Goal: Answer question/provide support: Share knowledge or assist other users

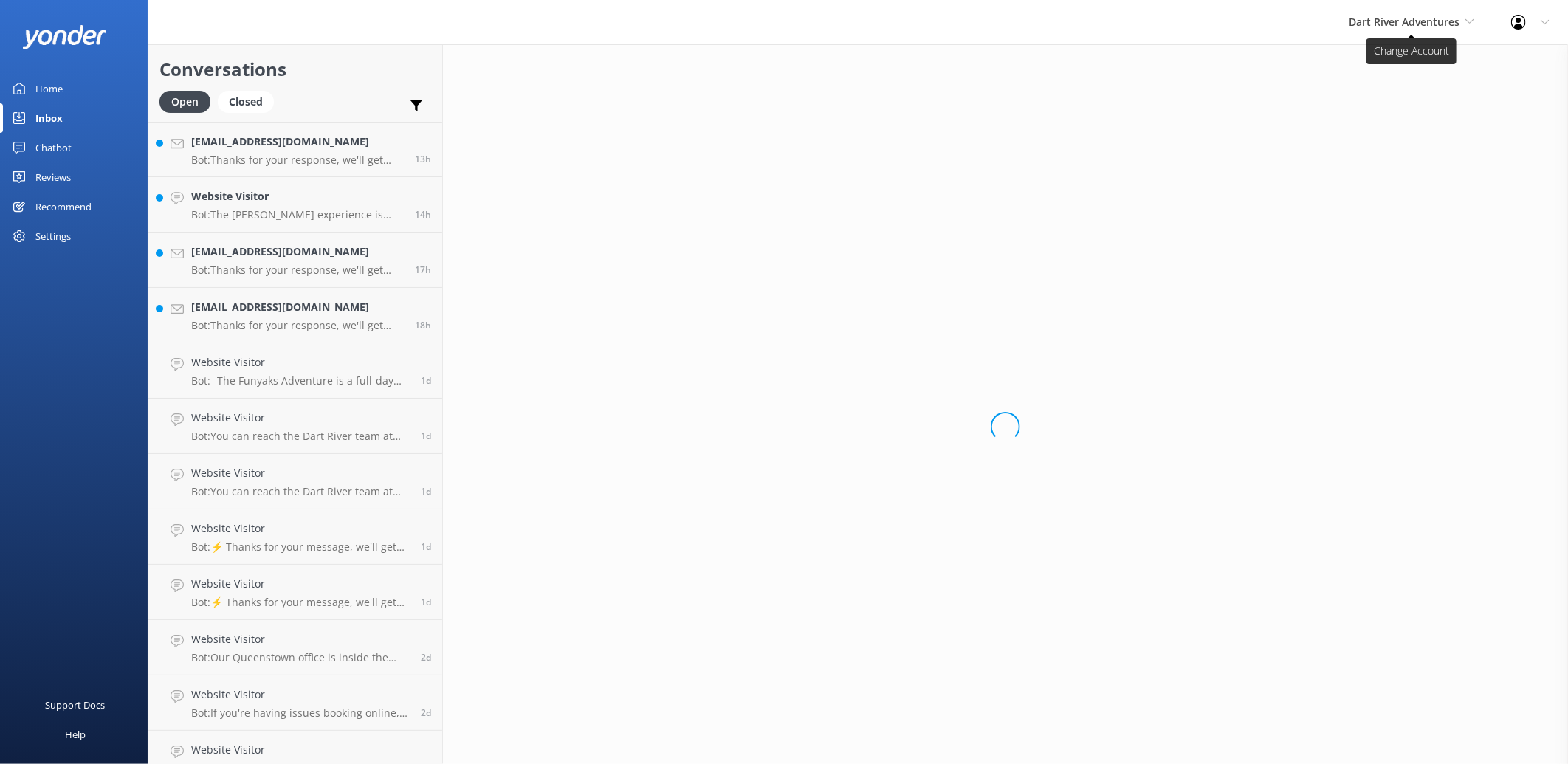
click at [1396, 17] on span "Dart River Adventures" at bounding box center [1404, 22] width 110 height 14
click at [1384, 54] on link "Shotover Jet" at bounding box center [1403, 61] width 147 height 35
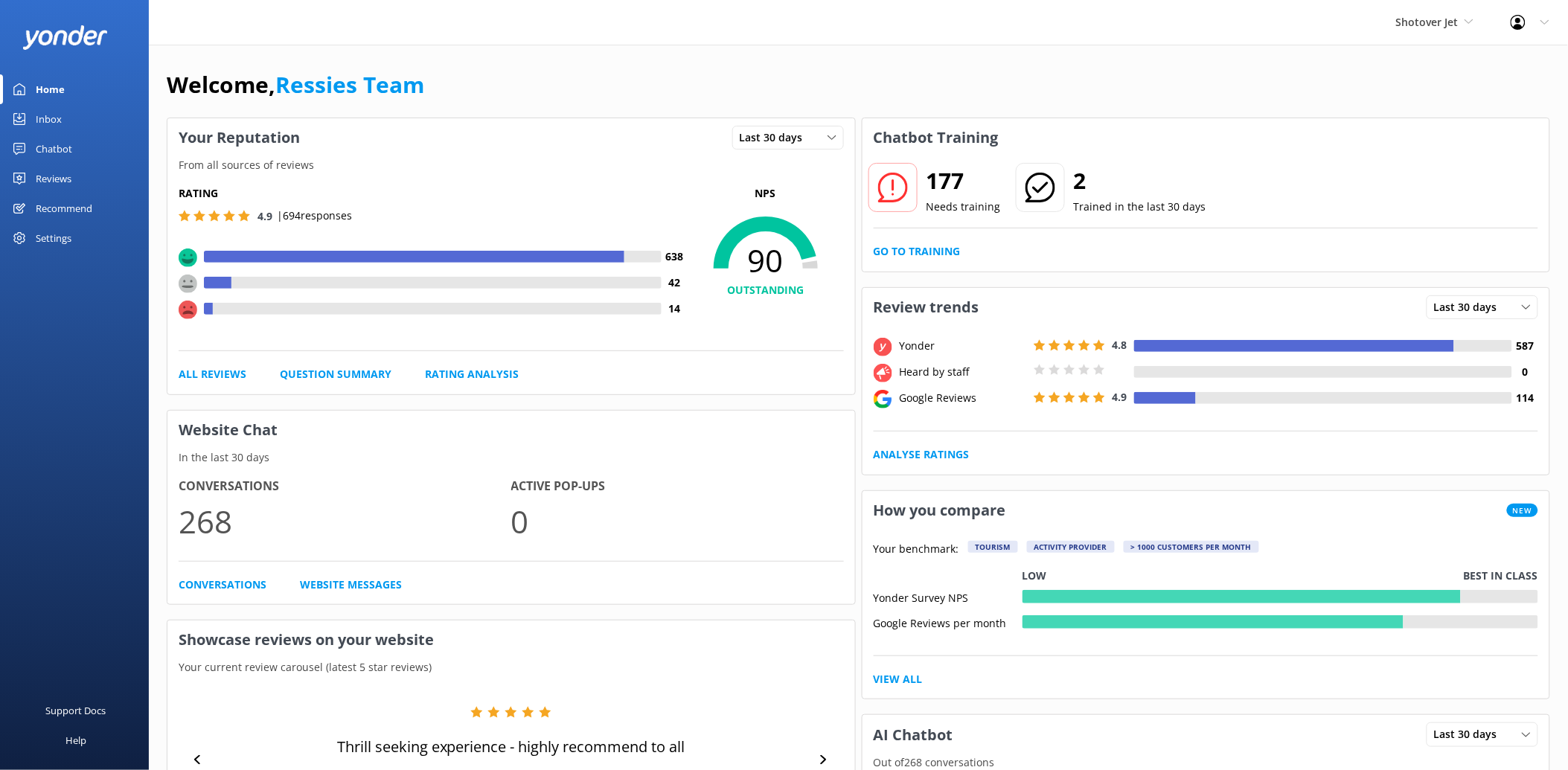
click at [72, 132] on link "Inbox" at bounding box center [74, 118] width 149 height 30
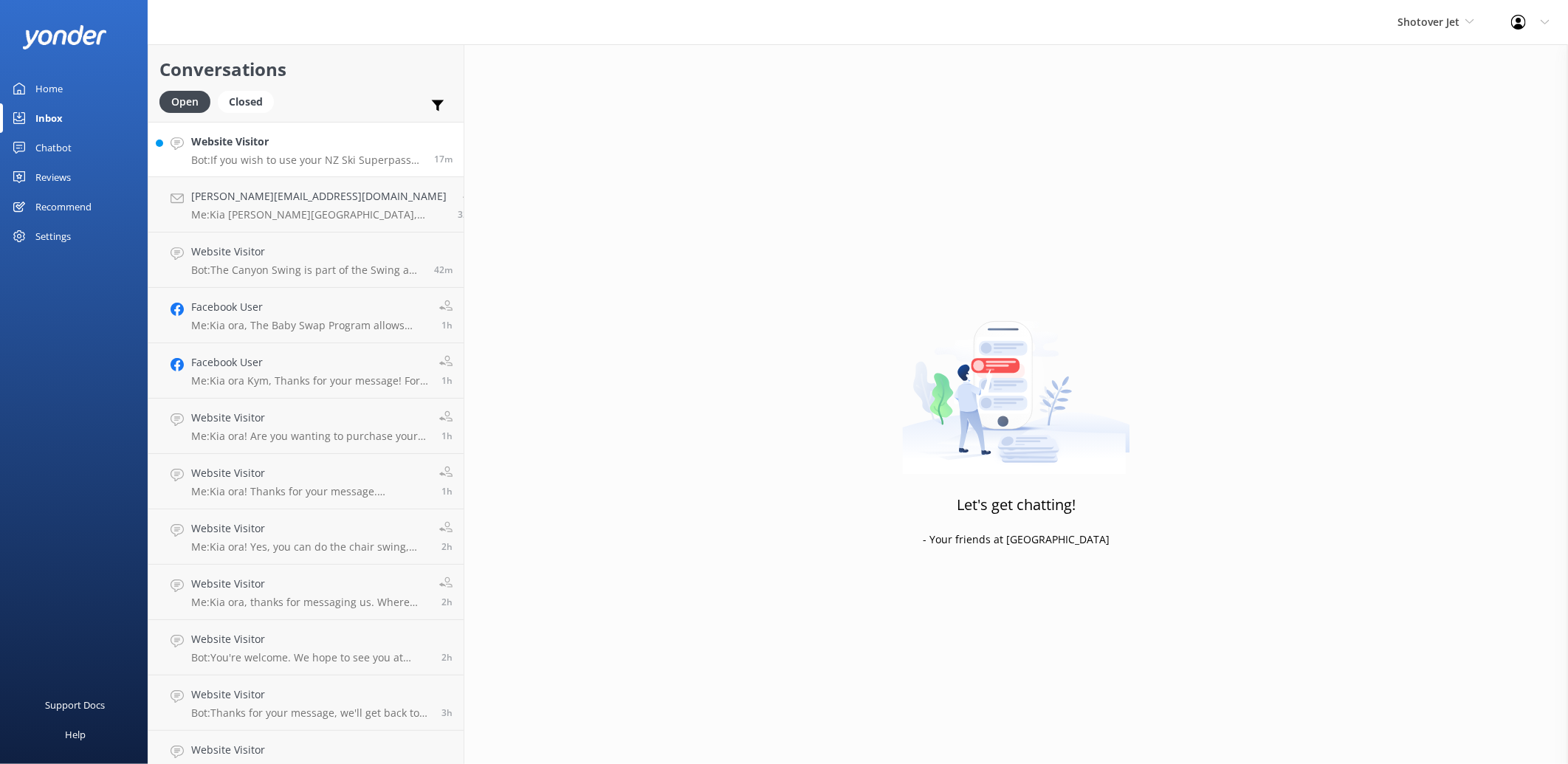
click at [291, 161] on p "Bot: If you wish to use your NZ Ski Superpass towards Shotover Jet tickets, ple…" at bounding box center [307, 160] width 231 height 14
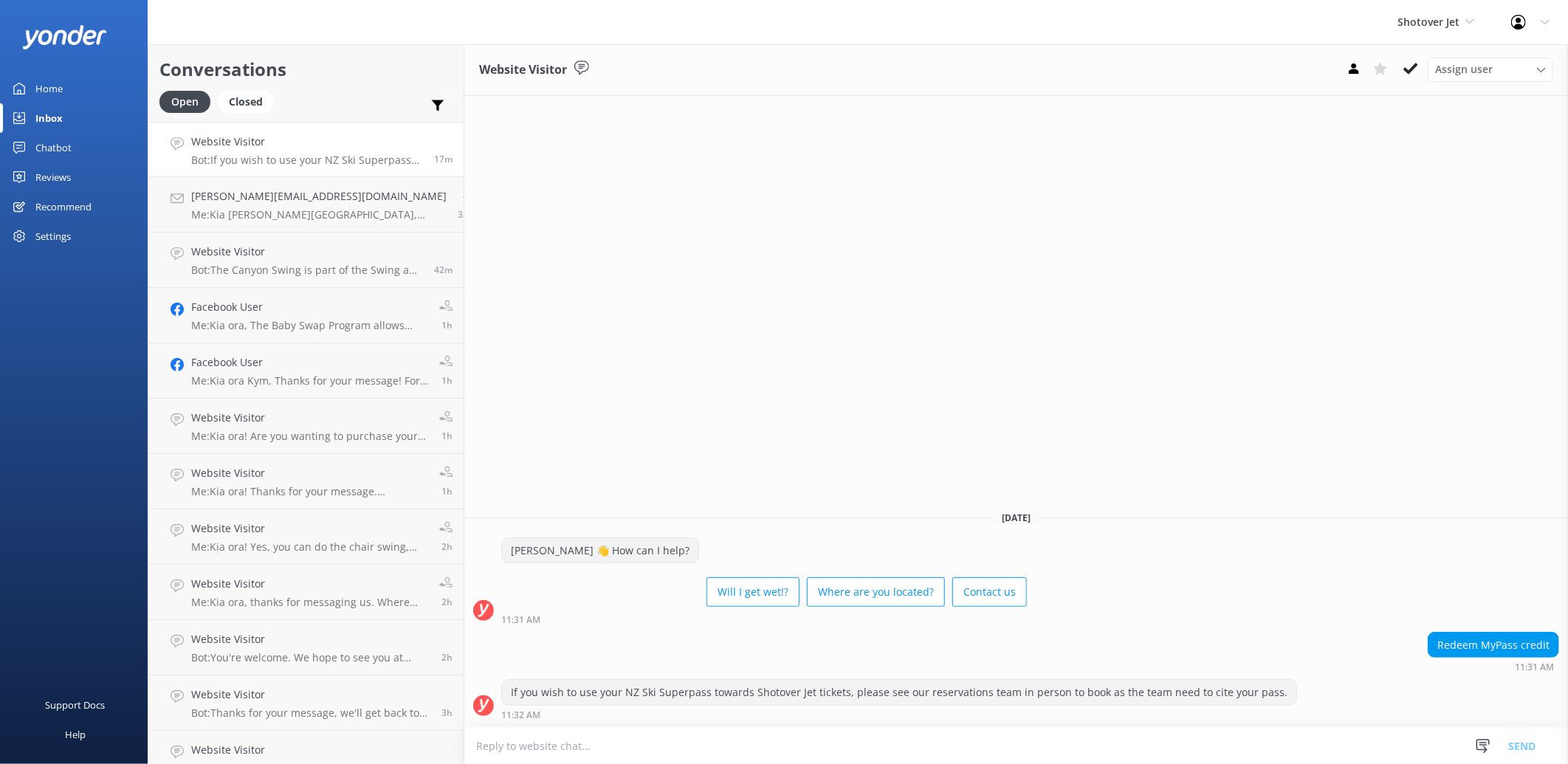
click at [76, 143] on link "Chatbot" at bounding box center [73, 147] width 147 height 30
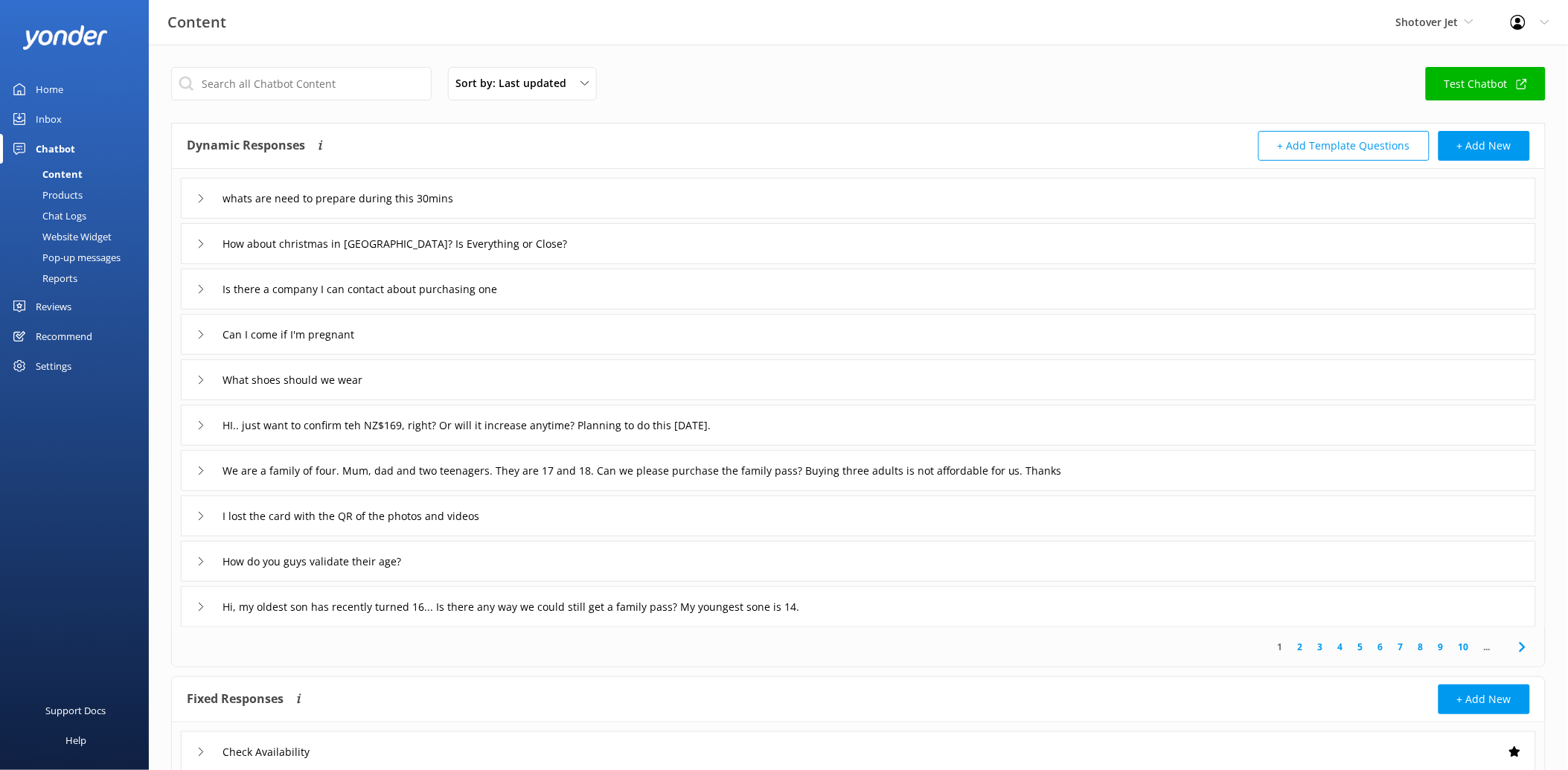
click at [78, 306] on link "Reviews" at bounding box center [74, 306] width 149 height 30
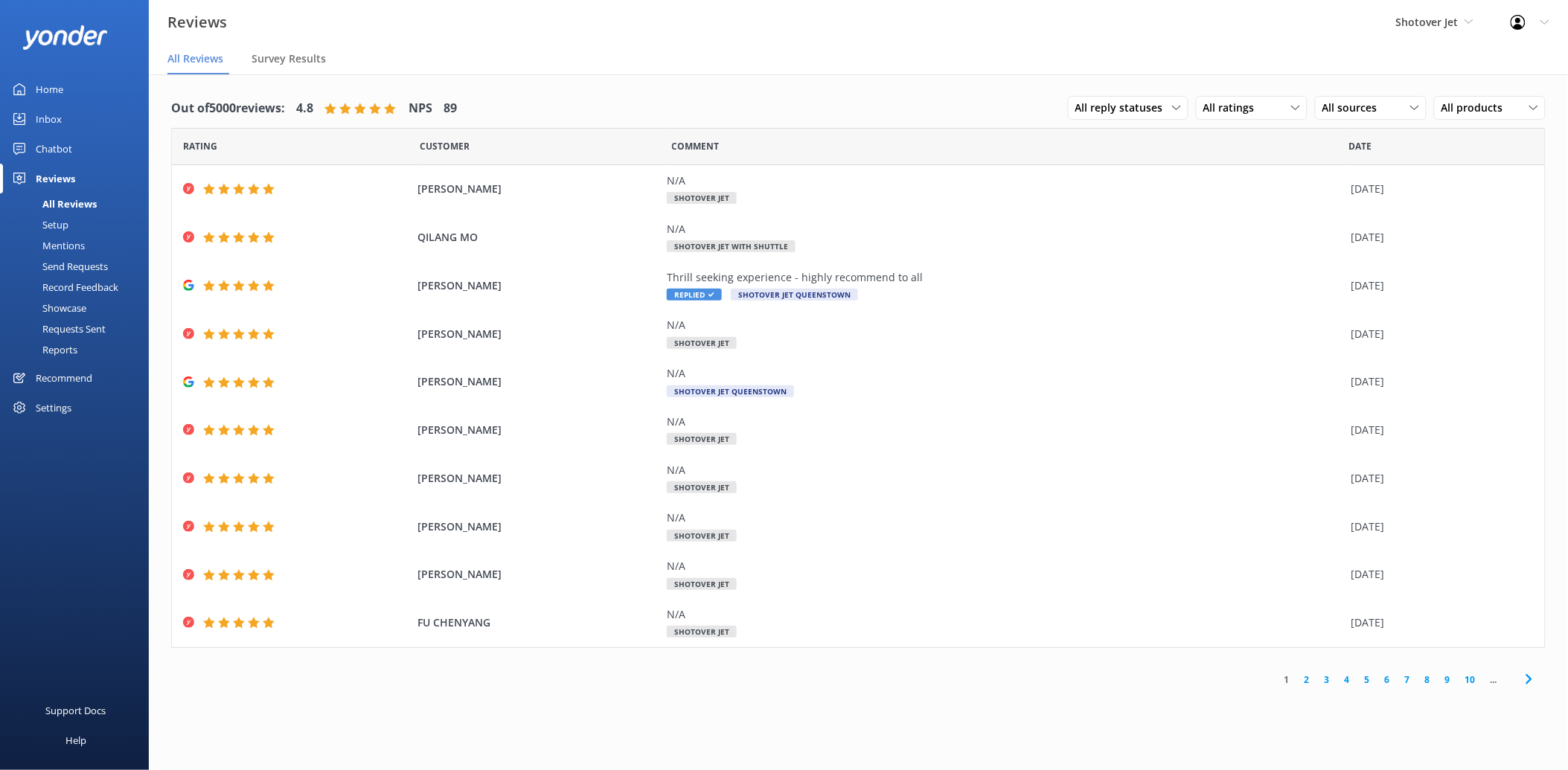
click at [63, 144] on div "Chatbot" at bounding box center [54, 149] width 36 height 30
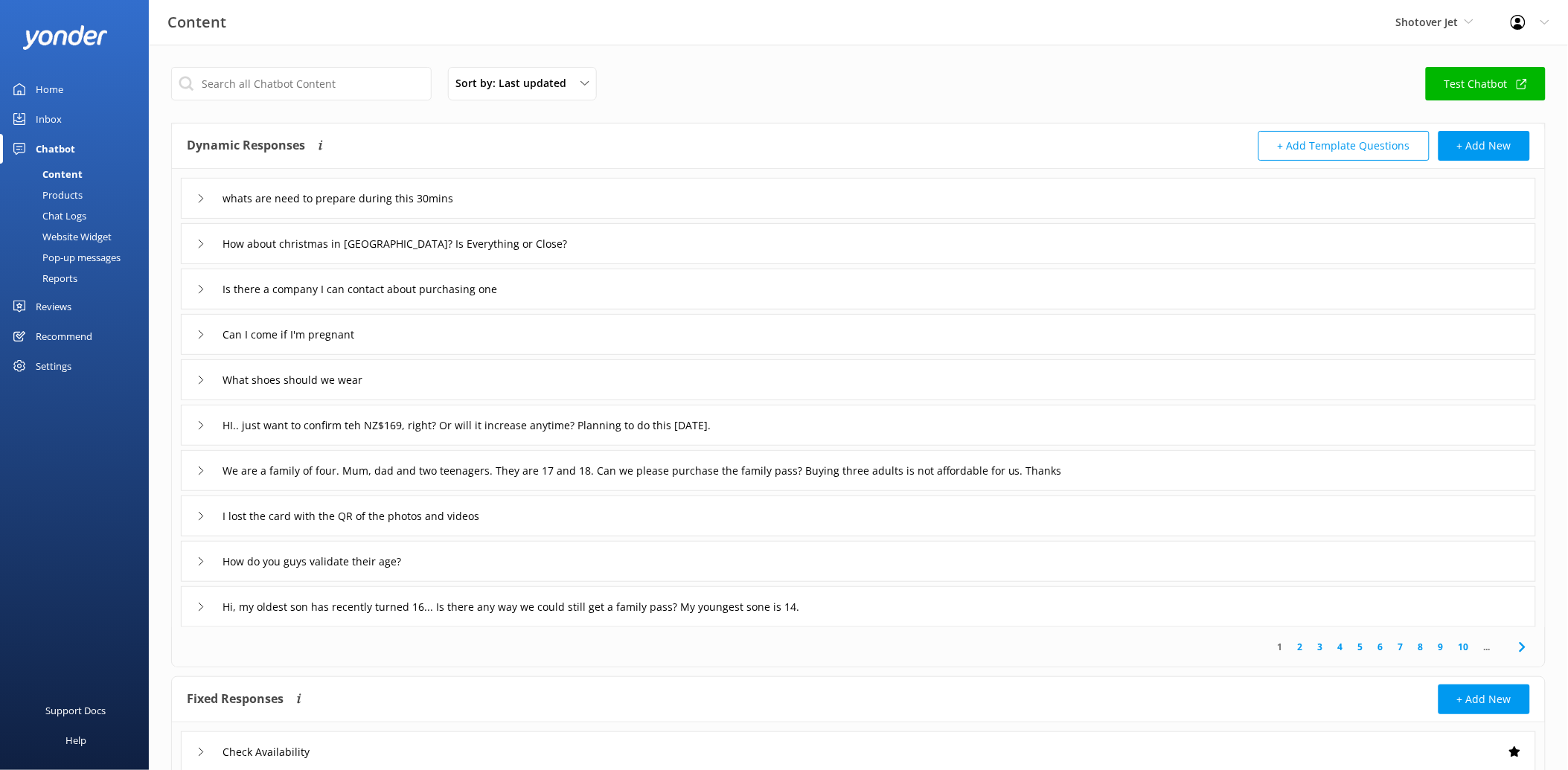
click at [51, 303] on div "Reviews" at bounding box center [53, 306] width 36 height 30
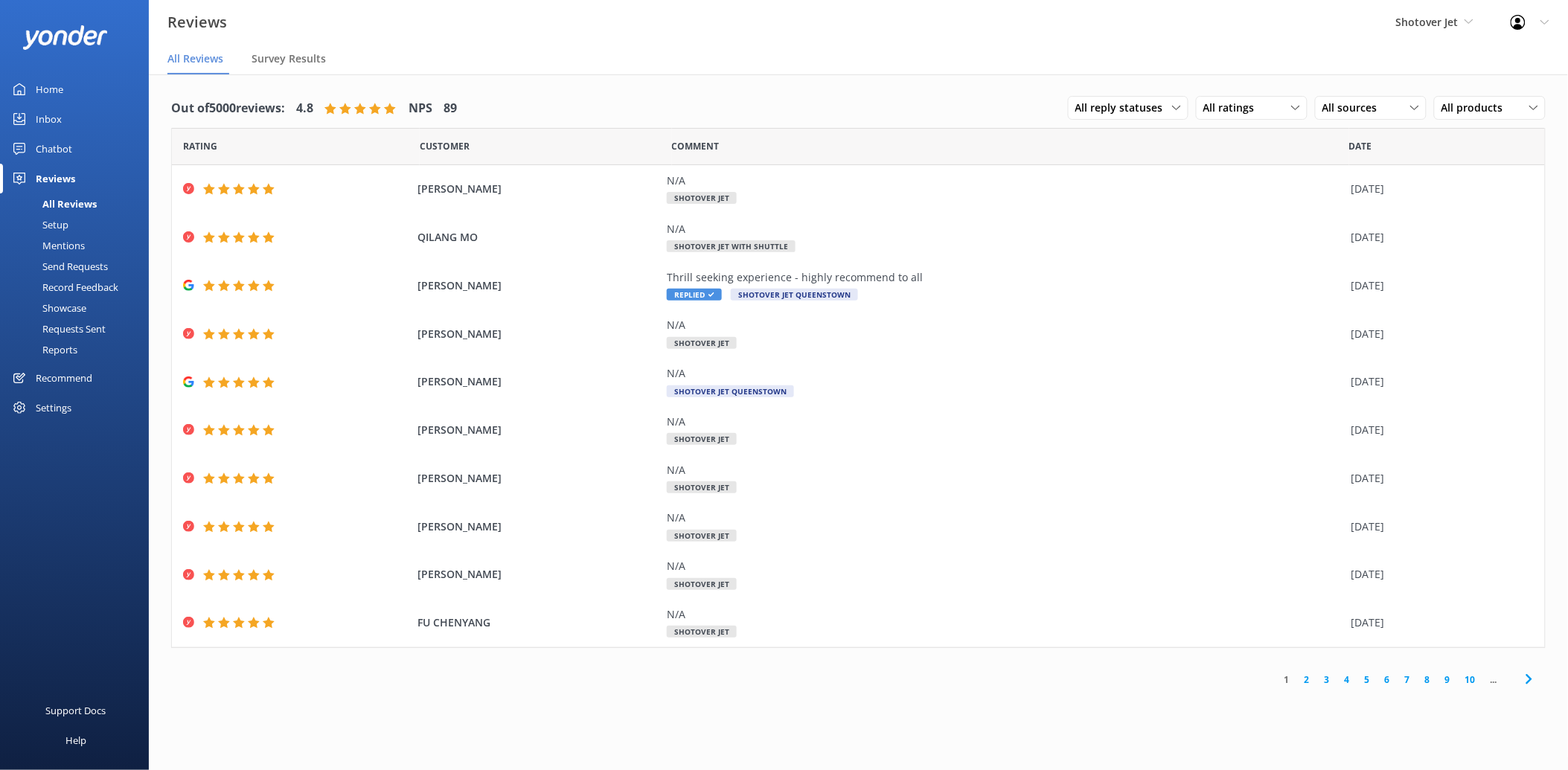
click at [57, 139] on div "Chatbot" at bounding box center [54, 149] width 36 height 30
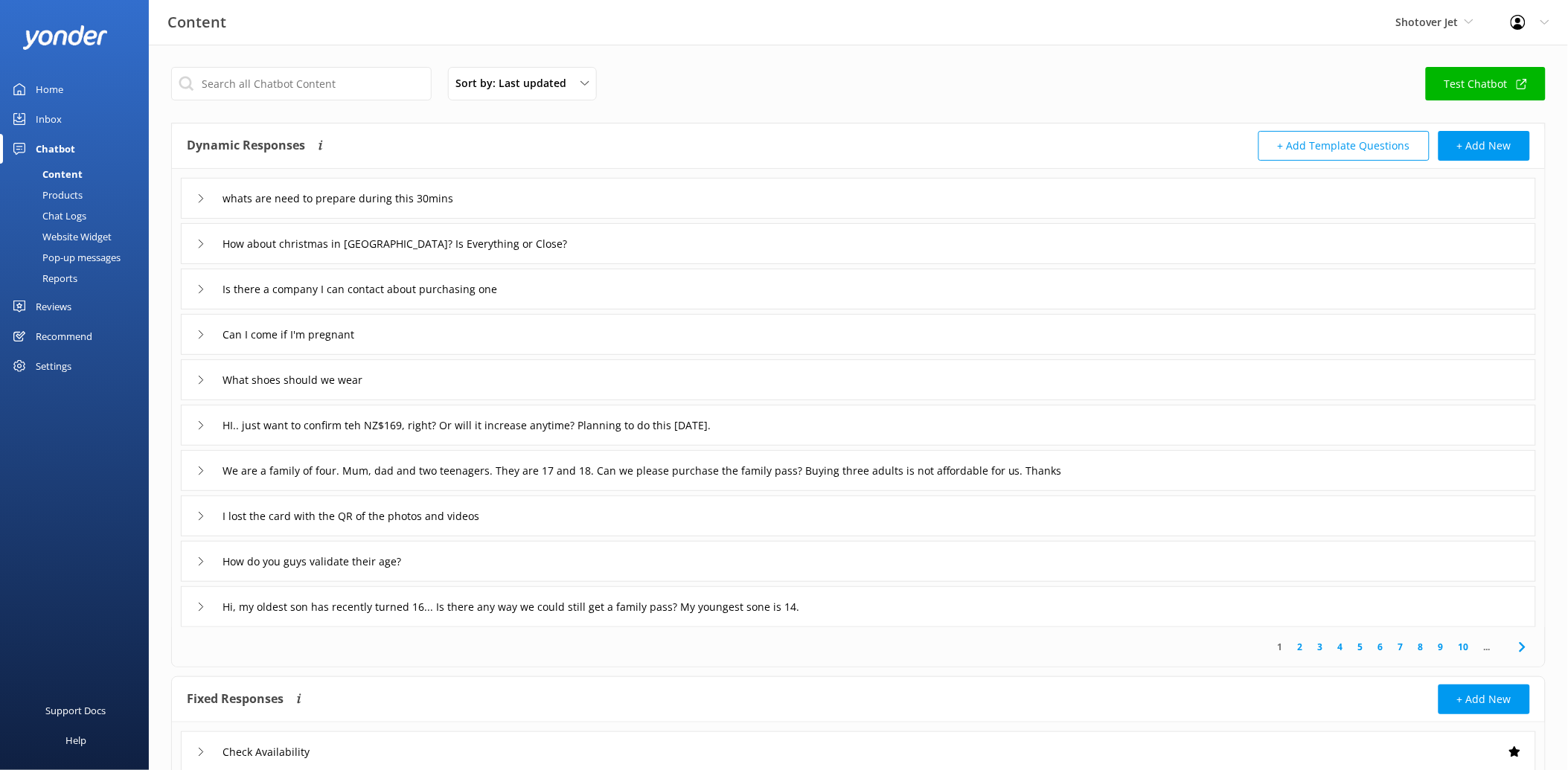
click at [59, 120] on div "Inbox" at bounding box center [48, 118] width 26 height 30
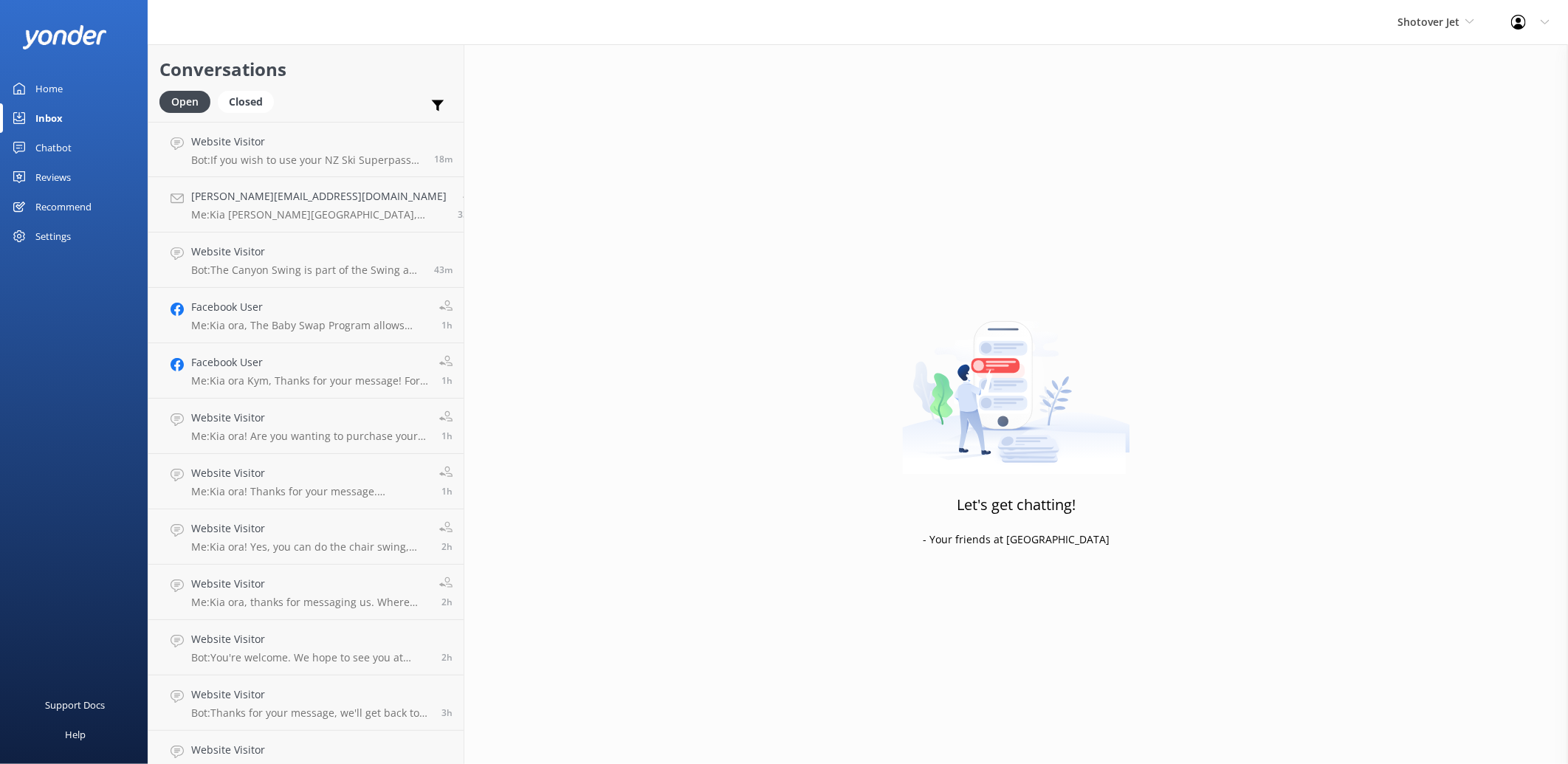
click at [79, 90] on link "Home" at bounding box center [73, 89] width 147 height 30
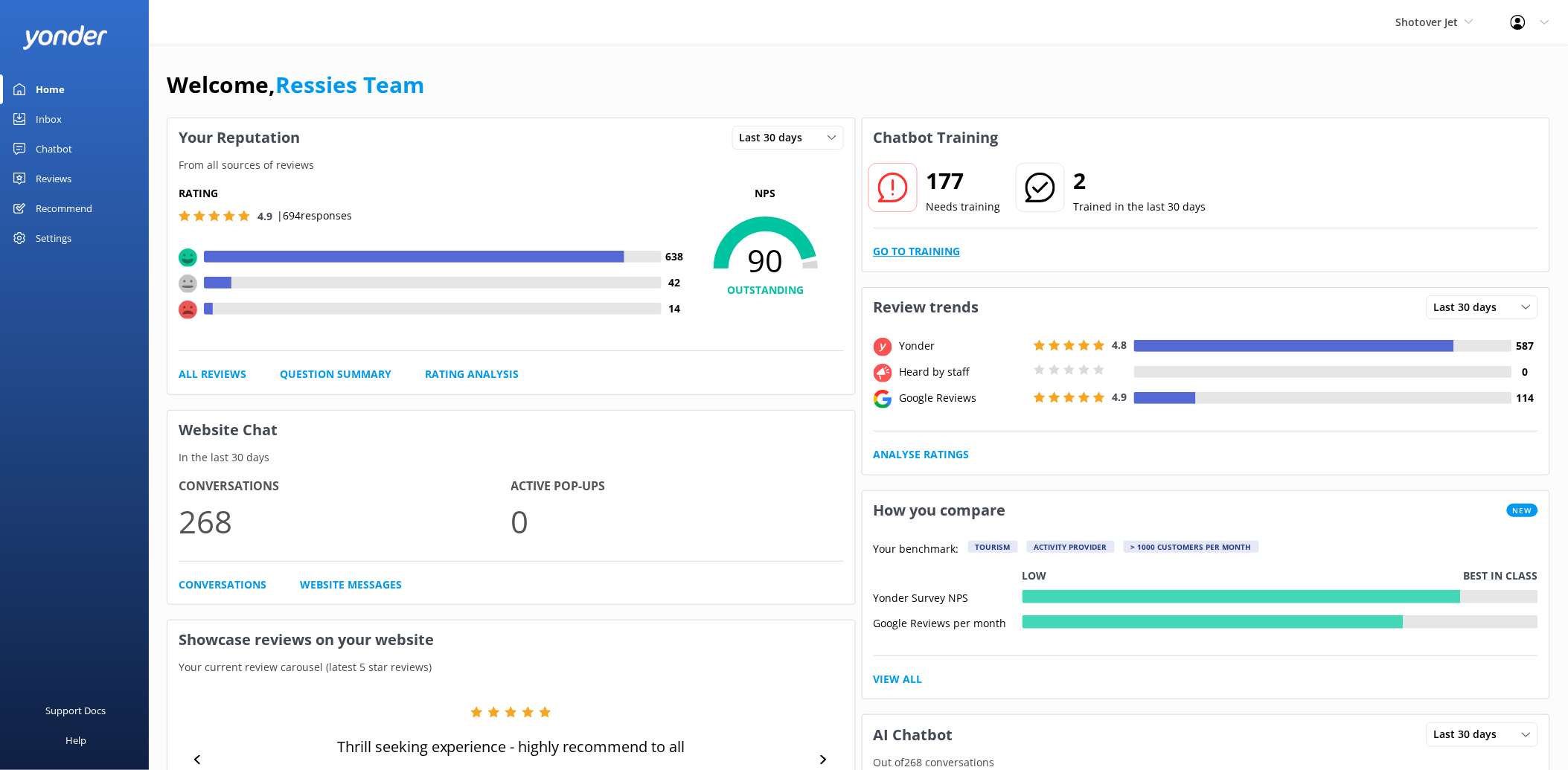
click at [902, 257] on link "Go to Training" at bounding box center [917, 252] width 88 height 16
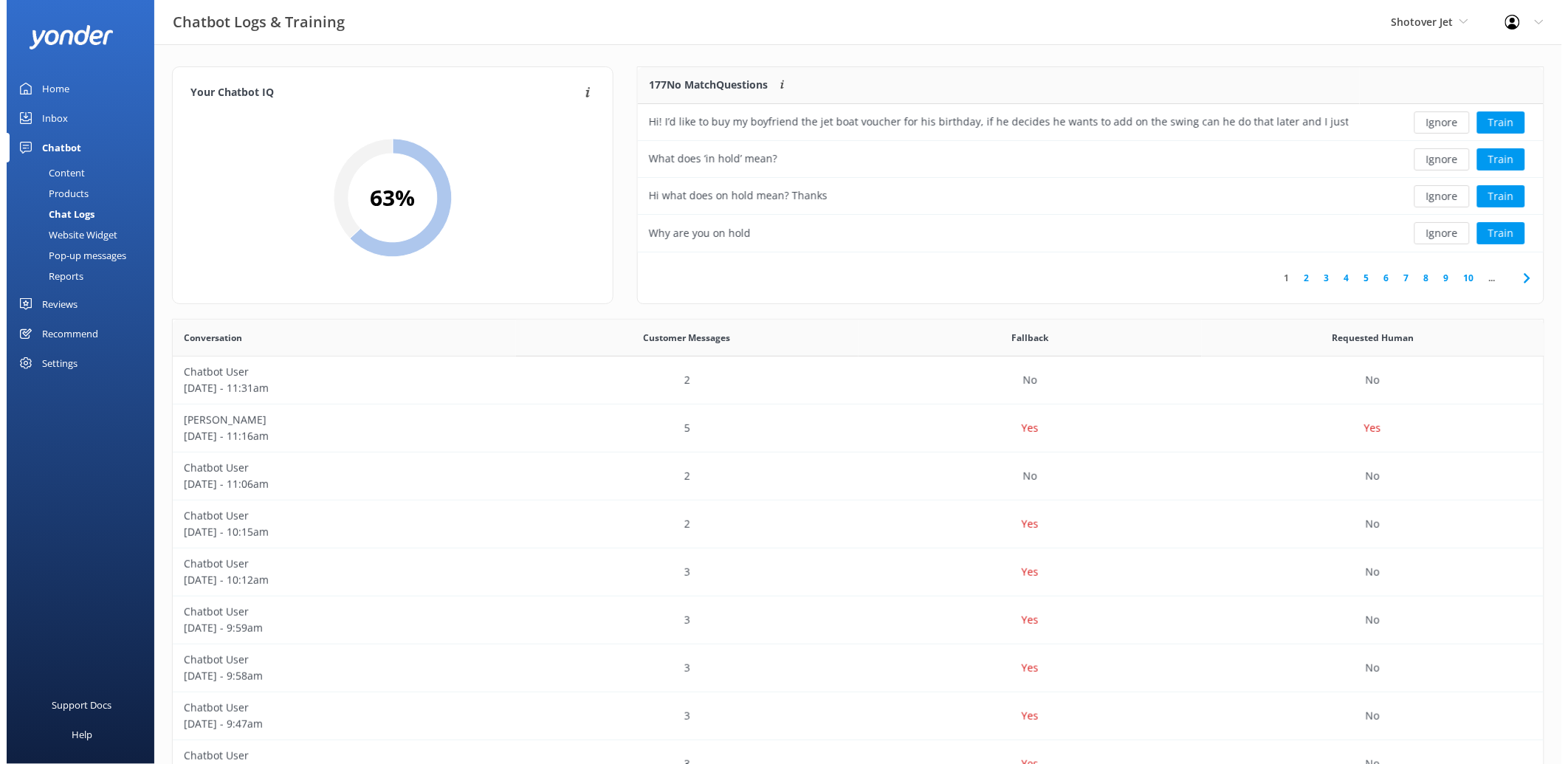
scroll to position [173, 894]
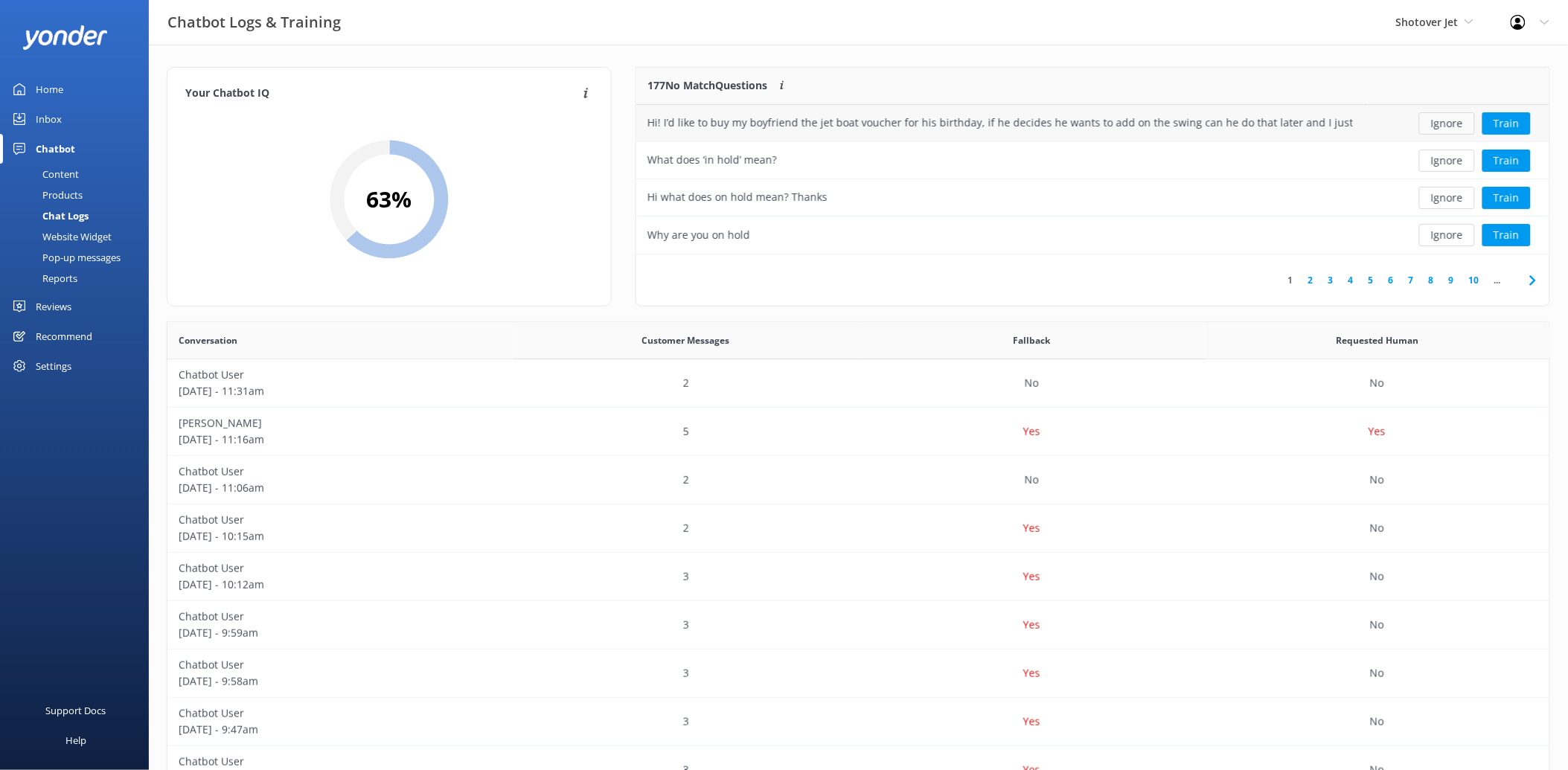
click at [1449, 127] on button "Ignore" at bounding box center [1447, 123] width 56 height 22
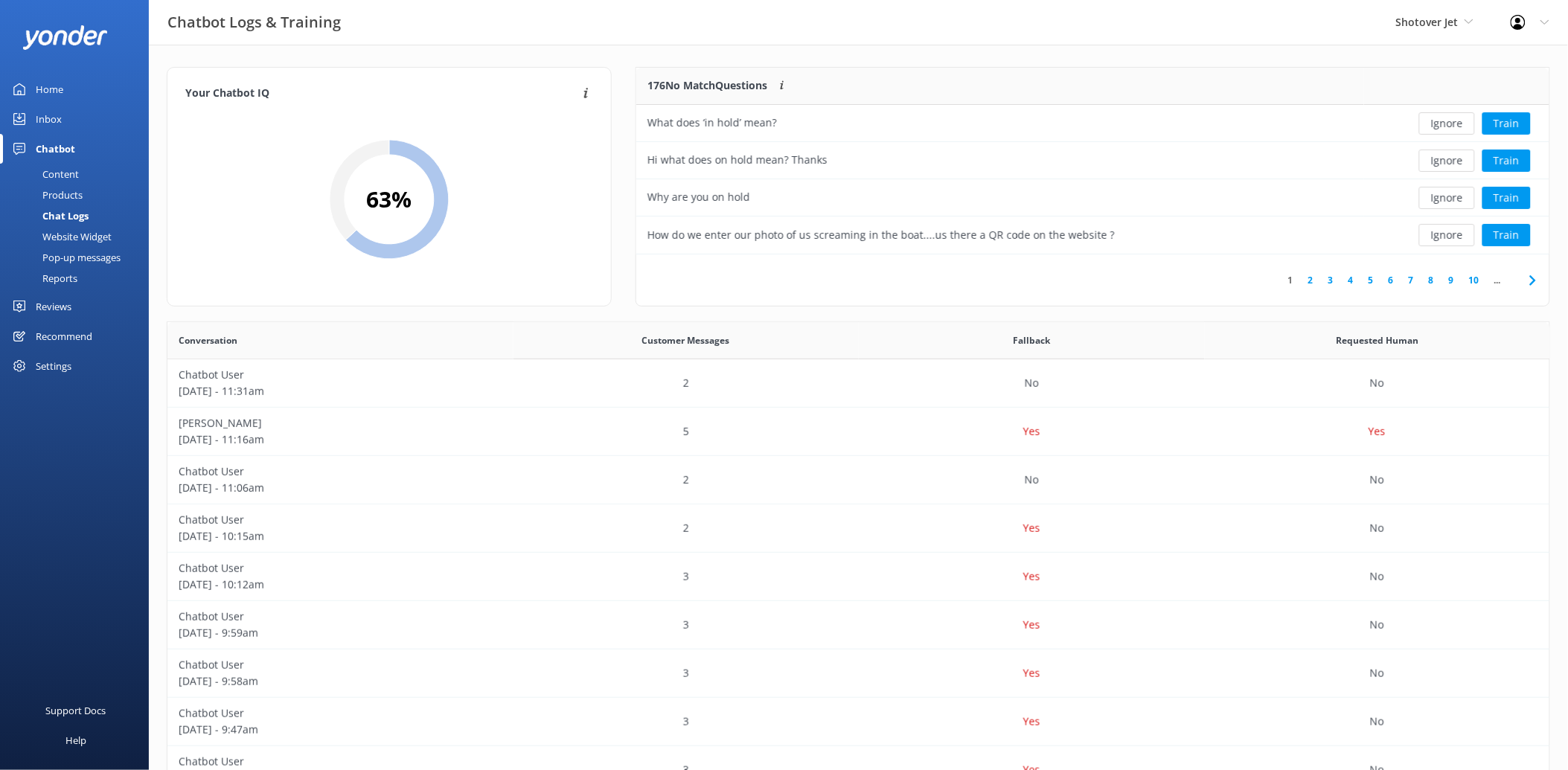
click at [1449, 127] on button "Ignore" at bounding box center [1447, 123] width 56 height 22
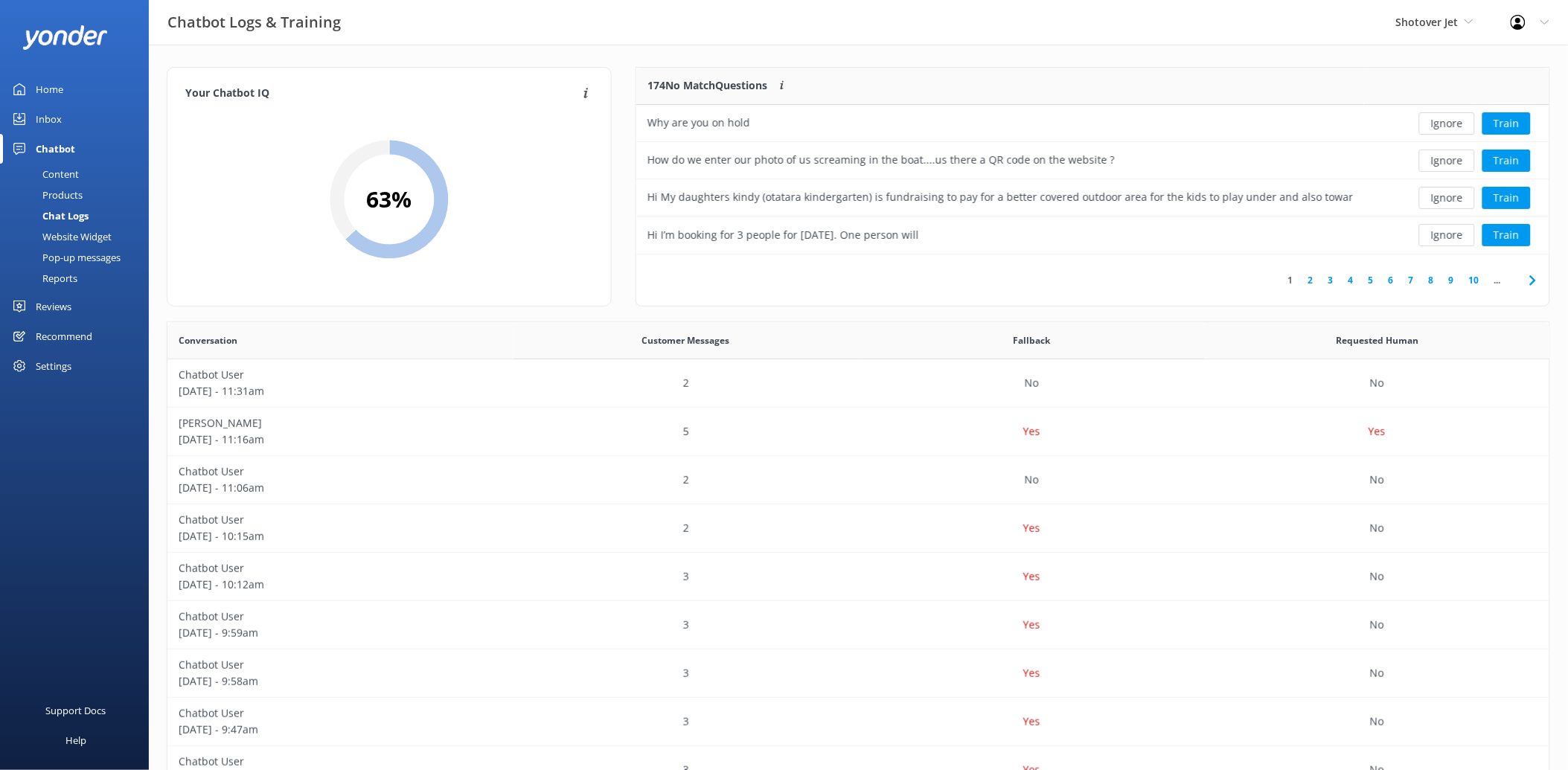
click at [1449, 127] on button "Ignore" at bounding box center [1447, 123] width 56 height 22
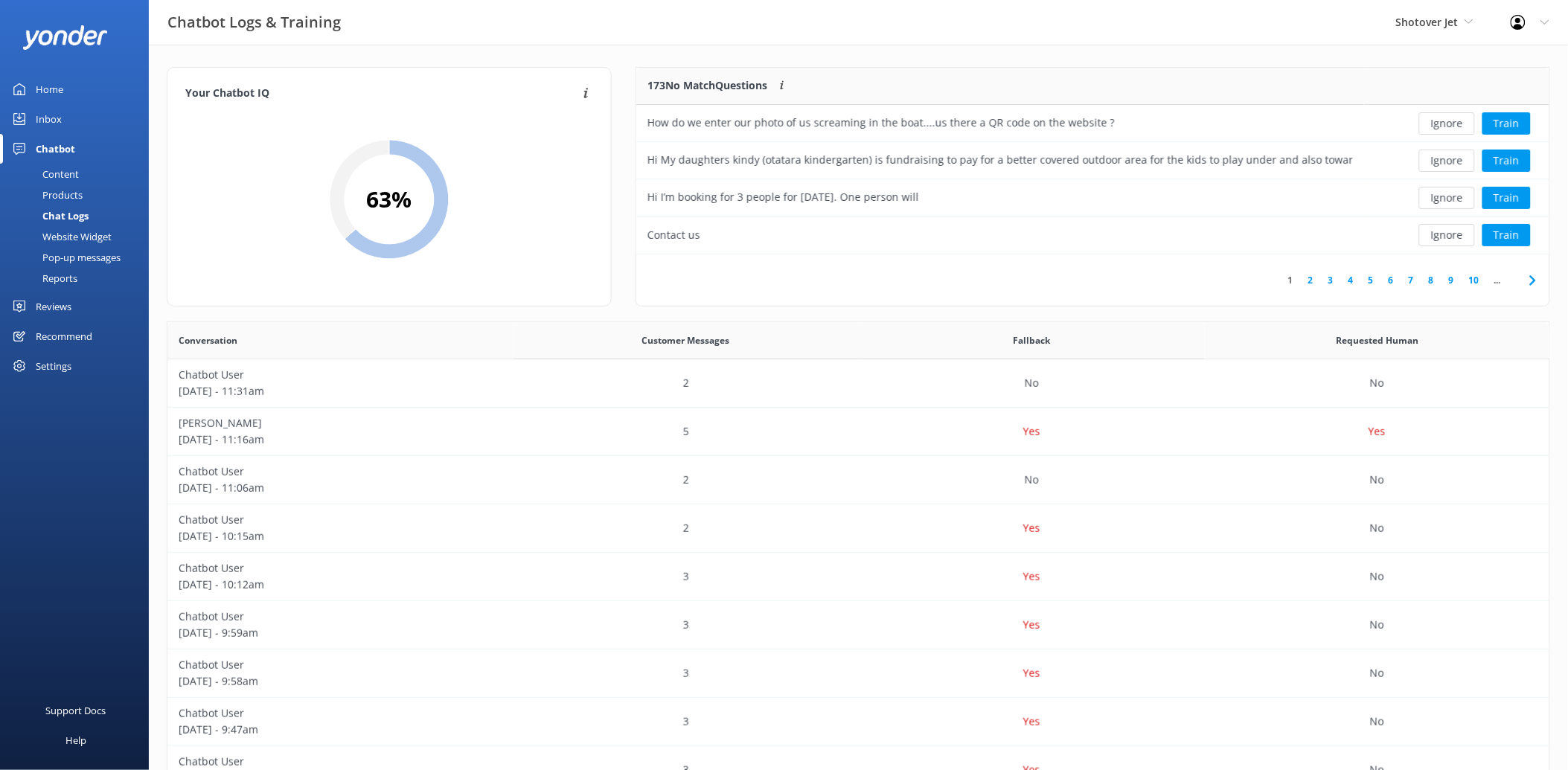
click at [1449, 127] on button "Ignore" at bounding box center [1447, 123] width 56 height 22
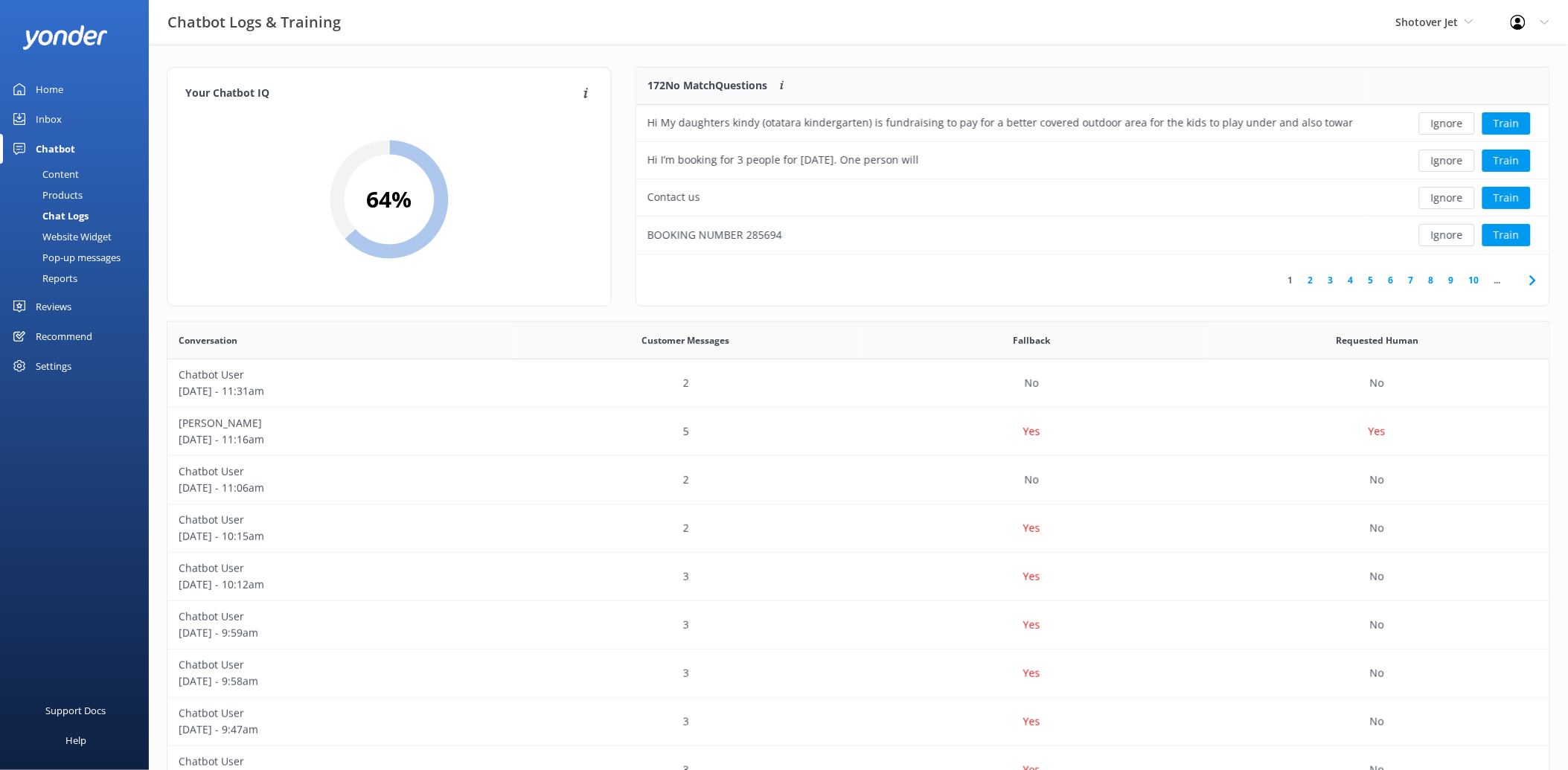
click at [1449, 127] on button "Ignore" at bounding box center [1447, 123] width 56 height 22
click at [1456, 119] on button "Ignore" at bounding box center [1447, 123] width 56 height 22
click at [1463, 120] on button "Ignore" at bounding box center [1447, 123] width 56 height 22
click at [1461, 120] on button "Ignore" at bounding box center [1447, 123] width 56 height 22
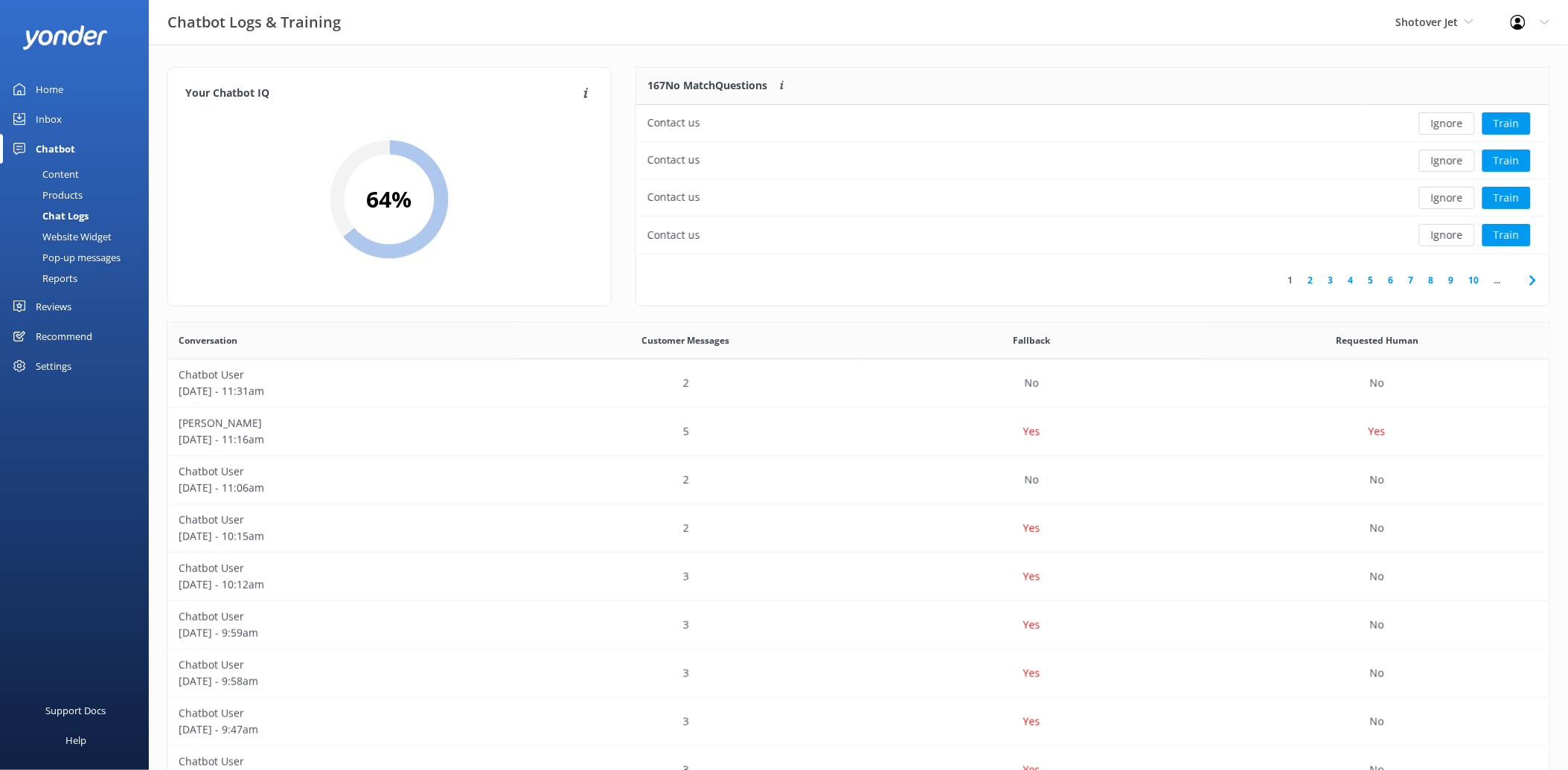
click at [1461, 120] on button "Ignore" at bounding box center [1447, 123] width 56 height 22
click at [1460, 127] on button "Ignore" at bounding box center [1447, 123] width 56 height 22
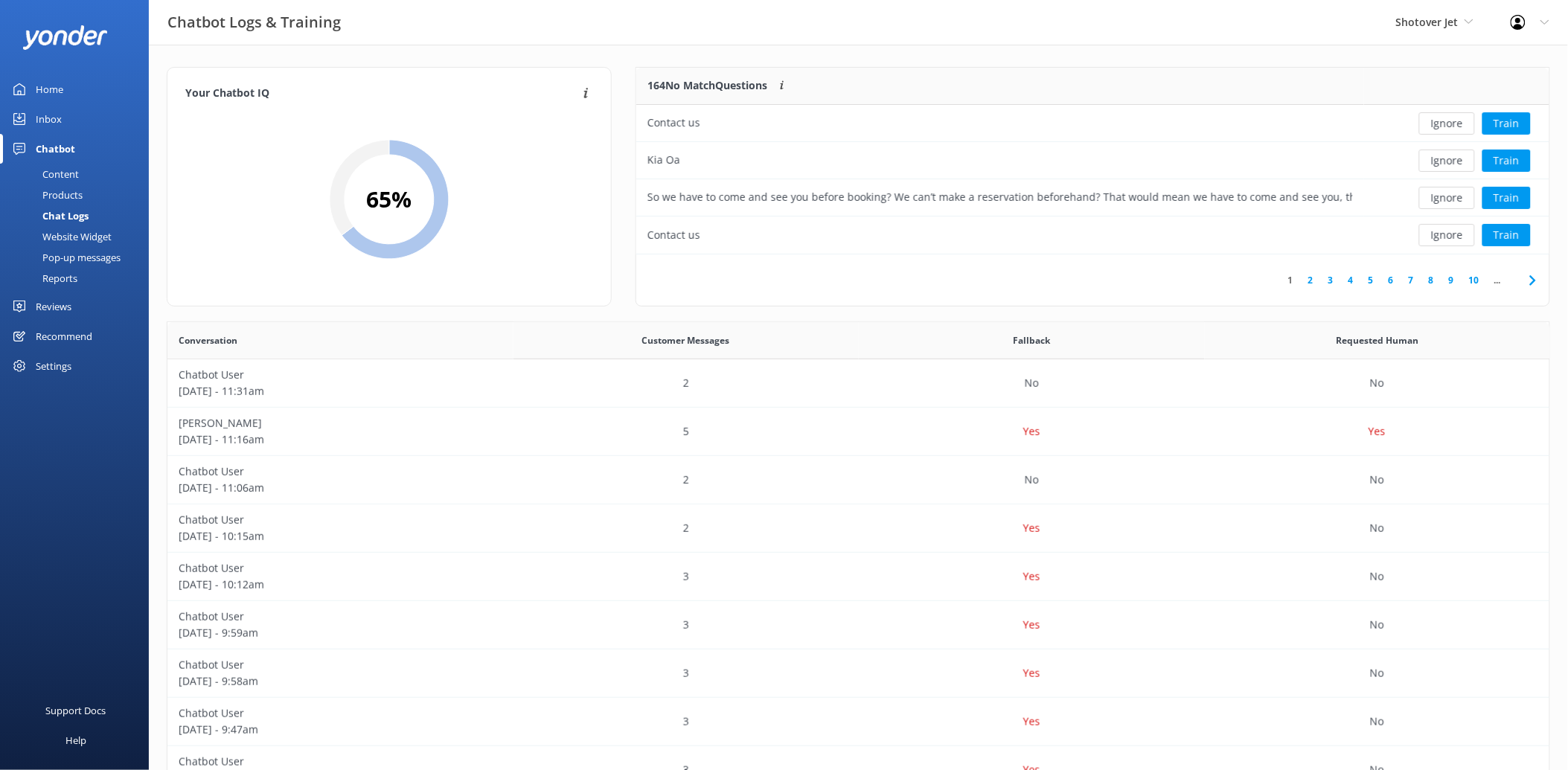
click at [1460, 127] on button "Ignore" at bounding box center [1447, 123] width 56 height 22
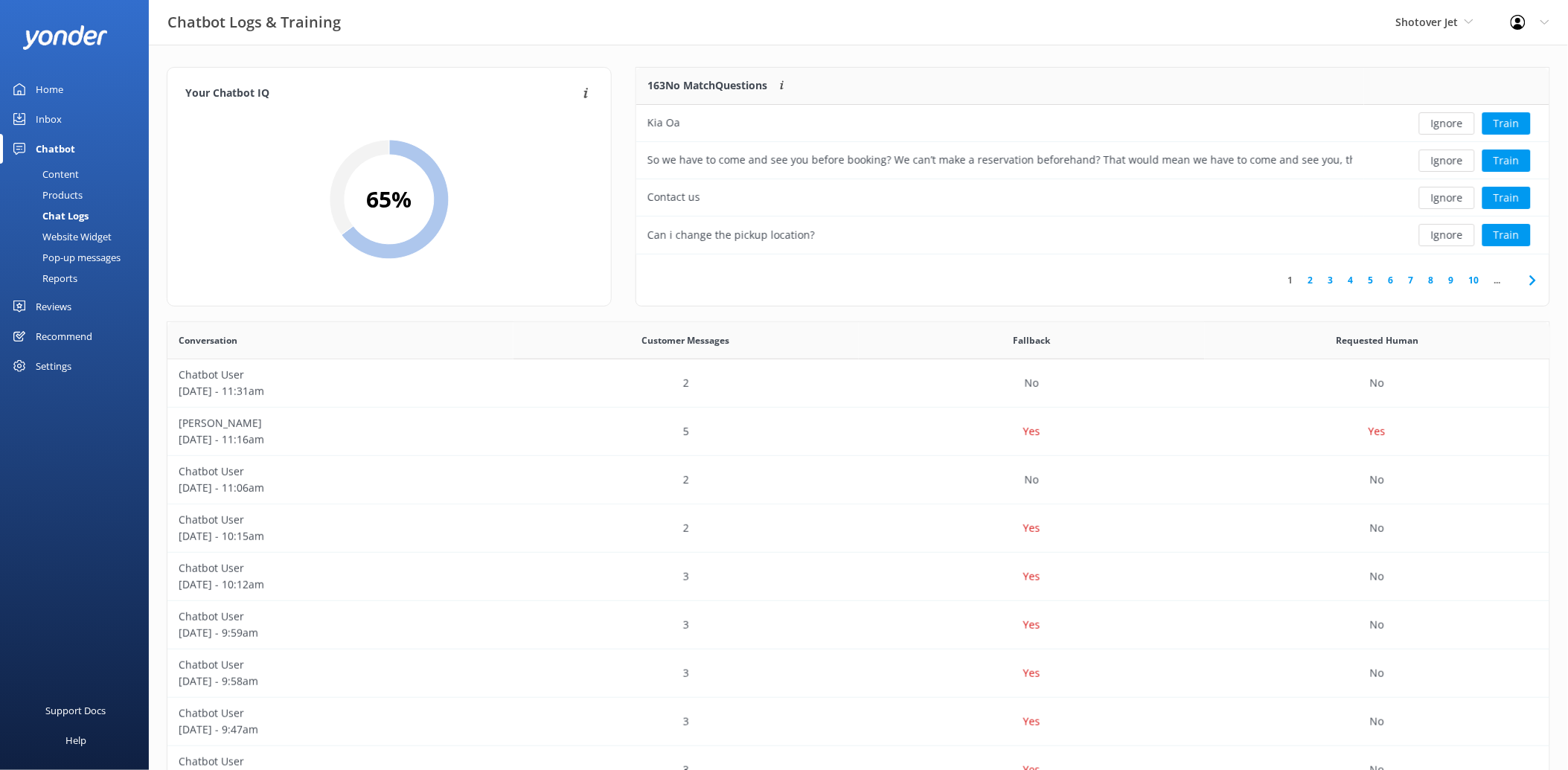
click at [1460, 127] on button "Ignore" at bounding box center [1447, 123] width 56 height 22
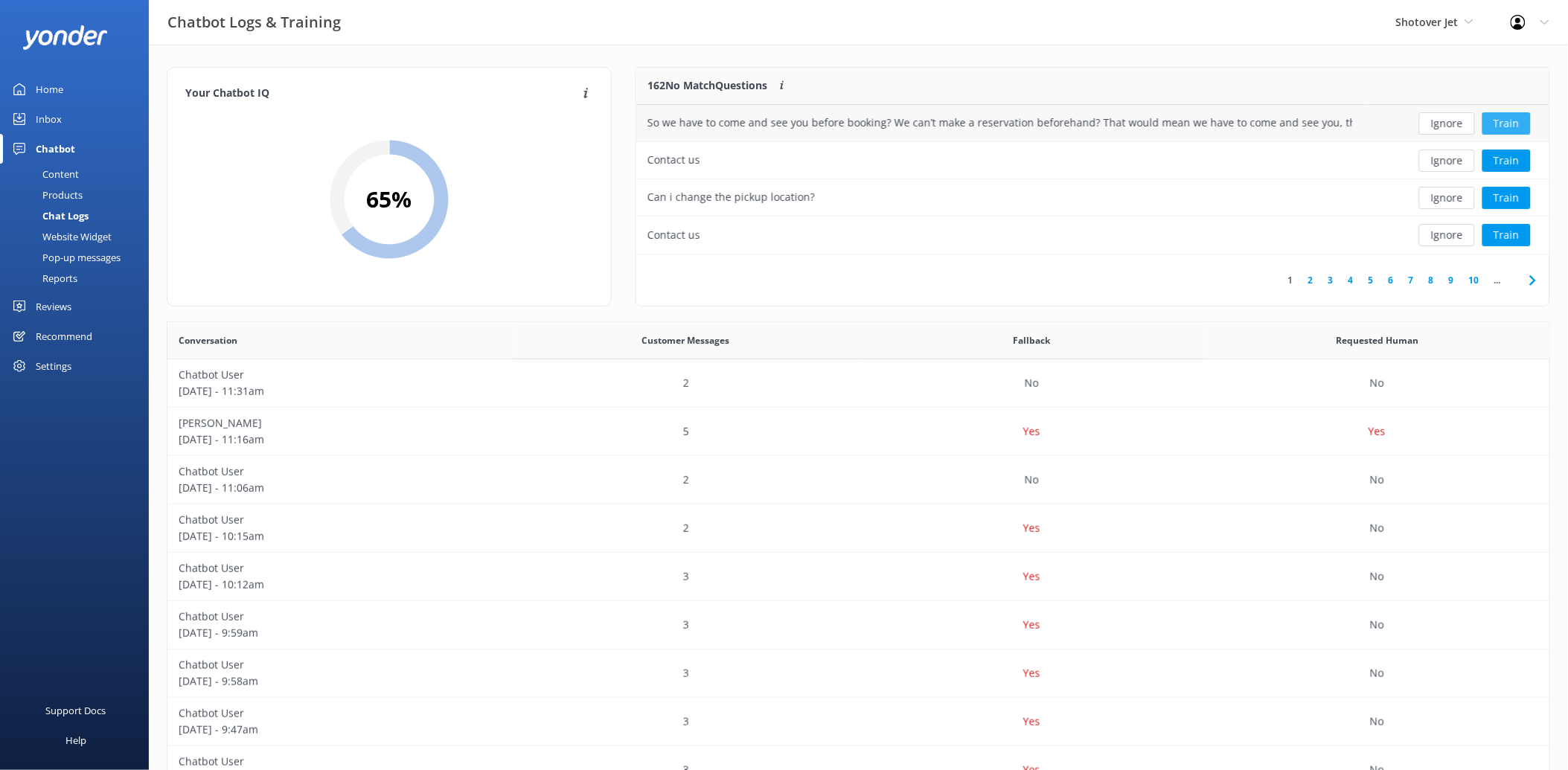
click at [1507, 123] on button "Train" at bounding box center [1506, 123] width 48 height 22
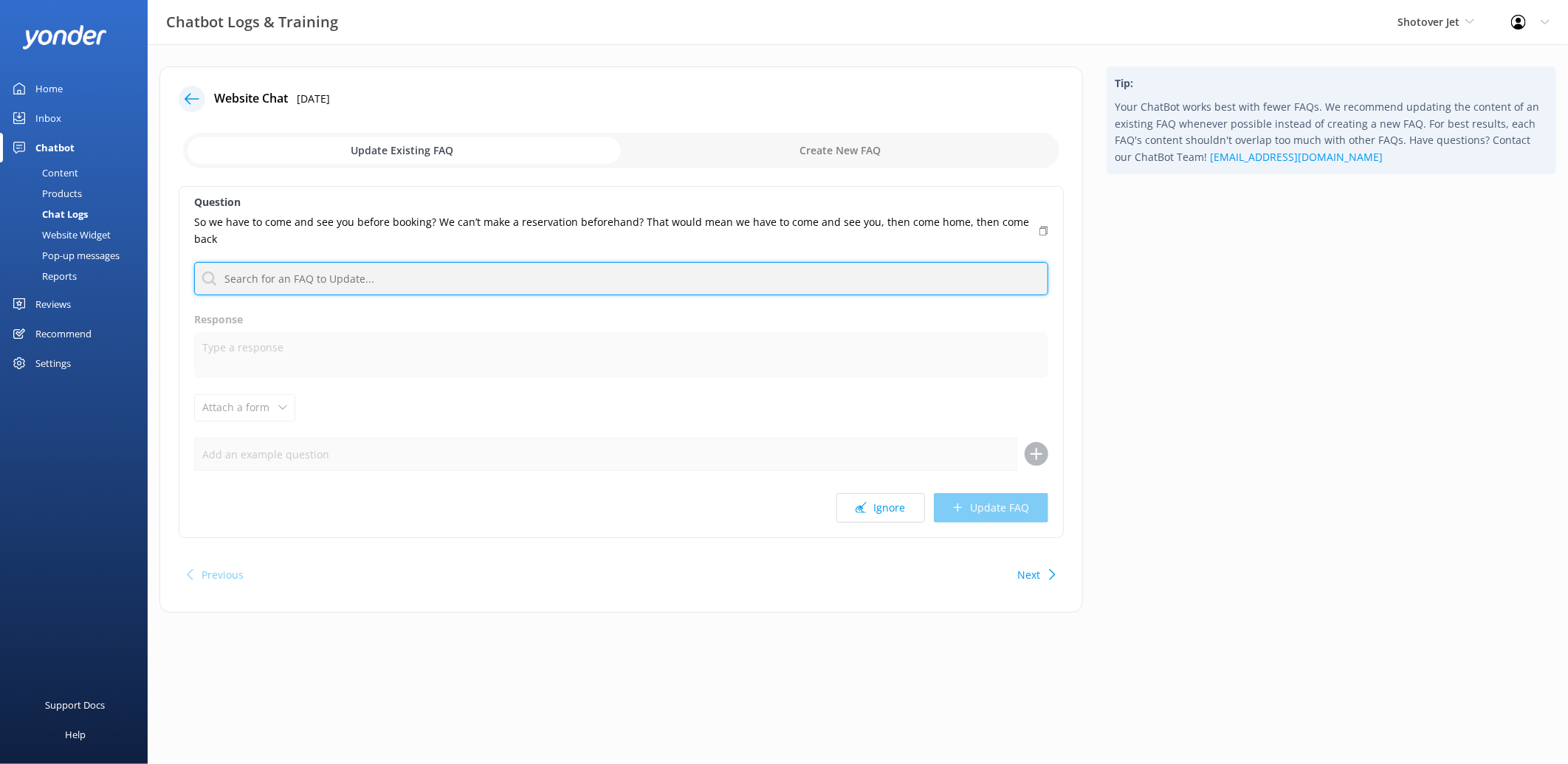
click at [364, 280] on input "text" at bounding box center [621, 278] width 855 height 33
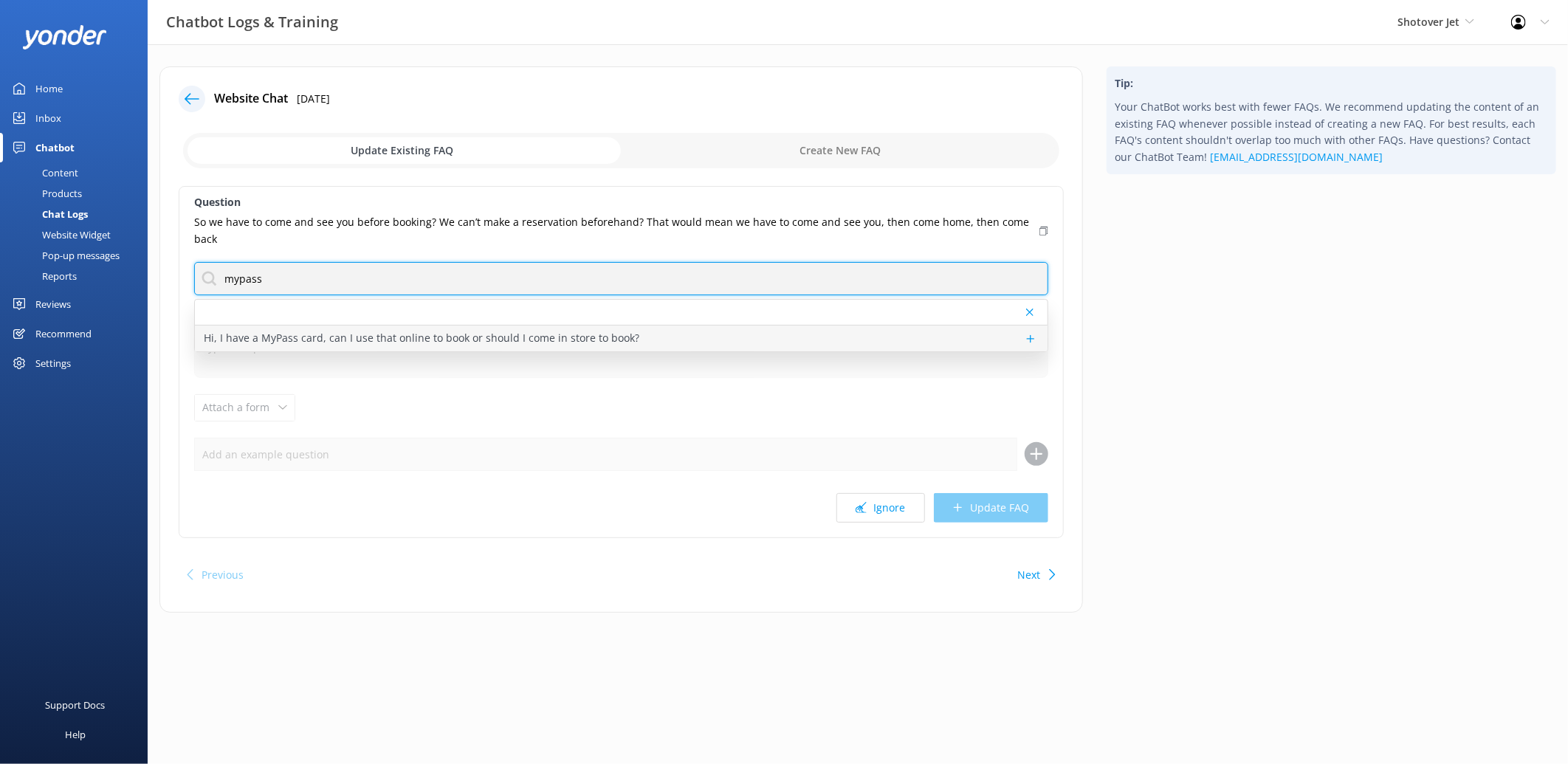
type input "mypass"
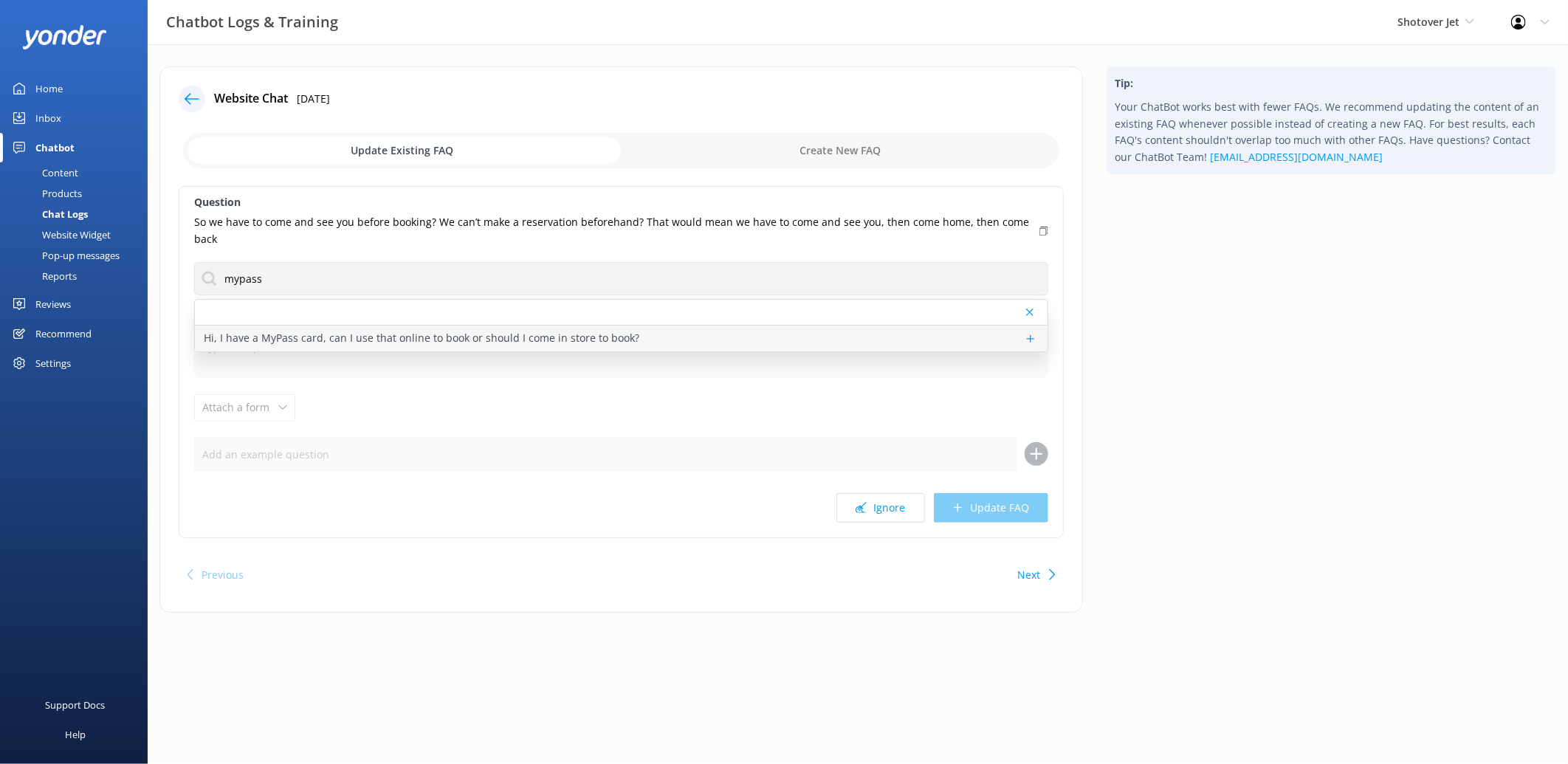
click at [480, 337] on p "Hi, I have a MyPass card, can I use that online to book or should I come in sto…" at bounding box center [421, 338] width 436 height 16
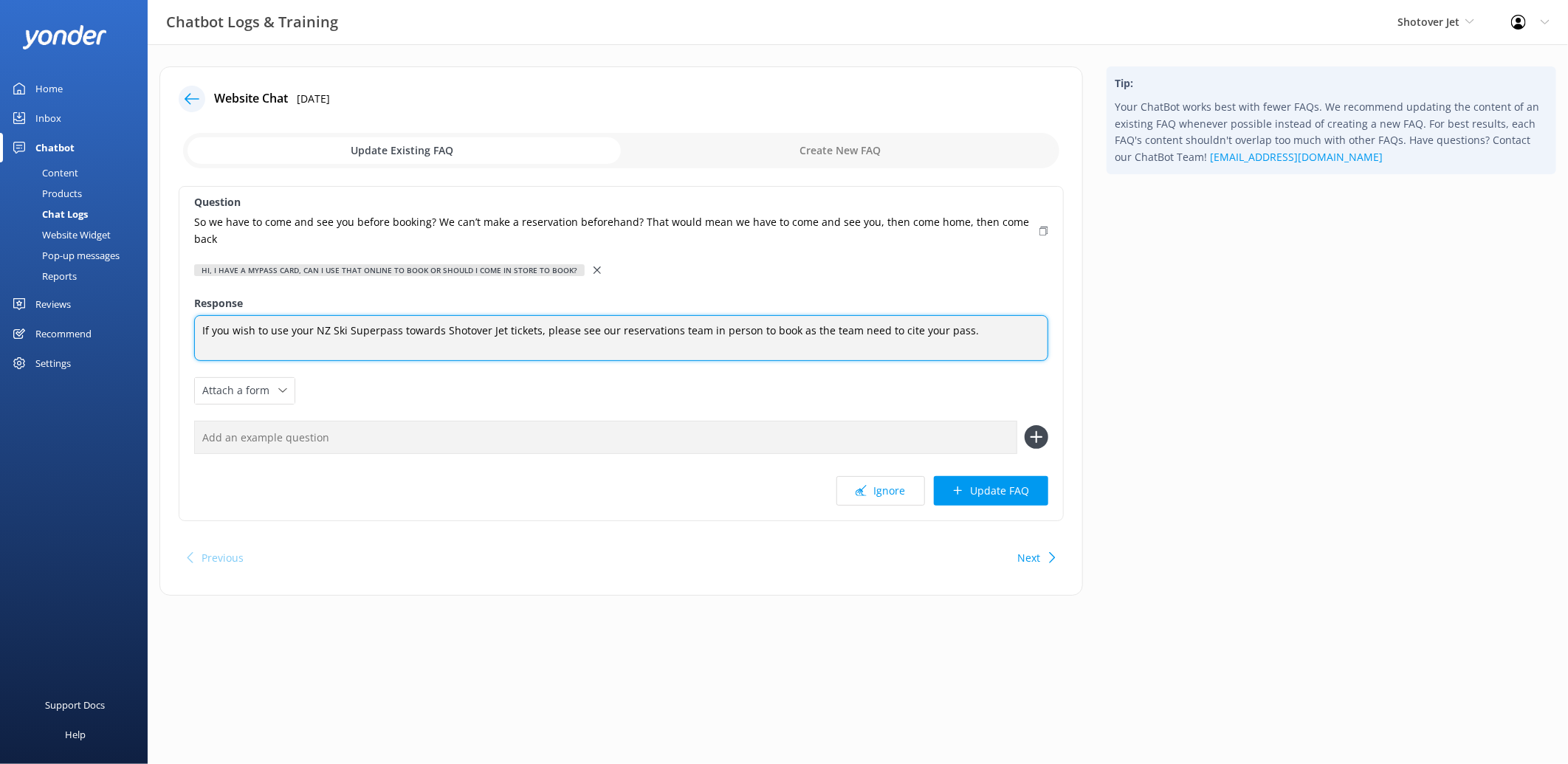
click at [971, 323] on textarea "If you wish to use your NZ Ski Superpass towards Shotover Jet tickets, please s…" at bounding box center [621, 338] width 855 height 46
drag, startPoint x: 970, startPoint y: 330, endPoint x: 953, endPoint y: 341, distance: 20.2
click at [953, 341] on textarea "If you wish to use your NZ Ski Superpass towards Shotover Jet tickets, please s…" at bounding box center [621, 338] width 855 height 46
type textarea "If you wish to use your NZ Ski Superpass towards Shotover Jet tickets, please s…"
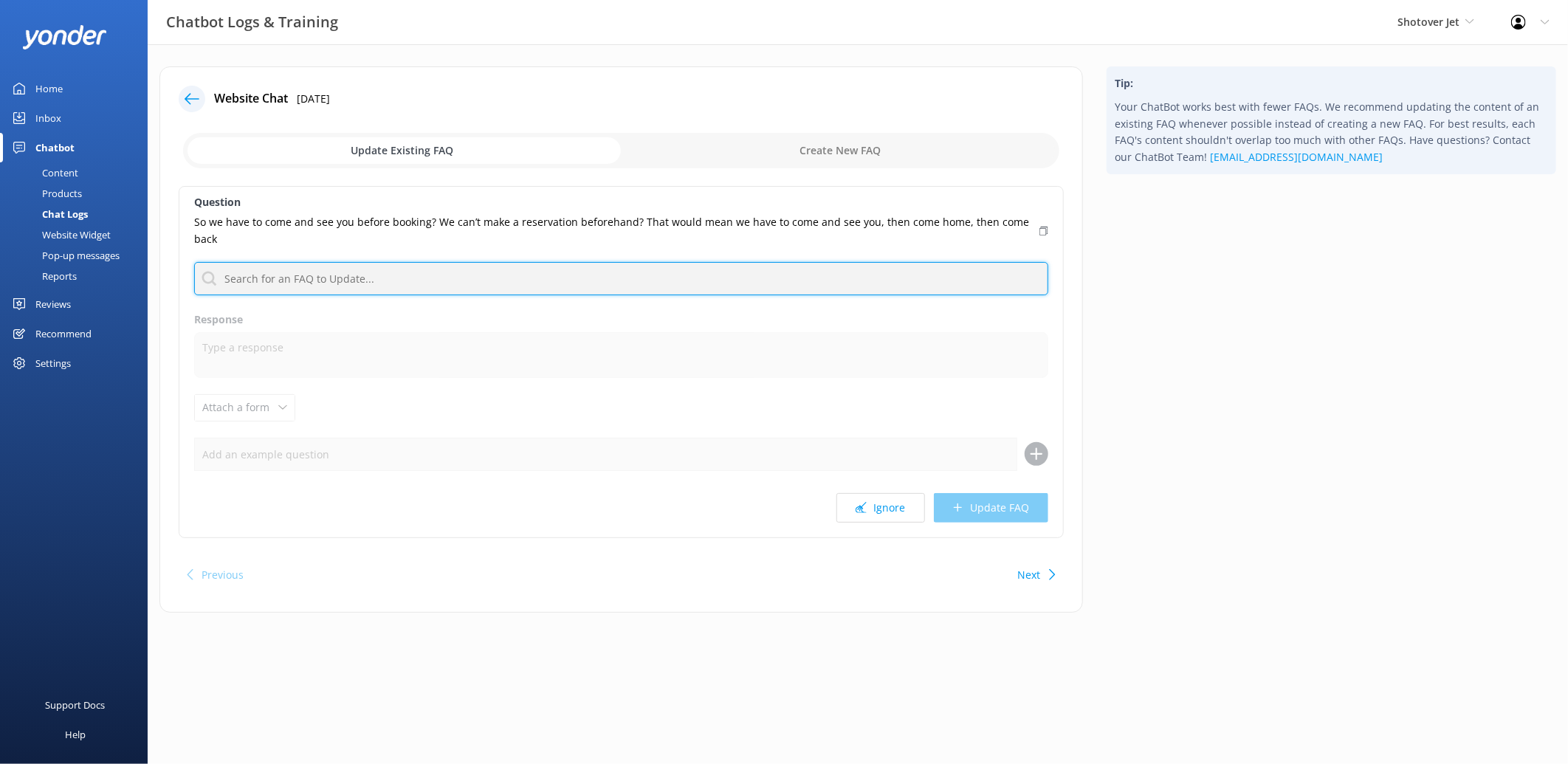
click at [307, 285] on input "text" at bounding box center [621, 278] width 855 height 33
type input "mypass"
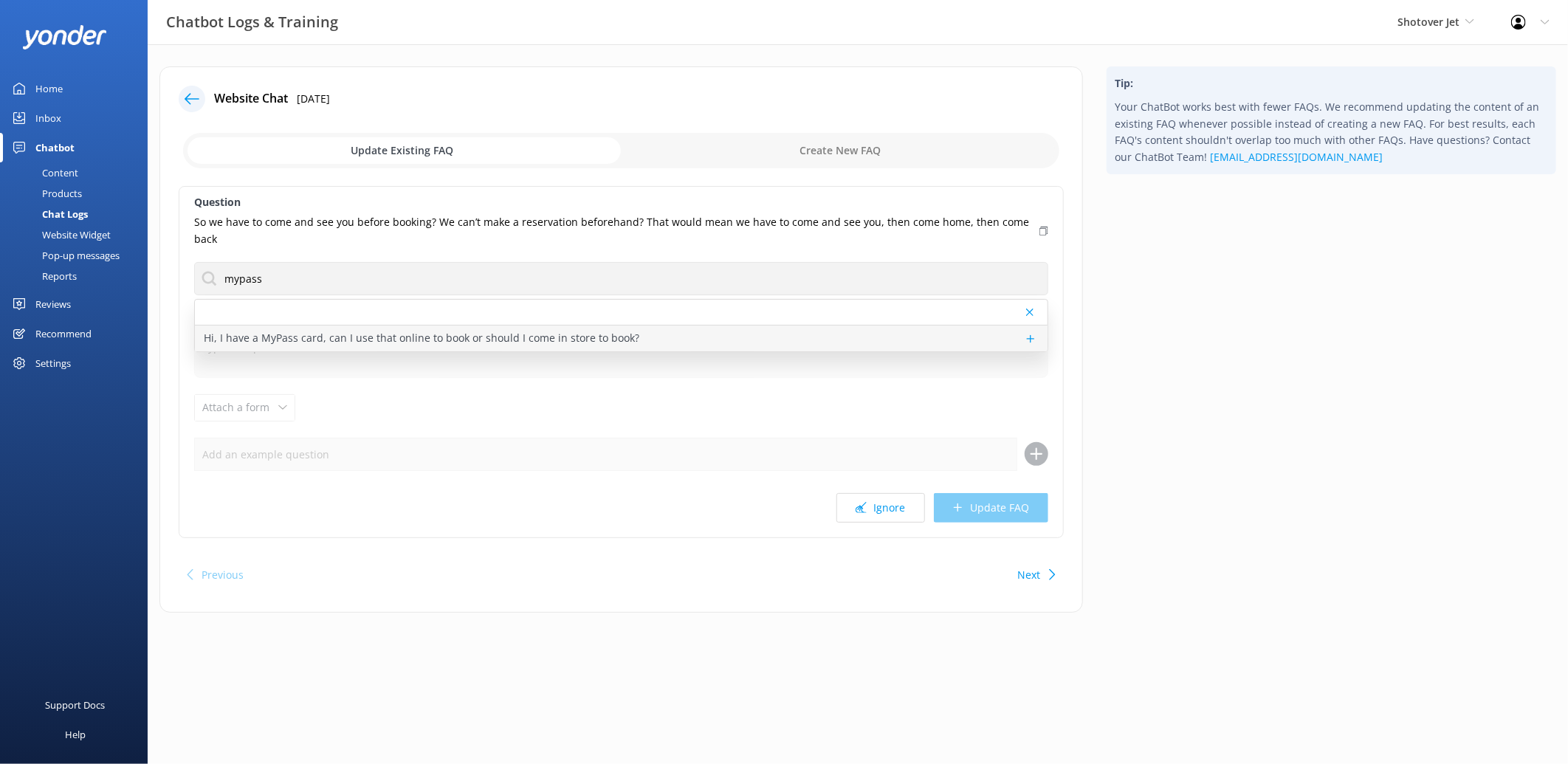
click at [282, 332] on p "Hi, I have a MyPass card, can I use that online to book or should I come in sto…" at bounding box center [421, 338] width 436 height 16
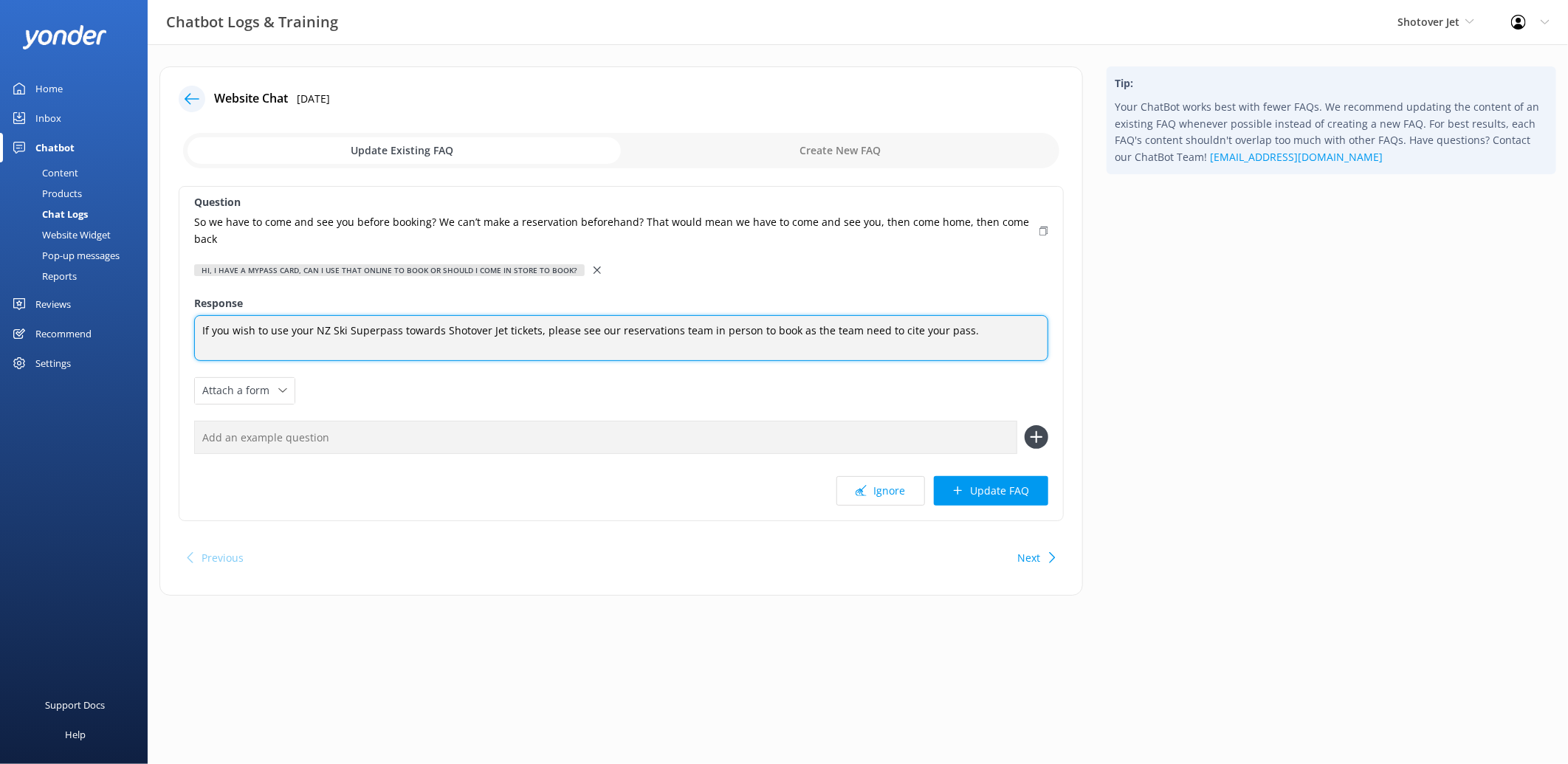
drag, startPoint x: 986, startPoint y: 325, endPoint x: 969, endPoint y: 328, distance: 17.3
click at [969, 328] on textarea "If you wish to use your NZ Ski Superpass towards Shotover Jet tickets, please s…" at bounding box center [621, 338] width 855 height 46
click at [746, 327] on textarea "If you wish to use your NZ Ski Superpass towards Shotover Jet tickets, please s…" at bounding box center [621, 338] width 855 height 46
drag, startPoint x: 916, startPoint y: 327, endPoint x: 842, endPoint y: 329, distance: 74.0
click at [842, 329] on textarea "If you wish to use your NZ Ski Superpass towards Shotover Jet tickets, please s…" at bounding box center [621, 338] width 855 height 46
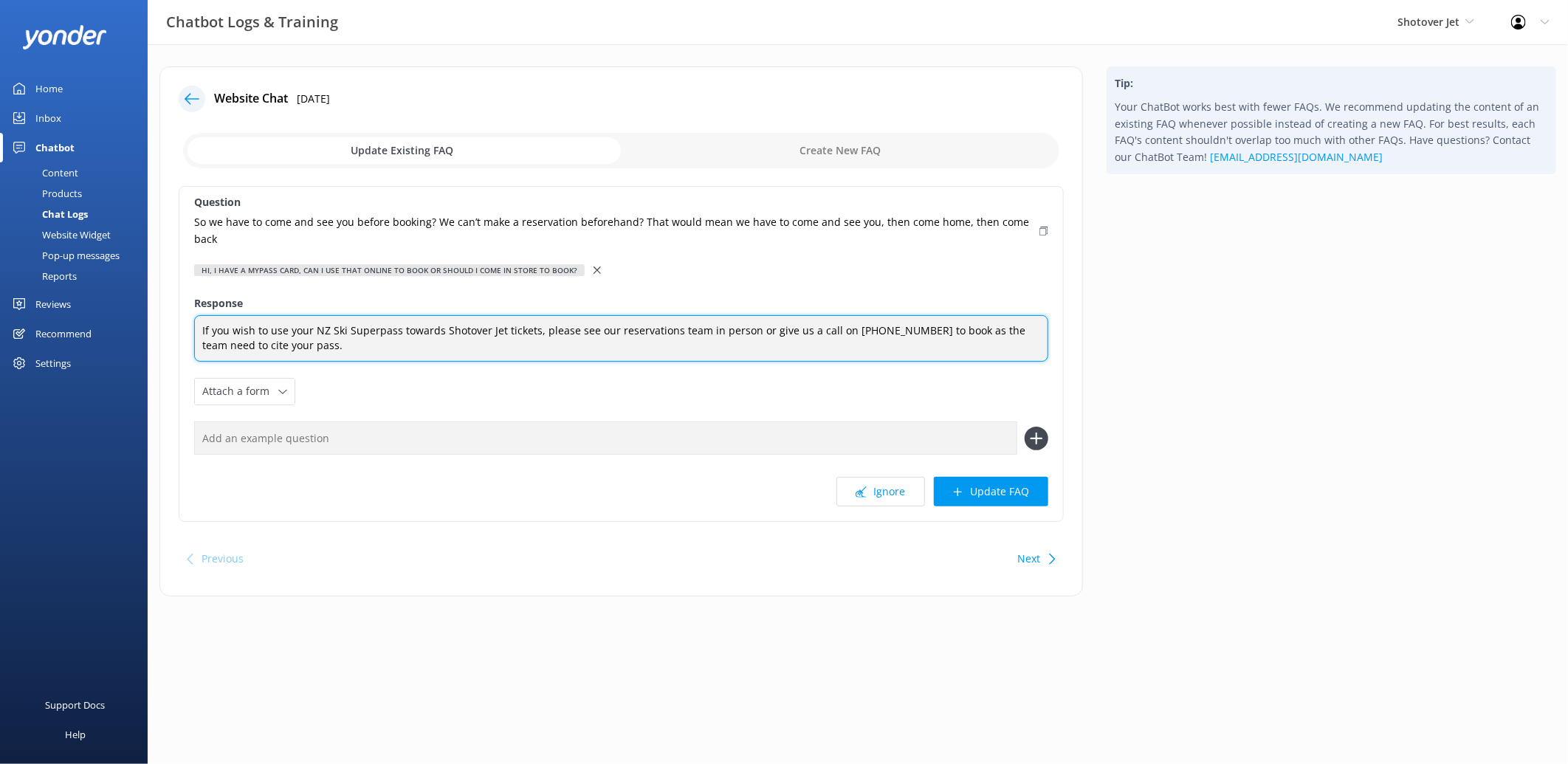
drag, startPoint x: 850, startPoint y: 329, endPoint x: 830, endPoint y: 347, distance: 26.9
click at [830, 347] on textarea "If you wish to use your NZ Ski Superpass towards Shotover Jet tickets, please s…" at bounding box center [621, 338] width 855 height 46
type textarea "If you wish to use your NZ Ski Superpass towards Shotover Jet tickets, please s…"
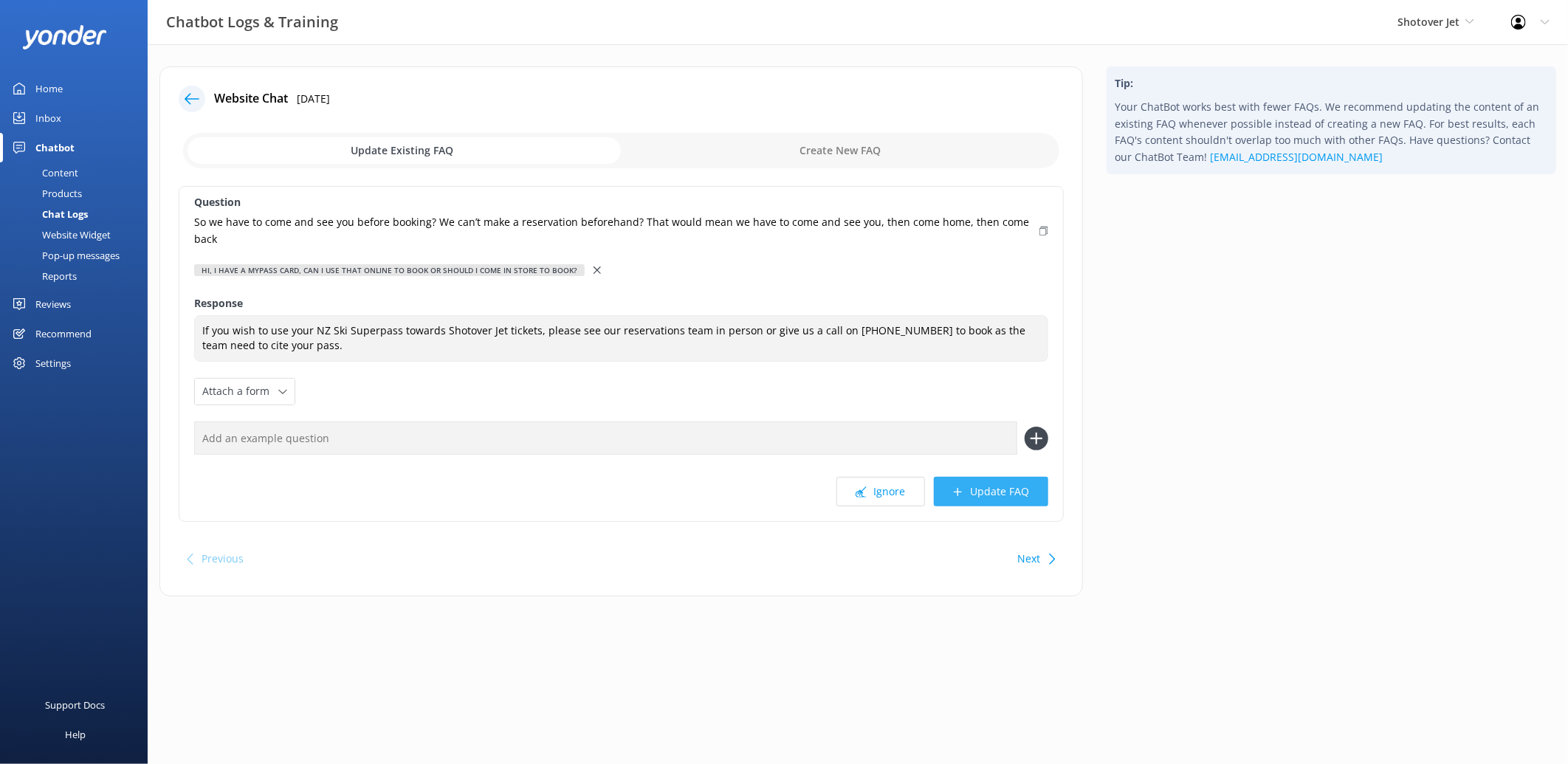
click at [1002, 495] on button "Update FAQ" at bounding box center [991, 491] width 115 height 30
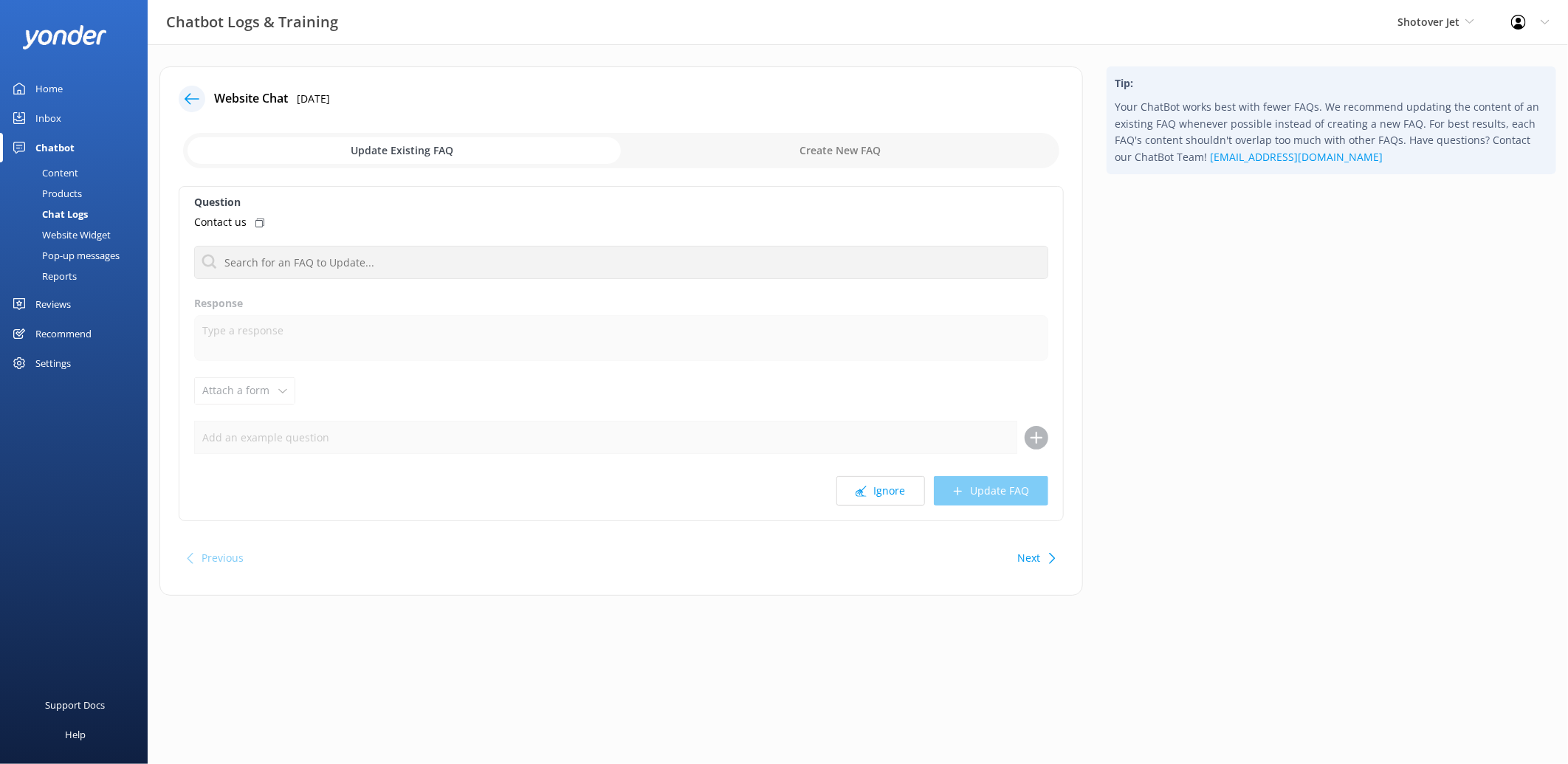
click at [189, 94] on use at bounding box center [192, 99] width 14 height 11
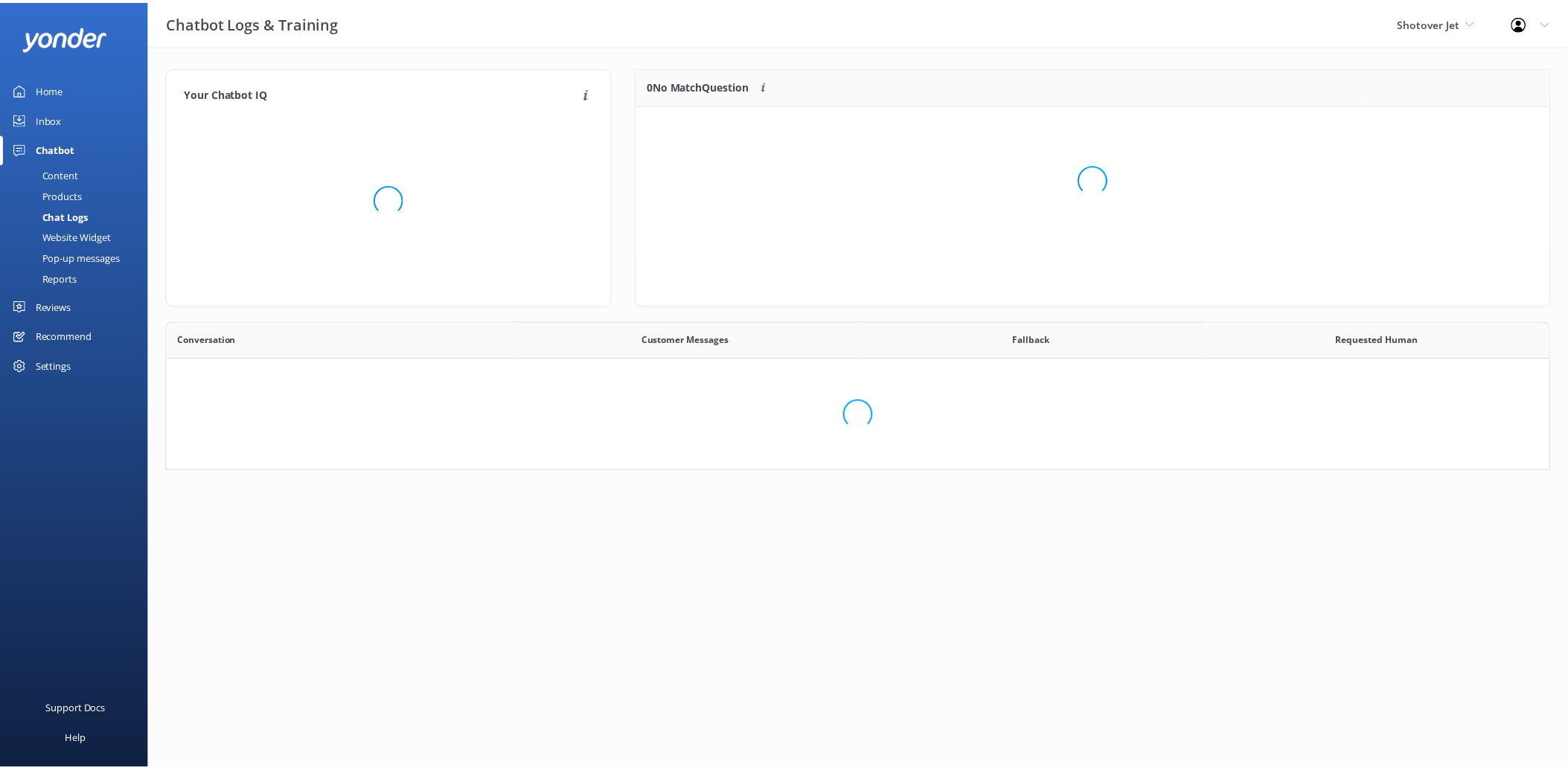
scroll to position [508, 1370]
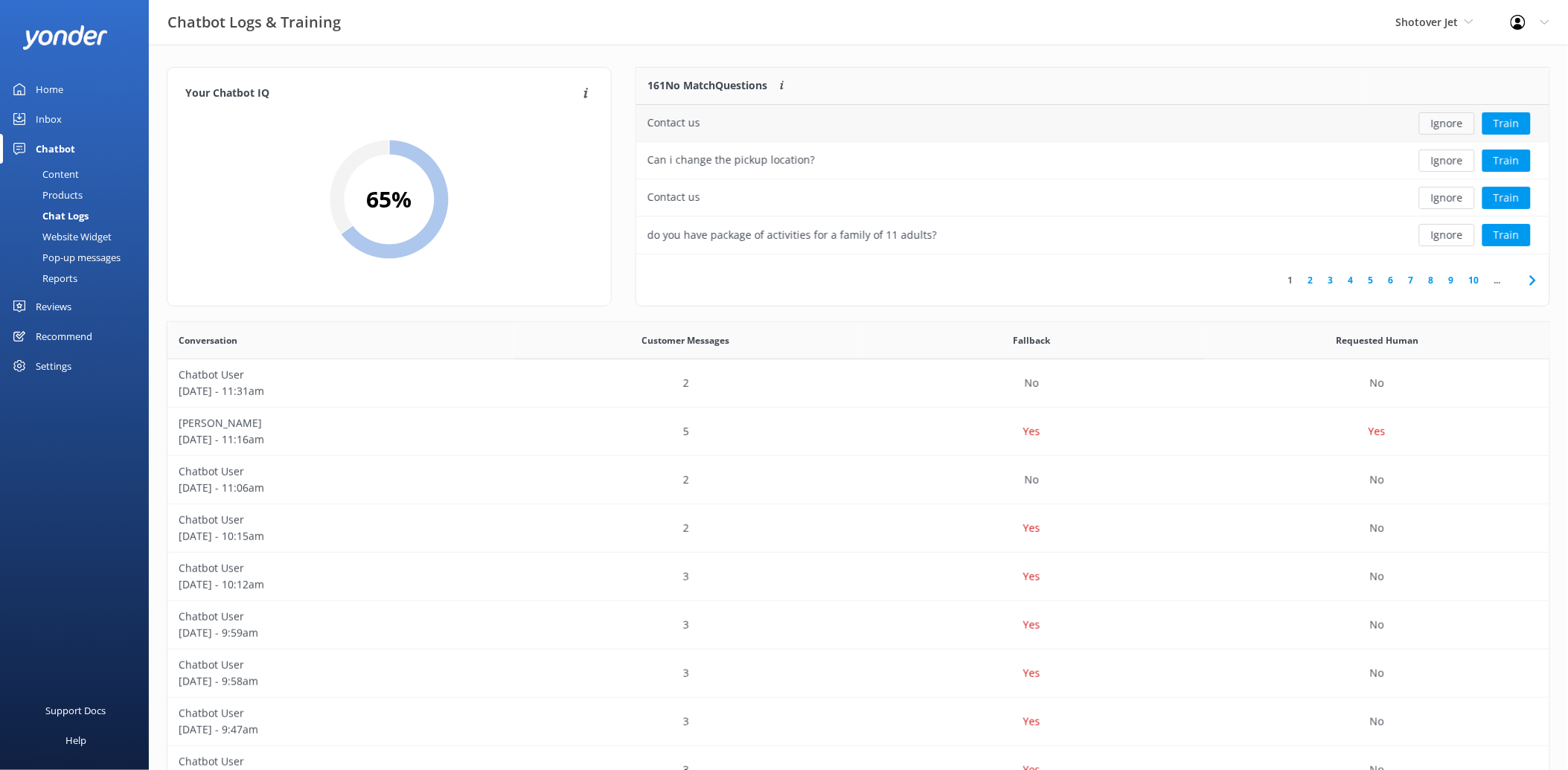
click at [1466, 124] on button "Ignore" at bounding box center [1447, 123] width 56 height 22
click at [1510, 119] on button "Train" at bounding box center [1506, 123] width 48 height 22
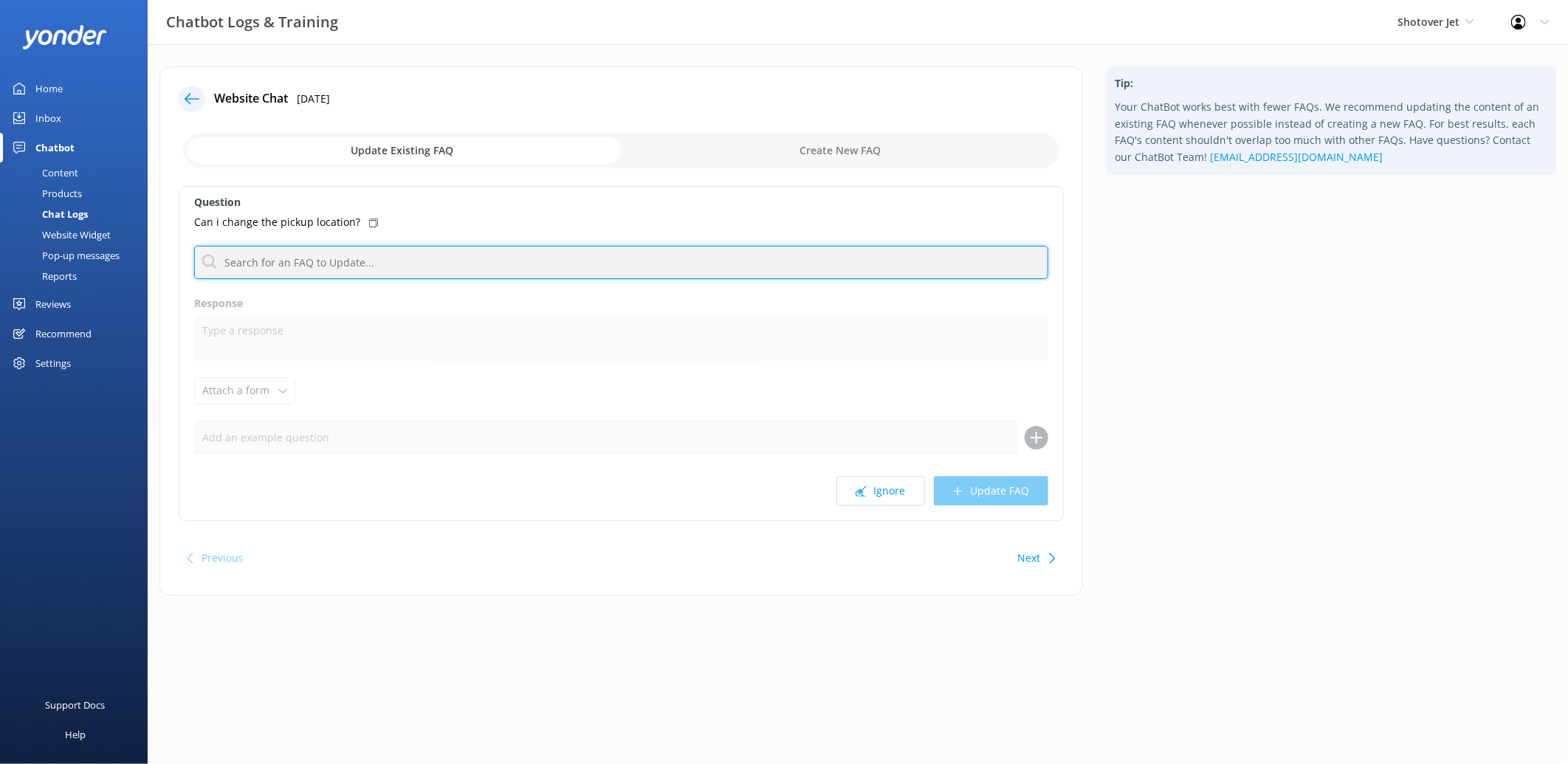
click at [384, 259] on input "text" at bounding box center [621, 262] width 855 height 33
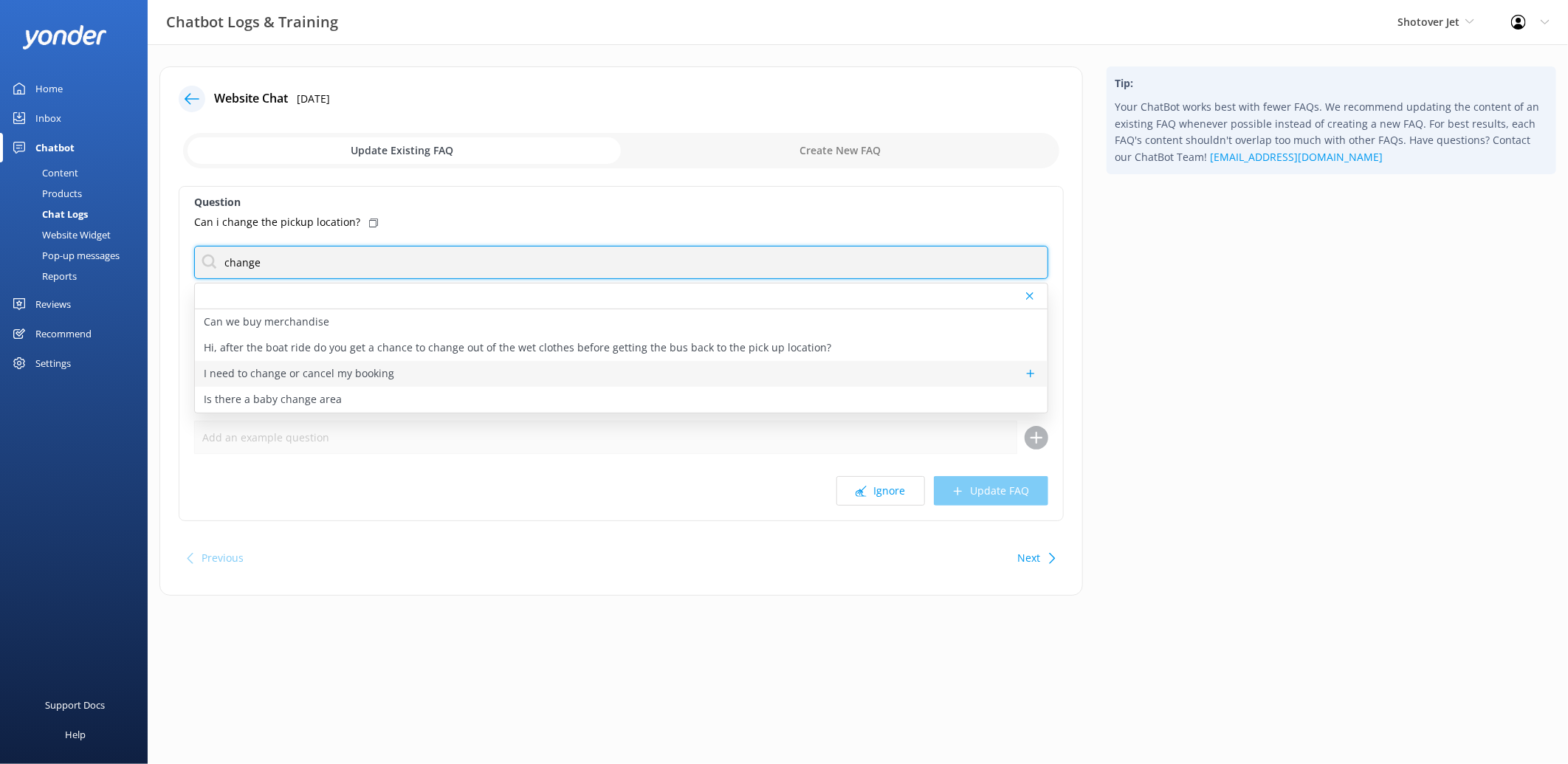
type input "change"
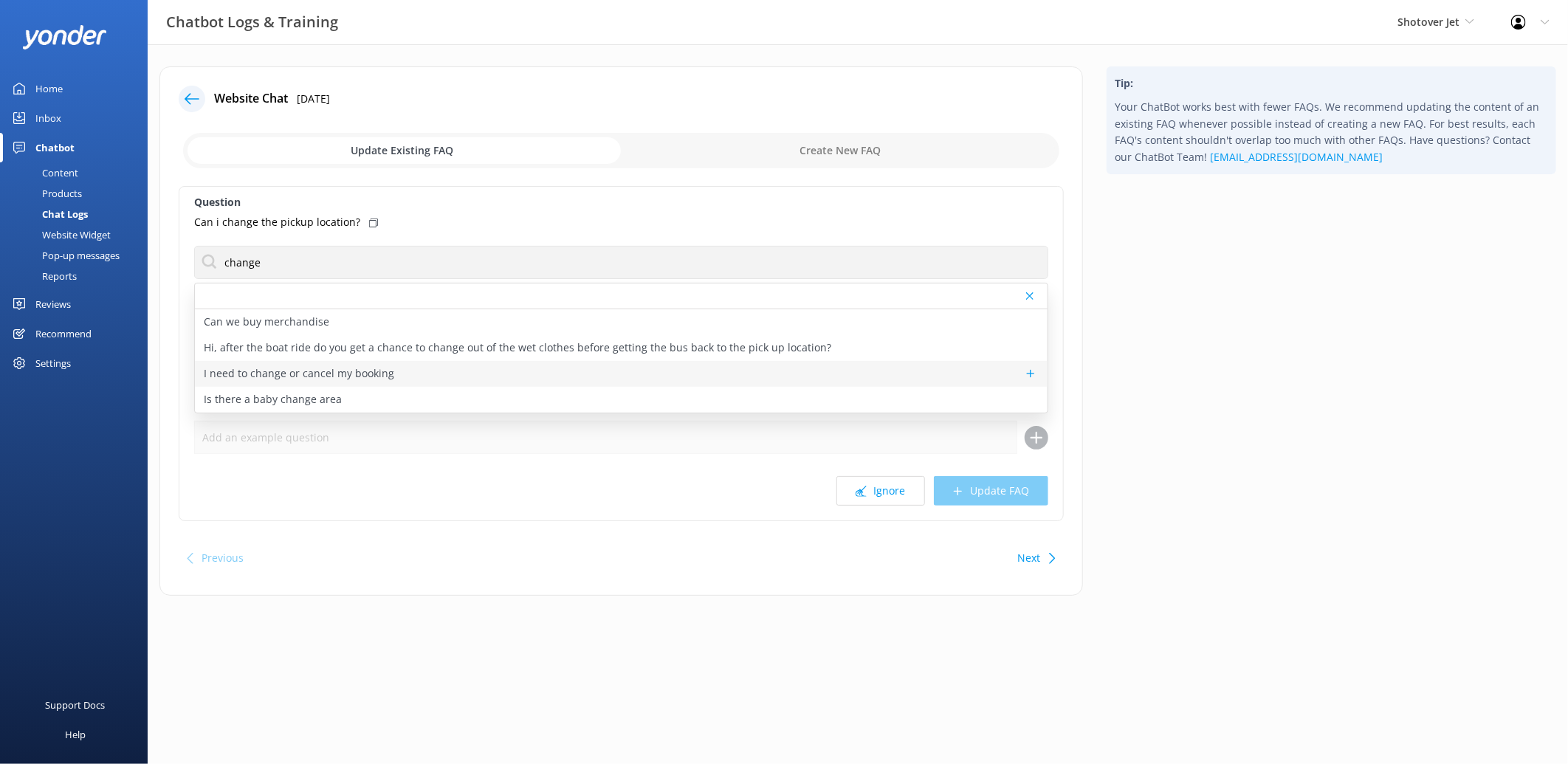
click at [364, 373] on p "I need to change or cancel my booking" at bounding box center [298, 373] width 191 height 16
type textarea "Want to make changes to your booking? We offer free cancellations or changes up…"
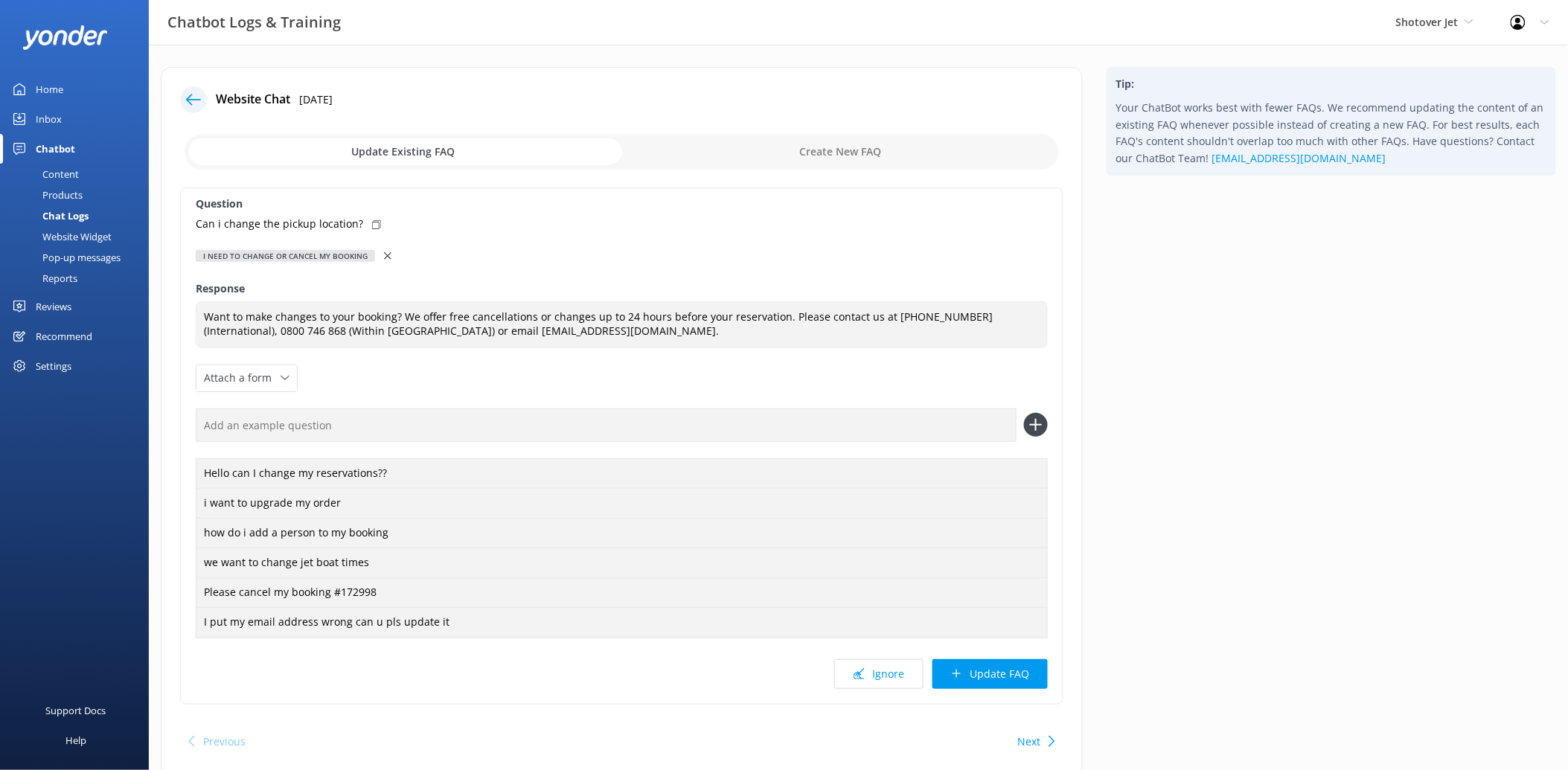
click at [372, 223] on icon at bounding box center [377, 225] width 9 height 9
click at [258, 429] on input "text" at bounding box center [606, 425] width 820 height 34
paste input "Can i change the pickup location?"
type input "Can i change the pickup location?"
click at [1038, 430] on icon at bounding box center [1036, 425] width 24 height 24
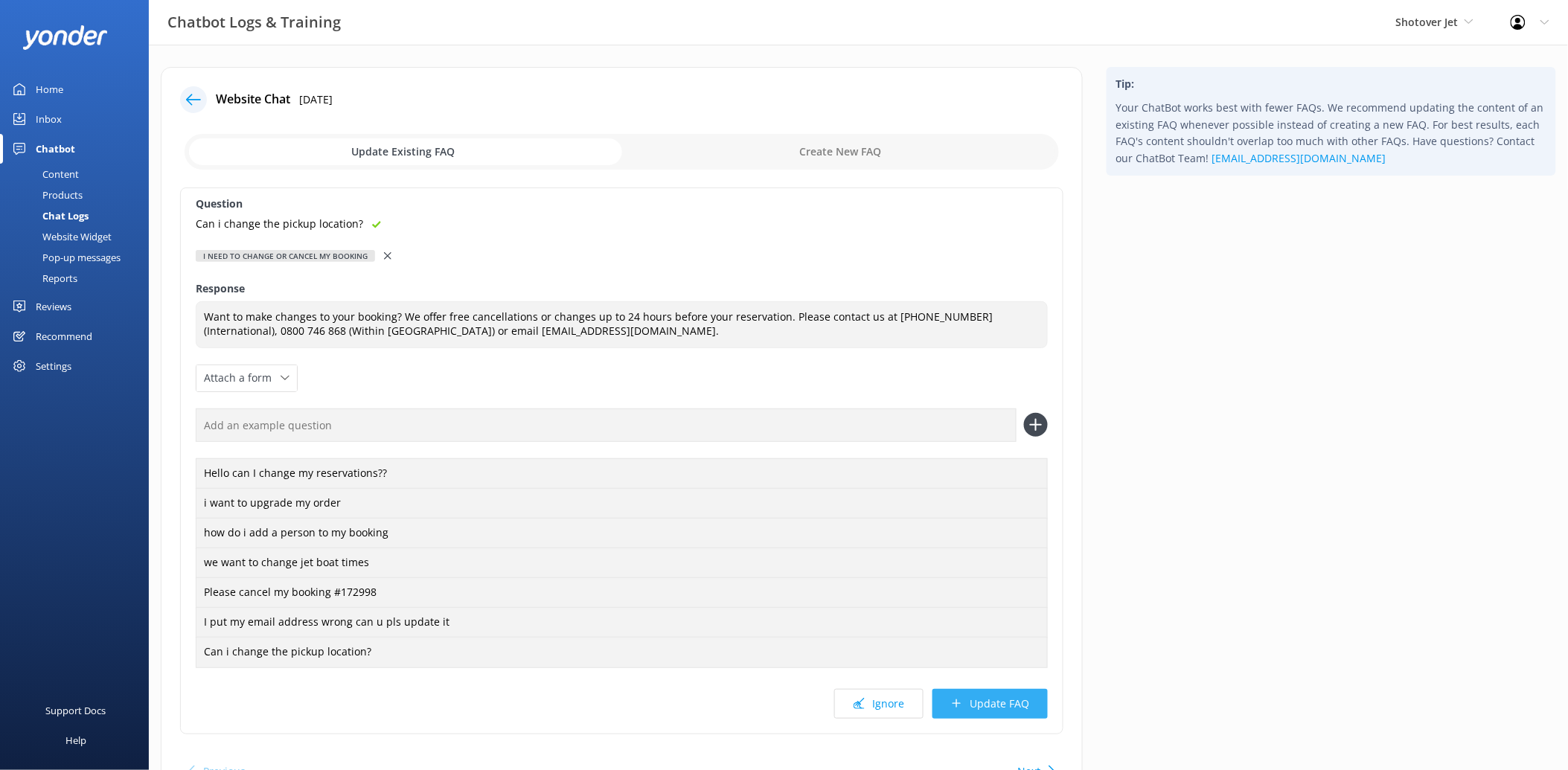
click at [1007, 705] on button "Update FAQ" at bounding box center [990, 703] width 116 height 30
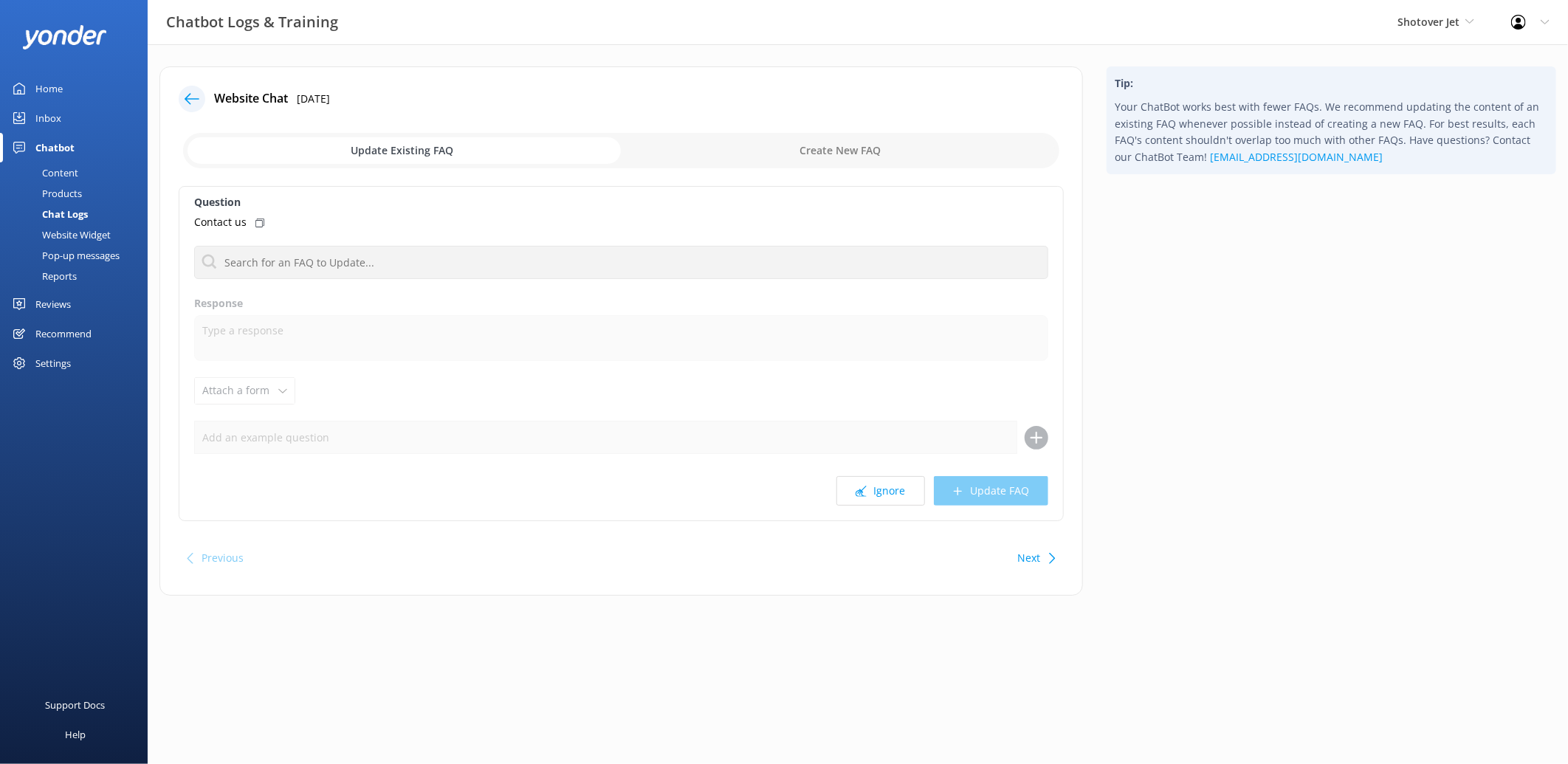
click at [186, 99] on use at bounding box center [192, 99] width 14 height 11
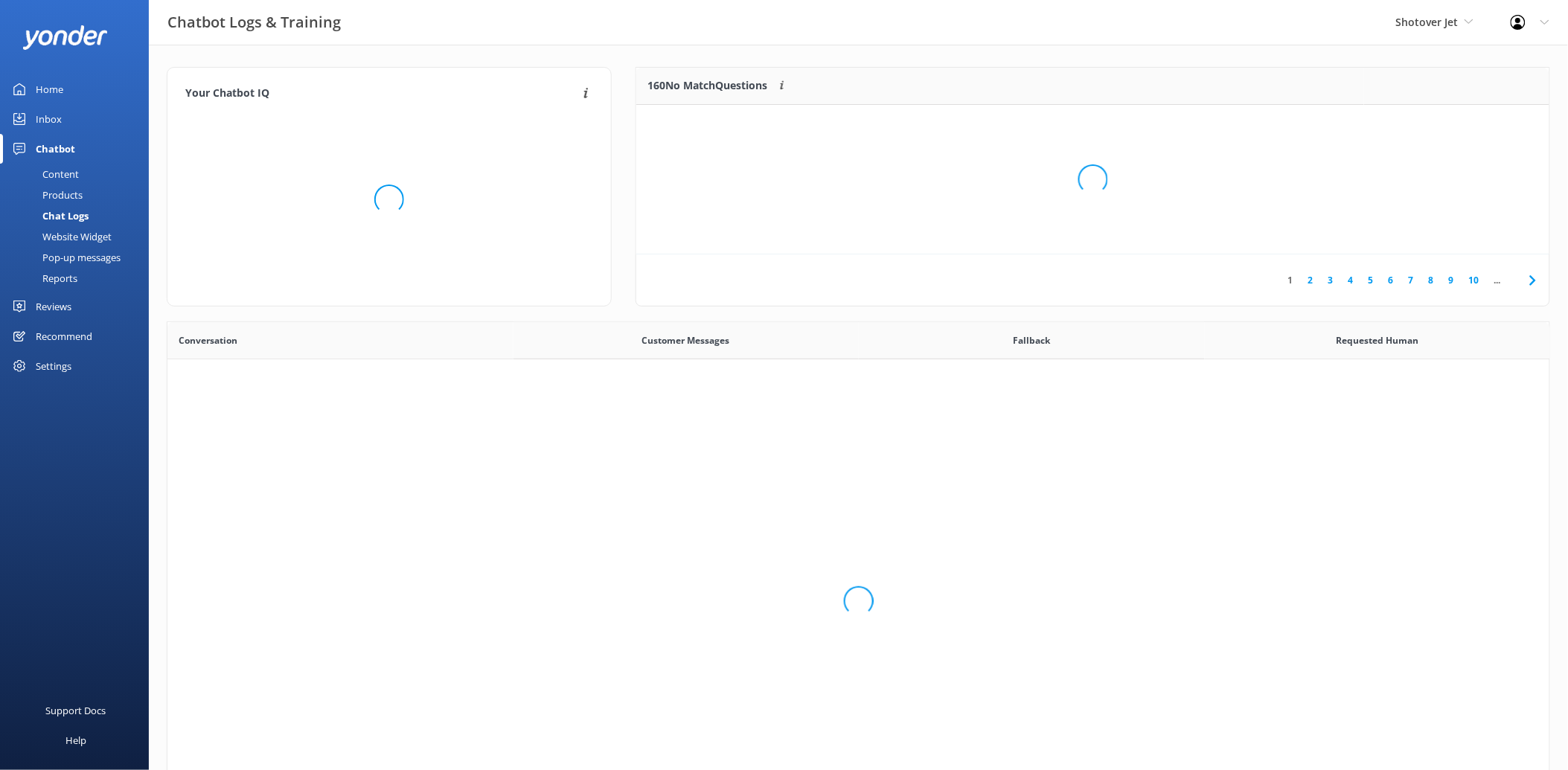
scroll to position [508, 1370]
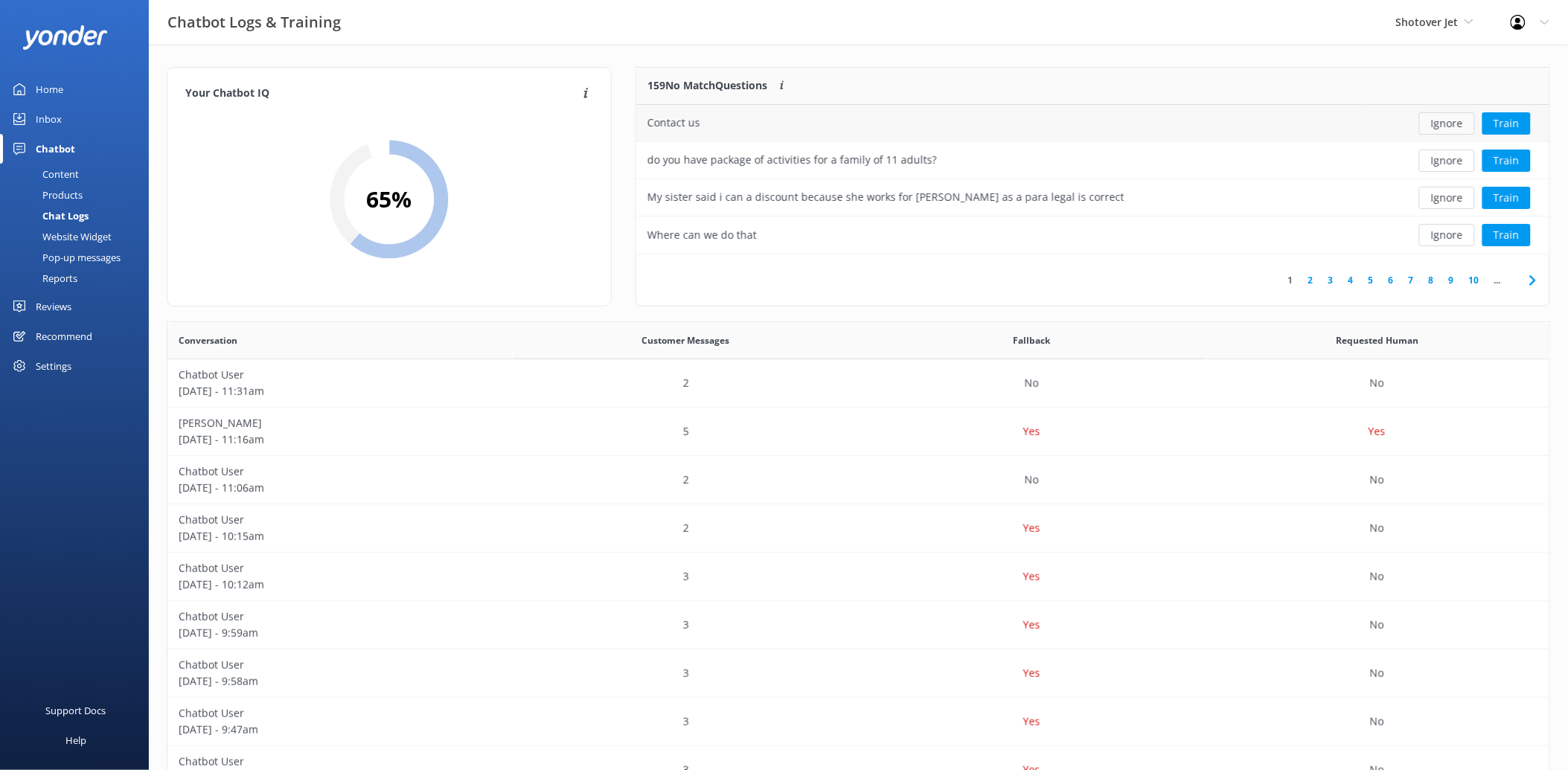
click at [1465, 127] on button "Ignore" at bounding box center [1447, 123] width 56 height 22
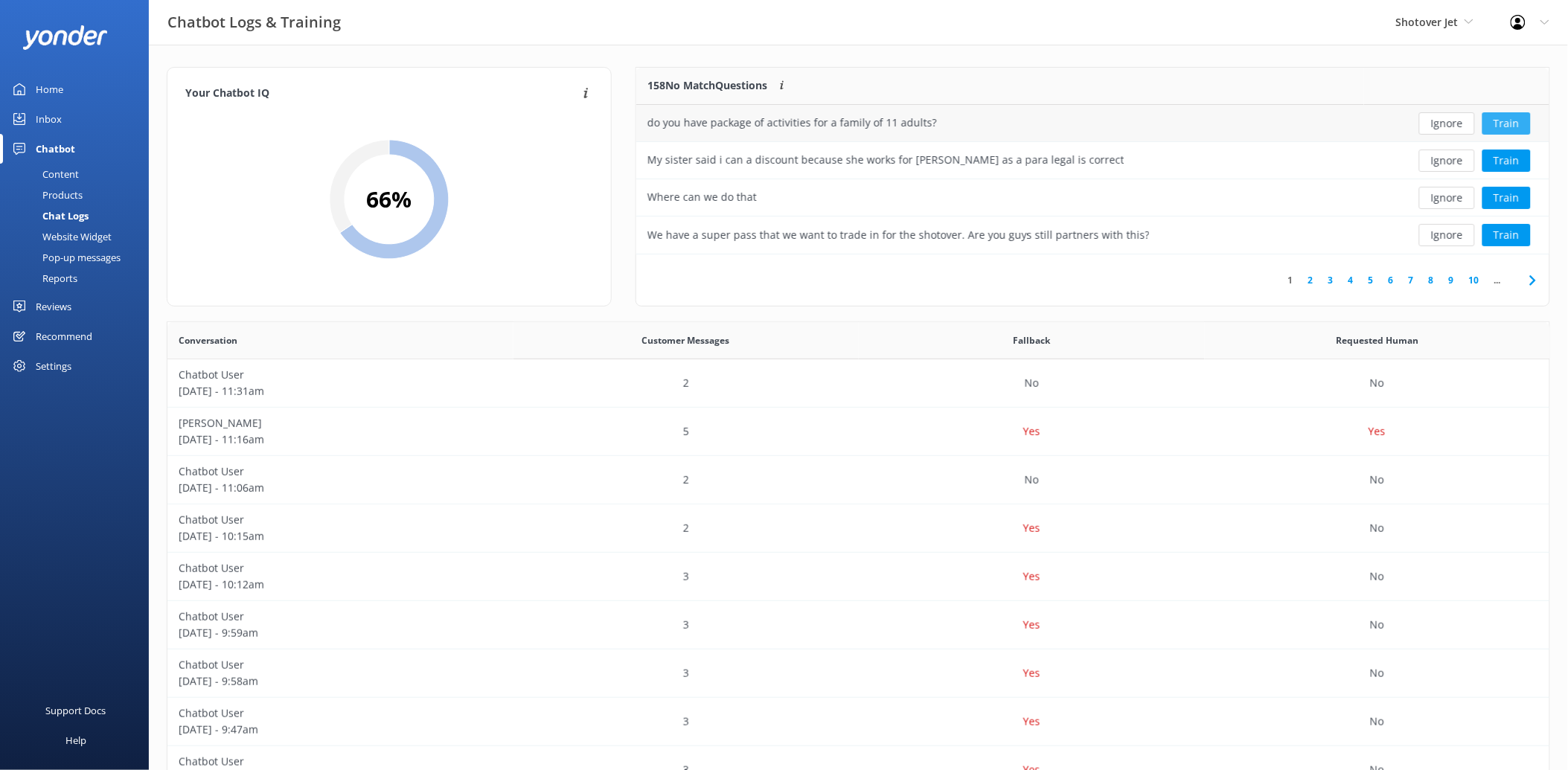
click at [1503, 120] on button "Train" at bounding box center [1506, 123] width 48 height 22
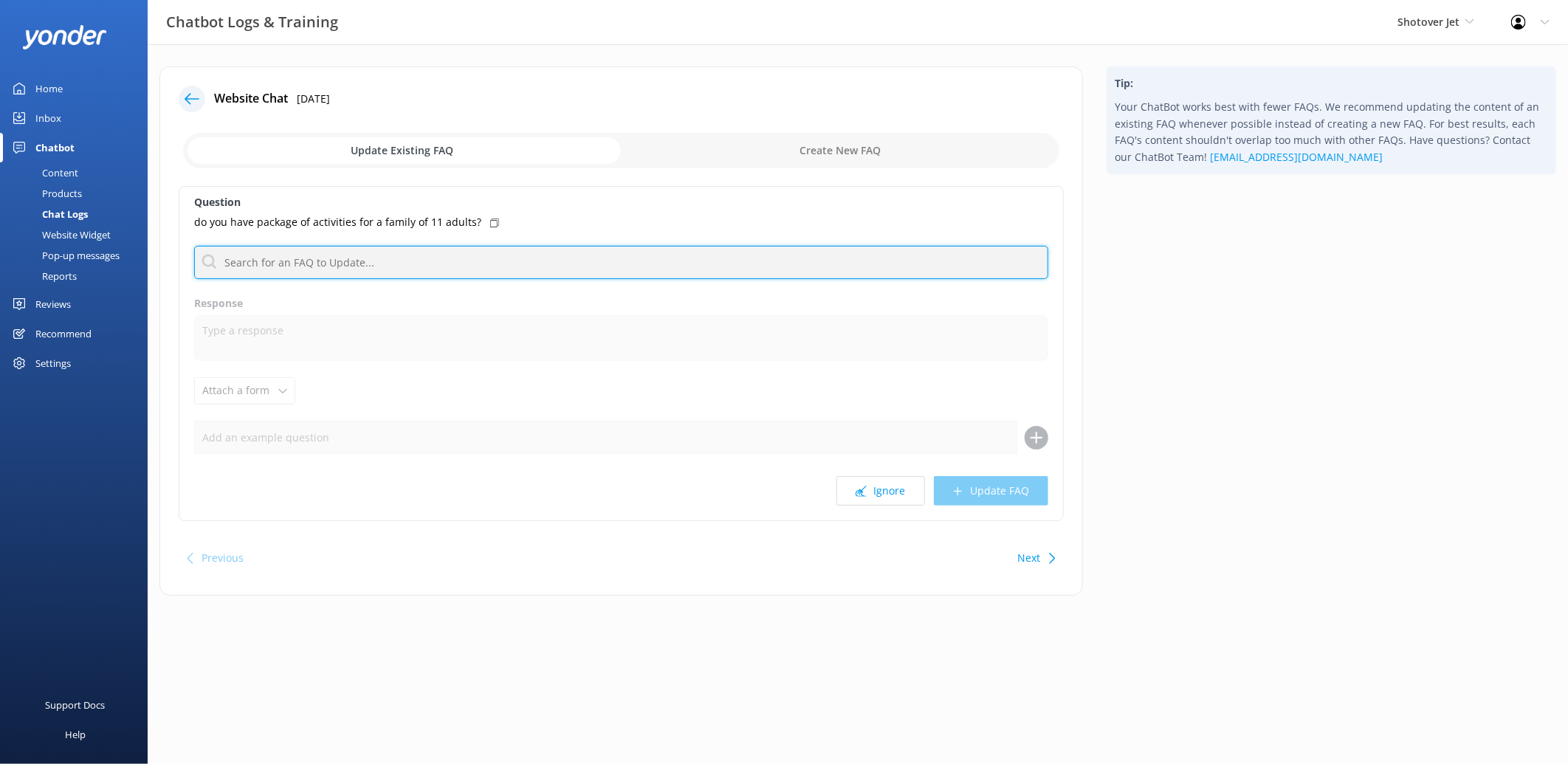
click at [291, 259] on input "text" at bounding box center [621, 262] width 855 height 33
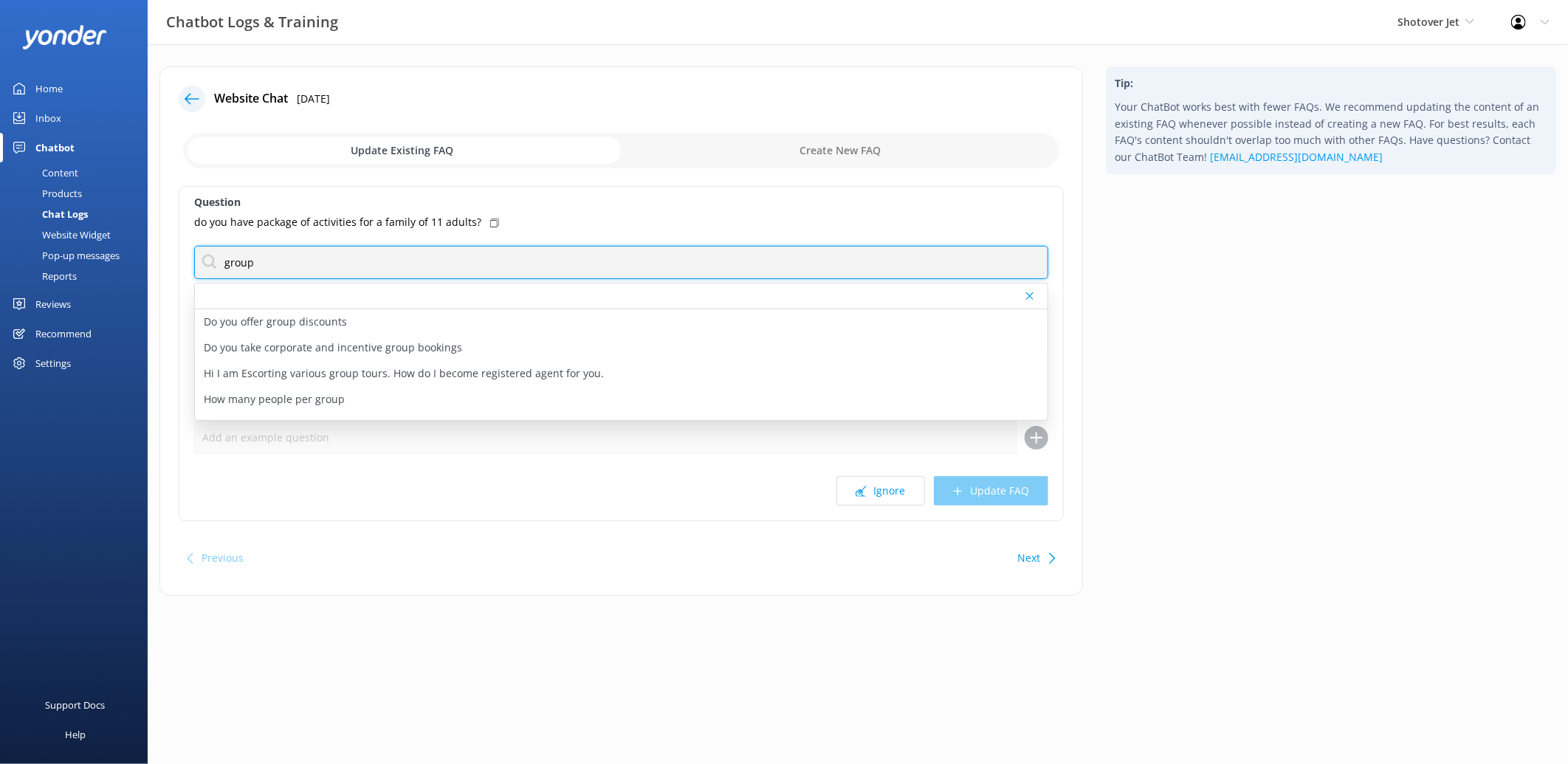
type input "group"
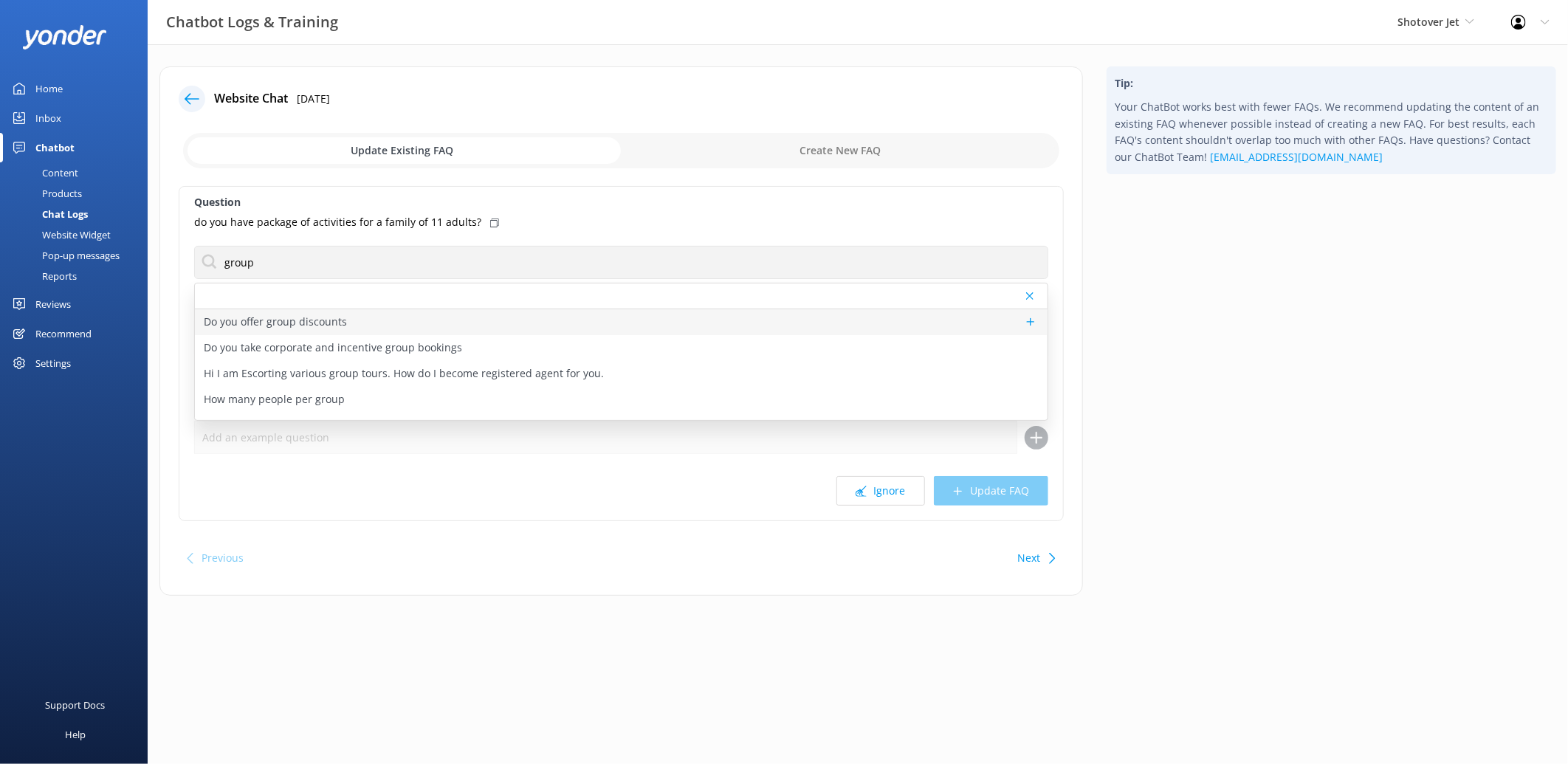
click at [546, 319] on div "Do you offer group discounts" at bounding box center [621, 322] width 853 height 26
type textarea "For information about promotions, please reach out to our reservations team by …"
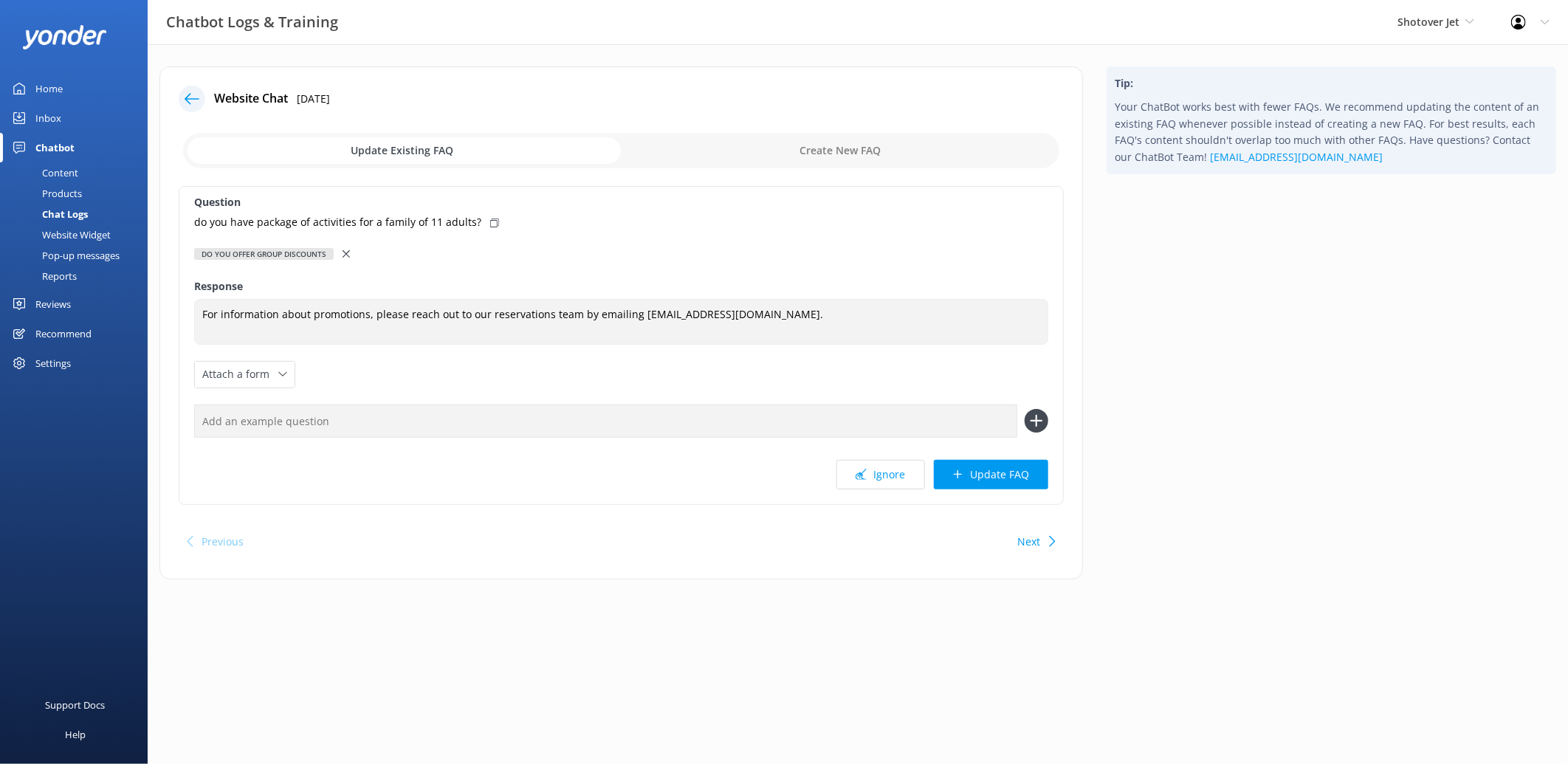
click at [485, 217] on div "do you have package of activities for a family of 11 adults?" at bounding box center [621, 222] width 855 height 16
click at [333, 416] on input "text" at bounding box center [606, 420] width 823 height 33
paste input "do you have package of activities for a family of 11 adults?"
type input "do you have package of activities for a family of 11 adults?"
click at [1047, 411] on icon at bounding box center [1036, 420] width 24 height 24
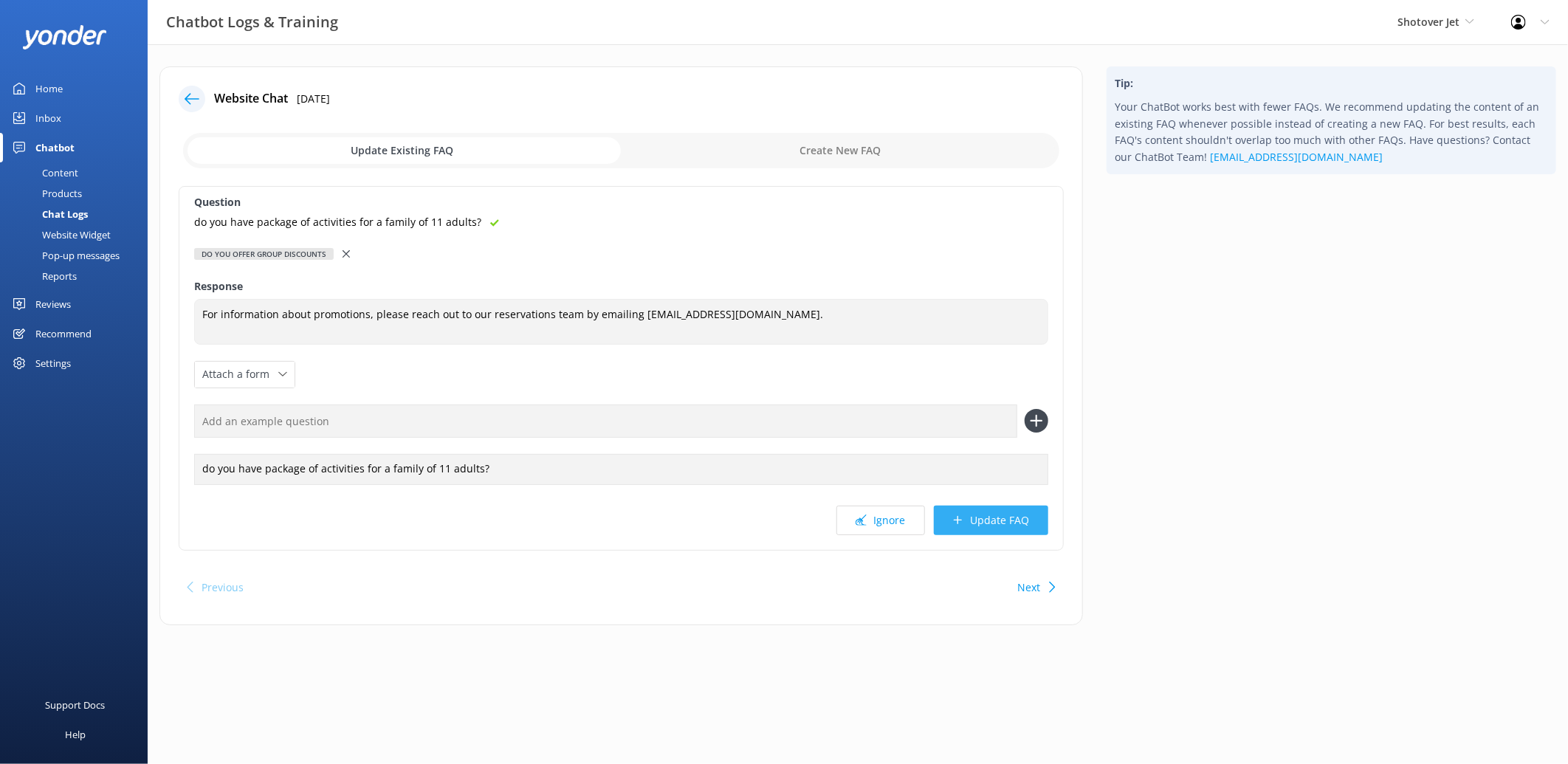
click at [996, 514] on button "Update FAQ" at bounding box center [991, 520] width 115 height 30
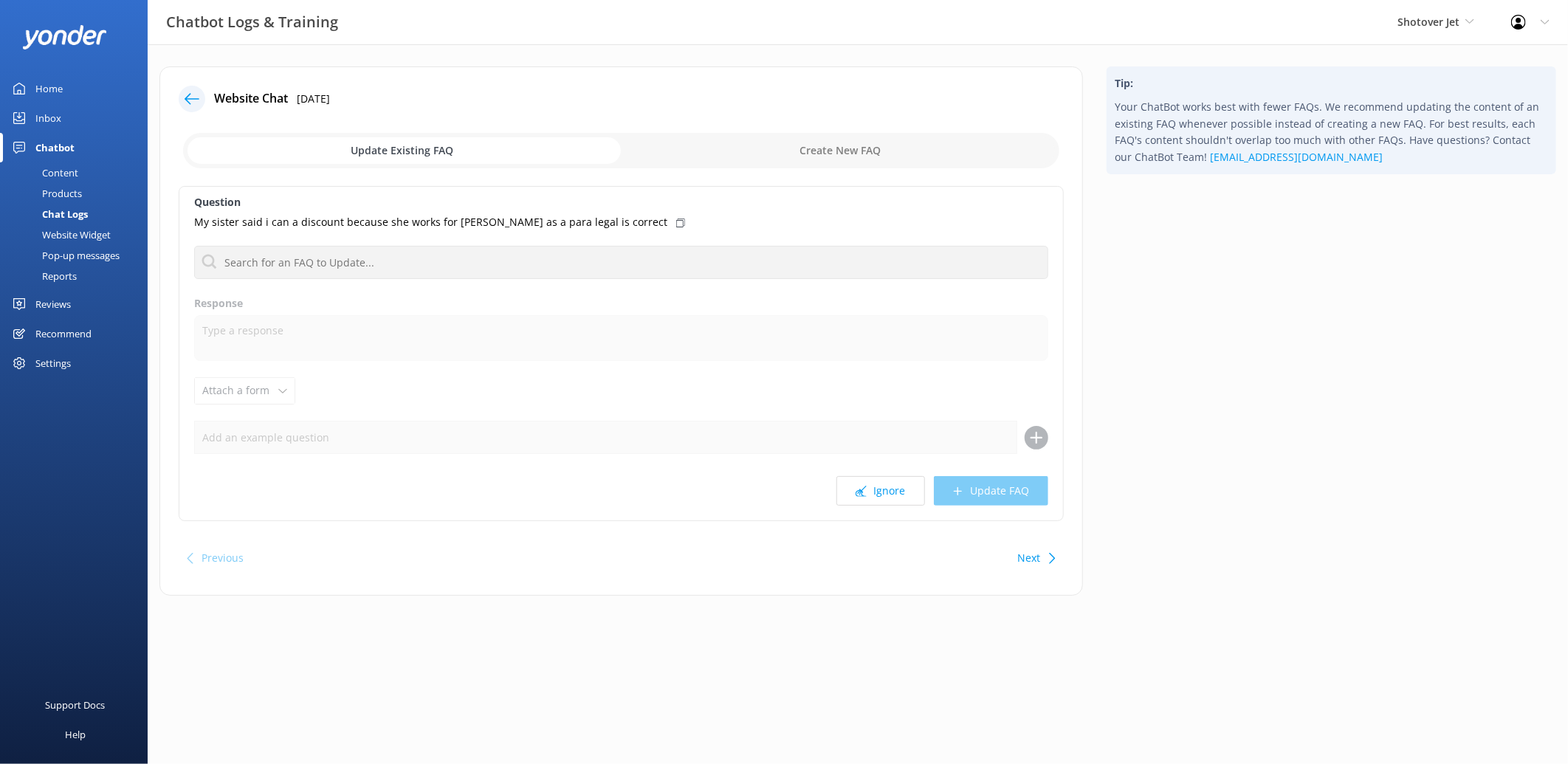
click at [194, 106] on icon at bounding box center [192, 99] width 14 height 14
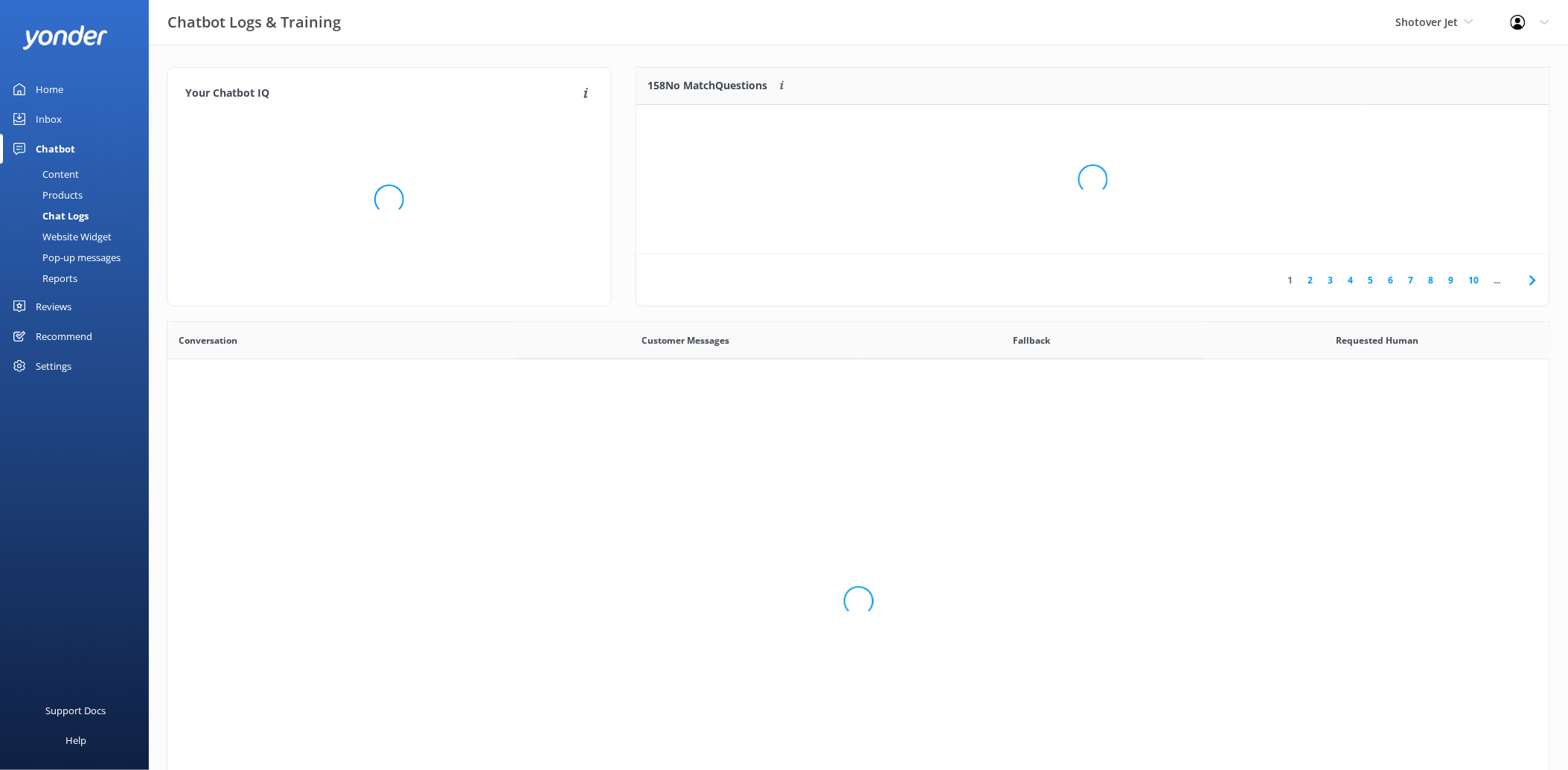
scroll to position [508, 1370]
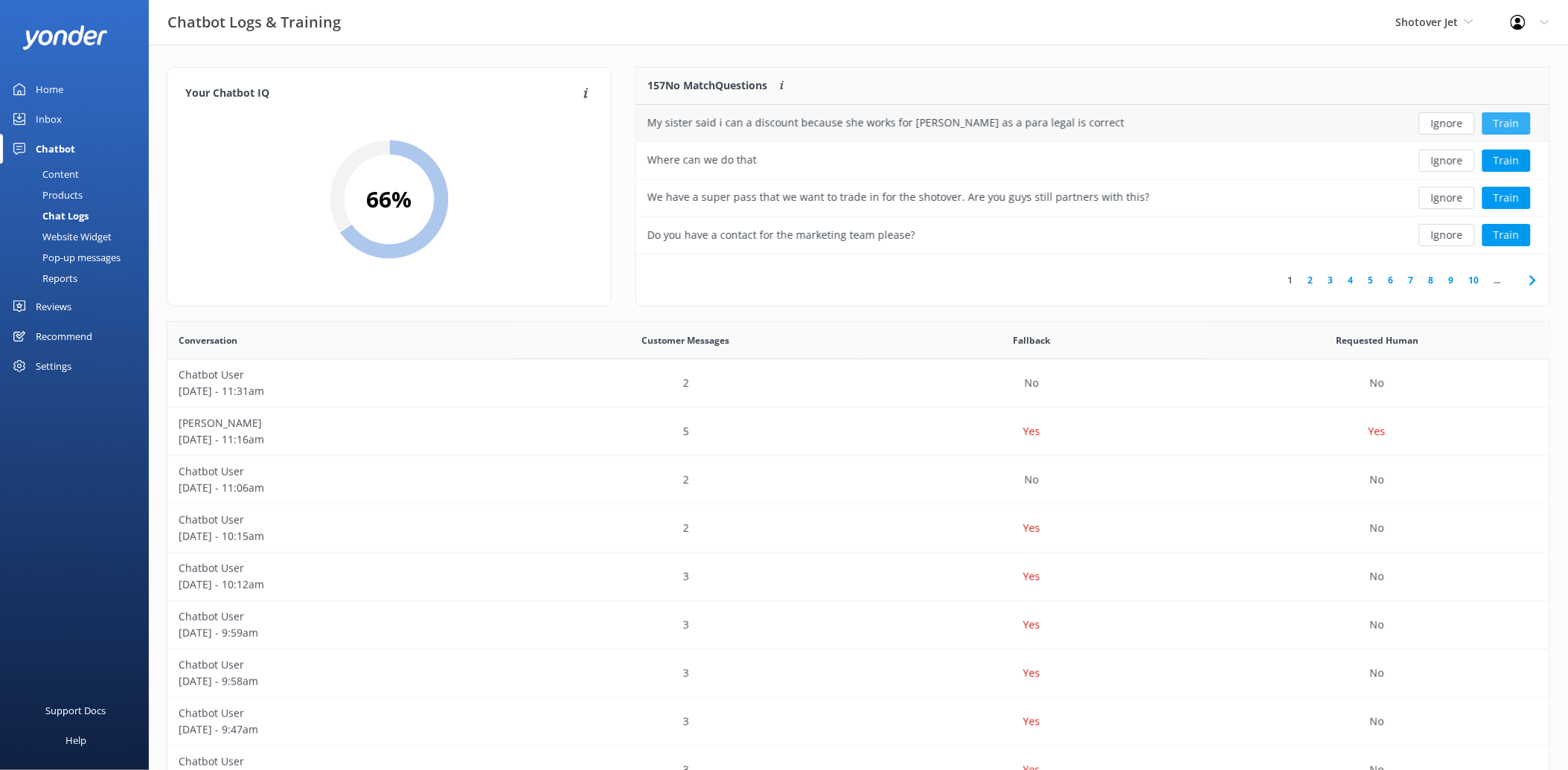
click at [1507, 121] on button "Train" at bounding box center [1506, 123] width 48 height 22
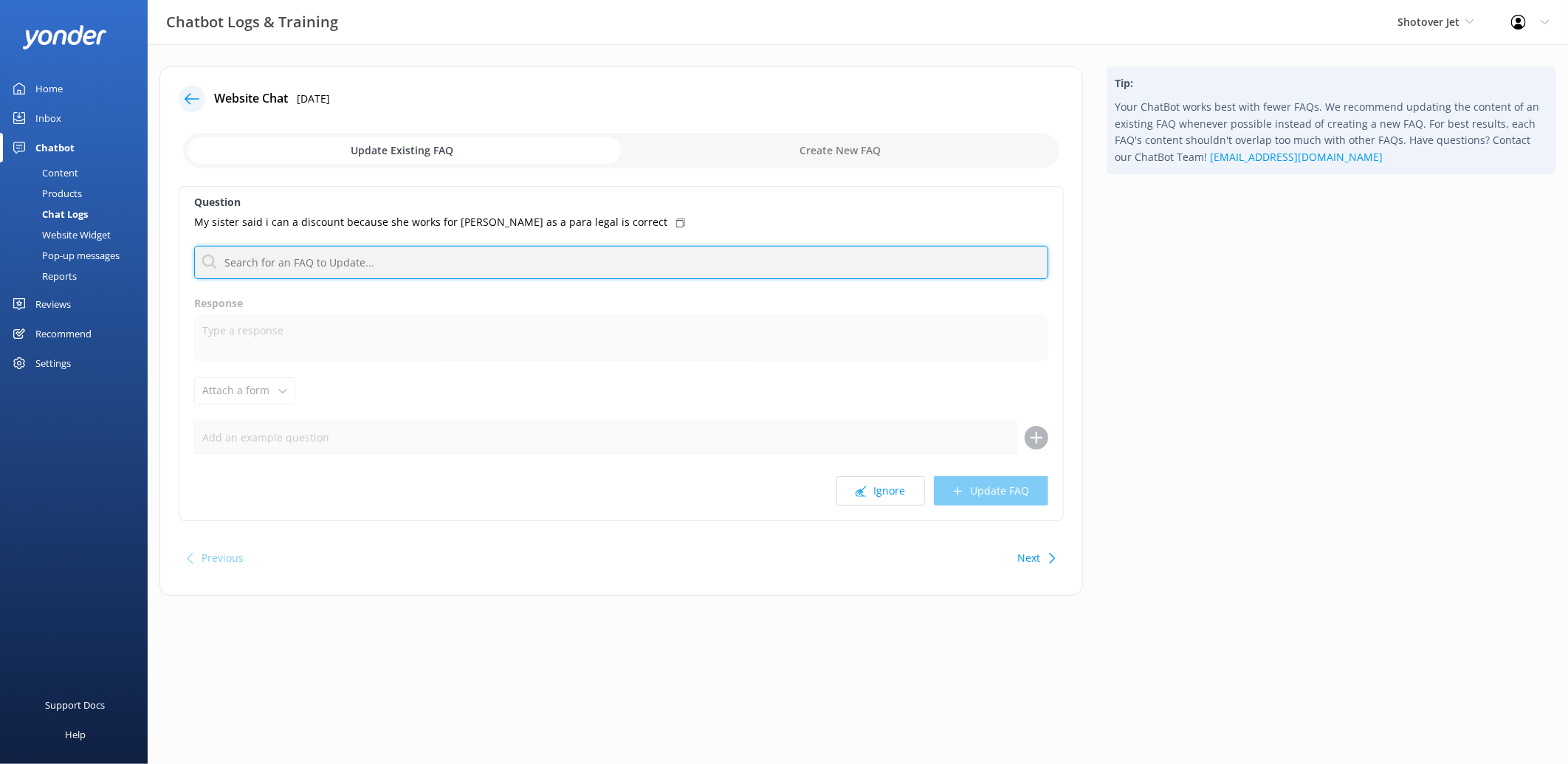
click at [314, 263] on input "text" at bounding box center [621, 262] width 855 height 33
type input "nga tahu"
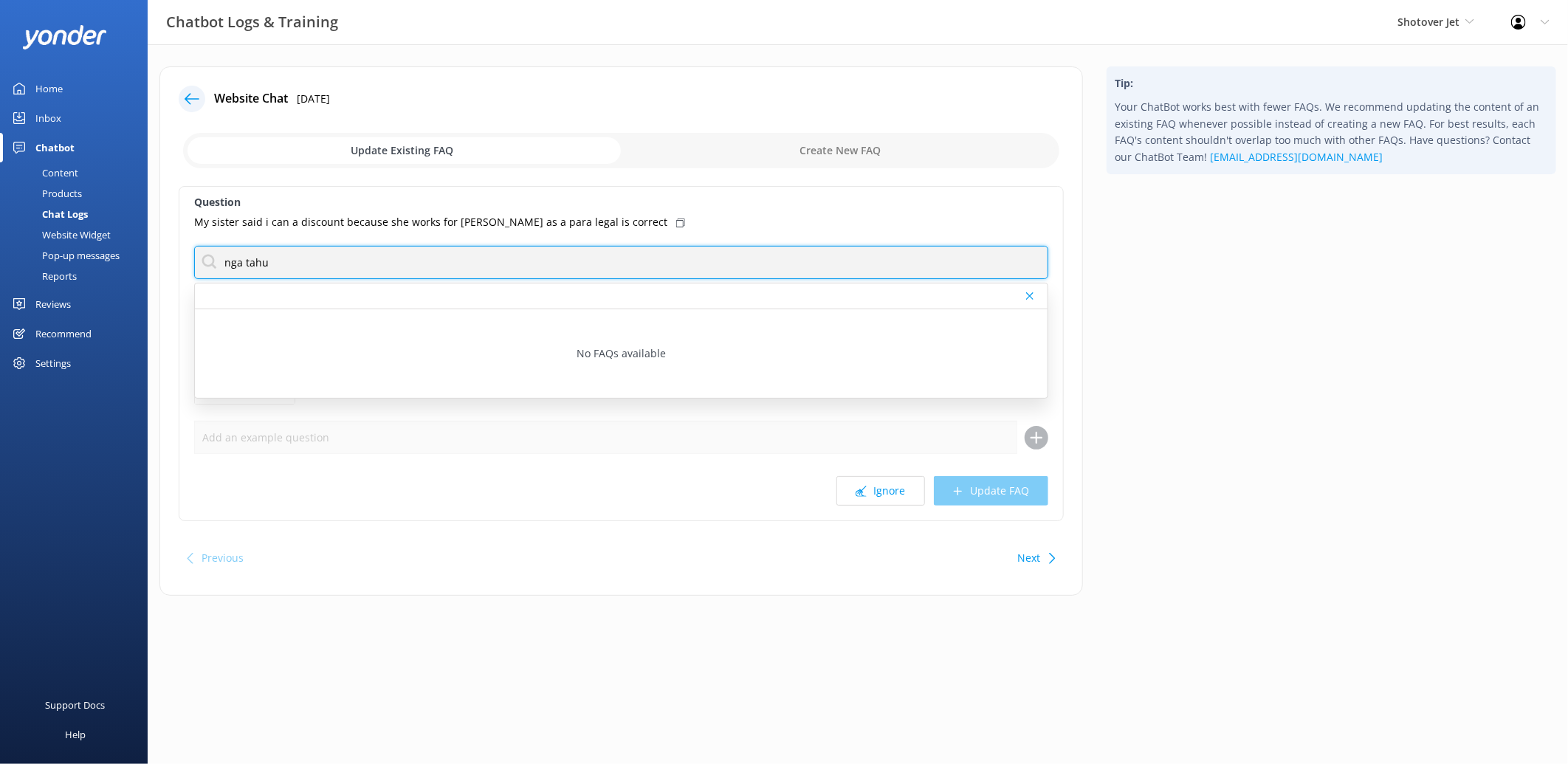
drag, startPoint x: 285, startPoint y: 259, endPoint x: 167, endPoint y: 255, distance: 118.1
click at [167, 255] on div "Website Chat 16th Aug 2025 Update Existing FAQ Create New FAQ Question My siste…" at bounding box center [620, 330] width 923 height 529
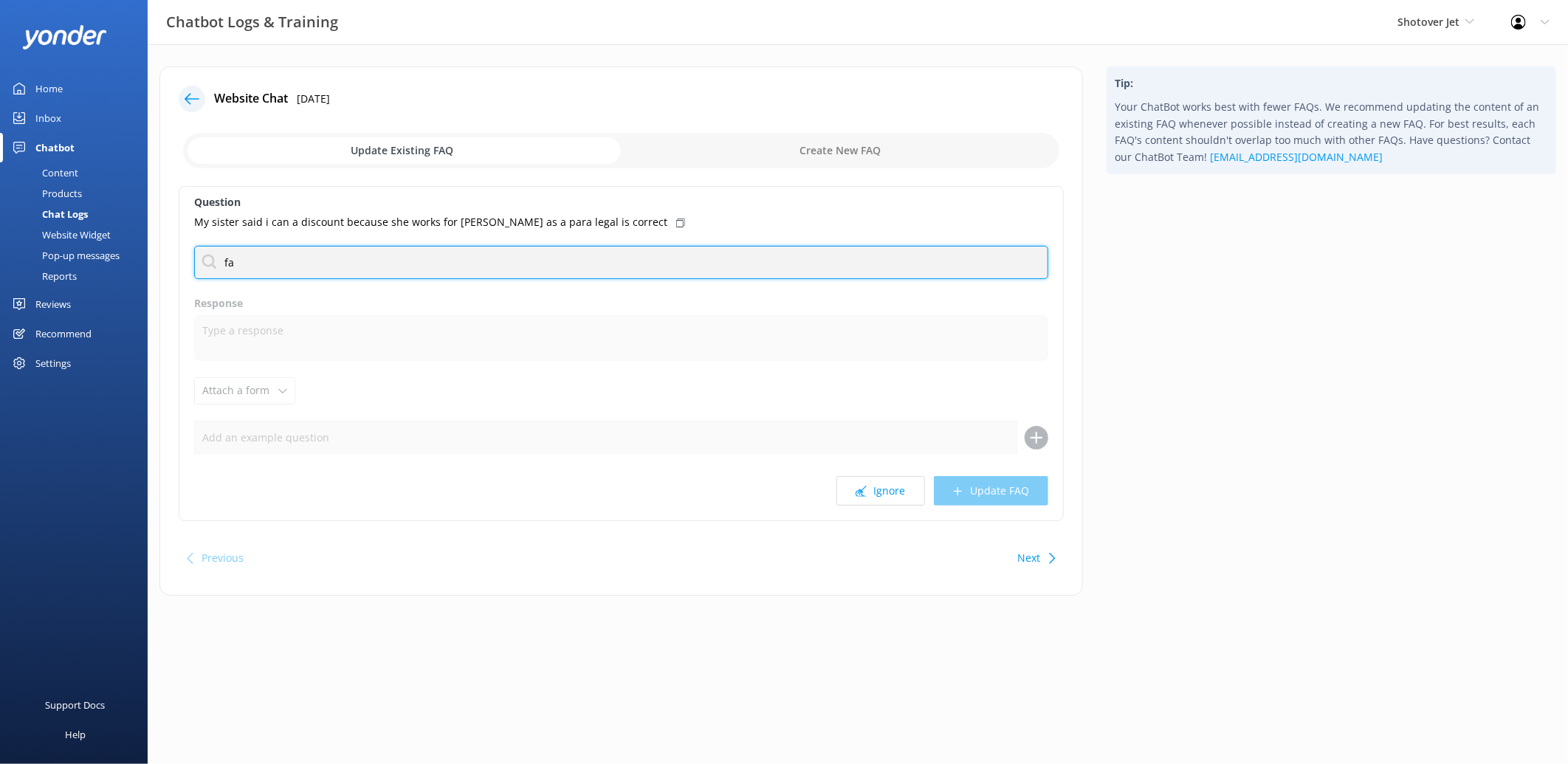
type input "f"
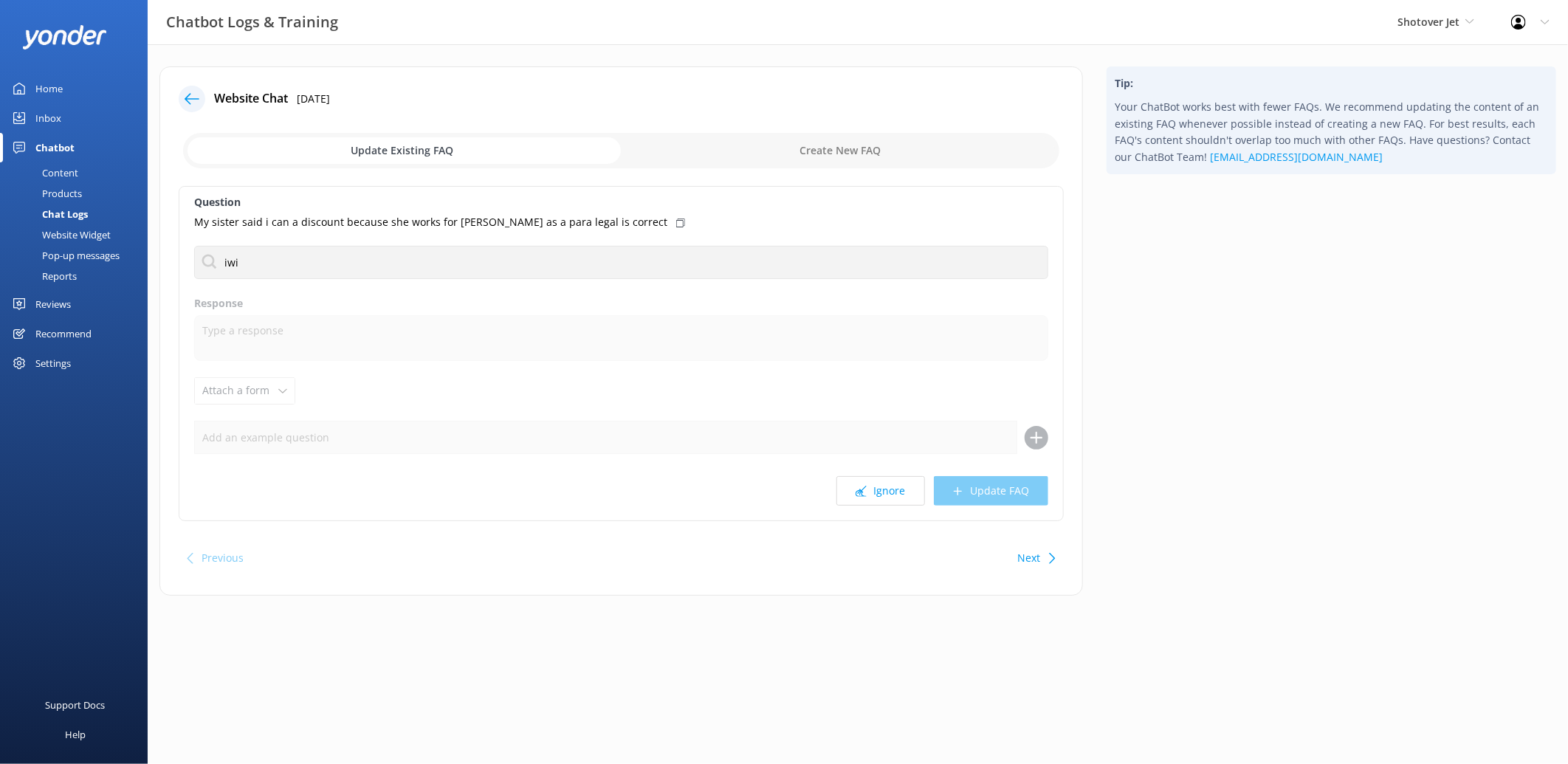
click at [334, 280] on div "Question My sister said i can a discount because she works for Nye Tahu as a pa…" at bounding box center [621, 354] width 885 height 335
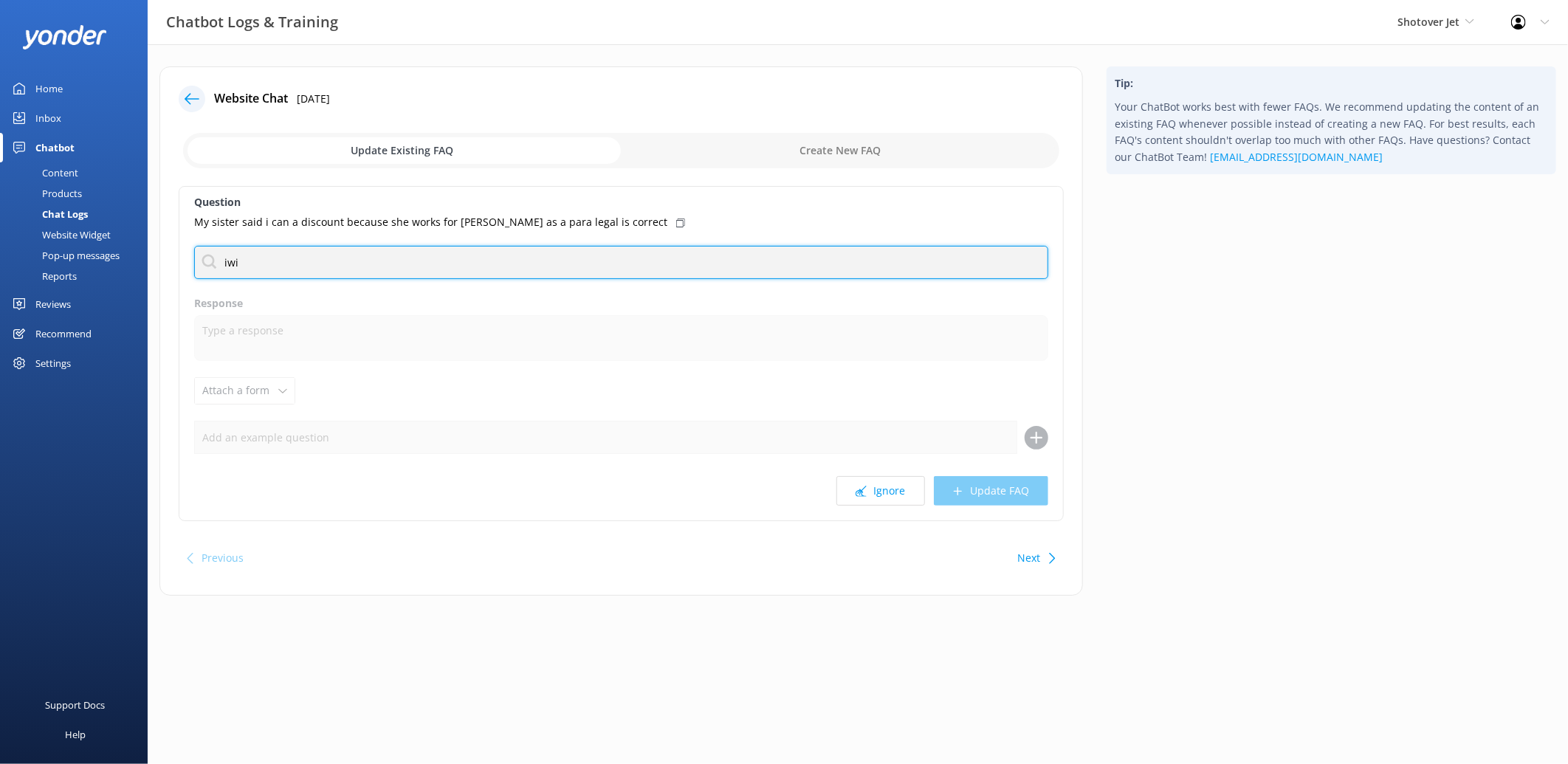
click at [334, 270] on input "iwi" at bounding box center [621, 262] width 855 height 33
drag, startPoint x: 333, startPoint y: 251, endPoint x: 48, endPoint y: 255, distance: 285.0
click at [48, 255] on div "Chatbot Logs & Training Shotover Jet Shotover Jet Dart River Adventures Profile…" at bounding box center [784, 342] width 1568 height 596
type input "i"
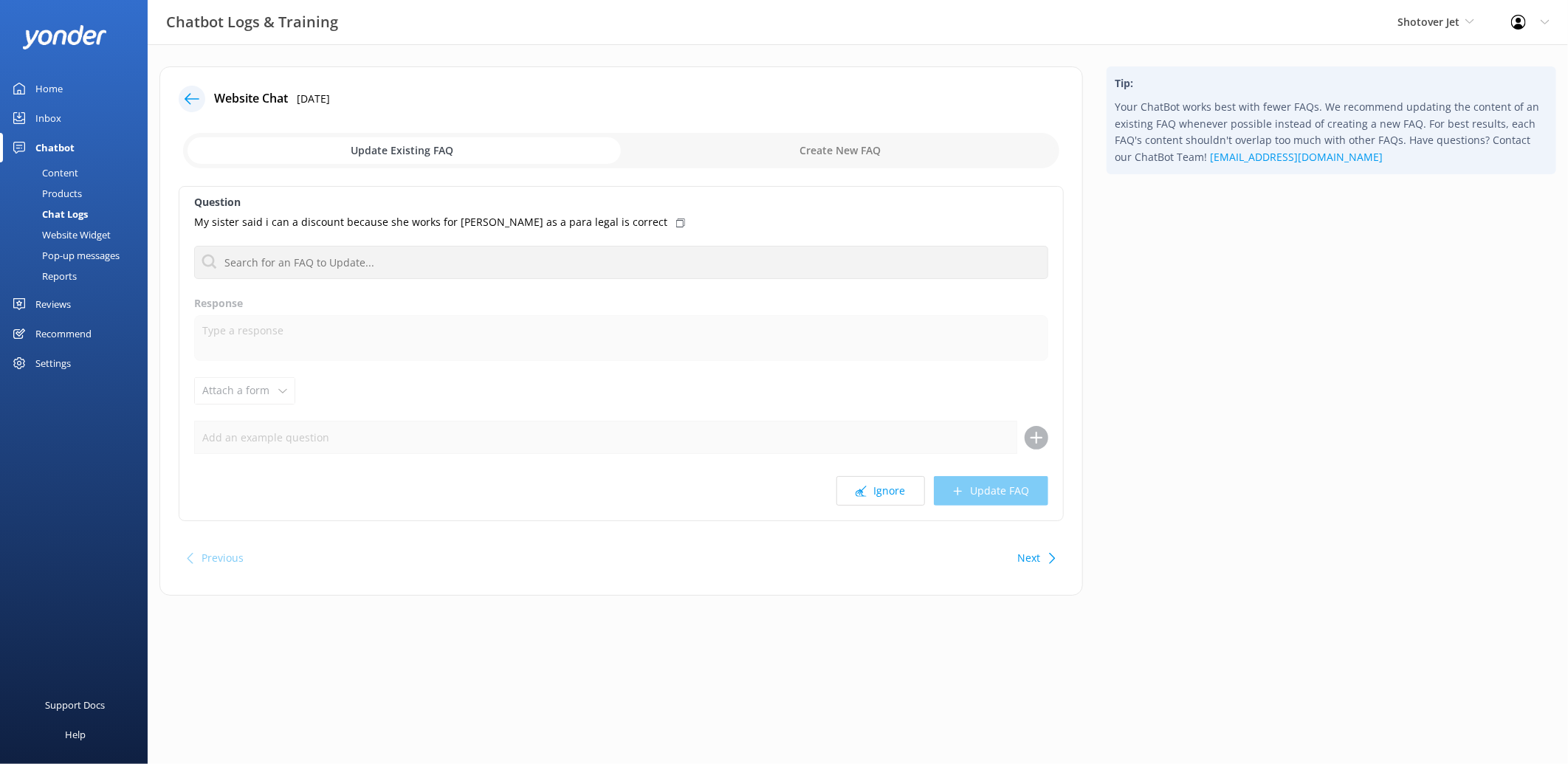
click at [183, 98] on div at bounding box center [192, 99] width 26 height 26
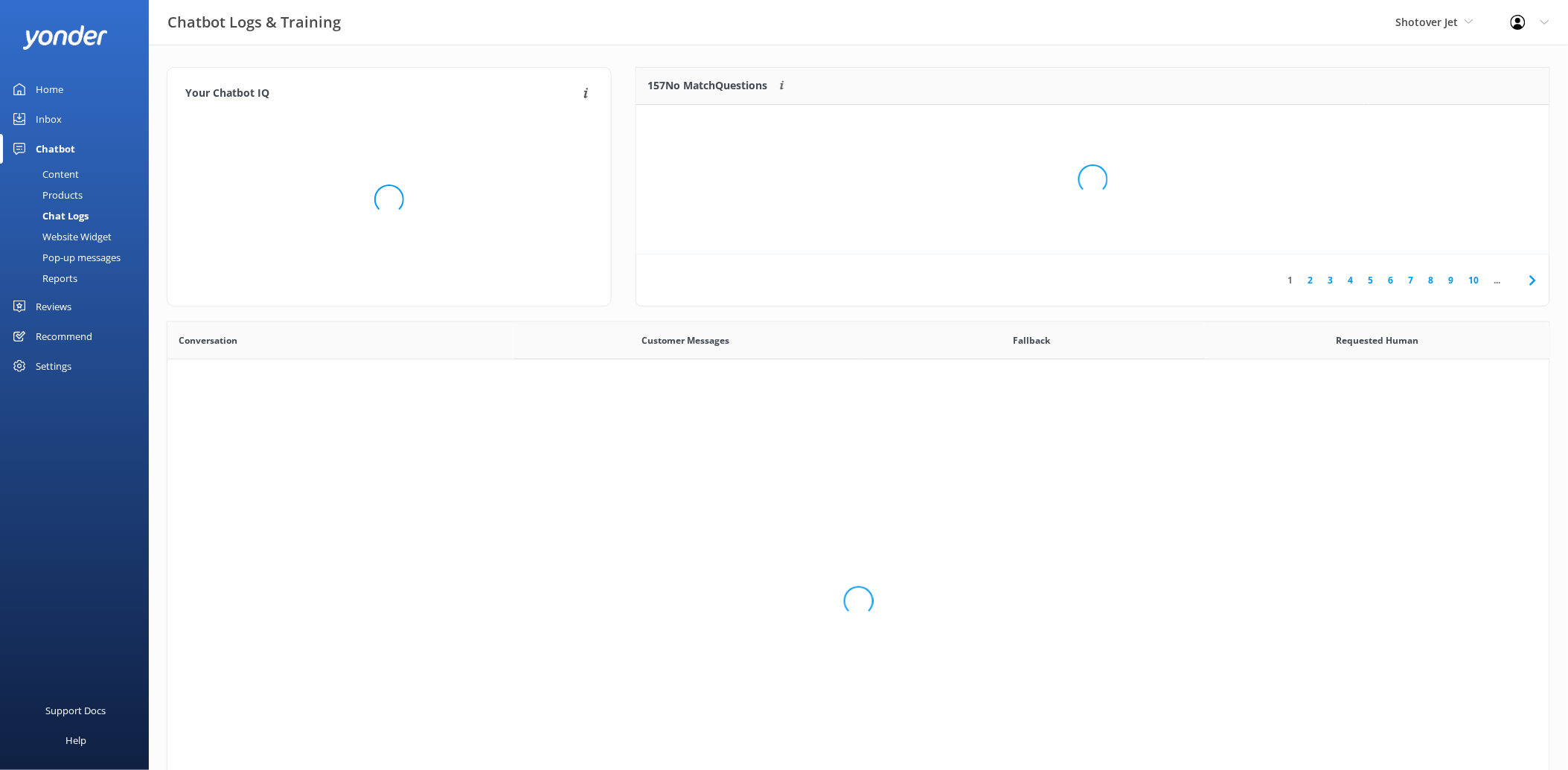
scroll to position [508, 1370]
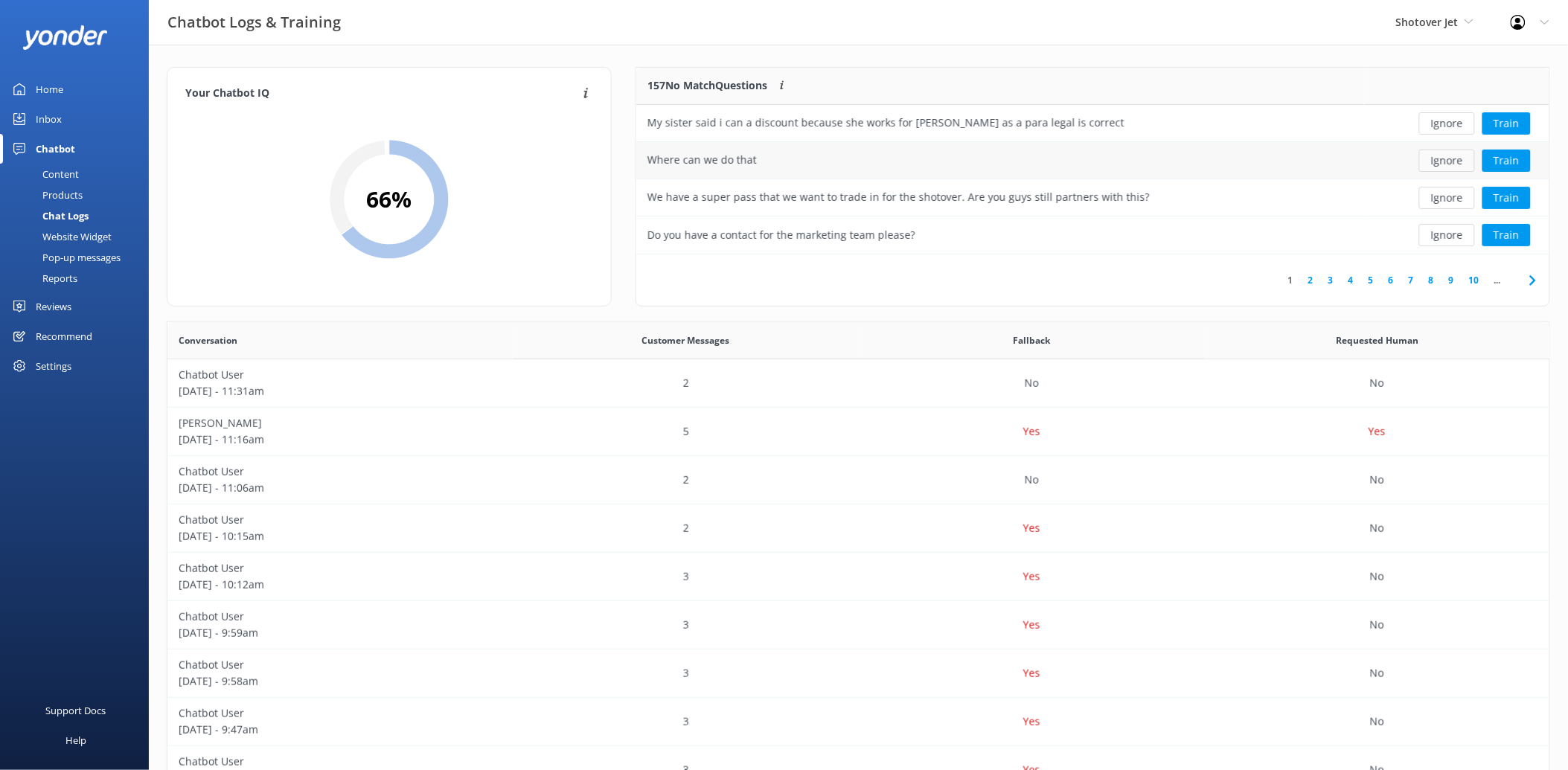
click at [1451, 164] on button "Ignore" at bounding box center [1447, 160] width 56 height 22
click at [1506, 162] on button "Train" at bounding box center [1506, 160] width 48 height 22
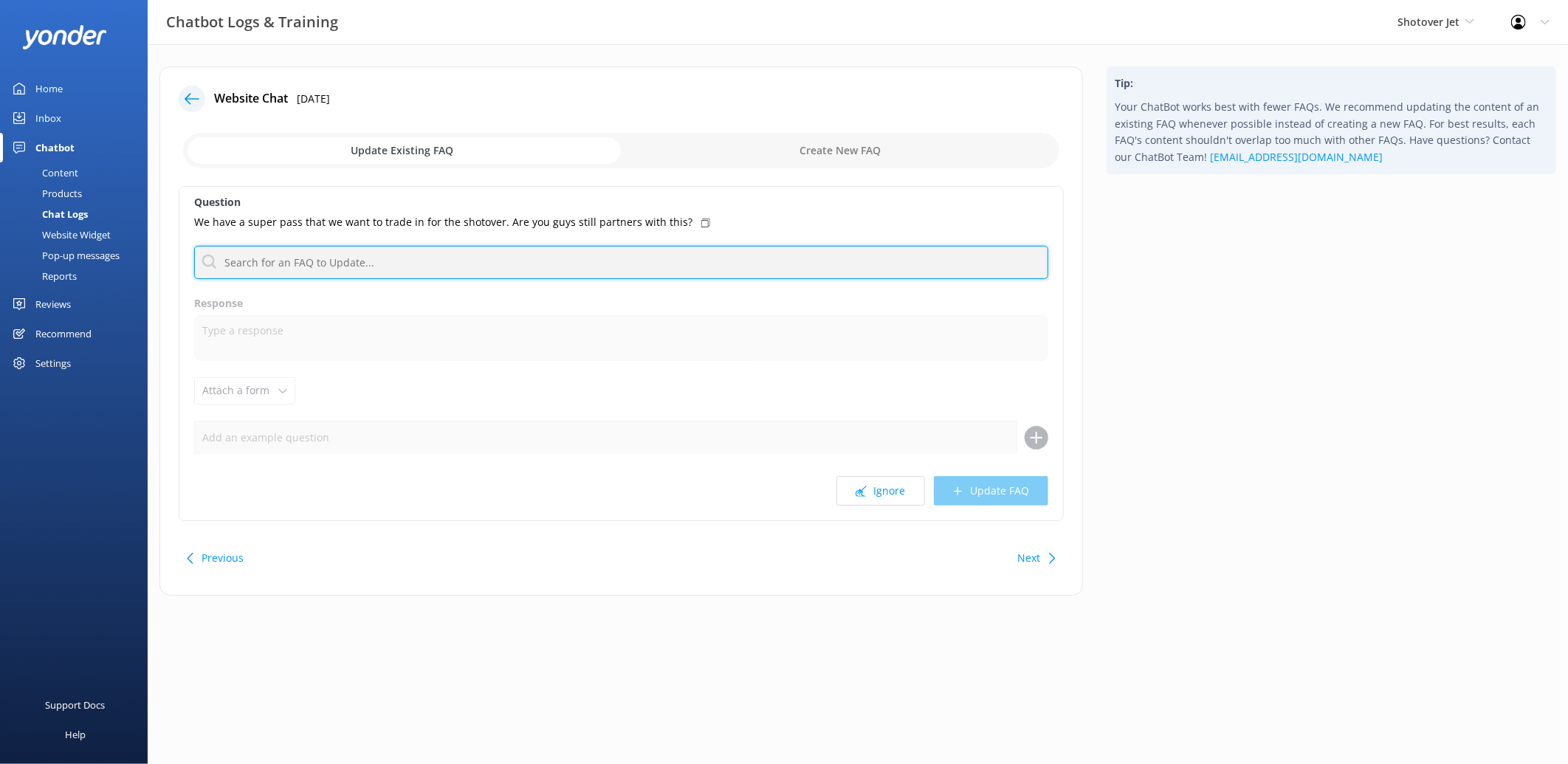
click at [387, 259] on input "text" at bounding box center [621, 262] width 855 height 33
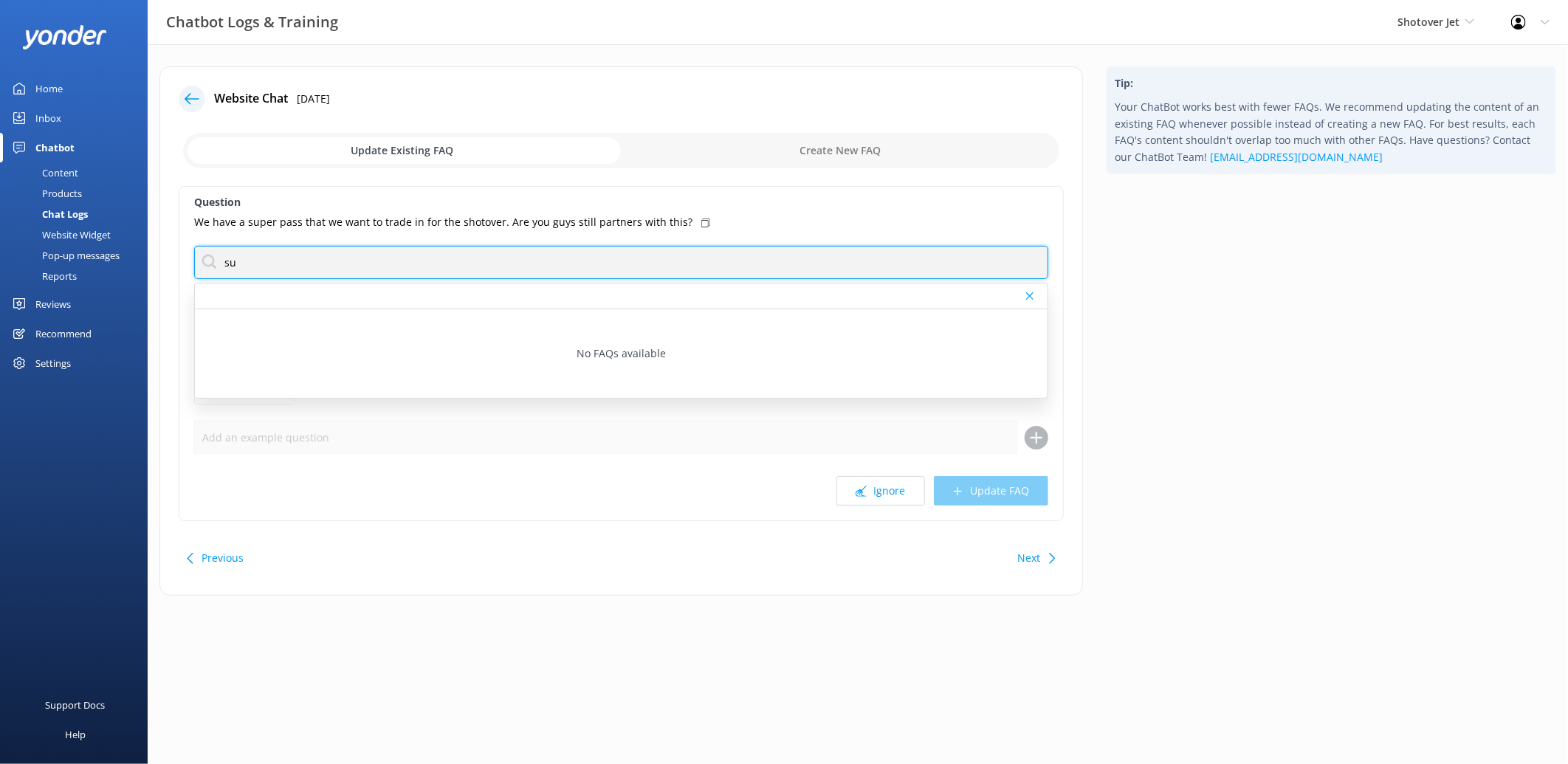
type input "s"
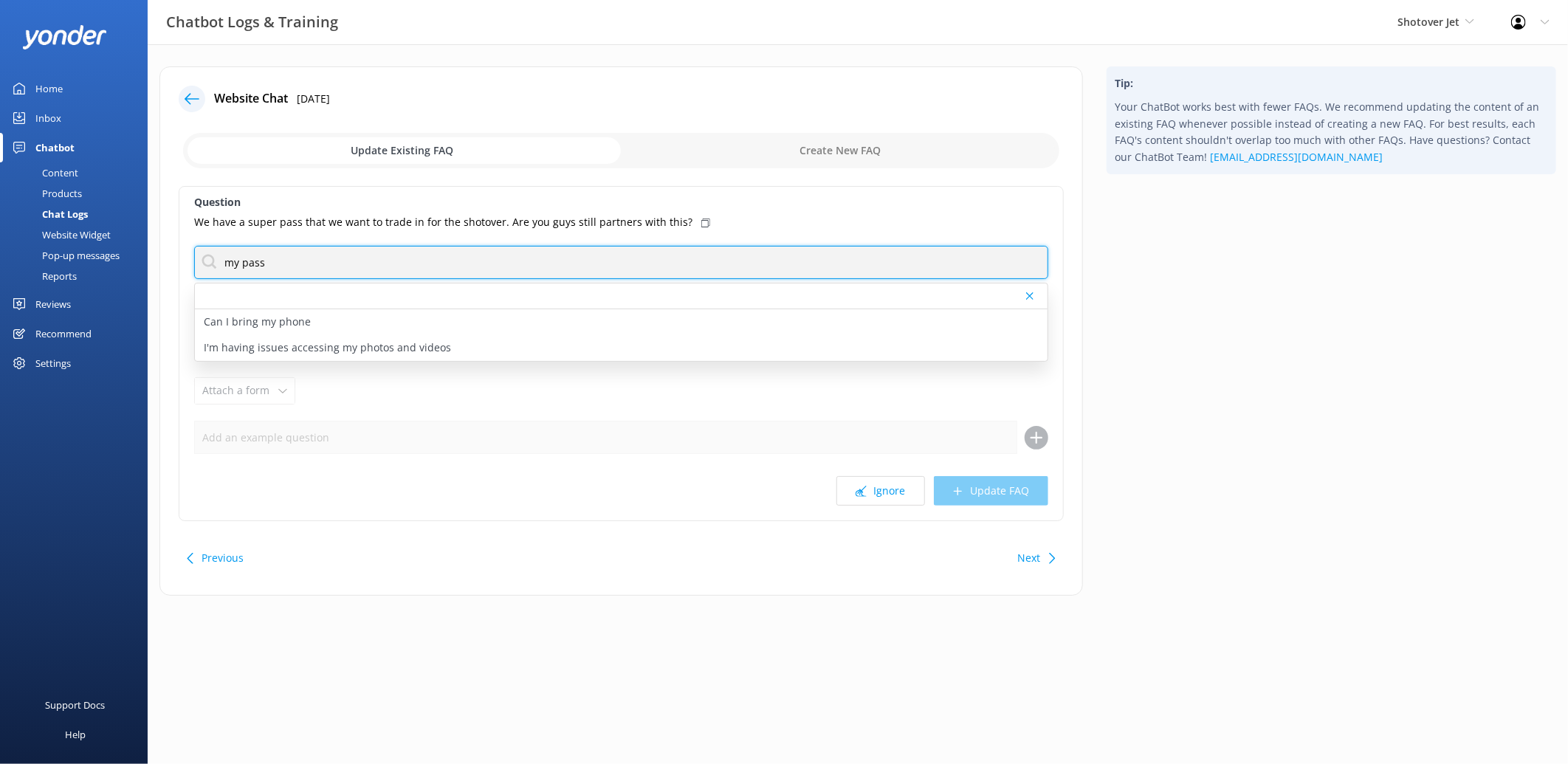
drag, startPoint x: 316, startPoint y: 257, endPoint x: 223, endPoint y: 259, distance: 93.0
click at [223, 259] on input "my pass" at bounding box center [621, 262] width 855 height 33
type input "m"
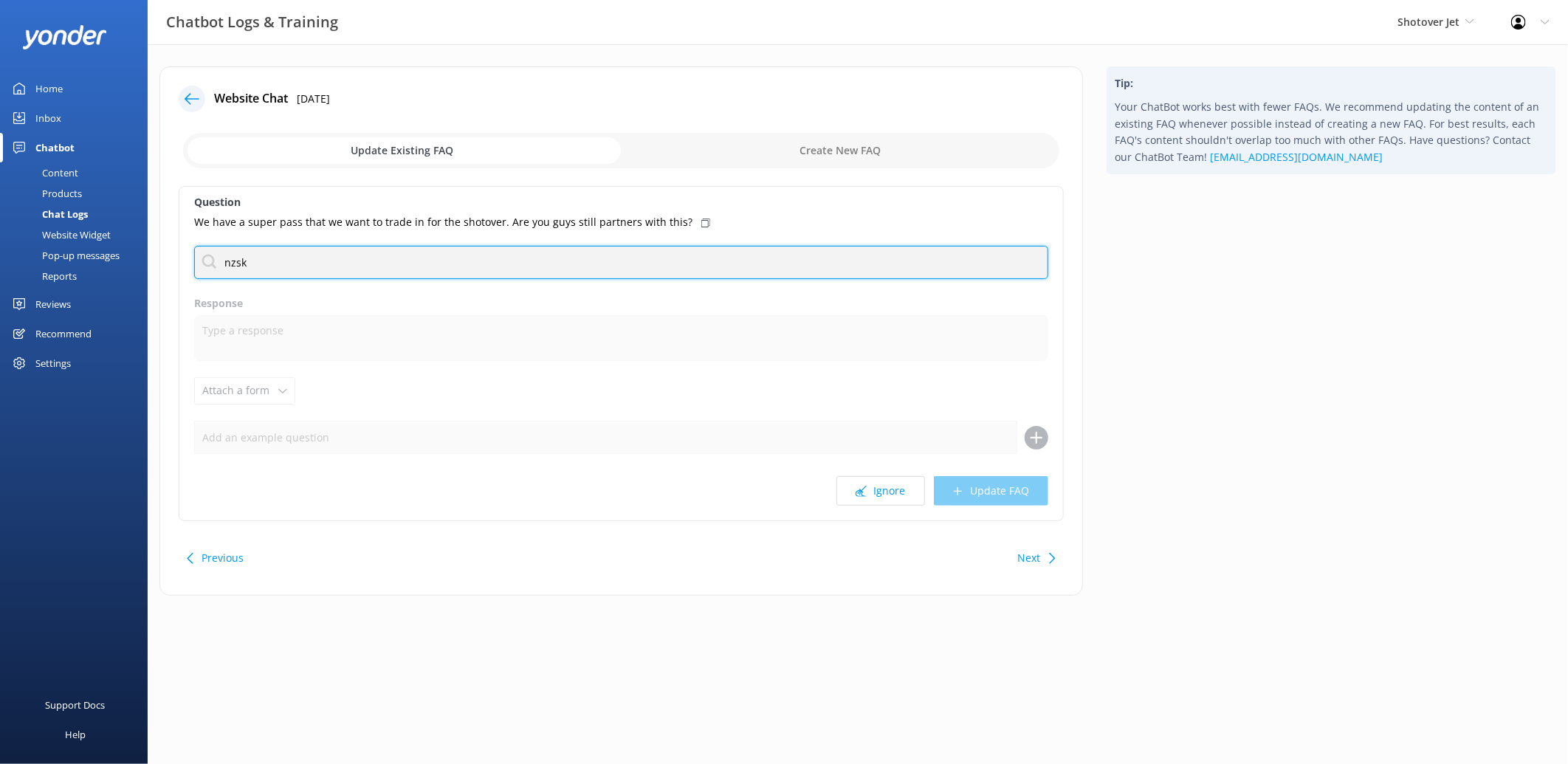
type input "nzski"
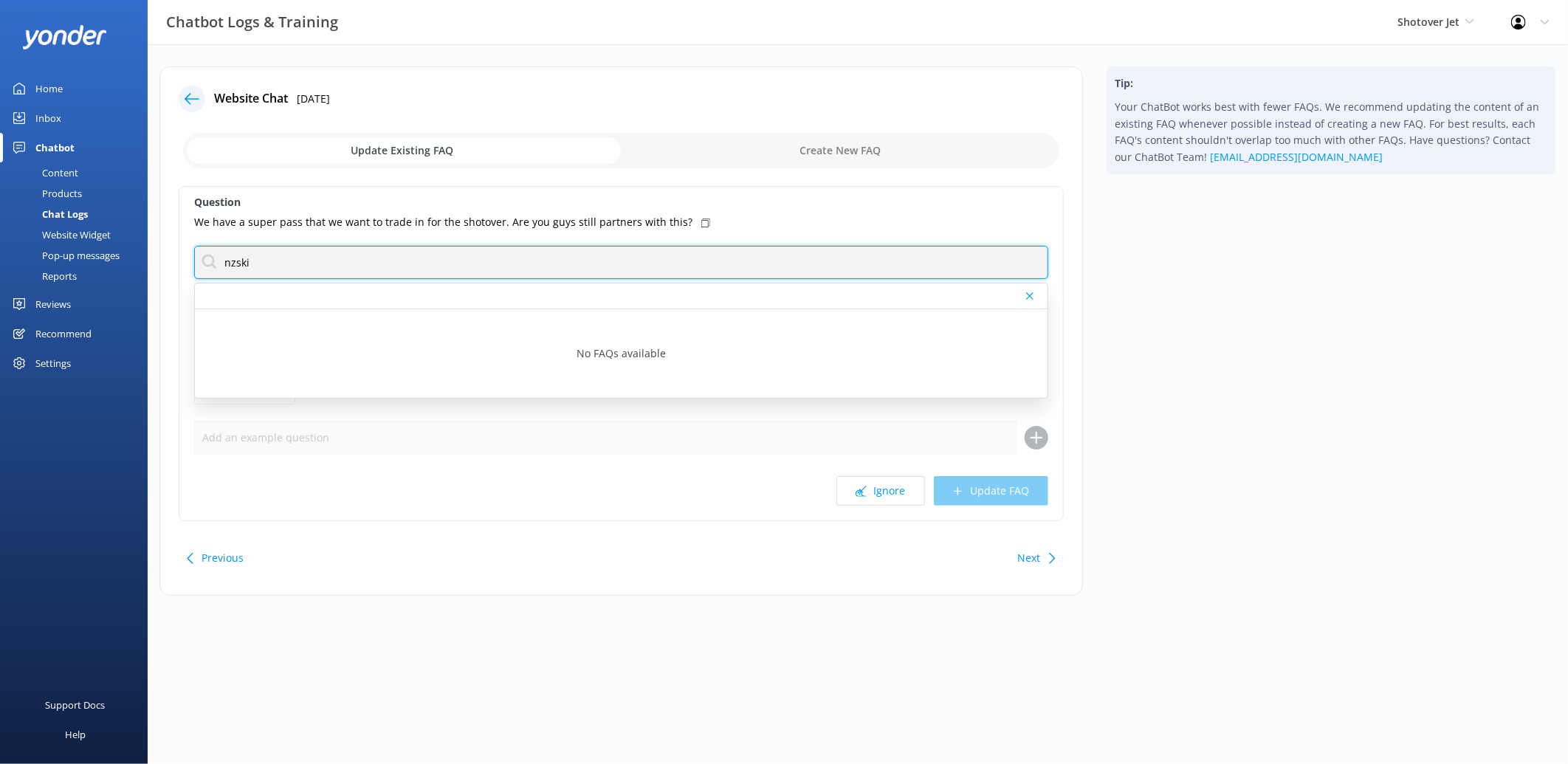
drag, startPoint x: 284, startPoint y: 270, endPoint x: 181, endPoint y: 273, distance: 103.0
click at [181, 273] on div "Question We have a super pass that we want to trade in for the shotover. Are yo…" at bounding box center [621, 354] width 885 height 335
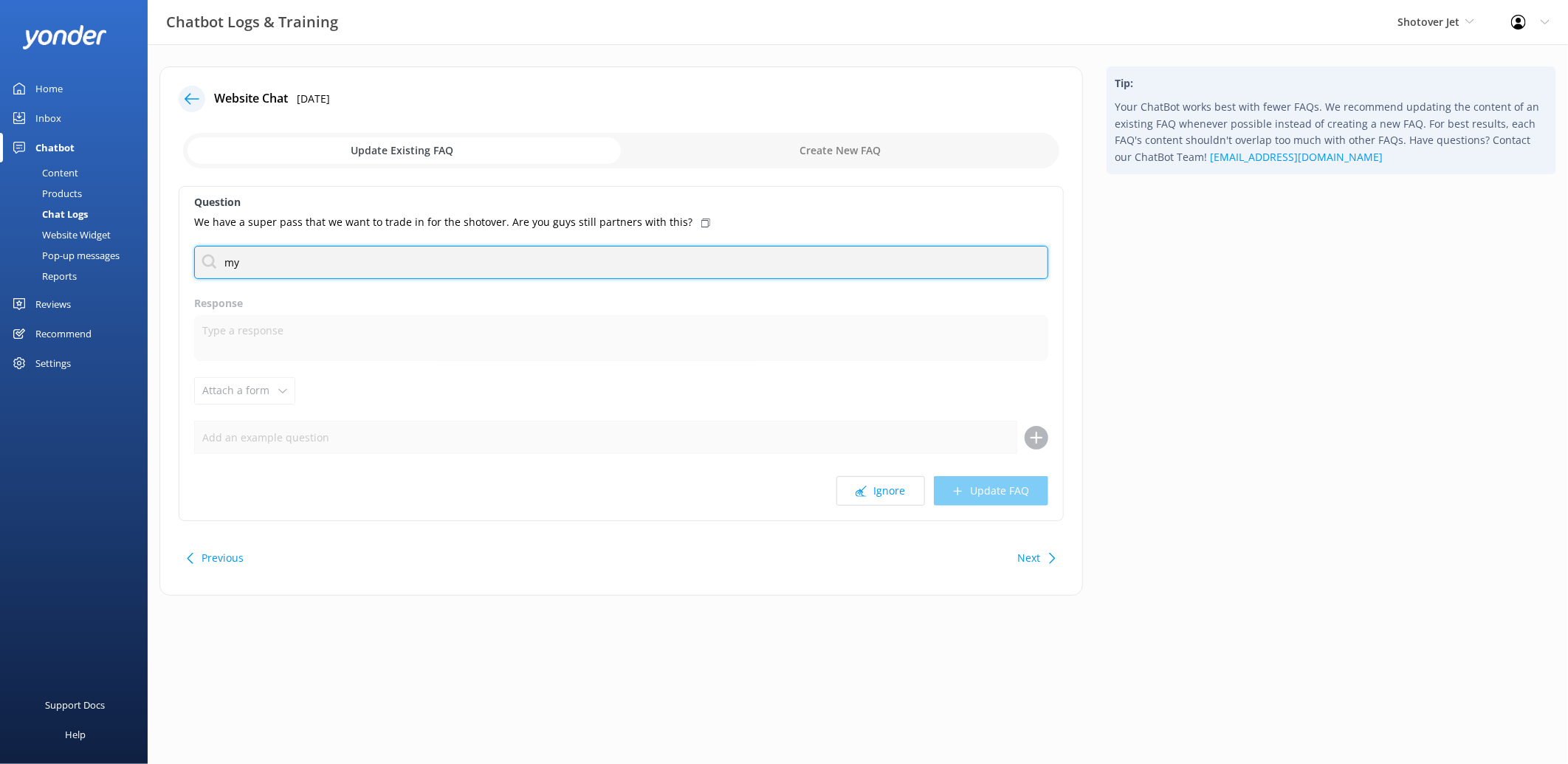
type input "mypass"
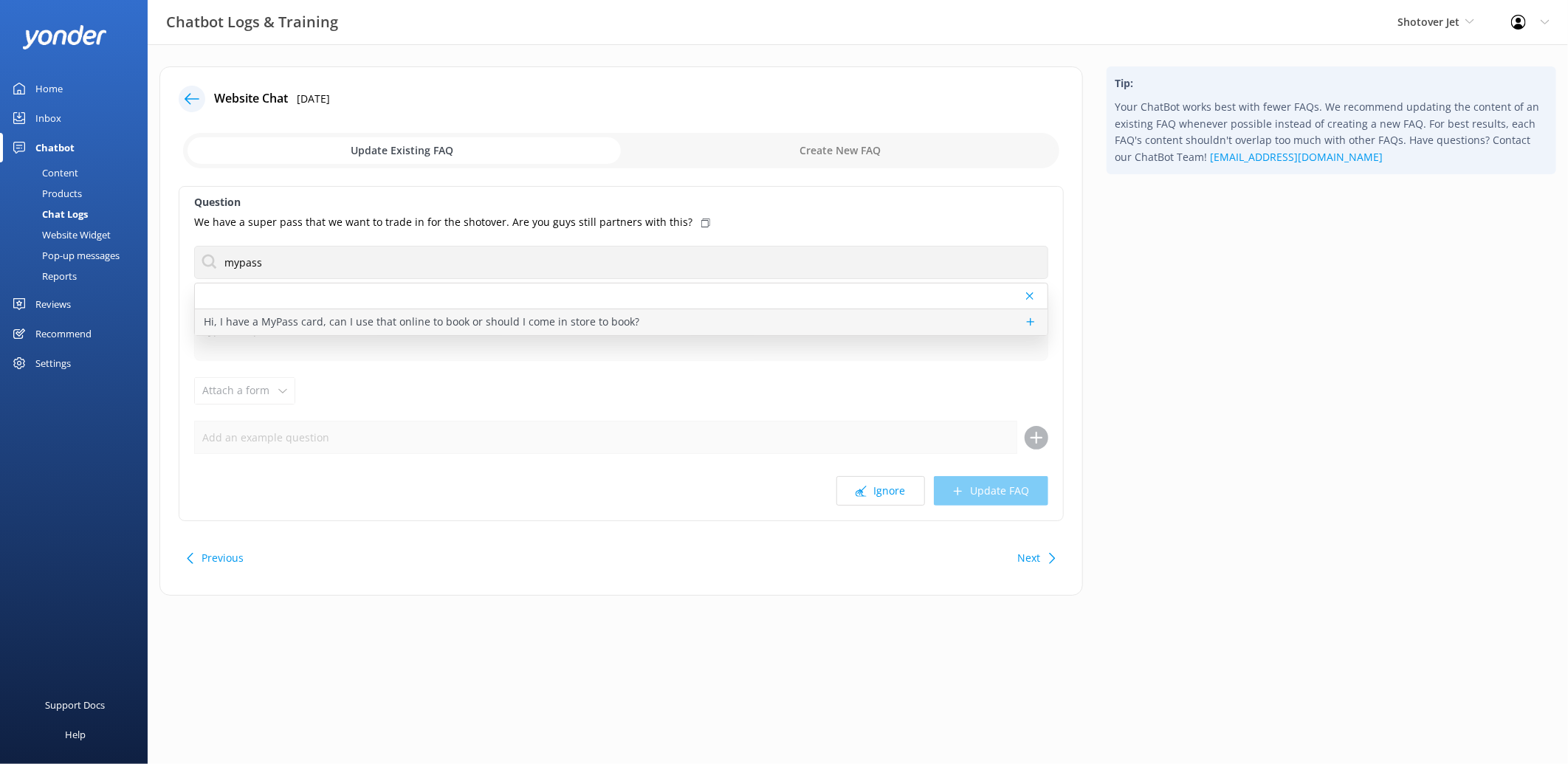
click at [304, 314] on p "Hi, I have a MyPass card, can I use that online to book or should I come in sto…" at bounding box center [421, 322] width 436 height 16
type textarea "If you wish to use your NZ Ski Superpass towards Shotover Jet tickets, please s…"
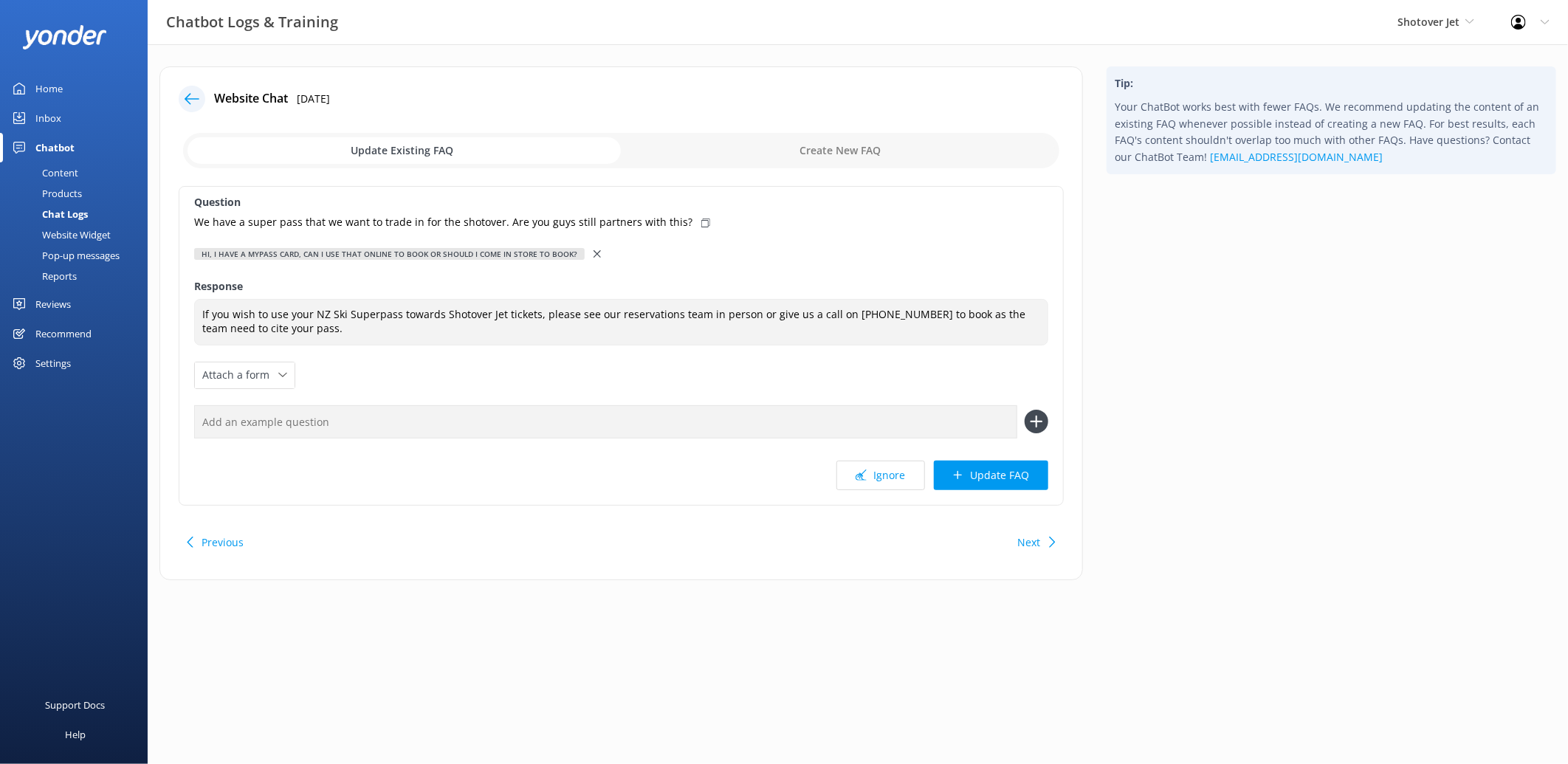
click at [702, 222] on use at bounding box center [706, 223] width 9 height 9
click at [406, 416] on input "text" at bounding box center [606, 421] width 823 height 33
paste input "We have a super pass that we want to trade in for the shotover. Are you guys st…"
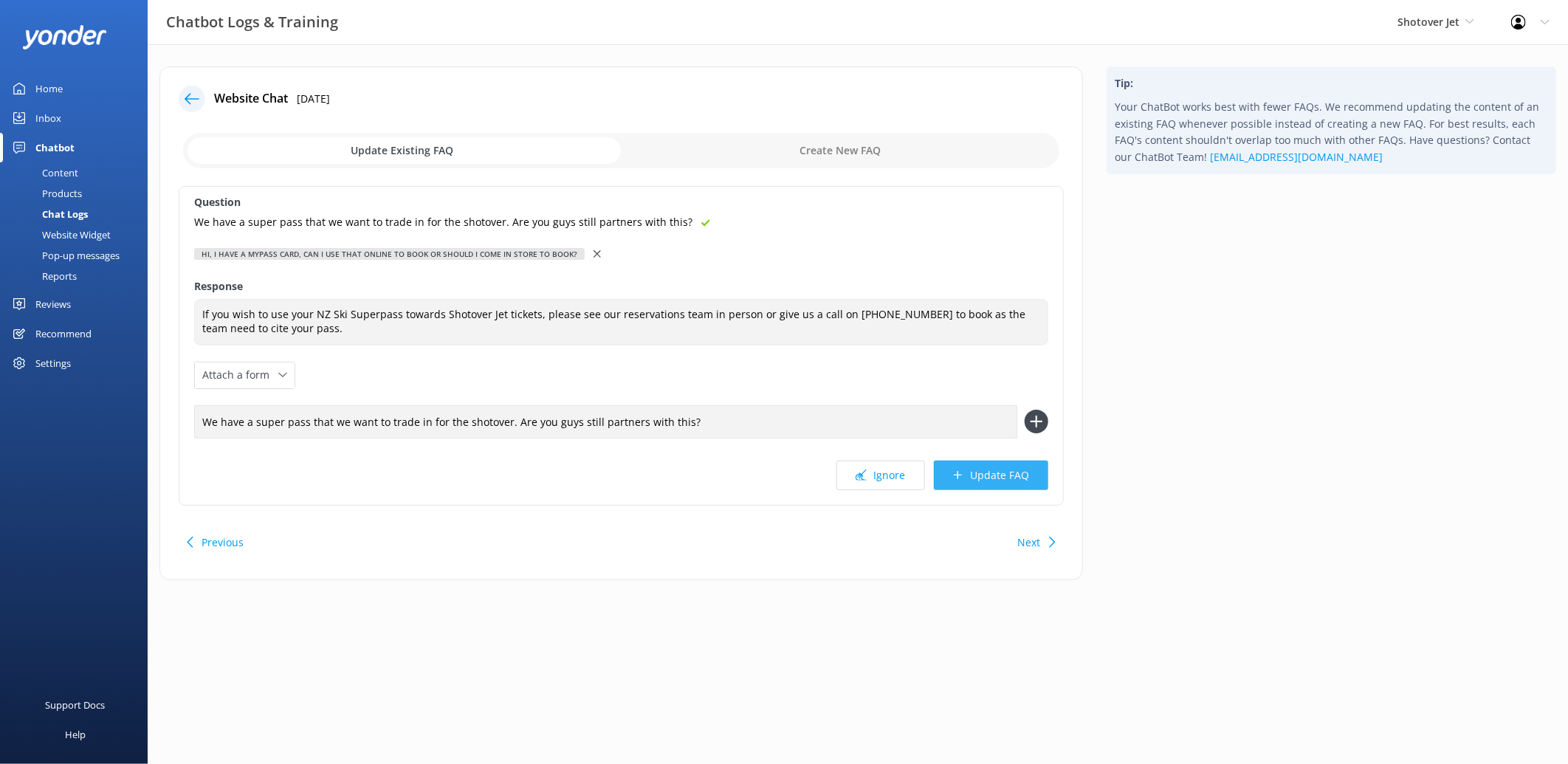
type input "We have a super pass that we want to trade in for the shotover. Are you guys st…"
click at [990, 476] on button "Update FAQ" at bounding box center [991, 475] width 115 height 30
click at [1034, 429] on icon at bounding box center [1036, 421] width 24 height 24
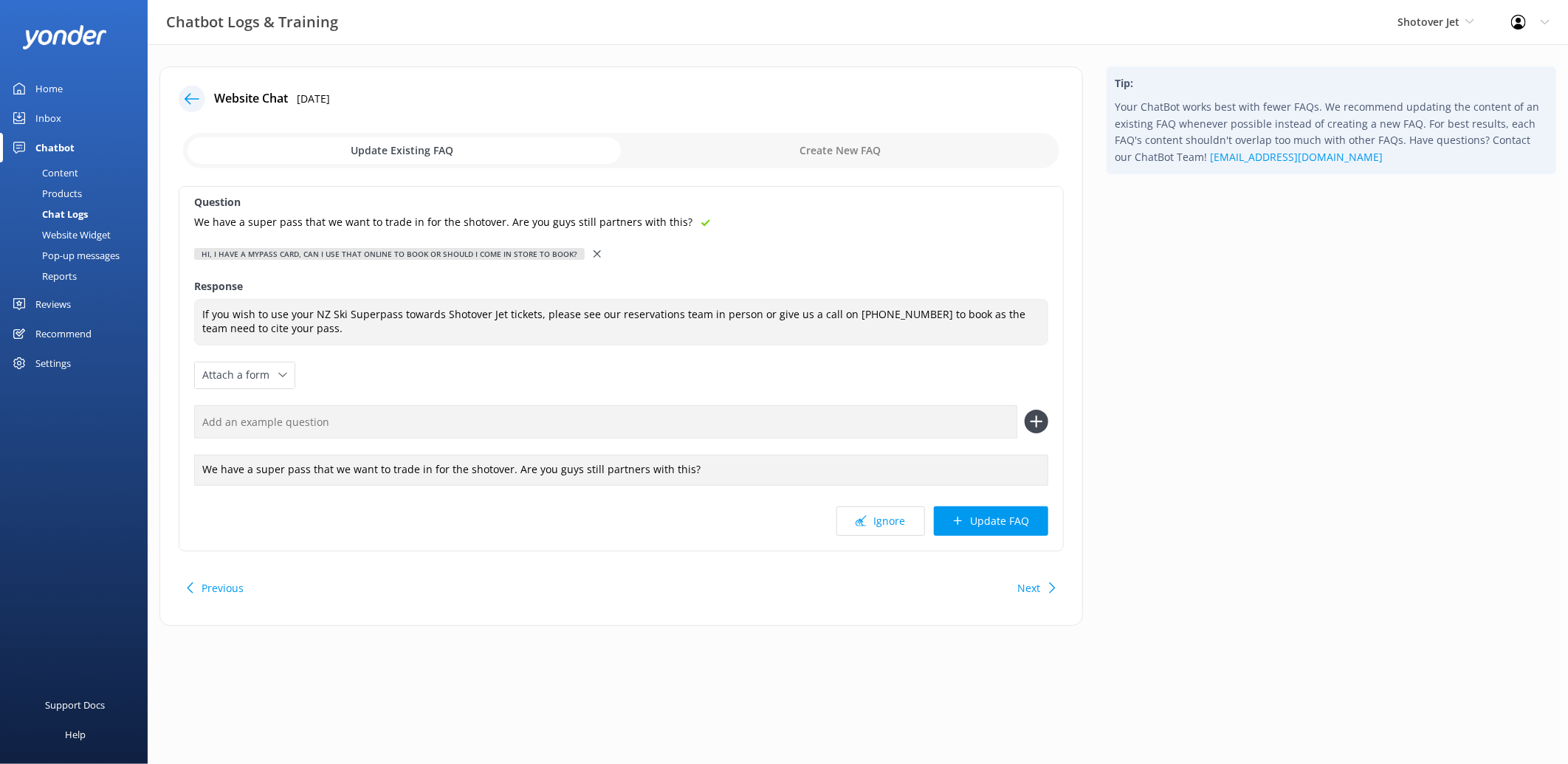
click at [1012, 539] on div "Question We have a super pass that we want to trade in for the shotover. Are yo…" at bounding box center [621, 369] width 885 height 365
click at [1012, 517] on button "Update FAQ" at bounding box center [991, 521] width 115 height 30
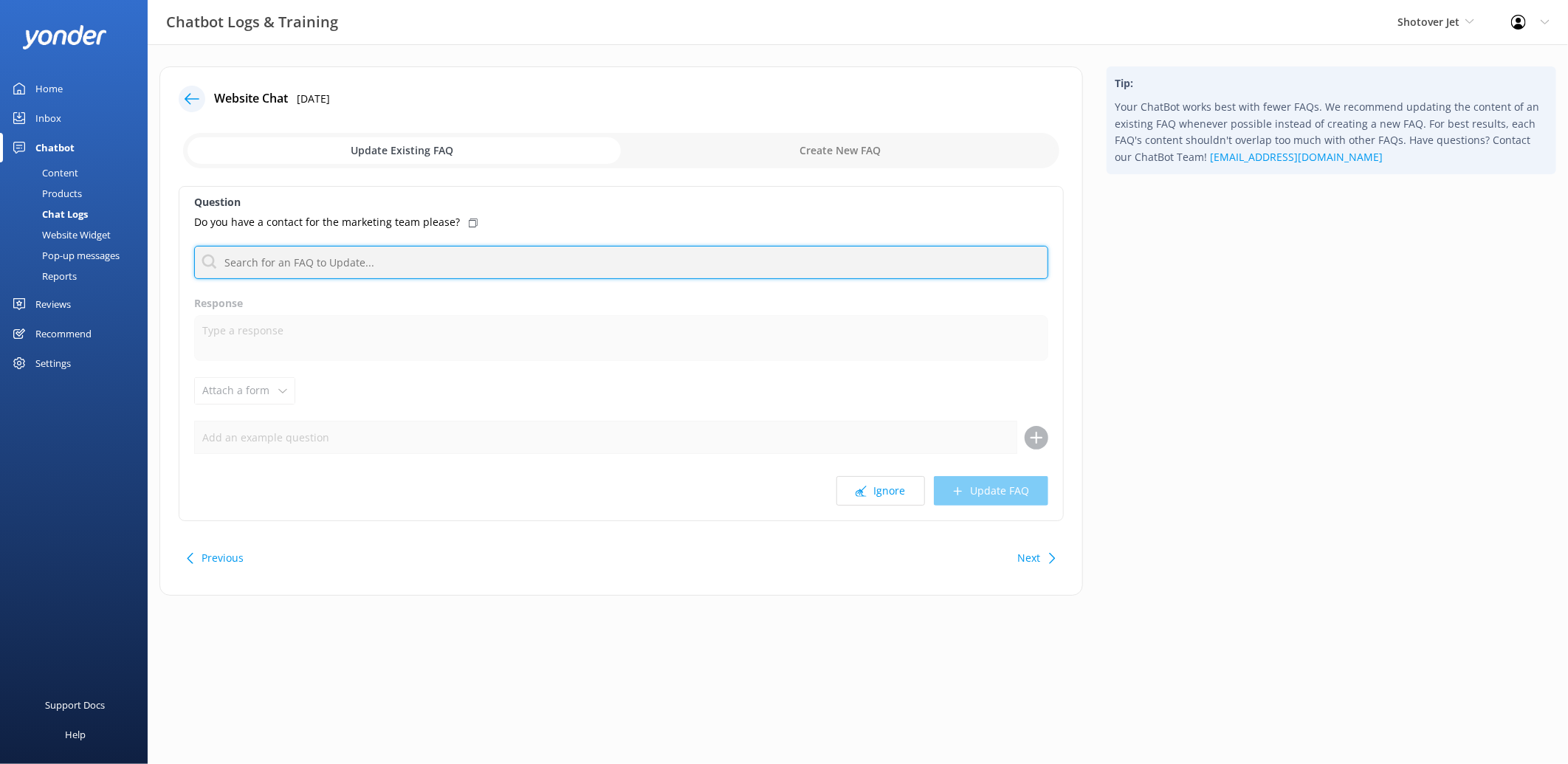
click at [360, 255] on input "text" at bounding box center [621, 262] width 855 height 33
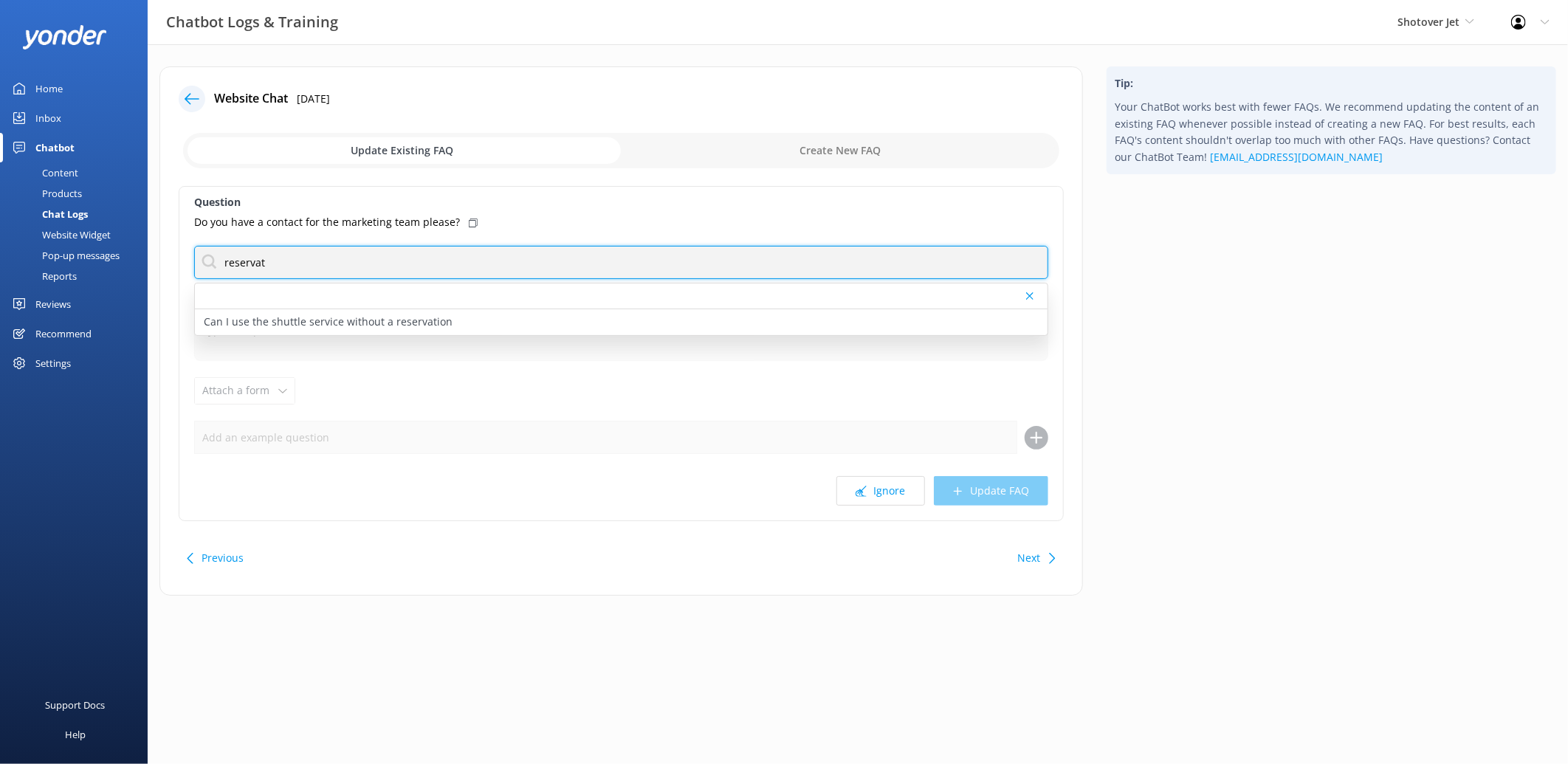
drag, startPoint x: 356, startPoint y: 256, endPoint x: 82, endPoint y: 251, distance: 274.0
click at [82, 251] on div "Chatbot Logs & Training Shotover Jet Shotover Jet Dart River Adventures Profile…" at bounding box center [784, 342] width 1568 height 596
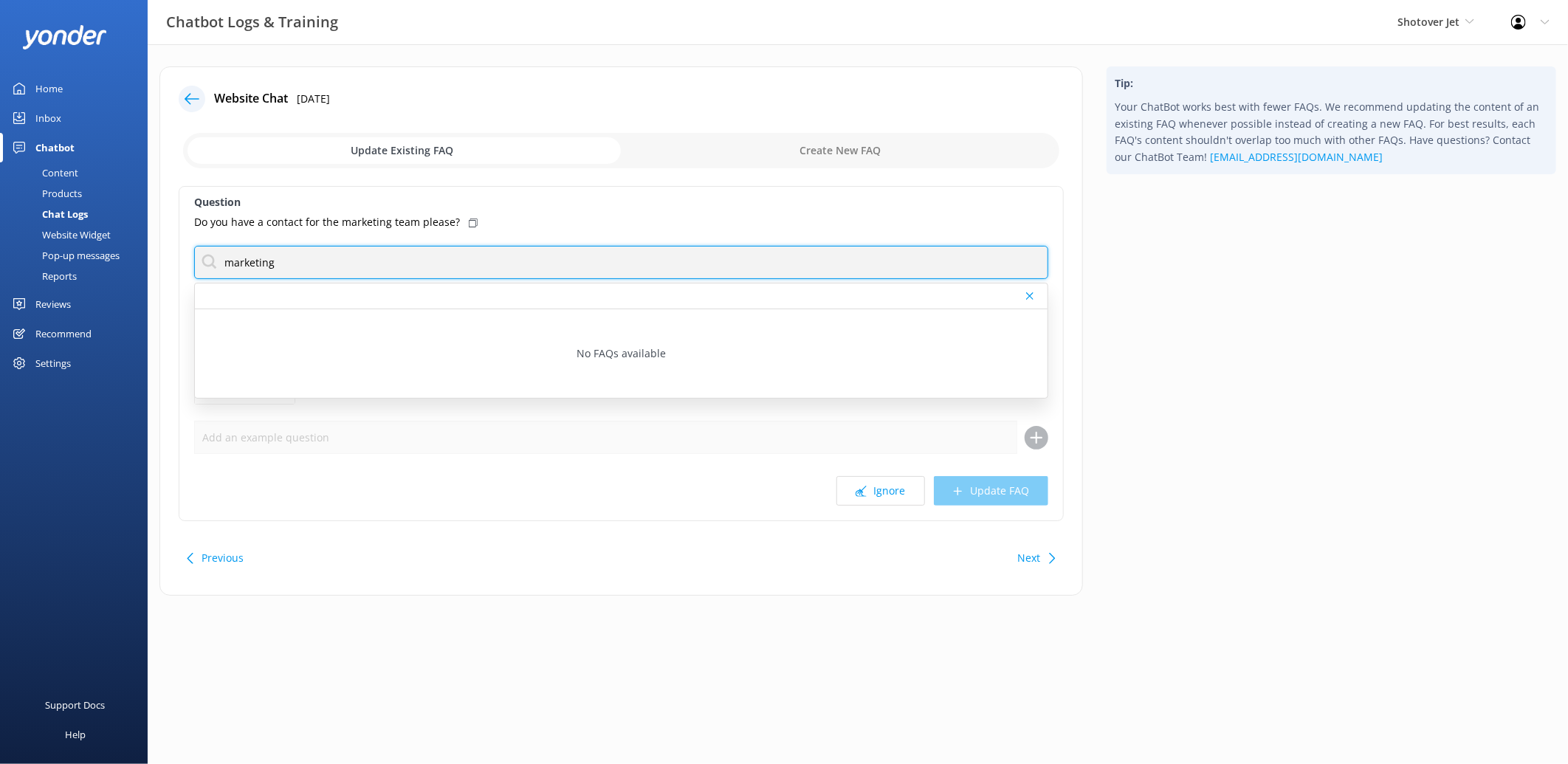
drag, startPoint x: 365, startPoint y: 259, endPoint x: 179, endPoint y: 263, distance: 186.0
click at [179, 263] on div "Question Do you have a contact for the marketing team please? marketing No FAQs…" at bounding box center [621, 354] width 885 height 335
type input "marketing"
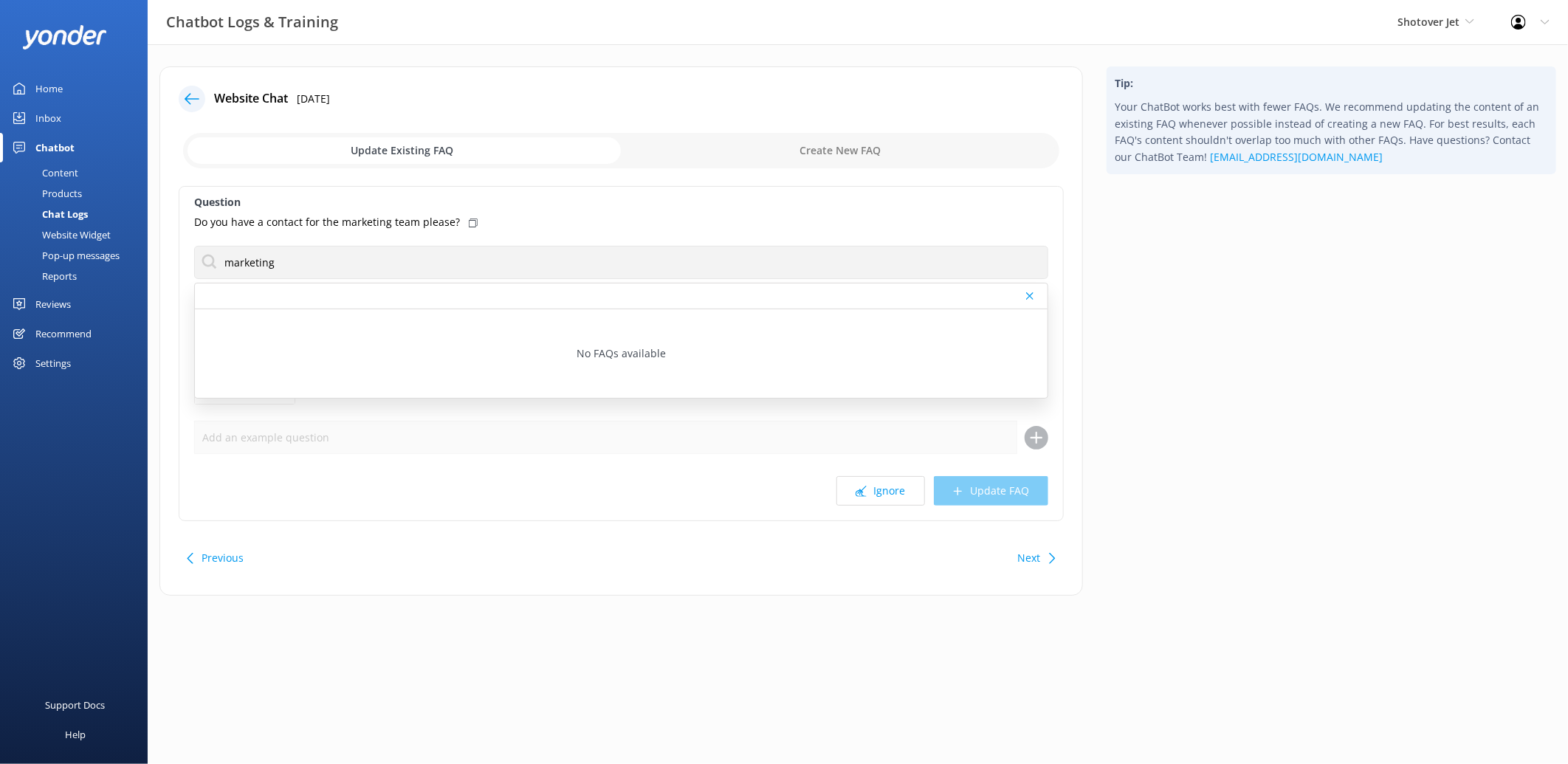
click at [549, 626] on div "Website Chat 15th Aug 2025 Update Existing FAQ Create New FAQ Question Do you h…" at bounding box center [857, 342] width 1421 height 596
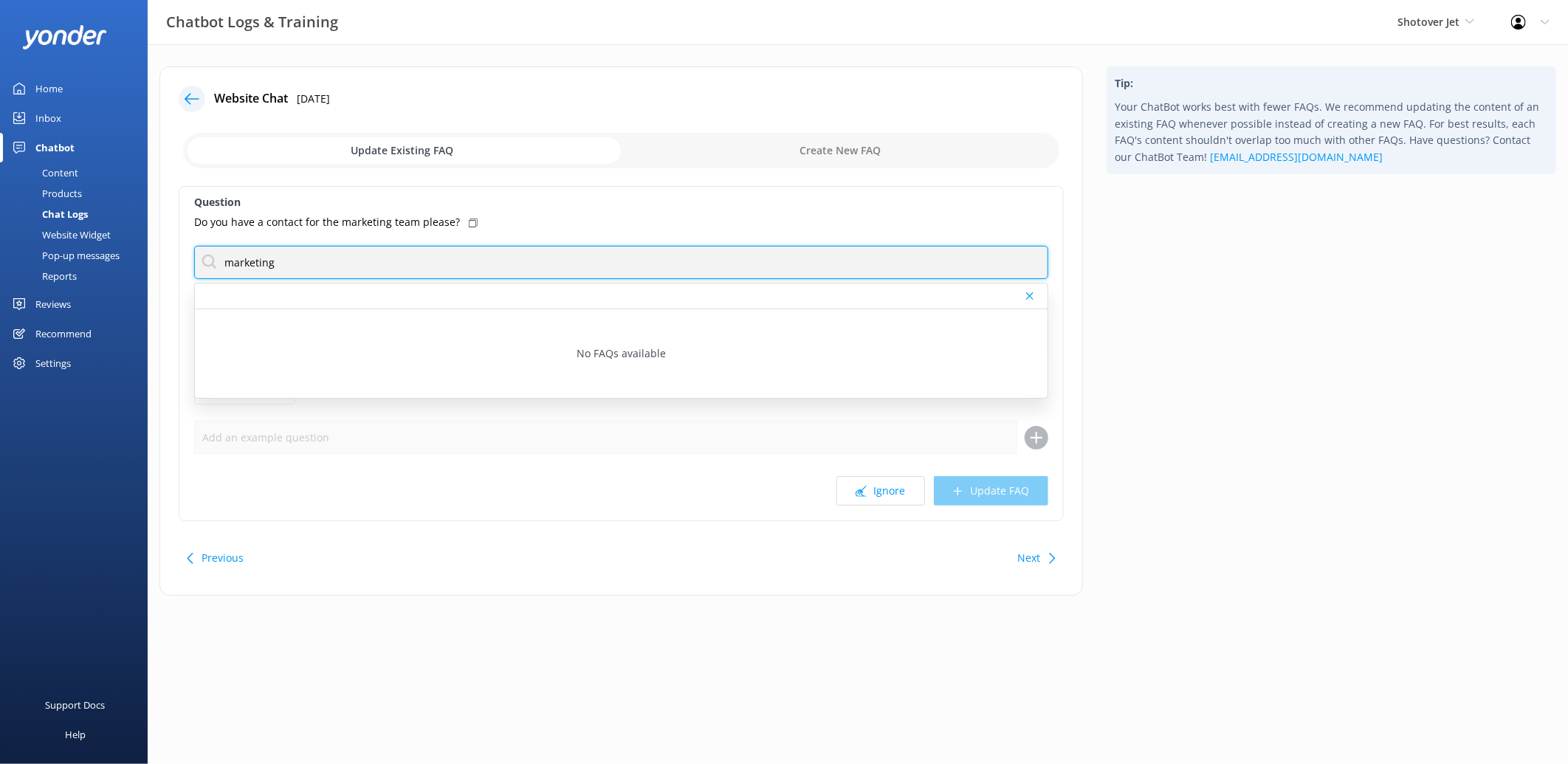
drag, startPoint x: 322, startPoint y: 263, endPoint x: 211, endPoint y: 259, distance: 111.1
click at [211, 259] on input "marketing" at bounding box center [621, 262] width 855 height 33
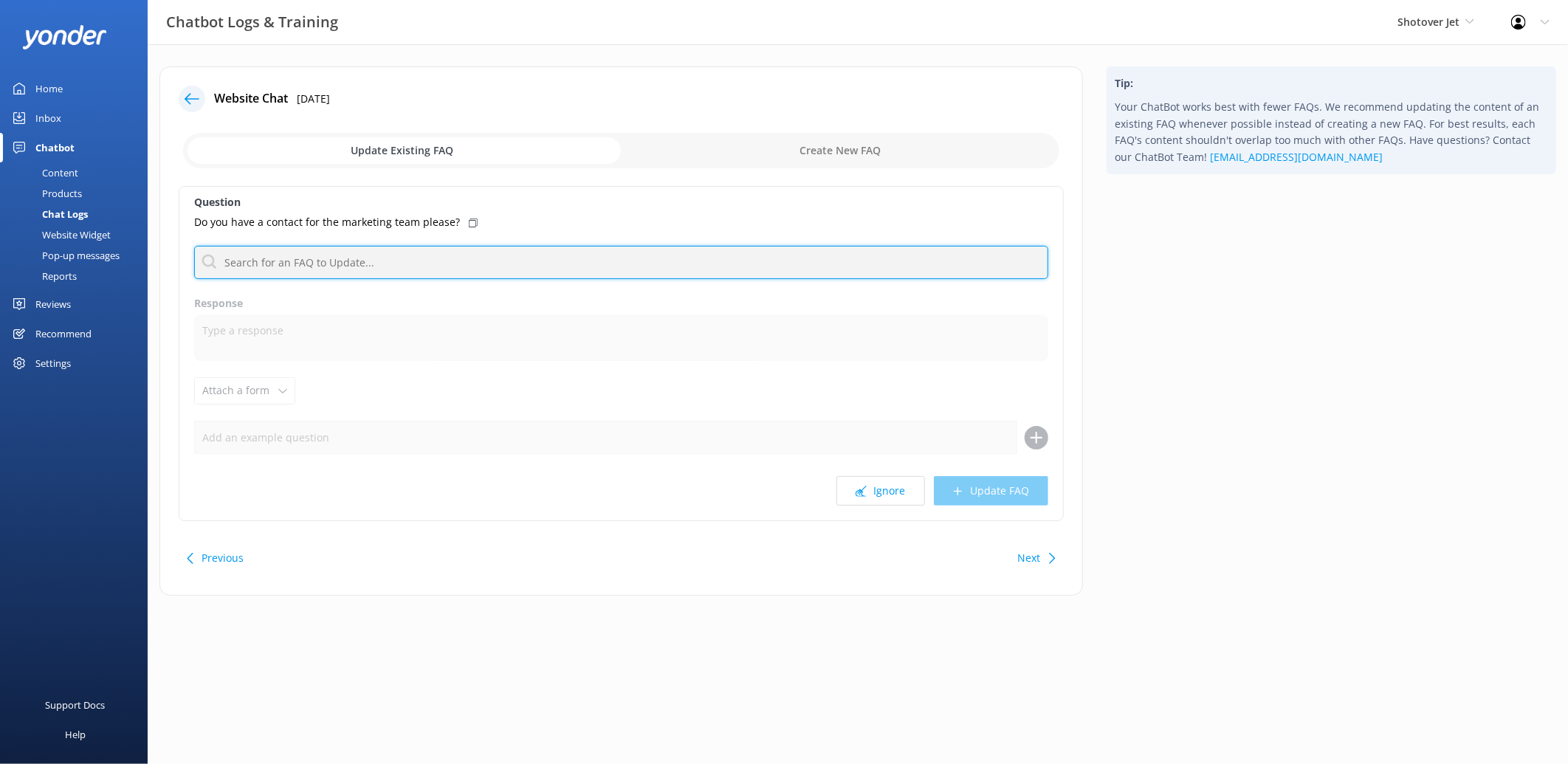
click at [304, 259] on input "text" at bounding box center [621, 262] width 855 height 33
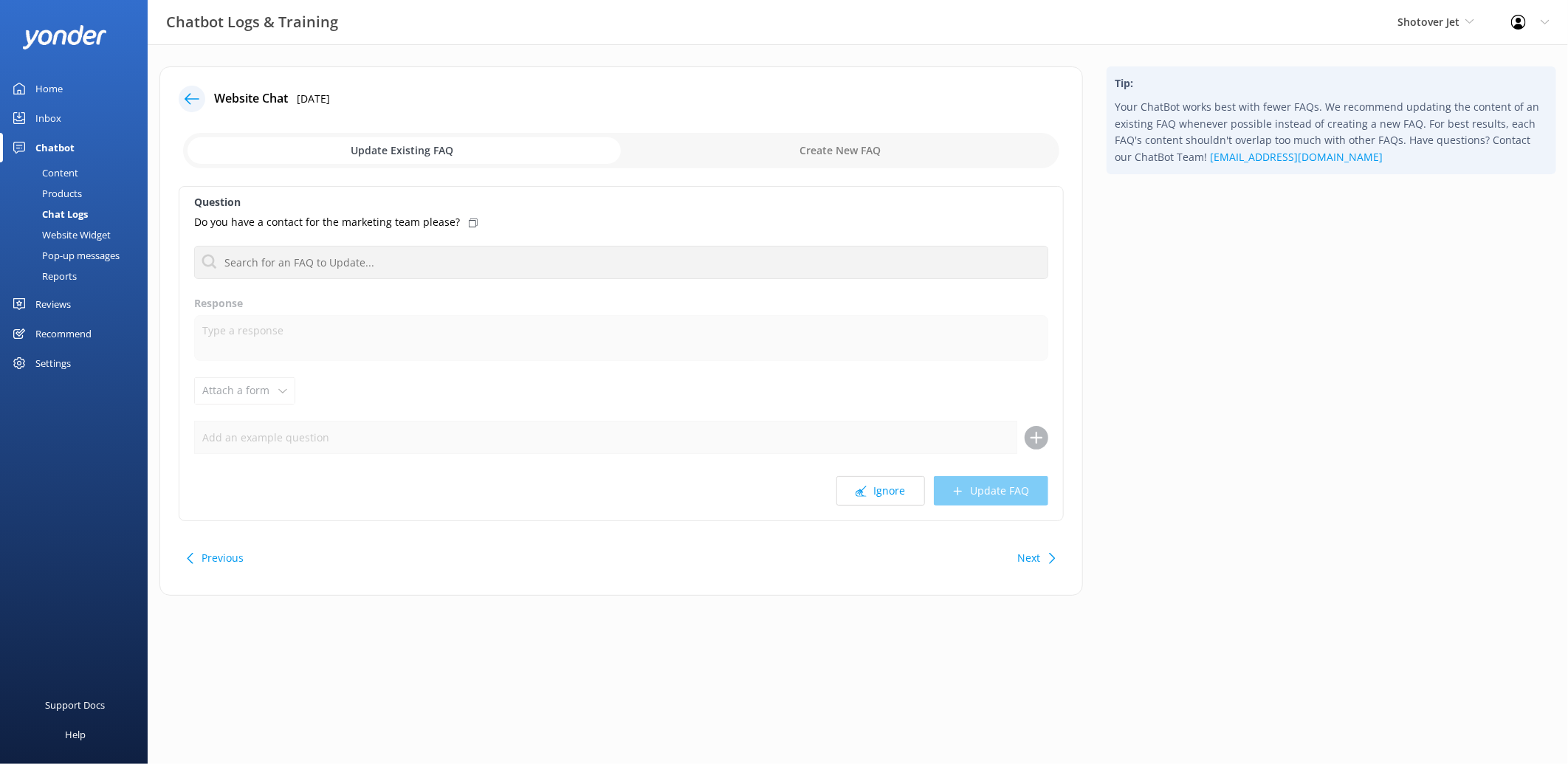
click at [191, 100] on icon at bounding box center [192, 99] width 14 height 14
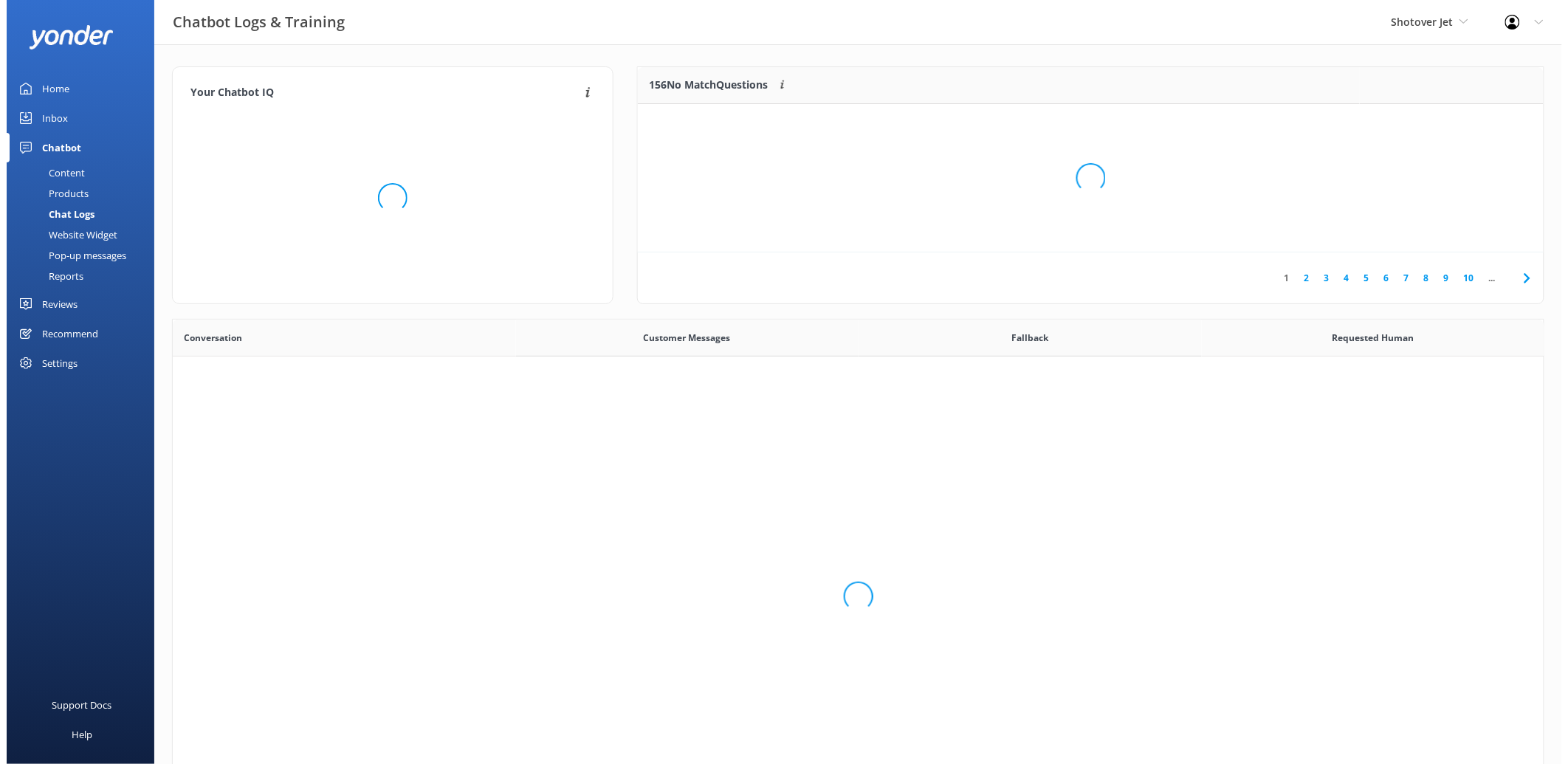
scroll to position [505, 1359]
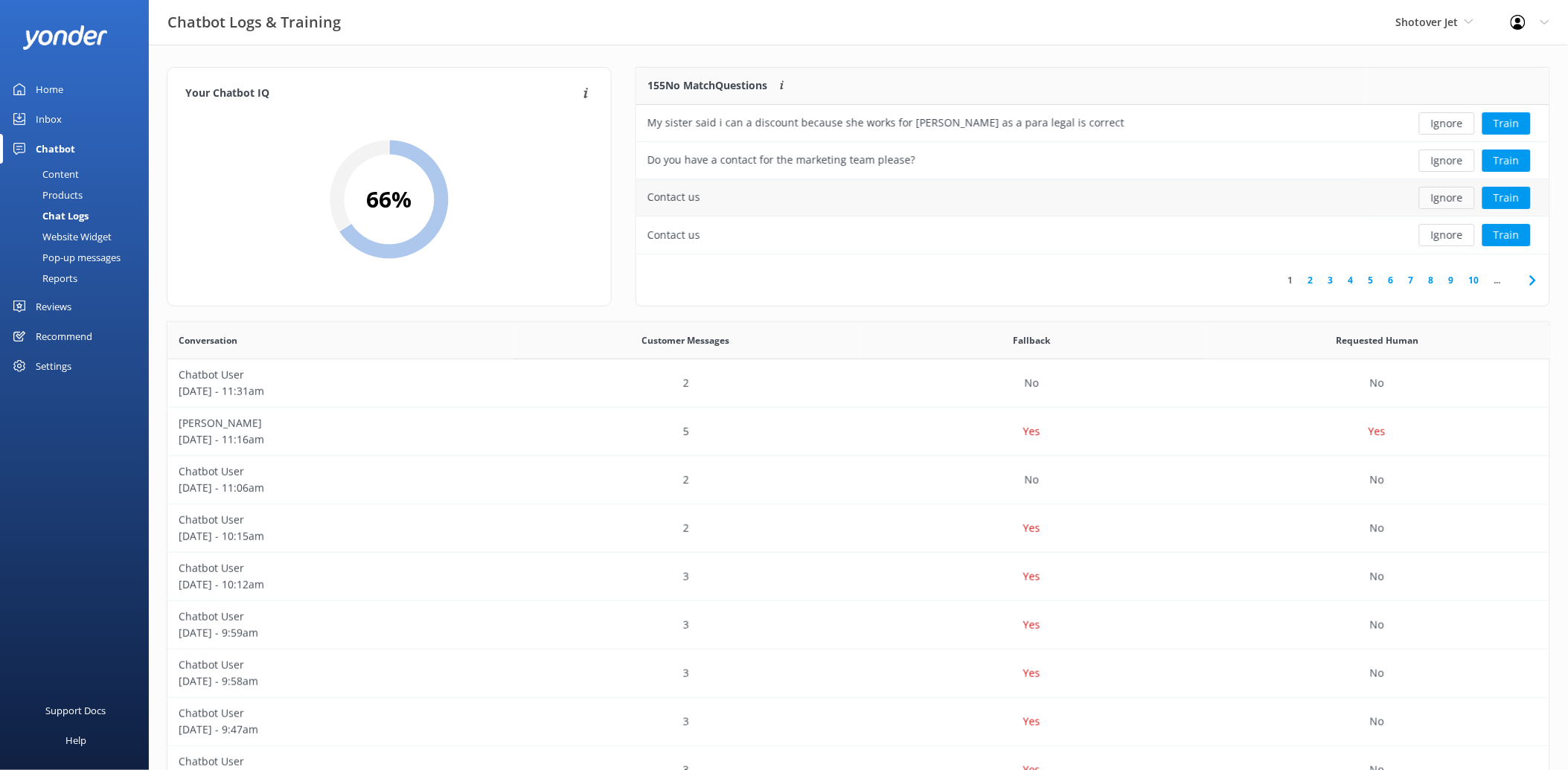
click at [1458, 195] on button "Ignore" at bounding box center [1447, 198] width 56 height 22
click at [1458, 196] on button "Ignore" at bounding box center [1447, 198] width 56 height 22
click at [1458, 197] on button "Ignore" at bounding box center [1447, 198] width 56 height 22
click at [1501, 193] on button "Train" at bounding box center [1506, 198] width 48 height 22
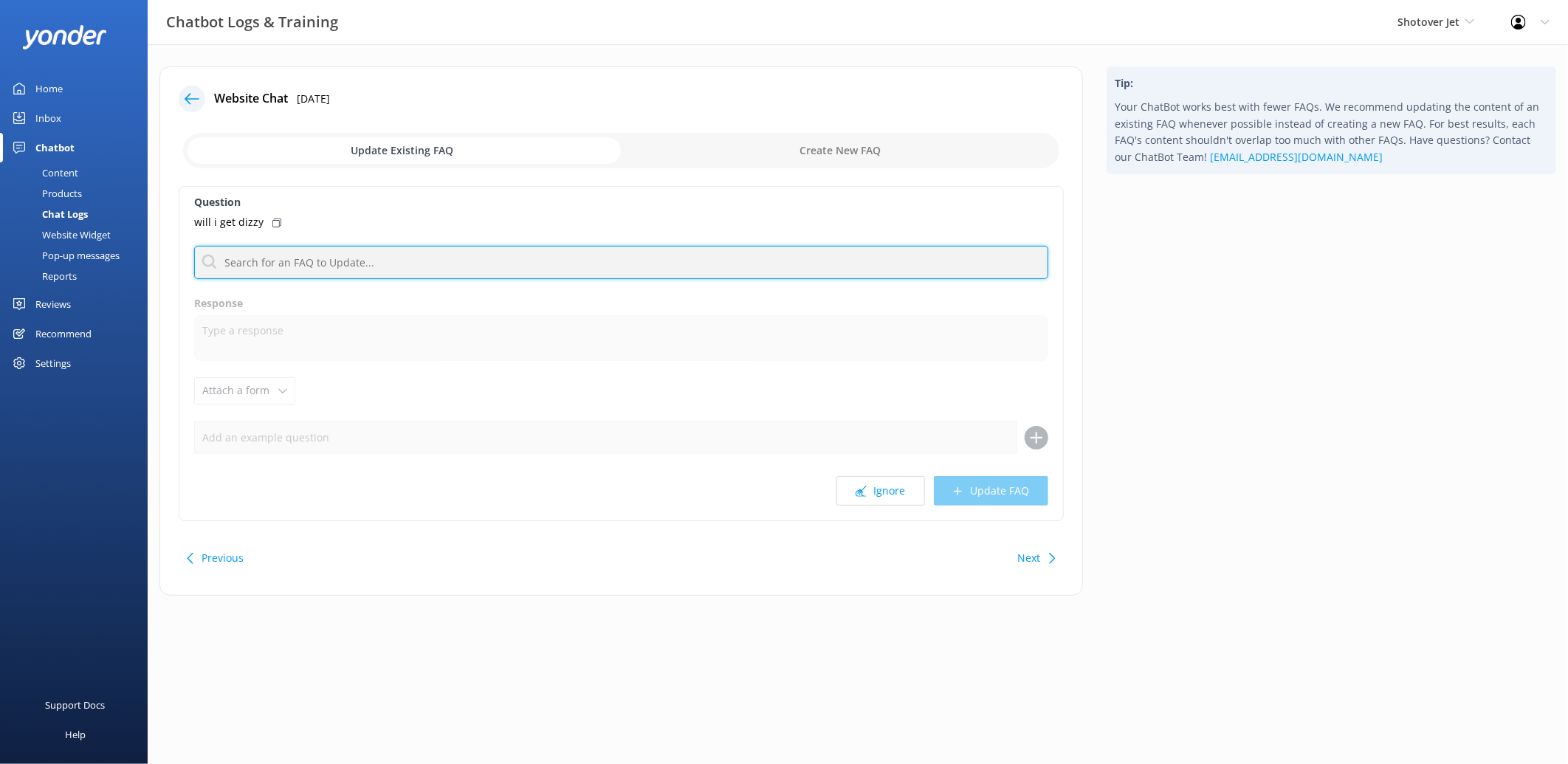
click at [279, 255] on input "text" at bounding box center [621, 262] width 855 height 33
type input "spin"
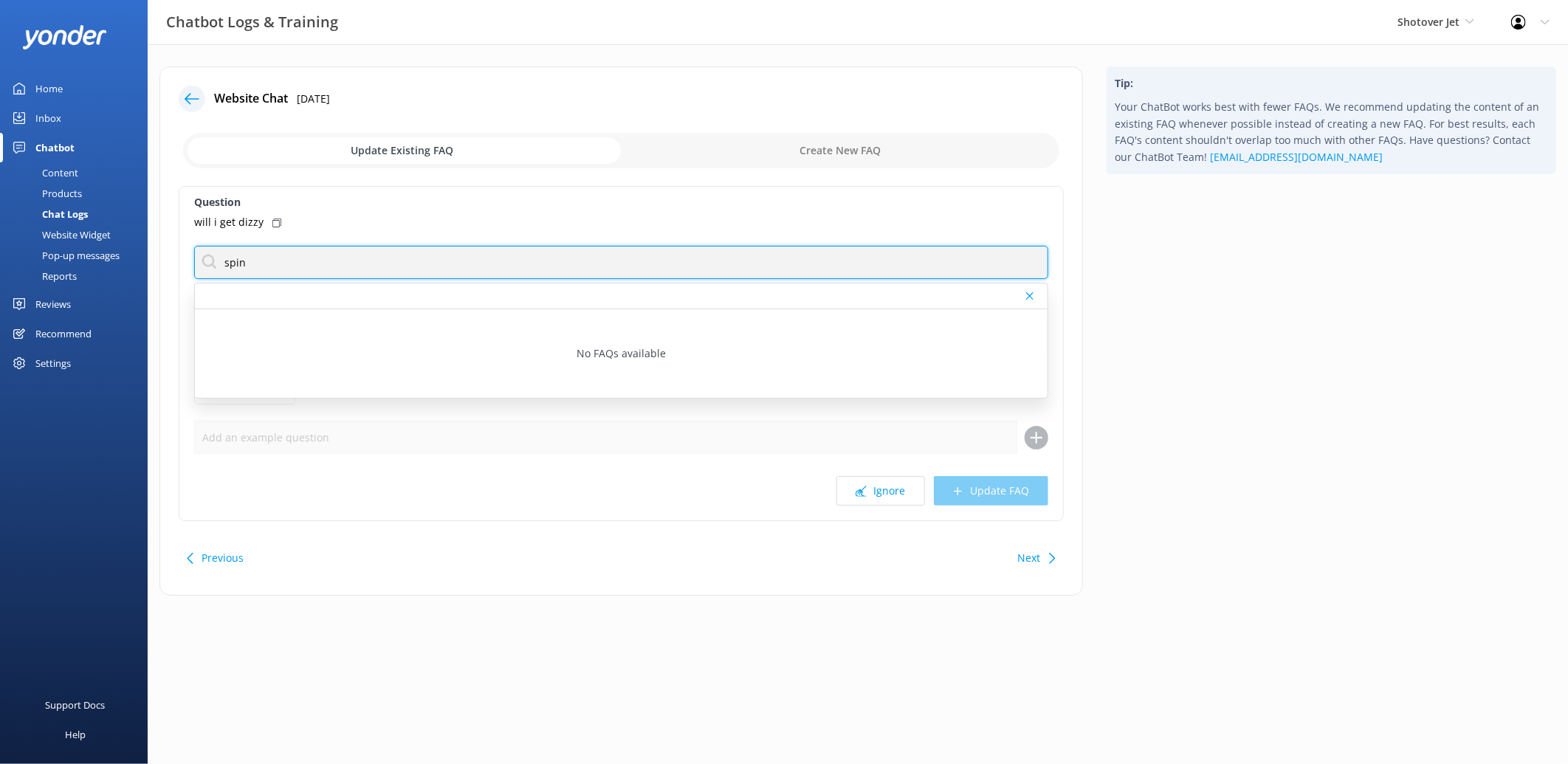
drag, startPoint x: 268, startPoint y: 257, endPoint x: 191, endPoint y: 262, distance: 77.2
click at [191, 262] on div "Question will i get dizzy spin No FAQs available Response Attach a form Leave c…" at bounding box center [621, 354] width 885 height 335
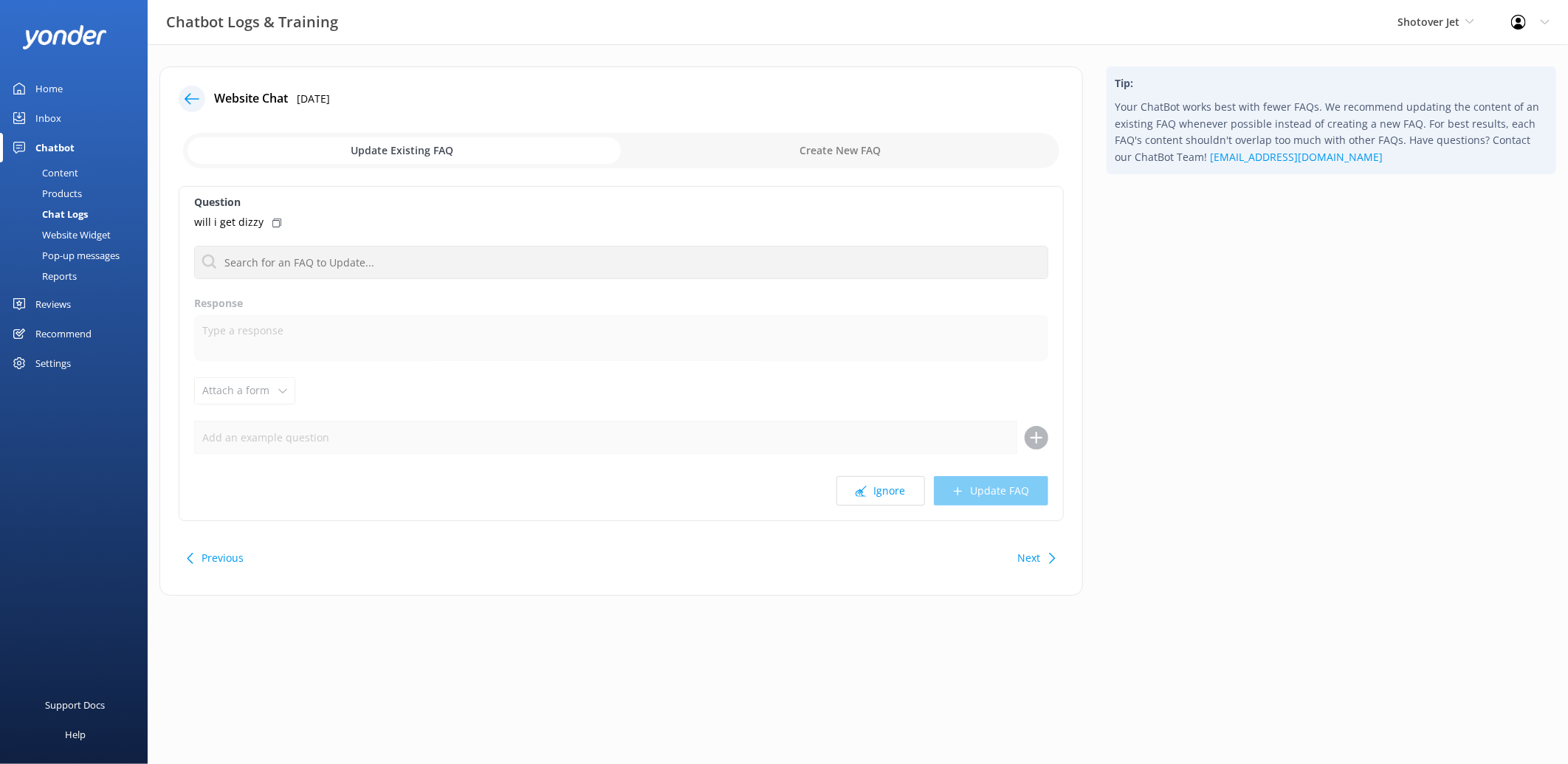
click at [909, 145] on input "checkbox" at bounding box center [620, 150] width 876 height 35
checkbox input "true"
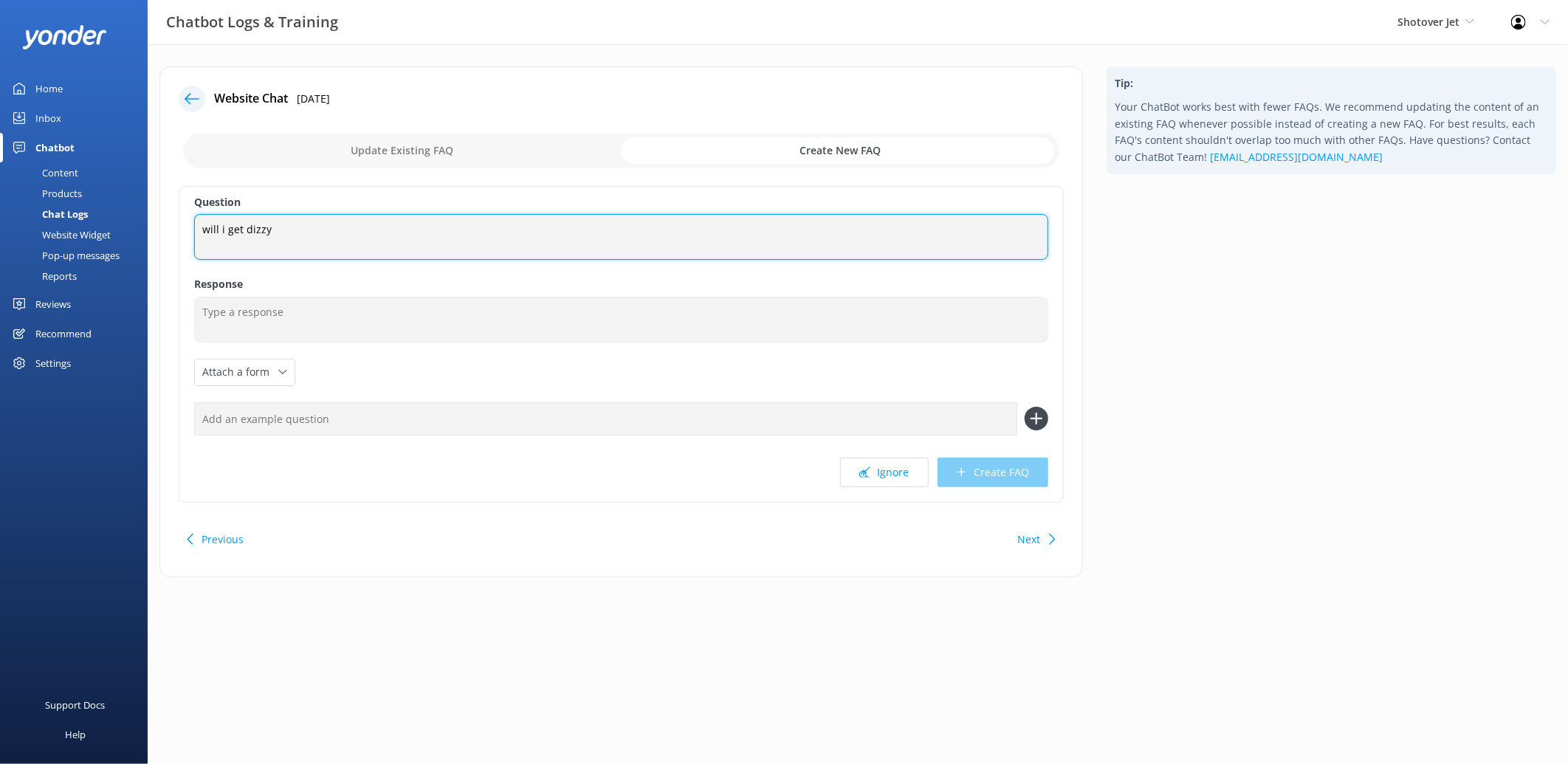
drag, startPoint x: 312, startPoint y: 238, endPoint x: 192, endPoint y: 238, distance: 120.0
click at [192, 238] on div "Question will i get dizzy will i get dizzy Response Attach a form Leave contact…" at bounding box center [621, 344] width 885 height 316
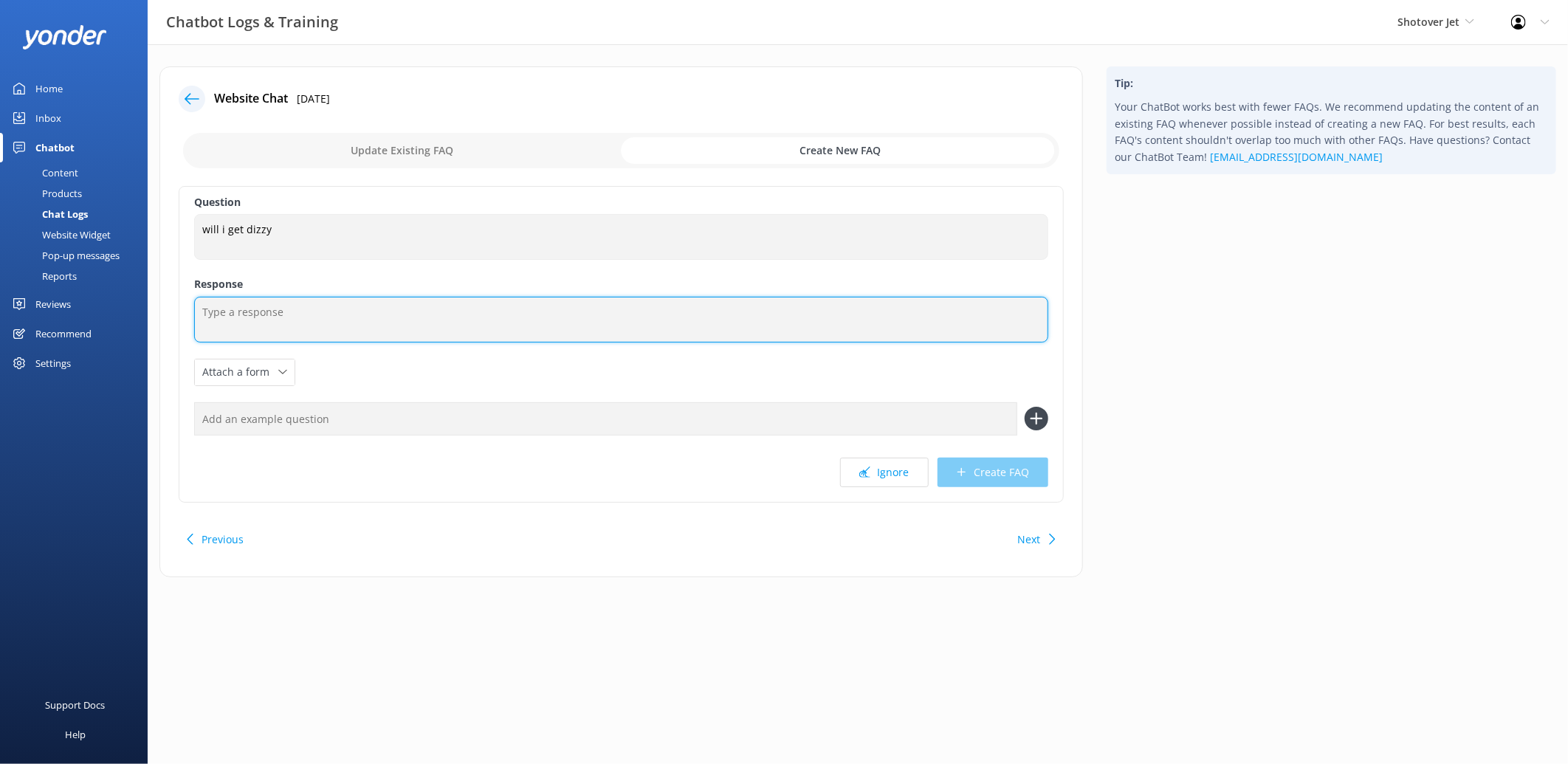
click at [307, 308] on textarea at bounding box center [621, 319] width 855 height 46
paste textarea "Our jet boats do 360° spins and fast turns, so it’s quite an exciting ride! Whe…"
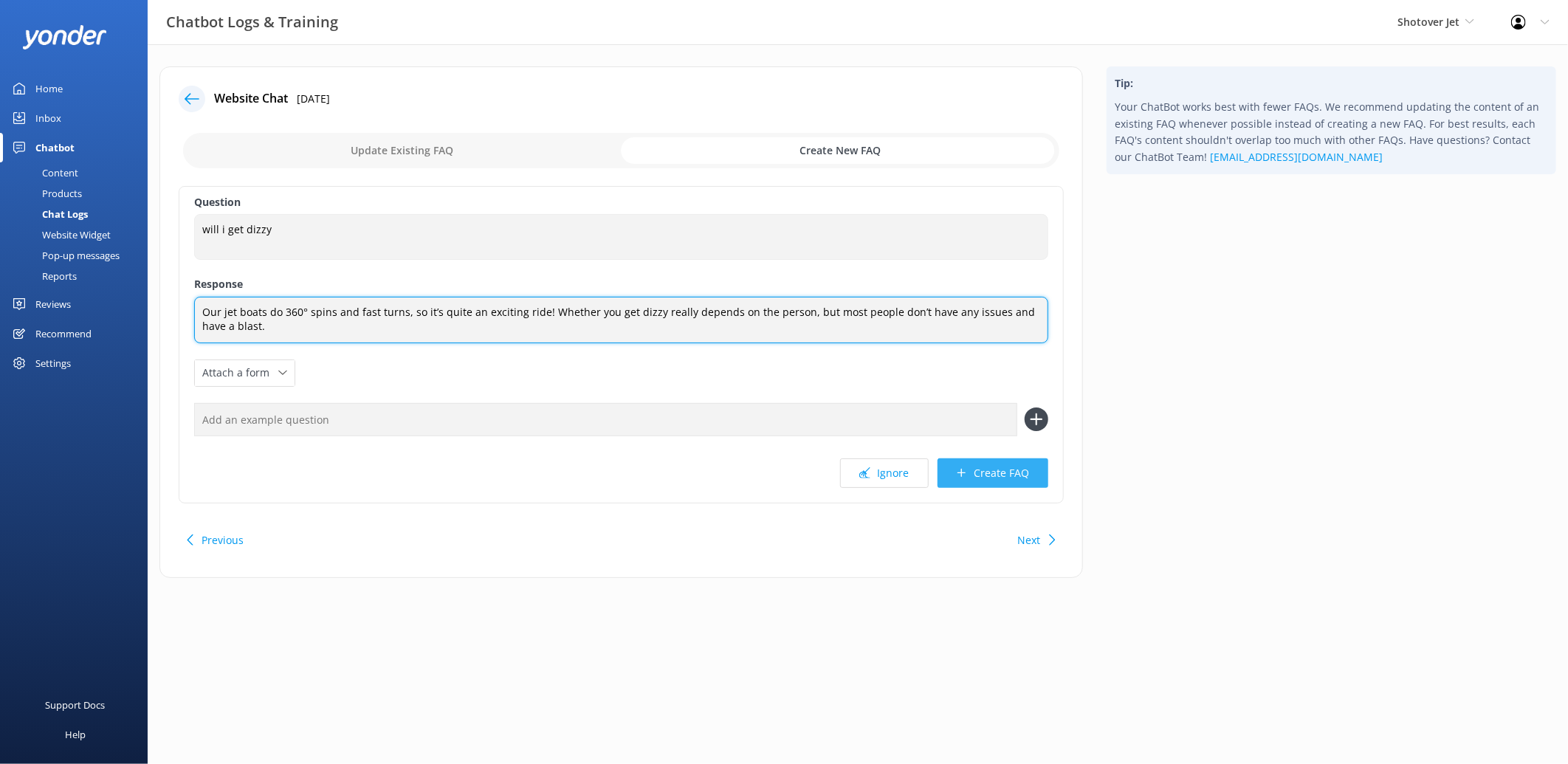
type textarea "Our jet boats do 360° spins and fast turns, so it’s quite an exciting ride! Whe…"
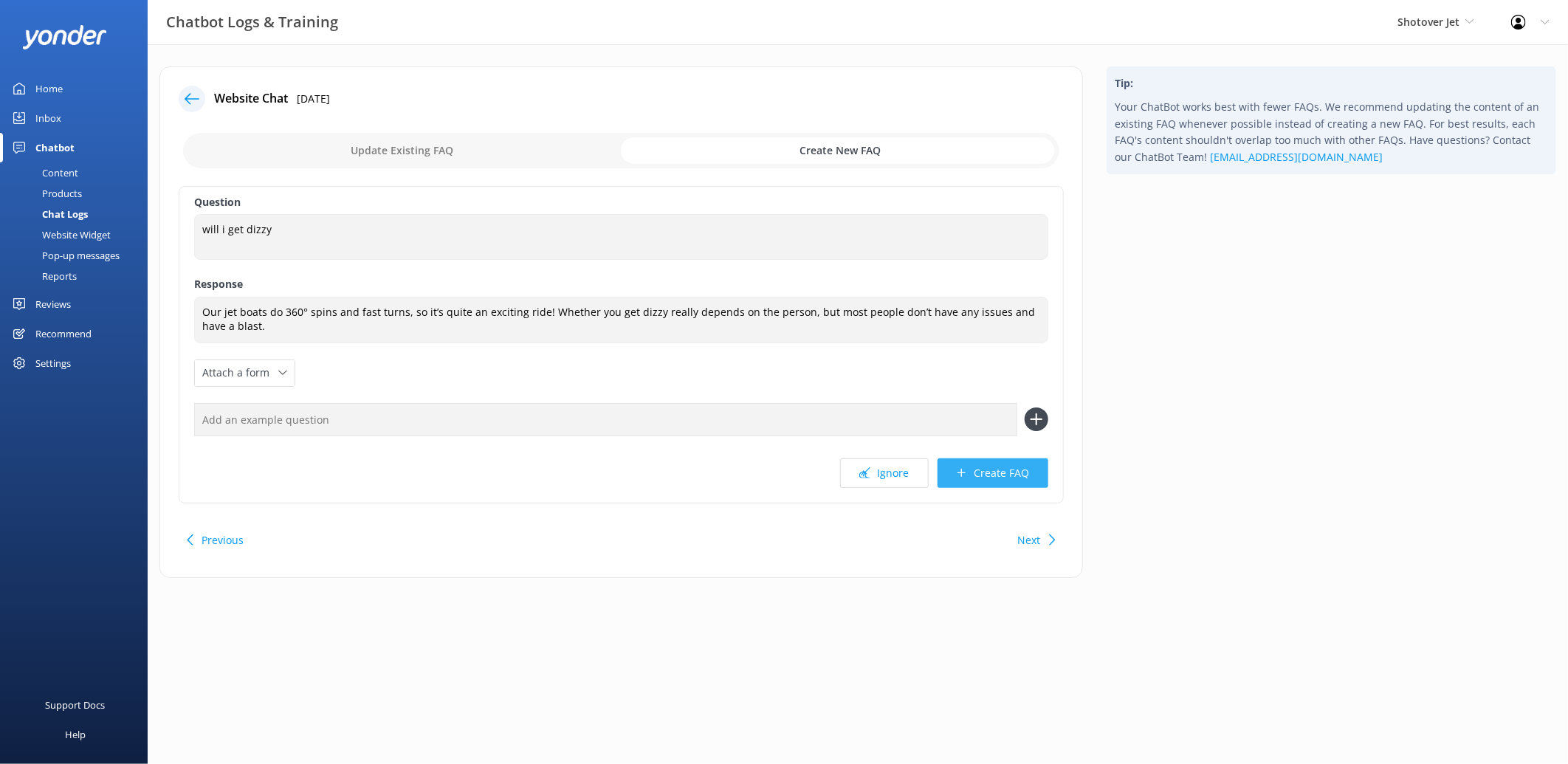
click at [989, 482] on button "Create FAQ" at bounding box center [993, 473] width 110 height 30
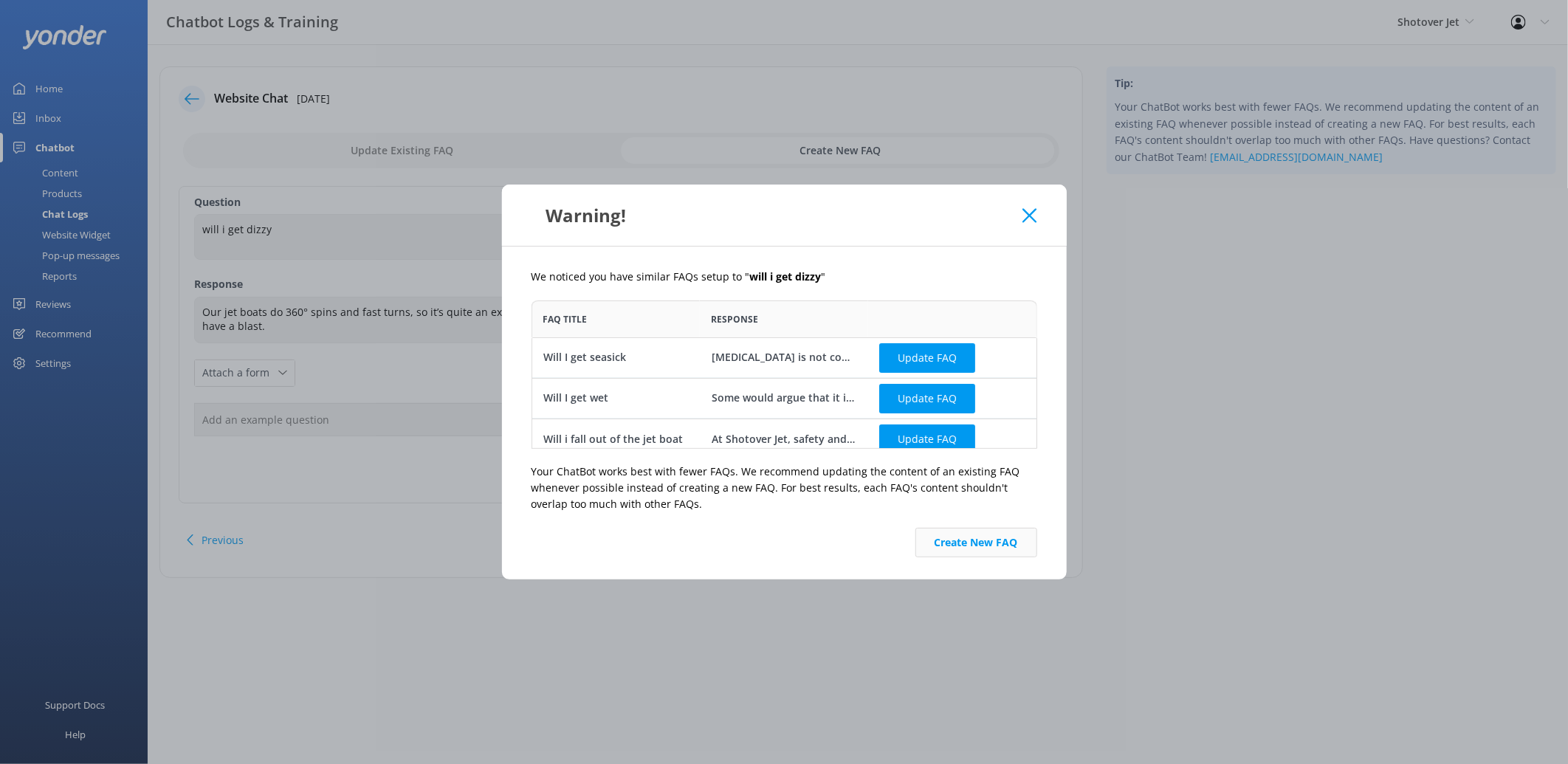
click at [977, 546] on button "Create New FAQ" at bounding box center [976, 542] width 122 height 30
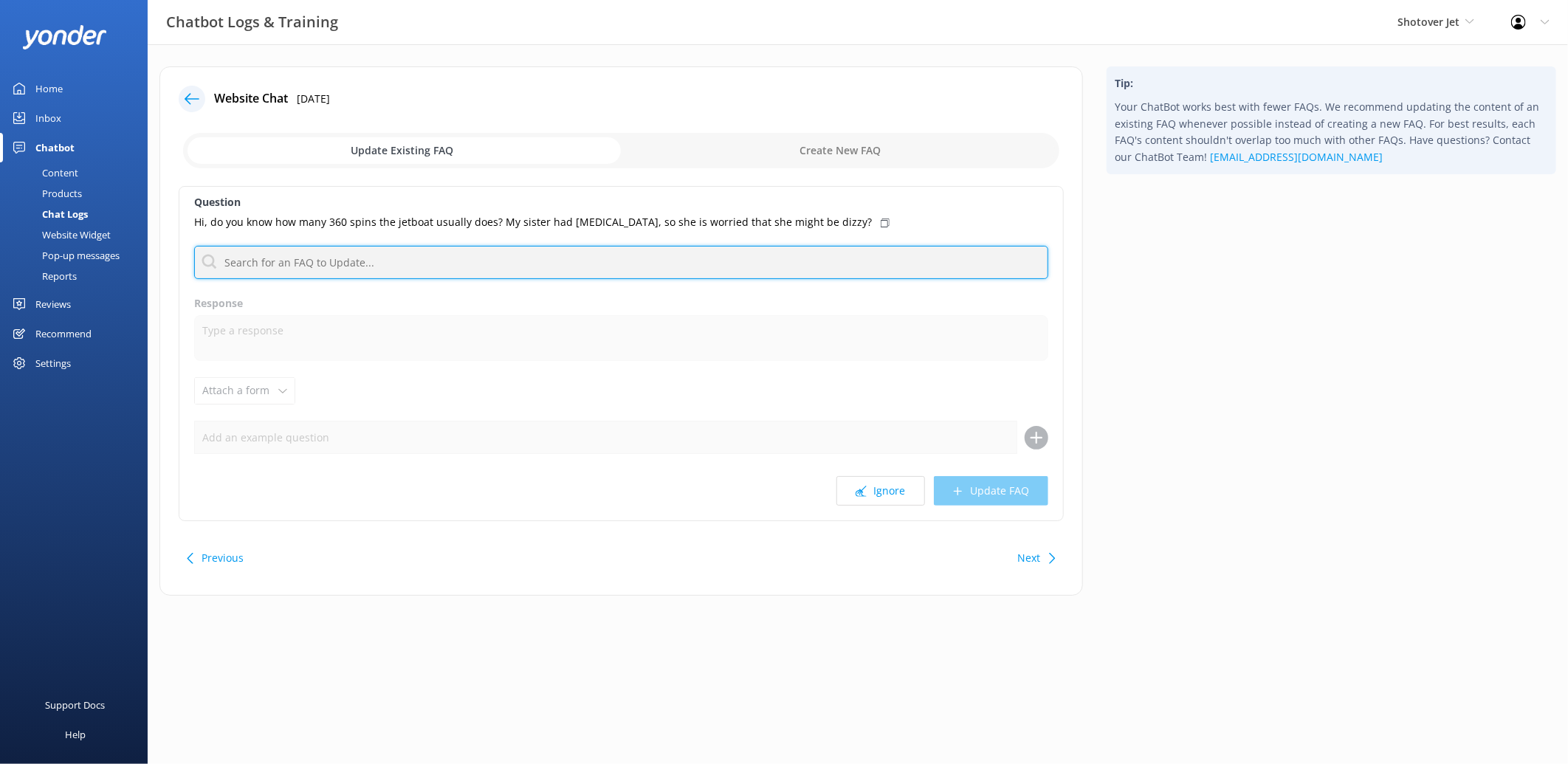
click at [631, 268] on input "text" at bounding box center [621, 262] width 855 height 33
type input "360"
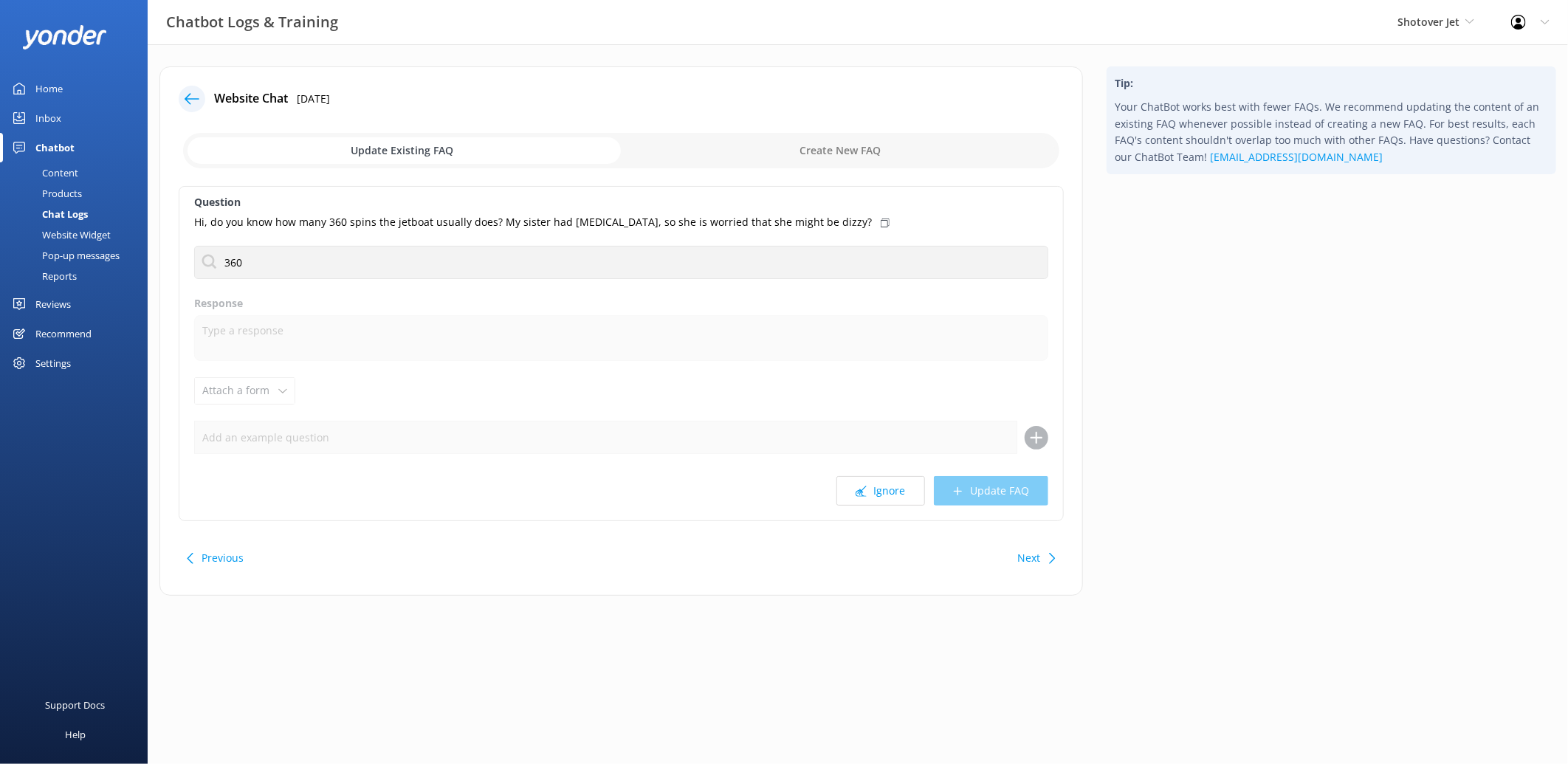
click at [800, 147] on input "checkbox" at bounding box center [620, 150] width 876 height 35
checkbox input "true"
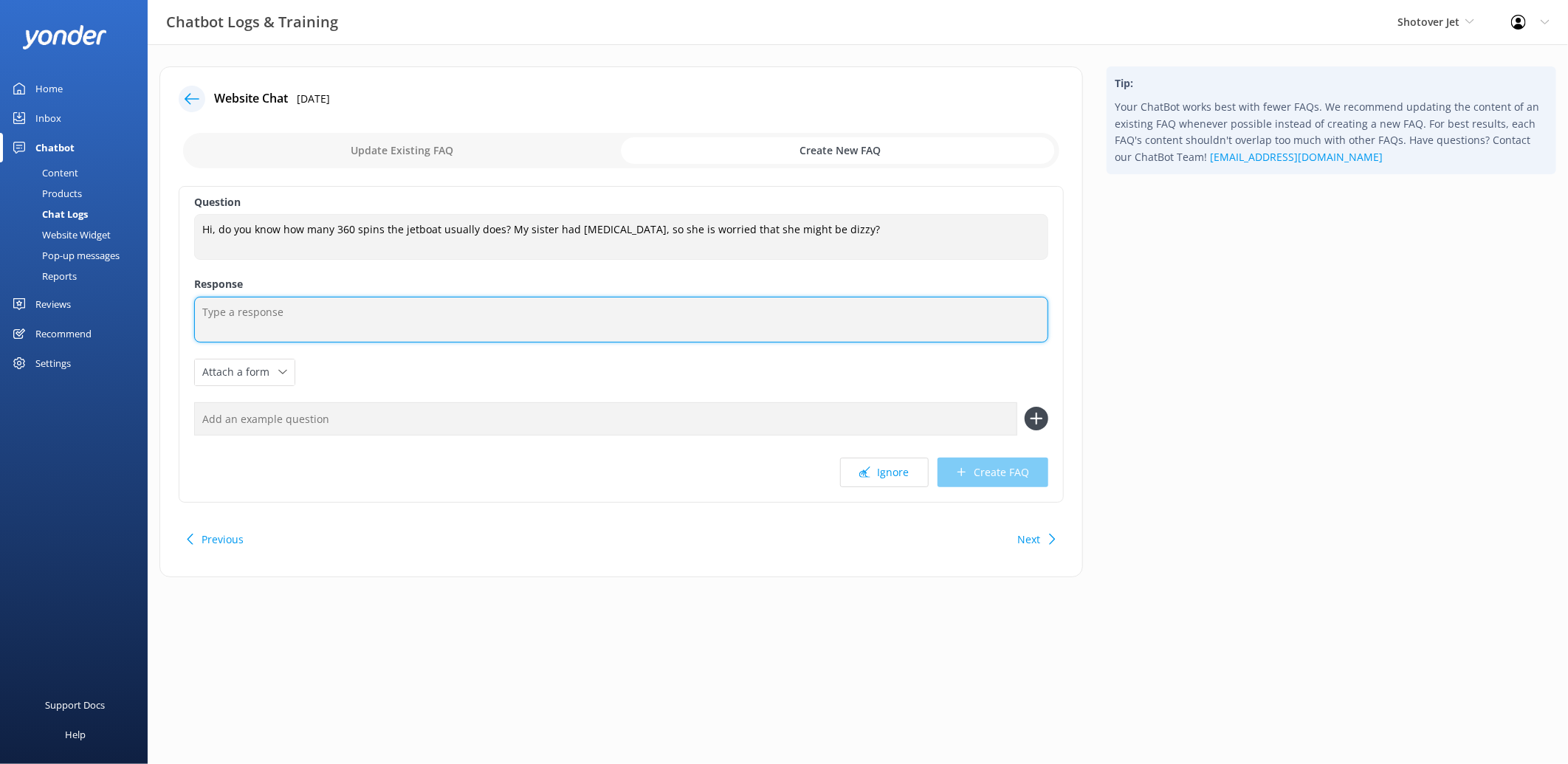
click at [485, 327] on textarea at bounding box center [621, 319] width 855 height 46
type textarea "h"
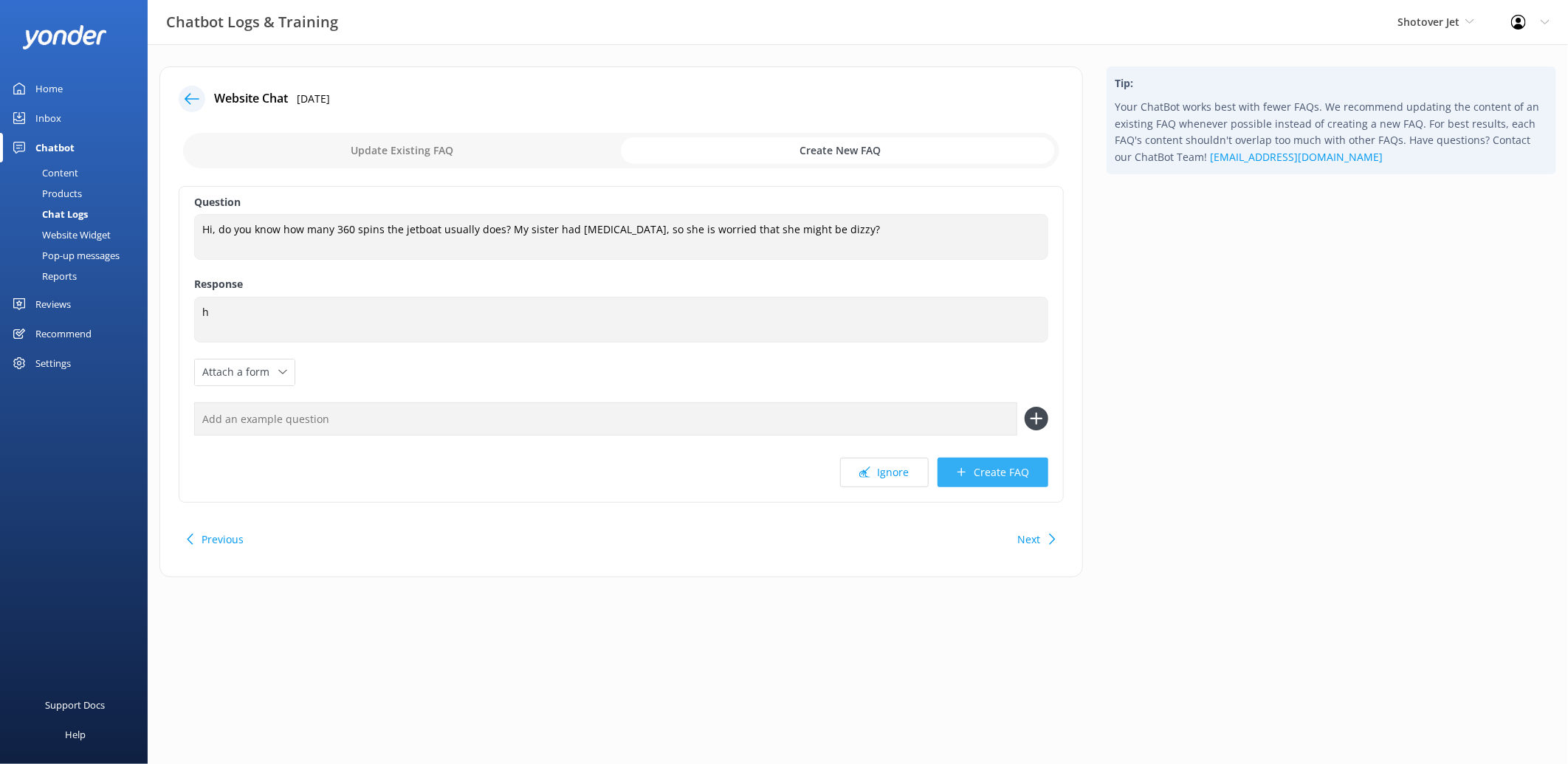
click at [1009, 481] on button "Create FAQ" at bounding box center [993, 472] width 110 height 30
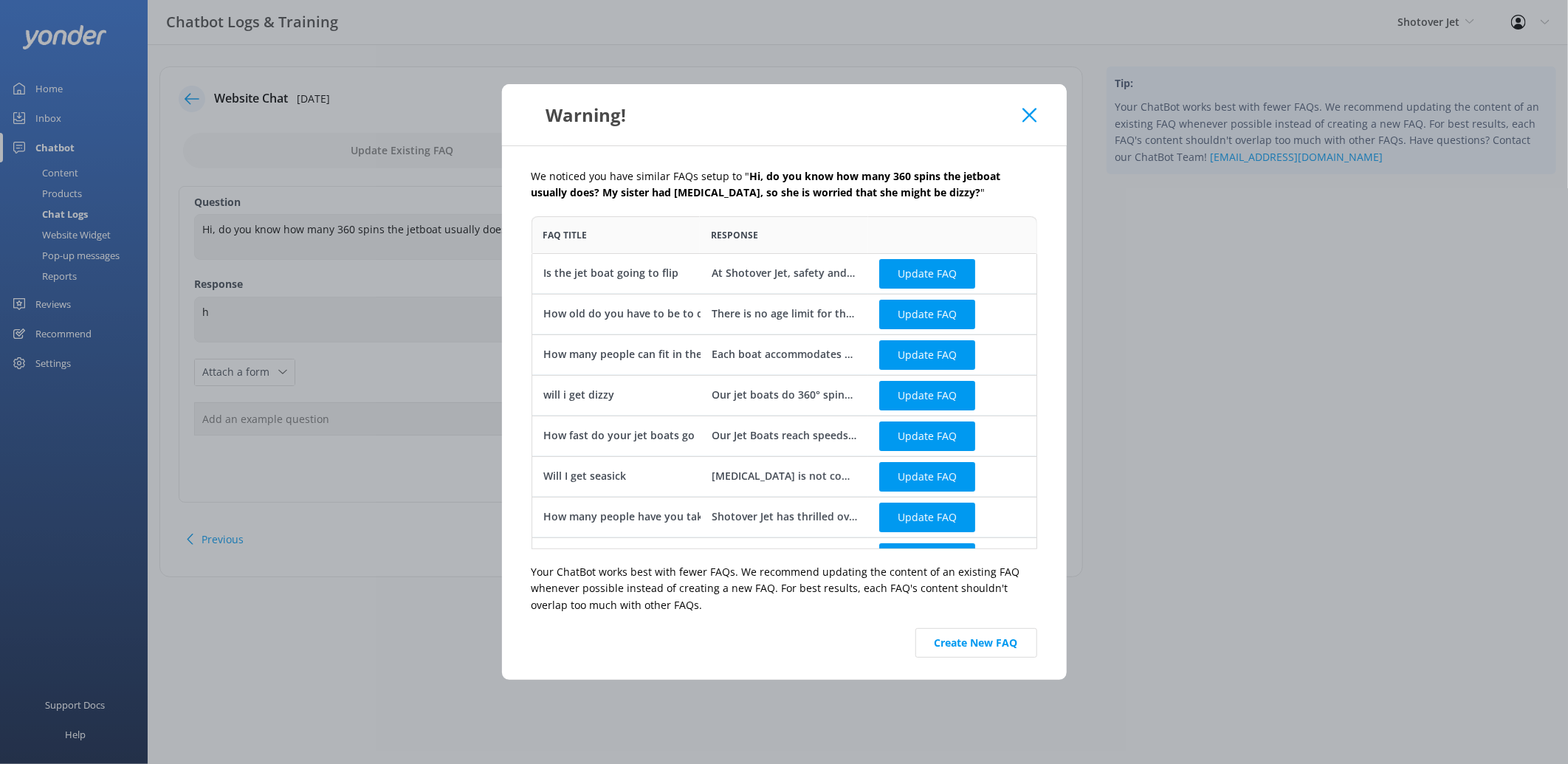
click at [1029, 115] on use at bounding box center [1030, 115] width 14 height 14
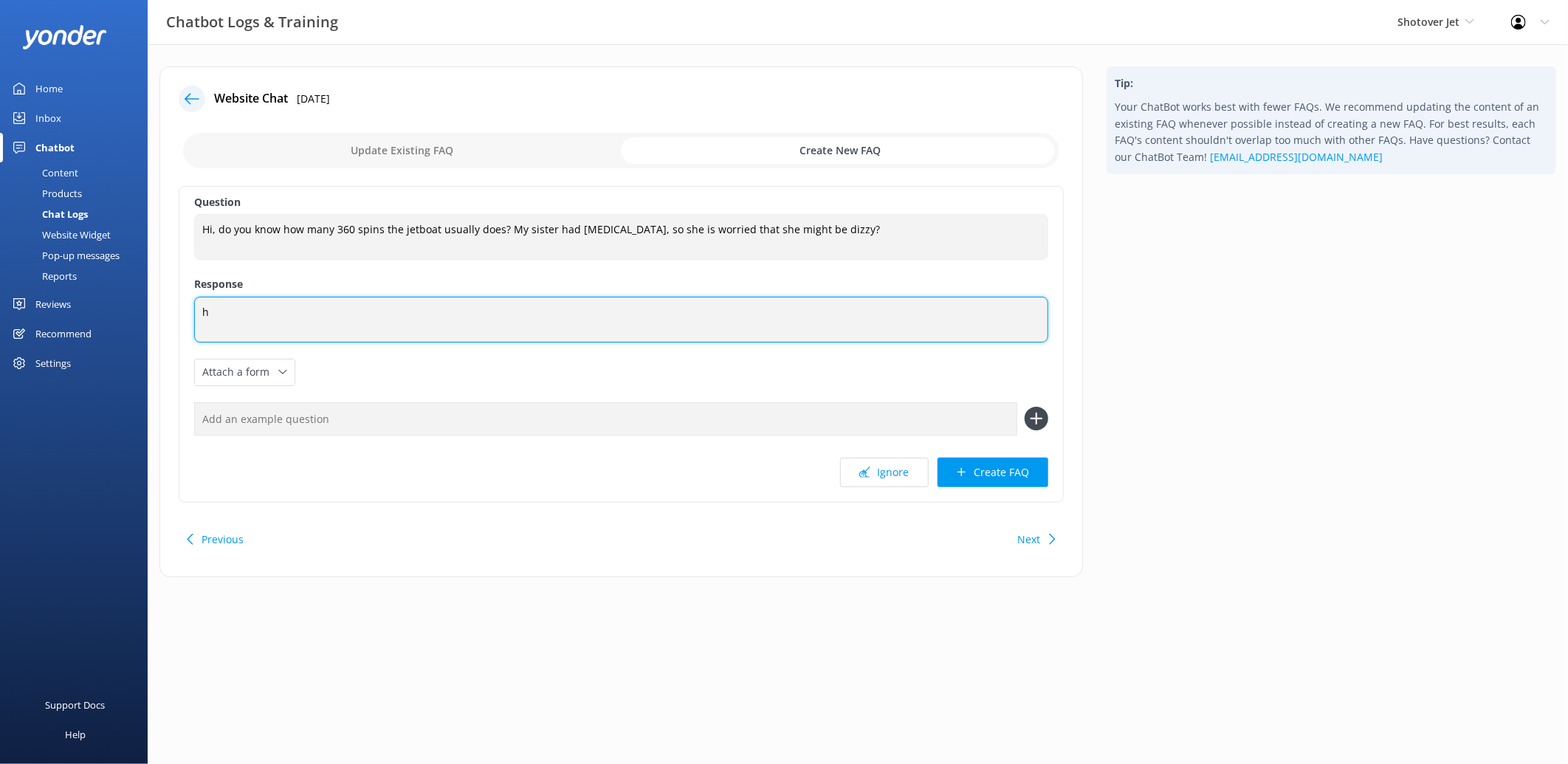
drag, startPoint x: 254, startPoint y: 330, endPoint x: 183, endPoint y: 329, distance: 71.0
click at [183, 329] on div "Question Hi, do you know how many 360 spins the jetboat usually does? My sister…" at bounding box center [621, 344] width 885 height 316
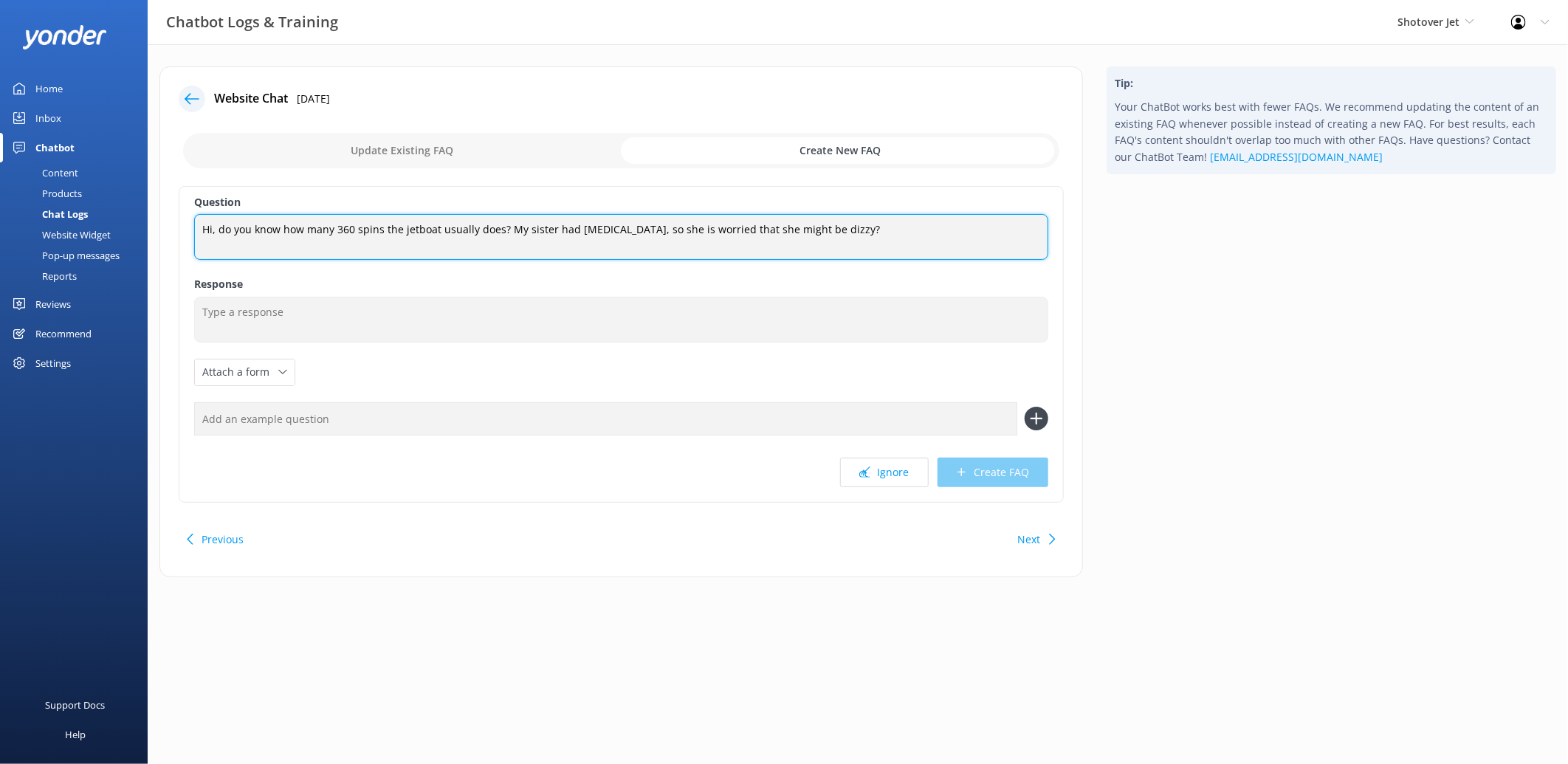
drag, startPoint x: 736, startPoint y: 234, endPoint x: 156, endPoint y: 255, distance: 580.4
click at [156, 255] on div "Website Chat 14th Aug 2025 Update Existing FAQ Create New FAQ Question Hi, do y…" at bounding box center [620, 328] width 947 height 525
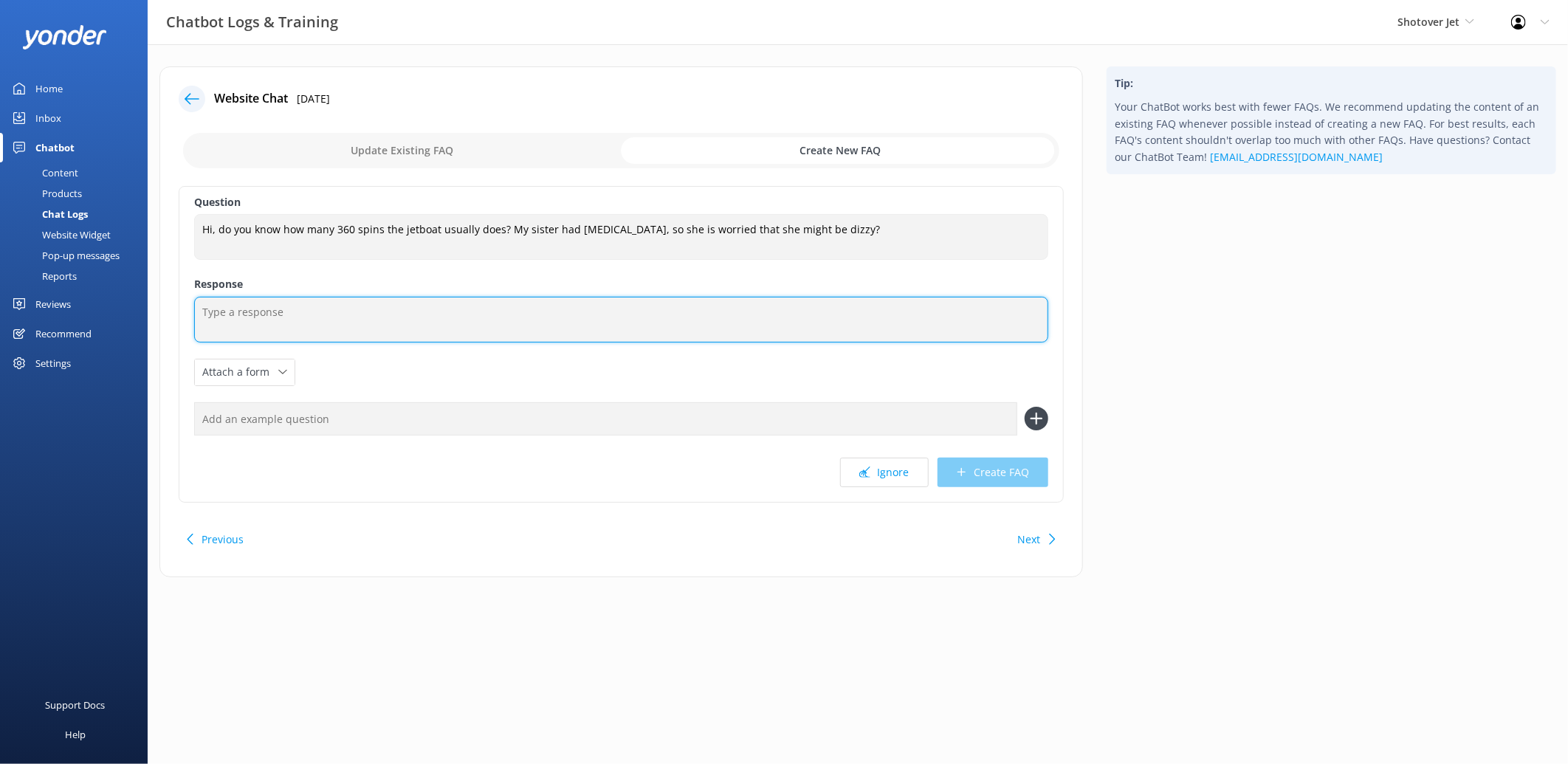
click at [333, 297] on textarea at bounding box center [621, 319] width 855 height 46
paste textarea "There isn’t a set number of 360° spins on our jet boats, as each driver takes t…"
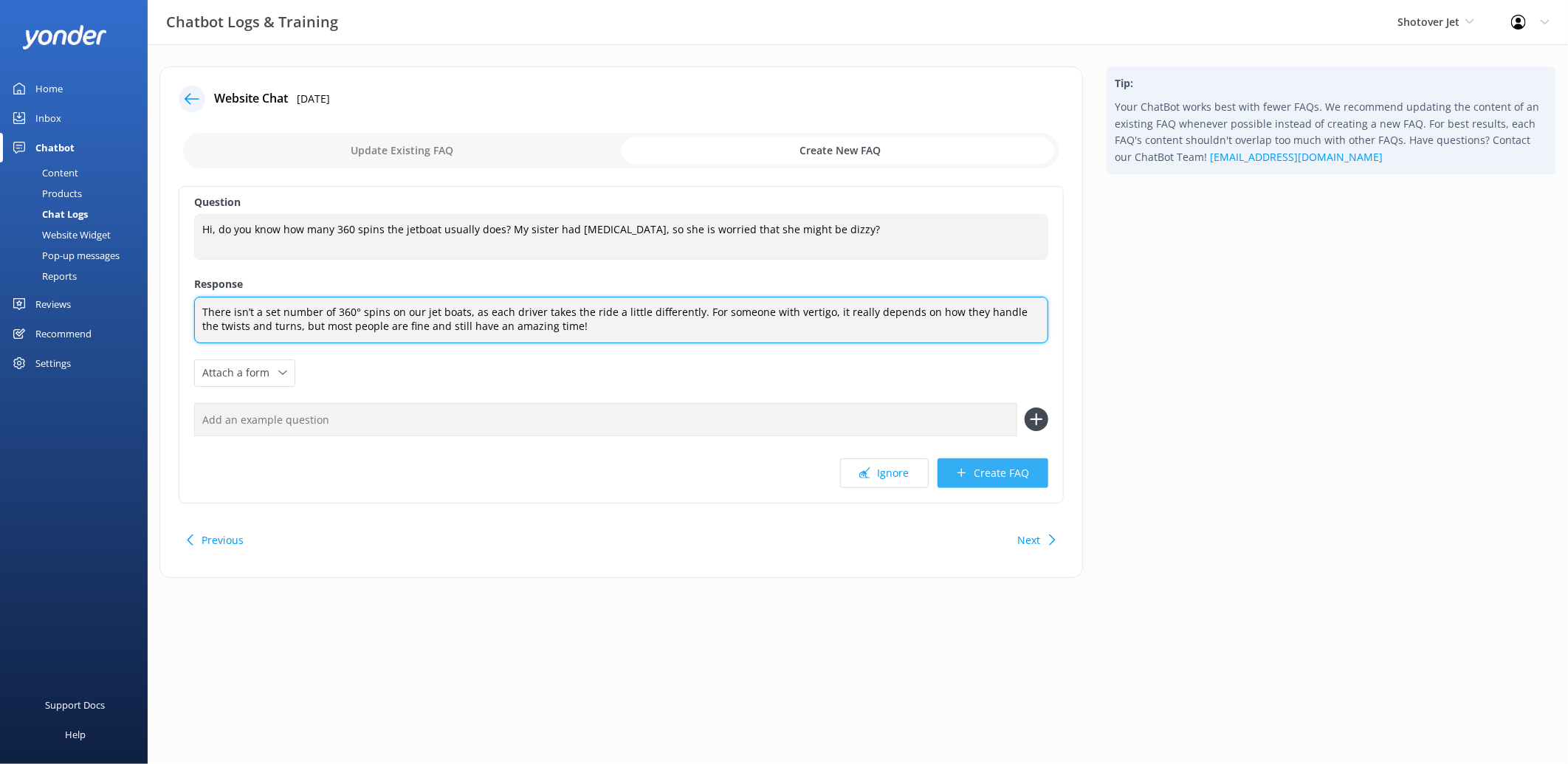
type textarea "There isn’t a set number of 360° spins on our jet boats, as each driver takes t…"
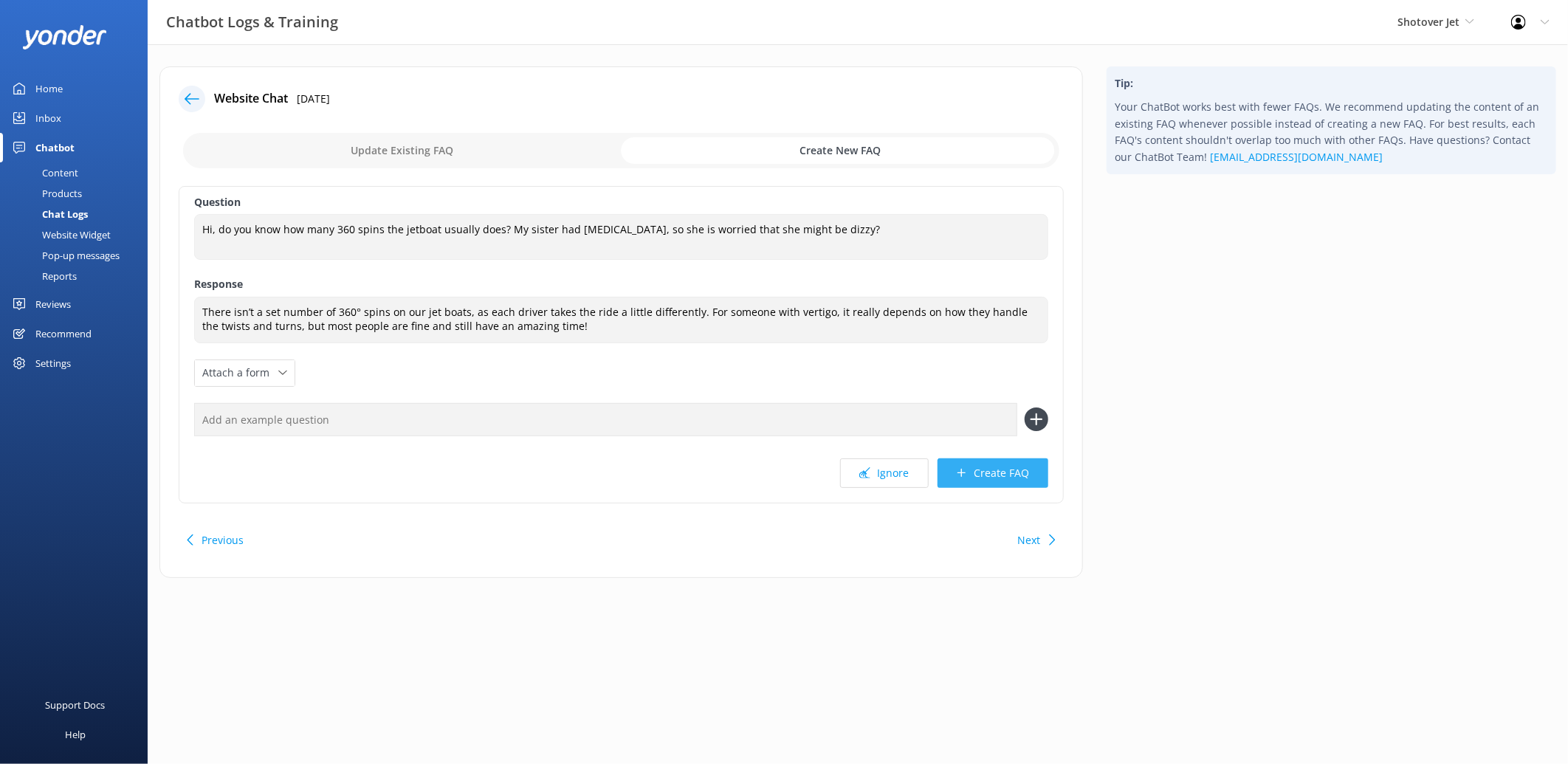
click at [1013, 470] on button "Create FAQ" at bounding box center [993, 473] width 110 height 30
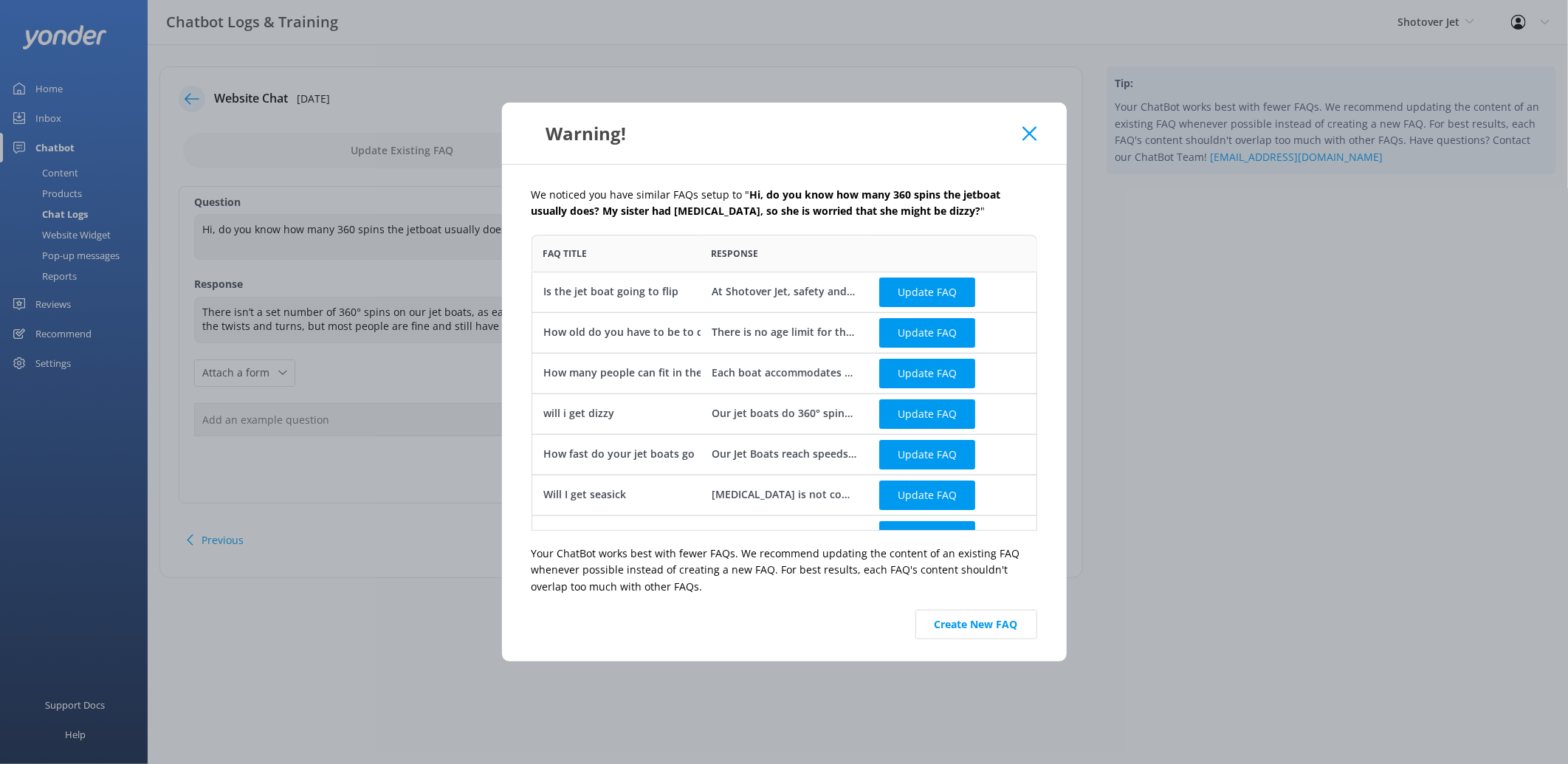
scroll to position [283, 493]
click at [978, 625] on button "Create New FAQ" at bounding box center [976, 624] width 122 height 30
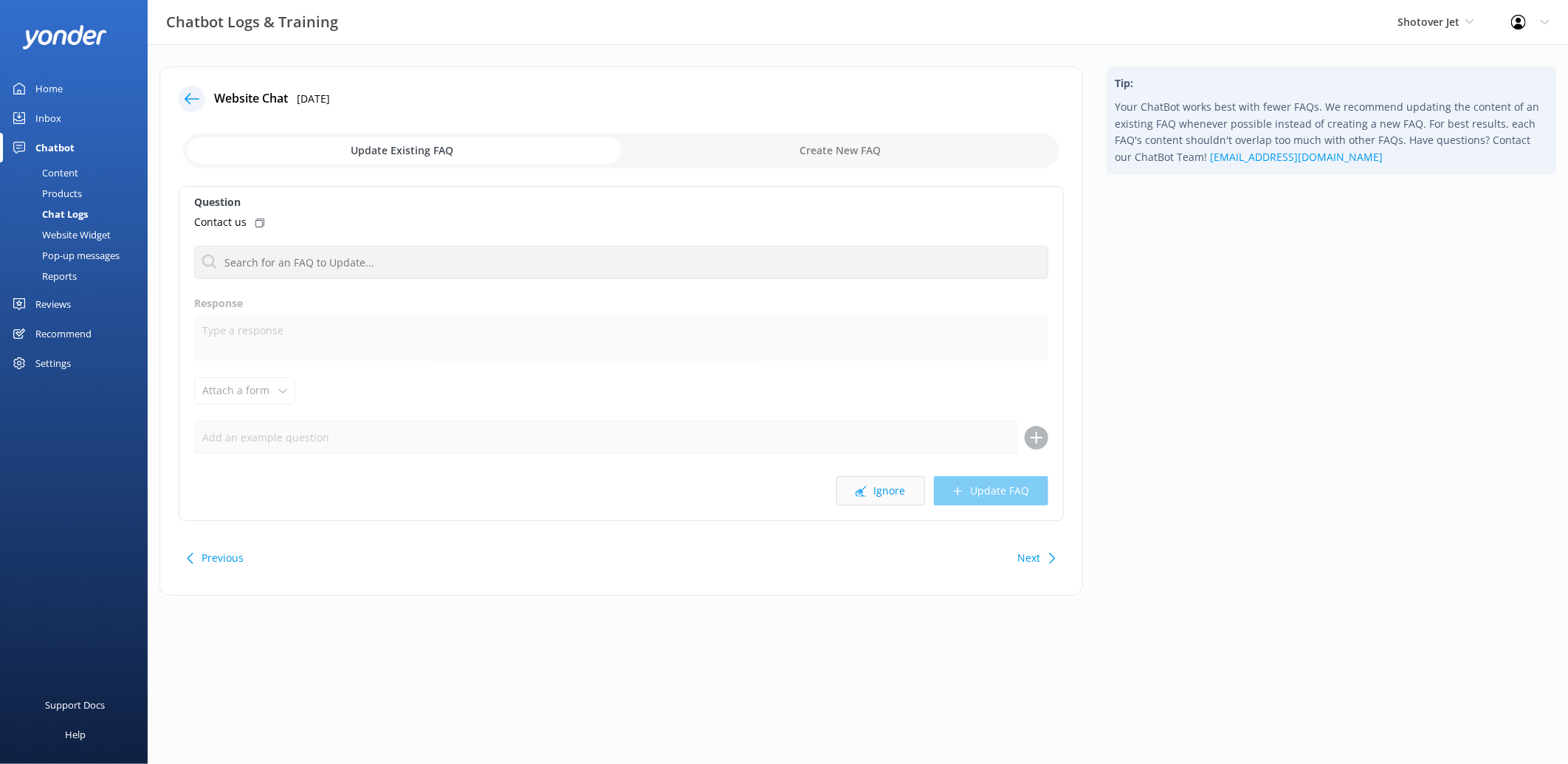
click at [873, 496] on button "Ignore" at bounding box center [881, 491] width 89 height 30
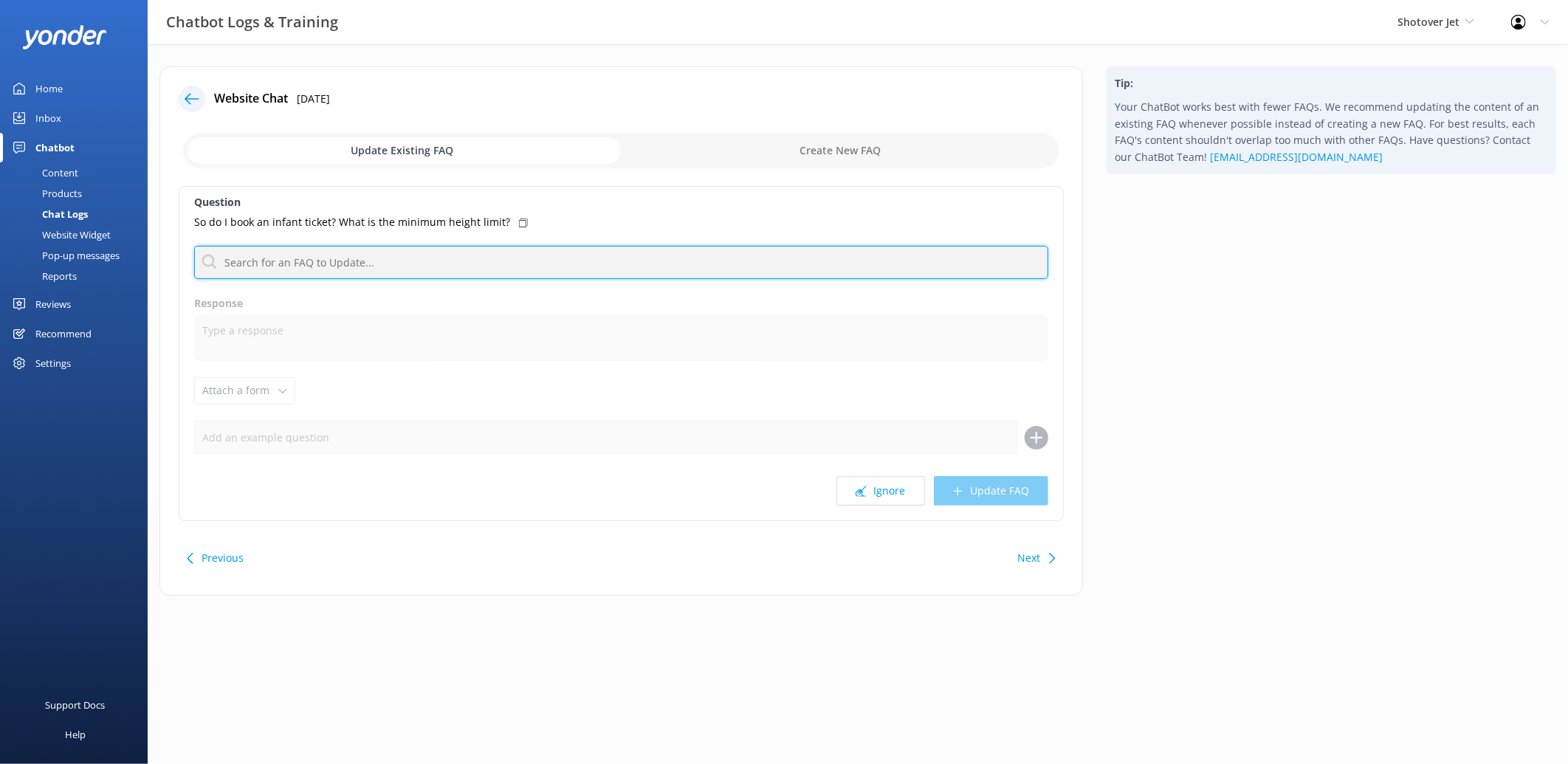
click at [516, 256] on input "text" at bounding box center [621, 262] width 855 height 33
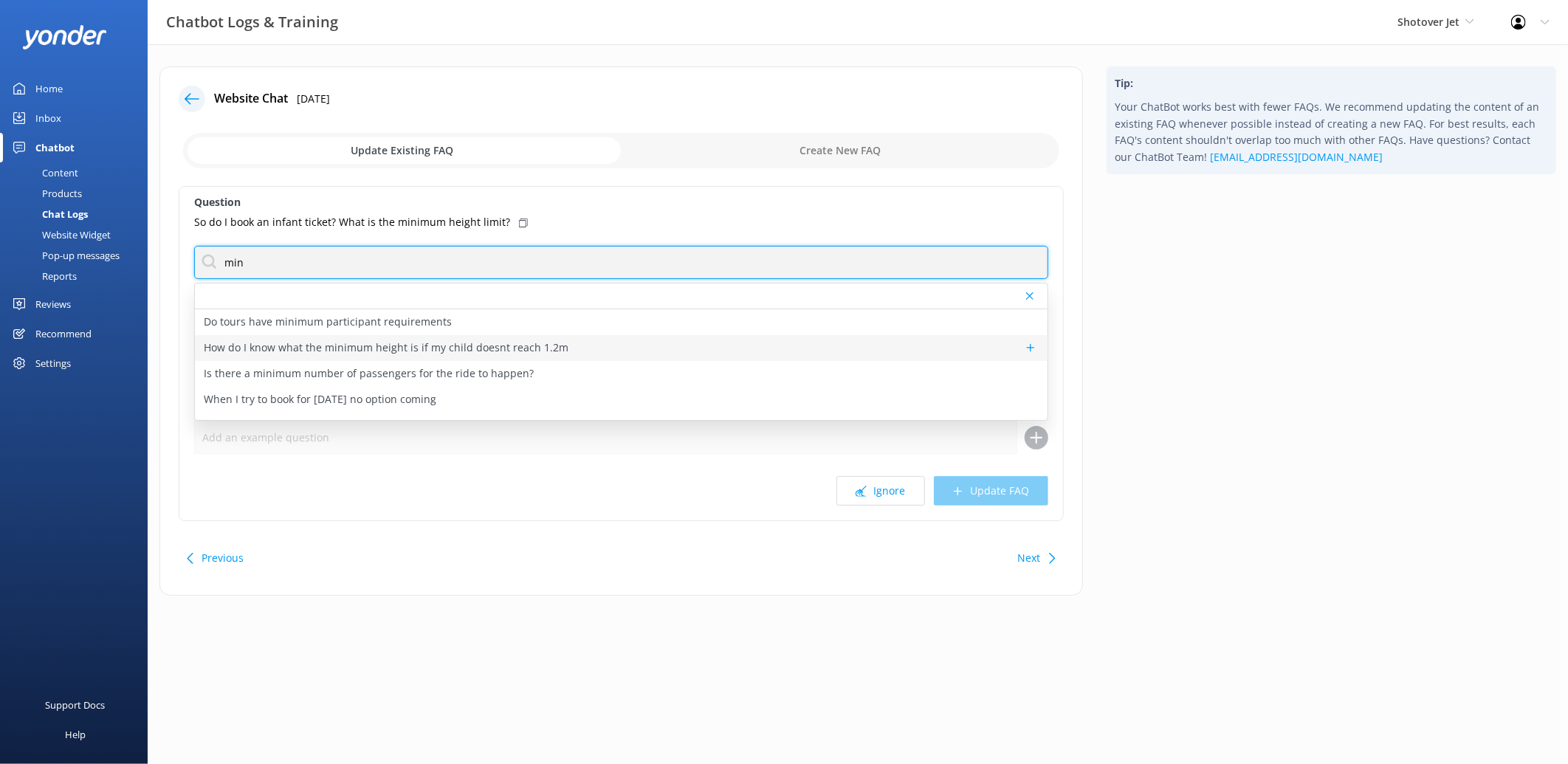
type input "min"
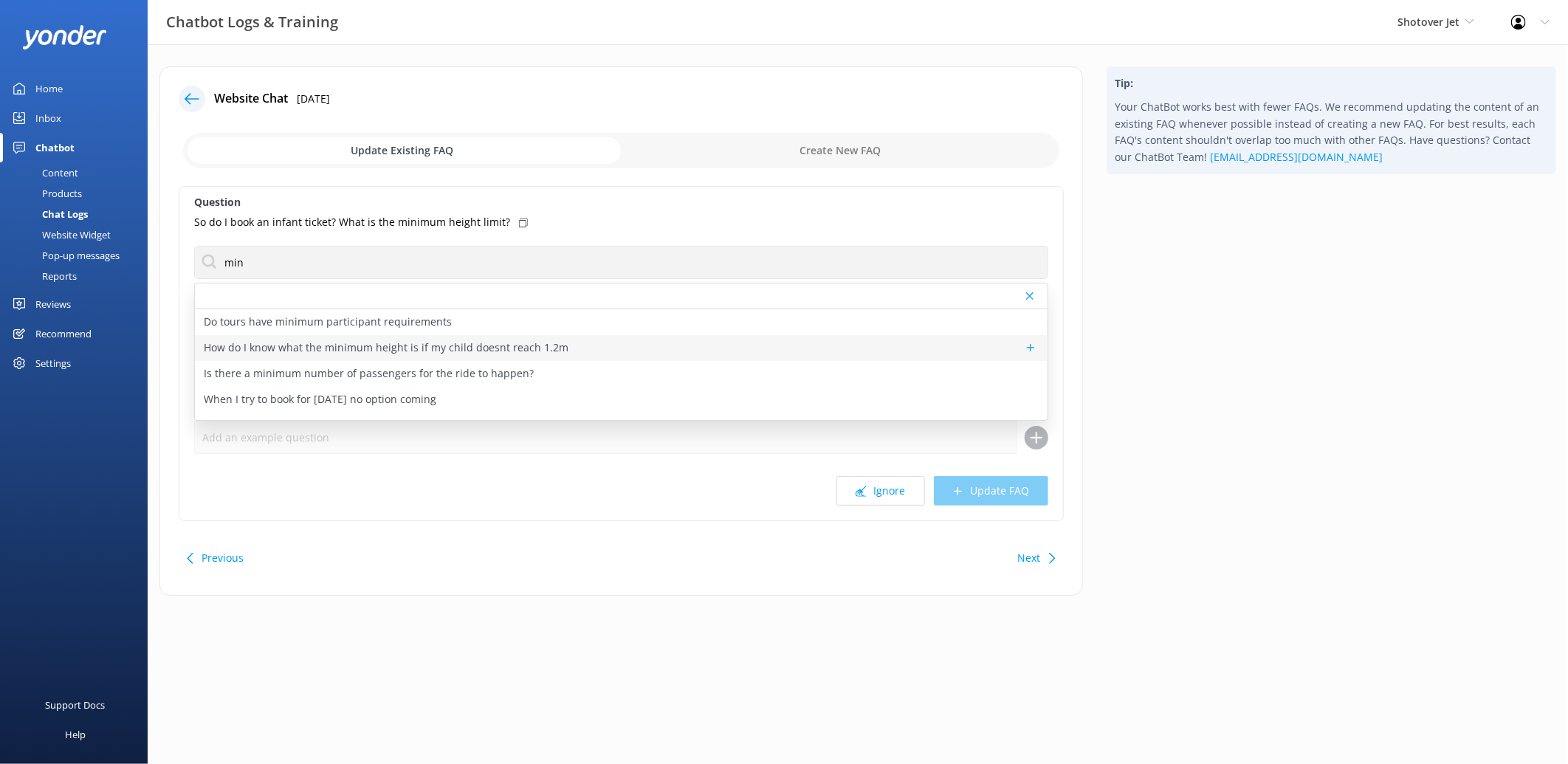
click at [466, 348] on p "How do I know what the minimum height is if my child doesnt reach 1.2m" at bounding box center [385, 348] width 364 height 16
type textarea "For inquiries about the minimum height requirements for children, please refer …"
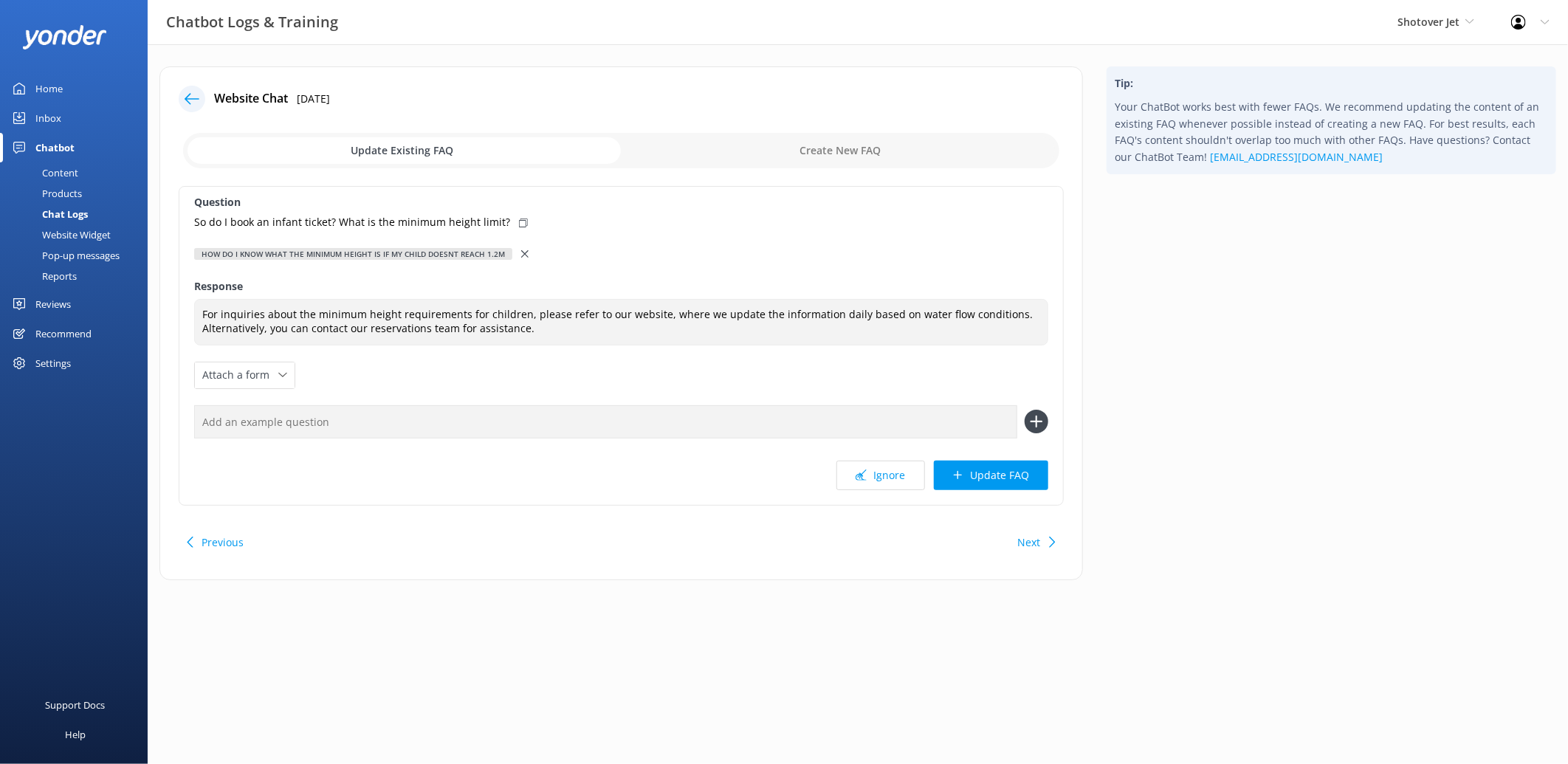
click at [521, 251] on icon at bounding box center [524, 254] width 7 height 7
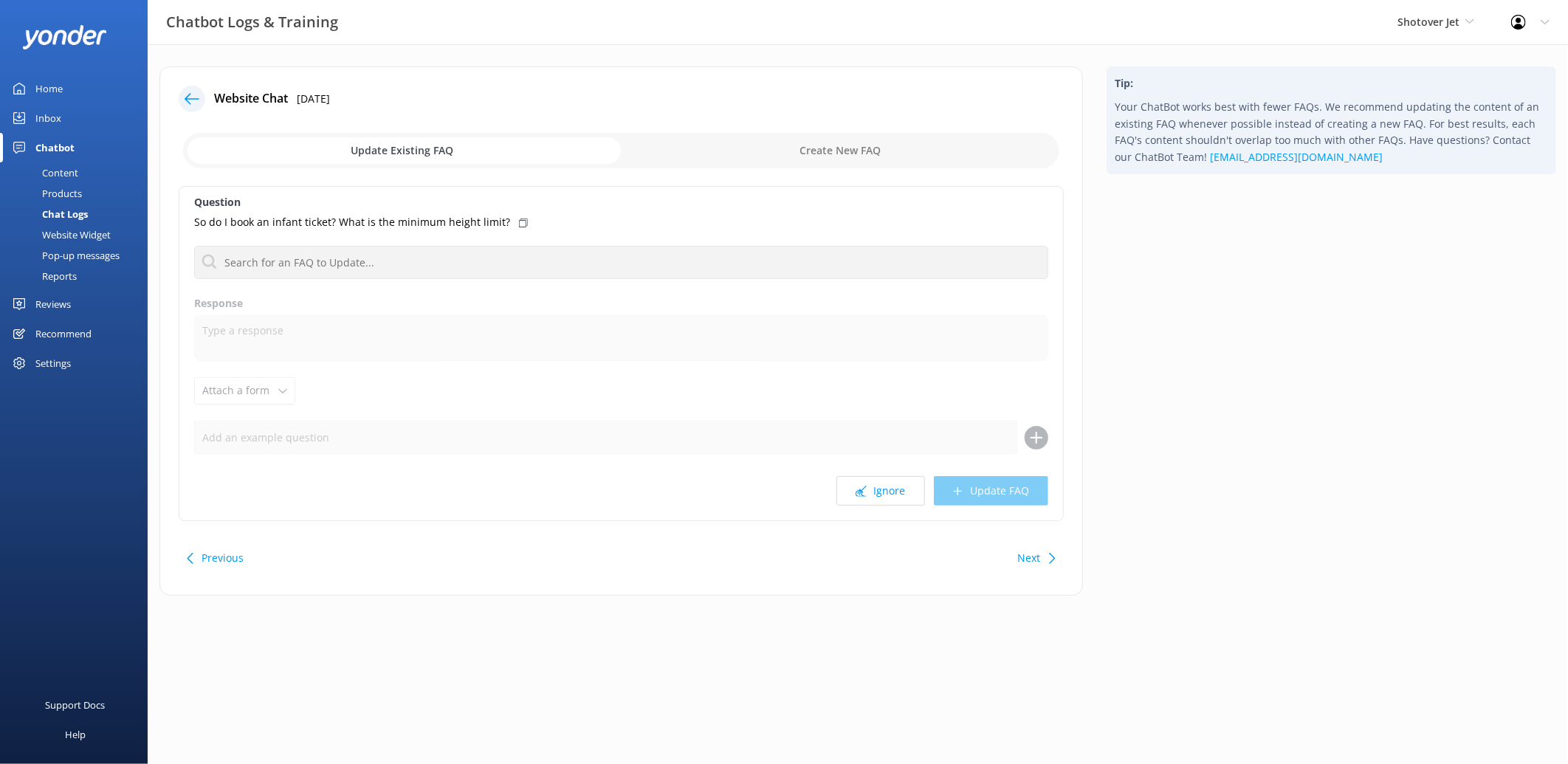
click at [807, 146] on input "checkbox" at bounding box center [620, 150] width 876 height 35
checkbox input "true"
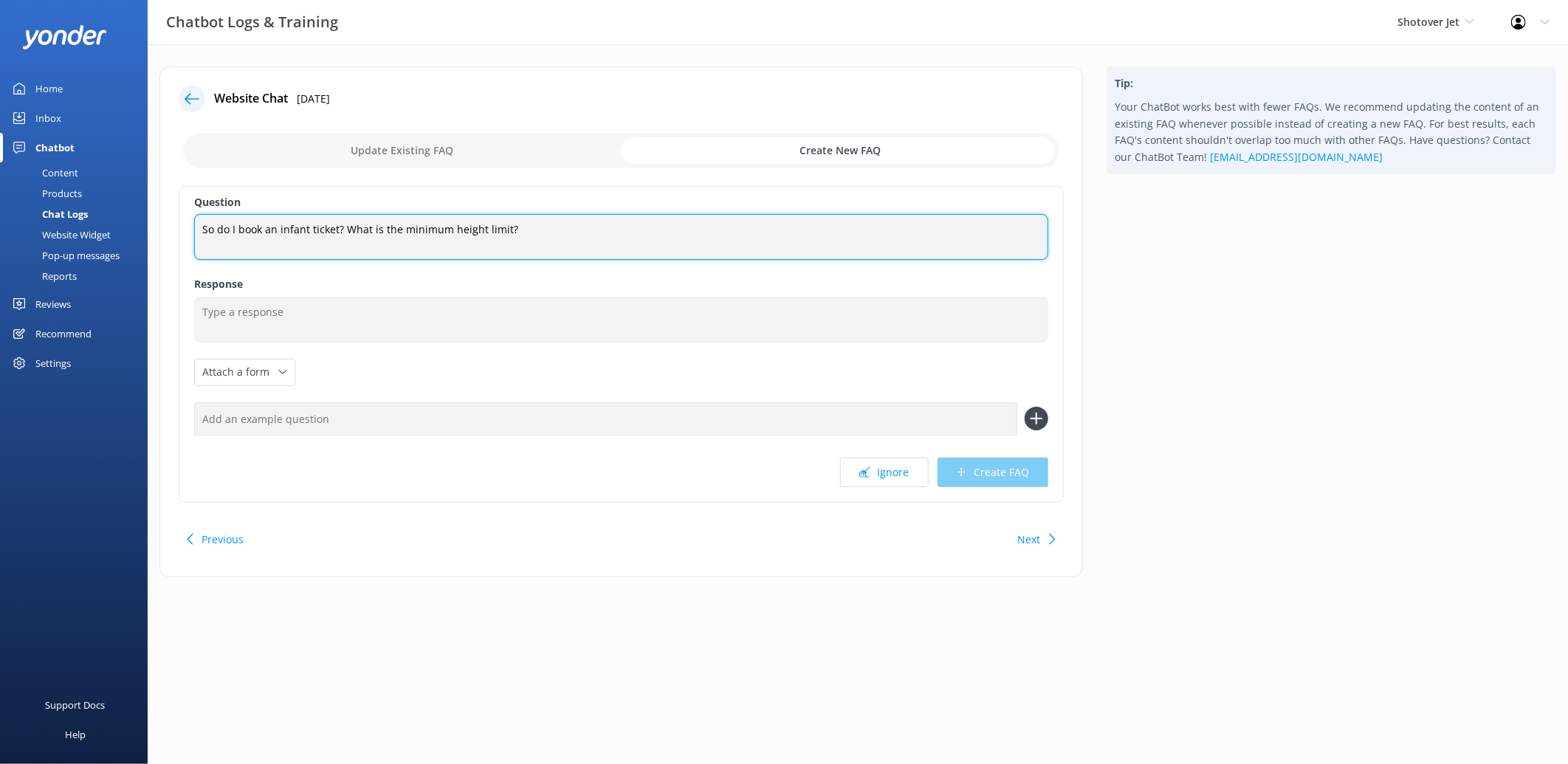
drag, startPoint x: 601, startPoint y: 237, endPoint x: 181, endPoint y: 231, distance: 420.0
click at [181, 231] on div "Question So do I book an infant ticket? What is the minimum height limit? So do…" at bounding box center [621, 344] width 885 height 316
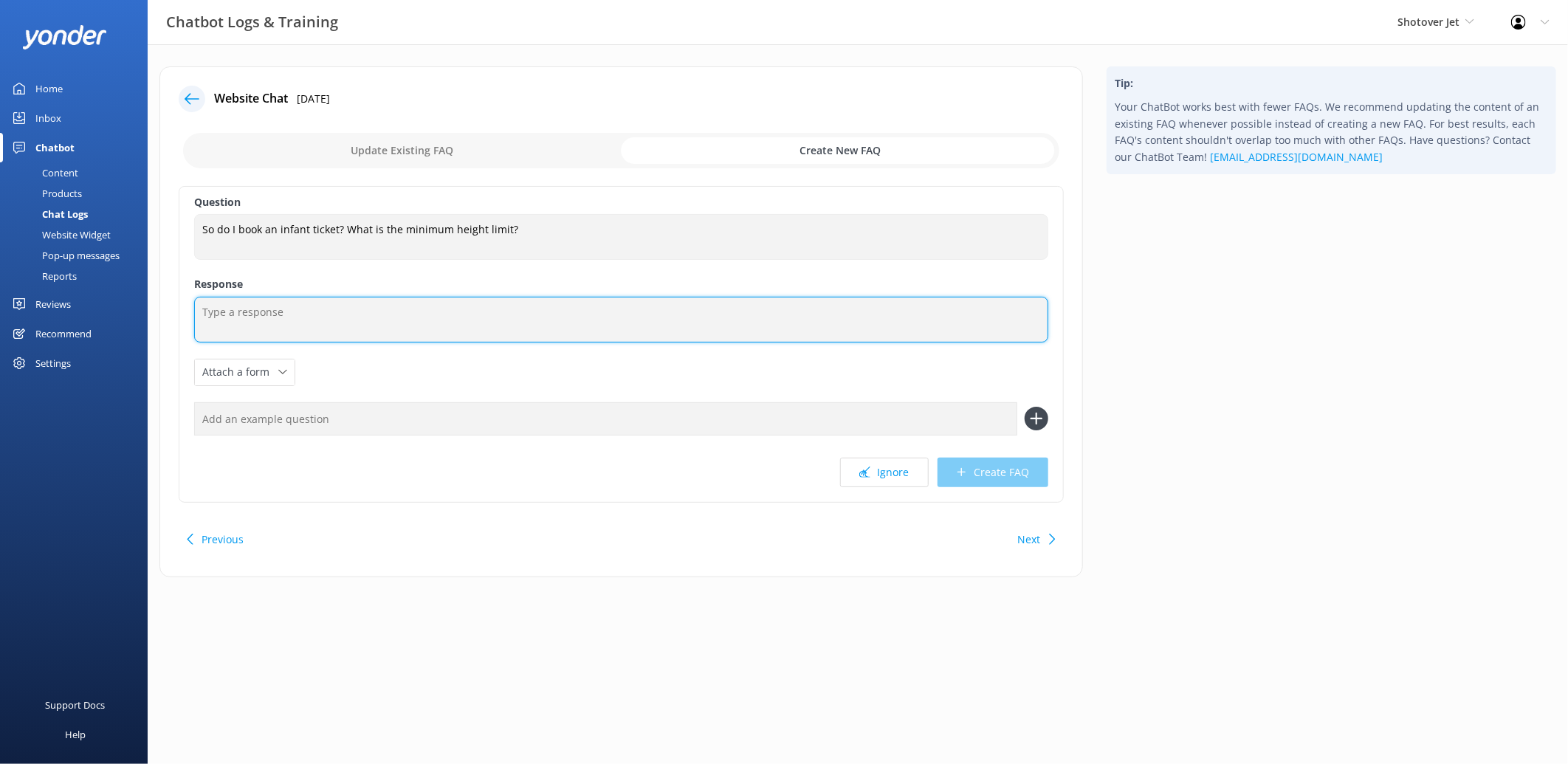
click at [408, 316] on textarea at bounding box center [621, 319] width 855 height 46
paste textarea "Infants are considered kids under 5, but all passengers must be at least 1 mete…"
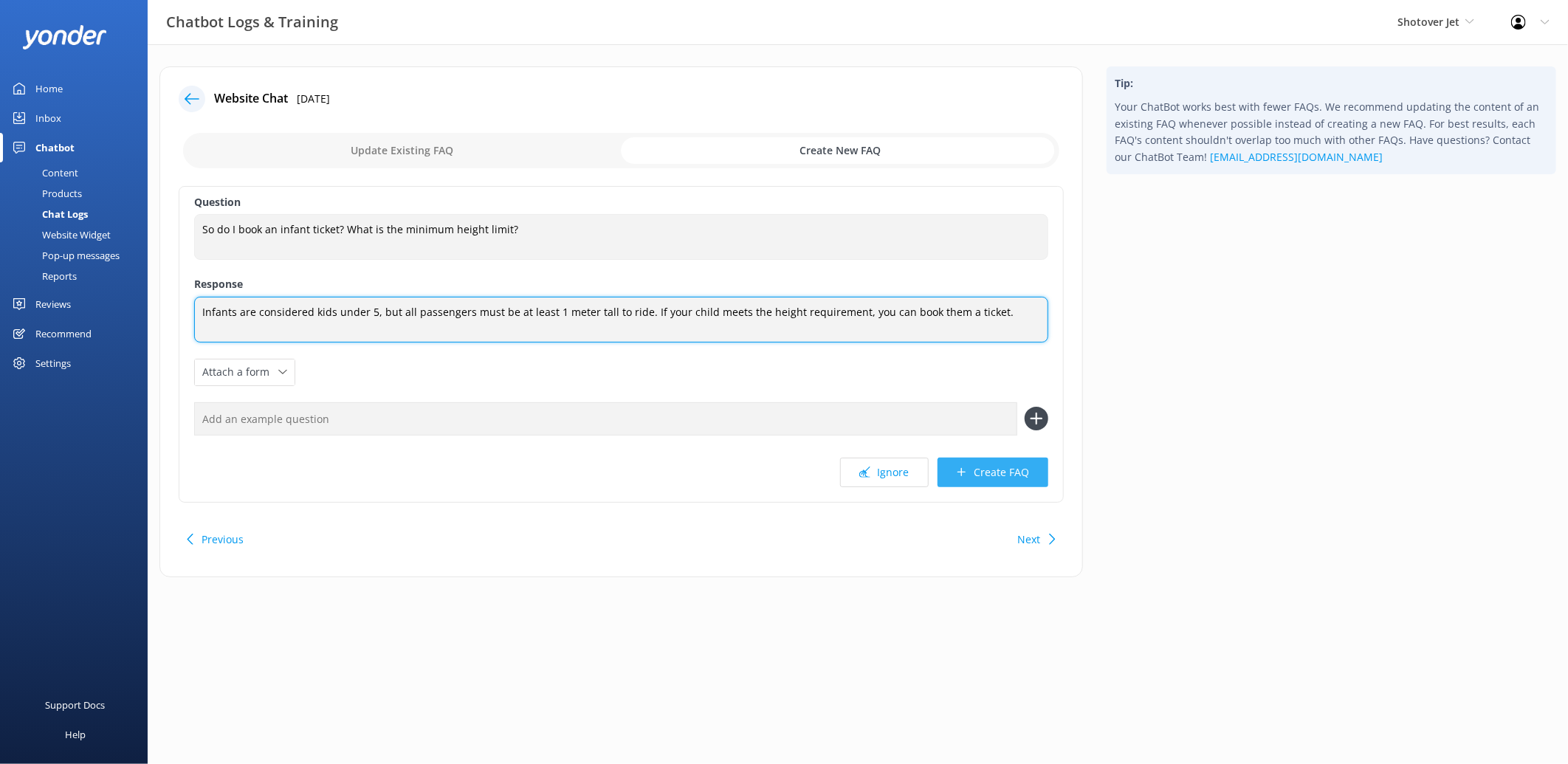
type textarea "Infants are considered kids under 5, but all passengers must be at least 1 mete…"
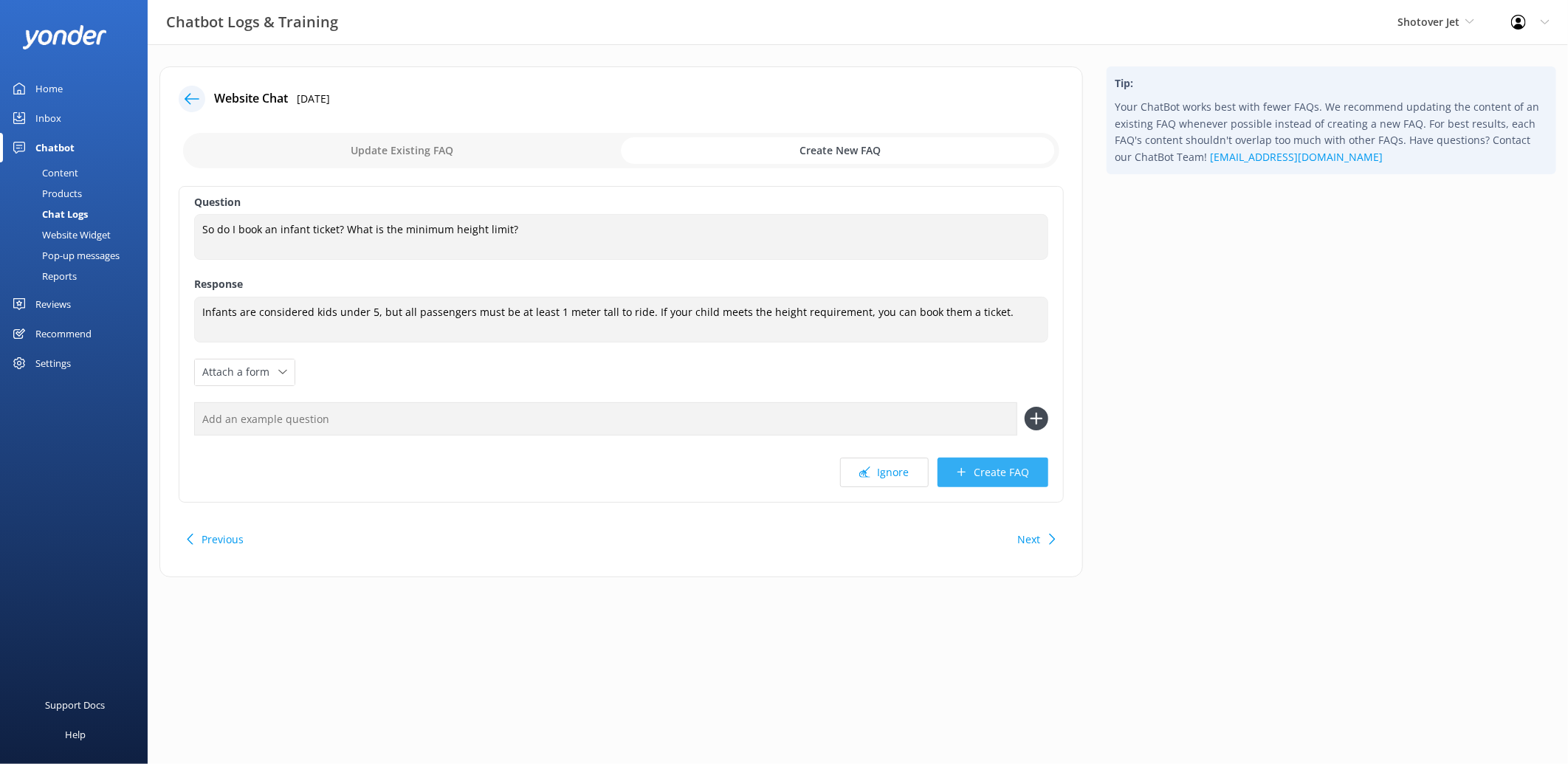
click at [1023, 467] on button "Create FAQ" at bounding box center [993, 472] width 110 height 30
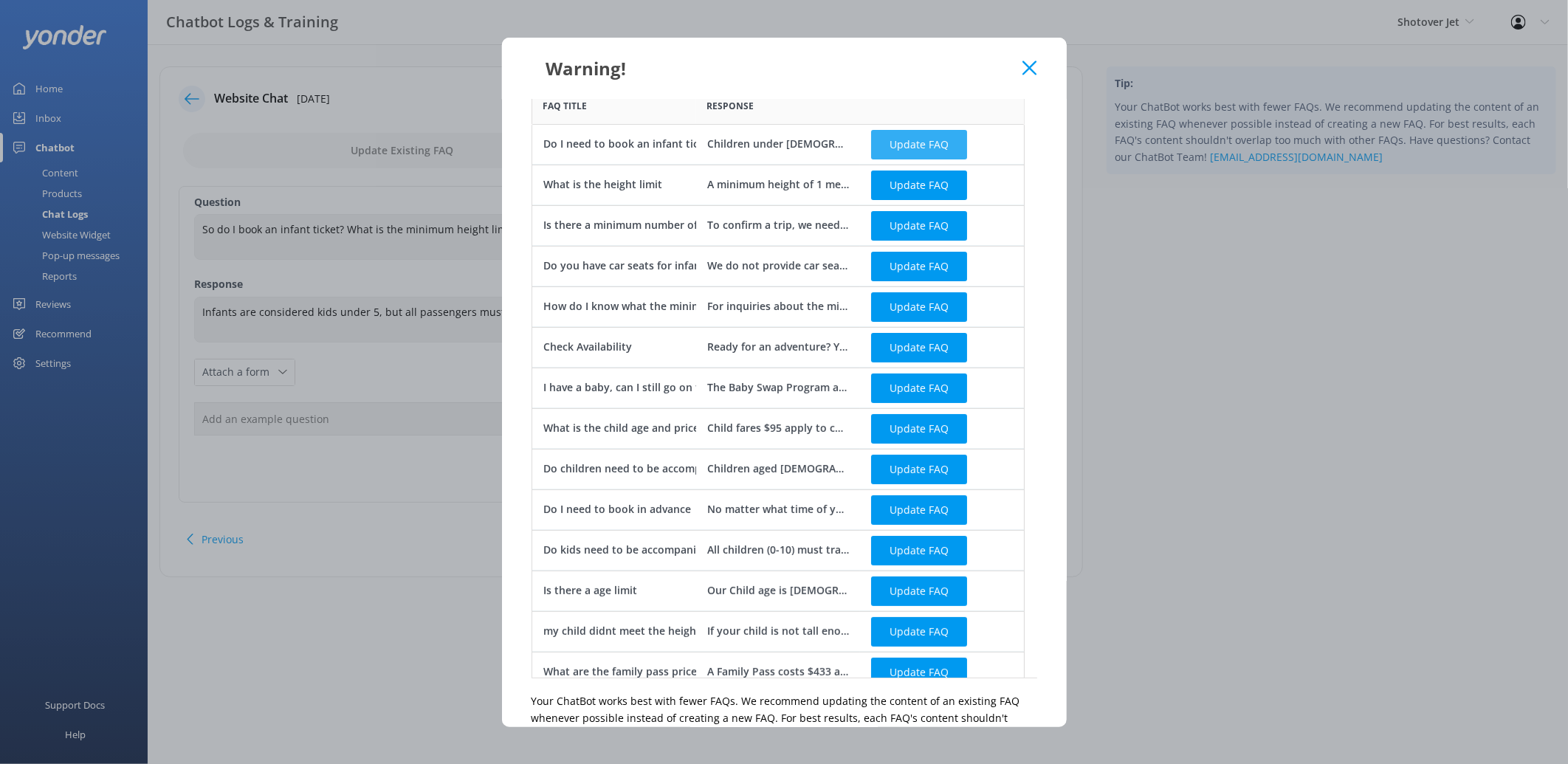
click at [926, 137] on button "Update FAQ" at bounding box center [919, 145] width 96 height 30
checkbox input "false"
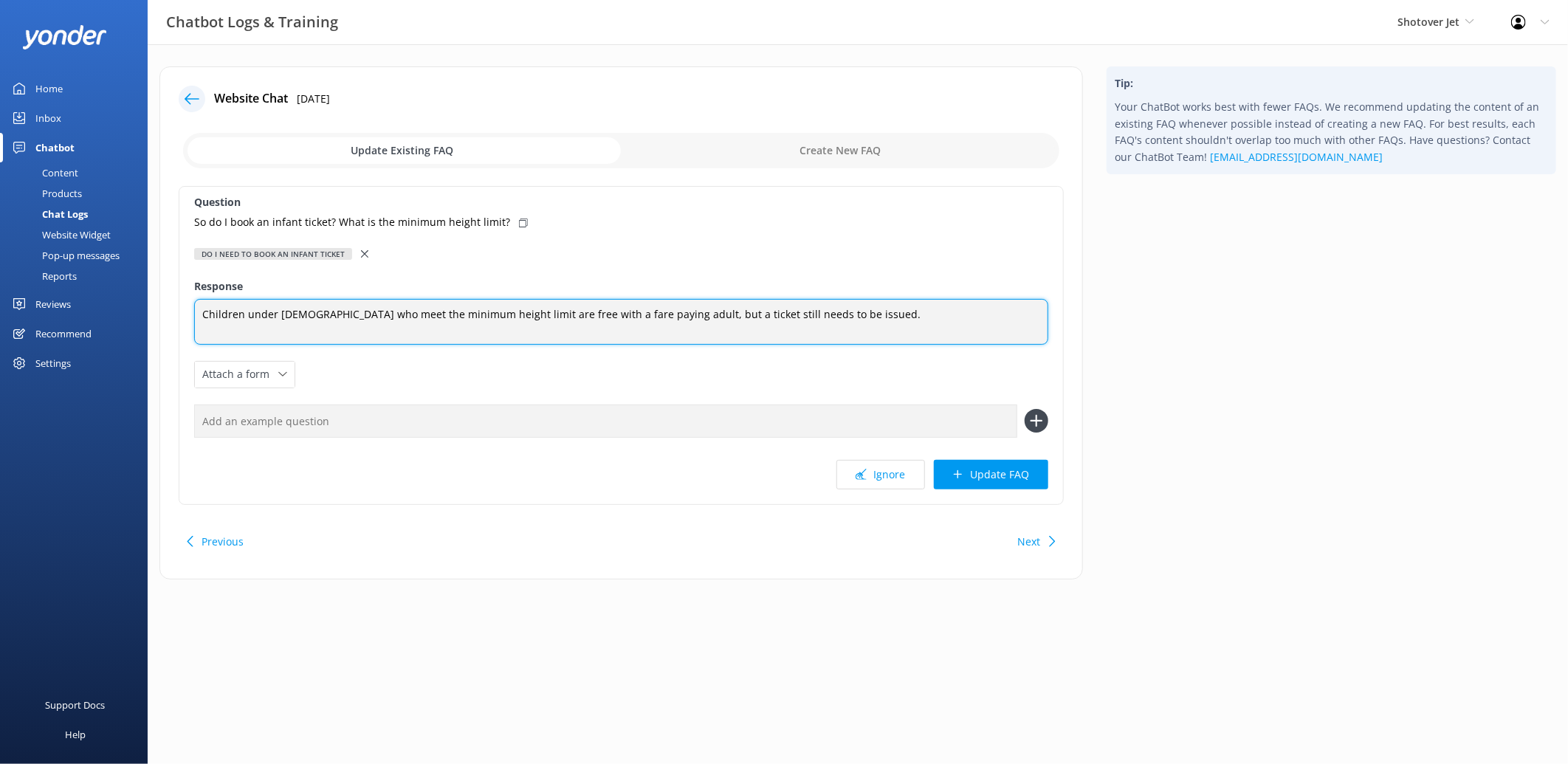
click at [911, 325] on textarea "Children under 5 years old who meet the minimum height limit are free with a fa…" at bounding box center [621, 322] width 855 height 46
click at [906, 312] on textarea "Children under 5 years old who meet the minimum height limit are free with a fa…" at bounding box center [621, 322] width 855 height 46
click at [481, 312] on textarea "Children under 5 years old who meet the minimum height limit are free with a fa…" at bounding box center [621, 322] width 855 height 46
drag, startPoint x: 558, startPoint y: 312, endPoint x: 534, endPoint y: 313, distance: 24.0
click at [534, 313] on textarea "Children under 5 years old who meet the minimum height of 1meter limit are free…" at bounding box center [621, 322] width 855 height 46
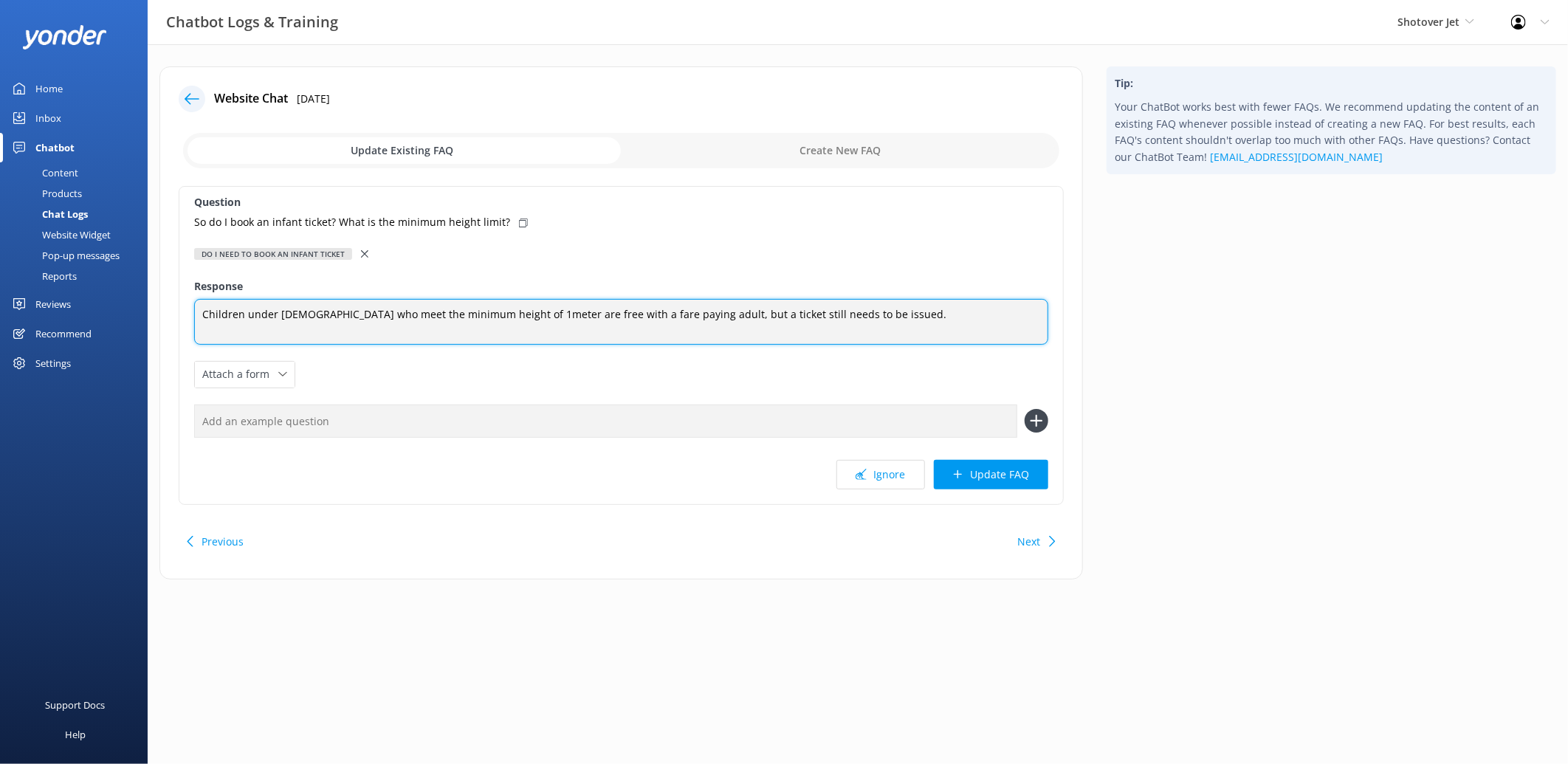
click at [480, 312] on textarea "Children under 5 years old who meet the minimum height of 1meter are free with …" at bounding box center [621, 322] width 855 height 46
click at [957, 312] on textarea "Children under 5 years old who meet the minimum height limit of 1meter are free…" at bounding box center [621, 322] width 855 height 46
click at [883, 307] on textarea "Children under 5 years old who meet the minimum height limit of 1meter are free…" at bounding box center [621, 322] width 855 height 46
type textarea "Children under 5 years old who meet the minimum height limit of 1meter are free…"
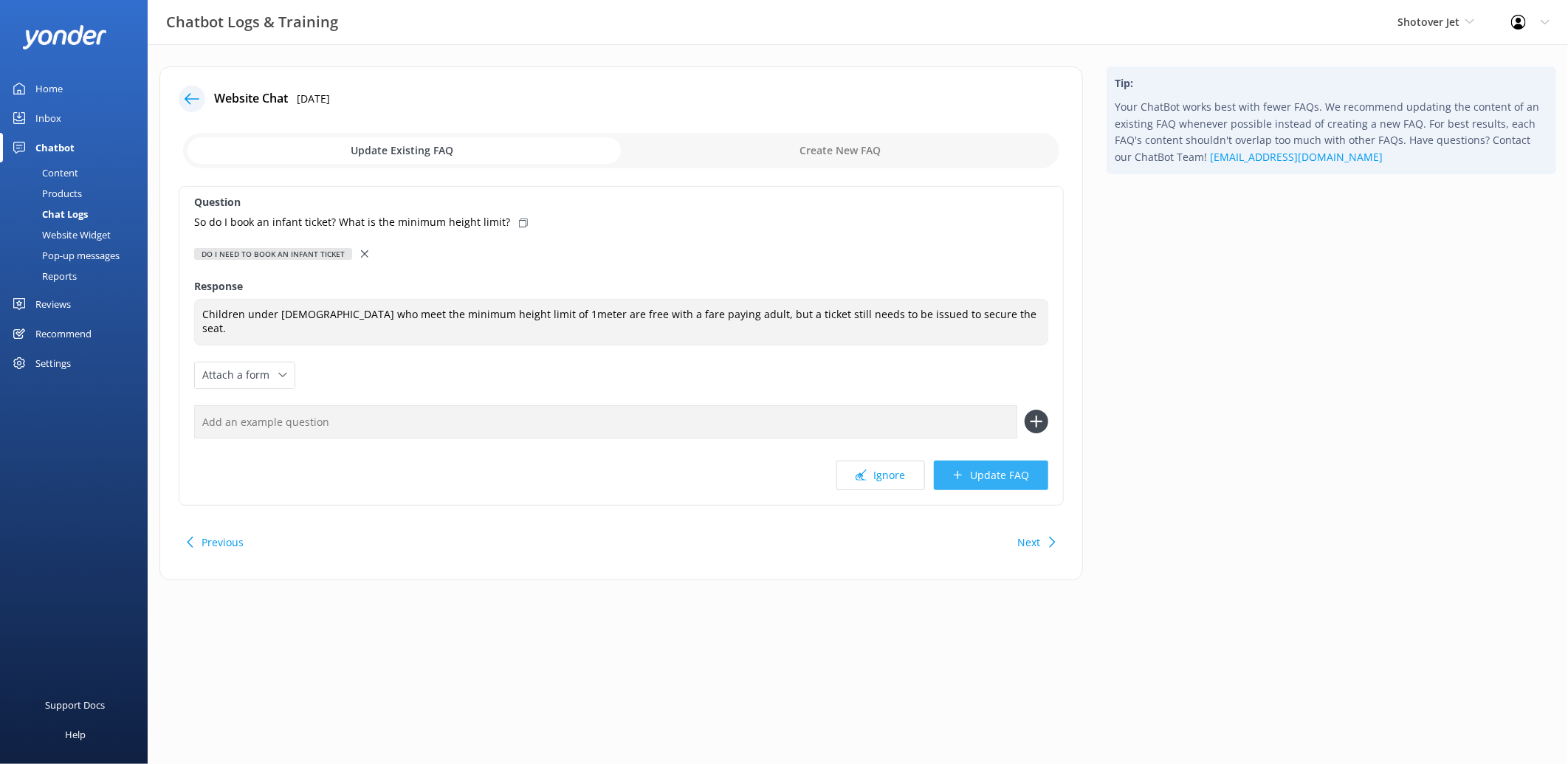
click at [1003, 475] on button "Update FAQ" at bounding box center [991, 475] width 115 height 30
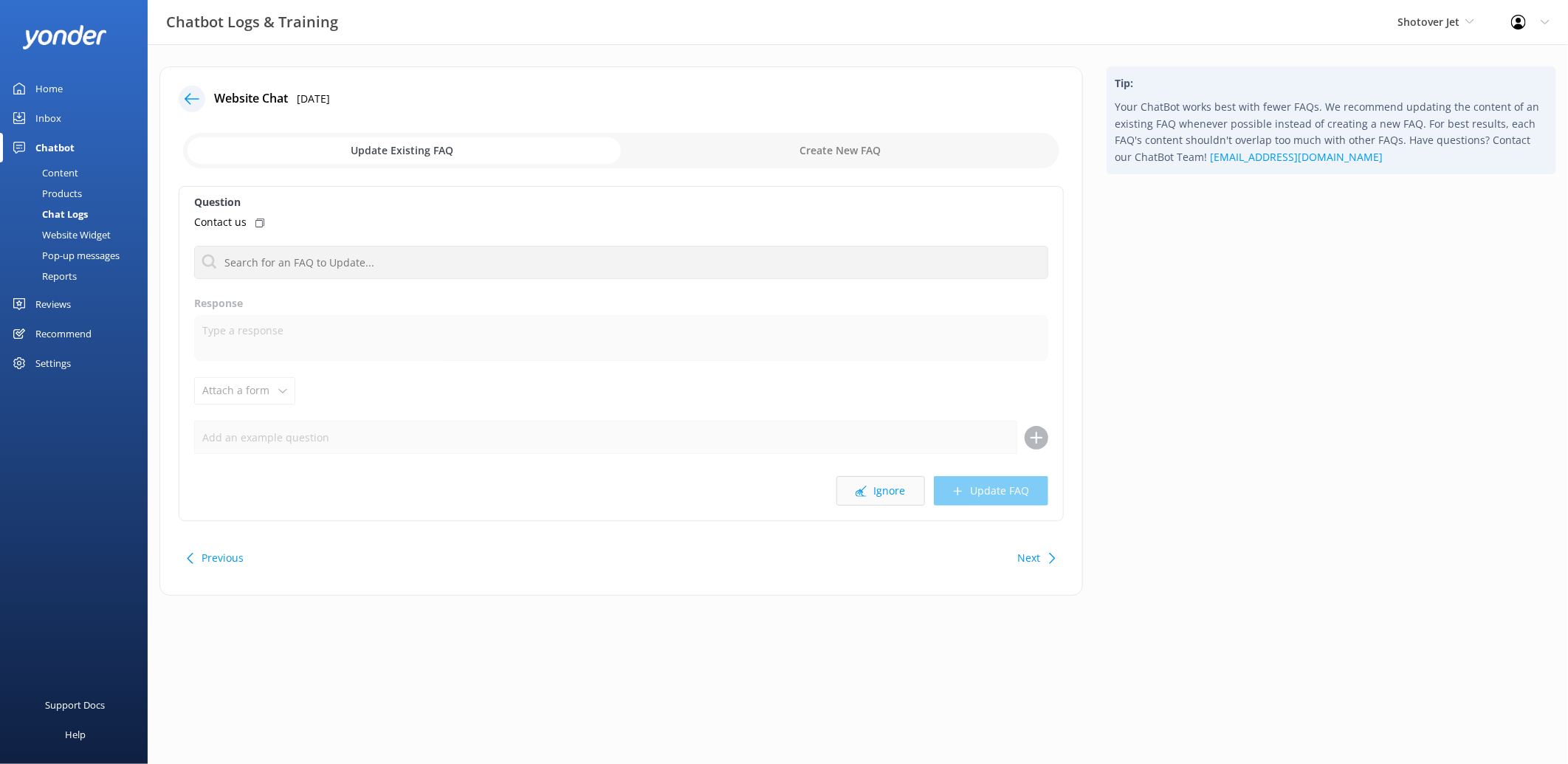
click at [902, 492] on button "Ignore" at bounding box center [881, 491] width 89 height 30
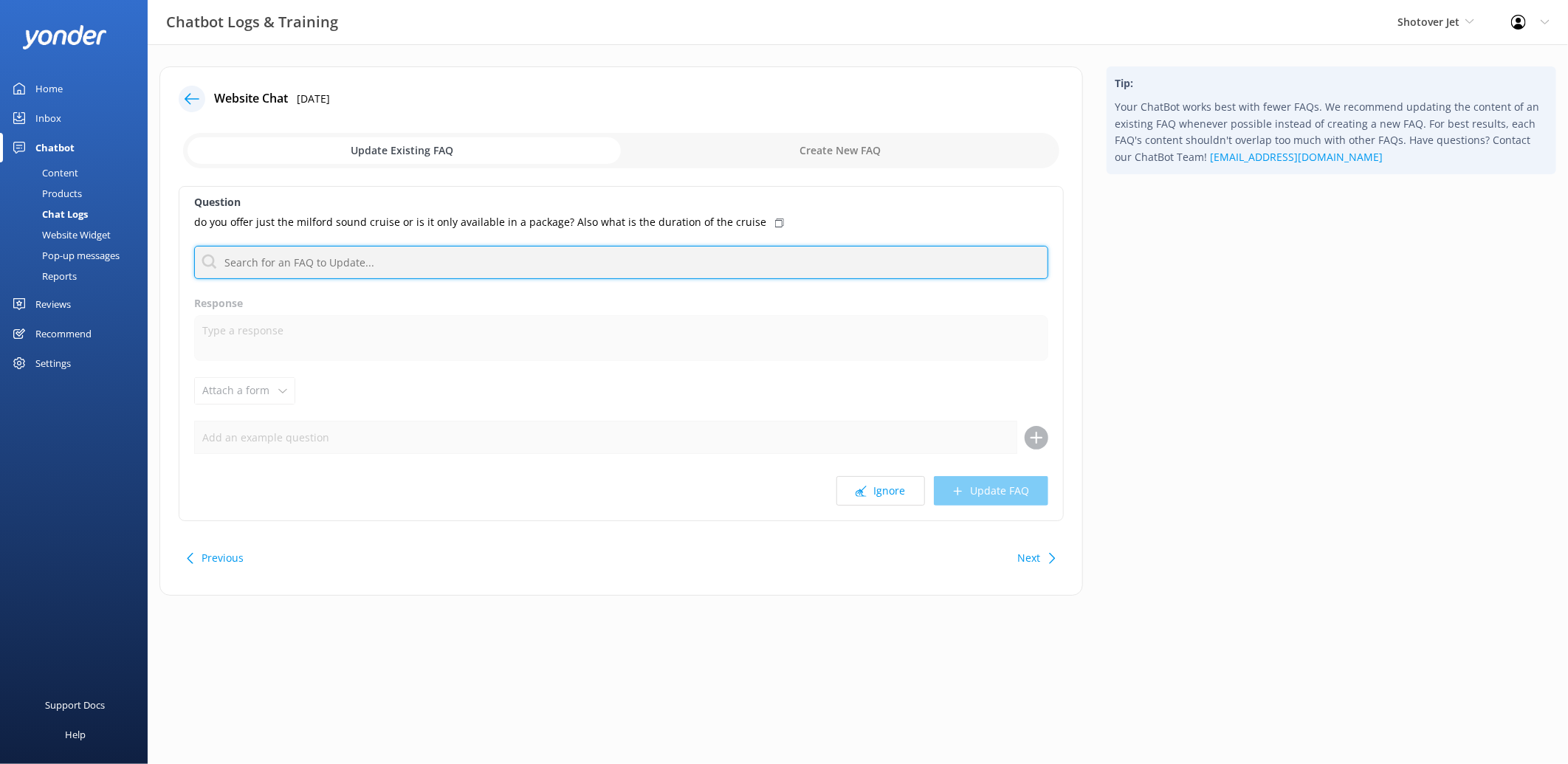
click at [732, 259] on input "text" at bounding box center [621, 262] width 855 height 33
type input "c"
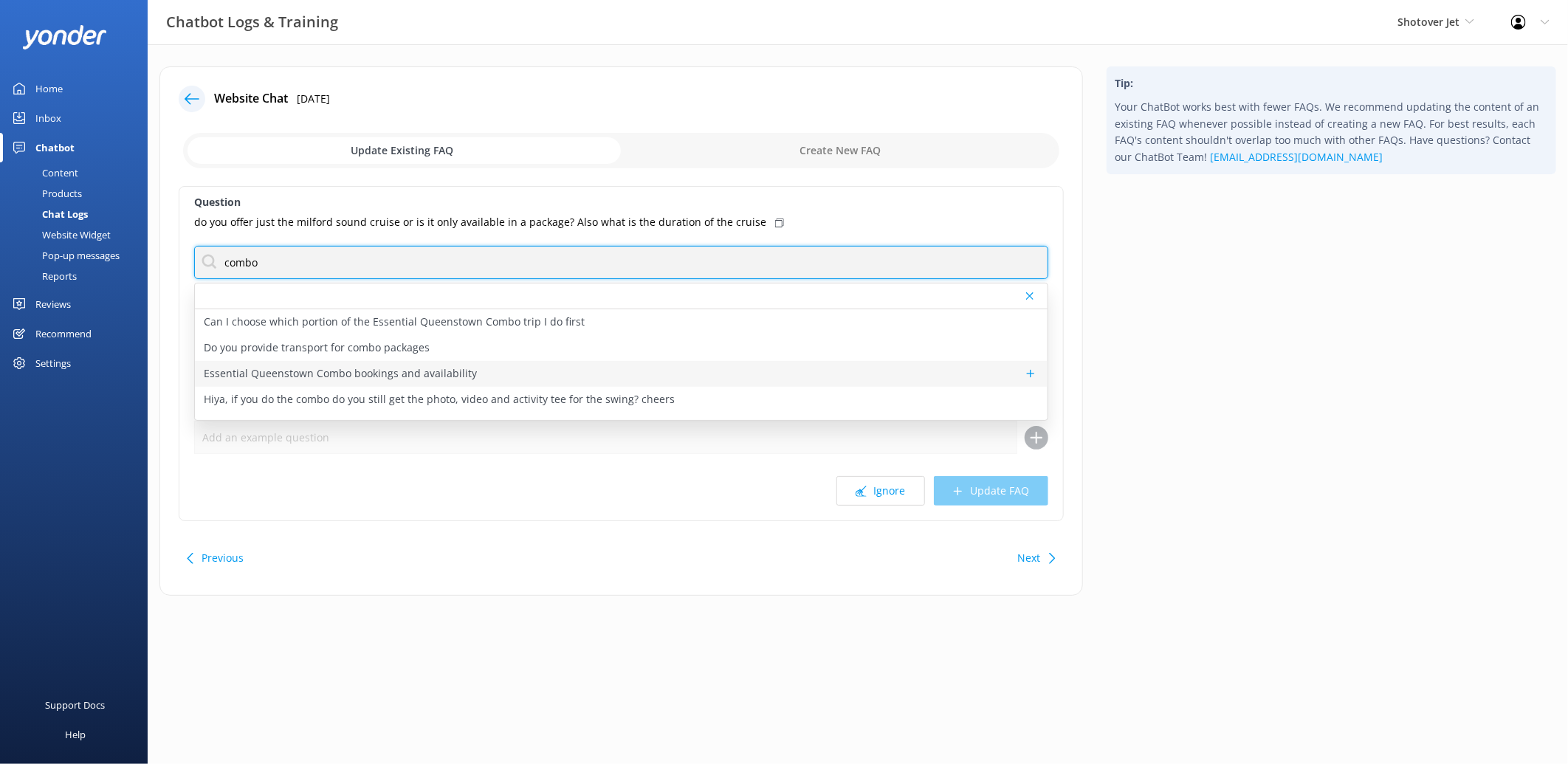
type input "combo"
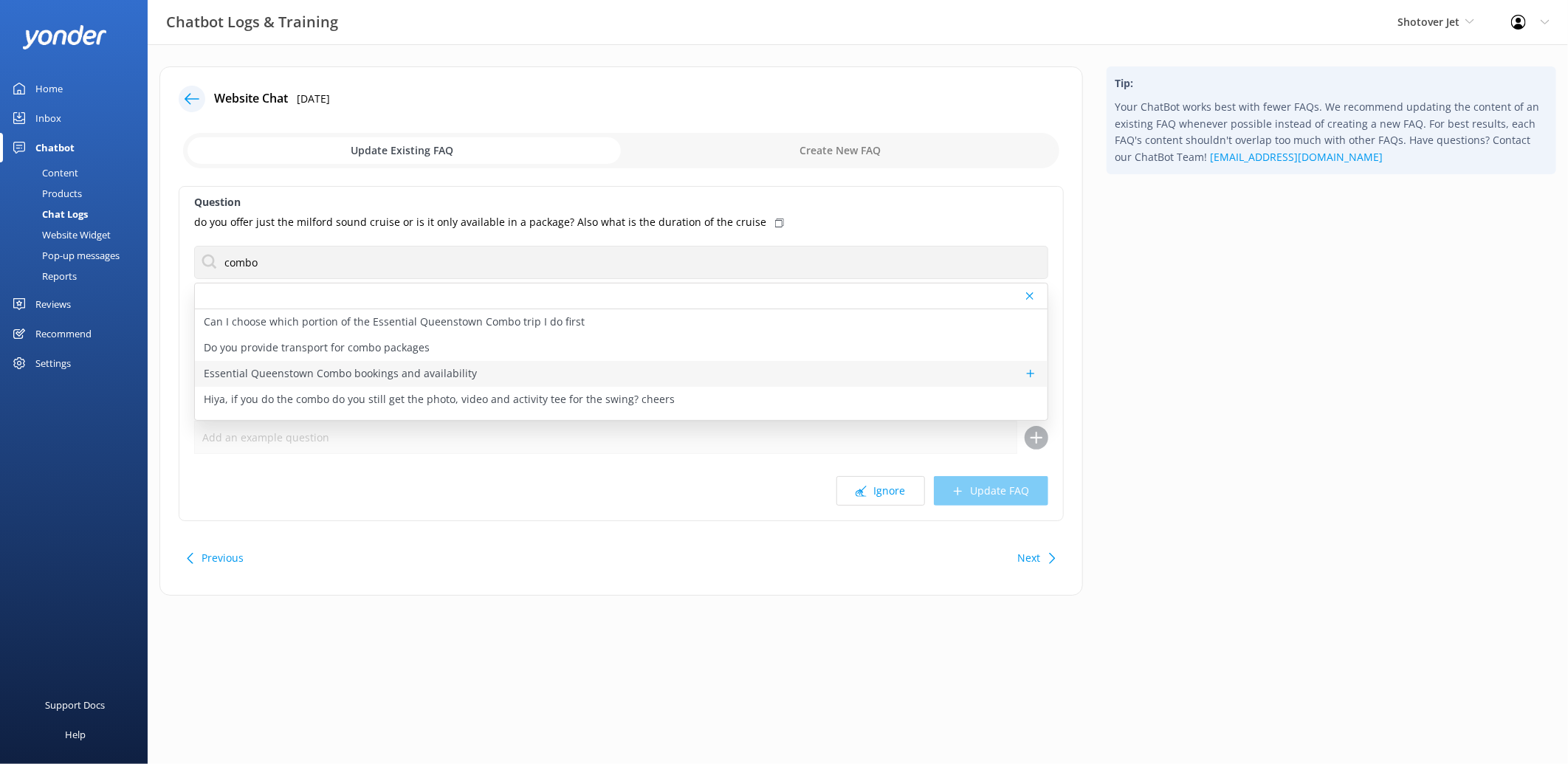
click at [386, 372] on p "Essential Queenstown Combo bookings and availability" at bounding box center [340, 373] width 273 height 16
type textarea "Why settle for one when you can have two? You can book the Essential Queenstown…"
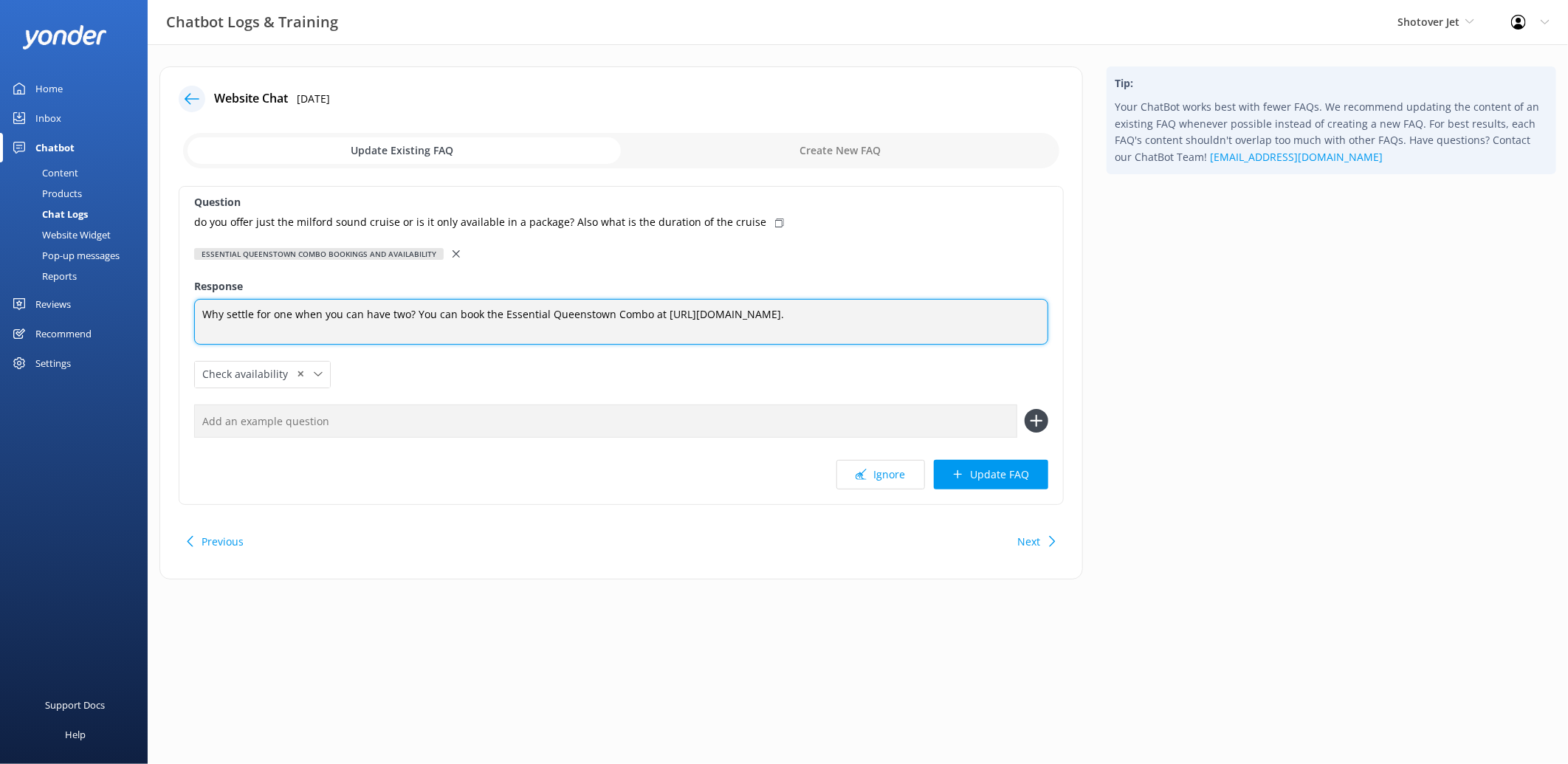
drag, startPoint x: 201, startPoint y: 307, endPoint x: 1384, endPoint y: 312, distance: 1183.0
click at [1384, 312] on div "Website Chat 13th Aug 2025 Update Existing FAQ Create New FAQ Question do you o…" at bounding box center [857, 330] width 1421 height 528
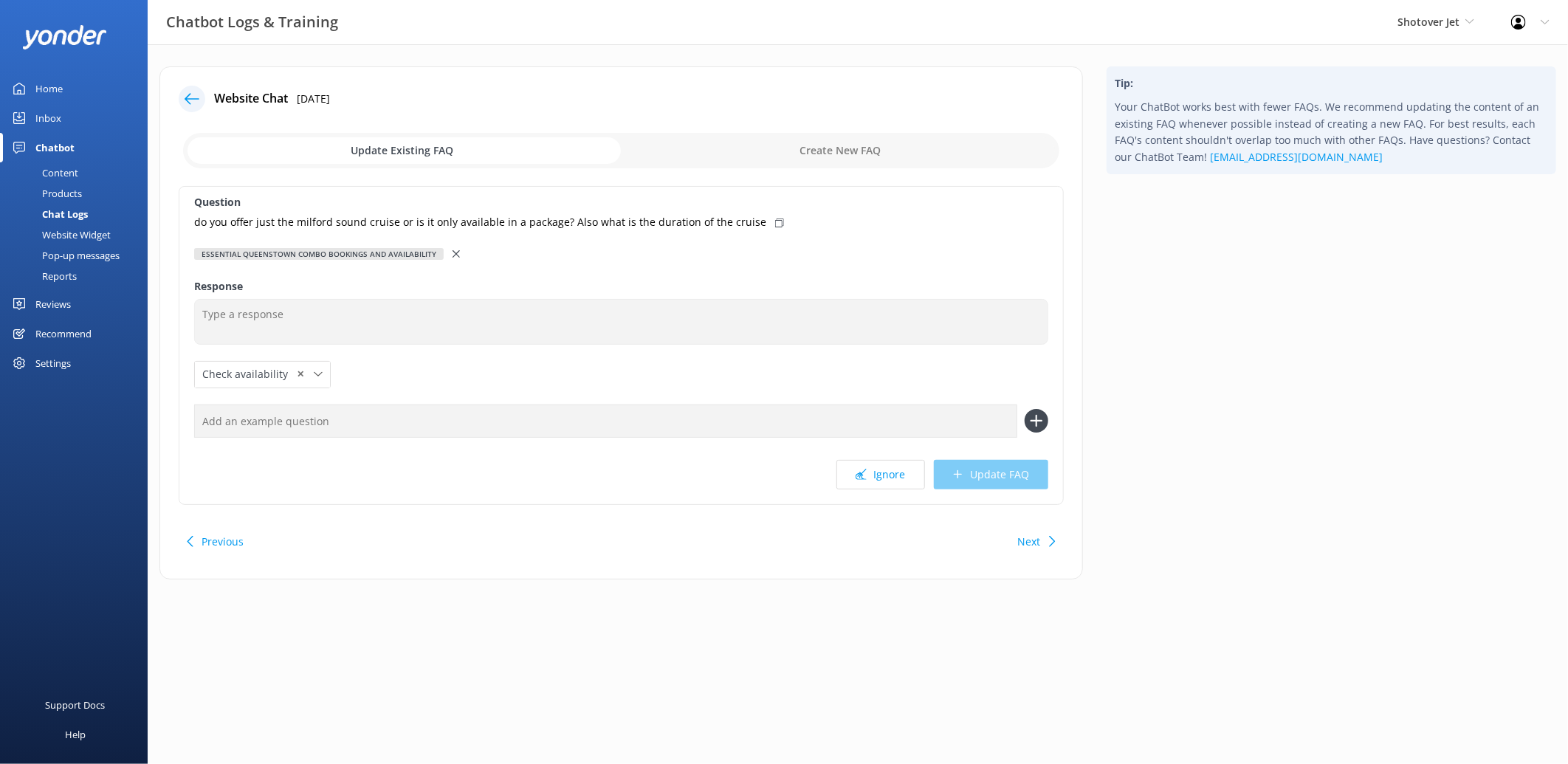
click at [452, 254] on use at bounding box center [456, 254] width 7 height 7
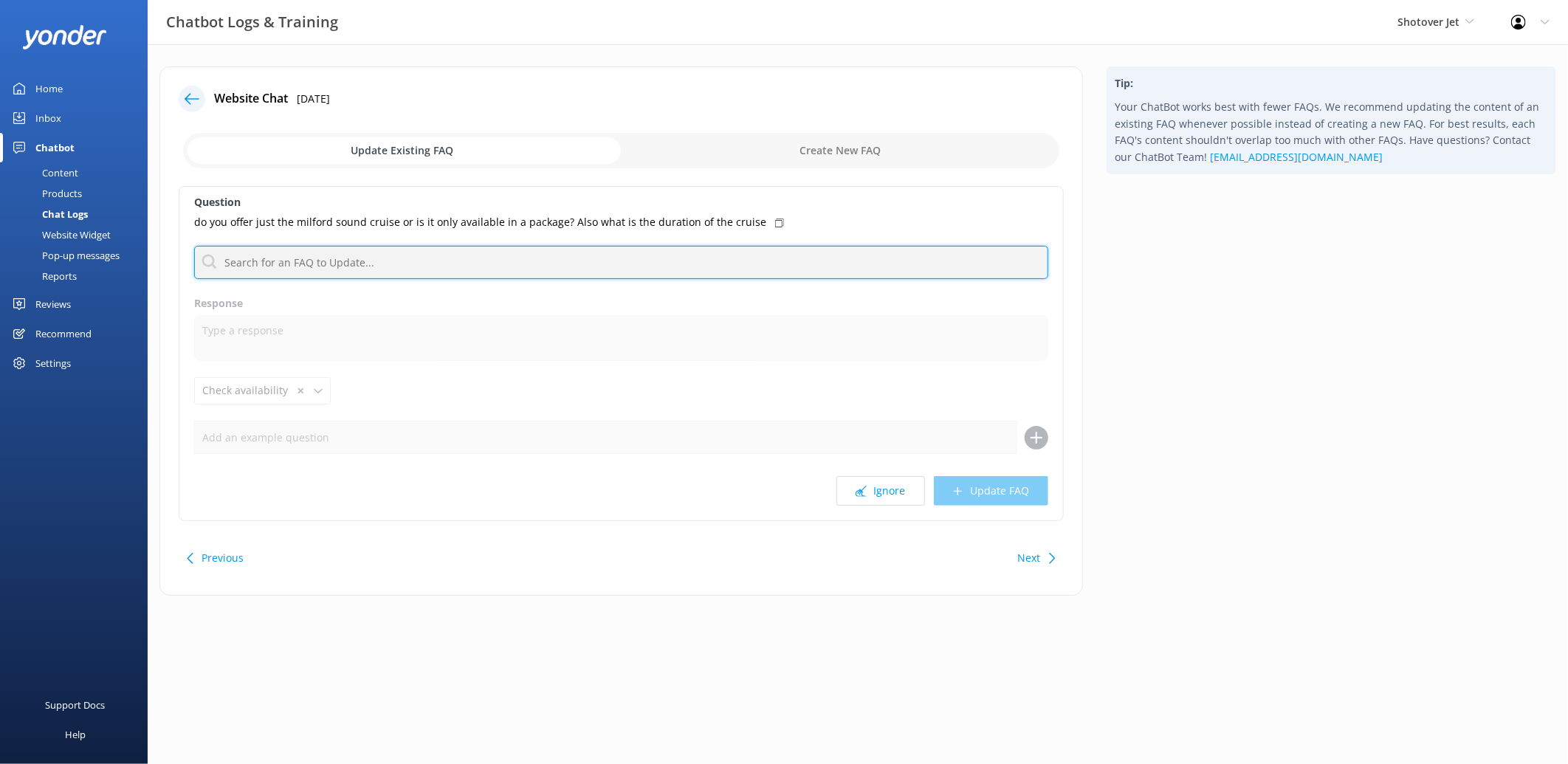
click at [432, 257] on input "text" at bounding box center [621, 262] width 855 height 33
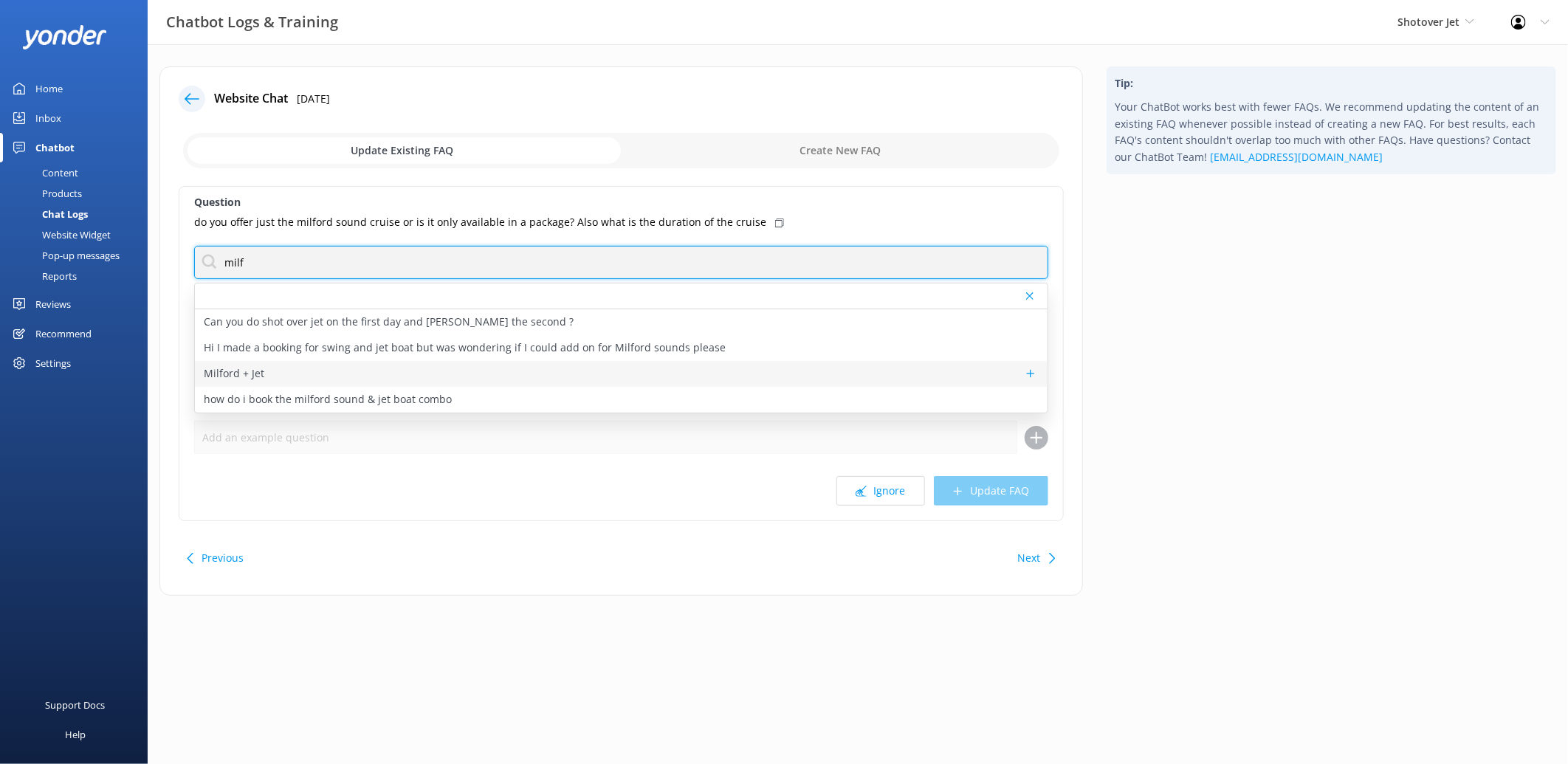
type input "milf"
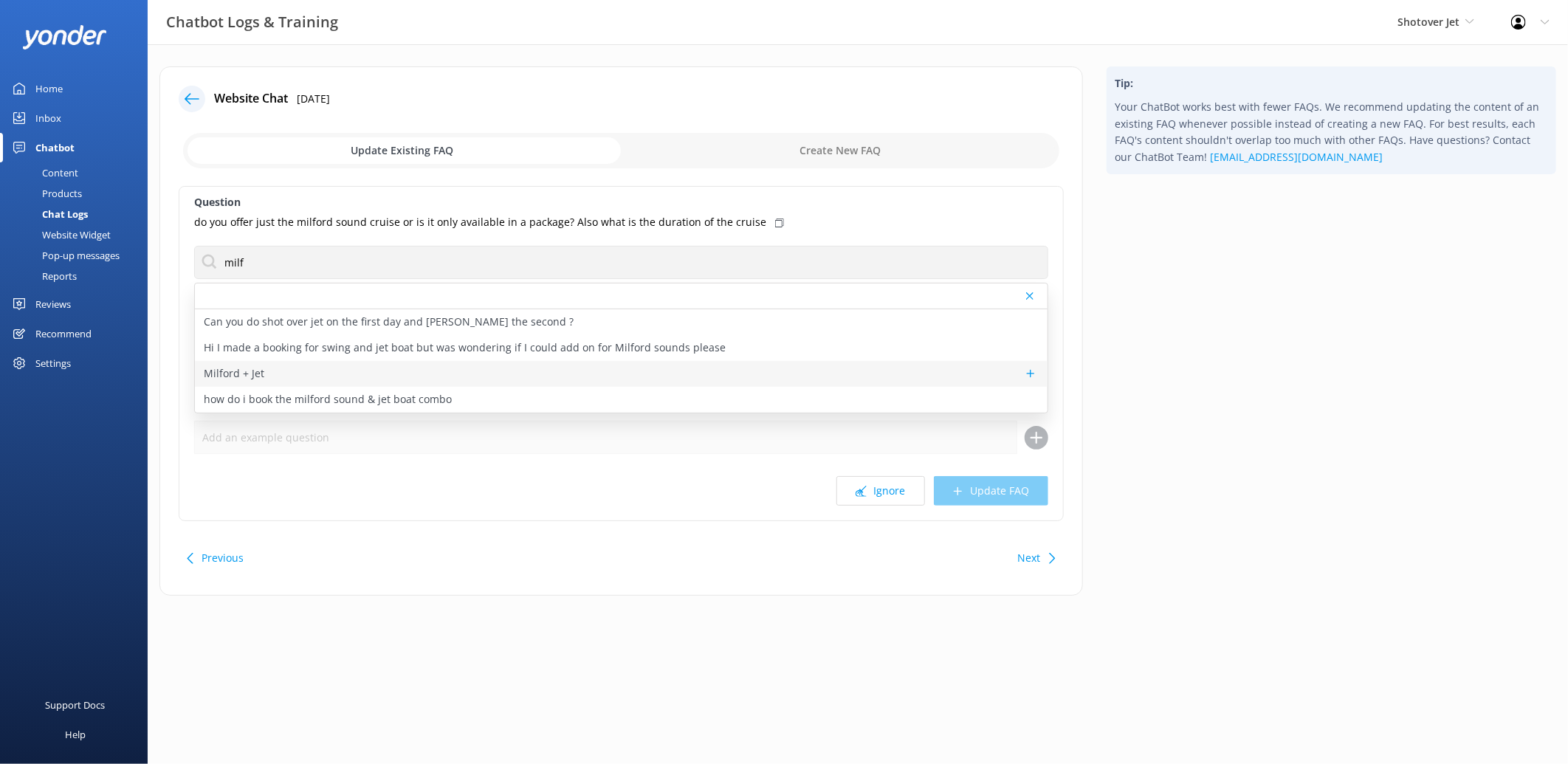
click at [311, 373] on div "Milford + Jet" at bounding box center [621, 373] width 853 height 26
type textarea "Cruise on a Nature Cruise in Milford Sound one day and then speed down the rive…"
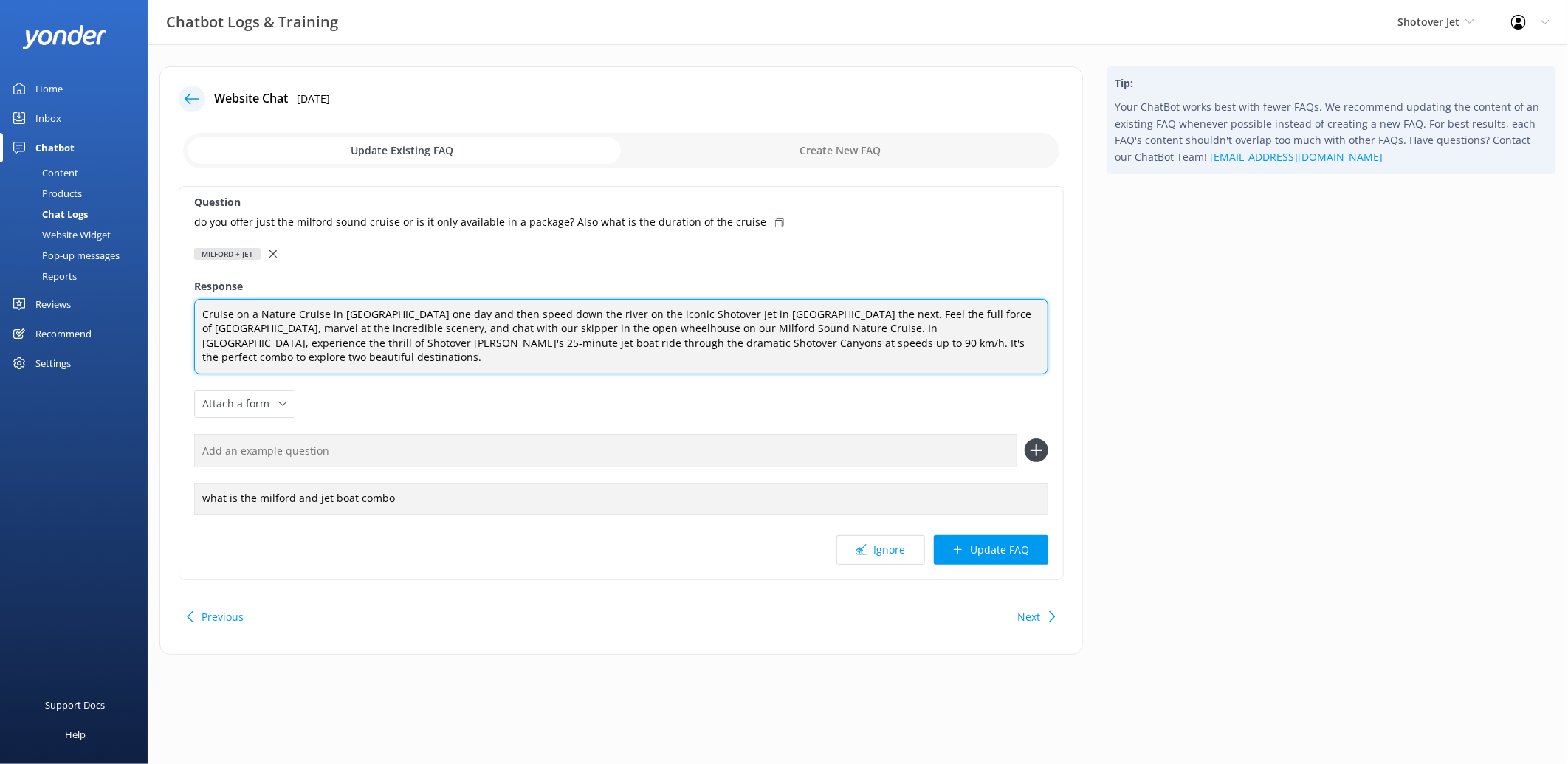
click at [939, 340] on textarea "Cruise on a Nature Cruise in Milford Sound one day and then speed down the rive…" at bounding box center [621, 336] width 855 height 75
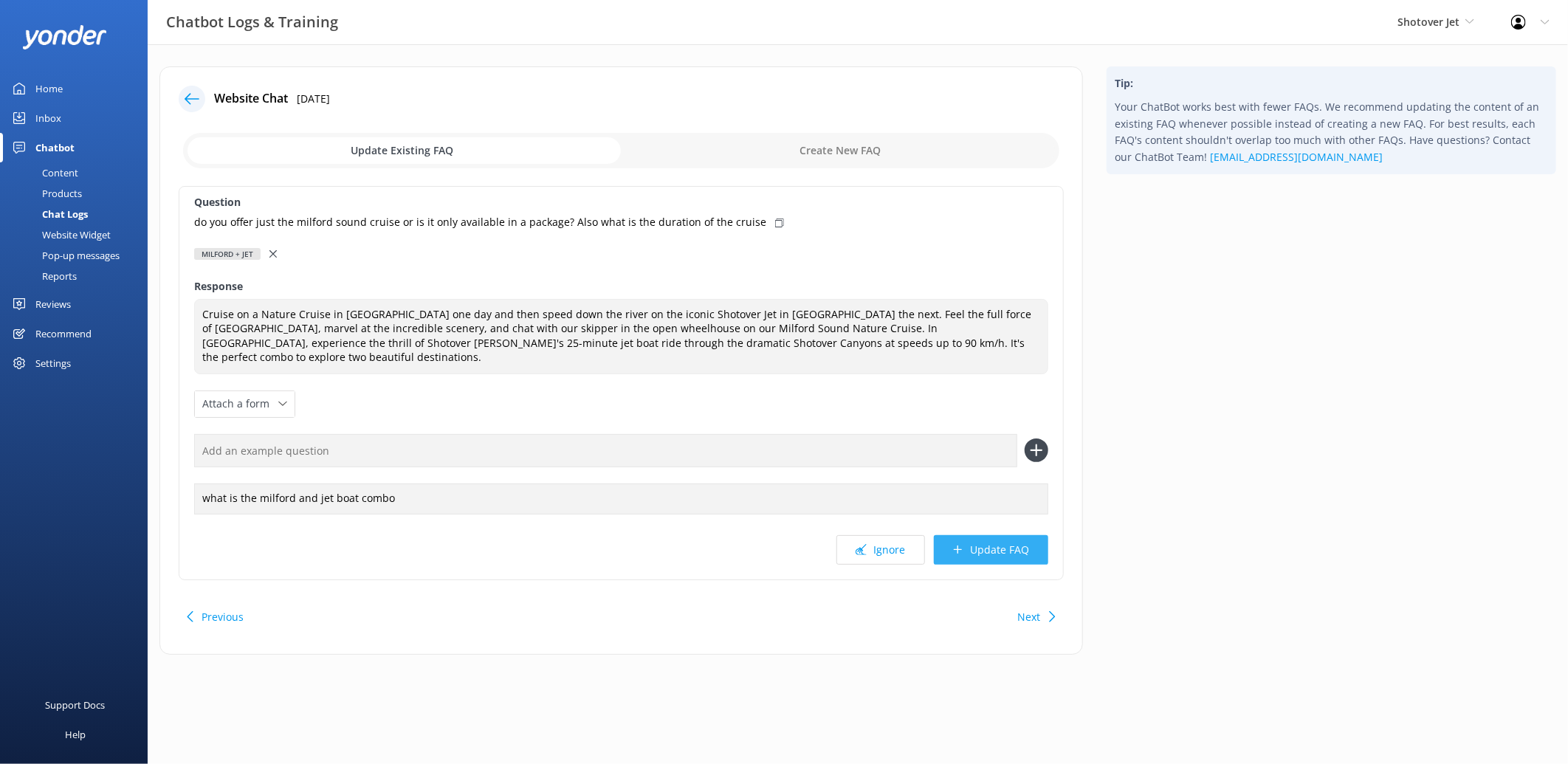
click at [1015, 535] on button "Update FAQ" at bounding box center [991, 550] width 115 height 30
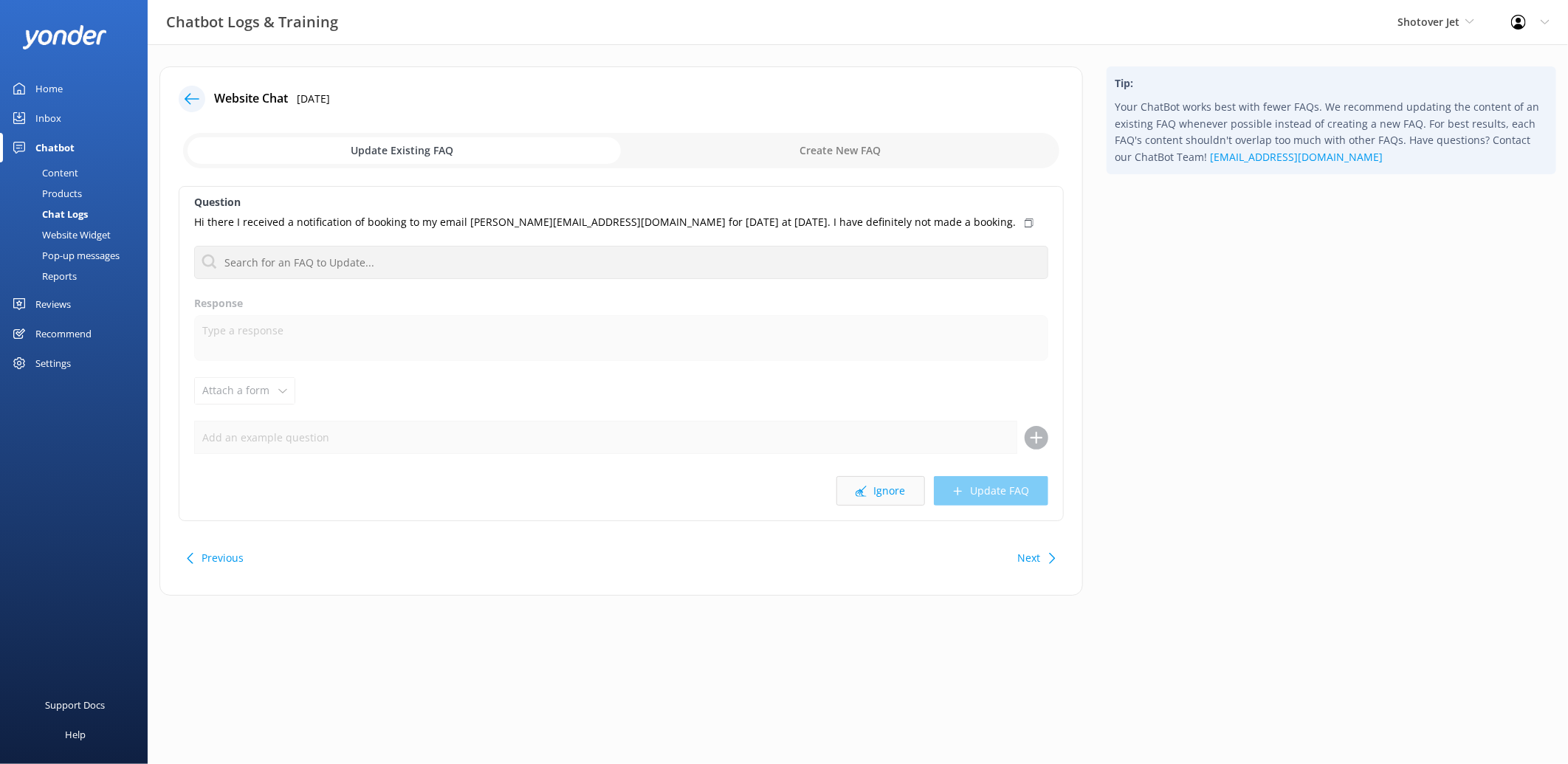
click at [872, 488] on button "Ignore" at bounding box center [881, 491] width 89 height 30
click at [879, 489] on button "Ignore" at bounding box center [881, 491] width 89 height 30
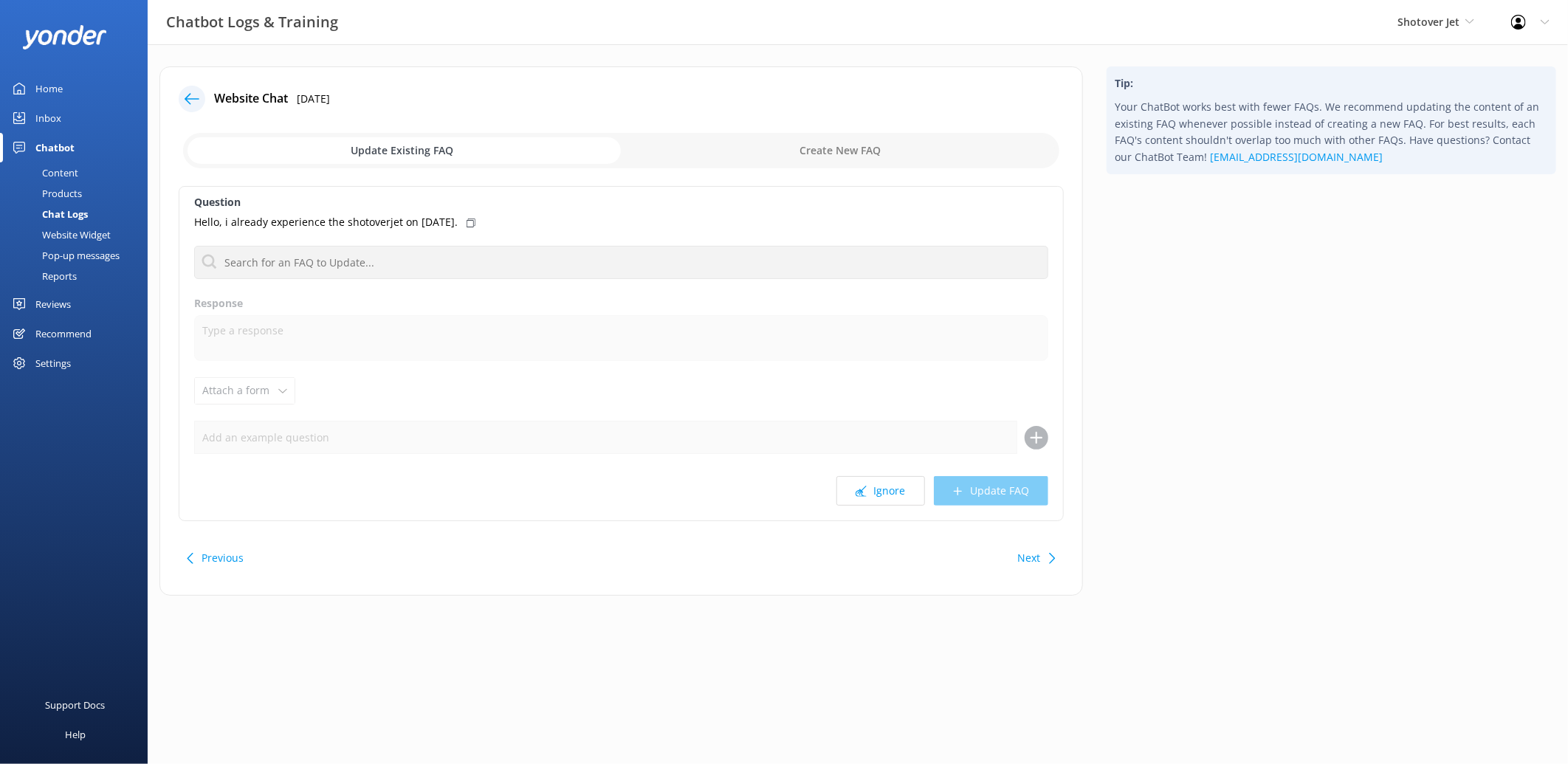
click at [879, 489] on button "Ignore" at bounding box center [881, 491] width 89 height 30
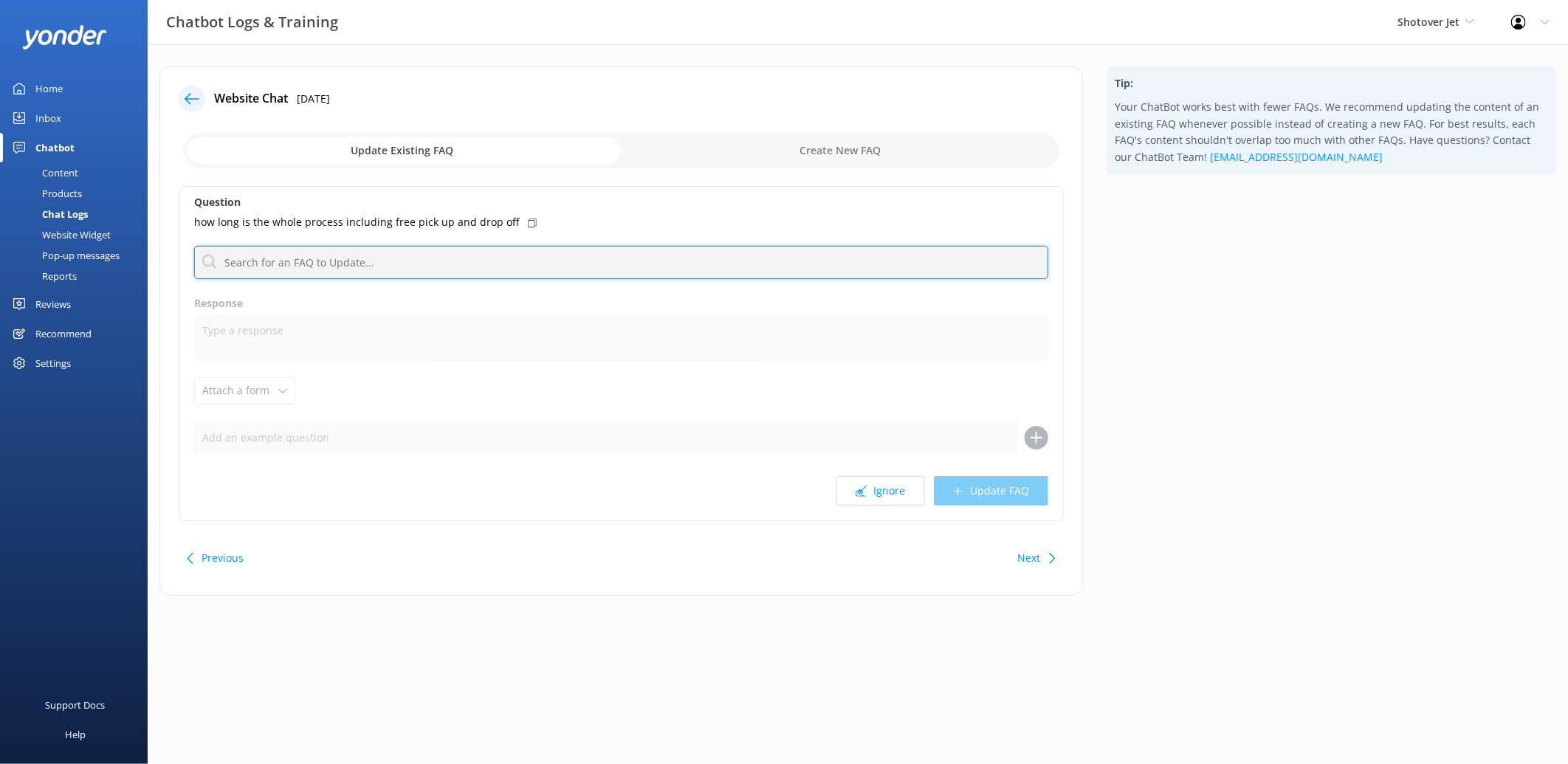
click at [553, 263] on input "text" at bounding box center [621, 262] width 855 height 33
type input "length"
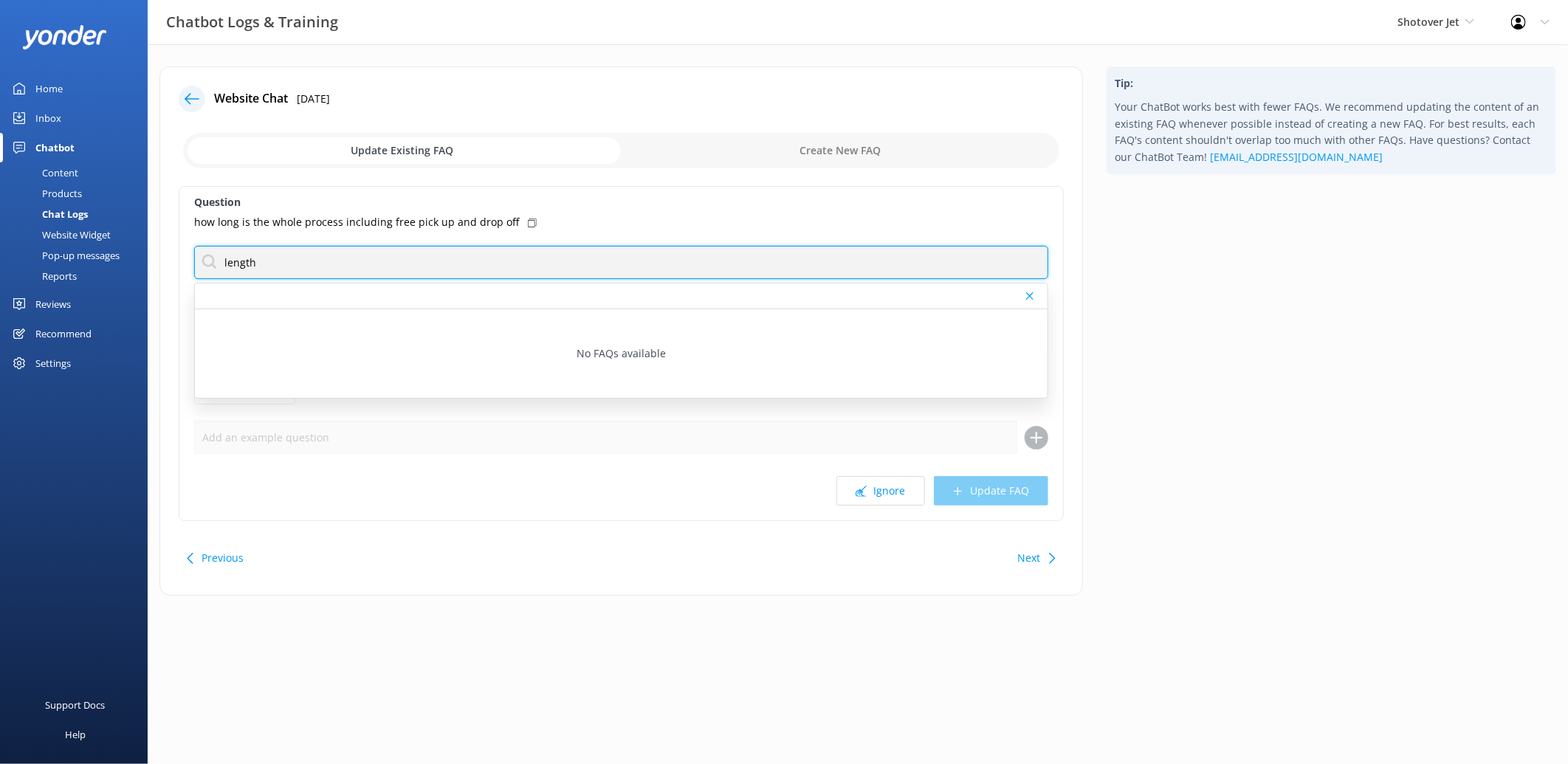
drag, startPoint x: 288, startPoint y: 262, endPoint x: 175, endPoint y: 267, distance: 113.1
click at [175, 267] on div "Website Chat 12th Aug 2025 Update Existing FAQ Create New FAQ Question how long…" at bounding box center [620, 330] width 923 height 529
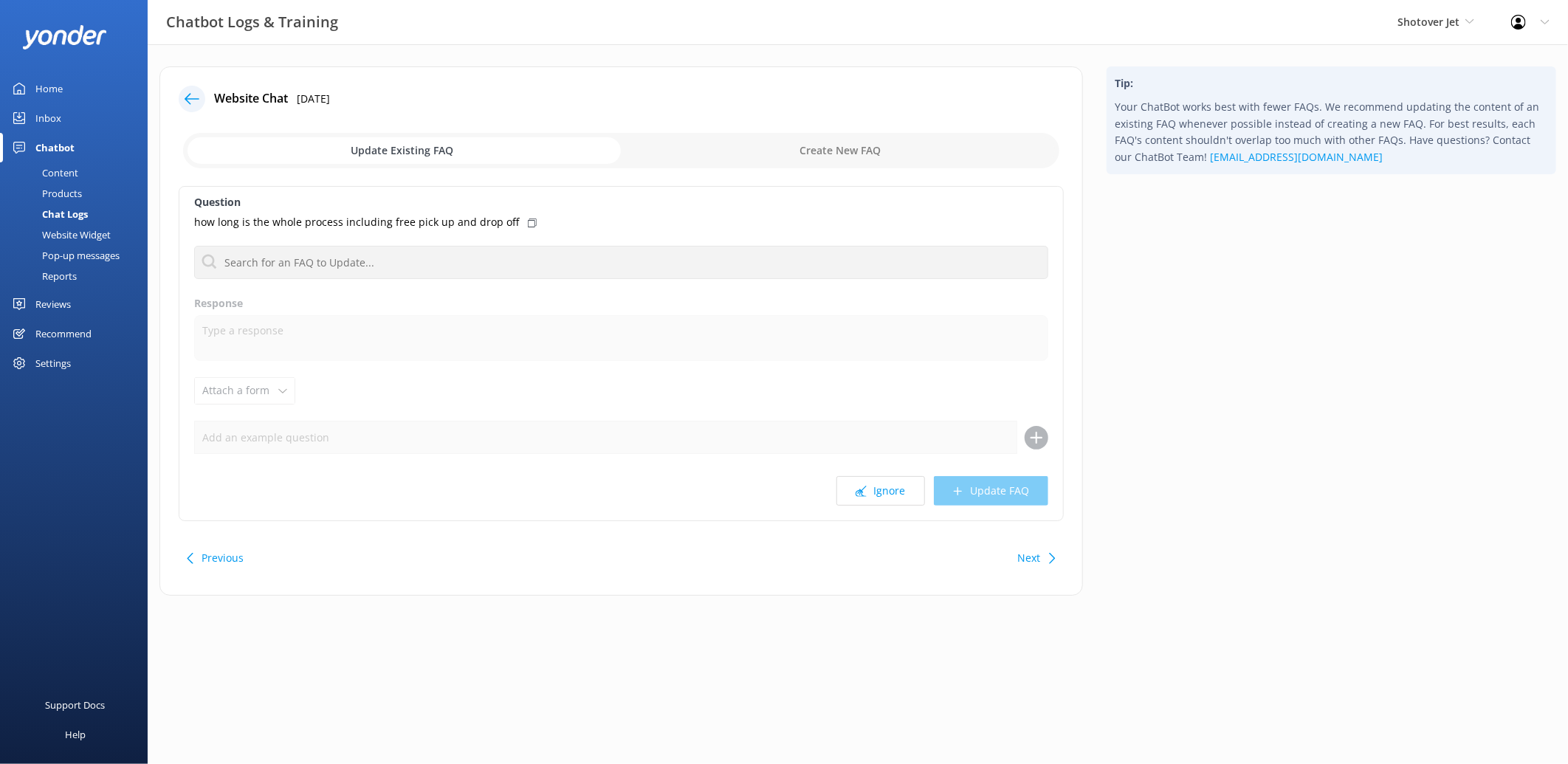
click at [827, 155] on input "checkbox" at bounding box center [620, 150] width 876 height 35
checkbox input "true"
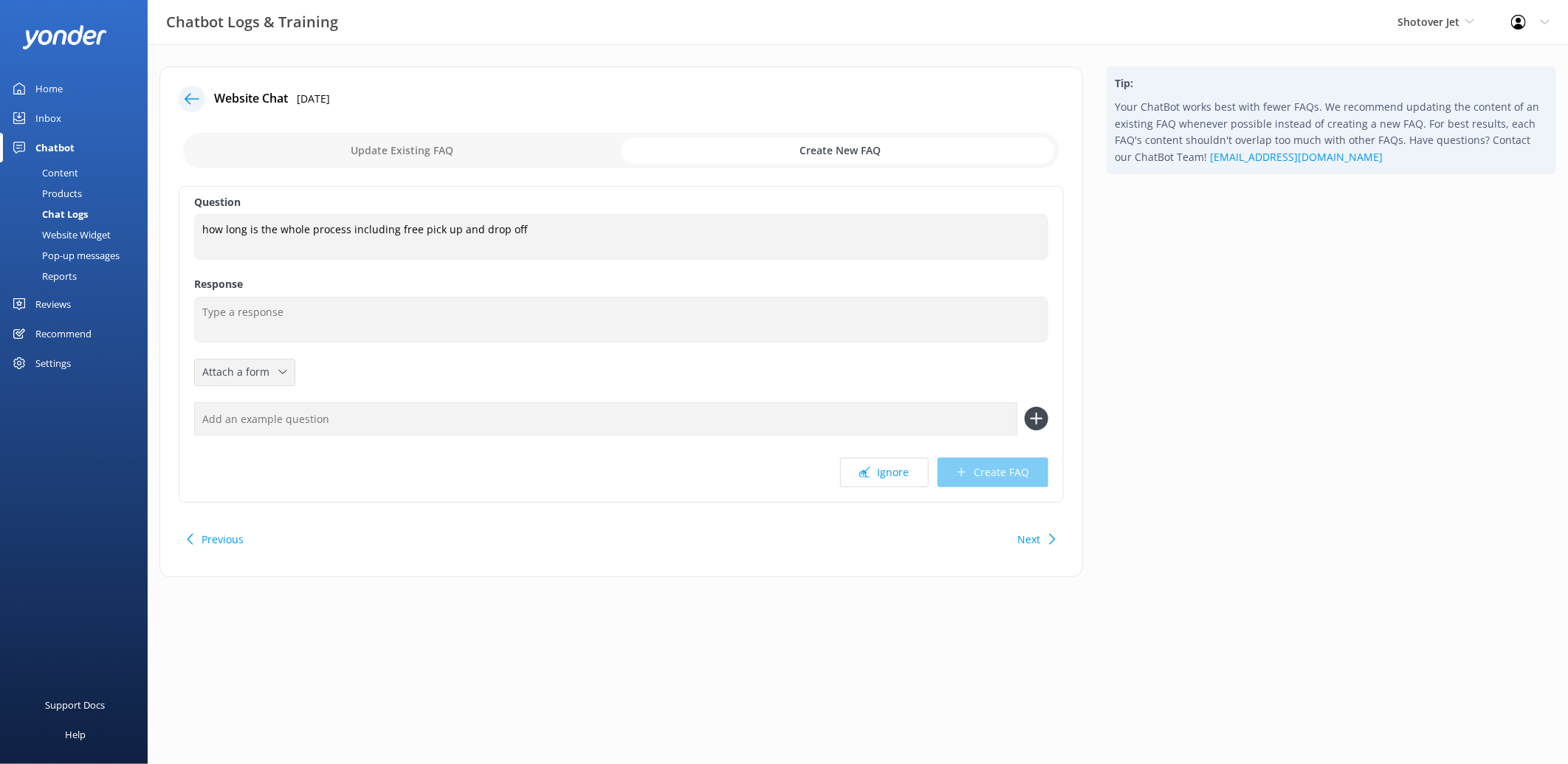
click at [288, 376] on div "Attach a form" at bounding box center [245, 373] width 92 height 18
click at [388, 348] on div "Question how long is the whole process including free pick up and drop off how …" at bounding box center [621, 344] width 885 height 316
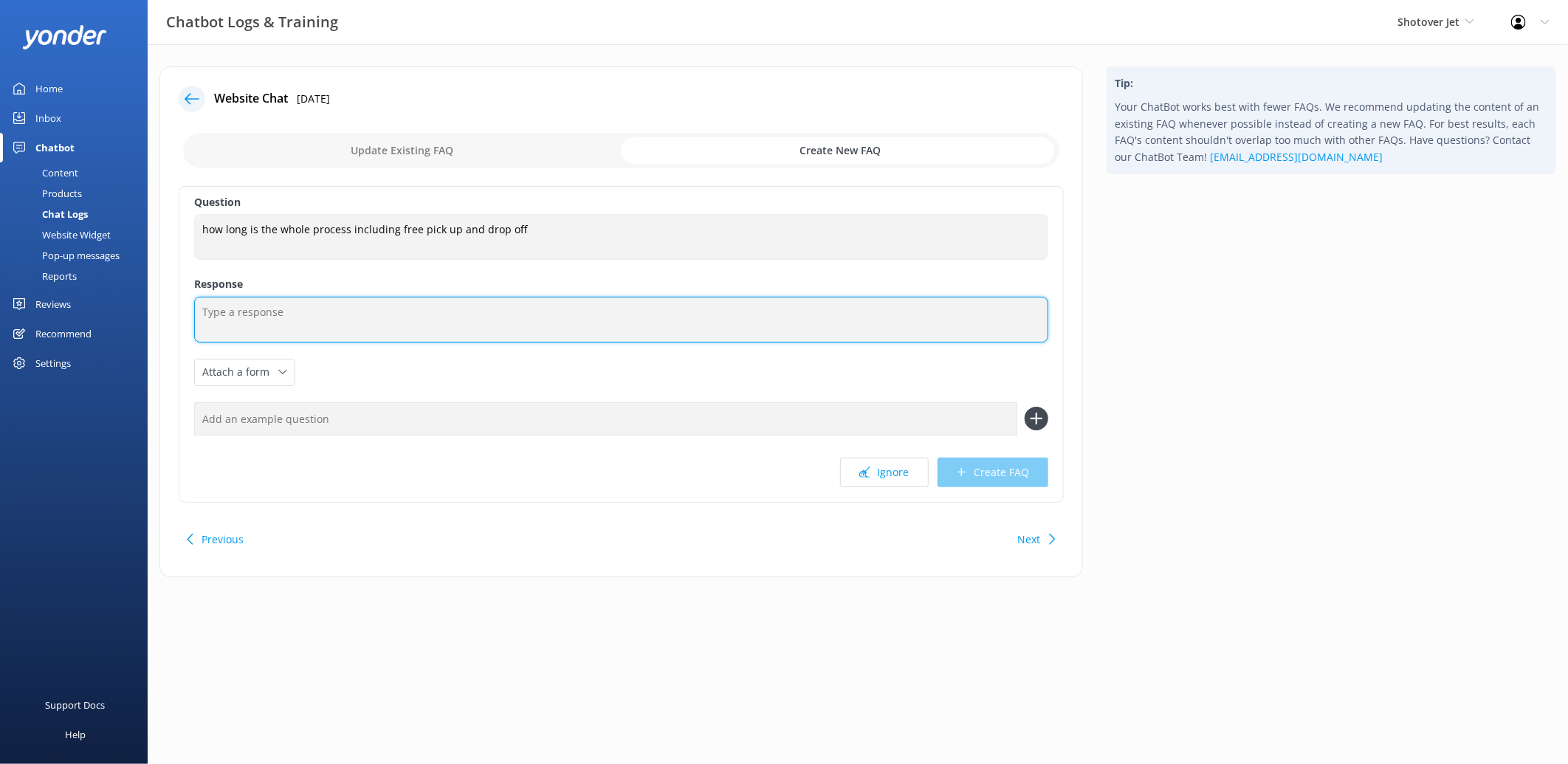
click at [367, 312] on textarea at bounding box center [621, 319] width 855 height 46
type textarea "T"
type textarea "The pick up from th"
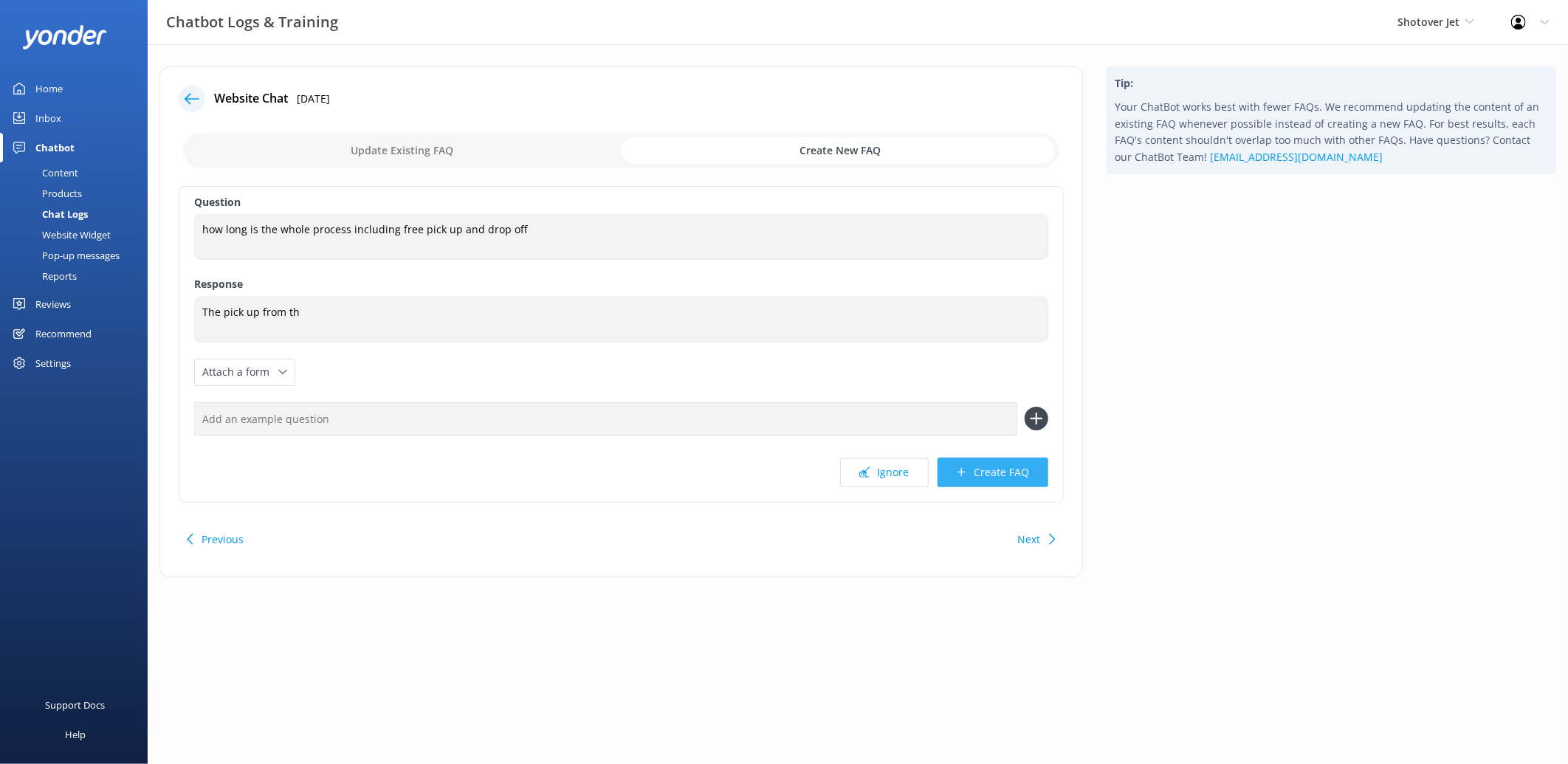
click at [1005, 472] on button "Create FAQ" at bounding box center [993, 472] width 110 height 30
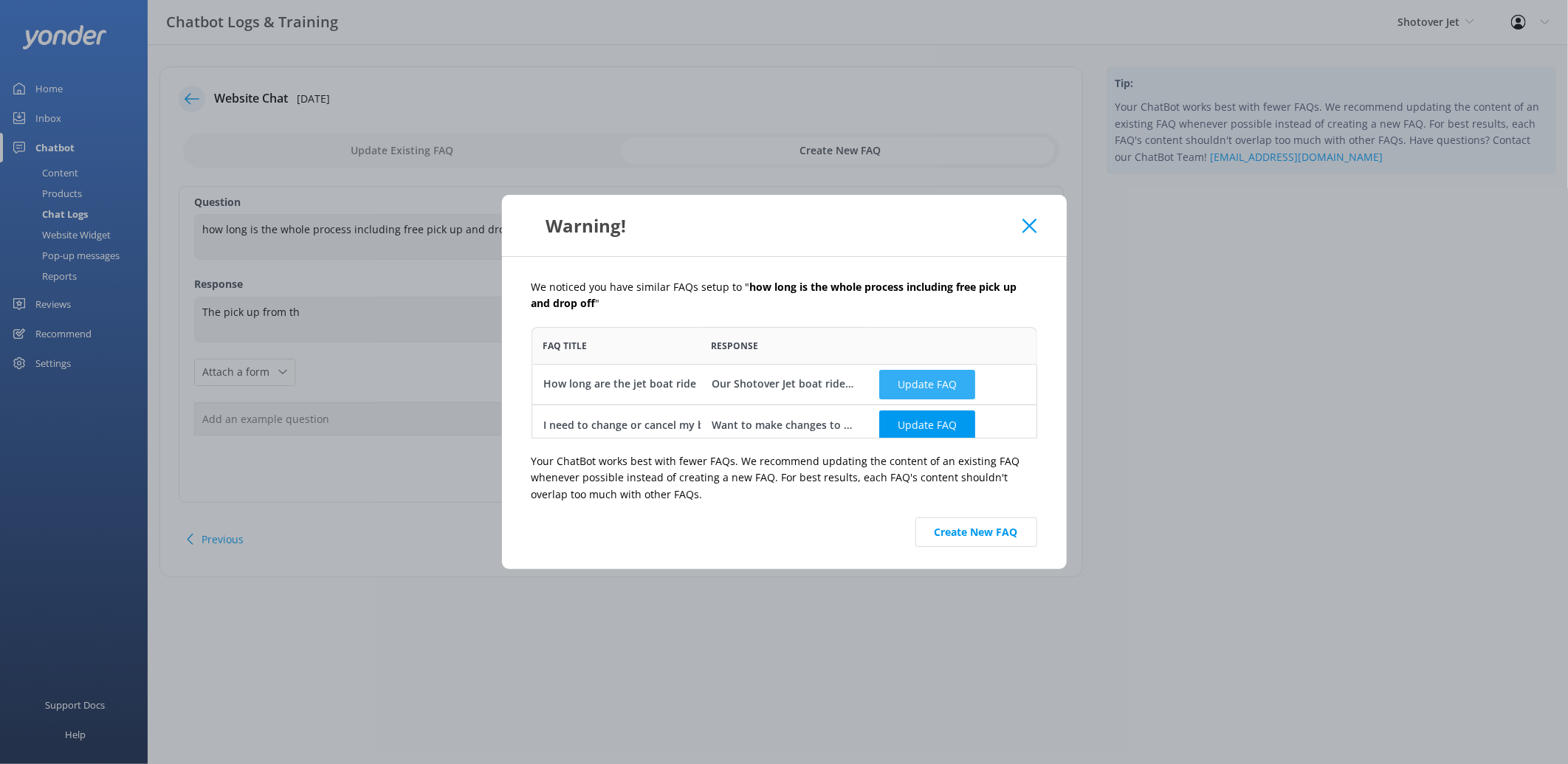
click at [920, 380] on button "Update FAQ" at bounding box center [927, 383] width 96 height 30
checkbox input "false"
type textarea "Our Shotover Jet boat rides in Queenstown takes approximately 25 minutes from s…"
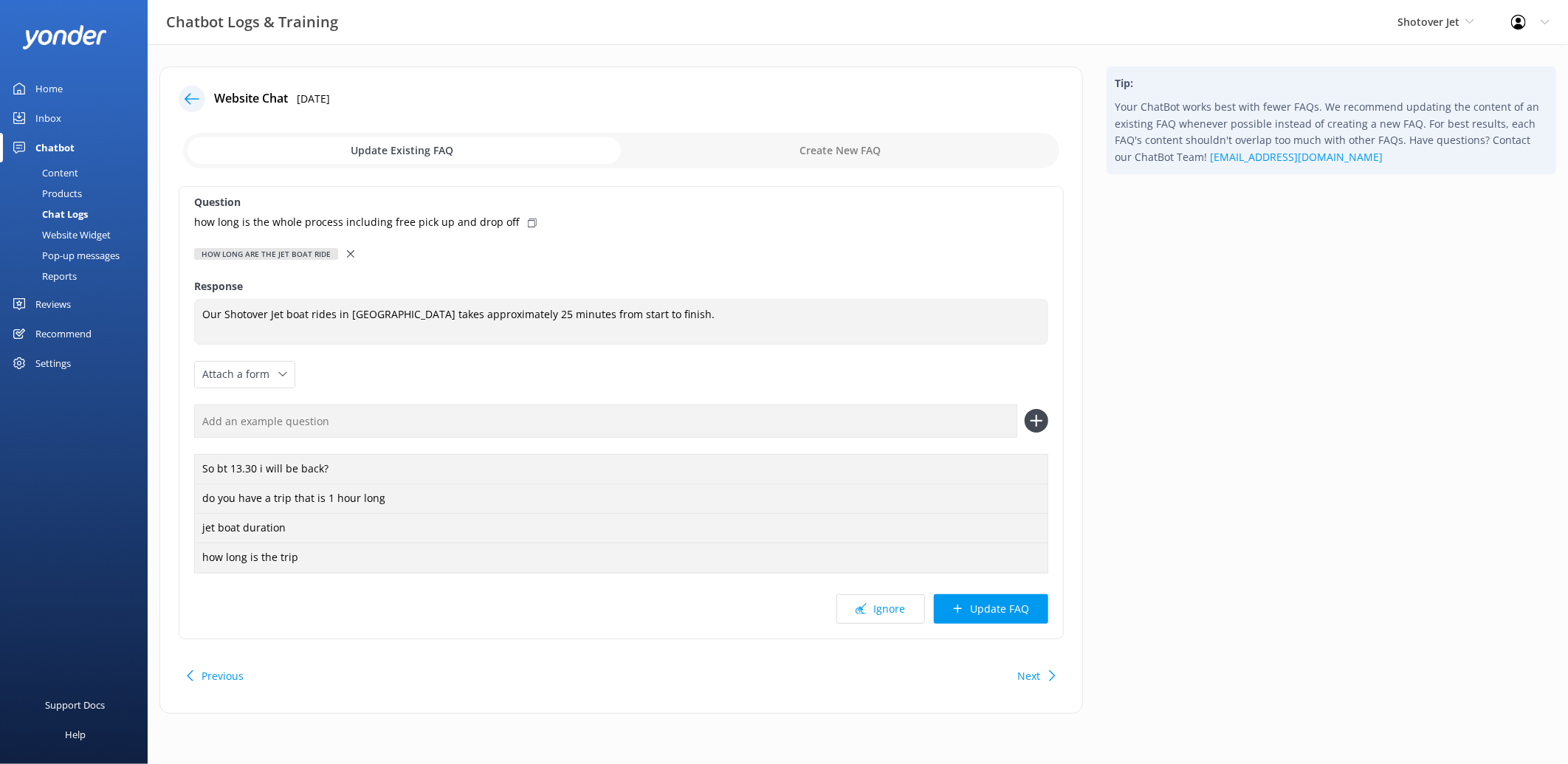
click at [347, 253] on use at bounding box center [351, 254] width 7 height 7
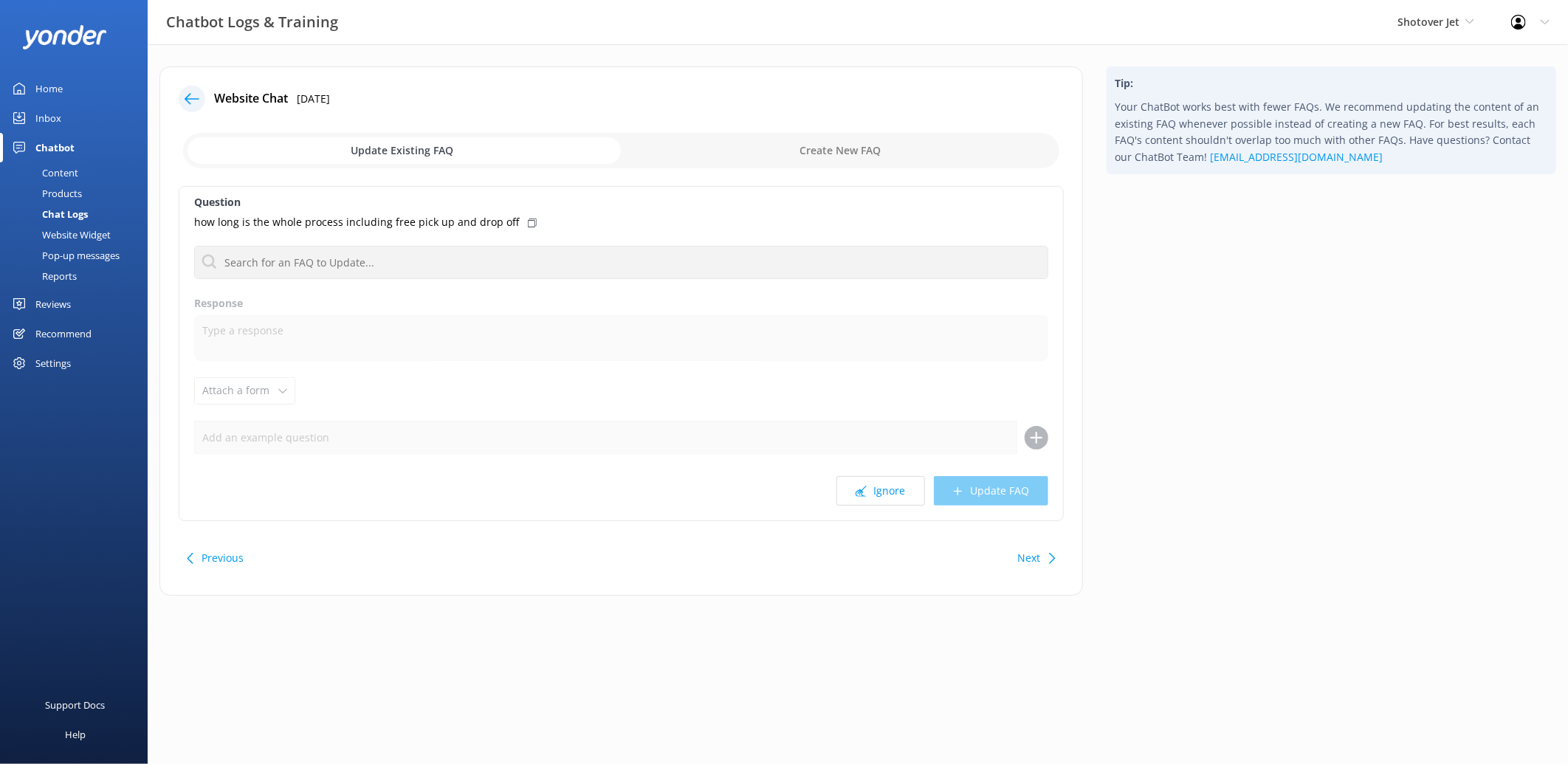
click at [736, 156] on input "checkbox" at bounding box center [620, 150] width 876 height 35
checkbox input "true"
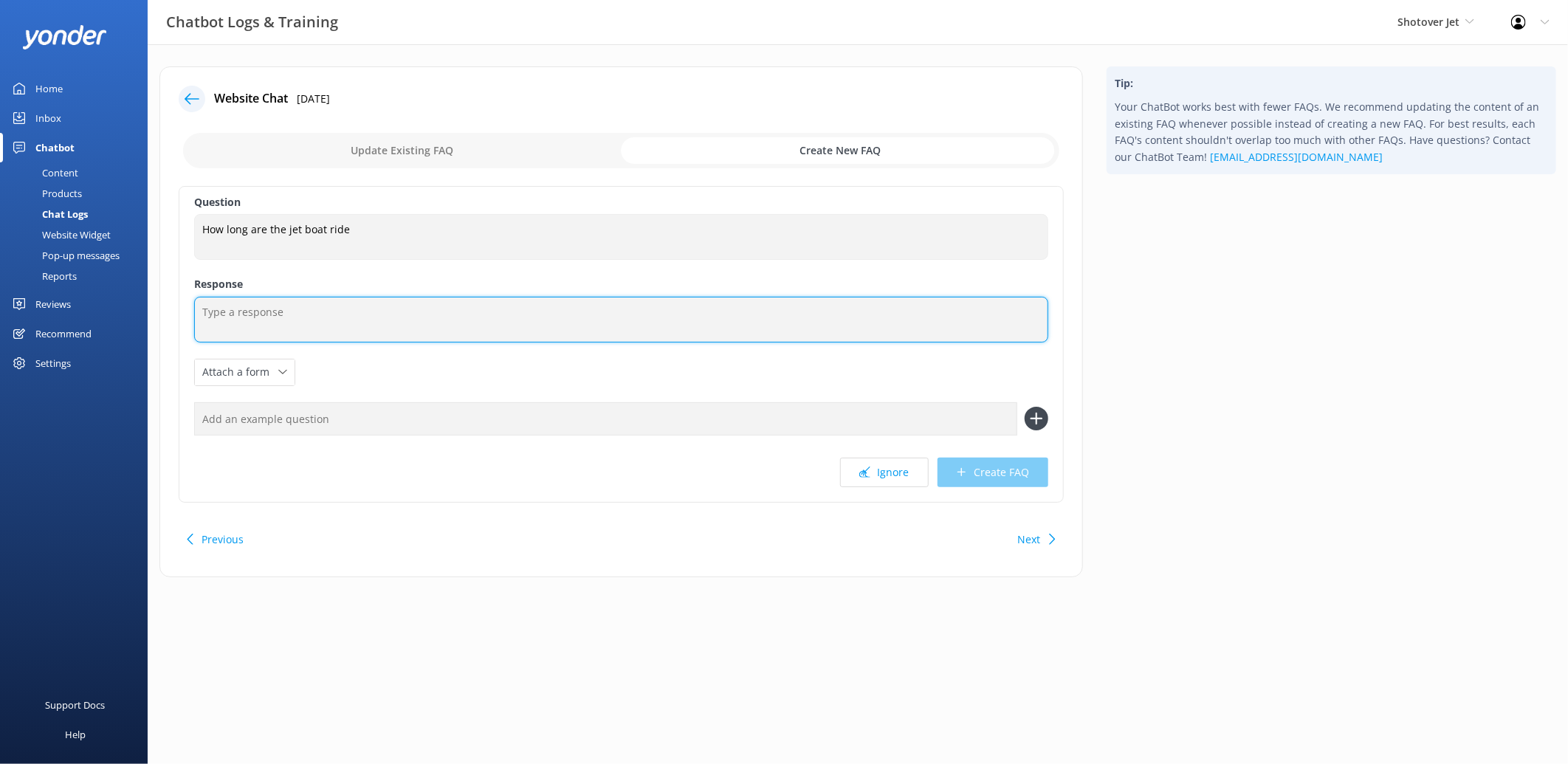
click at [416, 304] on textarea at bounding box center [621, 319] width 855 height 46
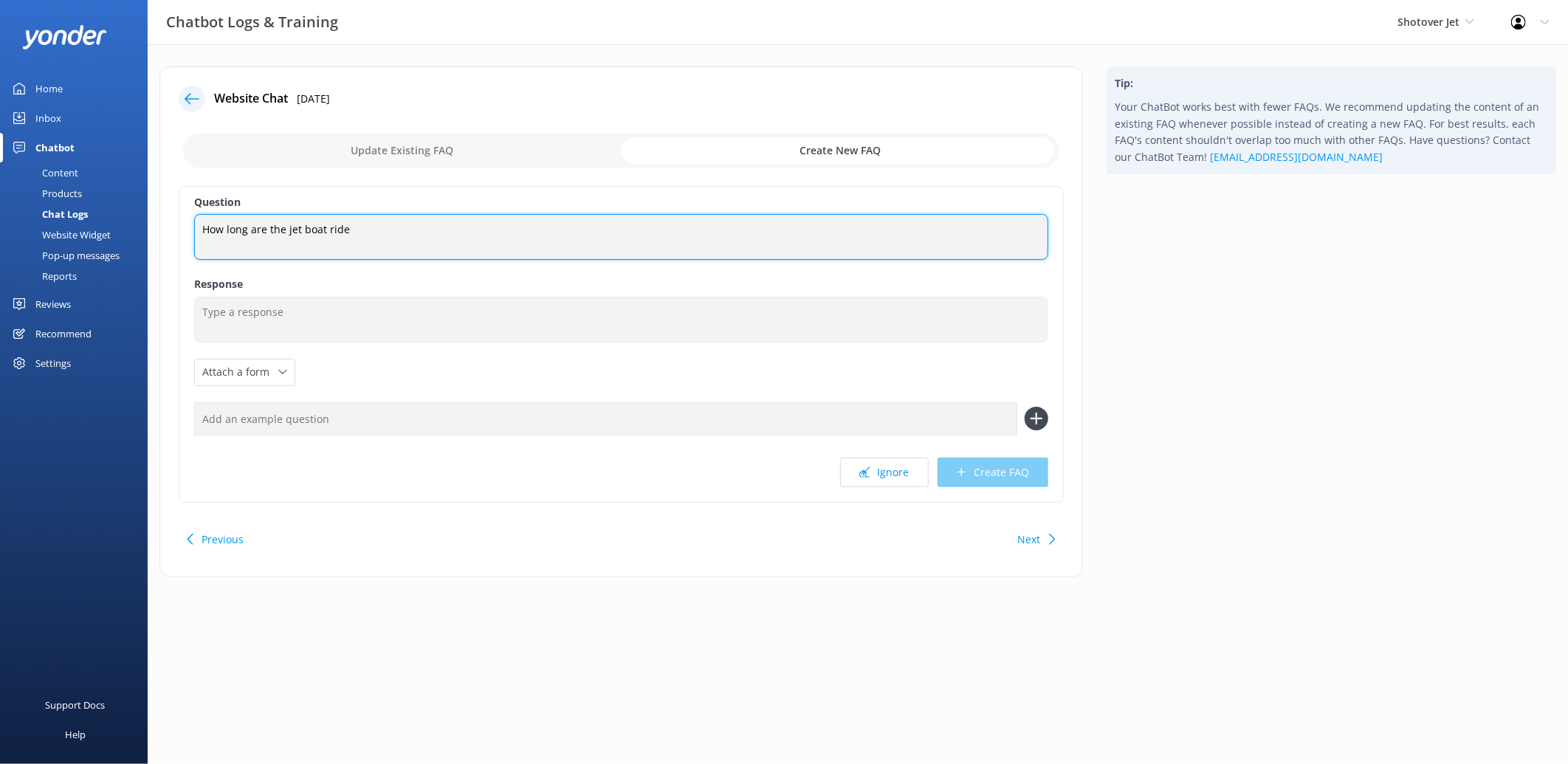
drag, startPoint x: 366, startPoint y: 231, endPoint x: 191, endPoint y: 231, distance: 175.0
click at [191, 231] on div "Question How long are the jet boat ride How long are the jet boat ride Response…" at bounding box center [621, 344] width 885 height 316
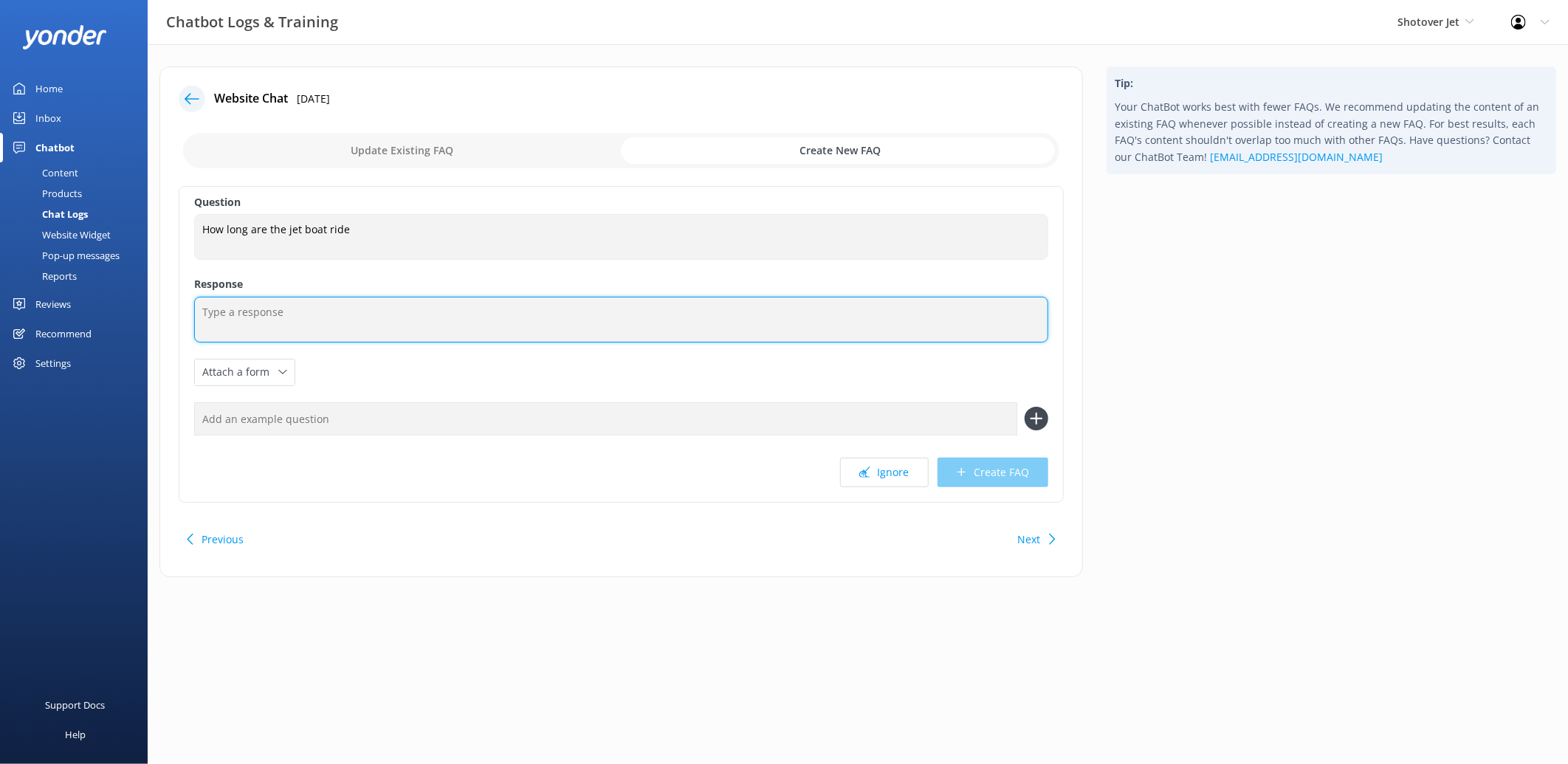
click at [340, 301] on textarea at bounding box center [621, 319] width 855 height 46
paste textarea "Check-in at the Station Building is 45 minutes prior to your boat departure, an…"
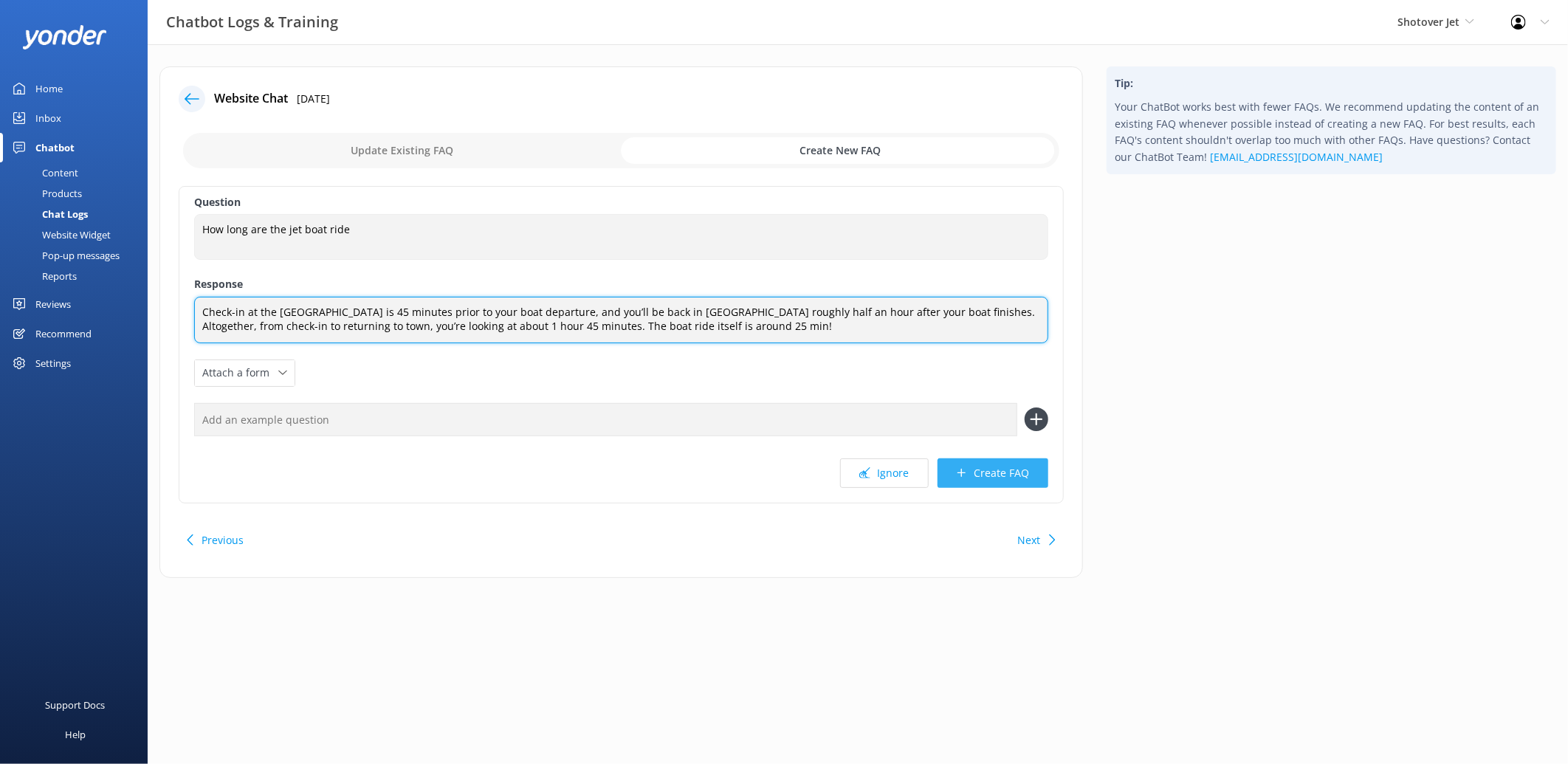
type textarea "Check-in at the Station Building is 45 minutes prior to your boat departure, an…"
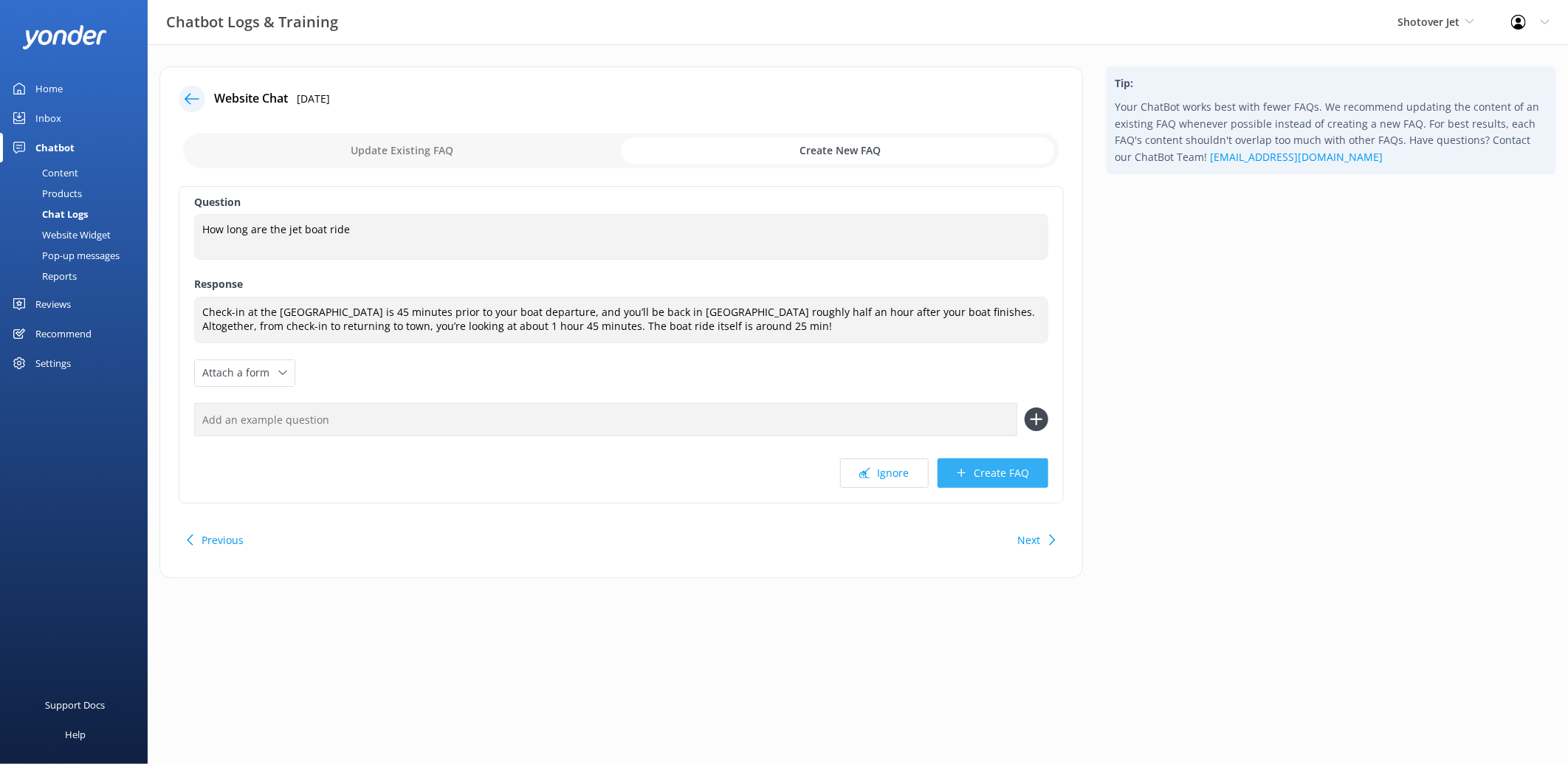
click at [995, 475] on button "Create FAQ" at bounding box center [993, 473] width 110 height 30
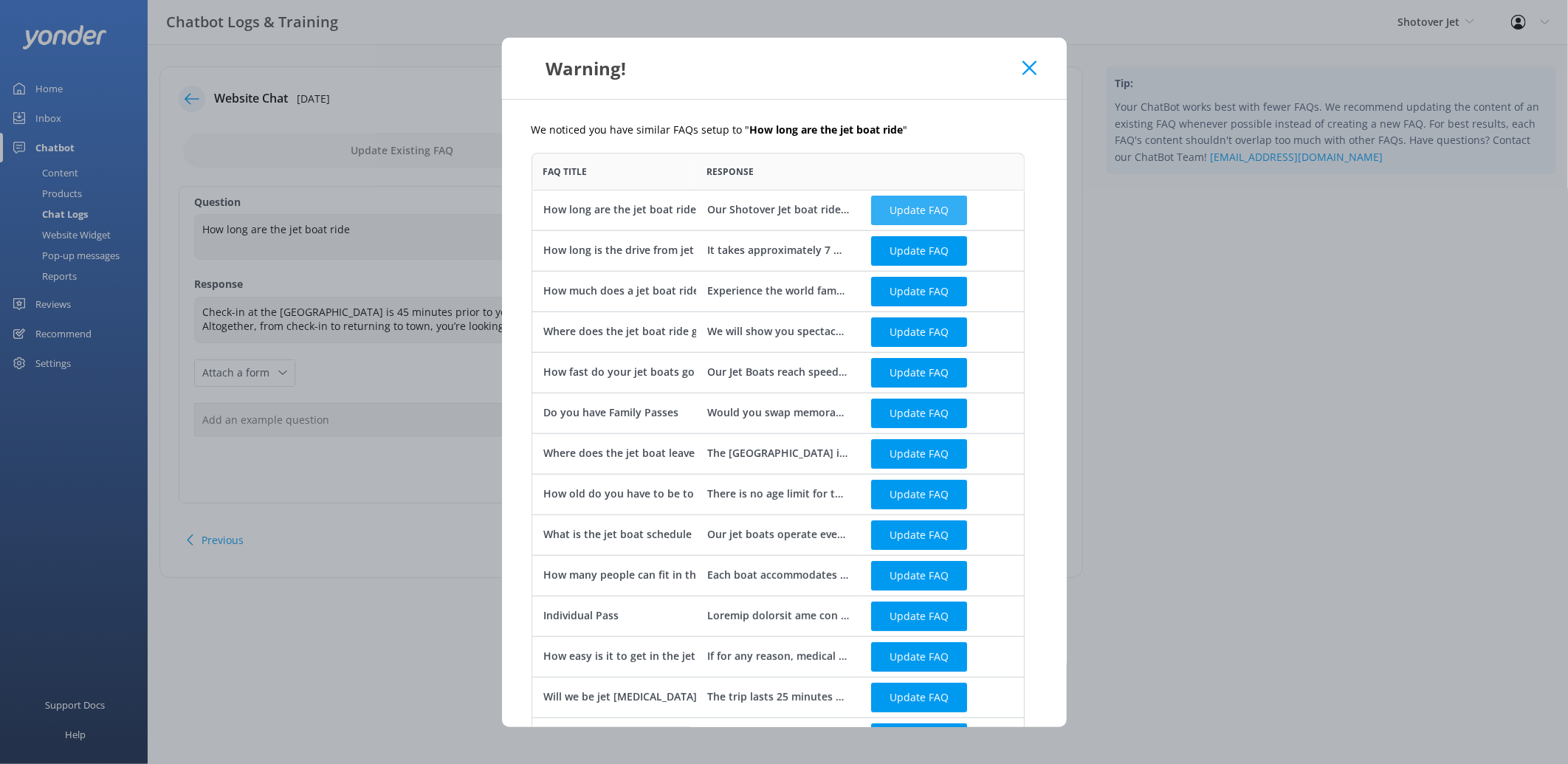
click at [925, 203] on button "Update FAQ" at bounding box center [919, 210] width 96 height 30
checkbox input "false"
type textarea "Our Shotover Jet boat rides in Queenstown takes approximately 25 minutes from s…"
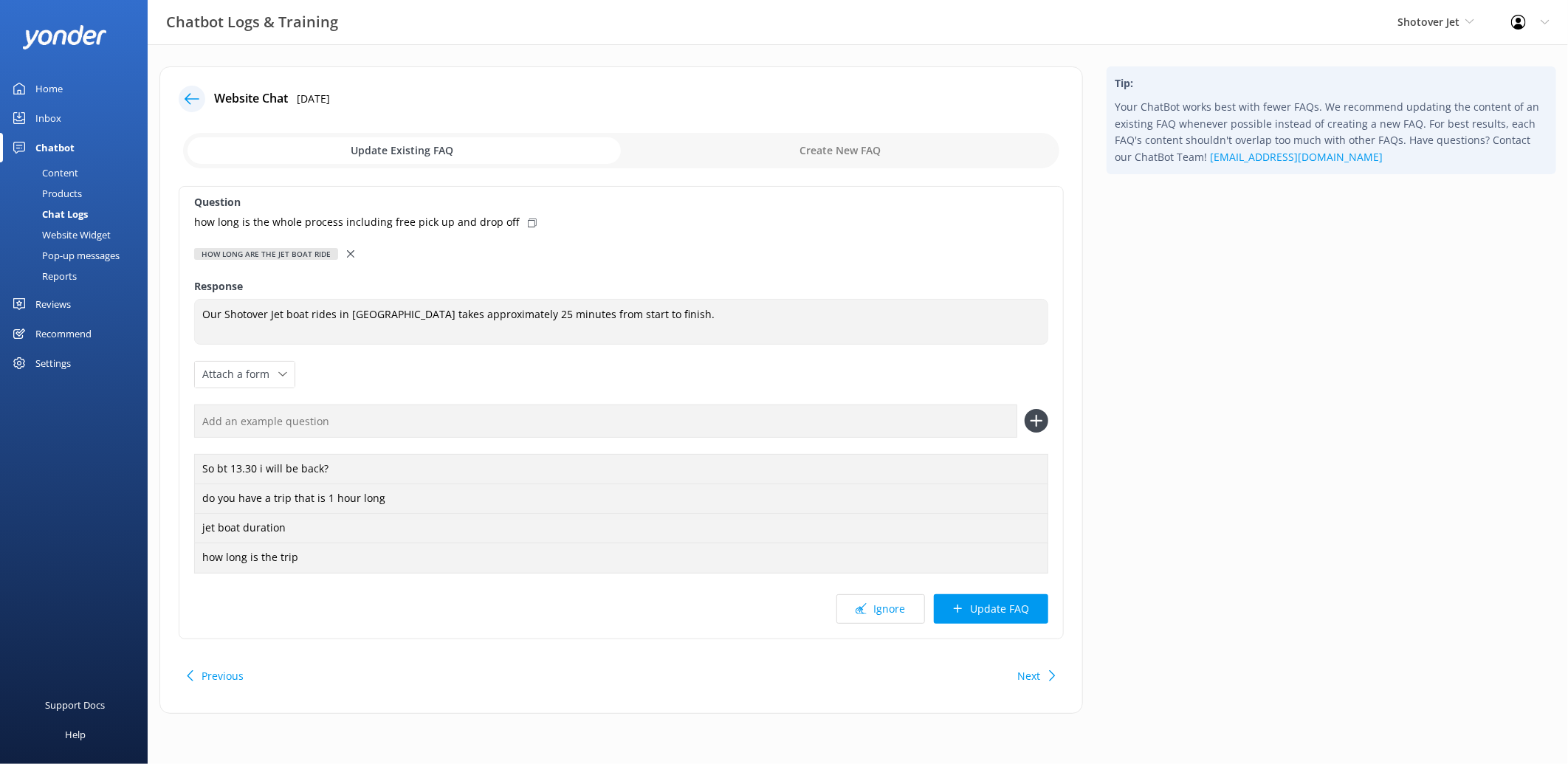
click at [840, 147] on input "checkbox" at bounding box center [620, 150] width 876 height 35
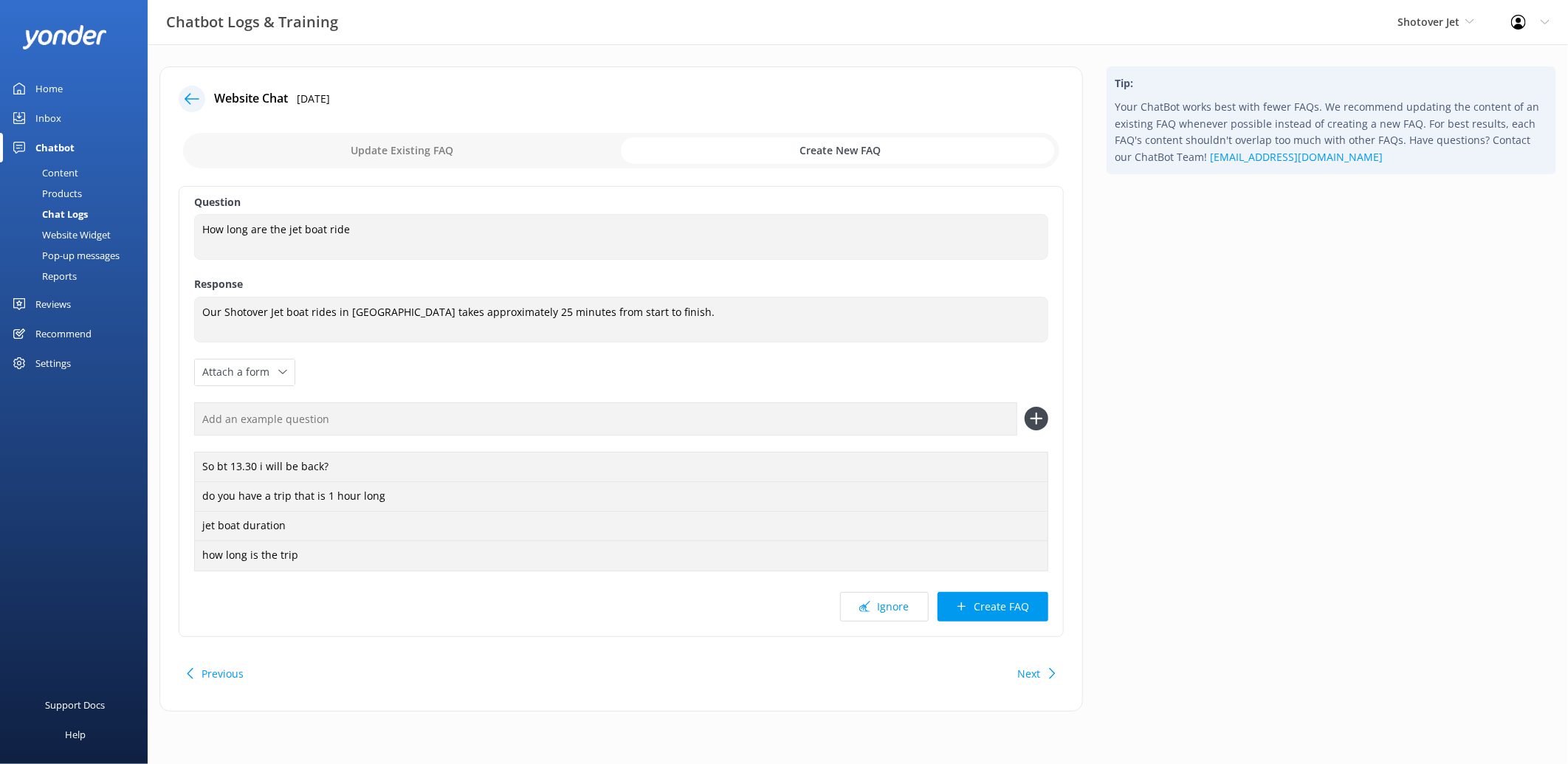
click at [471, 147] on input "checkbox" at bounding box center [620, 150] width 876 height 35
checkbox input "false"
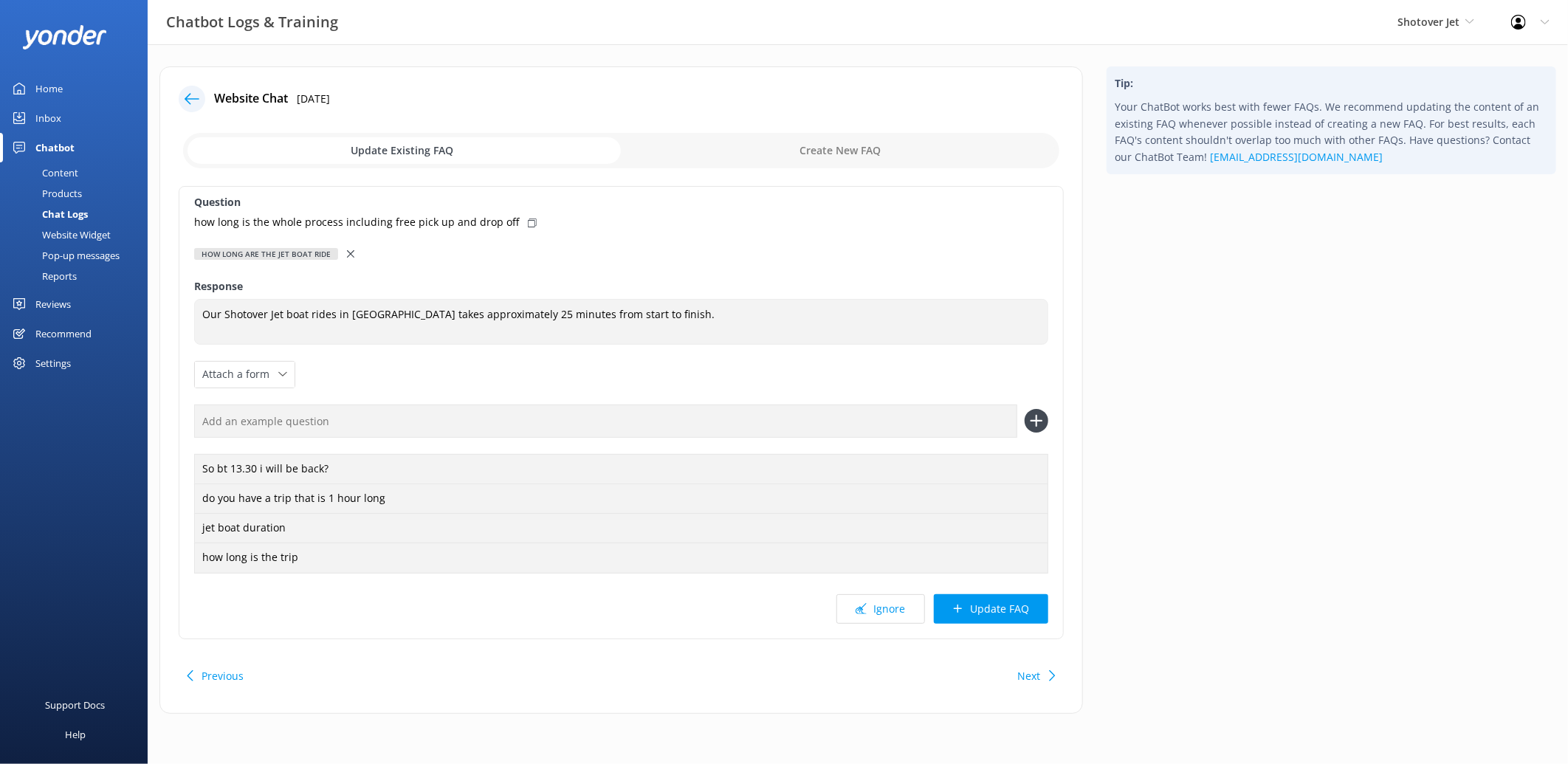
click at [347, 254] on icon at bounding box center [351, 254] width 7 height 7
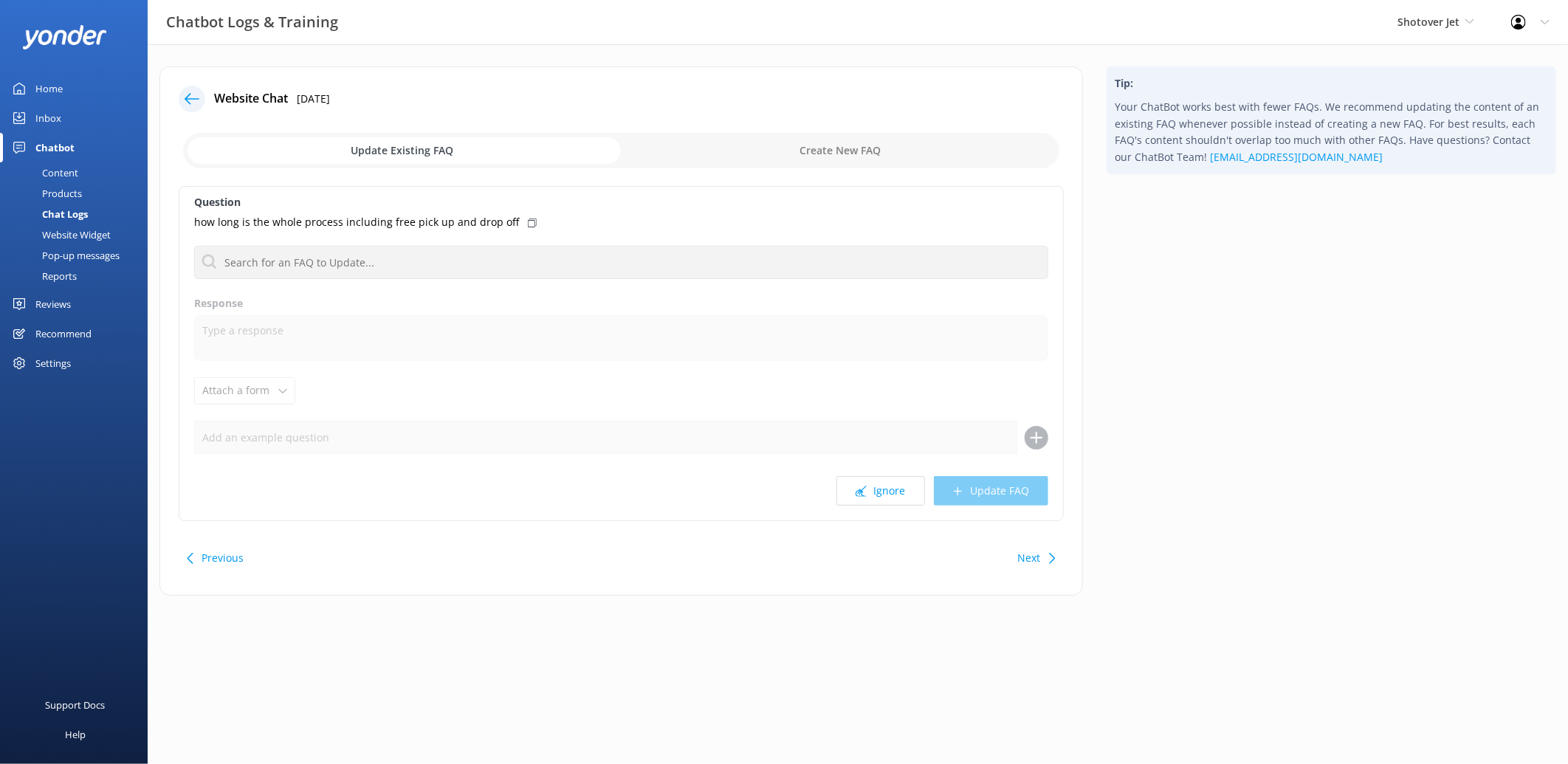
click at [808, 149] on input "checkbox" at bounding box center [620, 150] width 876 height 35
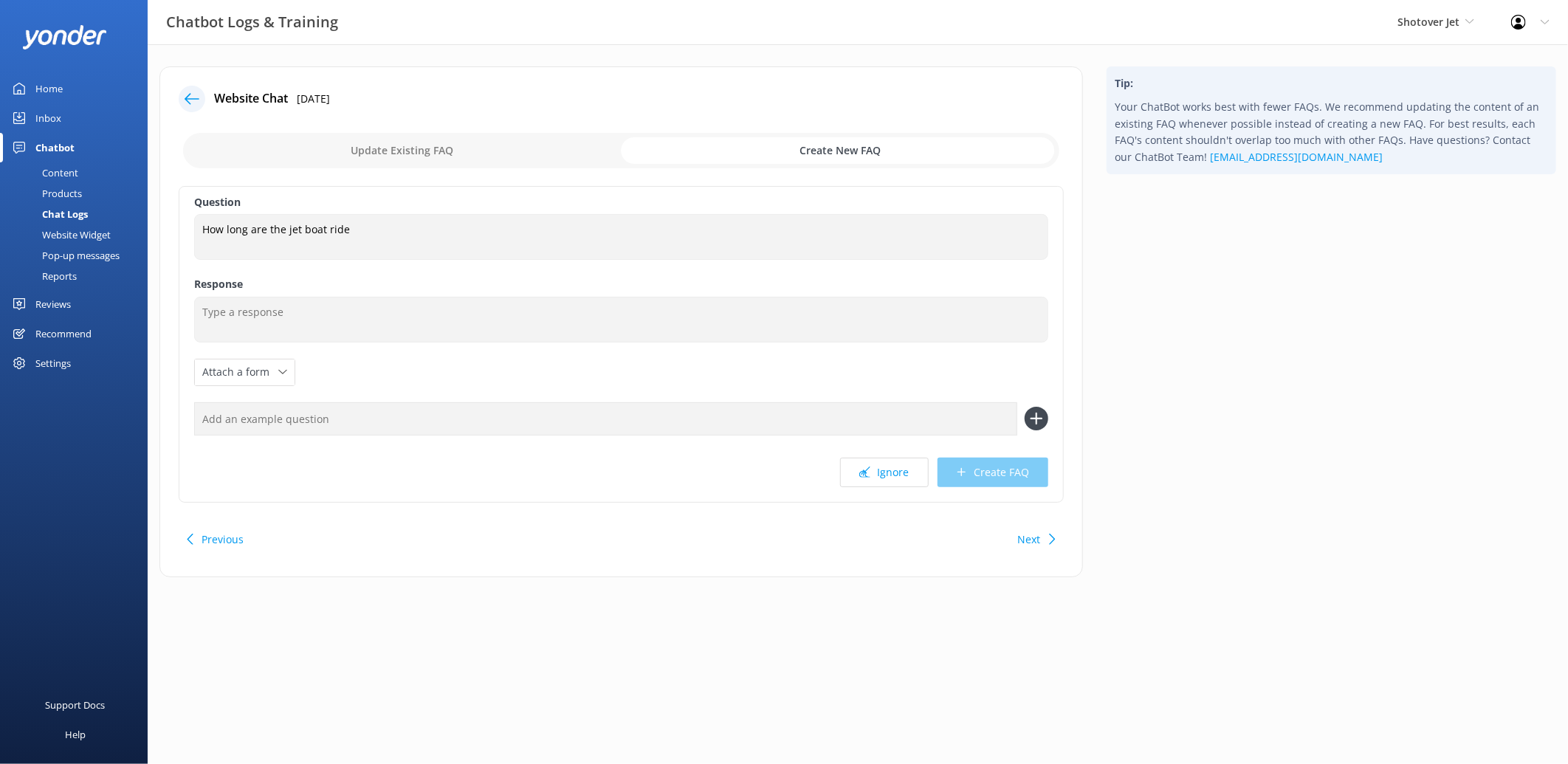
click at [466, 143] on input "checkbox" at bounding box center [620, 150] width 876 height 35
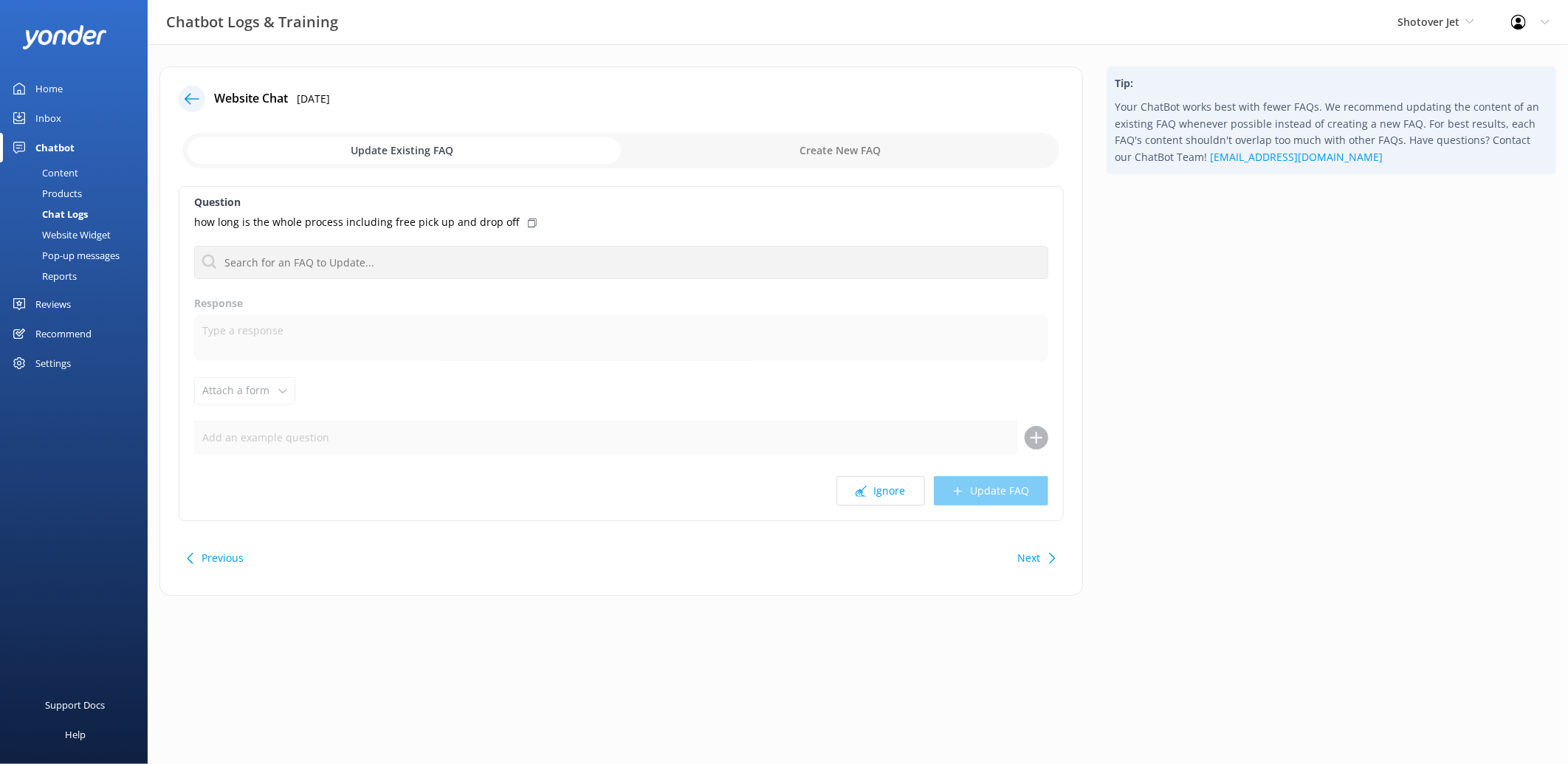
click at [412, 224] on p "how long is the whole process including free pick up and drop off" at bounding box center [356, 222] width 325 height 16
click at [725, 163] on input "checkbox" at bounding box center [620, 150] width 876 height 35
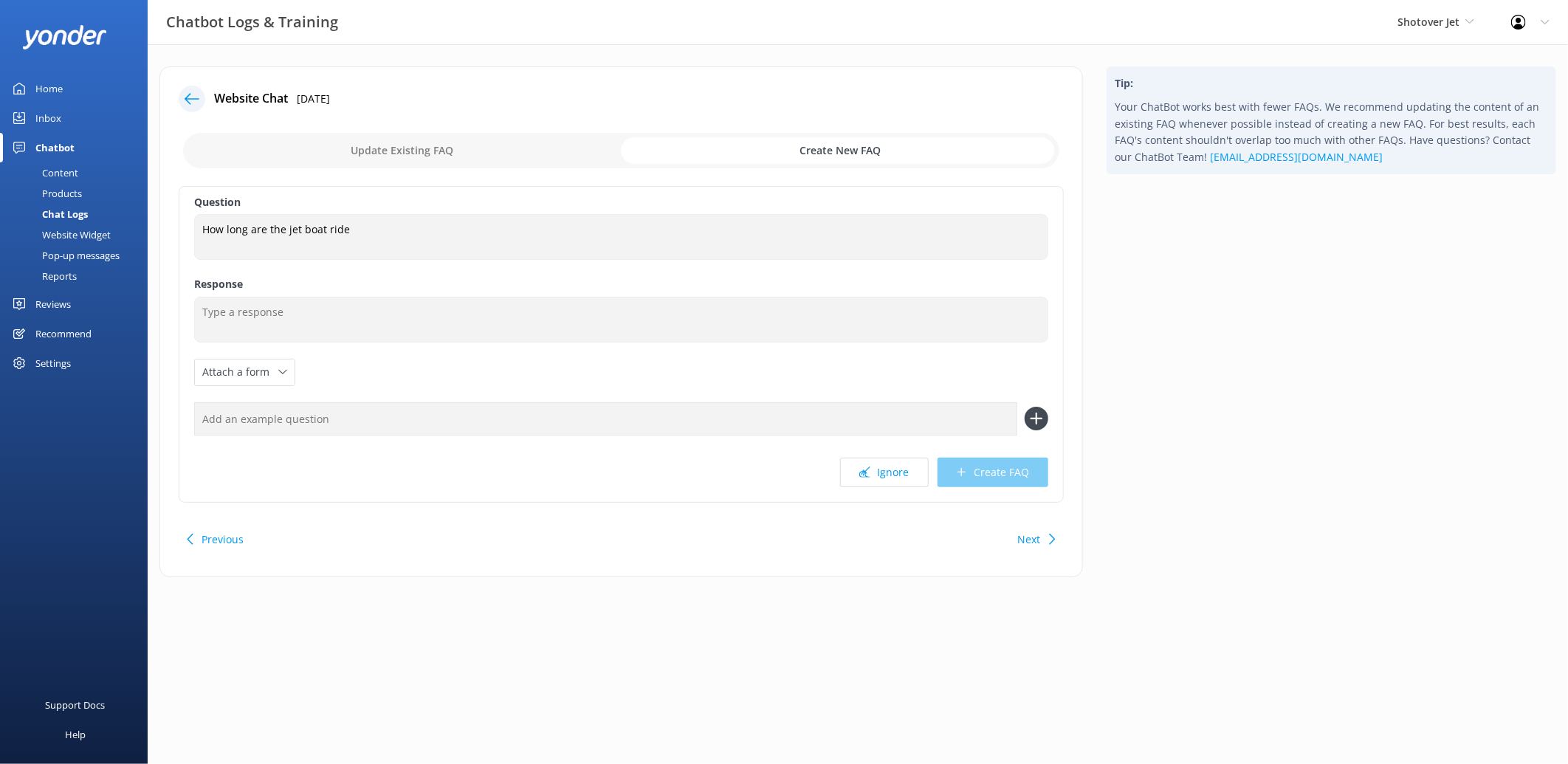
click at [473, 158] on input "checkbox" at bounding box center [620, 150] width 876 height 35
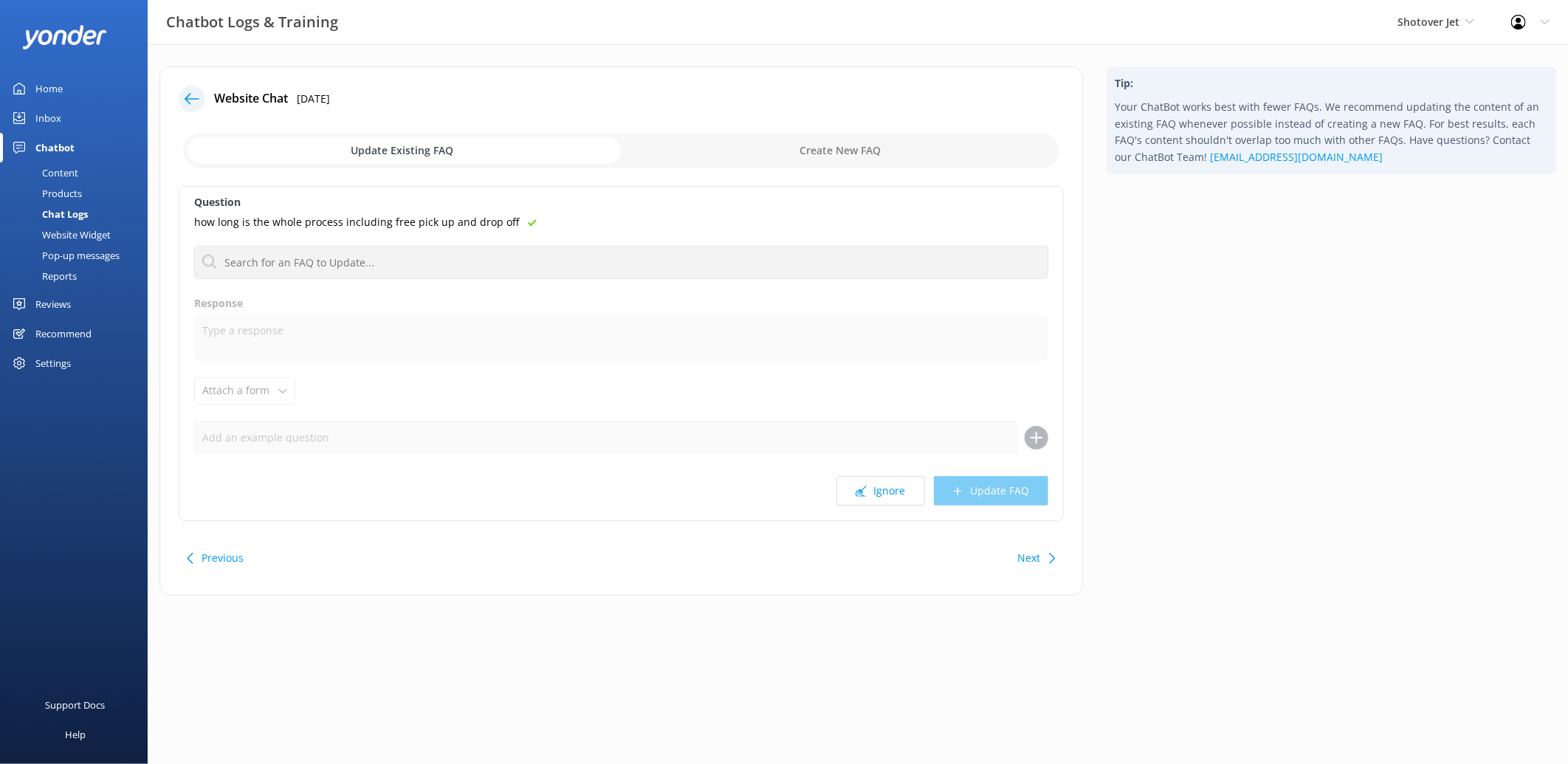
click at [794, 152] on input "checkbox" at bounding box center [620, 150] width 876 height 35
checkbox input "true"
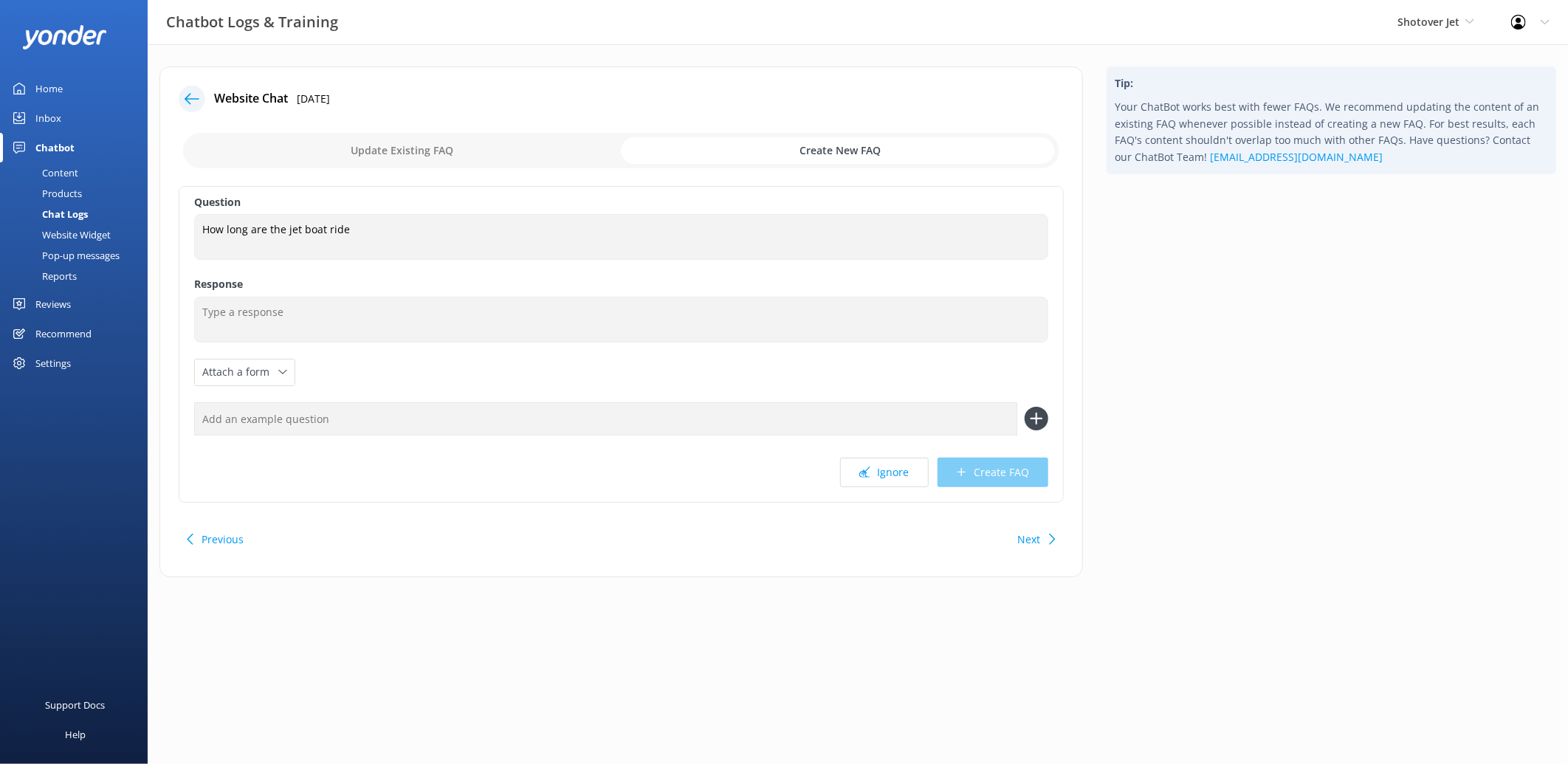
click at [392, 212] on div "Question How long are the jet boat ride How long are the jet boat ride Response…" at bounding box center [621, 344] width 885 height 316
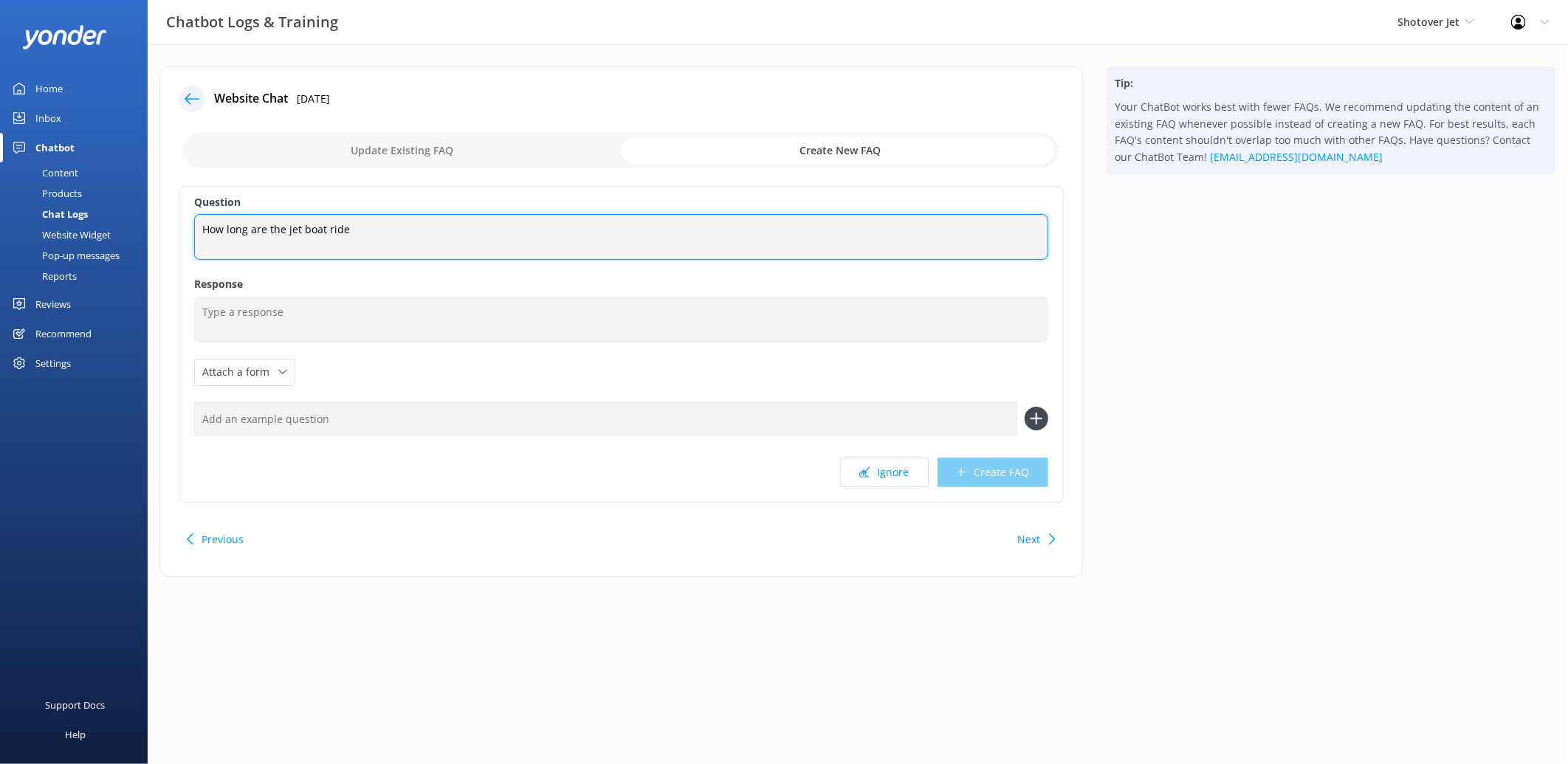
drag, startPoint x: 392, startPoint y: 229, endPoint x: 141, endPoint y: 226, distance: 251.0
click at [141, 226] on div "Chatbot Logs & Training Shotover Jet Shotover Jet Dart River Adventures Profile…" at bounding box center [784, 333] width 1568 height 577
paste textarea "how long is the whole process including free pick up and drop off"
type textarea "how long is the whole process including free pick up and drop off"
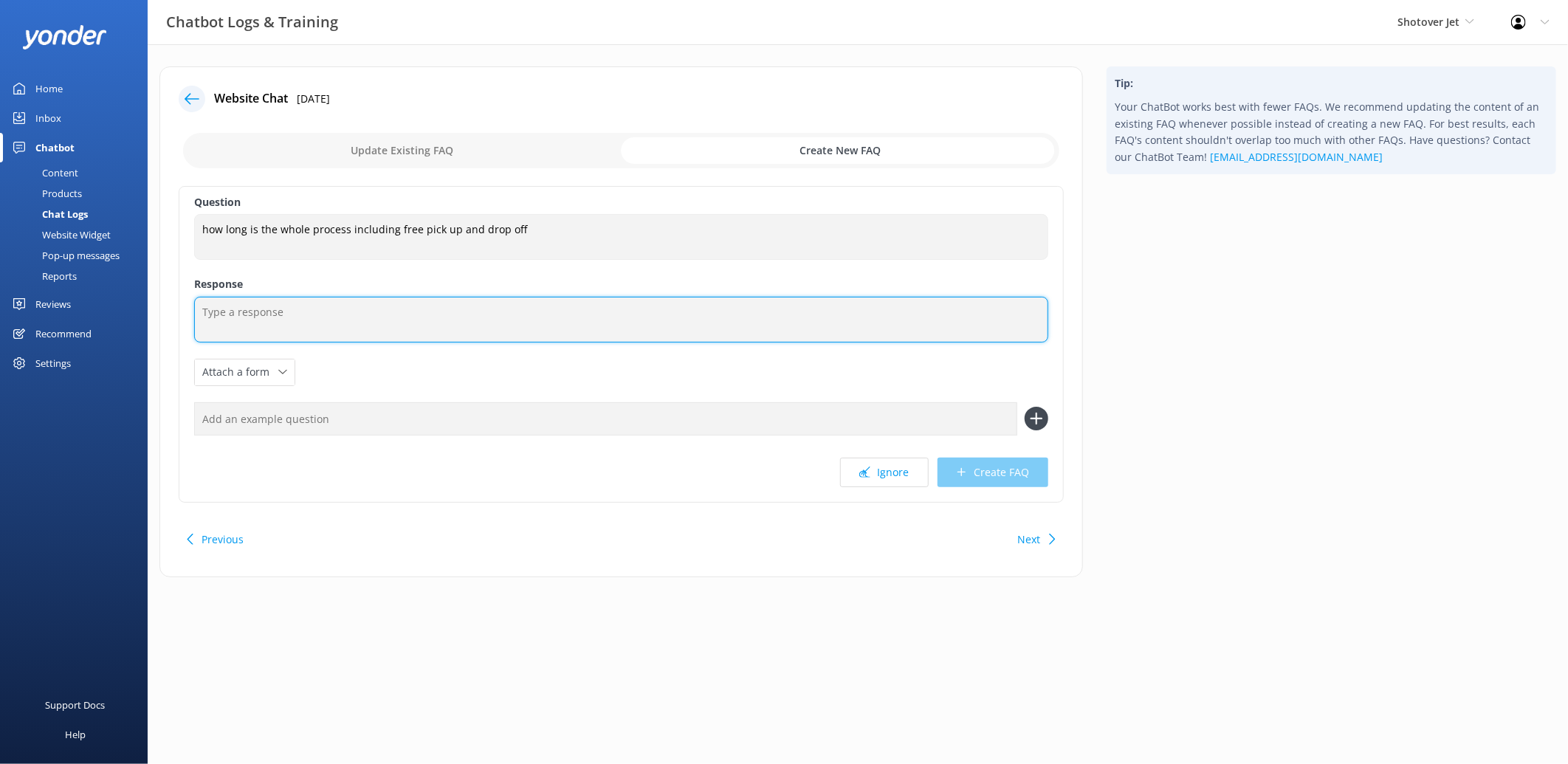
click at [335, 311] on textarea at bounding box center [621, 319] width 855 height 46
paste textarea "Check-in at the Station Building is 45 minutes prior to your boat departure, an…"
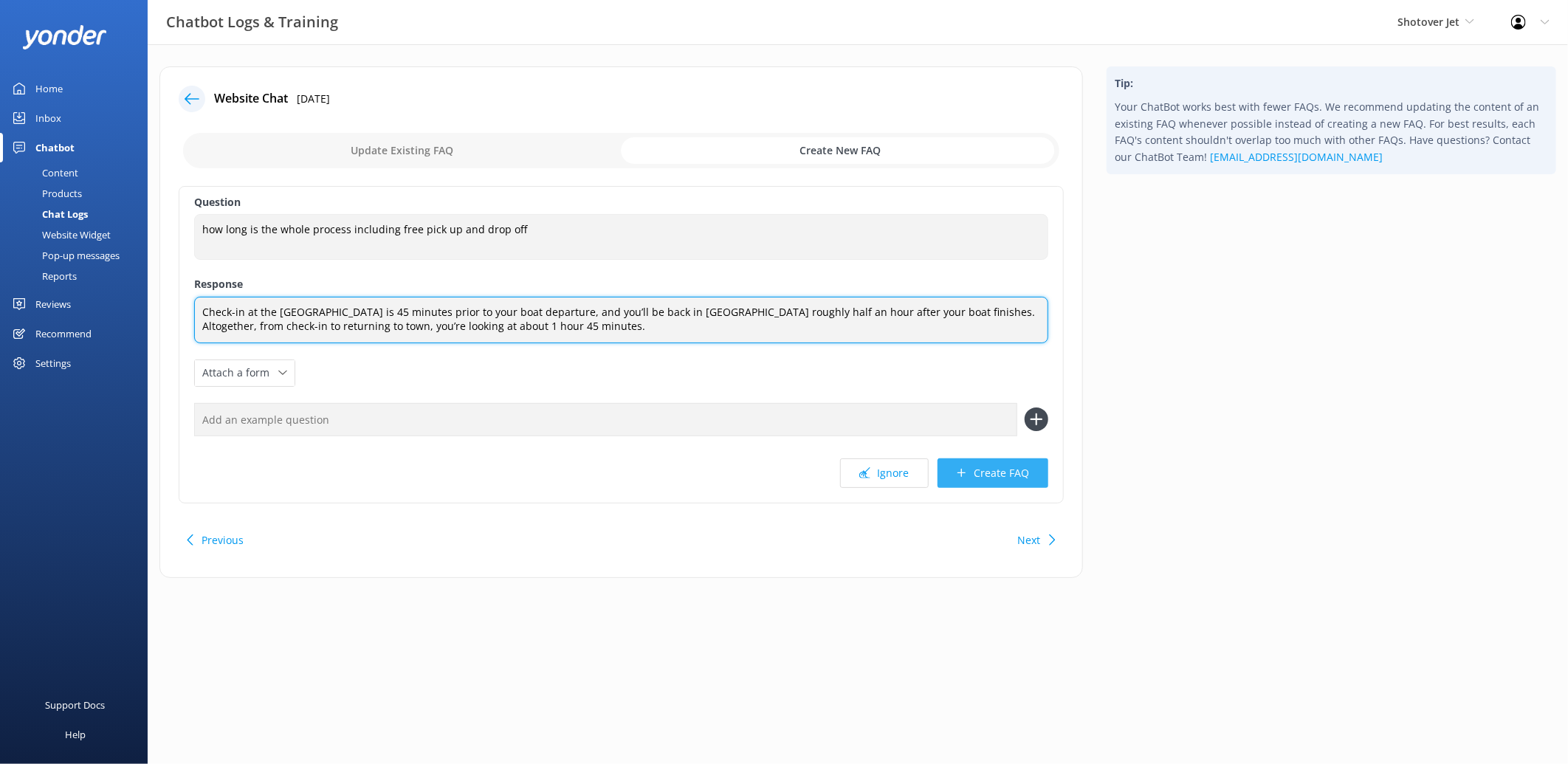
type textarea "Check-in at the Station Building is 45 minutes prior to your boat departure, an…"
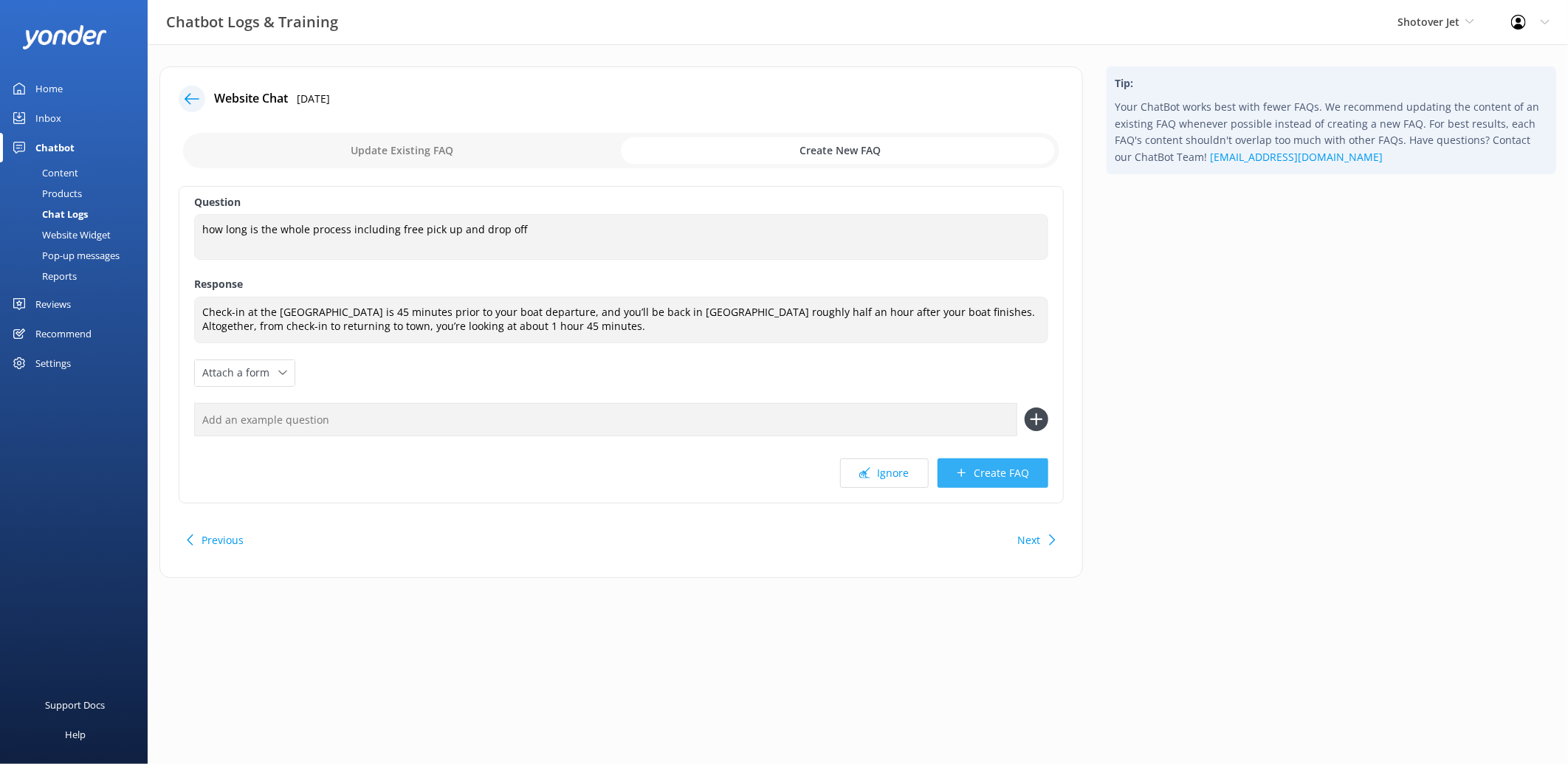
click at [1016, 476] on button "Create FAQ" at bounding box center [993, 473] width 110 height 30
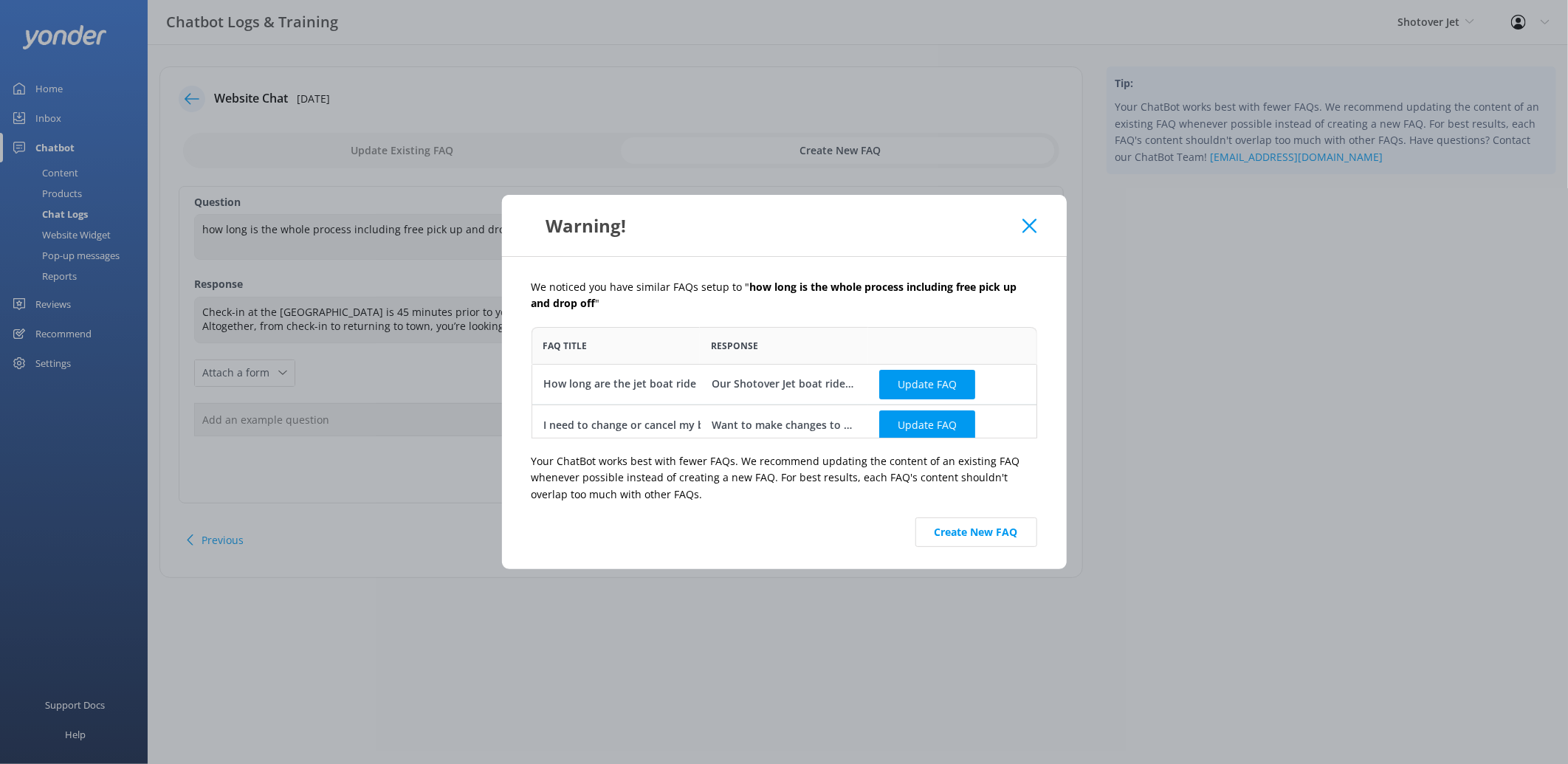
scroll to position [99, 493]
click at [995, 532] on button "Create New FAQ" at bounding box center [976, 532] width 122 height 30
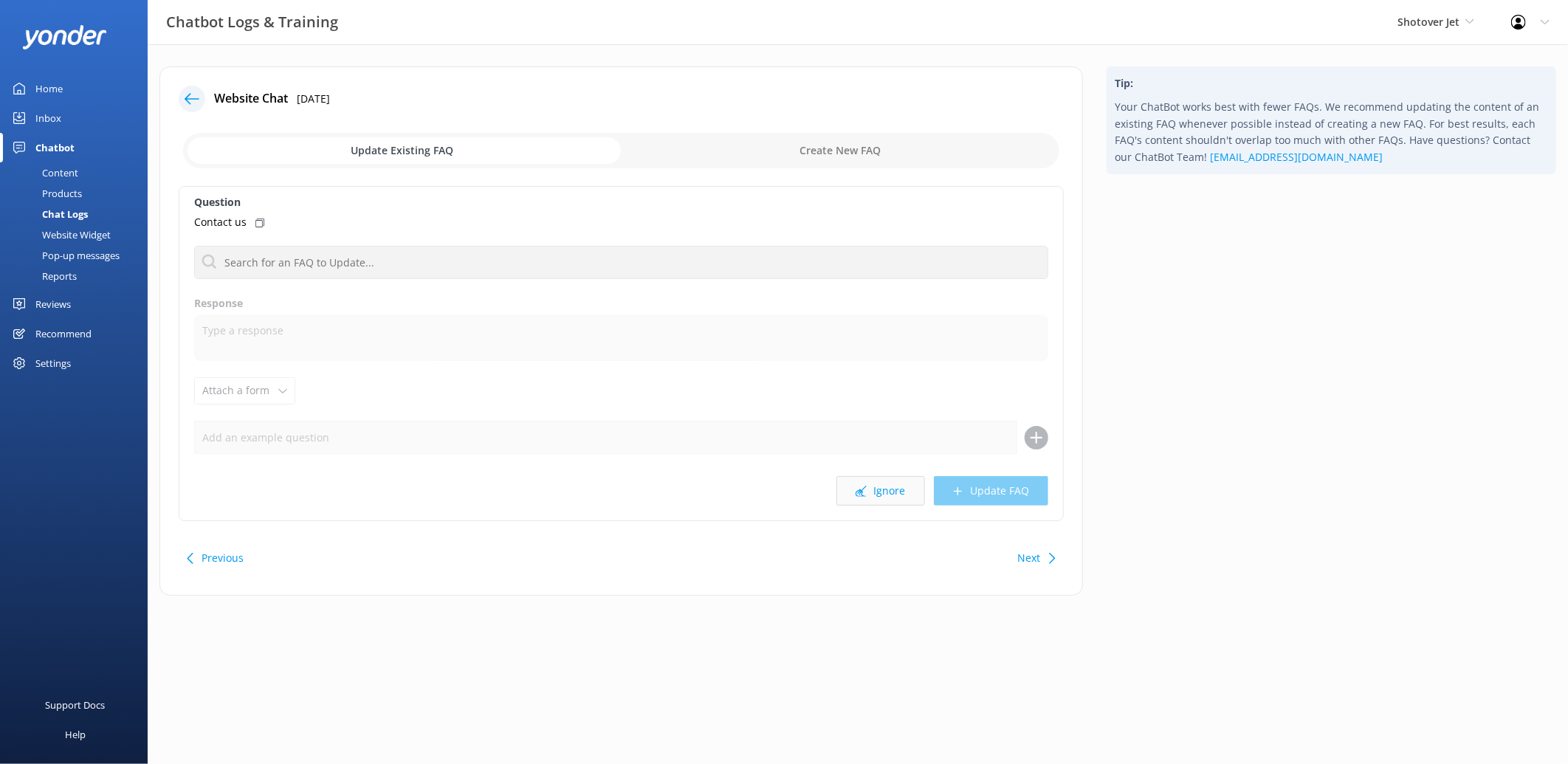
click at [865, 489] on icon at bounding box center [861, 491] width 11 height 11
click at [880, 495] on button "Ignore" at bounding box center [881, 491] width 89 height 30
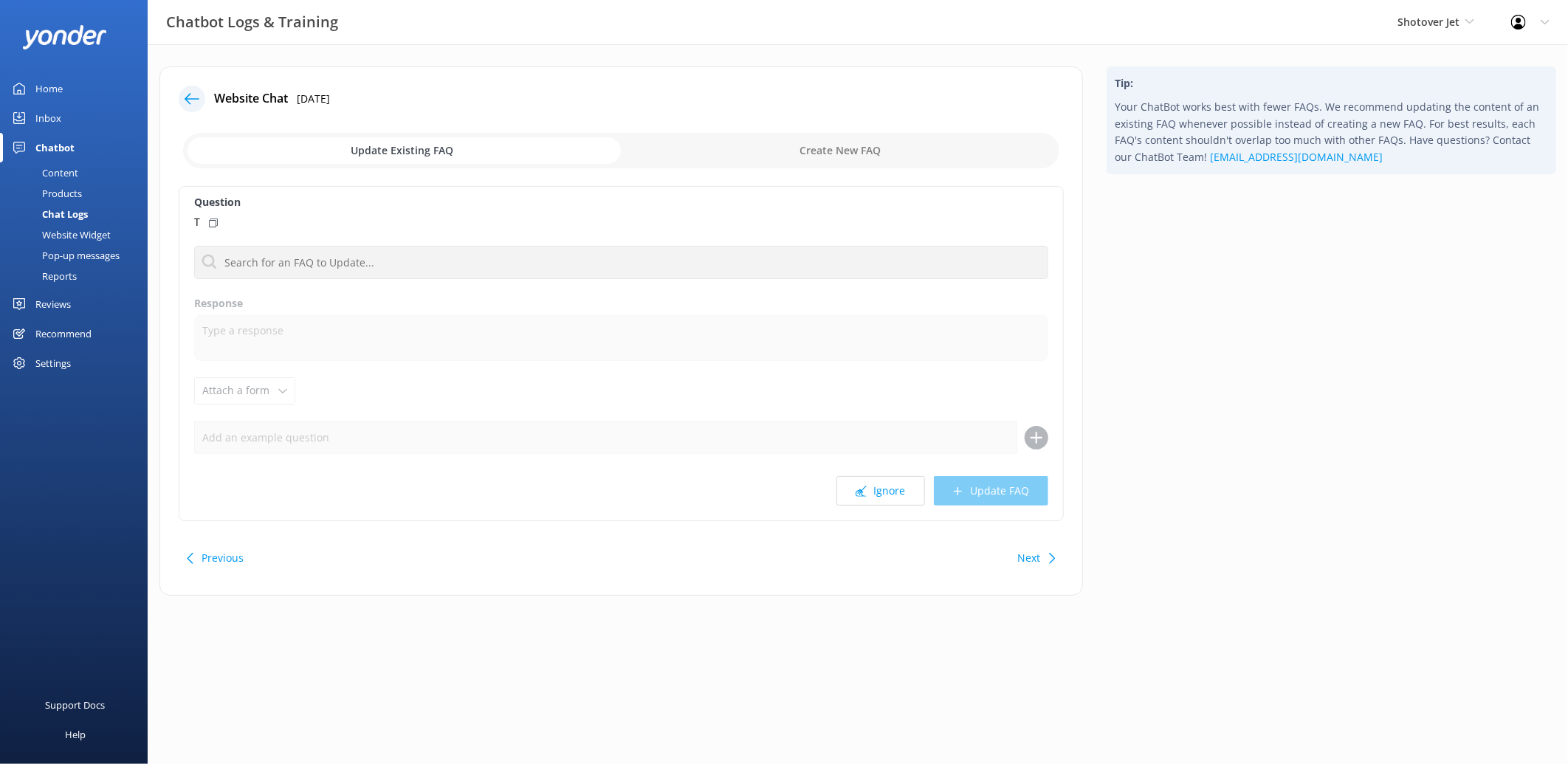
click at [880, 495] on button "Ignore" at bounding box center [881, 491] width 89 height 30
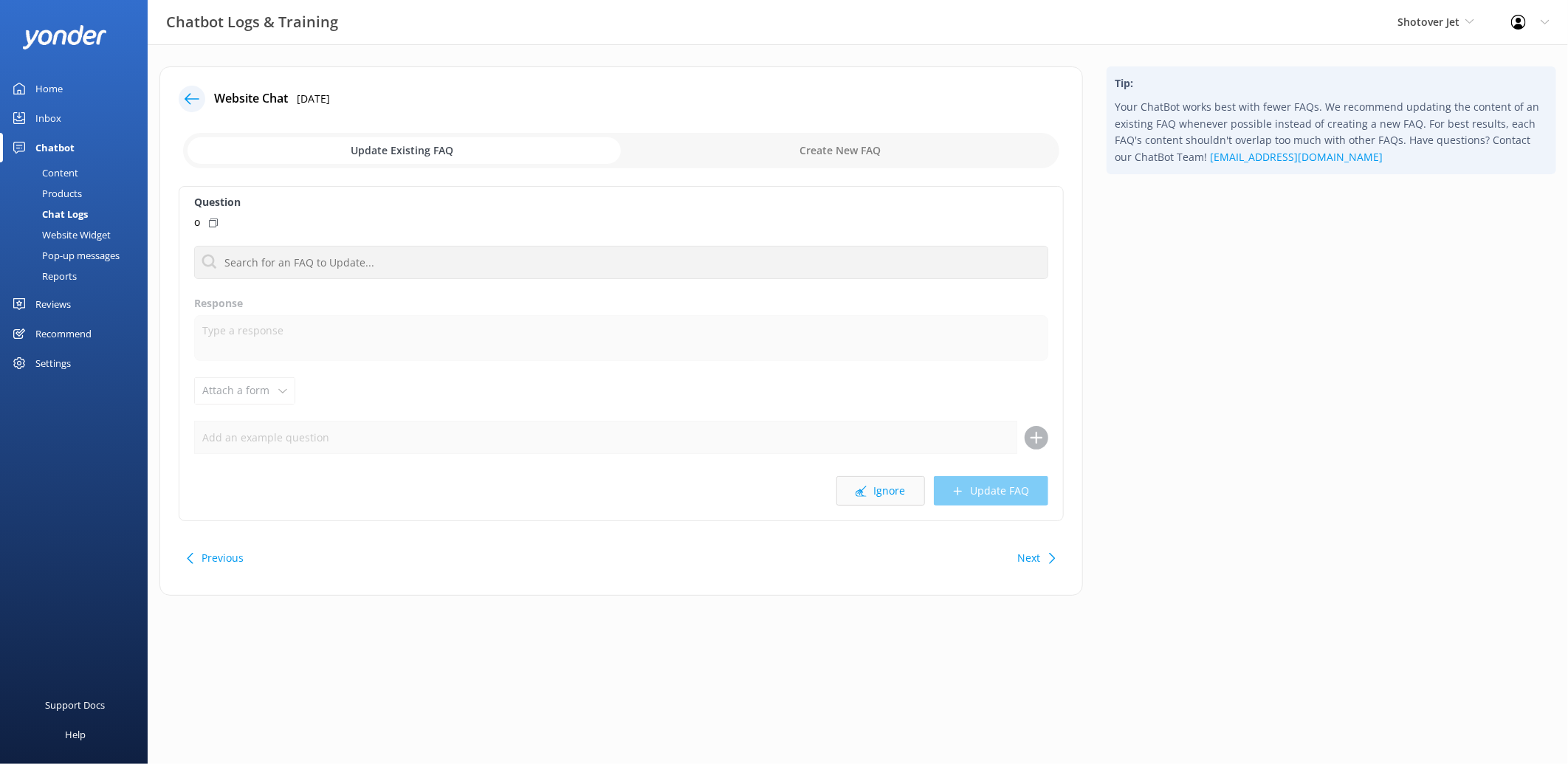
click at [886, 493] on button "Ignore" at bounding box center [881, 491] width 89 height 30
click at [887, 491] on button "Ignore" at bounding box center [881, 491] width 89 height 30
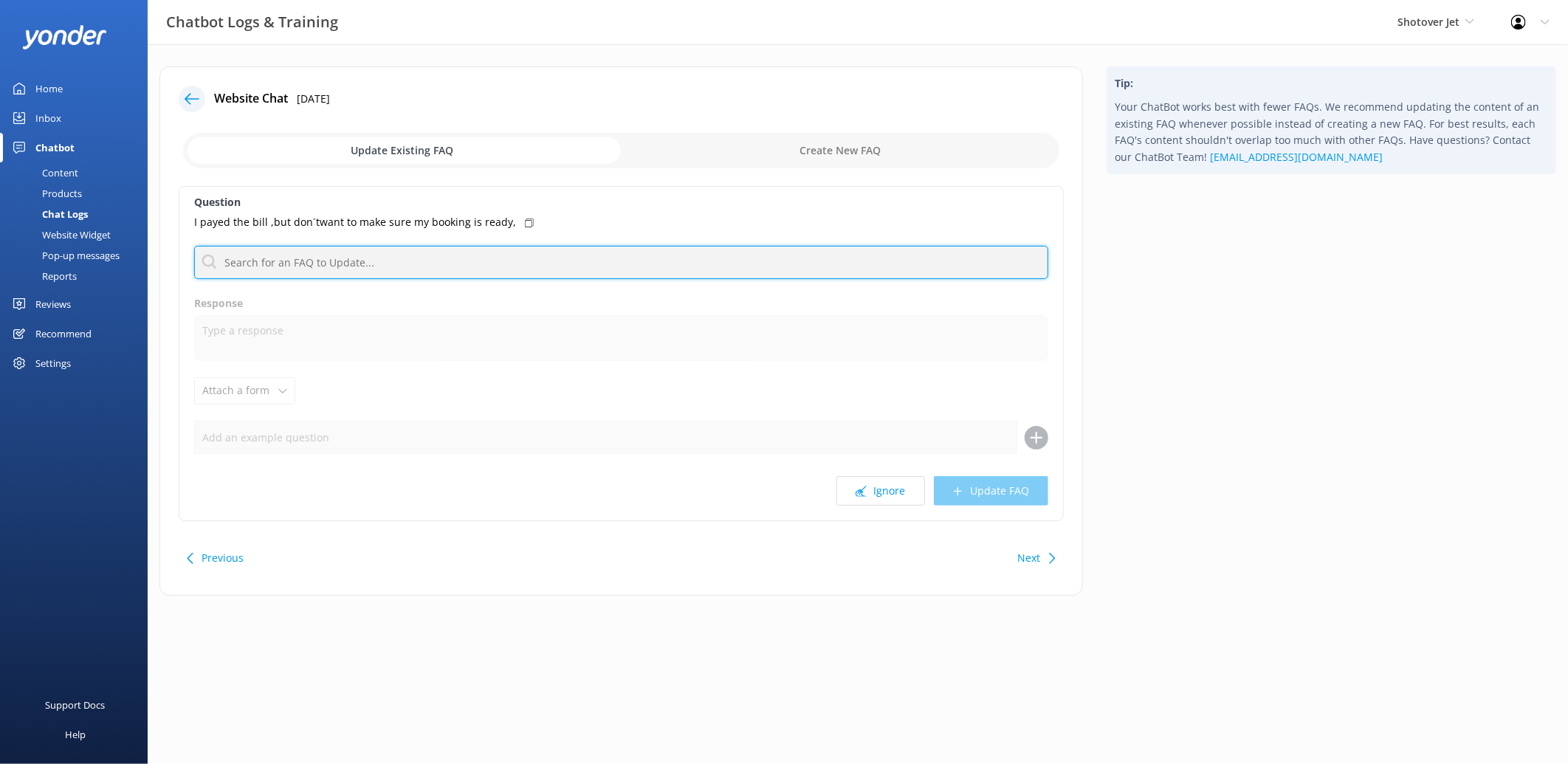
click at [449, 263] on input "text" at bounding box center [621, 262] width 855 height 33
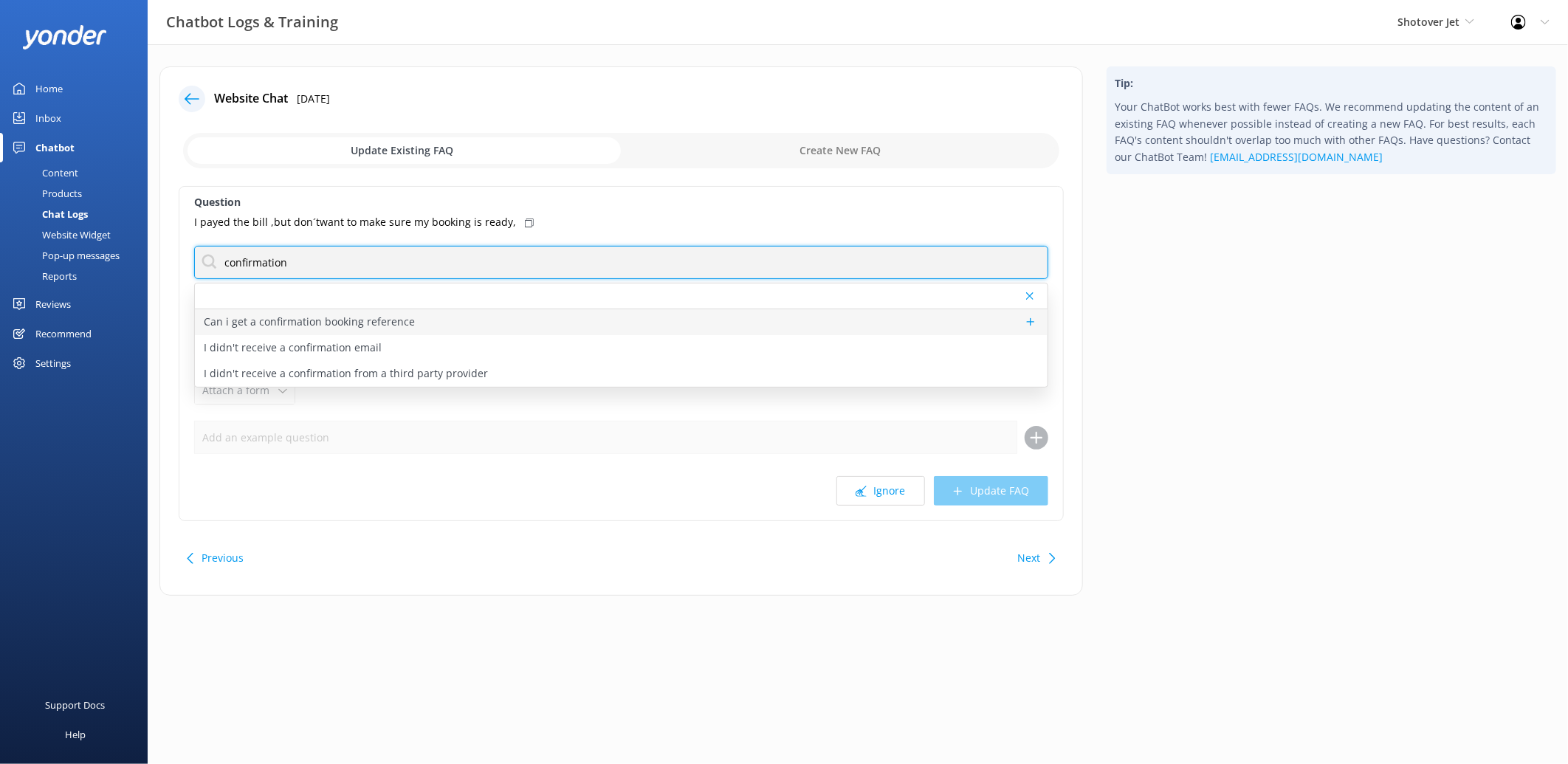
type input "confirmation"
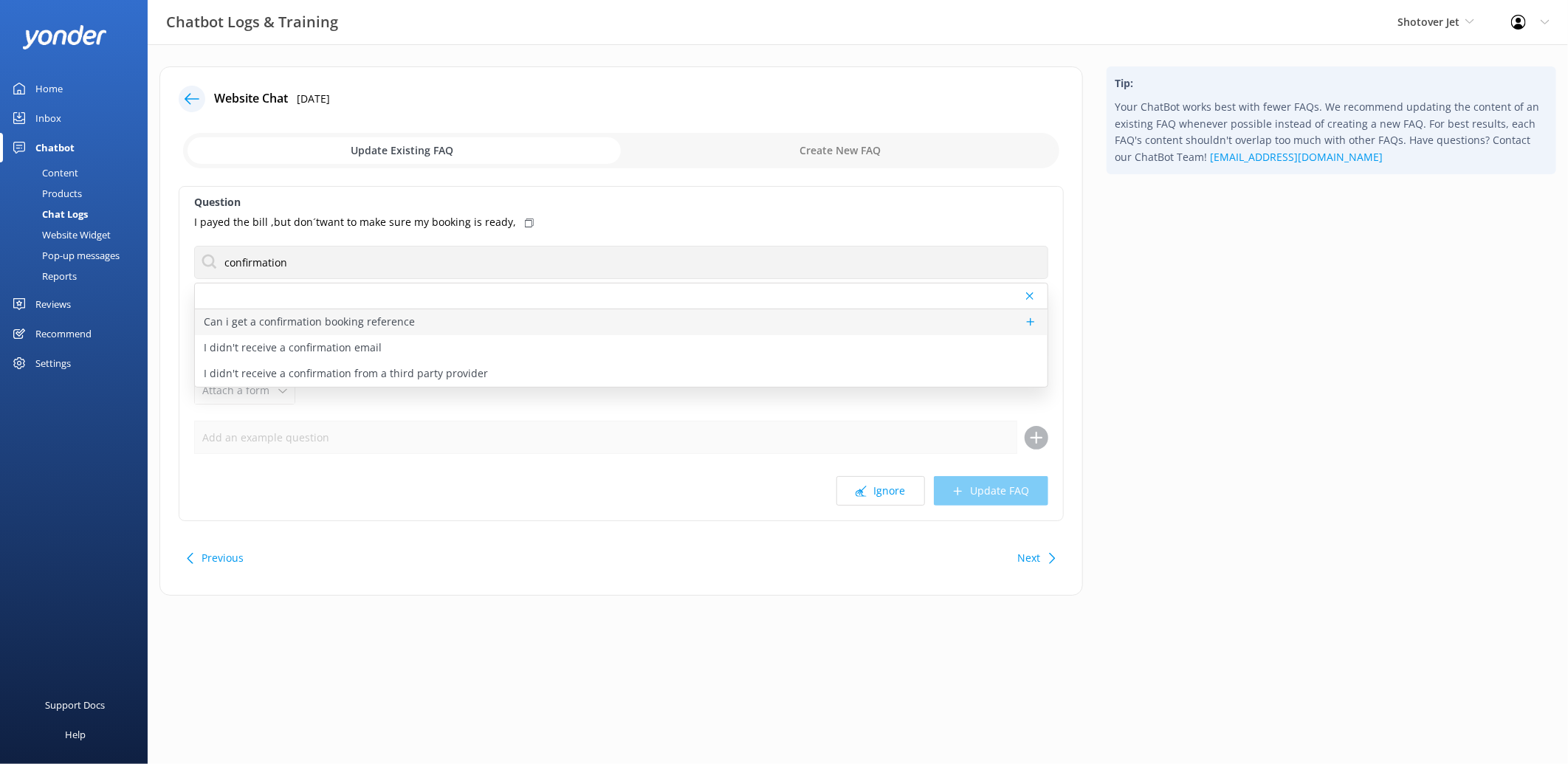
click at [440, 319] on div "Can i get a confirmation booking reference" at bounding box center [621, 322] width 853 height 26
type textarea "You will find the booking reference in the confirmation email sent to you by ou…"
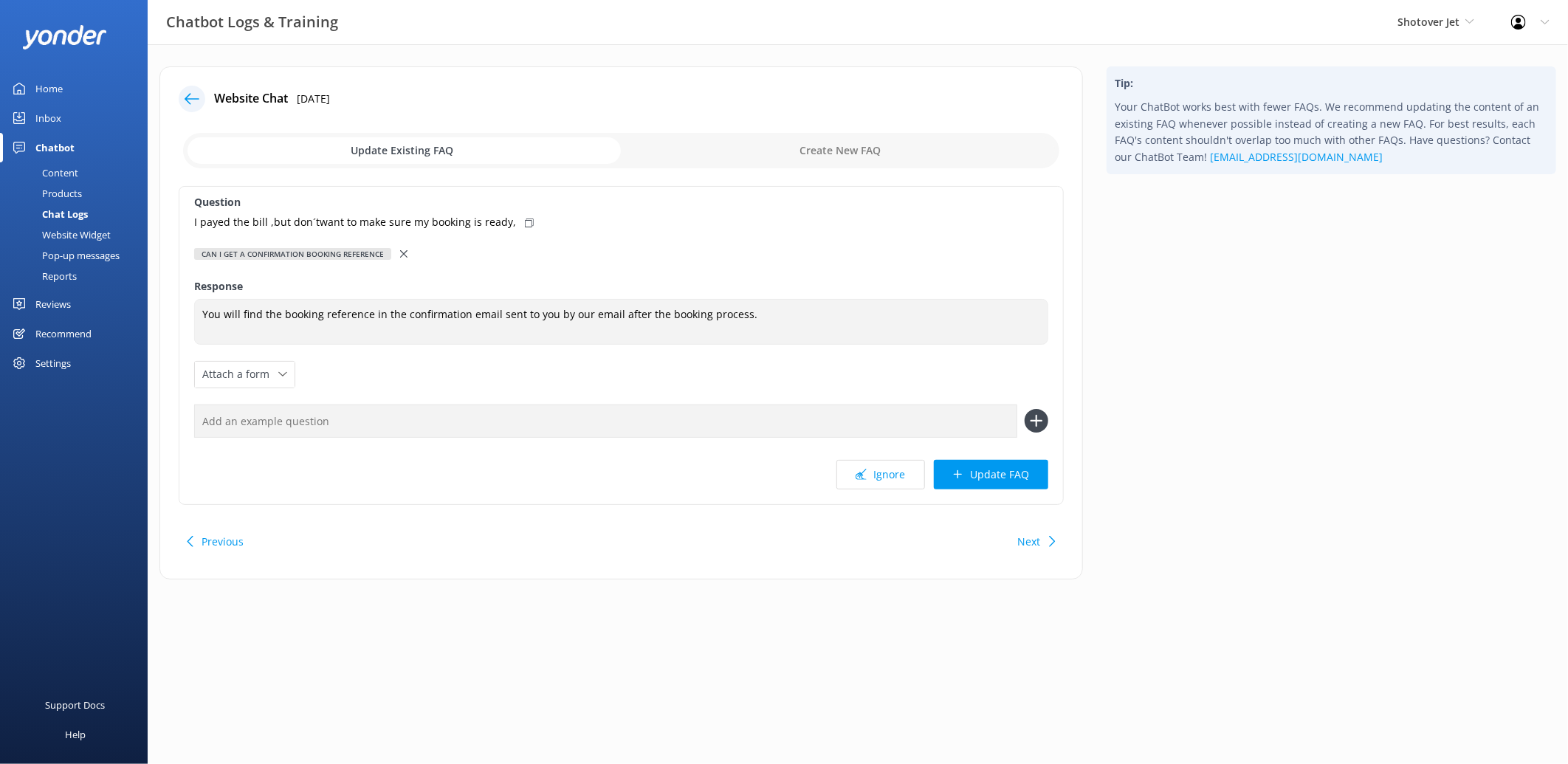
click at [524, 222] on icon at bounding box center [529, 223] width 9 height 9
click at [408, 414] on input "text" at bounding box center [606, 420] width 823 height 33
paste input "I payed the bill ,but don´twant to make sure my booking is ready,"
type input "I payed the bill ,but don´twant to make sure my booking is ready,"
click at [1029, 423] on icon at bounding box center [1036, 420] width 24 height 24
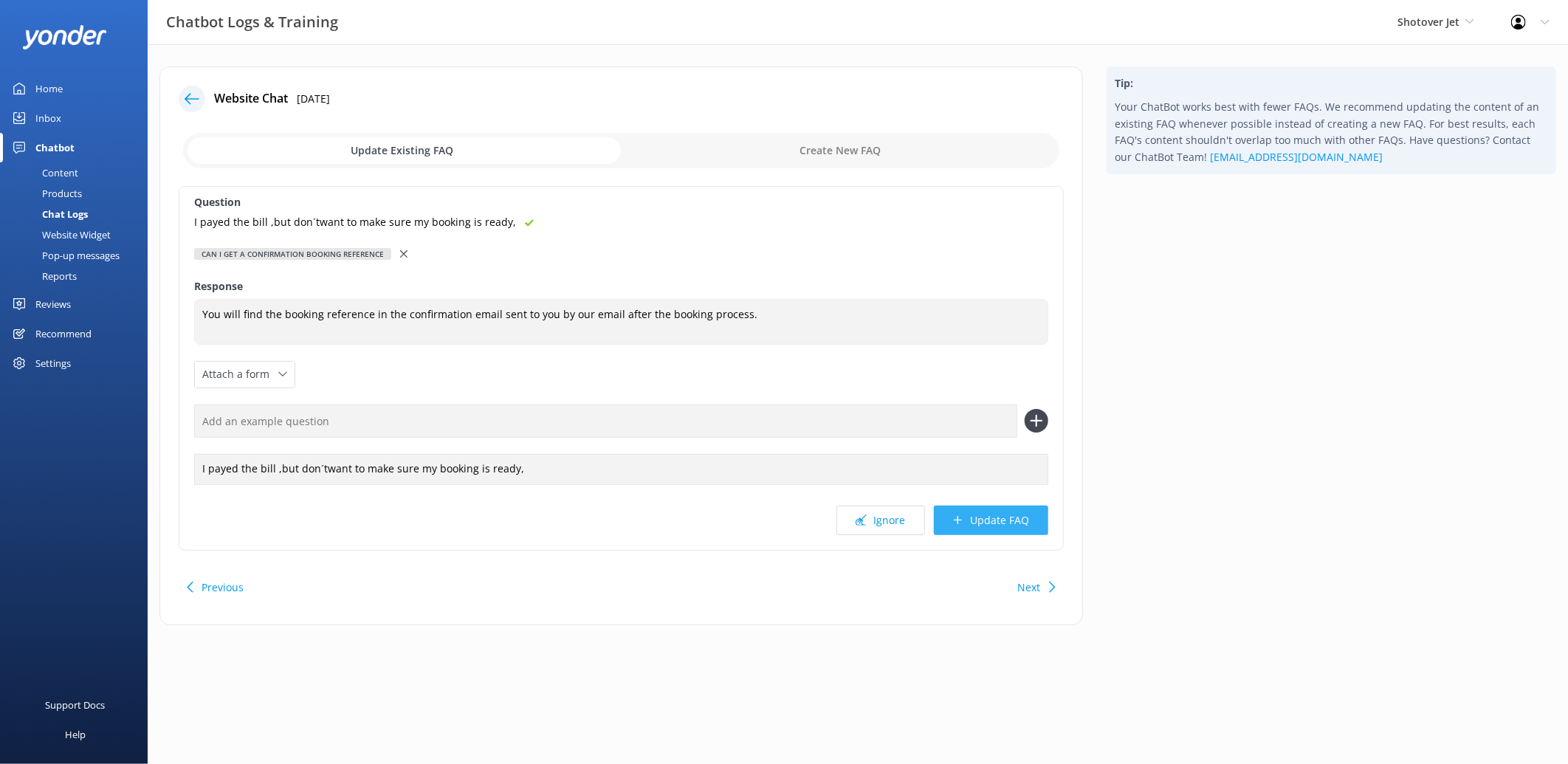
click at [995, 529] on button "Update FAQ" at bounding box center [991, 520] width 115 height 30
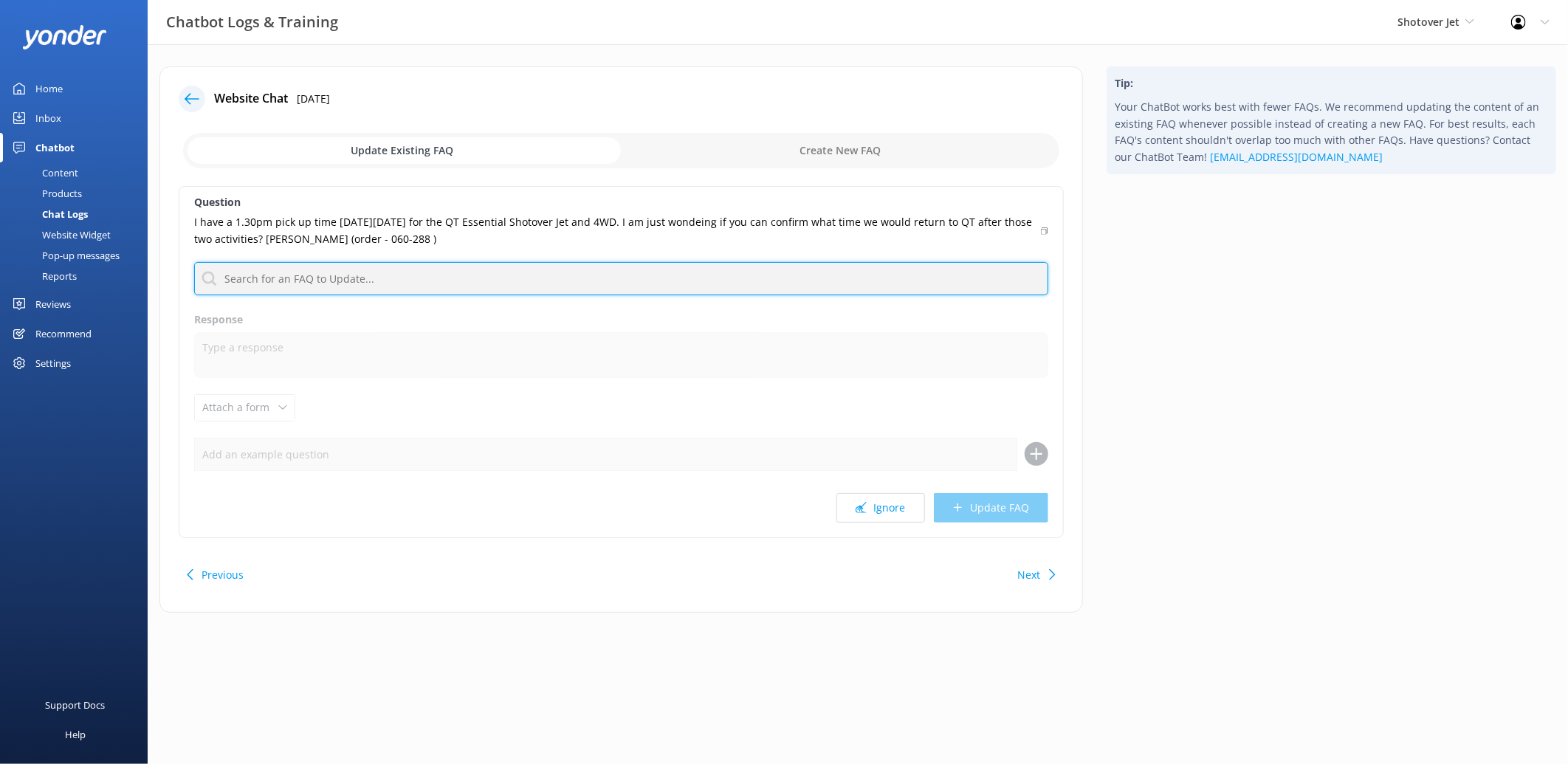
click at [411, 271] on input "text" at bounding box center [621, 278] width 855 height 33
type input "nomads"
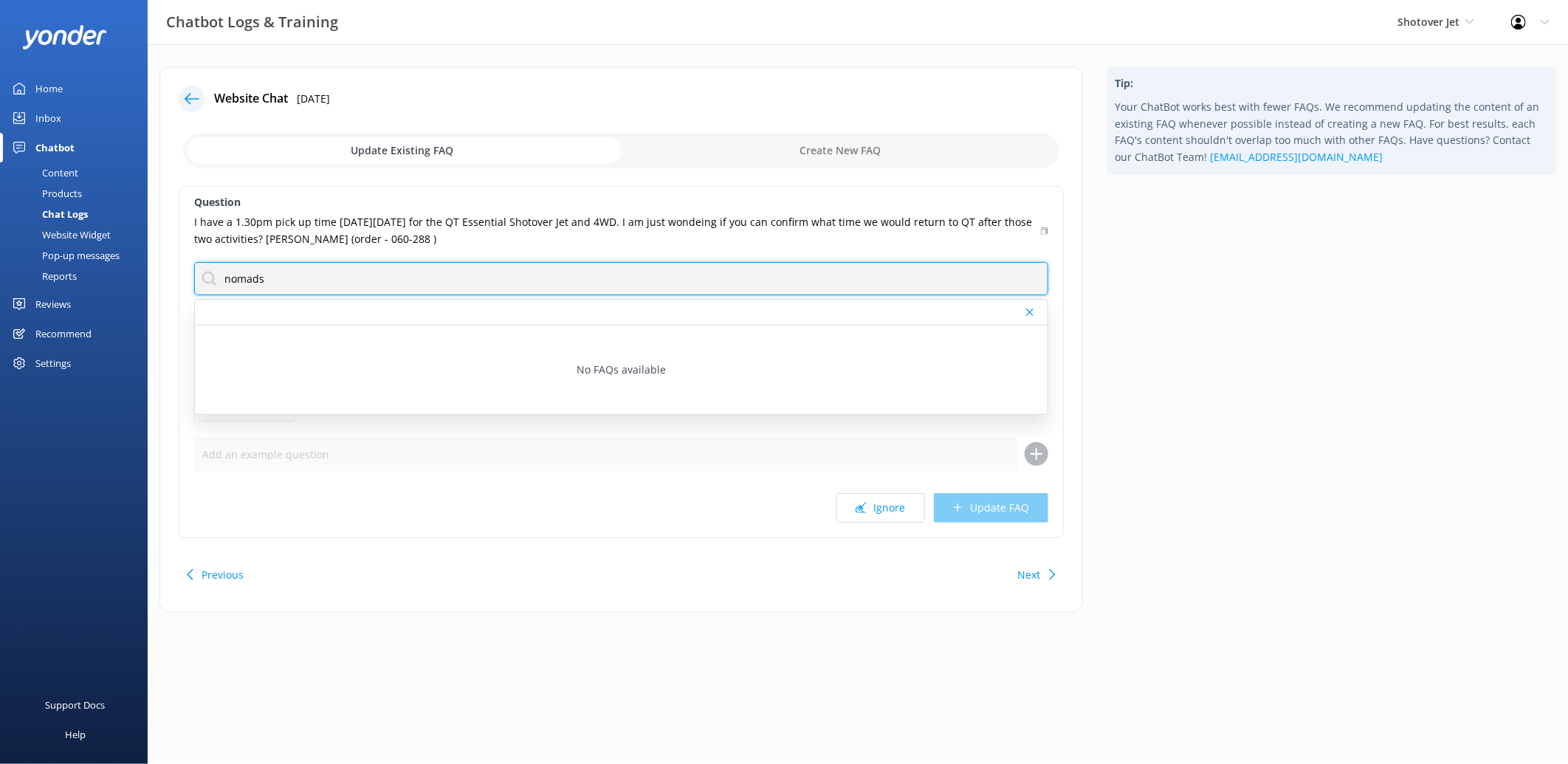
drag, startPoint x: 290, startPoint y: 274, endPoint x: 109, endPoint y: 262, distance: 181.4
click at [109, 262] on div "Chatbot Logs & Training Shotover Jet Shotover Jet Dart River Adventures Profile…" at bounding box center [784, 351] width 1568 height 613
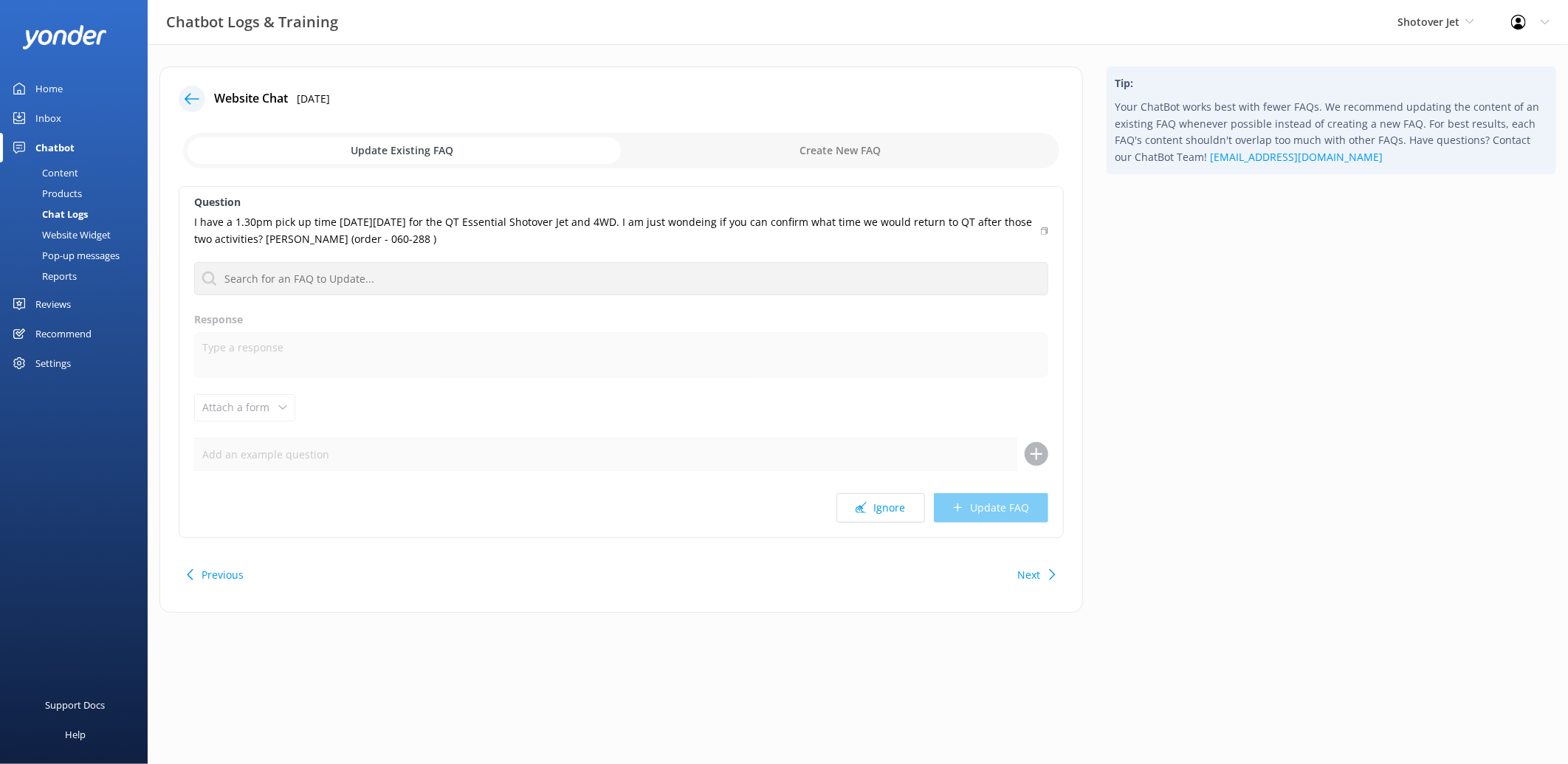
click at [788, 151] on input "checkbox" at bounding box center [620, 150] width 876 height 35
checkbox input "true"
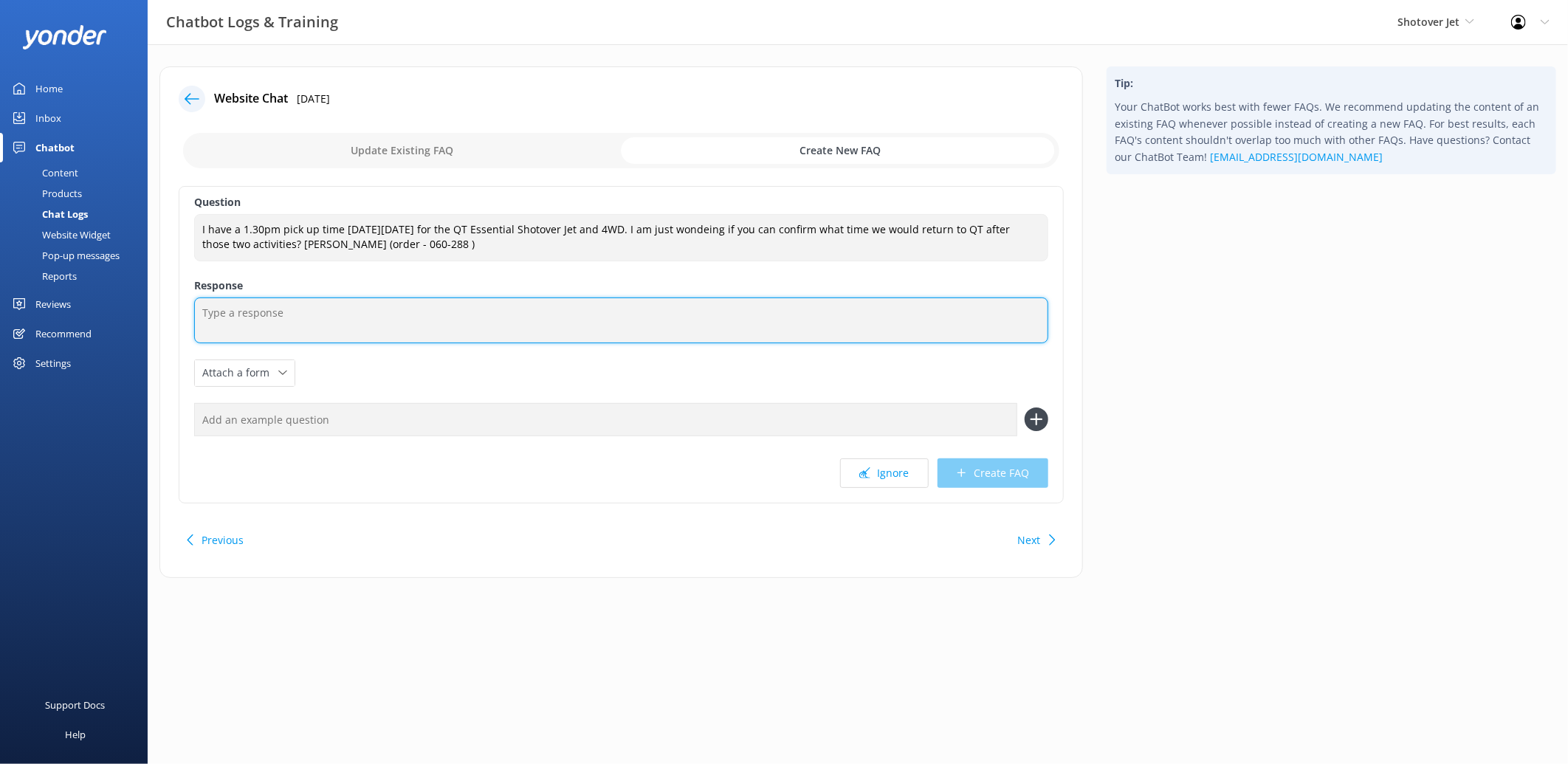
click at [572, 320] on textarea at bounding box center [621, 320] width 855 height 46
drag, startPoint x: 345, startPoint y: 316, endPoint x: 104, endPoint y: 306, distance: 241.2
click at [104, 306] on div "Chatbot Logs & Training Shotover Jet Shotover Jet Dart River Adventures Profile…" at bounding box center [784, 333] width 1568 height 578
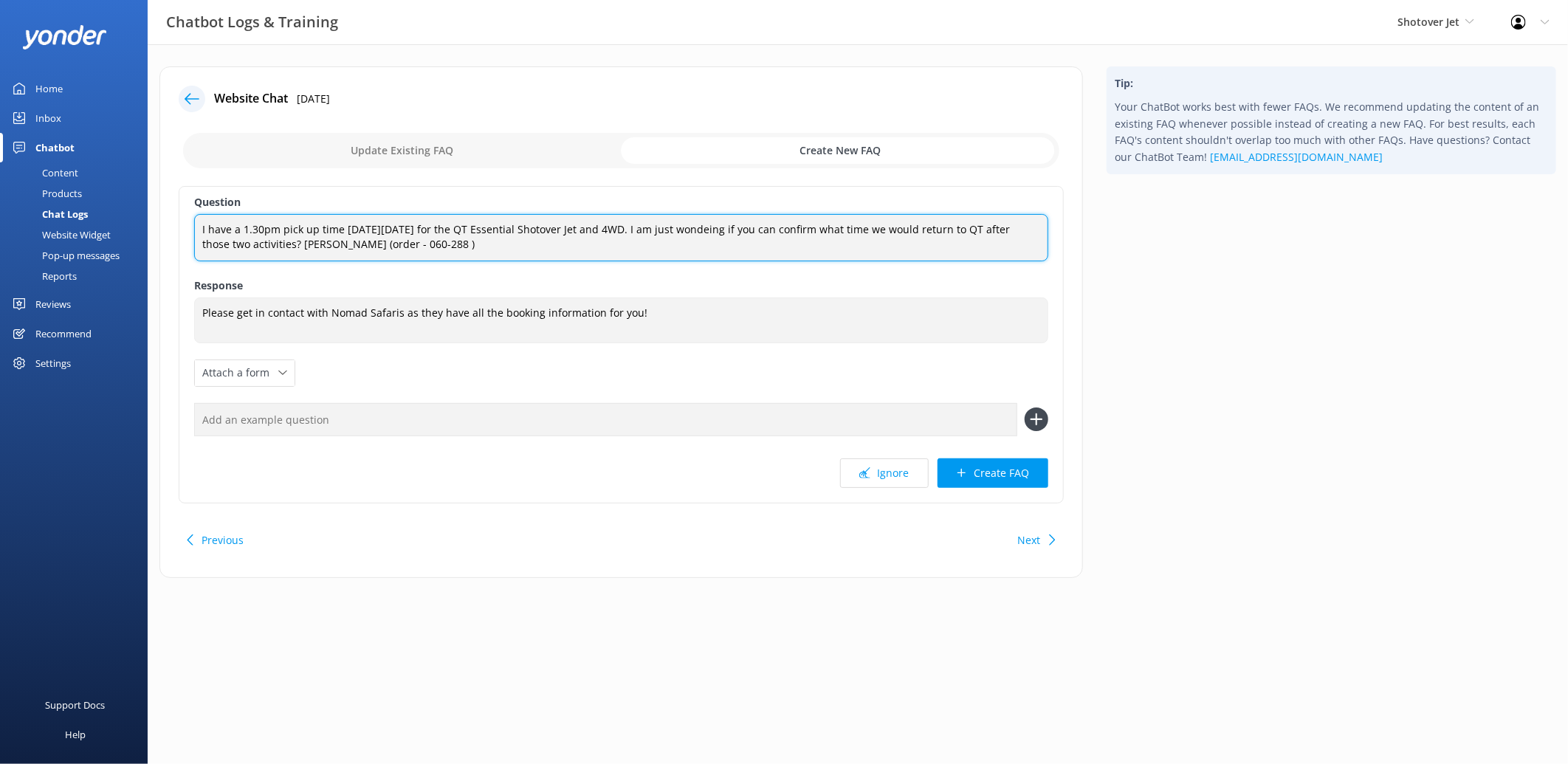
drag, startPoint x: 415, startPoint y: 250, endPoint x: 157, endPoint y: 212, distance: 260.8
click at [157, 212] on div "Website Chat 11th Aug 2025 Update Existing FAQ Create New FAQ Question I have a…" at bounding box center [620, 329] width 947 height 526
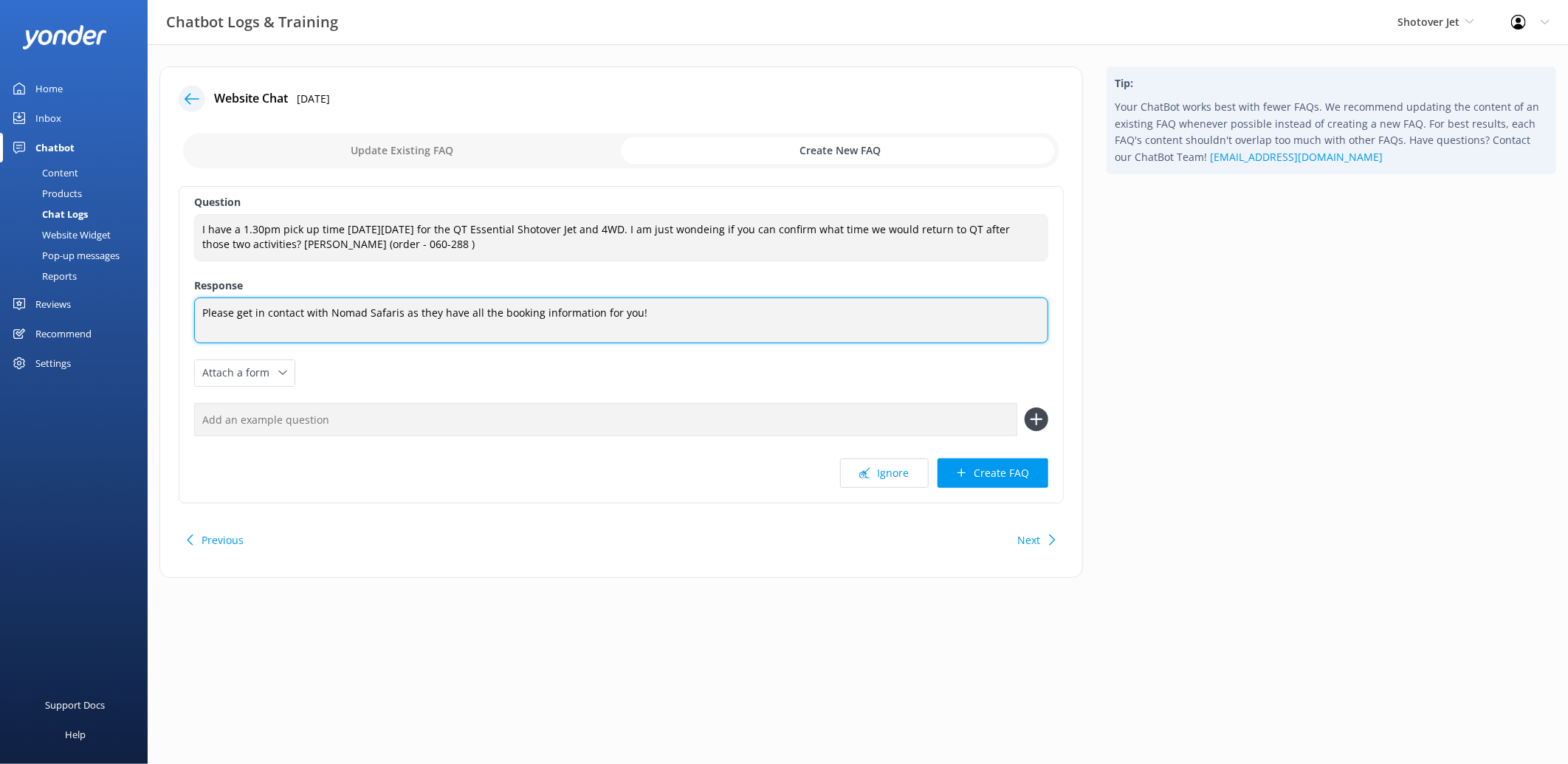
drag, startPoint x: 675, startPoint y: 320, endPoint x: 184, endPoint y: 325, distance: 491.0
click at [184, 325] on div "Question I have a 1.30pm pick up time on Wed Oct 1 for the QT Essential Shotove…" at bounding box center [621, 344] width 885 height 317
paste textarea "Thanks for your message! For the QT Essential Shotover Jet and 4WD combo, pleas…"
type textarea "Thanks for your message! For the QT Essential Shotover Jet and 4WD combo, pleas…"
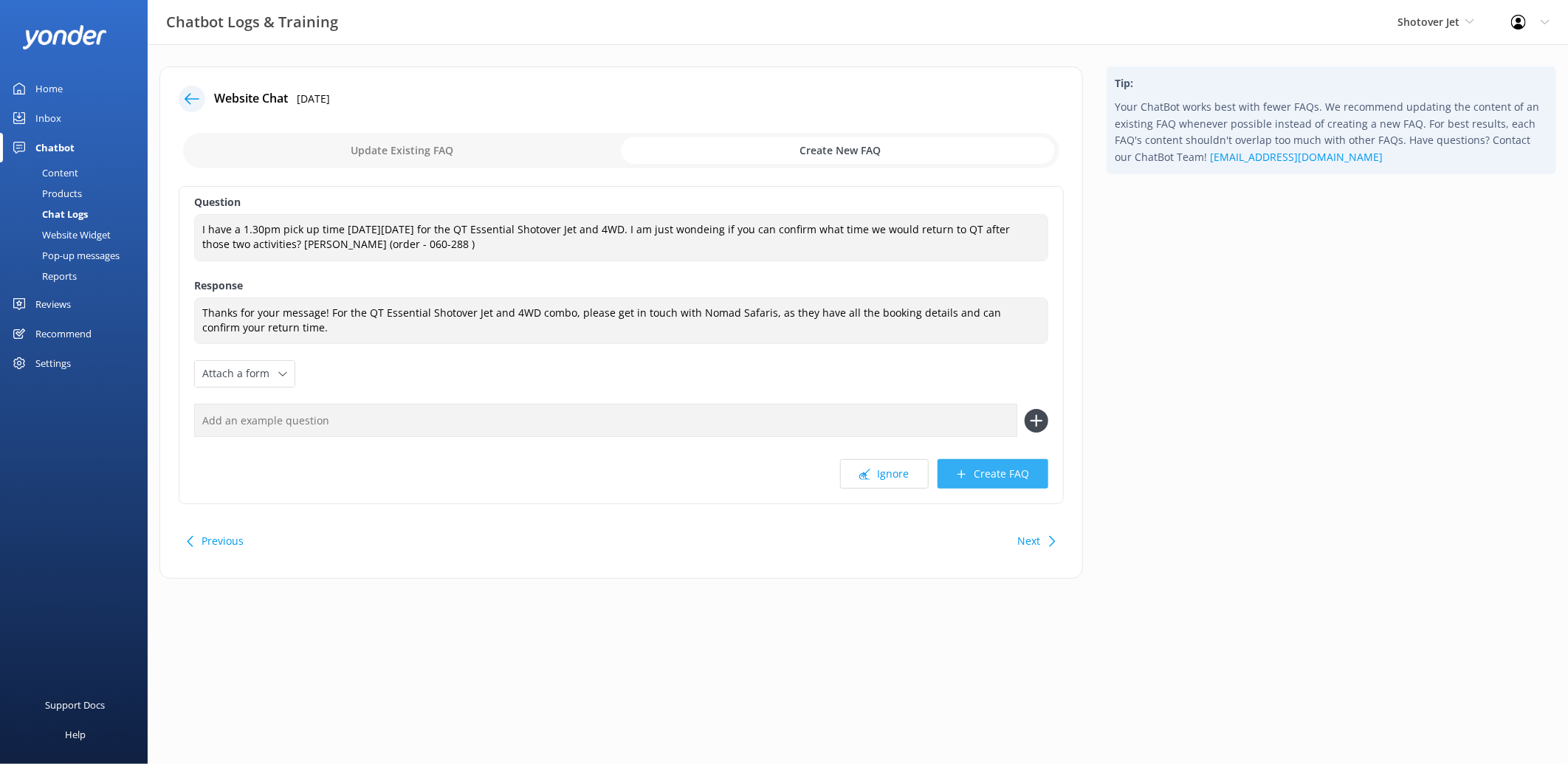
click at [991, 476] on button "Create FAQ" at bounding box center [993, 474] width 110 height 30
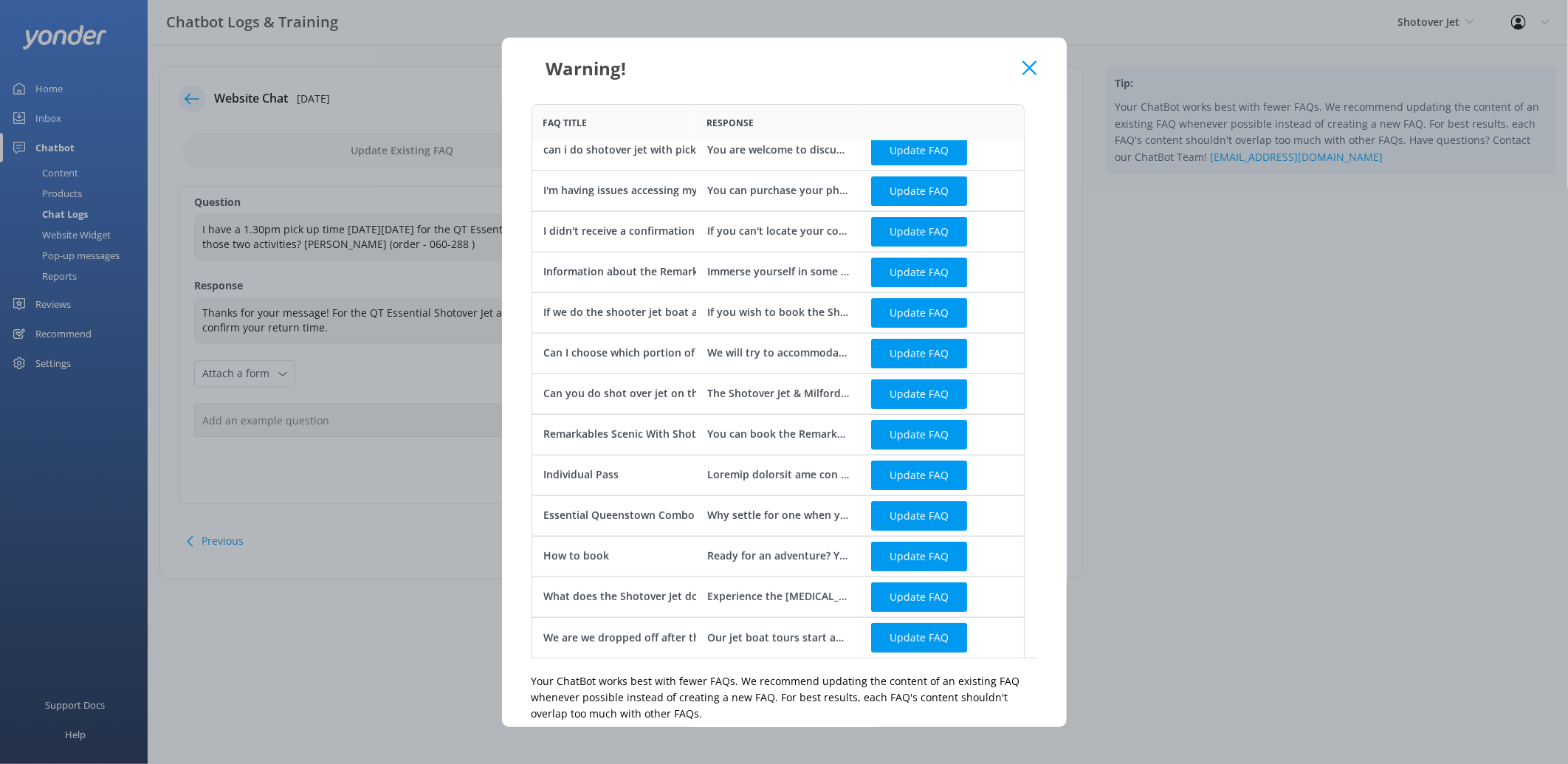
scroll to position [144, 0]
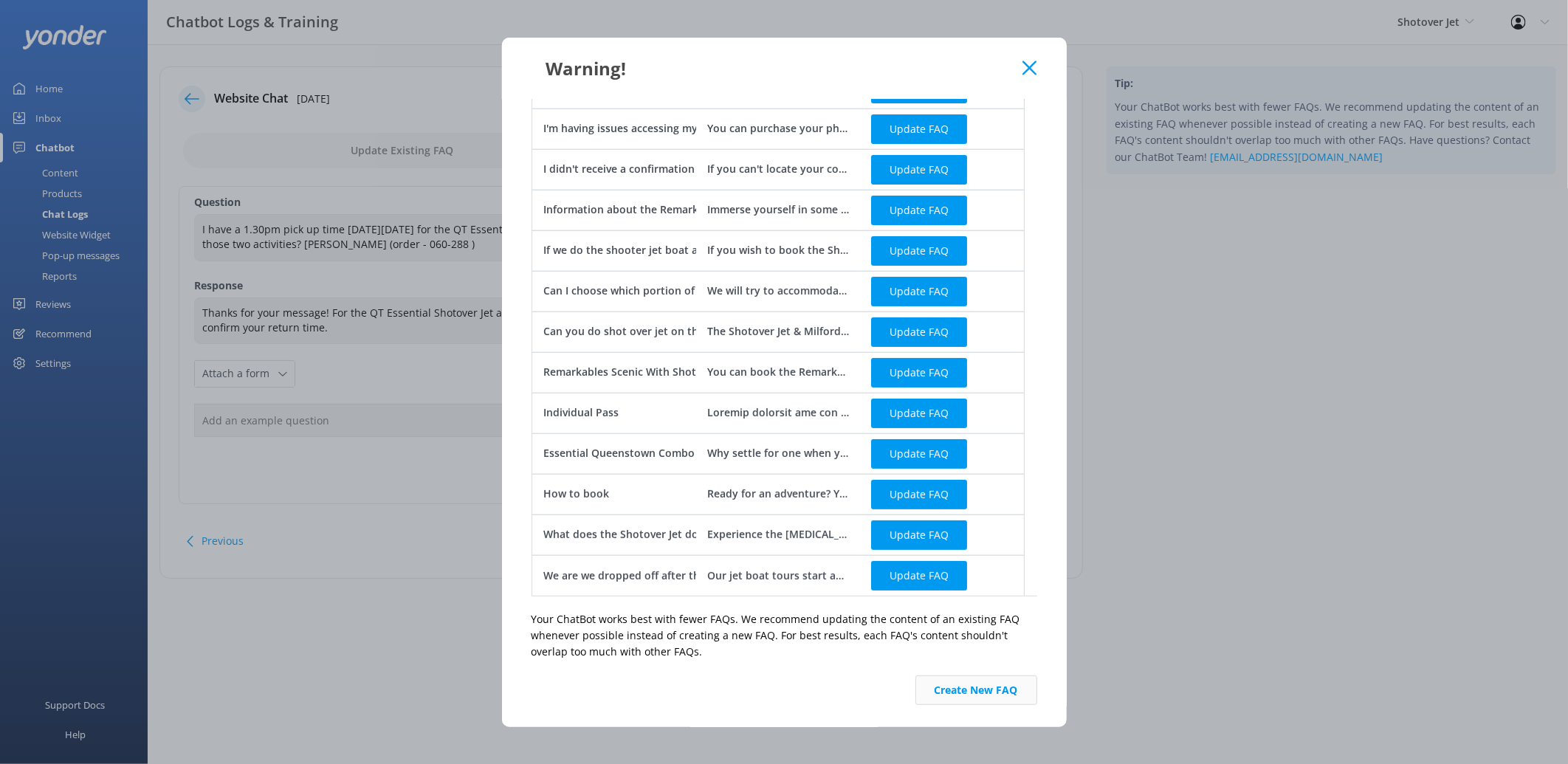
click at [962, 686] on button "Create New FAQ" at bounding box center [976, 690] width 122 height 30
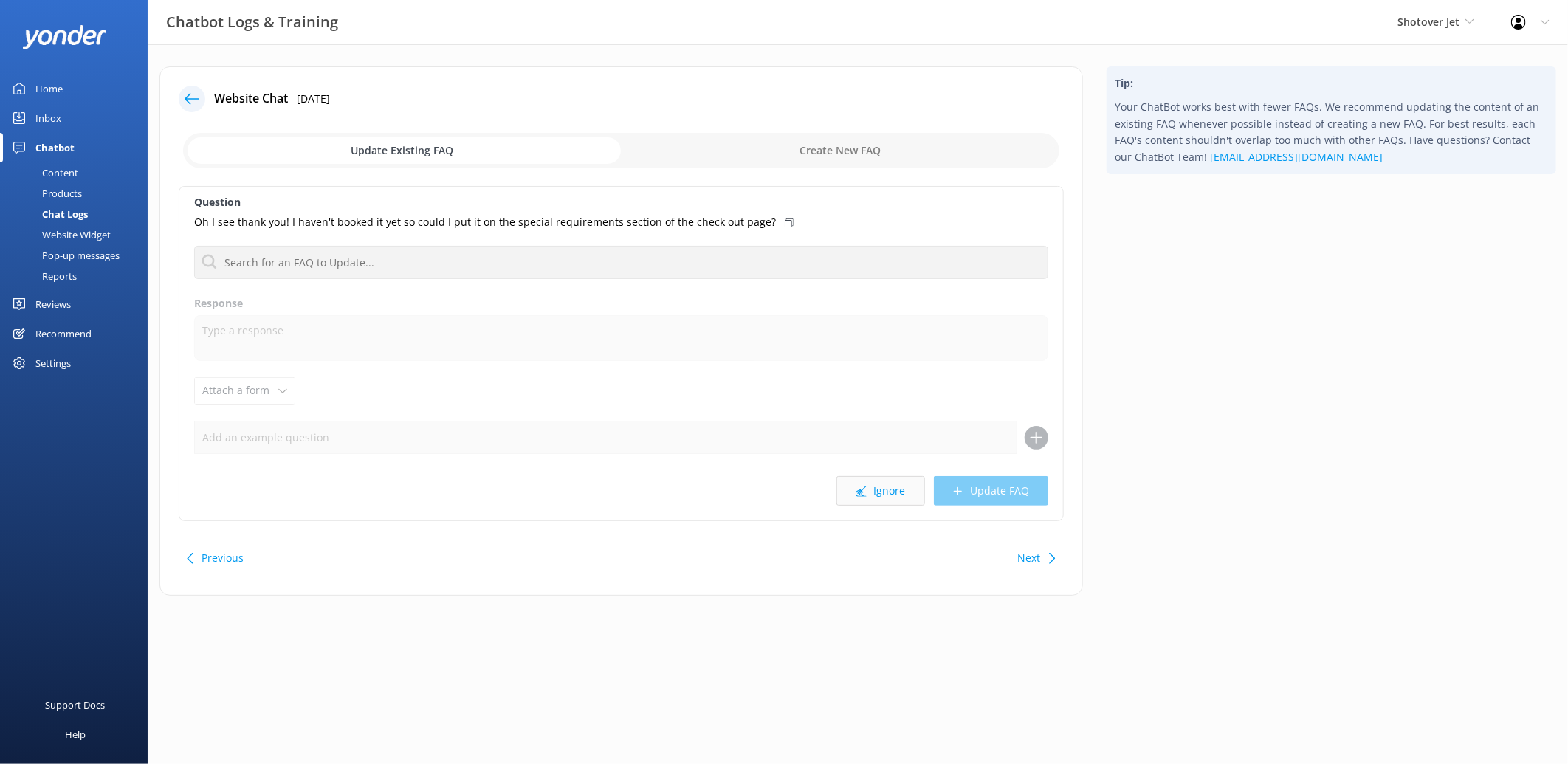
click at [883, 505] on button "Ignore" at bounding box center [881, 491] width 89 height 30
click at [883, 506] on div "Question Contact us No FAQs available Response Attach a form Leave contact deta…" at bounding box center [621, 354] width 885 height 335
click at [881, 492] on button "Ignore" at bounding box center [881, 491] width 89 height 30
drag, startPoint x: 420, startPoint y: 219, endPoint x: 363, endPoint y: 224, distance: 57.2
click at [363, 224] on p "do you do corporate discount ffor ASIC holders?" at bounding box center [312, 222] width 235 height 16
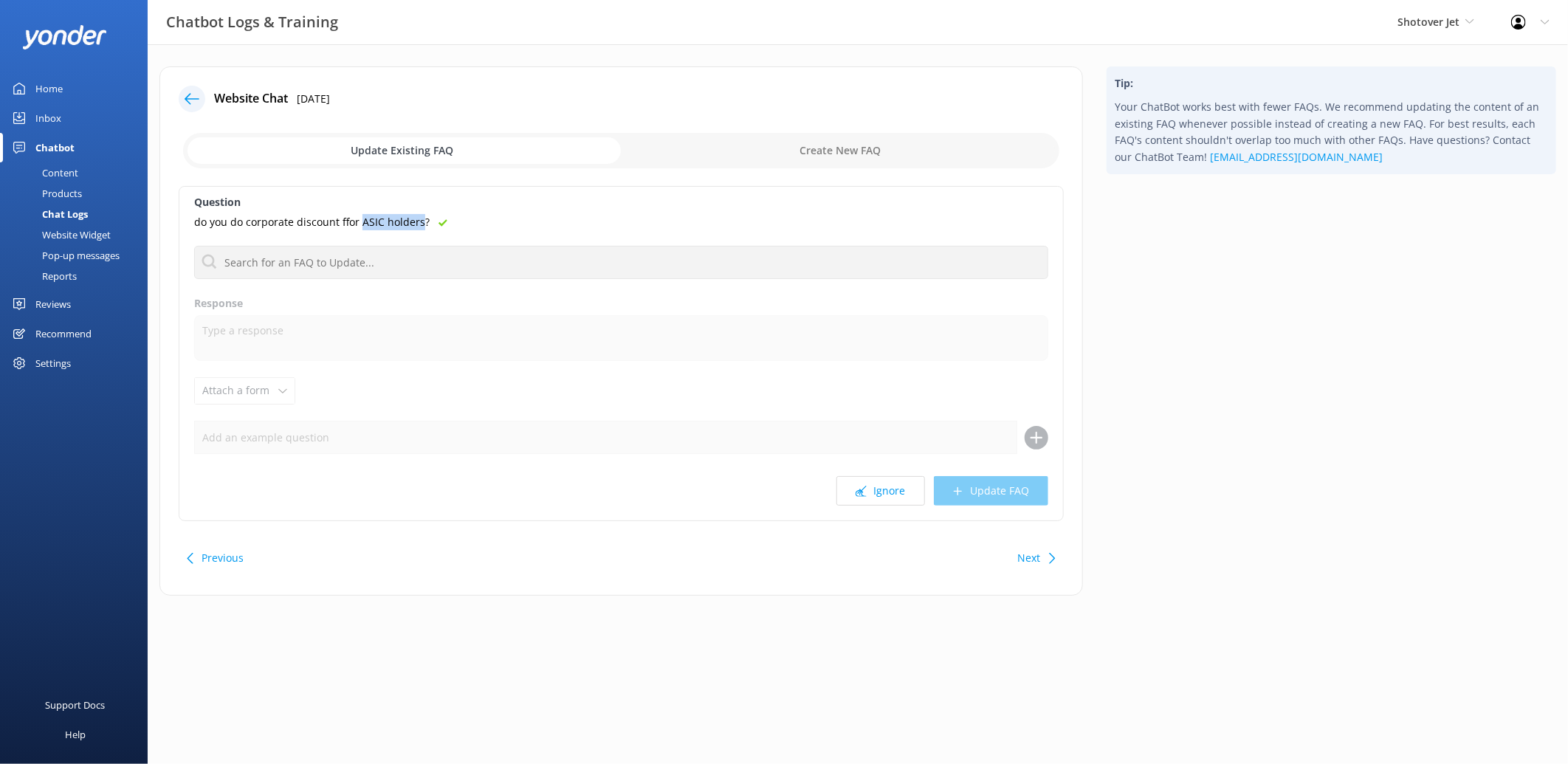
copy p "ASIC holders"
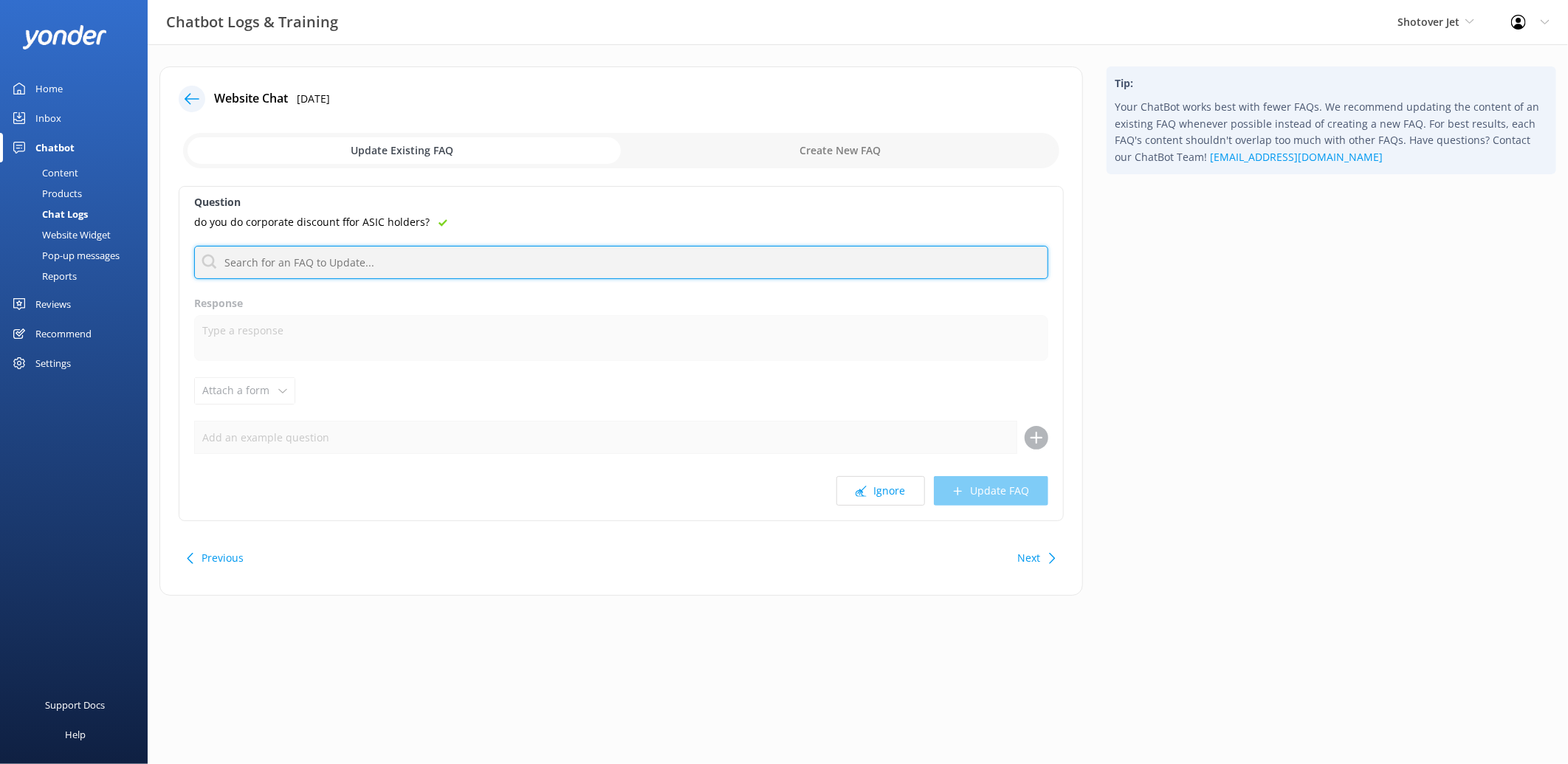
click at [318, 256] on input "text" at bounding box center [621, 262] width 855 height 33
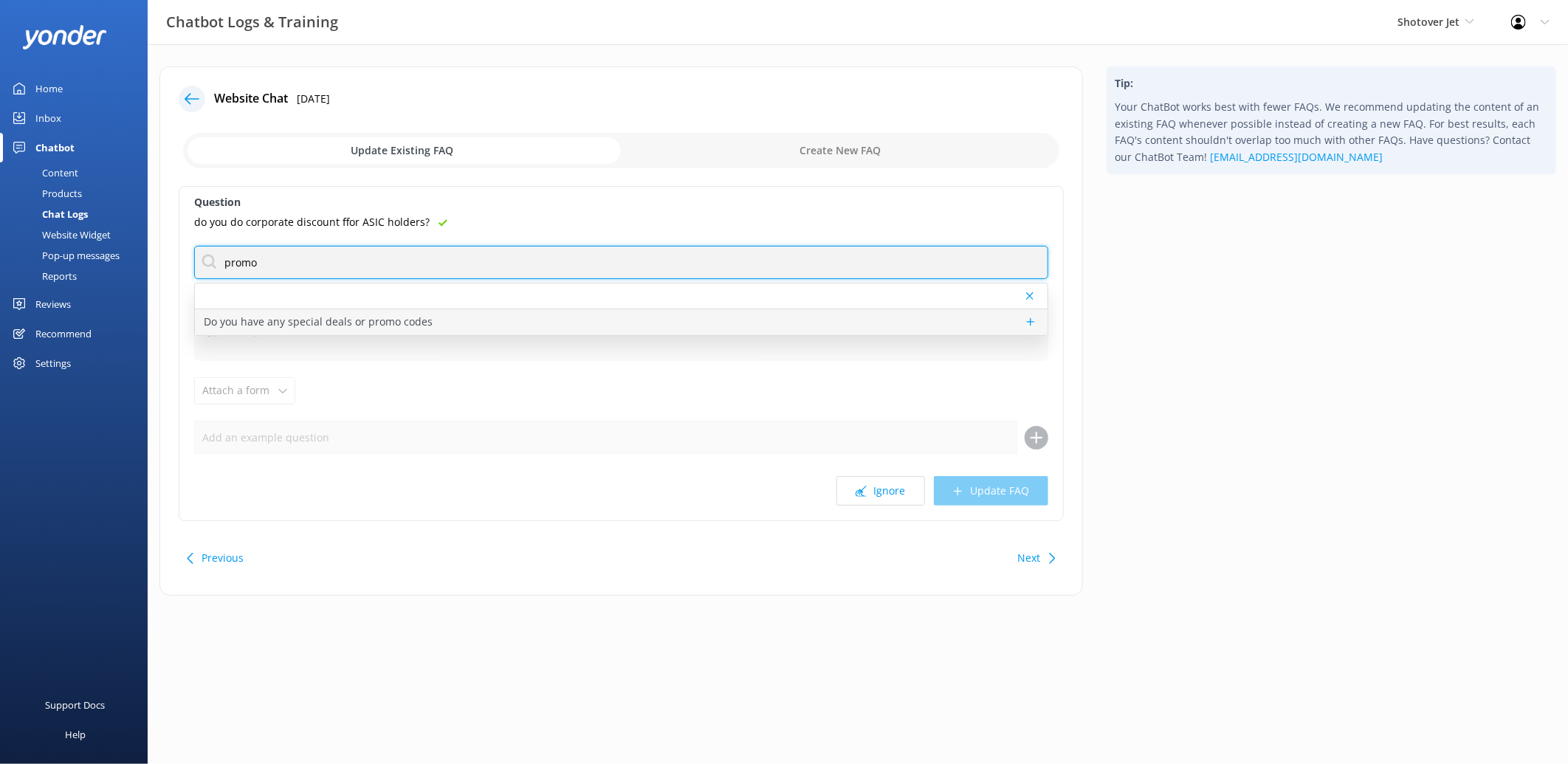
type input "promo"
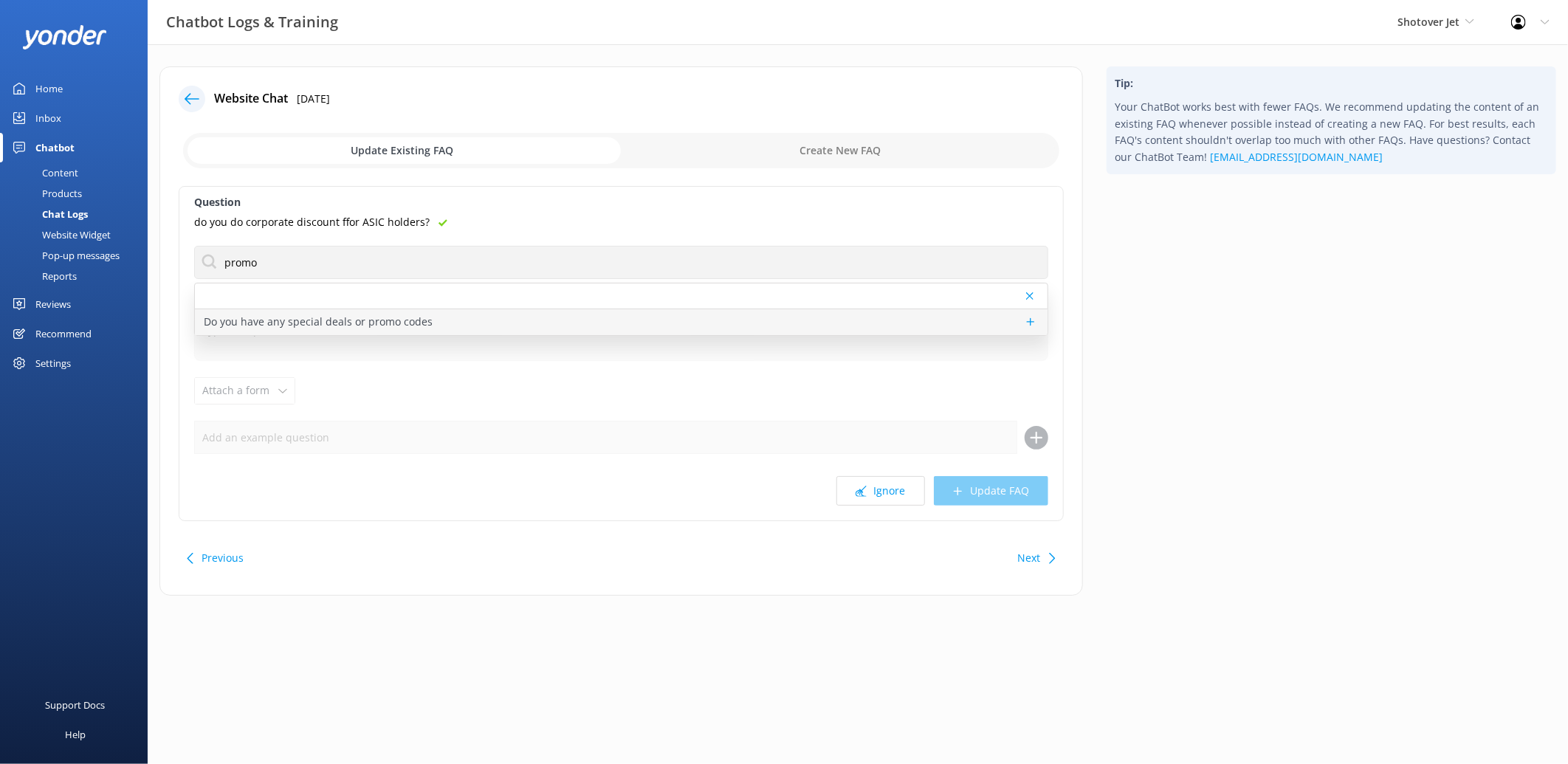
click at [337, 321] on p "Do you have any special deals or promo codes" at bounding box center [317, 322] width 229 height 16
type textarea "For information about our promotions or if you are having issues accessing a pr…"
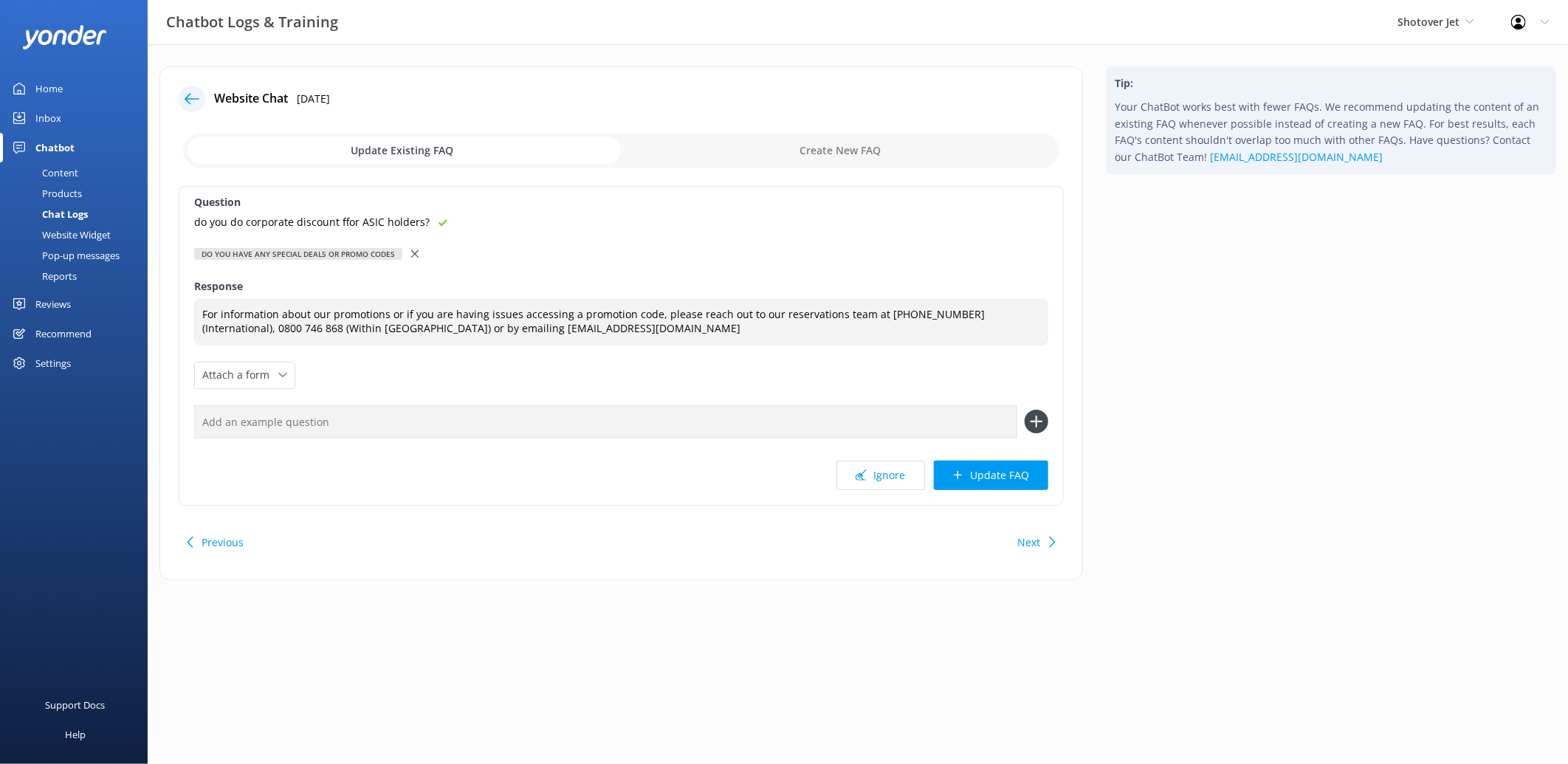
drag, startPoint x: 955, startPoint y: 476, endPoint x: 227, endPoint y: 196, distance: 780.0
click at [227, 196] on div "Question do you do corporate discount ffor ASIC holders? Do you have any specia…" at bounding box center [621, 345] width 885 height 319
click at [970, 471] on button "Update FAQ" at bounding box center [991, 475] width 115 height 30
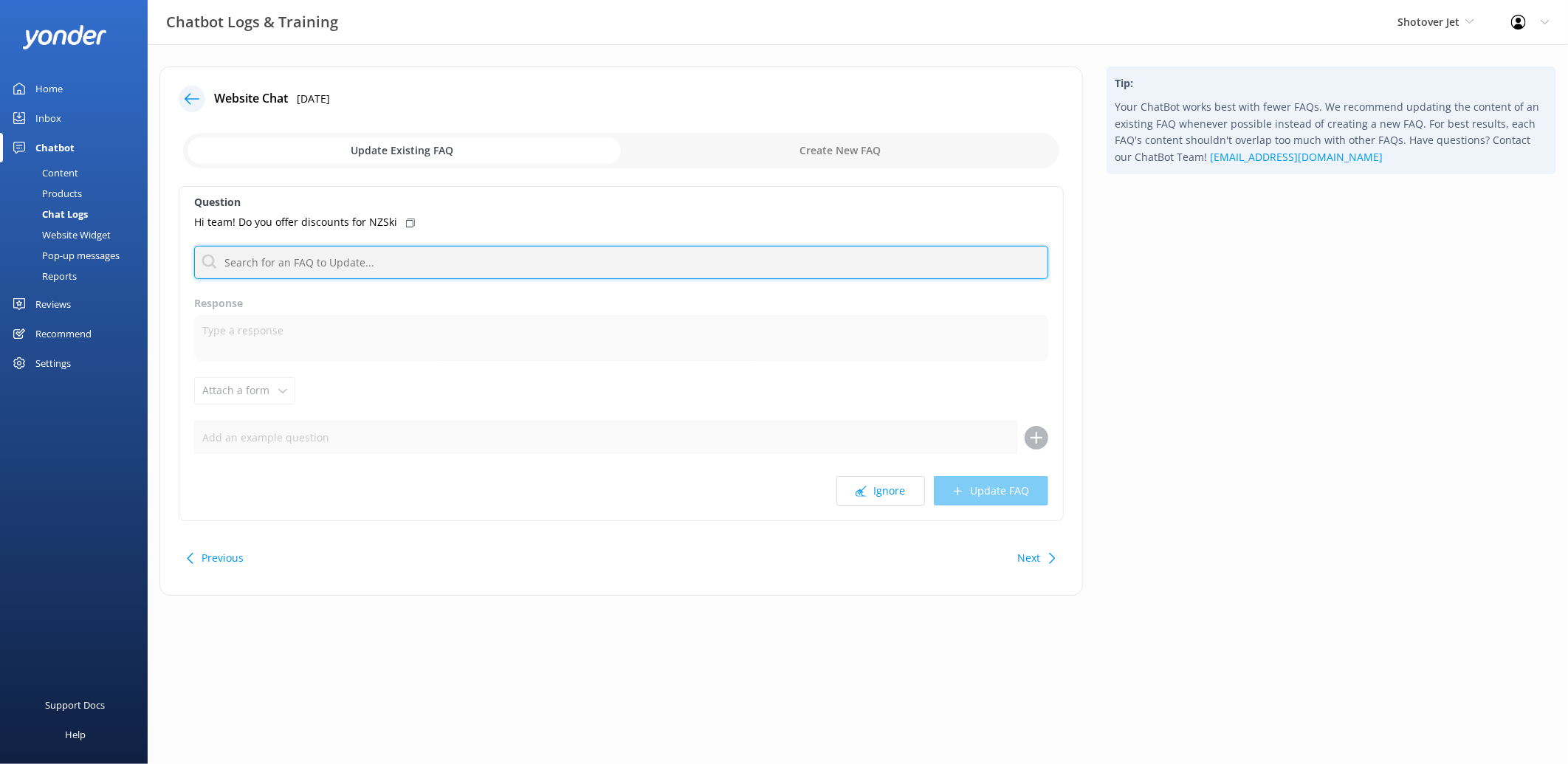
click at [591, 269] on input "text" at bounding box center [621, 262] width 855 height 33
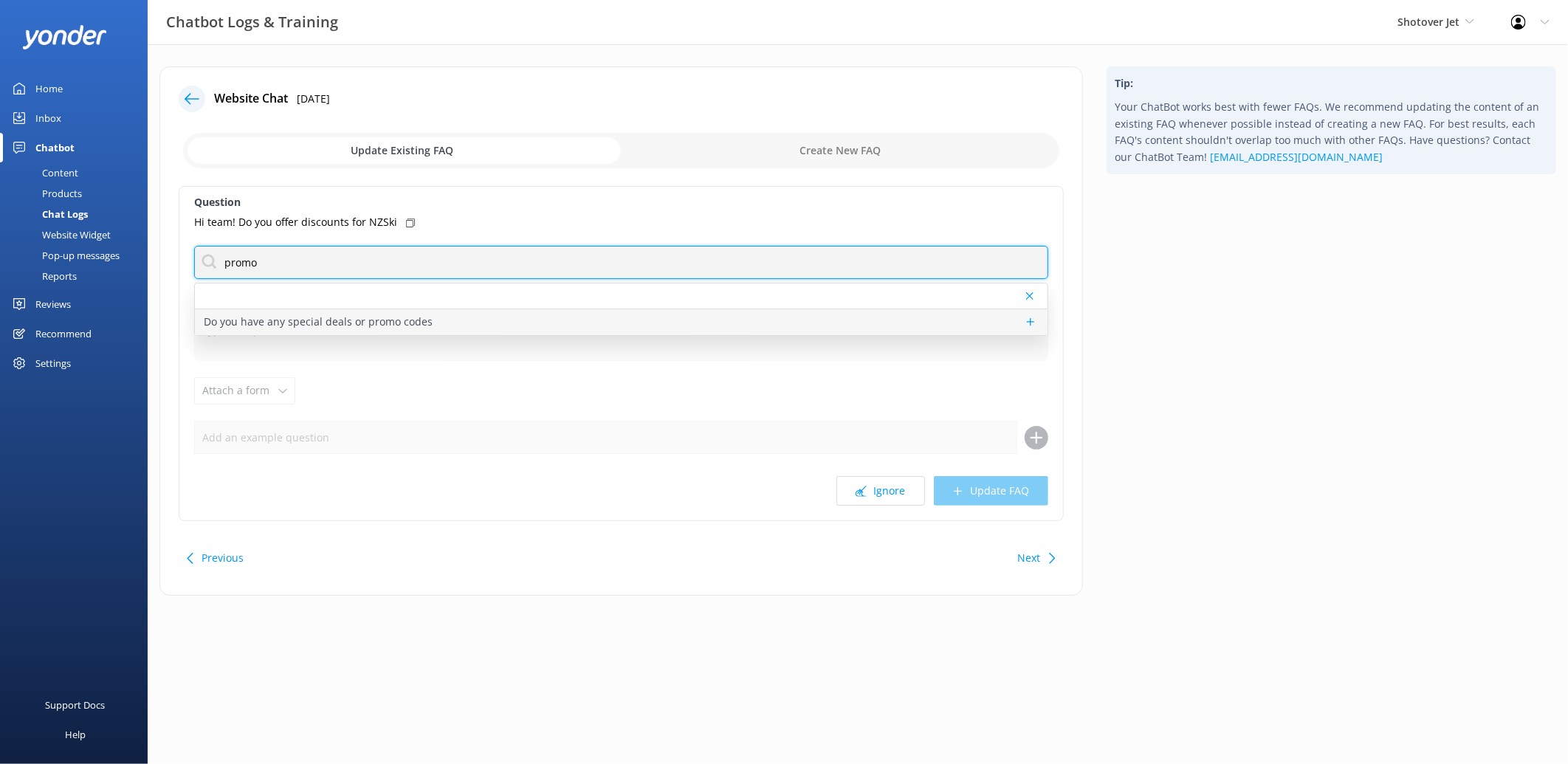
type input "promo"
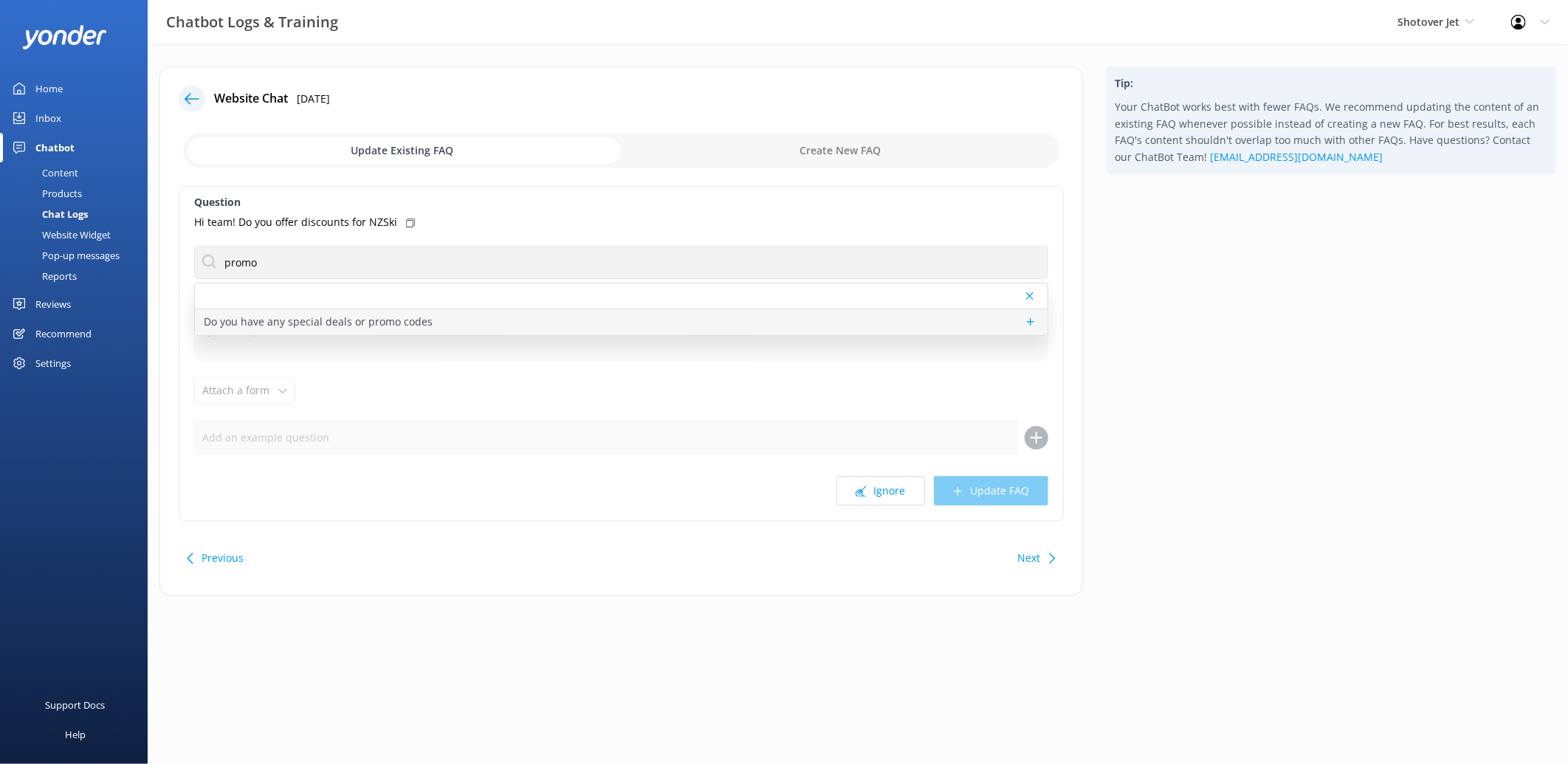
click at [281, 325] on p "Do you have any special deals or promo codes" at bounding box center [317, 322] width 229 height 16
type textarea "For information about our promotions or if you are having issues accessing a pr…"
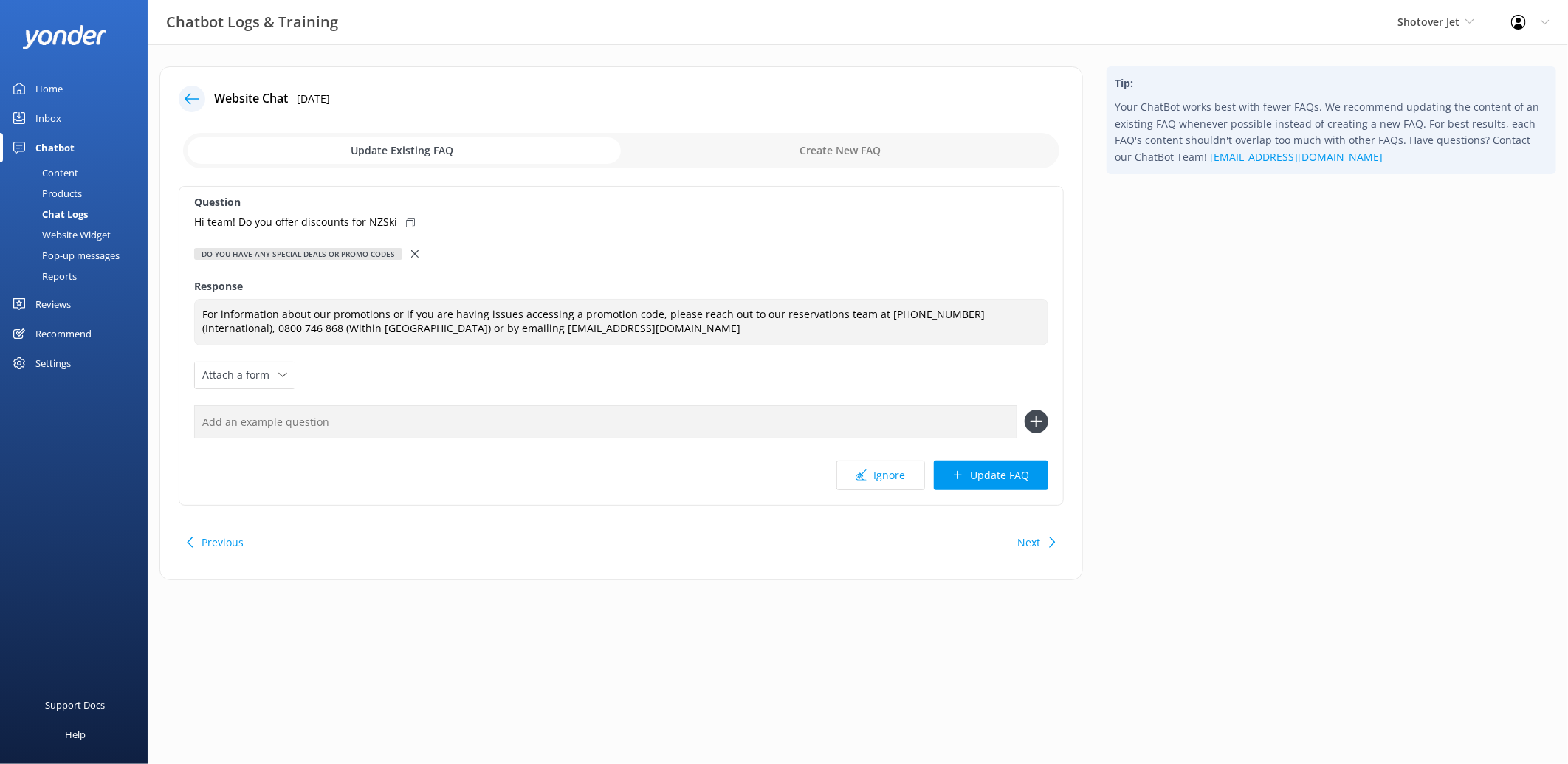
click at [401, 217] on div "Hi team! Do you offer discounts for NZSki" at bounding box center [621, 222] width 855 height 16
click at [335, 429] on input "text" at bounding box center [606, 421] width 823 height 33
paste input "Hi team! Do you offer discounts for NZSki"
type input "Hi team! Do you offer discounts for NZSki"
click at [1035, 413] on icon at bounding box center [1036, 421] width 24 height 24
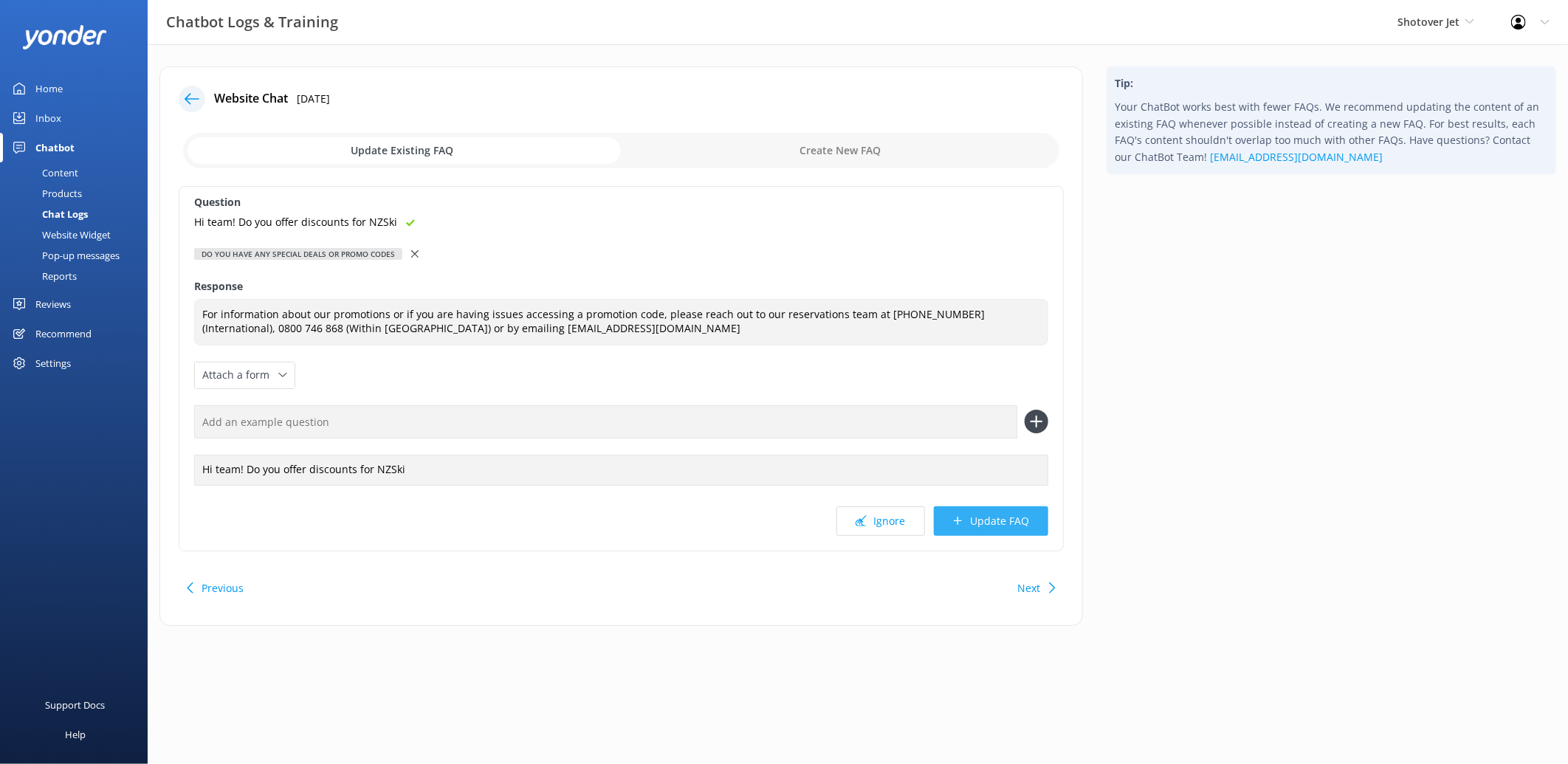
click at [1006, 524] on button "Update FAQ" at bounding box center [991, 521] width 115 height 30
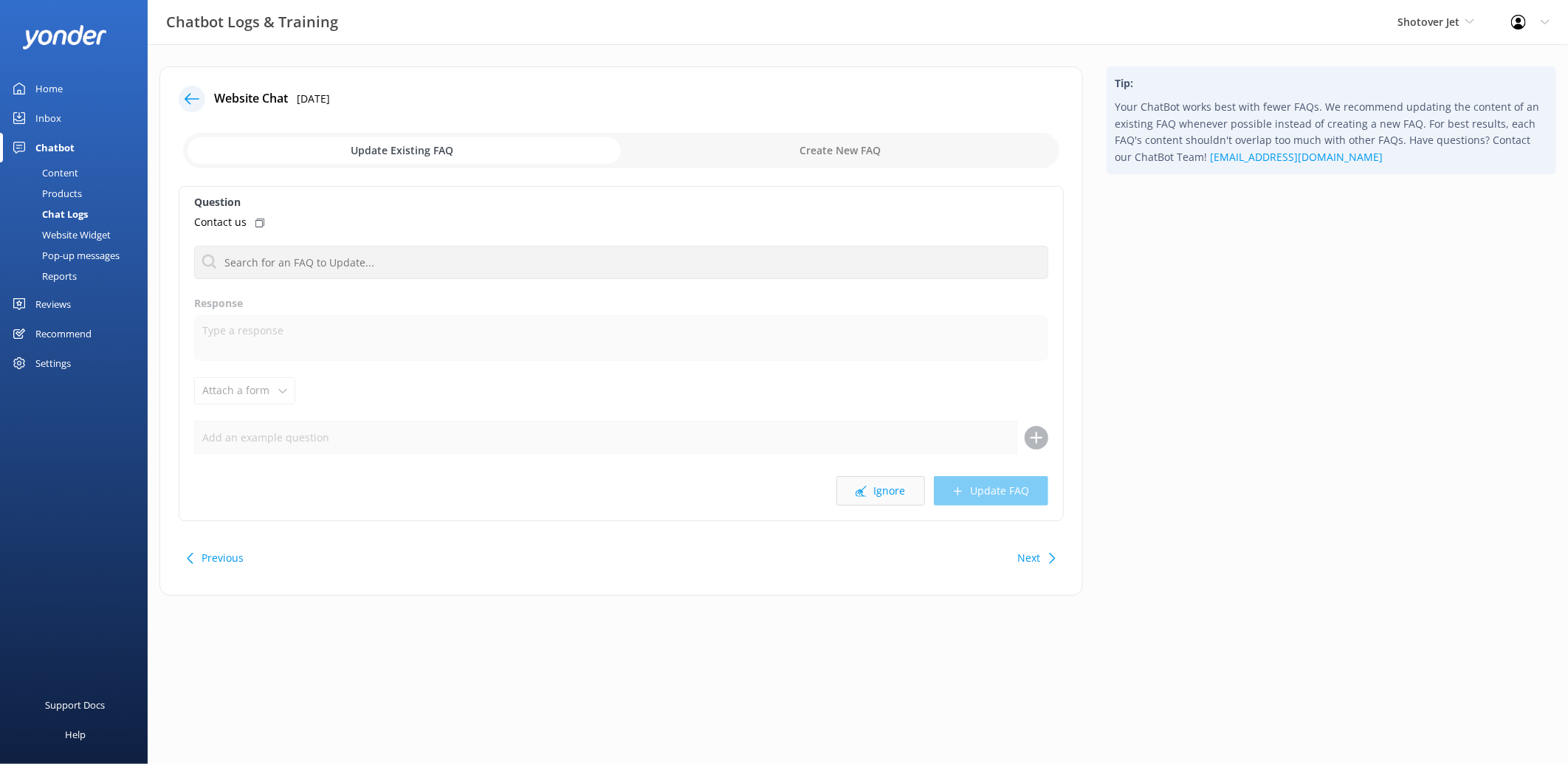
click at [890, 485] on button "Ignore" at bounding box center [881, 491] width 89 height 30
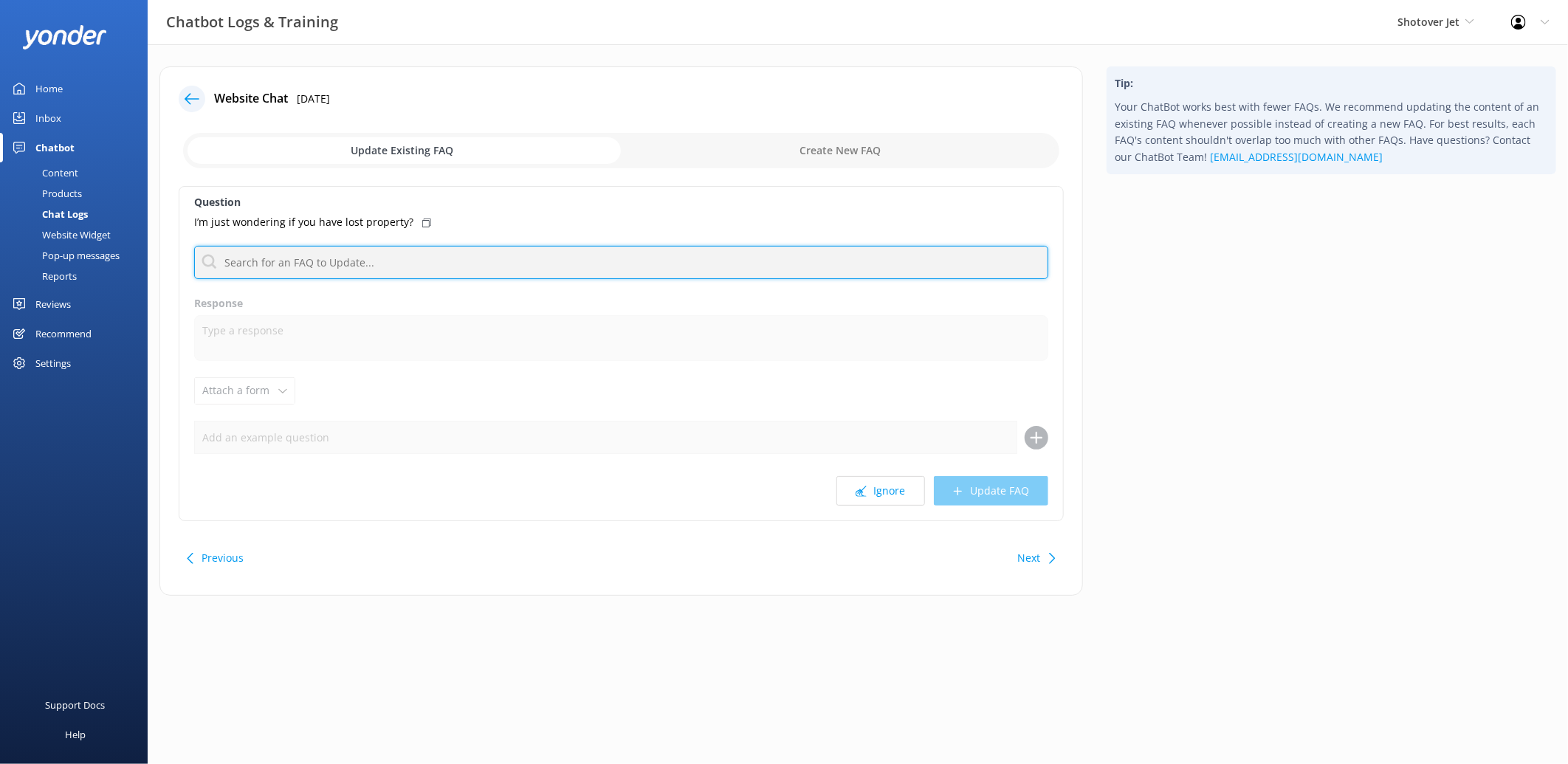
click at [477, 266] on input "text" at bounding box center [621, 262] width 855 height 33
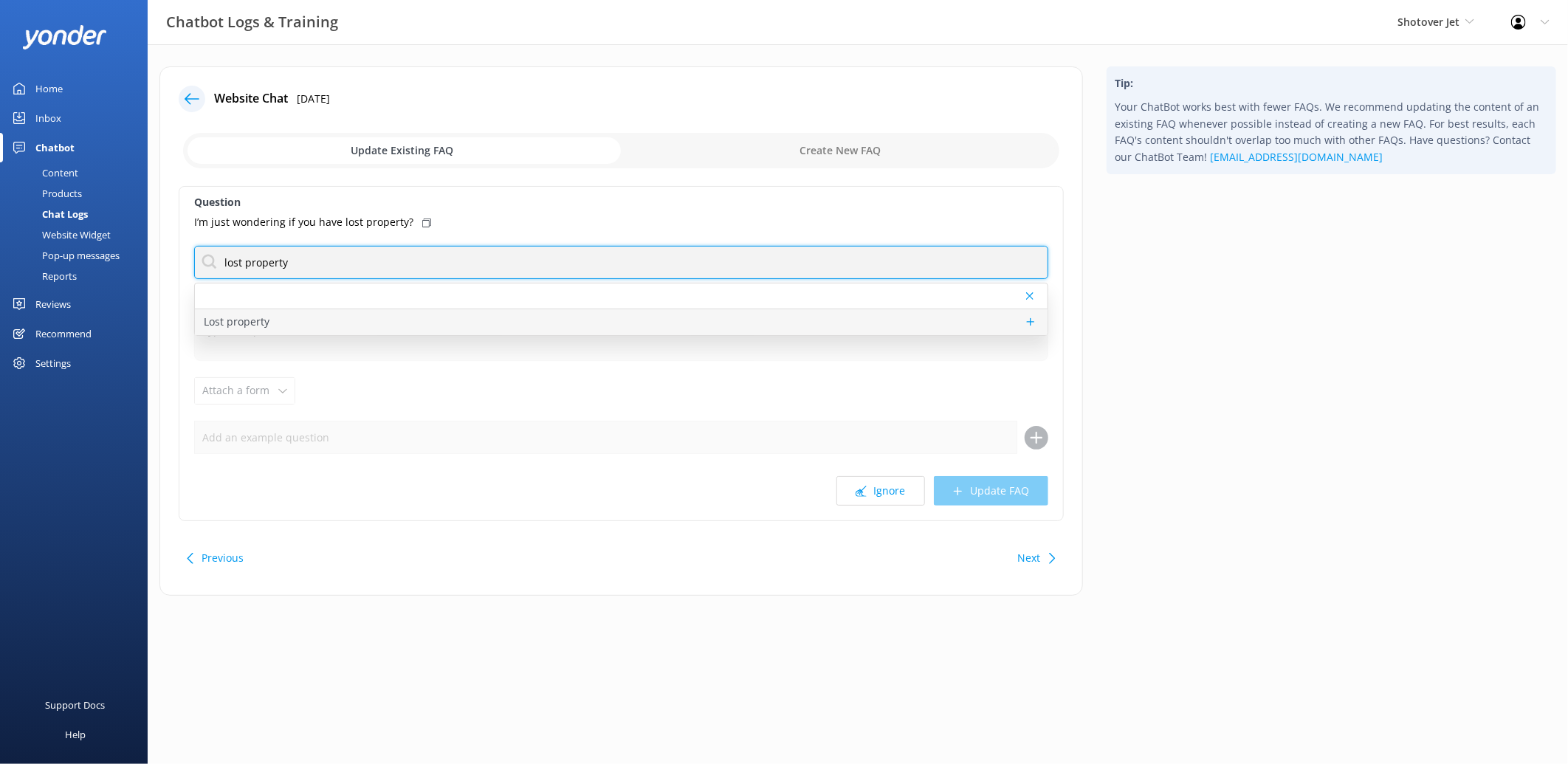
type input "lost property"
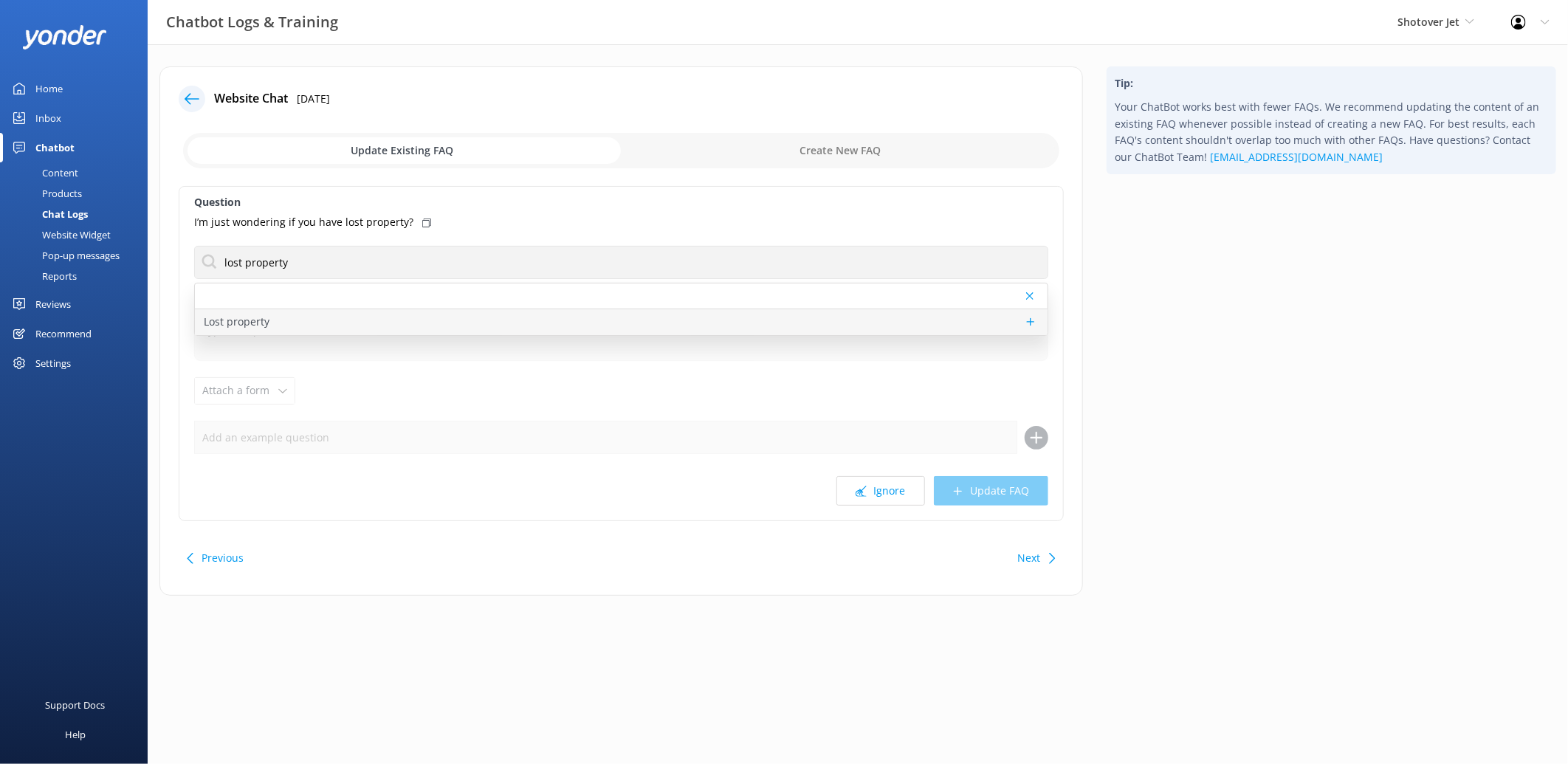
click at [280, 316] on div "Lost property" at bounding box center [621, 322] width 853 height 26
type textarea "You can contact the Shotover Jet team at [PHONE_NUMBER] (International), 0800 7…"
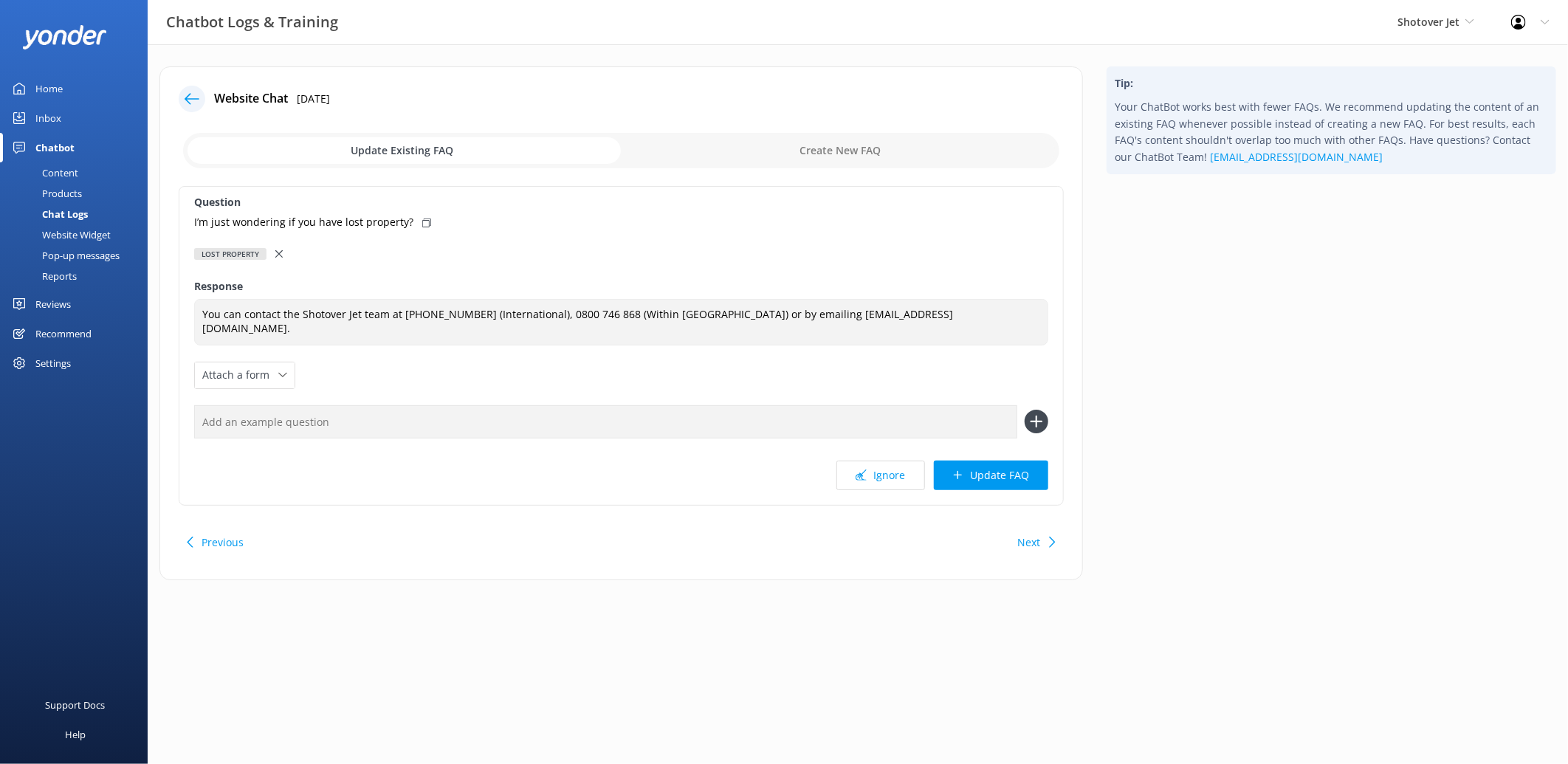
click at [414, 223] on div "I’m just wondering if you have lost property?" at bounding box center [621, 222] width 855 height 16
click at [342, 408] on input "text" at bounding box center [606, 421] width 823 height 33
paste input "I’m just wondering if you have lost property?"
type input "I’m just wondering if you have lost property?"
click at [1042, 418] on icon at bounding box center [1036, 421] width 24 height 24
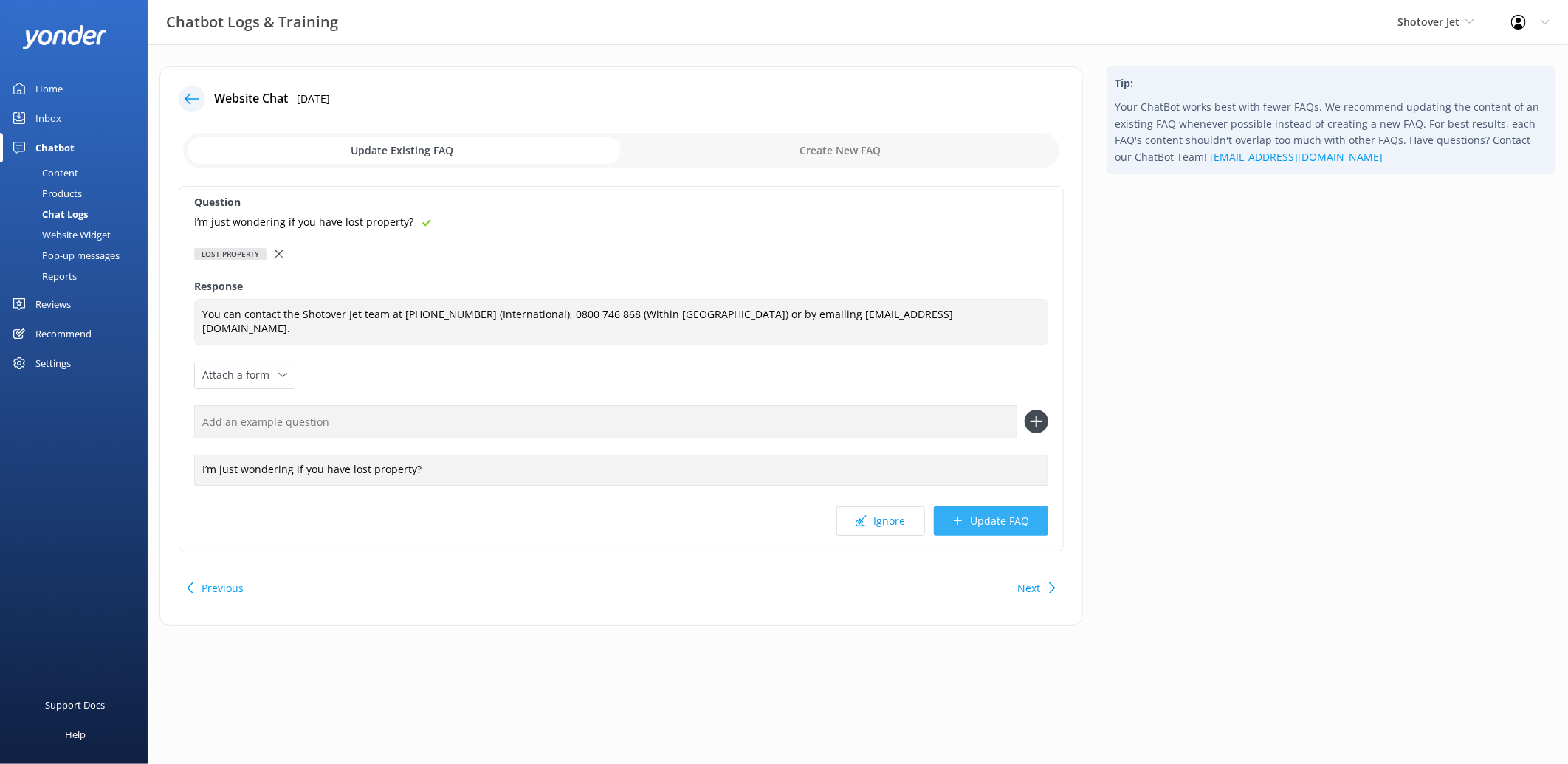
click at [983, 524] on button "Update FAQ" at bounding box center [991, 521] width 115 height 30
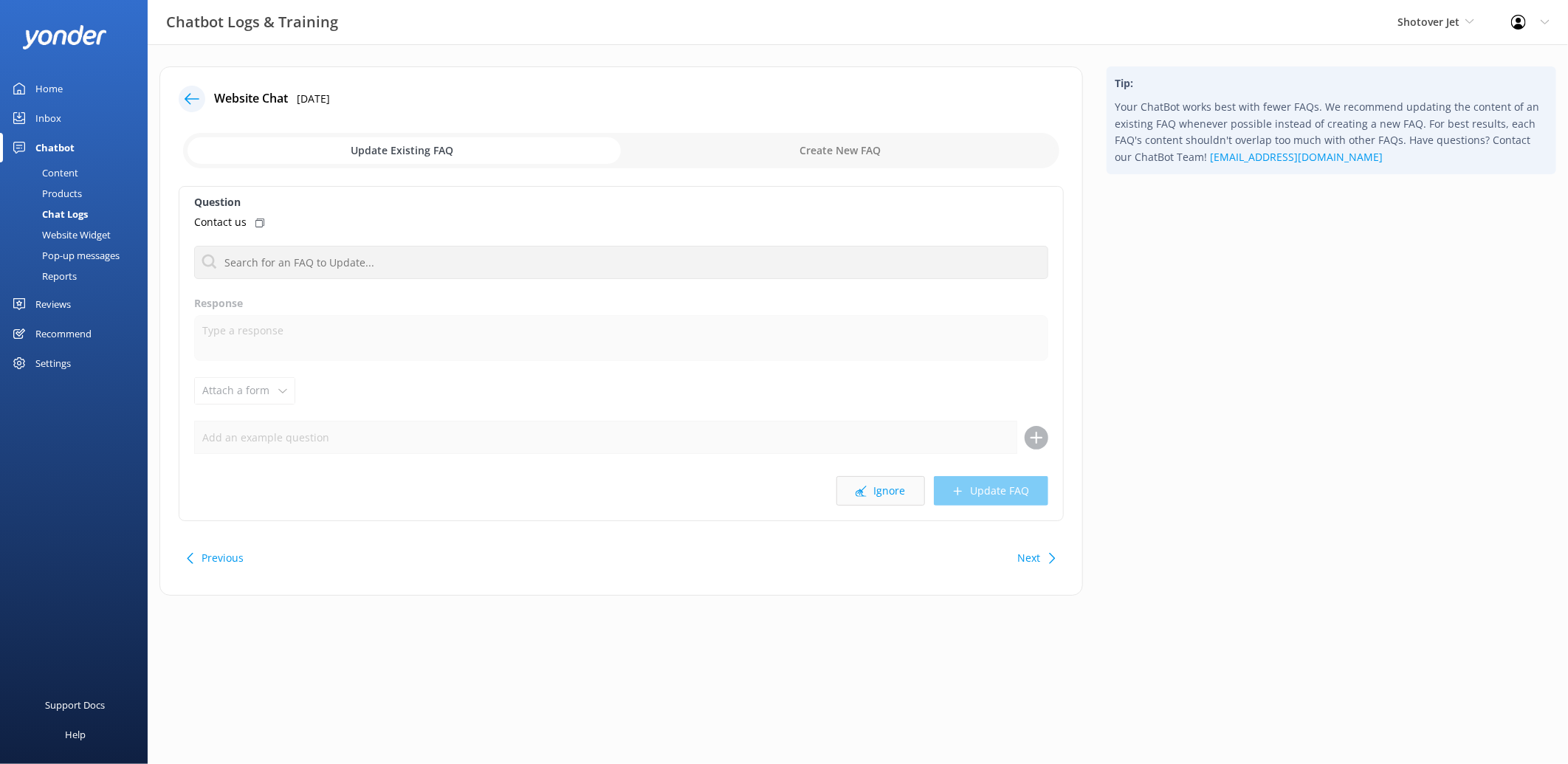
click at [864, 493] on icon at bounding box center [861, 491] width 11 height 11
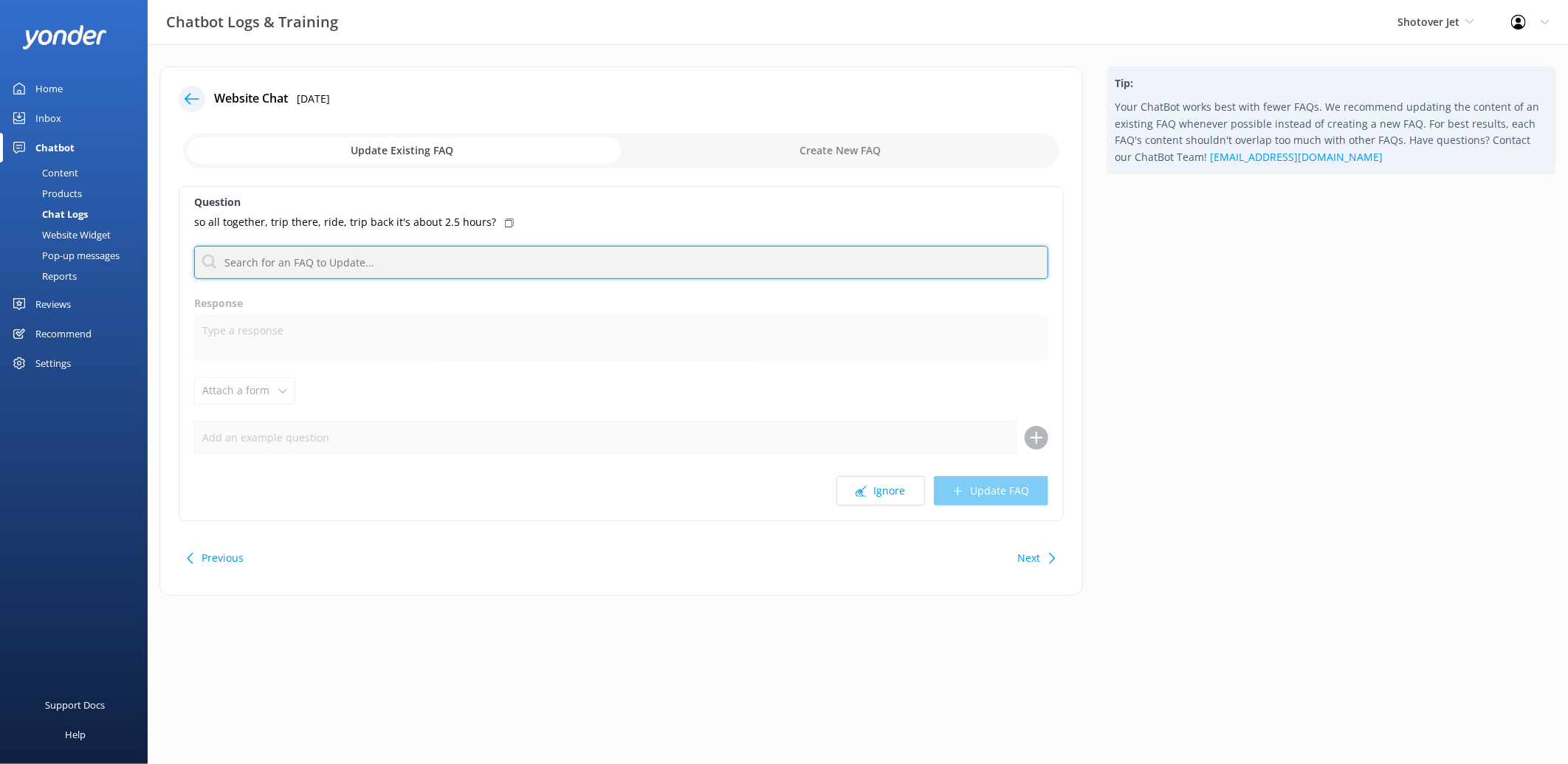
click at [485, 252] on input "text" at bounding box center [621, 262] width 855 height 33
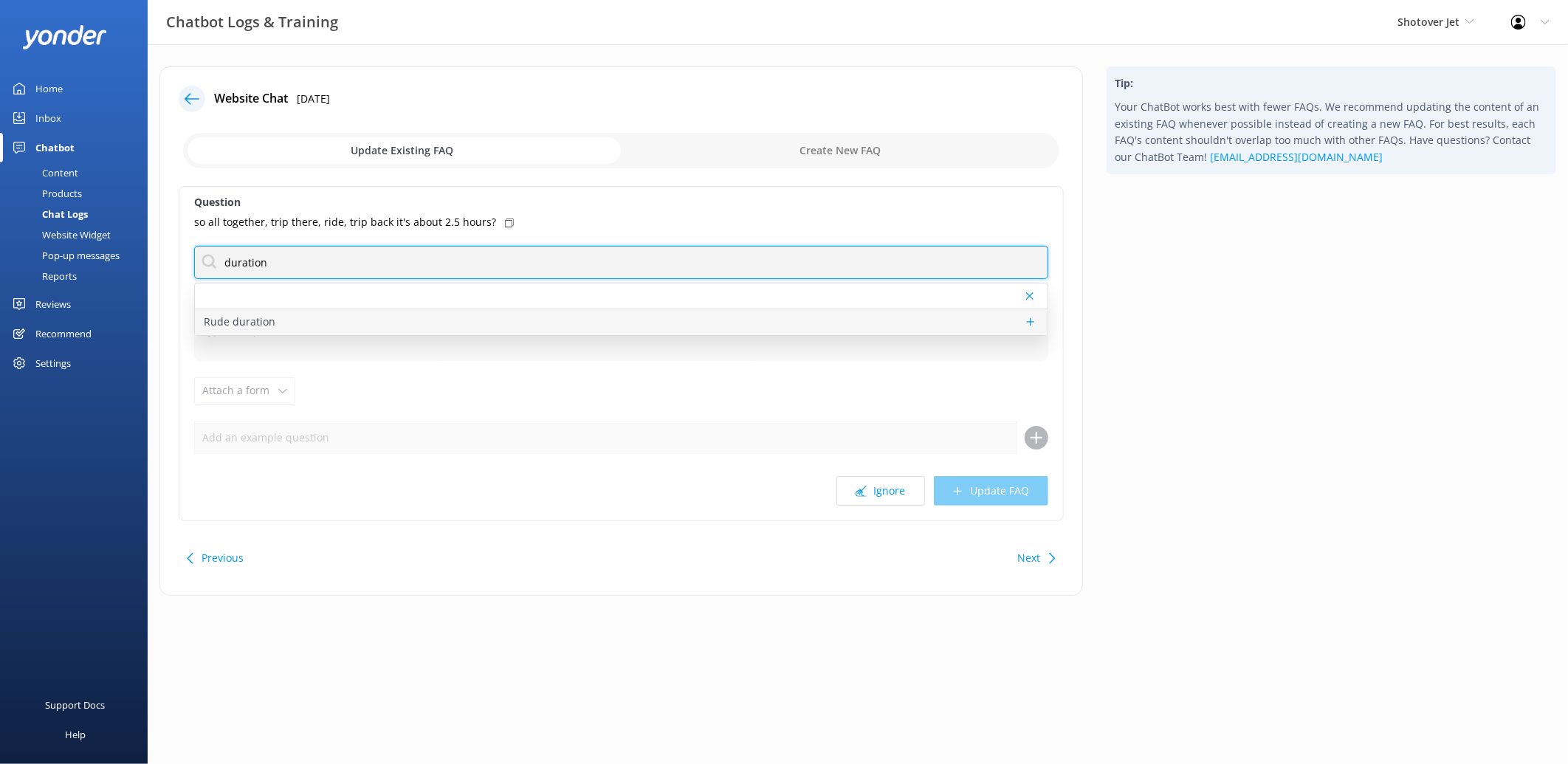
type input "duration"
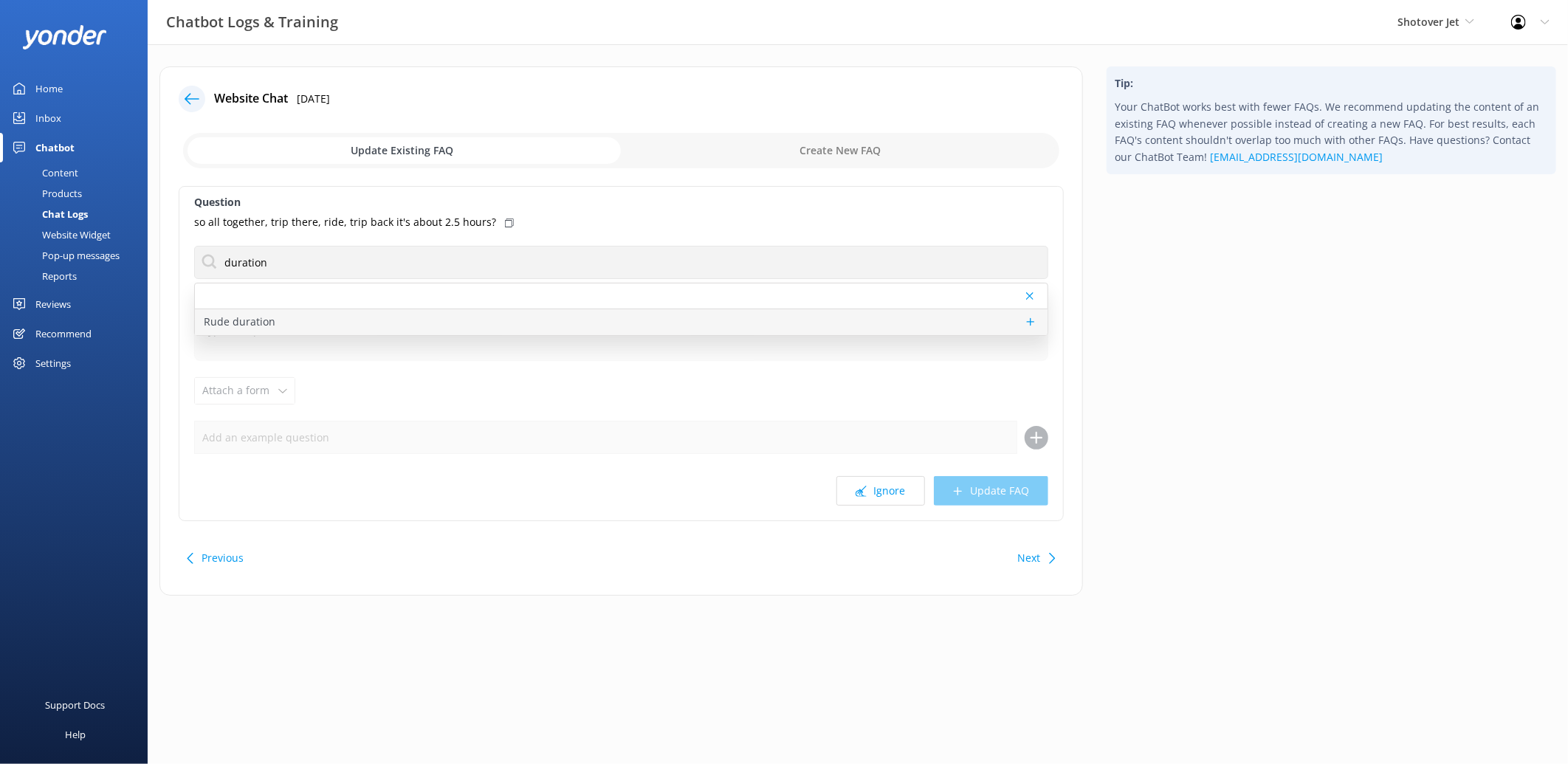
click at [354, 324] on div "Rude duration" at bounding box center [621, 322] width 853 height 26
type textarea "Our jet boat tours are 25-minutes long, and we operate our tours every 30-minut…"
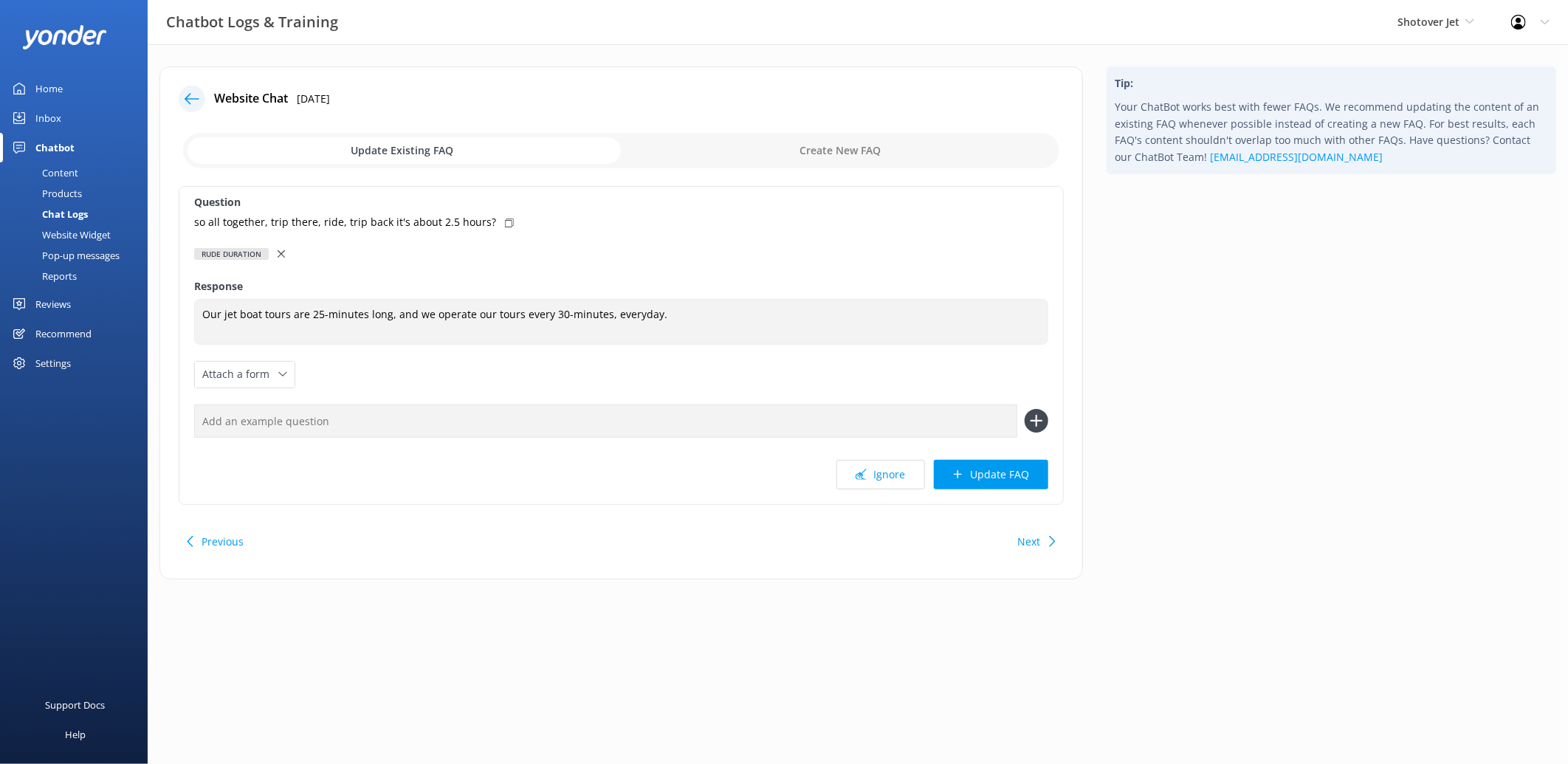
click at [284, 254] on icon at bounding box center [281, 254] width 7 height 7
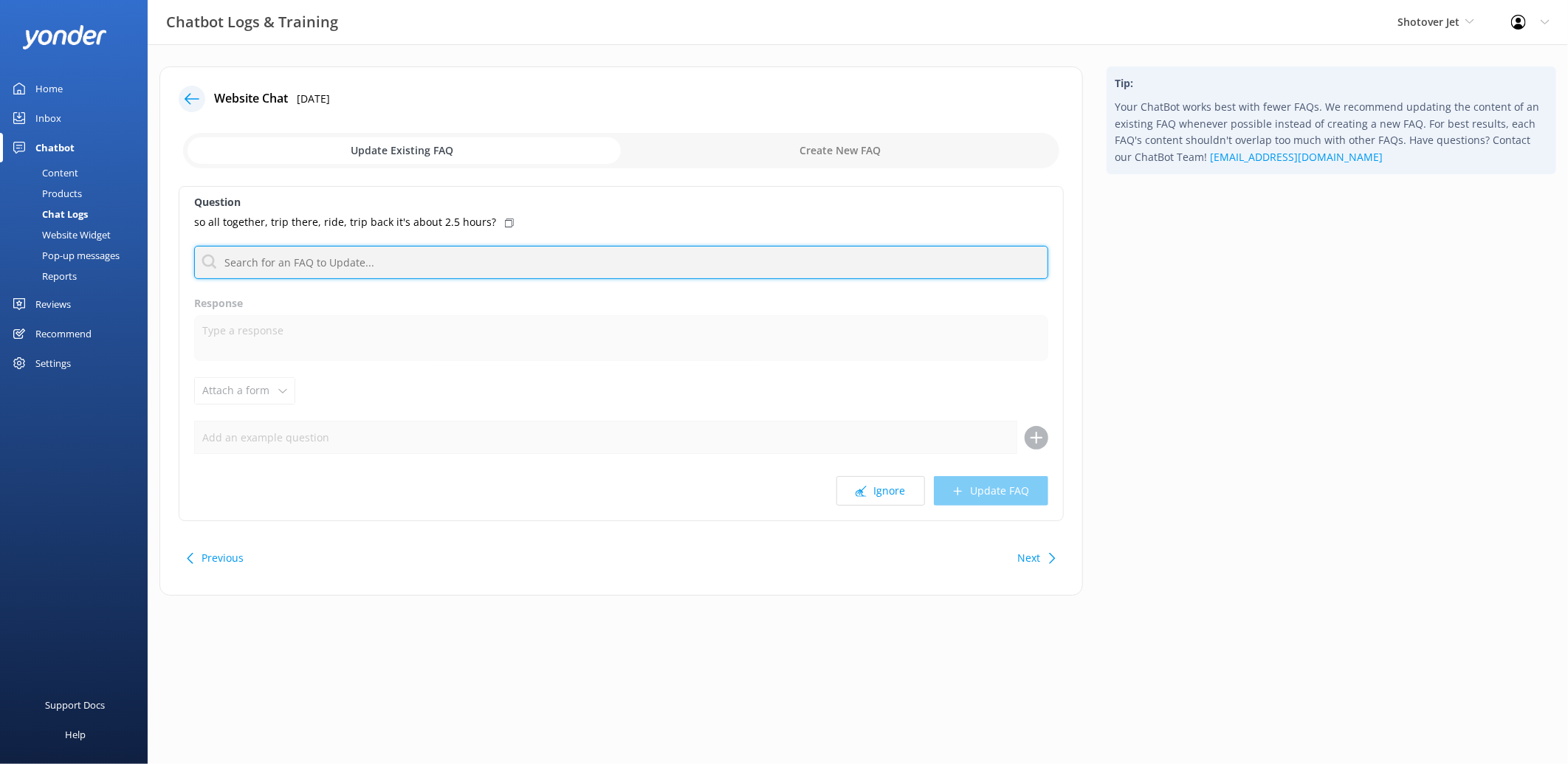
click at [284, 254] on input "text" at bounding box center [621, 262] width 855 height 33
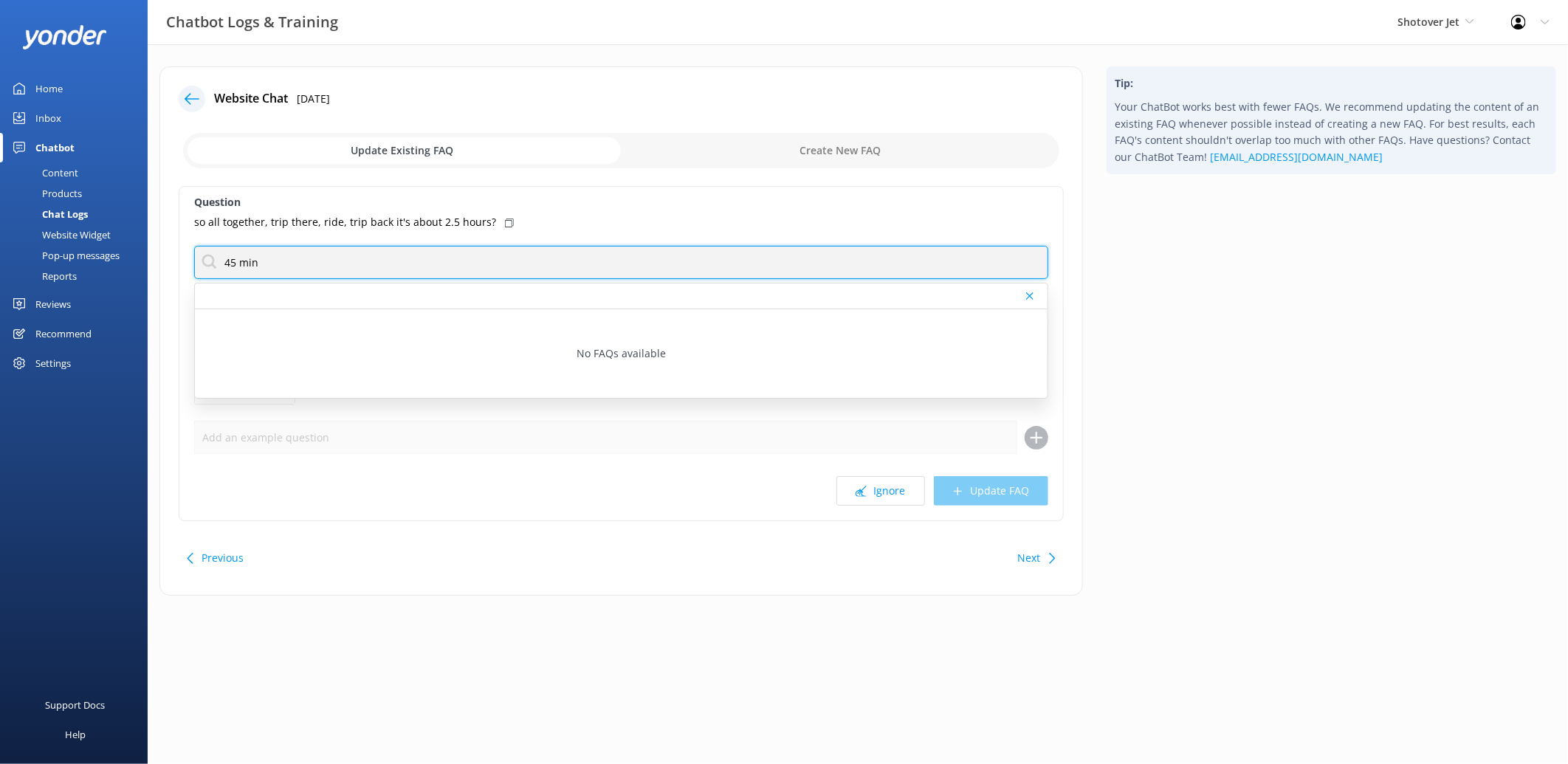
drag, startPoint x: 351, startPoint y: 251, endPoint x: 157, endPoint y: 251, distance: 194.0
click at [157, 251] on div "Website Chat 9th Aug 2025 Update Existing FAQ Create New FAQ Question so all to…" at bounding box center [620, 338] width 947 height 544
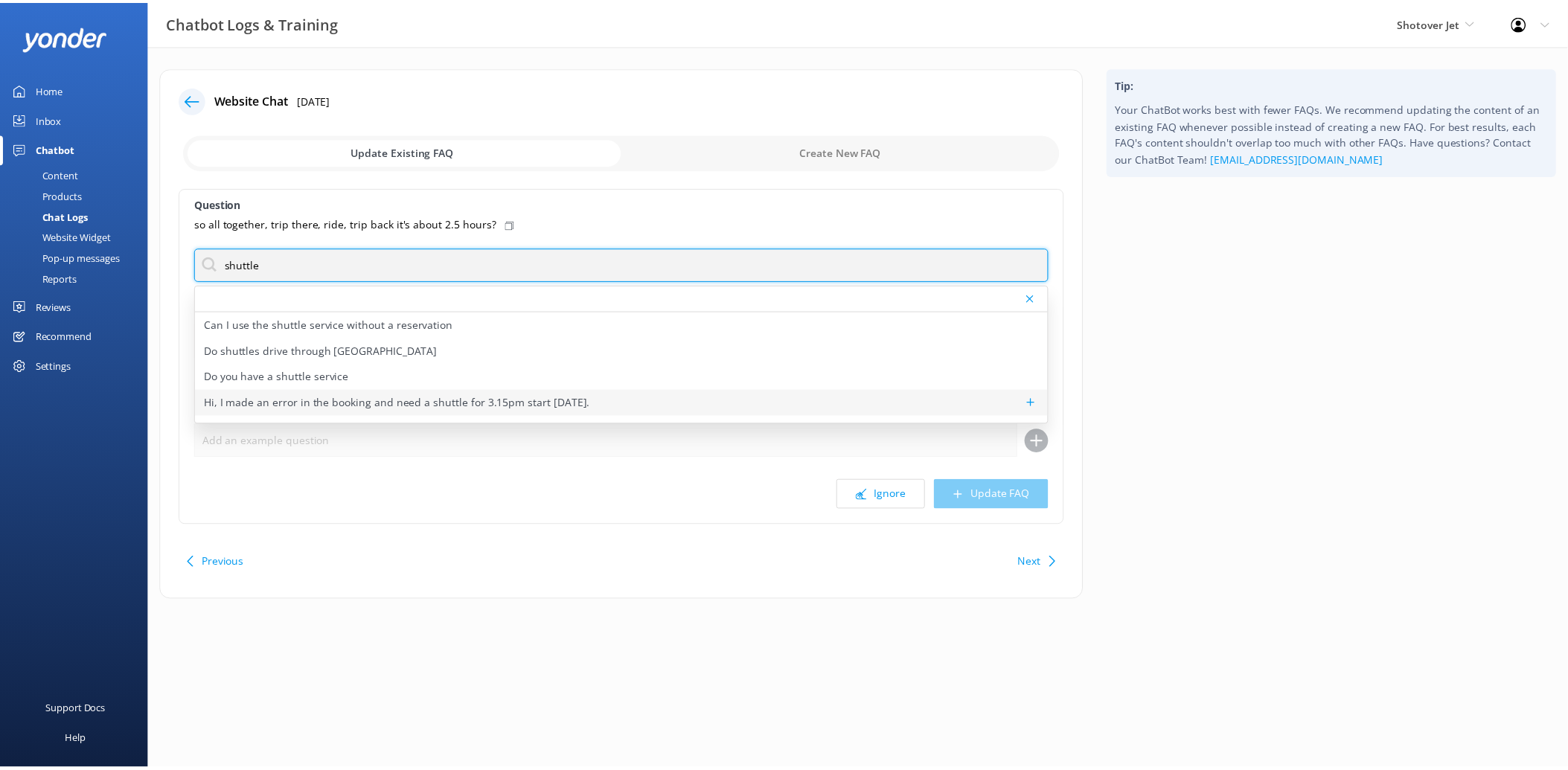
scroll to position [45, 0]
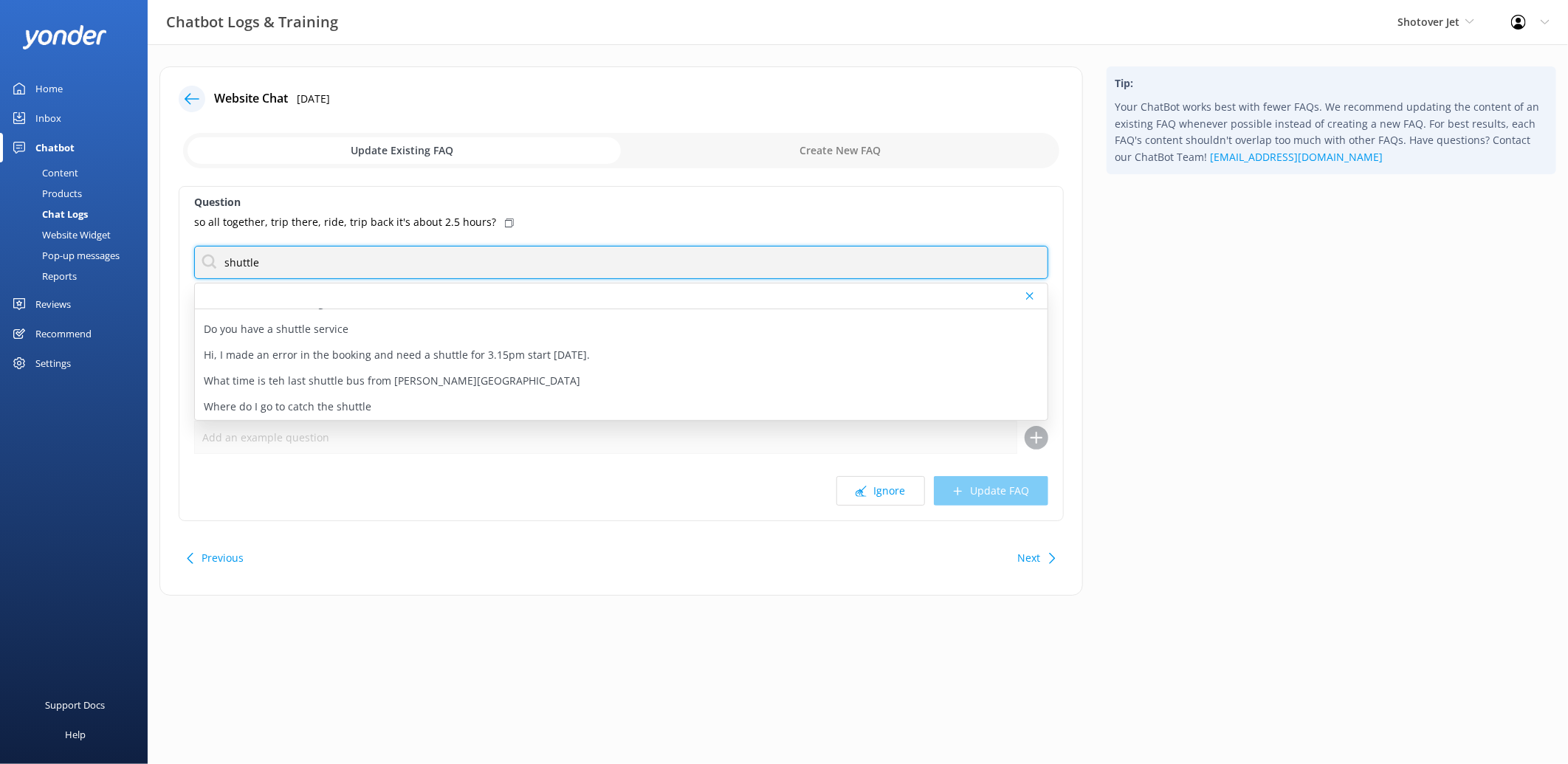
type input "shuttle"
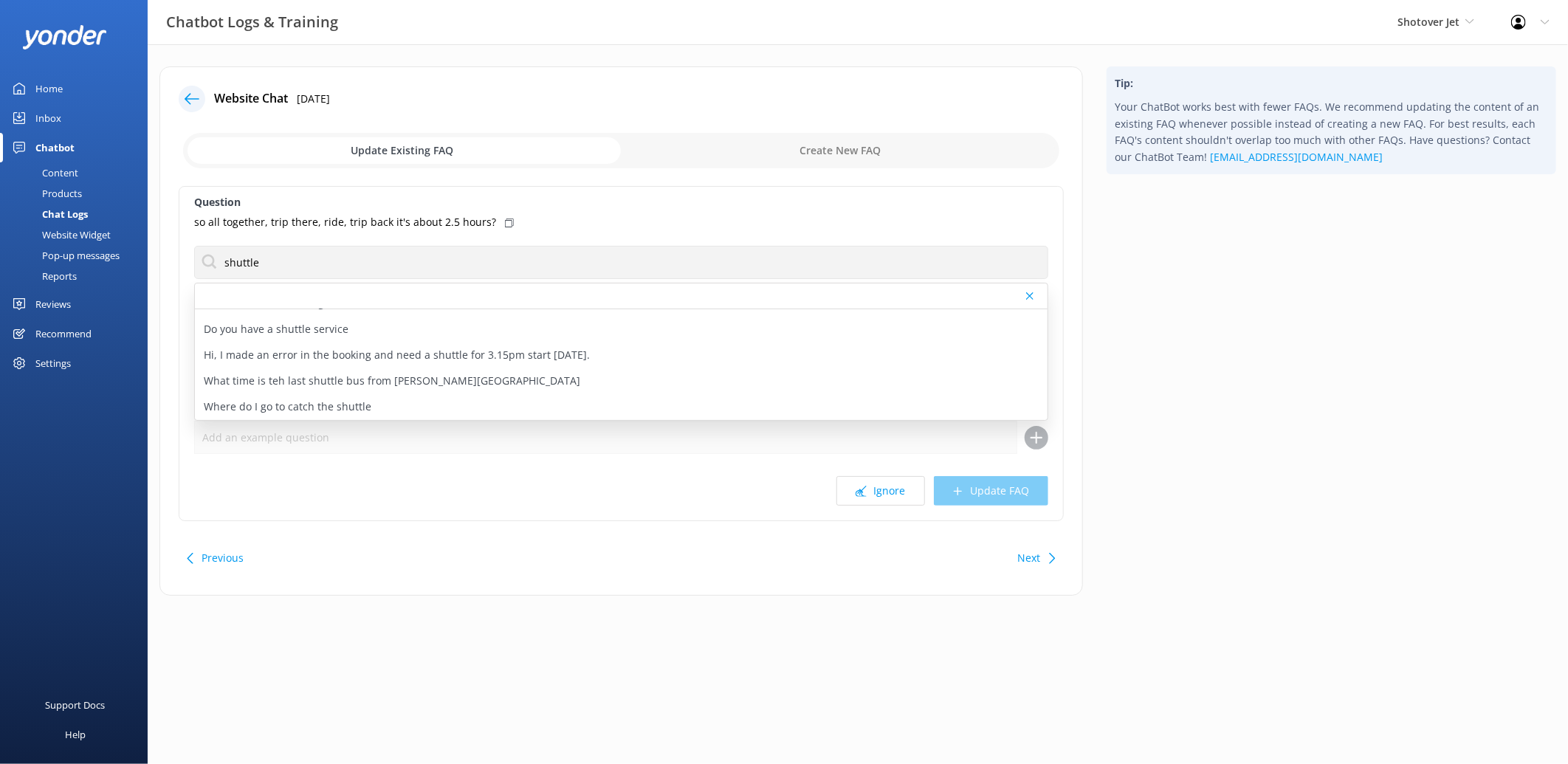
click at [416, 527] on div "Website Chat 9th Aug 2025 Update Existing FAQ Create New FAQ Question so all to…" at bounding box center [620, 330] width 923 height 529
click at [621, 238] on div "Question so all together, trip there, ride, trip back it's about 2.5 hours? shu…" at bounding box center [621, 354] width 885 height 335
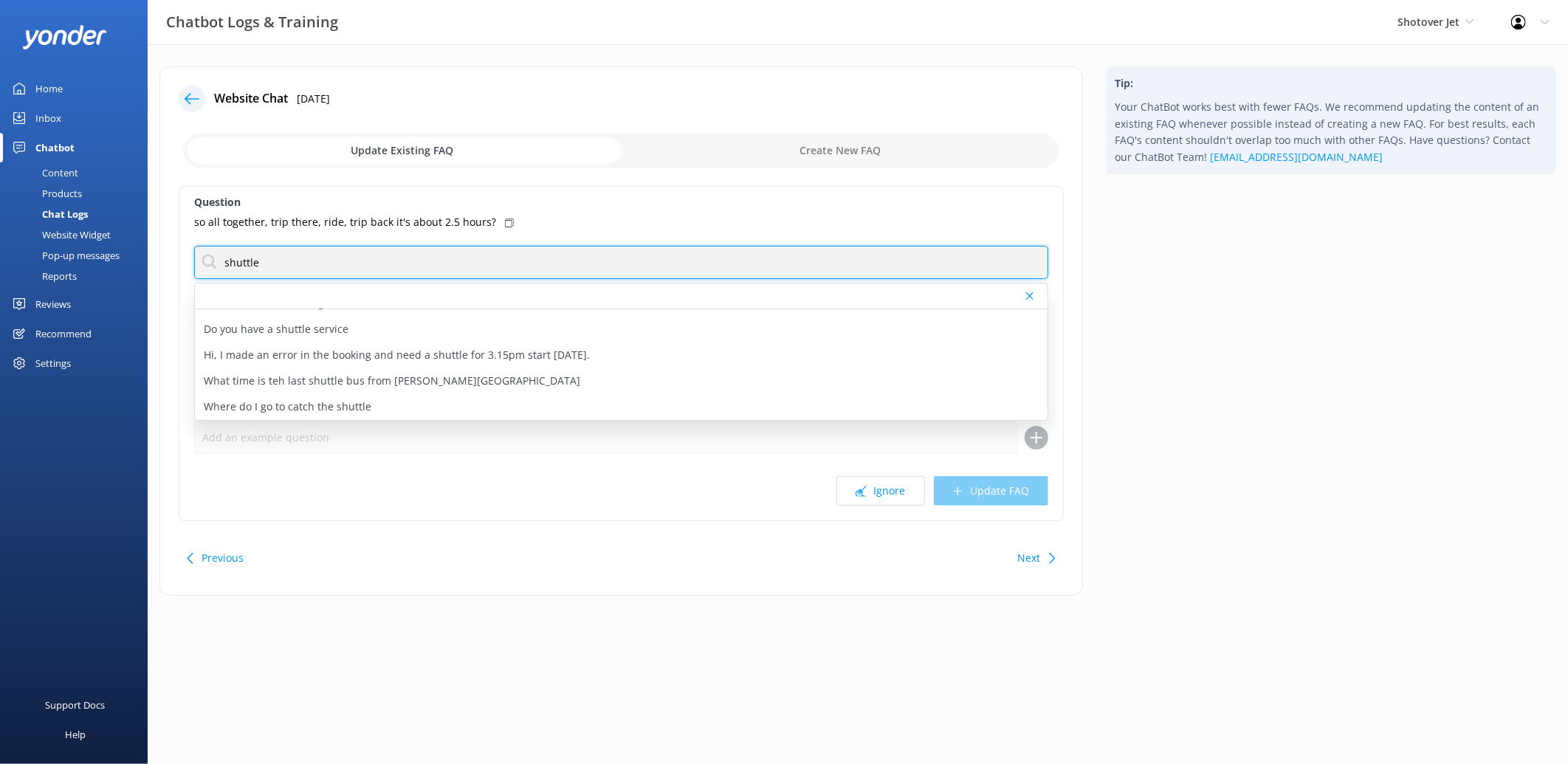
drag, startPoint x: 304, startPoint y: 261, endPoint x: 181, endPoint y: 263, distance: 123.0
click at [181, 263] on div "Question so all together, trip there, ride, trip back it's about 2.5 hours? shu…" at bounding box center [621, 354] width 885 height 335
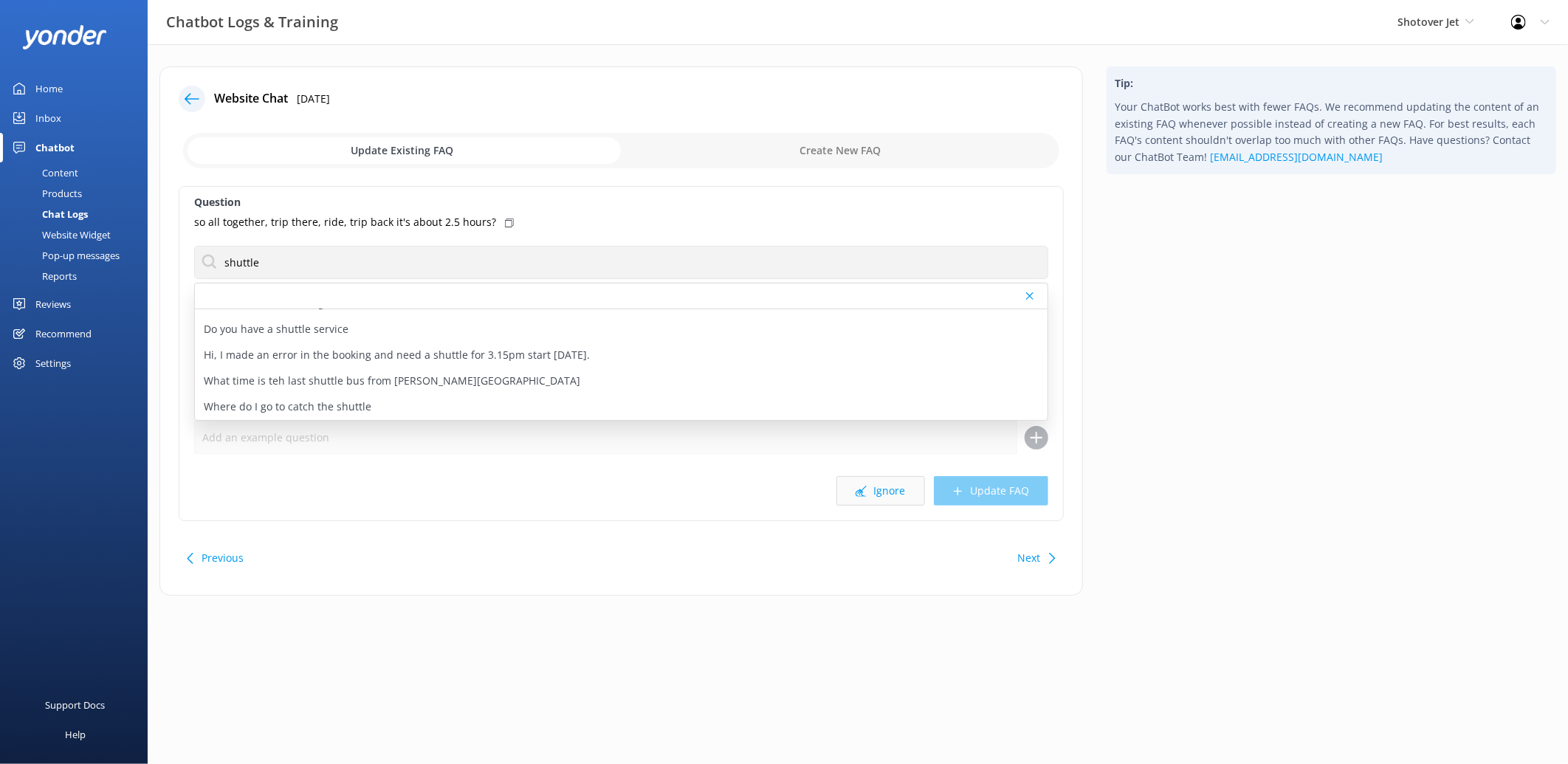
click at [902, 487] on button "Ignore" at bounding box center [881, 491] width 89 height 30
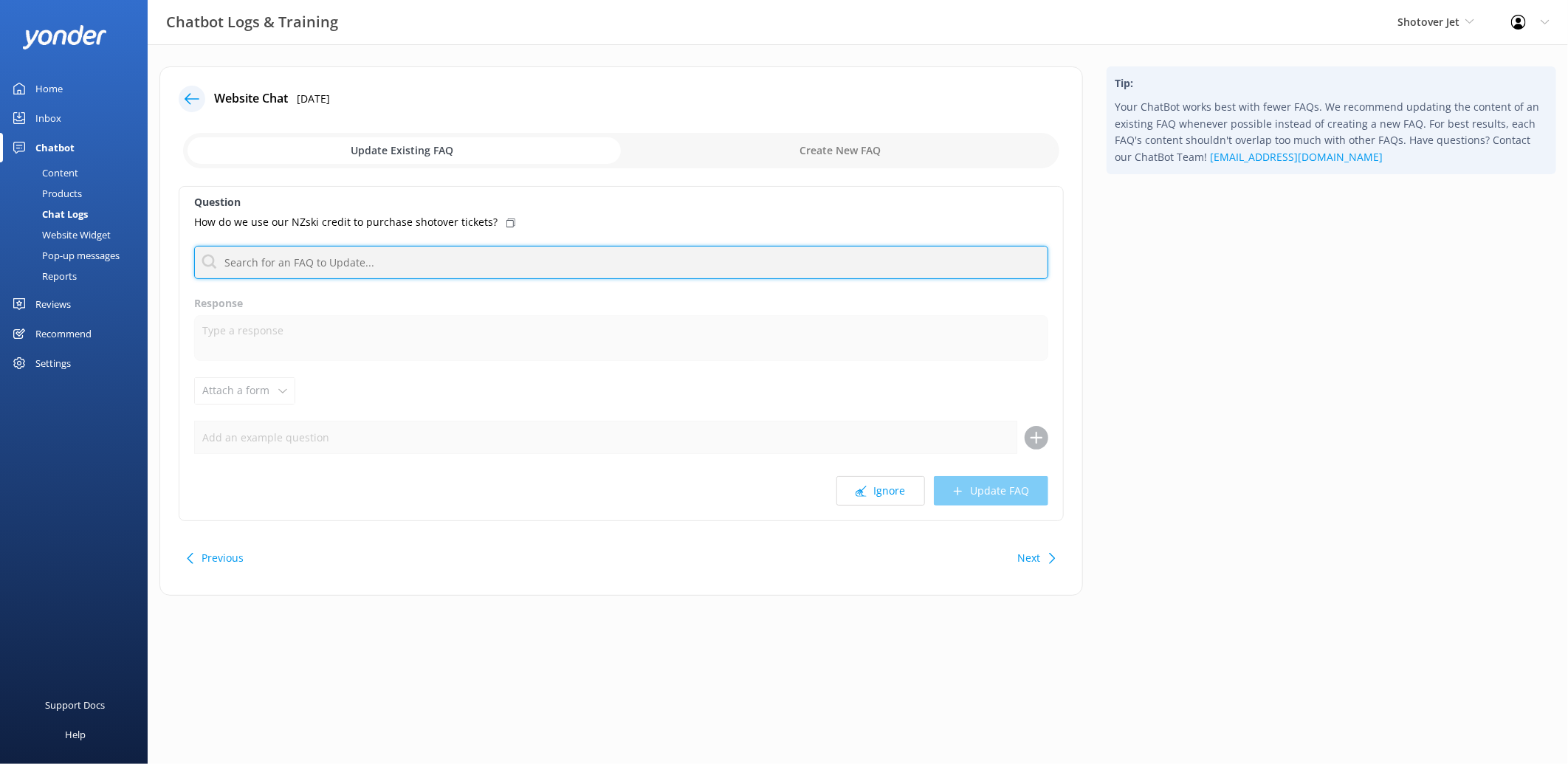
click at [415, 259] on input "text" at bounding box center [621, 262] width 855 height 33
type input "mypass"
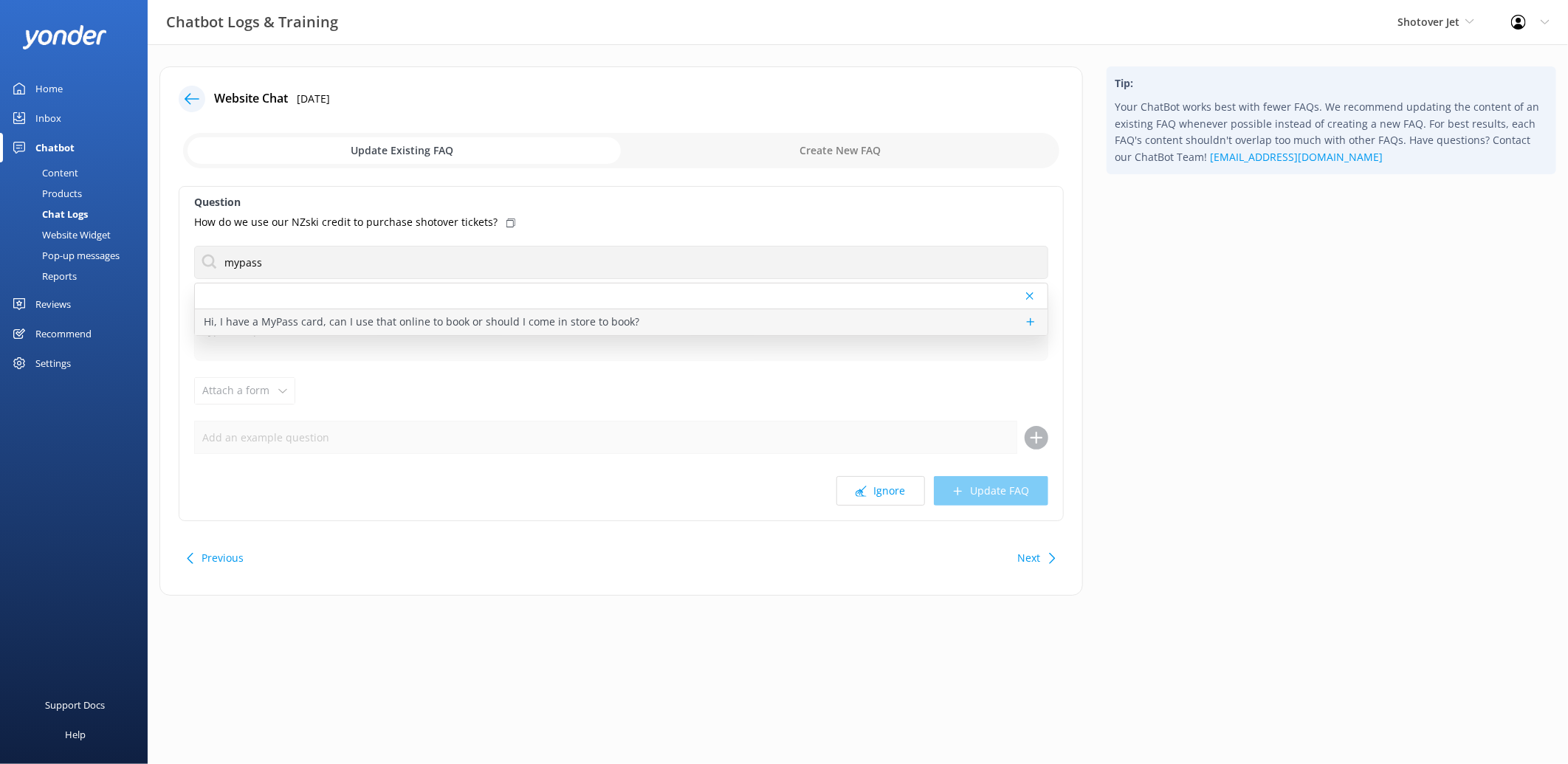
click at [256, 319] on p "Hi, I have a MyPass card, can I use that online to book or should I come in sto…" at bounding box center [421, 322] width 436 height 16
type textarea "If you wish to use your NZ Ski Superpass towards Shotover Jet tickets, please s…"
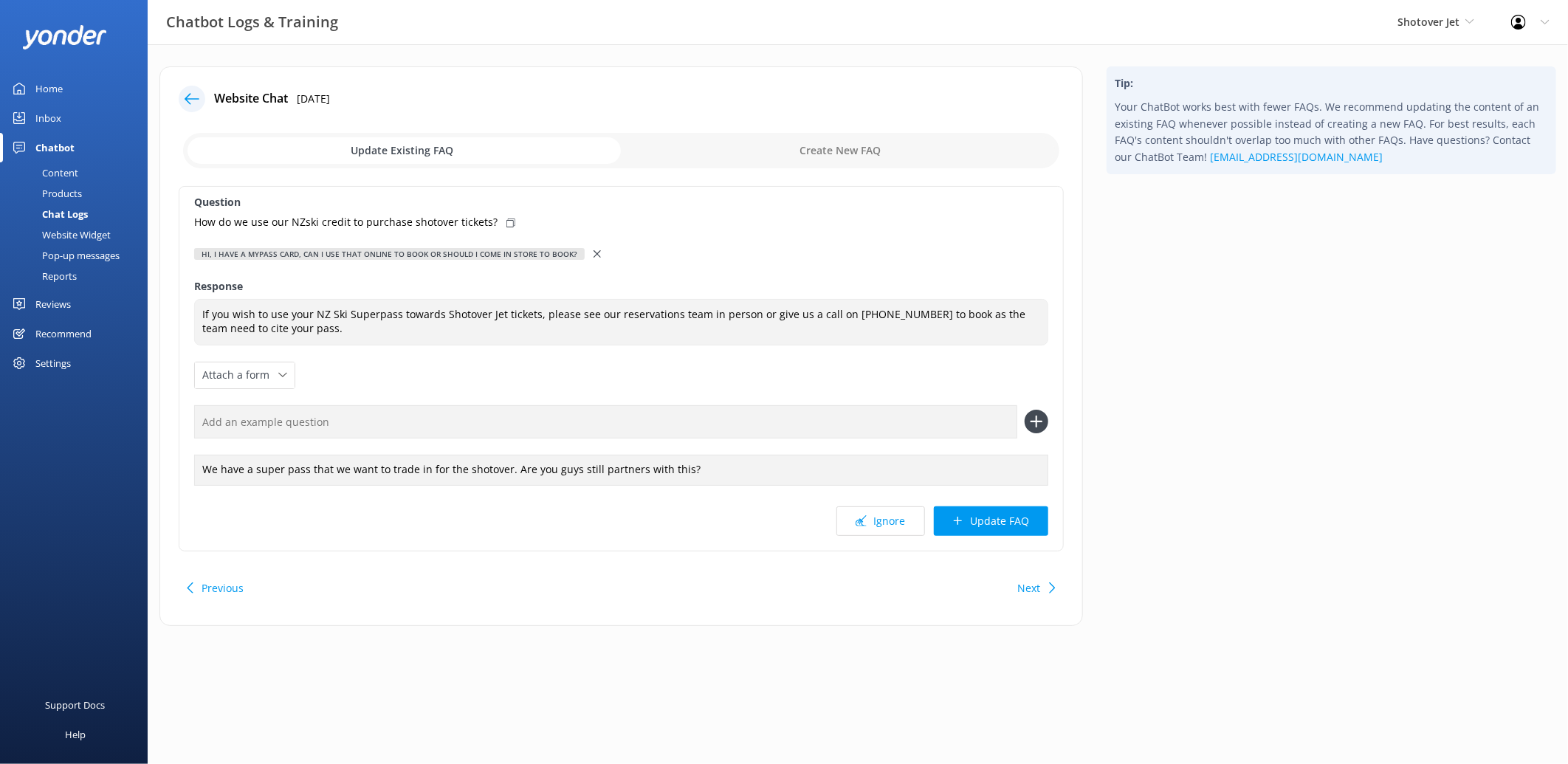
click at [506, 220] on icon at bounding box center [511, 223] width 9 height 9
click at [743, 411] on input "text" at bounding box center [606, 421] width 823 height 33
paste input "How do we use our NZski credit to purchase shotover tickets?"
type input "How do we use our NZski credit to purchase shotover tickets?"
click at [1039, 422] on use at bounding box center [1036, 422] width 13 height 13
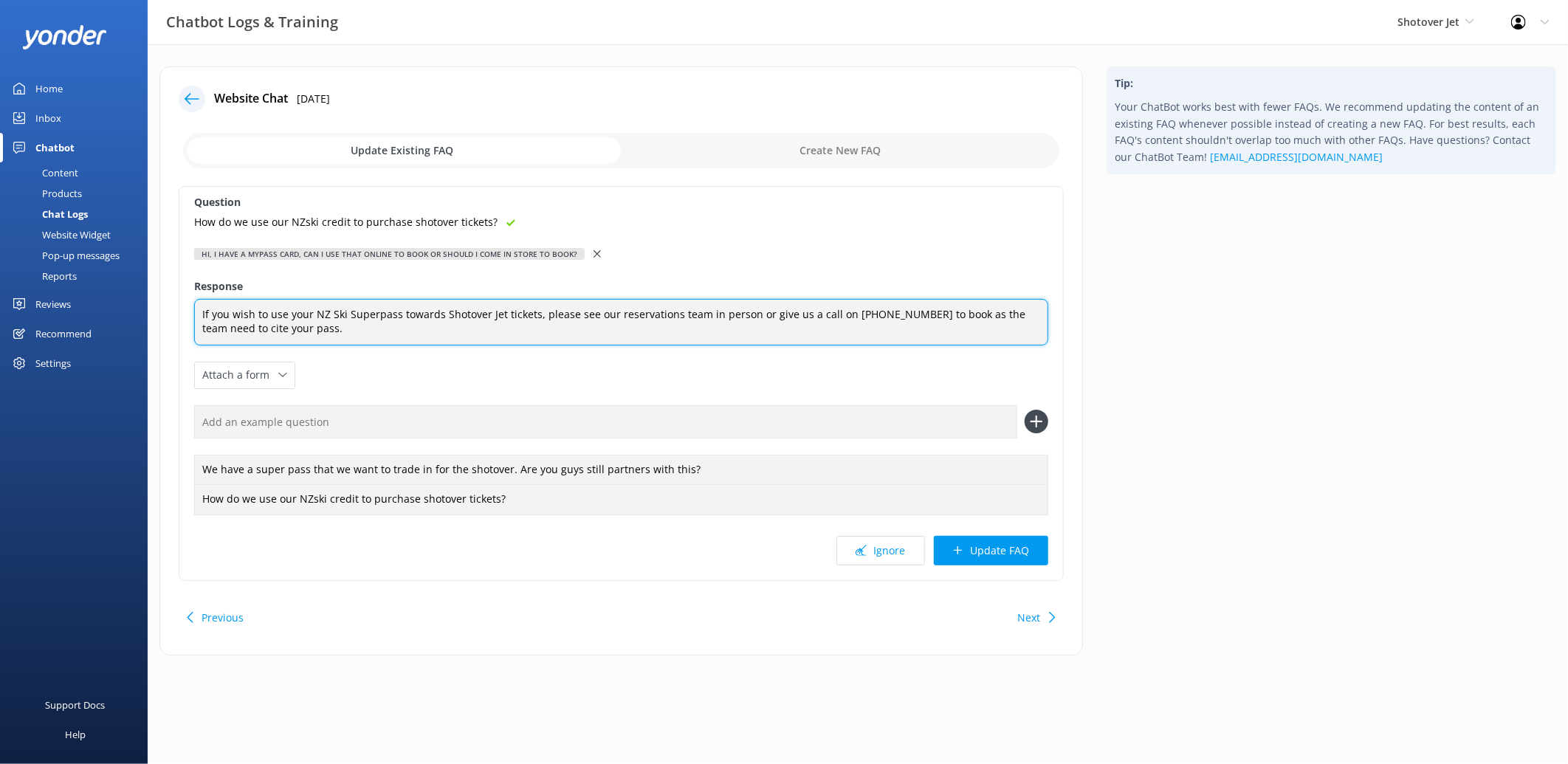
click at [915, 307] on textarea "If you wish to use your NZ Ski Superpass towards Shotover Jet tickets, please s…" at bounding box center [621, 322] width 855 height 46
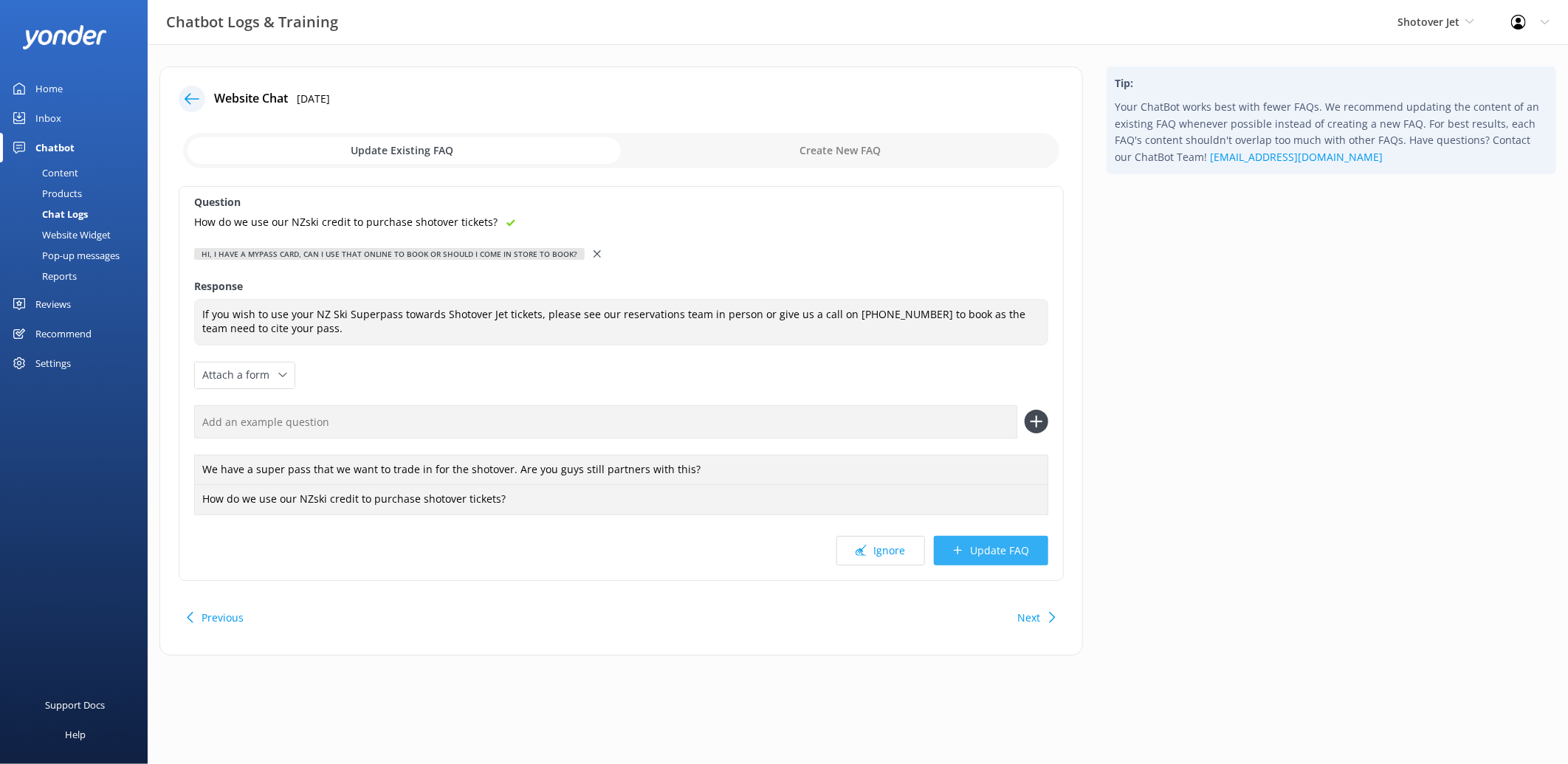
click at [972, 547] on button "Update FAQ" at bounding box center [991, 551] width 115 height 30
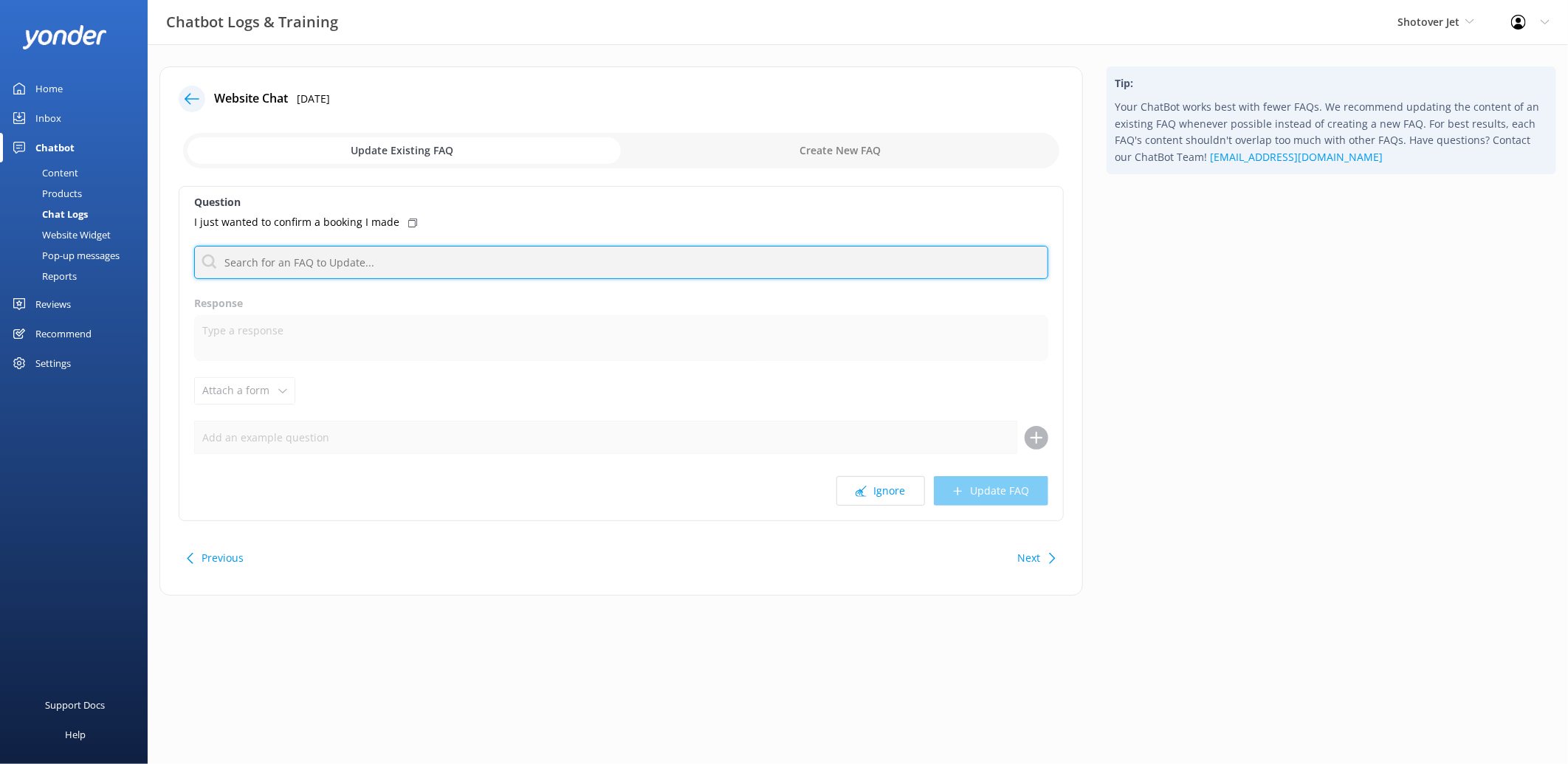
click at [348, 268] on input "text" at bounding box center [621, 262] width 855 height 33
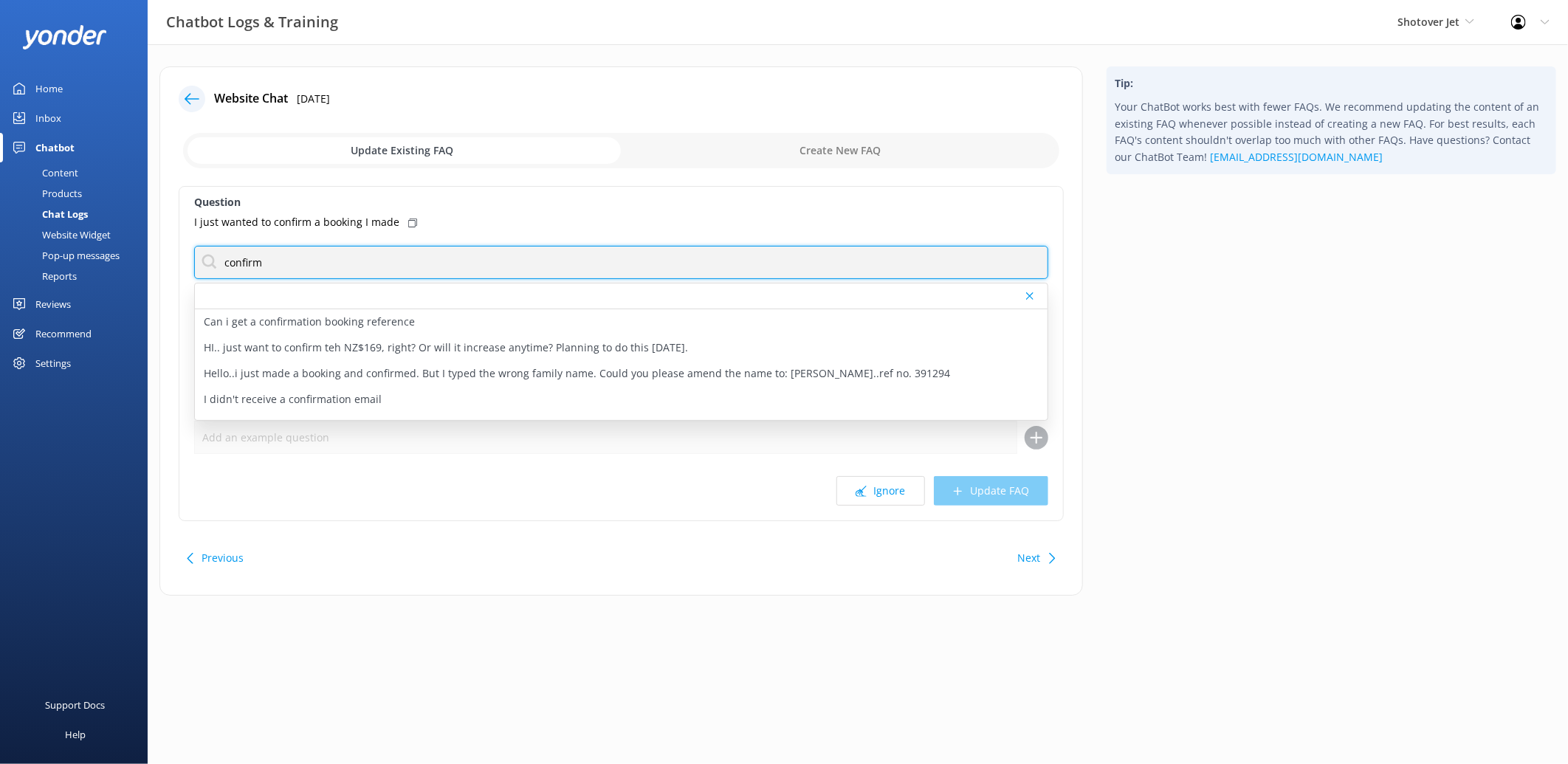
type input "confirmation"
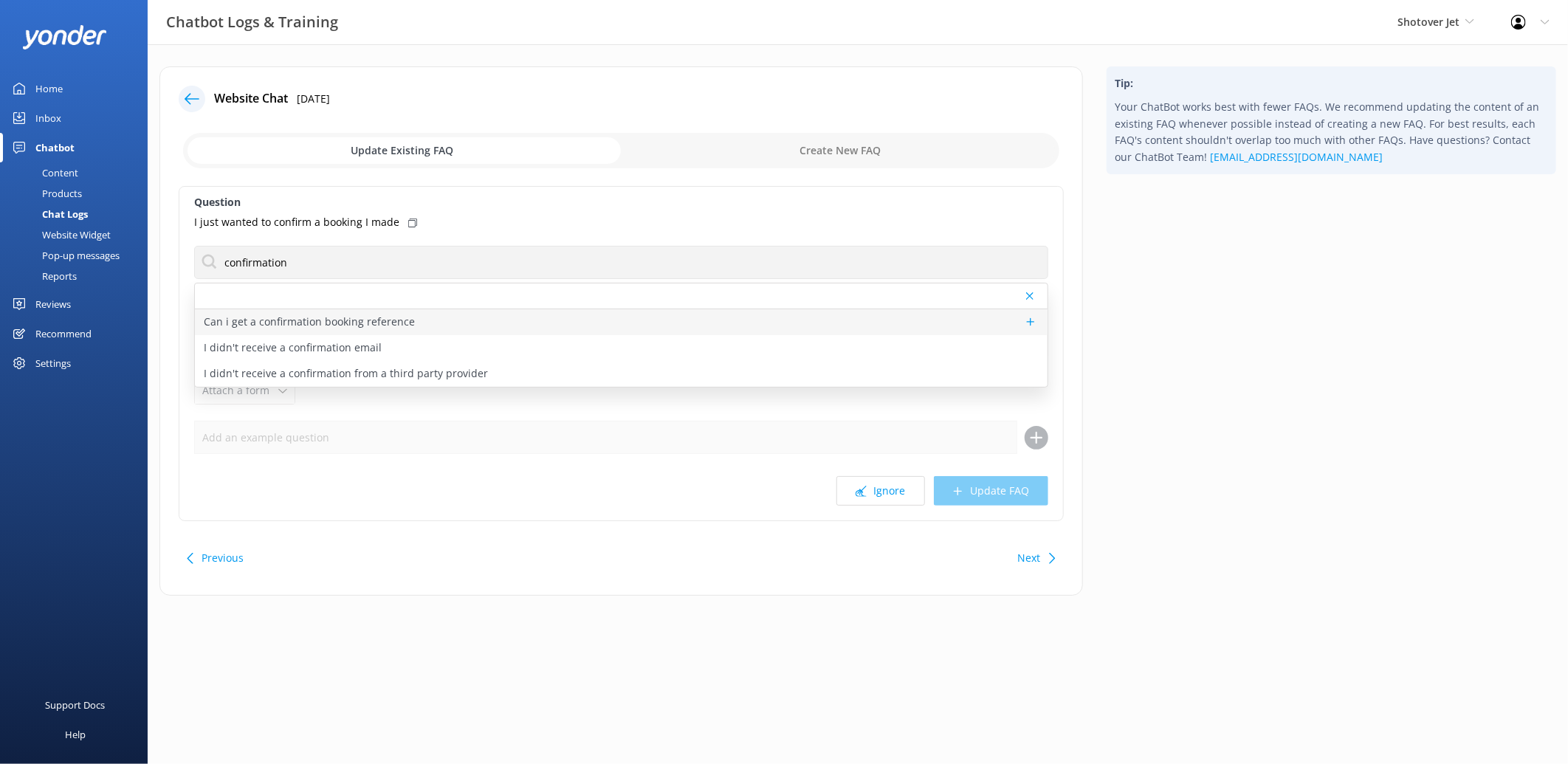
click at [335, 316] on p "Can i get a confirmation booking reference" at bounding box center [308, 322] width 211 height 16
type textarea "You will find the booking reference in the confirmation email sent to you by ou…"
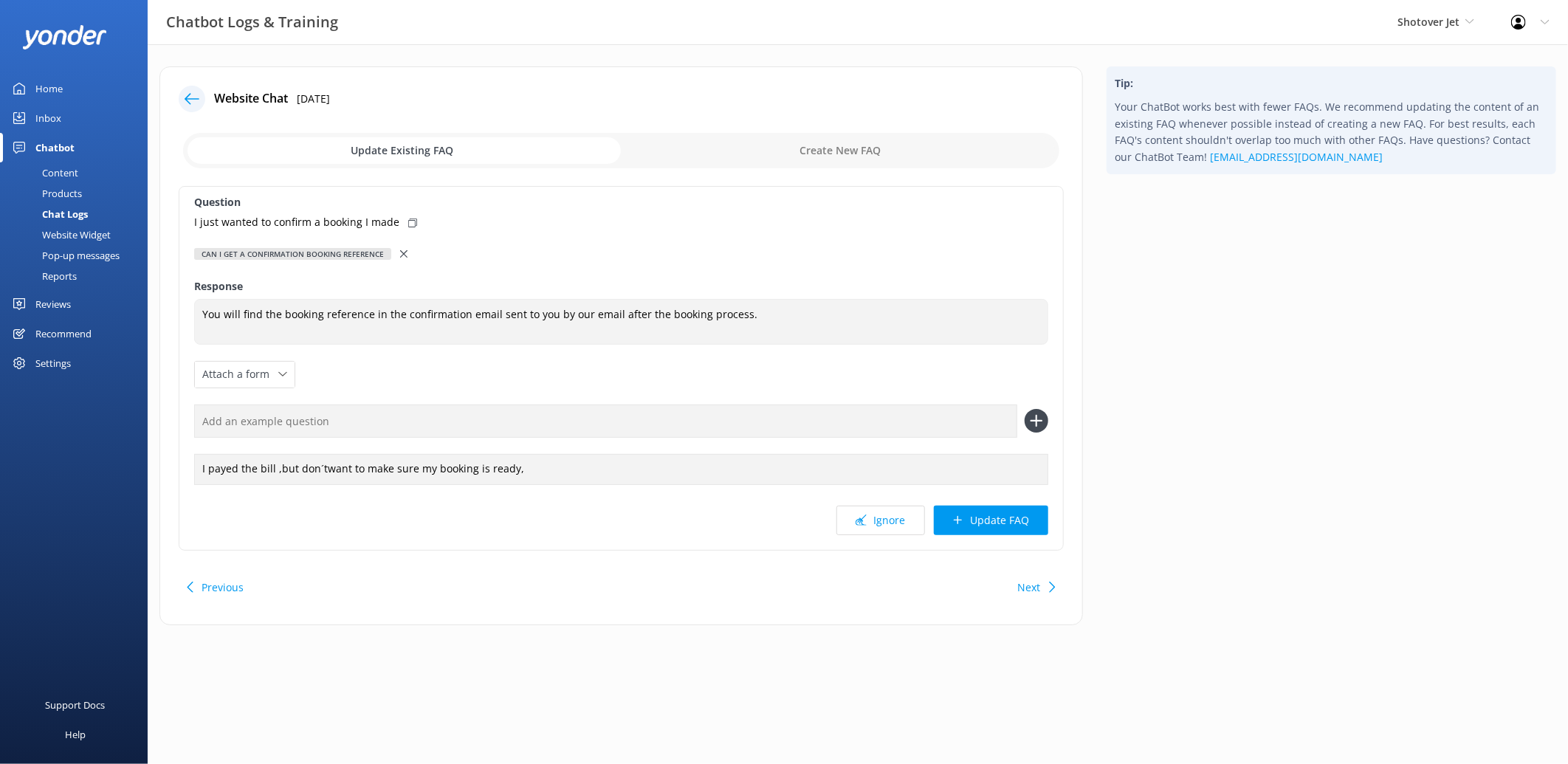
click at [404, 215] on div "I just wanted to confirm a booking I made" at bounding box center [621, 222] width 855 height 16
click at [365, 416] on input "text" at bounding box center [606, 420] width 823 height 33
paste input "I just wanted to confirm a booking I made"
type input "I just wanted to confirm a booking I made"
click at [1034, 414] on icon at bounding box center [1036, 420] width 24 height 24
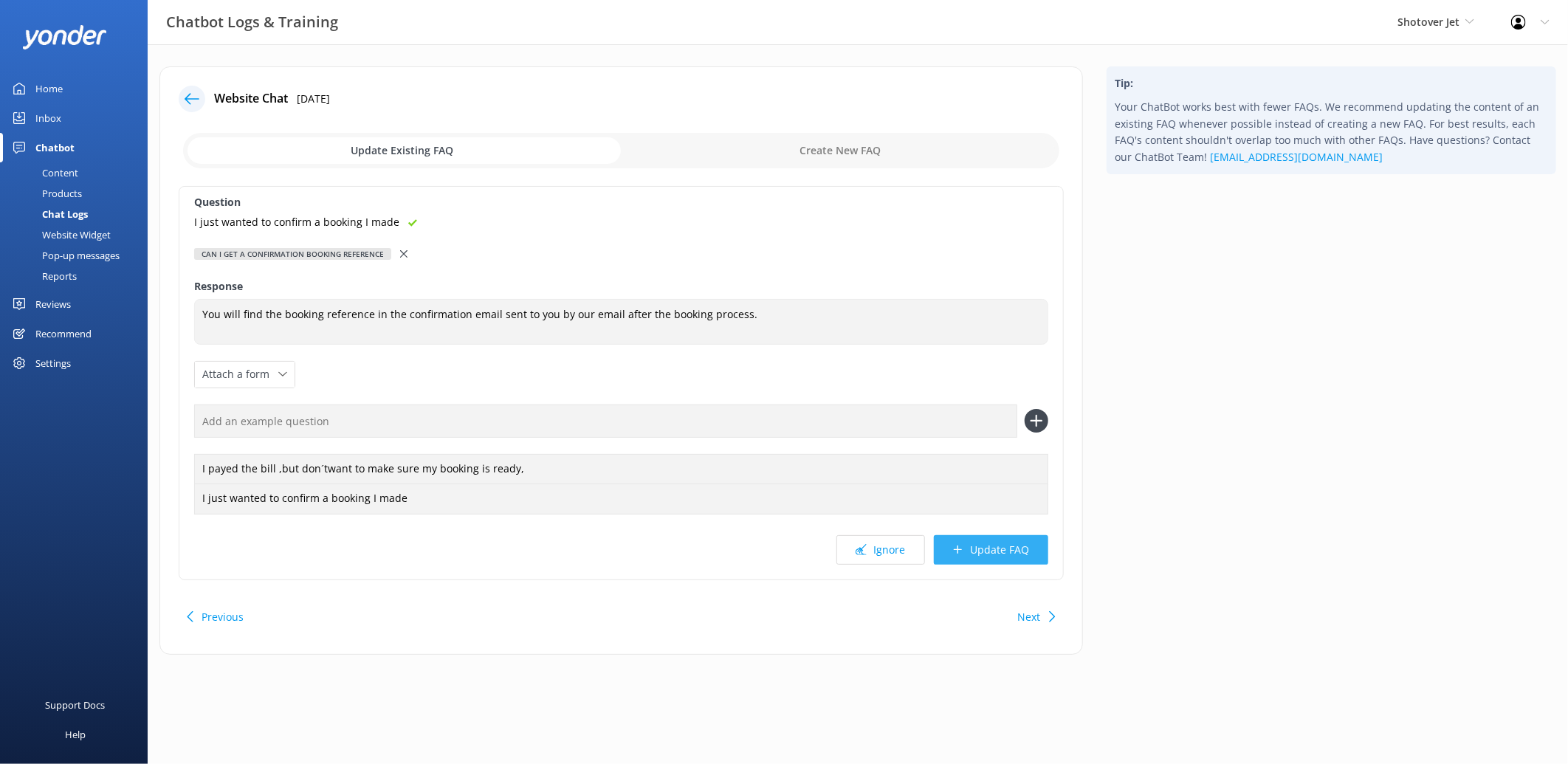
click at [992, 547] on button "Update FAQ" at bounding box center [991, 550] width 115 height 30
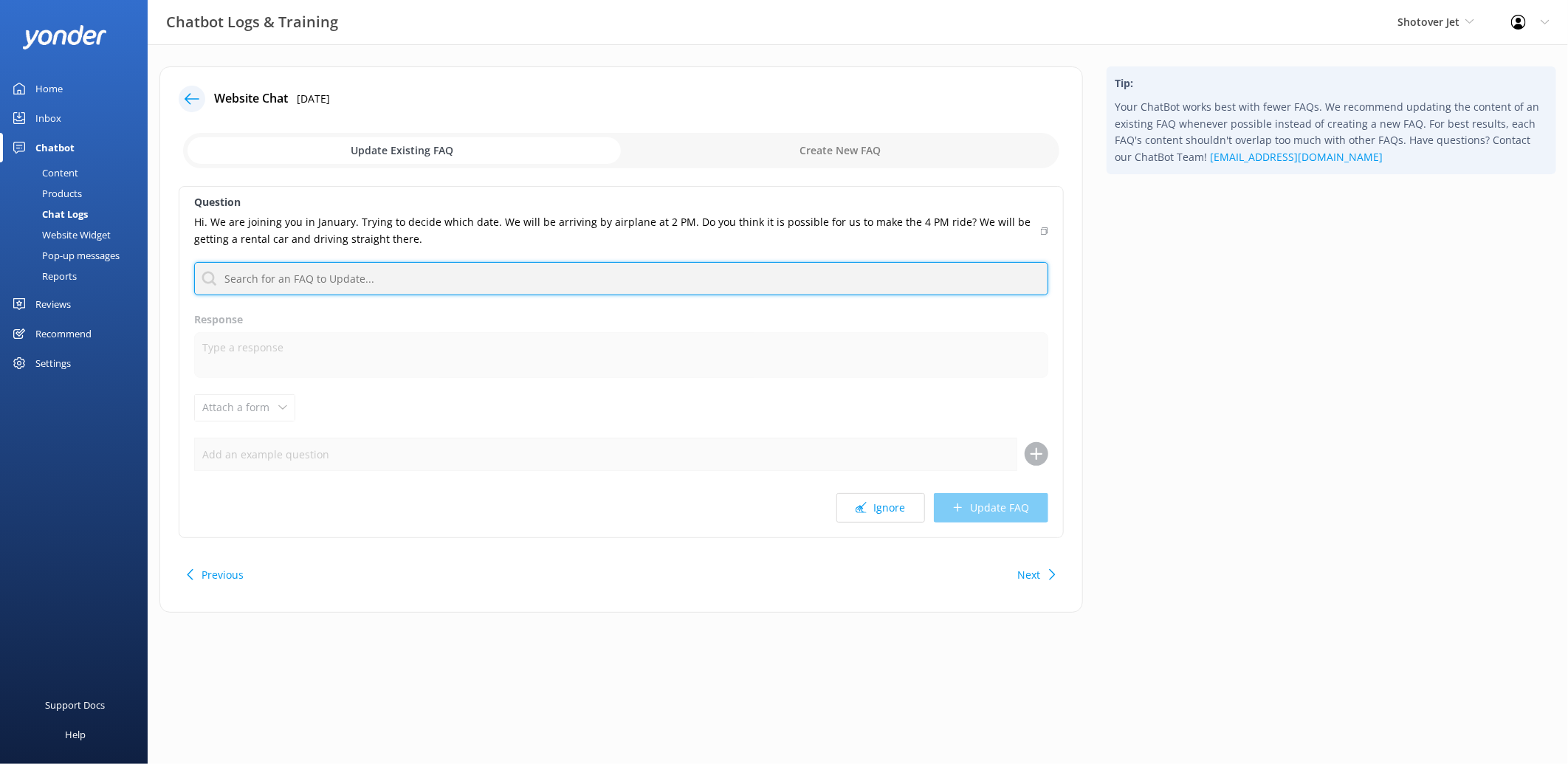
click at [733, 269] on input "text" at bounding box center [621, 278] width 855 height 33
type input "airport"
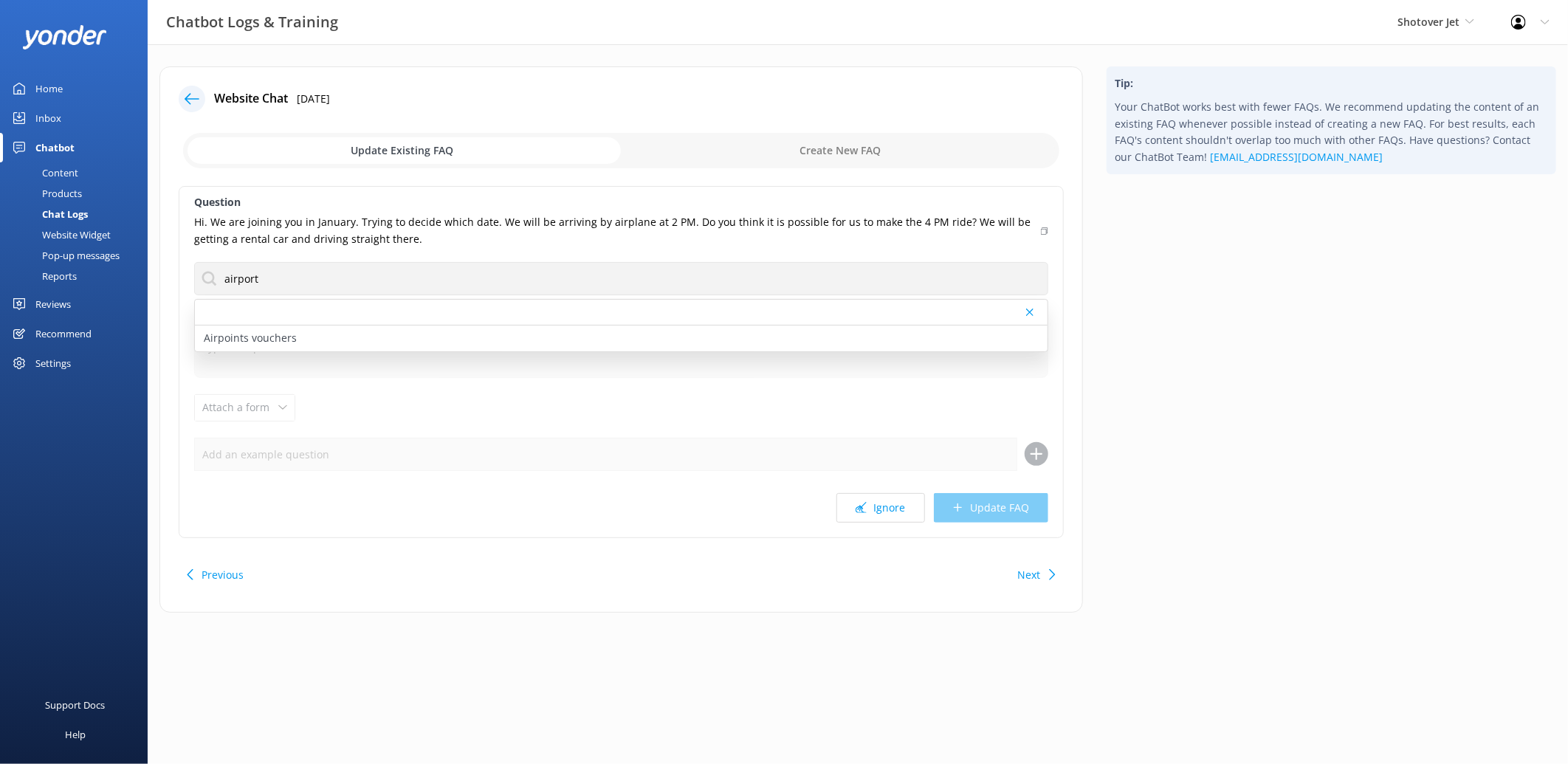
click at [449, 429] on div "Question Hi. We are joining you in January. Trying to decide which date. We wil…" at bounding box center [621, 362] width 885 height 352
click at [1028, 312] on icon at bounding box center [1030, 312] width 7 height 9
click at [895, 504] on button "Ignore" at bounding box center [881, 507] width 89 height 30
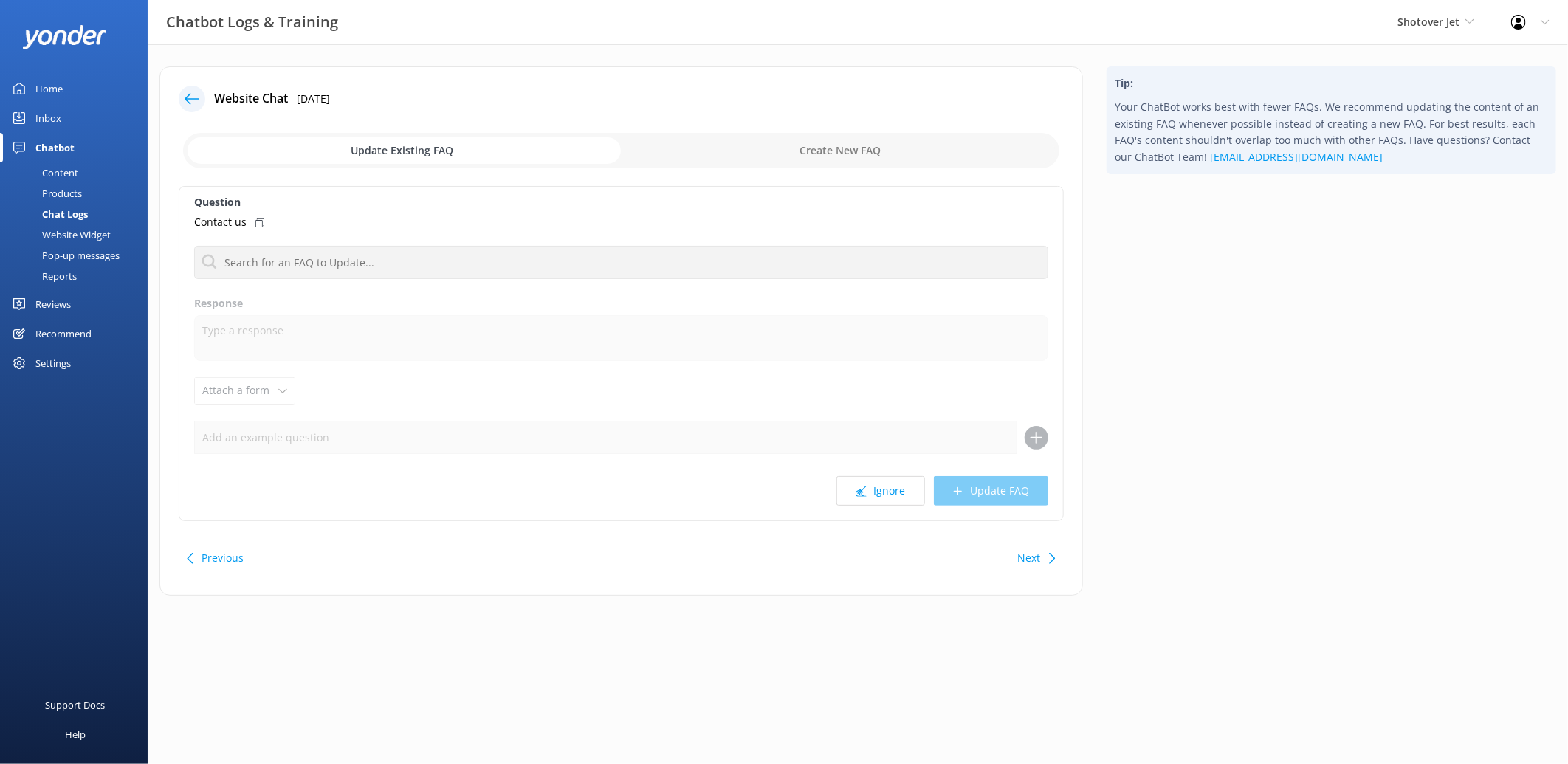
click at [895, 504] on button "Ignore" at bounding box center [881, 491] width 89 height 30
click at [276, 244] on div "Question amend booking Airpoints vouchers Response Attach a form Leave contact …" at bounding box center [621, 354] width 885 height 335
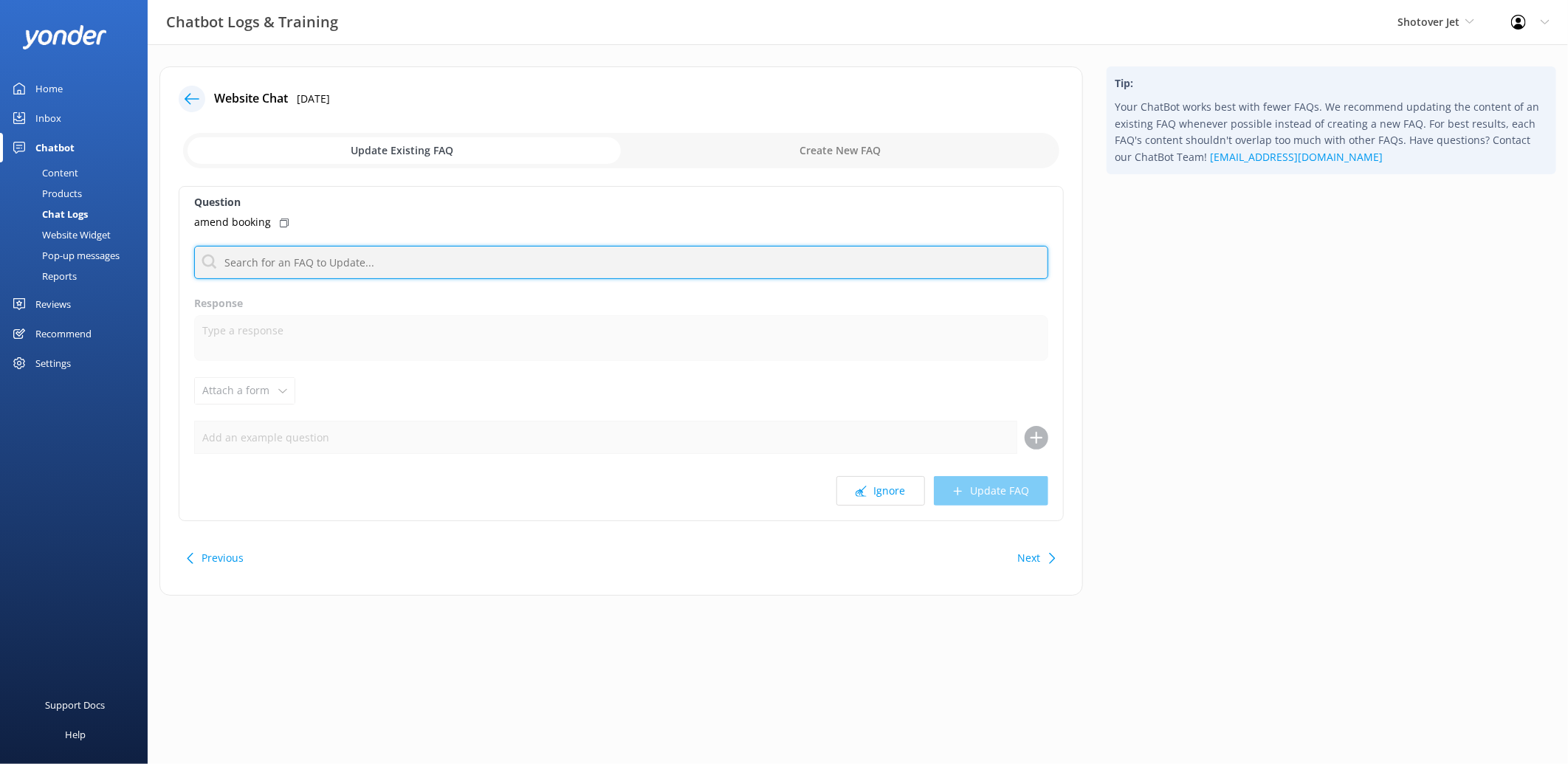
drag, startPoint x: 254, startPoint y: 246, endPoint x: 242, endPoint y: 259, distance: 17.7
click at [251, 248] on input "text" at bounding box center [621, 262] width 855 height 33
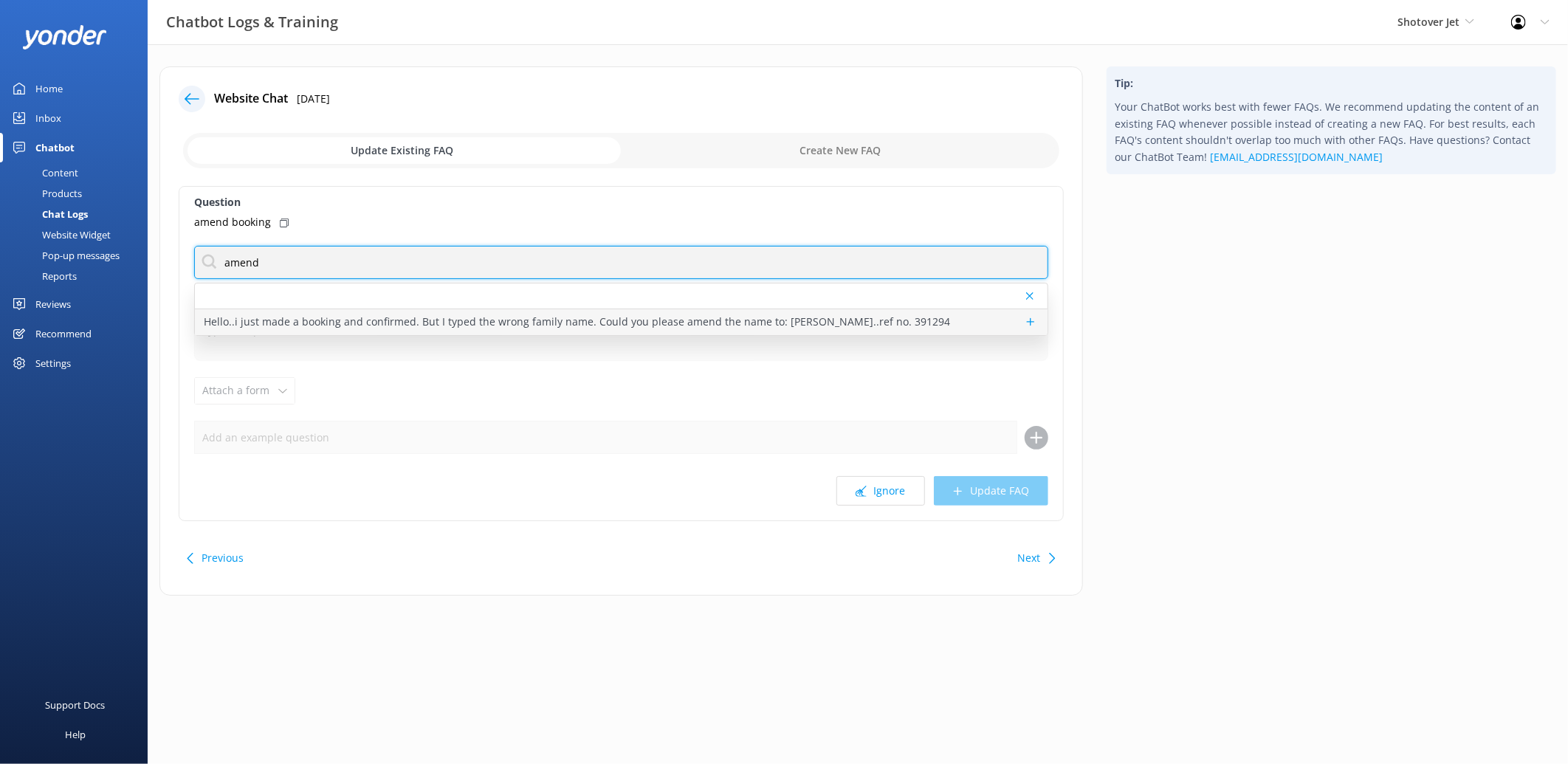
type input "amend"
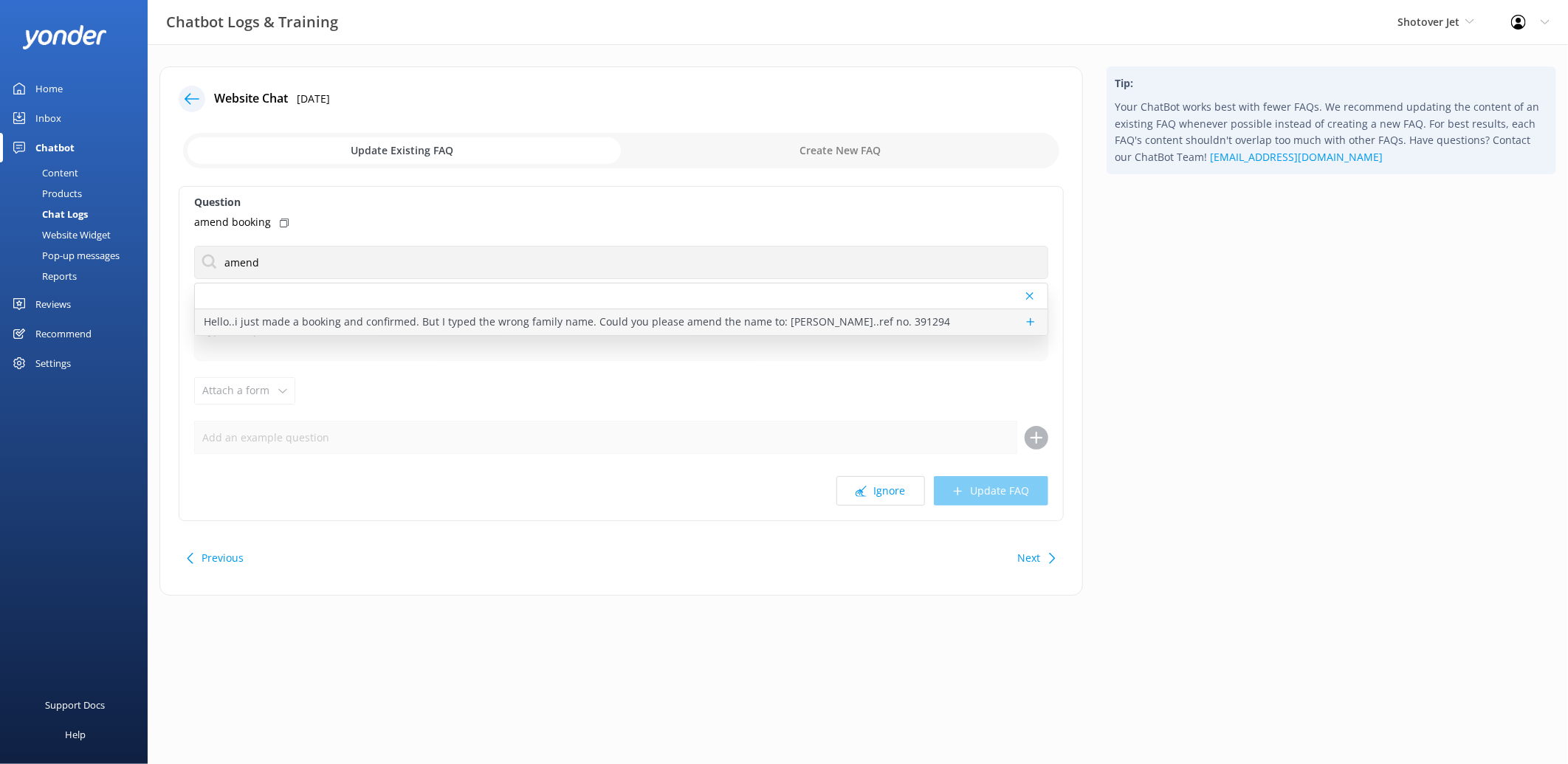
click at [359, 312] on div "Hello..i just made a booking and confirmed. But I typed the wrong family name. …" at bounding box center [621, 322] width 853 height 26
type textarea "If you need to make any urgent changes to your booking, please contact the rese…"
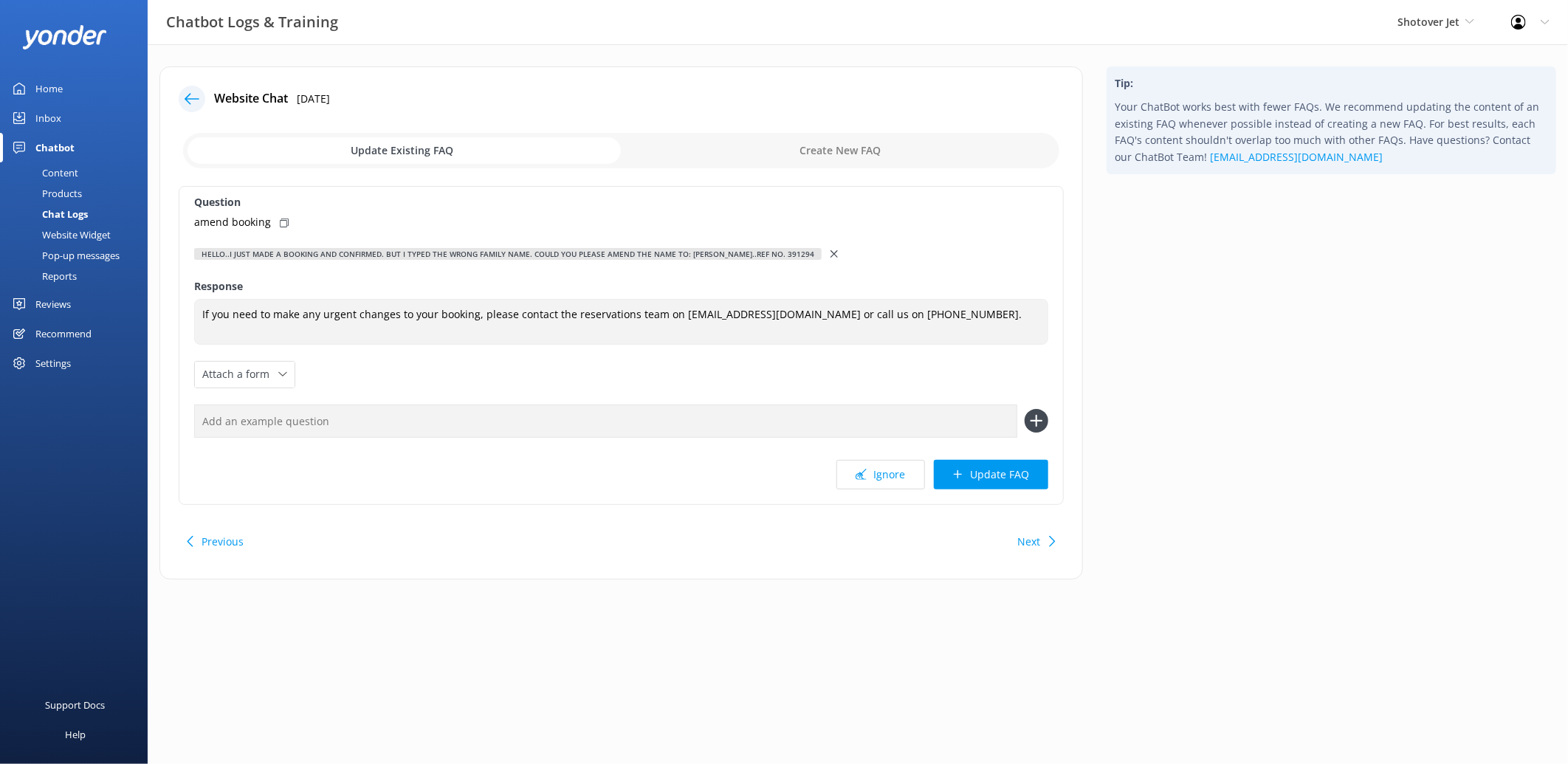
click at [279, 223] on use at bounding box center [284, 223] width 9 height 9
click at [360, 417] on input "text" at bounding box center [606, 420] width 823 height 33
paste input "amend booking"
type input "amend booking"
click at [400, 251] on div "Hello..i just made a booking and confirmed. But I typed the wrong family name. …" at bounding box center [508, 253] width 628 height 12
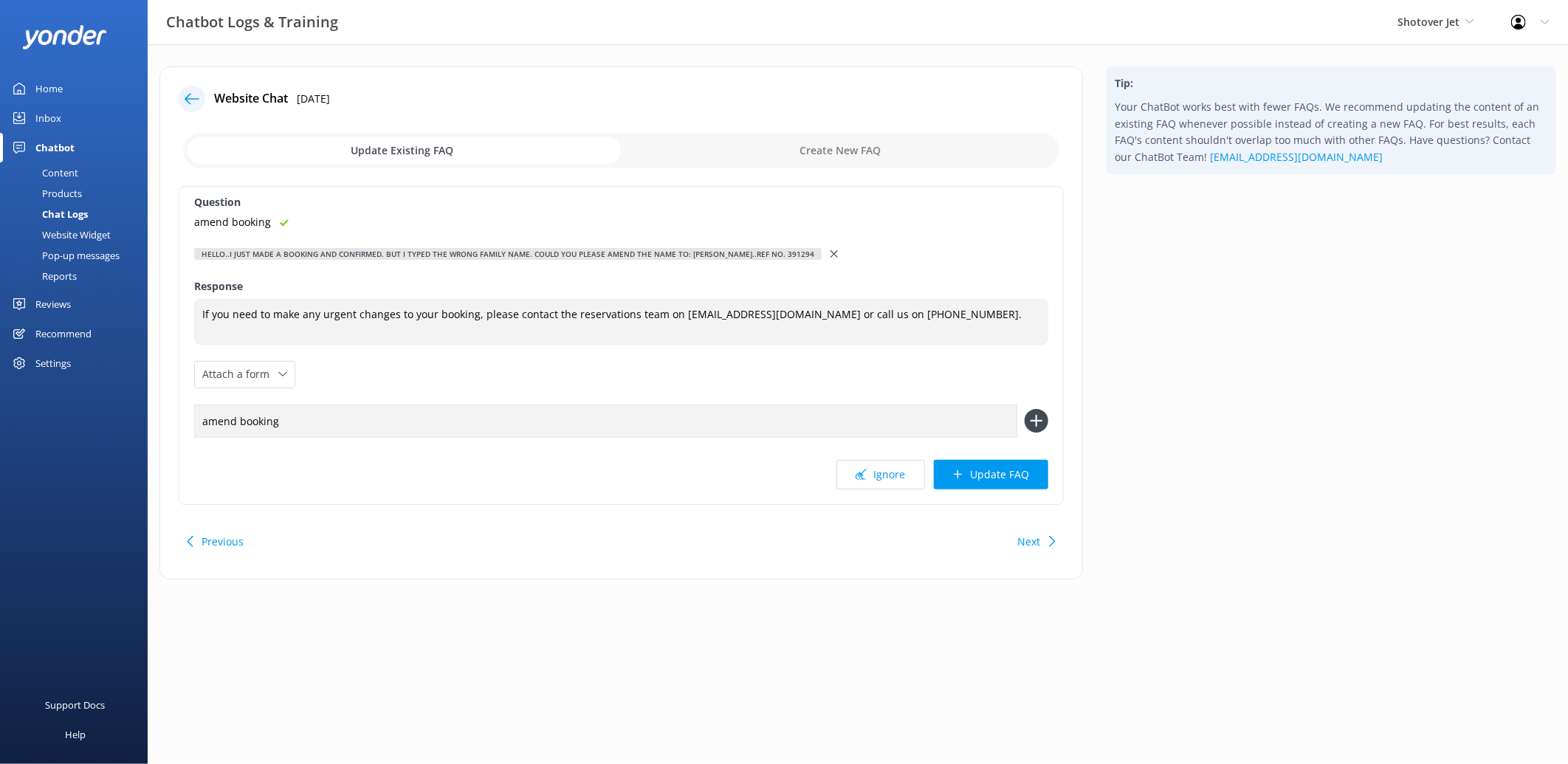
click at [830, 250] on icon at bounding box center [834, 254] width 7 height 7
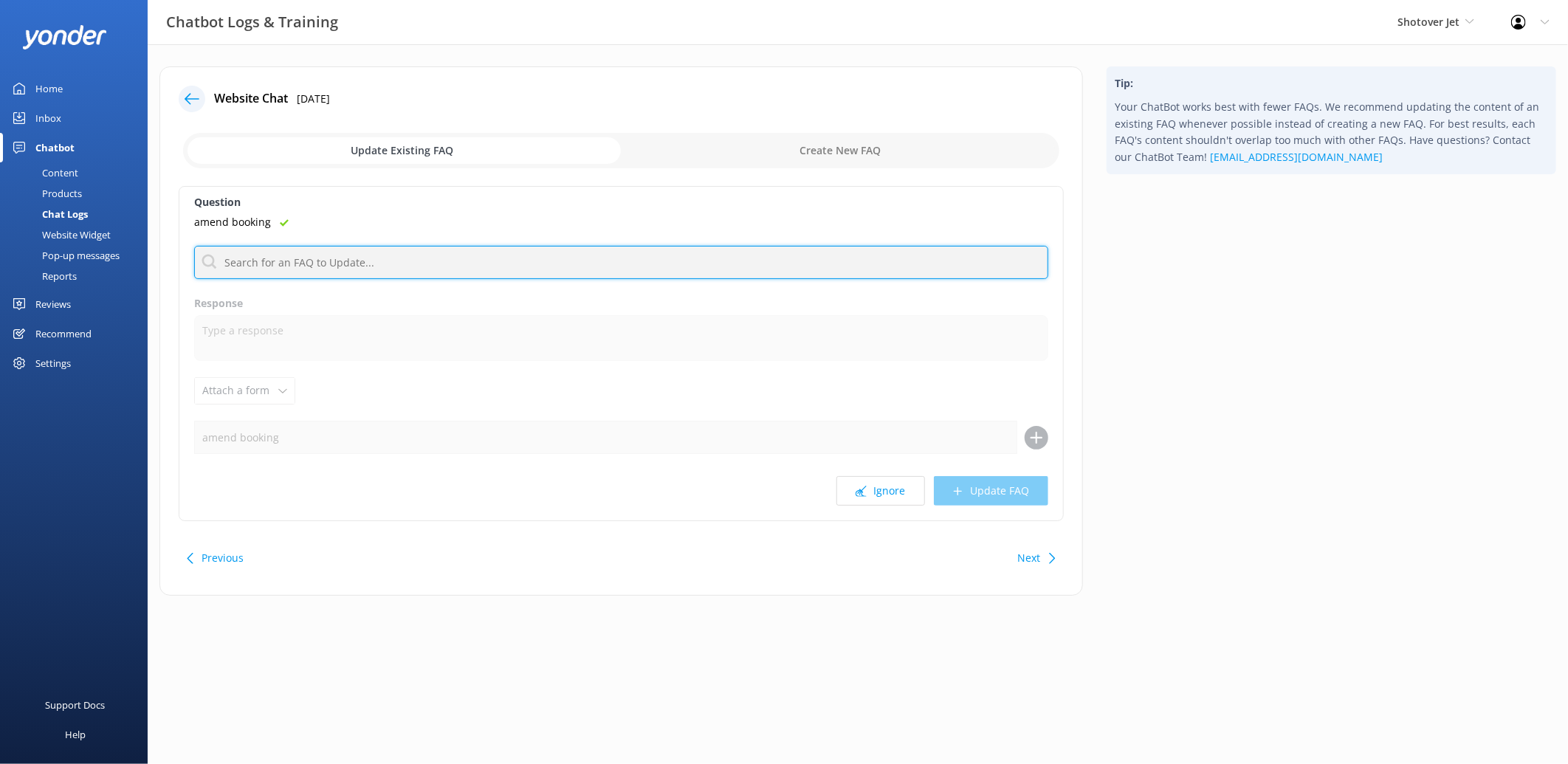
click at [316, 263] on input "text" at bounding box center [621, 262] width 855 height 33
paste input "amend booking"
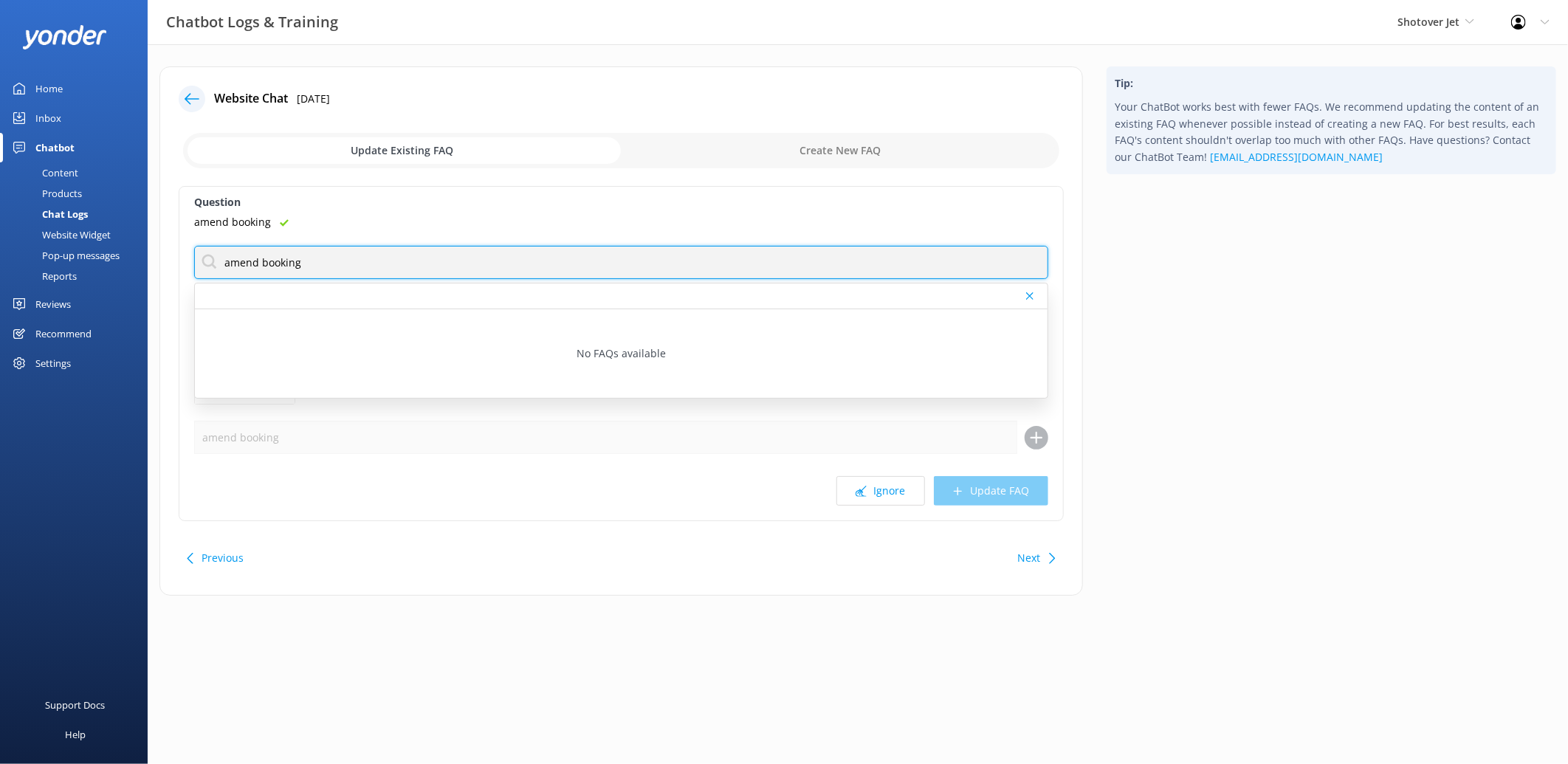
drag, startPoint x: 323, startPoint y: 263, endPoint x: 262, endPoint y: 268, distance: 61.2
click at [262, 268] on input "amend booking" at bounding box center [621, 262] width 855 height 33
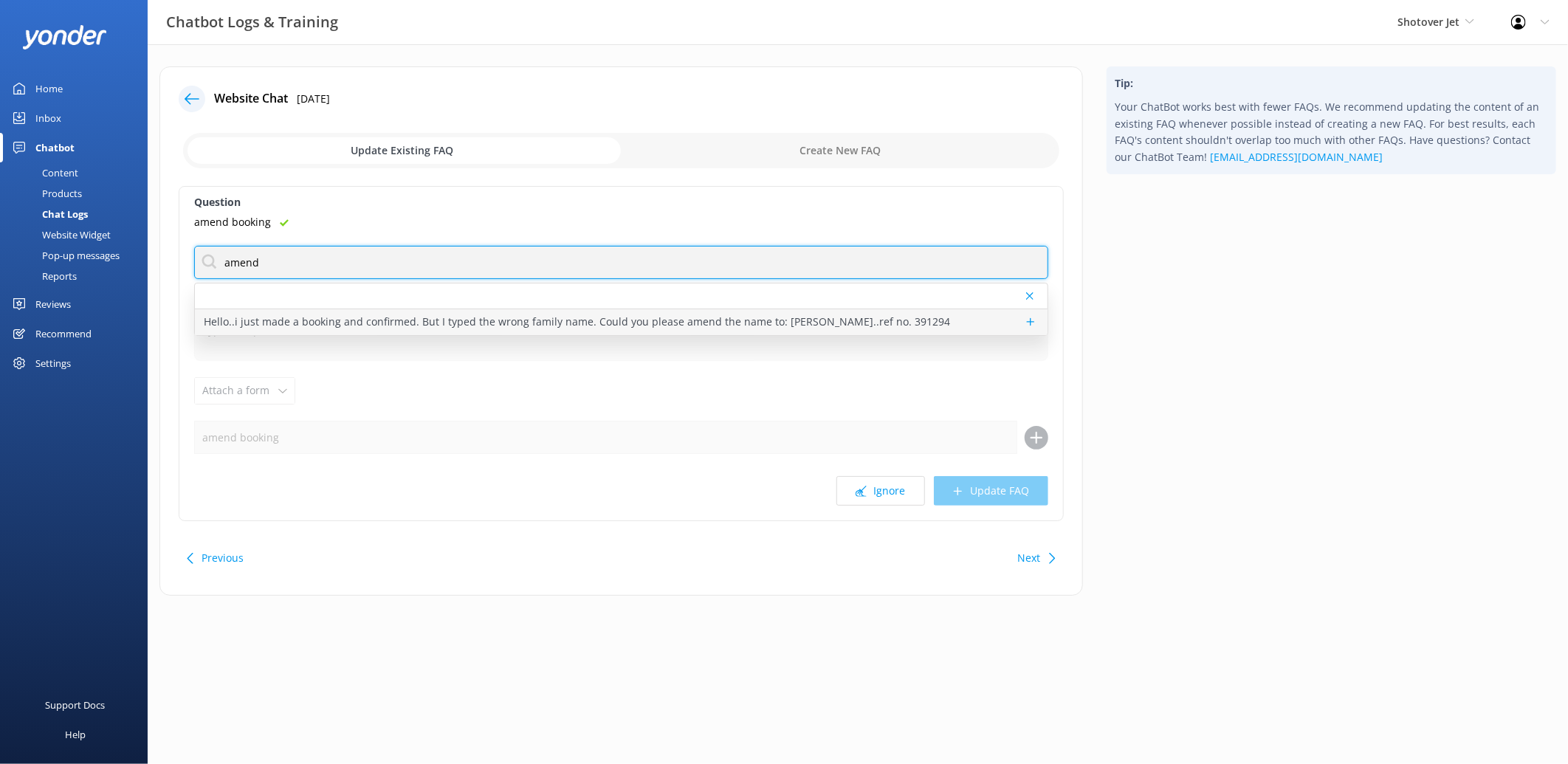
type input "amend"
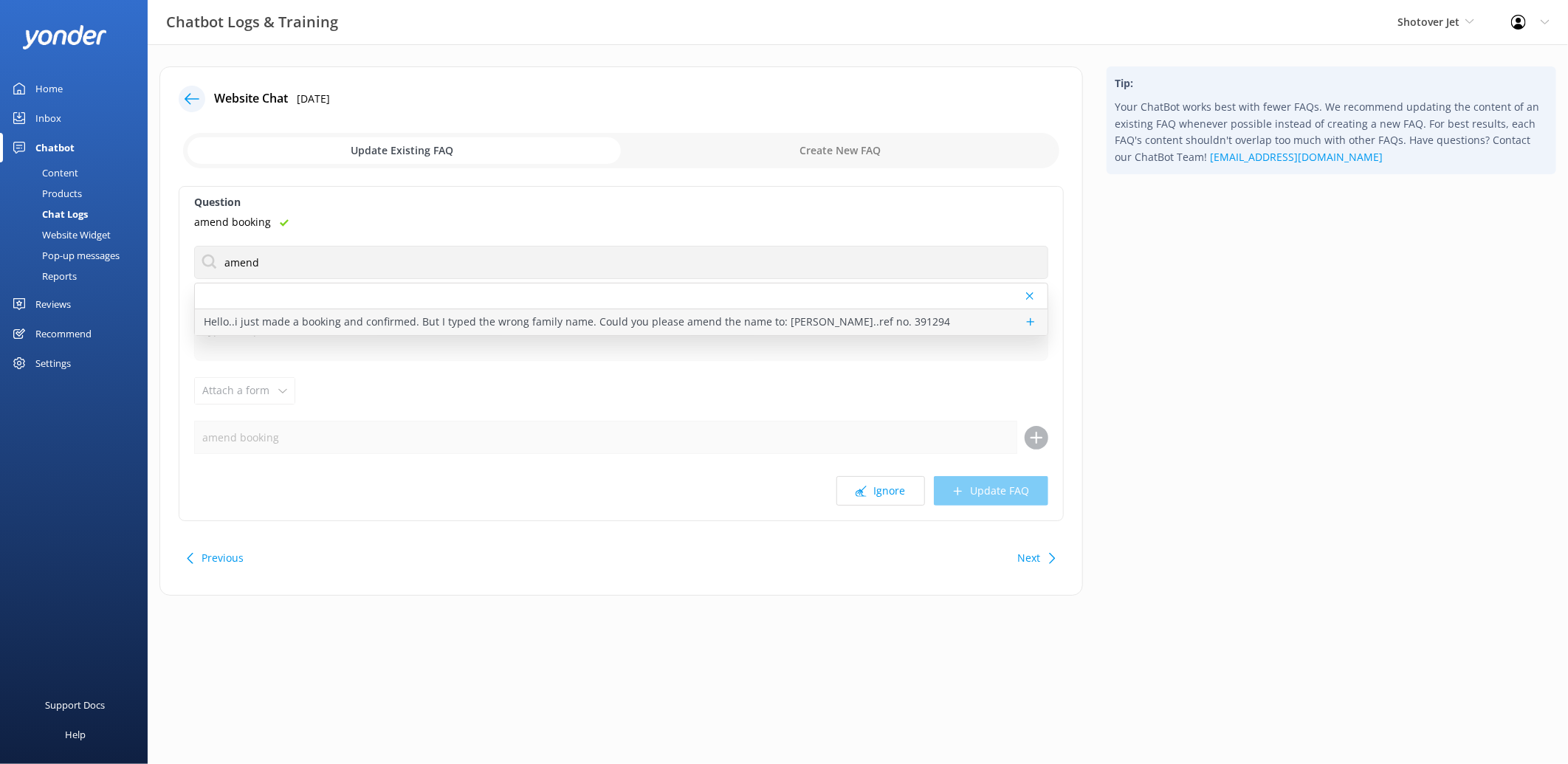
click at [291, 325] on p "Hello..i just made a booking and confirmed. But I typed the wrong family name. …" at bounding box center [576, 322] width 746 height 16
type textarea "If you need to make any urgent changes to your booking, please contact the rese…"
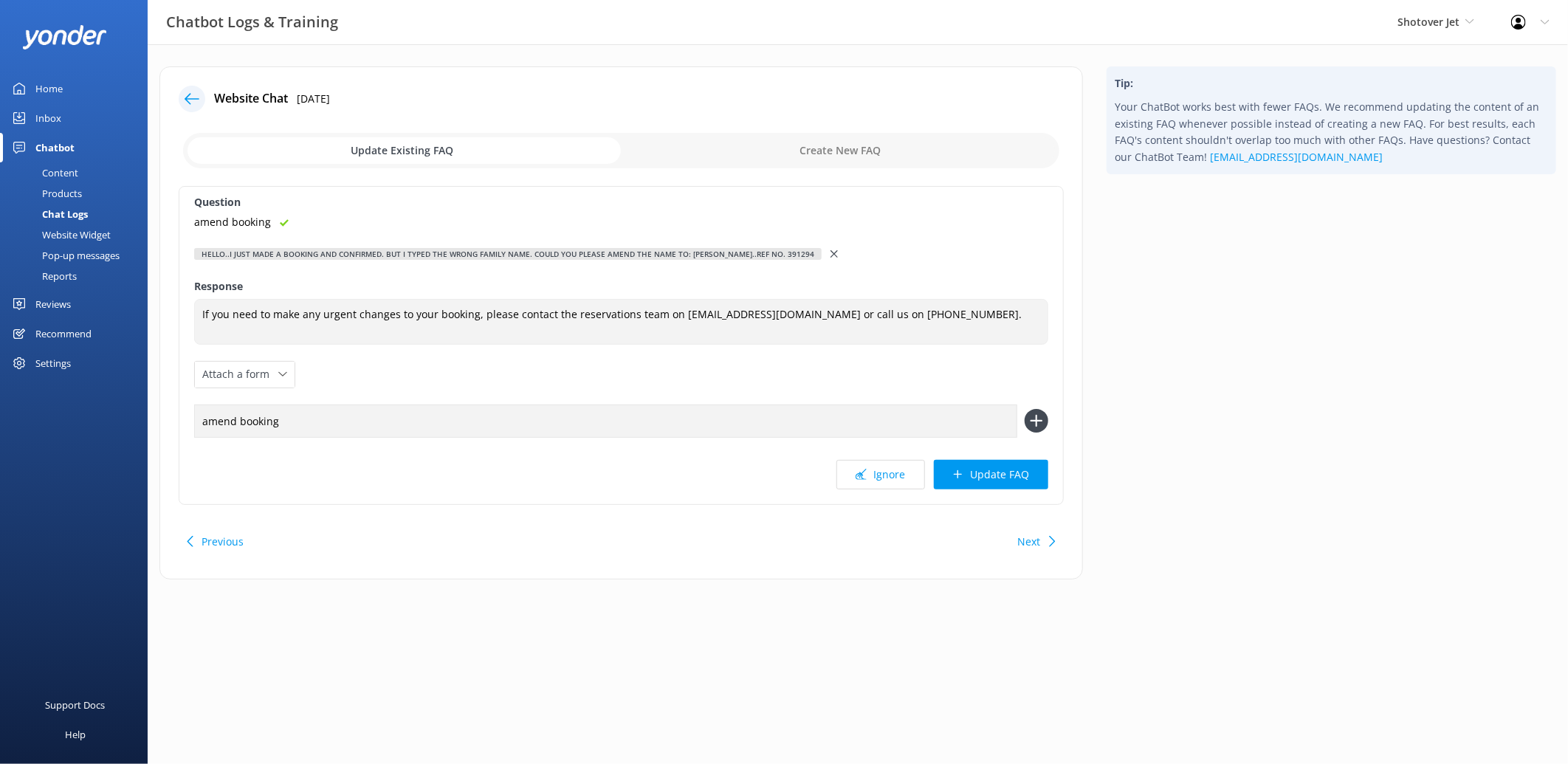
click at [1036, 418] on use at bounding box center [1036, 421] width 13 height 13
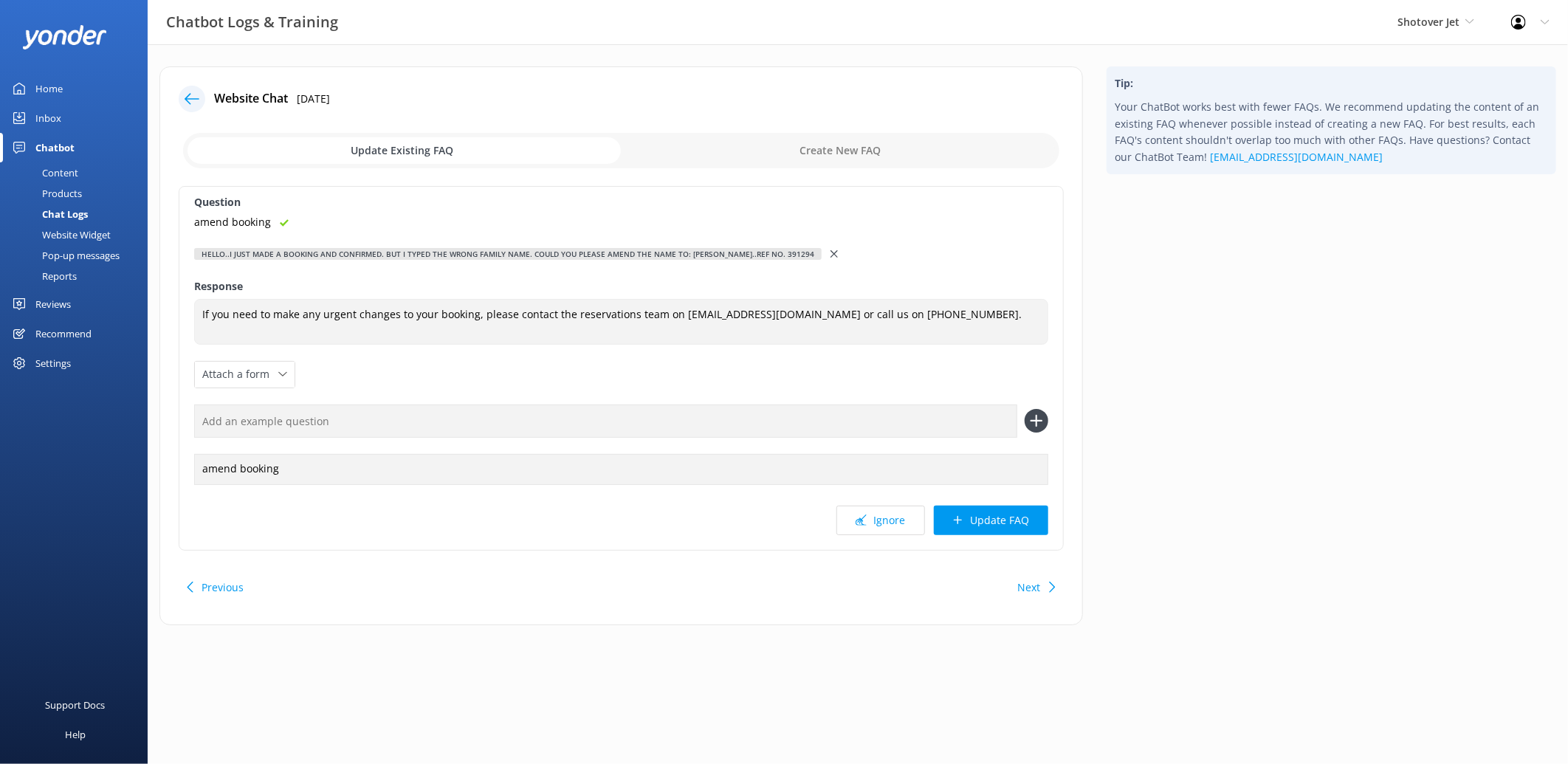
click at [850, 151] on input "checkbox" at bounding box center [620, 150] width 876 height 35
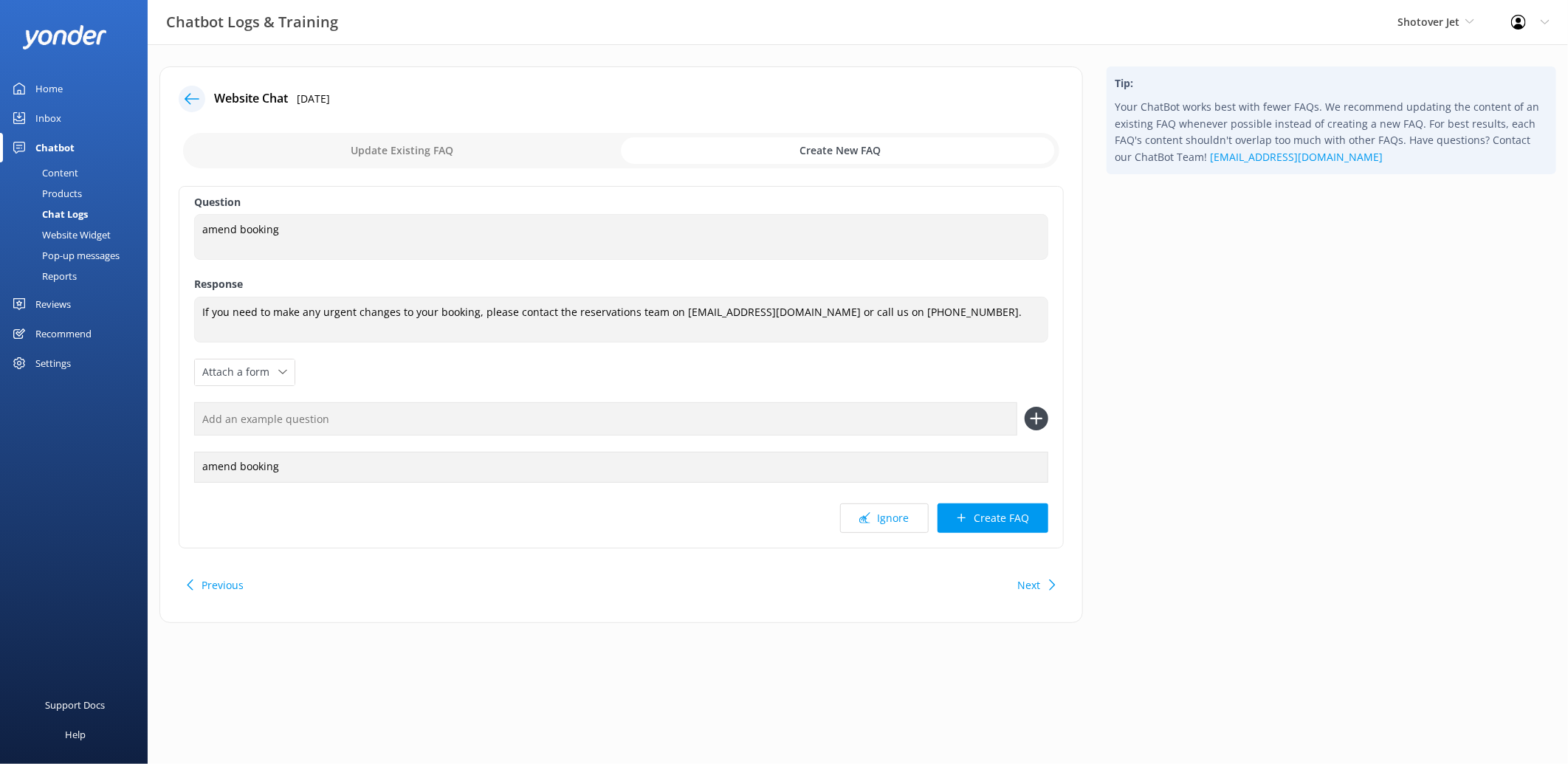
click at [421, 155] on input "checkbox" at bounding box center [620, 150] width 876 height 35
checkbox input "false"
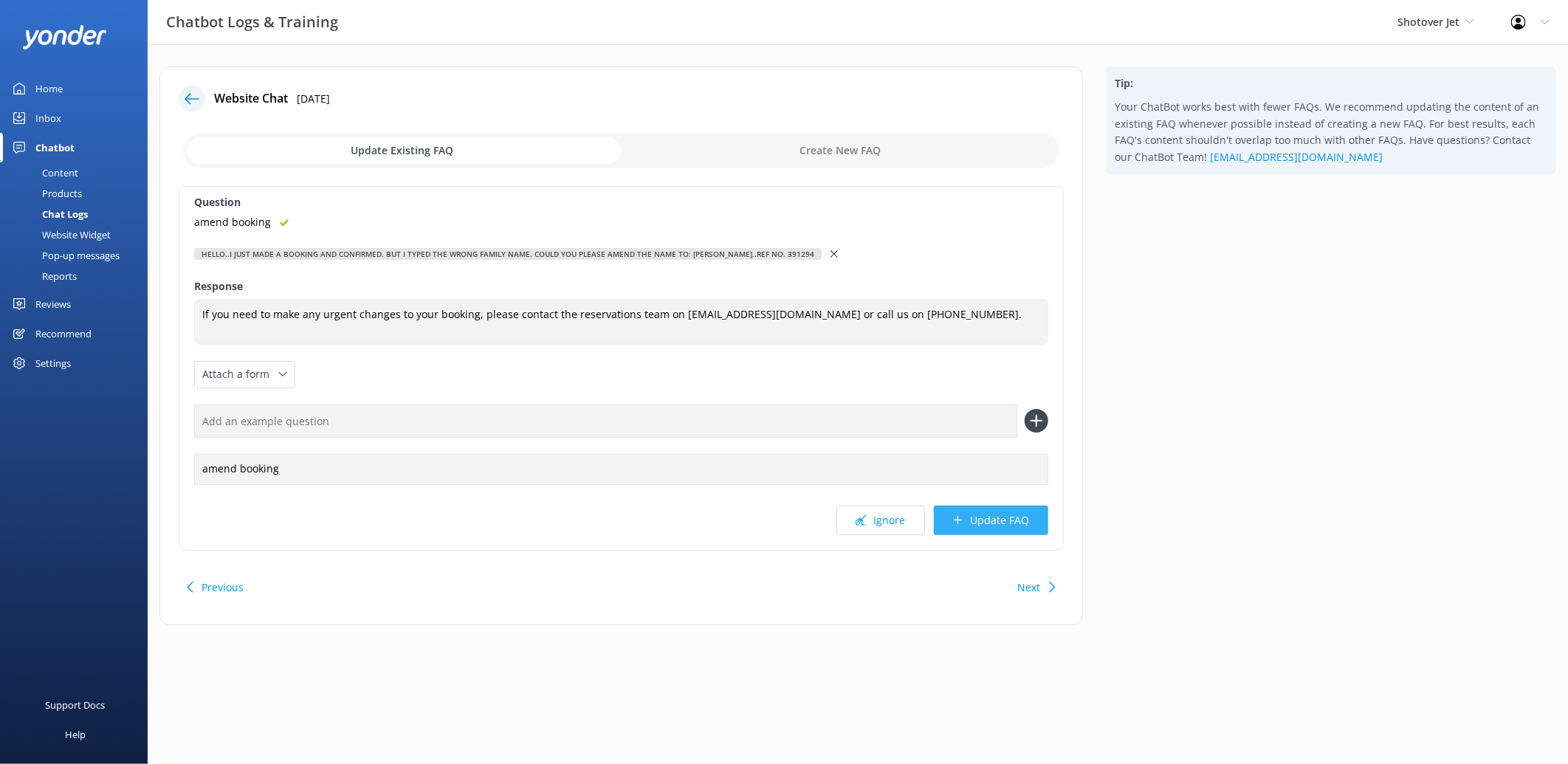
click at [984, 523] on button "Update FAQ" at bounding box center [991, 520] width 115 height 30
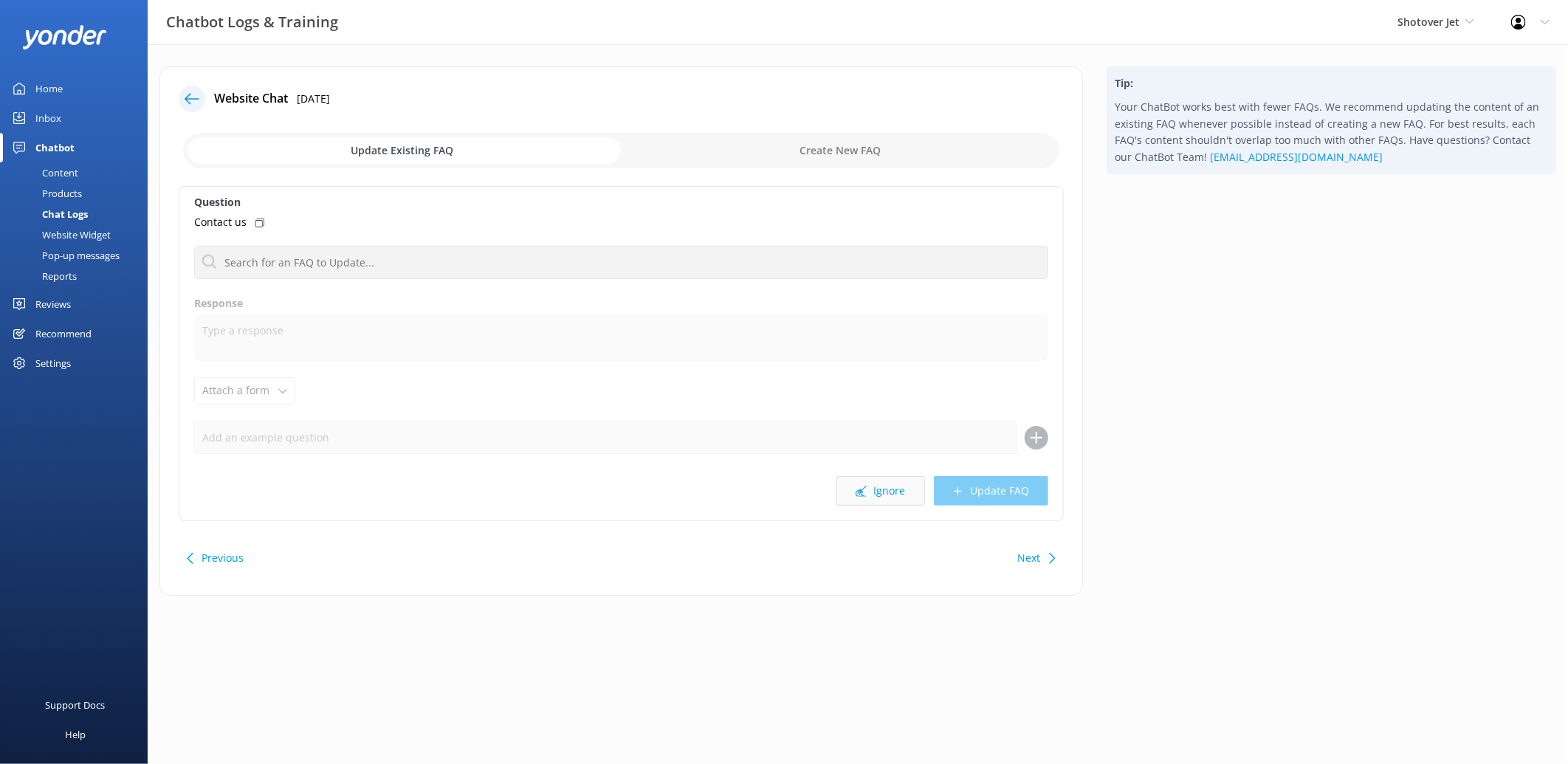
click at [894, 486] on button "Ignore" at bounding box center [881, 491] width 89 height 30
click at [886, 485] on button "Ignore" at bounding box center [881, 491] width 89 height 30
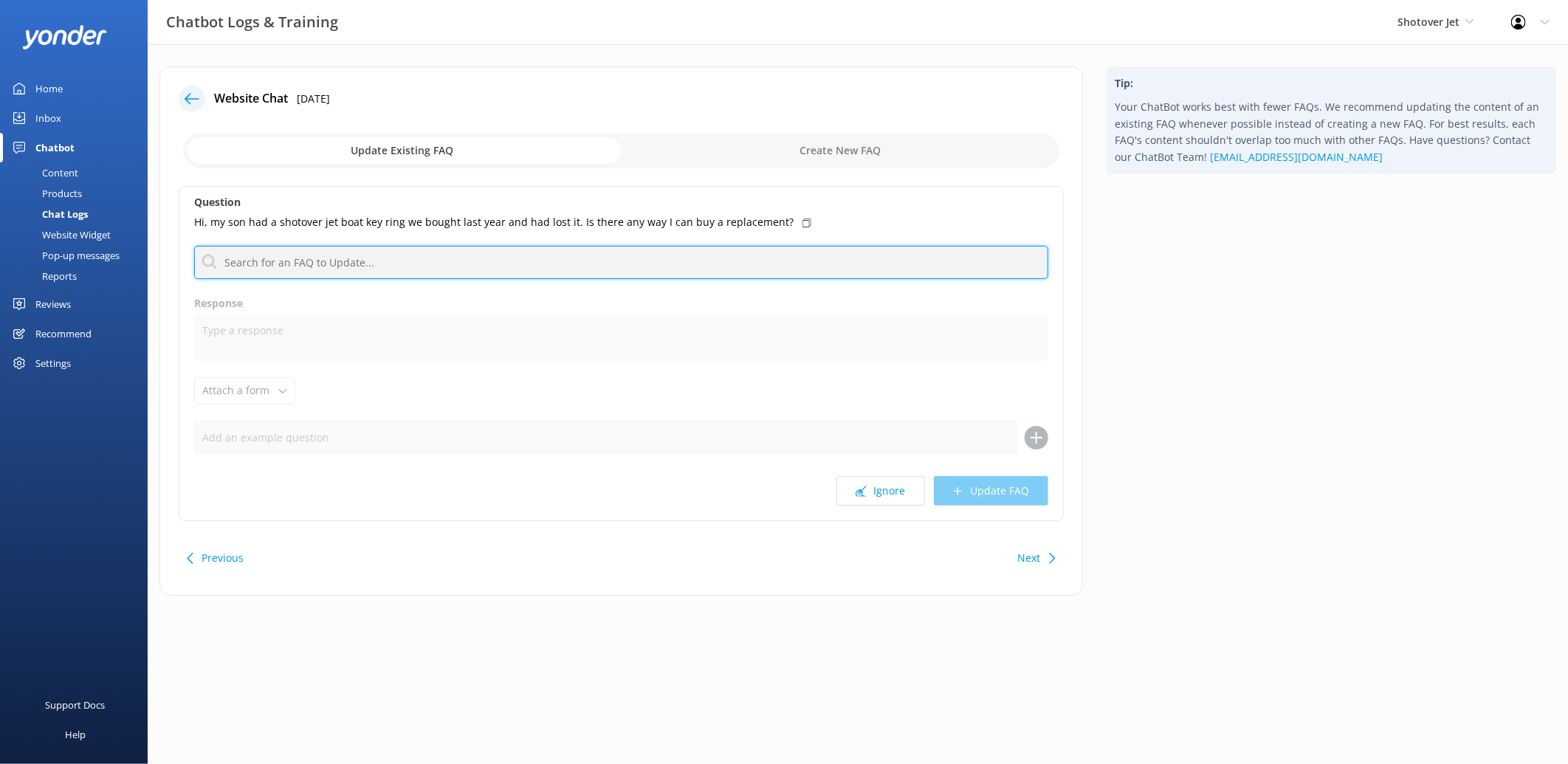
click at [610, 259] on input "text" at bounding box center [621, 262] width 855 height 33
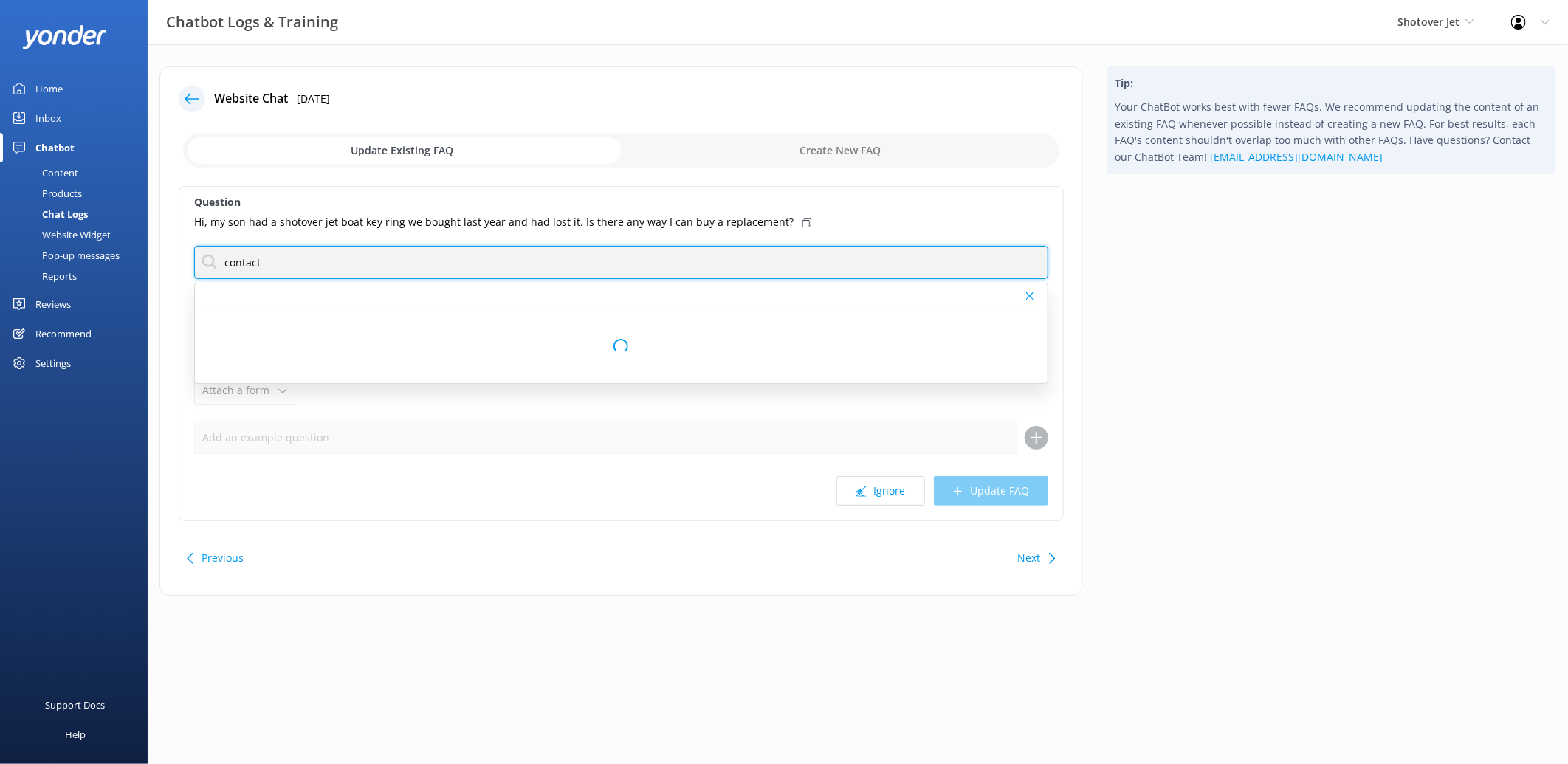
type input "contact us"
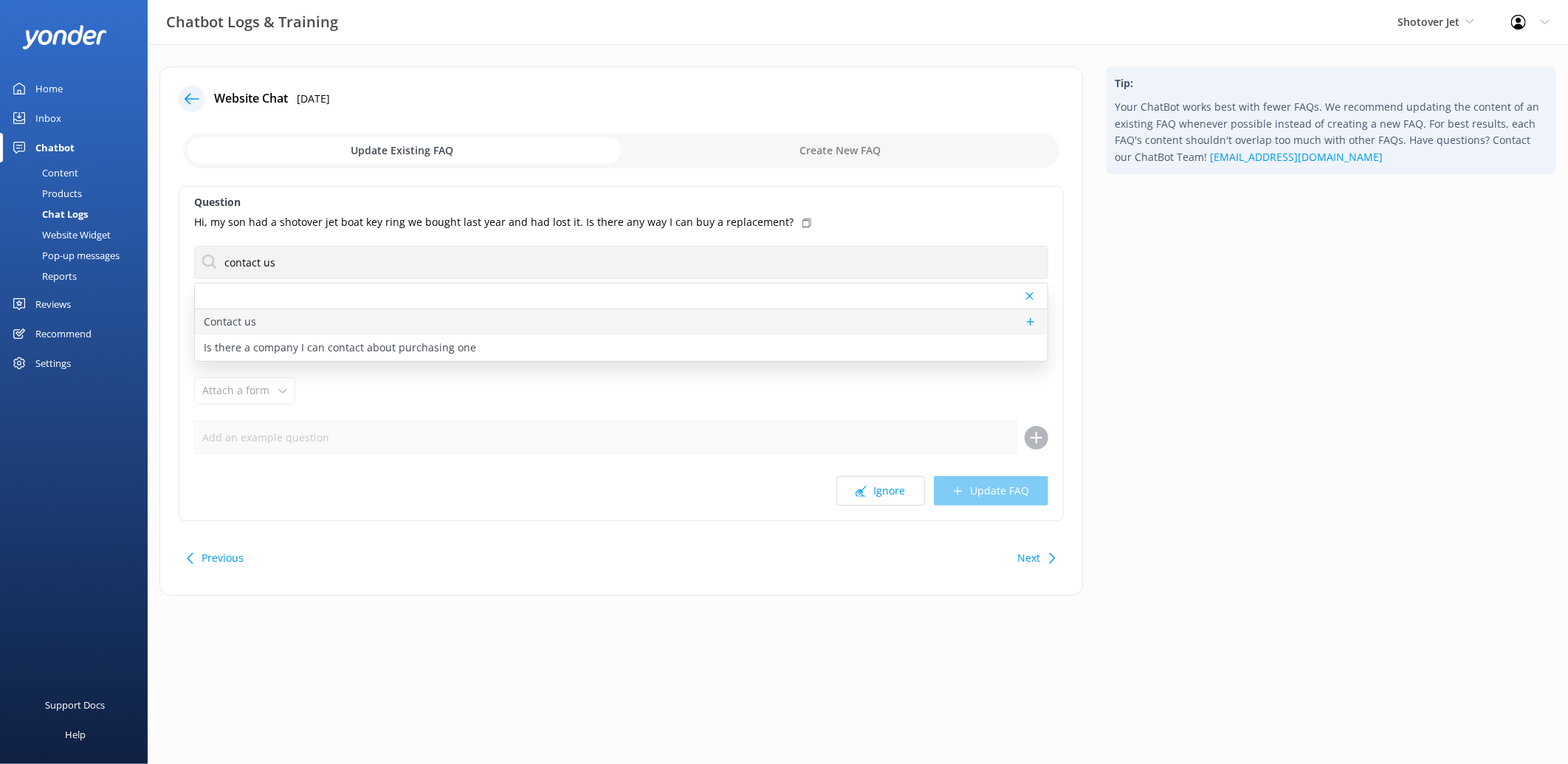
click at [392, 319] on div "Contact us" at bounding box center [621, 322] width 853 height 26
type textarea "You can contact the Shotover Jet team at [PHONE_NUMBER] (International), 0800 7…"
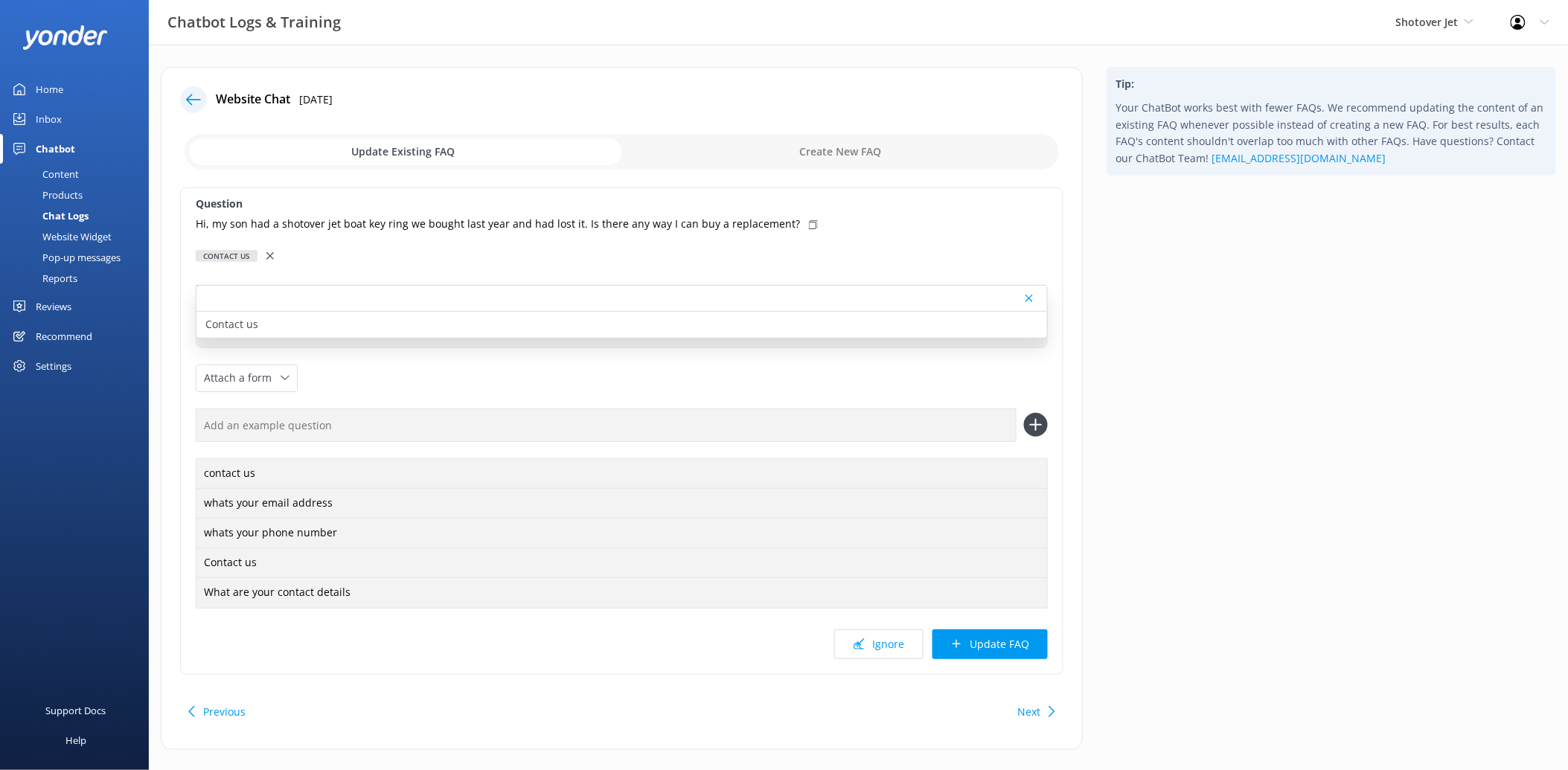
click at [559, 384] on div "Question Hi, my son had a shotover jet boat key ring we bought last year and ha…" at bounding box center [622, 431] width 883 height 488
click at [257, 316] on div "Contact us" at bounding box center [622, 324] width 851 height 26
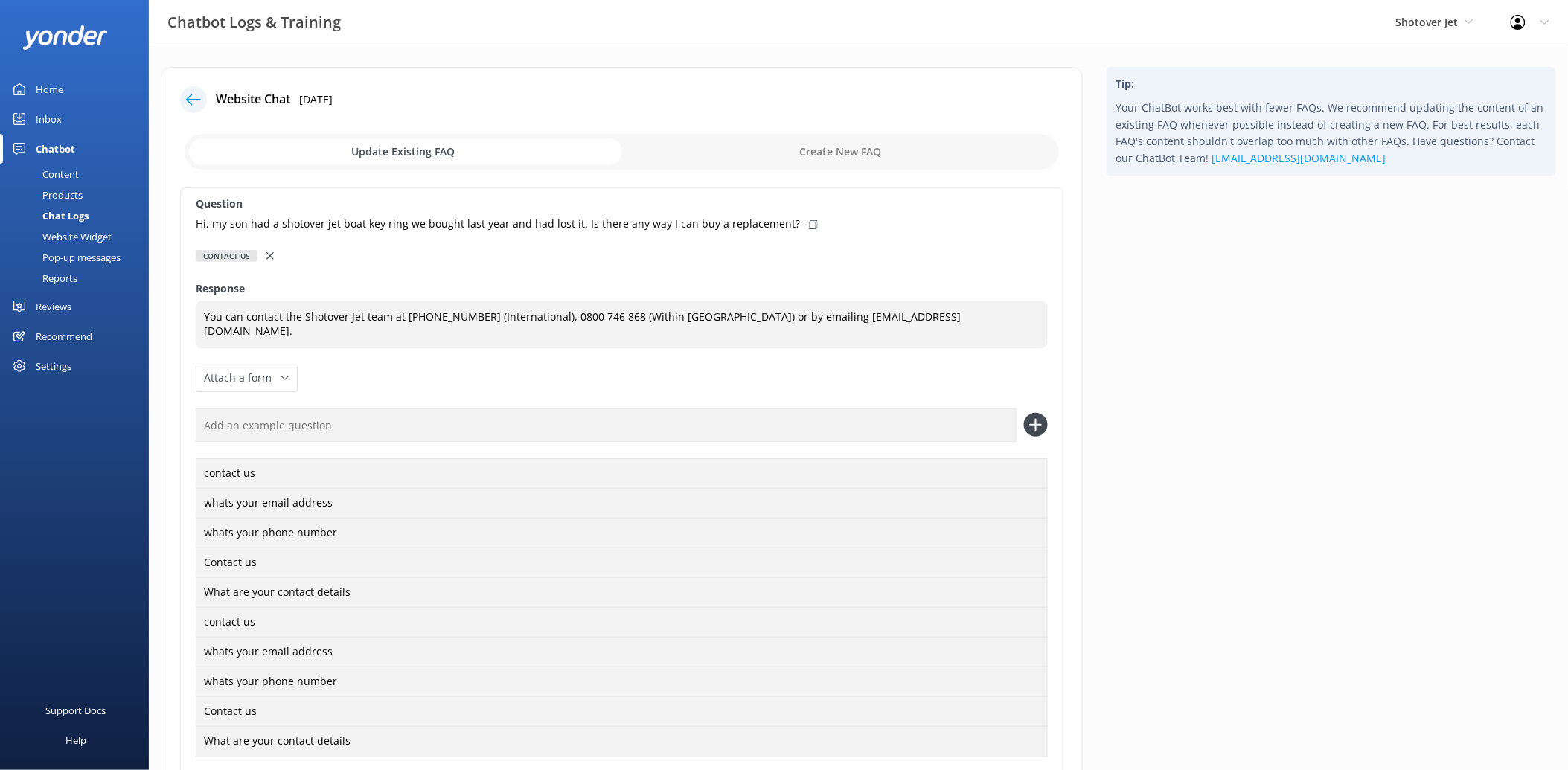
click at [266, 250] on div at bounding box center [271, 256] width 10 height 16
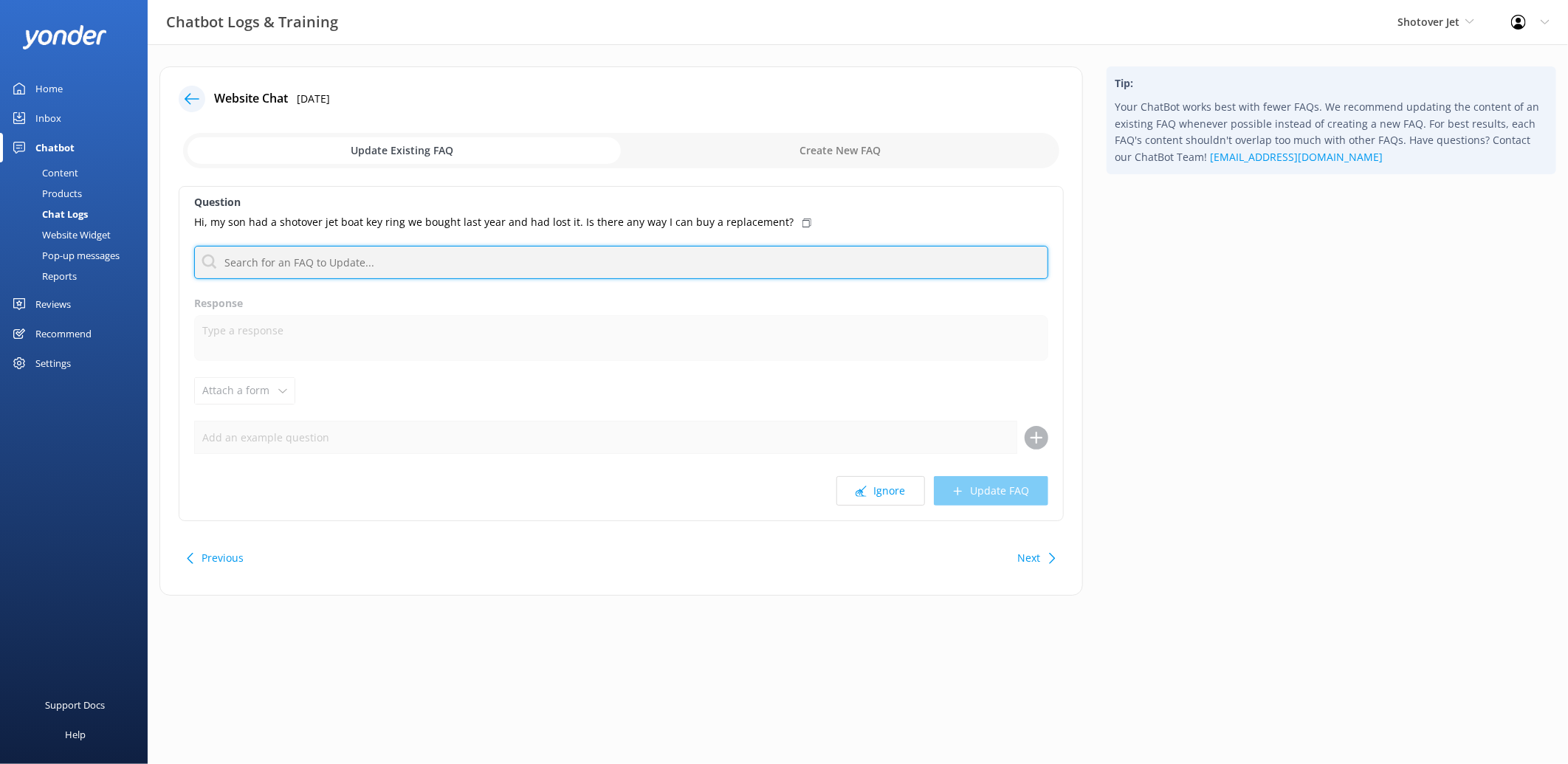
click at [257, 255] on input "text" at bounding box center [621, 262] width 855 height 33
type input "retail"
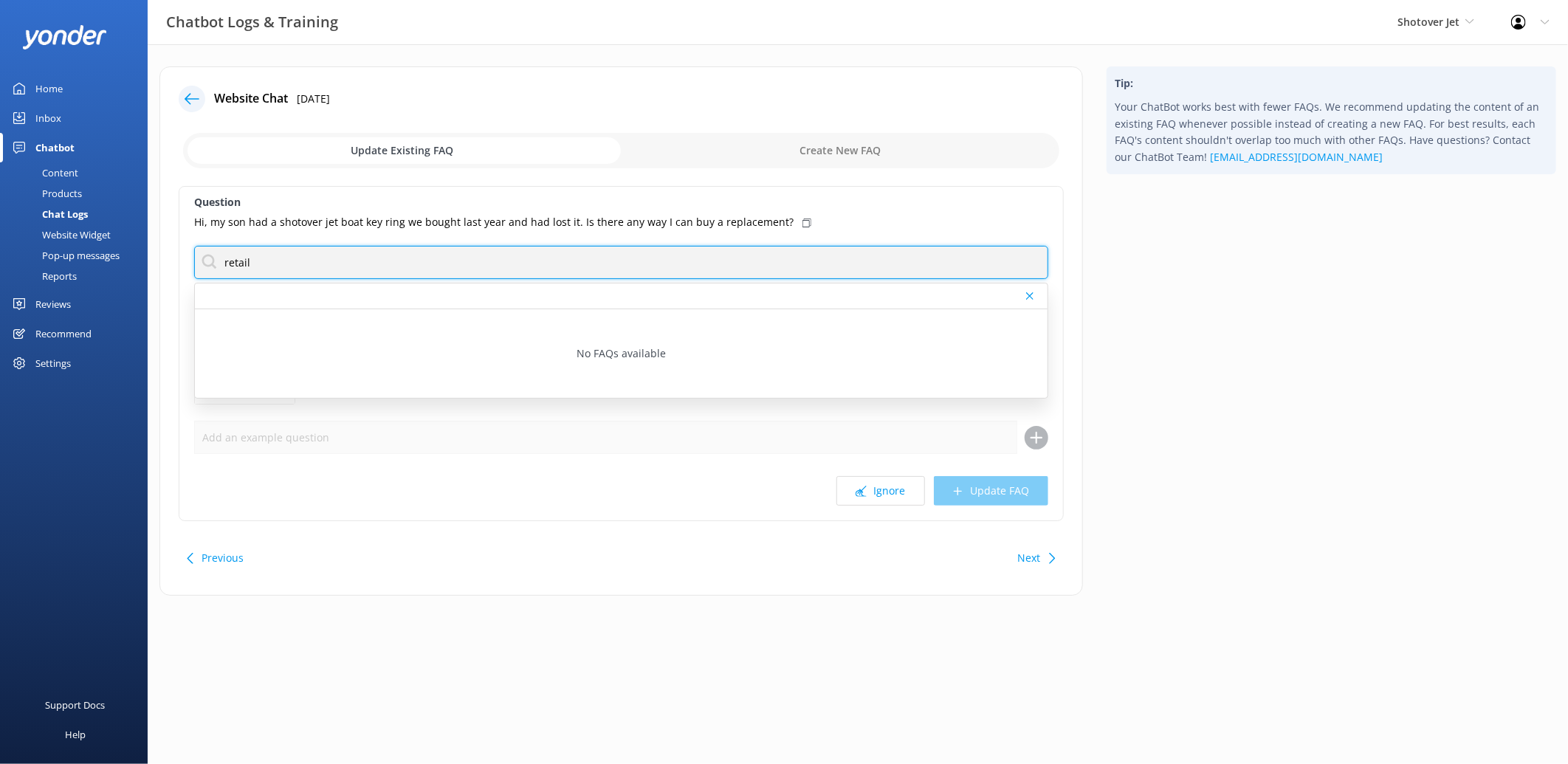
drag, startPoint x: 270, startPoint y: 263, endPoint x: 124, endPoint y: 262, distance: 146.0
click at [124, 262] on div "Chatbot Logs & Training Shotover Jet Shotover Jet Dart River Adventures Profile…" at bounding box center [784, 342] width 1568 height 596
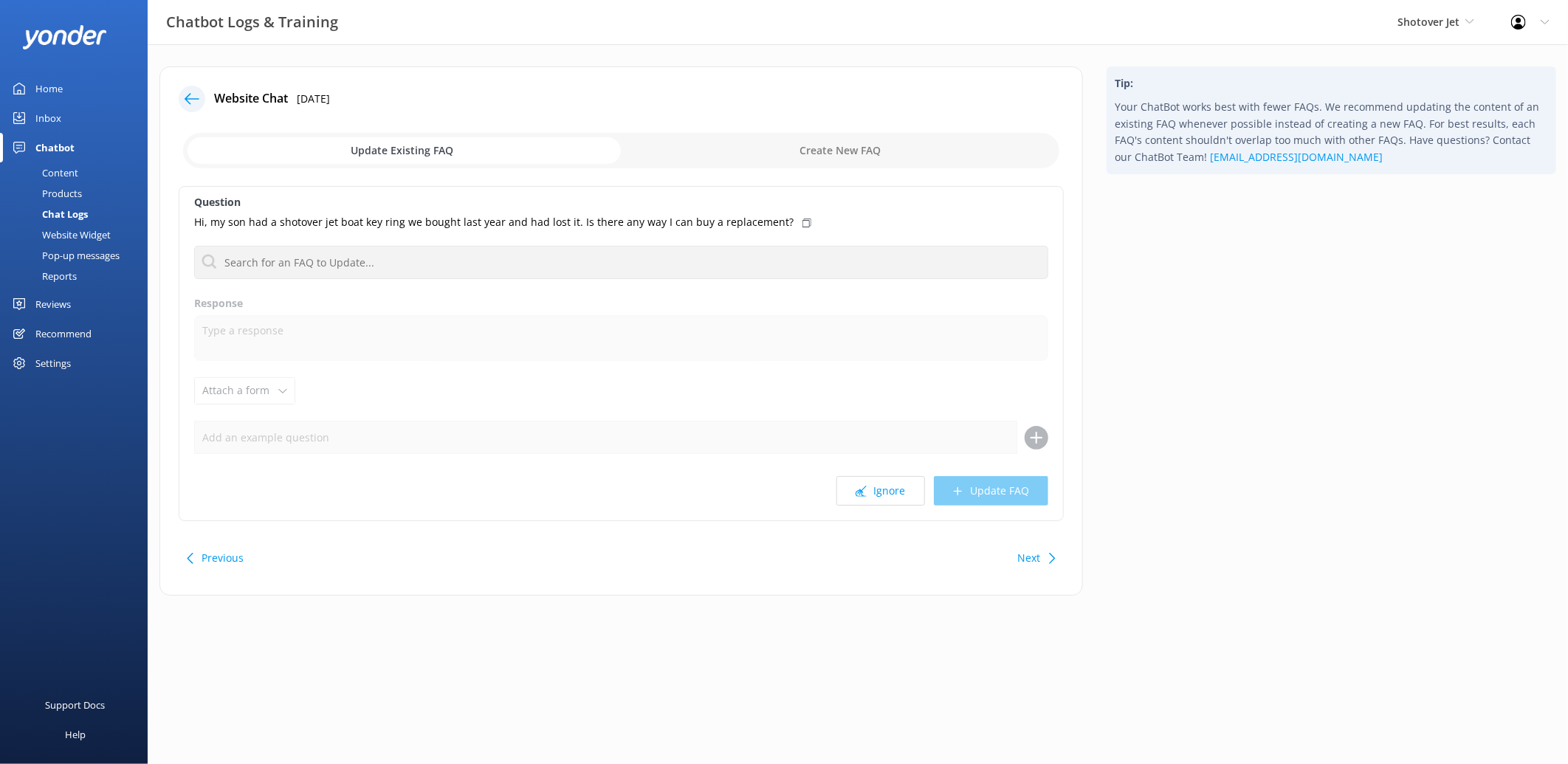
click at [796, 152] on input "checkbox" at bounding box center [620, 150] width 876 height 35
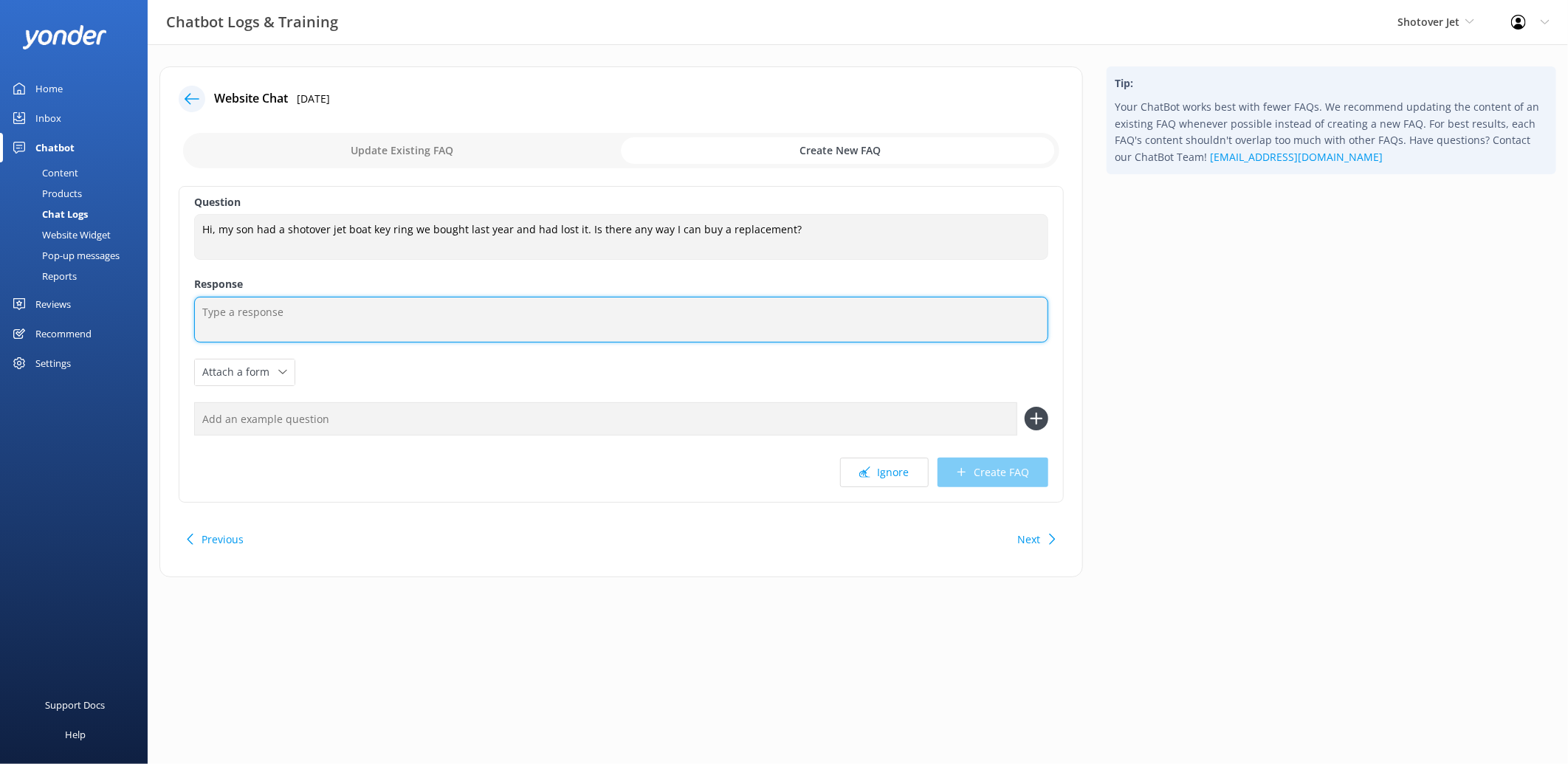
click at [341, 326] on textarea at bounding box center [621, 319] width 855 height 46
click at [806, 325] on textarea at bounding box center [621, 319] width 855 height 46
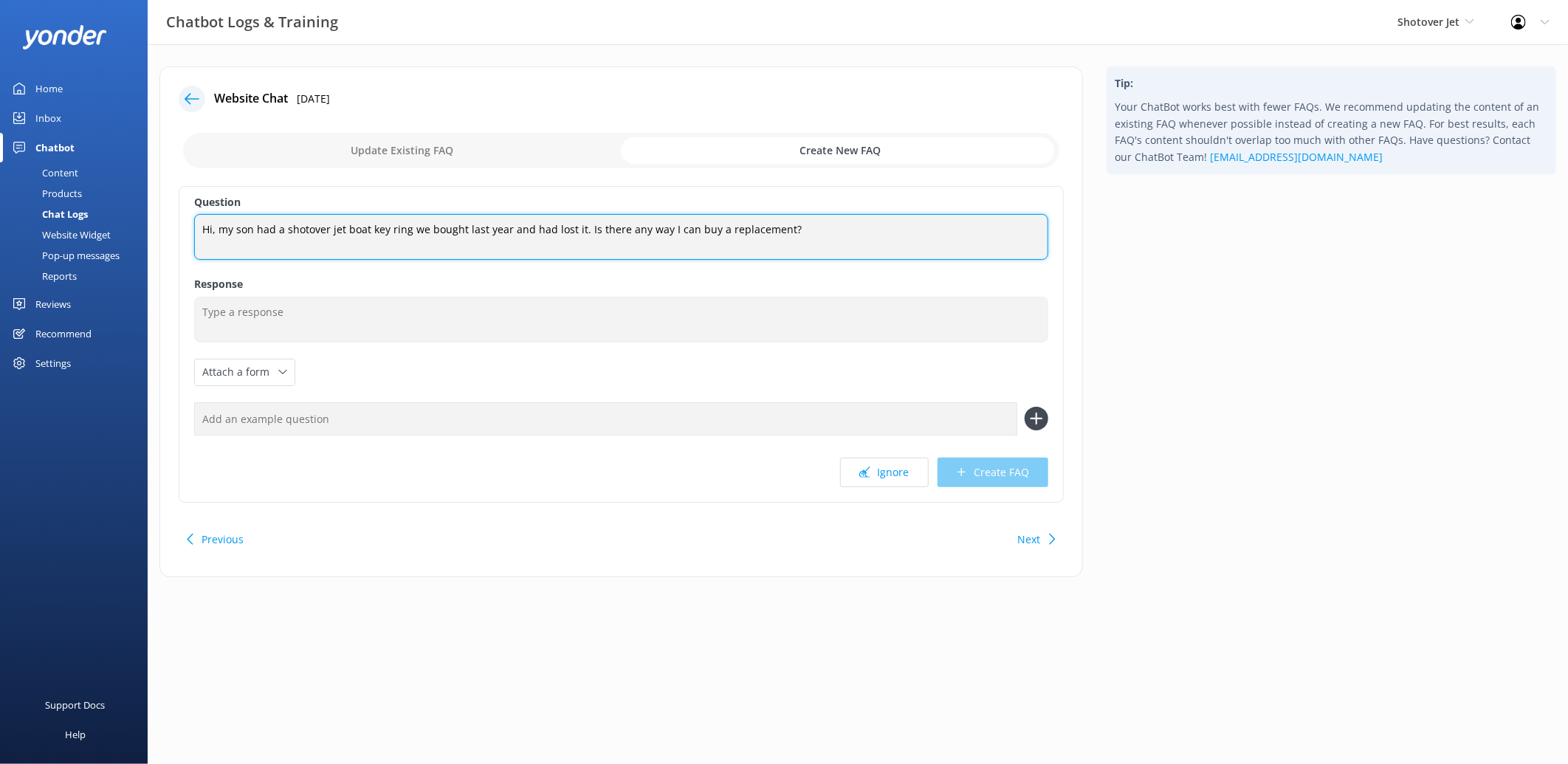
click at [849, 231] on textarea "Hi, my son had a shotover jet boat key ring we bought last year and had lost it…" at bounding box center [621, 237] width 855 height 46
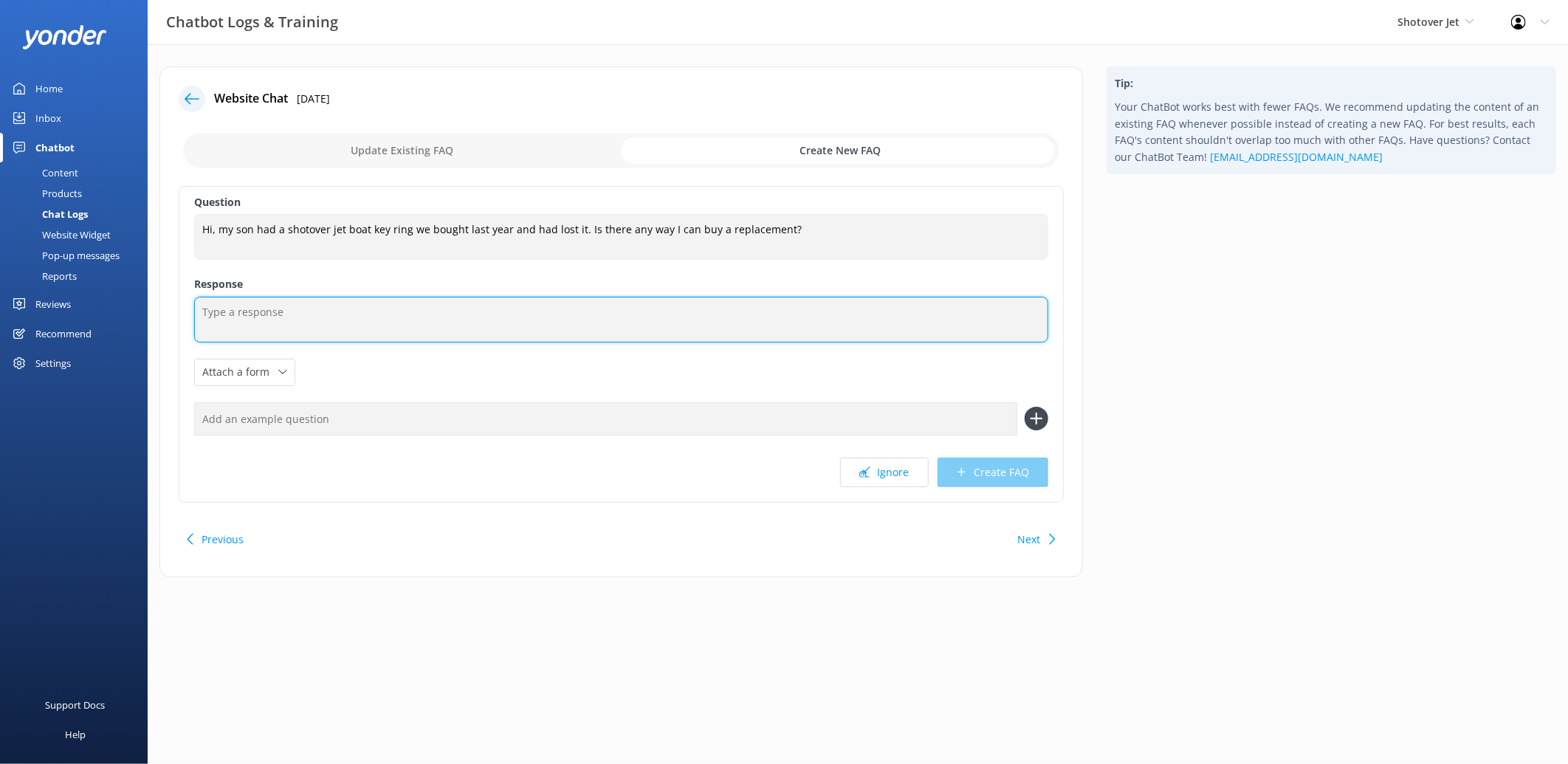
click at [608, 317] on textarea at bounding box center [621, 319] width 855 height 46
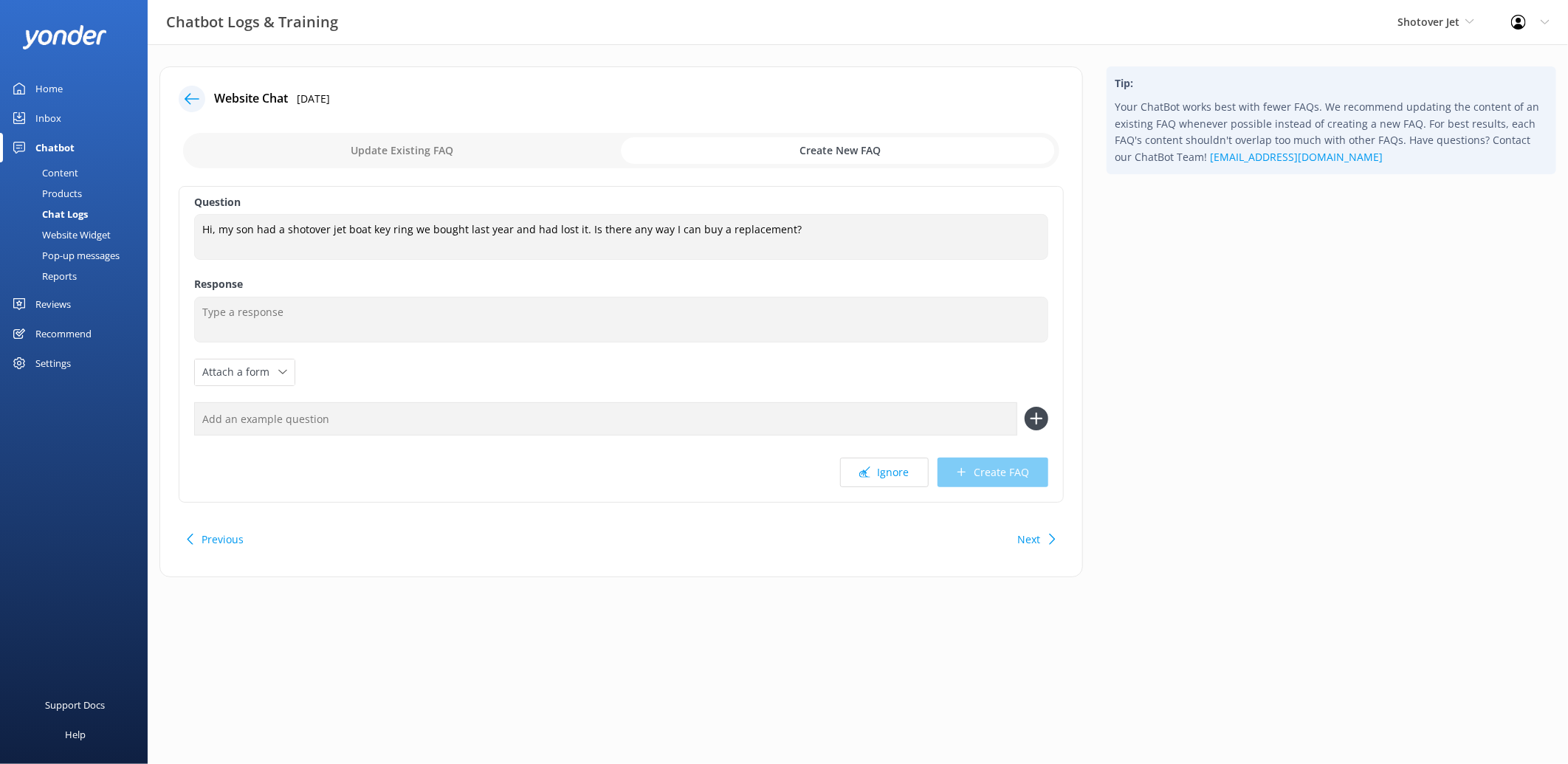
click at [392, 157] on input "checkbox" at bounding box center [620, 150] width 876 height 35
checkbox input "false"
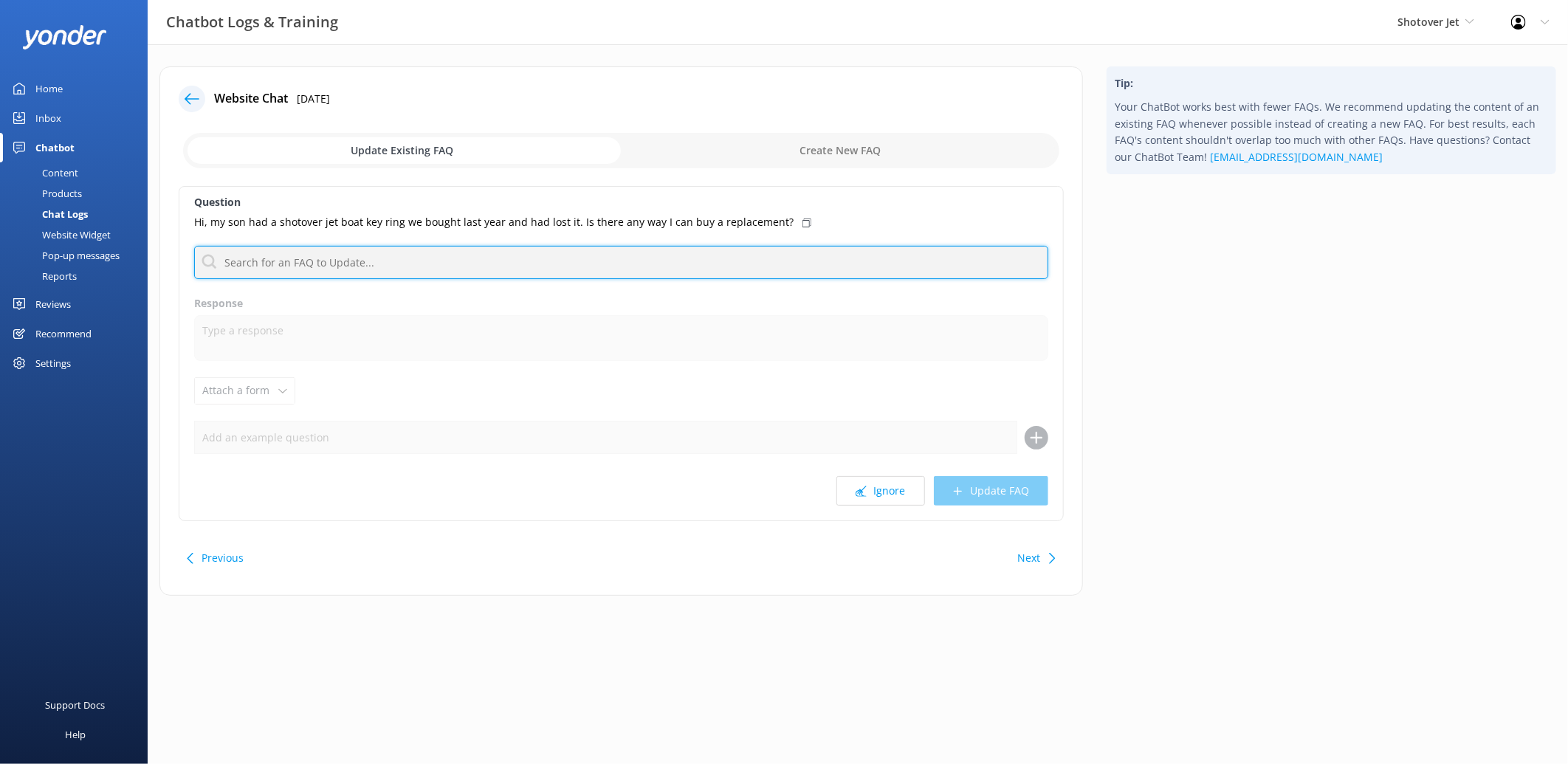
click at [342, 263] on input "text" at bounding box center [621, 262] width 855 height 33
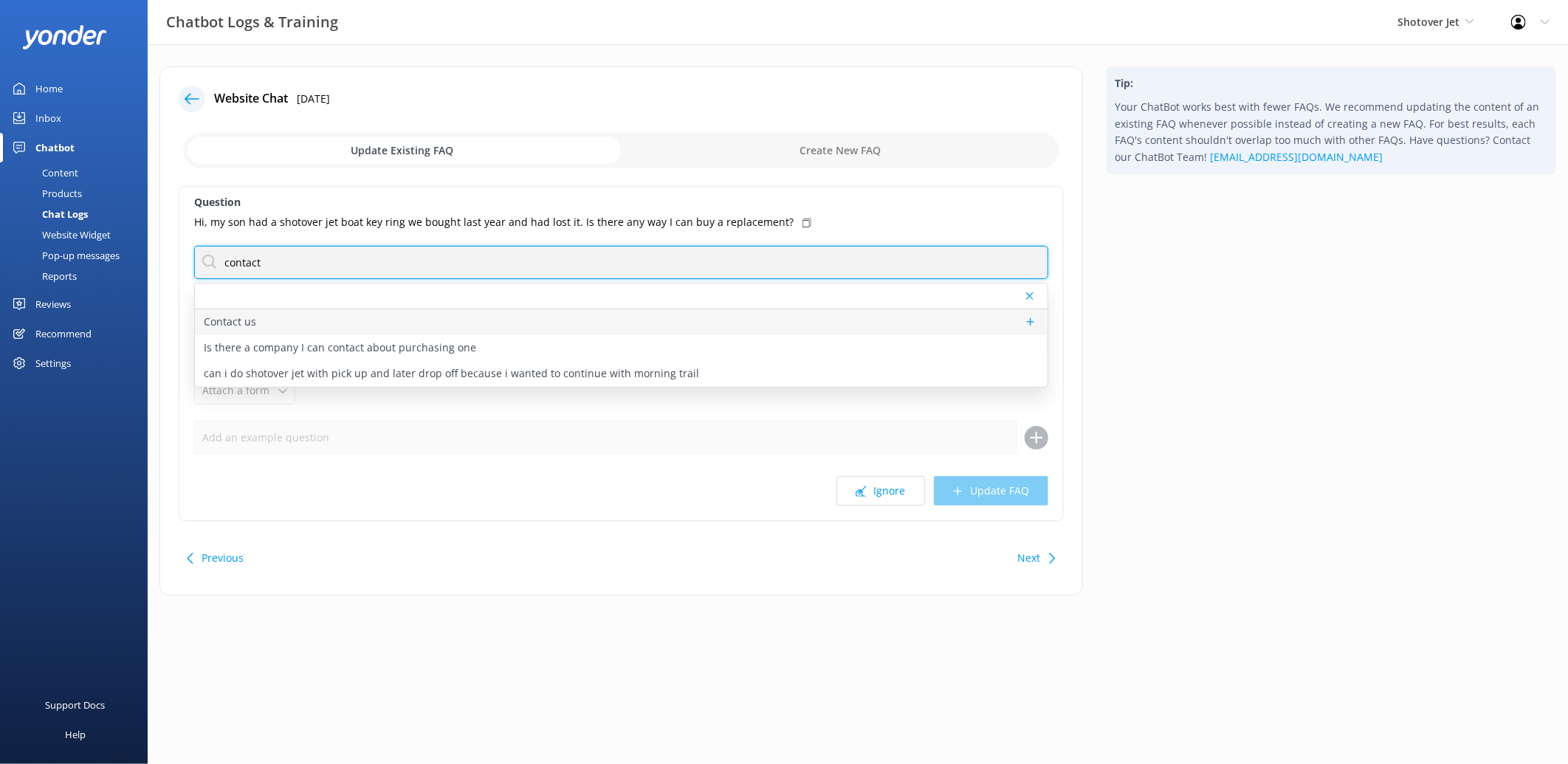
type input "contact"
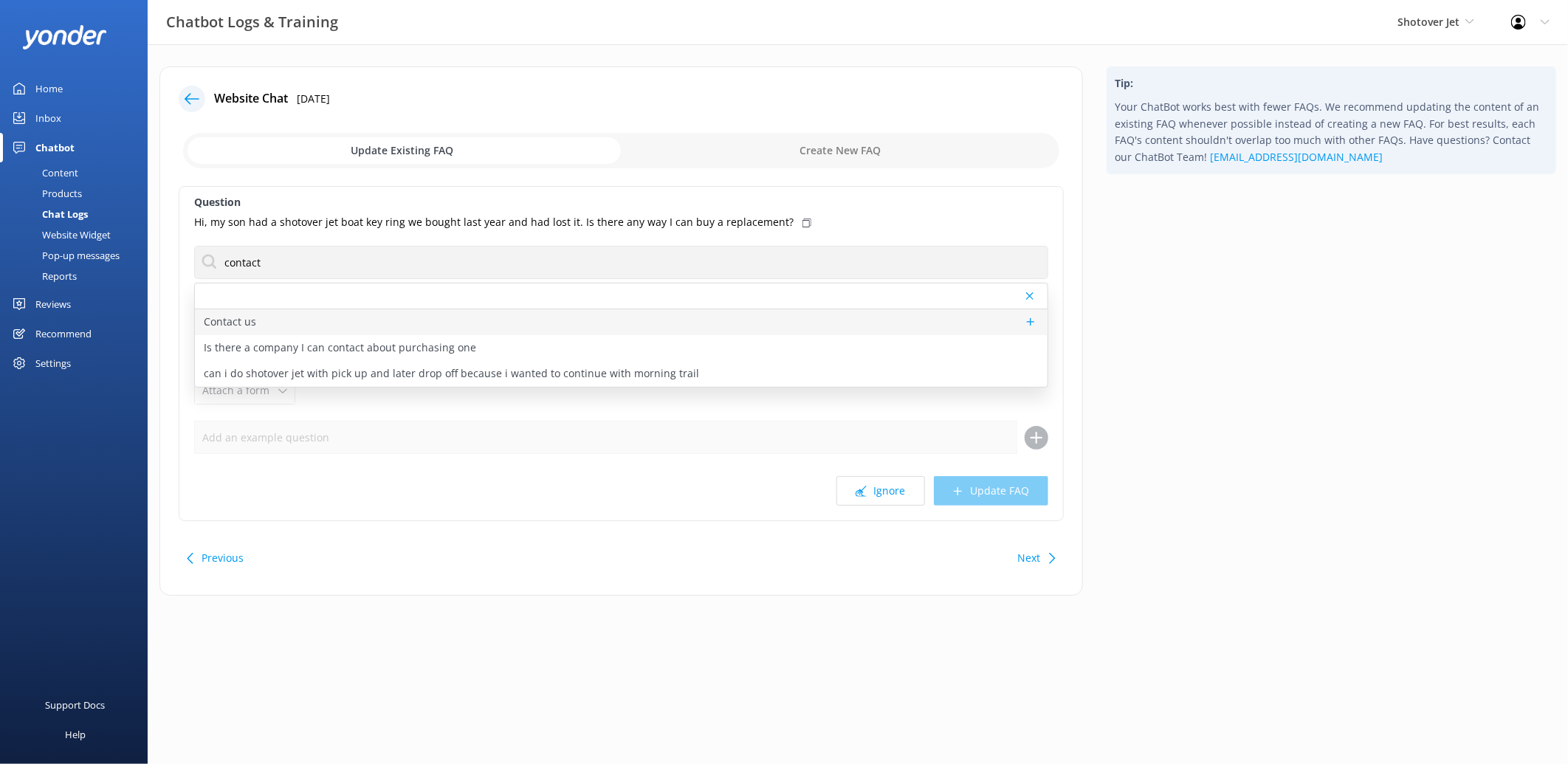
click at [311, 317] on div "Contact us" at bounding box center [621, 322] width 853 height 26
type textarea "You can contact the Shotover Jet team at [PHONE_NUMBER] (International), 0800 7…"
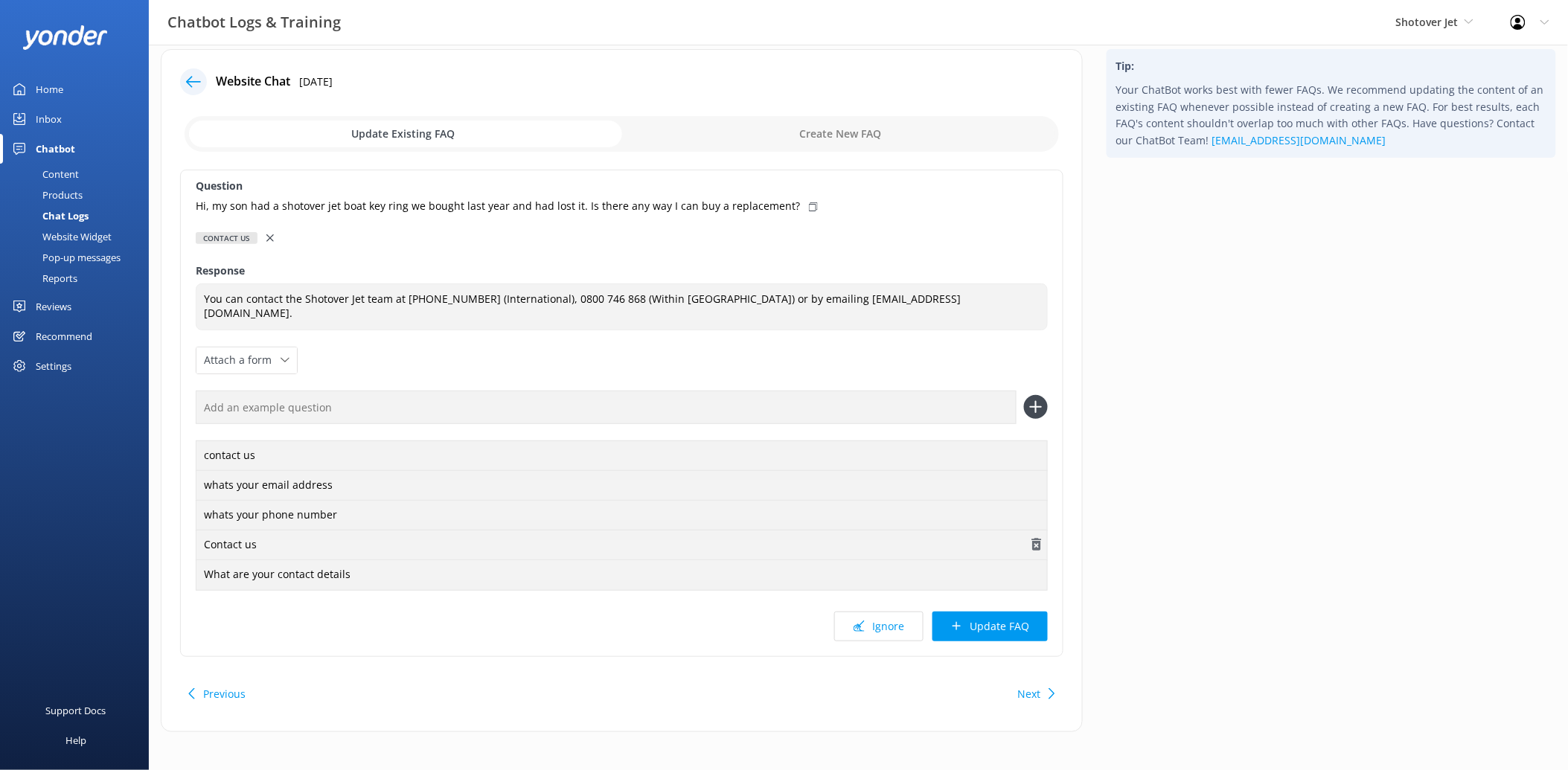
scroll to position [23, 0]
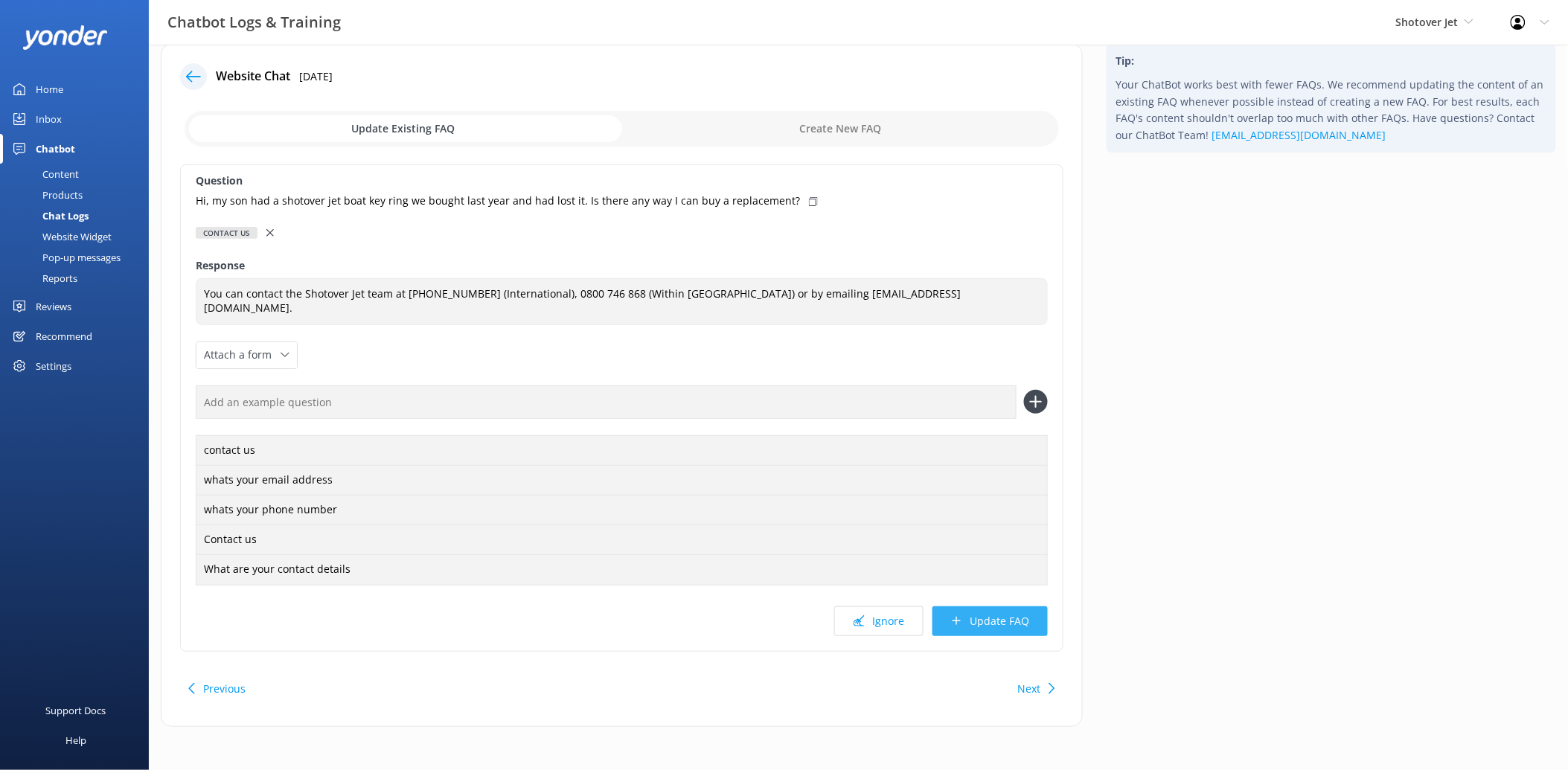
click at [1007, 623] on button "Update FAQ" at bounding box center [990, 621] width 116 height 30
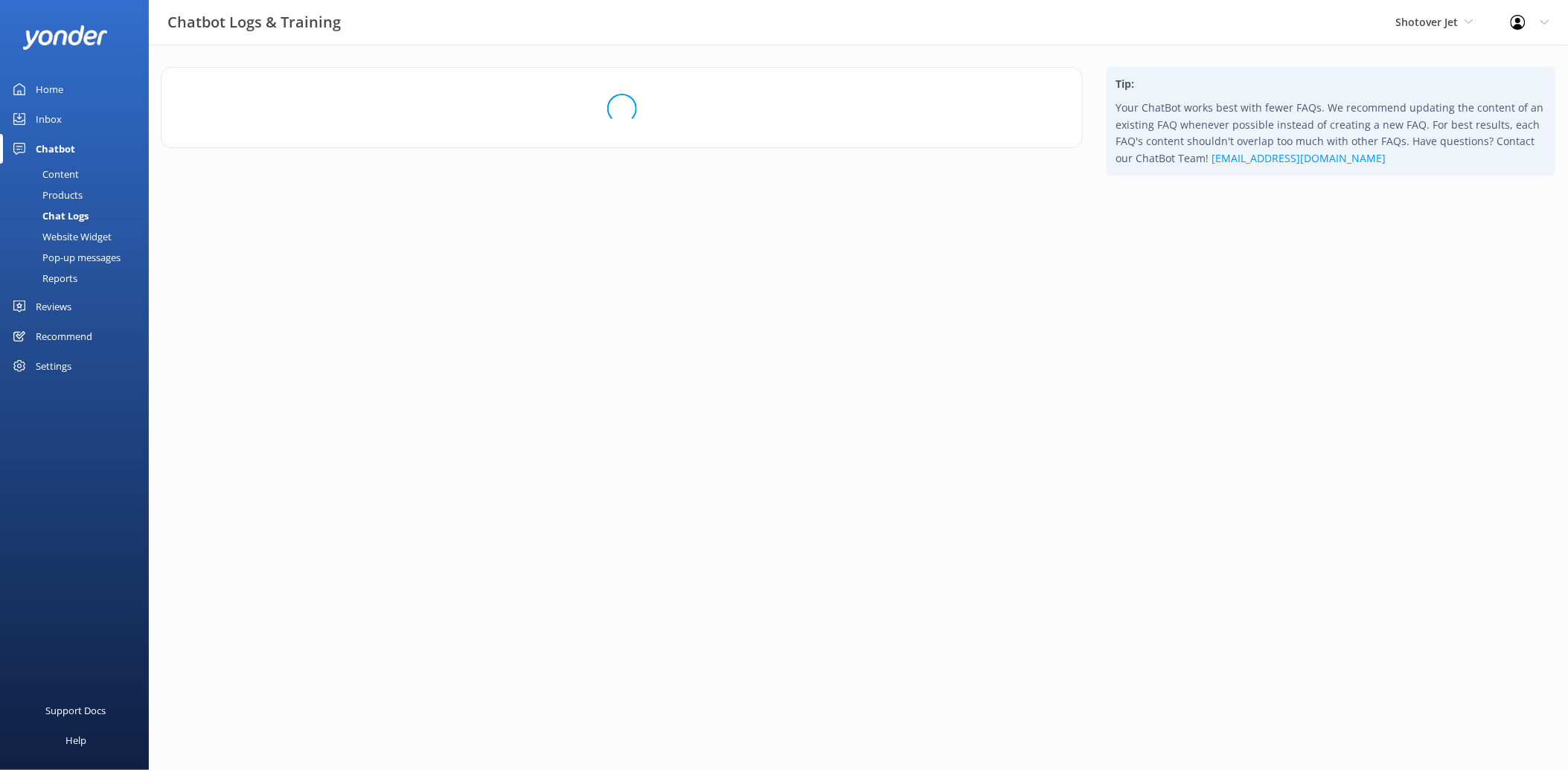
scroll to position [0, 0]
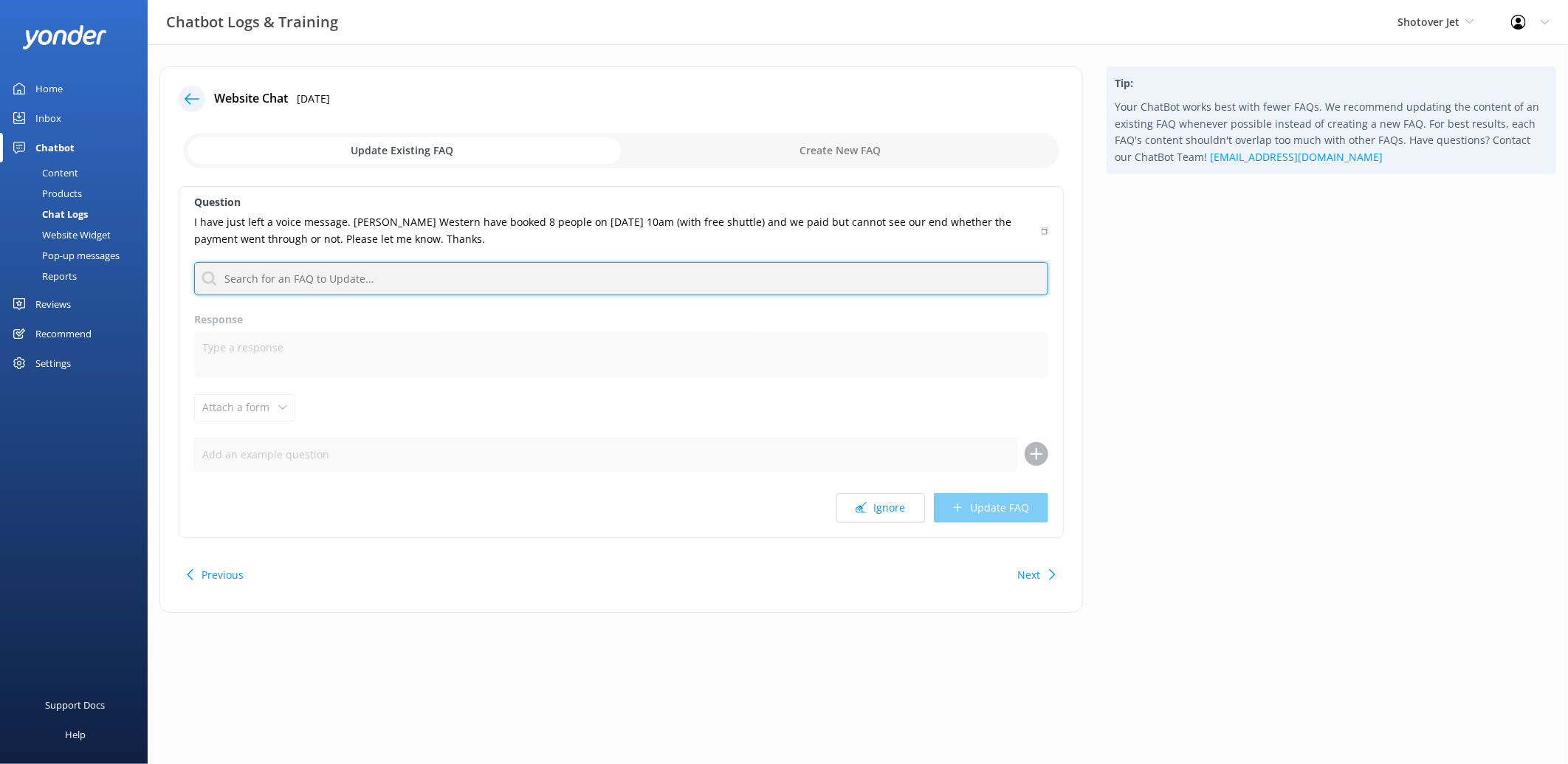
click at [379, 285] on input "text" at bounding box center [621, 278] width 855 height 33
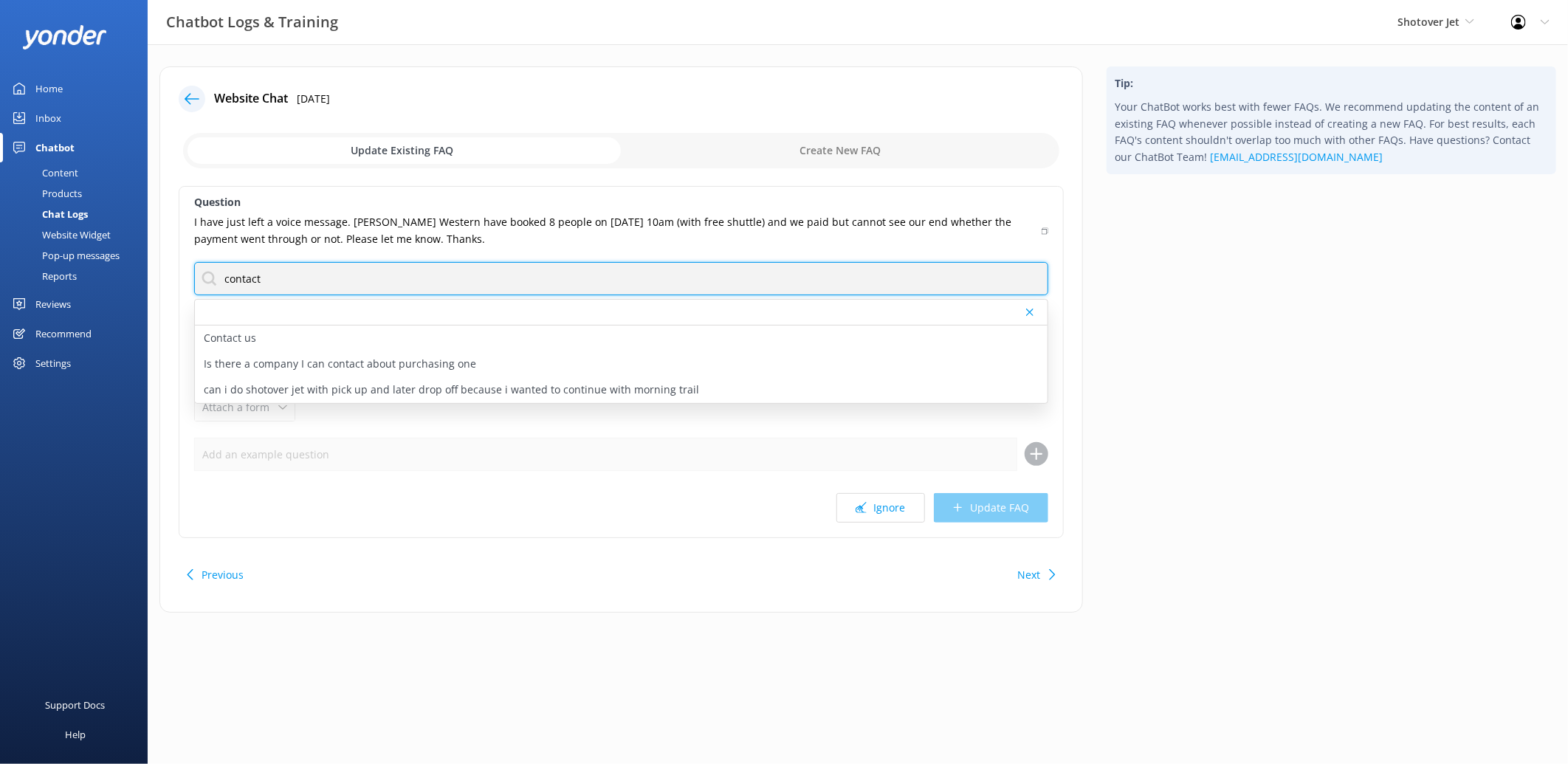
type input "contact us"
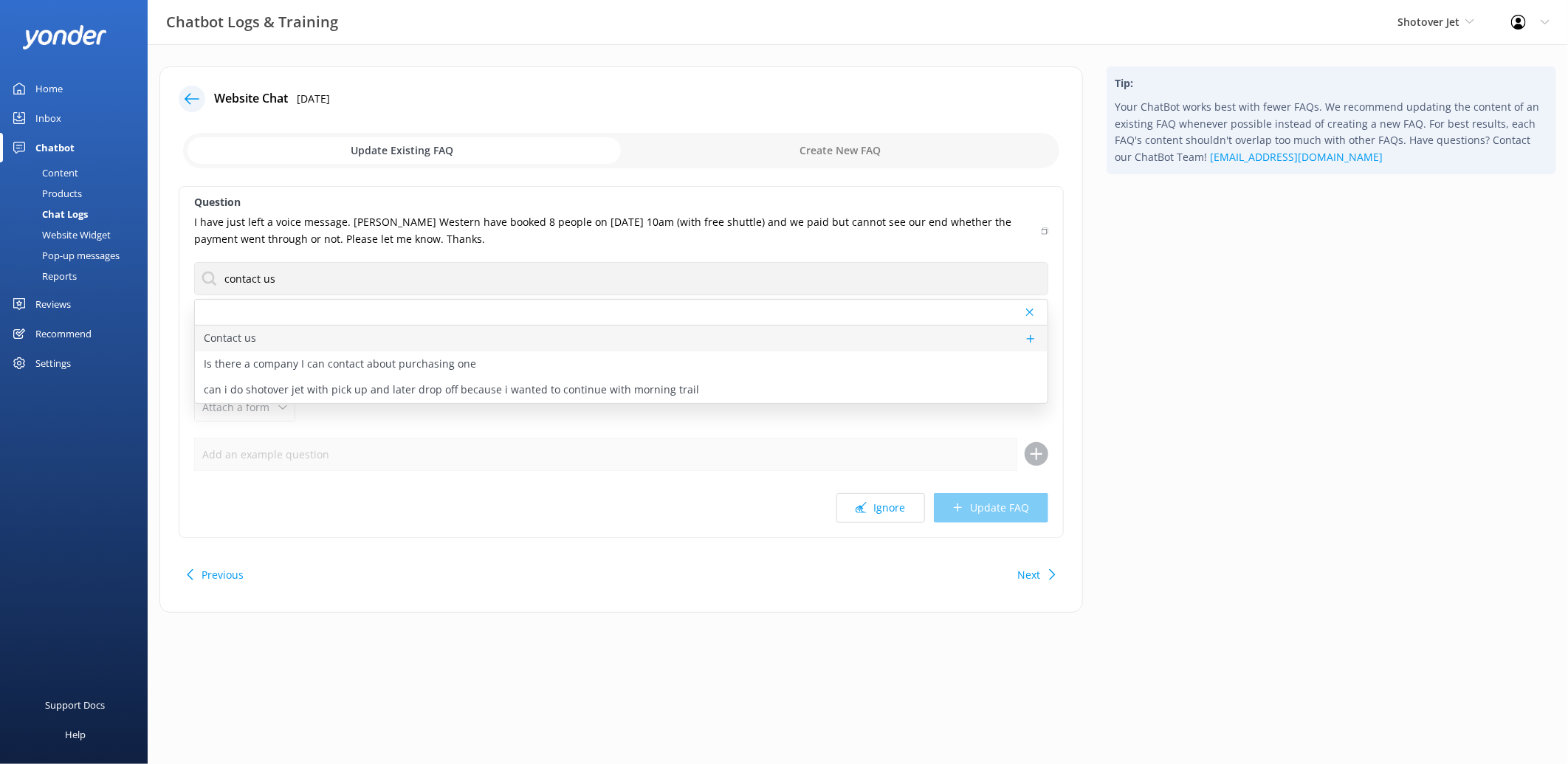
click at [344, 340] on div "Contact us" at bounding box center [621, 338] width 853 height 26
type textarea "You can contact the Shotover Jet team at [PHONE_NUMBER] (International), 0800 7…"
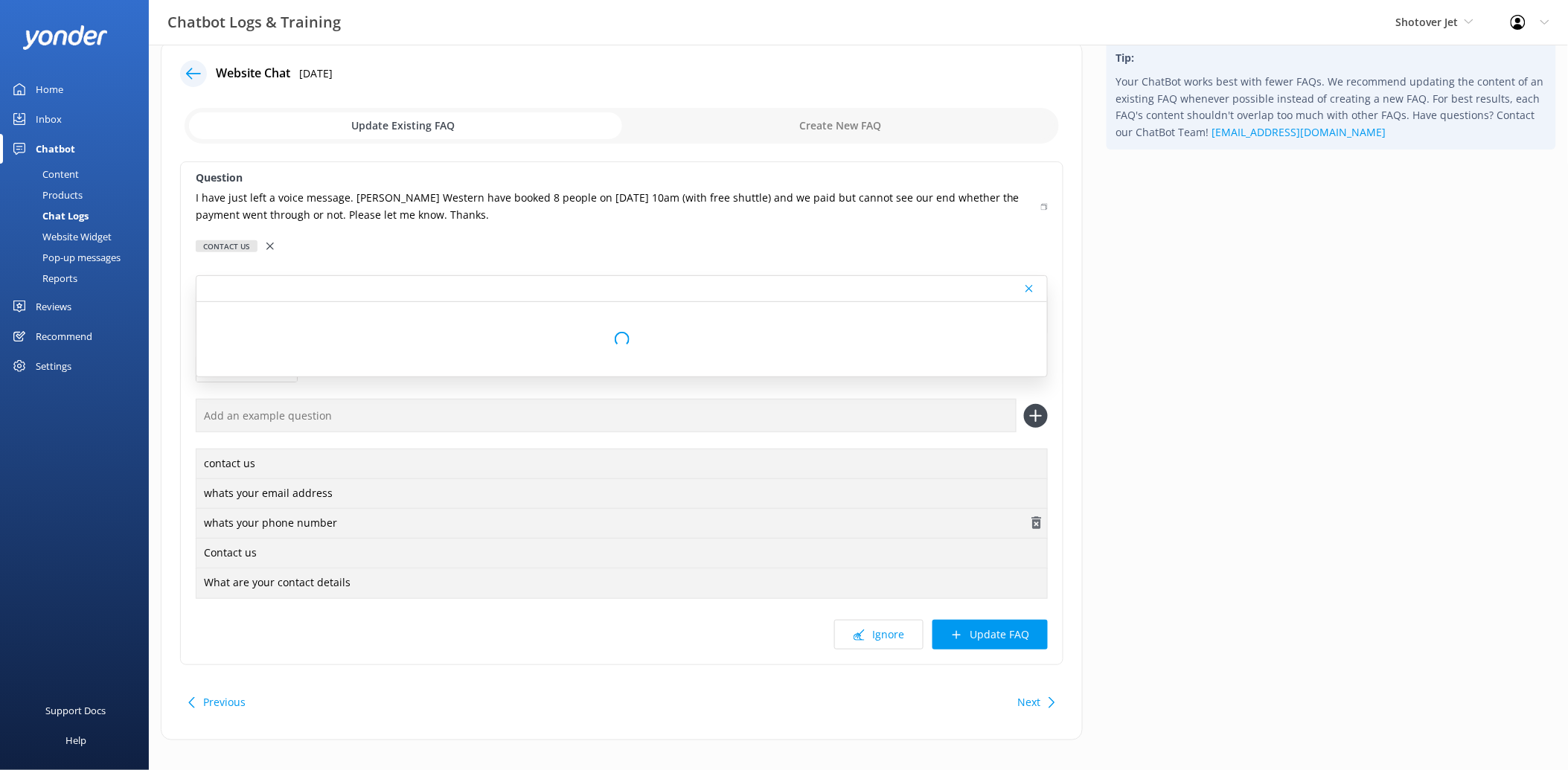
scroll to position [40, 0]
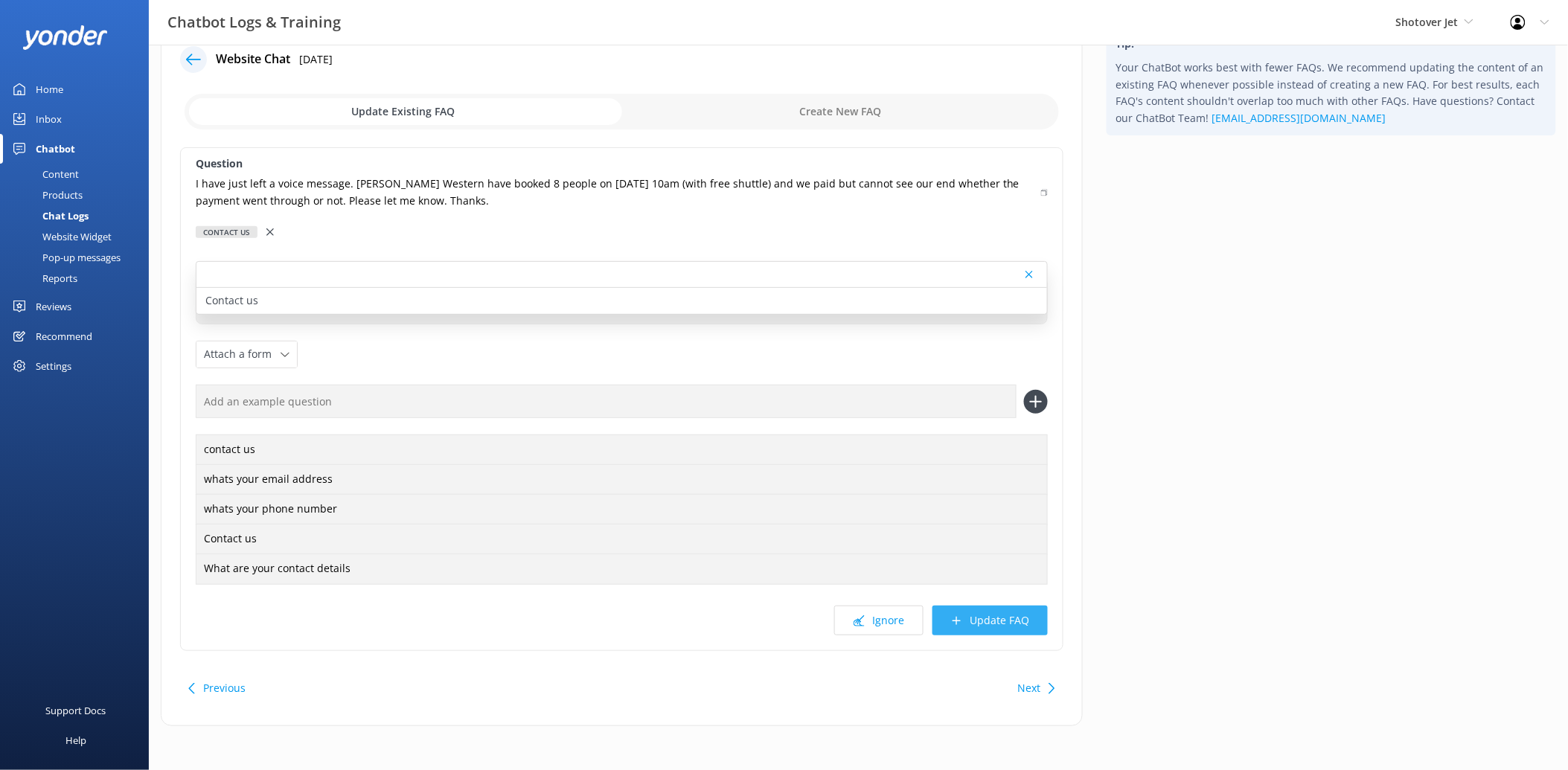
click at [980, 618] on button "Update FAQ" at bounding box center [990, 621] width 116 height 30
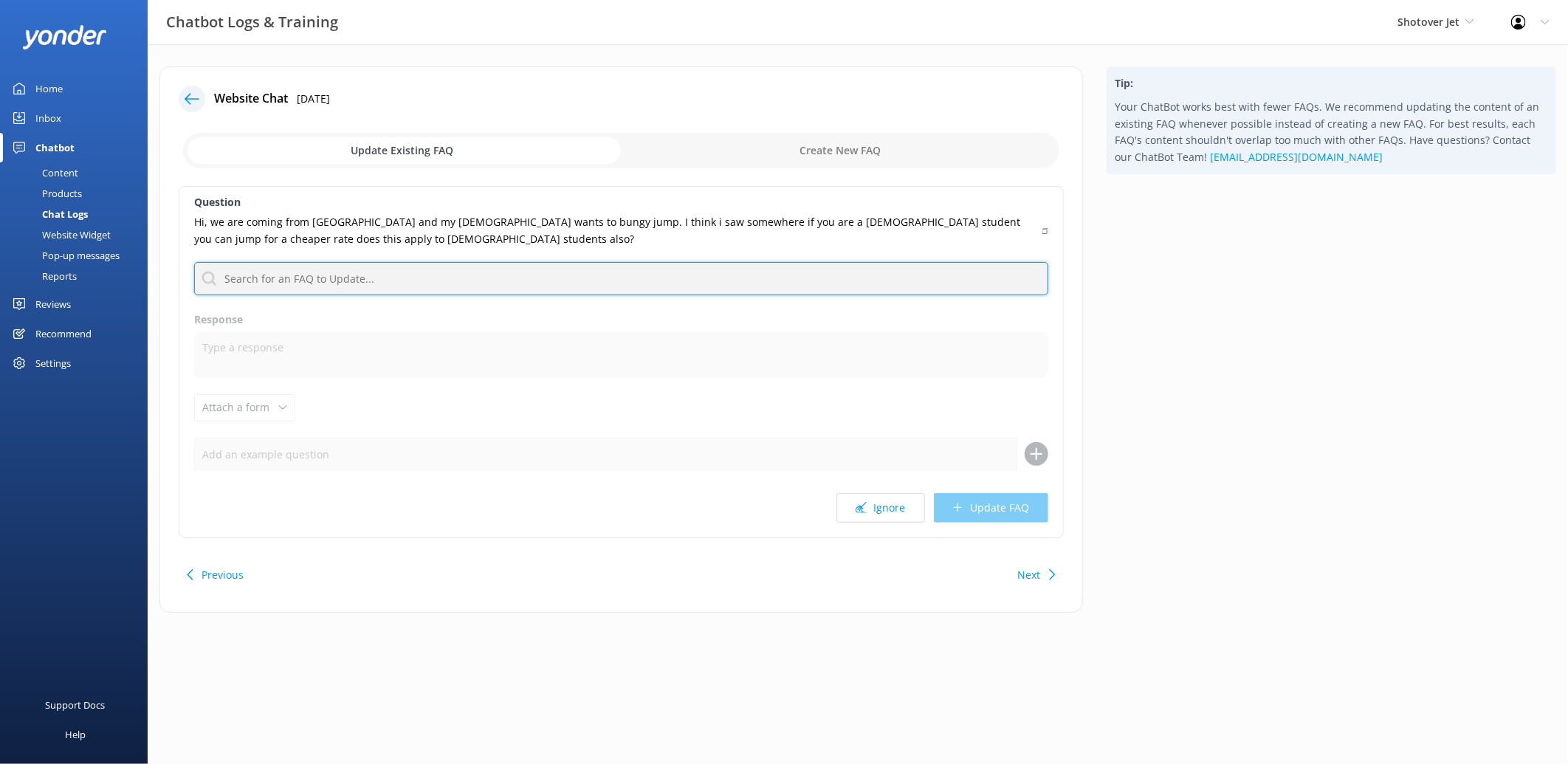
click at [551, 283] on input "text" at bounding box center [621, 278] width 855 height 33
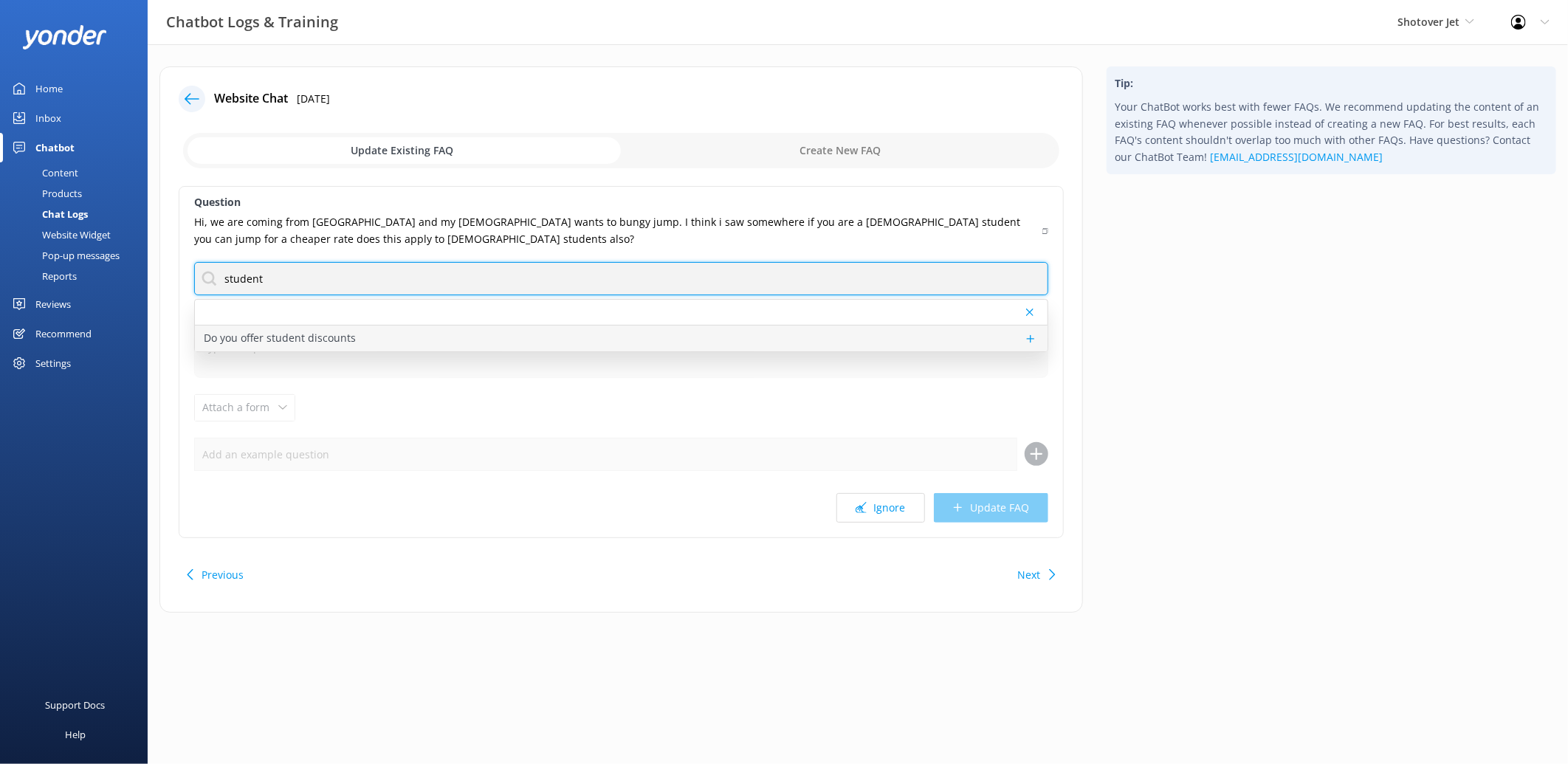
type input "student"
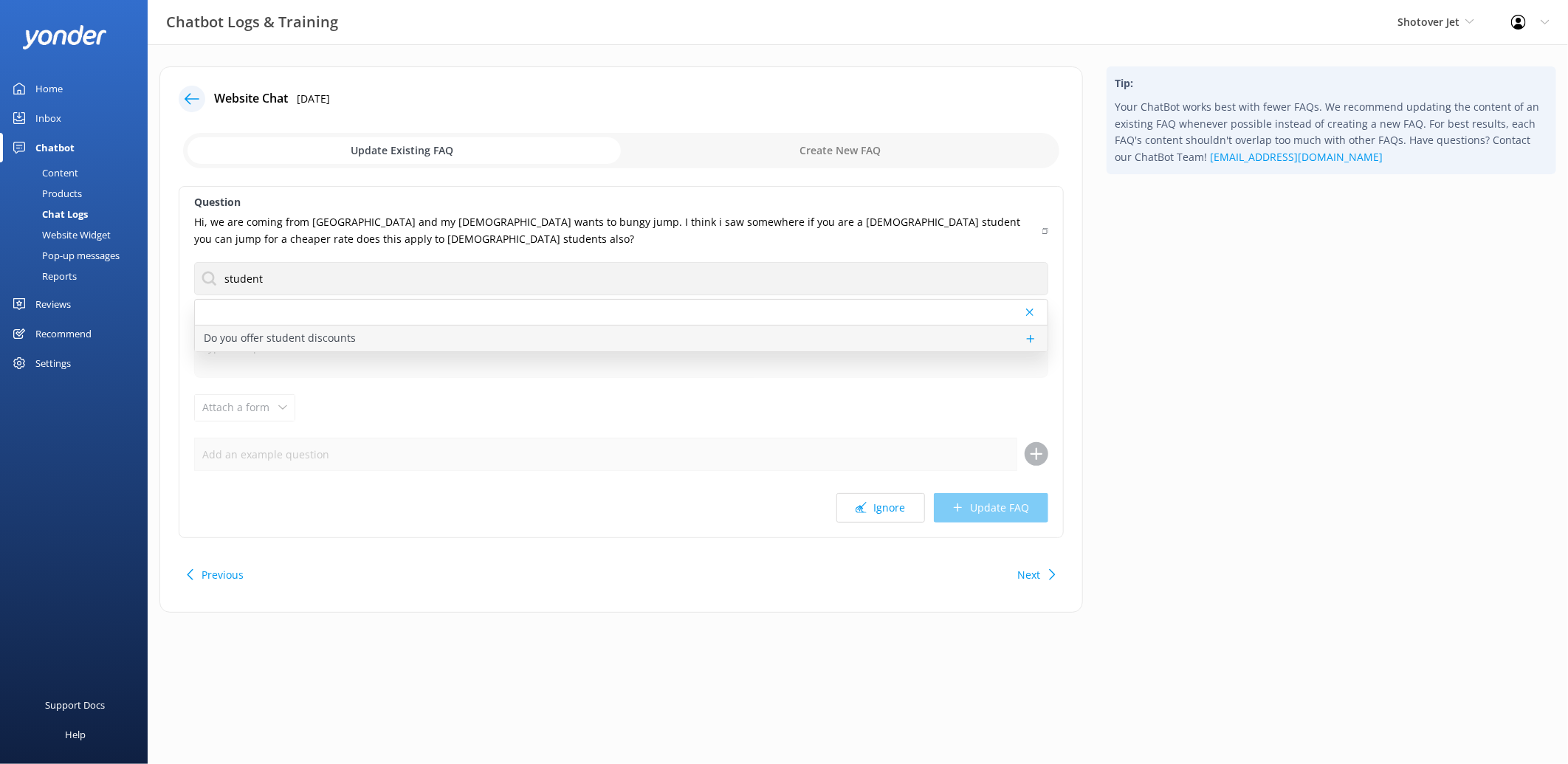
click at [325, 328] on div "Do you offer student discounts" at bounding box center [621, 338] width 853 height 26
type textarea "We offer New Zealand students a special student rate. Proof of enrollment is re…"
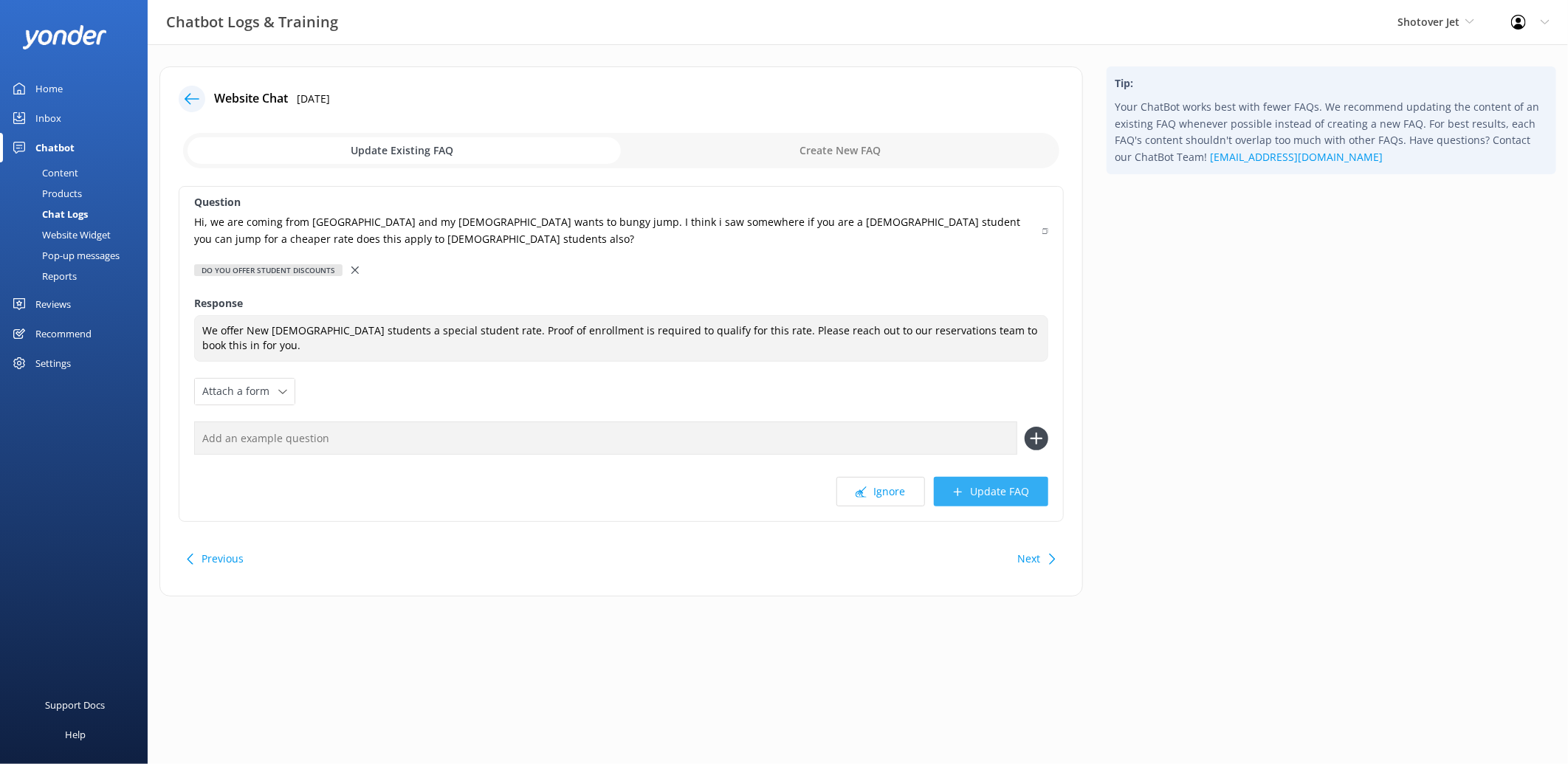
click at [979, 489] on button "Update FAQ" at bounding box center [991, 491] width 115 height 30
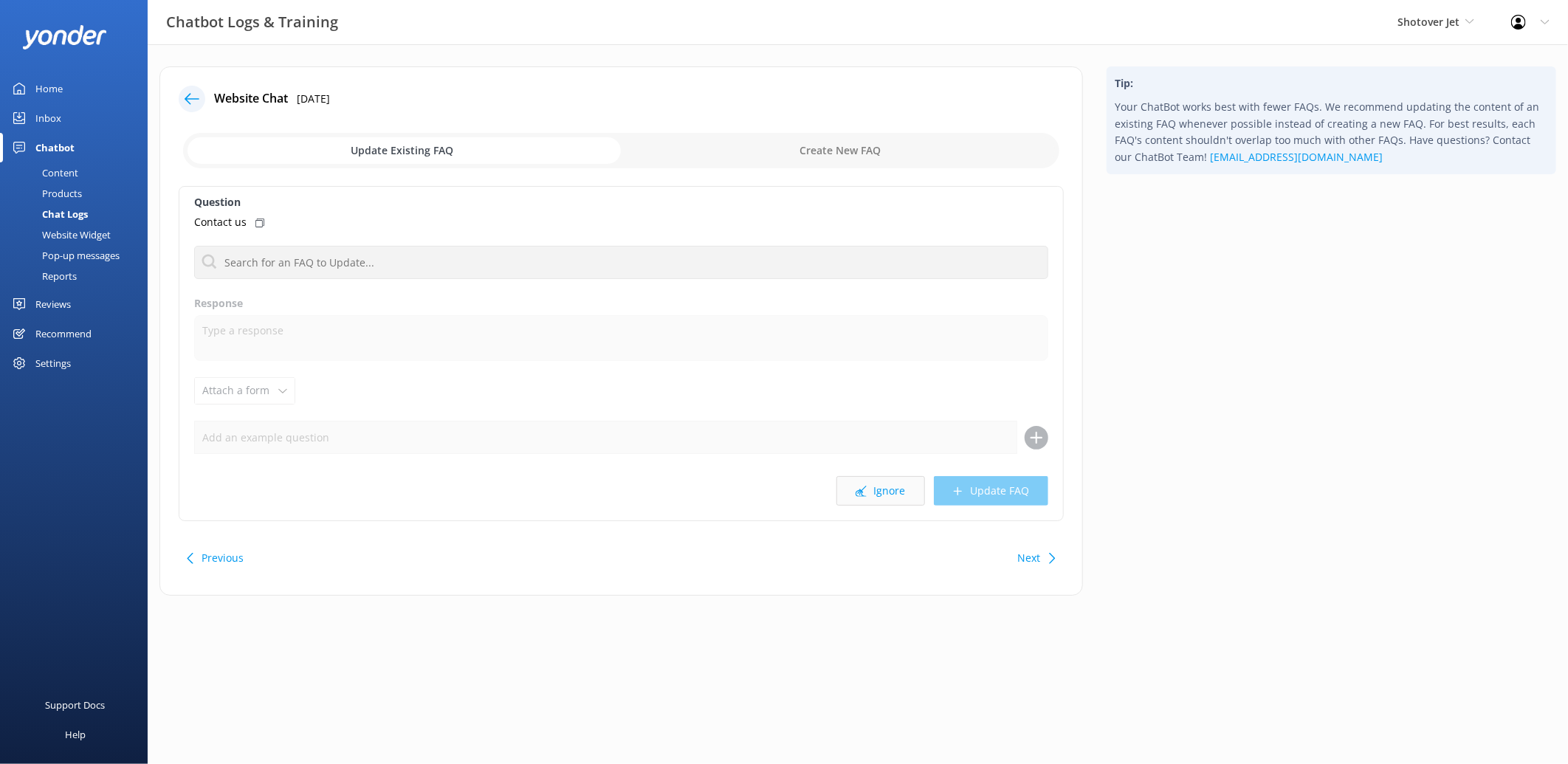
click at [874, 495] on button "Ignore" at bounding box center [881, 491] width 89 height 30
click at [879, 499] on button "Ignore" at bounding box center [881, 491] width 89 height 30
click at [897, 501] on button "Ignore" at bounding box center [881, 491] width 89 height 30
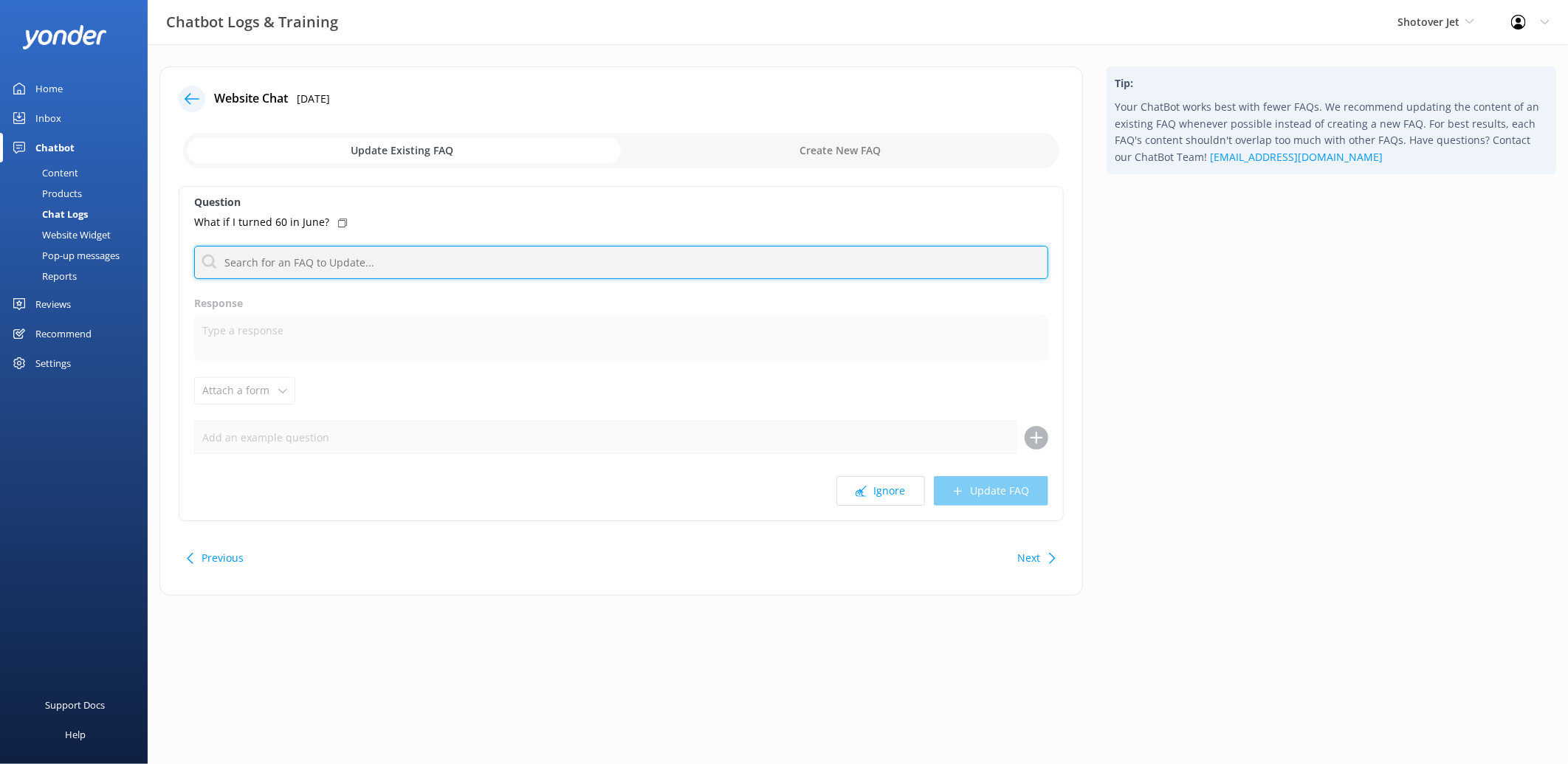
click at [392, 259] on input "text" at bounding box center [621, 262] width 855 height 33
type input "contact us"
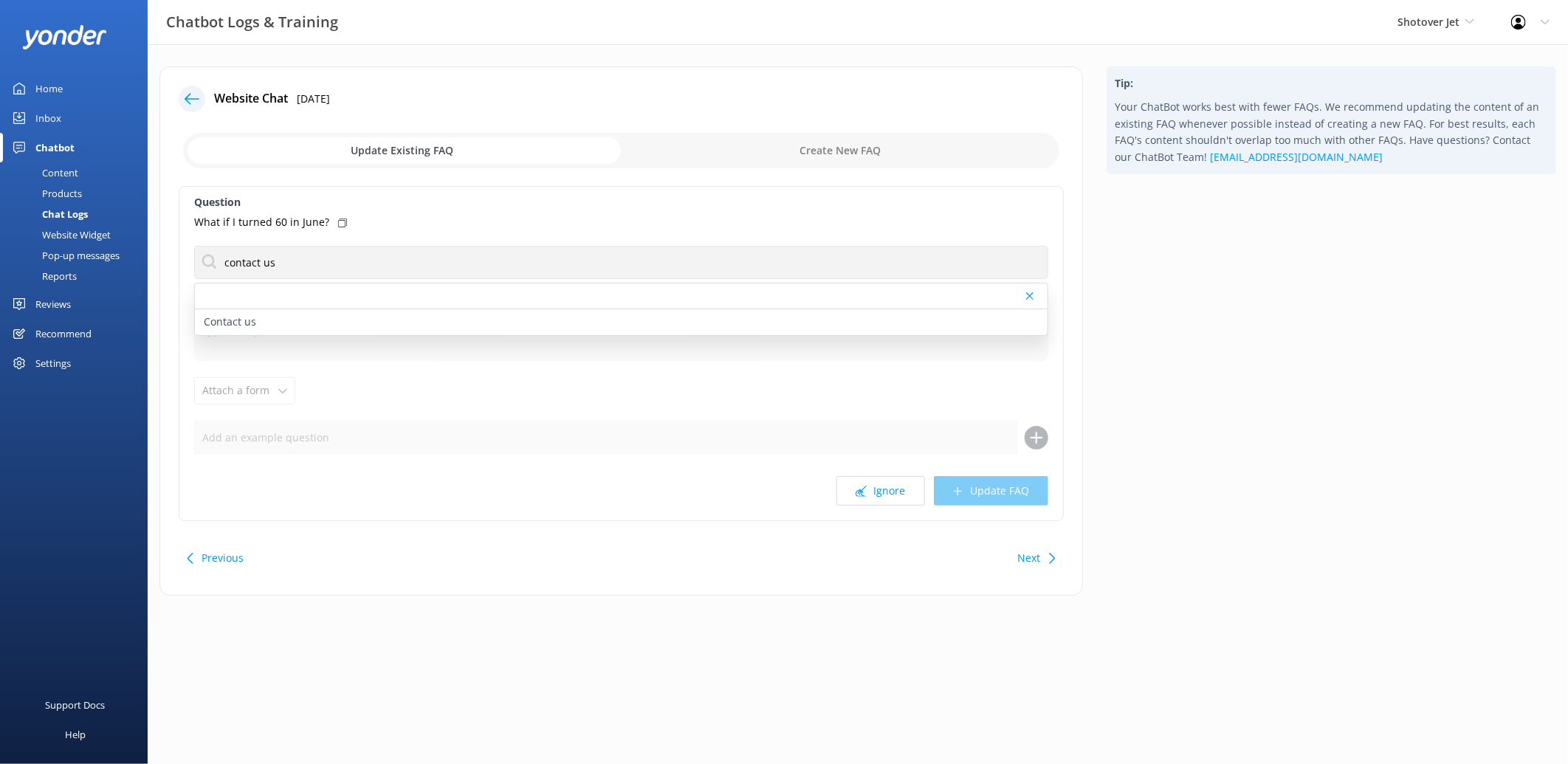
click at [300, 323] on div "Contact us" at bounding box center [621, 322] width 853 height 26
type textarea "You can contact the Shotover Jet team at [PHONE_NUMBER] (International), 0800 7…"
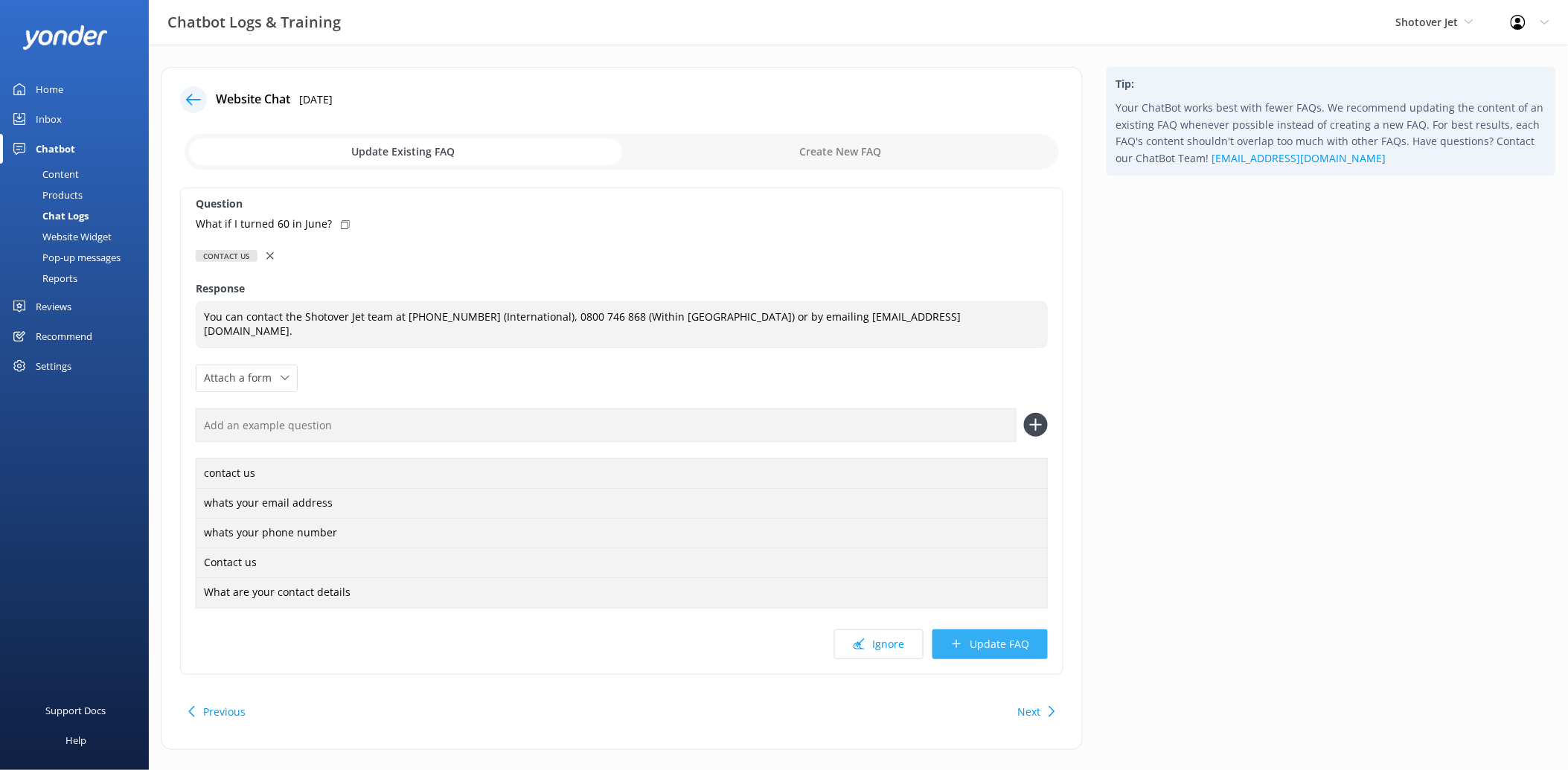
click at [1015, 650] on button "Update FAQ" at bounding box center [990, 644] width 116 height 30
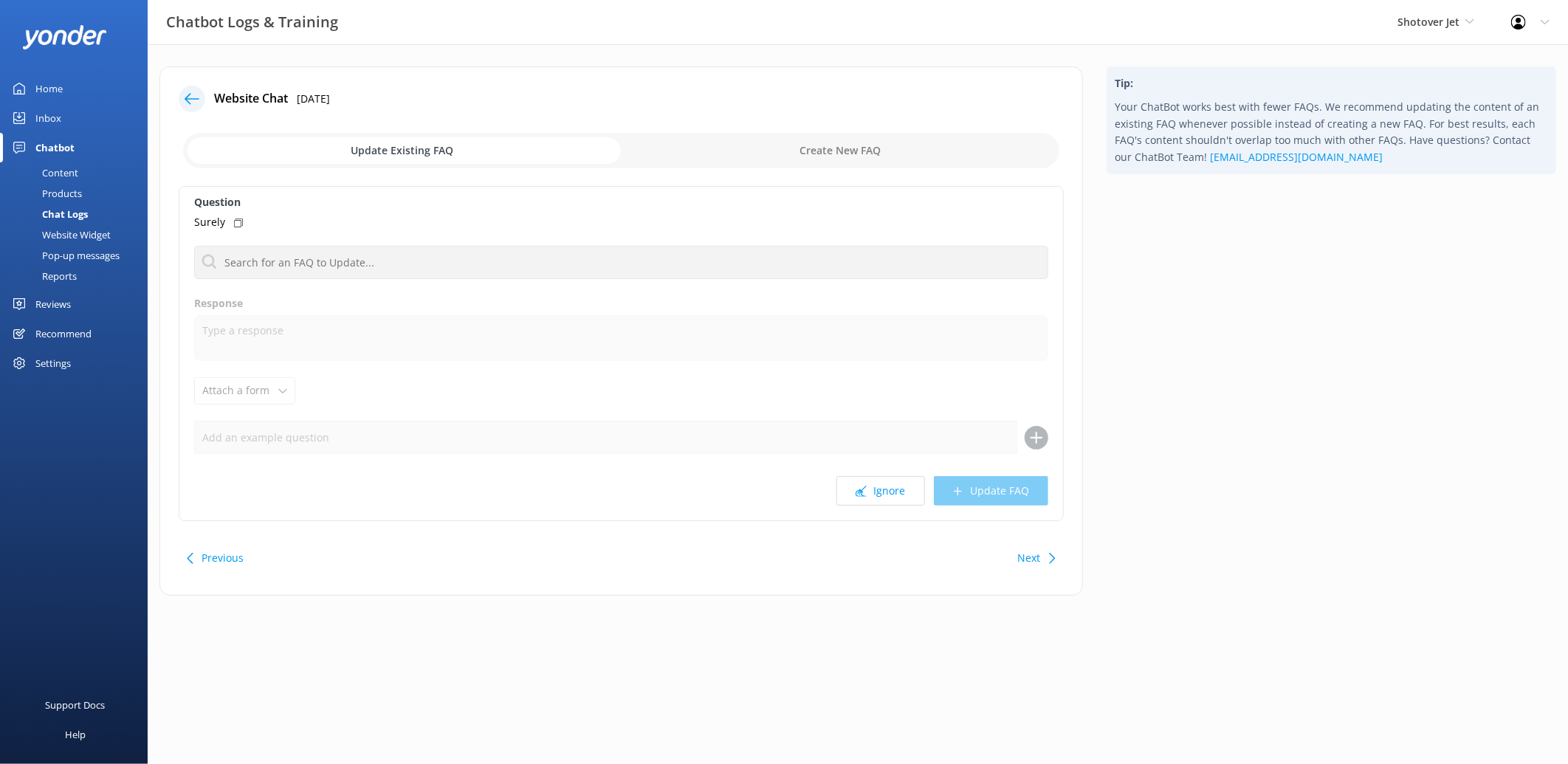
click at [68, 86] on link "Home" at bounding box center [73, 89] width 147 height 30
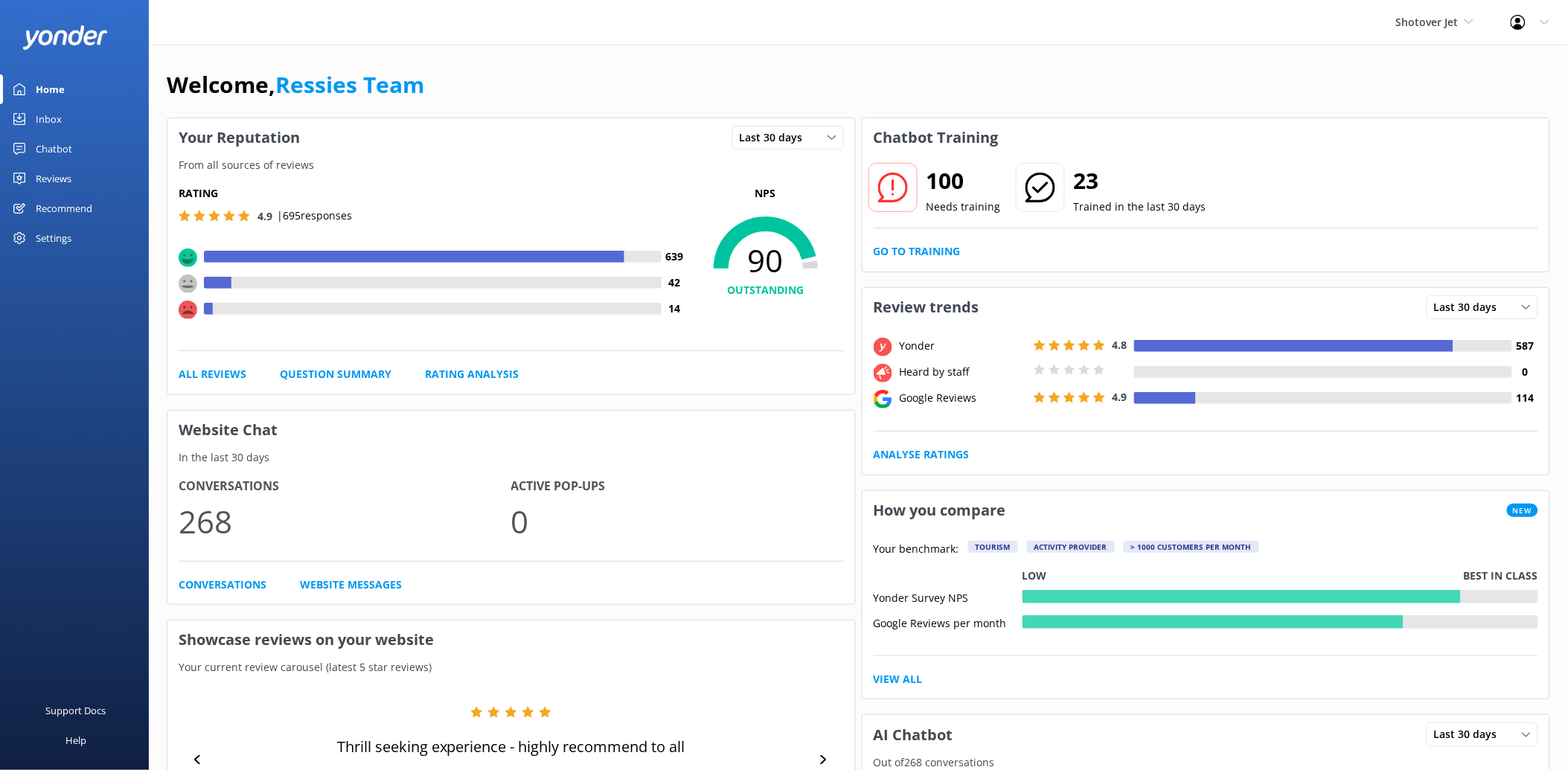
click at [87, 124] on link "Inbox" at bounding box center [74, 118] width 149 height 30
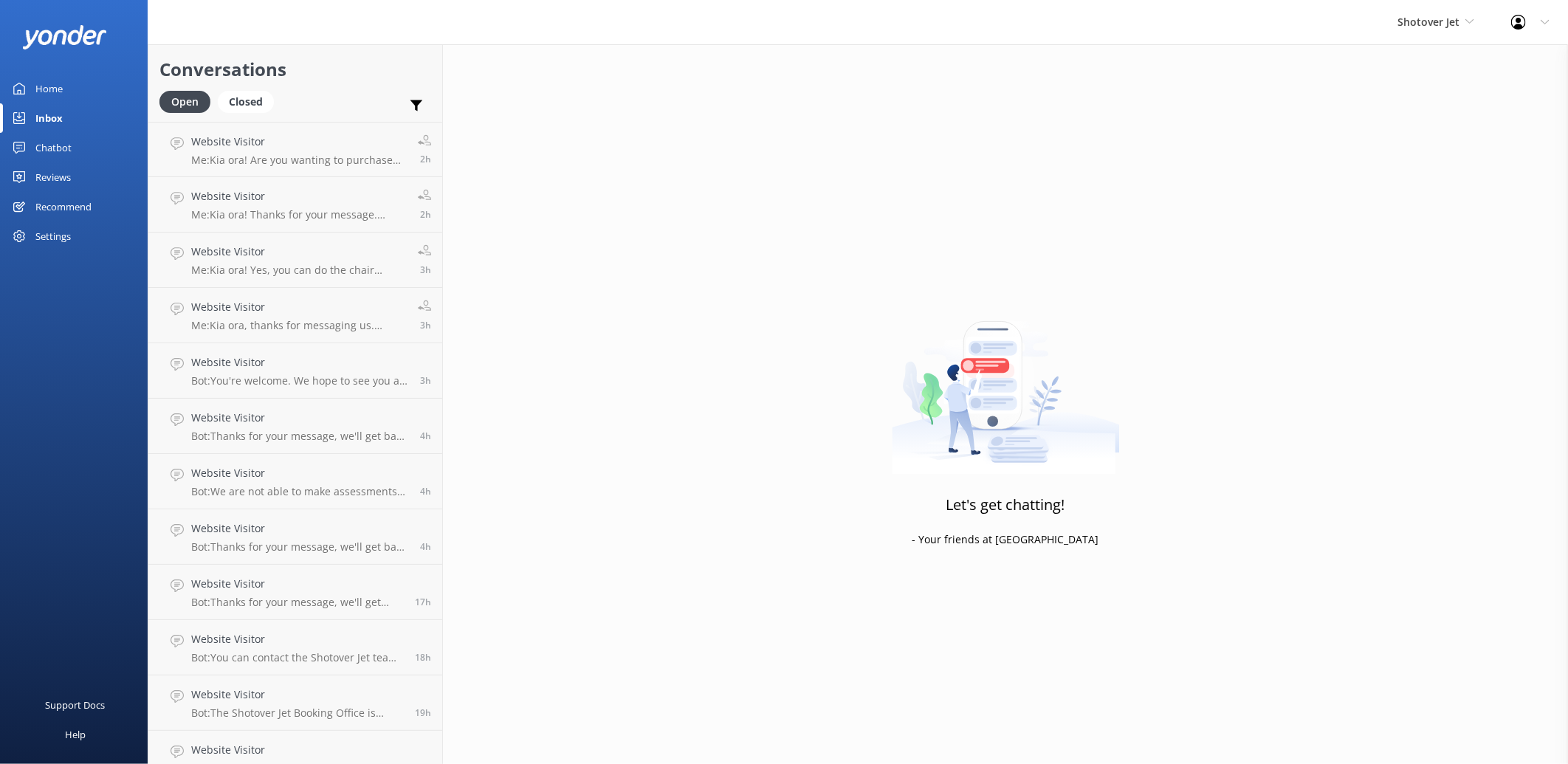
click at [65, 85] on link "Home" at bounding box center [73, 89] width 147 height 30
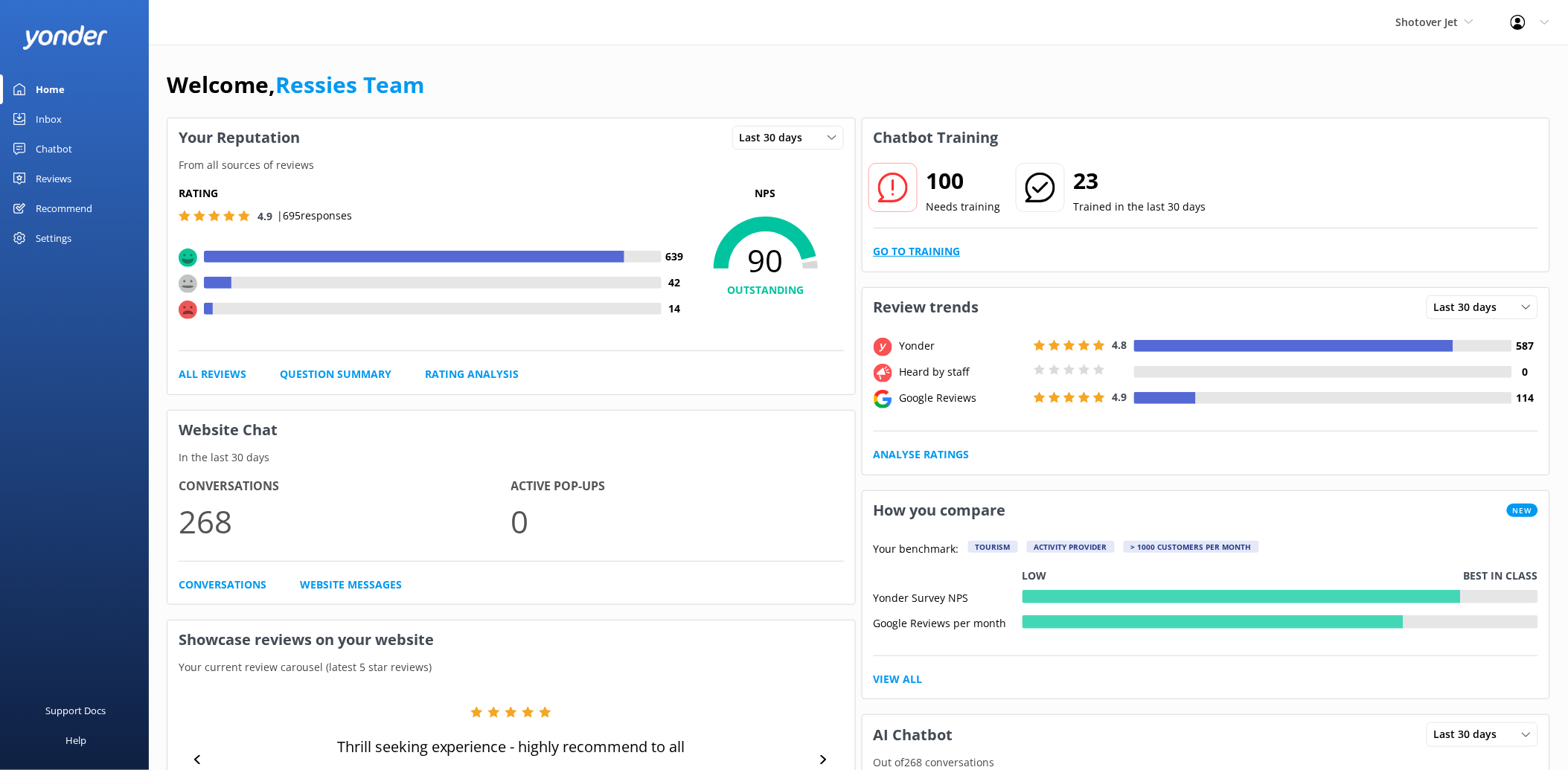
click at [936, 244] on link "Go to Training" at bounding box center [917, 252] width 88 height 16
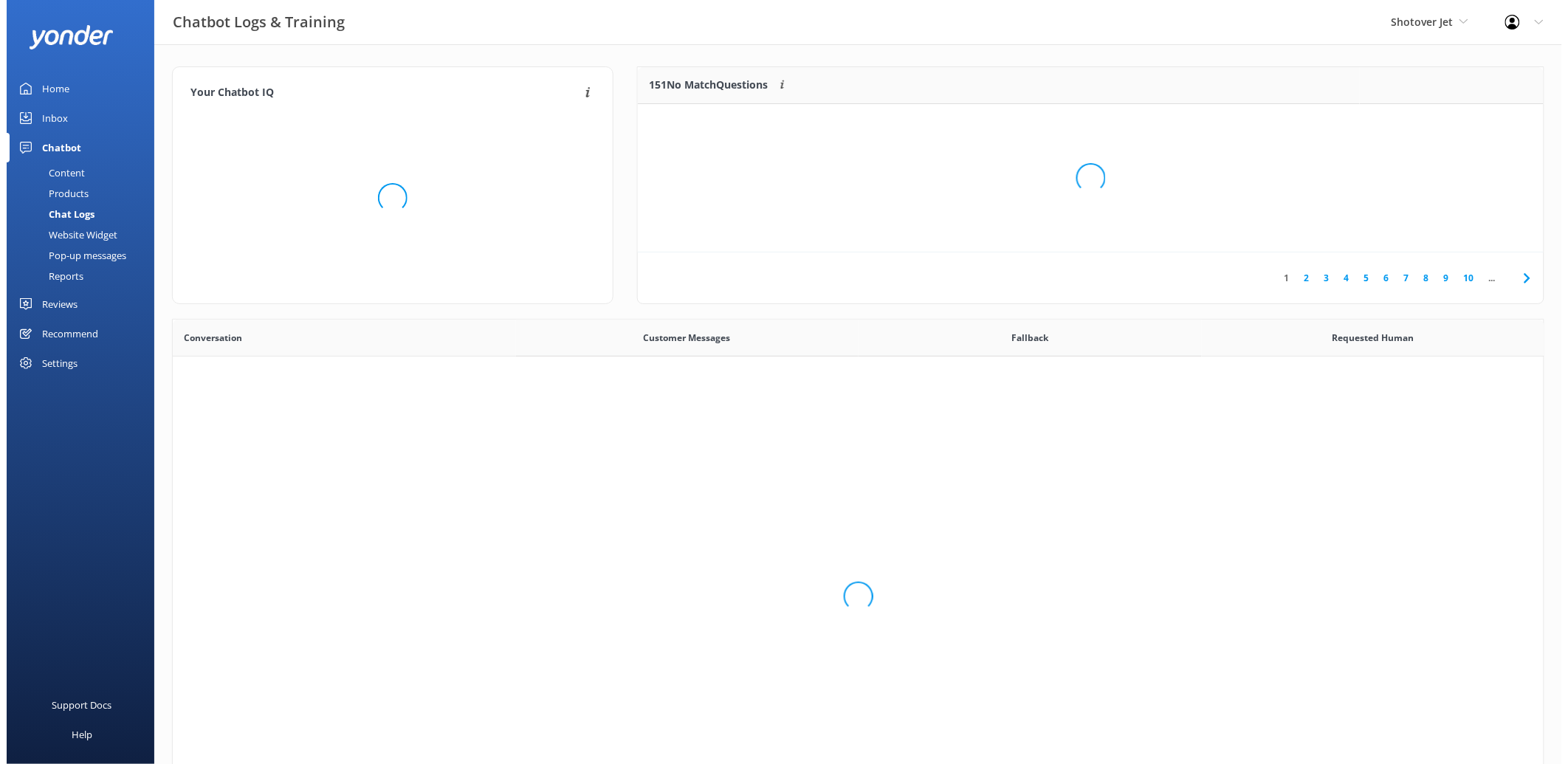
scroll to position [505, 1359]
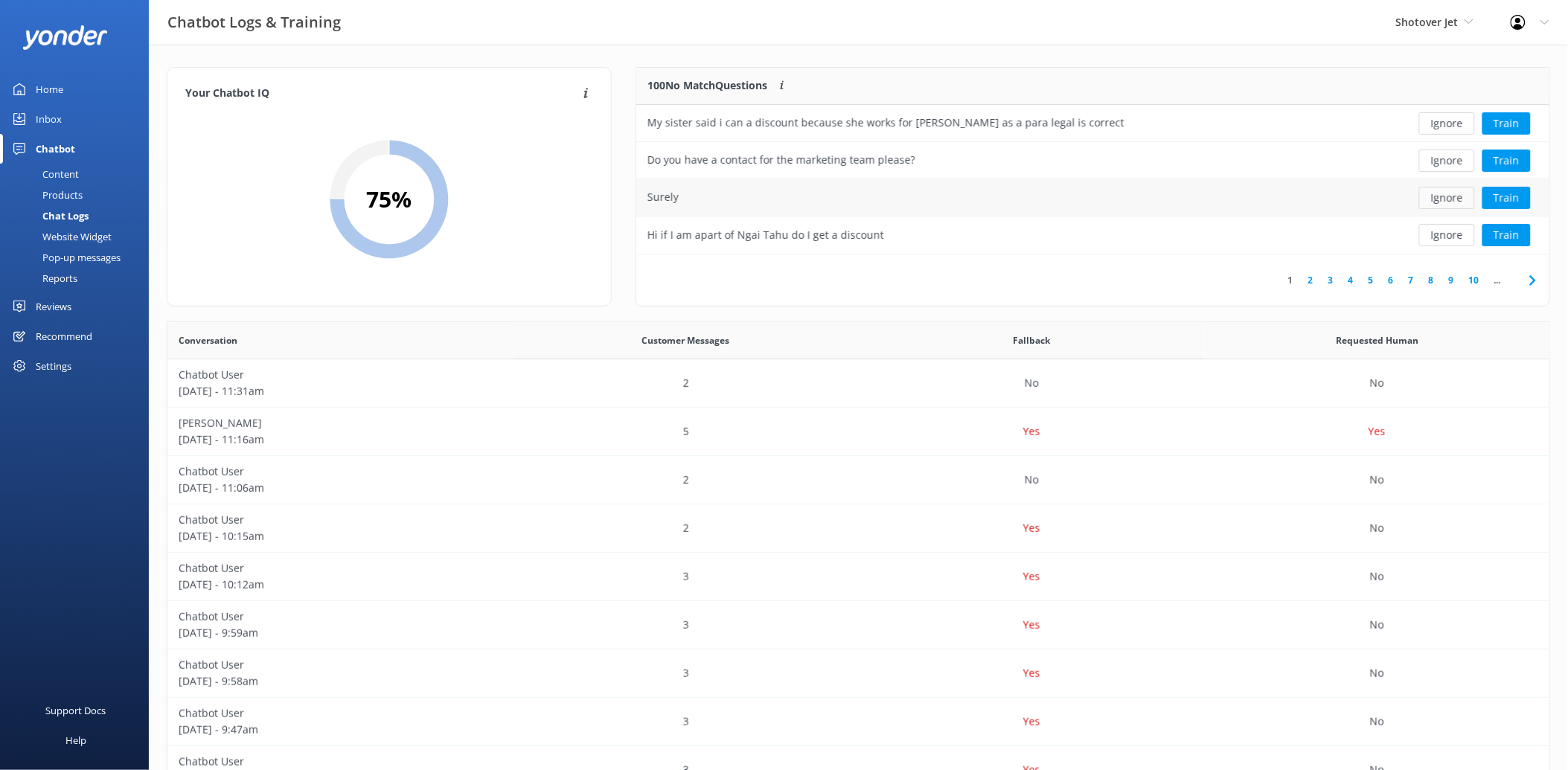
click at [1457, 196] on button "Ignore" at bounding box center [1447, 198] width 56 height 22
click at [1440, 164] on button "Ignore" at bounding box center [1447, 160] width 56 height 22
click at [1453, 205] on button "Ignore" at bounding box center [1447, 198] width 56 height 22
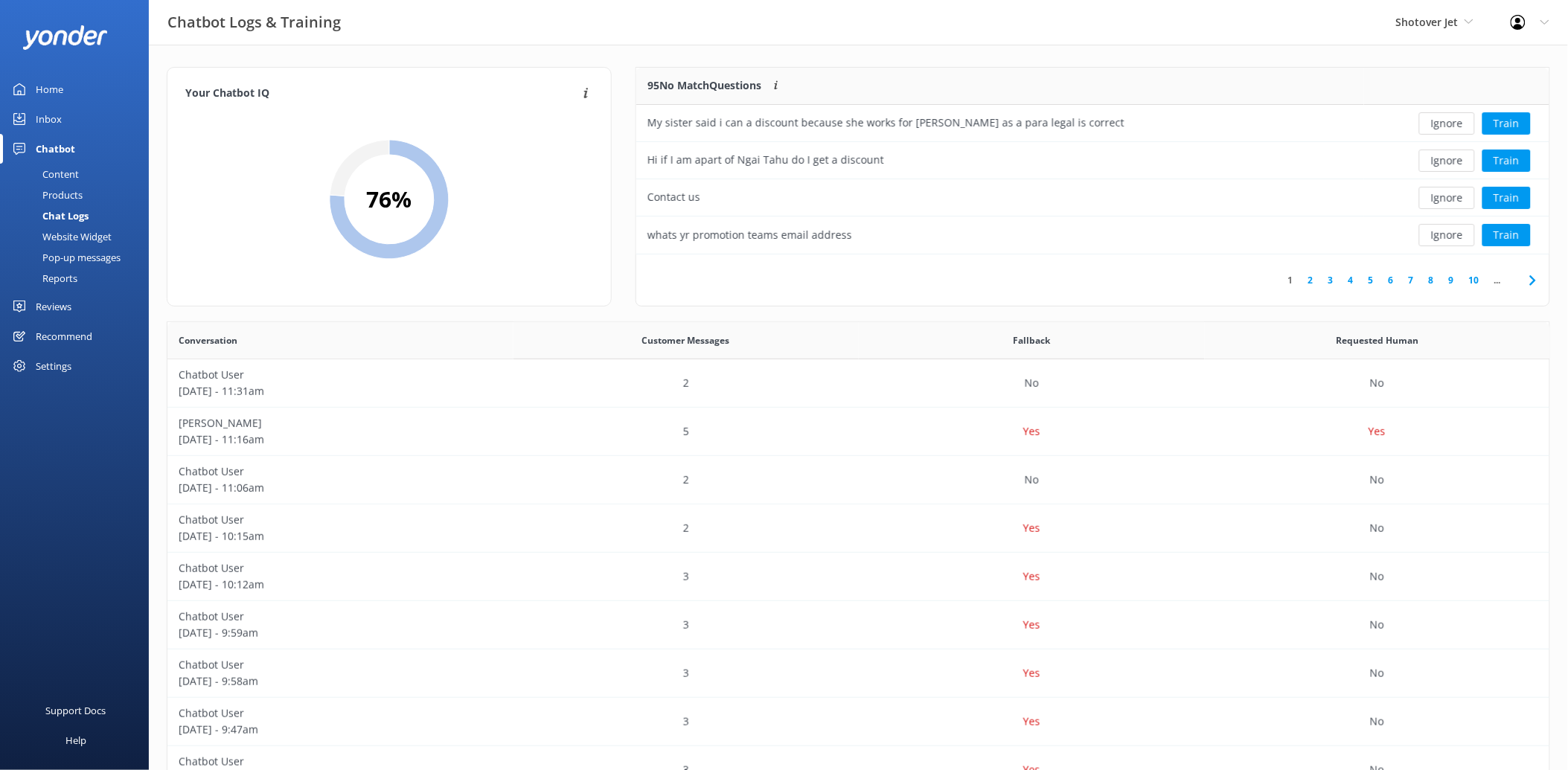
click at [1453, 205] on button "Ignore" at bounding box center [1447, 198] width 56 height 22
click at [1454, 231] on button "Ignore" at bounding box center [1447, 235] width 56 height 22
click at [1501, 196] on button "Train" at bounding box center [1506, 198] width 48 height 22
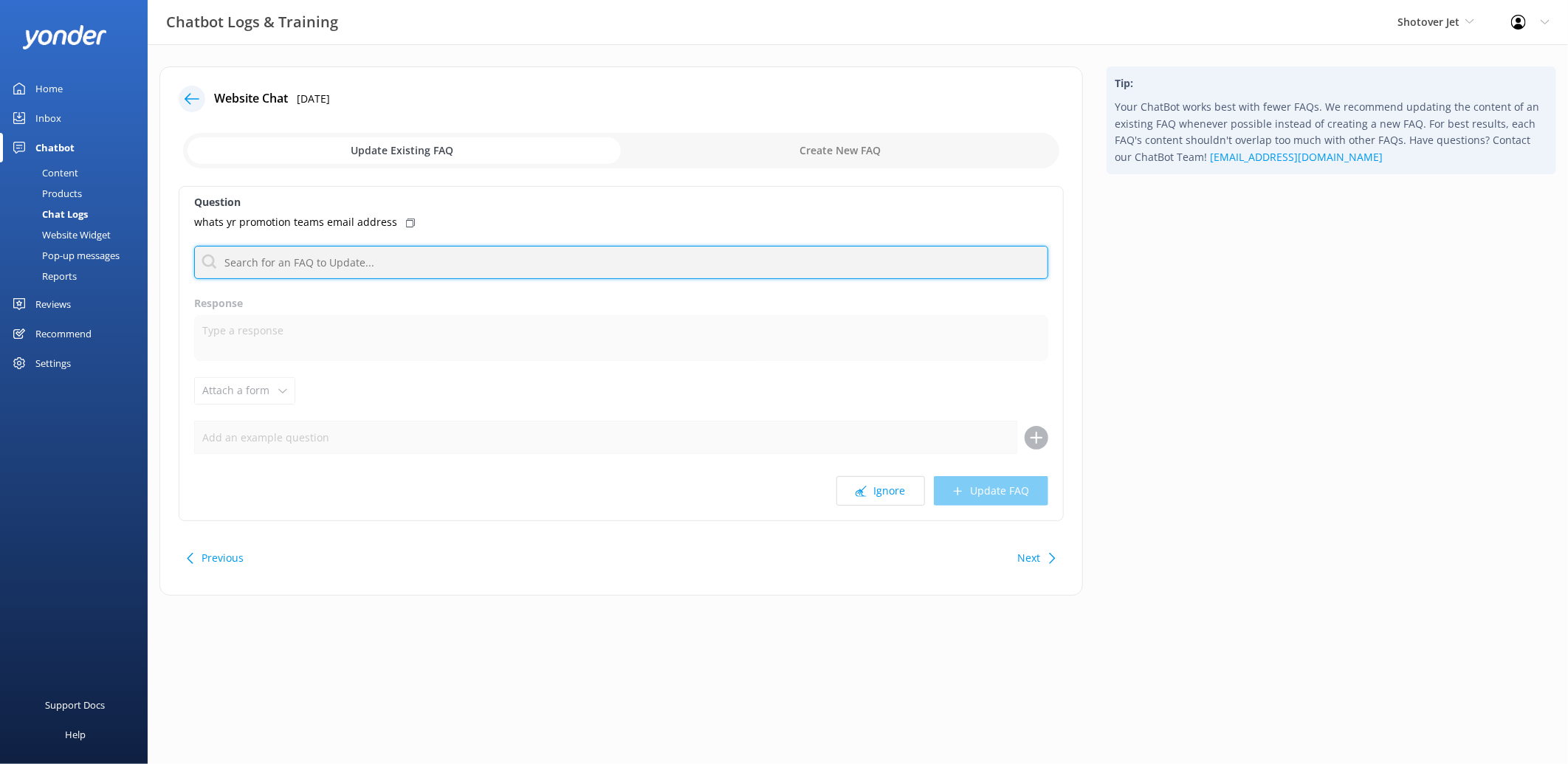
click at [247, 259] on input "text" at bounding box center [621, 262] width 855 height 33
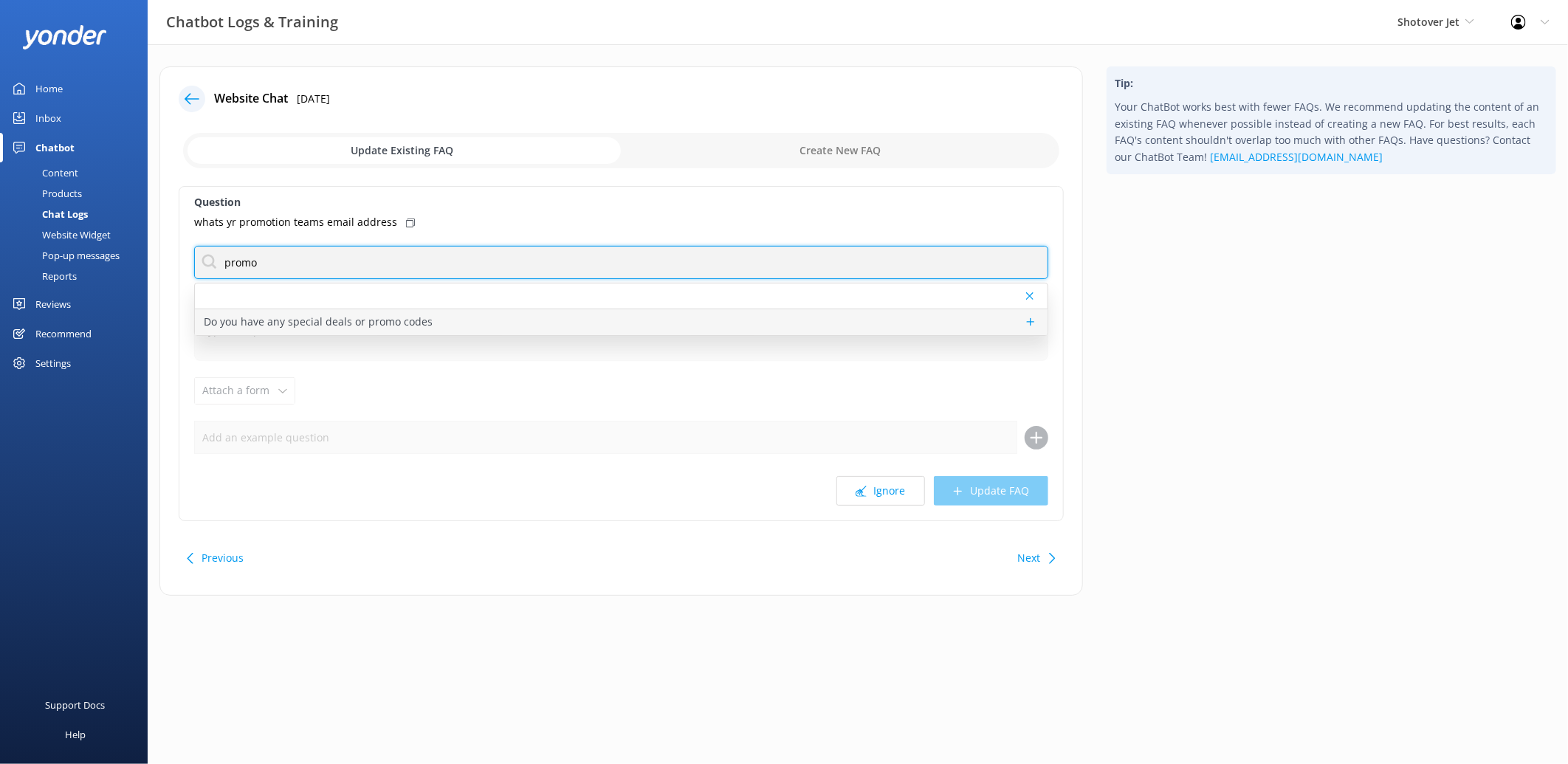
type input "promo"
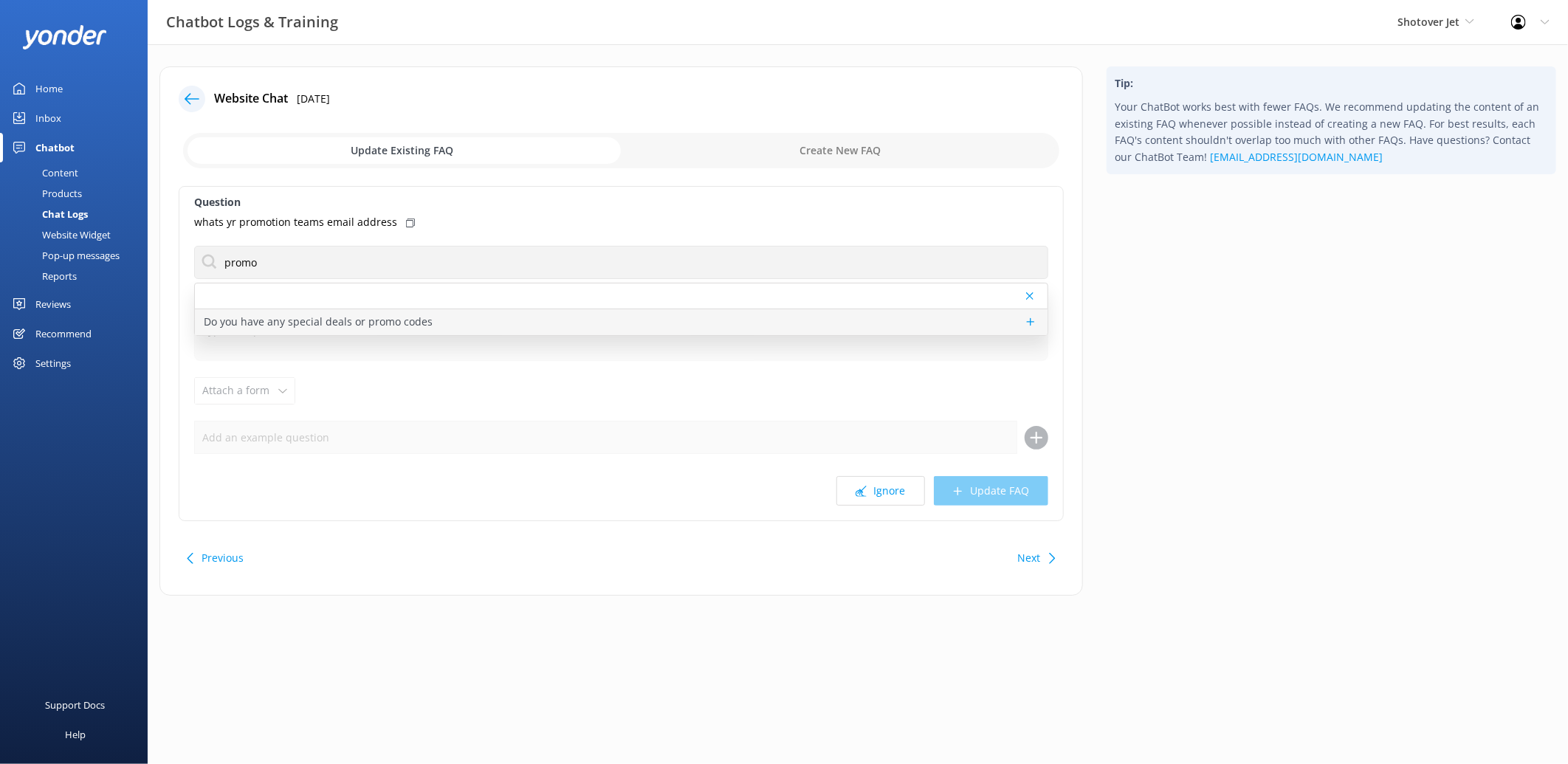
click at [251, 316] on p "Do you have any special deals or promo codes" at bounding box center [317, 322] width 229 height 16
type textarea "For information about our promotions or if you are having issues accessing a pr…"
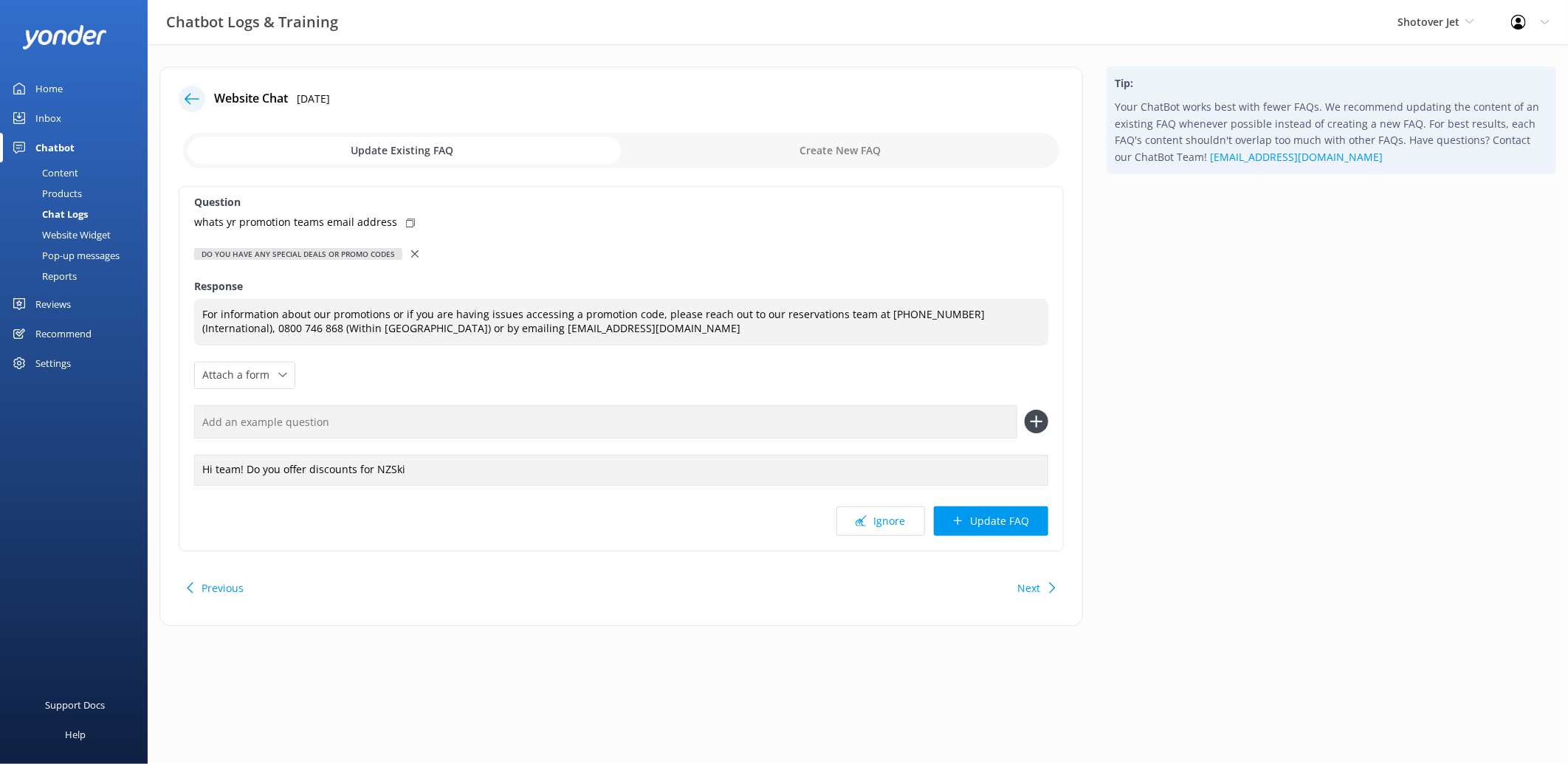
click at [406, 223] on icon at bounding box center [411, 223] width 9 height 9
click at [316, 433] on input "text" at bounding box center [606, 421] width 823 height 33
paste input "whats yr promotion teams email address"
type input "whats yr promotion teams email address"
click at [1039, 415] on icon at bounding box center [1036, 421] width 24 height 24
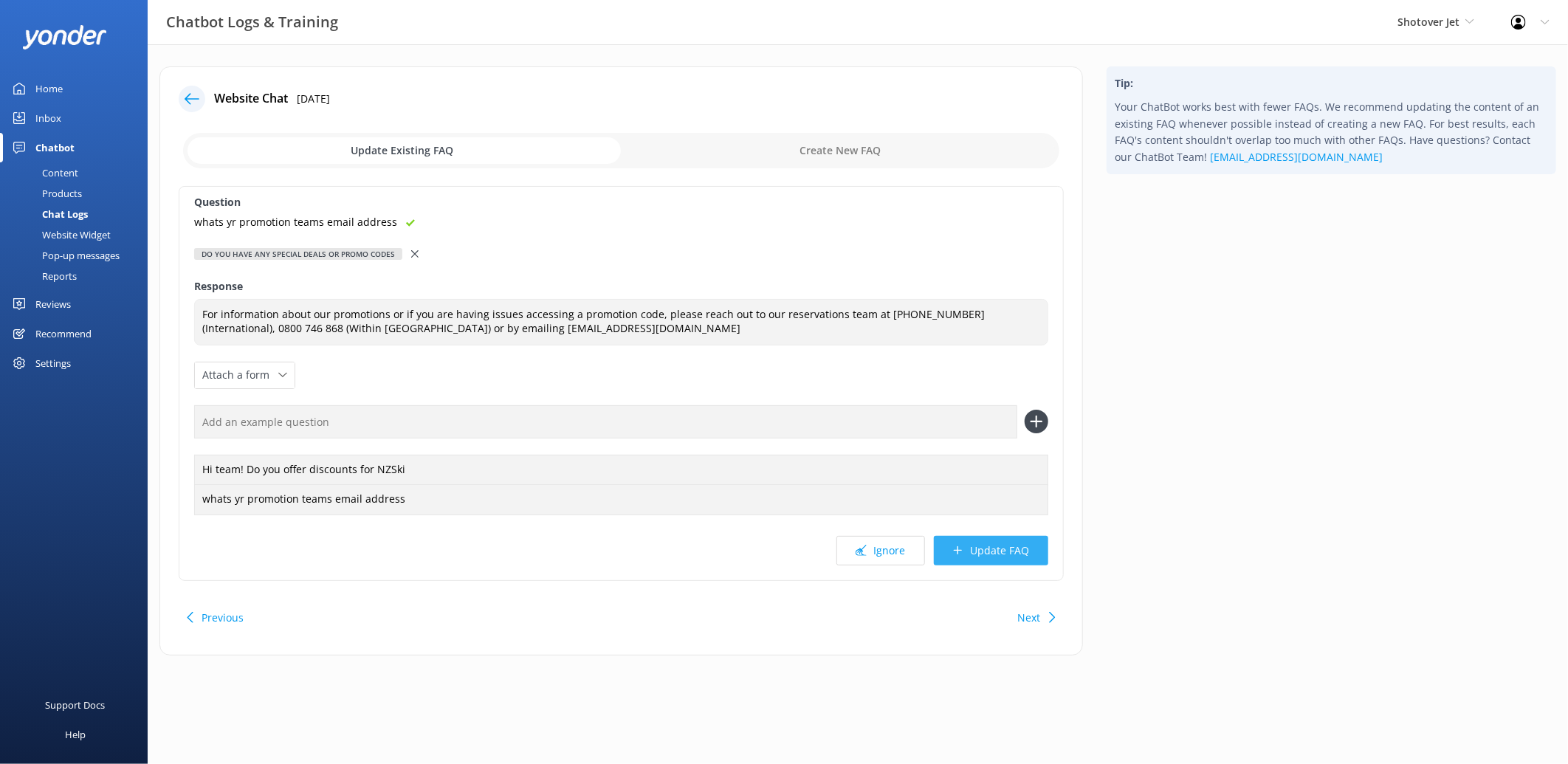
click at [991, 550] on button "Update FAQ" at bounding box center [991, 551] width 115 height 30
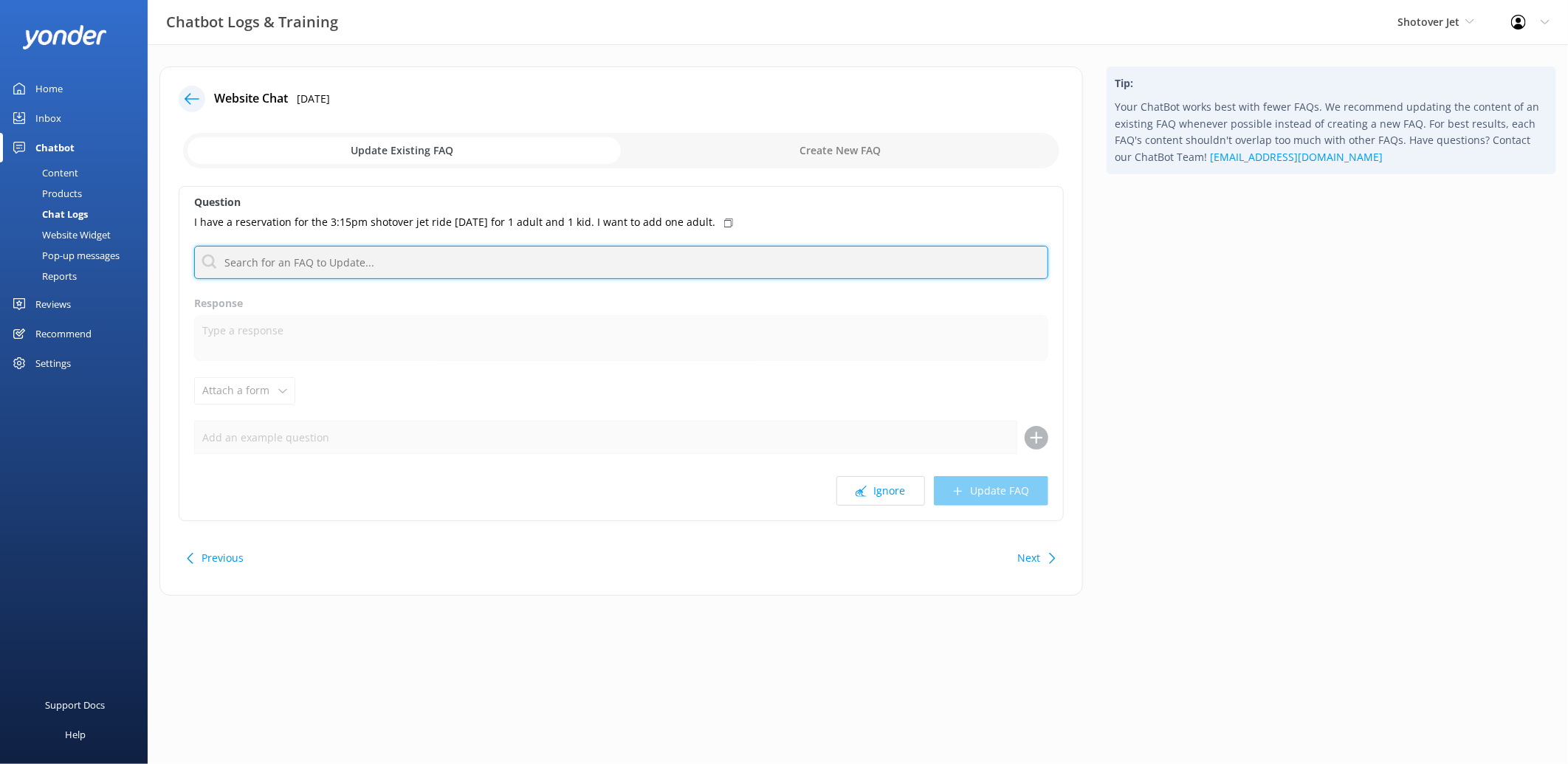
click at [373, 259] on input "text" at bounding box center [621, 262] width 855 height 33
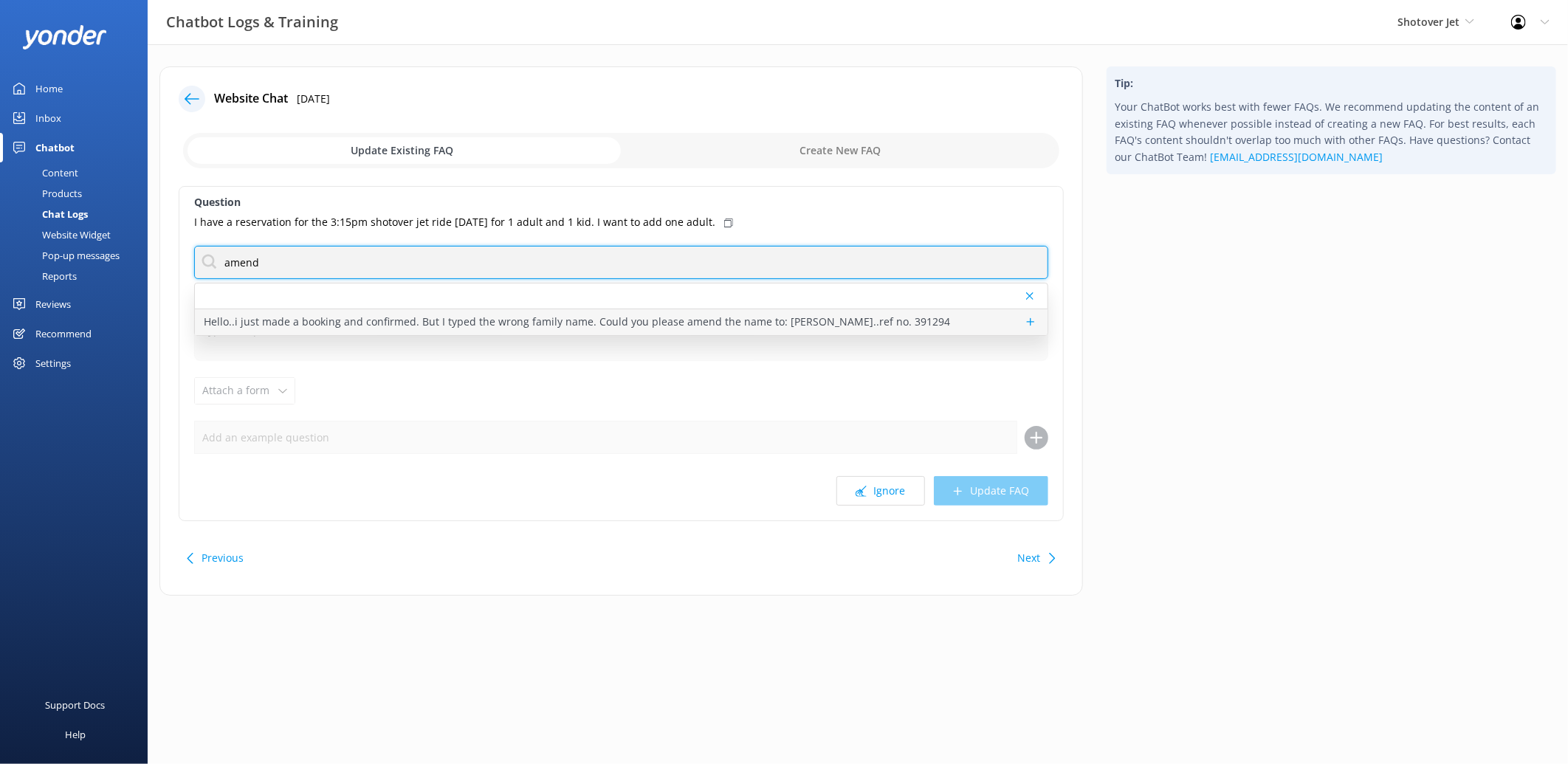
type input "amend"
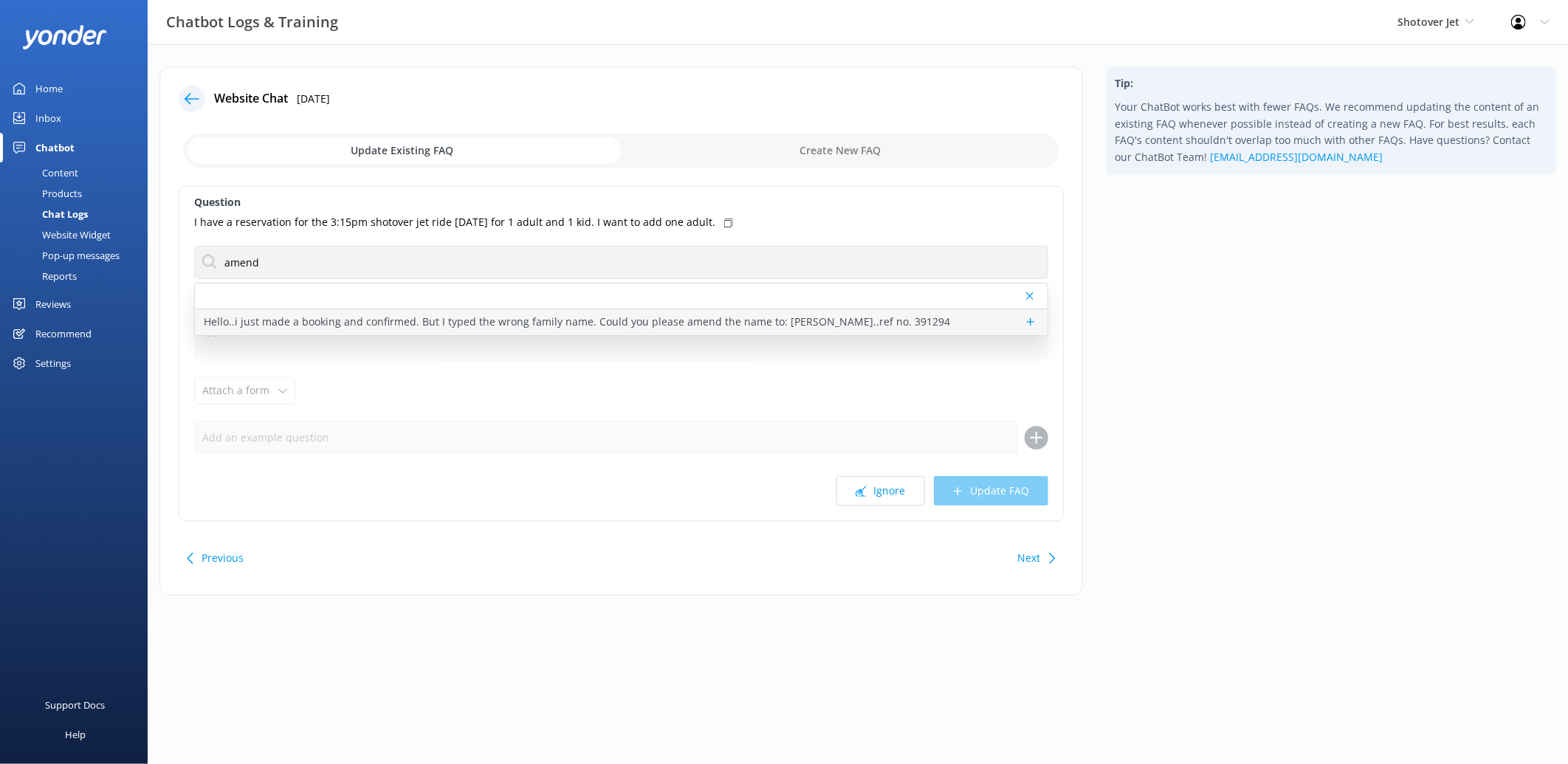
click at [340, 317] on p "Hello..i just made a booking and confirmed. But I typed the wrong family name. …" at bounding box center [576, 322] width 746 height 16
type textarea "If you need to make any urgent changes to your booking, please contact the rese…"
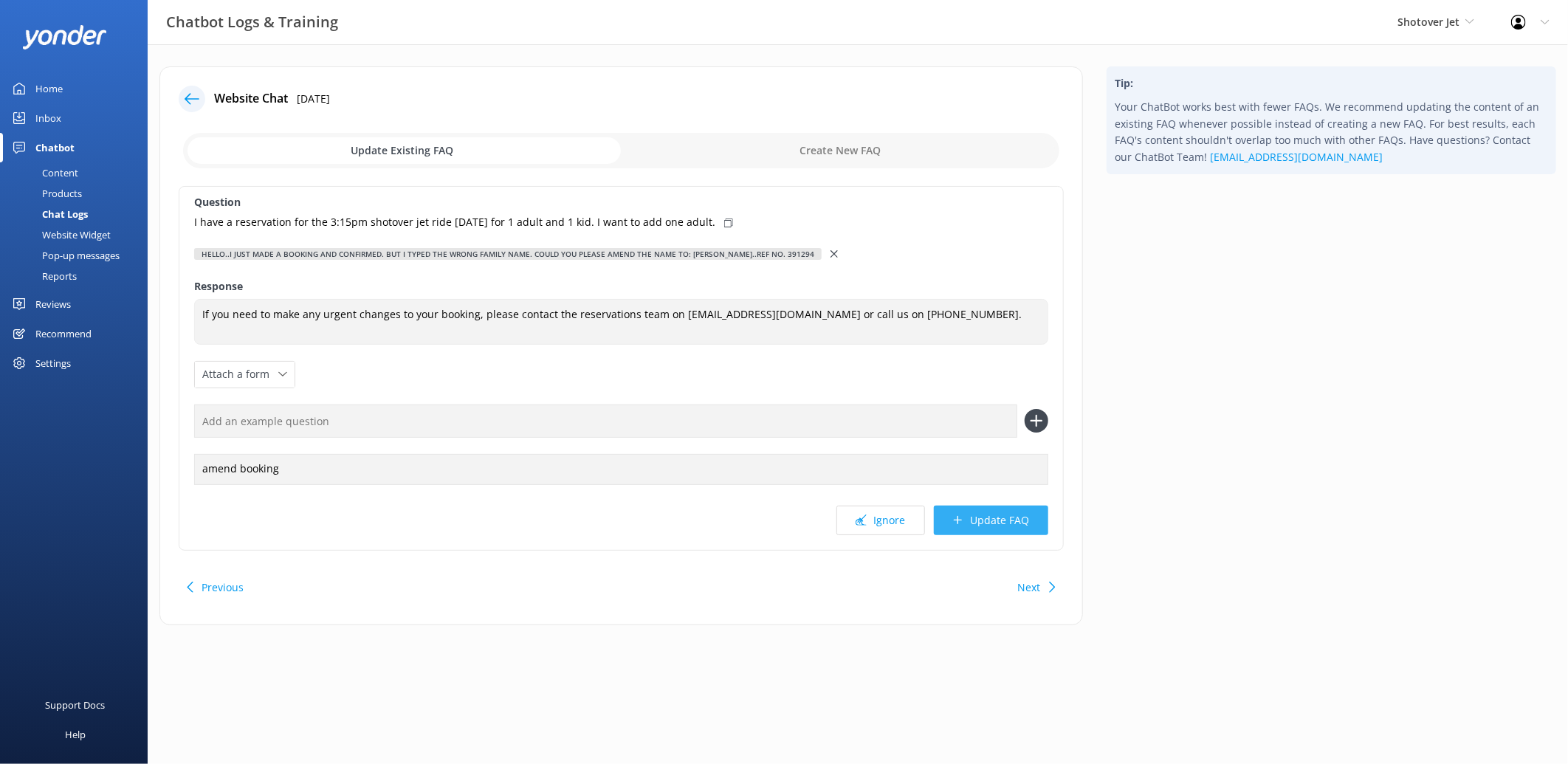
click at [995, 528] on button "Update FAQ" at bounding box center [991, 520] width 115 height 30
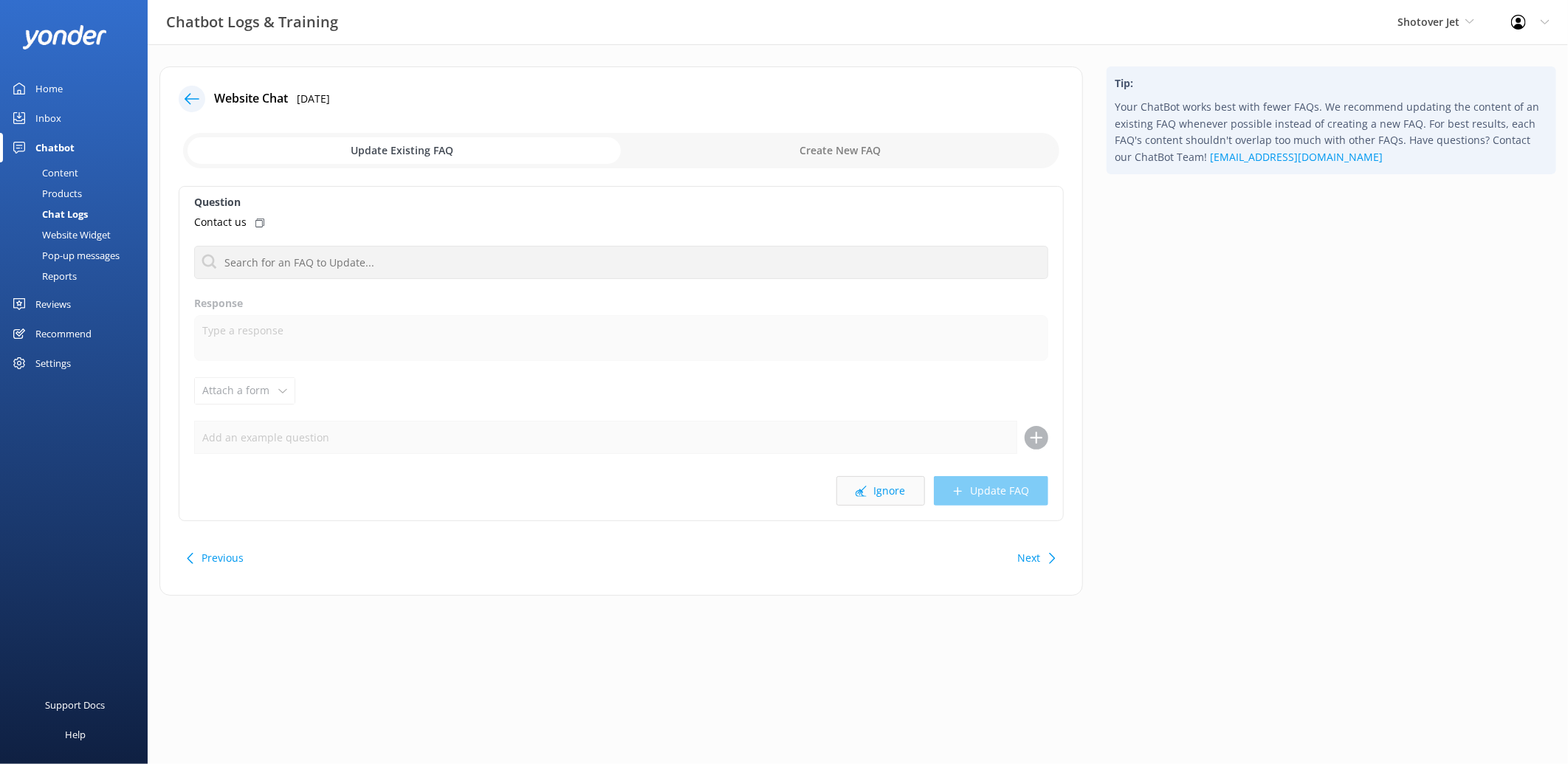
click at [862, 484] on button "Ignore" at bounding box center [881, 491] width 89 height 30
click at [897, 495] on button "Ignore" at bounding box center [881, 491] width 89 height 30
click at [894, 491] on button "Ignore" at bounding box center [881, 491] width 89 height 30
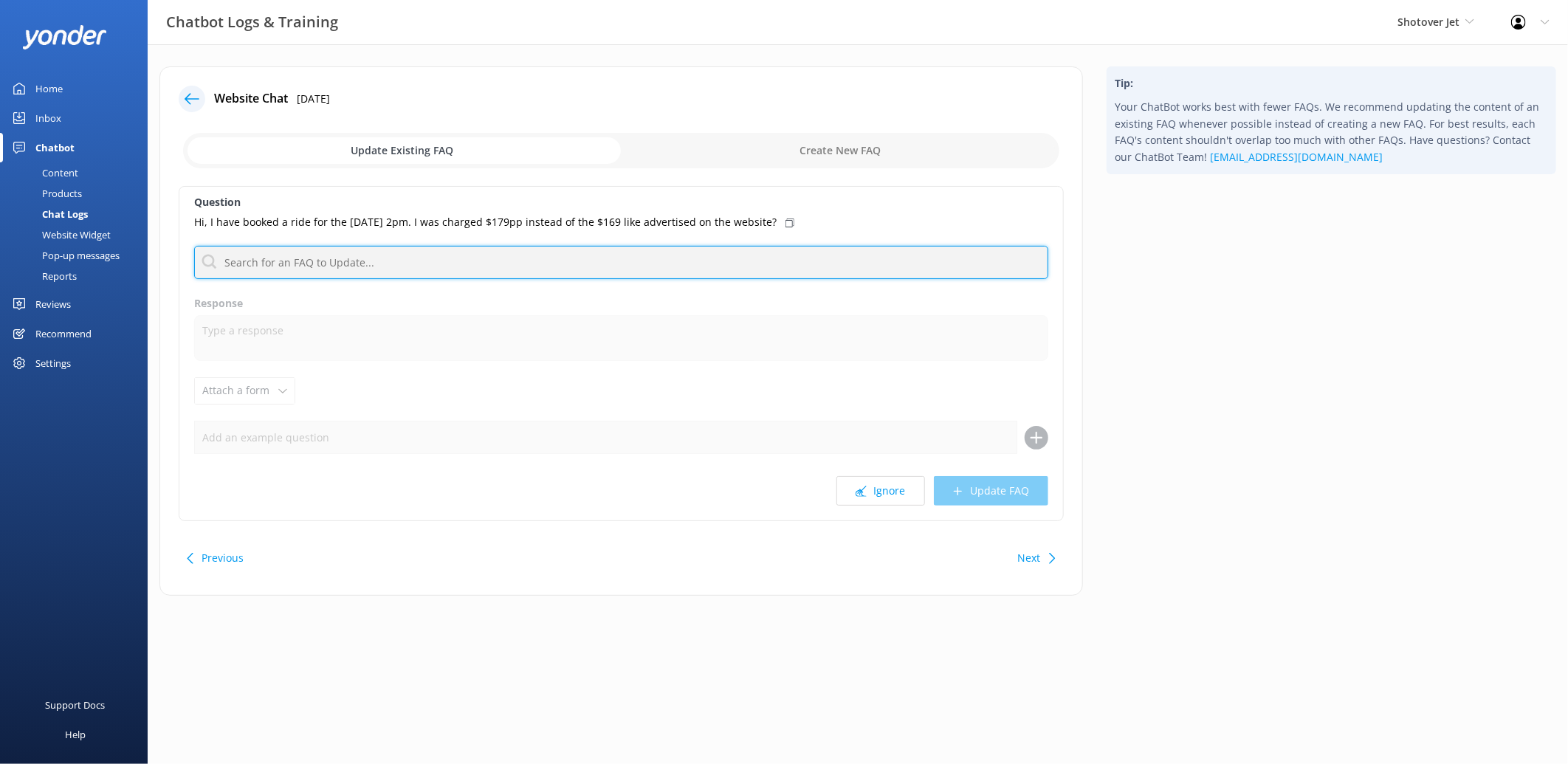
click at [702, 268] on input "text" at bounding box center [621, 262] width 855 height 33
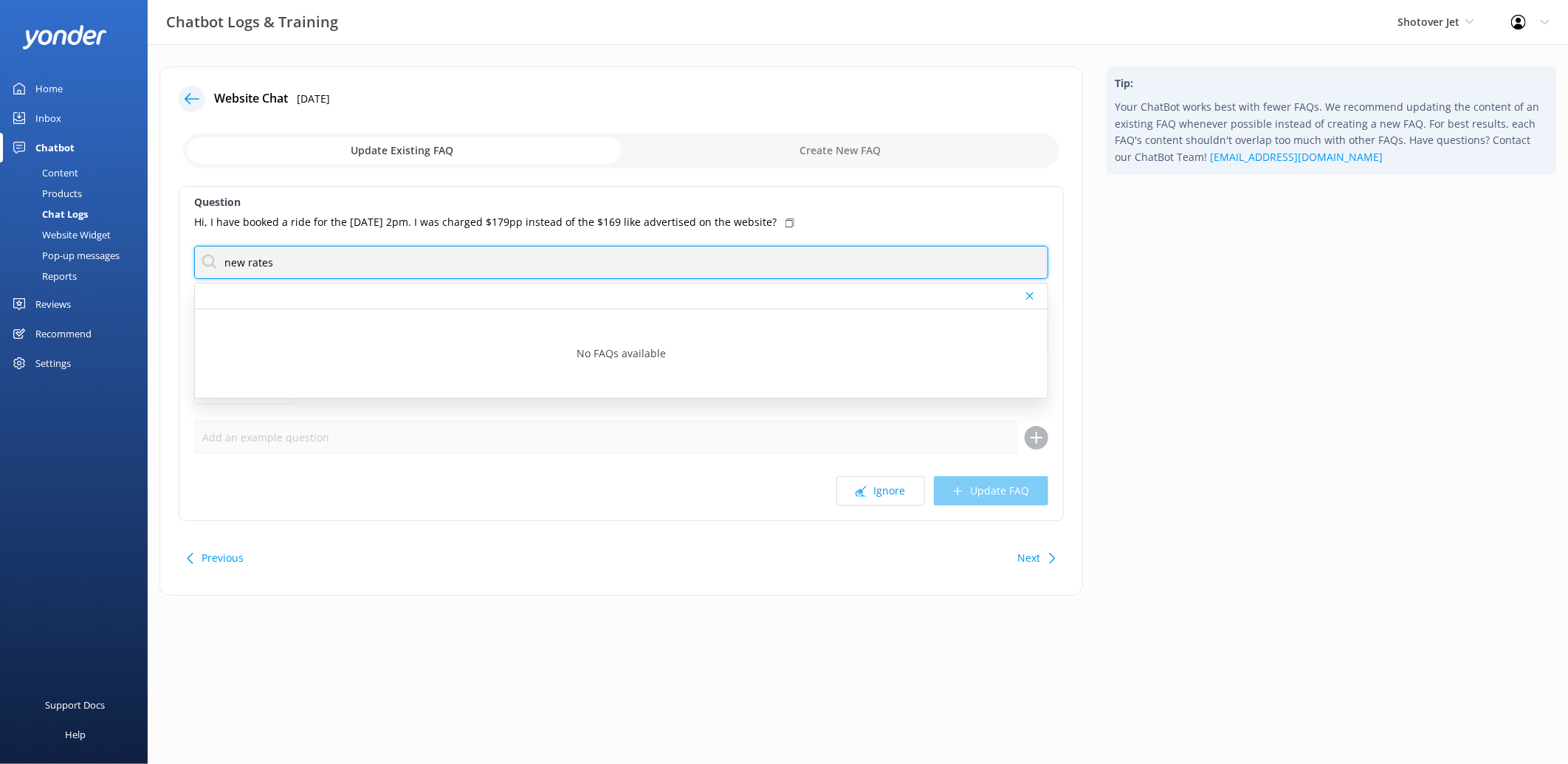
type input "new rates"
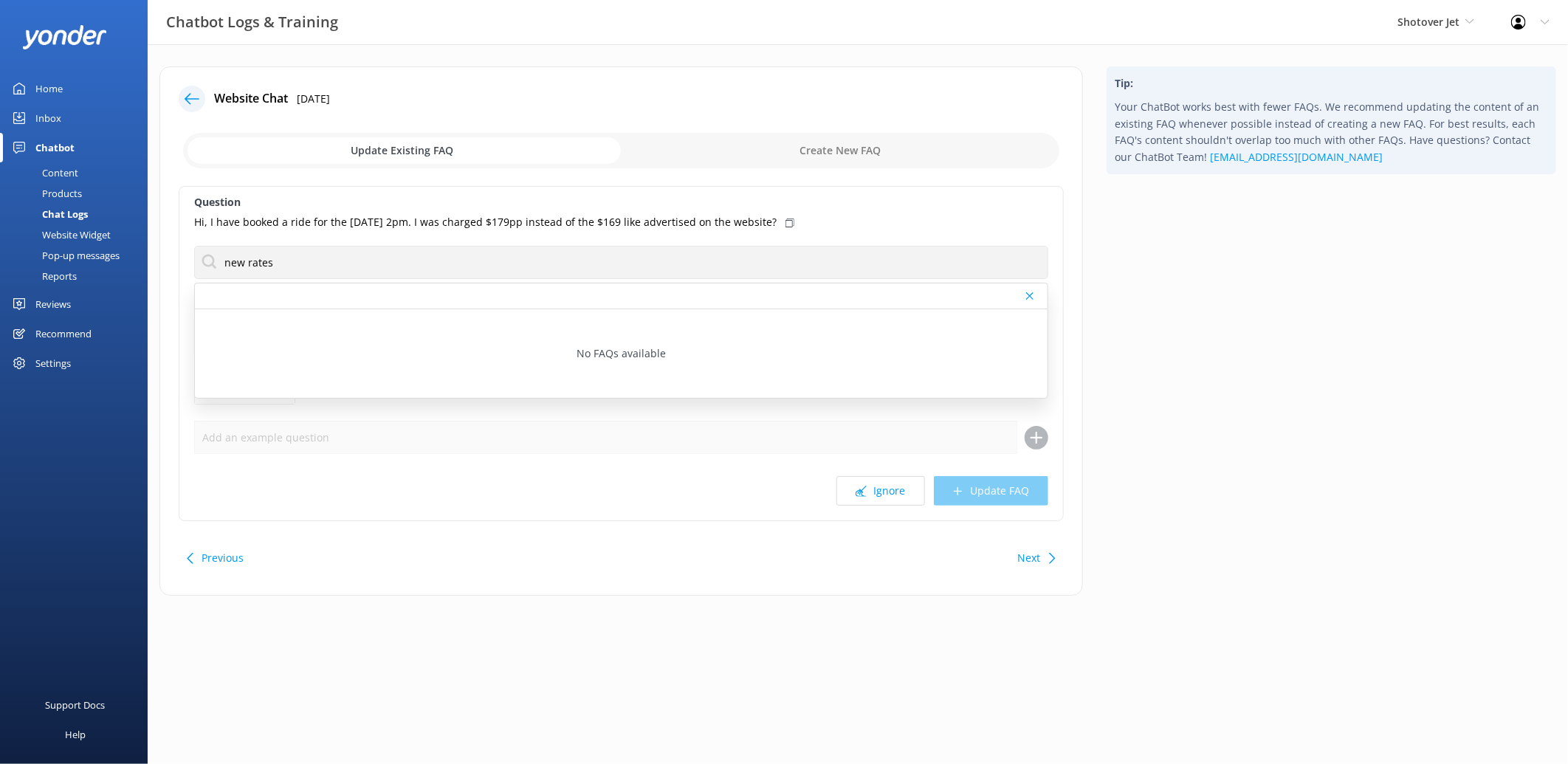
click at [650, 592] on div "Website Chat 3rd Aug 2025 Update Existing FAQ Create New FAQ Question Hi, I hav…" at bounding box center [620, 330] width 923 height 529
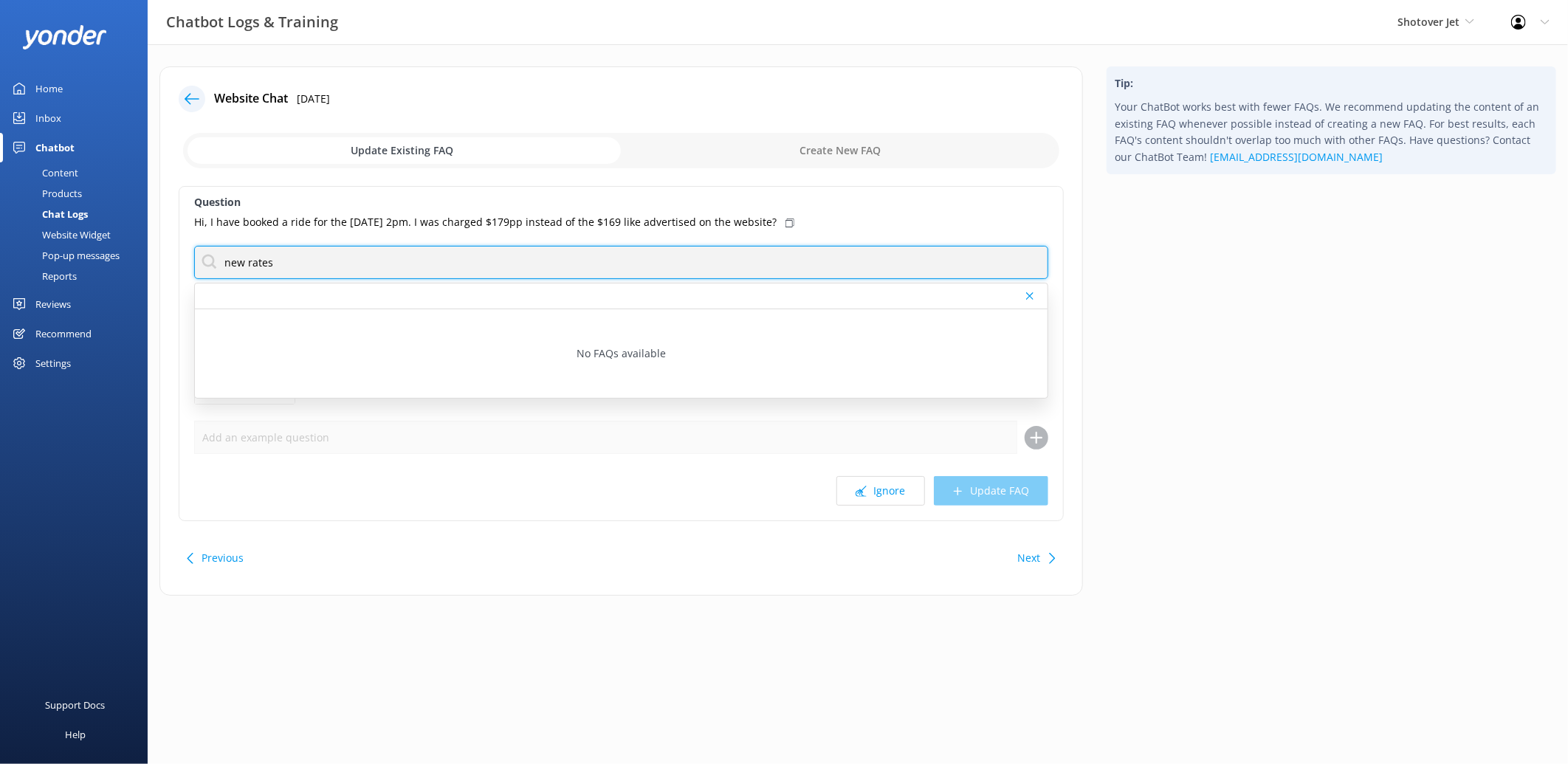
drag, startPoint x: 357, startPoint y: 253, endPoint x: 107, endPoint y: 252, distance: 250.0
click at [107, 252] on div "Chatbot Logs & Training Shotover Jet Shotover Jet Dart River Adventures Profile…" at bounding box center [784, 342] width 1568 height 596
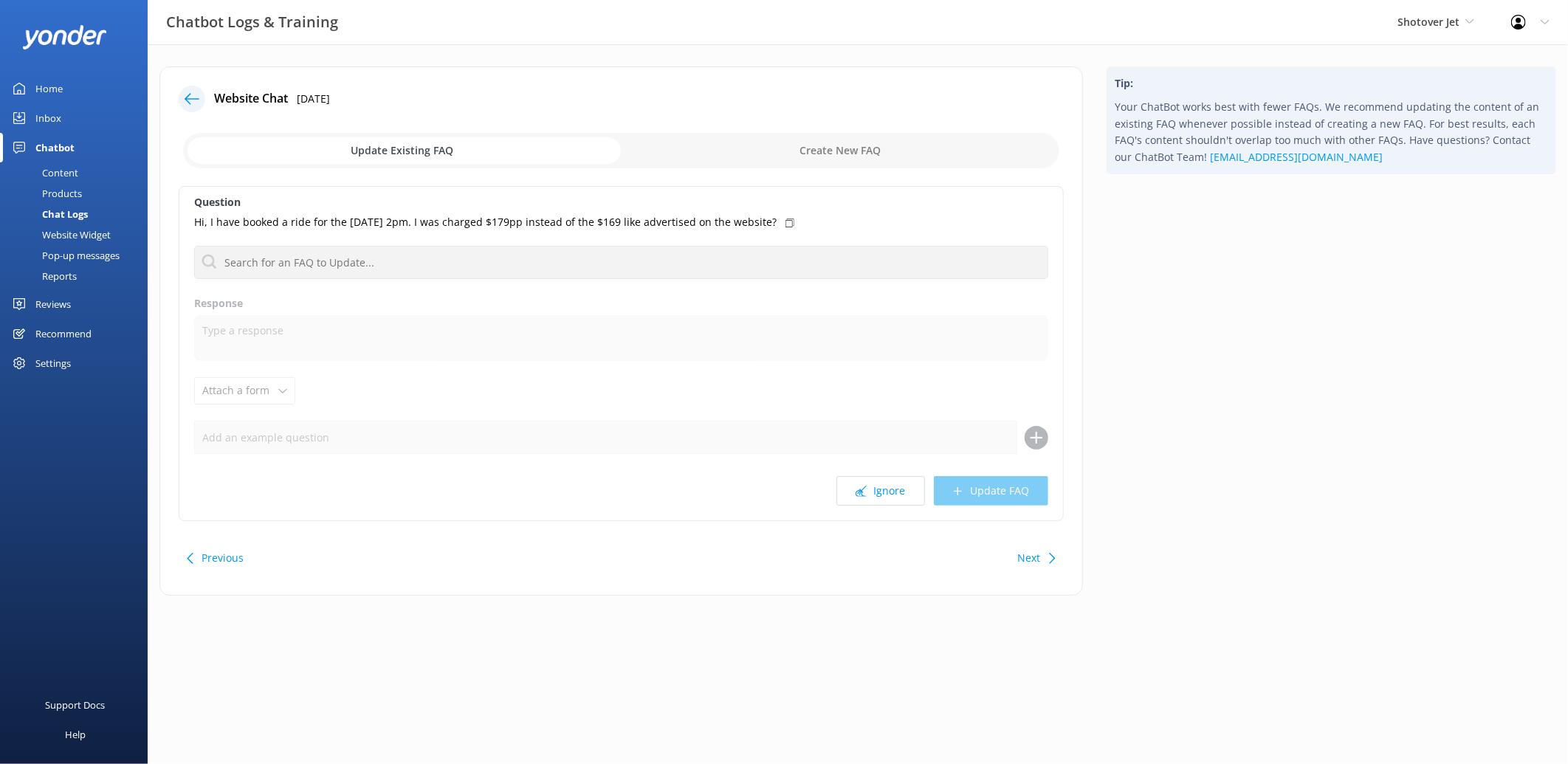
click at [778, 151] on input "checkbox" at bounding box center [620, 150] width 876 height 35
checkbox input "true"
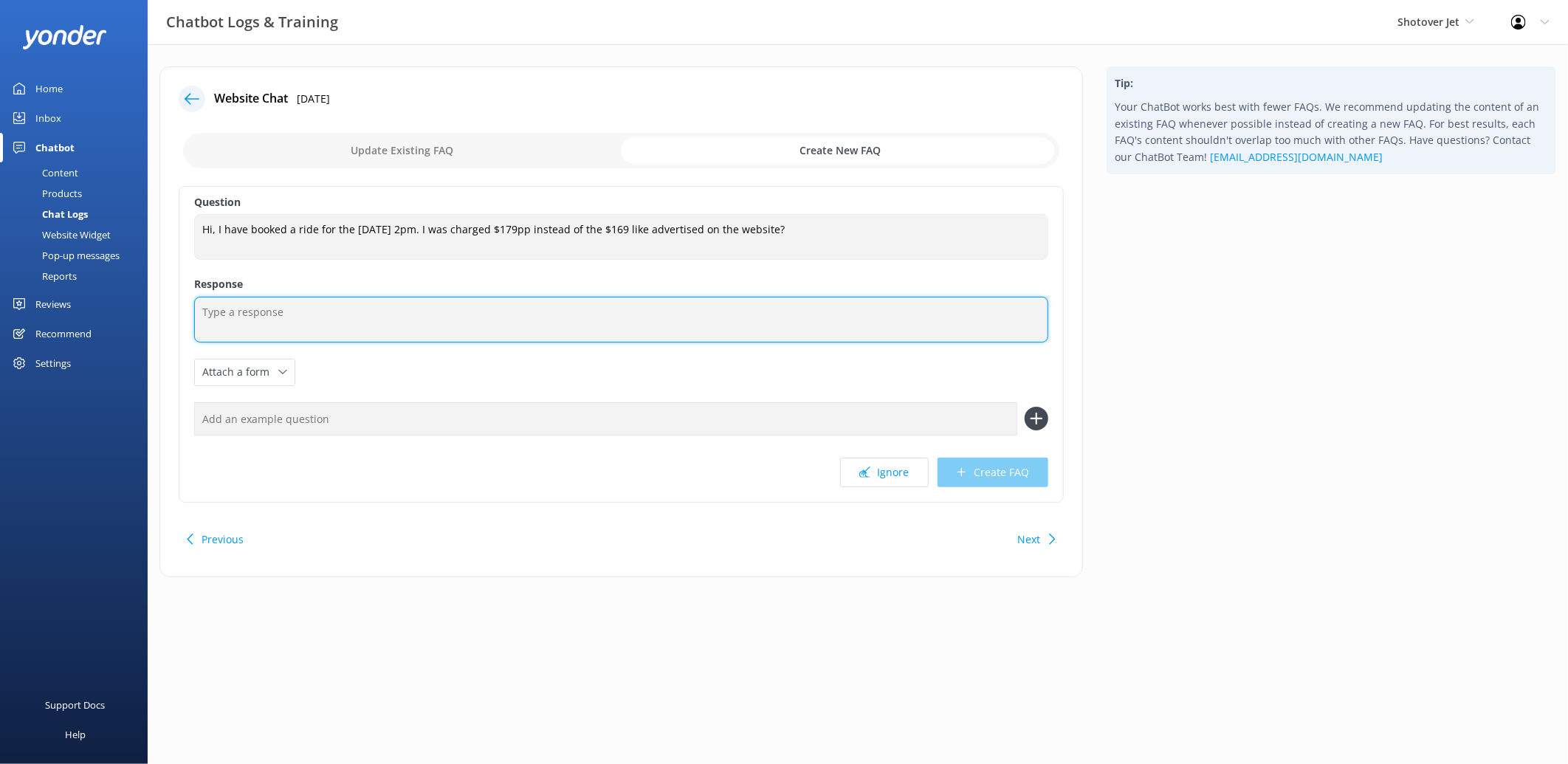
click at [319, 313] on textarea at bounding box center [621, 319] width 855 height 46
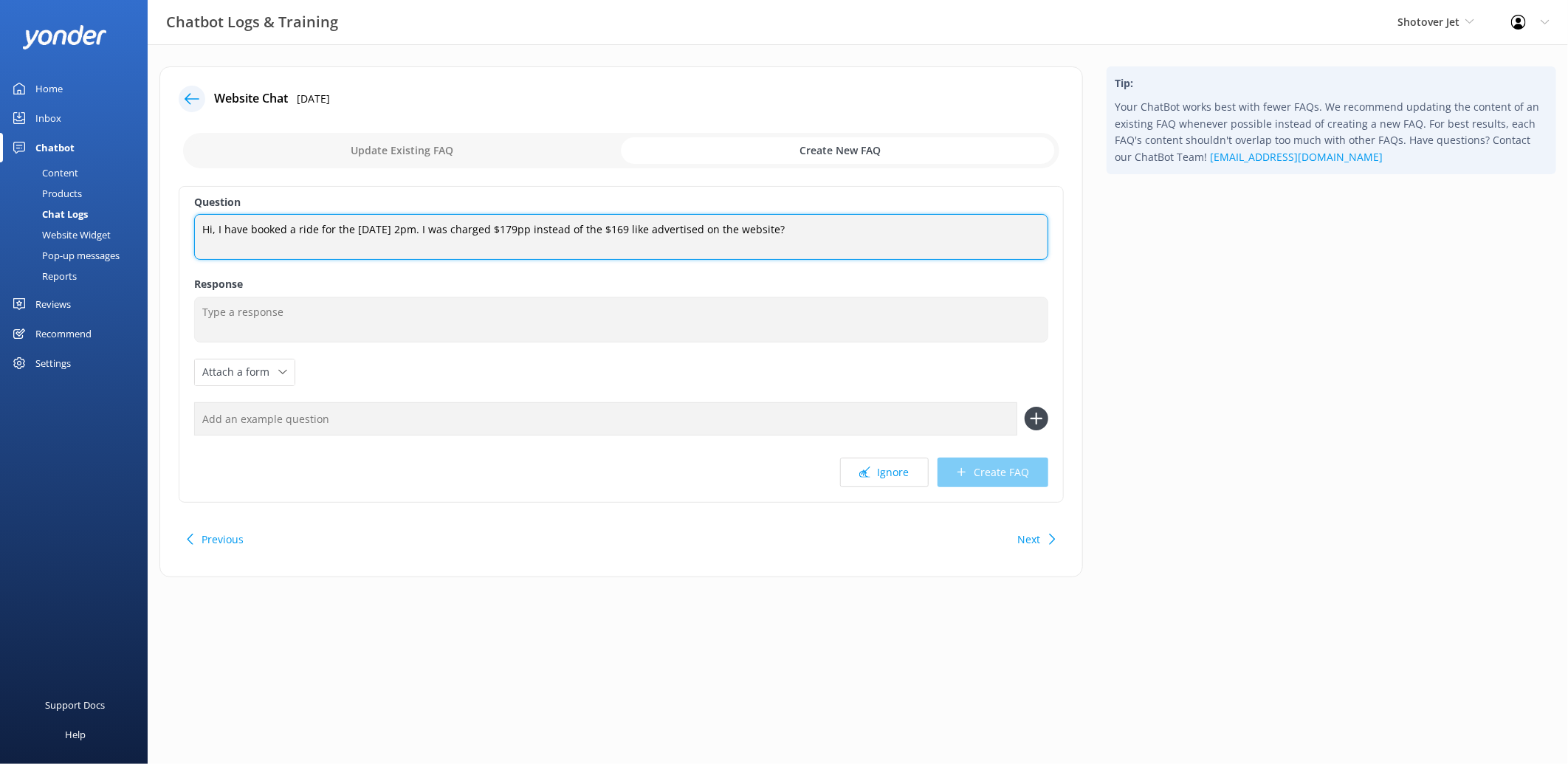
drag, startPoint x: 822, startPoint y: 231, endPoint x: 151, endPoint y: 200, distance: 671.7
click at [151, 200] on div "Website Chat 3rd Aug 2025 Update Existing FAQ Create New FAQ Question Hi, I hav…" at bounding box center [620, 328] width 947 height 525
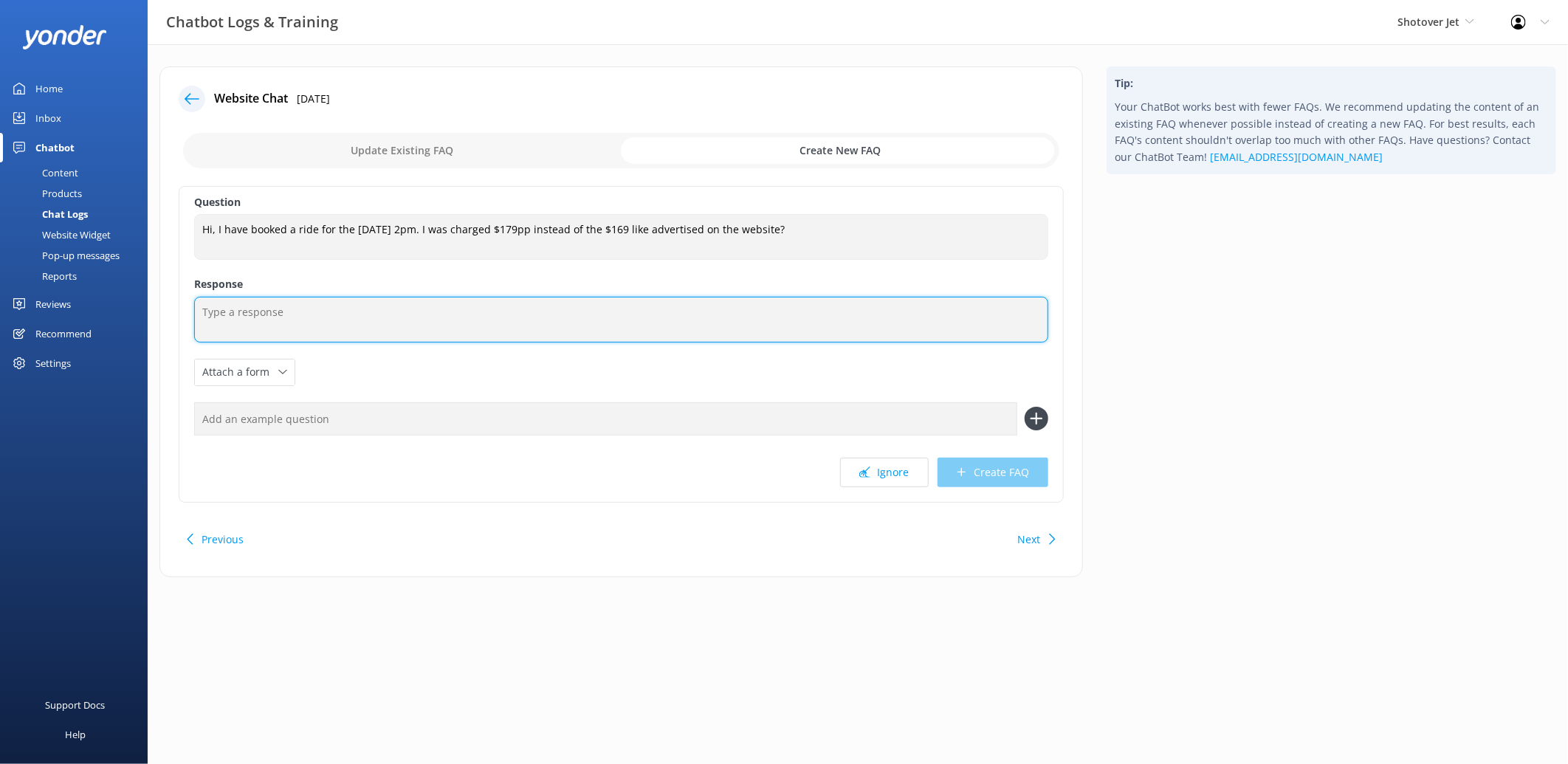
click at [364, 323] on textarea at bounding box center [621, 319] width 855 height 46
paste textarea "Thanks for your message. Our rates changed from 1st October, which is why you w…"
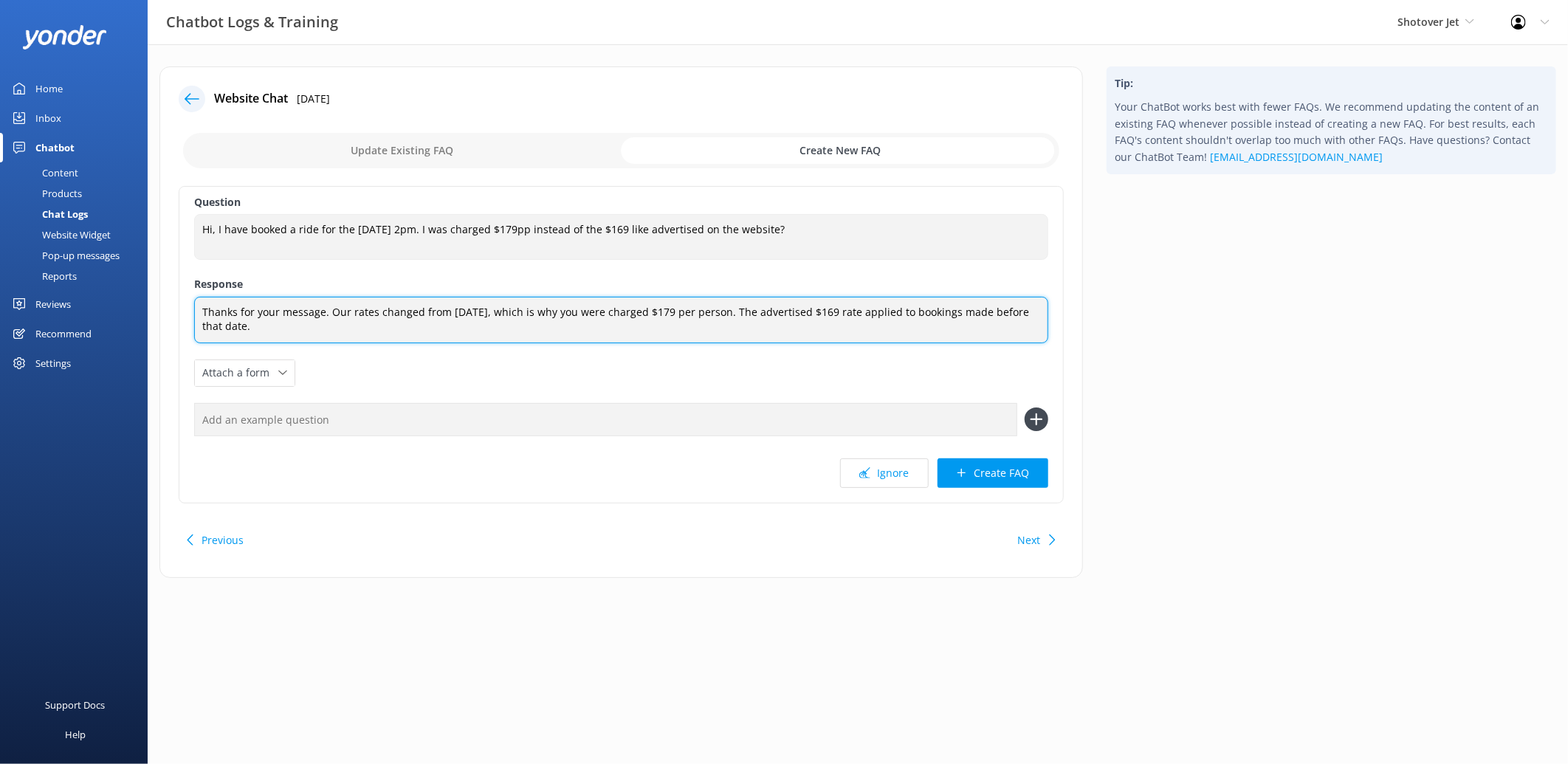
click at [416, 311] on textarea "Thanks for your message. Our rates changed from 1st October, which is why you w…" at bounding box center [621, 319] width 855 height 46
drag, startPoint x: 328, startPoint y: 307, endPoint x: 200, endPoint y: 306, distance: 128.0
click at [200, 306] on textarea "Thanks for your message. Our rates change from 1st October, which is why you we…" at bounding box center [621, 319] width 855 height 46
type textarea "Our rates change from 1st October, which is why you were charged $179 per perso…"
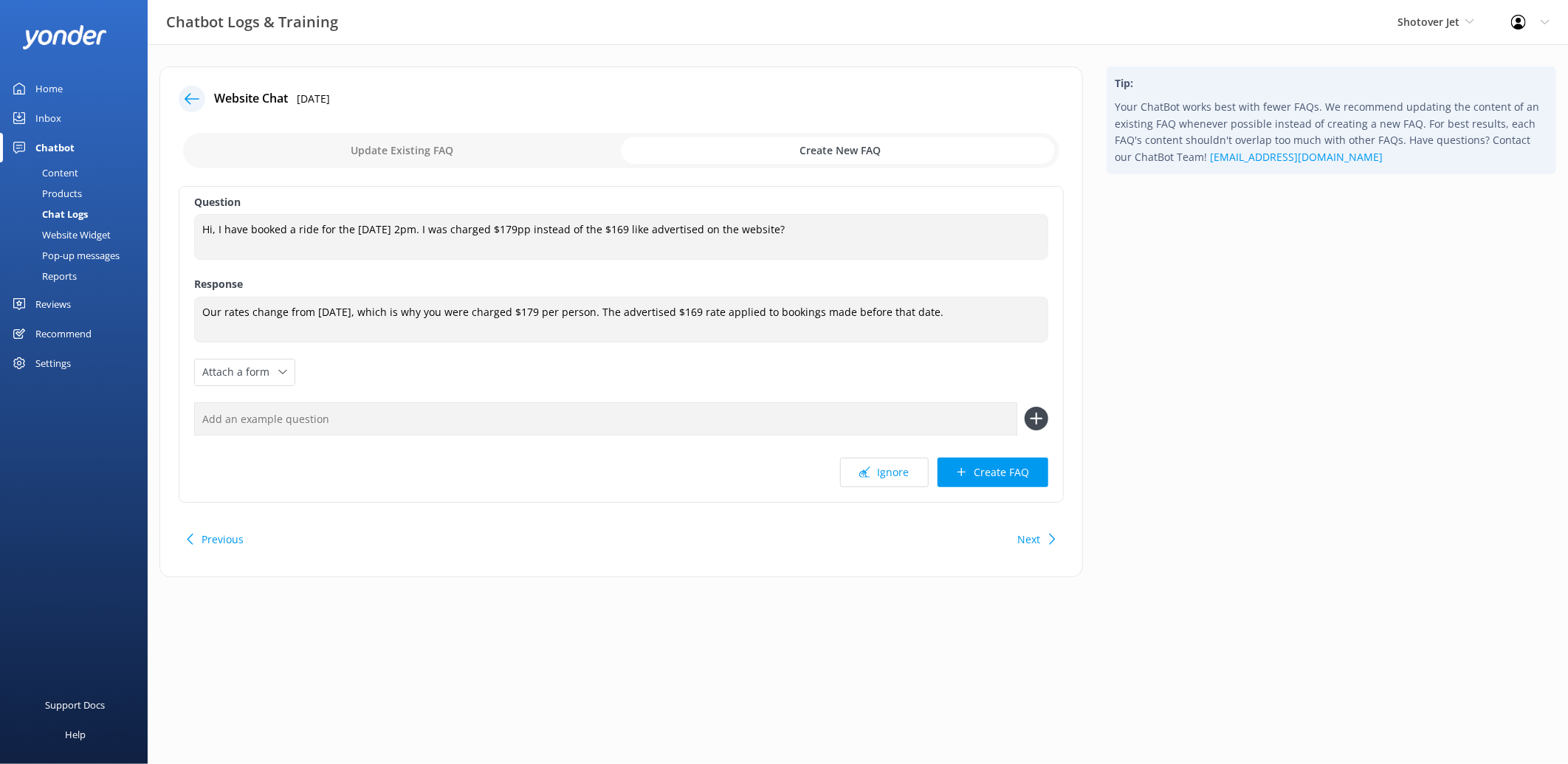
click at [758, 381] on div "Question Hi, I have booked a ride for the 1st of october at 2pm. I was charged …" at bounding box center [621, 344] width 885 height 316
click at [991, 476] on button "Create FAQ" at bounding box center [993, 472] width 110 height 30
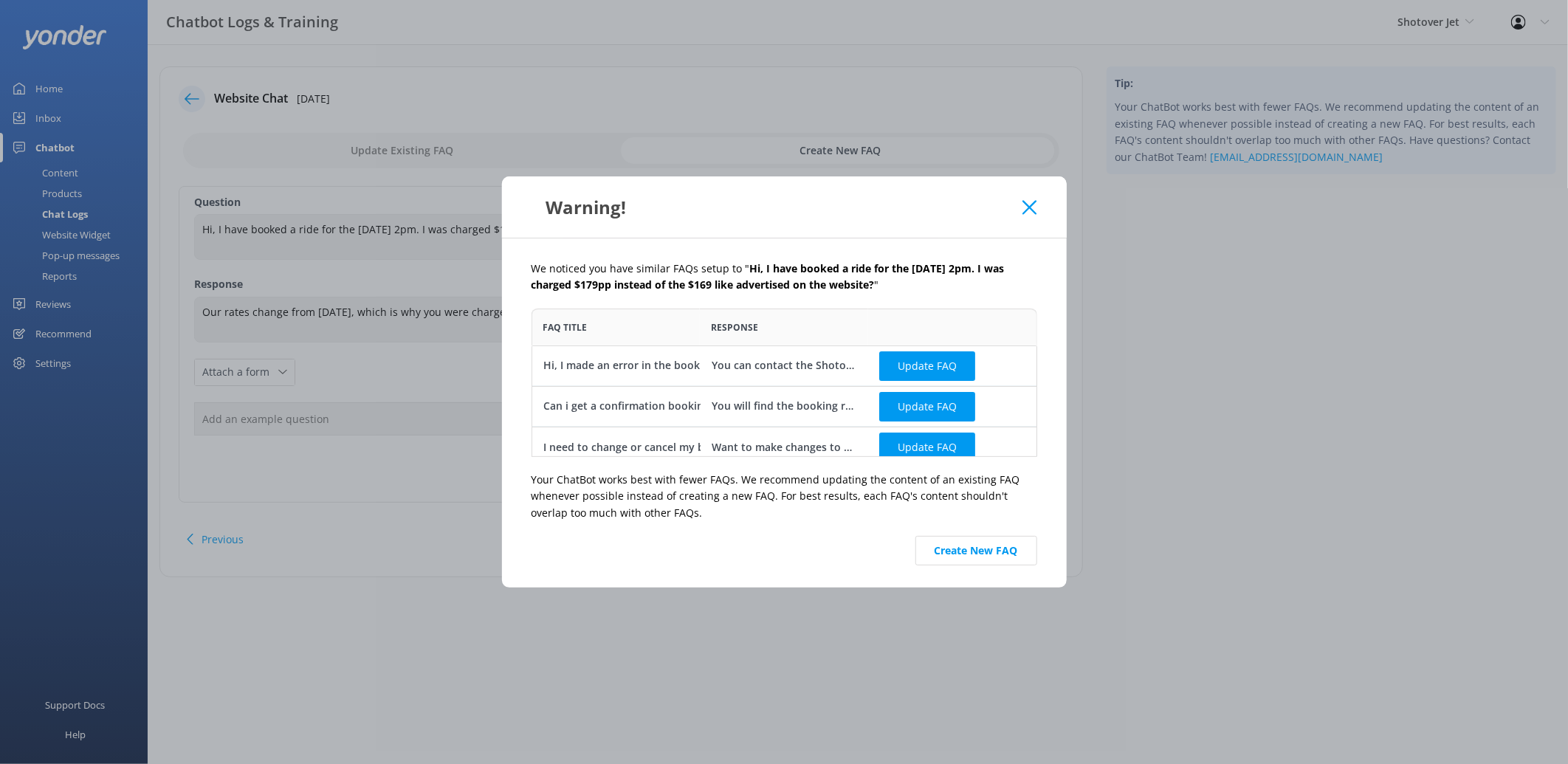
scroll to position [11, 0]
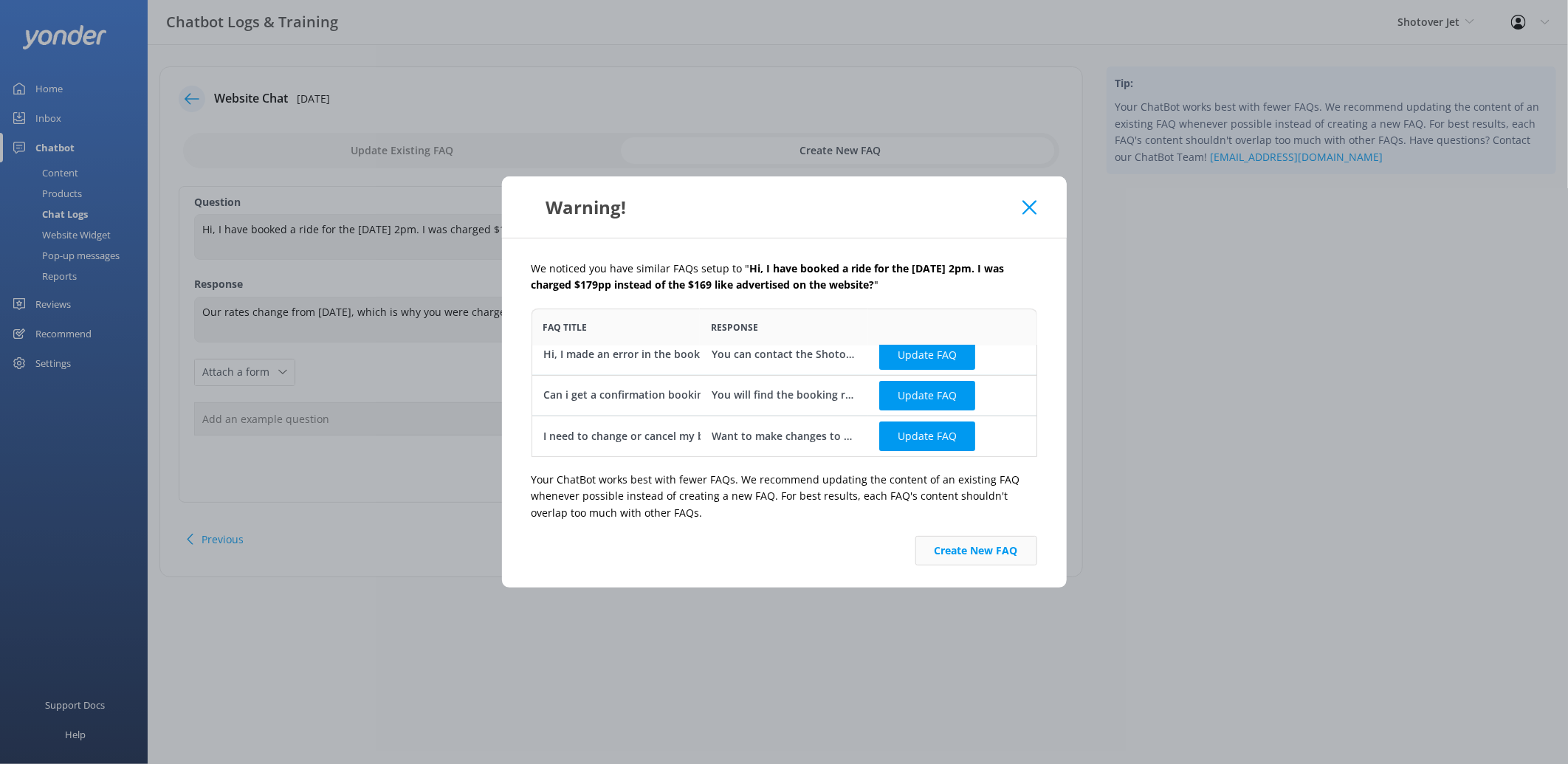
click at [956, 550] on button "Create New FAQ" at bounding box center [976, 551] width 122 height 30
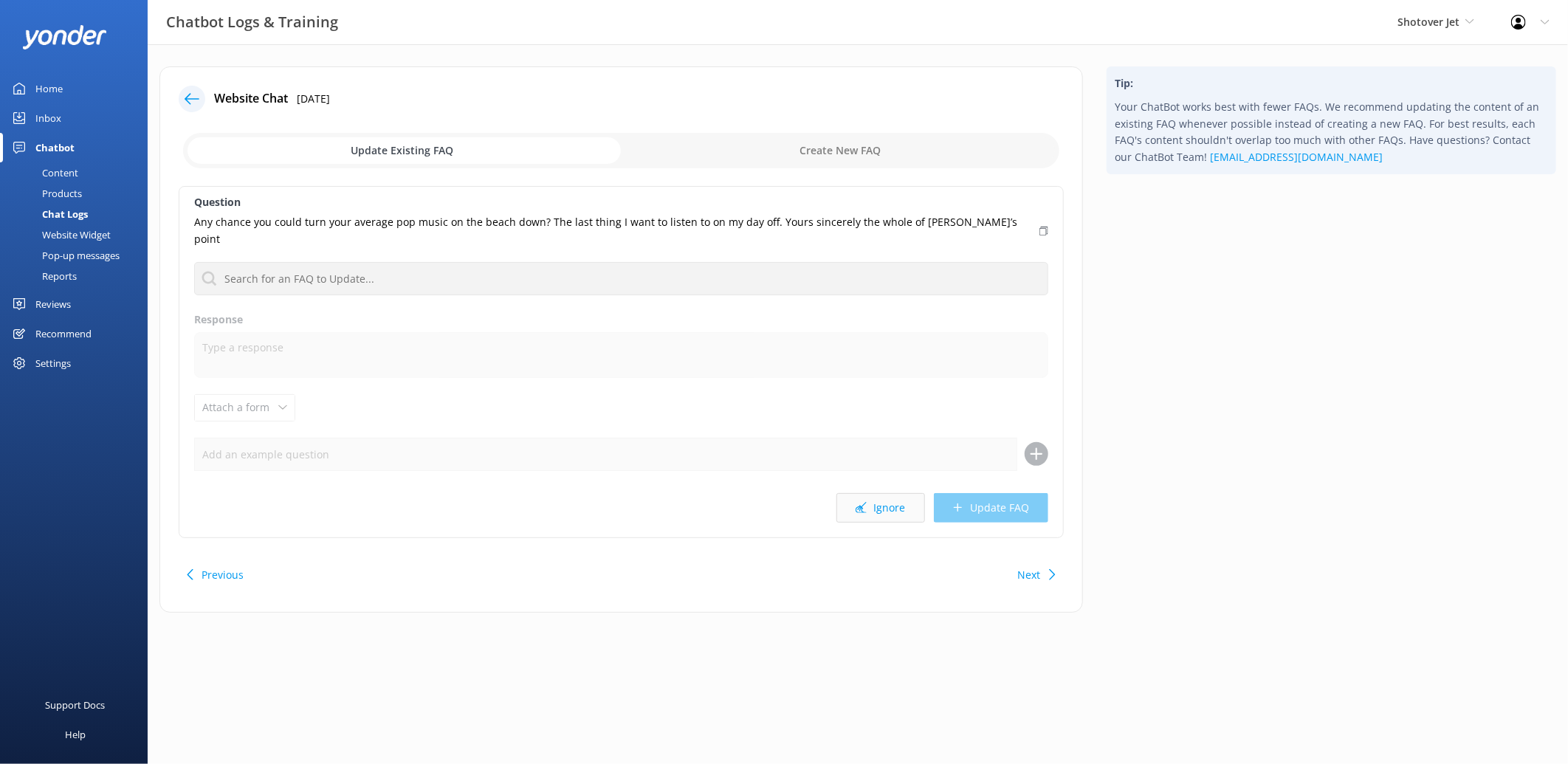
click at [874, 493] on button "Ignore" at bounding box center [881, 507] width 89 height 30
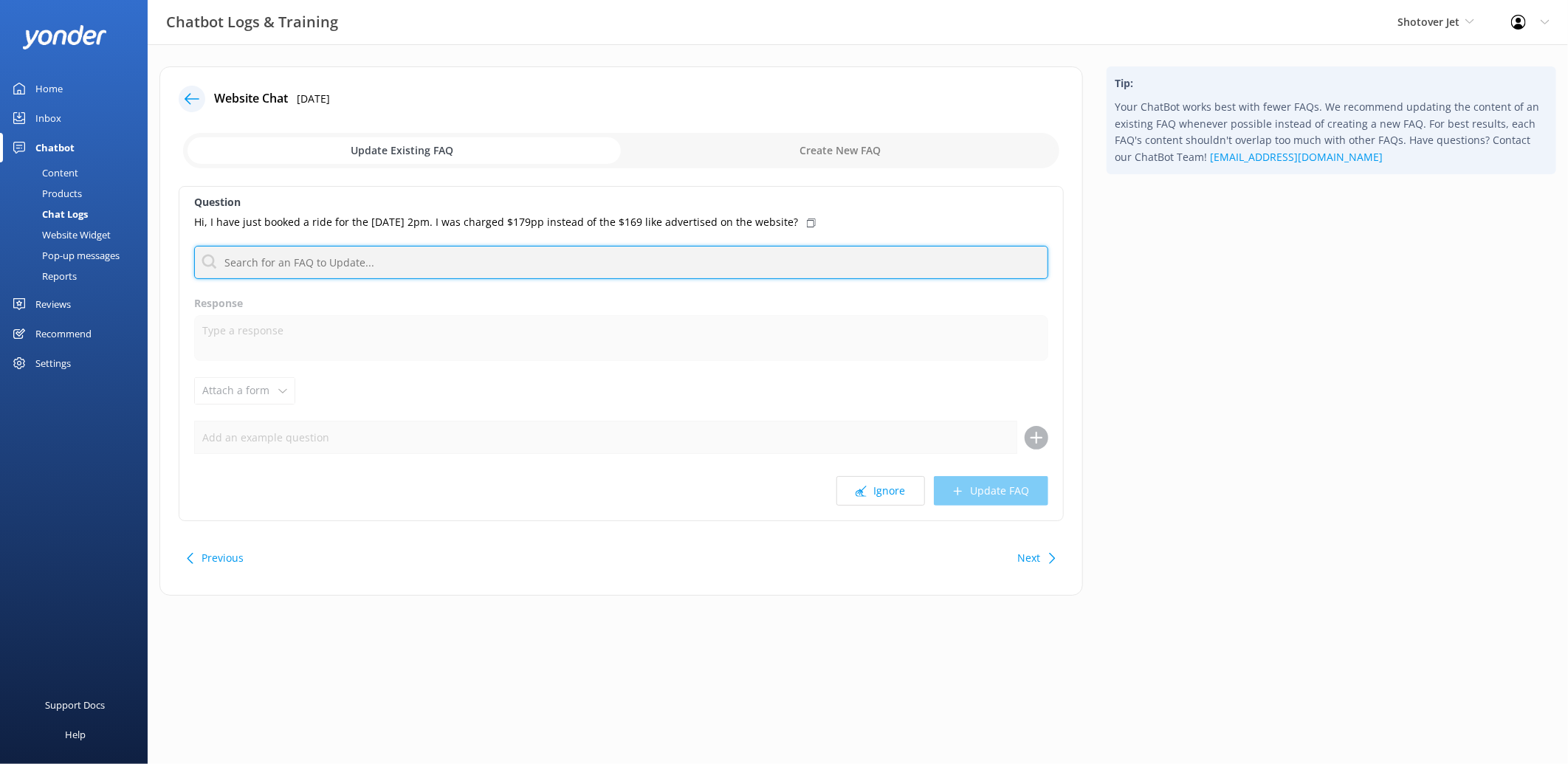
click at [542, 264] on input "text" at bounding box center [621, 262] width 855 height 33
paste input "Thanks for your message. Our rates changed from 1st October, which is why you w…"
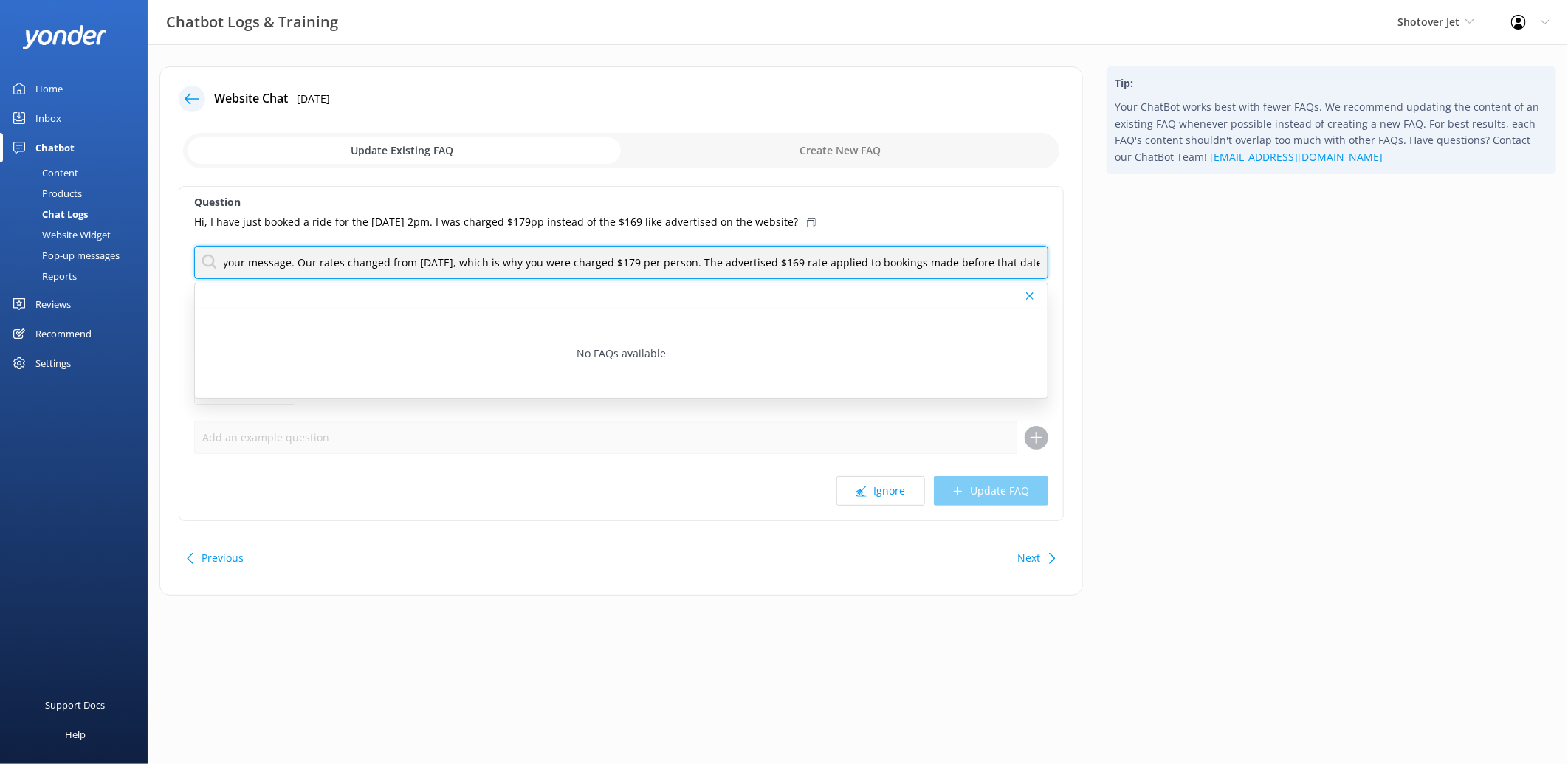
type input "Thanks for your message. Our rates changed from 1st October, which is why you w…"
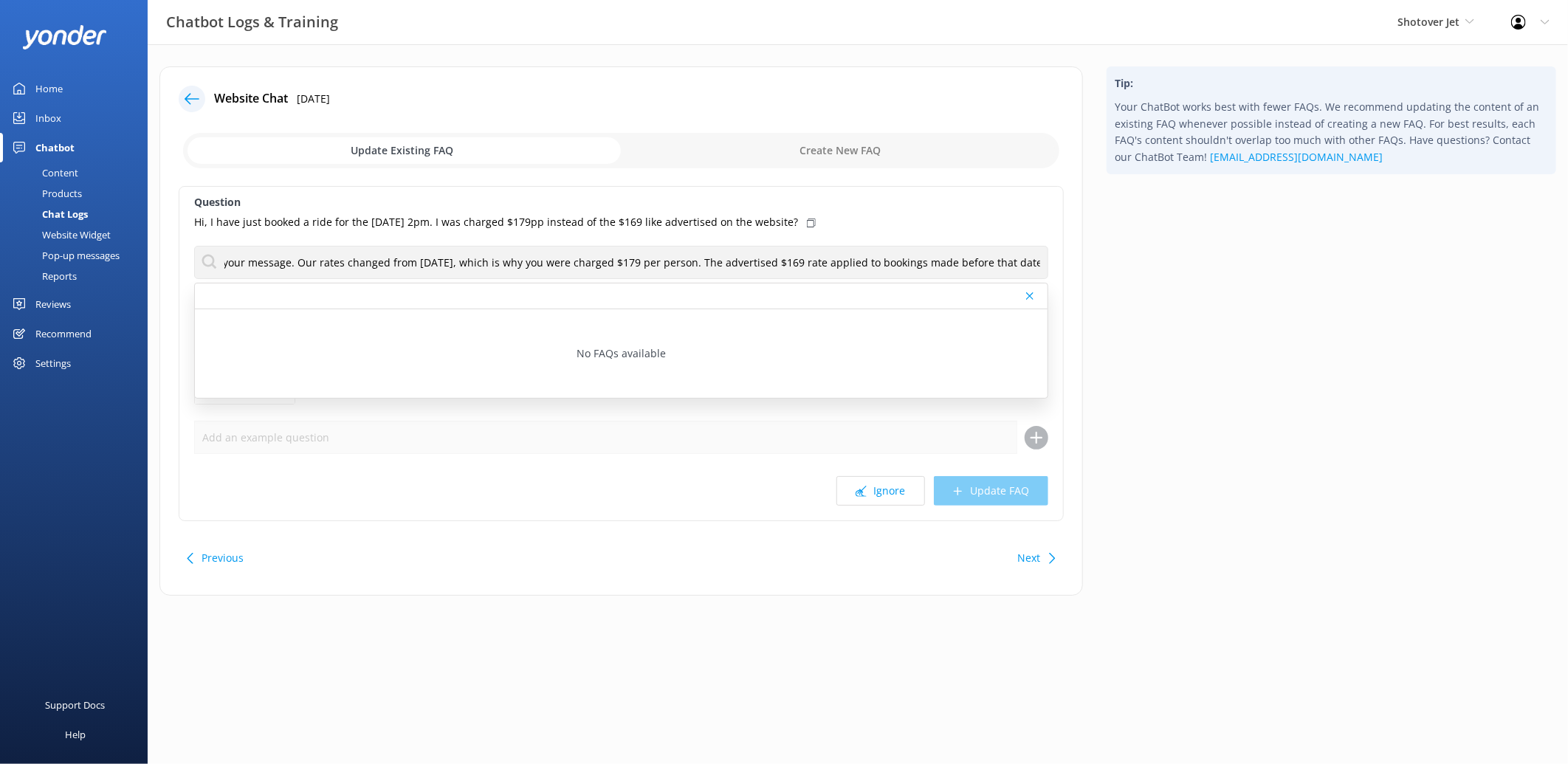
click at [1034, 296] on div at bounding box center [1031, 296] width 10 height 9
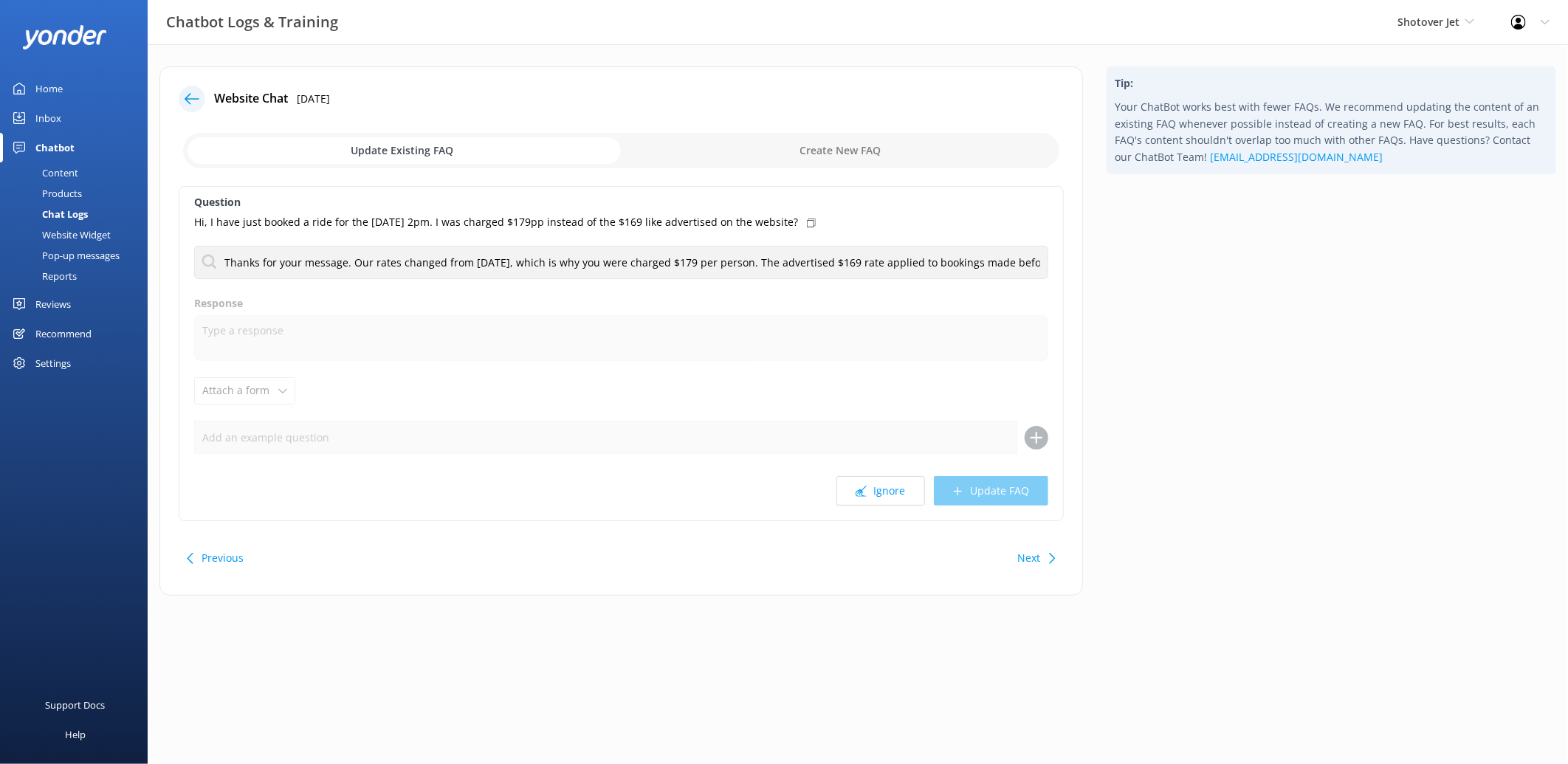
click at [884, 149] on input "checkbox" at bounding box center [620, 150] width 876 height 35
checkbox input "true"
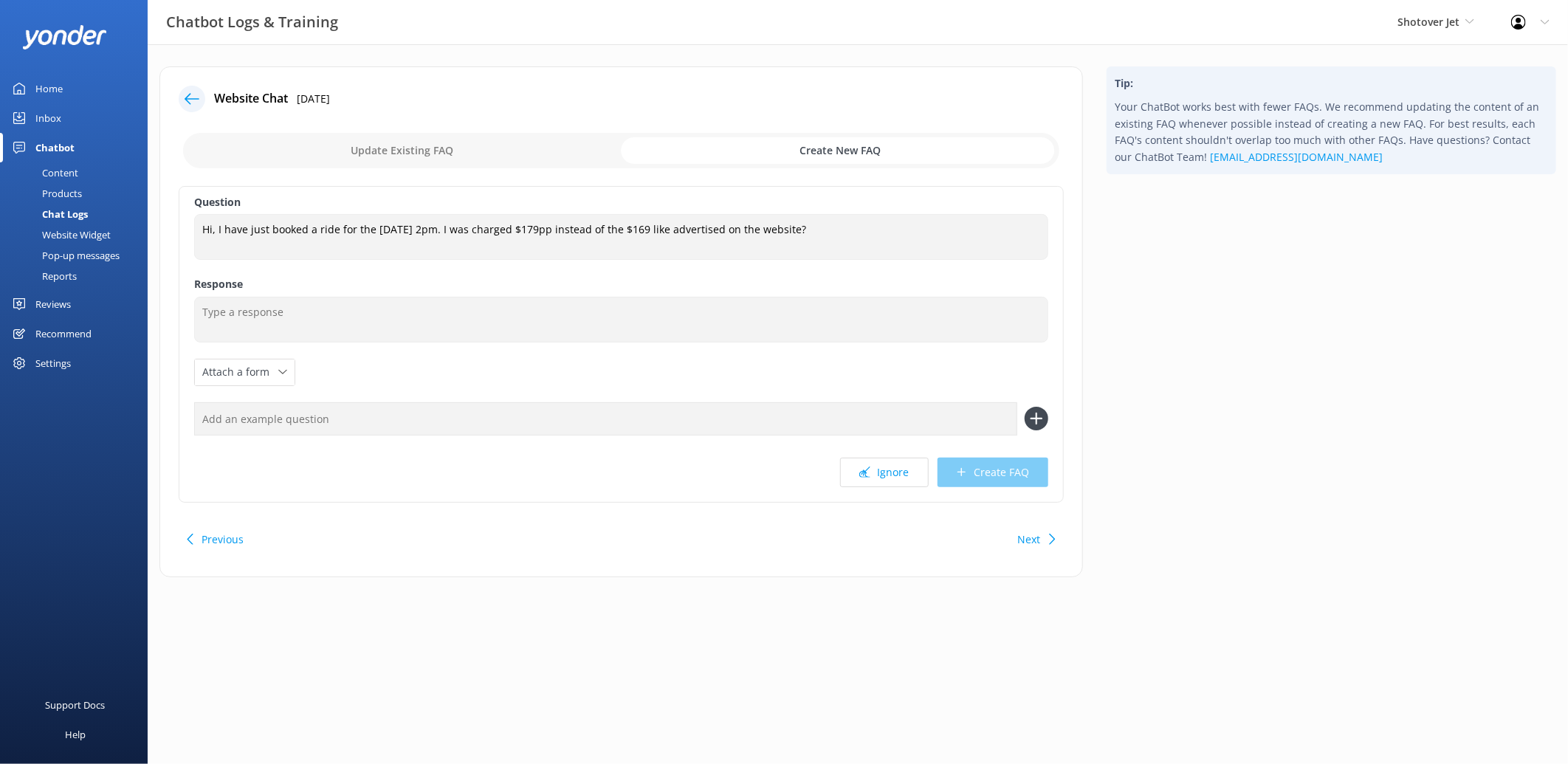
click at [268, 348] on div "Question Hi, I have just booked a ride for the 1st of october at 2pm. I was cha…" at bounding box center [621, 344] width 885 height 316
click at [267, 344] on div "Question Hi, I have just booked a ride for the 1st of october at 2pm. I was cha…" at bounding box center [621, 344] width 885 height 316
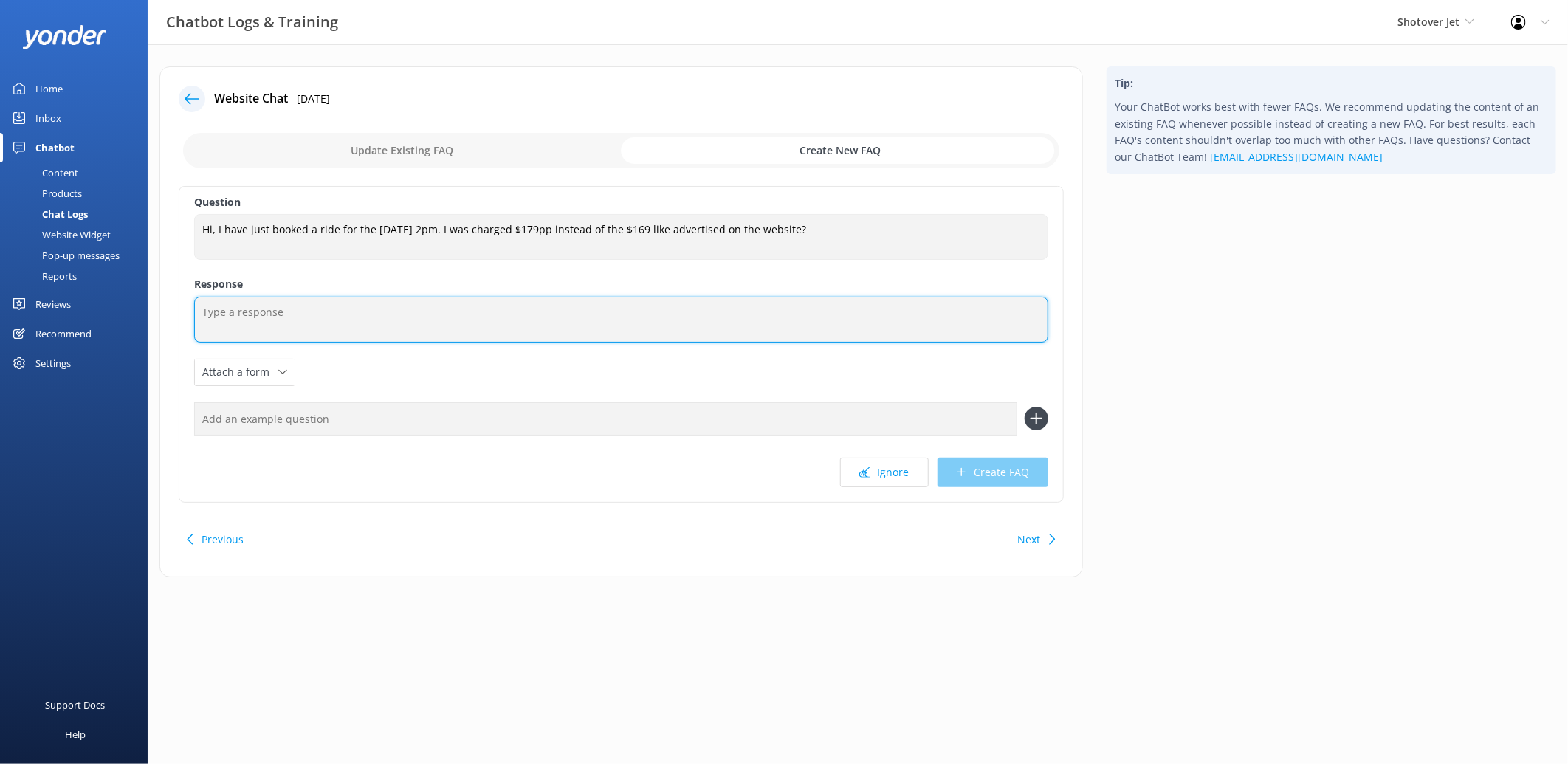
click at [266, 316] on textarea at bounding box center [621, 319] width 855 height 46
paste textarea "Thanks for your message. Our rates changed from 1st October, which is why you w…"
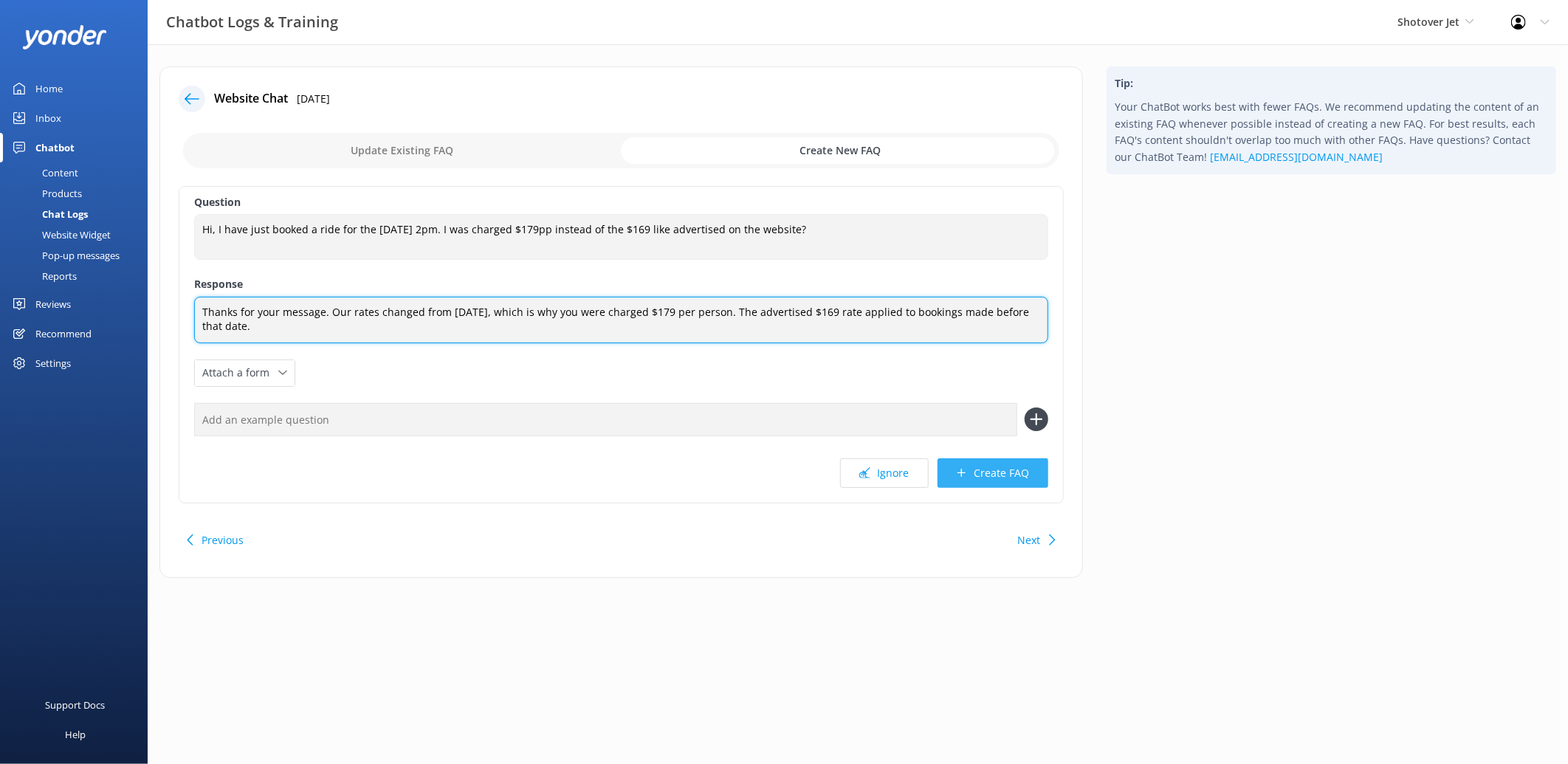
type textarea "Thanks for your message. Our rates changed from 1st October, which is why you w…"
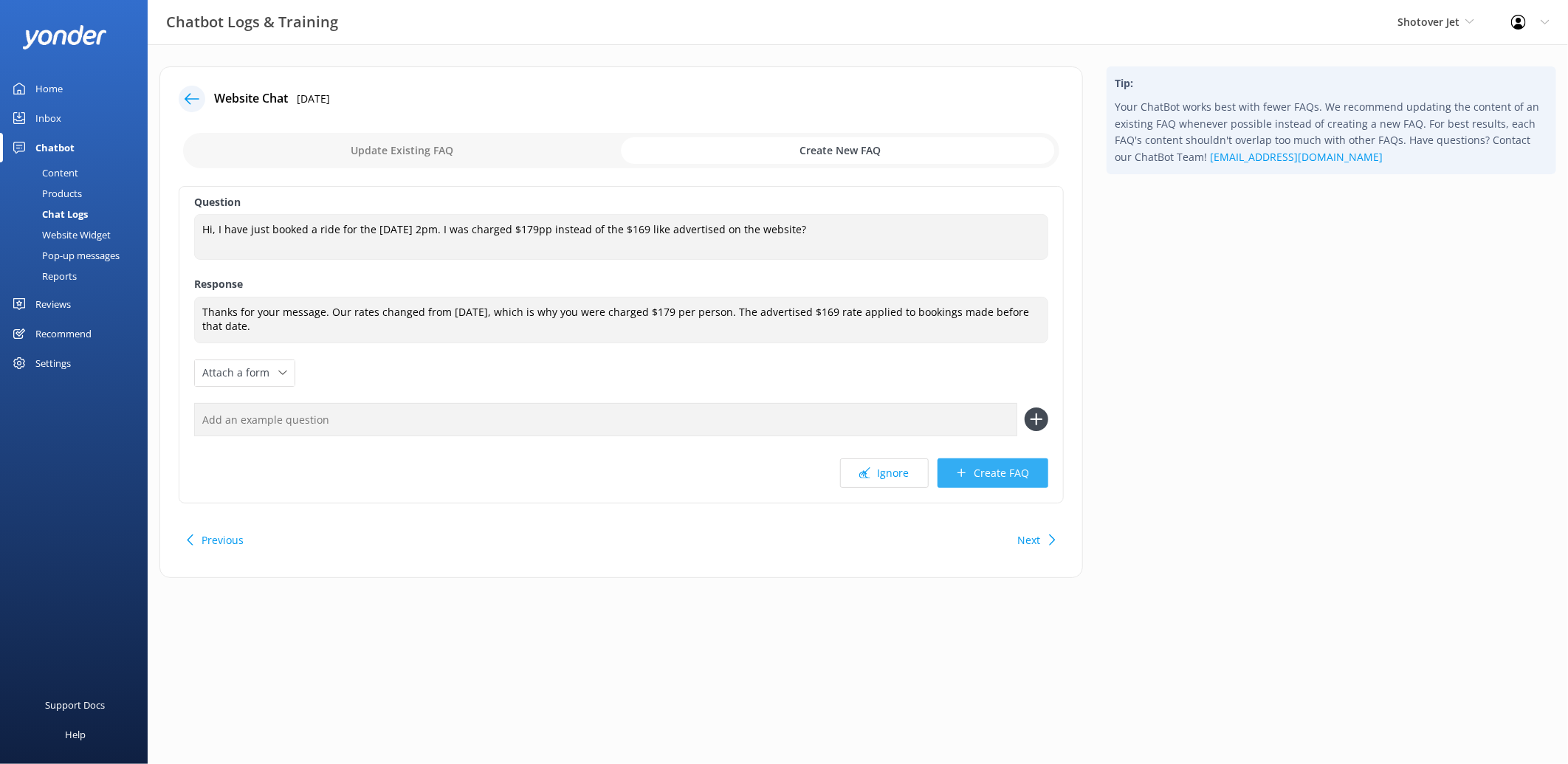
click at [959, 468] on icon at bounding box center [961, 473] width 11 height 11
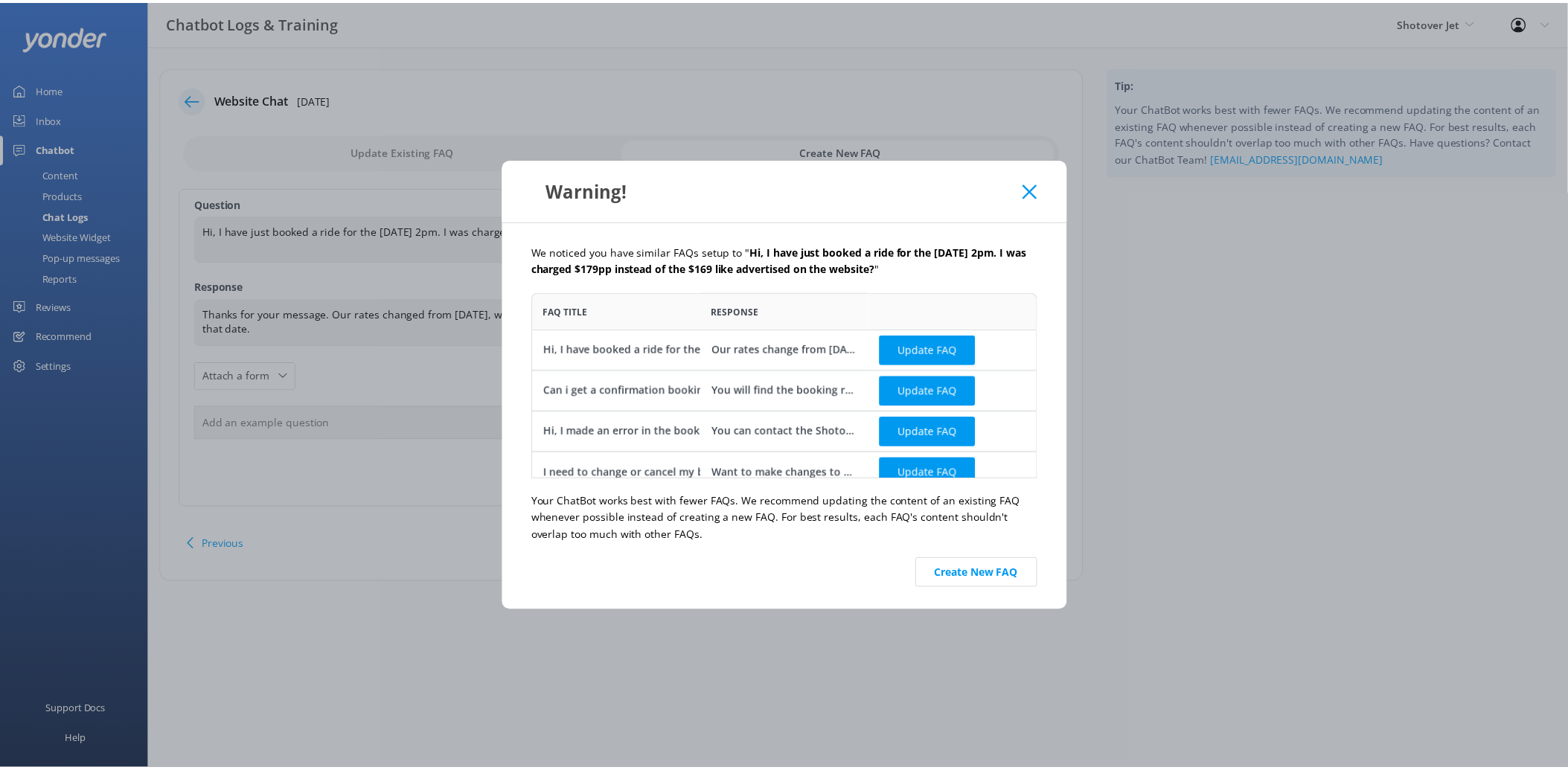
scroll to position [174, 497]
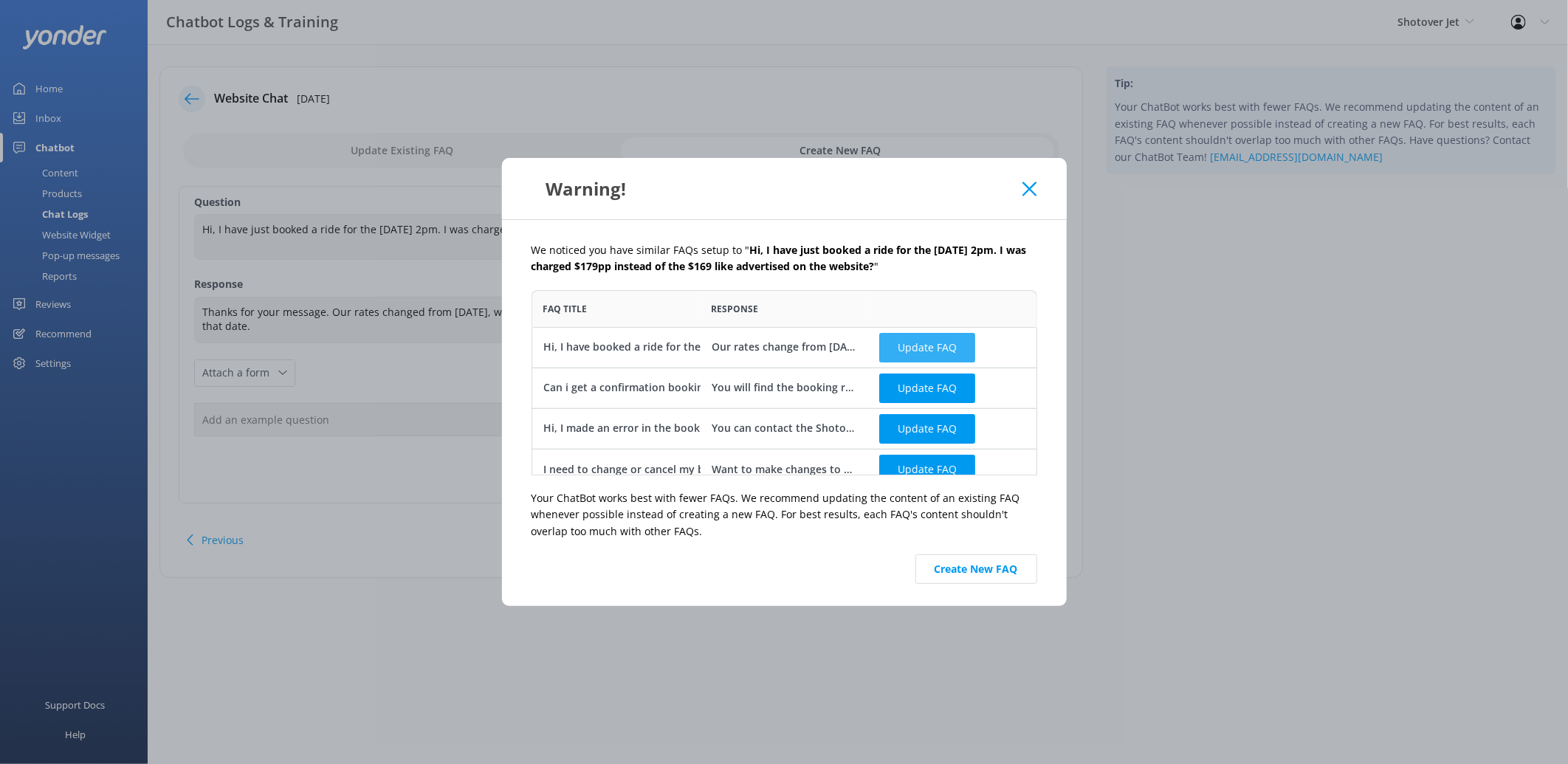
click at [908, 348] on button "Update FAQ" at bounding box center [927, 346] width 96 height 30
checkbox input "false"
type textarea "Our rates change from 1st October, which is why you were charged $179 per perso…"
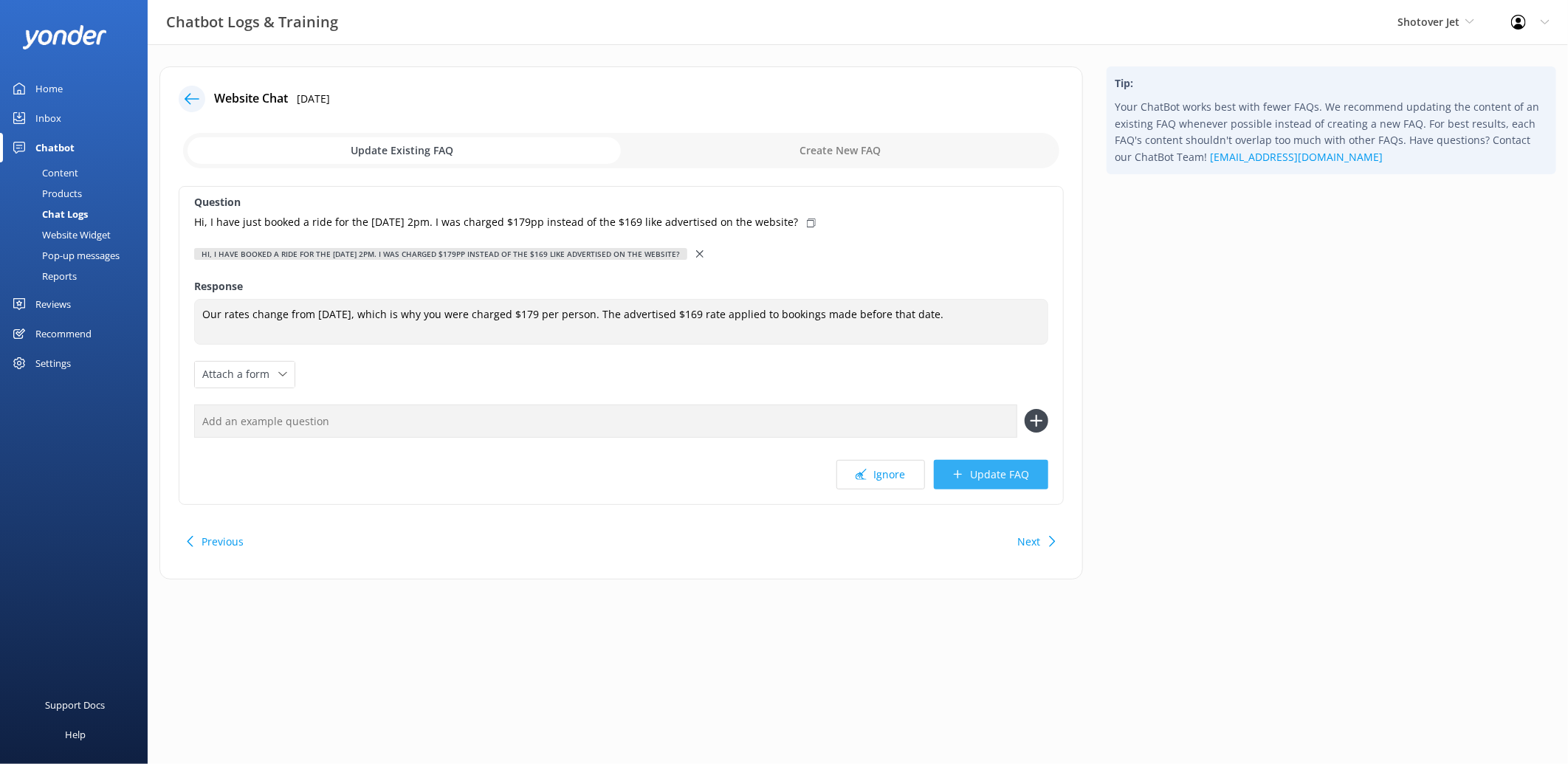
click at [1001, 480] on button "Update FAQ" at bounding box center [991, 475] width 115 height 30
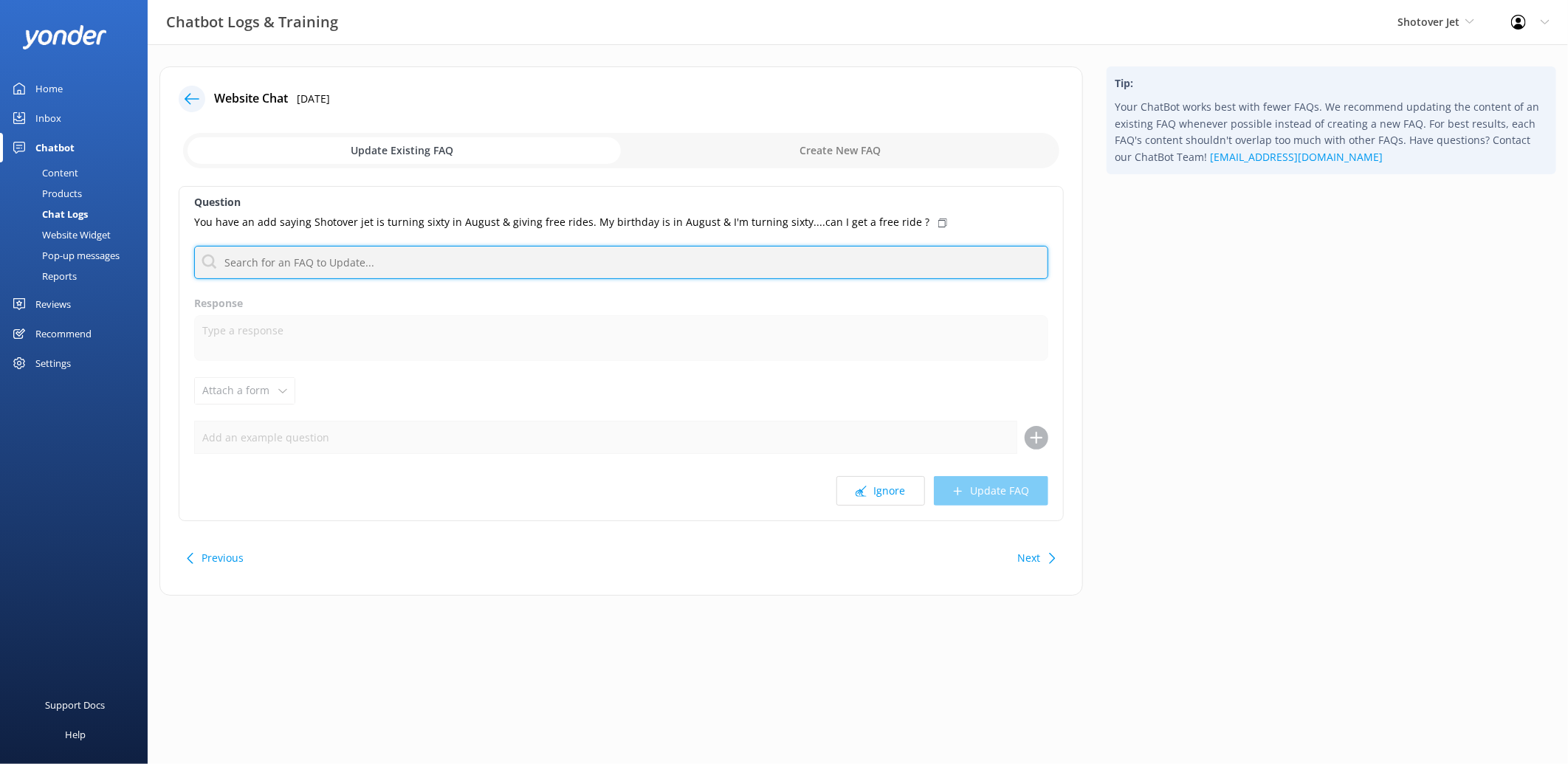
click at [720, 270] on input "text" at bounding box center [621, 262] width 855 height 33
type input "contact us"
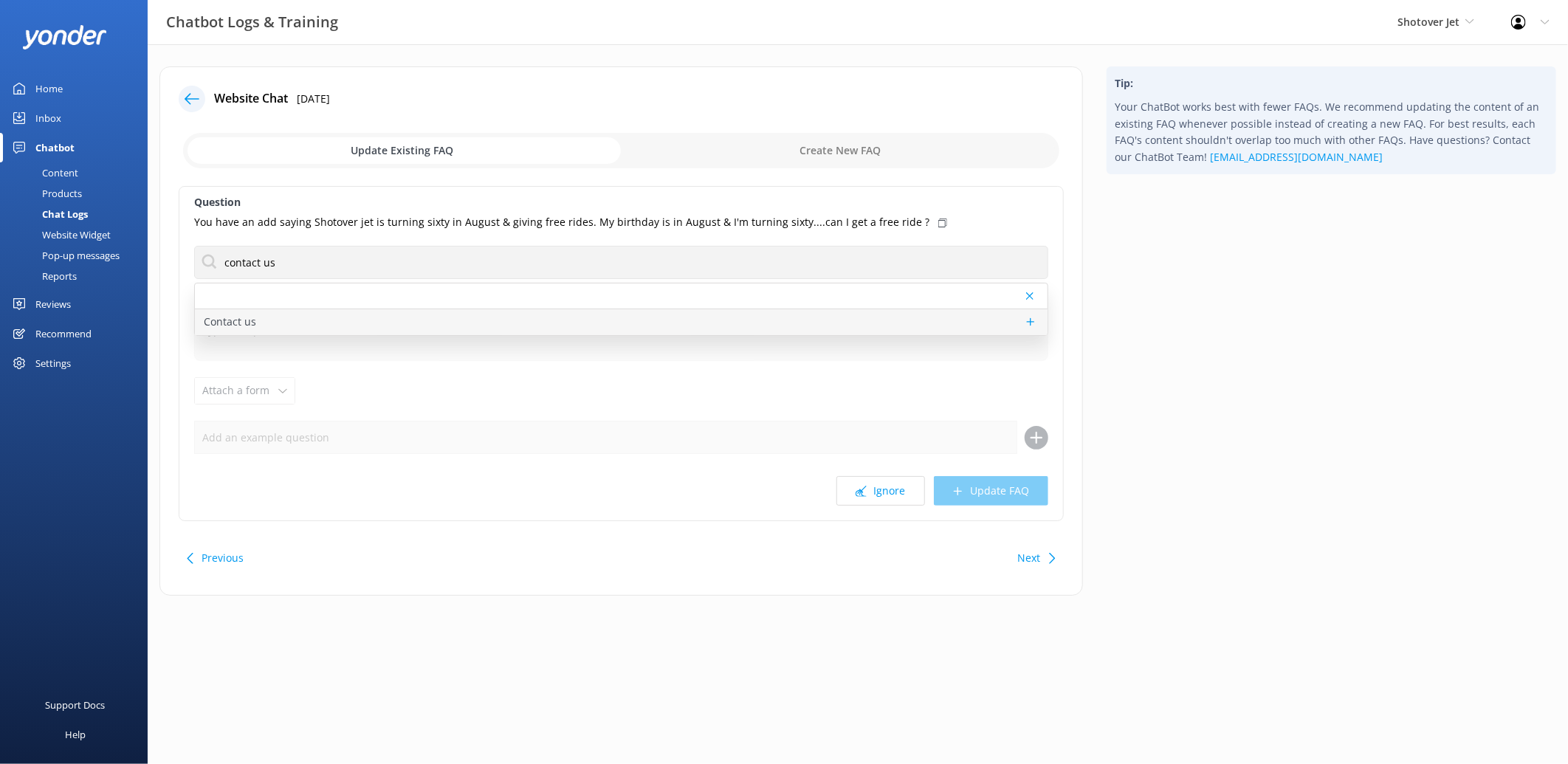
click at [555, 320] on div "Contact us" at bounding box center [621, 322] width 853 height 26
type textarea "You can contact the Shotover Jet team at [PHONE_NUMBER] (International), 0800 7…"
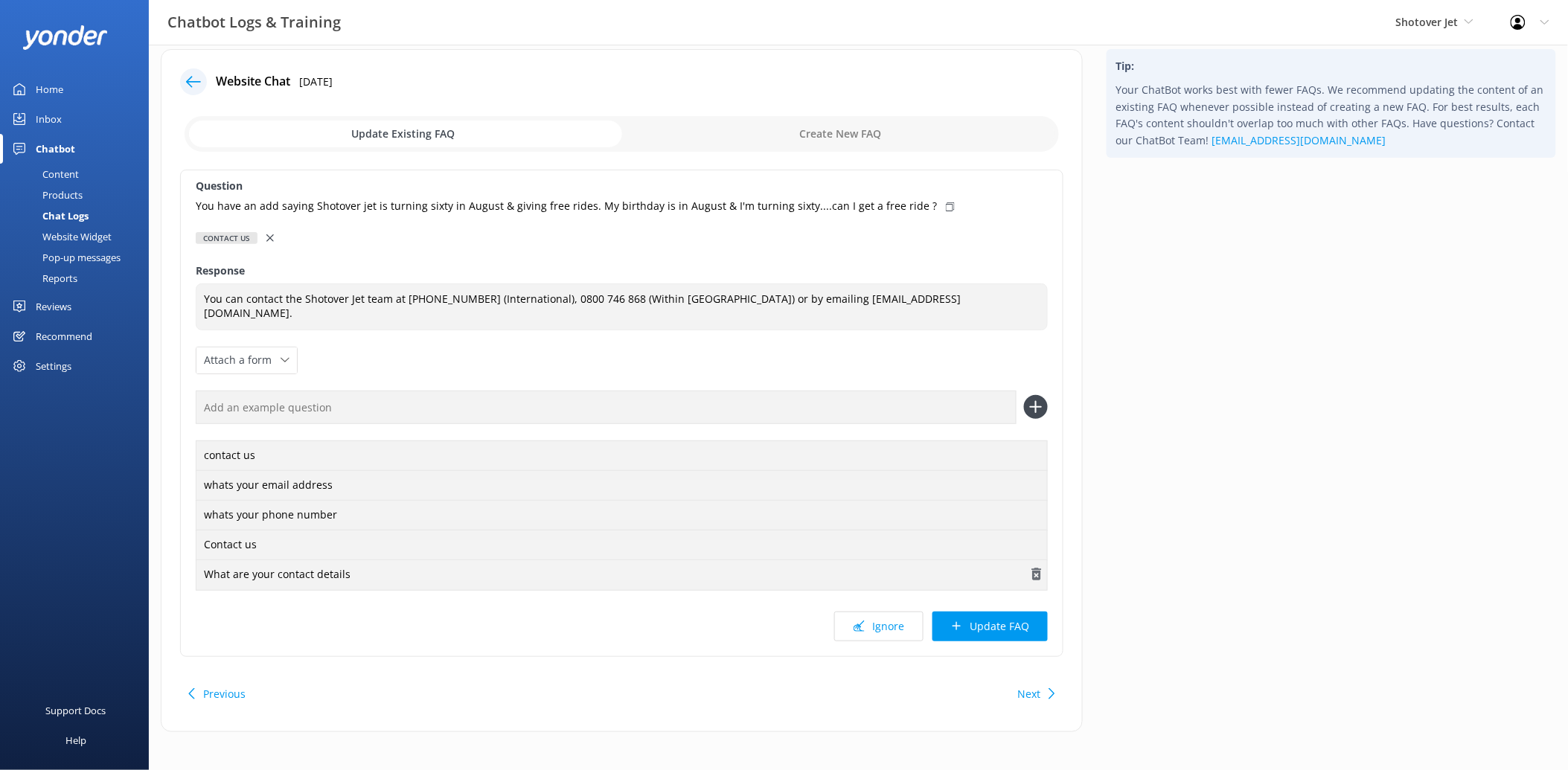
scroll to position [23, 0]
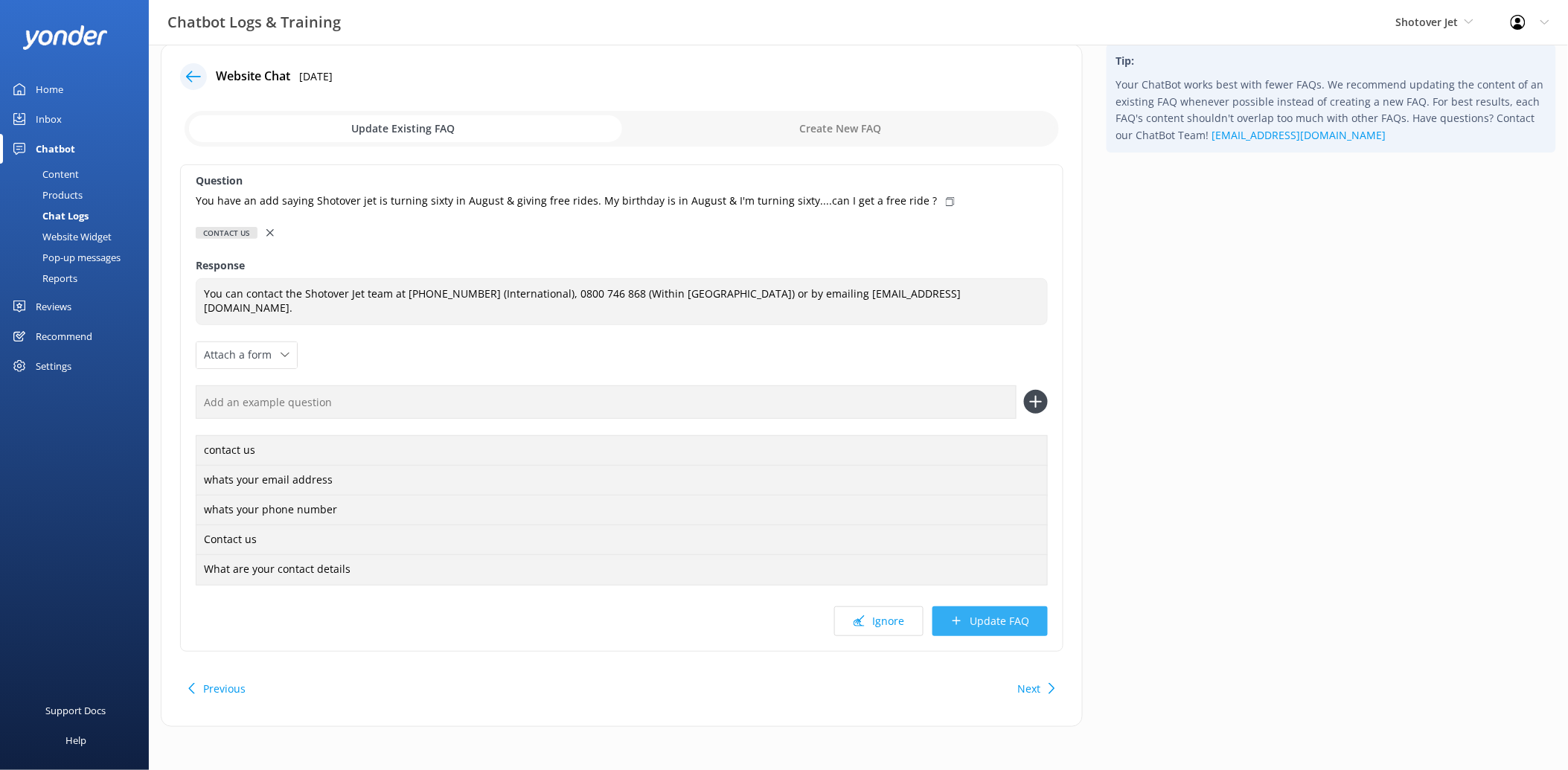
click at [990, 616] on button "Update FAQ" at bounding box center [990, 621] width 116 height 30
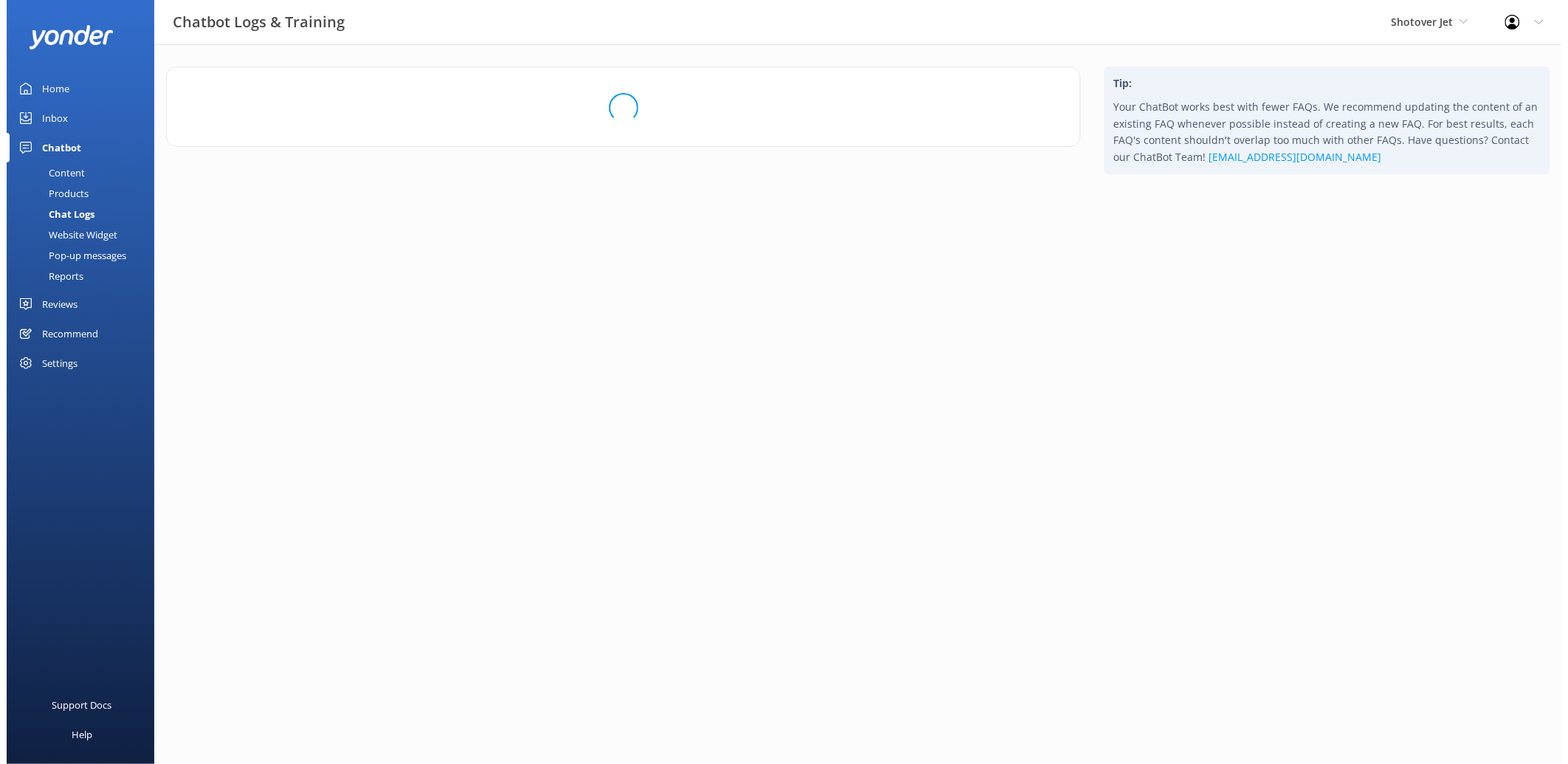
scroll to position [0, 0]
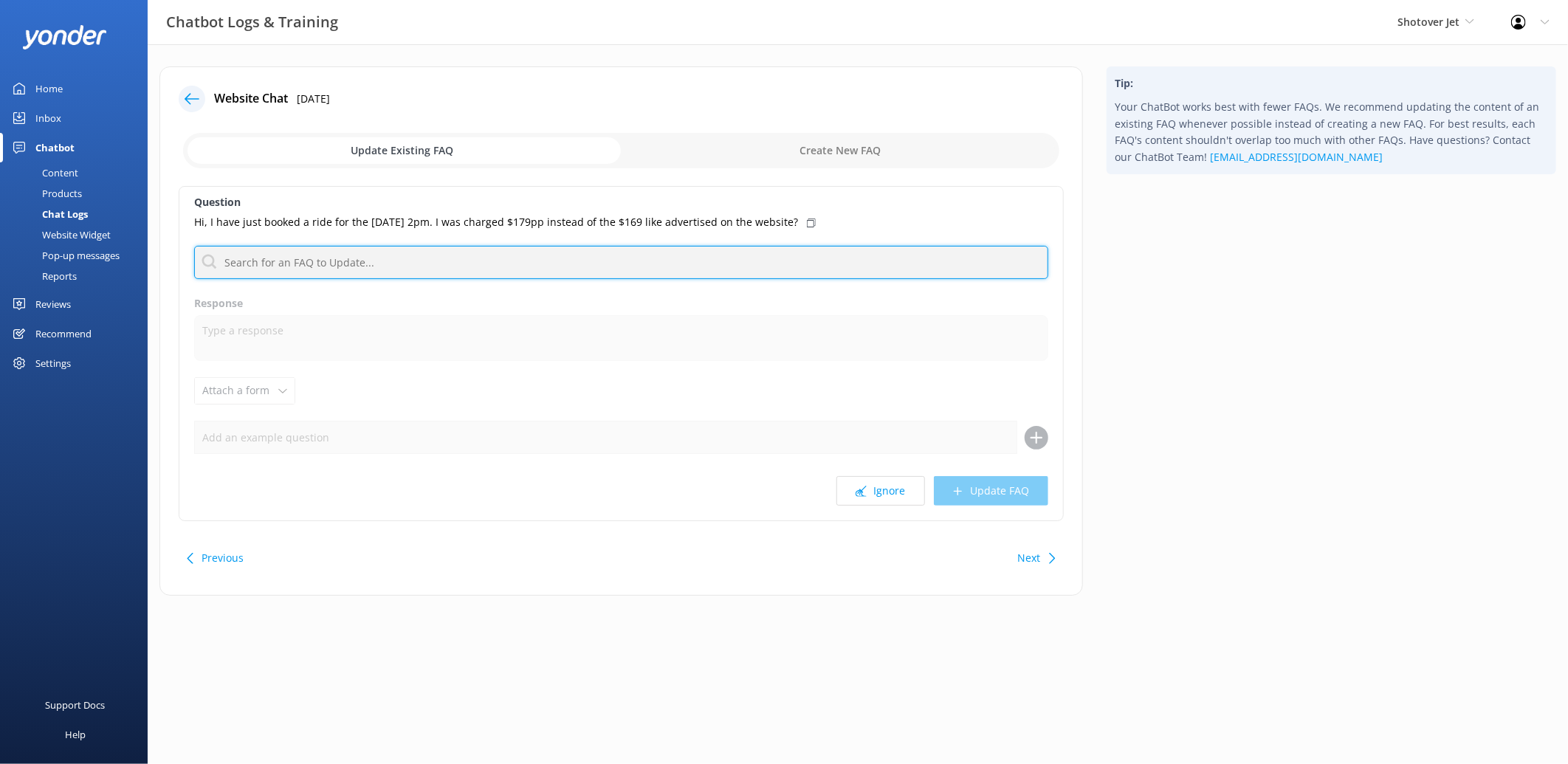
click at [324, 257] on input "text" at bounding box center [621, 262] width 855 height 33
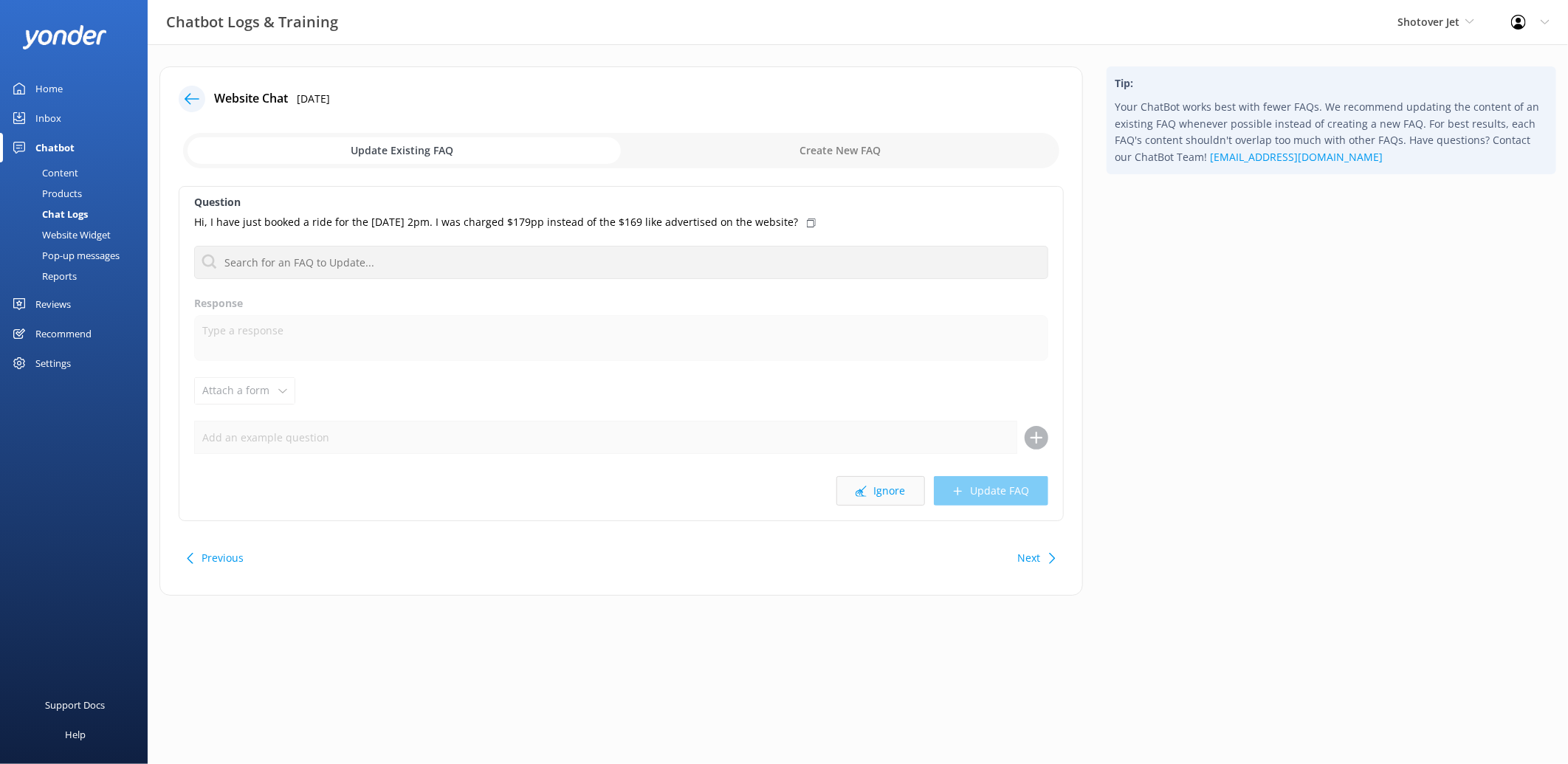
click at [891, 497] on button "Ignore" at bounding box center [881, 491] width 89 height 30
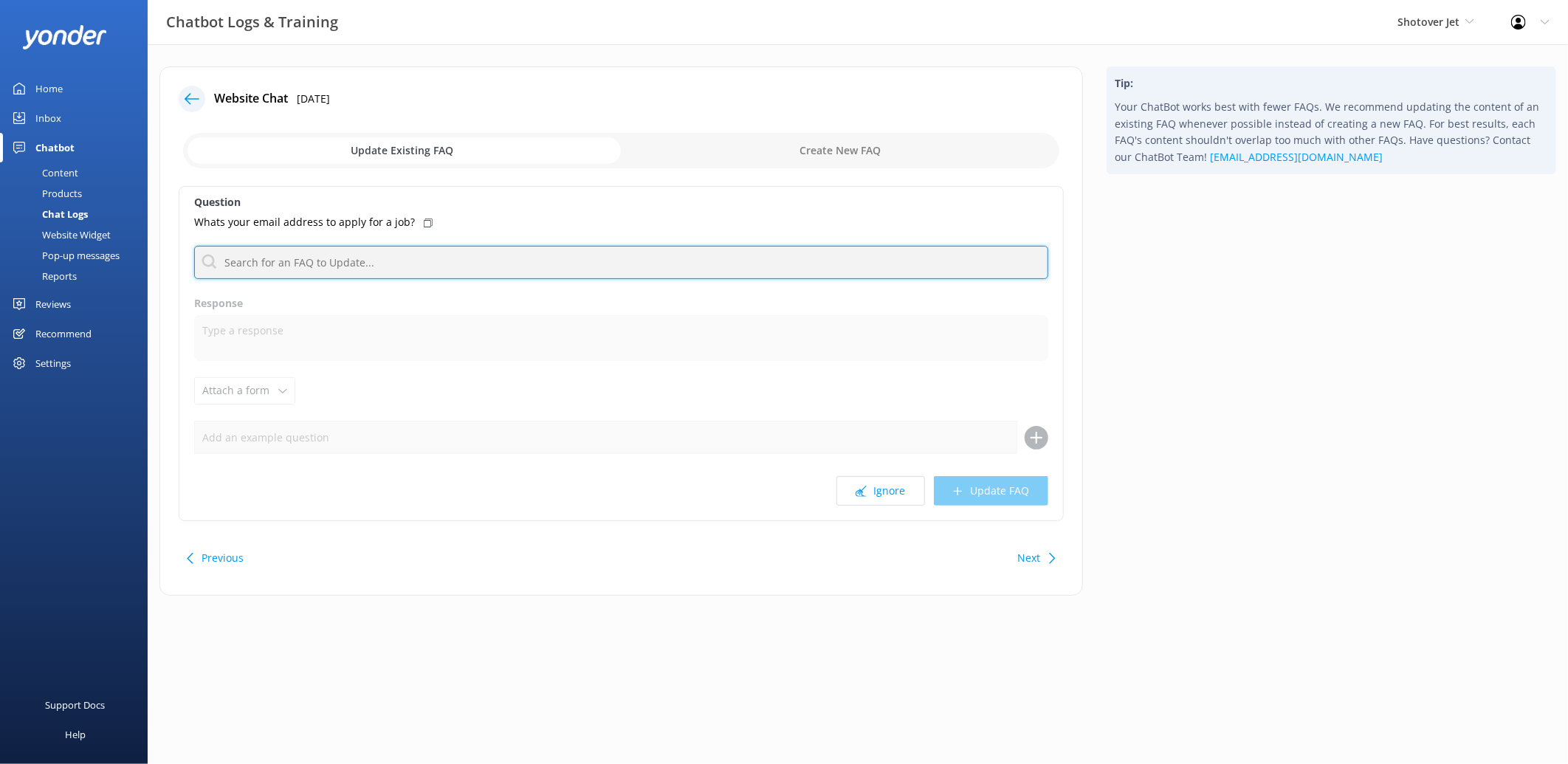
click at [505, 263] on input "text" at bounding box center [621, 262] width 855 height 33
click at [347, 264] on input "job" at bounding box center [621, 262] width 855 height 33
drag, startPoint x: 347, startPoint y: 264, endPoint x: 118, endPoint y: 240, distance: 230.3
click at [118, 240] on div "Chatbot Logs & Training Shotover Jet Shotover Jet Dart River Adventures Profile…" at bounding box center [784, 342] width 1568 height 596
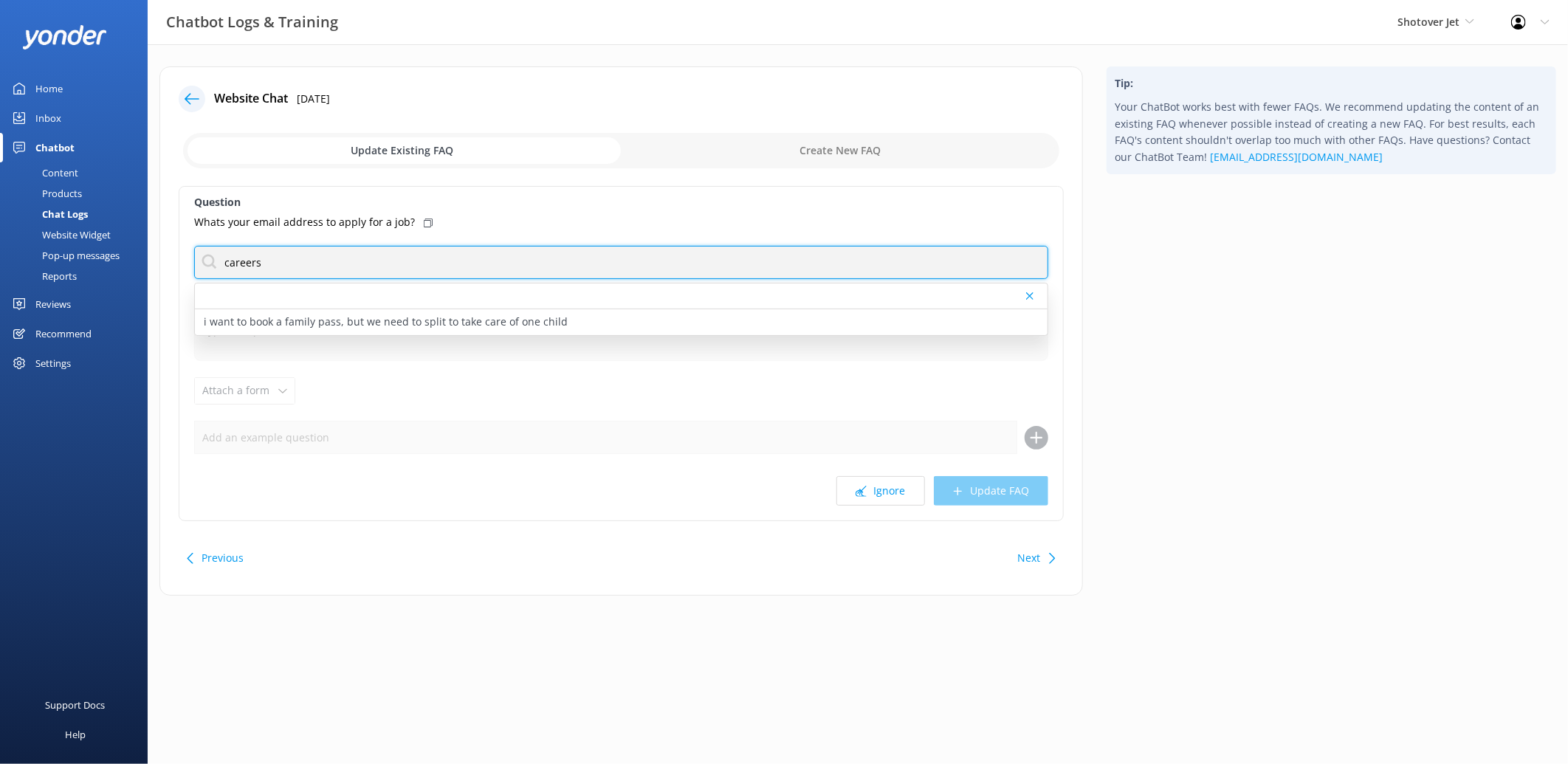
type input "careers"
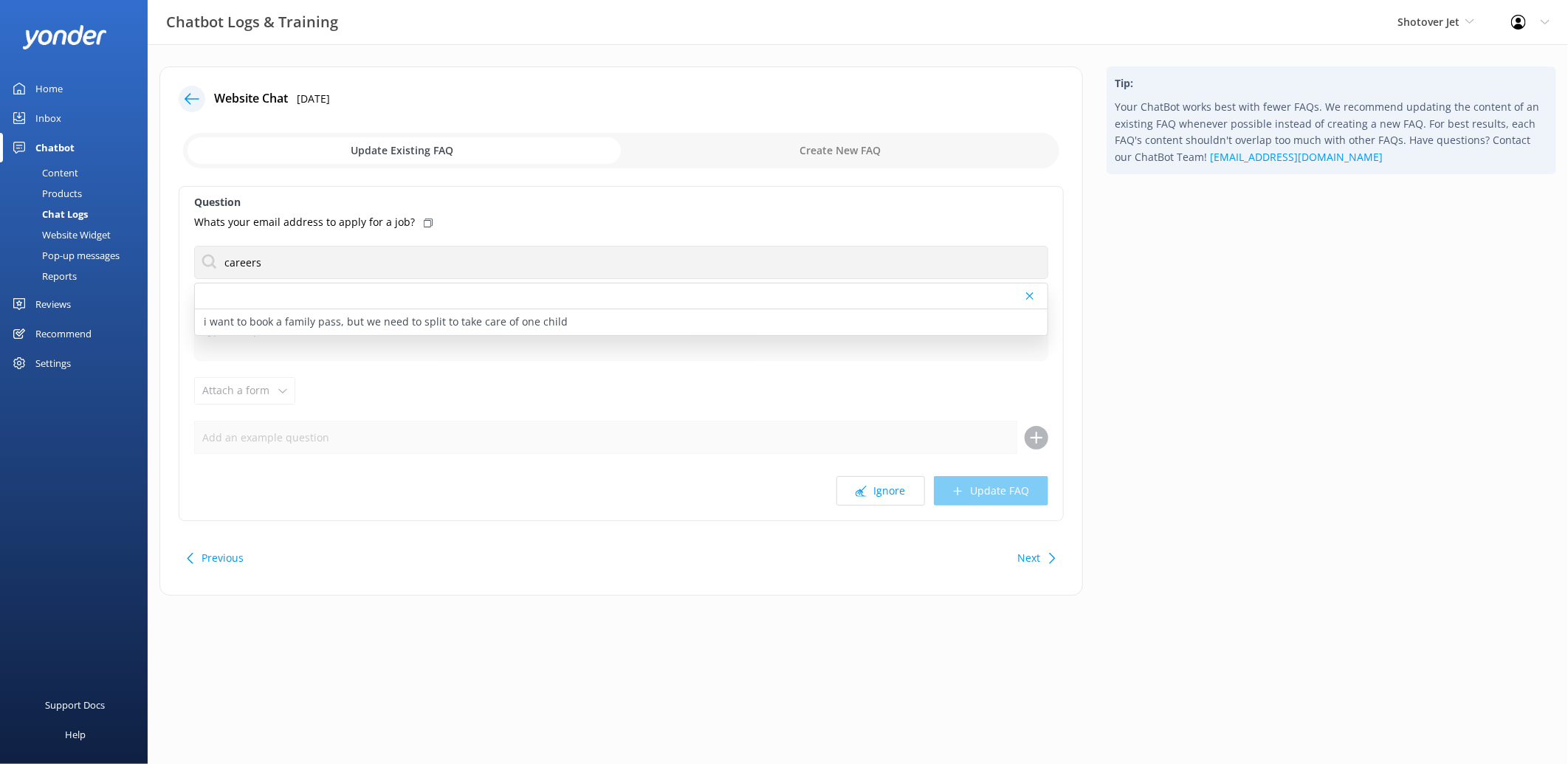
click at [533, 401] on div "Question Whats your email address to apply for a job? careers i want to book a …" at bounding box center [621, 354] width 885 height 335
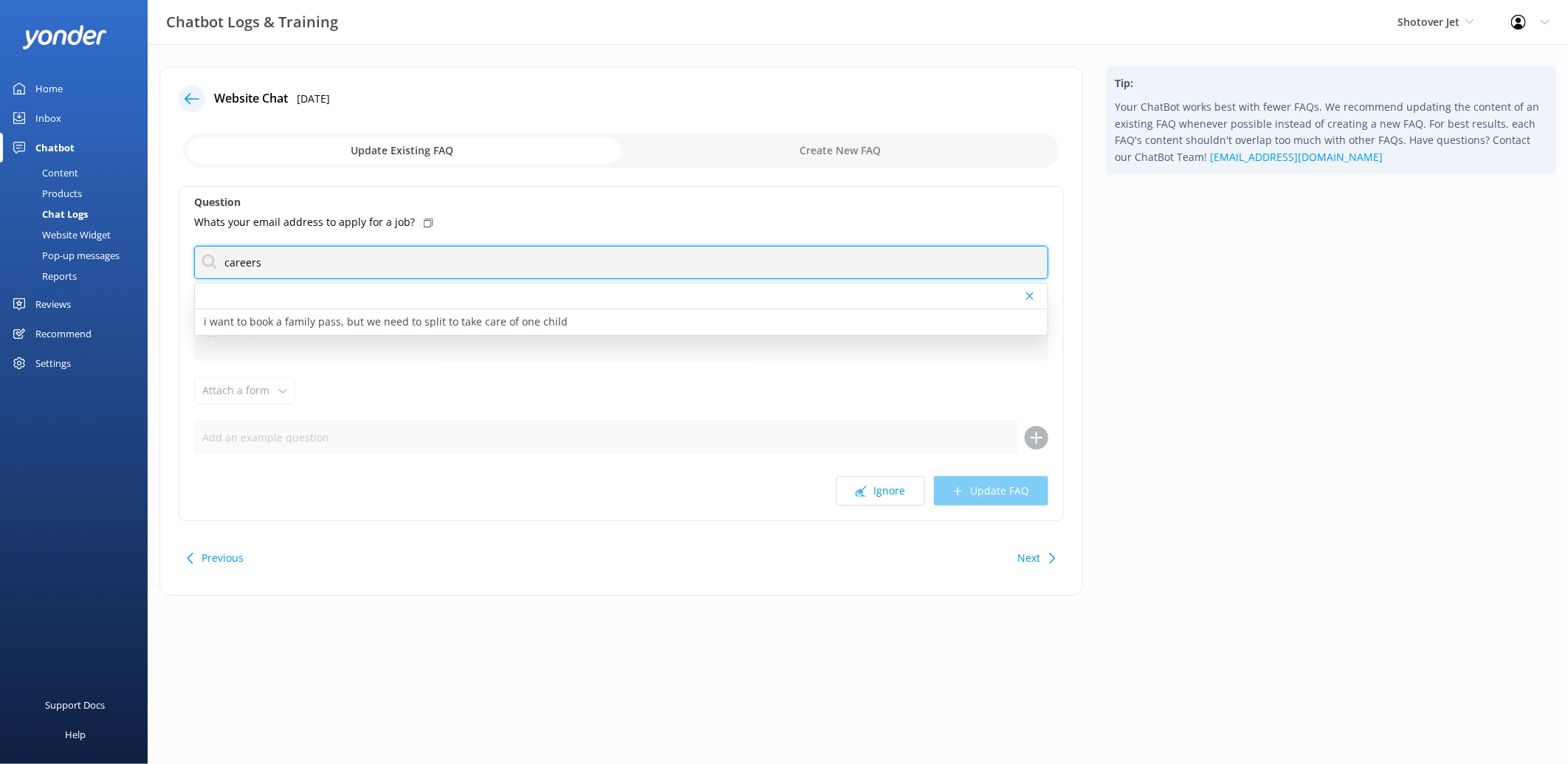
drag, startPoint x: 282, startPoint y: 269, endPoint x: 119, endPoint y: 242, distance: 165.2
click at [119, 246] on div "Chatbot Logs & Training Shotover Jet Shotover Jet Dart River Adventures Profile…" at bounding box center [784, 342] width 1568 height 596
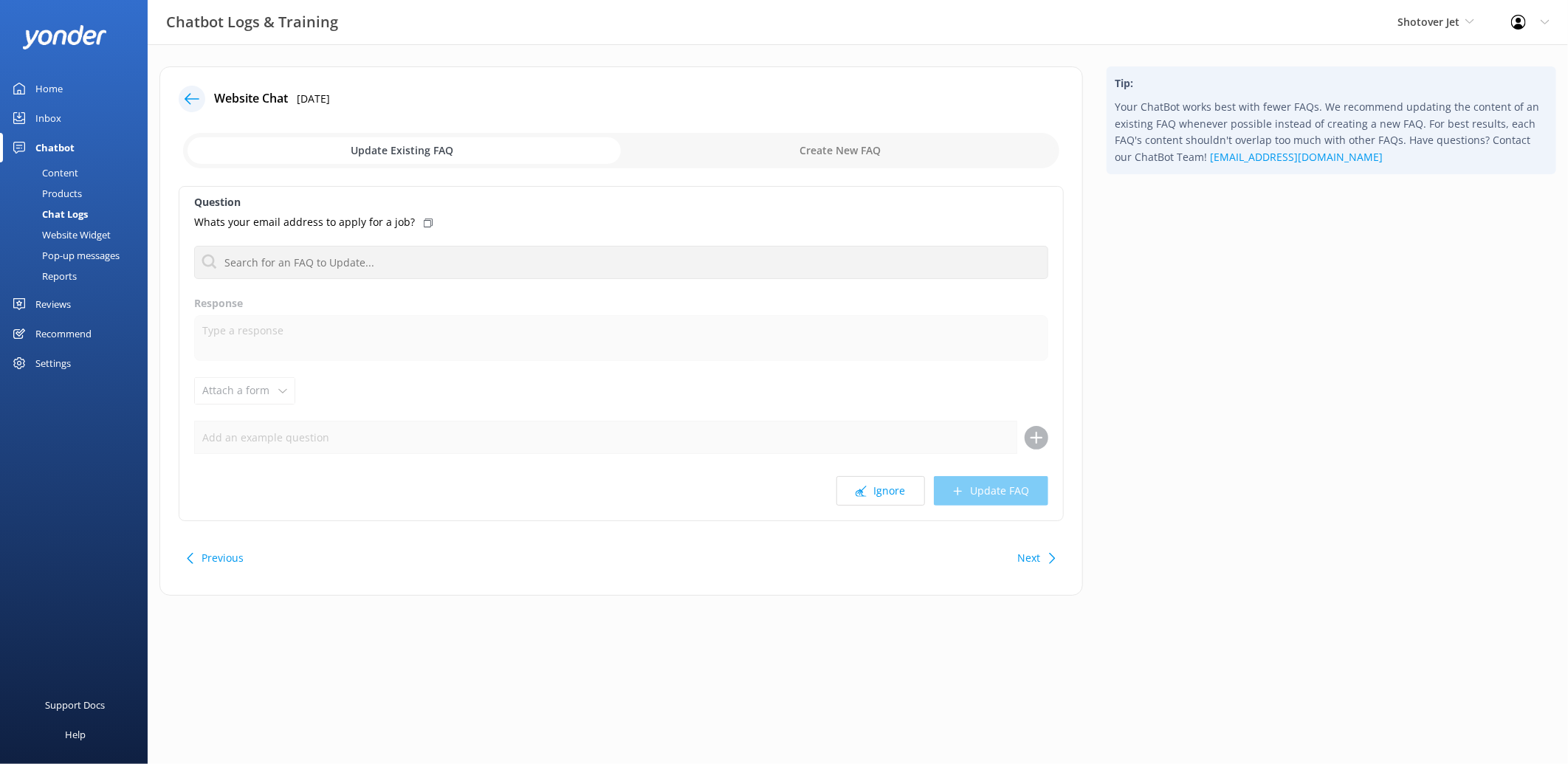
click at [837, 146] on input "checkbox" at bounding box center [620, 150] width 876 height 35
checkbox input "true"
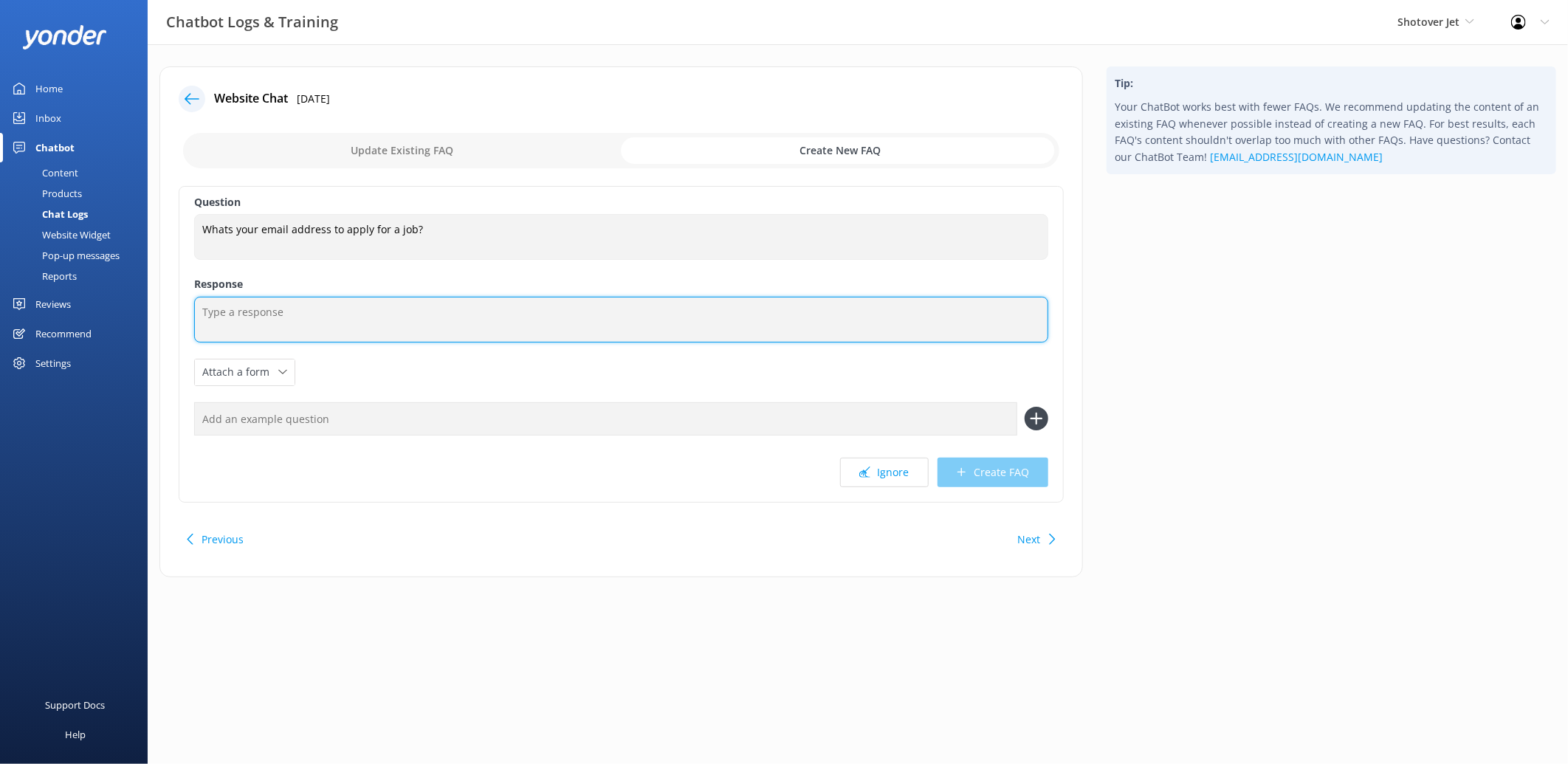
click at [367, 327] on textarea at bounding box center [621, 319] width 855 height 46
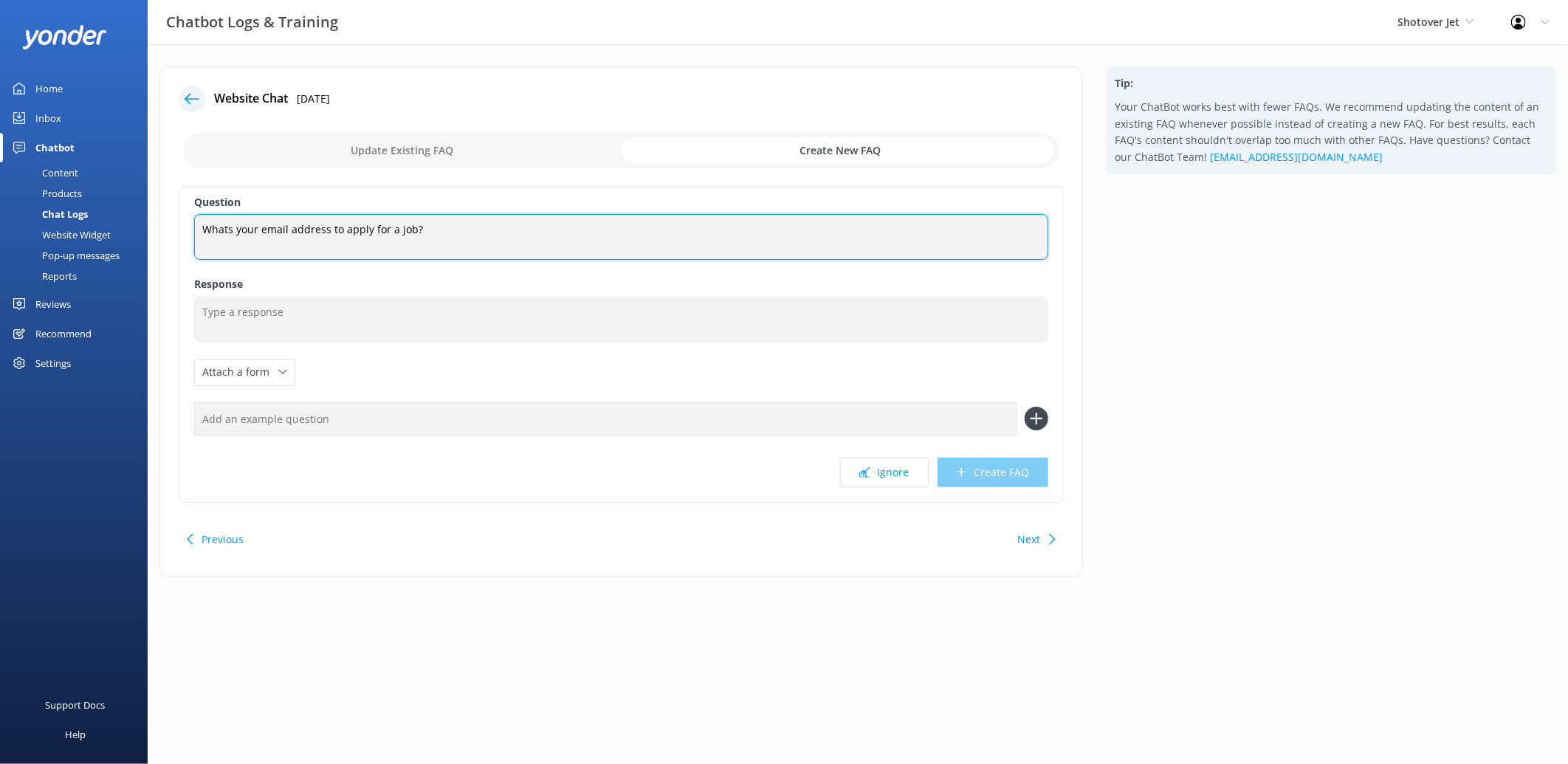
drag, startPoint x: 510, startPoint y: 230, endPoint x: 175, endPoint y: 231, distance: 335.0
click at [175, 231] on div "Website Chat 1st Aug 2025 Update Existing FAQ Create New FAQ Question Whats you…" at bounding box center [620, 321] width 923 height 511
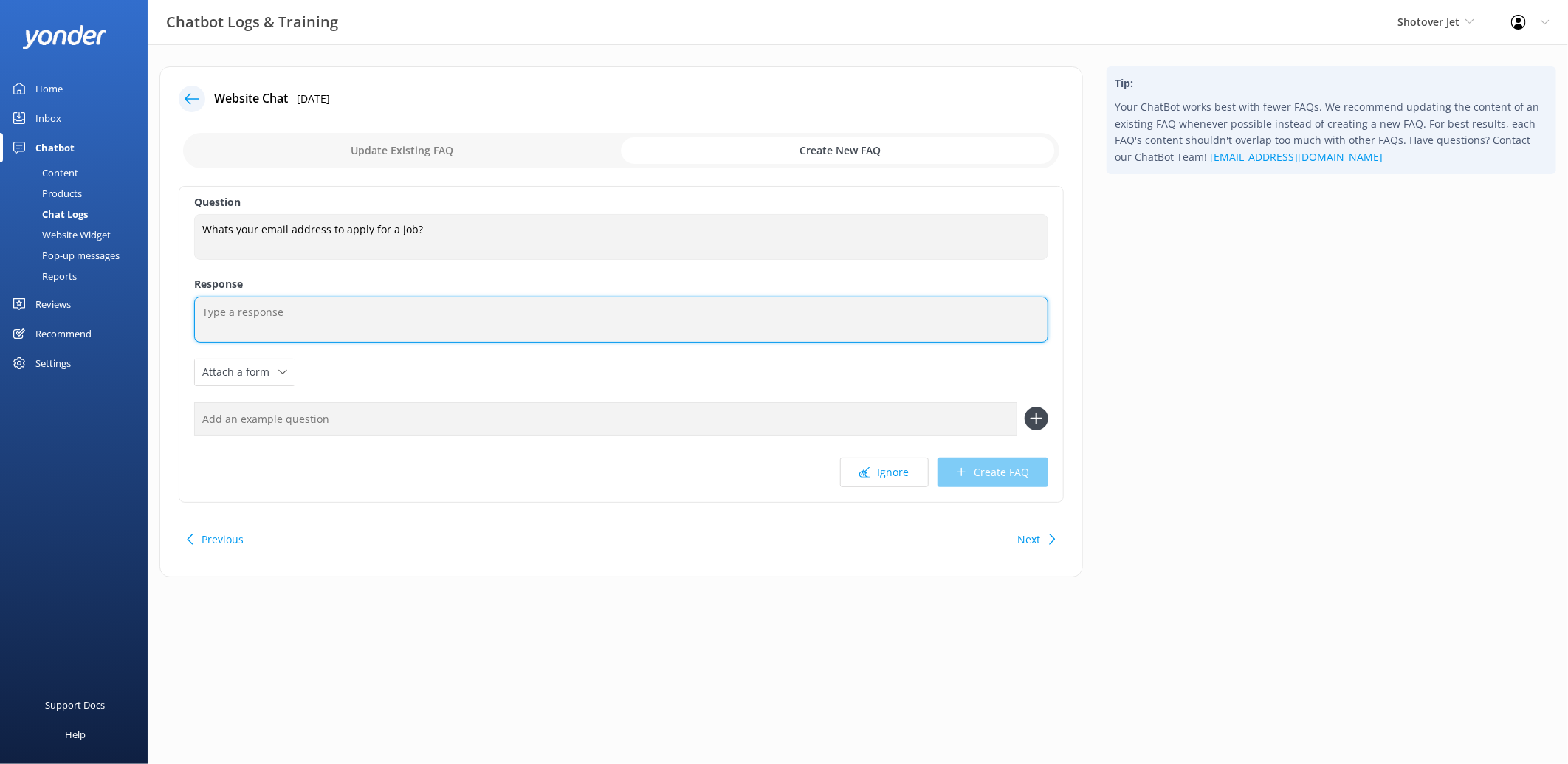
click at [387, 311] on textarea at bounding box center [621, 319] width 855 height 46
paste textarea "Thanks for your interest in joining us. All current job opportunities are liste…"
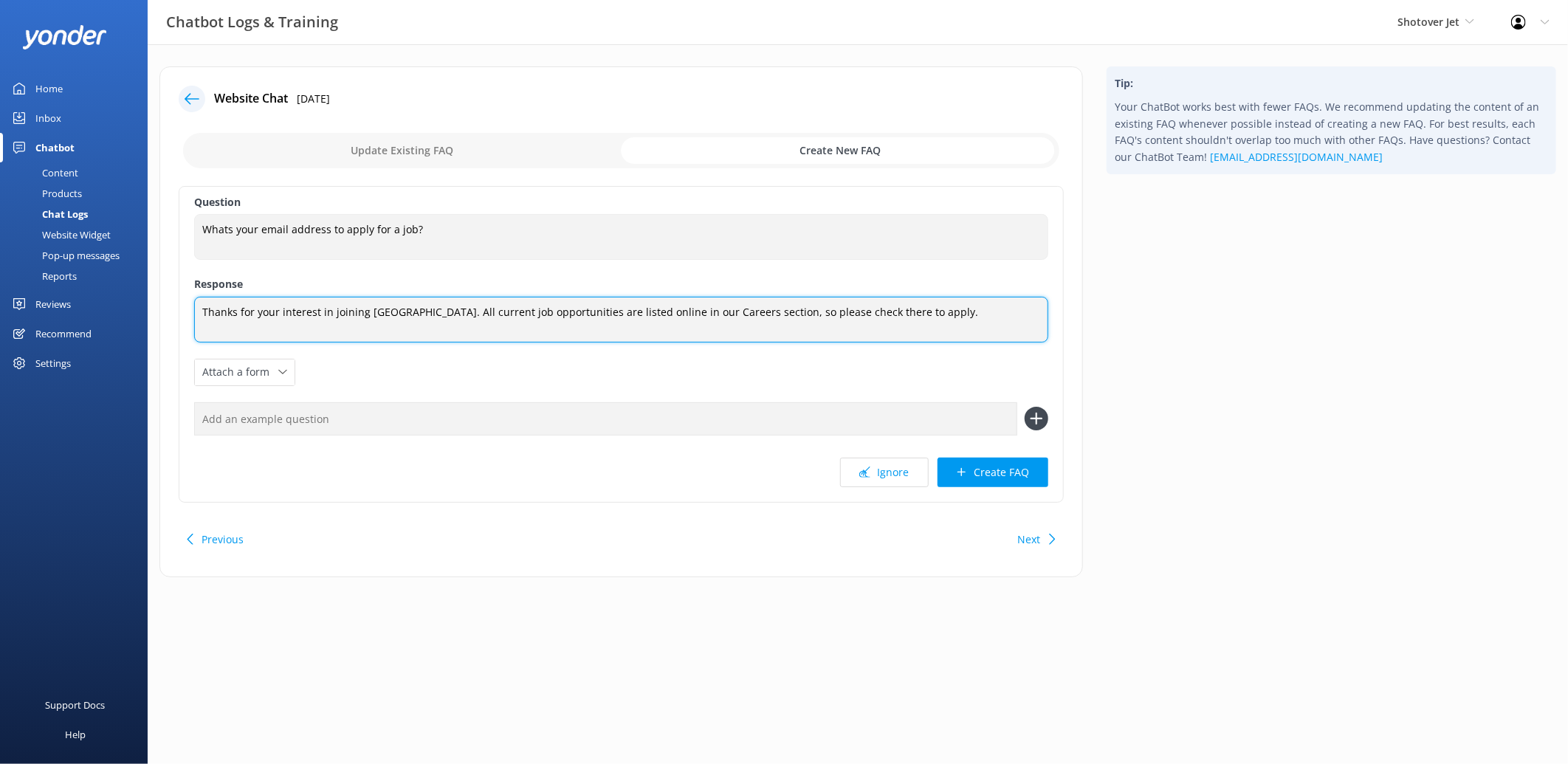
type textarea "Thanks for your interest in joining us. All current job opportunities are liste…"
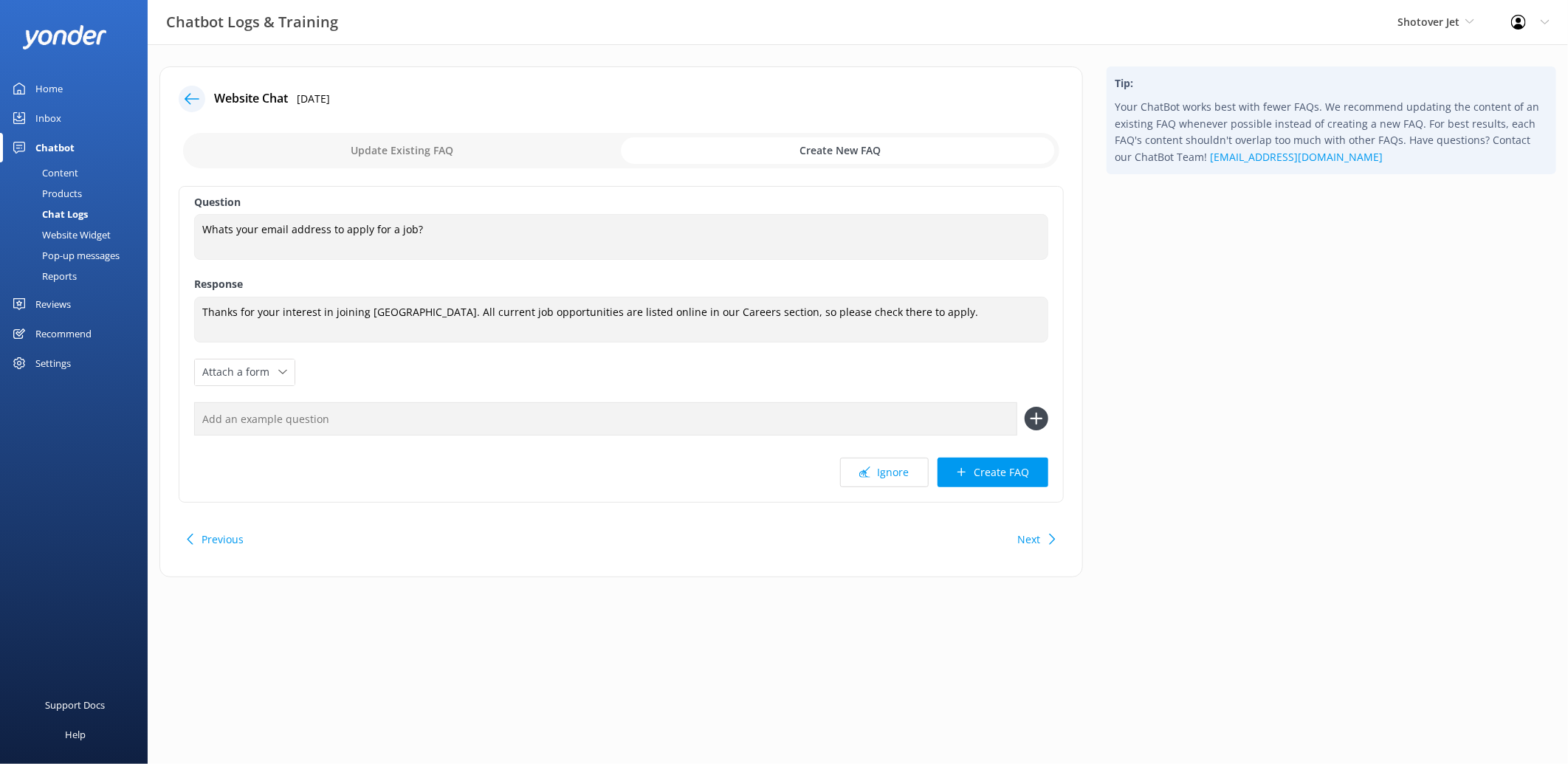
click at [420, 455] on div "Question Whats your email address to apply for a job? Whats your email address …" at bounding box center [621, 344] width 885 height 316
click at [978, 474] on button "Create FAQ" at bounding box center [993, 472] width 110 height 30
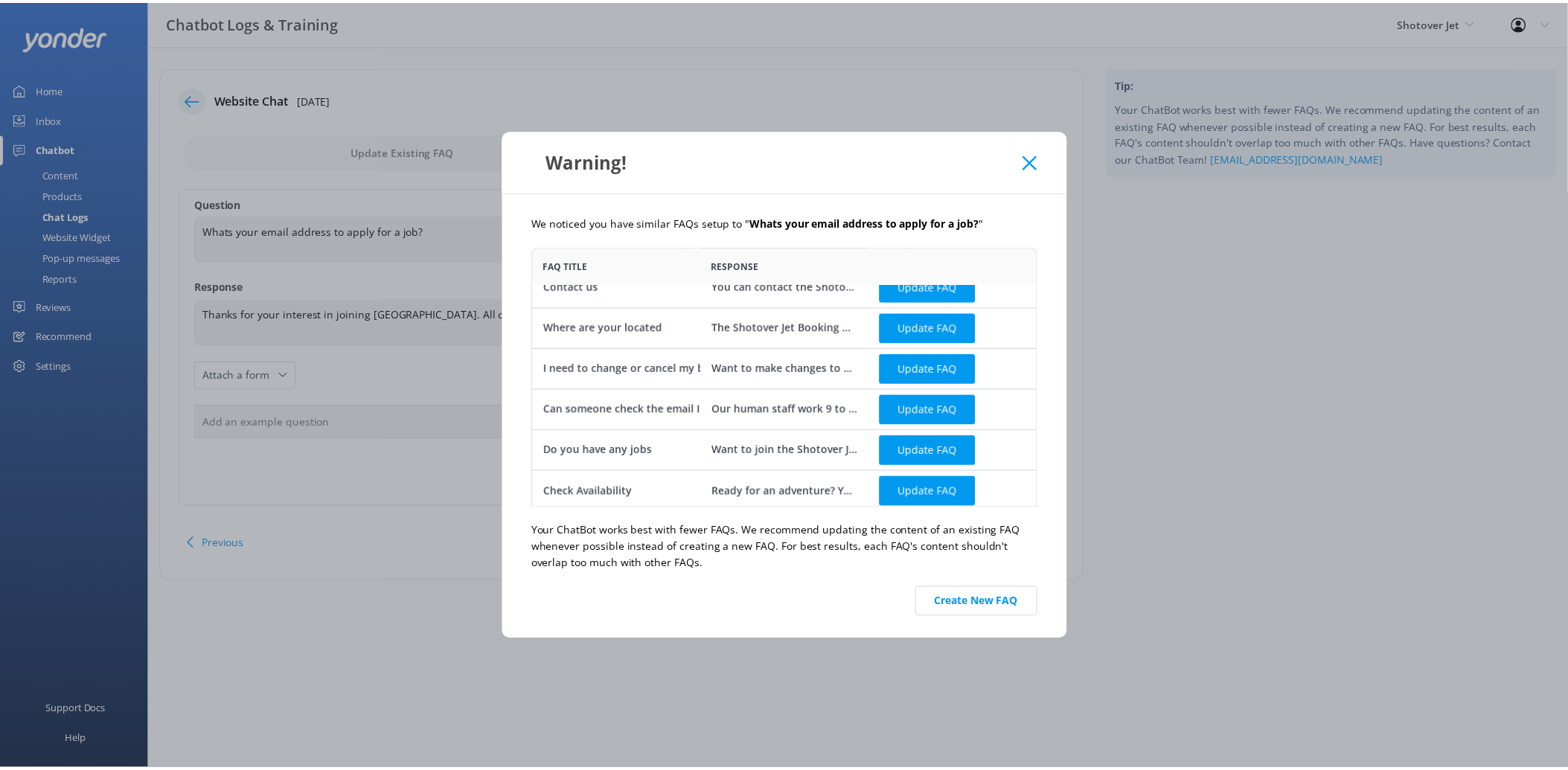
scroll to position [22, 0]
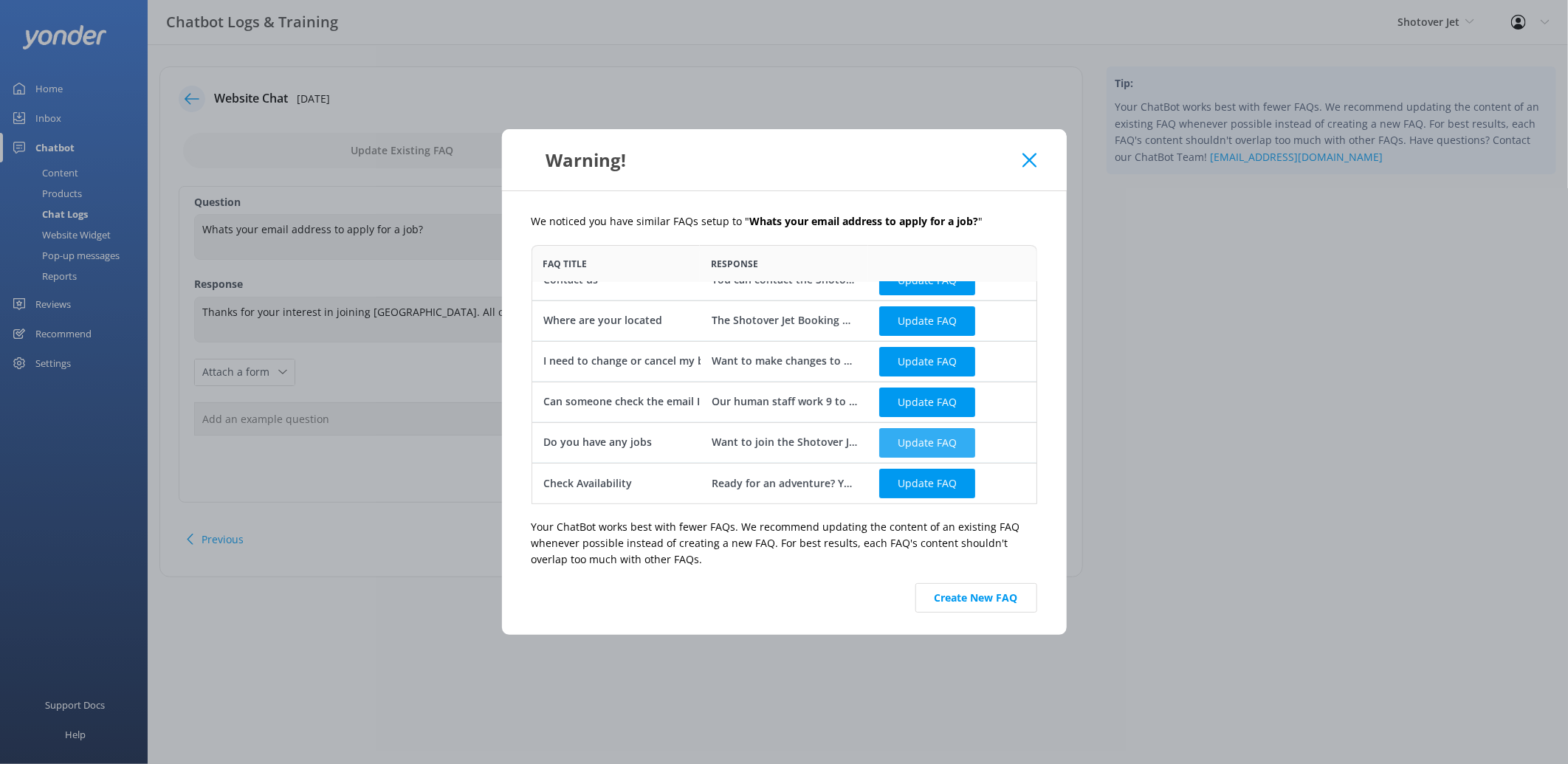
click at [935, 444] on button "Update FAQ" at bounding box center [927, 442] width 96 height 30
checkbox input "false"
type textarea "Want to join the Shotover Jet team? You can search our job opportunities at htt…"
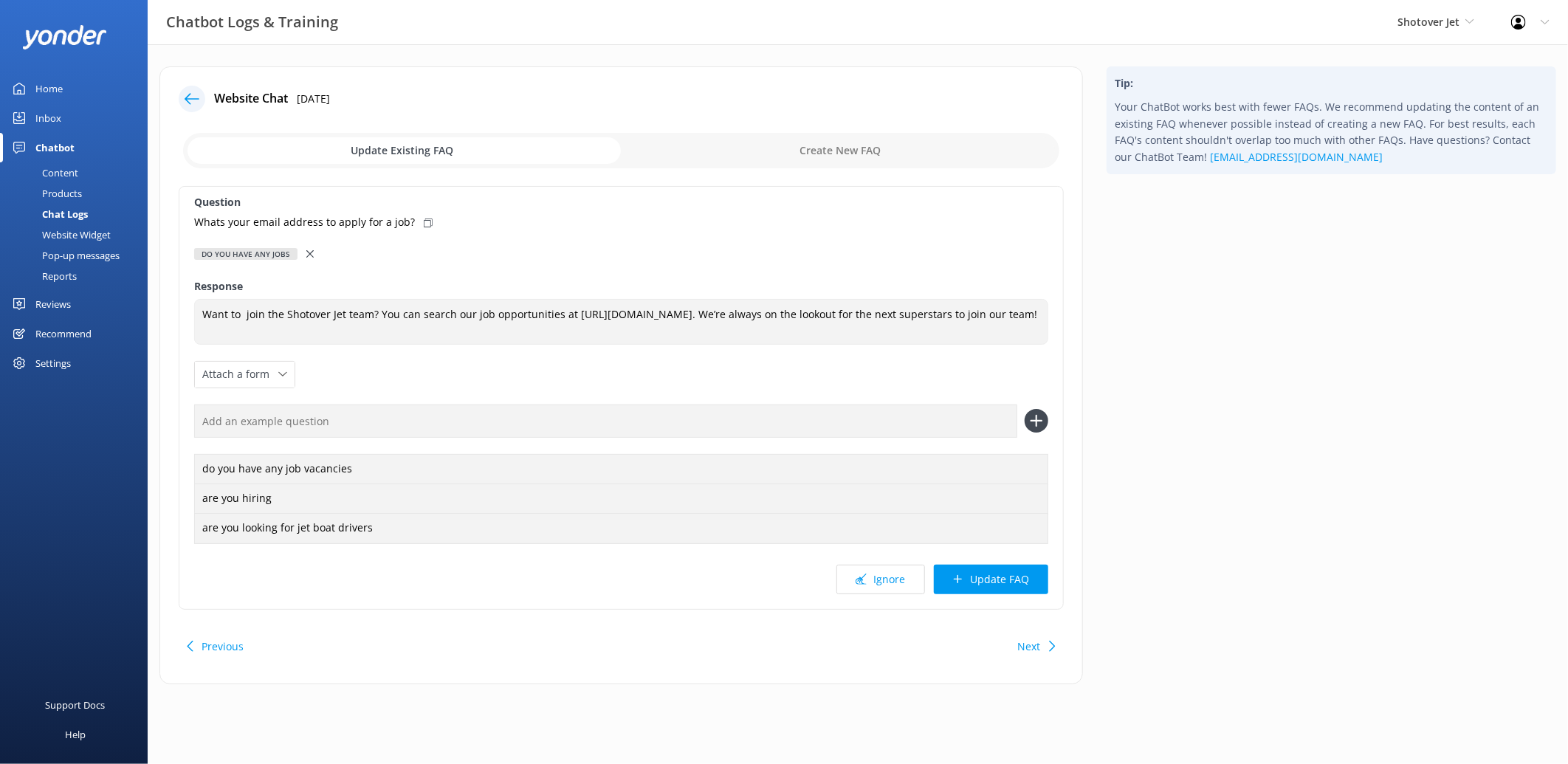
click at [424, 219] on icon at bounding box center [429, 223] width 9 height 9
click at [532, 418] on input "text" at bounding box center [606, 420] width 823 height 33
paste input "Whats your email address to apply for a job?"
type input "Whats your email address to apply for a job?"
click at [1034, 418] on icon at bounding box center [1036, 420] width 24 height 24
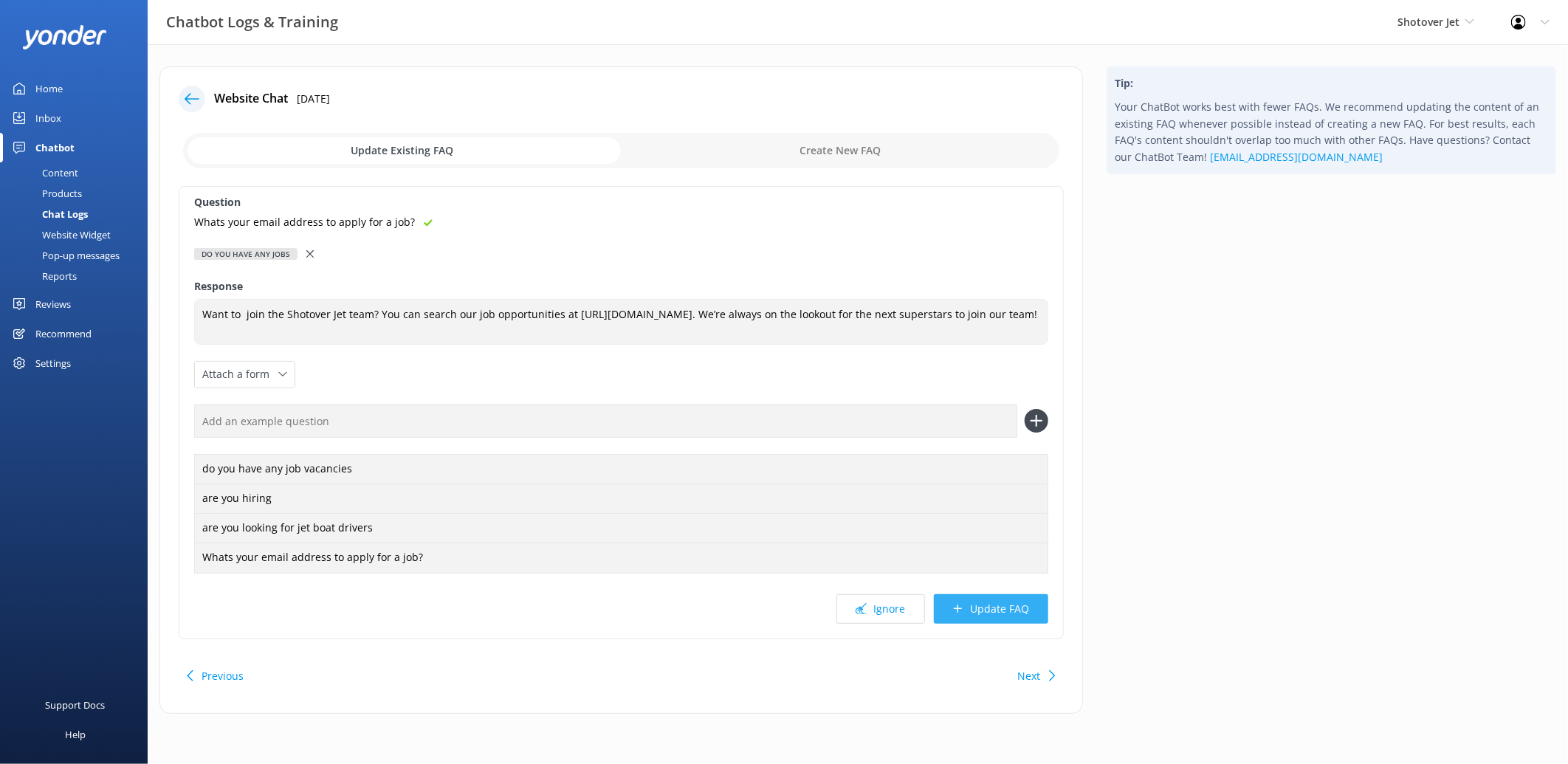
click at [1027, 610] on button "Update FAQ" at bounding box center [991, 608] width 115 height 30
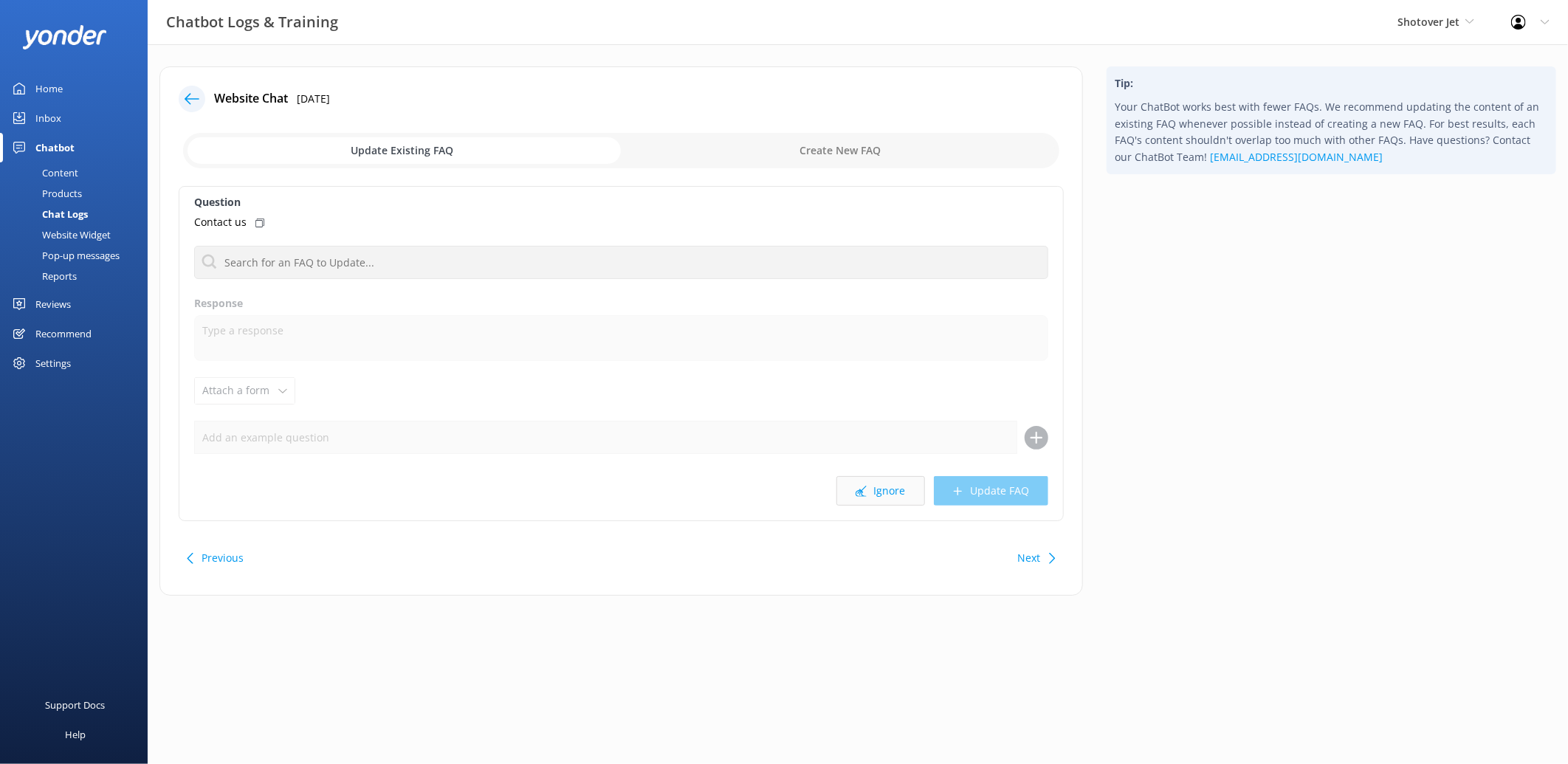
click at [874, 504] on button "Ignore" at bounding box center [881, 491] width 89 height 30
click at [874, 497] on button "Ignore" at bounding box center [881, 491] width 89 height 30
click at [874, 487] on button "Ignore" at bounding box center [881, 491] width 89 height 30
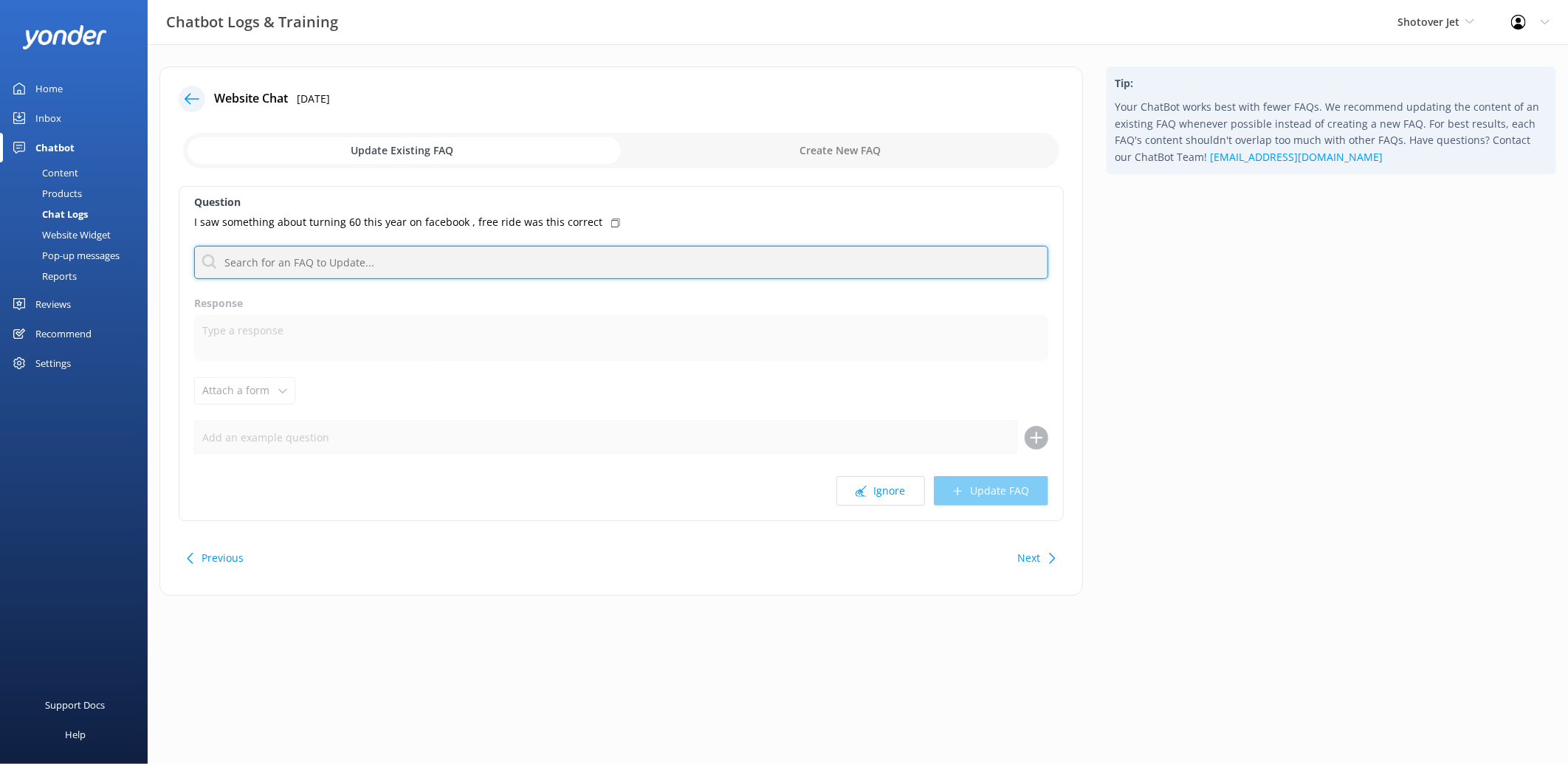
click at [401, 268] on input "text" at bounding box center [621, 262] width 855 height 33
click at [296, 263] on input "text" at bounding box center [621, 262] width 855 height 33
type input "60"
drag, startPoint x: 307, startPoint y: 264, endPoint x: 179, endPoint y: 260, distance: 128.1
click at [179, 260] on div "Question I saw something about turning 60 this year on facebook , free ride was…" at bounding box center [621, 354] width 885 height 335
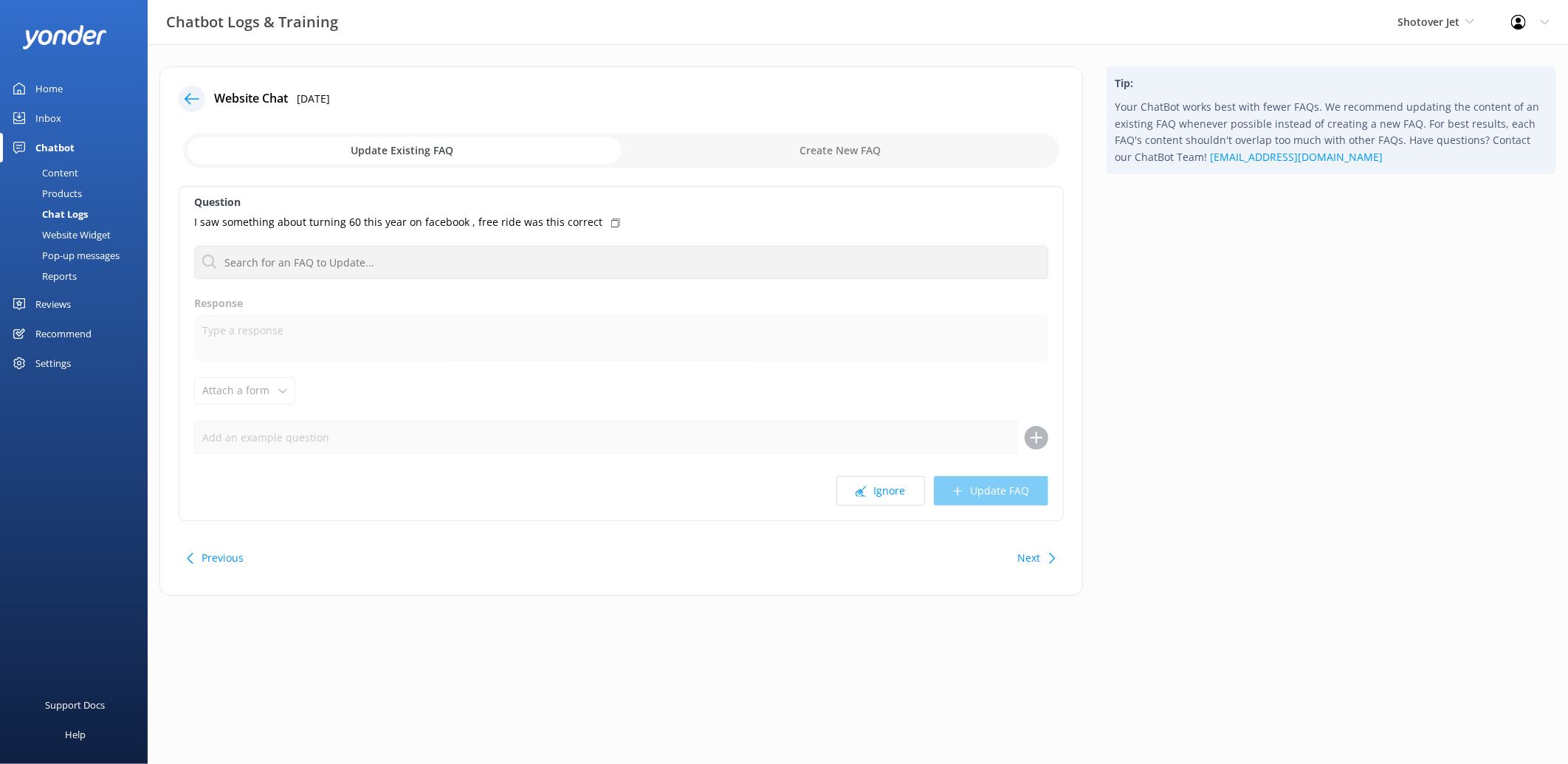
click at [894, 148] on input "checkbox" at bounding box center [620, 150] width 876 height 35
checkbox input "true"
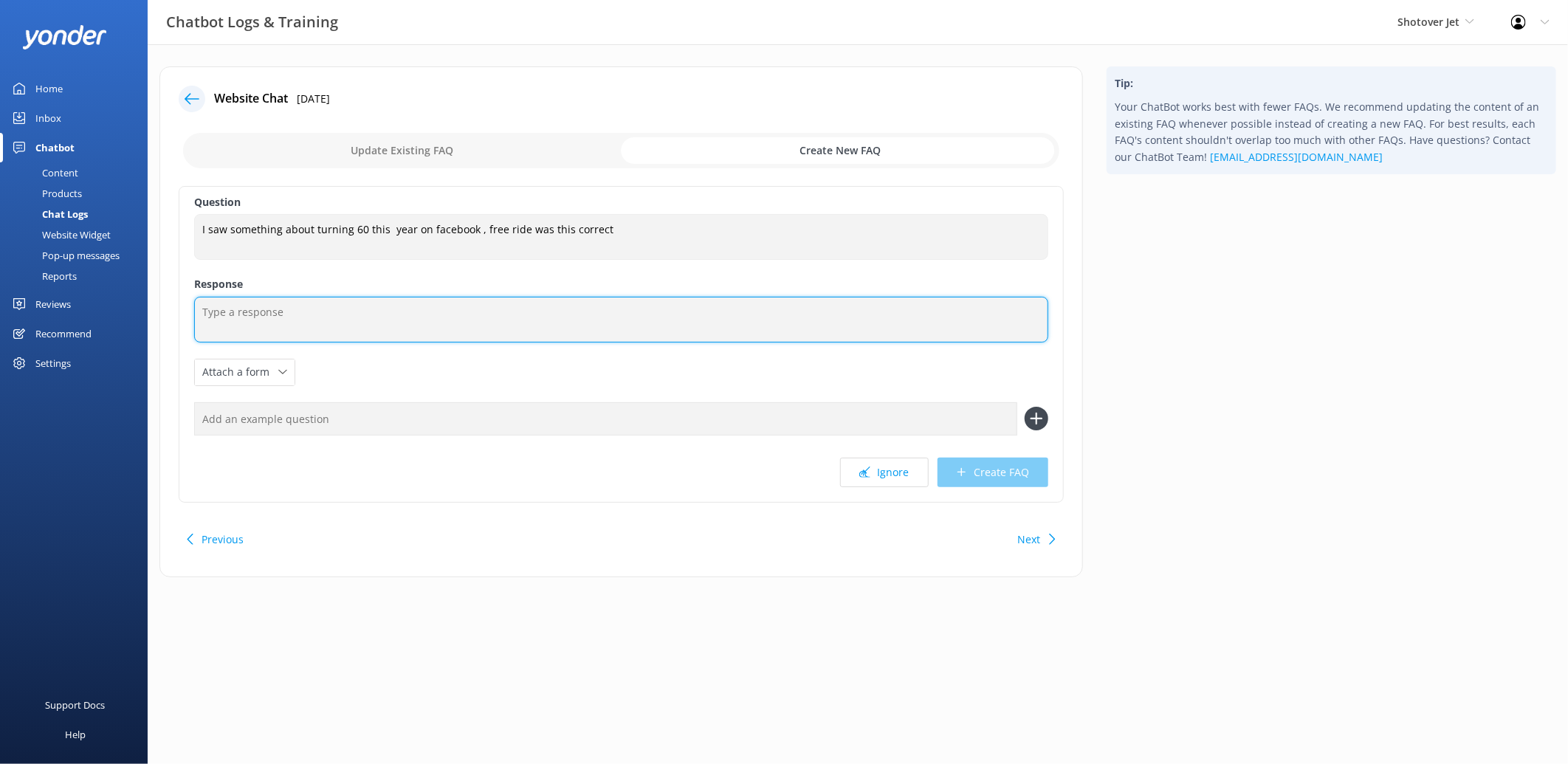
click at [469, 323] on textarea at bounding box center [621, 319] width 855 height 46
type textarea "Y"
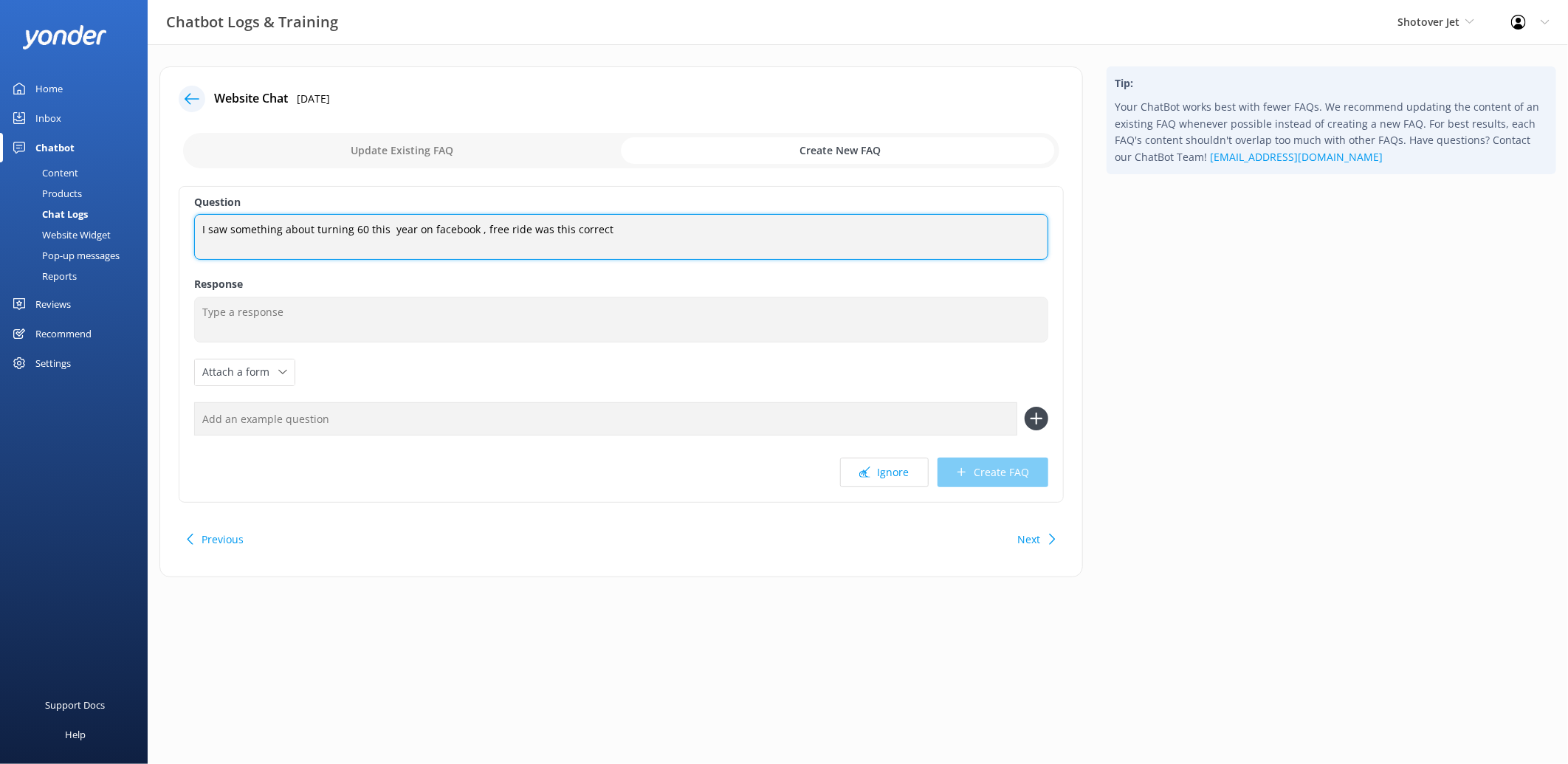
drag, startPoint x: 648, startPoint y: 238, endPoint x: 146, endPoint y: 223, distance: 502.2
click at [146, 223] on div "Chatbot Logs & Training Shotover Jet Shotover Jet Dart River Adventures Profile…" at bounding box center [784, 333] width 1568 height 577
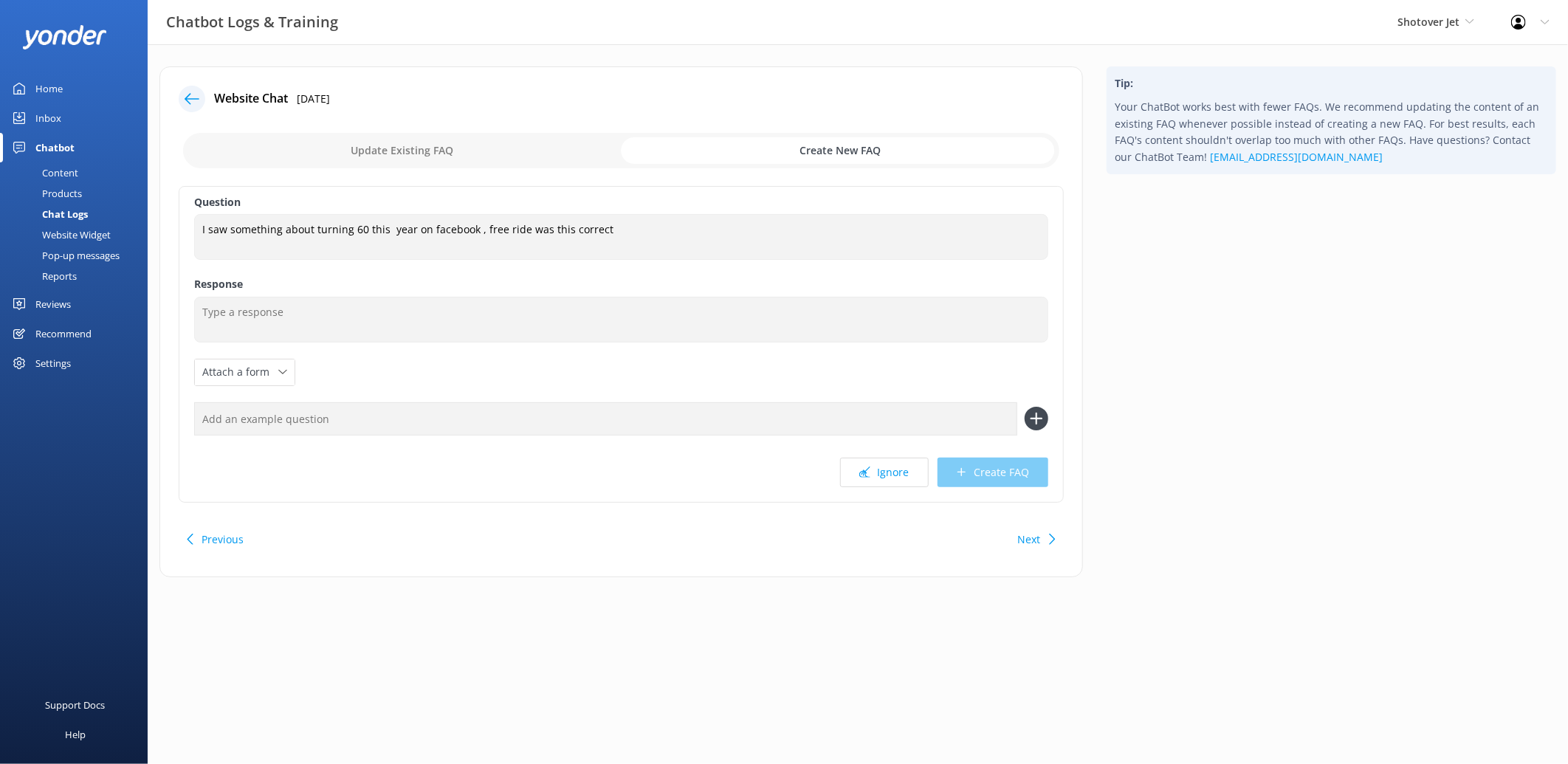
click at [146, 224] on link "Website Widget" at bounding box center [78, 234] width 138 height 21
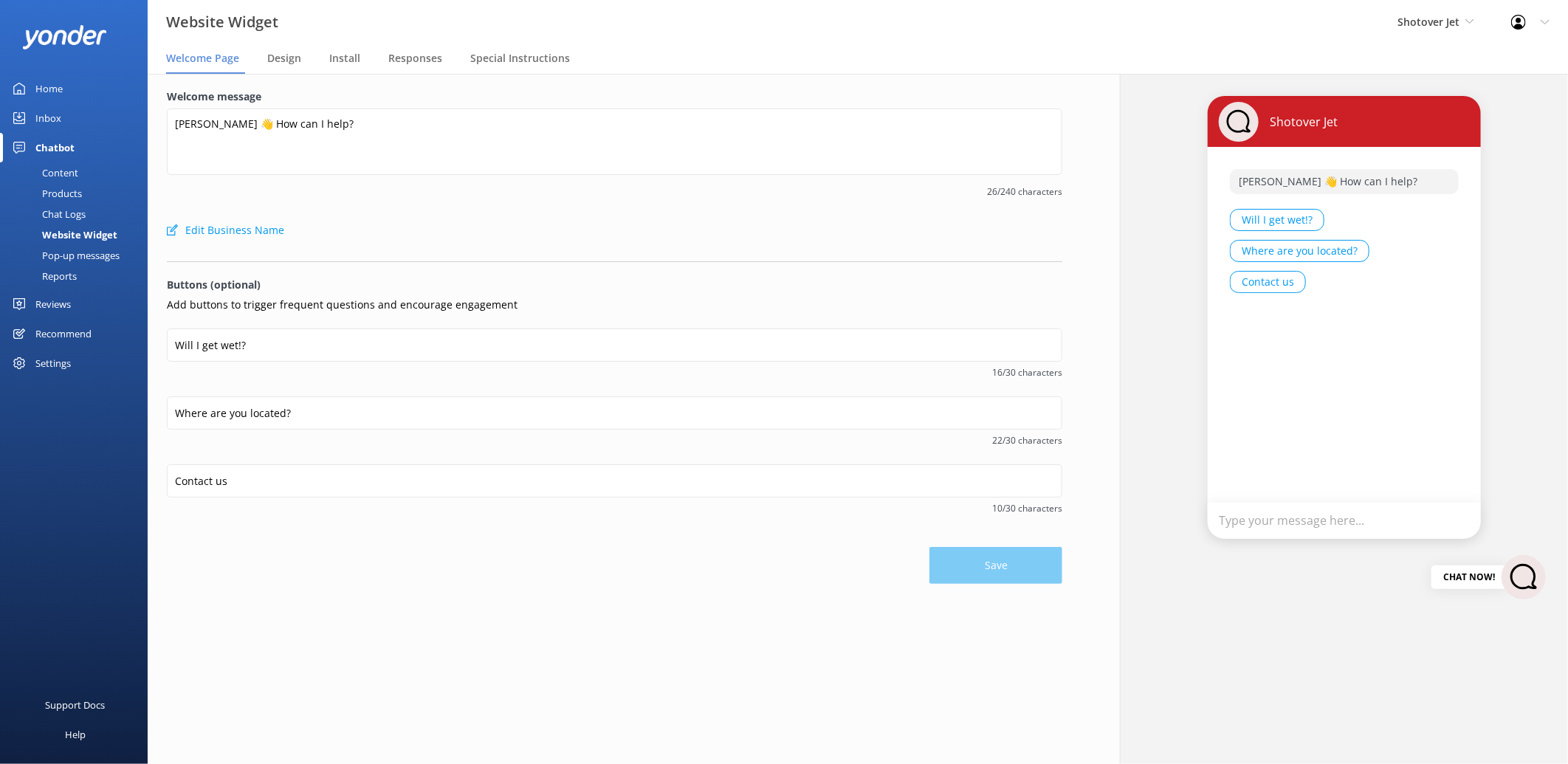
click at [594, 237] on div "Edit Business Name" at bounding box center [615, 230] width 895 height 30
click at [506, 220] on div "Edit Business Name" at bounding box center [615, 230] width 895 height 30
click at [57, 170] on div "Content" at bounding box center [43, 173] width 70 height 21
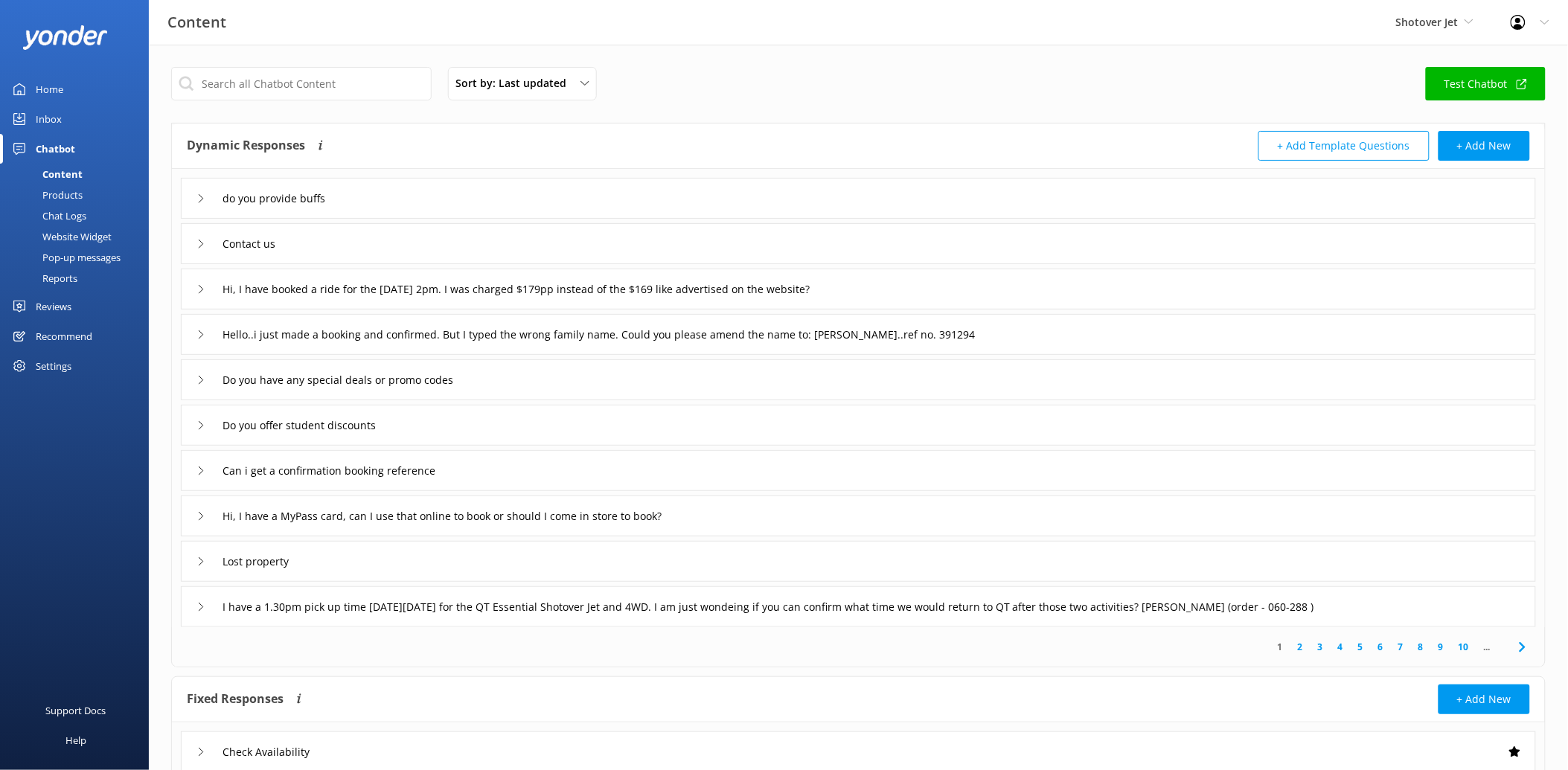
click at [61, 147] on div "Chatbot" at bounding box center [55, 149] width 39 height 30
click at [63, 212] on div "Chat Logs" at bounding box center [47, 215] width 77 height 21
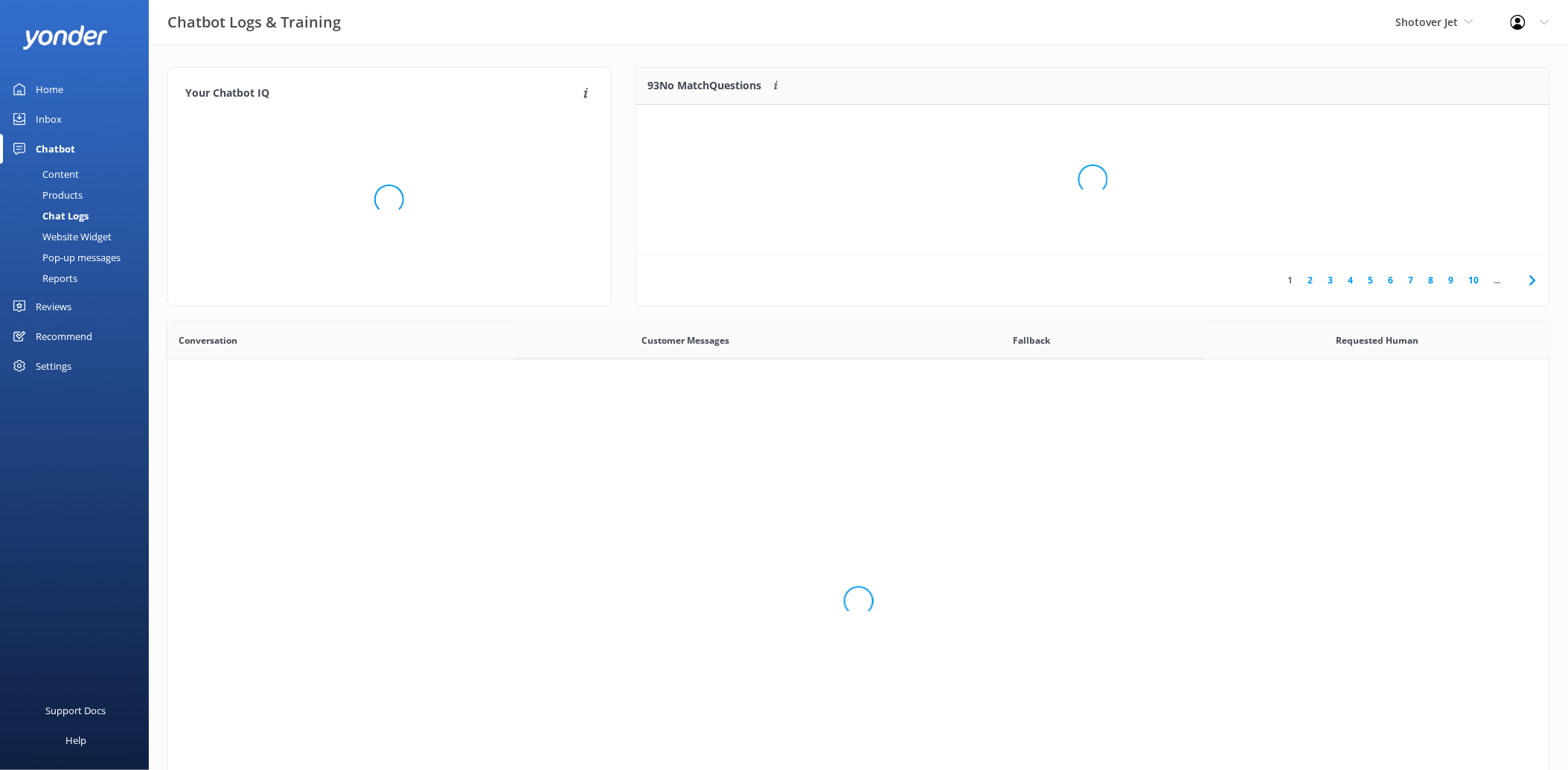
scroll to position [508, 1370]
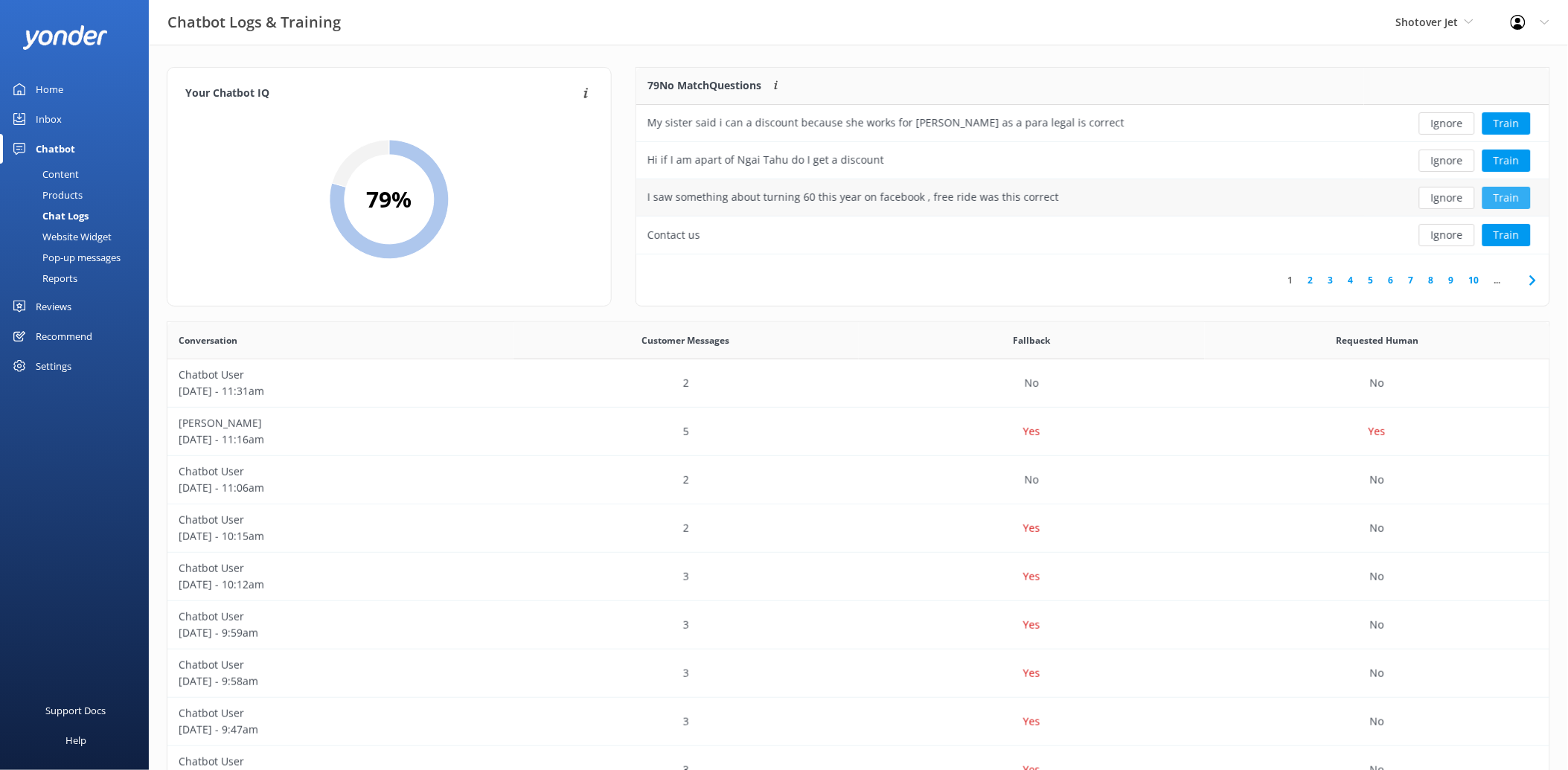
click at [1503, 197] on button "Train" at bounding box center [1506, 198] width 48 height 22
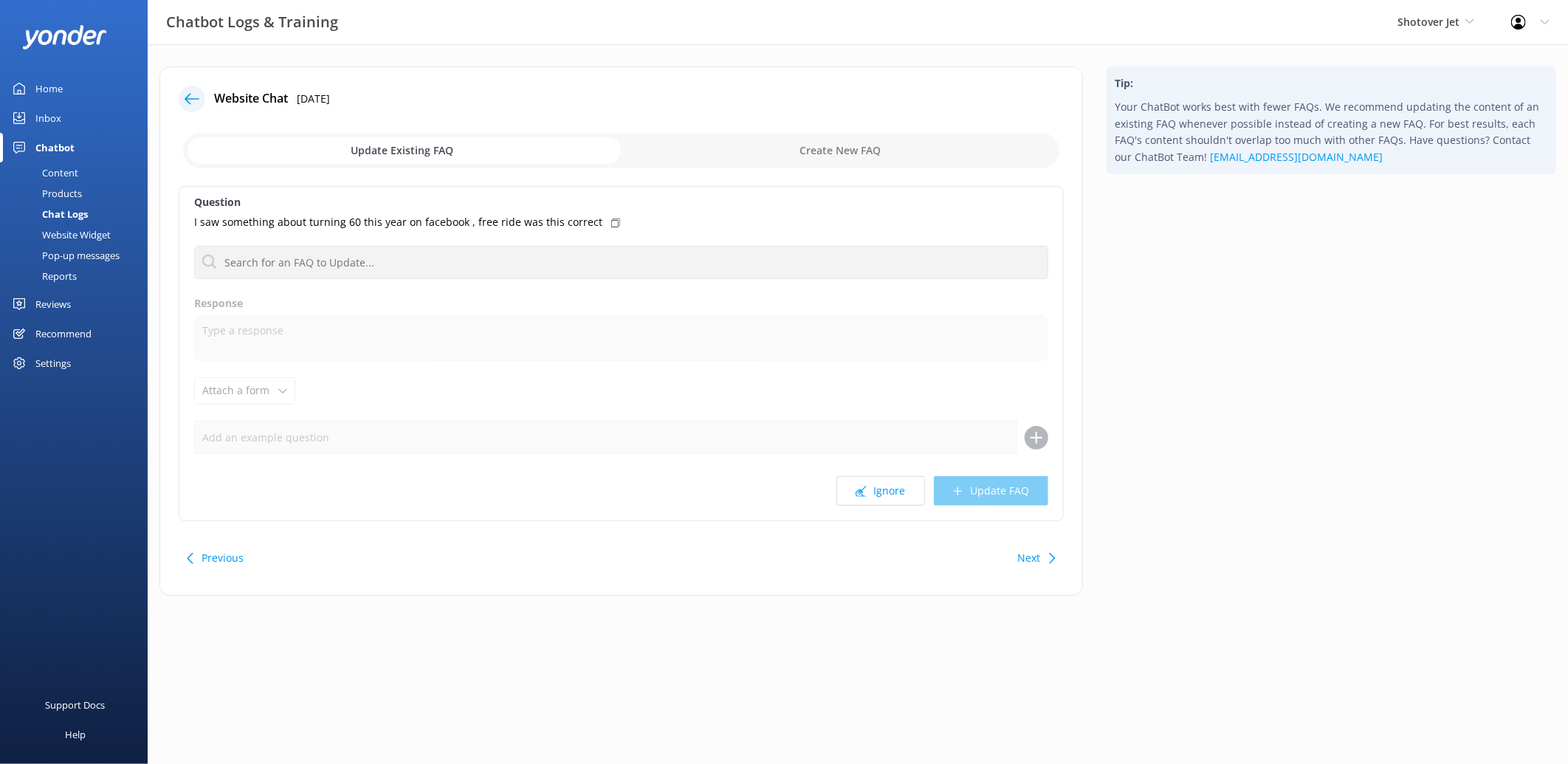
click at [607, 219] on div "I saw something about turning 60 this year on facebook , free ride was this cor…" at bounding box center [621, 222] width 855 height 16
click at [814, 148] on input "checkbox" at bounding box center [620, 150] width 876 height 35
checkbox input "true"
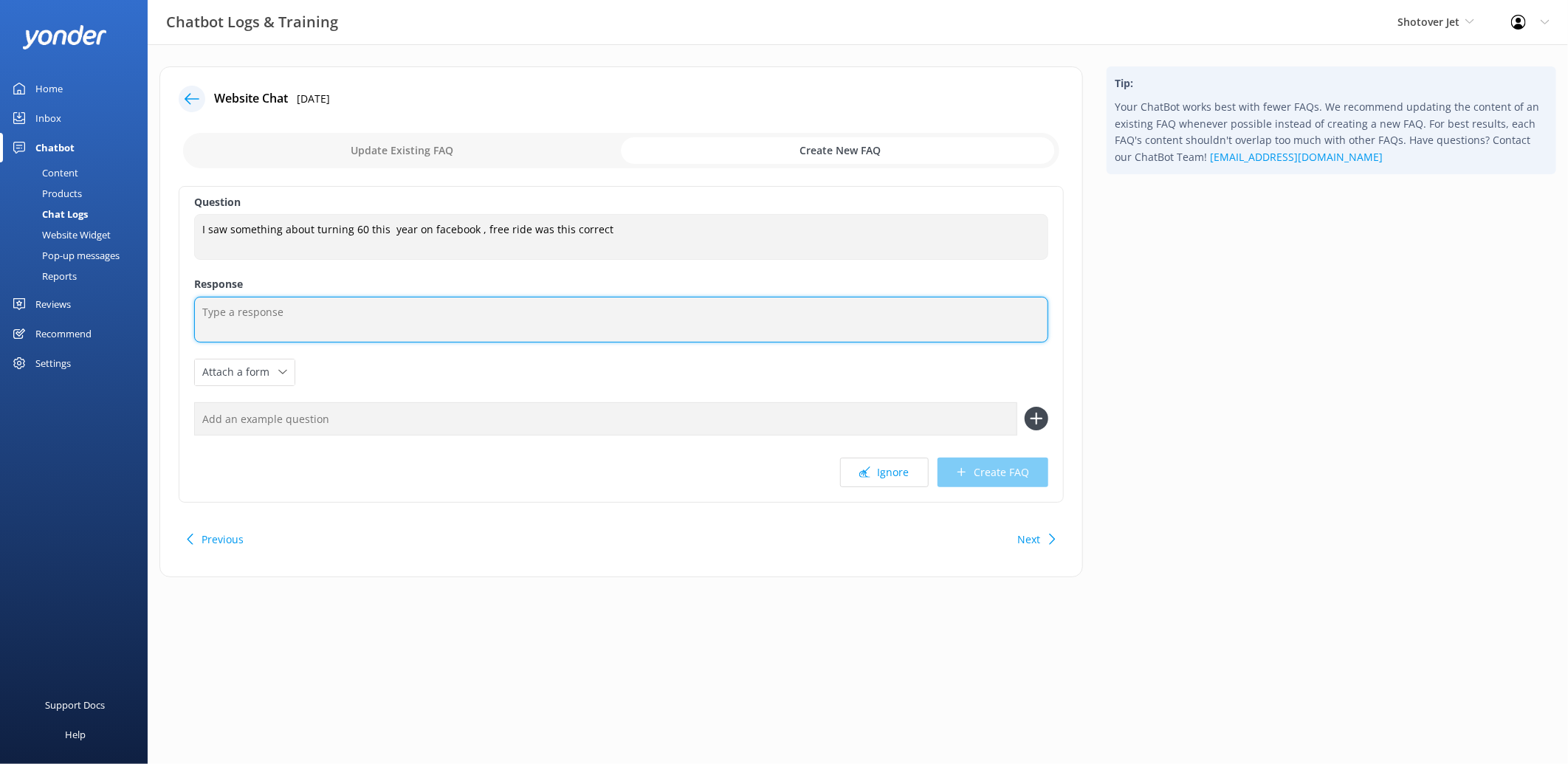
click at [335, 335] on textarea at bounding box center [621, 319] width 855 height 46
paste textarea "Yes, that’s correct! Please contact us directly so we can arrange your free rid…"
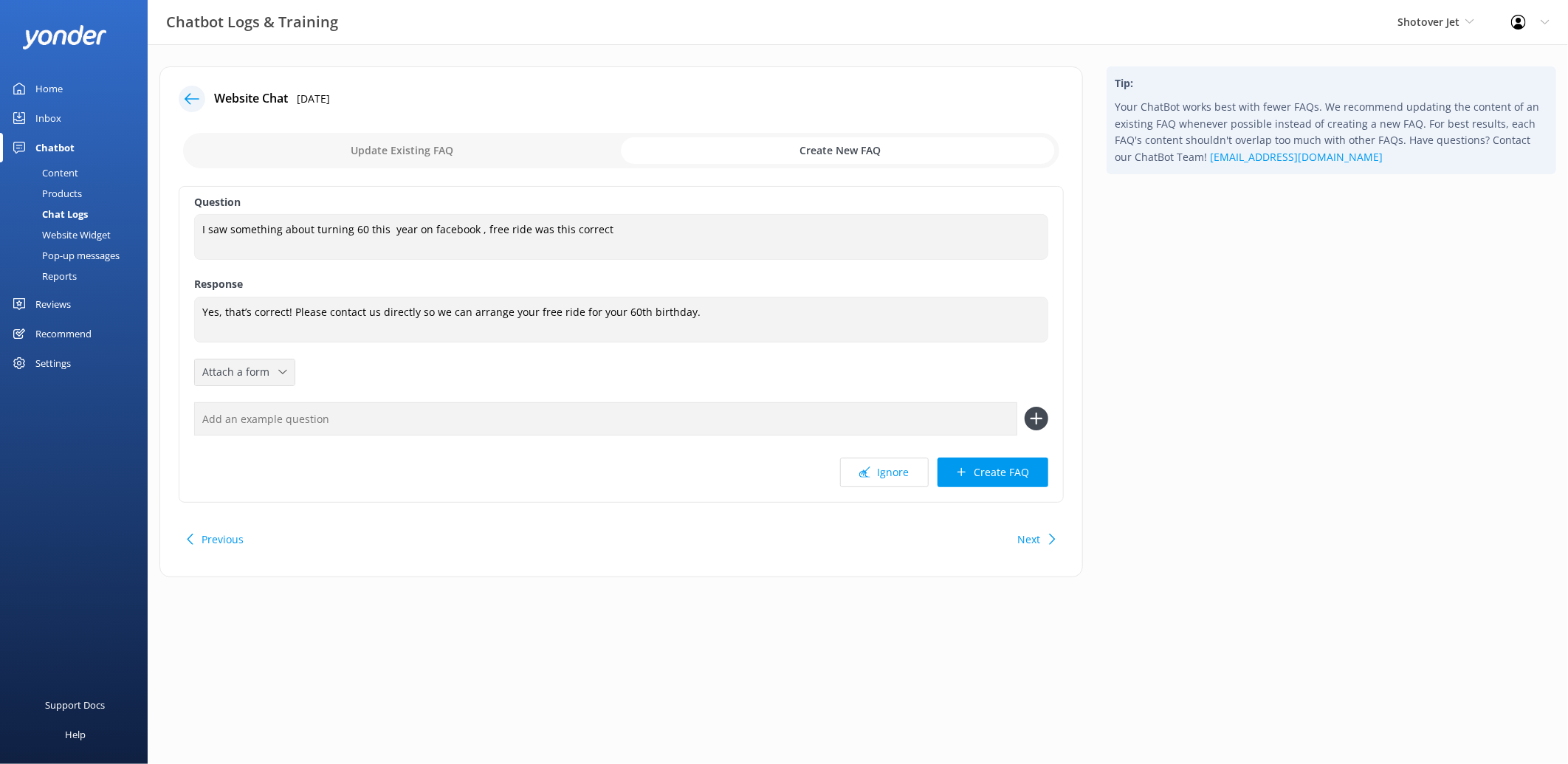
click at [283, 363] on div "Attach a form" at bounding box center [245, 373] width 92 height 18
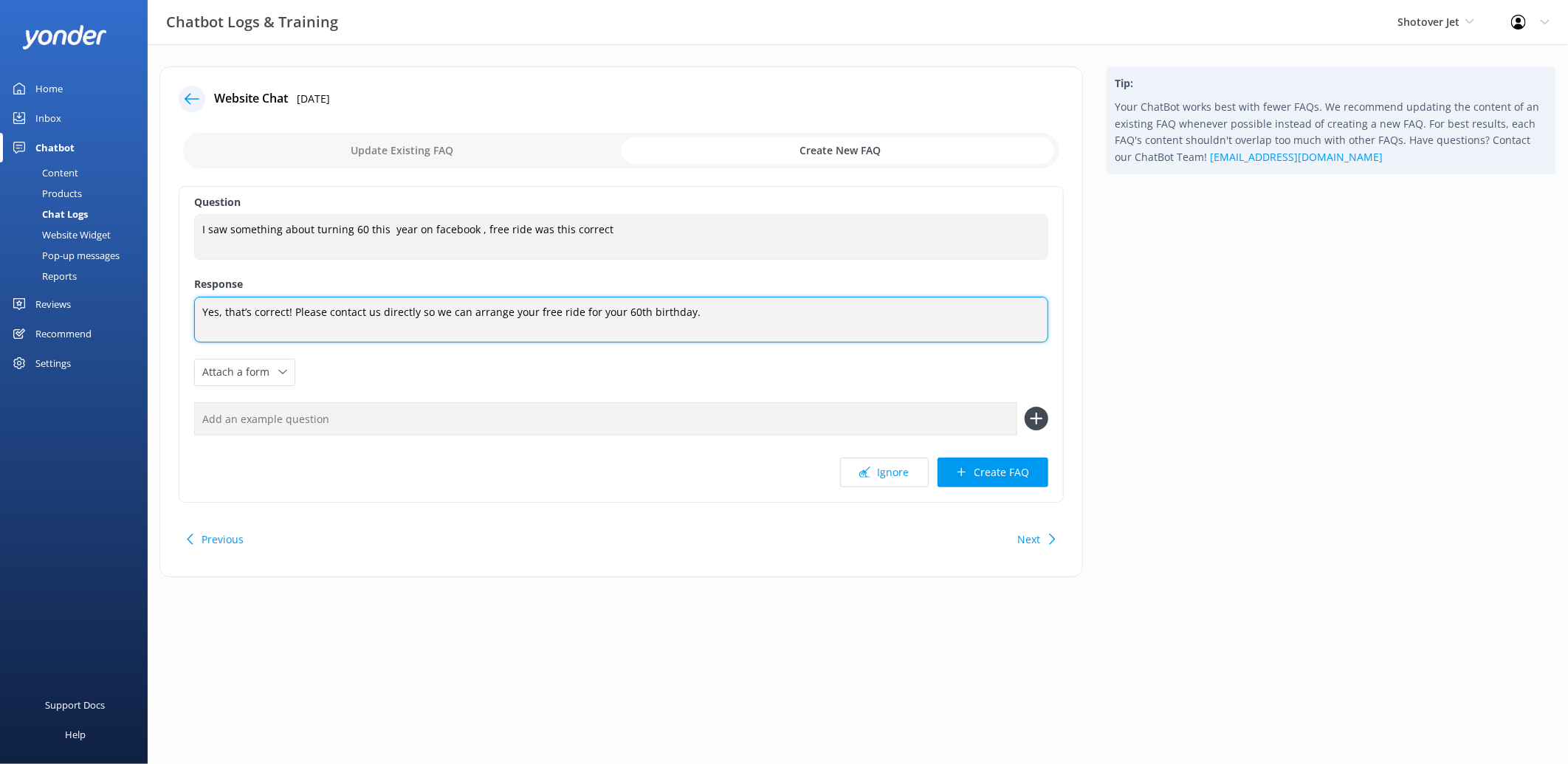
click at [751, 304] on textarea "Yes, that’s correct! Please contact us directly so we can arrange your free rid…" at bounding box center [621, 319] width 855 height 46
click at [785, 317] on textarea "Yes, that’s correct! Please contact us directly so we can arrange your free rid…" at bounding box center [621, 319] width 855 height 46
paste textarea "You can contact the Shotover Jet team at [PHONE_NUMBER] (International), 0800 7…"
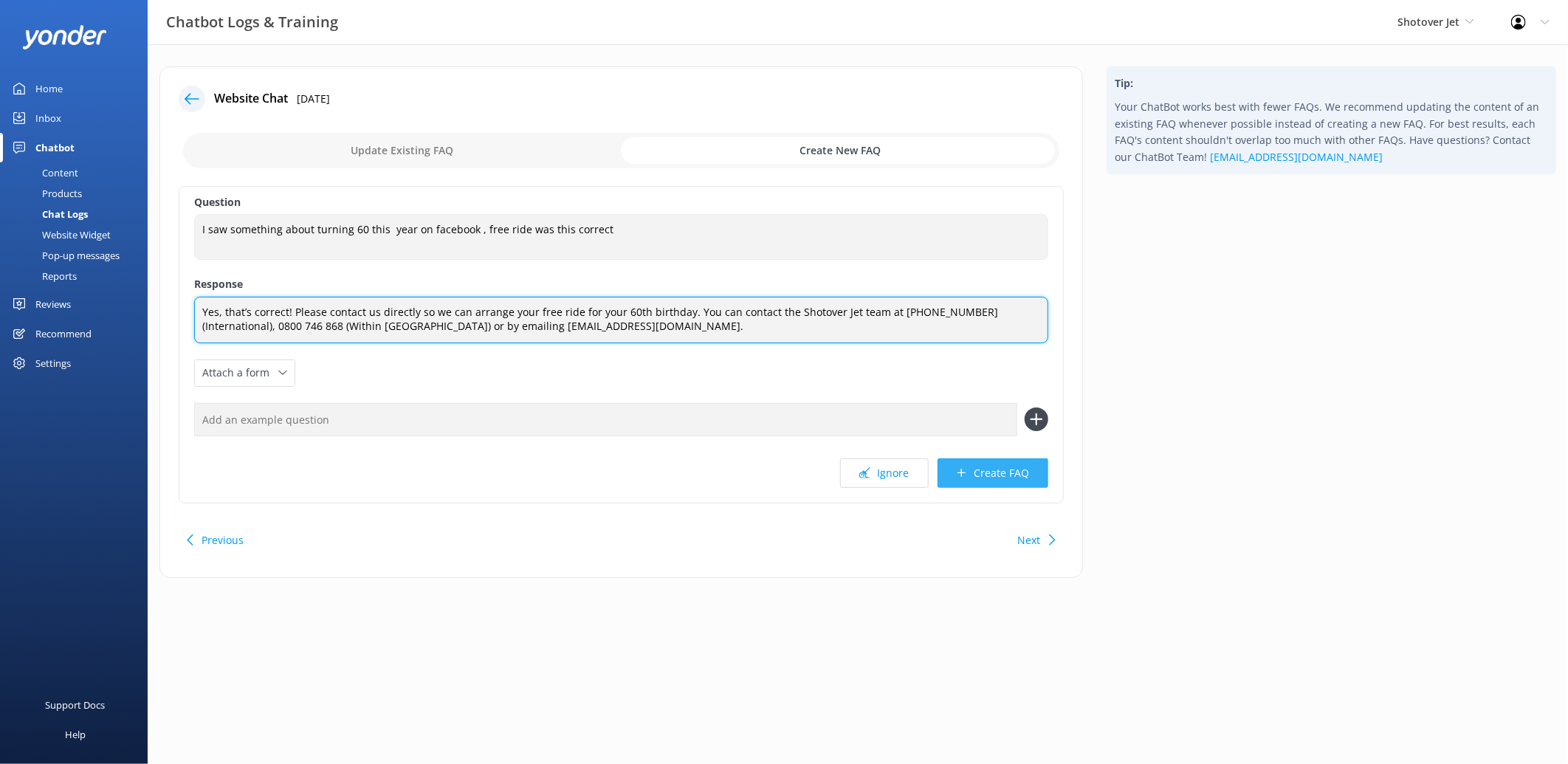
type textarea "Yes, that’s correct! Please contact us directly so we can arrange your free rid…"
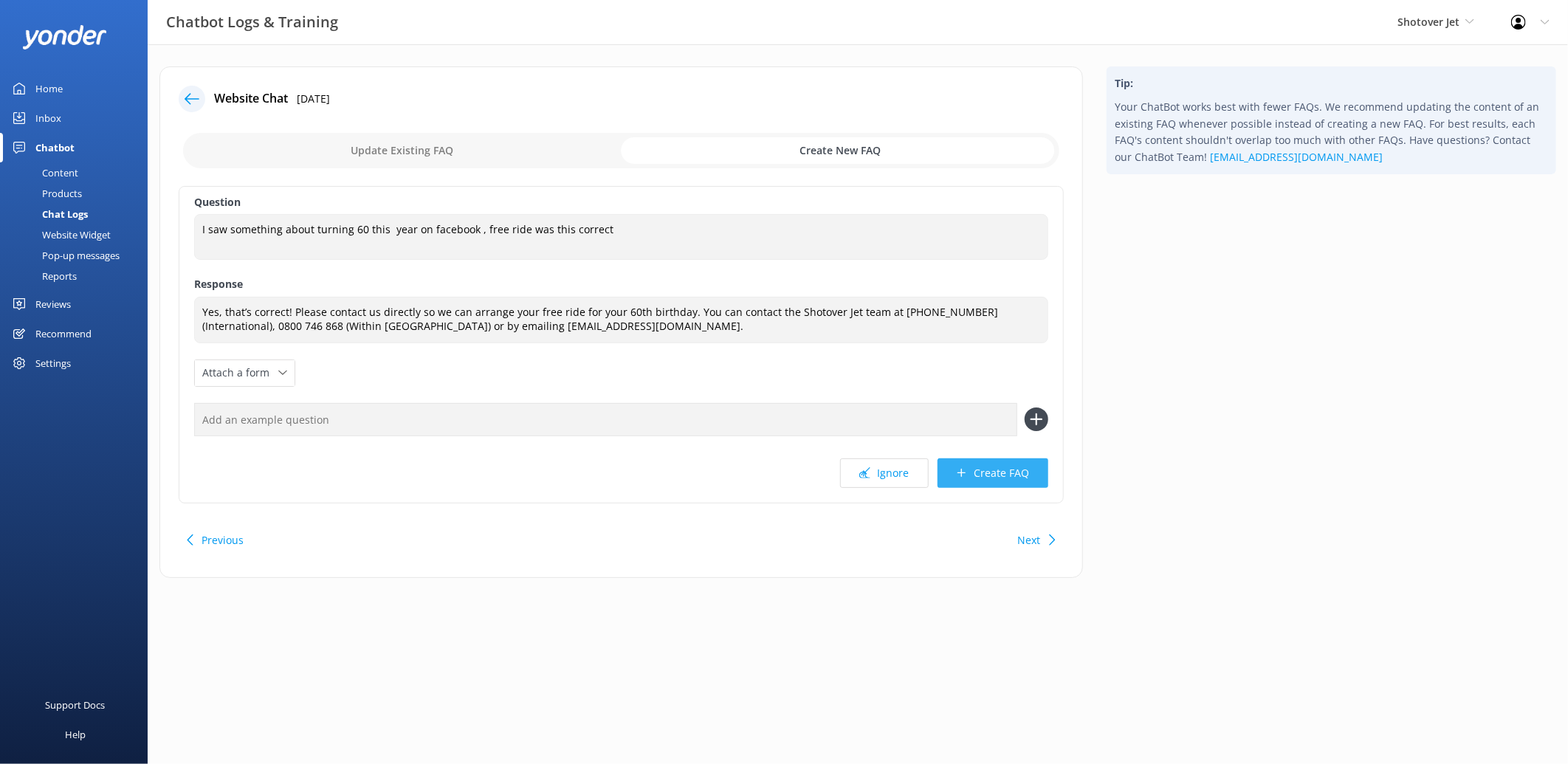
click at [997, 472] on button "Create FAQ" at bounding box center [993, 473] width 110 height 30
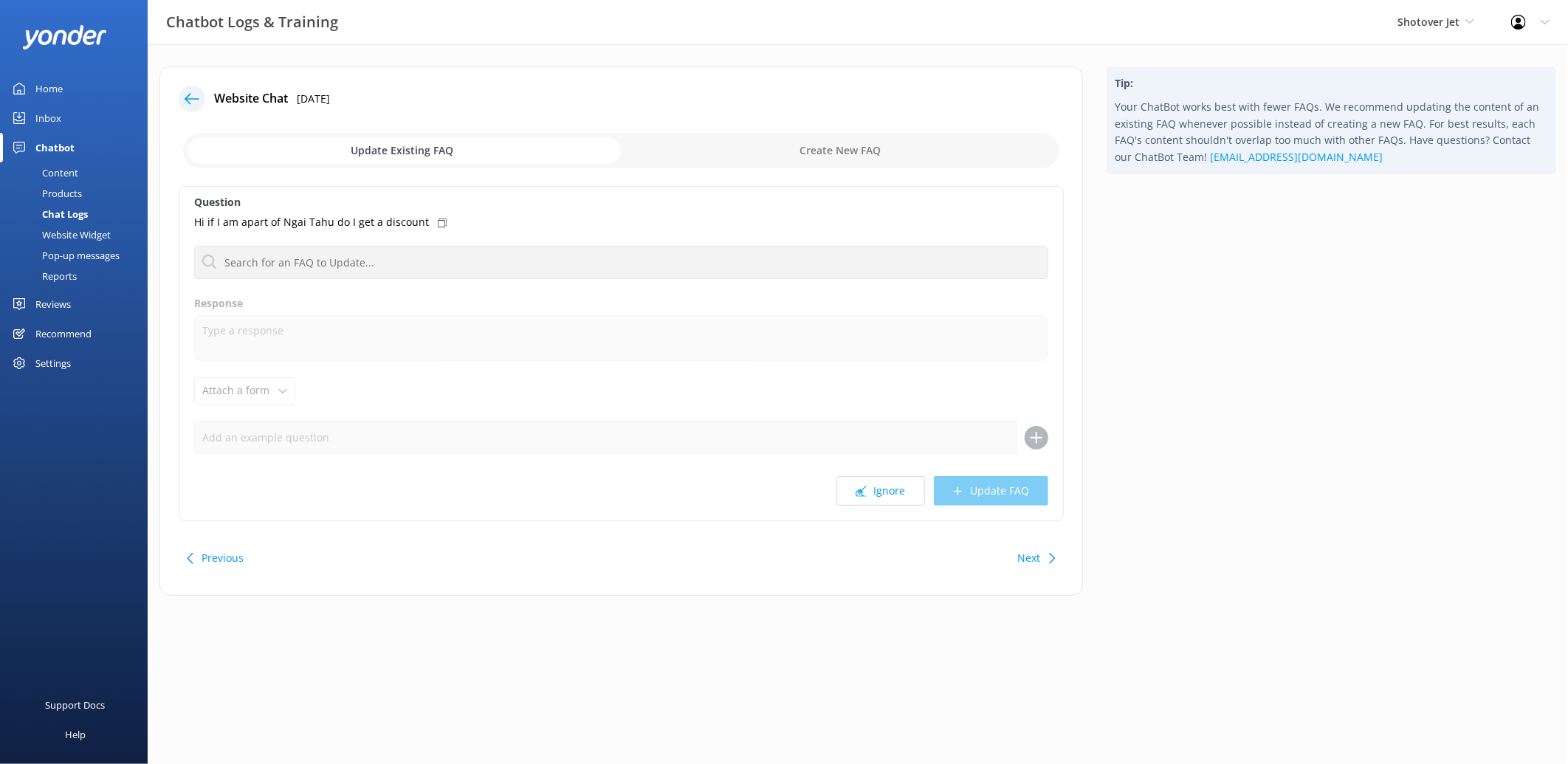
click at [194, 96] on icon at bounding box center [192, 99] width 14 height 14
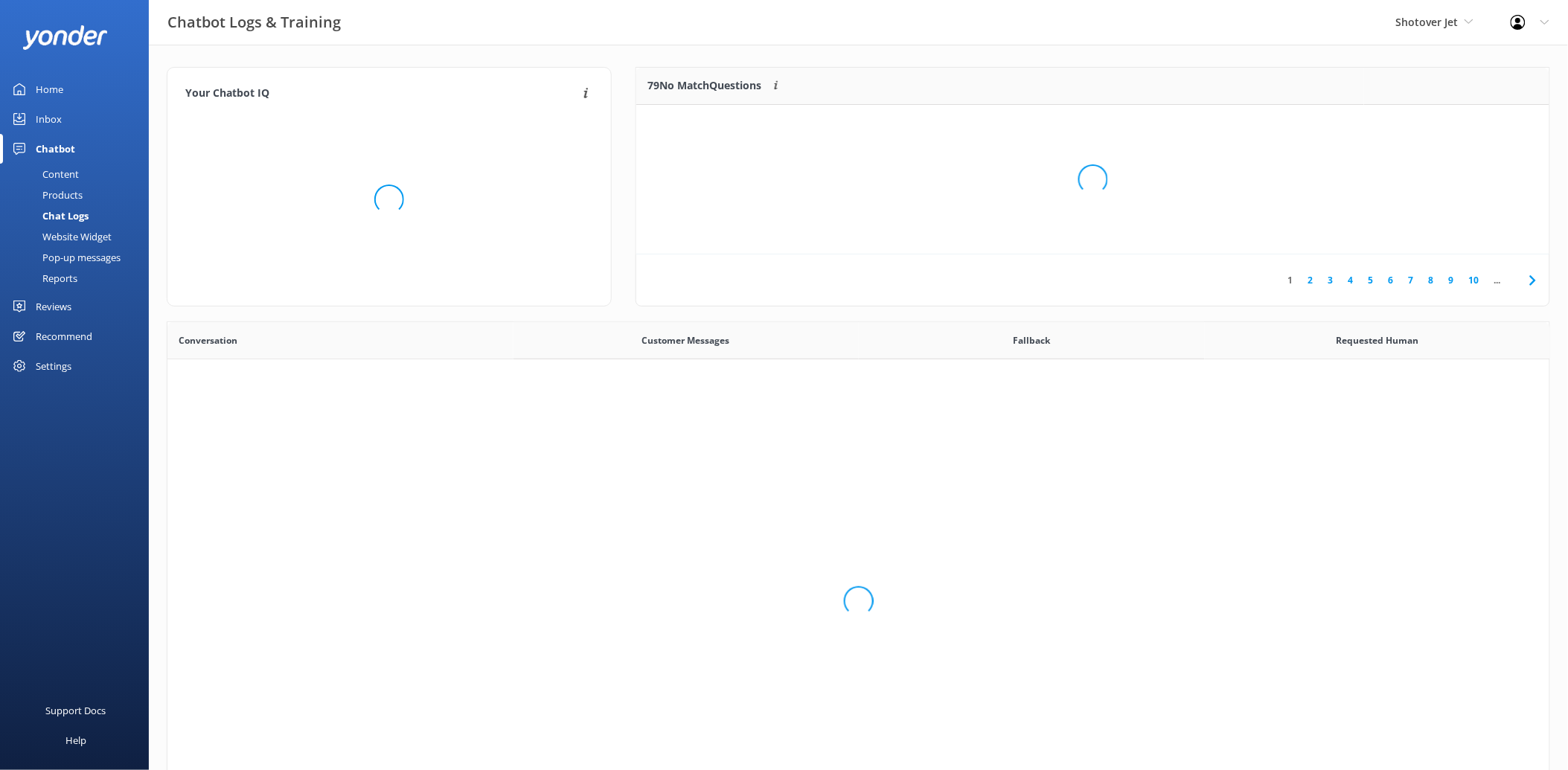
scroll to position [508, 1370]
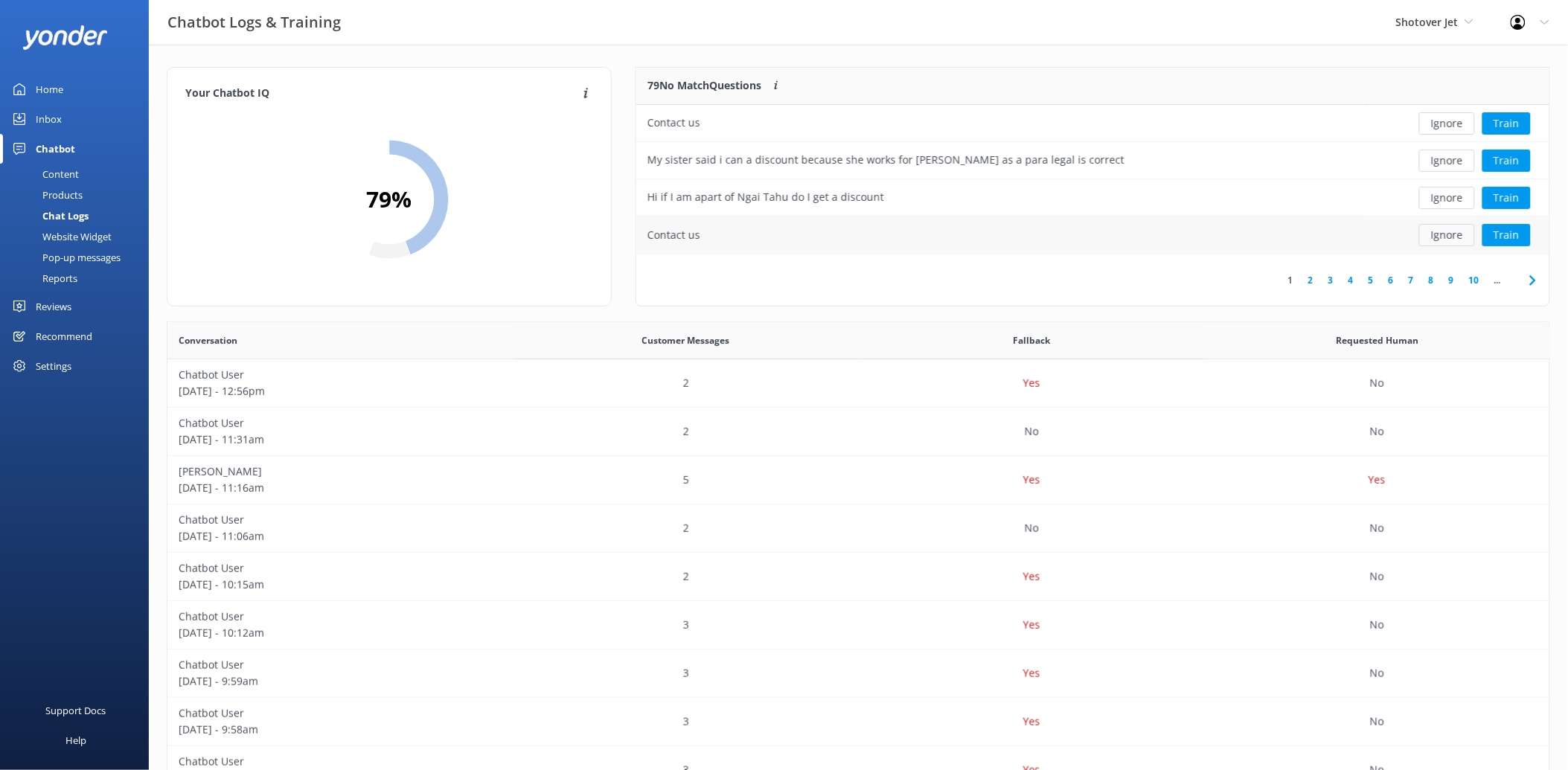
click at [1434, 238] on button "Ignore" at bounding box center [1447, 235] width 56 height 22
click at [1507, 238] on button "Train" at bounding box center [1506, 235] width 48 height 22
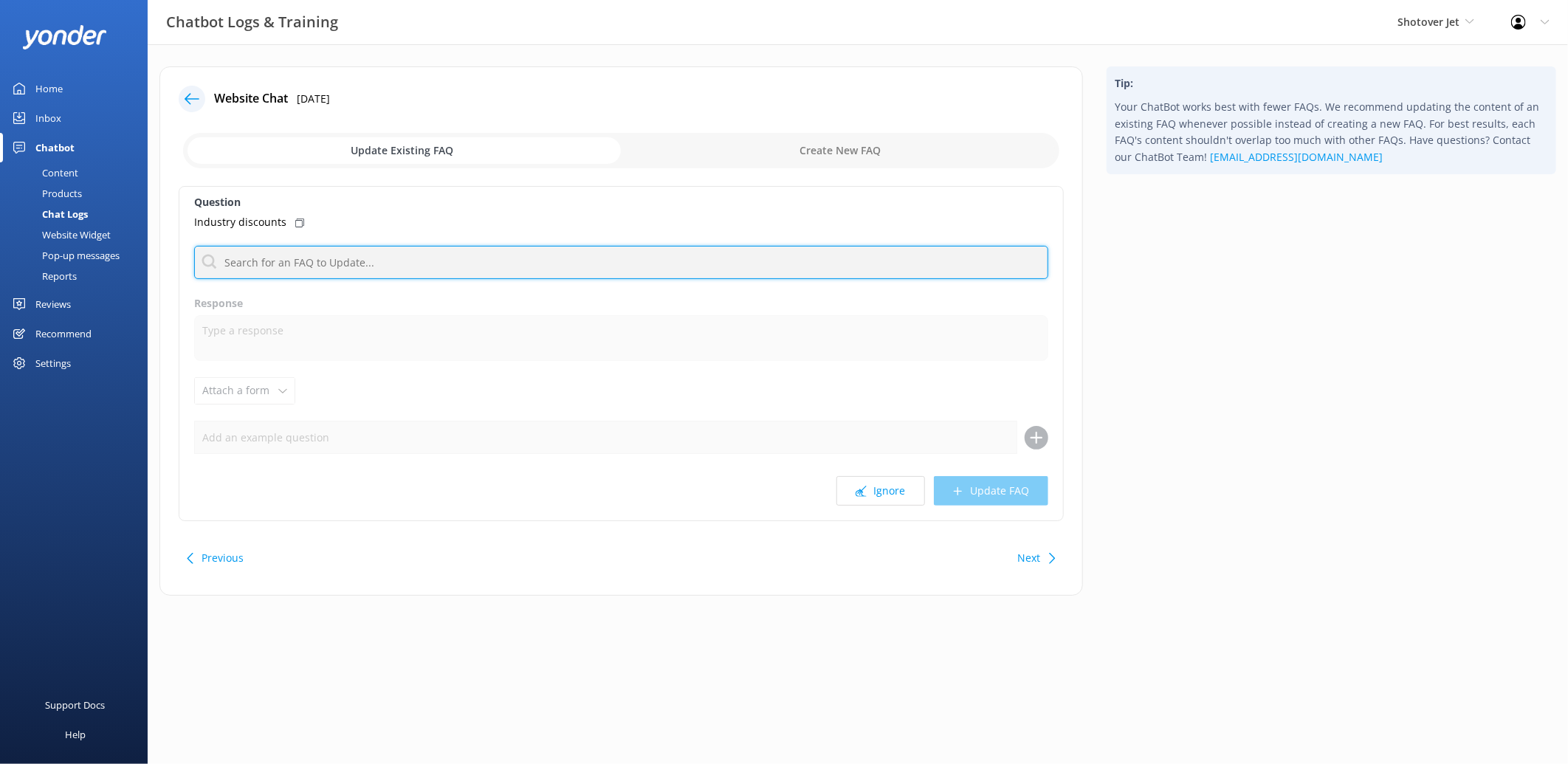
drag, startPoint x: 293, startPoint y: 269, endPoint x: 268, endPoint y: 255, distance: 28.7
click at [292, 268] on input "text" at bounding box center [621, 262] width 855 height 33
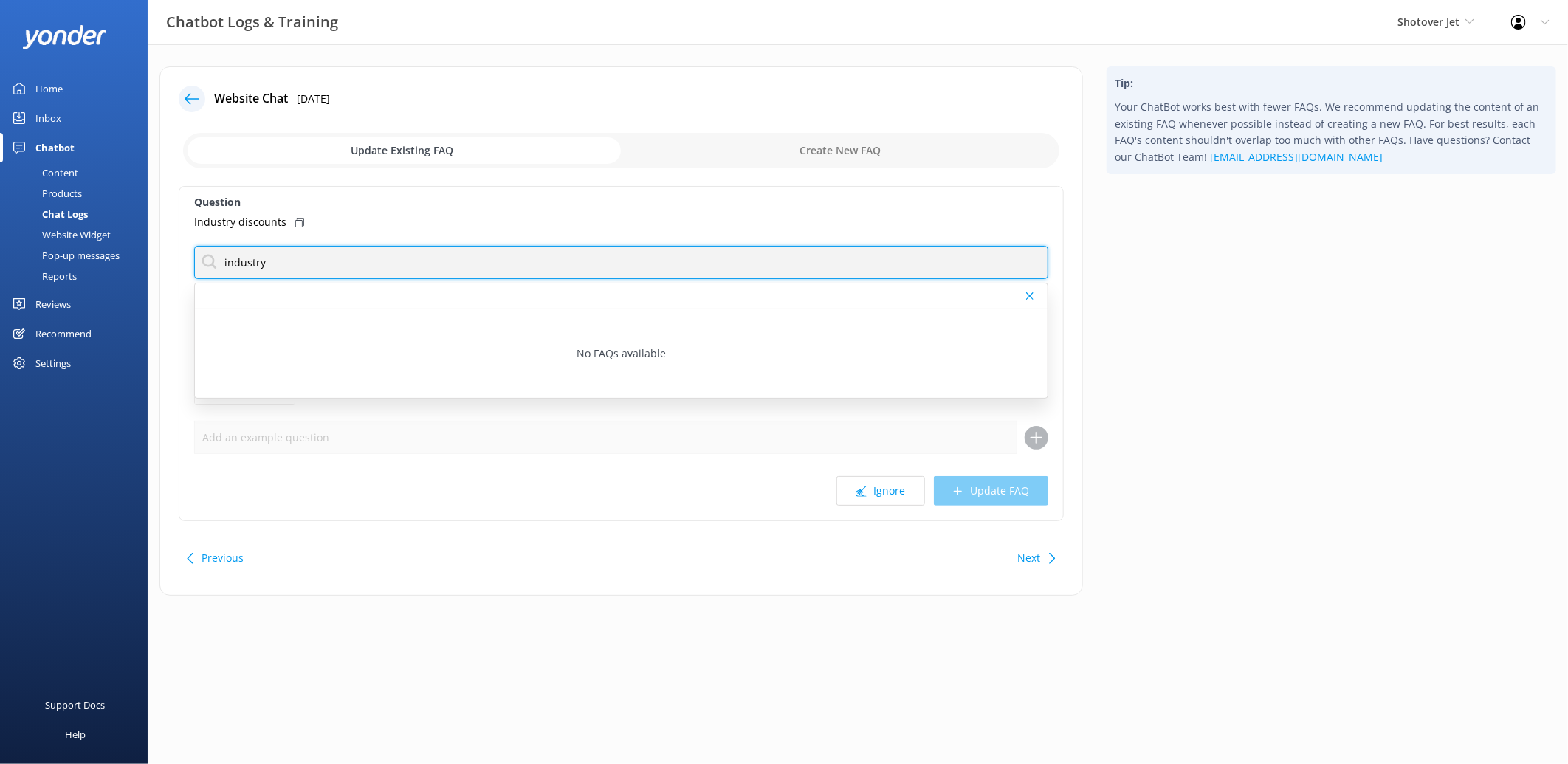
drag, startPoint x: 303, startPoint y: 262, endPoint x: 111, endPoint y: 242, distance: 193.0
click at [111, 242] on div "Chatbot Logs & Training Shotover Jet Shotover Jet Dart River Adventures Profile…" at bounding box center [784, 342] width 1568 height 596
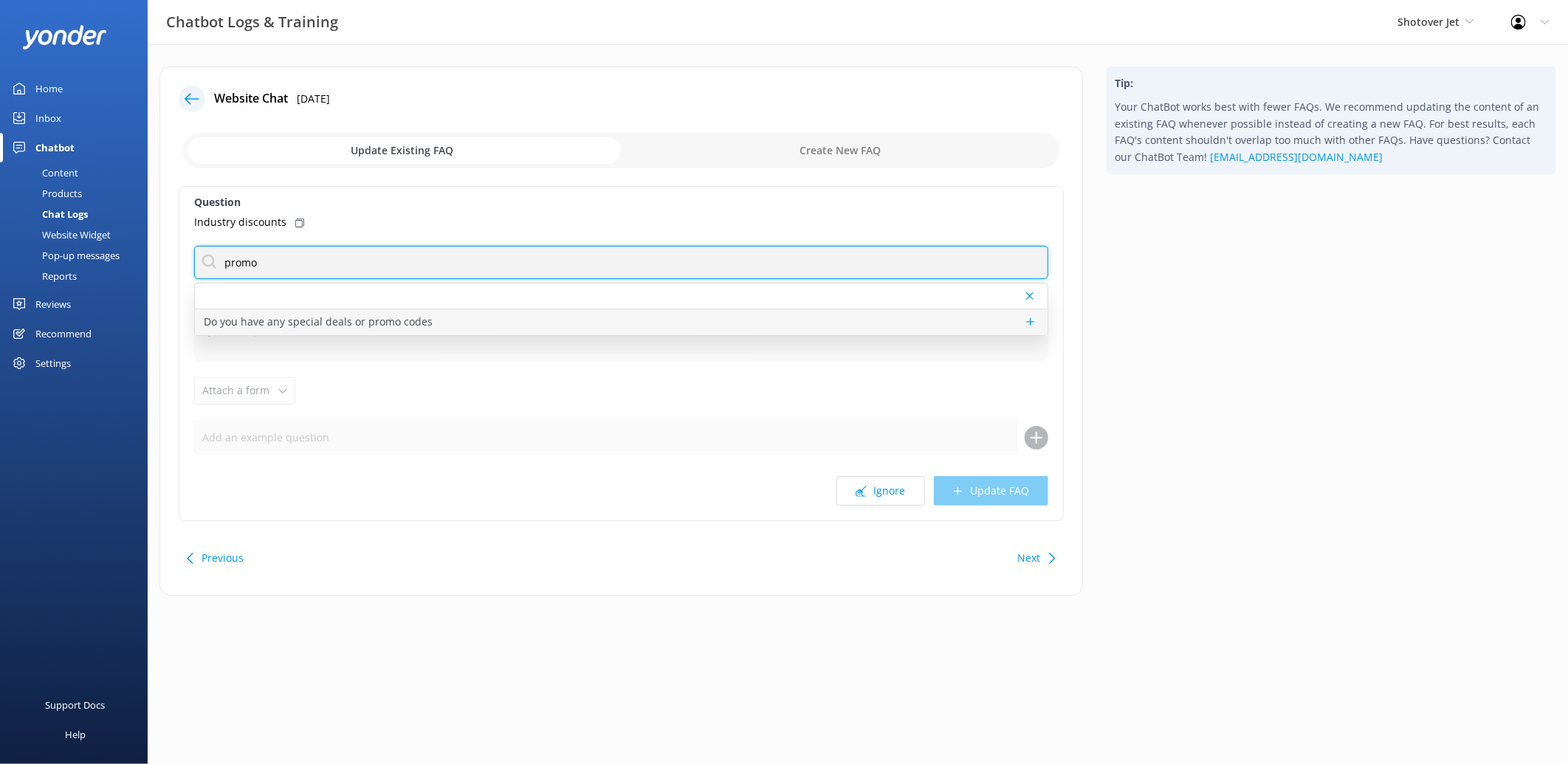
type input "promo"
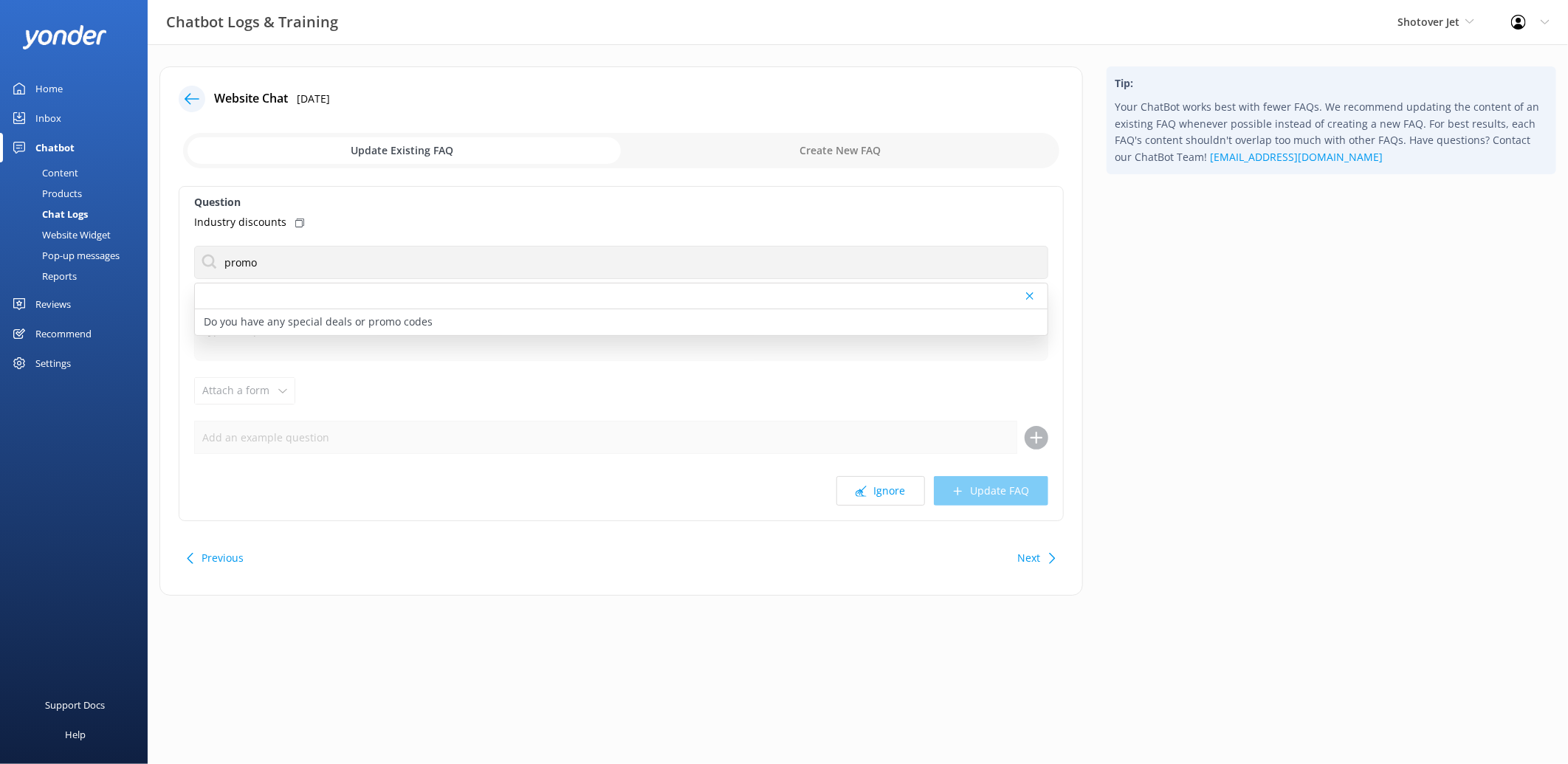
click at [358, 324] on p "Do you have any special deals or promo codes" at bounding box center [317, 322] width 229 height 16
type textarea "For information about our promotions or if you are having issues accessing a pr…"
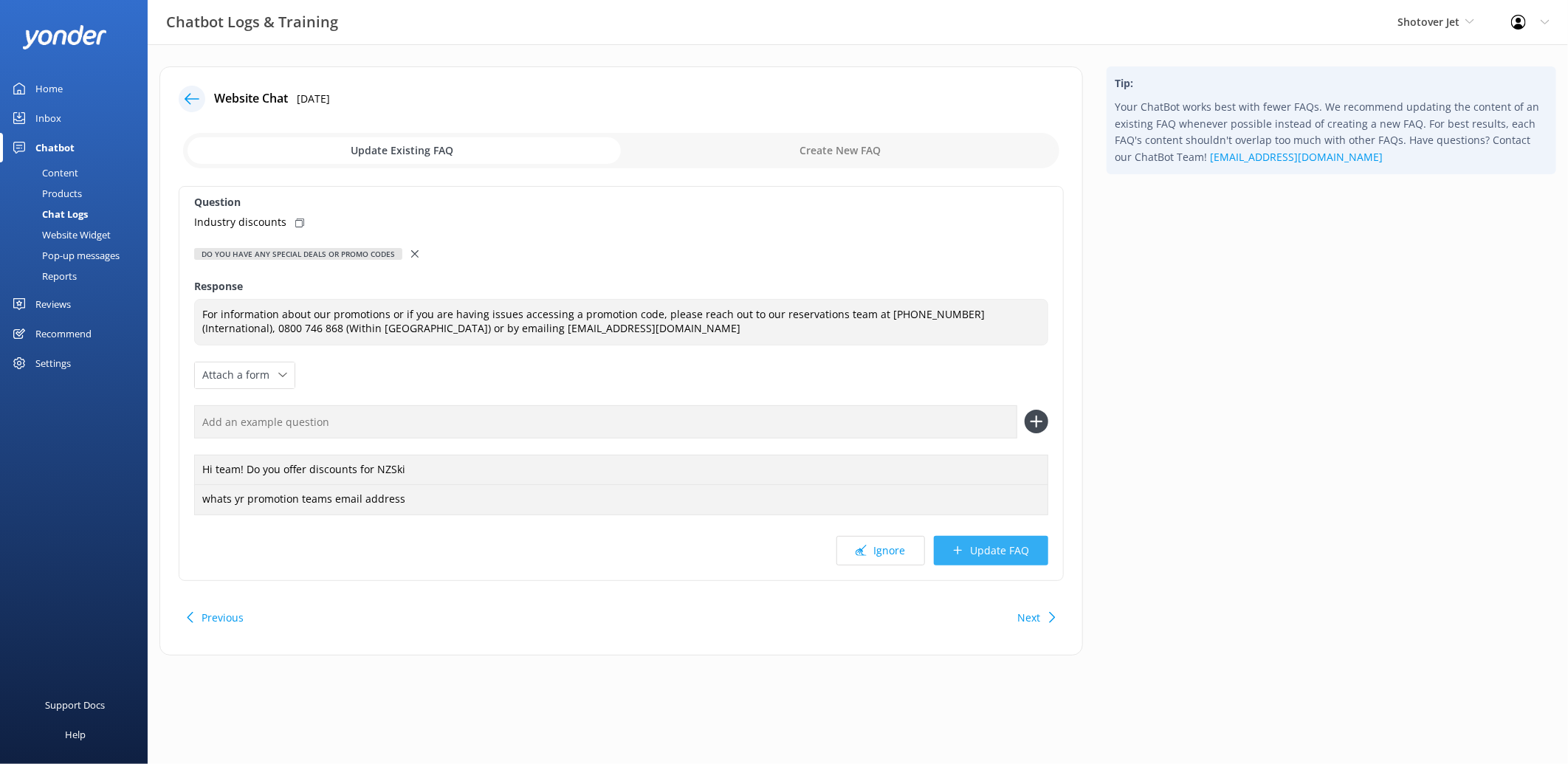
click at [979, 542] on button "Update FAQ" at bounding box center [991, 551] width 115 height 30
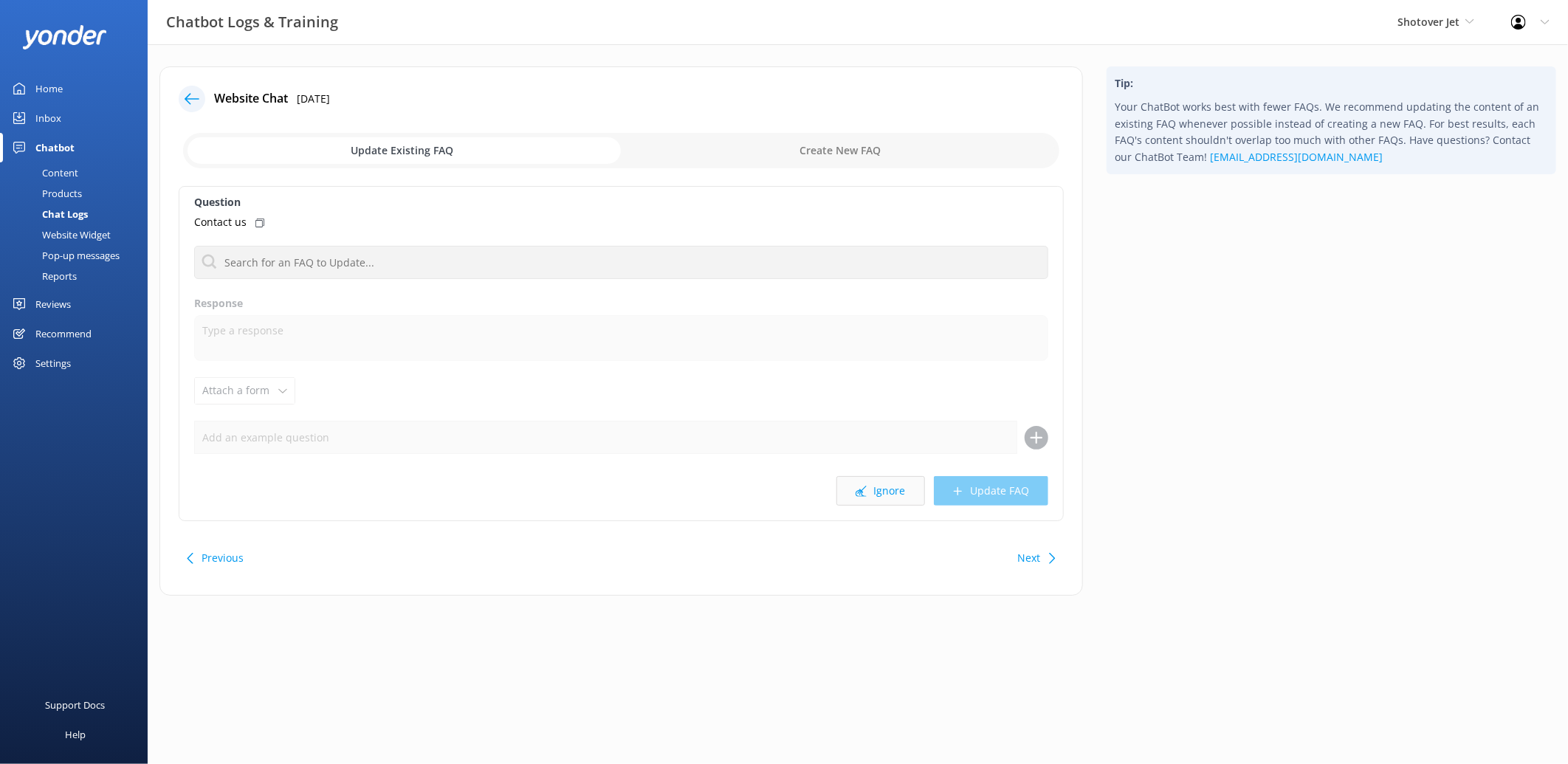
click at [877, 496] on button "Ignore" at bounding box center [881, 491] width 89 height 30
click at [52, 115] on div "Inbox" at bounding box center [48, 118] width 26 height 30
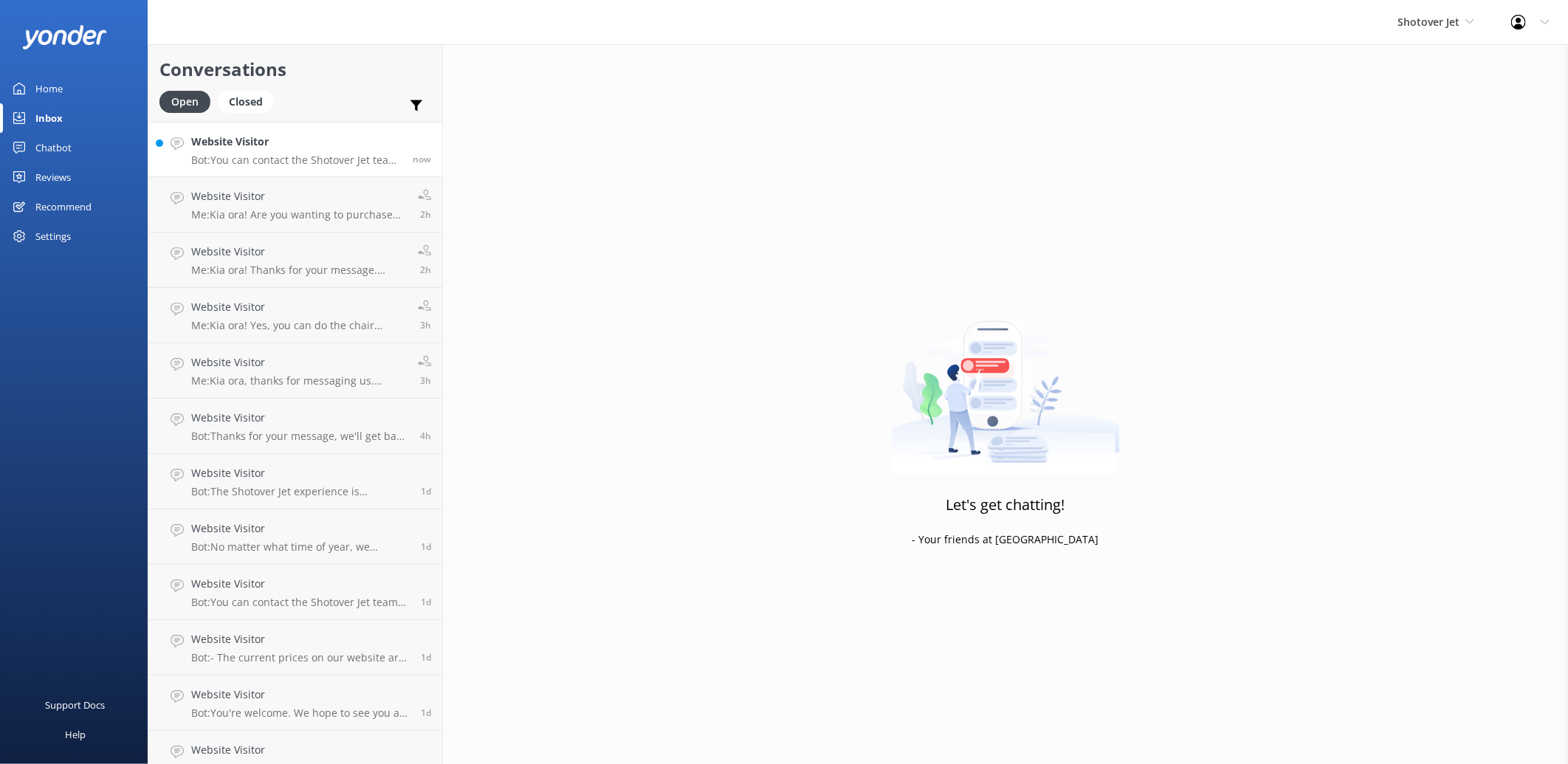
click at [278, 160] on p "Bot: You can contact the Shotover Jet team at +64 3 442 8570 (International), 0…" at bounding box center [296, 160] width 211 height 14
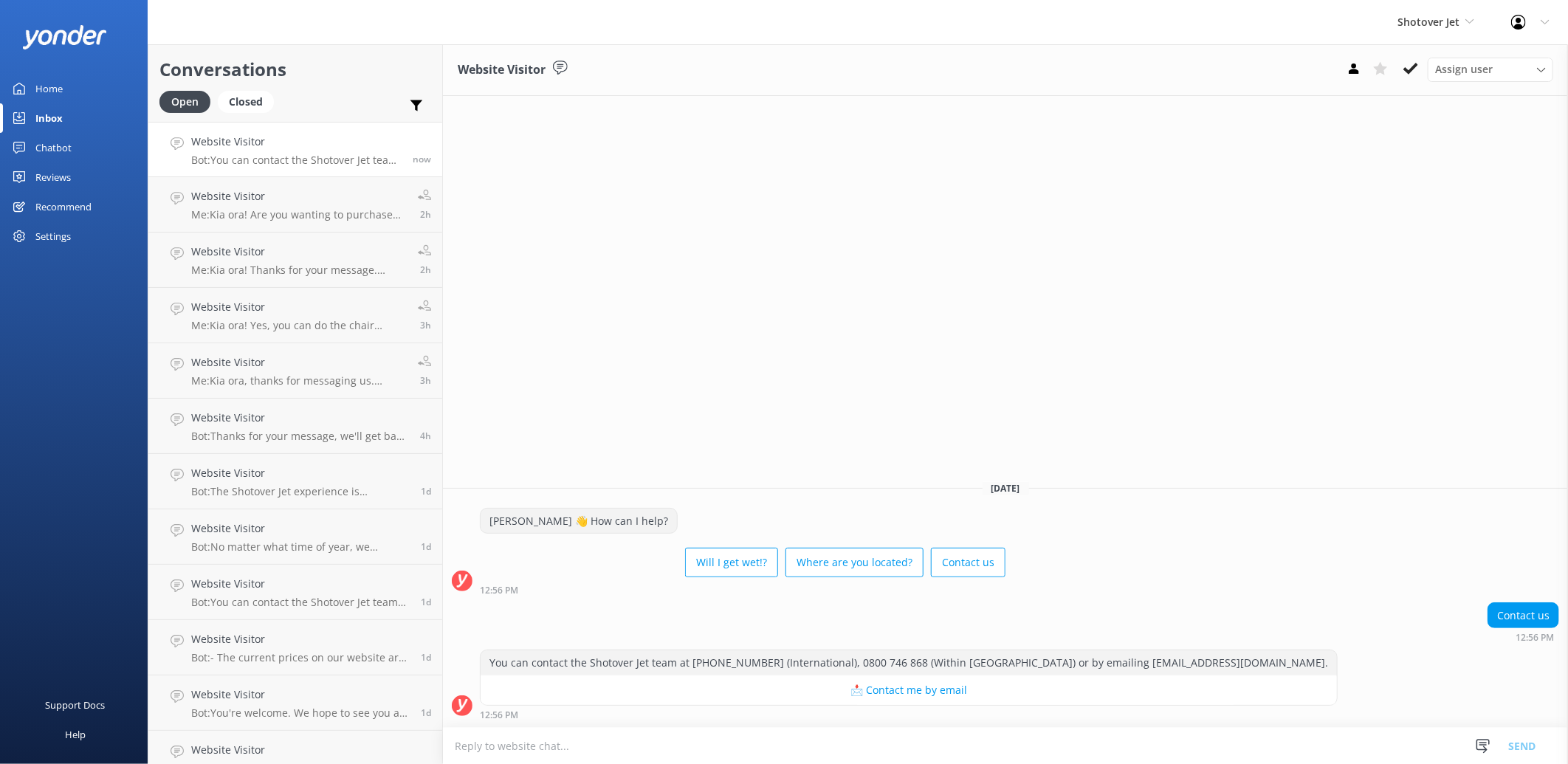
click at [43, 146] on div "Chatbot" at bounding box center [53, 147] width 36 height 30
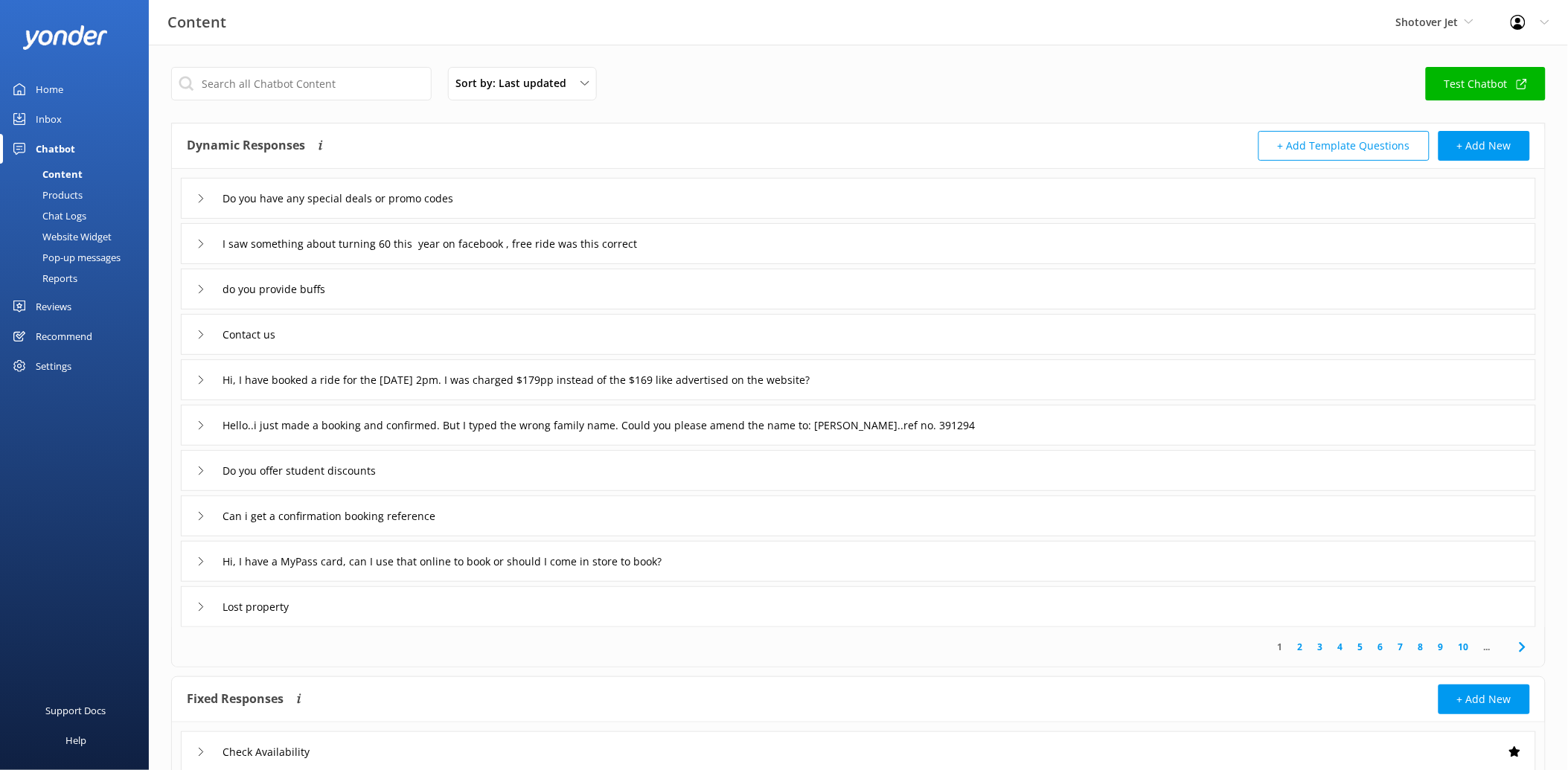
click at [75, 216] on div "Chat Logs" at bounding box center [47, 215] width 77 height 21
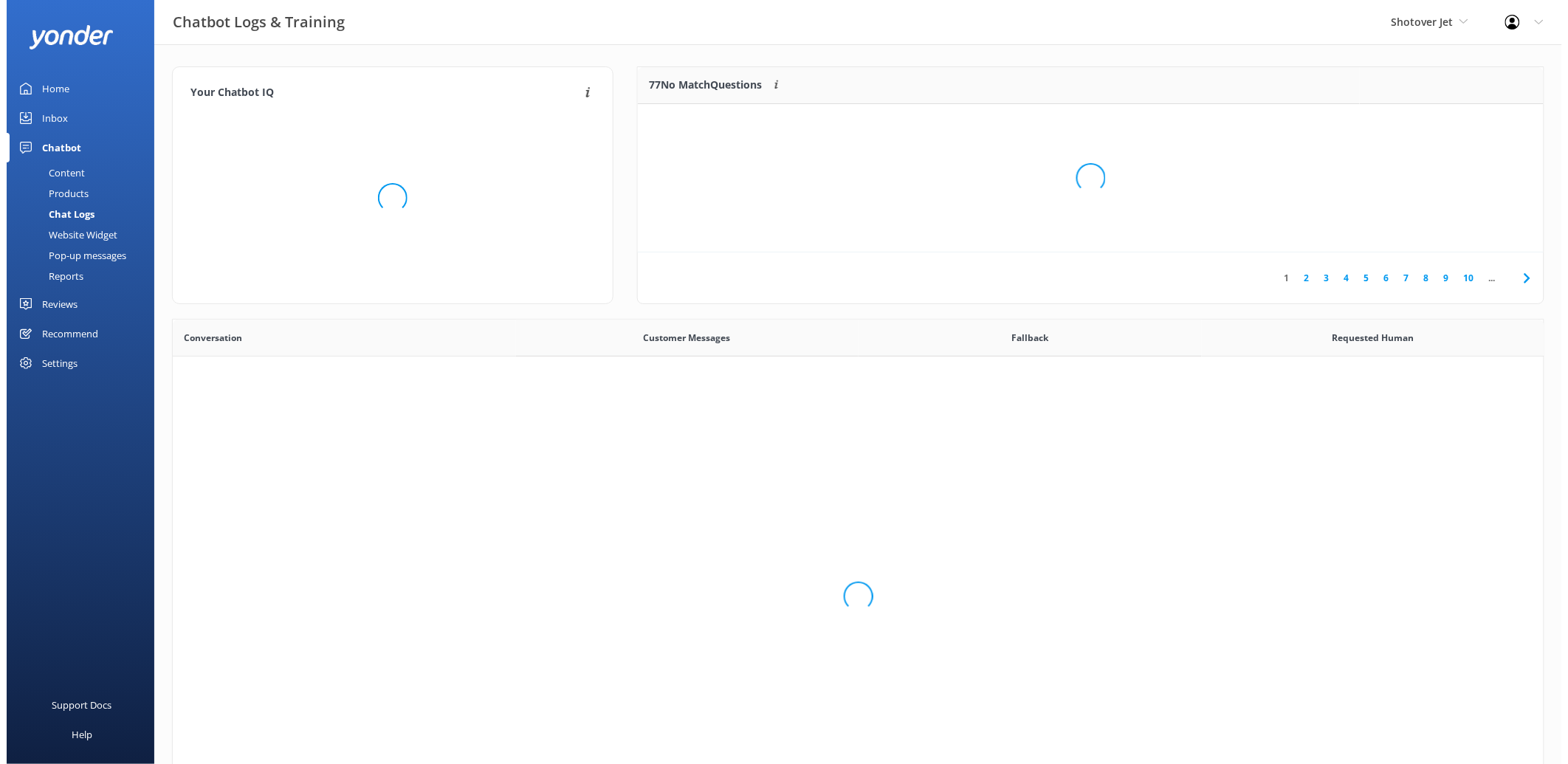
scroll to position [505, 1359]
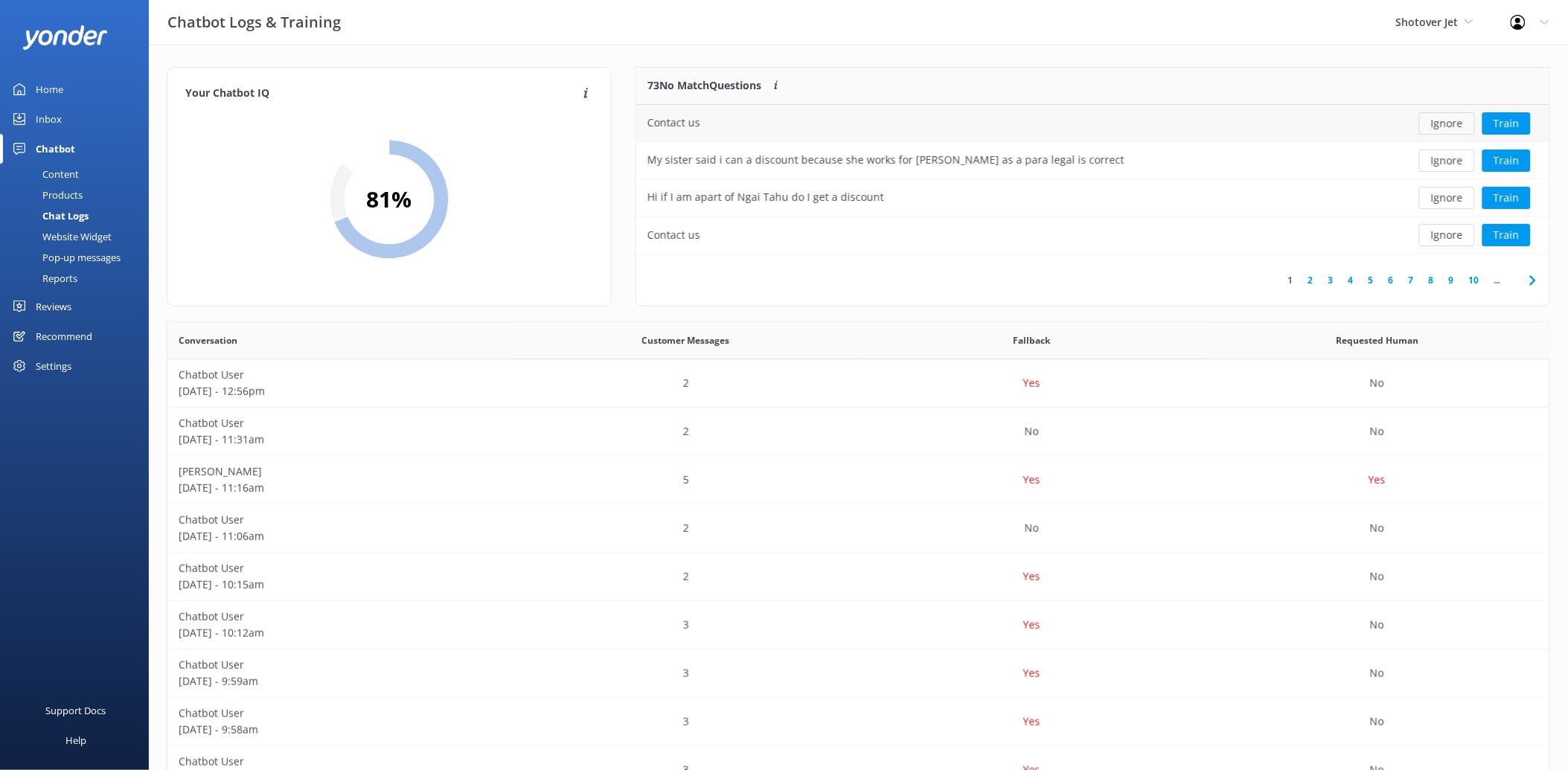
click at [1444, 124] on button "Ignore" at bounding box center [1447, 123] width 56 height 22
click at [1449, 205] on button "Ignore" at bounding box center [1447, 198] width 56 height 22
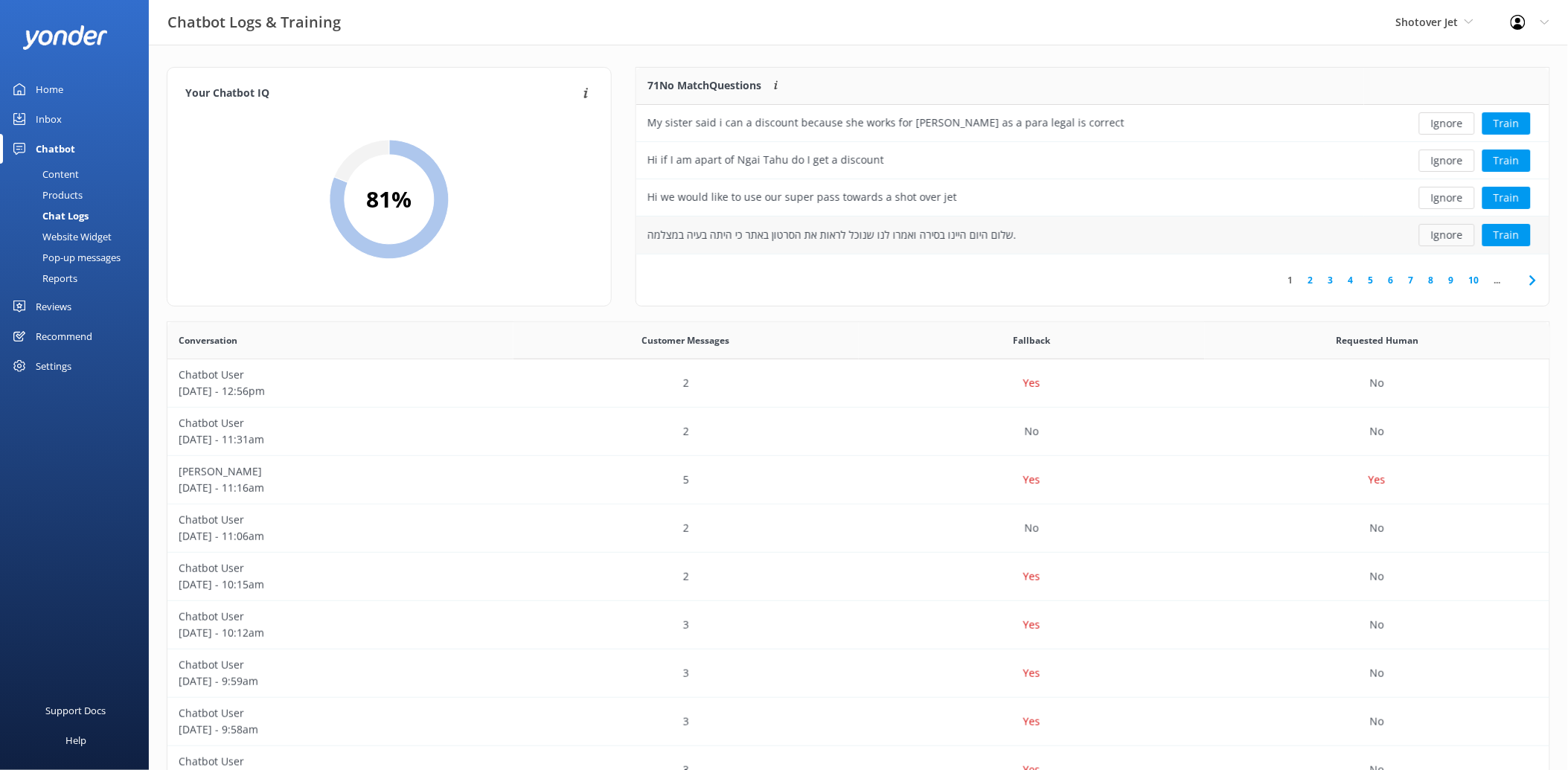
click at [1449, 233] on button "Ignore" at bounding box center [1447, 235] width 56 height 22
click at [1511, 232] on button "Train" at bounding box center [1506, 235] width 48 height 22
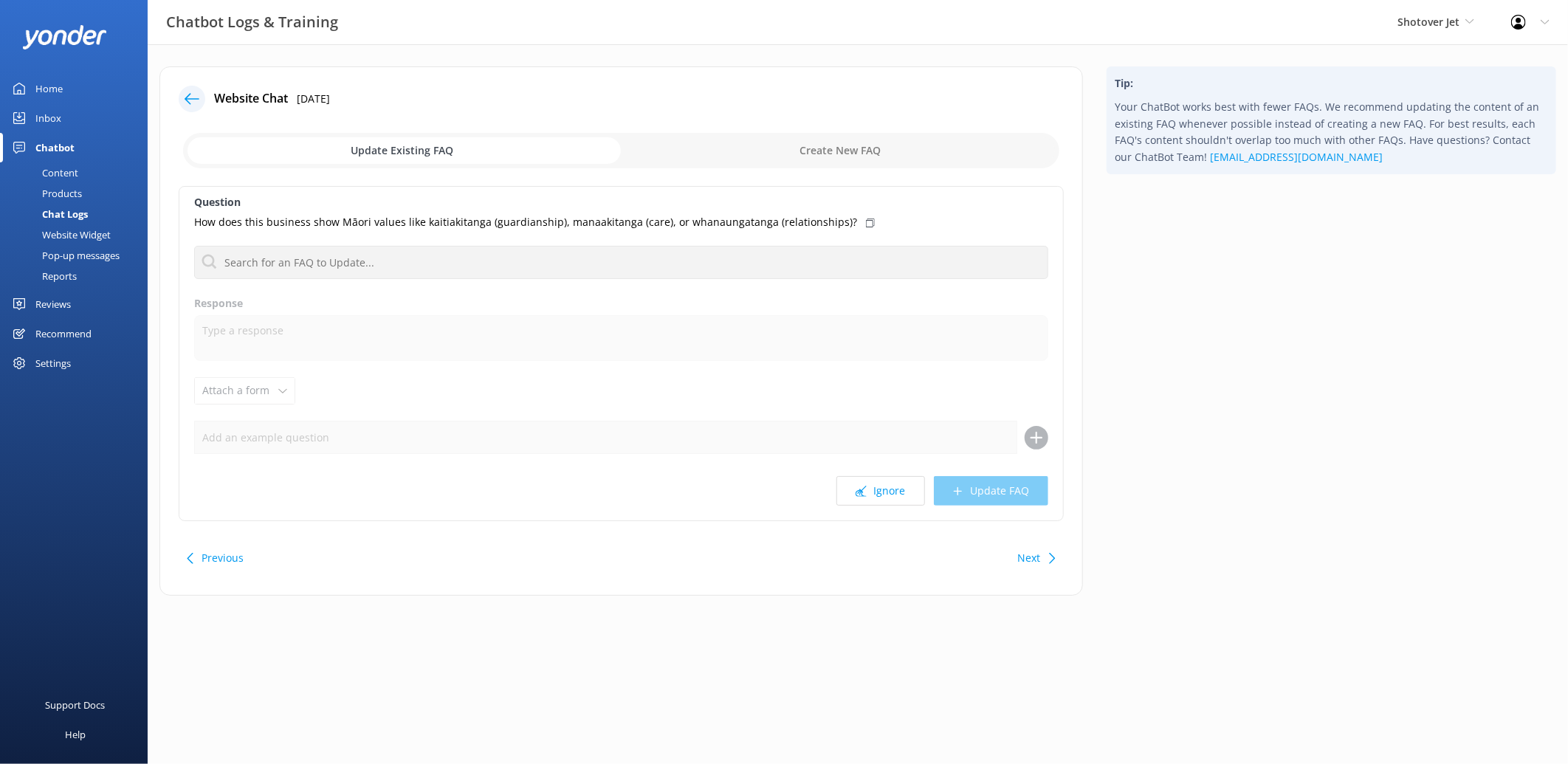
click at [866, 223] on icon at bounding box center [871, 223] width 9 height 9
click at [1444, 444] on div "Tip: Your ChatBot works best with fewer FAQs. We recommend updating the content…" at bounding box center [1331, 338] width 473 height 544
click at [827, 147] on input "checkbox" at bounding box center [620, 150] width 876 height 35
checkbox input "true"
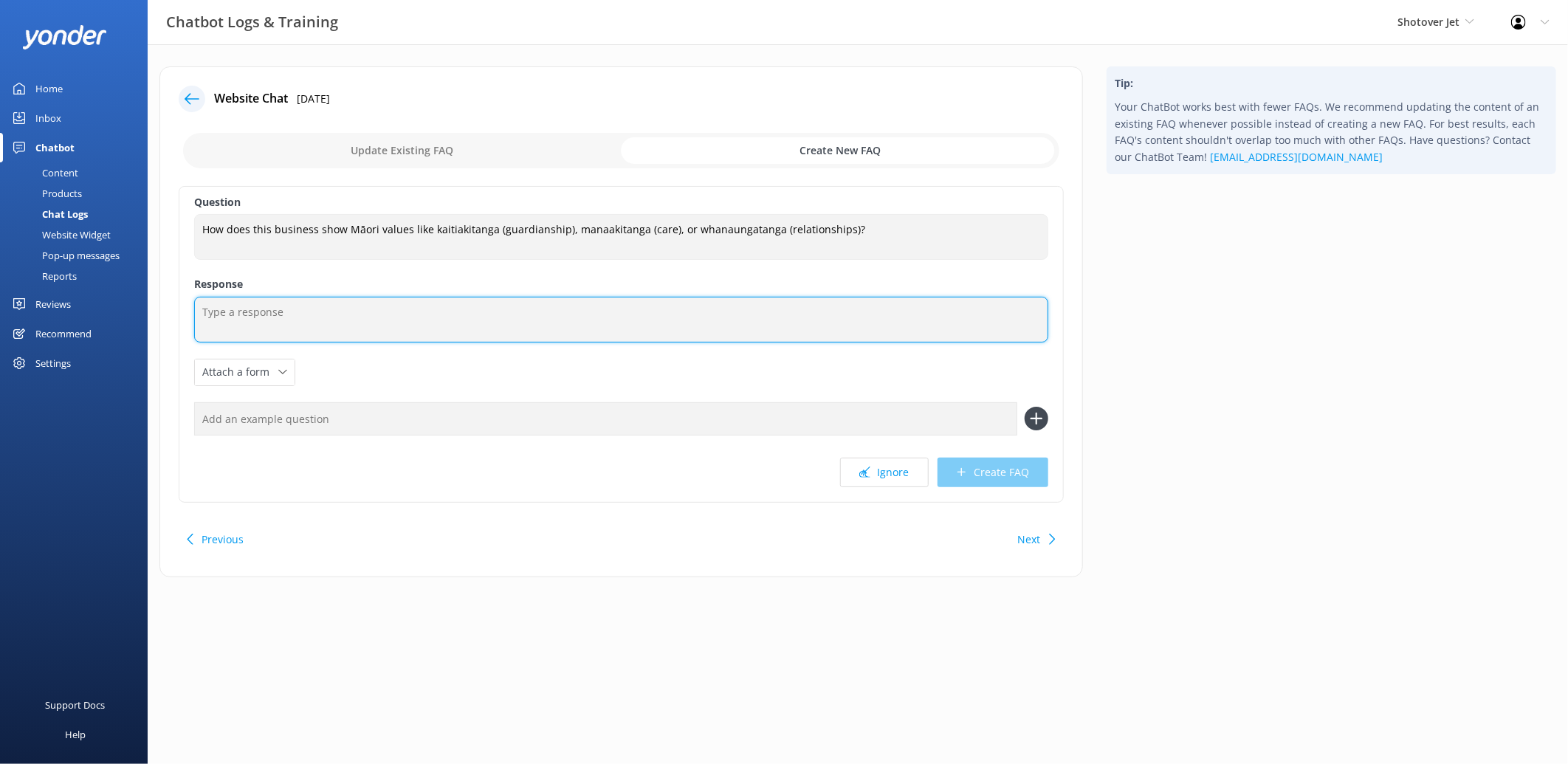
click at [290, 326] on textarea at bounding box center [621, 319] width 855 height 46
paste textarea "At Shotover Jet, we aim to reflect Māori values in our operations around the Ki…"
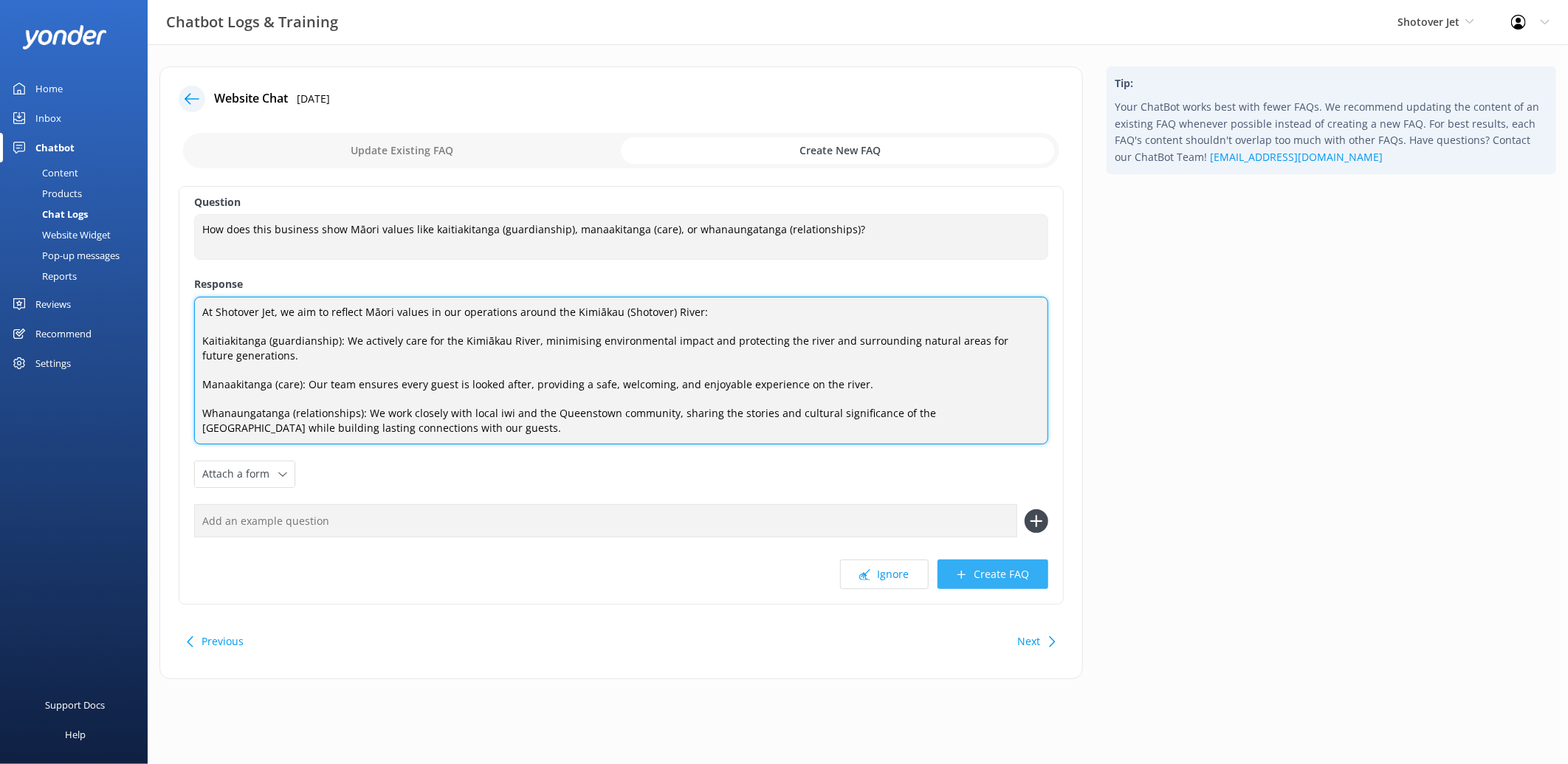
type textarea "At Shotover Jet, we aim to reflect Māori values in our operations around the Ki…"
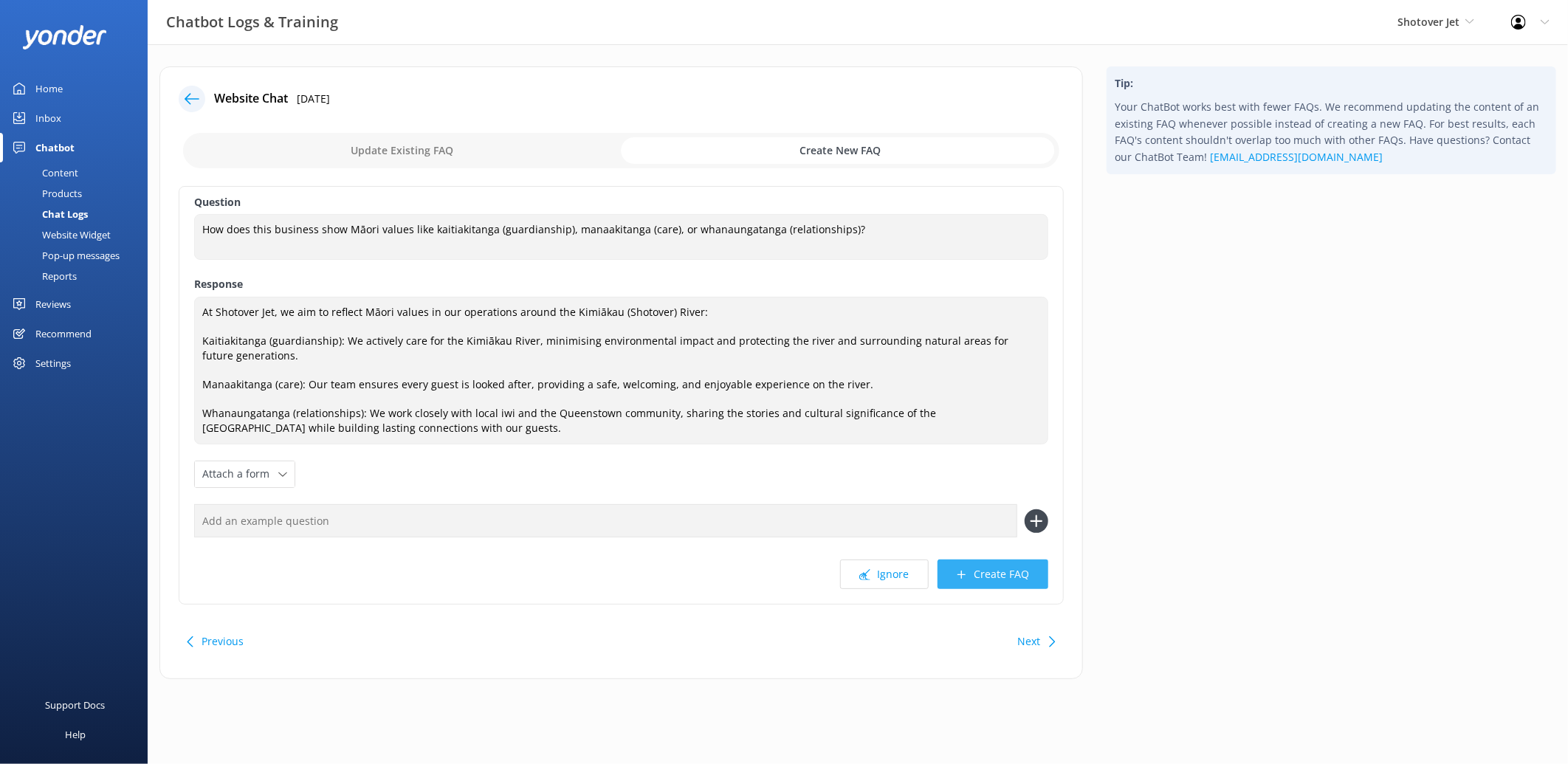
click at [987, 576] on button "Create FAQ" at bounding box center [993, 574] width 110 height 30
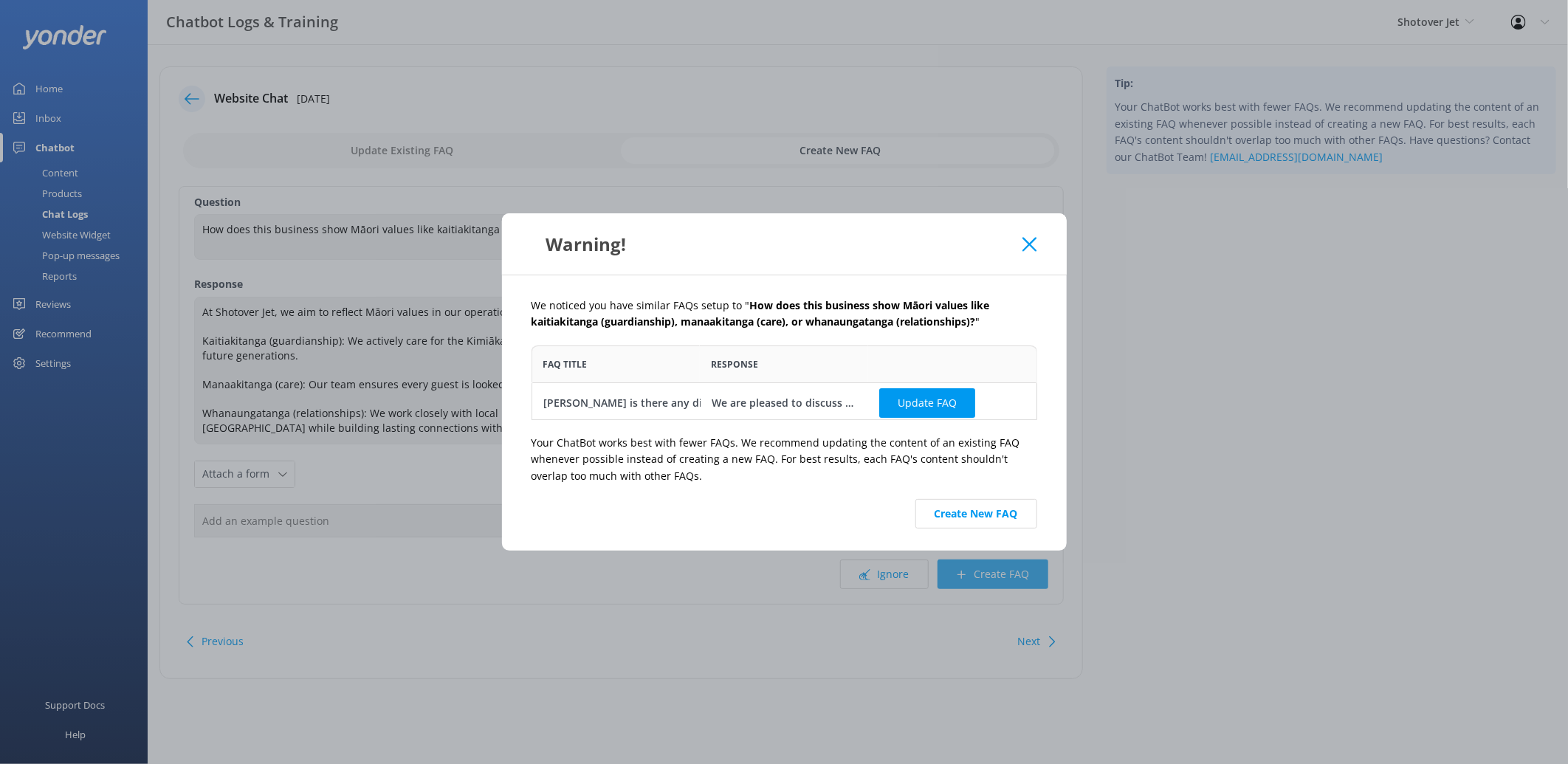
scroll to position [62, 493]
click at [973, 518] on button "Create New FAQ" at bounding box center [976, 514] width 122 height 30
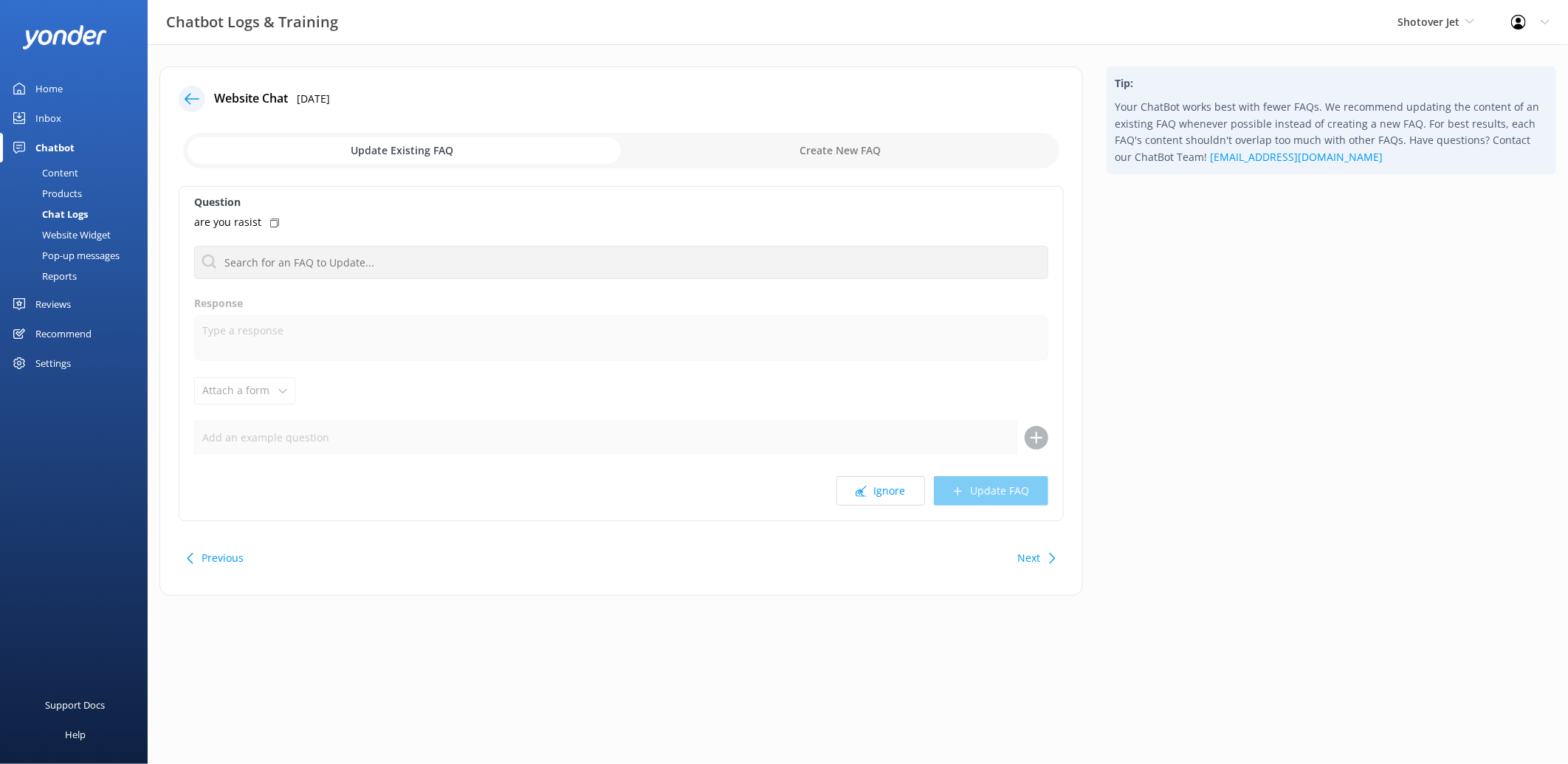
click at [231, 220] on p "are you rasist" at bounding box center [228, 222] width 67 height 16
click at [847, 492] on button "Ignore" at bounding box center [881, 491] width 89 height 30
click at [845, 151] on input "checkbox" at bounding box center [620, 150] width 876 height 35
checkbox input "true"
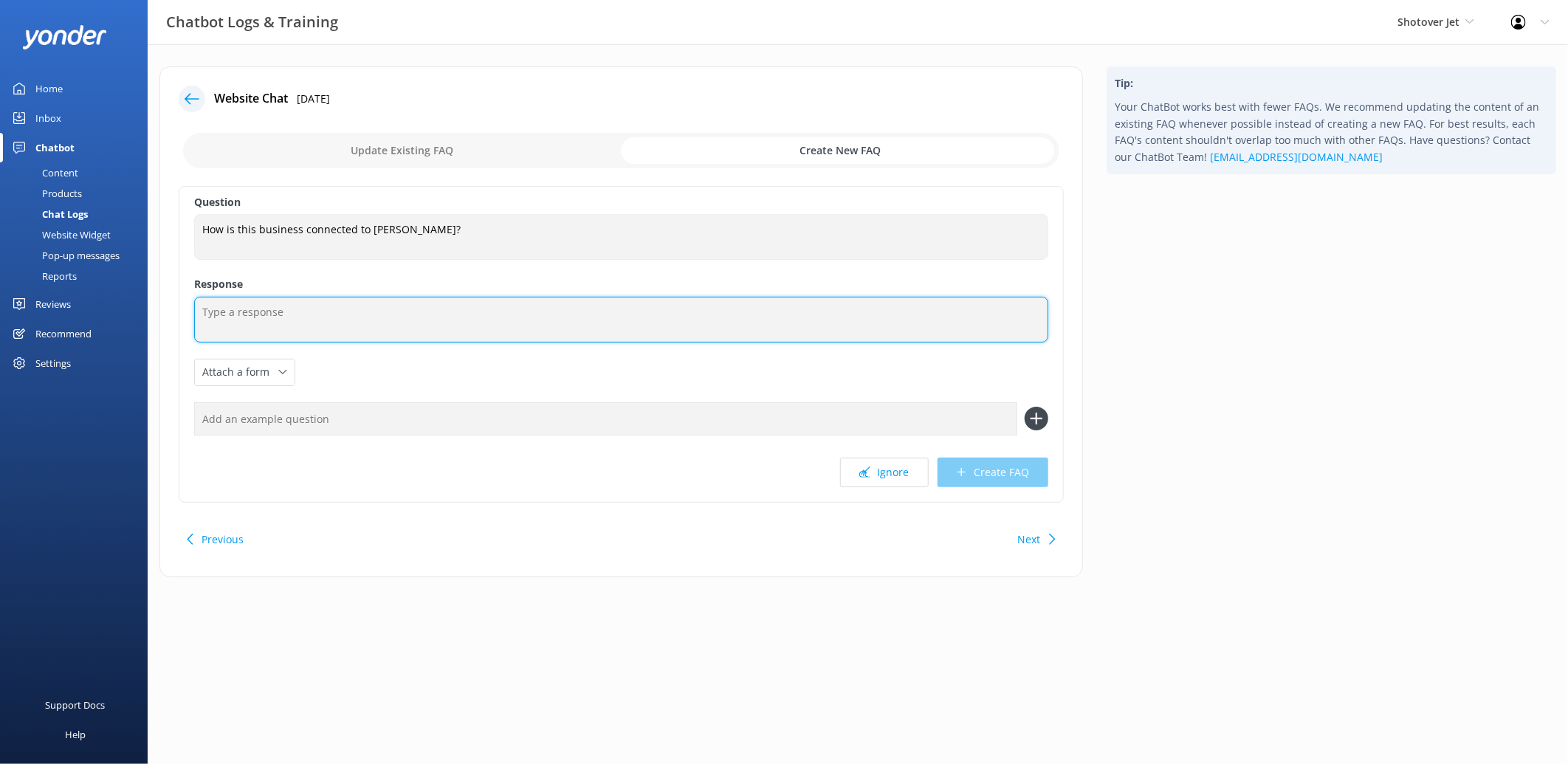
click at [333, 325] on textarea at bounding box center [621, 319] width 855 height 46
paste textarea "Shotover Jet is part of Ngāi Tahu Tourism, the commercial arm of Ngāi Tahu, Aot…"
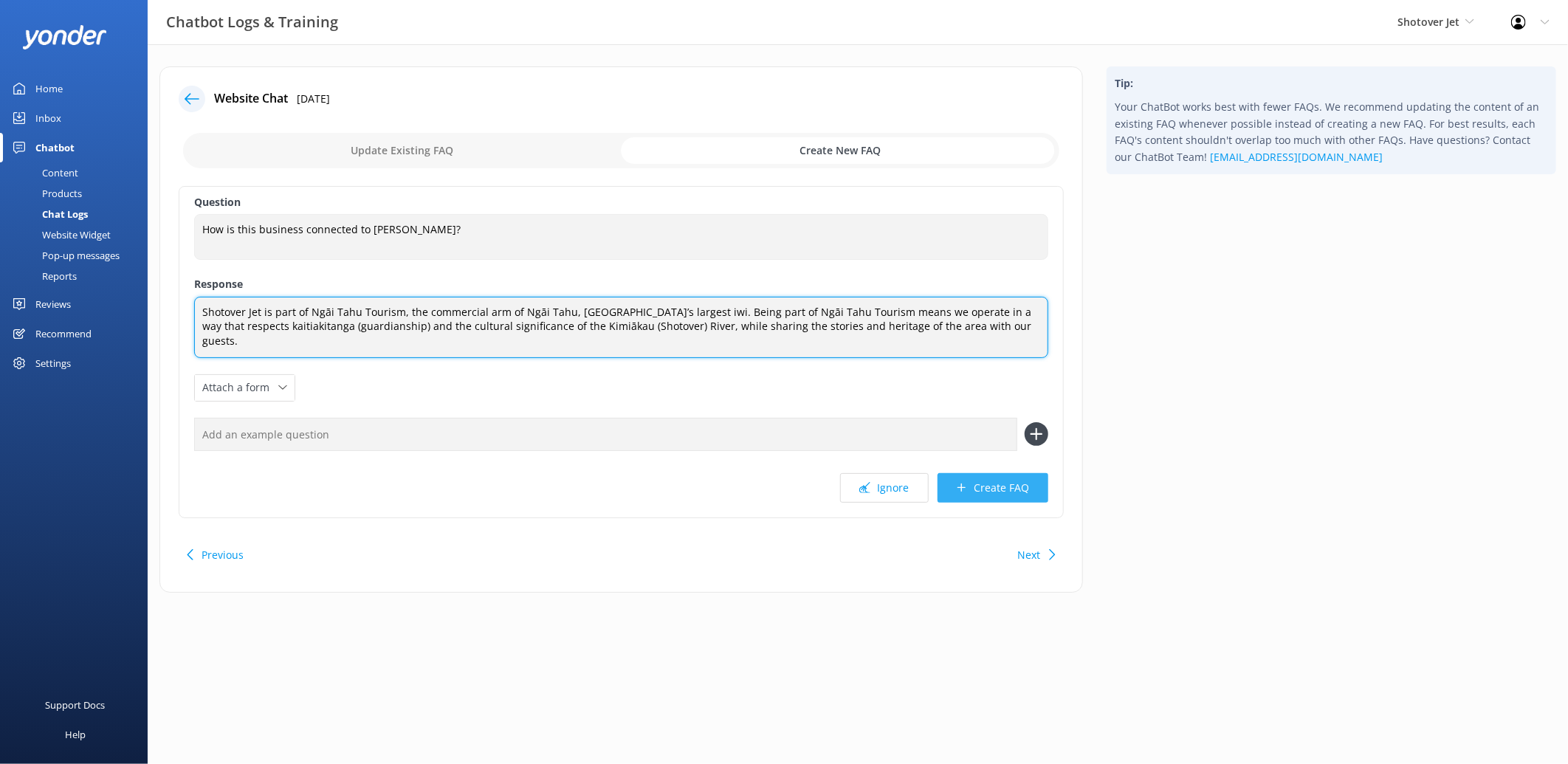
type textarea "Shotover Jet is part of Ngāi Tahu Tourism, the commercial arm of Ngāi Tahu, Aot…"
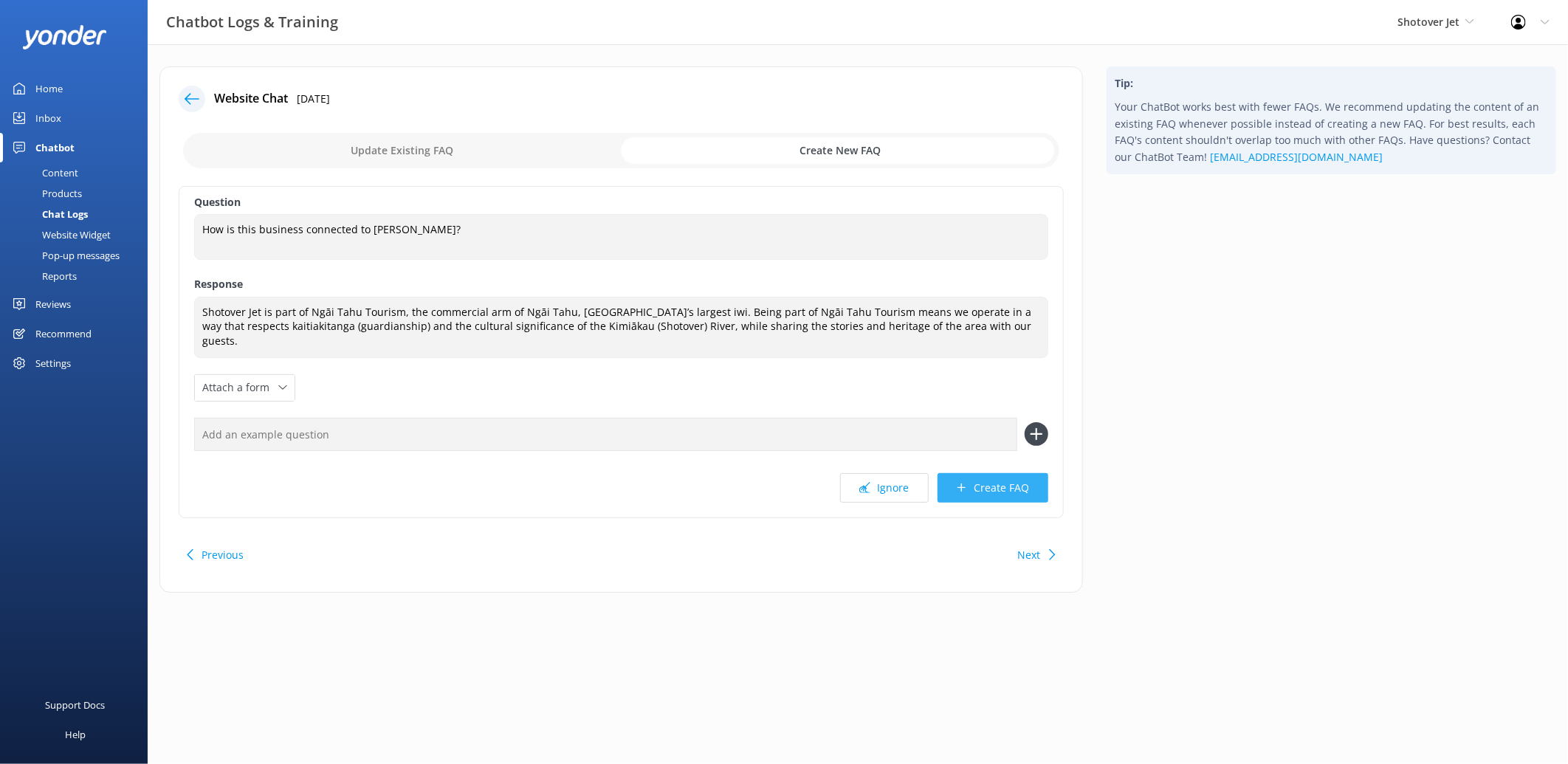
click at [1008, 474] on button "Create FAQ" at bounding box center [993, 487] width 110 height 30
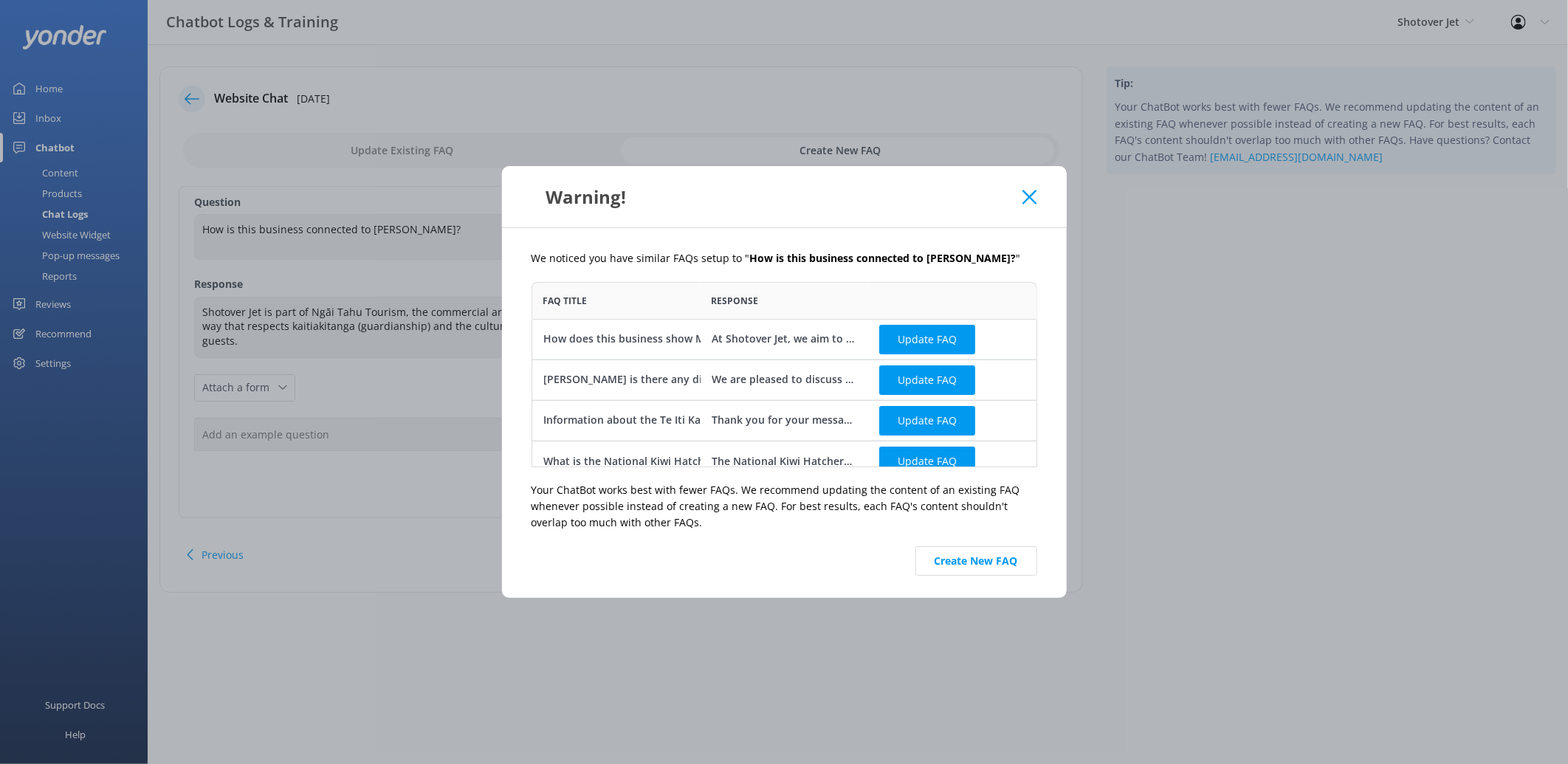
scroll to position [173, 493]
click at [983, 560] on button "Create New FAQ" at bounding box center [976, 561] width 122 height 30
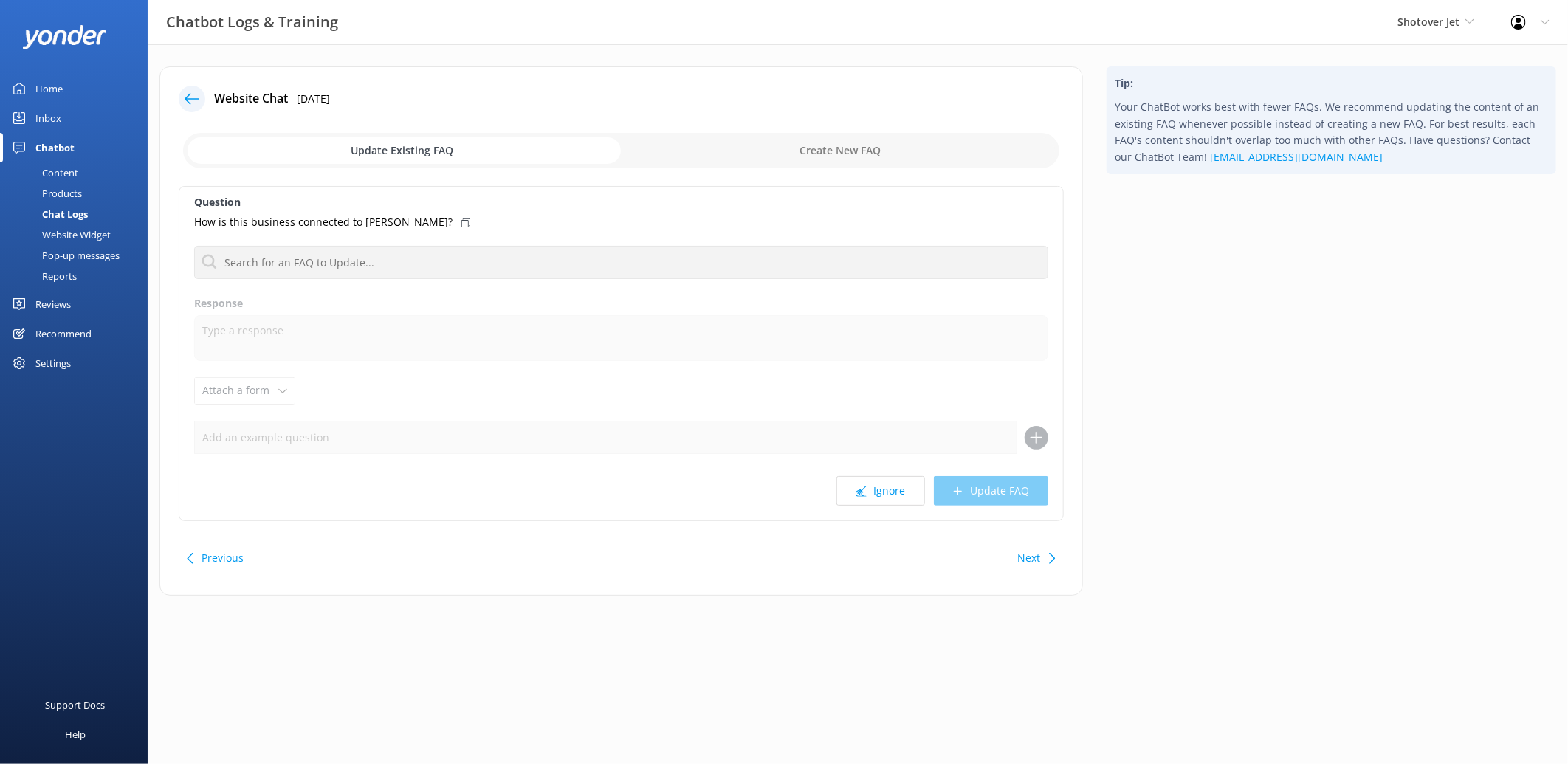
click at [934, 146] on input "checkbox" at bounding box center [620, 150] width 876 height 35
checkbox input "true"
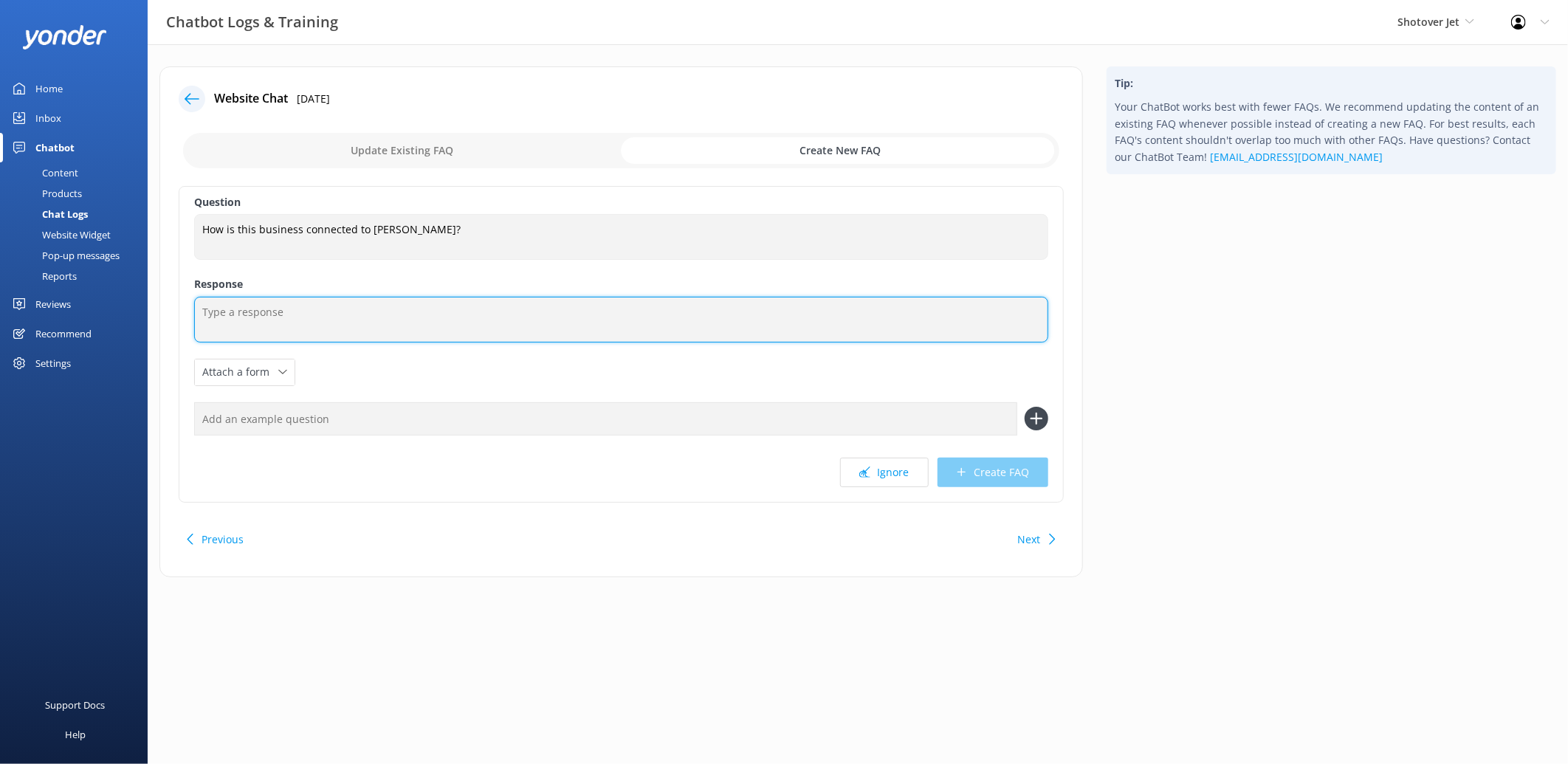
click at [439, 318] on textarea at bounding box center [621, 319] width 855 height 46
paste textarea "Shotover Jet is part of Ngāi Tahu Tourism, the commercial arm of Ngāi Tahu, Aot…"
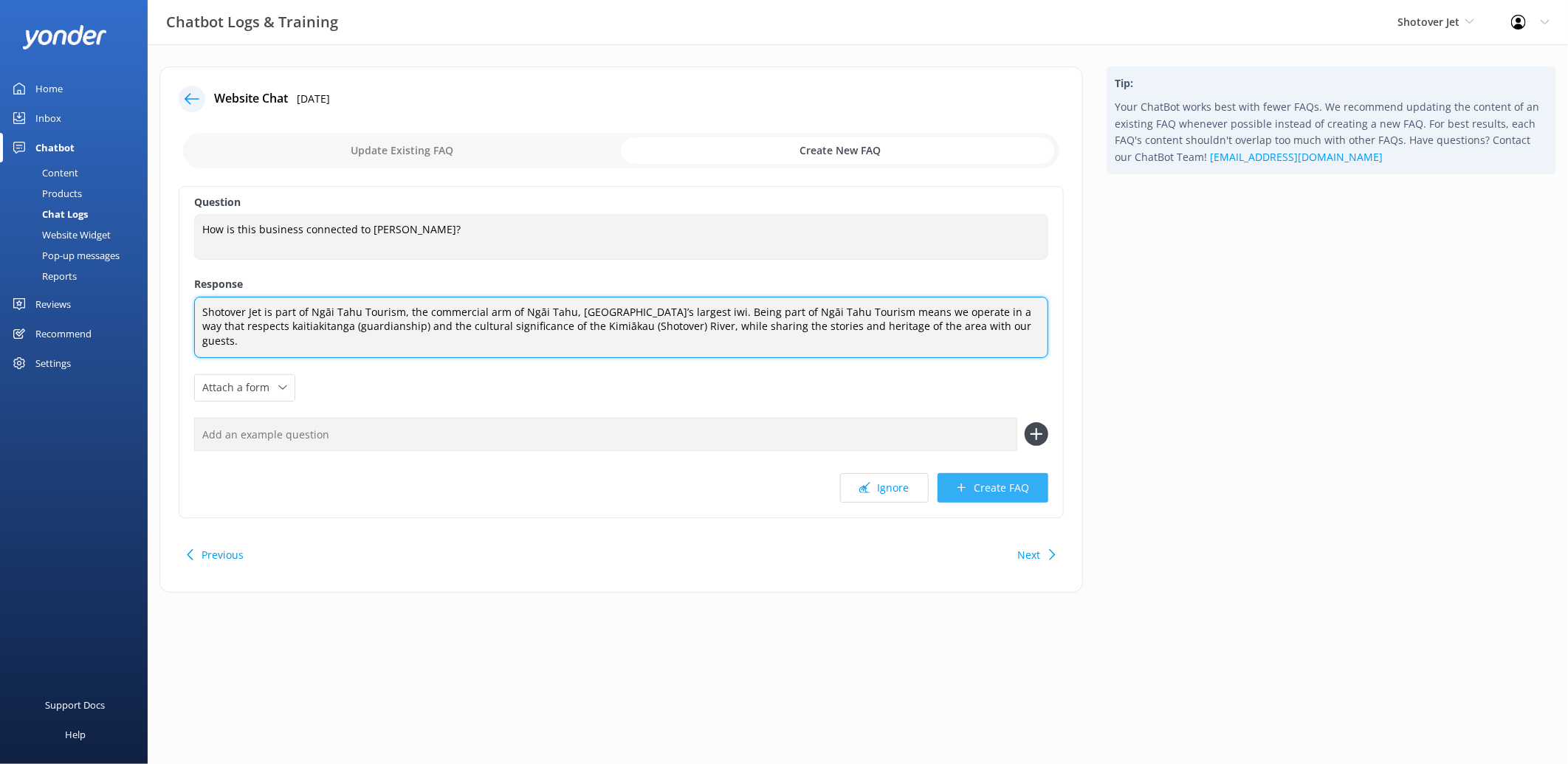
type textarea "Shotover Jet is part of Ngāi Tahu Tourism, the commercial arm of Ngāi Tahu, Aot…"
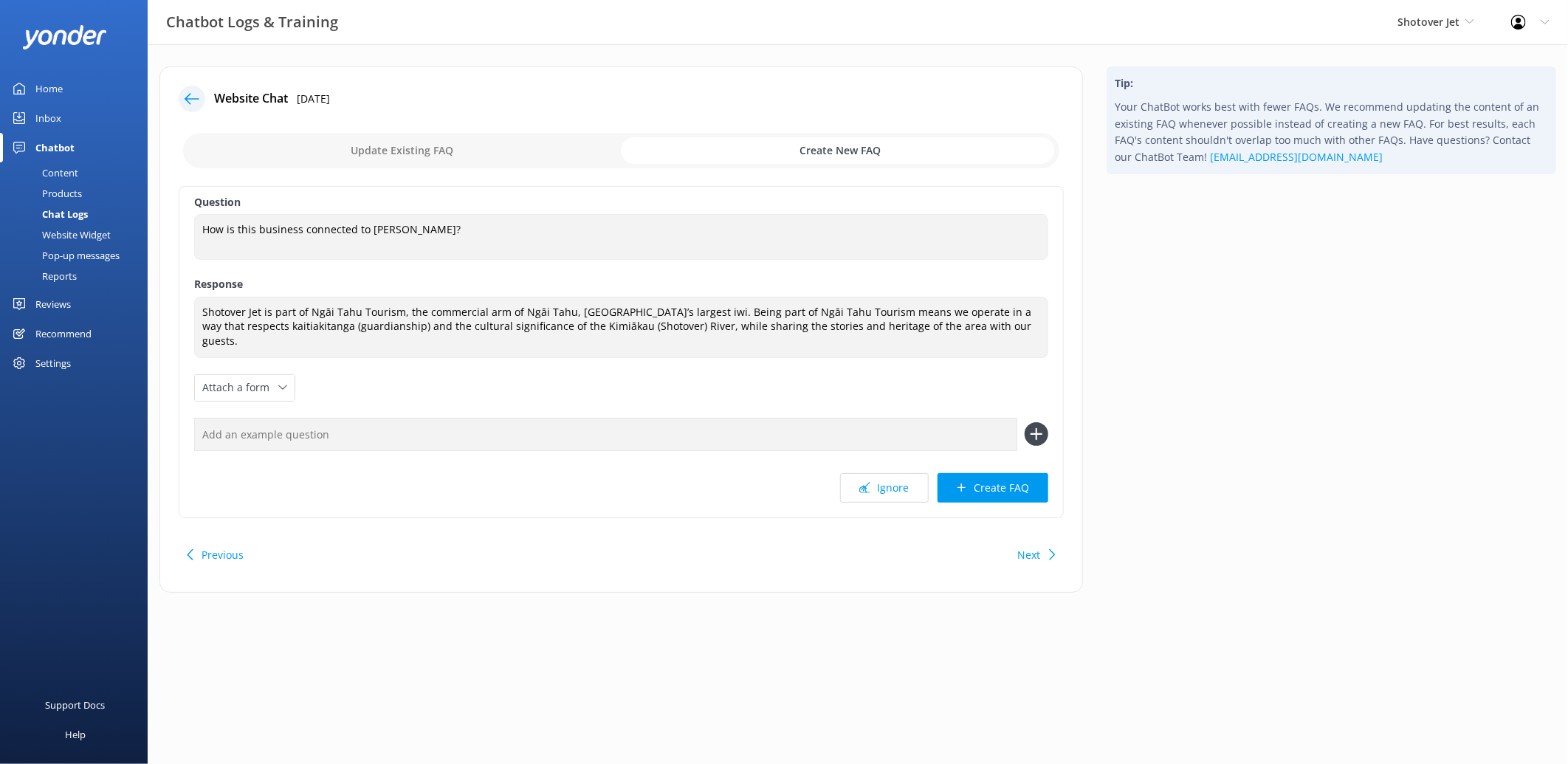
drag, startPoint x: 968, startPoint y: 474, endPoint x: 1035, endPoint y: 451, distance: 70.8
click at [969, 474] on button "Create FAQ" at bounding box center [993, 487] width 110 height 30
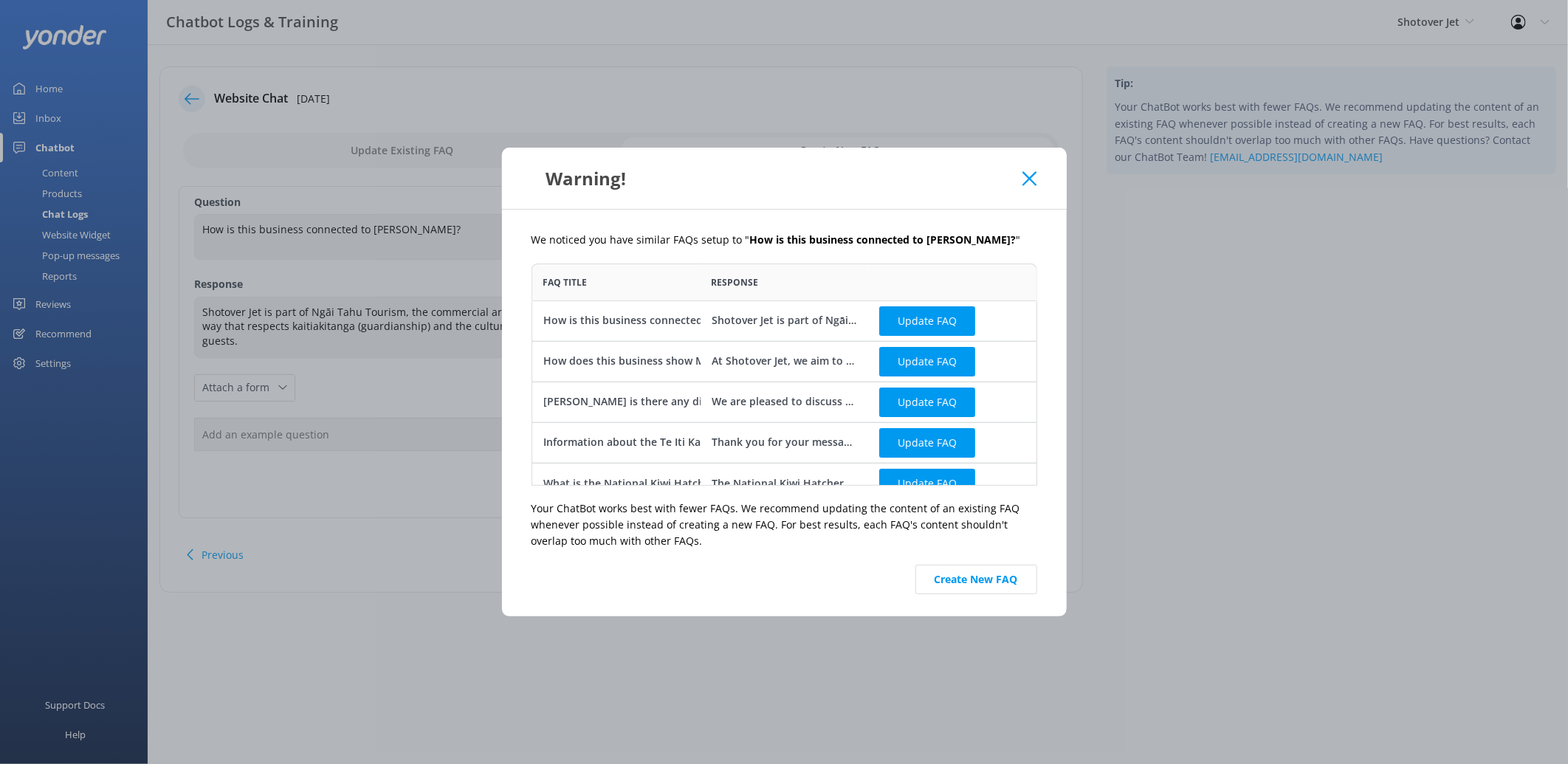
scroll to position [210, 493]
click at [926, 316] on button "Update FAQ" at bounding box center [927, 320] width 96 height 30
checkbox input "false"
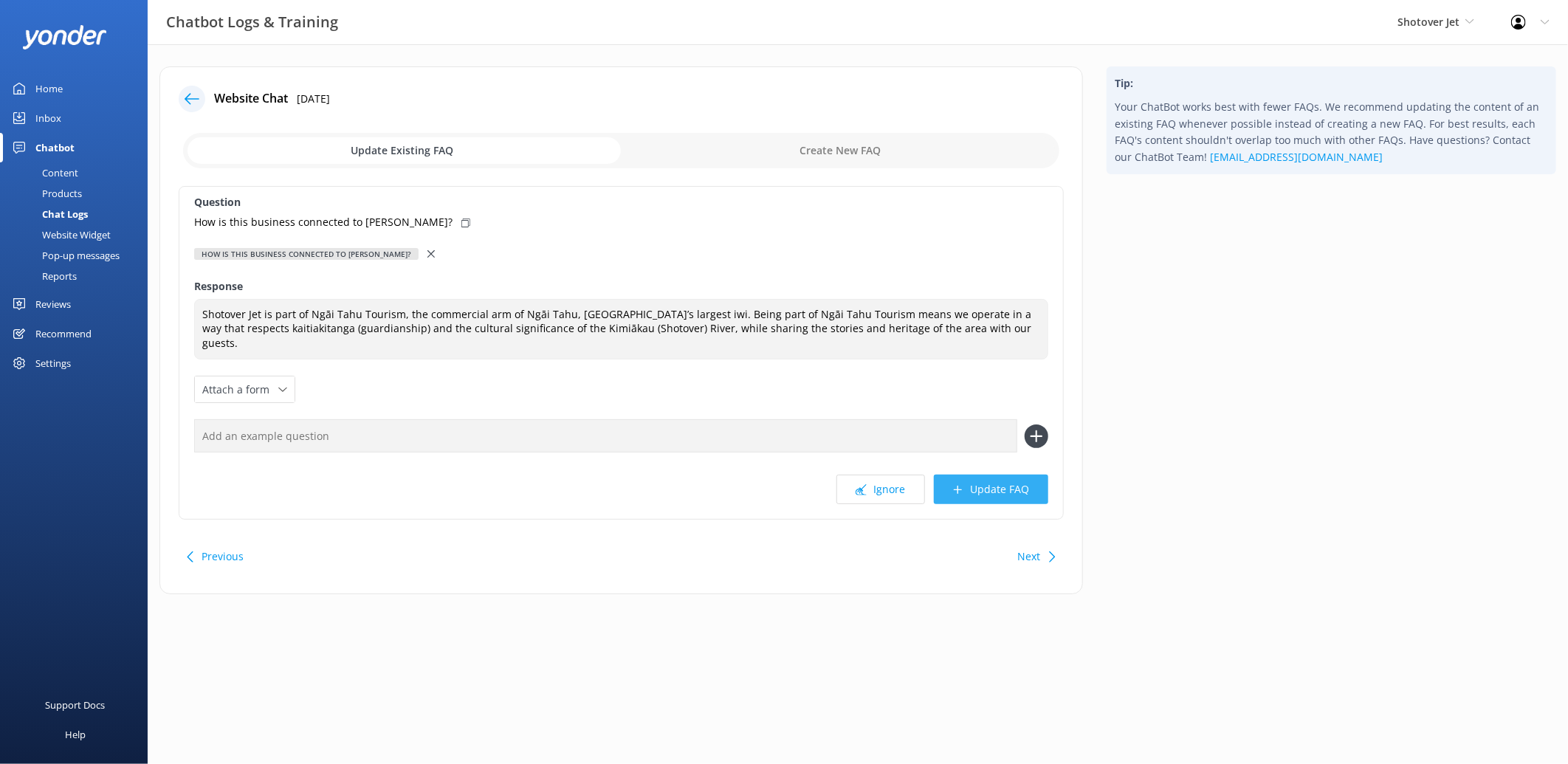
click at [961, 475] on button "Update FAQ" at bounding box center [991, 489] width 115 height 30
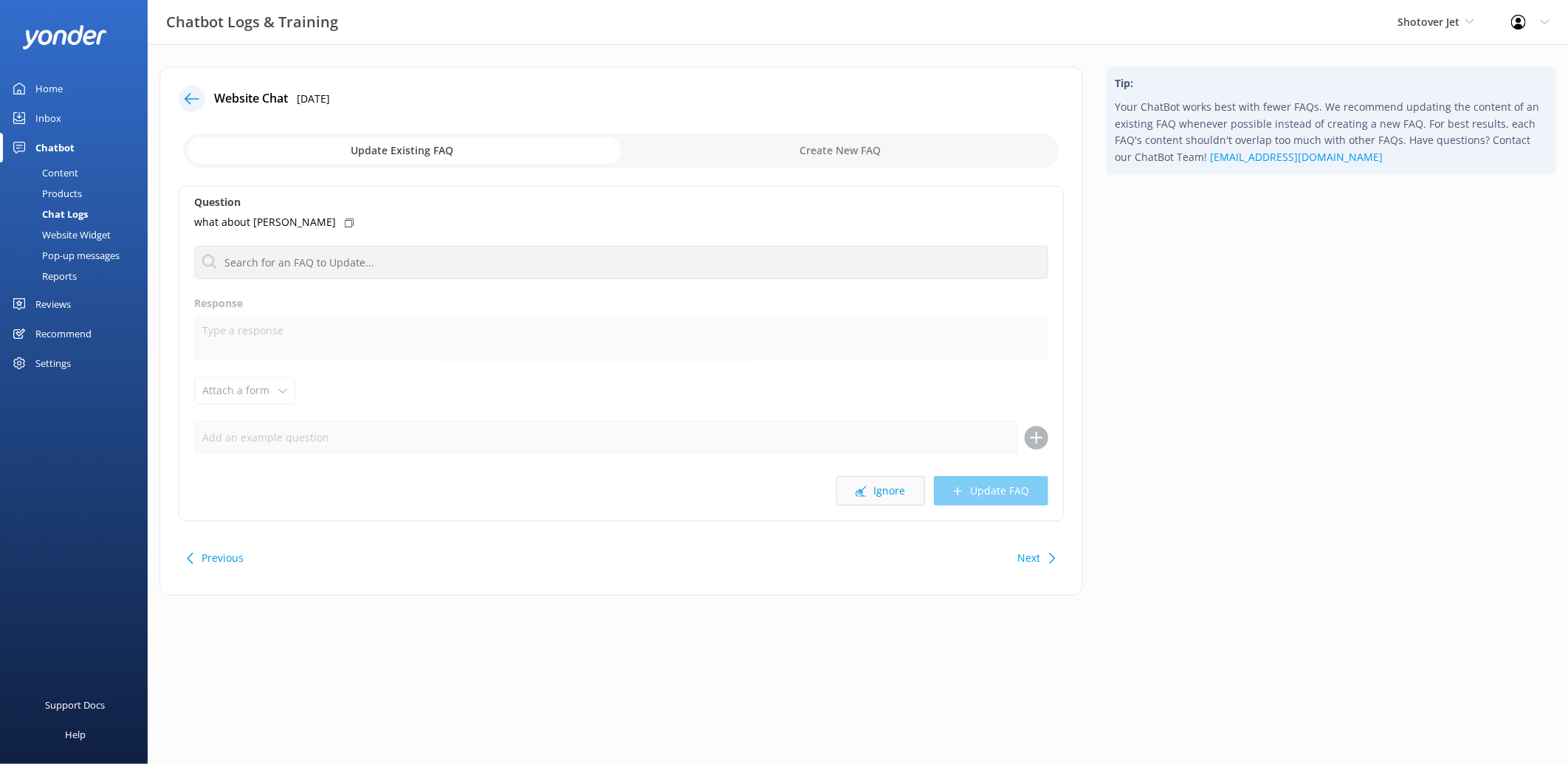
click at [902, 489] on button "Ignore" at bounding box center [881, 491] width 89 height 30
click at [880, 477] on button "Ignore" at bounding box center [881, 491] width 89 height 30
click at [883, 492] on button "Ignore" at bounding box center [881, 491] width 89 height 30
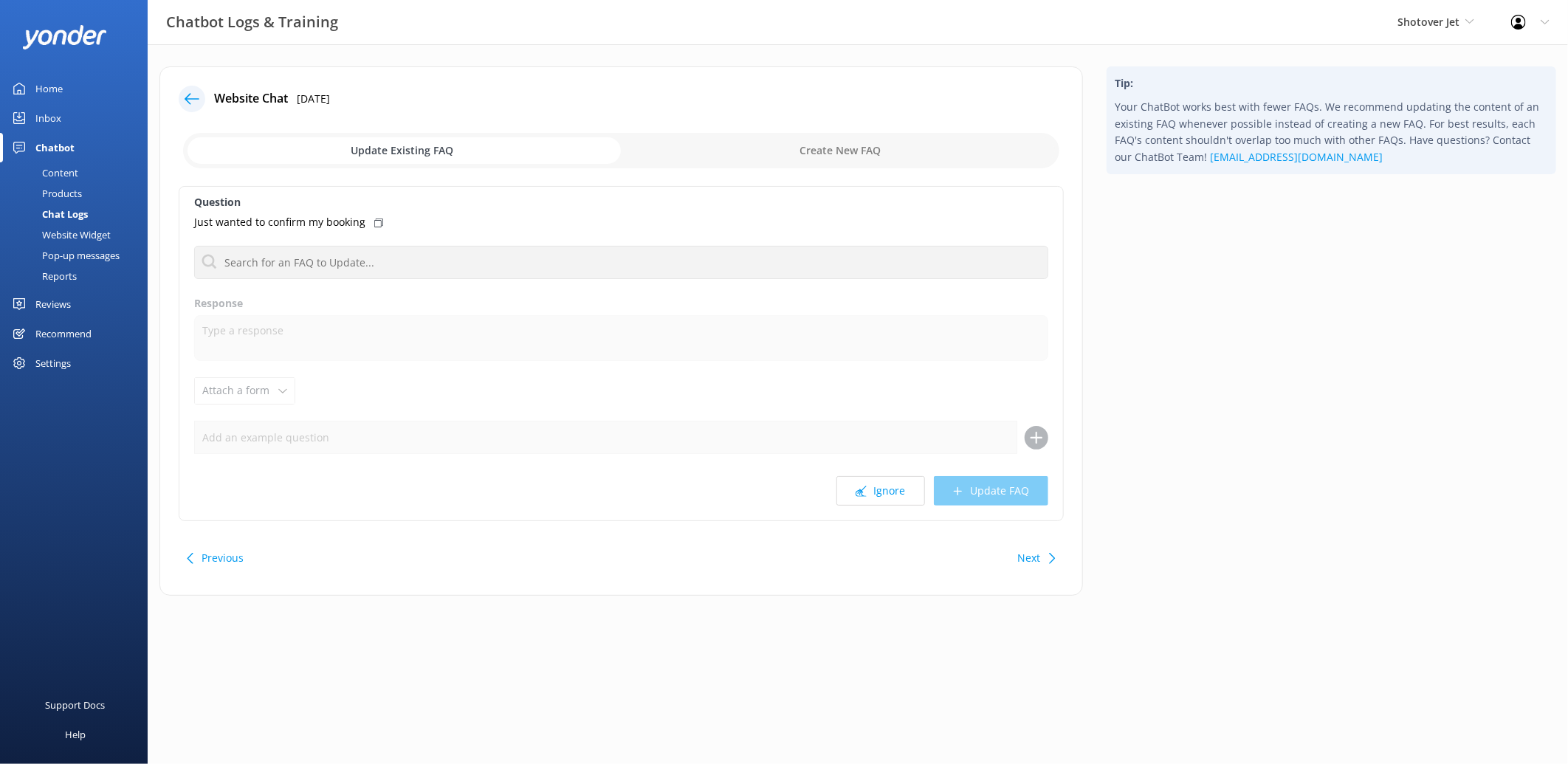
click at [883, 492] on button "Ignore" at bounding box center [881, 491] width 89 height 30
click at [766, 143] on input "checkbox" at bounding box center [620, 150] width 876 height 35
checkbox input "true"
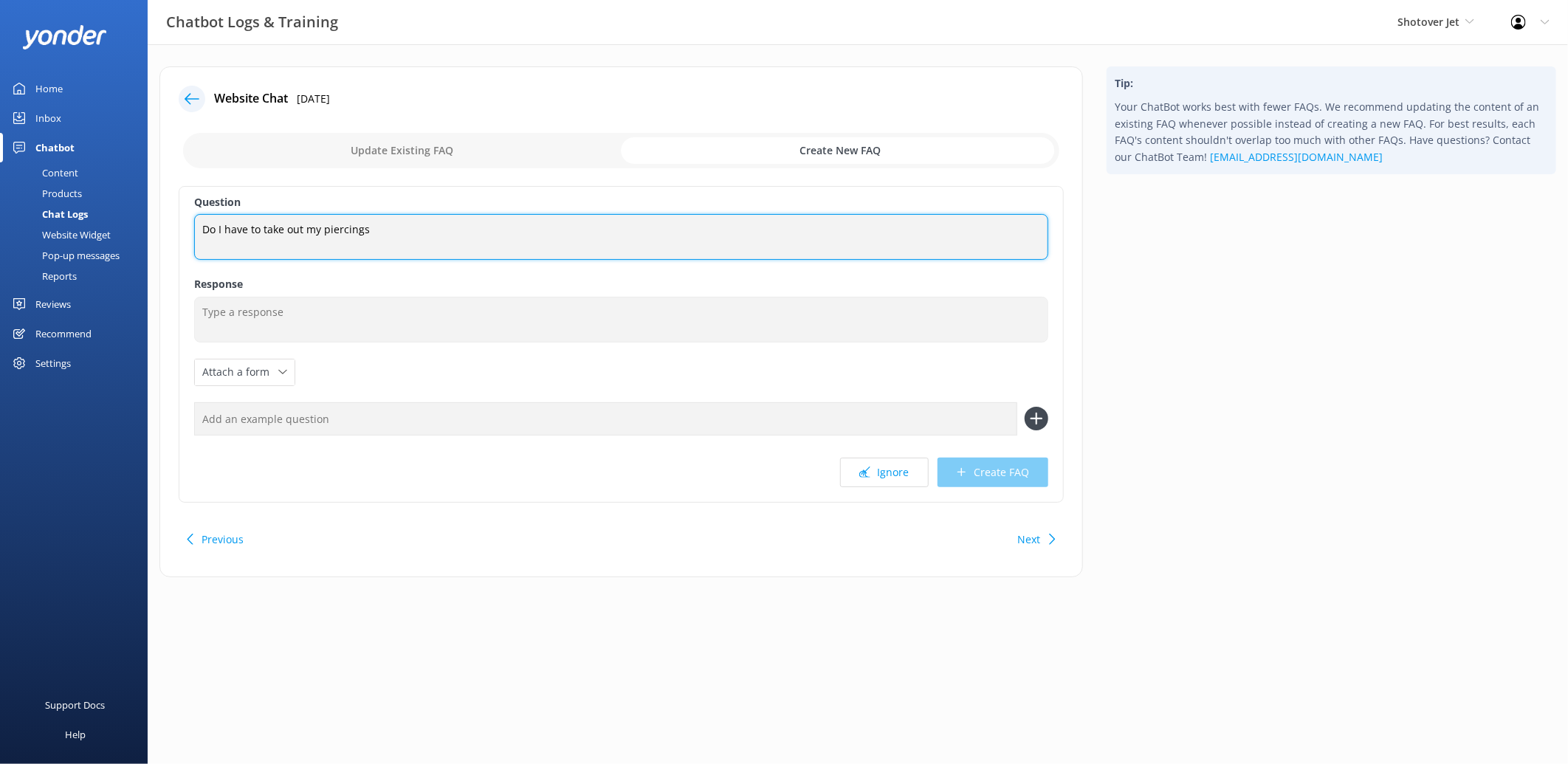
drag, startPoint x: 404, startPoint y: 231, endPoint x: 104, endPoint y: 188, distance: 303.1
click at [104, 188] on div "Chatbot Logs & Training Shotover Jet Shotover Jet Dart River Adventures Profile…" at bounding box center [784, 333] width 1568 height 577
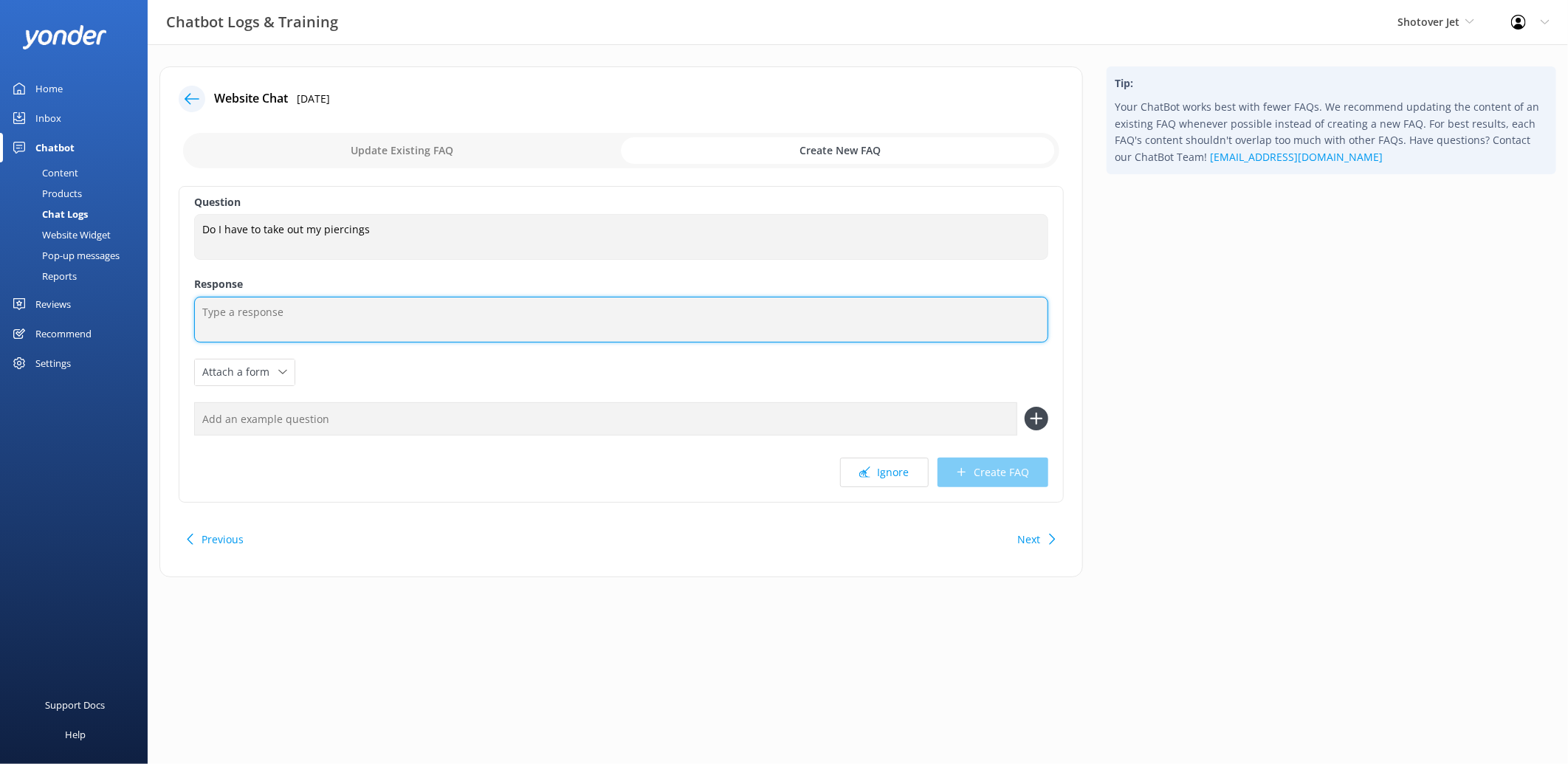
click at [453, 311] on textarea at bounding box center [621, 319] width 855 height 46
paste textarea "No, you don’t need to take out your piercings for the ride — you’re good to go!"
type textarea "No, you don’t need to take out your piercings for the ride — you’re good to go!"
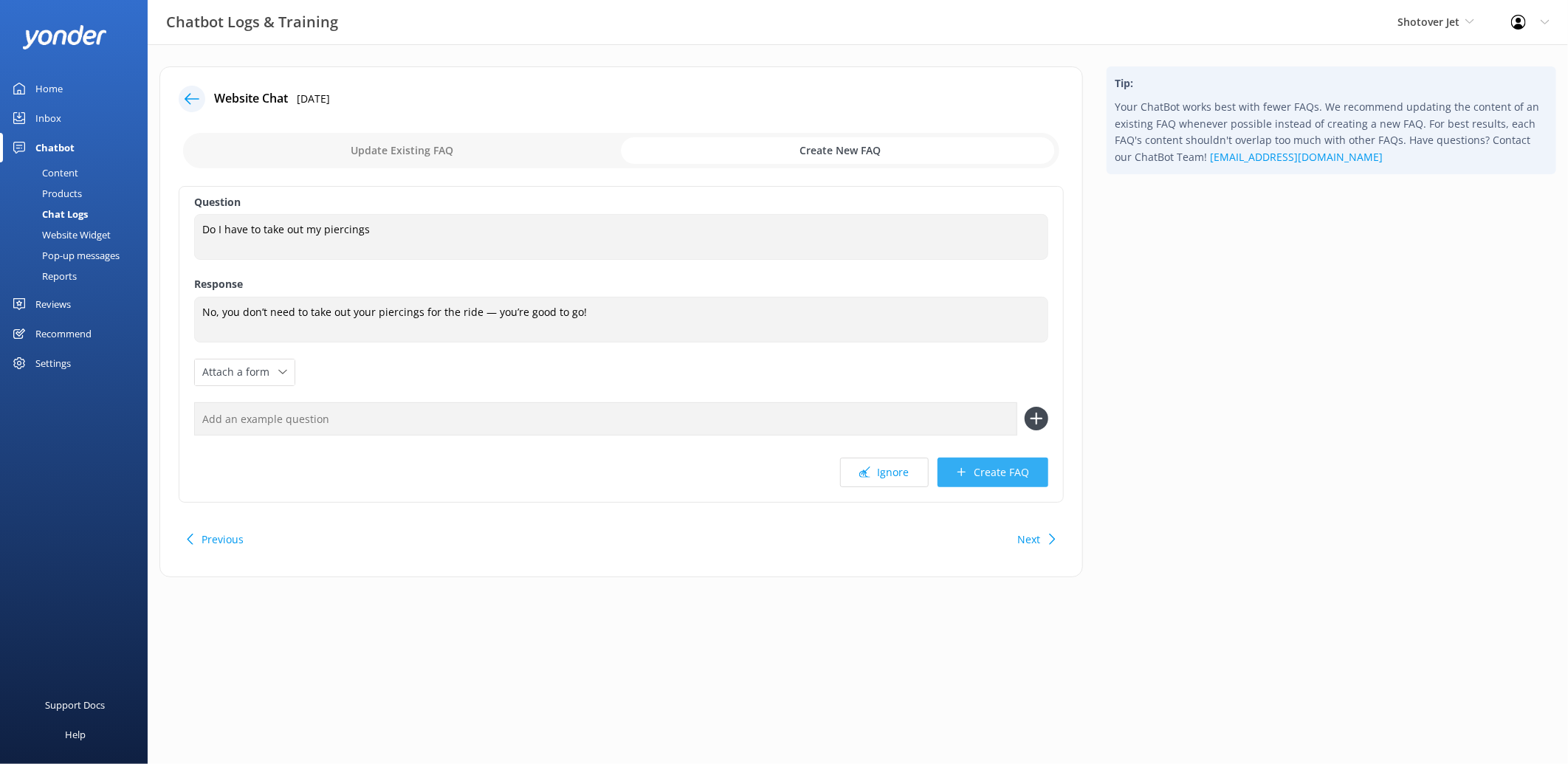
click at [1015, 473] on button "Create FAQ" at bounding box center [993, 472] width 110 height 30
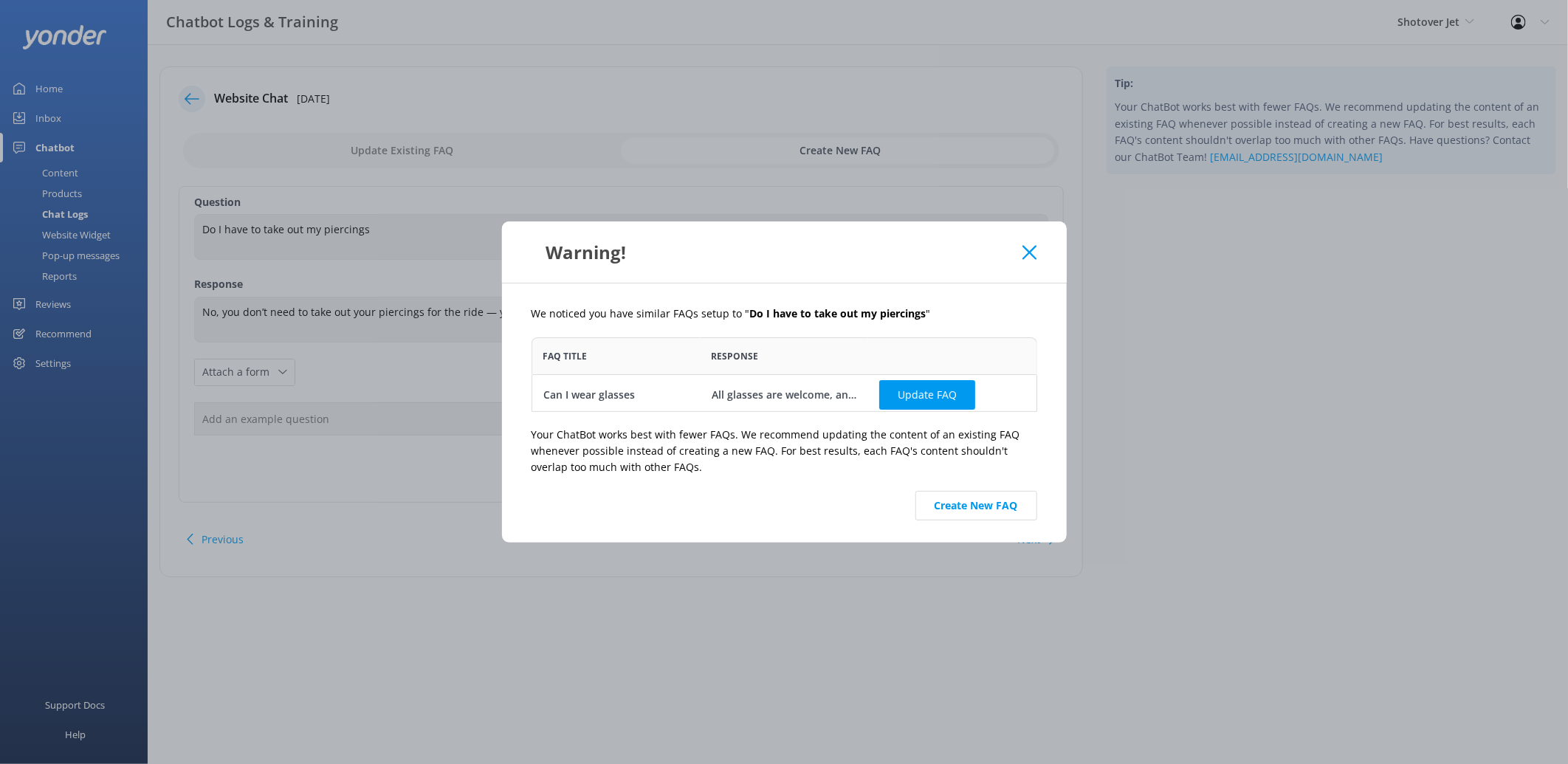
scroll to position [62, 493]
click at [979, 507] on button "Create New FAQ" at bounding box center [976, 505] width 122 height 30
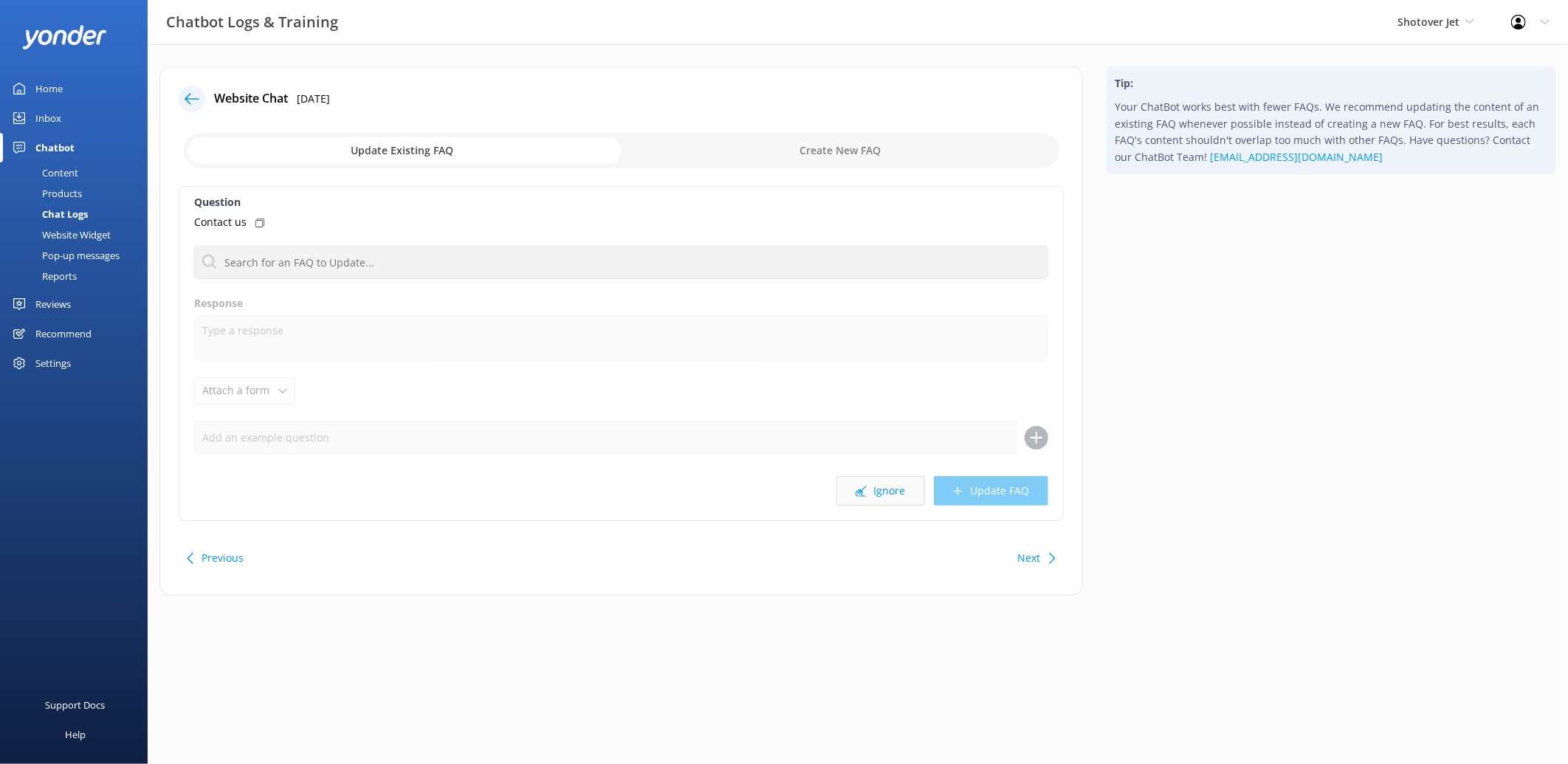
click at [887, 488] on button "Ignore" at bounding box center [881, 491] width 89 height 30
click at [845, 484] on button "Ignore" at bounding box center [881, 491] width 89 height 30
click at [873, 499] on button "Ignore" at bounding box center [881, 491] width 89 height 30
click at [832, 134] on input "checkbox" at bounding box center [620, 150] width 876 height 35
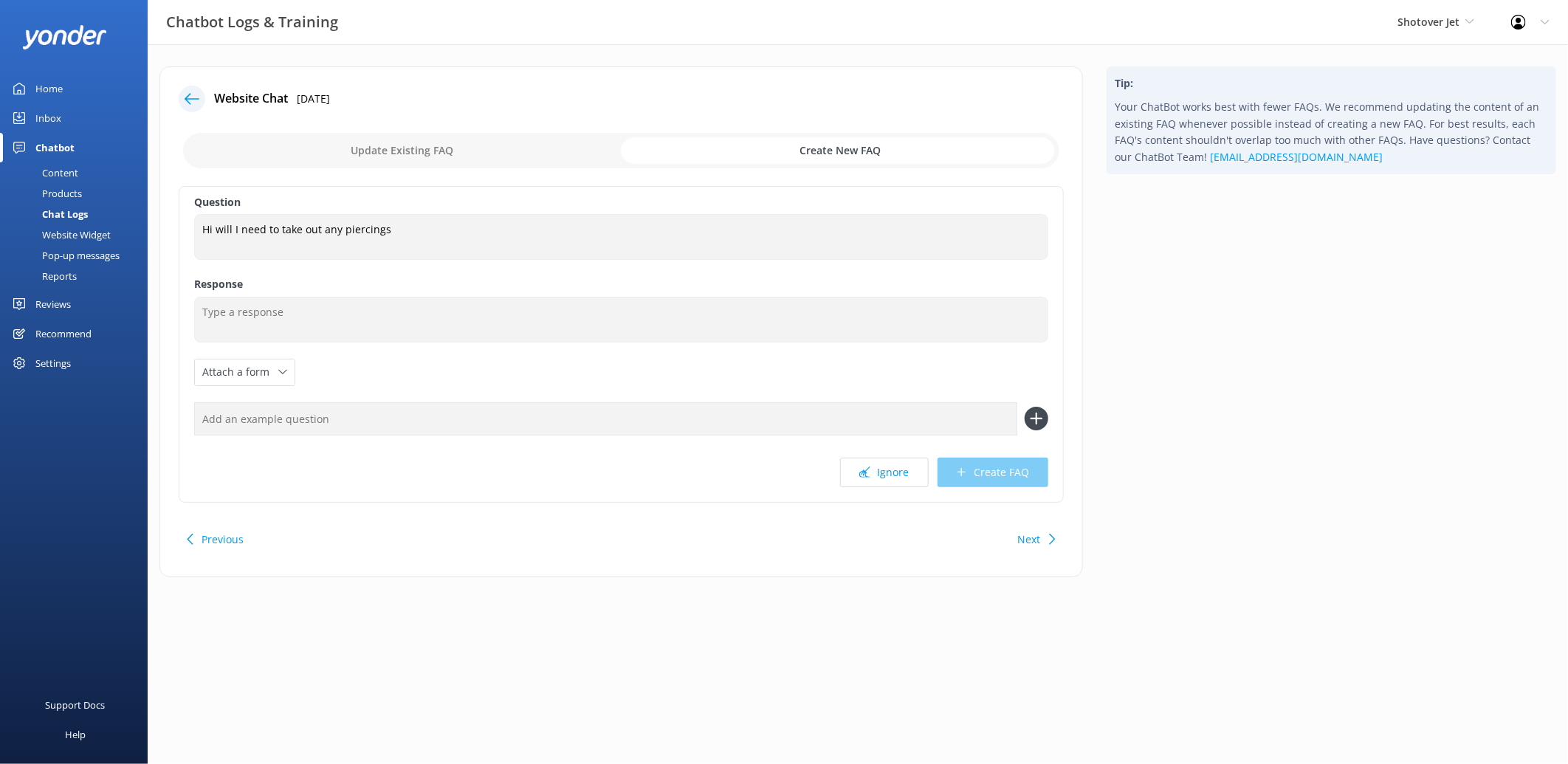
click at [355, 146] on input "checkbox" at bounding box center [620, 150] width 876 height 35
checkbox input "false"
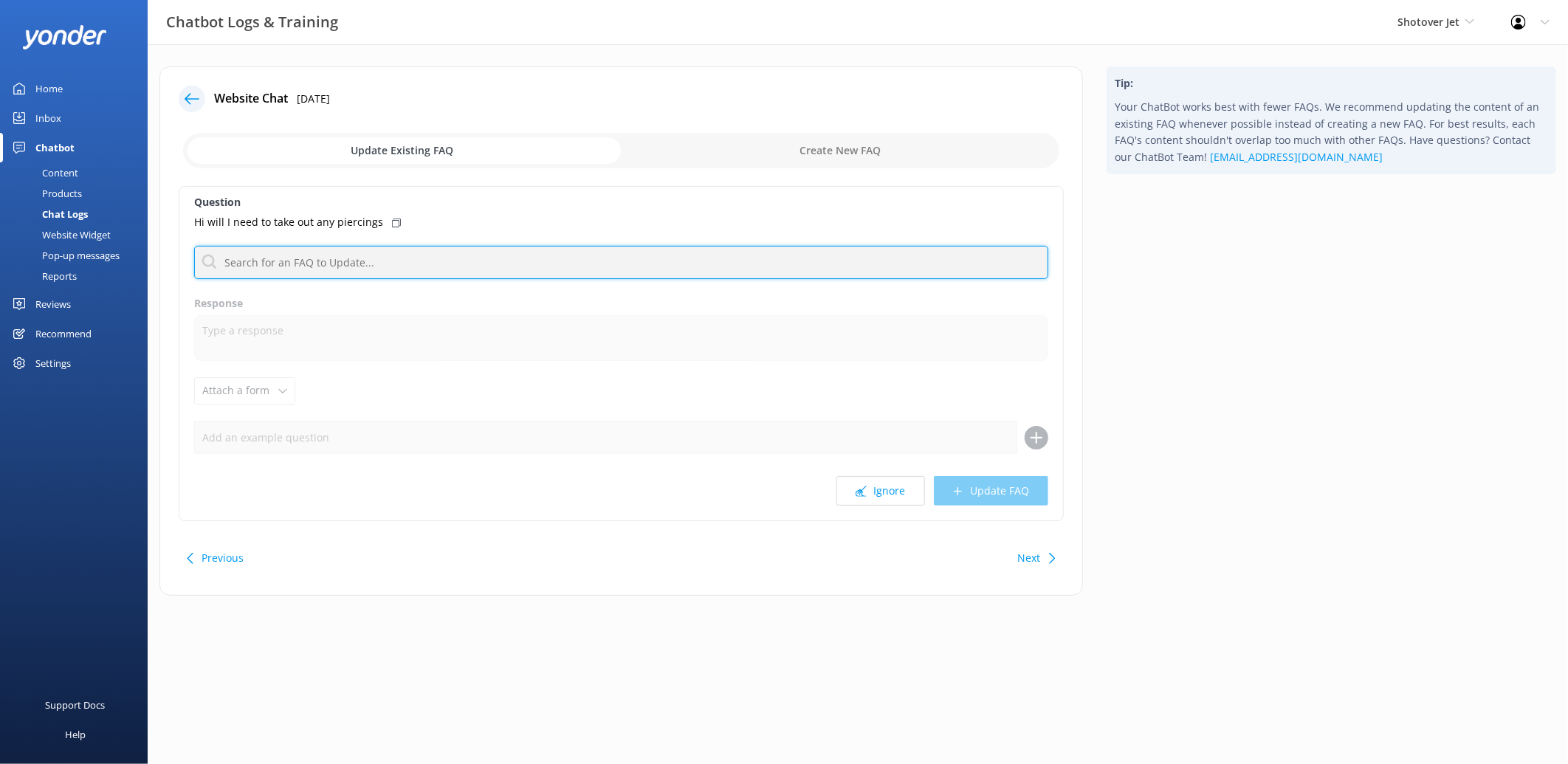
click at [400, 264] on input "text" at bounding box center [621, 262] width 855 height 33
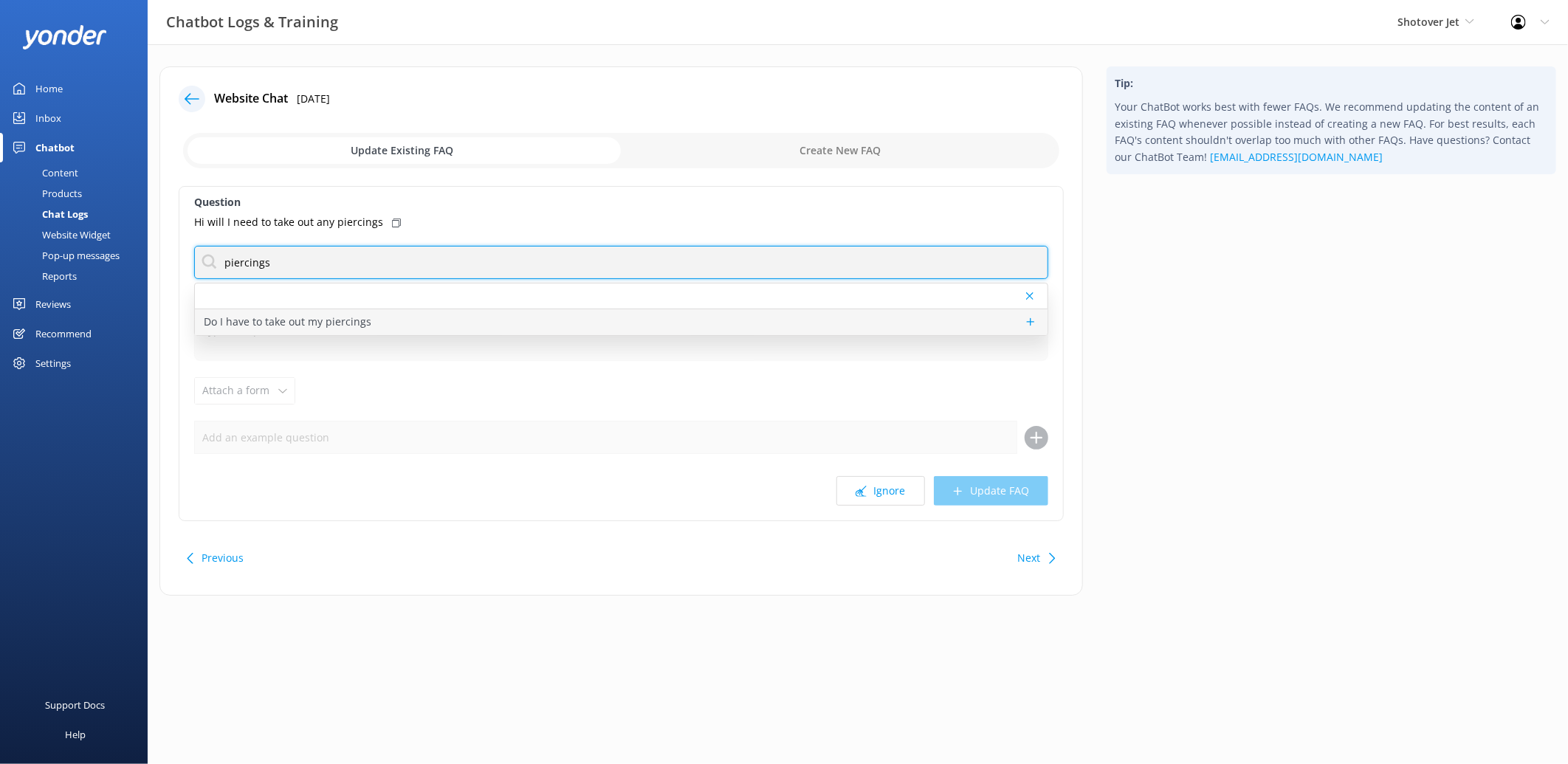
type input "piercings"
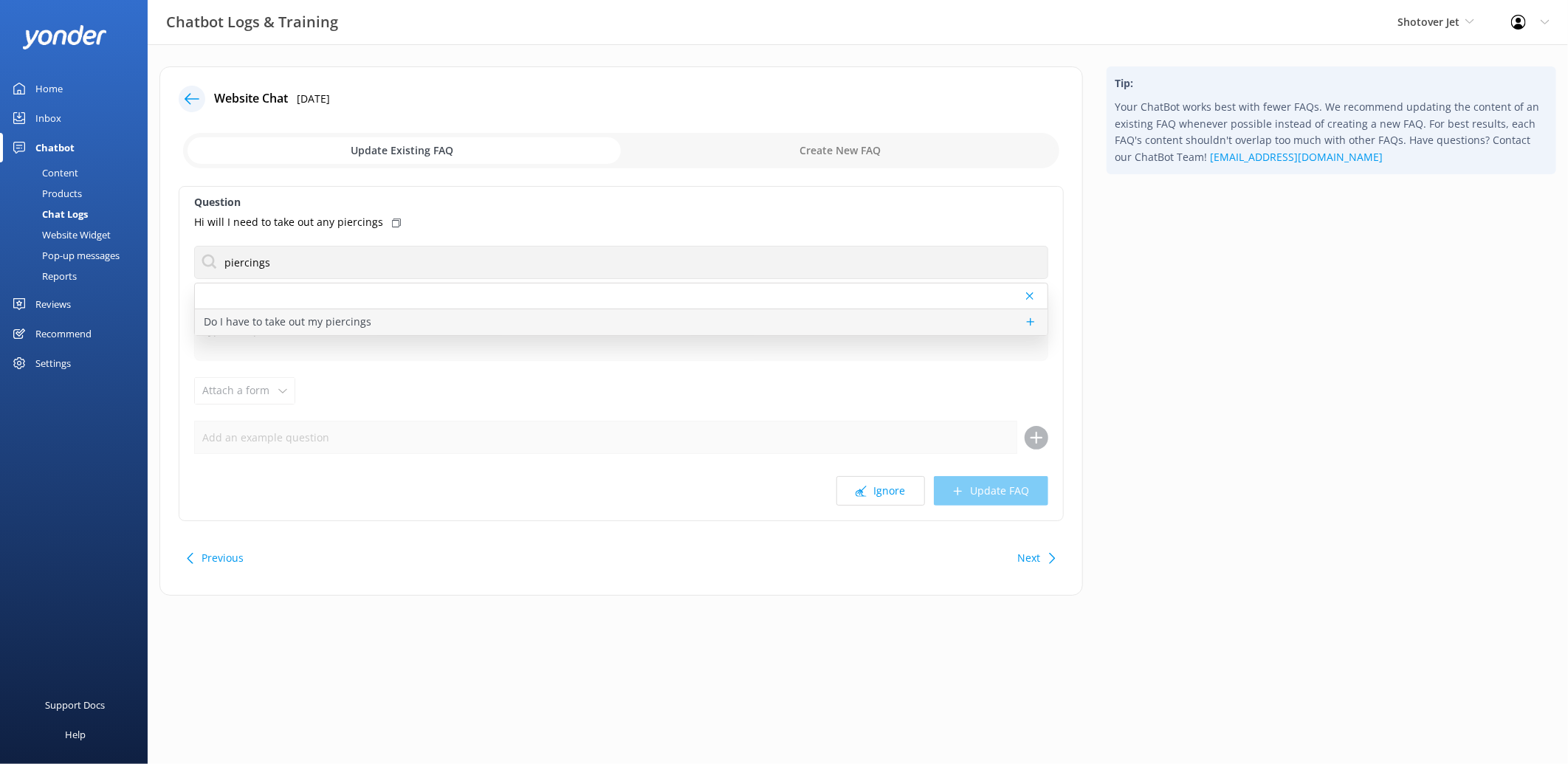
click at [307, 327] on p "Do I have to take out my piercings" at bounding box center [287, 322] width 167 height 16
type textarea "No, you don’t need to take out your piercings for the ride — you’re good to go!"
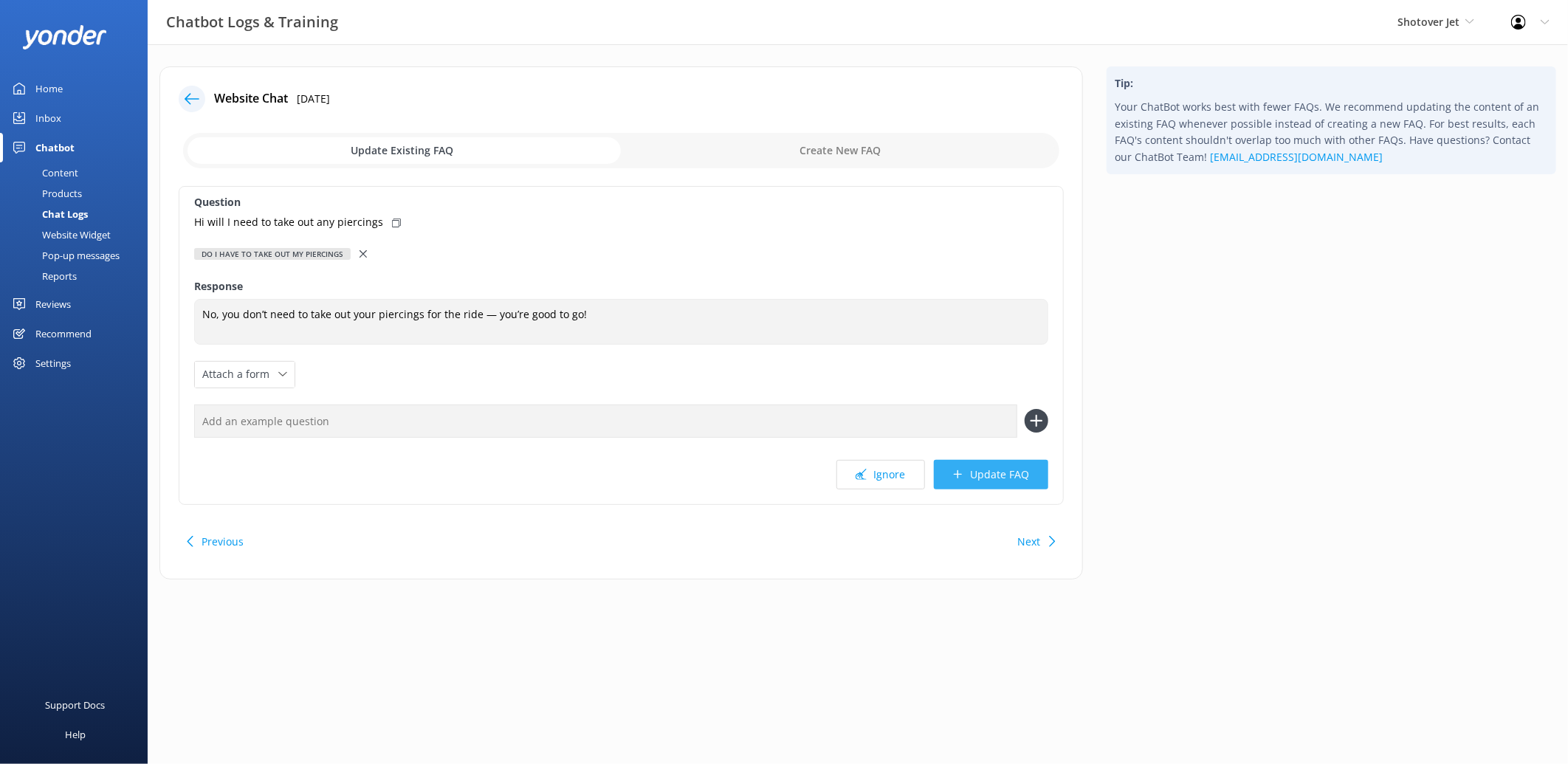
click at [970, 475] on button "Update FAQ" at bounding box center [991, 475] width 115 height 30
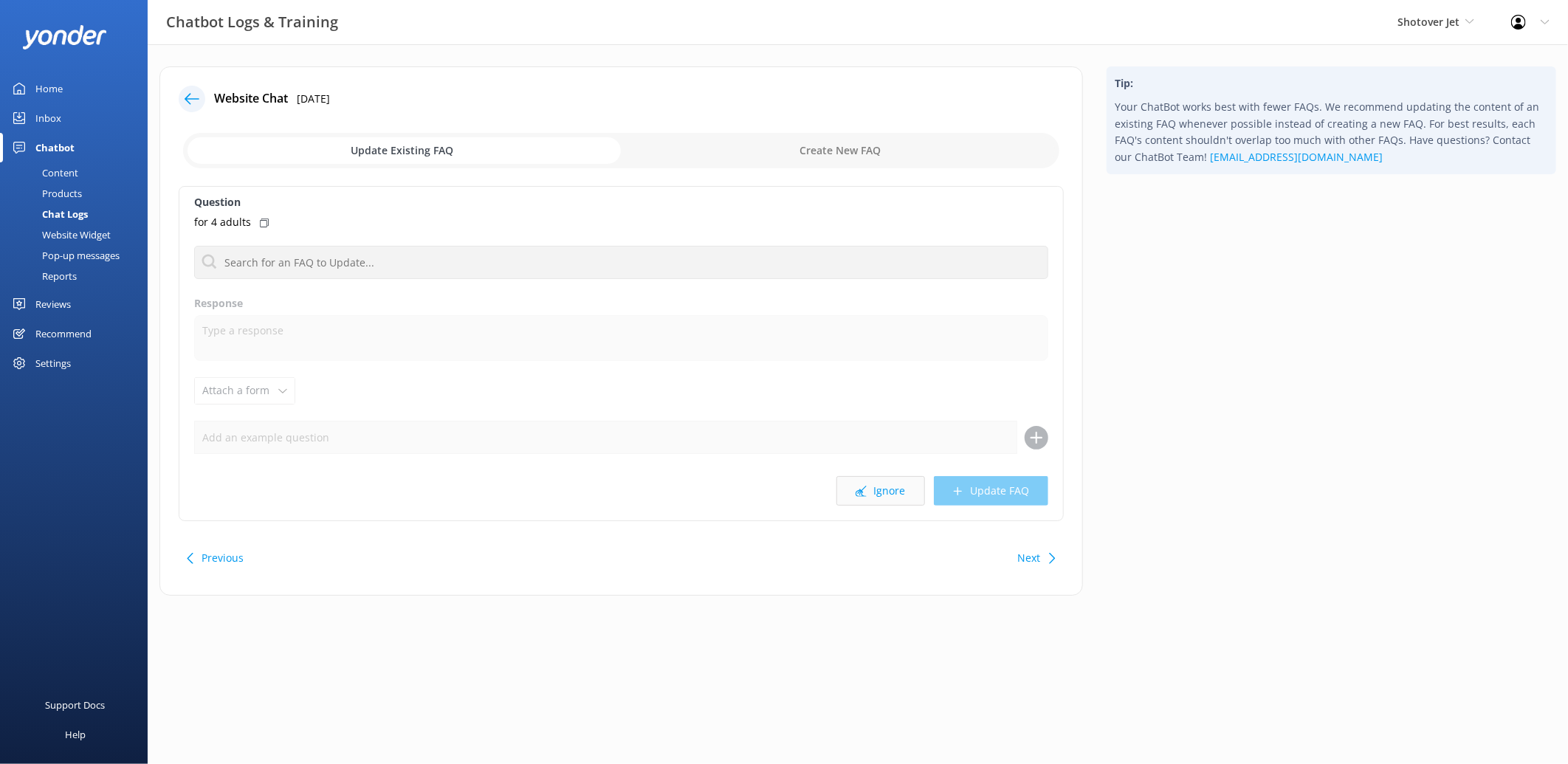
click at [910, 496] on button "Ignore" at bounding box center [881, 491] width 89 height 30
click at [908, 496] on button "Ignore" at bounding box center [881, 491] width 89 height 30
click at [905, 495] on button "Ignore" at bounding box center [881, 491] width 89 height 30
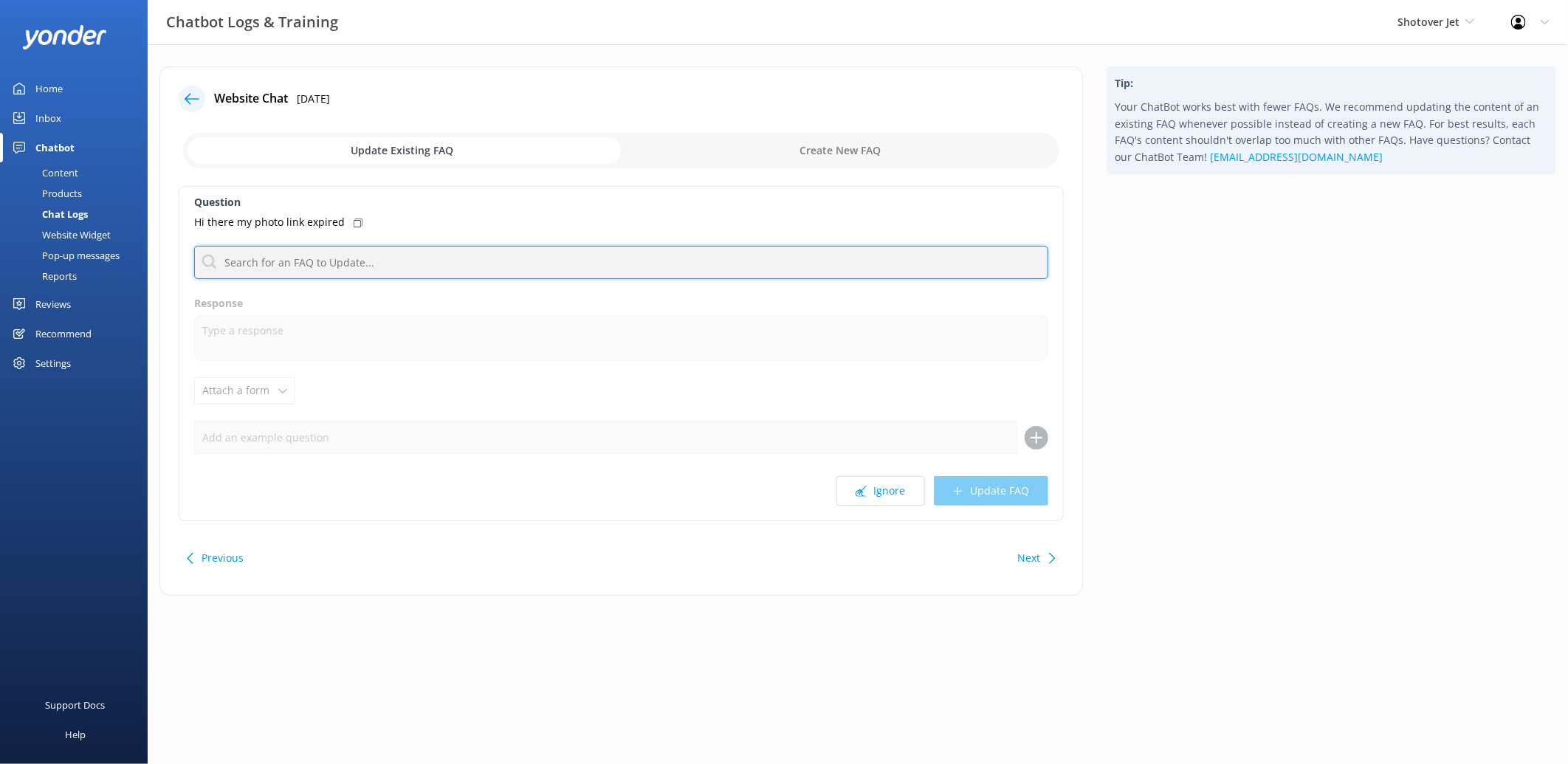
click at [657, 264] on input "text" at bounding box center [621, 262] width 855 height 33
type input "p"
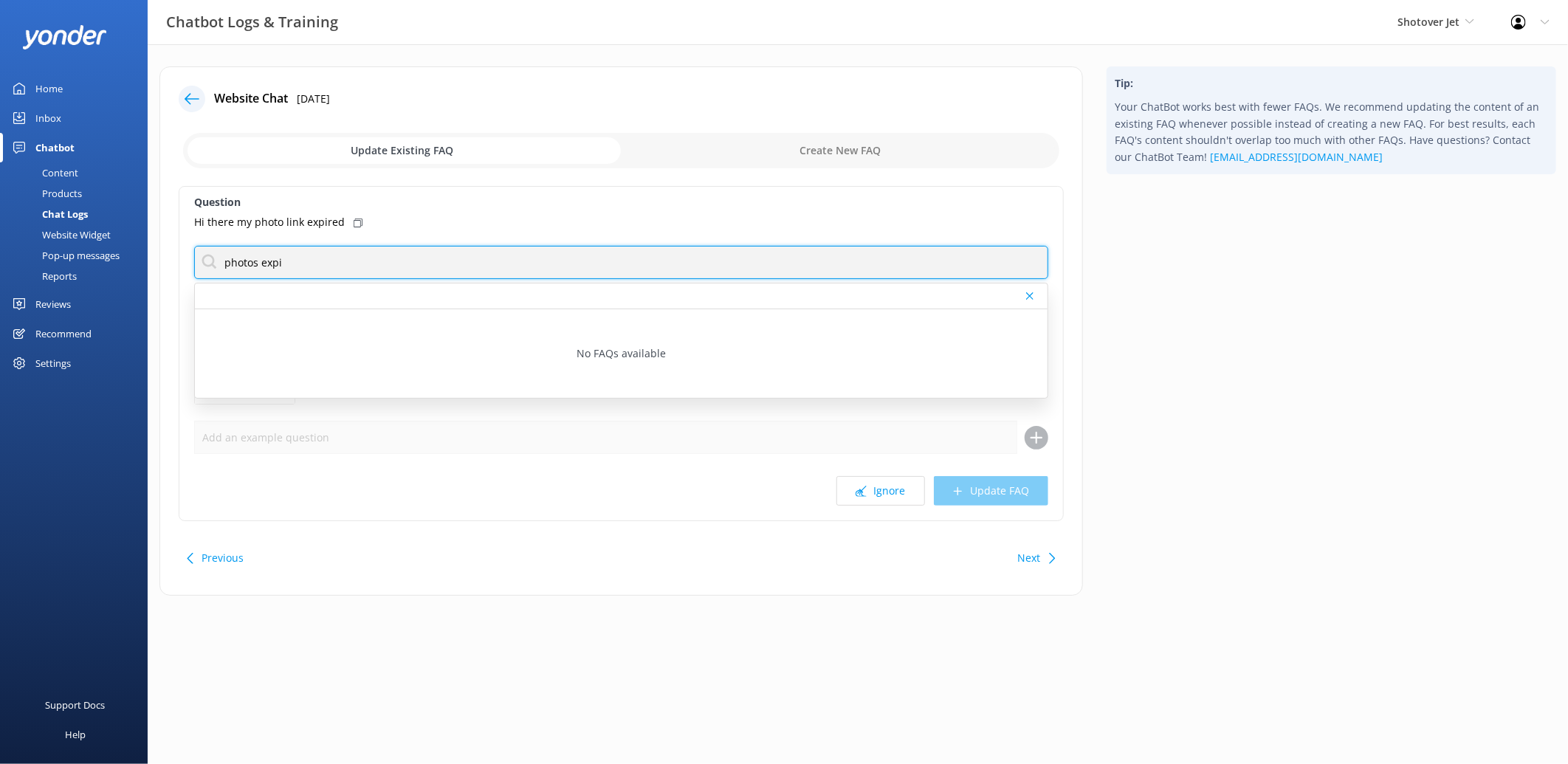
drag, startPoint x: 337, startPoint y: 268, endPoint x: 171, endPoint y: 259, distance: 166.2
click at [171, 259] on div "Website Chat 25th Jul 2025 Update Existing FAQ Create New FAQ Question Hi there…" at bounding box center [620, 330] width 923 height 529
type input "contact us"
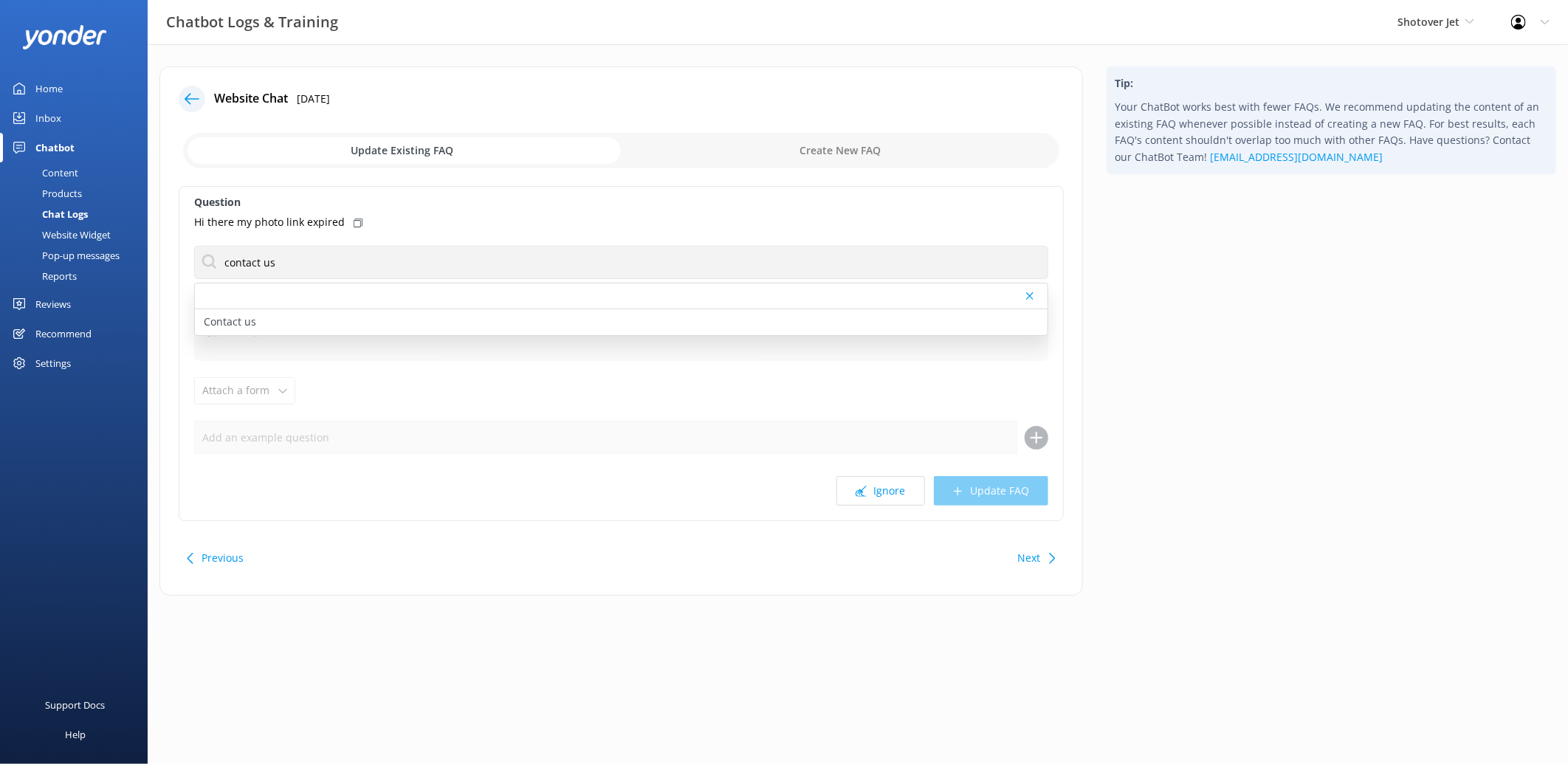
click at [1007, 493] on div "Ignore Update FAQ" at bounding box center [621, 491] width 855 height 30
drag, startPoint x: 352, startPoint y: 320, endPoint x: 367, endPoint y: 319, distance: 15.0
click at [352, 320] on div "Contact us" at bounding box center [621, 322] width 853 height 26
type textarea "You can contact the Shotover Jet team at [PHONE_NUMBER] (International), 0800 7…"
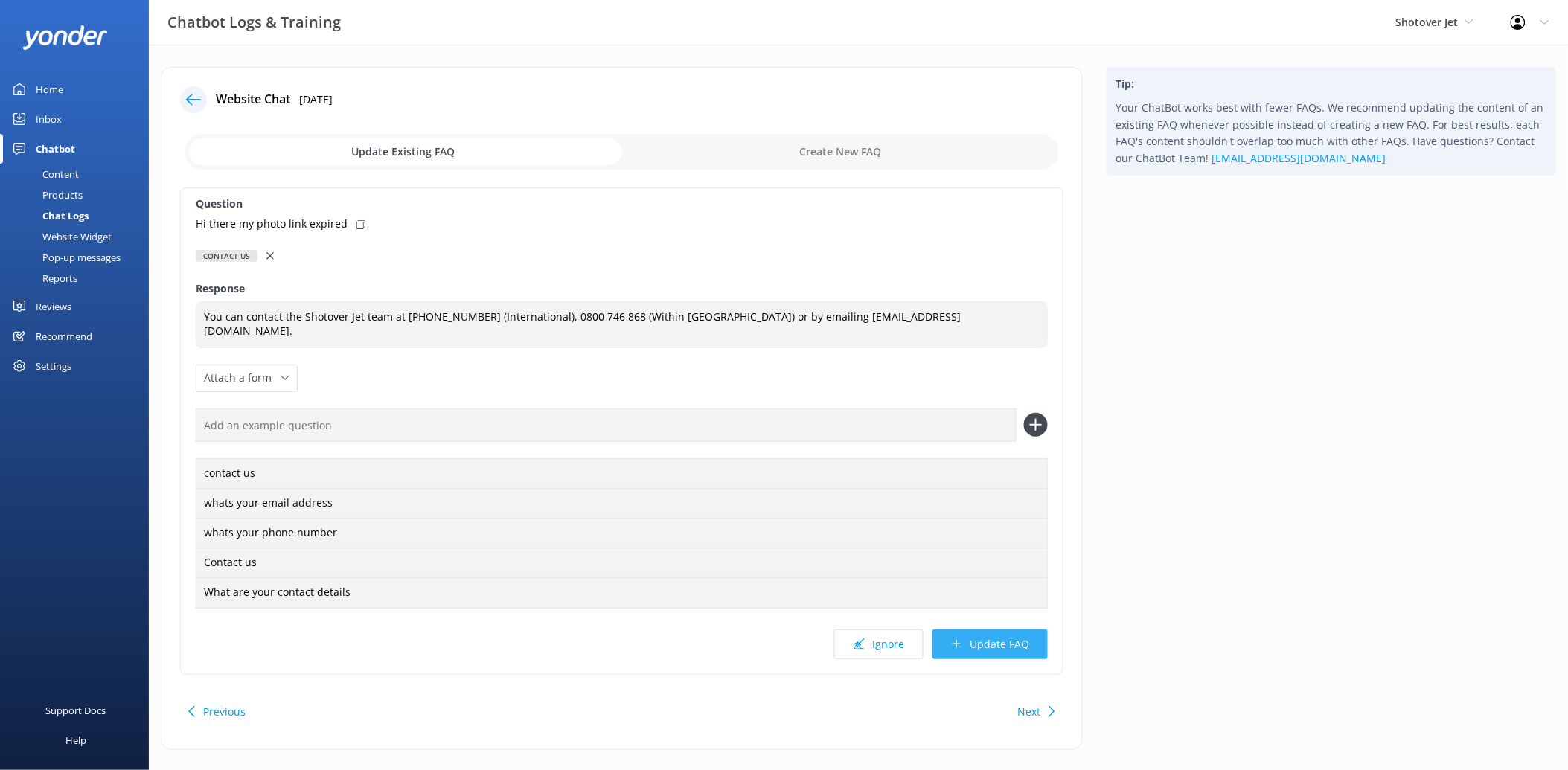
click at [1013, 641] on button "Update FAQ" at bounding box center [990, 644] width 116 height 30
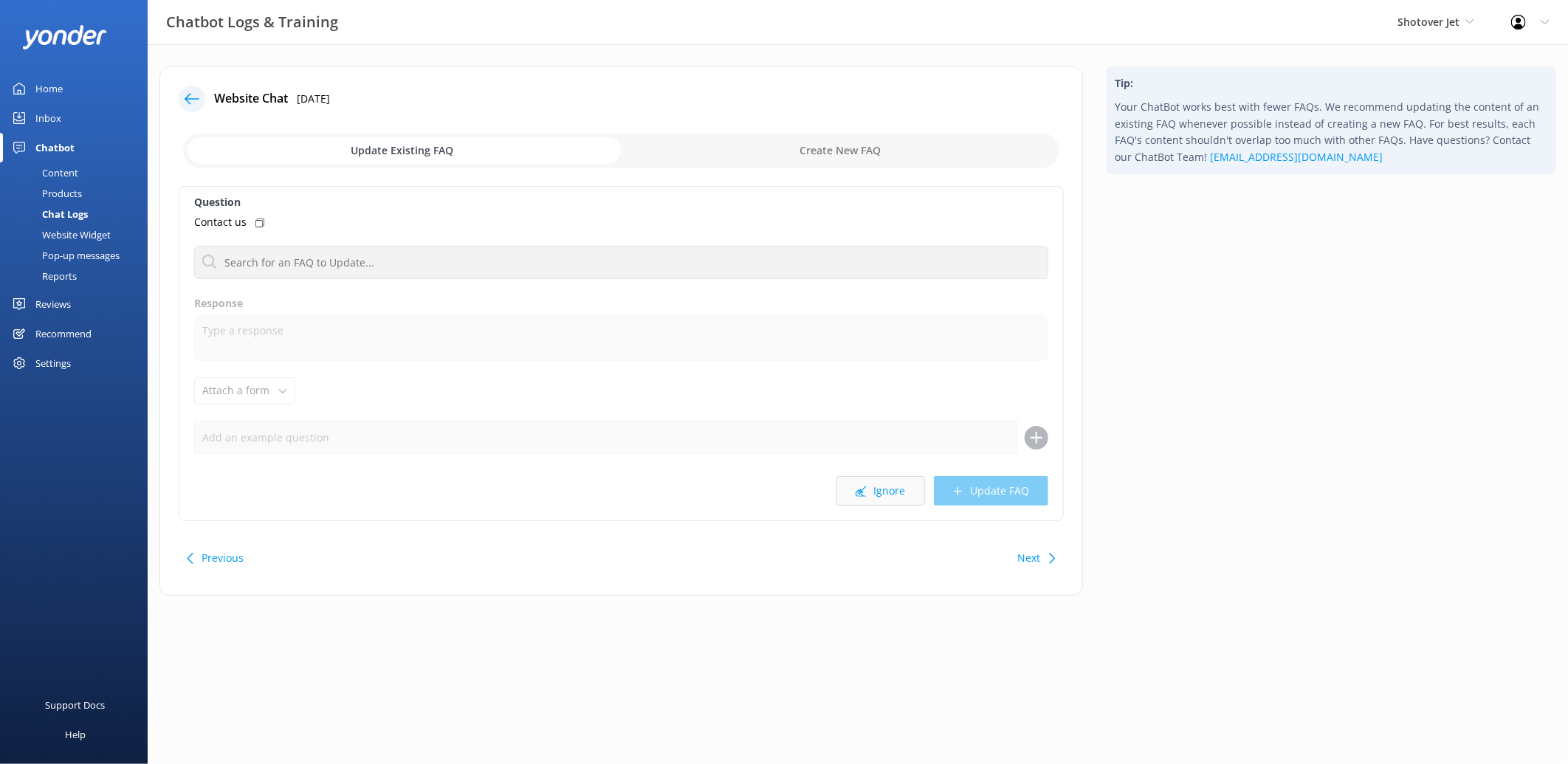
click at [879, 497] on button "Ignore" at bounding box center [881, 491] width 89 height 30
click at [886, 488] on button "Ignore" at bounding box center [881, 491] width 89 height 30
click at [892, 493] on button "Ignore" at bounding box center [881, 491] width 89 height 30
click at [863, 489] on icon at bounding box center [861, 491] width 11 height 11
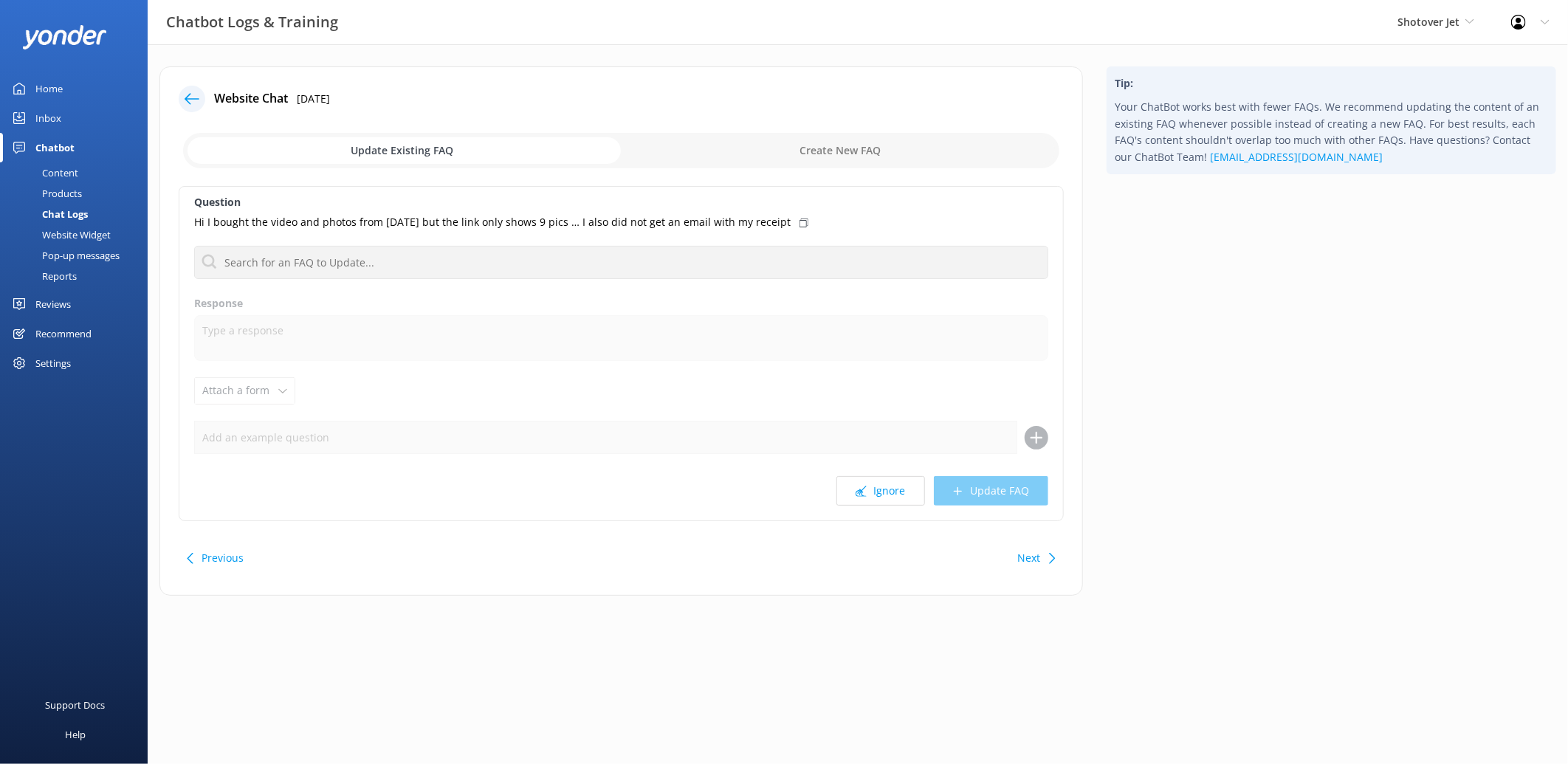
click at [863, 489] on icon at bounding box center [861, 491] width 11 height 11
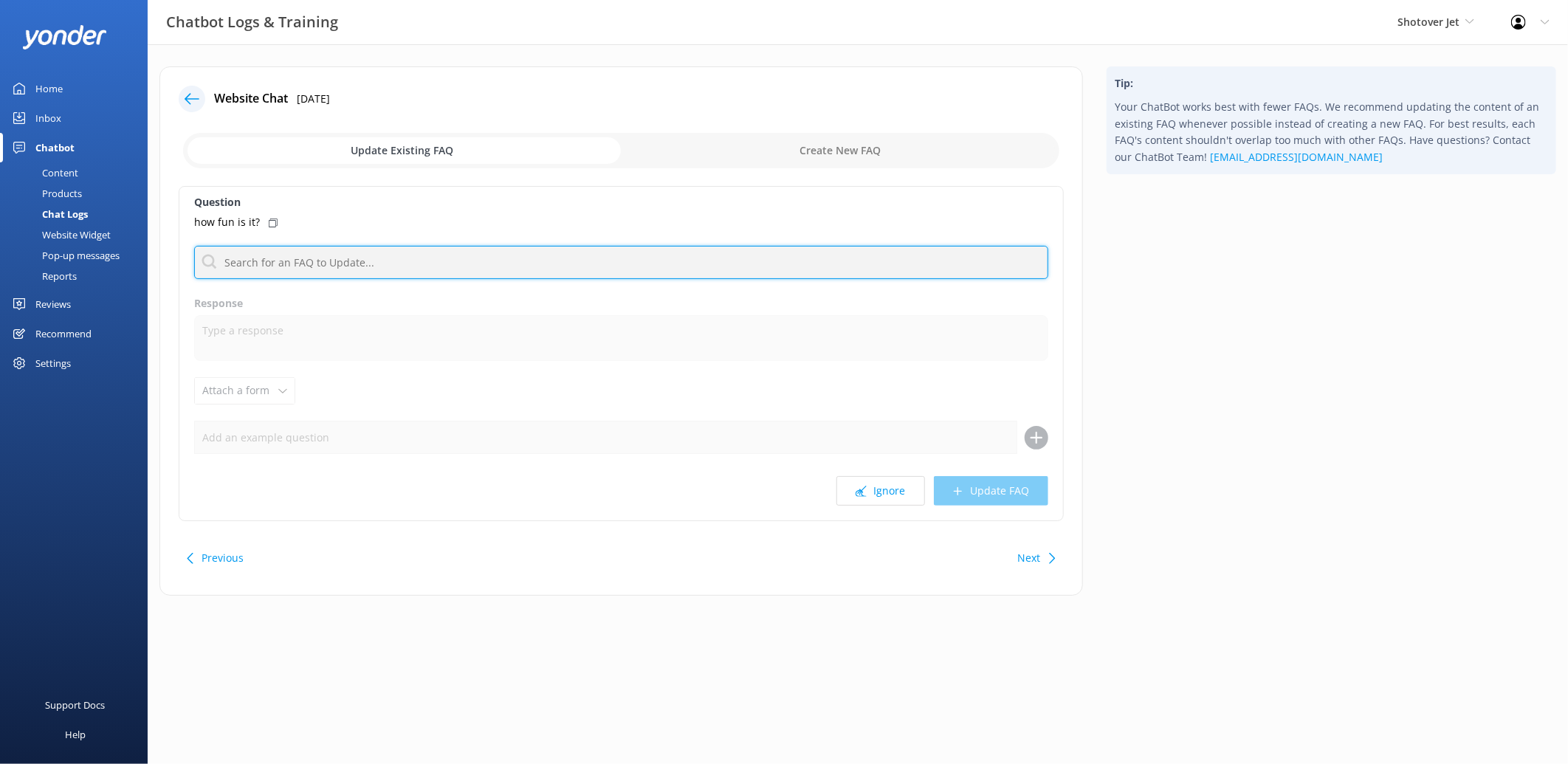
click at [718, 263] on input "text" at bounding box center [621, 262] width 855 height 33
type input "fun"
drag, startPoint x: 279, startPoint y: 263, endPoint x: 171, endPoint y: 259, distance: 108.1
click at [171, 259] on div "Website Chat 16th Jul 2025 Update Existing FAQ Create New FAQ Question how fun …" at bounding box center [620, 330] width 923 height 529
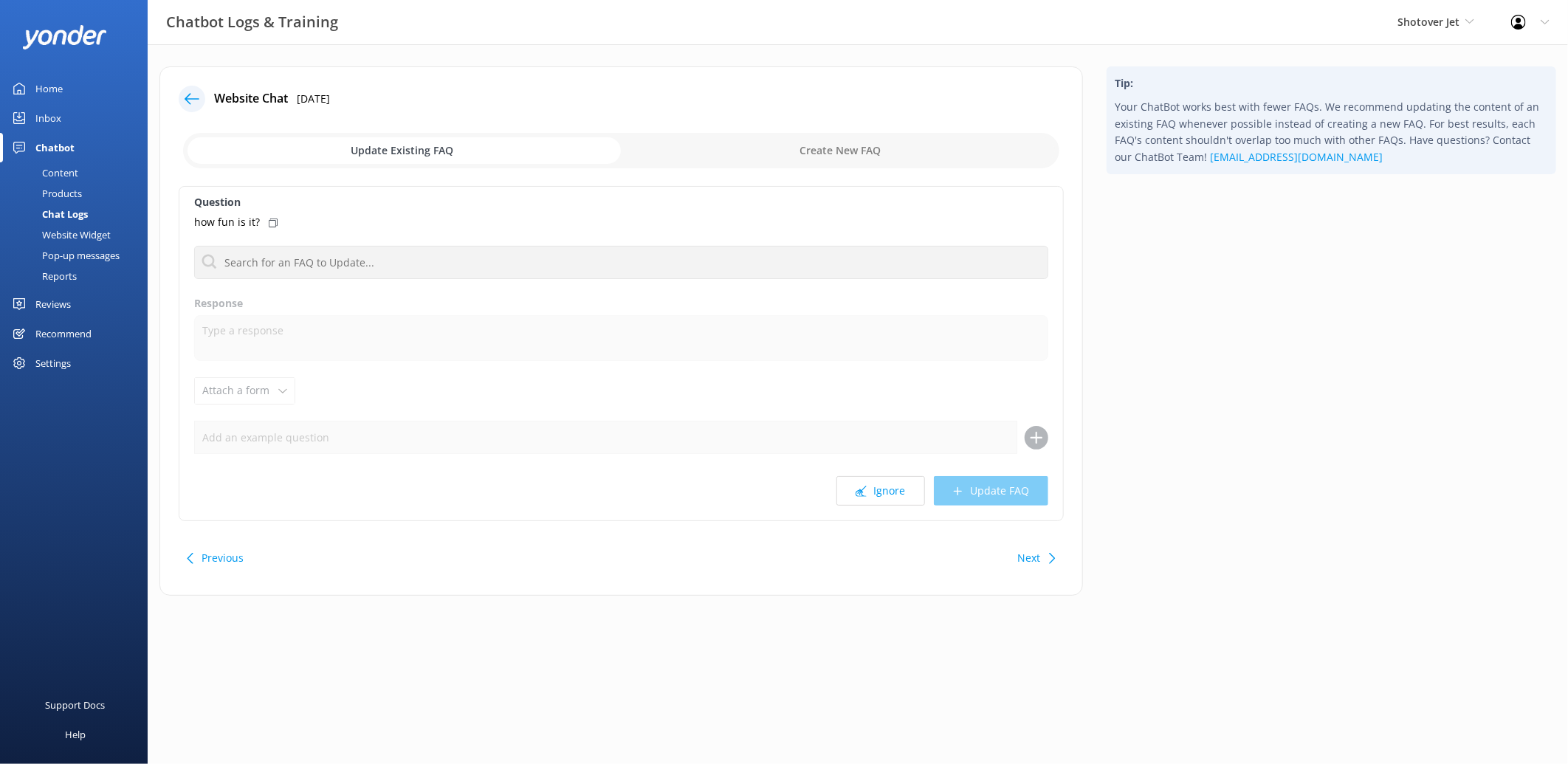
click at [271, 219] on icon at bounding box center [273, 223] width 9 height 9
click at [807, 151] on input "checkbox" at bounding box center [620, 150] width 876 height 35
checkbox input "true"
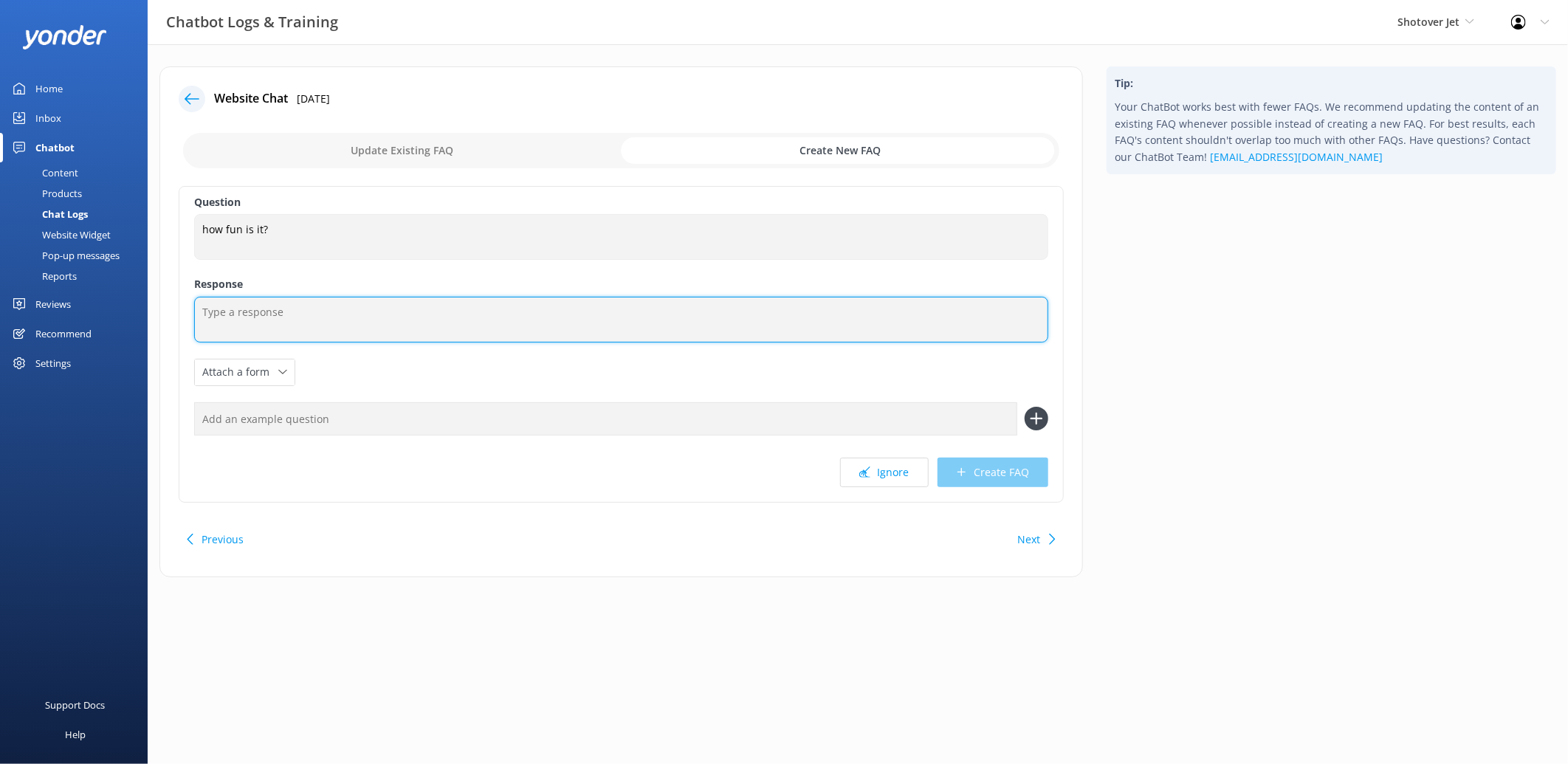
click at [307, 325] on textarea at bounding box center [621, 319] width 855 height 46
paste textarea "It’s very fun — an exhilarating ride with spins, turns, and plenty of excitemen…"
type textarea "It’s very fun — an exhilarating ride with spins, turns, and plenty of excitemen…"
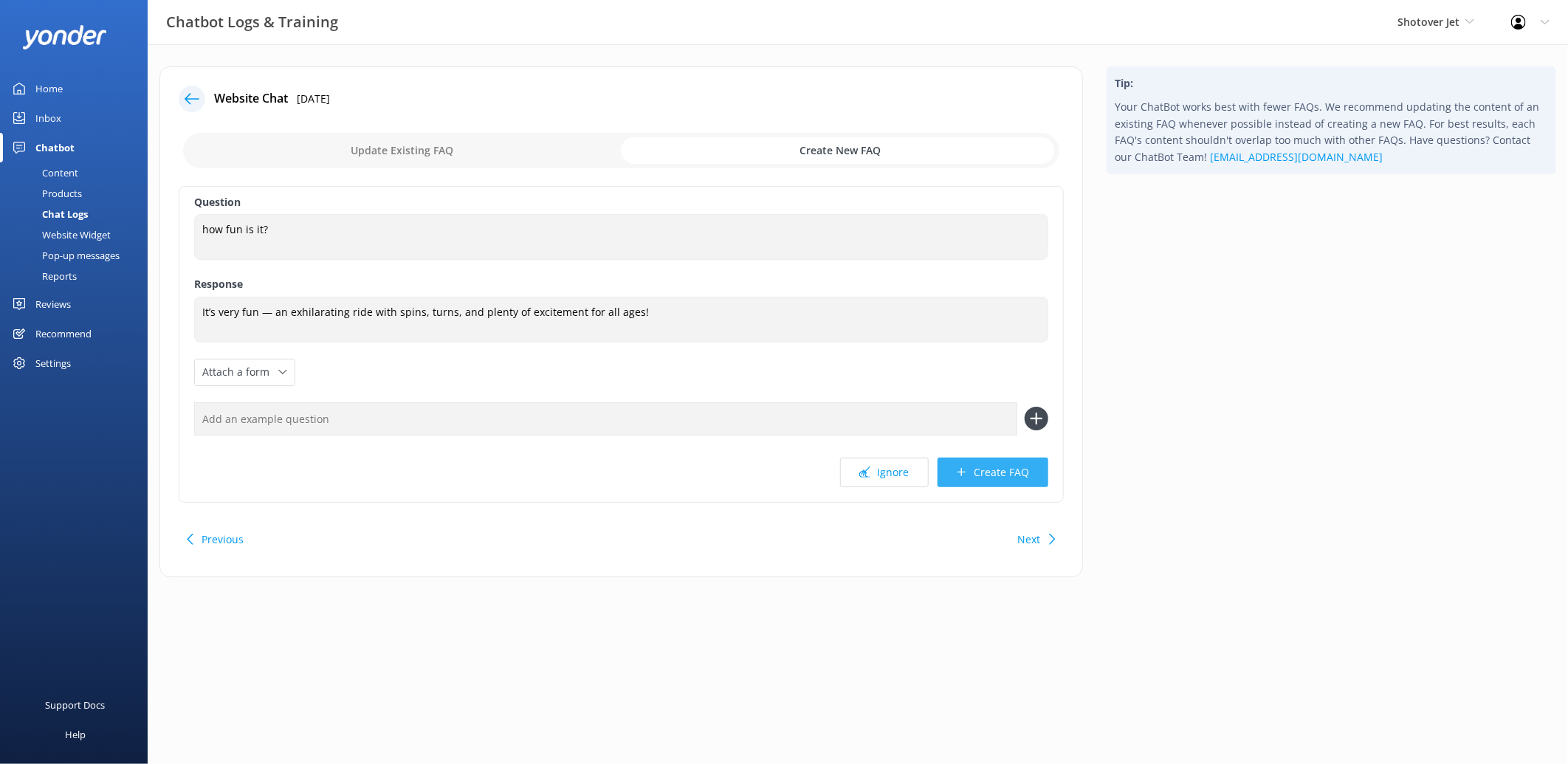
click at [987, 468] on button "Create FAQ" at bounding box center [993, 472] width 110 height 30
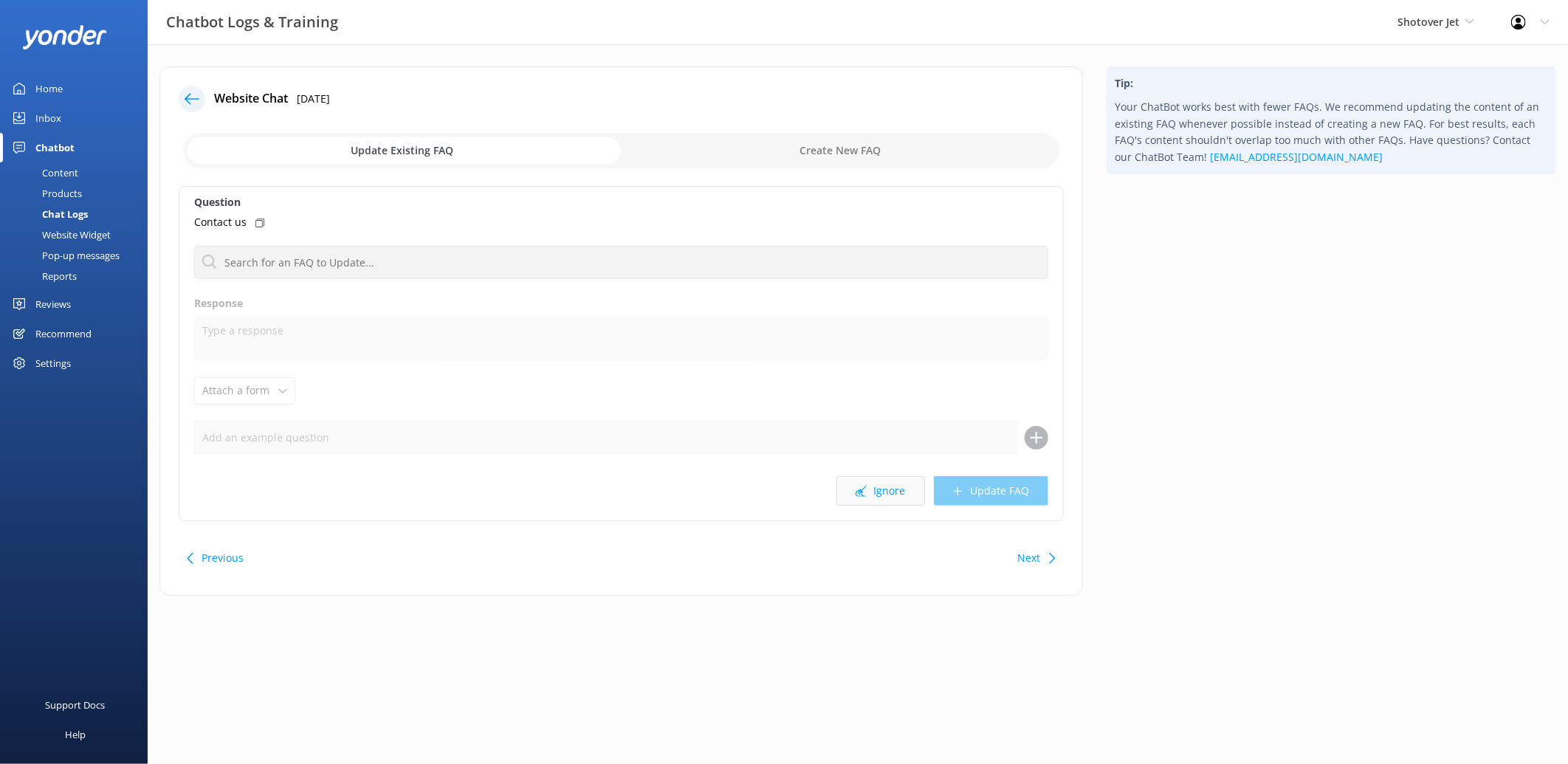
click at [879, 489] on button "Ignore" at bounding box center [881, 491] width 89 height 30
click at [758, 148] on input "checkbox" at bounding box center [620, 150] width 876 height 35
checkbox input "true"
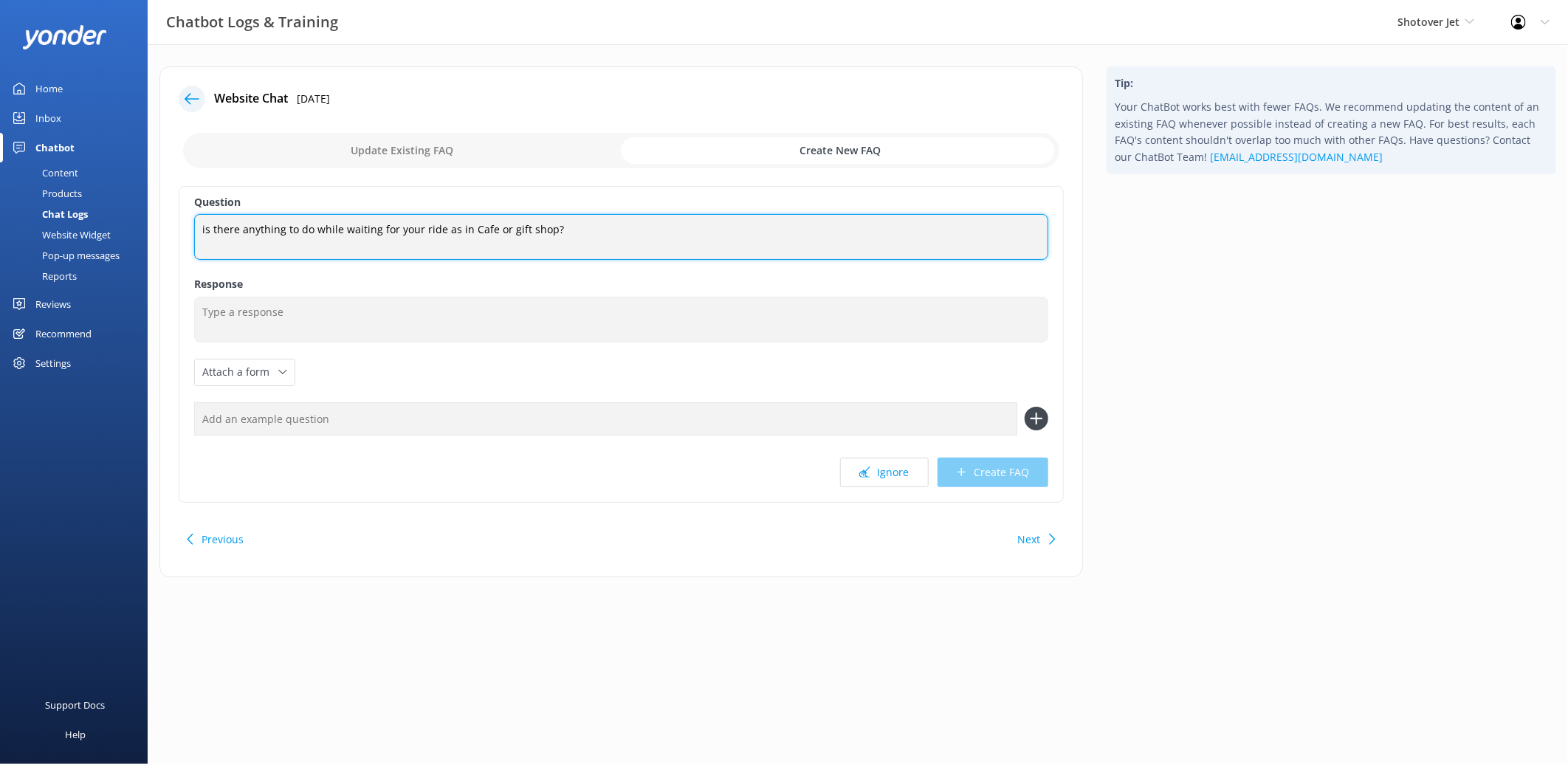
drag, startPoint x: 577, startPoint y: 223, endPoint x: 183, endPoint y: 250, distance: 394.9
click at [183, 250] on div "Question is there anything to do while waiting for your ride as in Cafe or gift…" at bounding box center [621, 344] width 885 height 316
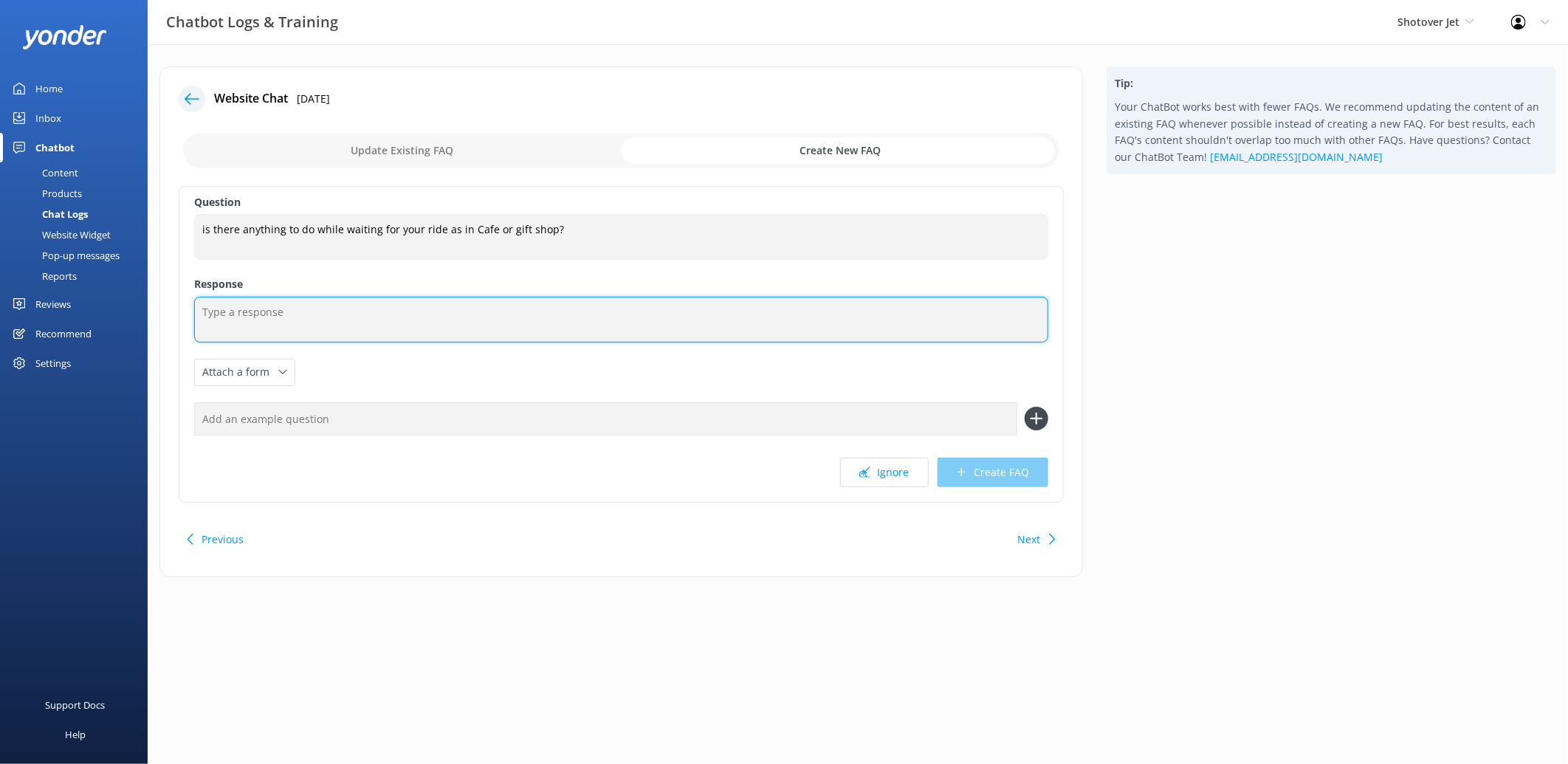
click at [380, 316] on textarea at bounding box center [621, 319] width 855 height 46
paste textarea "While waiting for your ride, we have a gift shop on site for souvenirs. There’s…"
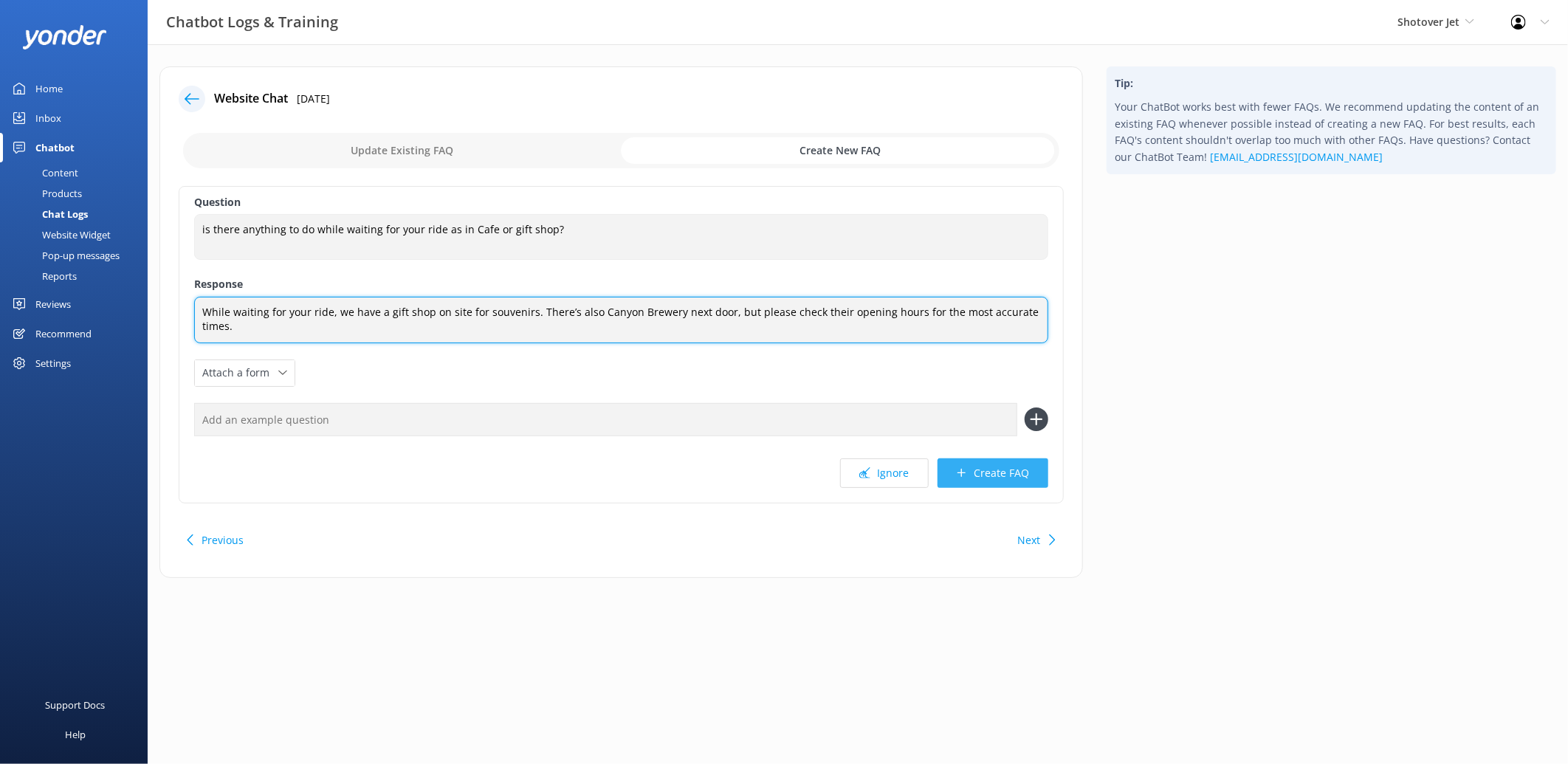
type textarea "While waiting for your ride, we have a gift shop on site for souvenirs. There’s…"
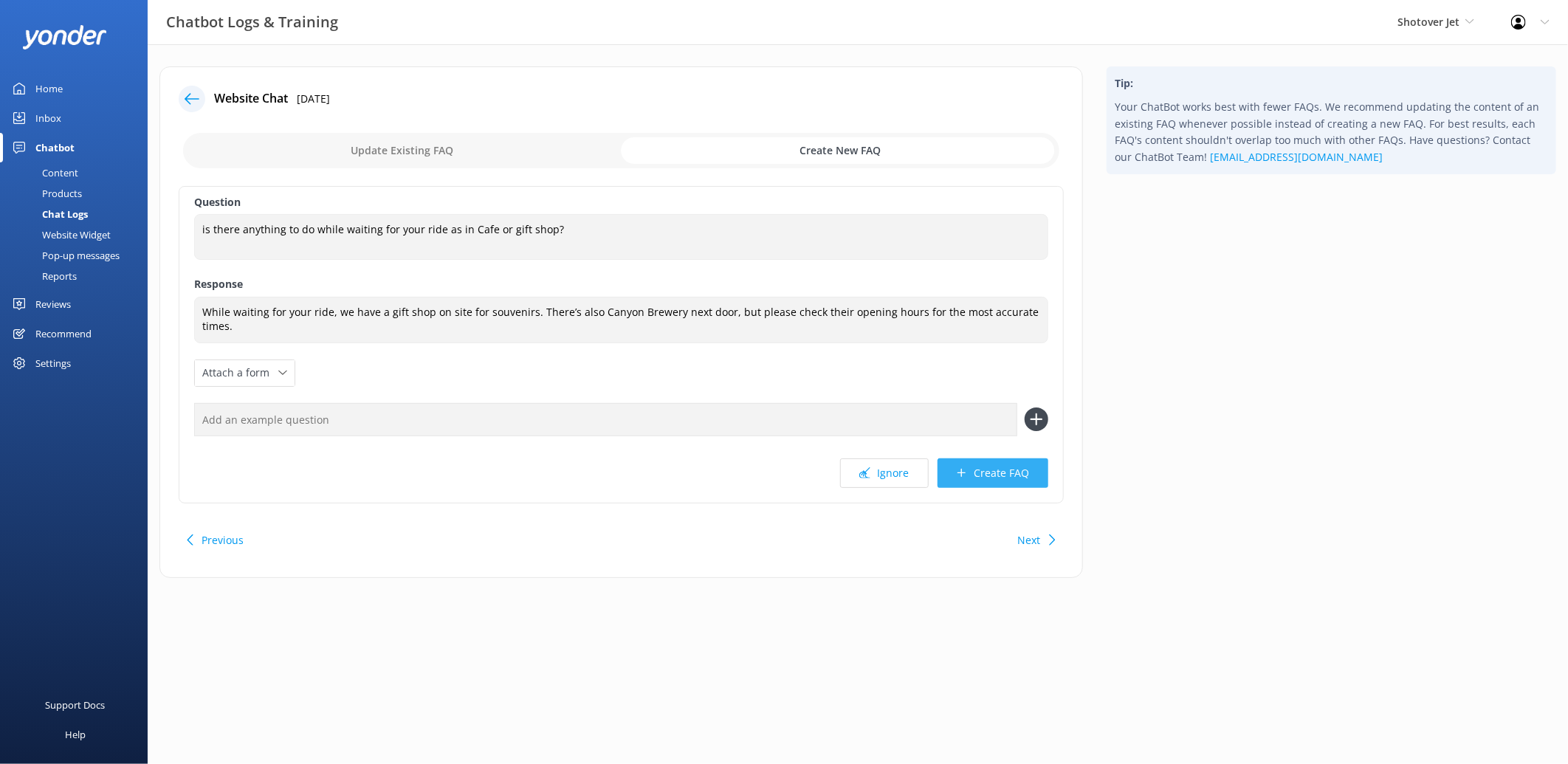
click at [973, 475] on button "Create FAQ" at bounding box center [993, 473] width 110 height 30
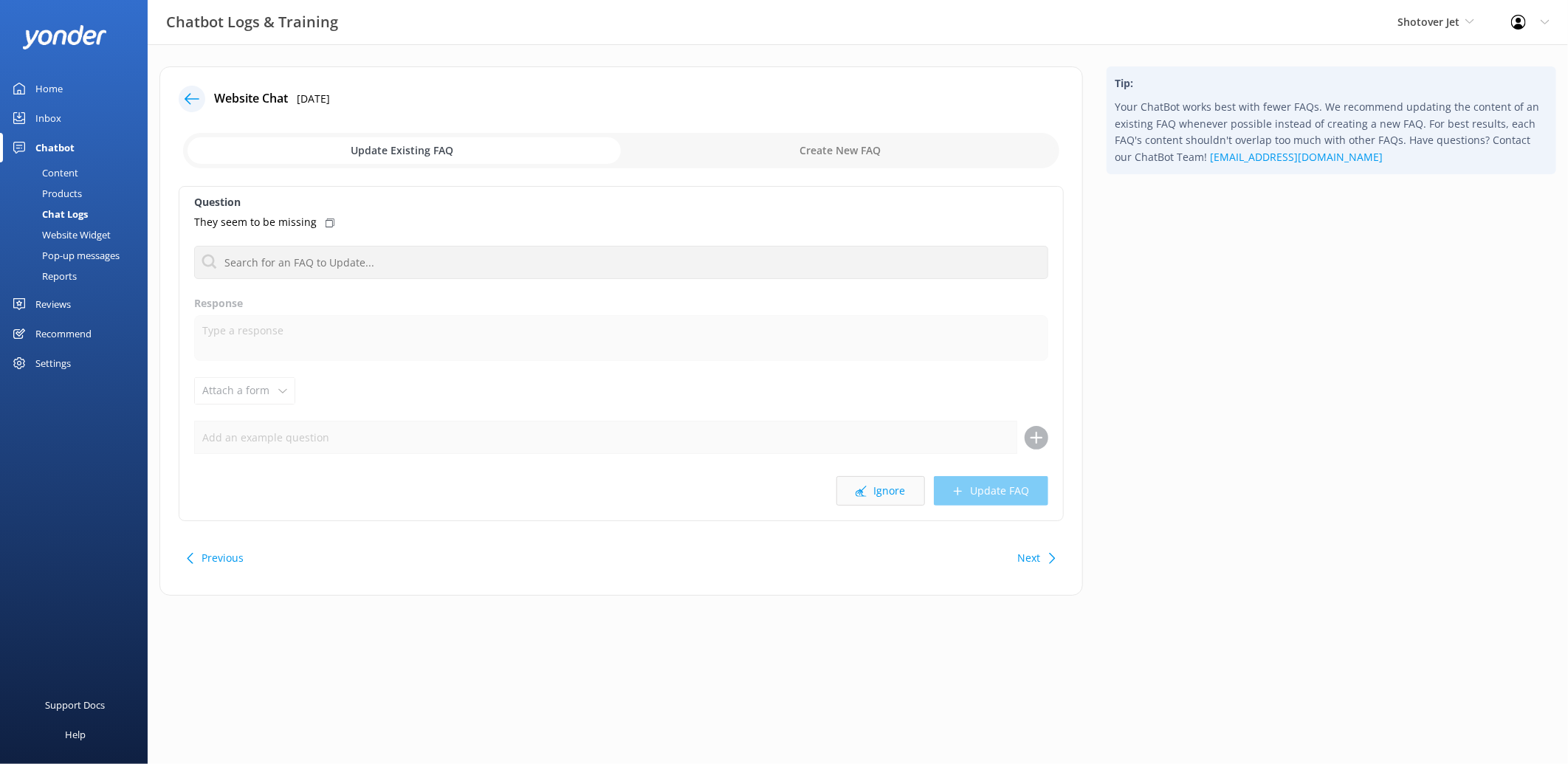
click at [889, 491] on button "Ignore" at bounding box center [881, 491] width 89 height 30
click at [892, 487] on button "Ignore" at bounding box center [881, 491] width 89 height 30
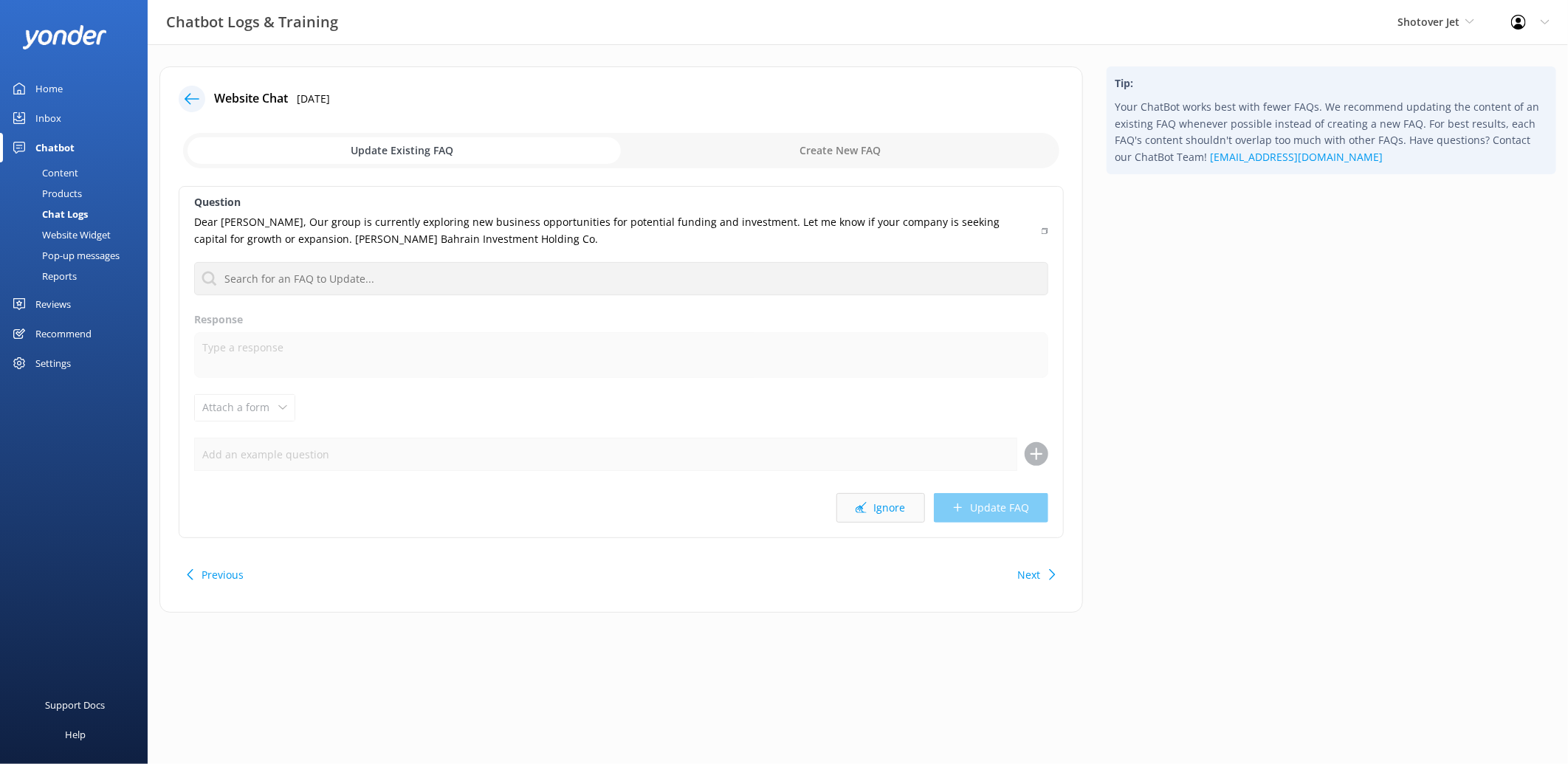
click at [897, 505] on button "Ignore" at bounding box center [881, 507] width 89 height 30
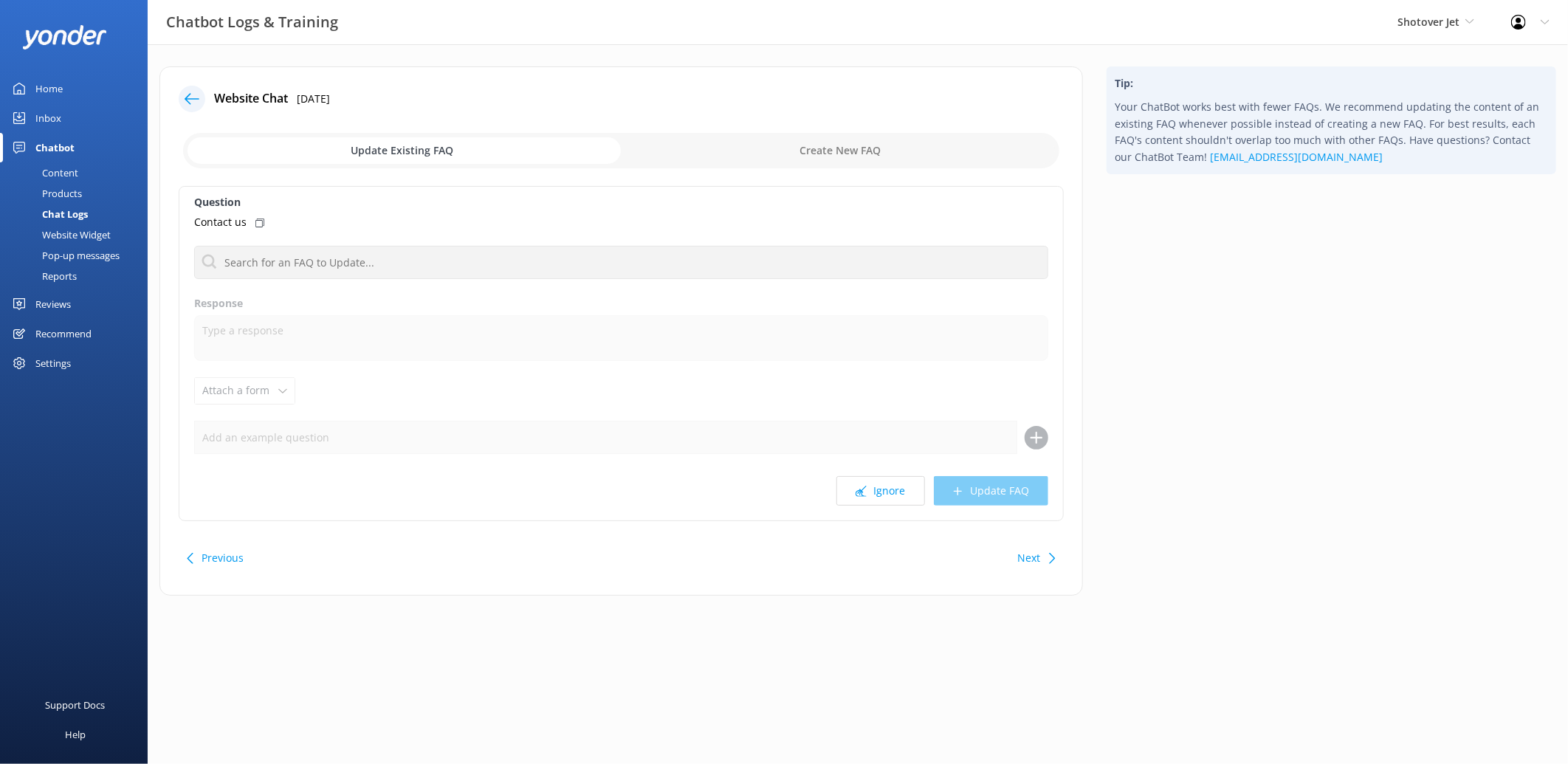
click at [897, 505] on button "Ignore" at bounding box center [881, 491] width 89 height 30
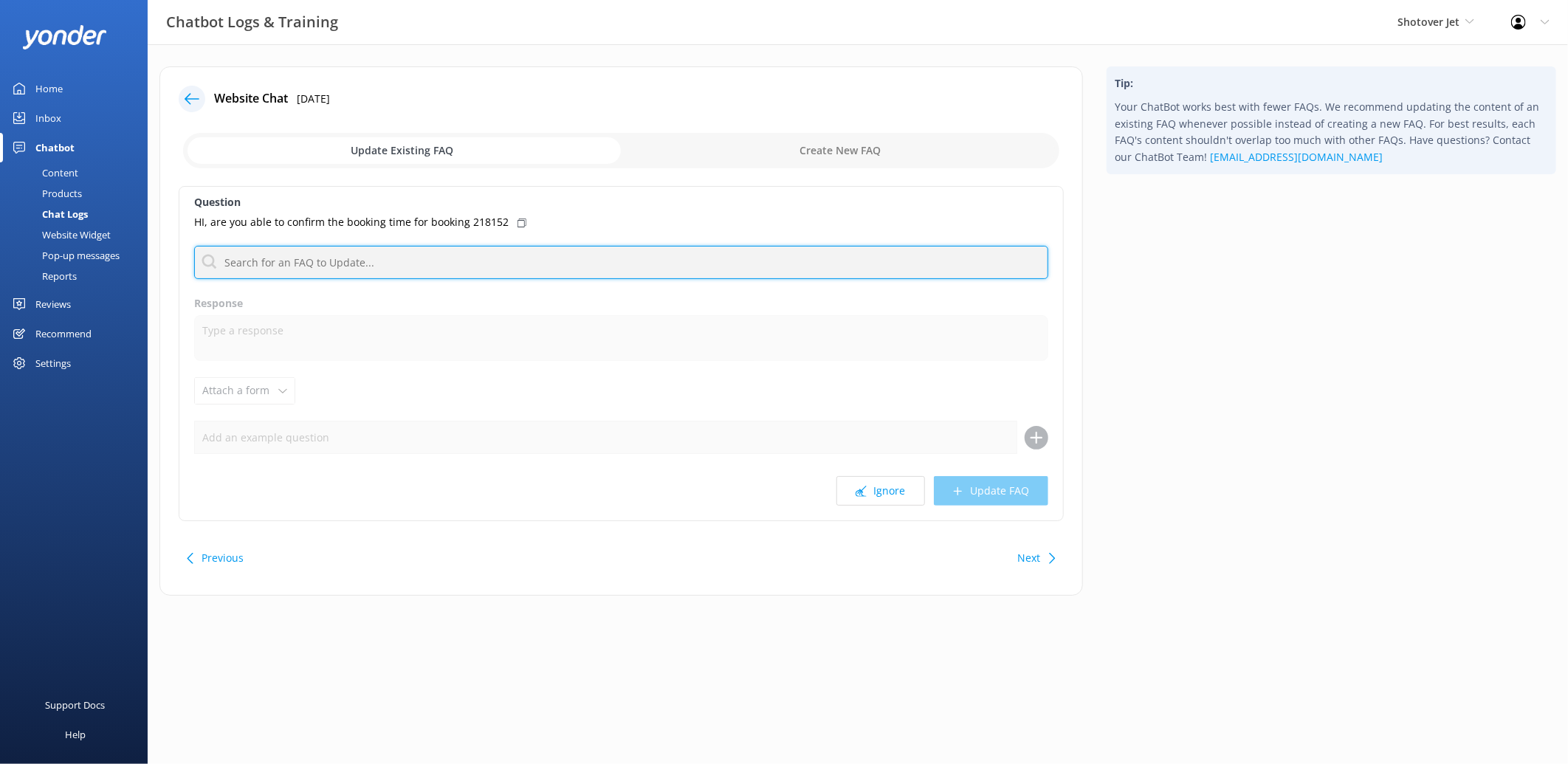
click at [363, 270] on input "text" at bounding box center [621, 262] width 855 height 33
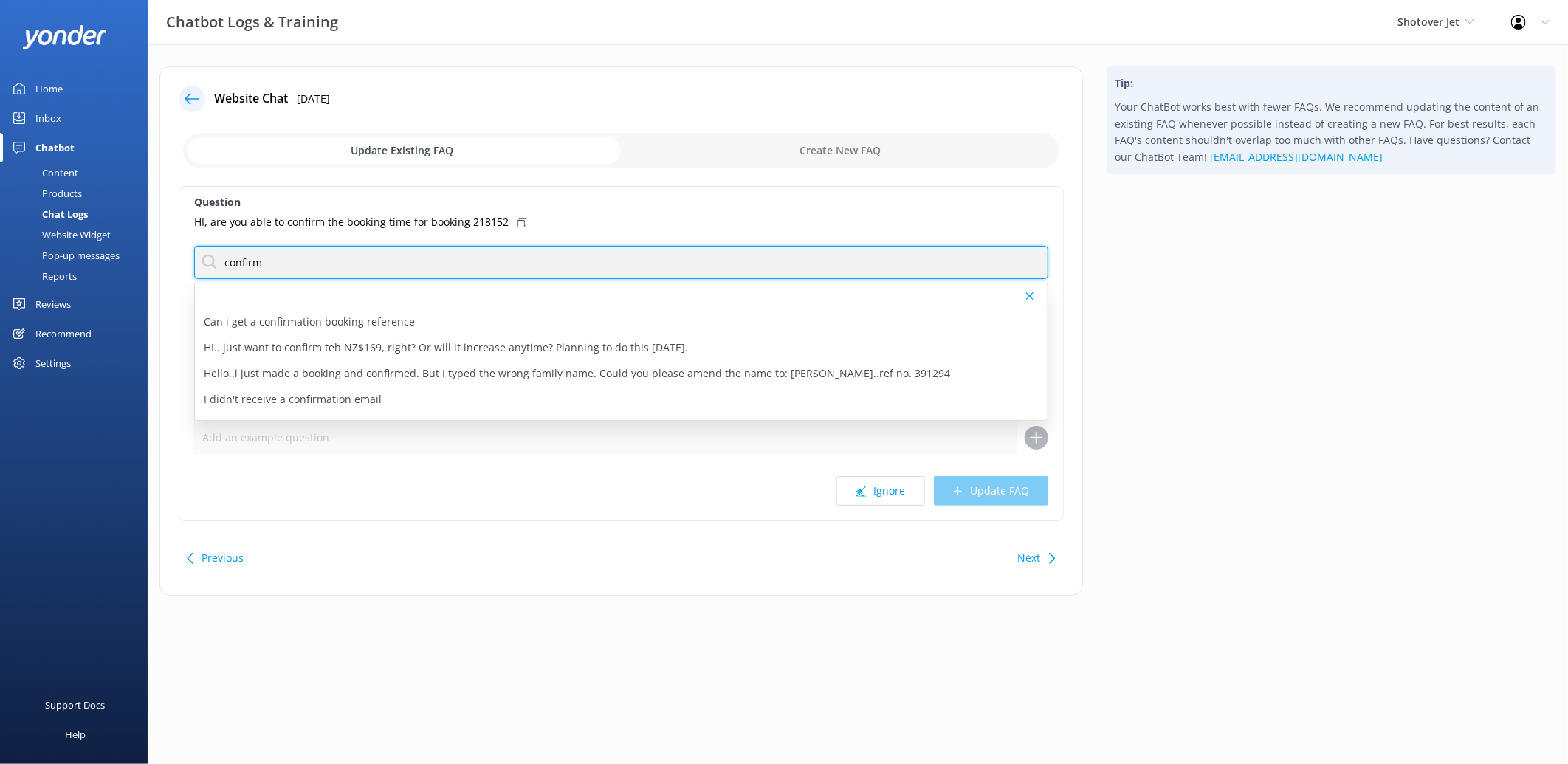
type input "confirmation"
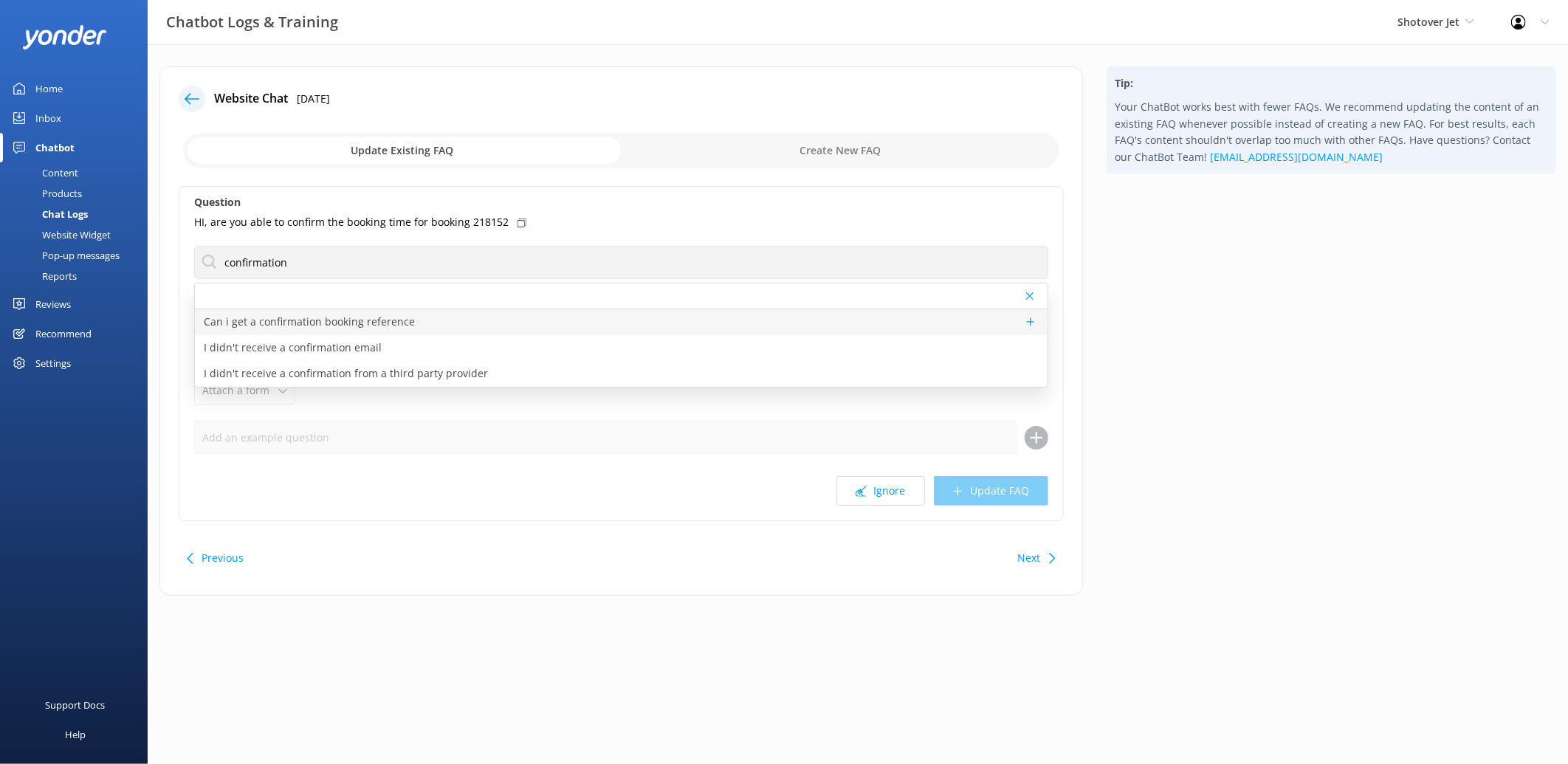
click at [275, 322] on p "Can i get a confirmation booking reference" at bounding box center [308, 322] width 211 height 16
type textarea "You will find the booking reference in the confirmation email sent to you by ou…"
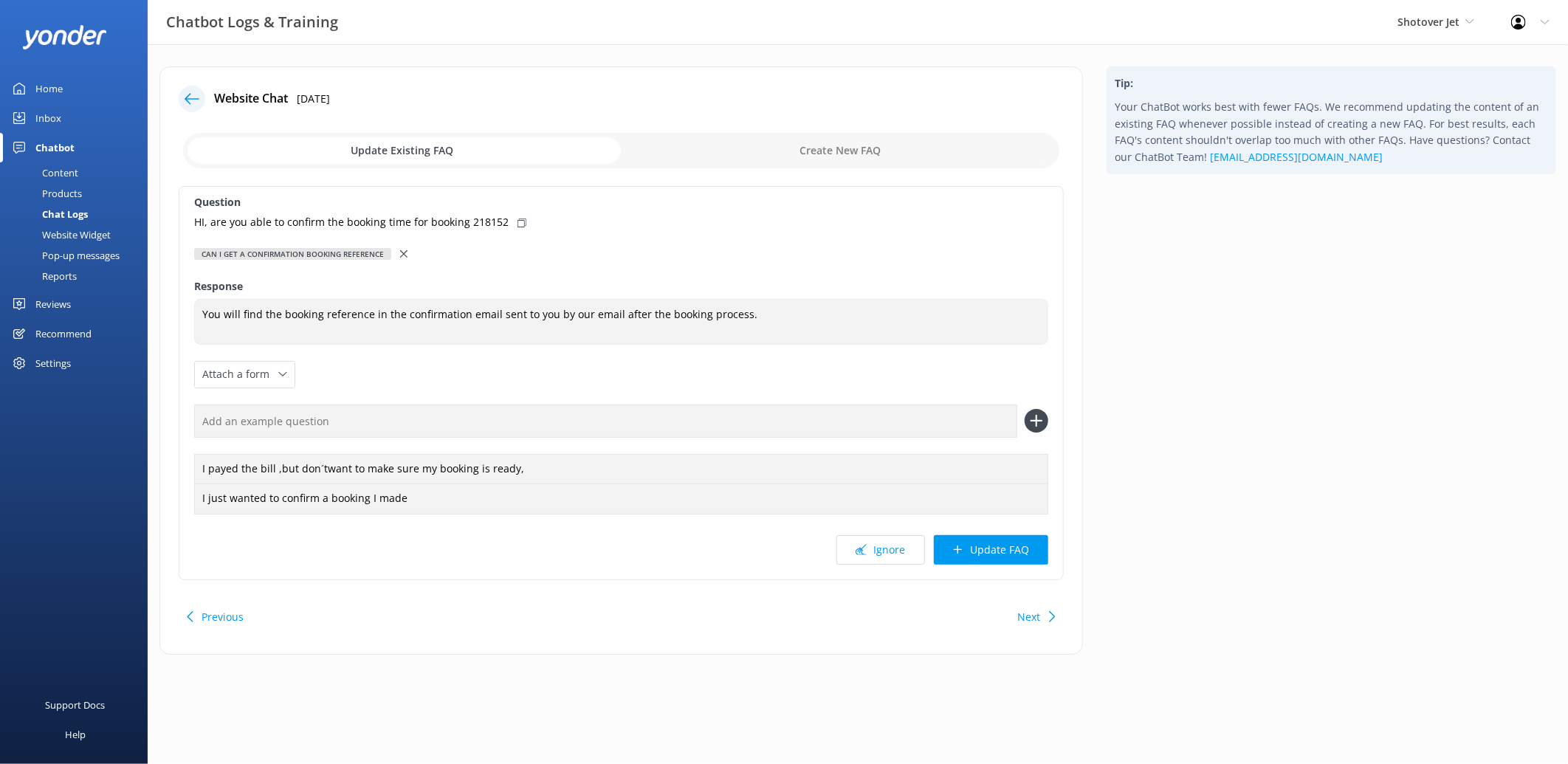
click at [400, 259] on div at bounding box center [404, 254] width 10 height 16
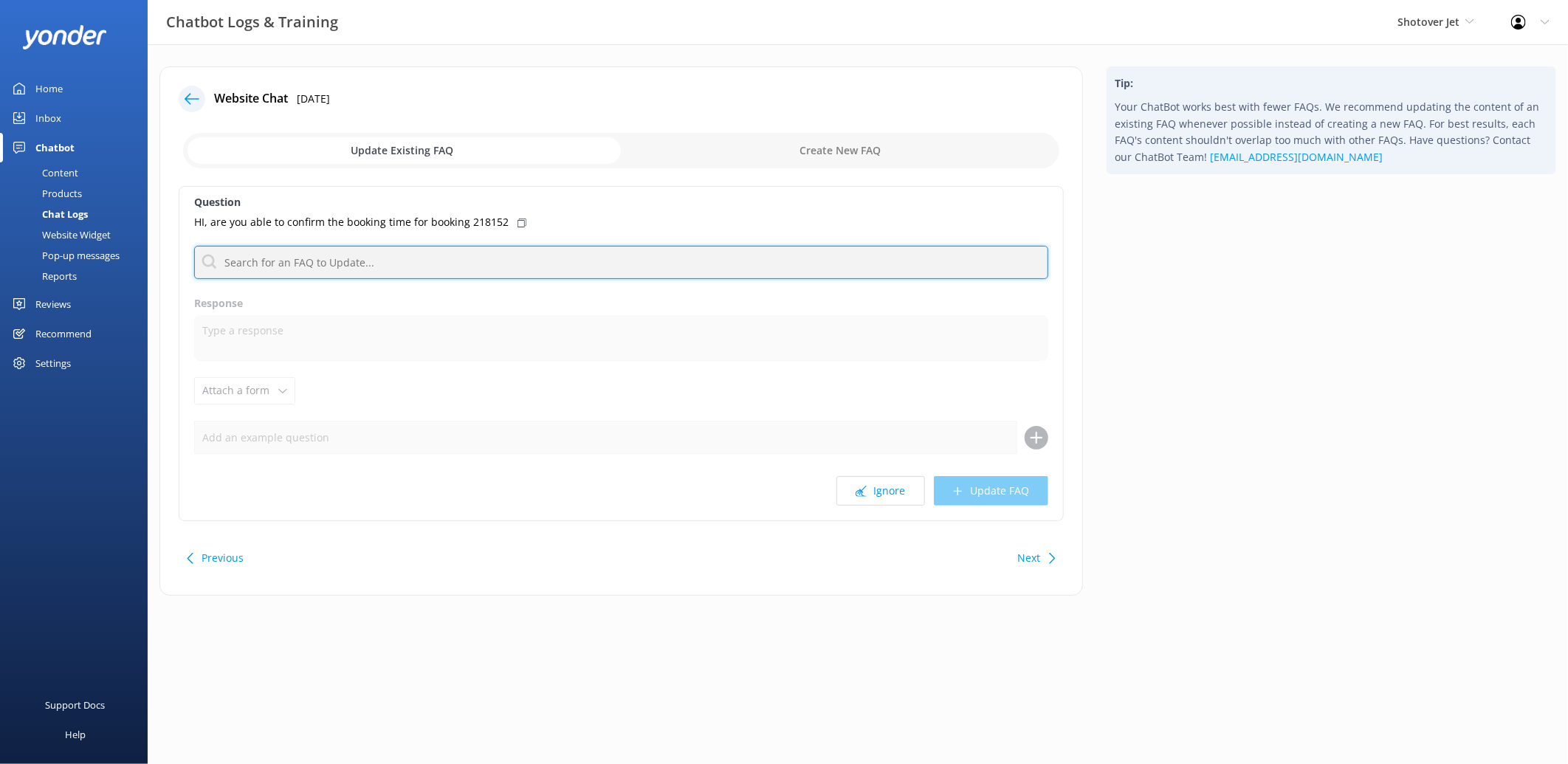
click at [396, 259] on input "text" at bounding box center [621, 262] width 855 height 33
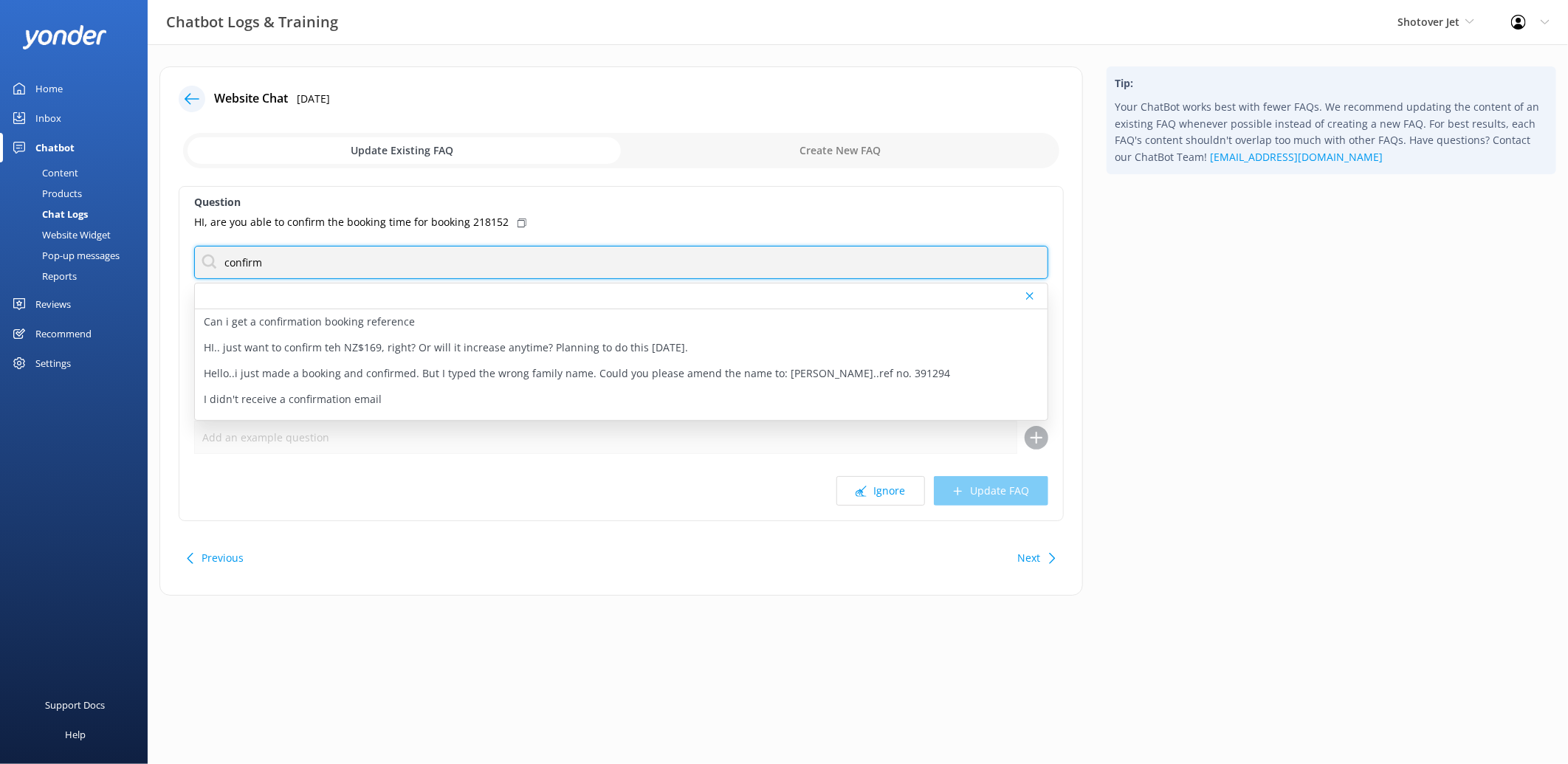
drag, startPoint x: 319, startPoint y: 255, endPoint x: 203, endPoint y: 254, distance: 116.0
click at [203, 254] on input "confirm" at bounding box center [621, 262] width 855 height 33
click at [364, 264] on input "confirm" at bounding box center [621, 262] width 855 height 33
click at [355, 267] on input "confirm" at bounding box center [621, 262] width 855 height 33
drag, startPoint x: 400, startPoint y: 253, endPoint x: 121, endPoint y: 260, distance: 279.1
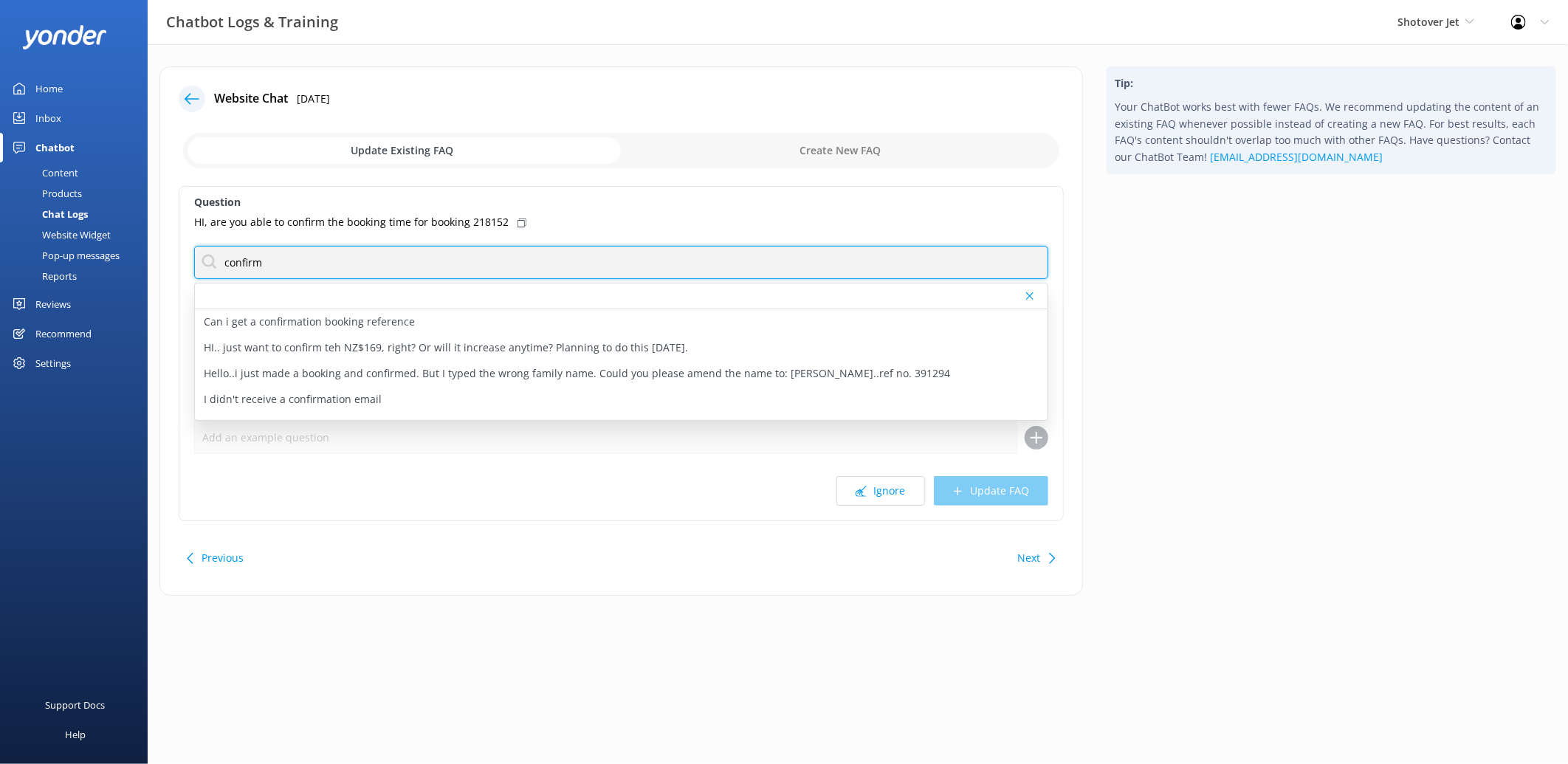
click at [121, 260] on div "Chatbot Logs & Training Shotover Jet Shotover Jet Dart River Adventures Profile…" at bounding box center [784, 342] width 1568 height 596
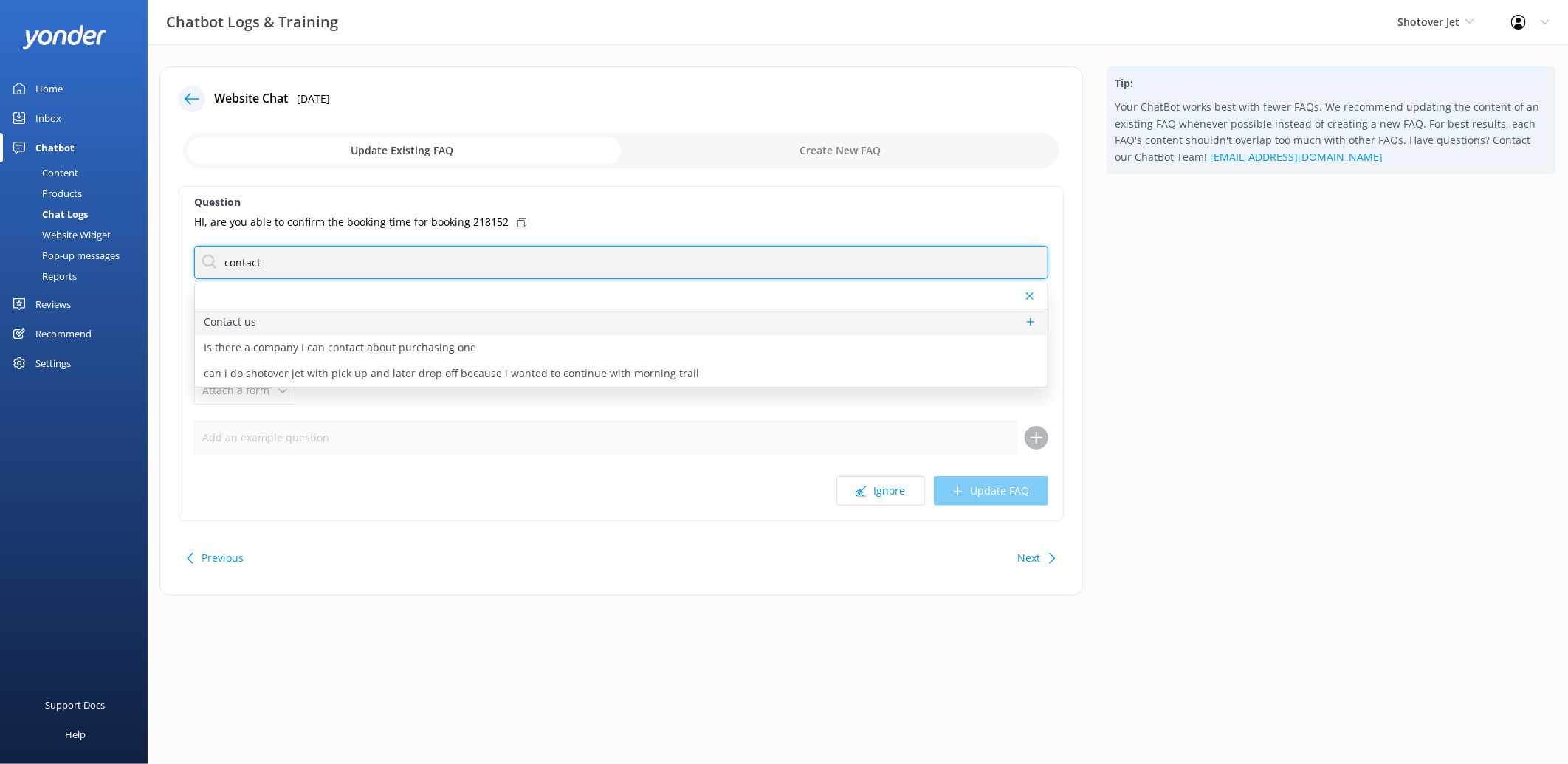
type input "contact"
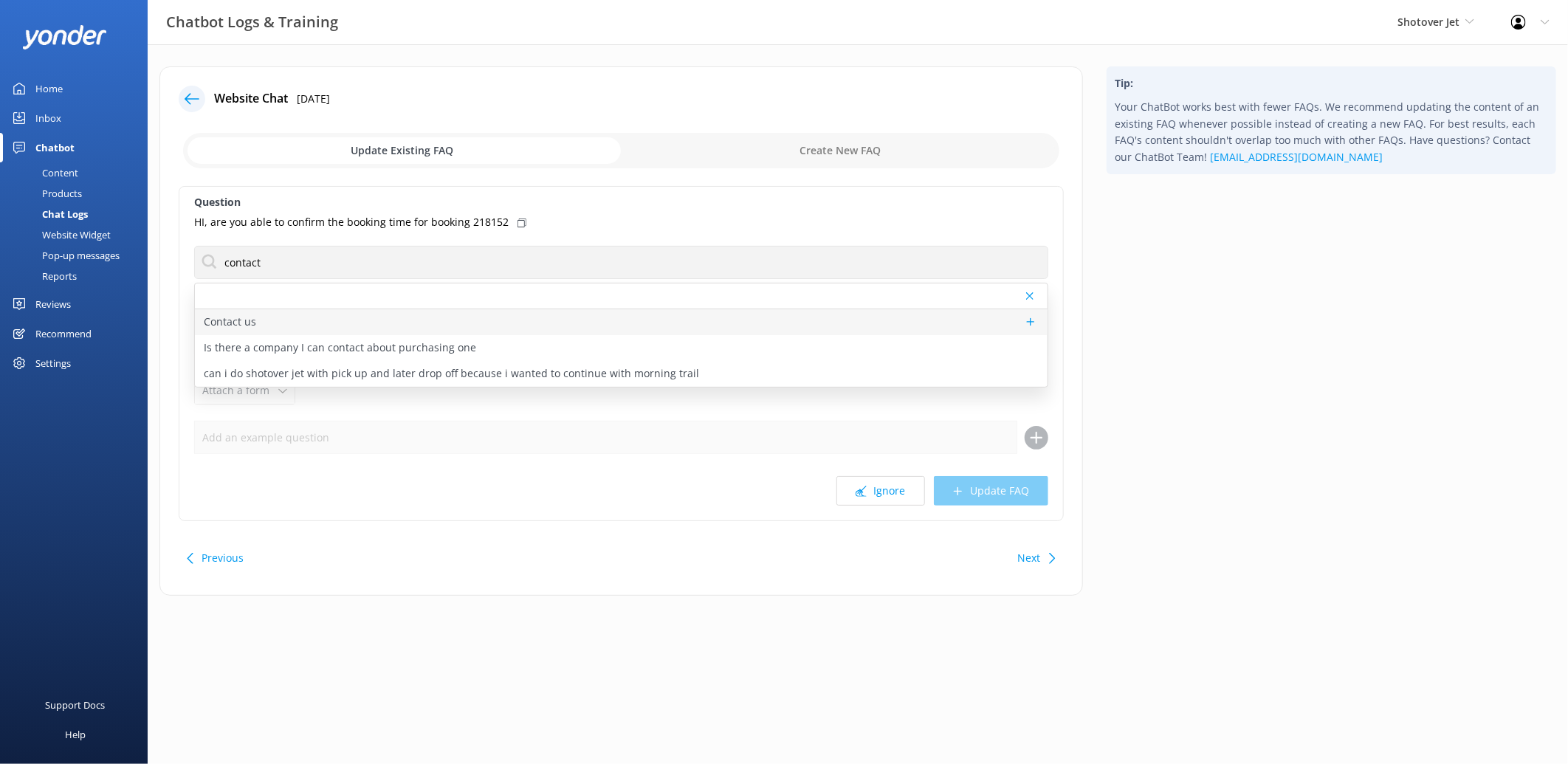
click at [283, 327] on div "Contact us" at bounding box center [621, 322] width 853 height 26
type textarea "You can contact the Shotover Jet team at [PHONE_NUMBER] (International), 0800 7…"
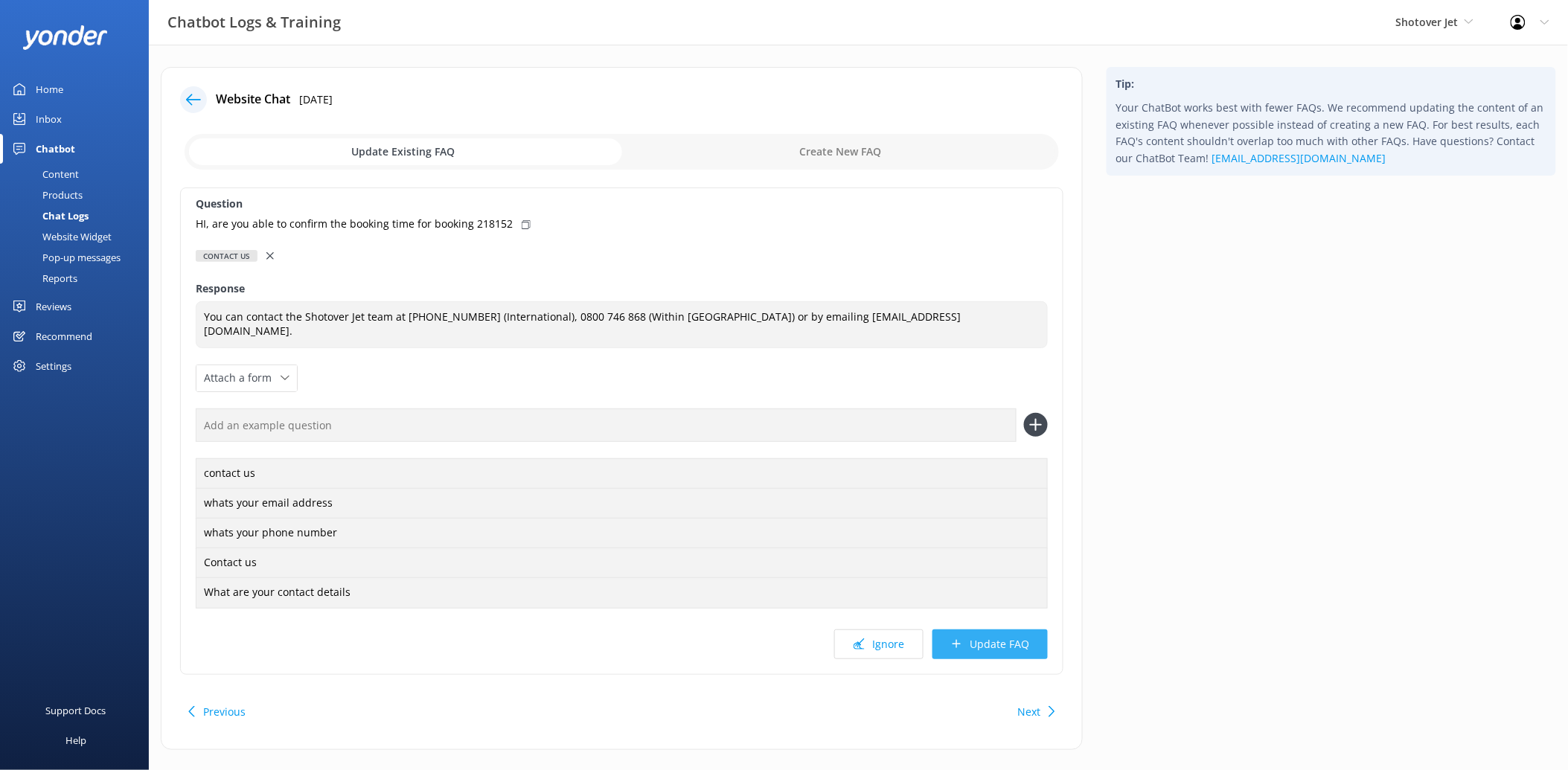
click at [981, 648] on button "Update FAQ" at bounding box center [990, 644] width 116 height 30
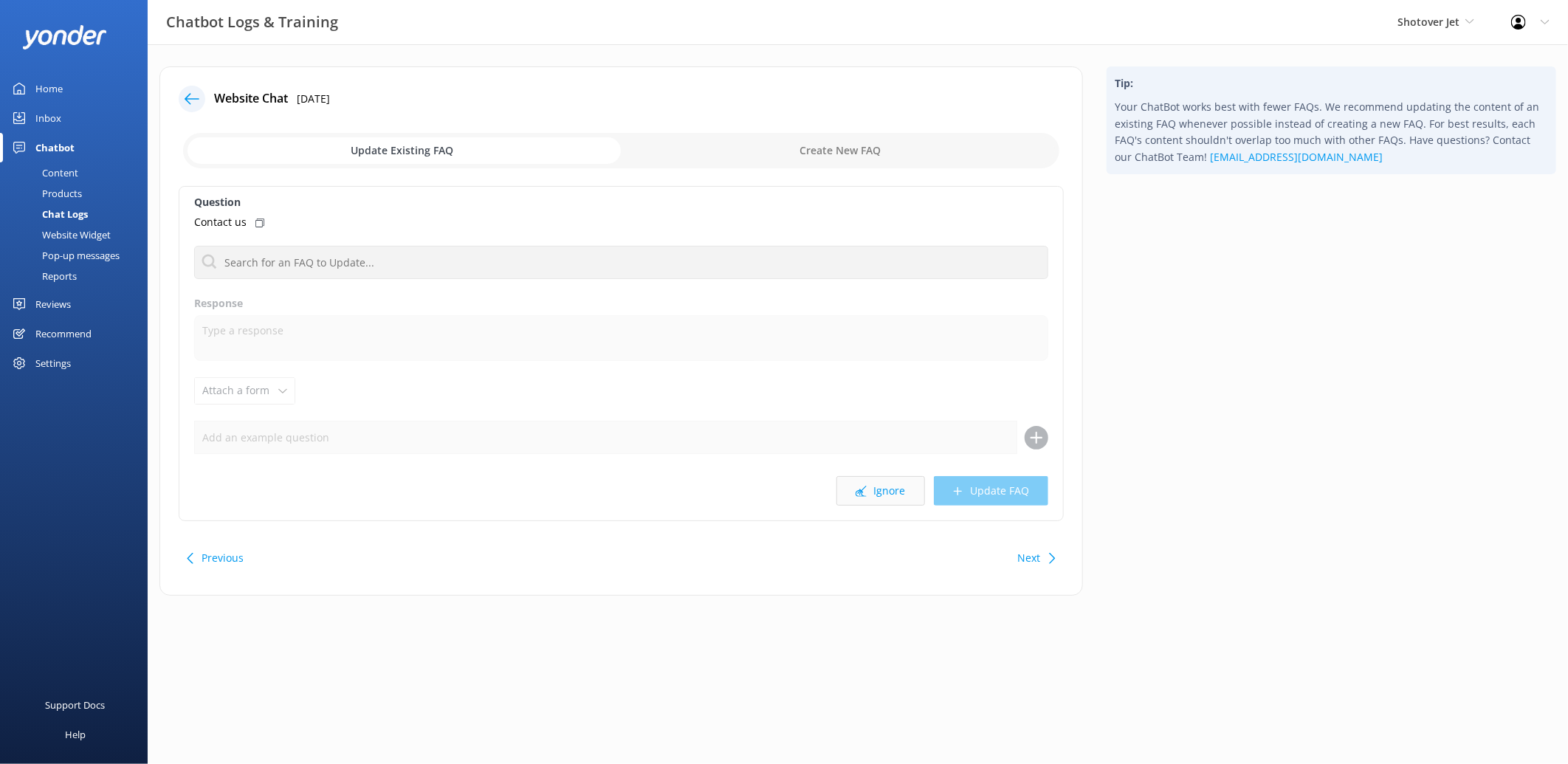
click at [881, 490] on button "Ignore" at bounding box center [881, 491] width 89 height 30
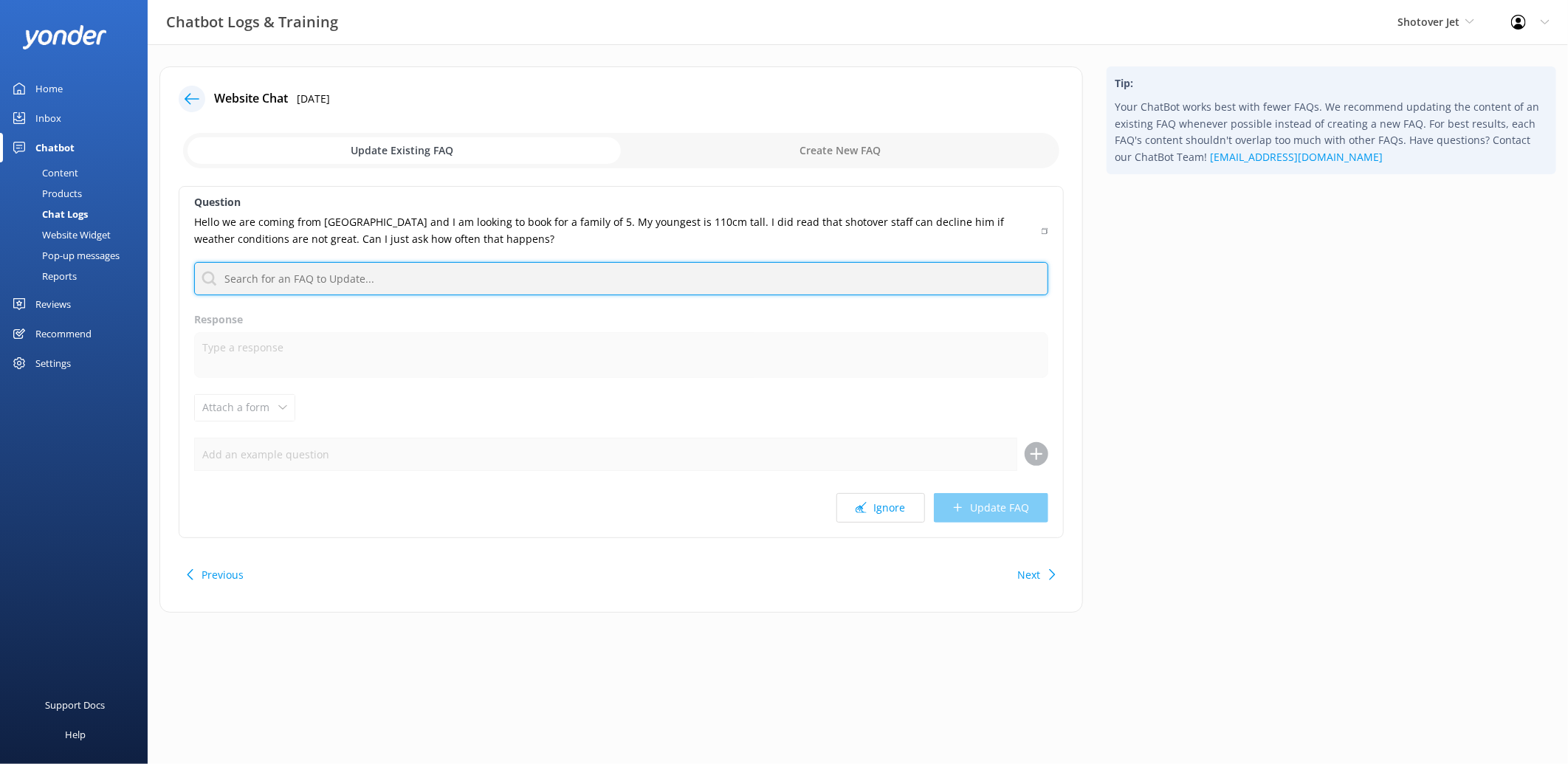
click at [381, 274] on input "text" at bounding box center [621, 278] width 855 height 33
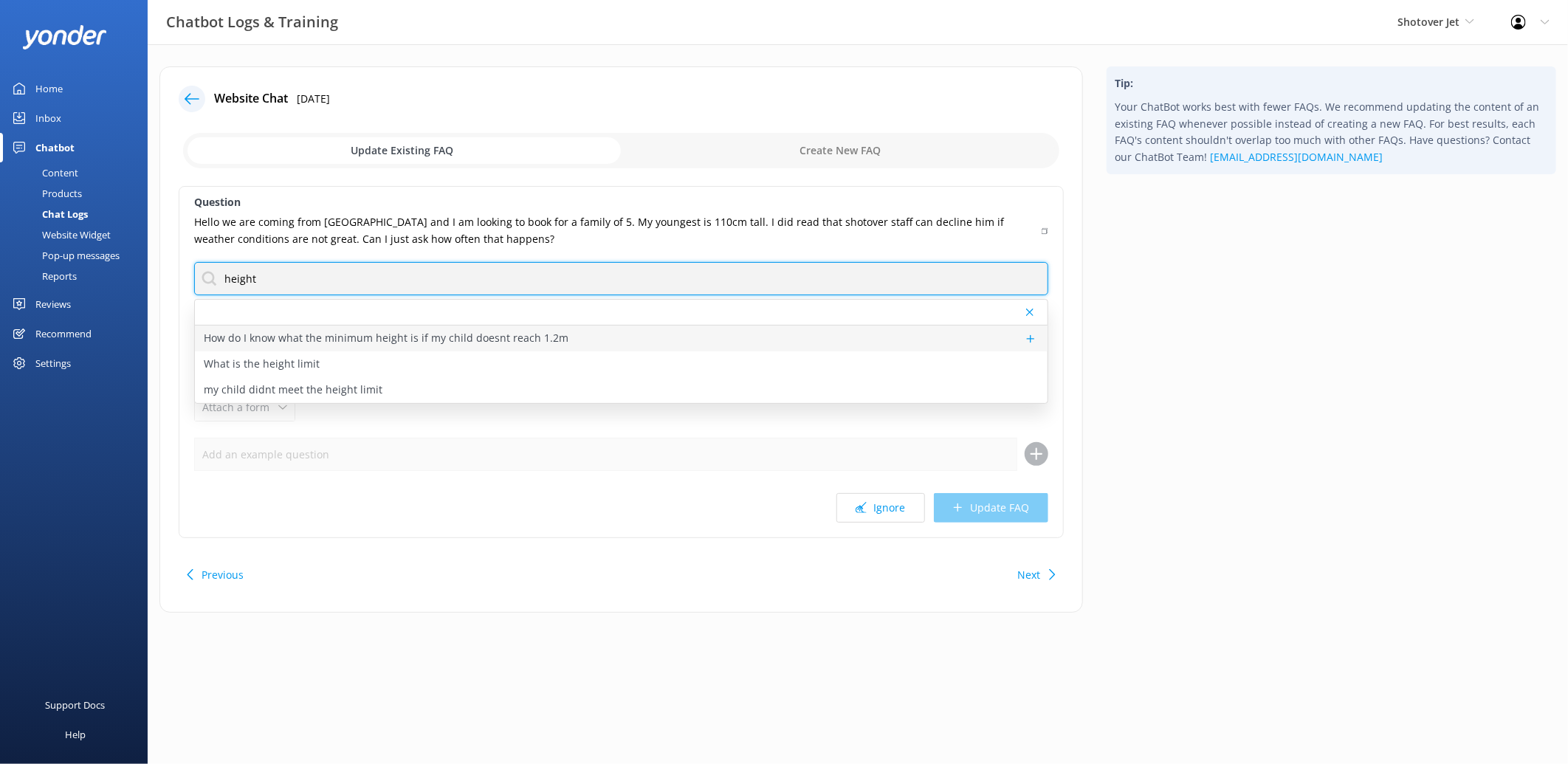
type input "height"
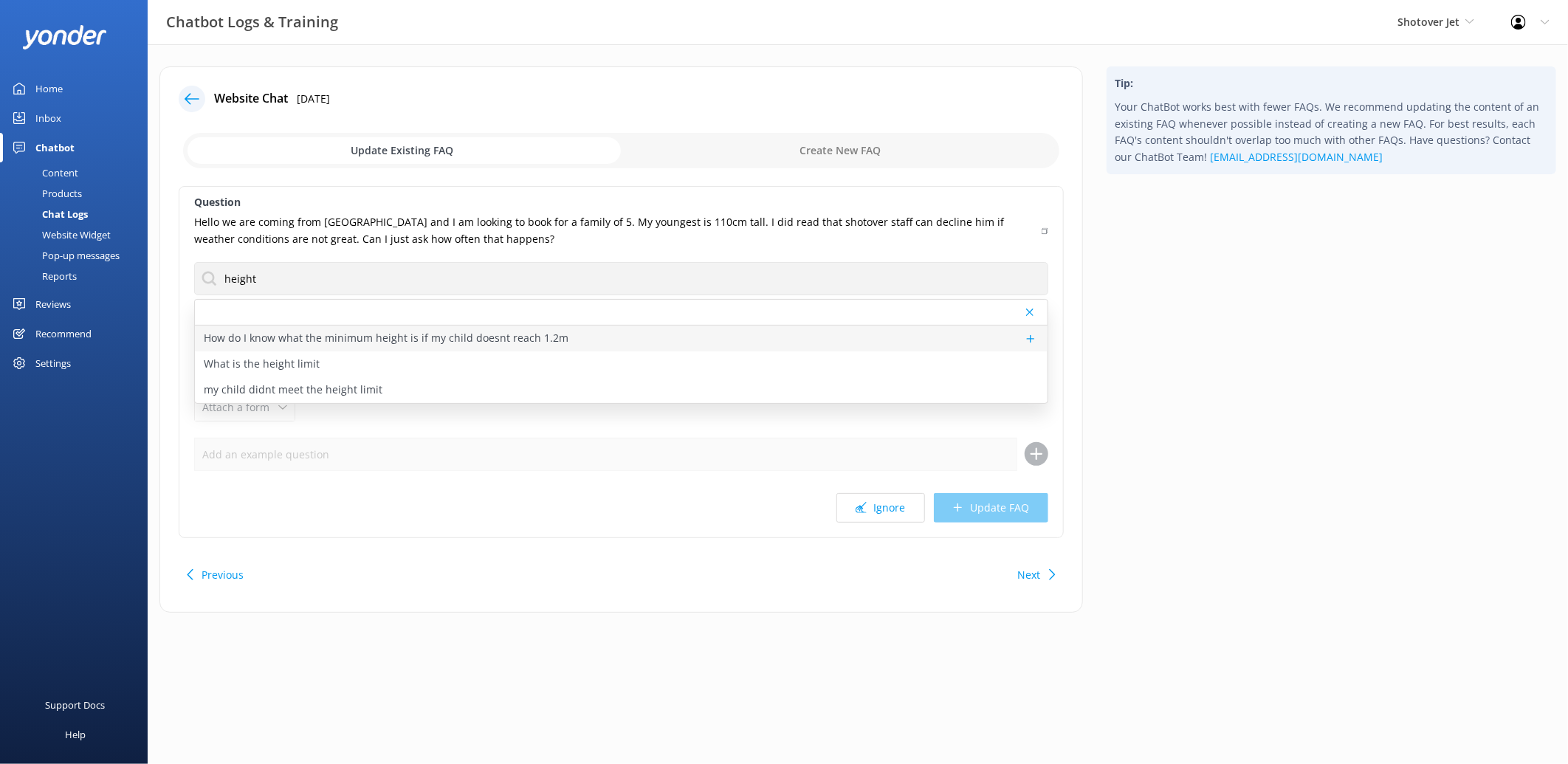
click at [373, 338] on p "How do I know what the minimum height is if my child doesnt reach 1.2m" at bounding box center [385, 338] width 364 height 16
type textarea "For inquiries about the minimum height requirements for children, please refer …"
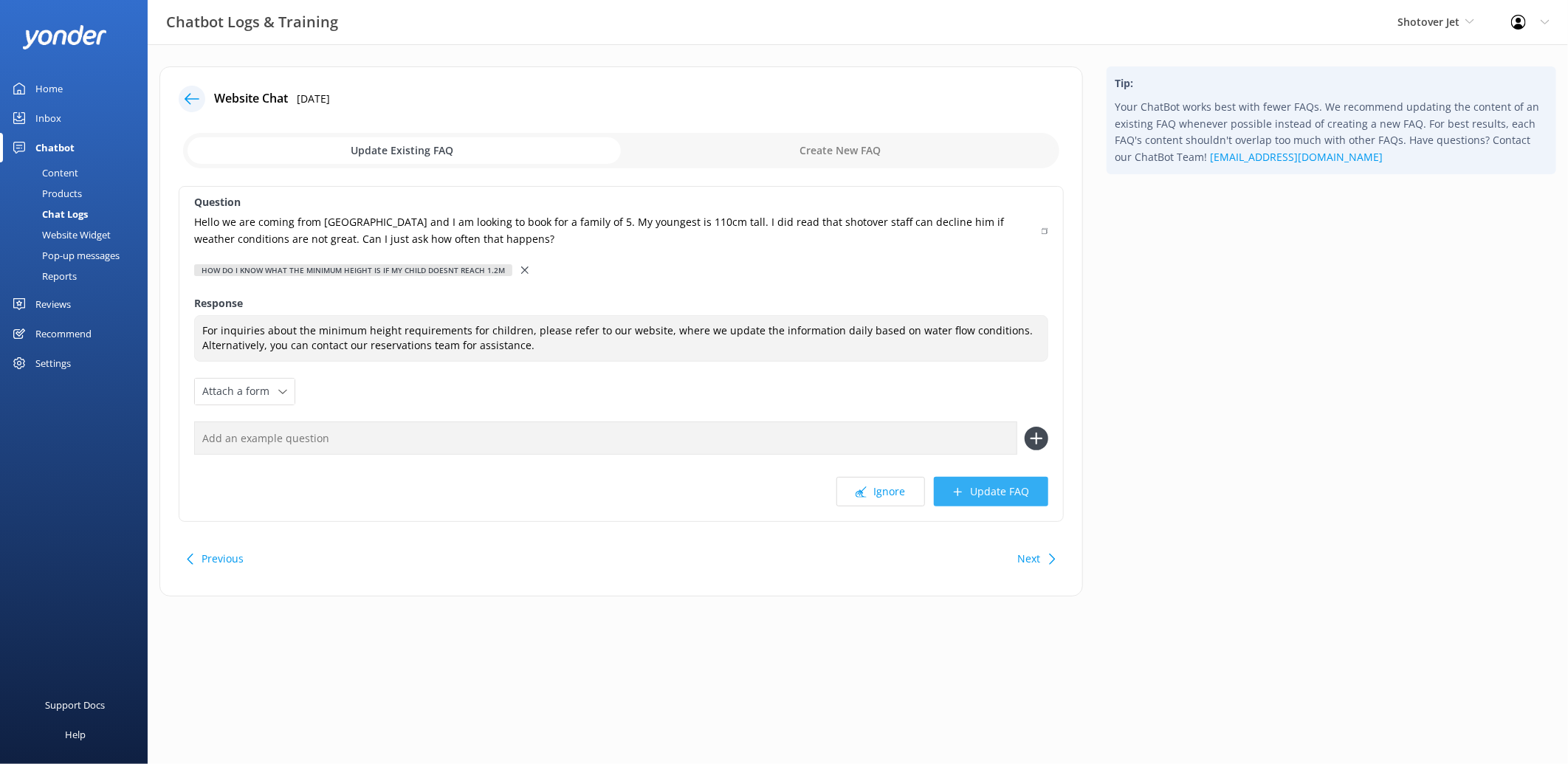
click at [999, 491] on button "Update FAQ" at bounding box center [991, 491] width 115 height 30
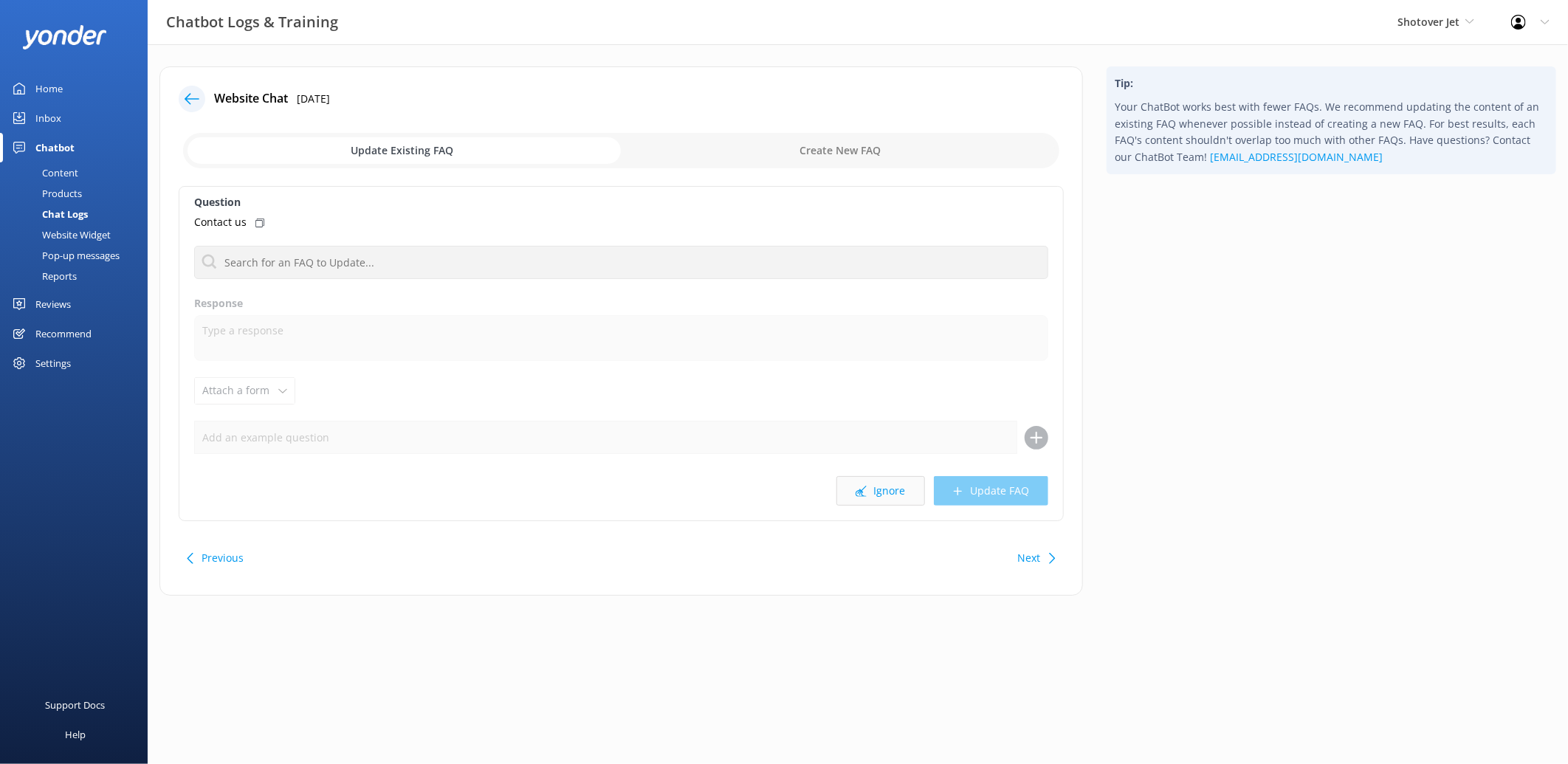
click at [866, 484] on button "Ignore" at bounding box center [881, 491] width 89 height 30
click at [832, 153] on input "checkbox" at bounding box center [620, 150] width 876 height 35
checkbox input "true"
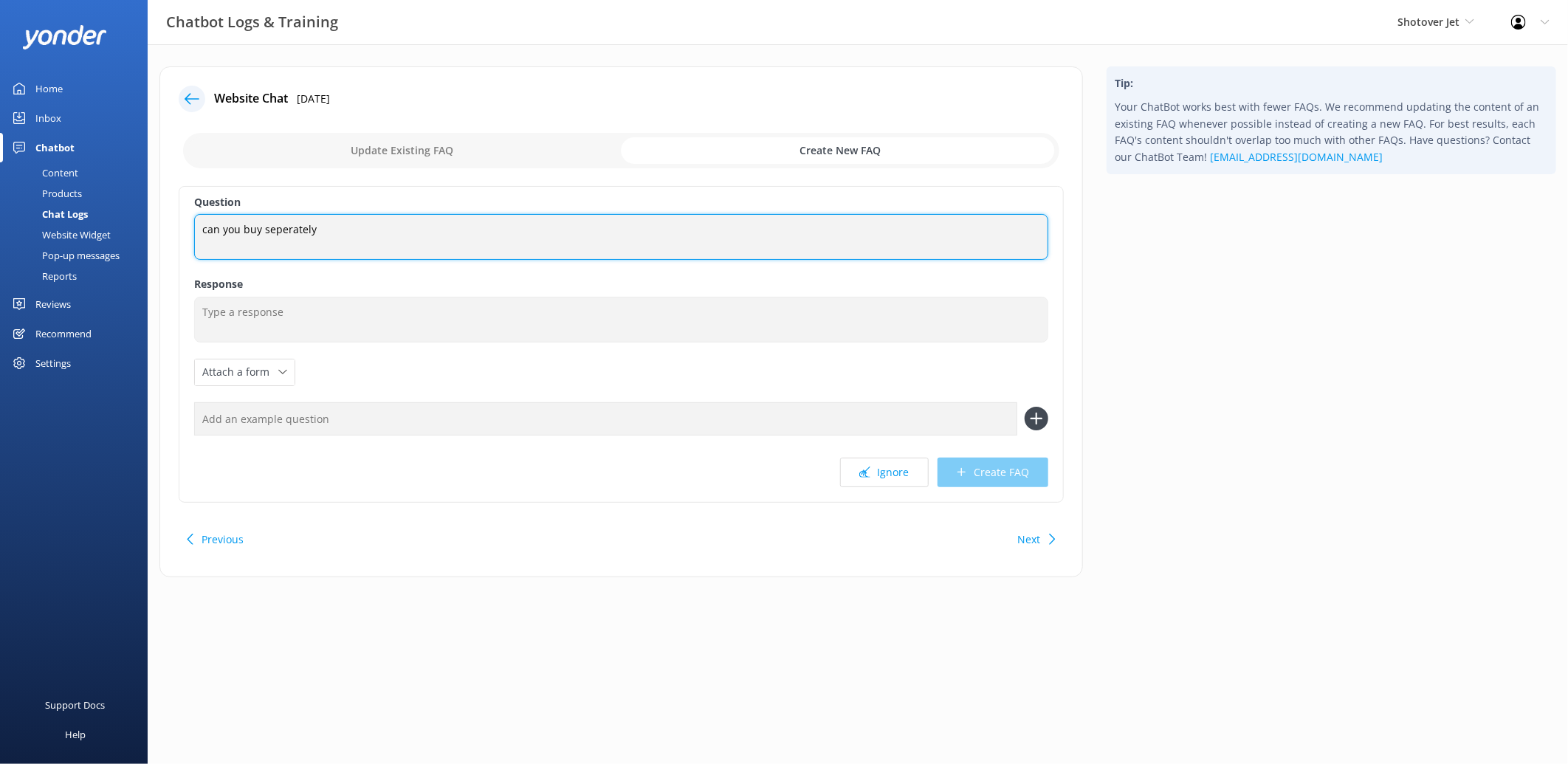
drag, startPoint x: 356, startPoint y: 236, endPoint x: 131, endPoint y: 216, distance: 225.9
click at [129, 216] on div "Chatbot Logs & Training Shotover Jet Shotover Jet Dart River Adventures Profile…" at bounding box center [784, 333] width 1568 height 577
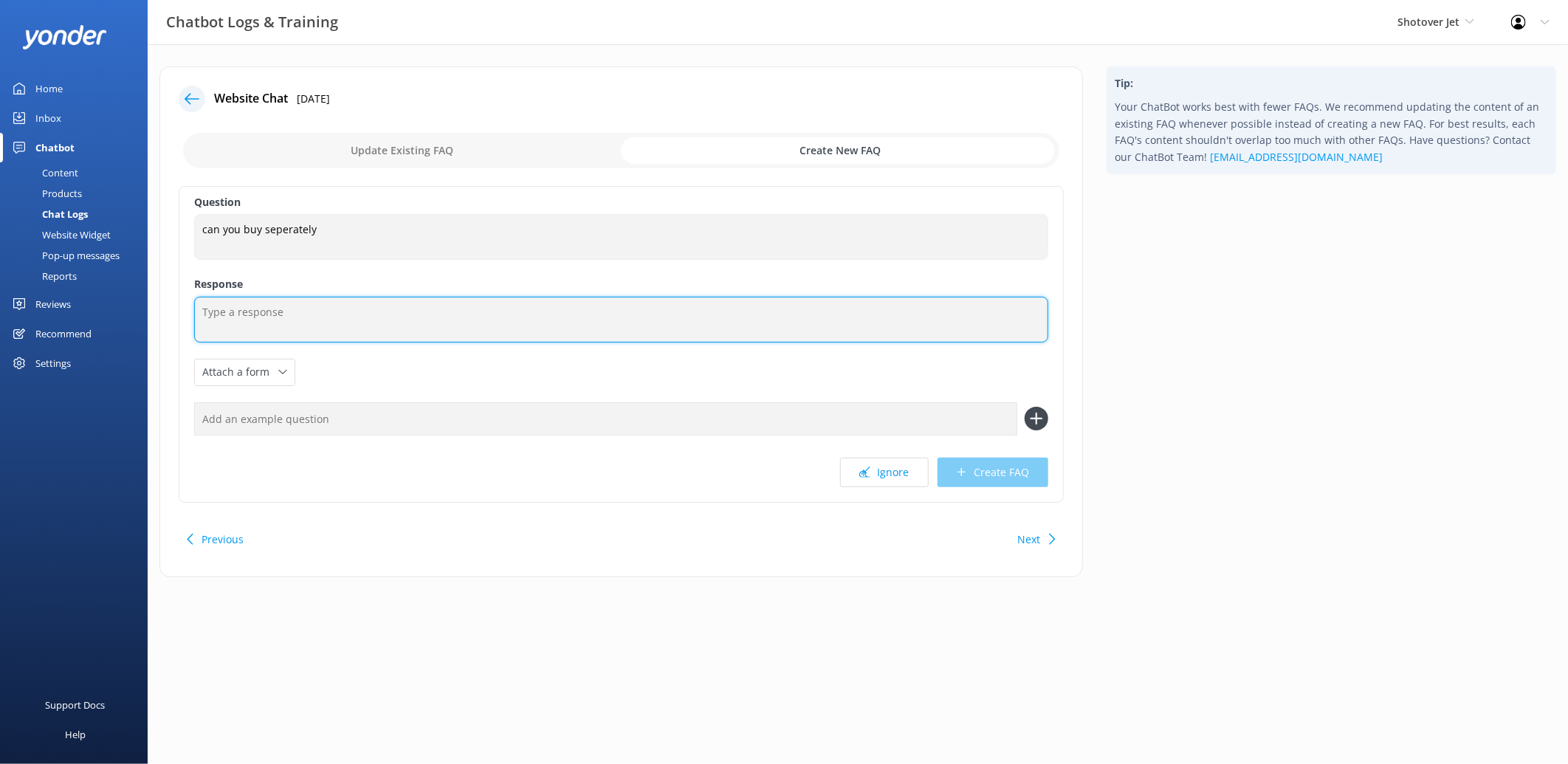
click at [372, 338] on textarea at bounding box center [621, 319] width 855 height 46
paste textarea "Yes, you can purchase tickets separately — just make sure to book the same time…"
type textarea "Yes, you can purchase tickets separately — just make sure to book the same time…"
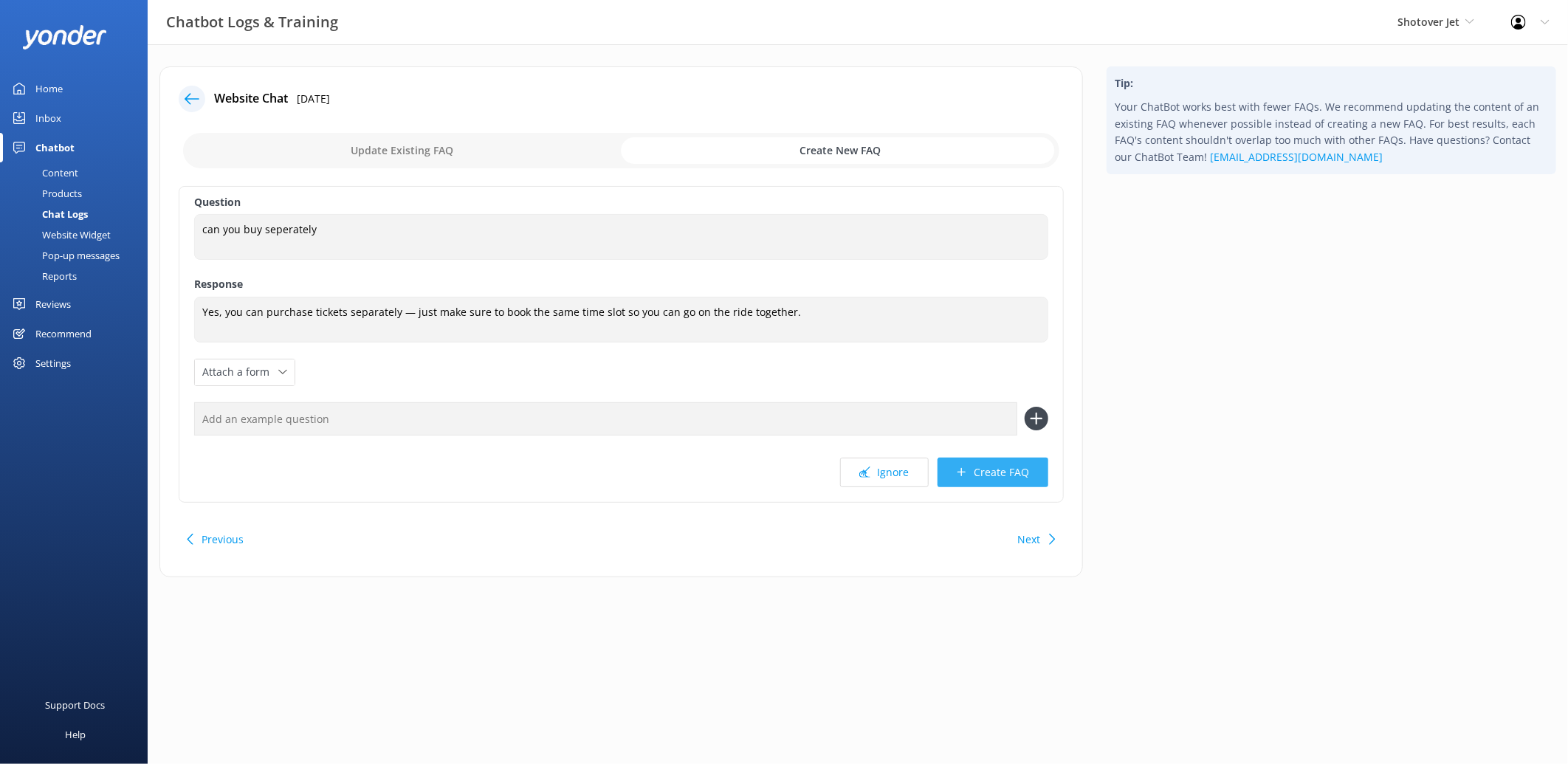
click at [1012, 474] on button "Create FAQ" at bounding box center [993, 472] width 110 height 30
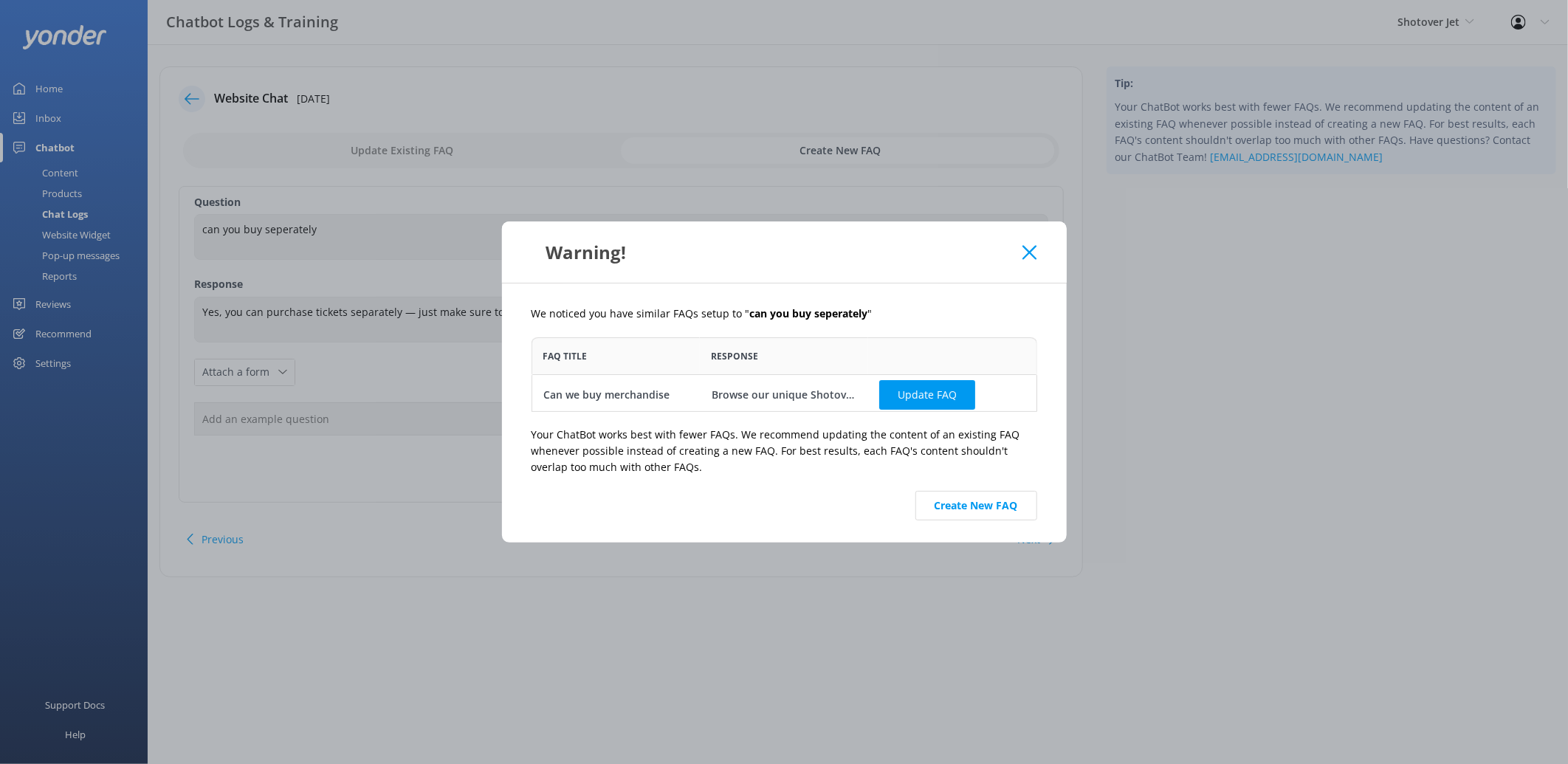
scroll to position [62, 493]
click at [956, 510] on button "Create New FAQ" at bounding box center [976, 505] width 122 height 30
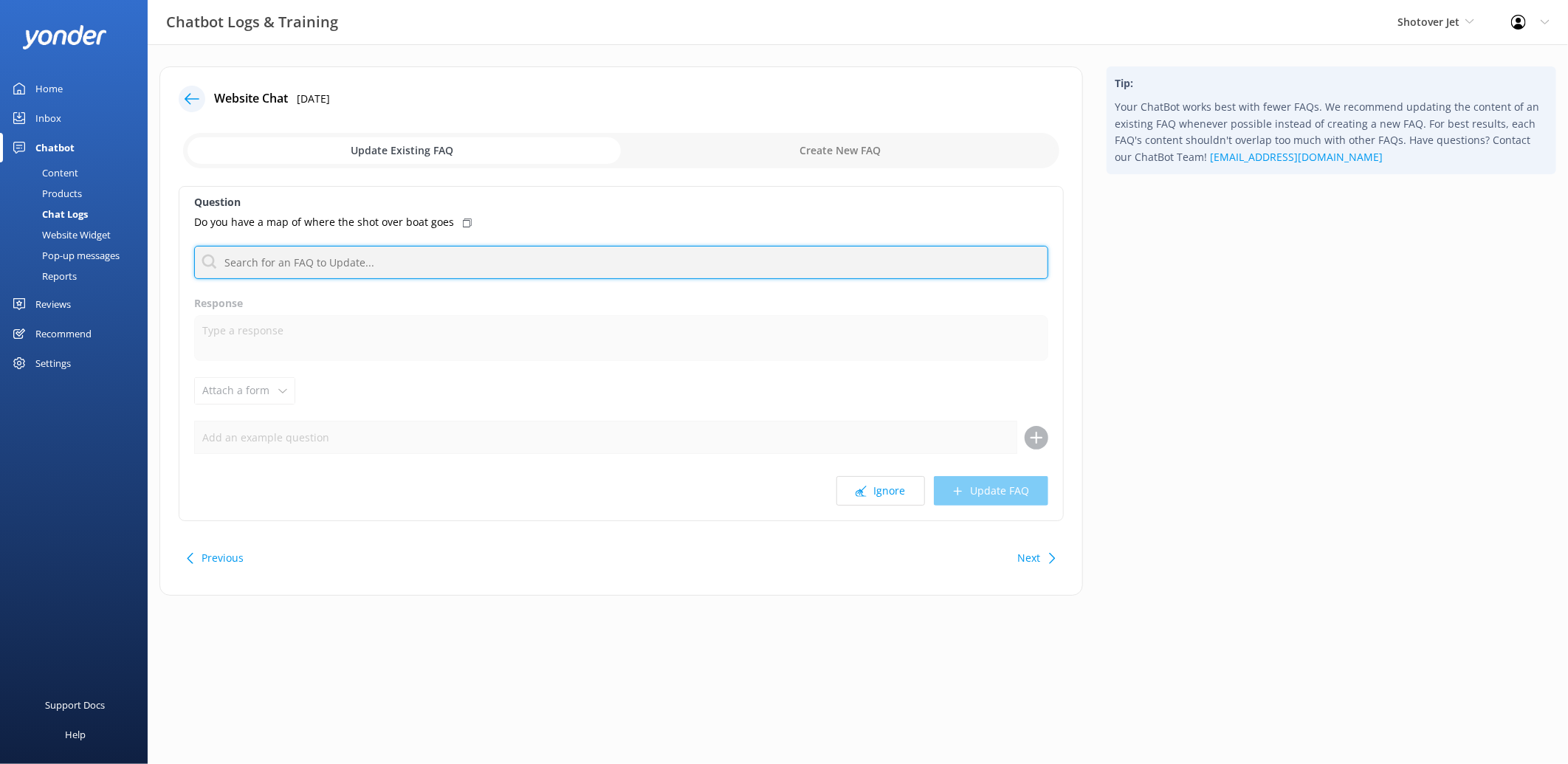
click at [430, 264] on input "text" at bounding box center [621, 262] width 855 height 33
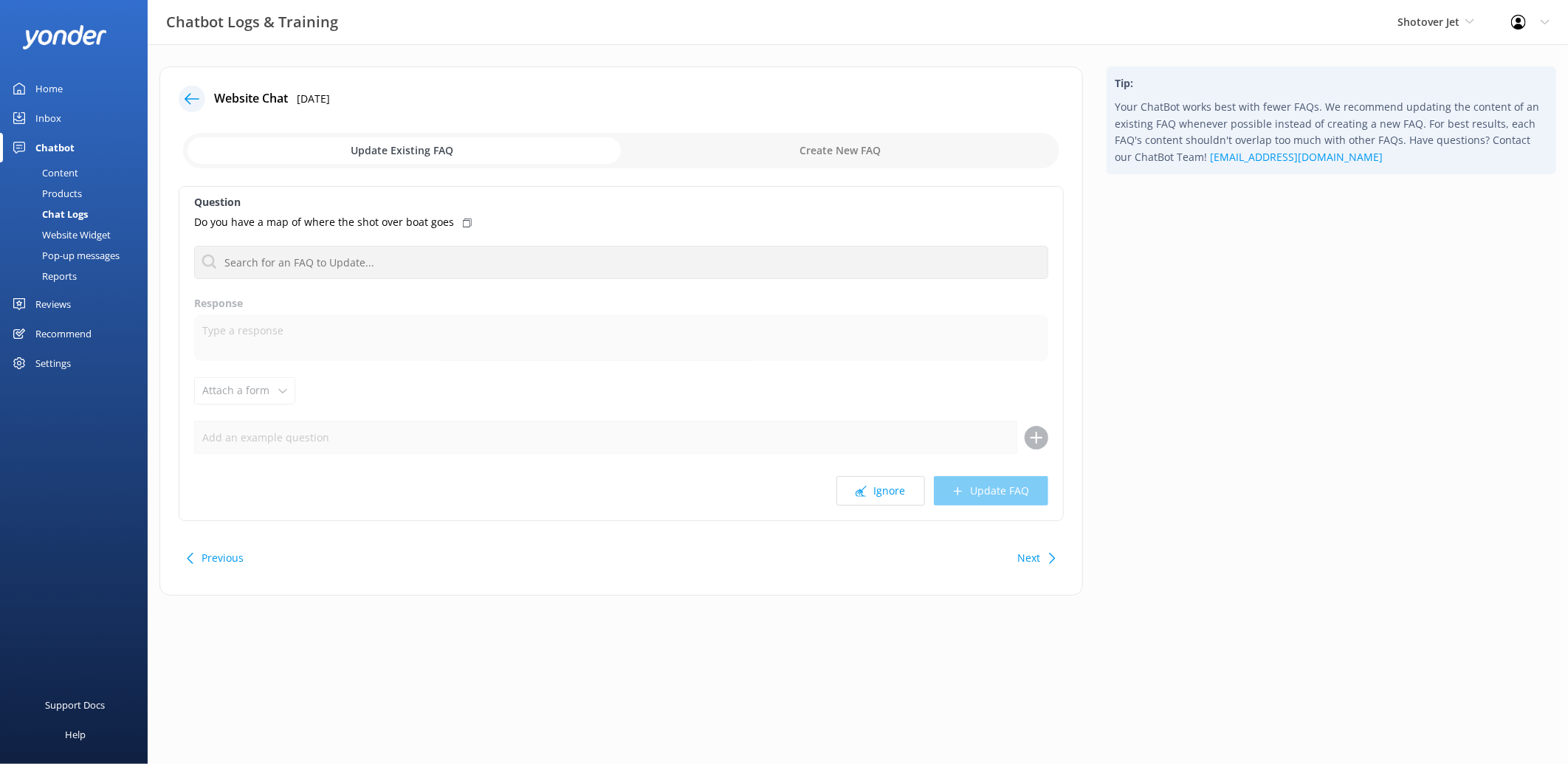
click at [463, 222] on icon at bounding box center [468, 223] width 9 height 9
click at [778, 154] on input "checkbox" at bounding box center [620, 150] width 876 height 35
checkbox input "true"
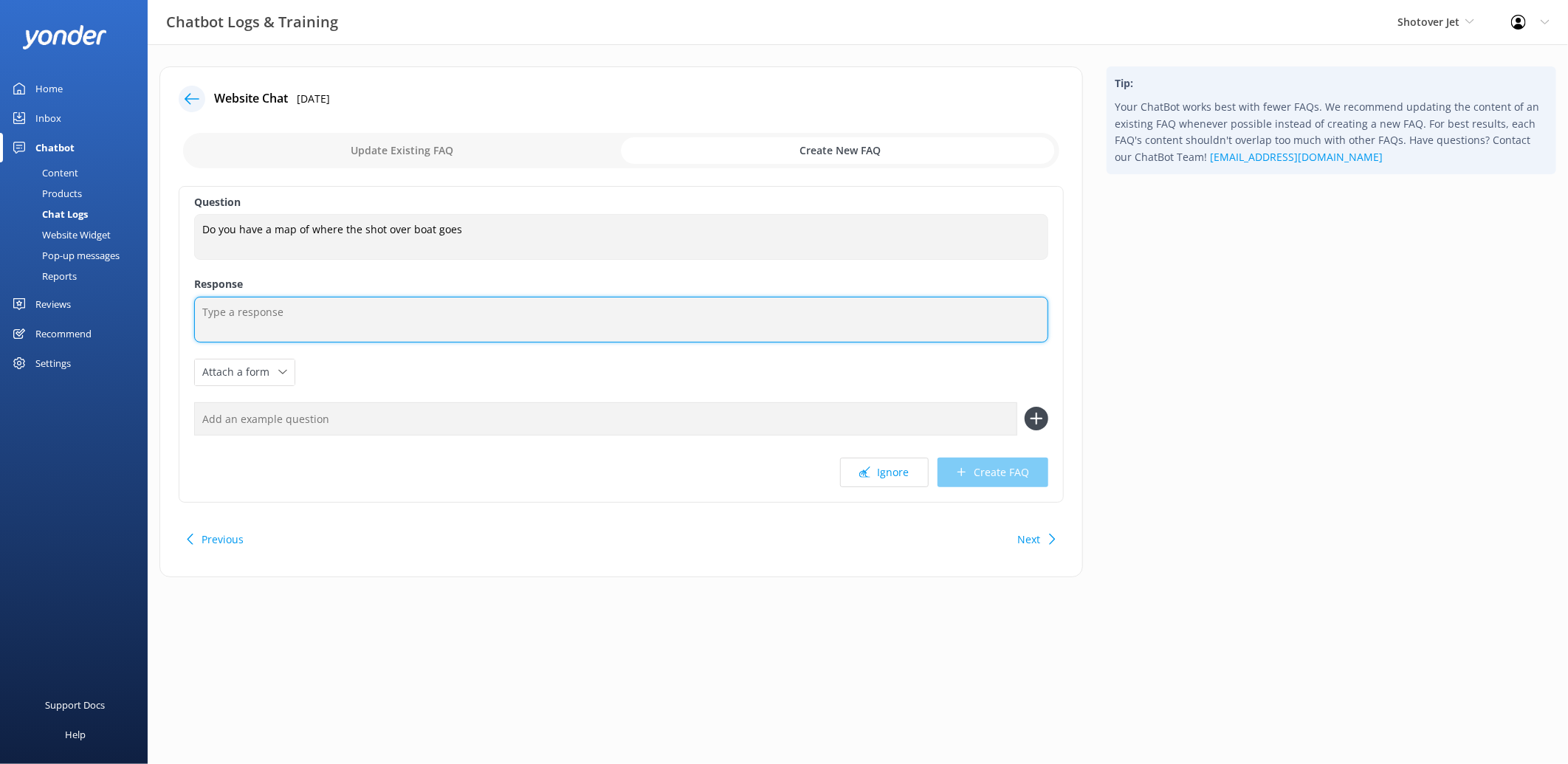
click at [335, 310] on textarea at bounding box center [621, 319] width 855 height 46
paste textarea "We don’t have a map, but the ride is epic! Starting from our base at 3 Arthurs …"
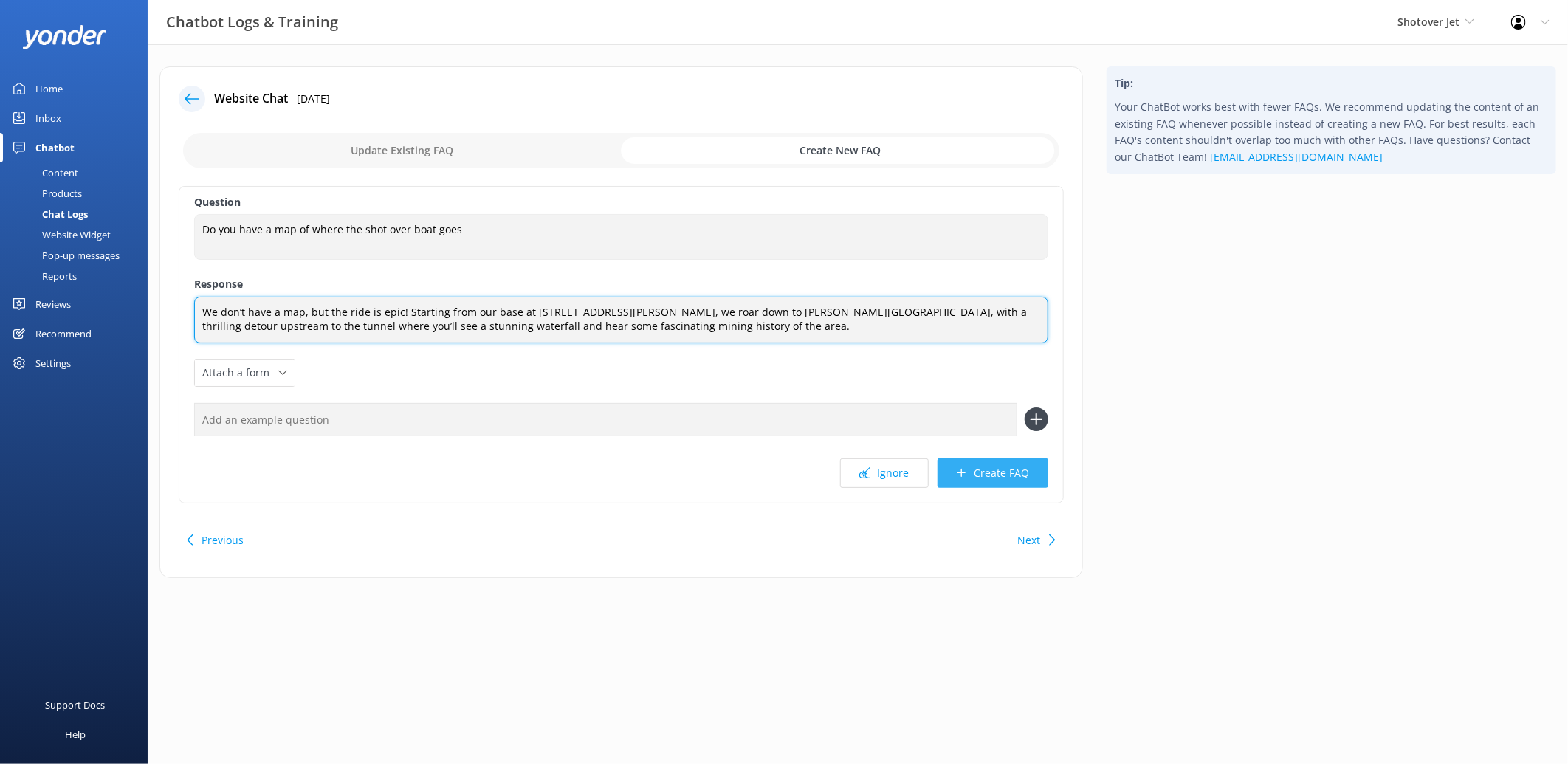
type textarea "We don’t have a map, but the ride is epic! Starting from our base at 3 Arthurs …"
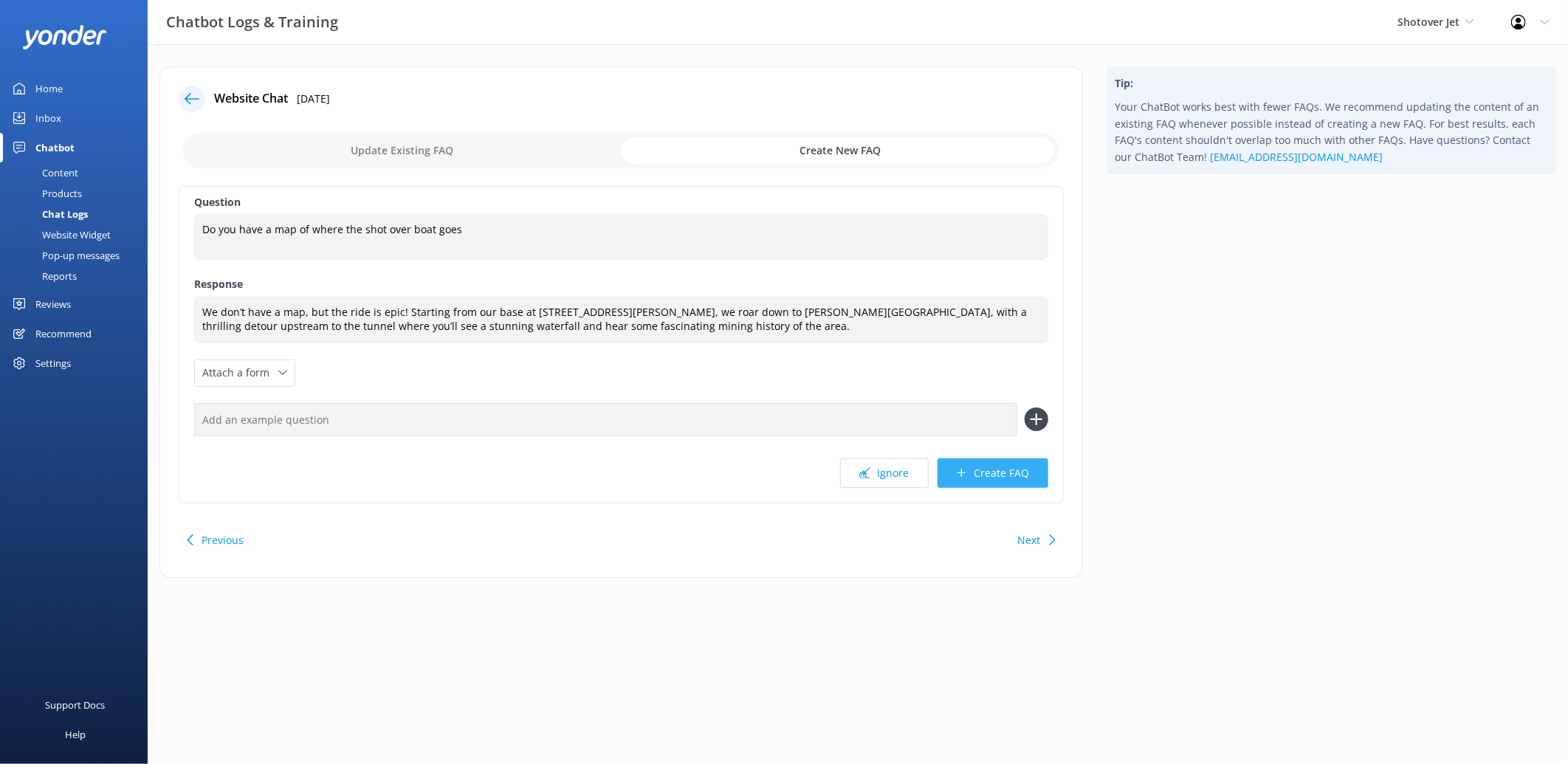
click at [1007, 471] on button "Create FAQ" at bounding box center [993, 473] width 110 height 30
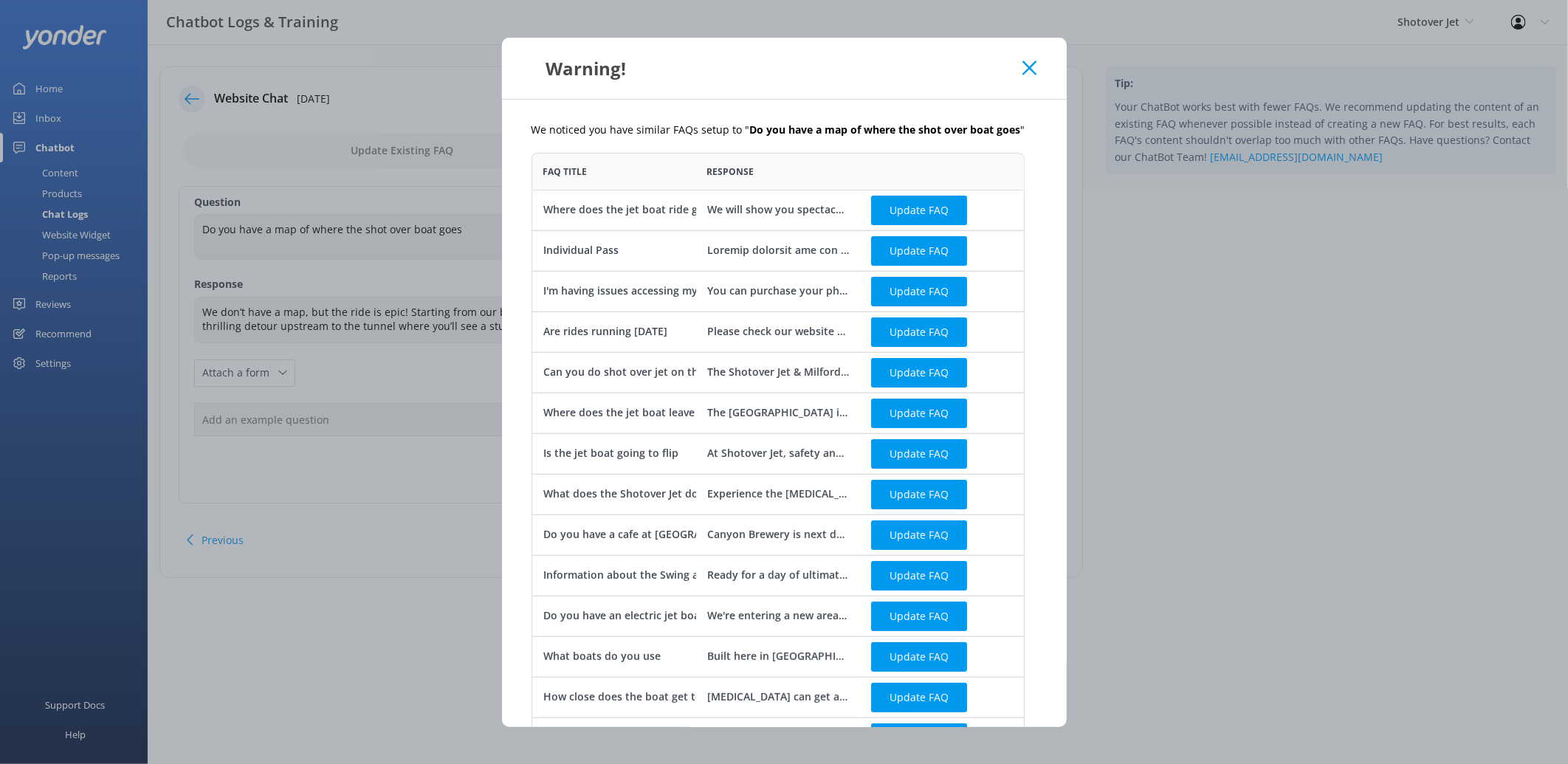
scroll to position [800, 480]
click at [894, 212] on button "Update FAQ" at bounding box center [919, 210] width 96 height 30
checkbox input "false"
type textarea "We will show you spectacular scenes along the famous Shotover River and take yo…"
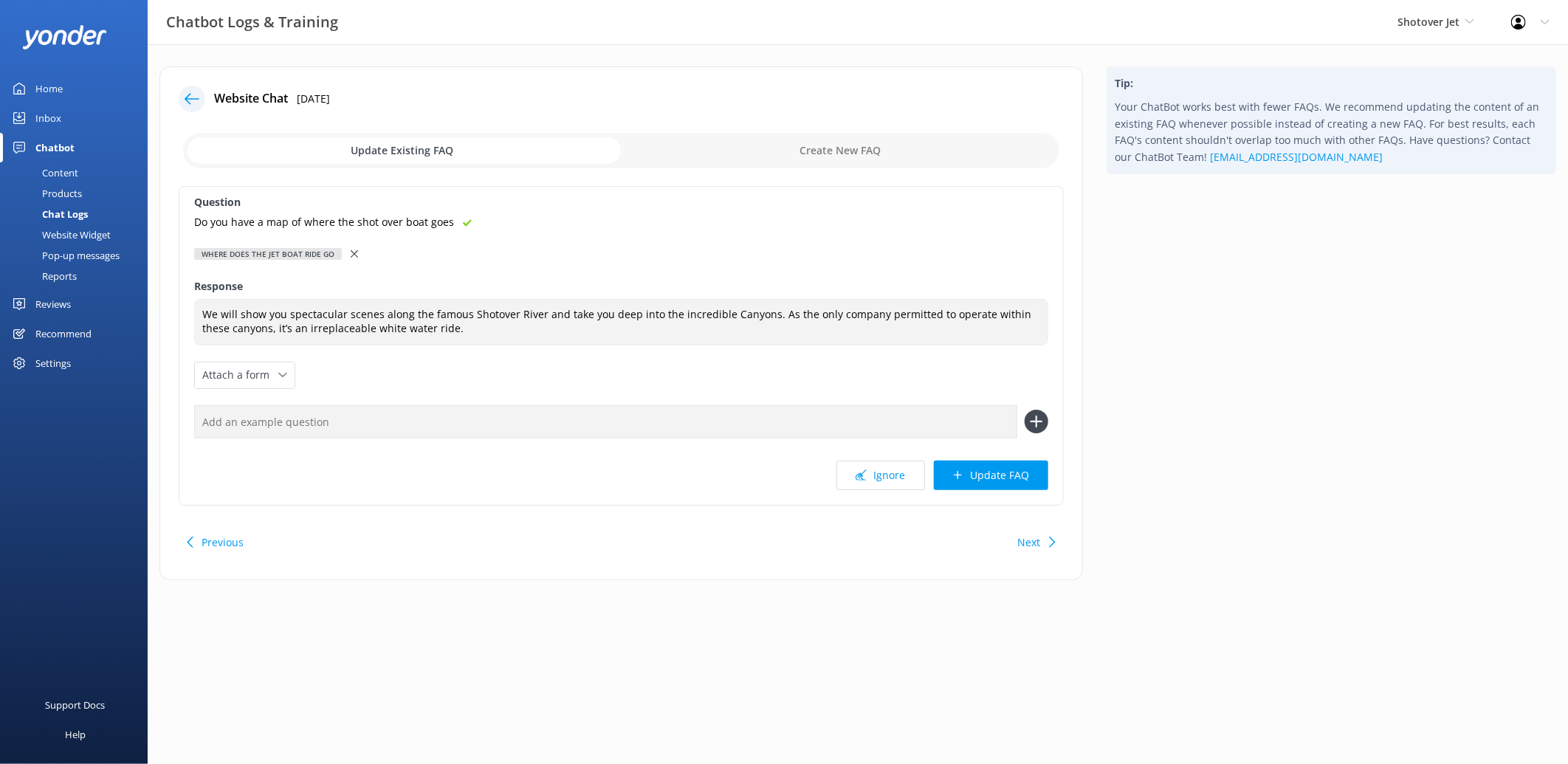
drag, startPoint x: 977, startPoint y: 473, endPoint x: 856, endPoint y: 601, distance: 176.1
click at [856, 601] on div "Website Chat 14th Jul 2025 Update Existing FAQ Create New FAQ Question Do you h…" at bounding box center [857, 335] width 1421 height 580
click at [820, 155] on input "checkbox" at bounding box center [620, 150] width 876 height 35
checkbox input "true"
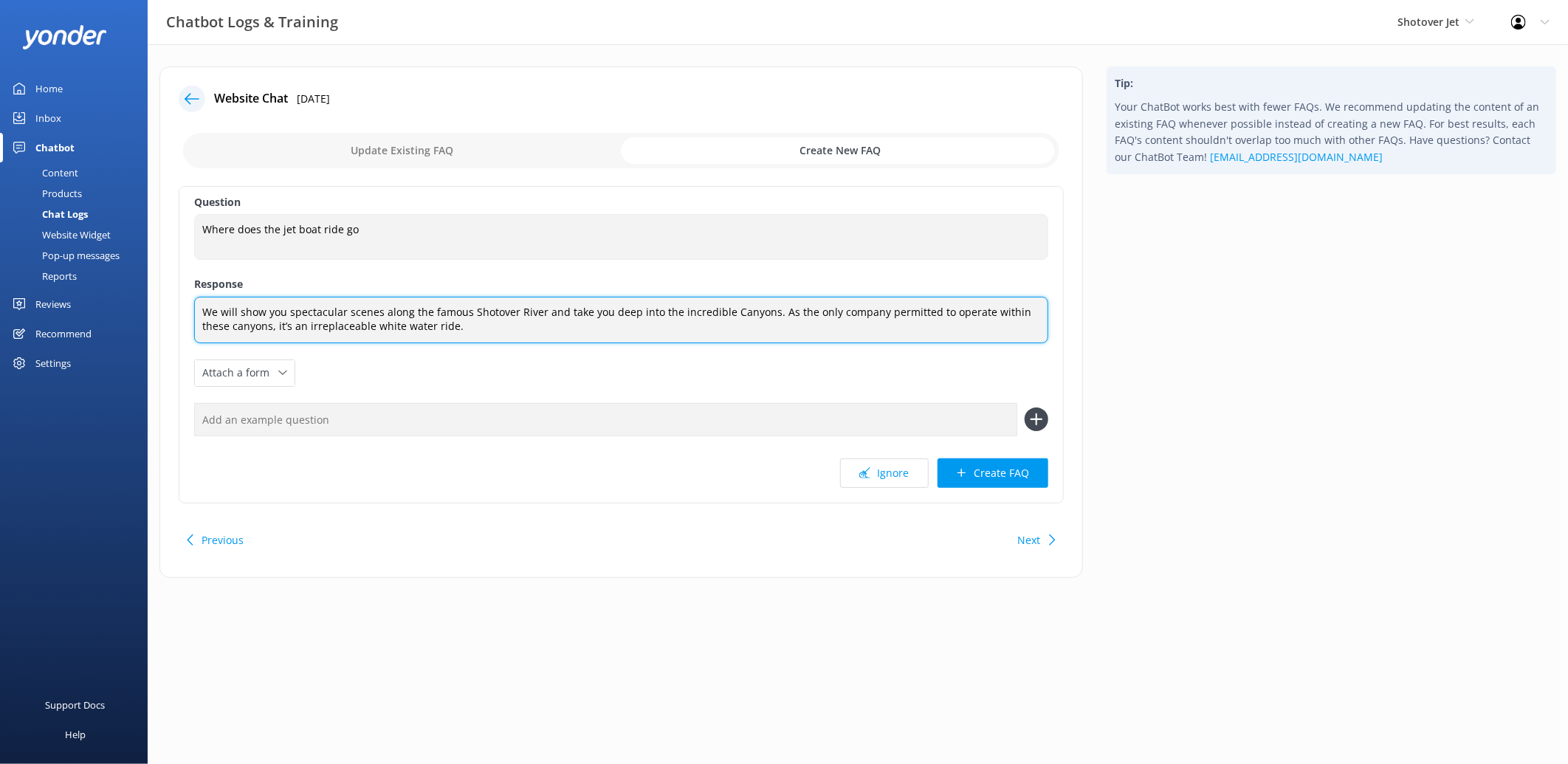
drag, startPoint x: 504, startPoint y: 326, endPoint x: 99, endPoint y: 271, distance: 408.7
click at [99, 271] on div "Chatbot Logs & Training Shotover Jet Shotover Jet Dart River Adventures Profile…" at bounding box center [784, 333] width 1568 height 578
paste textarea "don’t have a map, but the ride is epic! Starting from our base at 3 Arthurs Poi…"
type textarea "We don’t have a map, but the ride is epic! Starting from our base at 3 Arthurs …"
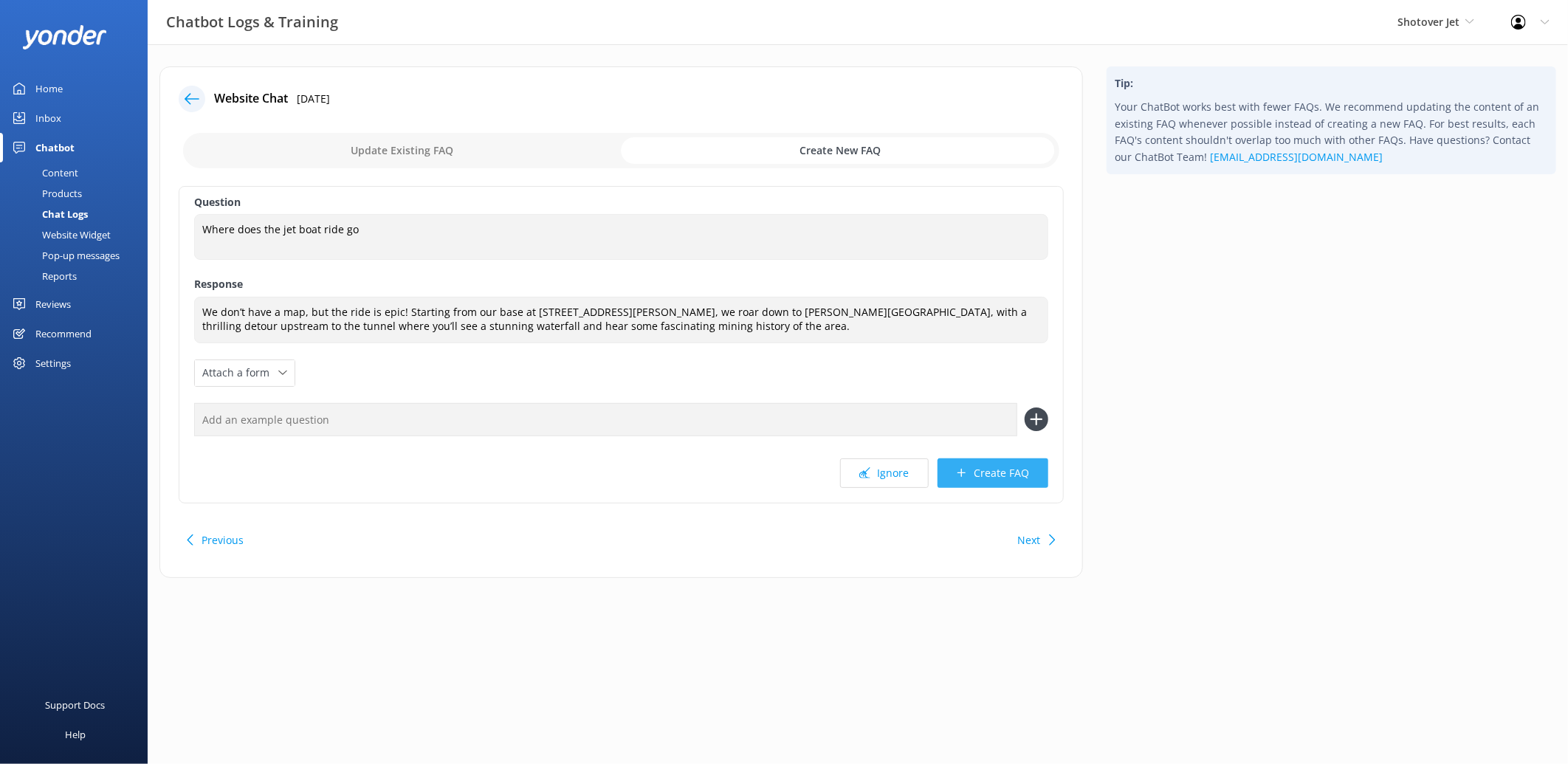
click at [1010, 486] on button "Create FAQ" at bounding box center [993, 473] width 110 height 30
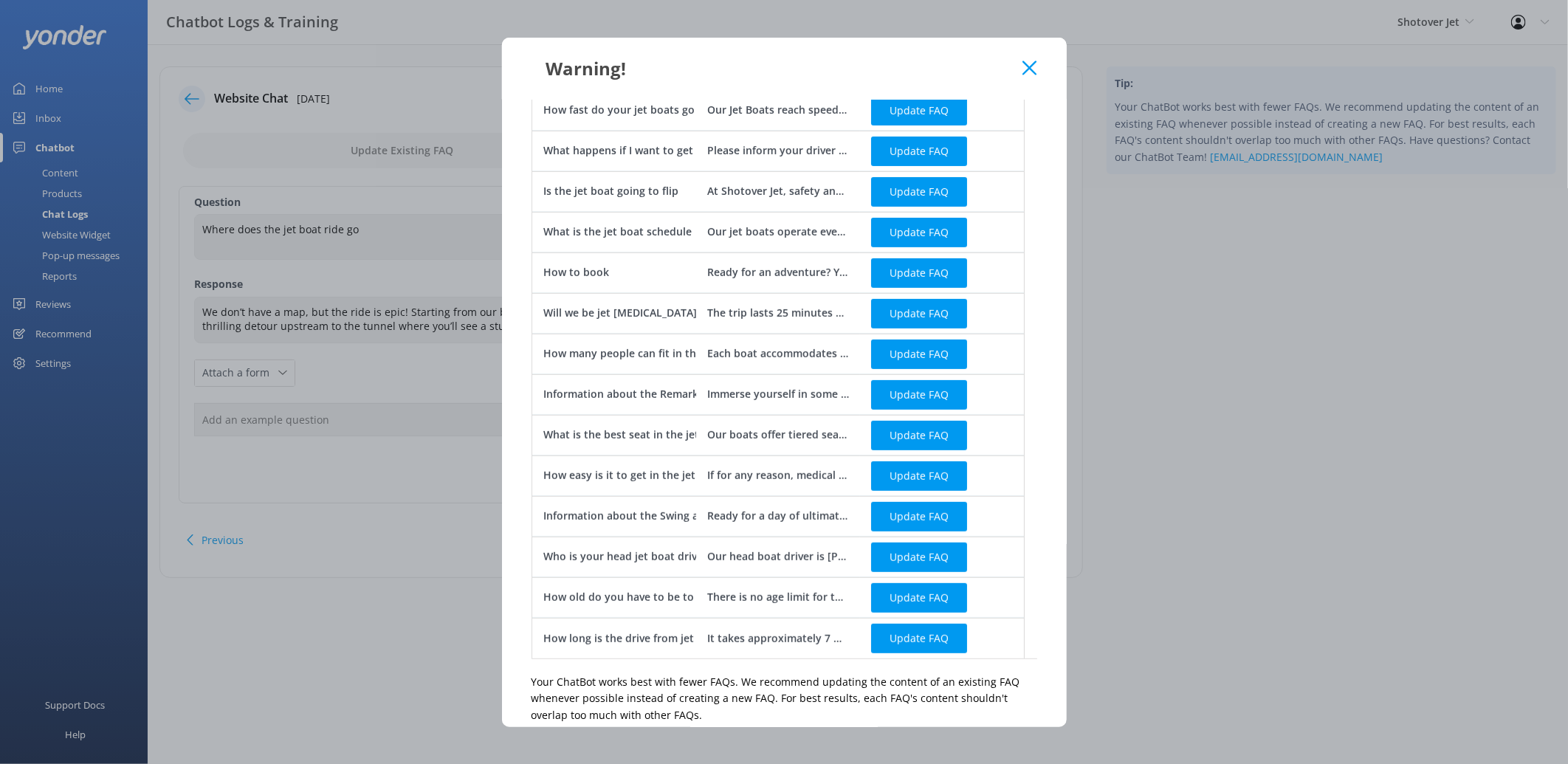
scroll to position [370, 0]
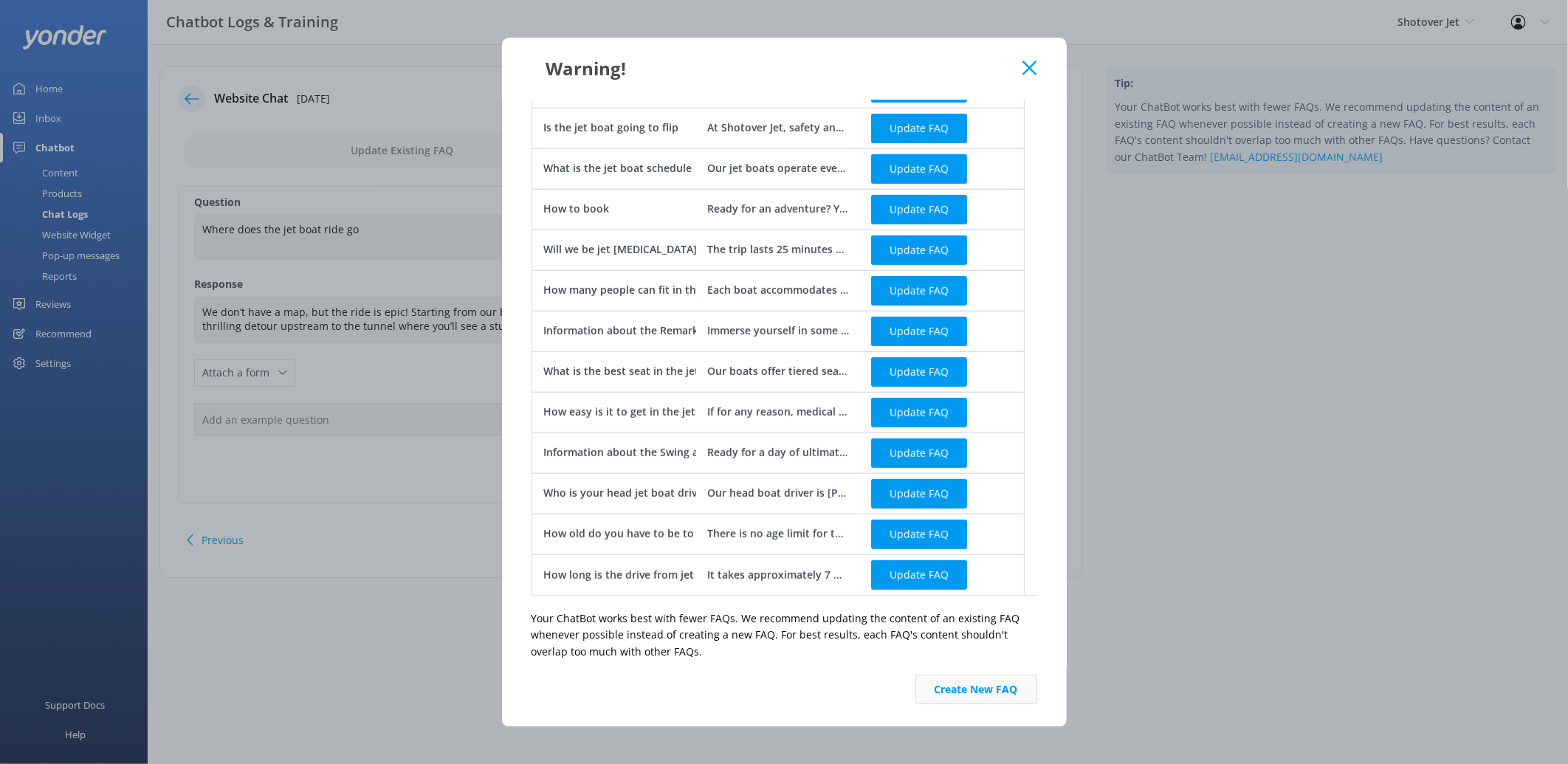
click at [985, 686] on button "Create New FAQ" at bounding box center [976, 689] width 122 height 30
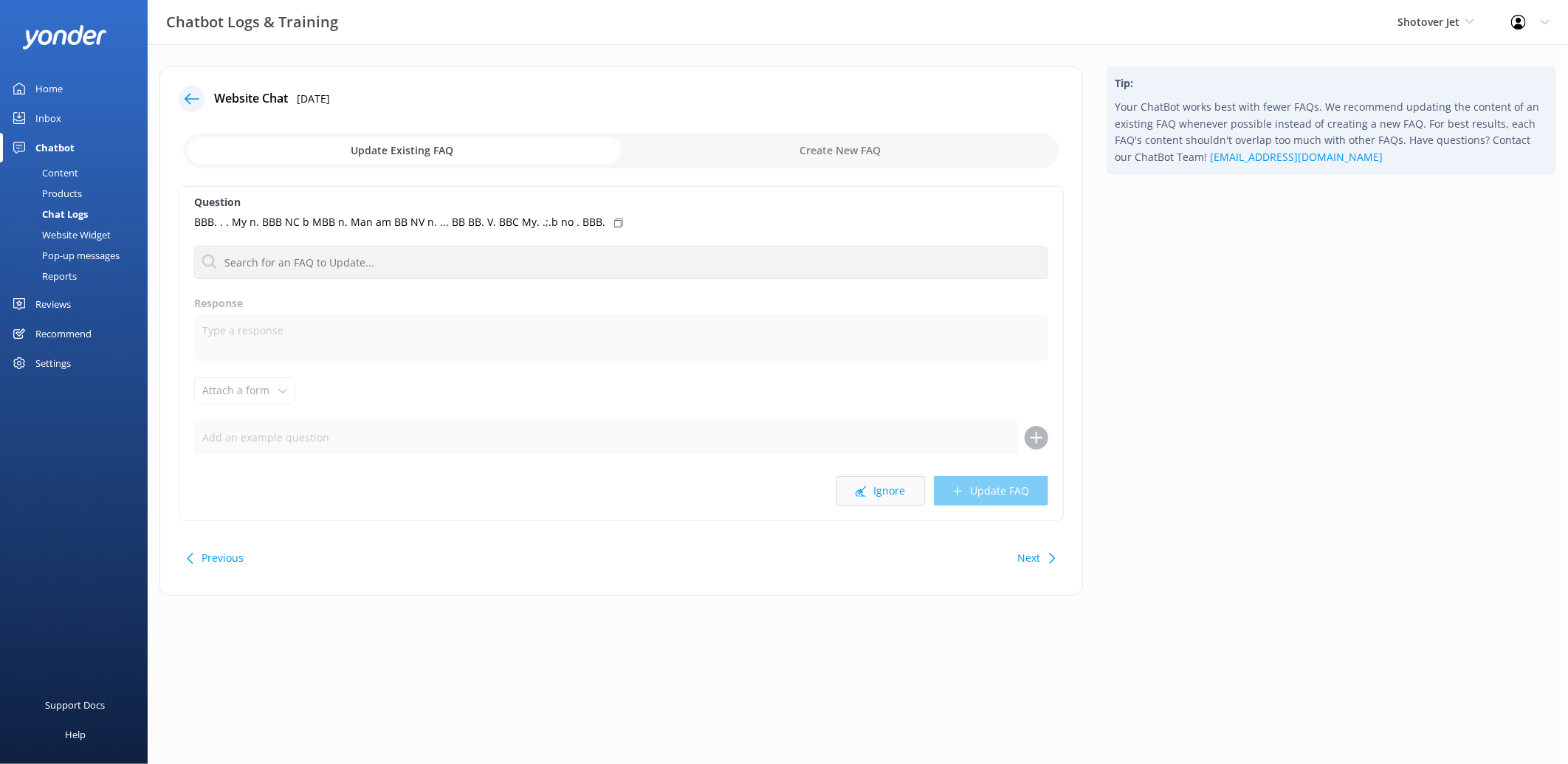
click at [883, 492] on button "Ignore" at bounding box center [881, 491] width 89 height 30
click at [911, 483] on button "Ignore" at bounding box center [881, 491] width 89 height 30
click at [895, 485] on button "Ignore" at bounding box center [881, 491] width 89 height 30
click at [649, 220] on icon at bounding box center [654, 223] width 9 height 9
click at [895, 149] on input "checkbox" at bounding box center [620, 150] width 876 height 35
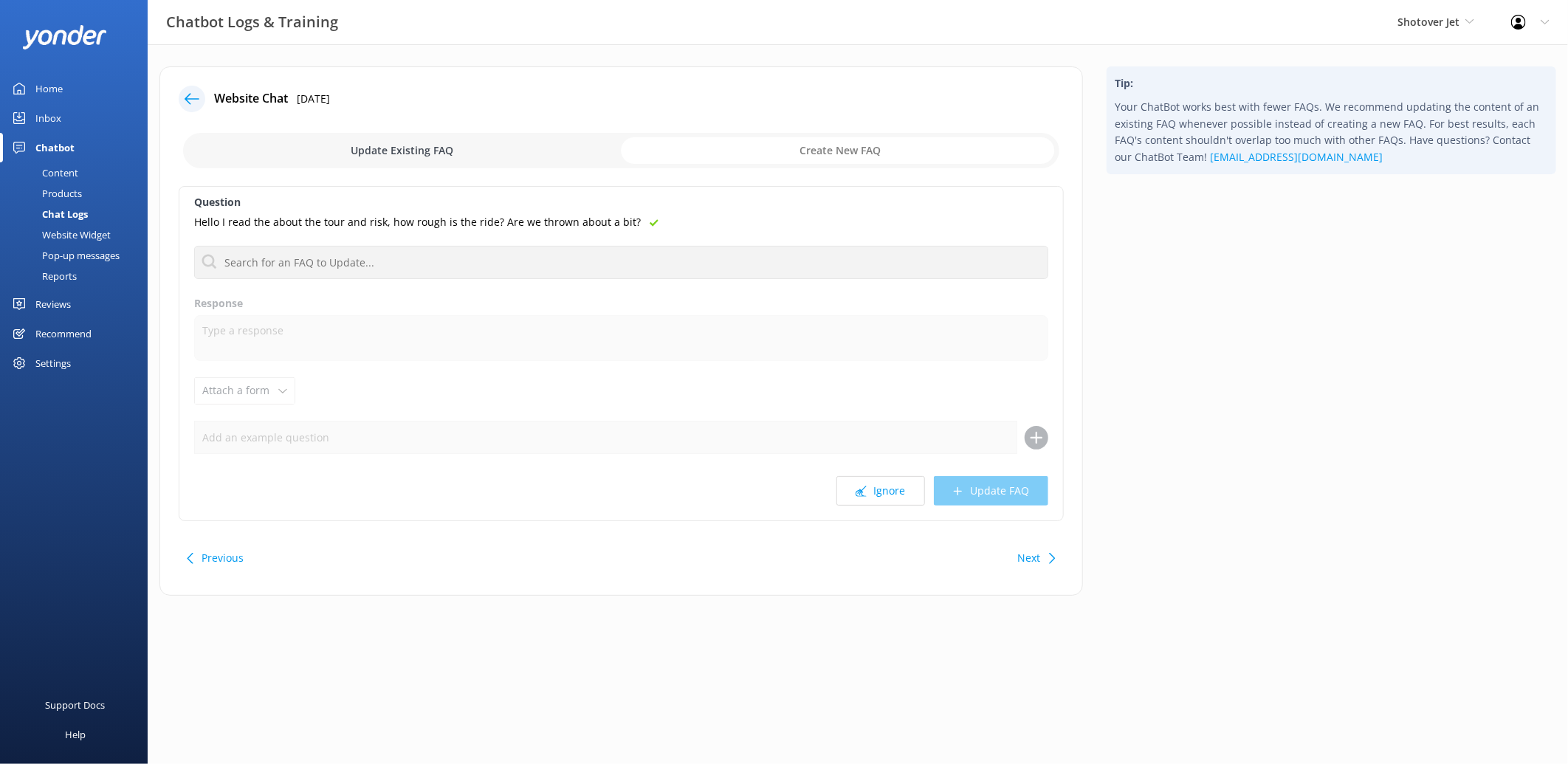
checkbox input "true"
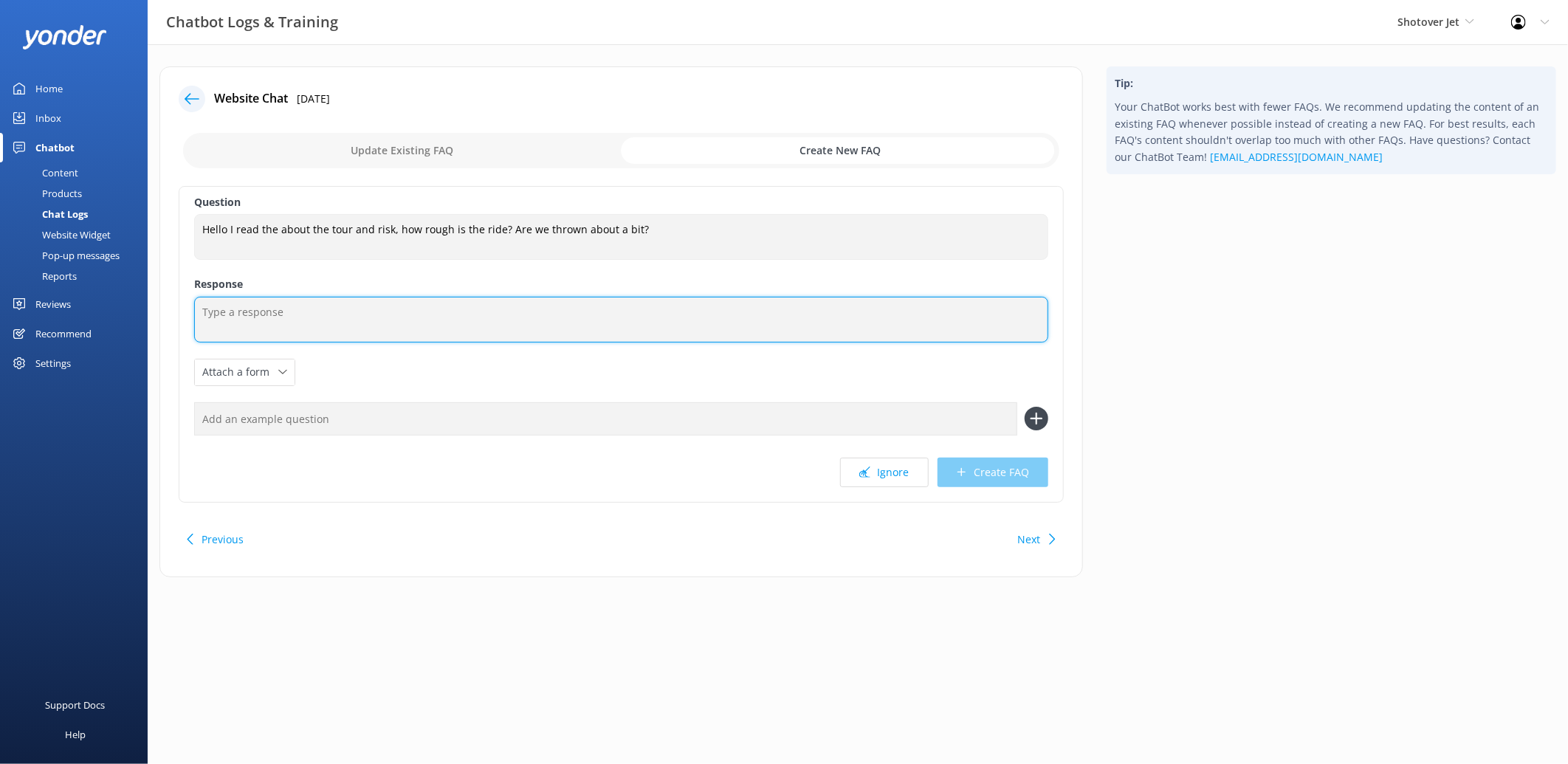
click at [462, 325] on textarea at bounding box center [621, 319] width 855 height 46
paste textarea "The ride is definitely thrilling! Our jet boats do 360° spins, fast turns, and …"
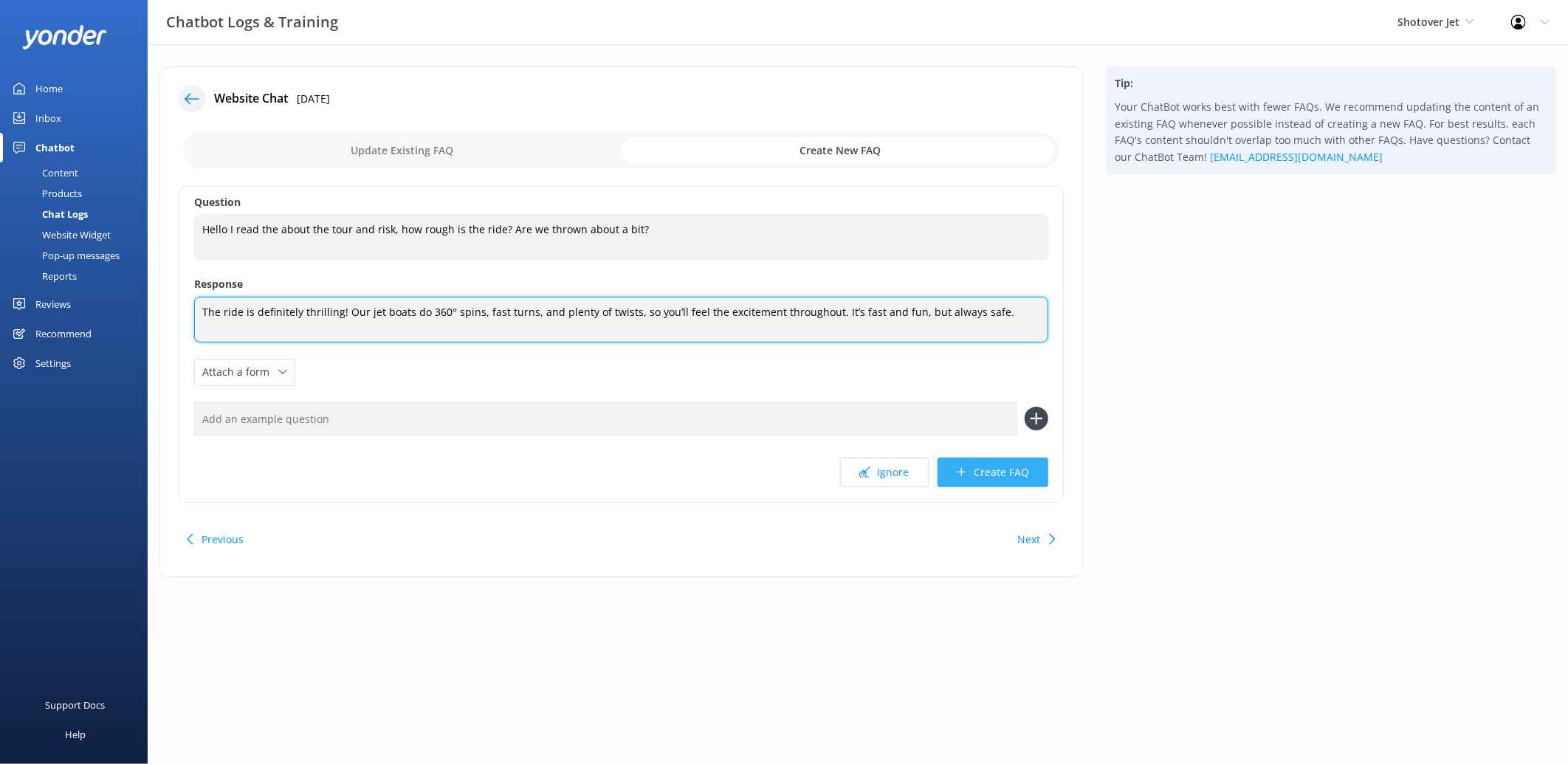
type textarea "The ride is definitely thrilling! Our jet boats do 360° spins, fast turns, and …"
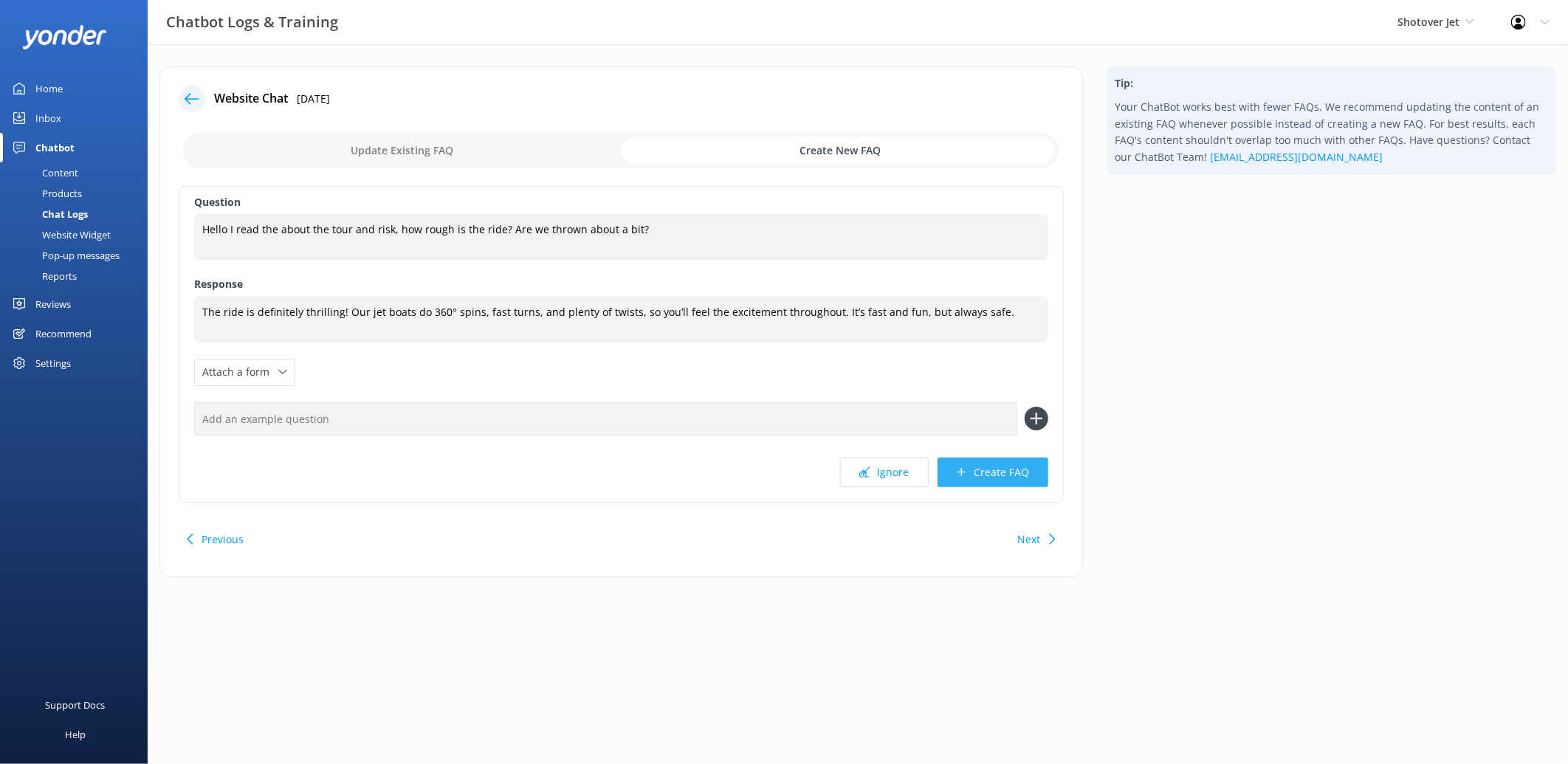
click at [1007, 468] on button "Create FAQ" at bounding box center [993, 472] width 110 height 30
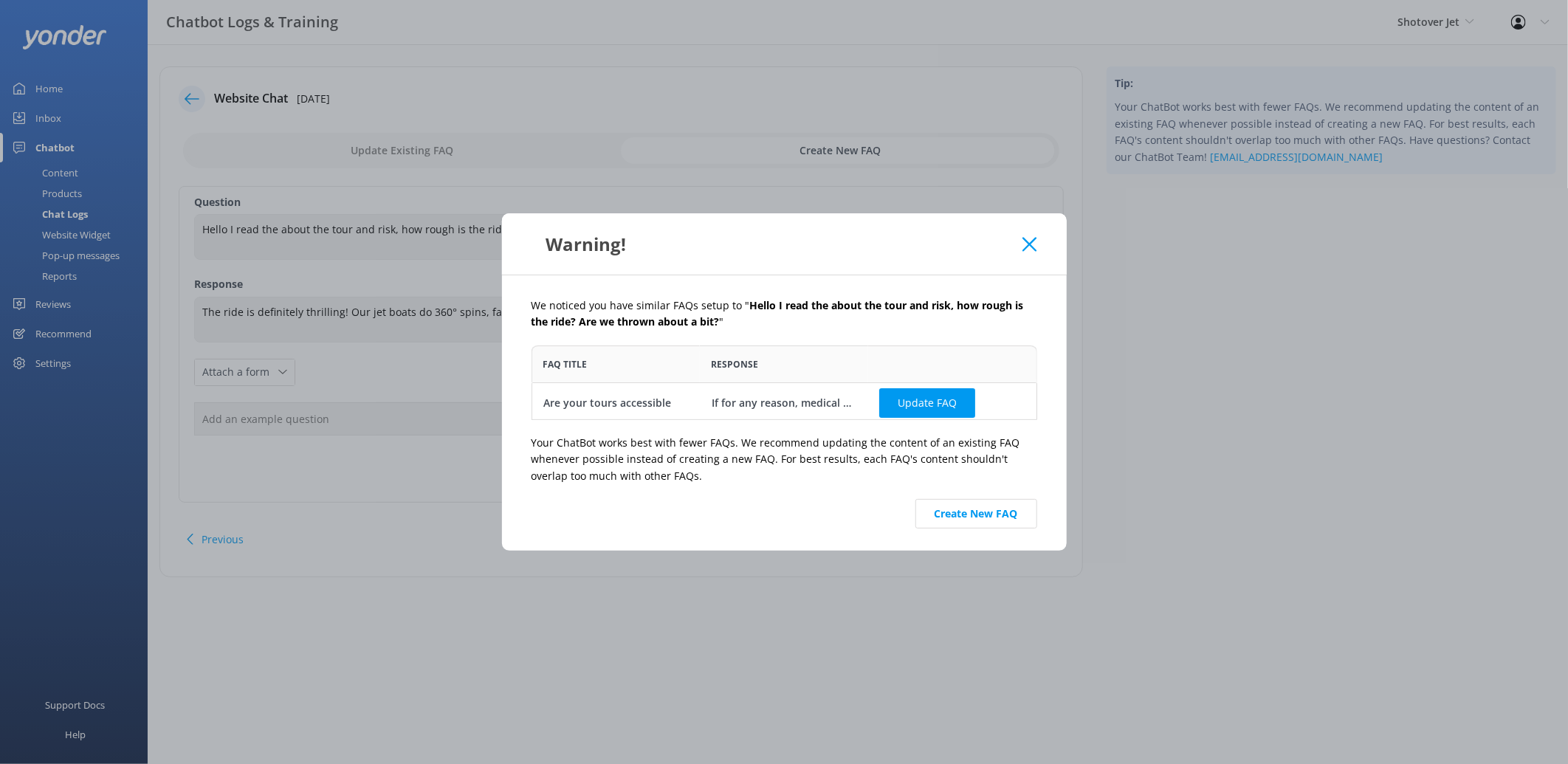
scroll to position [62, 493]
click at [950, 508] on button "Create New FAQ" at bounding box center [976, 514] width 122 height 30
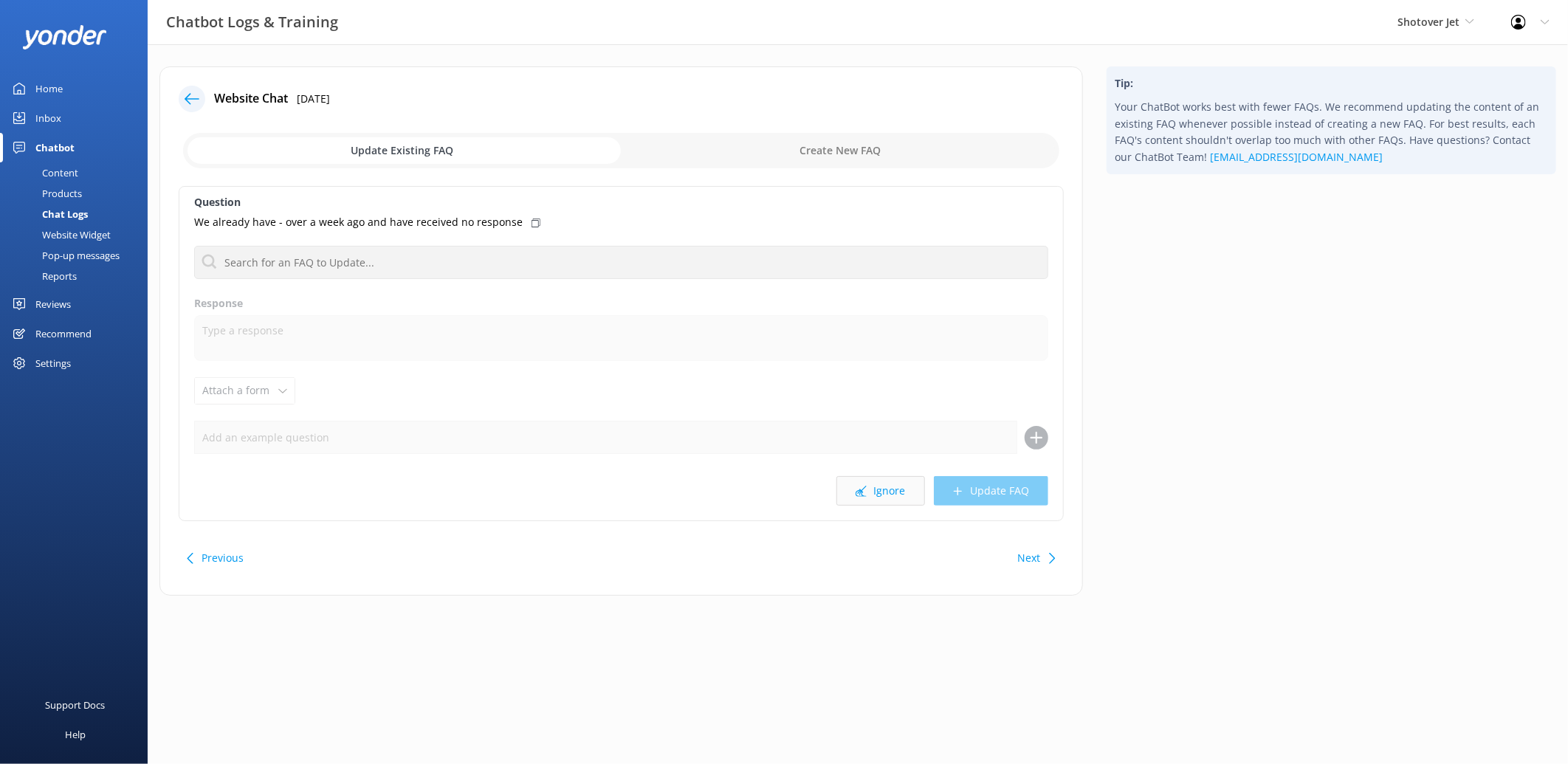
click at [865, 493] on icon at bounding box center [861, 491] width 11 height 11
click at [883, 488] on button "Ignore" at bounding box center [881, 491] width 89 height 30
click at [888, 502] on button "Ignore" at bounding box center [881, 491] width 89 height 30
click at [882, 502] on button "Ignore" at bounding box center [881, 491] width 89 height 30
click at [880, 487] on button "Ignore" at bounding box center [881, 491] width 89 height 30
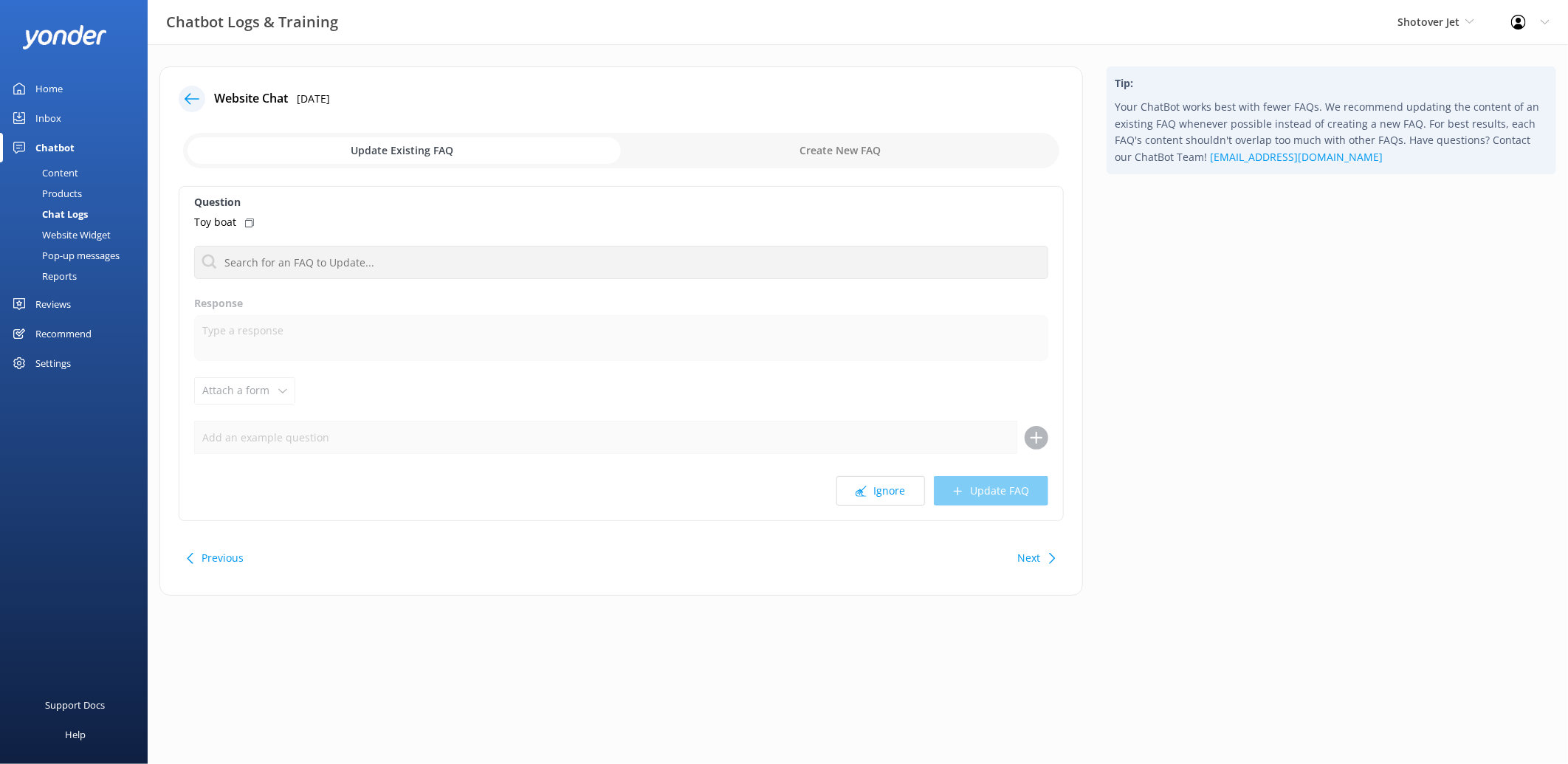
click at [880, 487] on button "Ignore" at bounding box center [881, 491] width 89 height 30
click at [883, 493] on button "Ignore" at bounding box center [881, 491] width 89 height 30
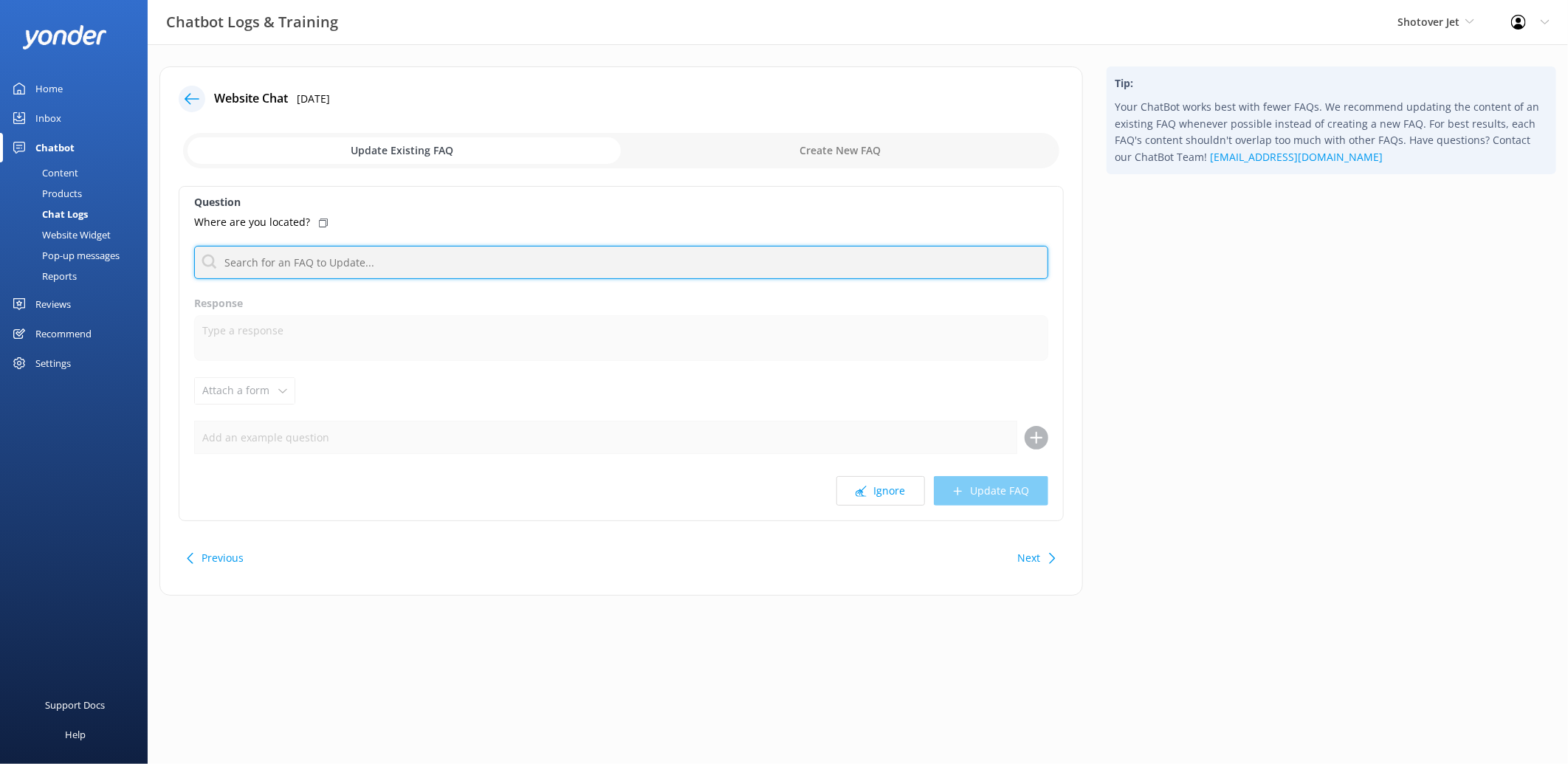
click at [430, 263] on input "text" at bounding box center [621, 262] width 855 height 33
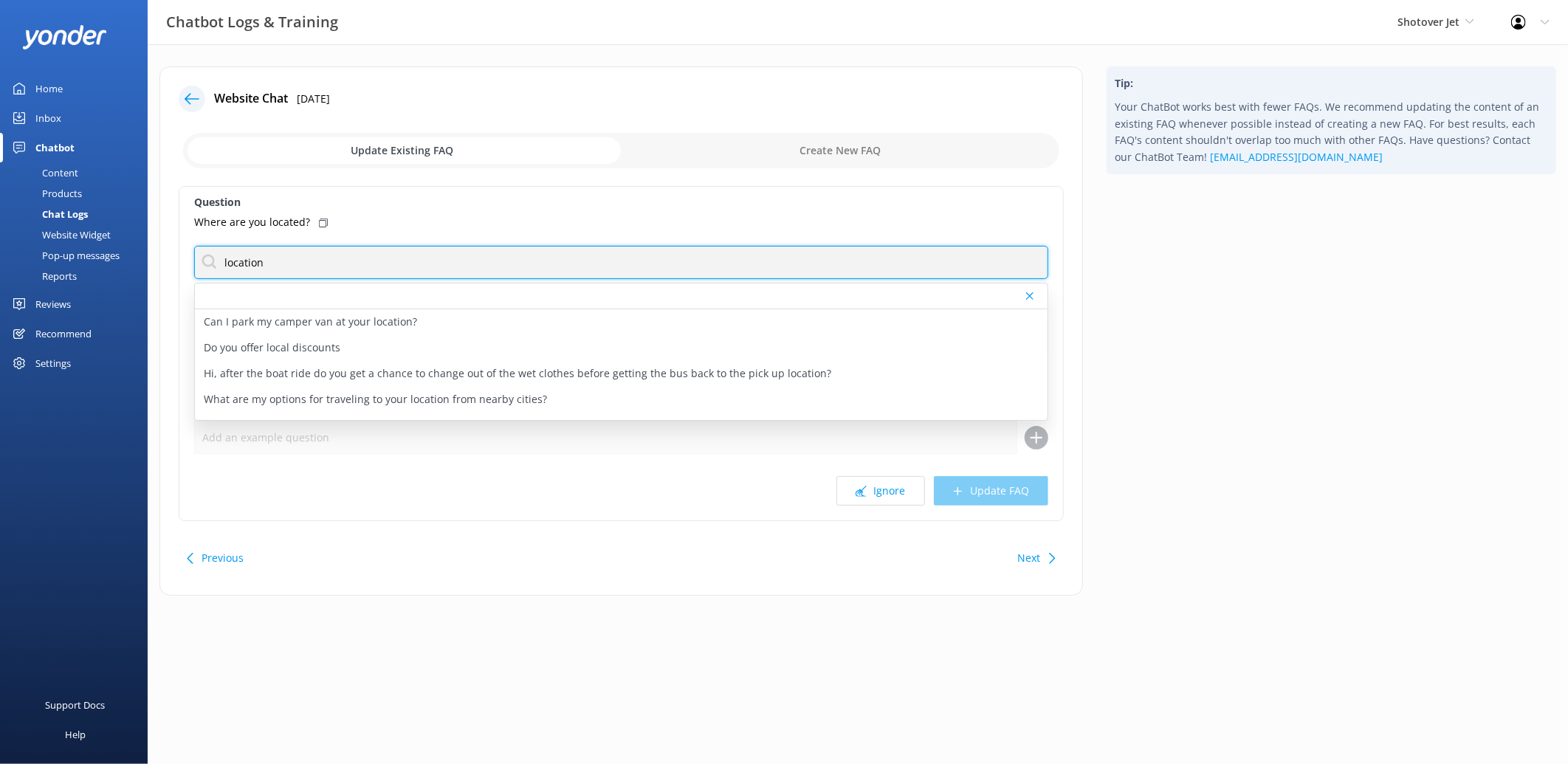
drag, startPoint x: 345, startPoint y: 266, endPoint x: 136, endPoint y: 260, distance: 209.1
click at [148, 260] on div "Website Chat 9th Jul 2025 Update Existing FAQ Create New FAQ Question Where are…" at bounding box center [620, 338] width 947 height 544
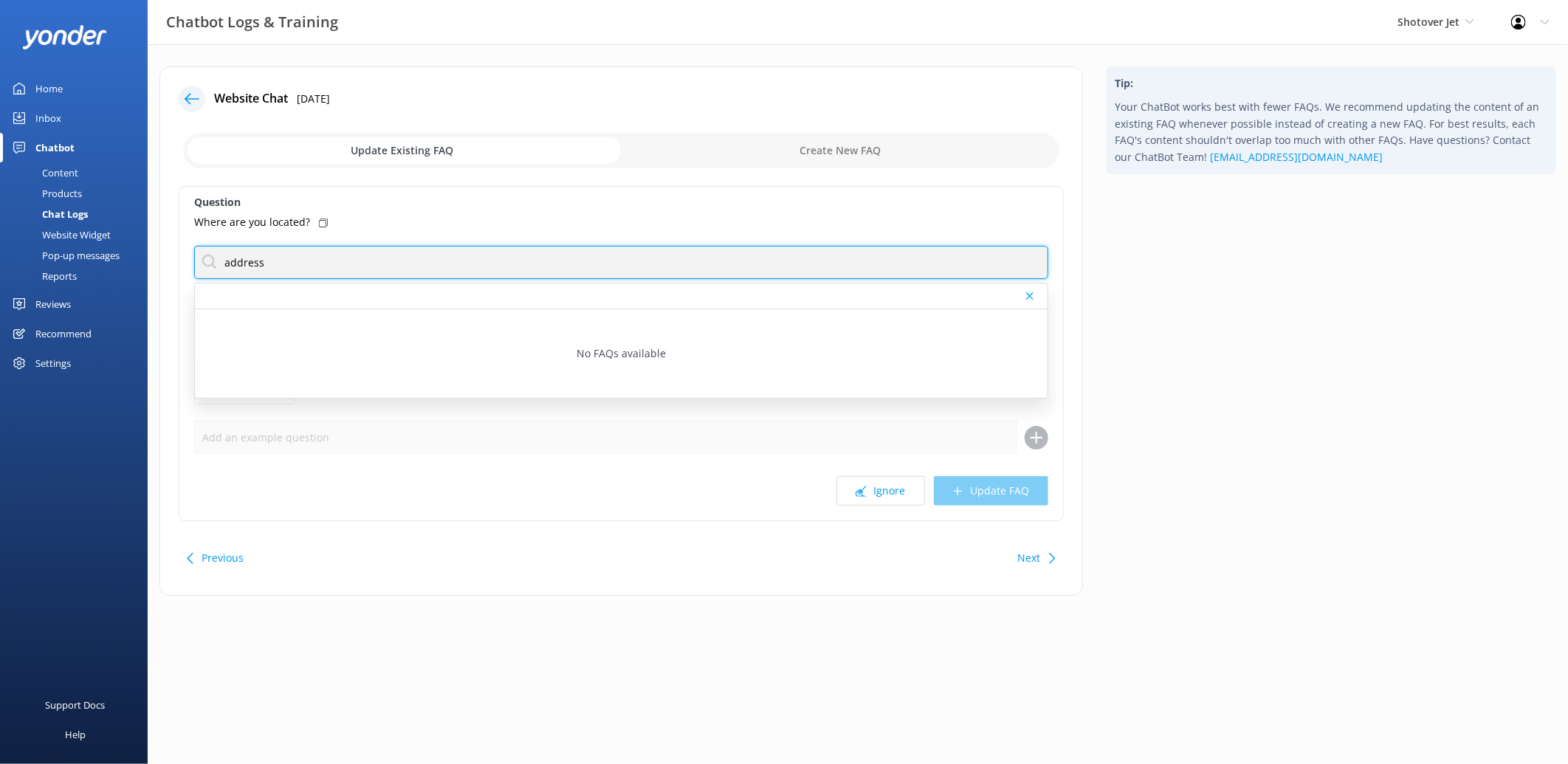
click at [242, 263] on input "address" at bounding box center [621, 262] width 855 height 33
drag, startPoint x: 297, startPoint y: 257, endPoint x: 200, endPoint y: 268, distance: 97.6
click at [200, 268] on input "adress" at bounding box center [621, 262] width 855 height 33
type input "addres"
drag, startPoint x: 337, startPoint y: 268, endPoint x: 187, endPoint y: 269, distance: 150.0
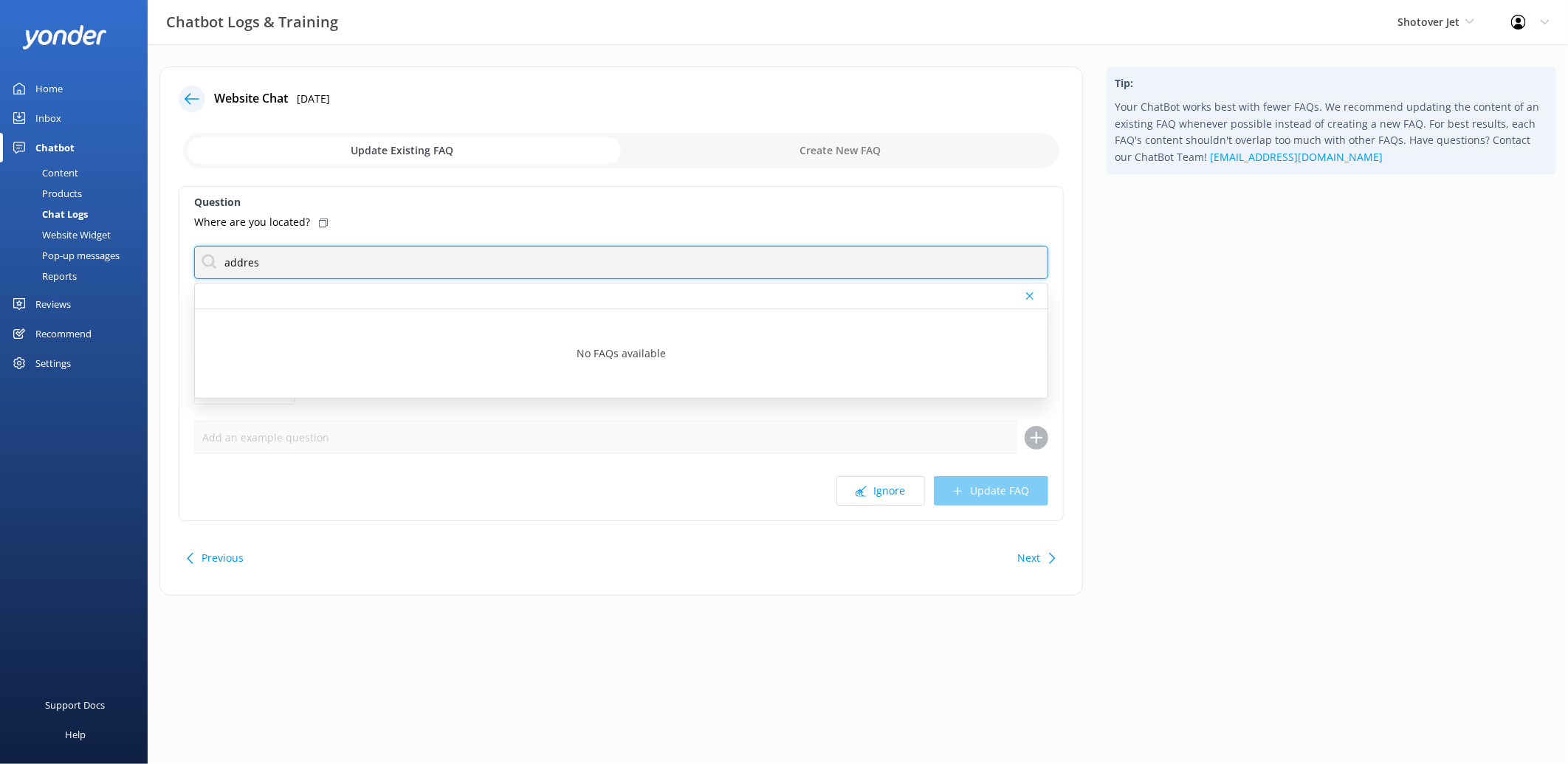
click at [187, 269] on div "Question Where are you located? addres No FAQs available Response Attach a form…" at bounding box center [621, 354] width 885 height 335
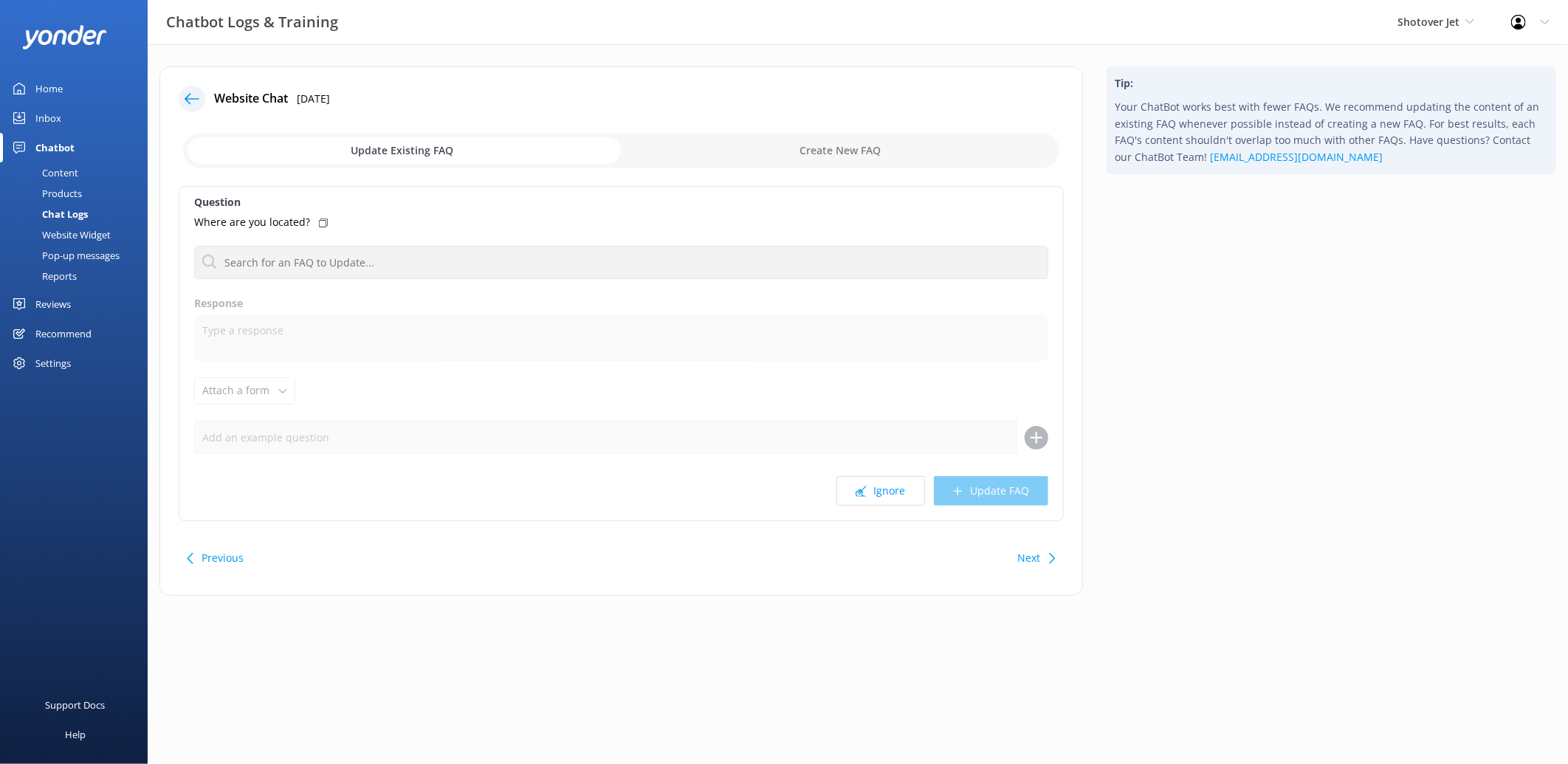
click at [869, 153] on input "checkbox" at bounding box center [620, 150] width 876 height 35
checkbox input "true"
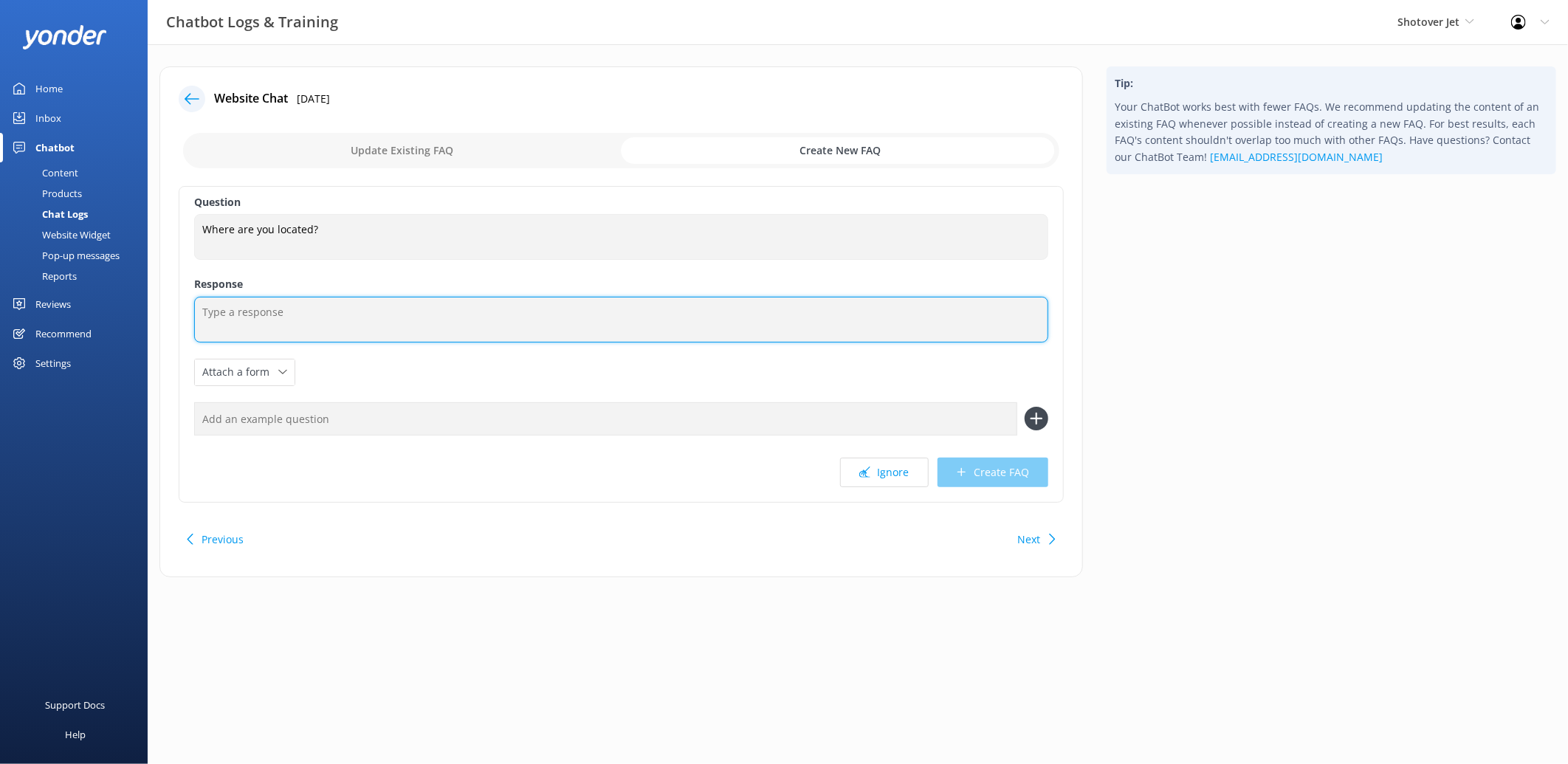
click at [306, 327] on textarea at bounding box center [621, 319] width 855 height 46
paste textarea "3 Arthurs Point Road, Arthurs Point, Queenstown 9371"
type textarea "Our address is 3 Arthurs Point Road, Arthurs Point, Queenstown."
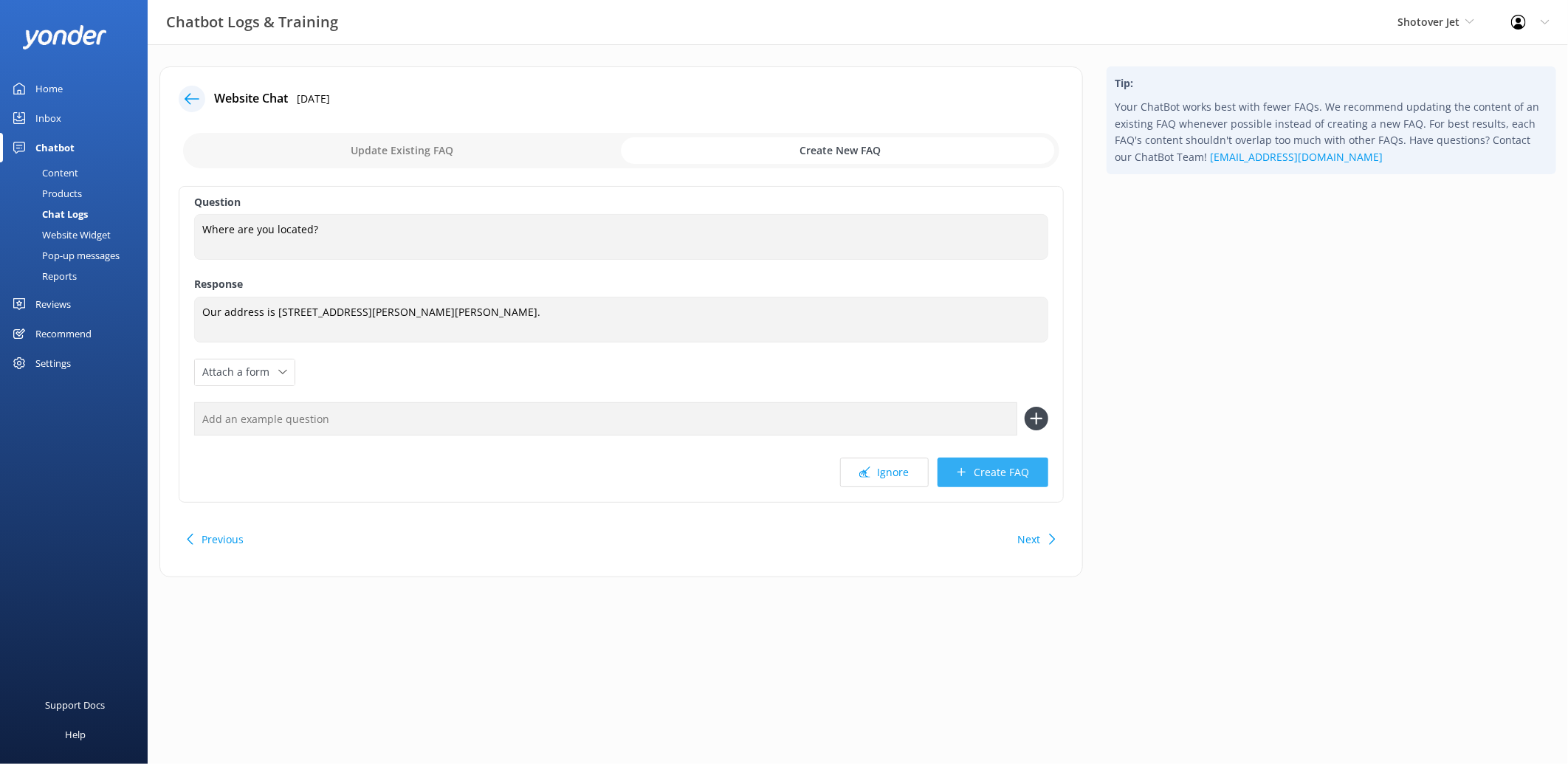
click at [1001, 477] on button "Create FAQ" at bounding box center [993, 472] width 110 height 30
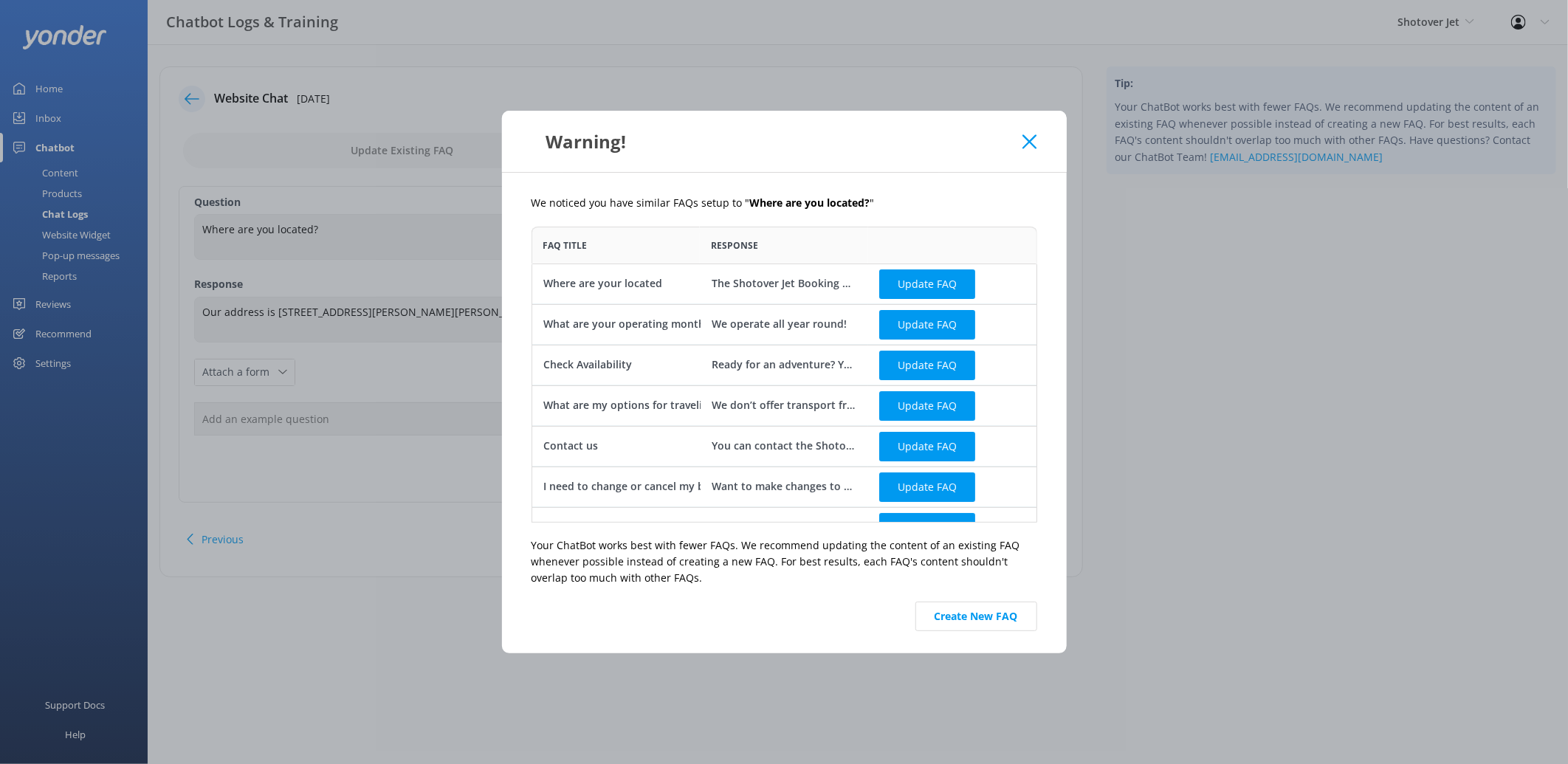
scroll to position [283, 493]
click at [911, 283] on button "Update FAQ" at bounding box center [927, 283] width 96 height 30
checkbox input "false"
type textarea "The Shotover Jet Booking Office is located inside the Station Building at 25 Sh…"
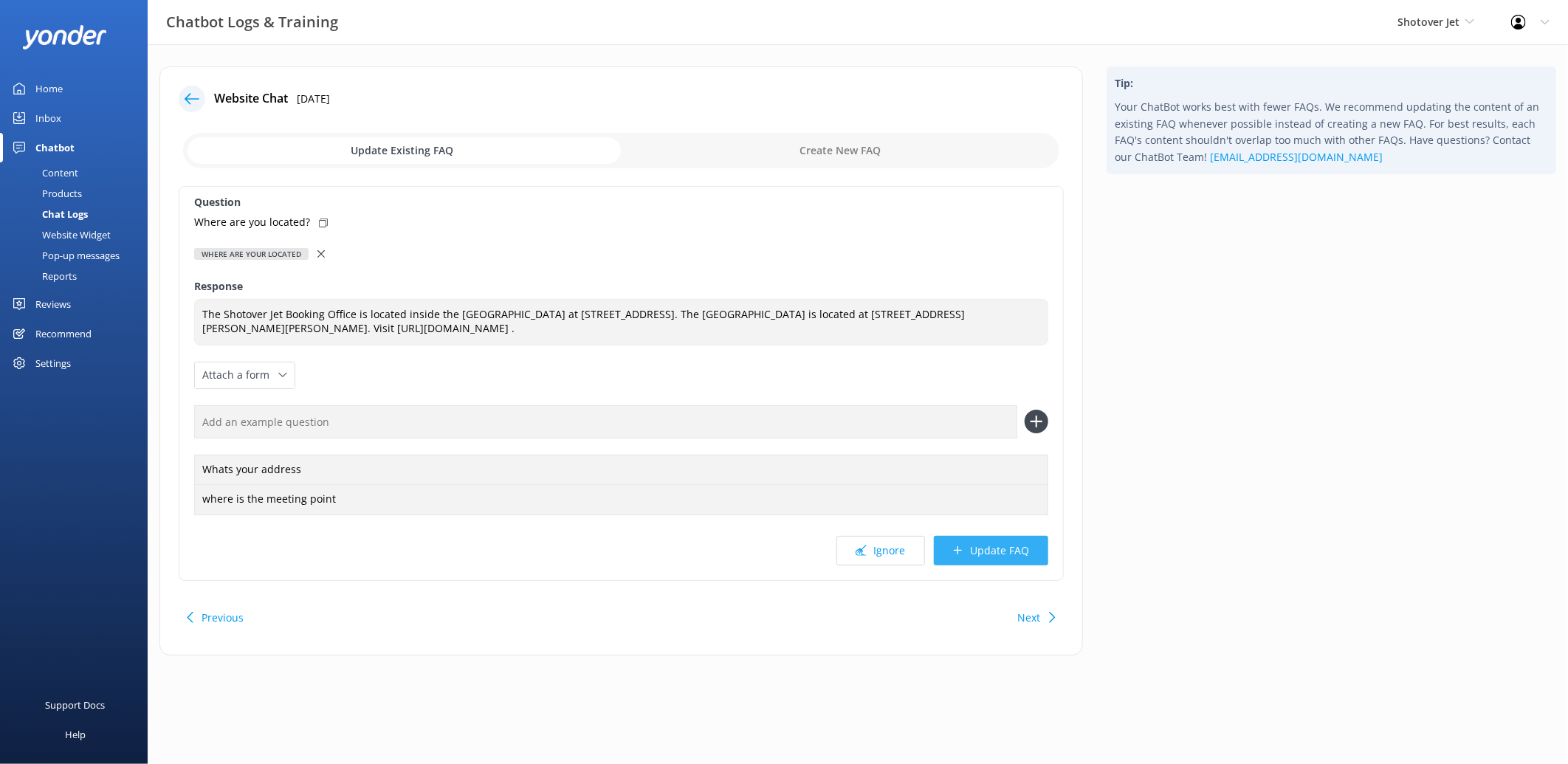
click at [985, 552] on button "Update FAQ" at bounding box center [991, 551] width 115 height 30
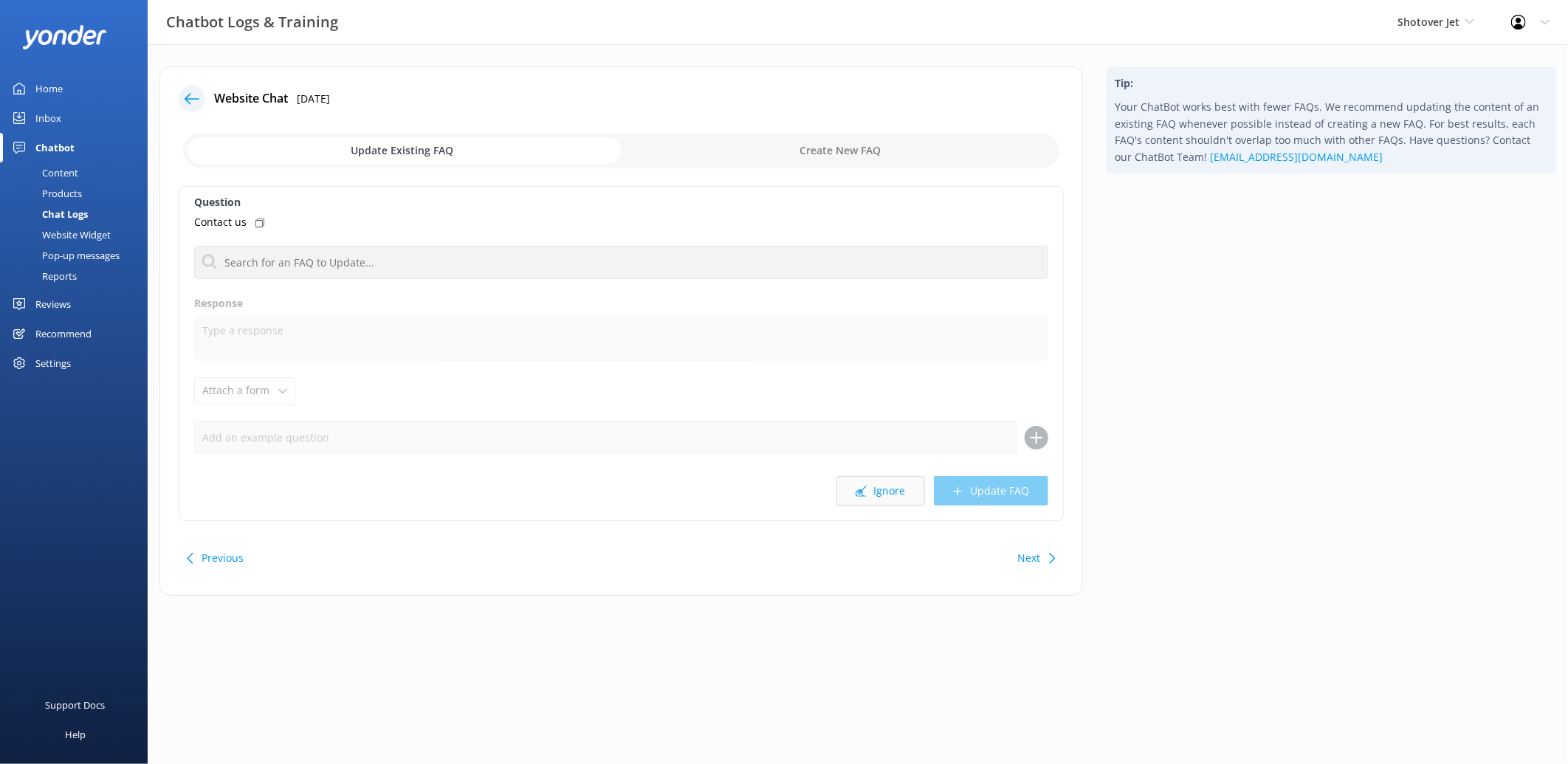
click at [866, 493] on icon at bounding box center [861, 491] width 11 height 11
click at [871, 488] on button "Ignore" at bounding box center [881, 491] width 89 height 30
click at [400, 218] on div "Would you recommend it for a 5 year old?" at bounding box center [621, 222] width 855 height 16
click at [778, 147] on input "checkbox" at bounding box center [620, 150] width 876 height 35
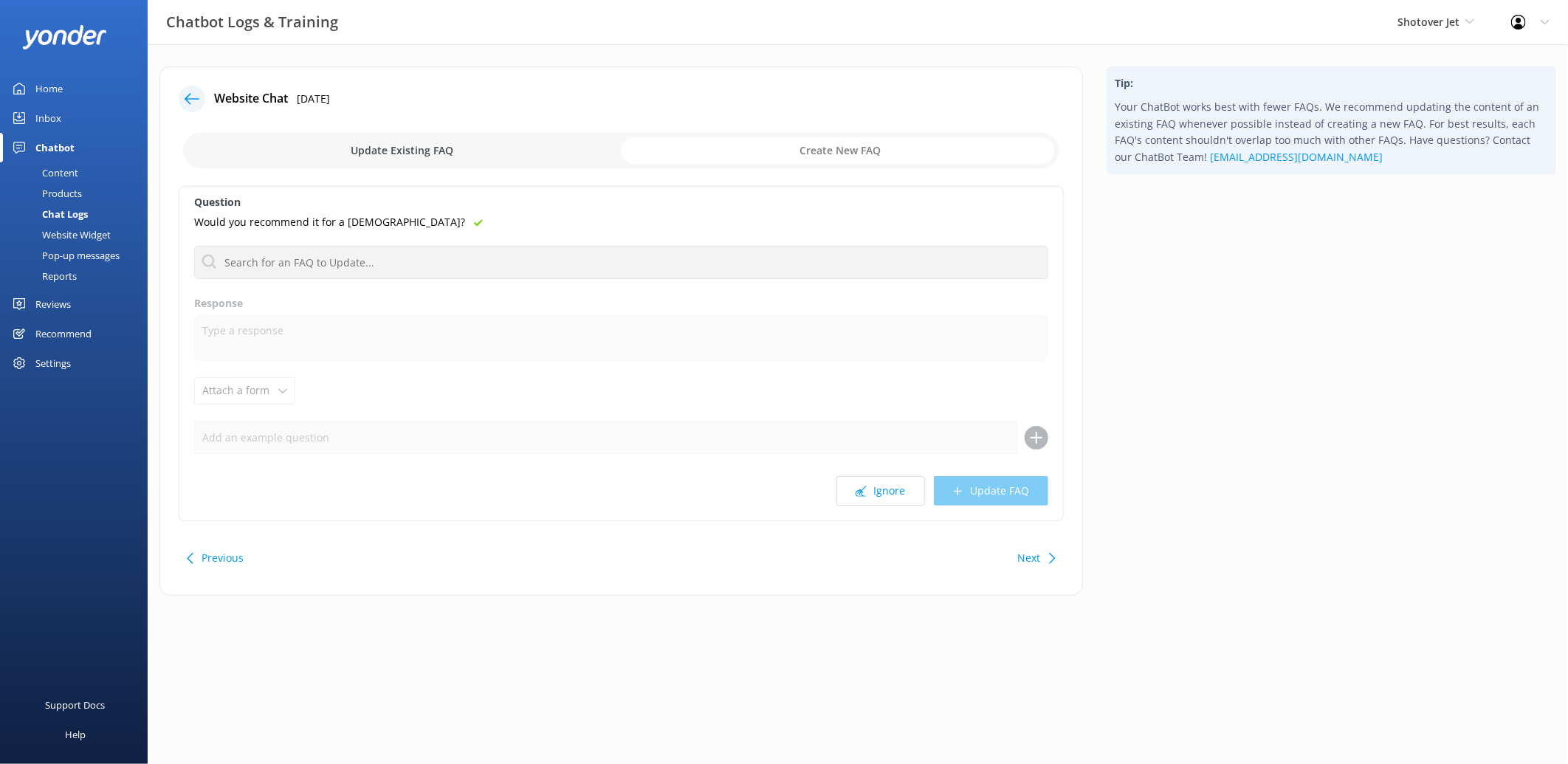
checkbox input "true"
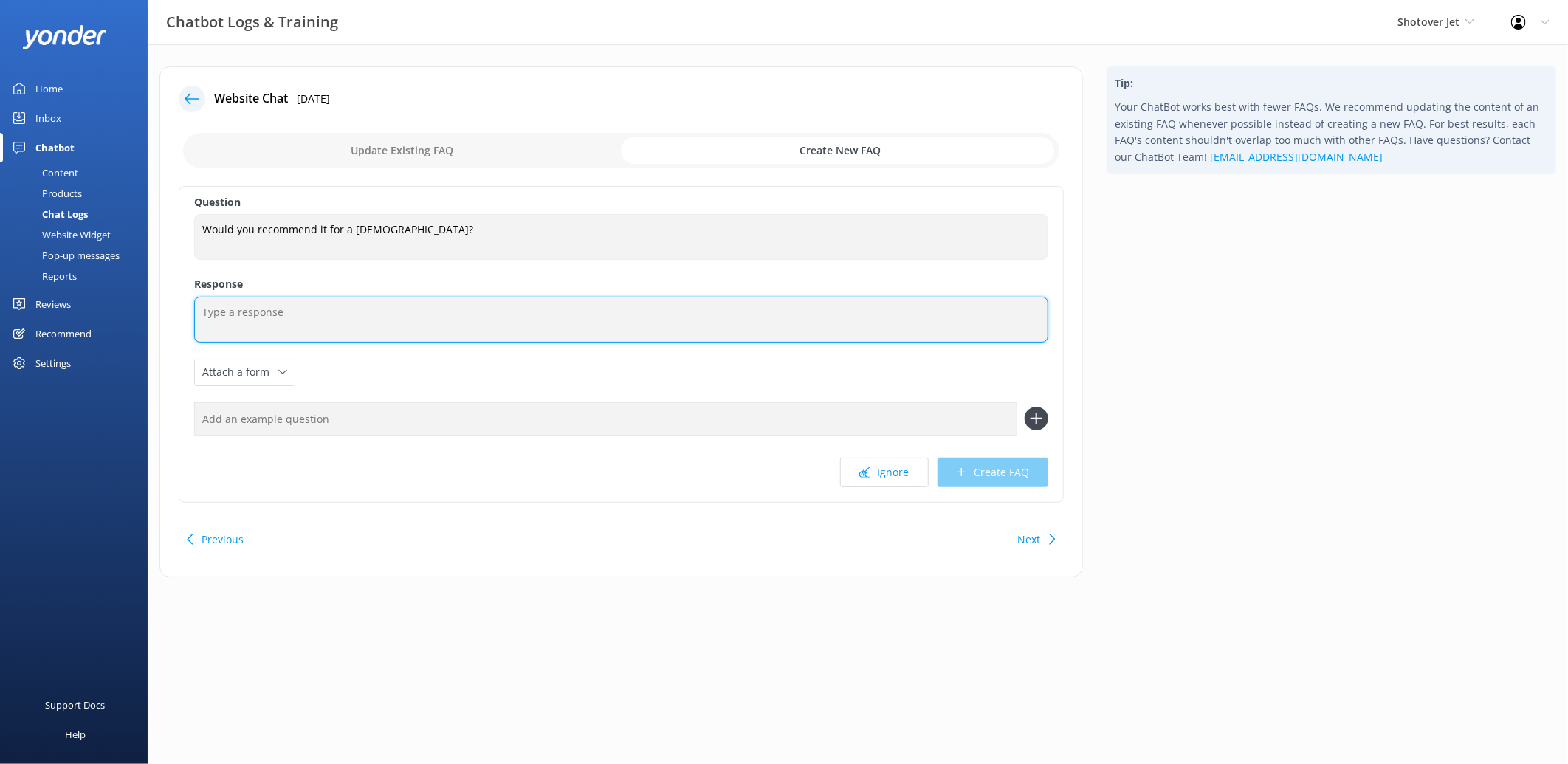
click at [480, 301] on textarea at bounding box center [621, 319] width 855 height 46
paste textarea "Yes, we have lots of kids who go on the ride and absolutely love it! Just make …"
type textarea "Yes, we have lots of kids who go on the ride and absolutely love it! Just make …"
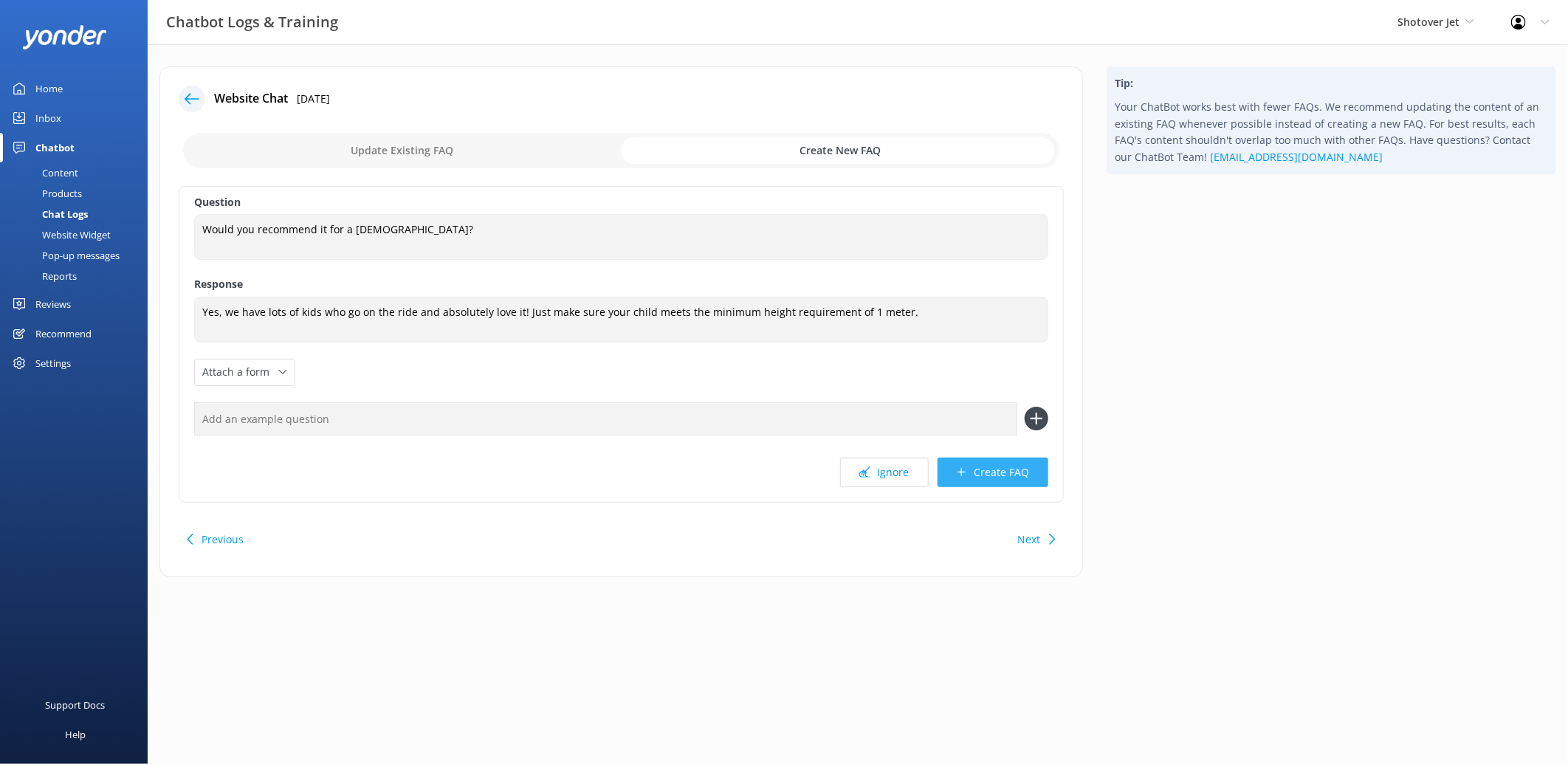
click at [1021, 478] on button "Create FAQ" at bounding box center [993, 472] width 110 height 30
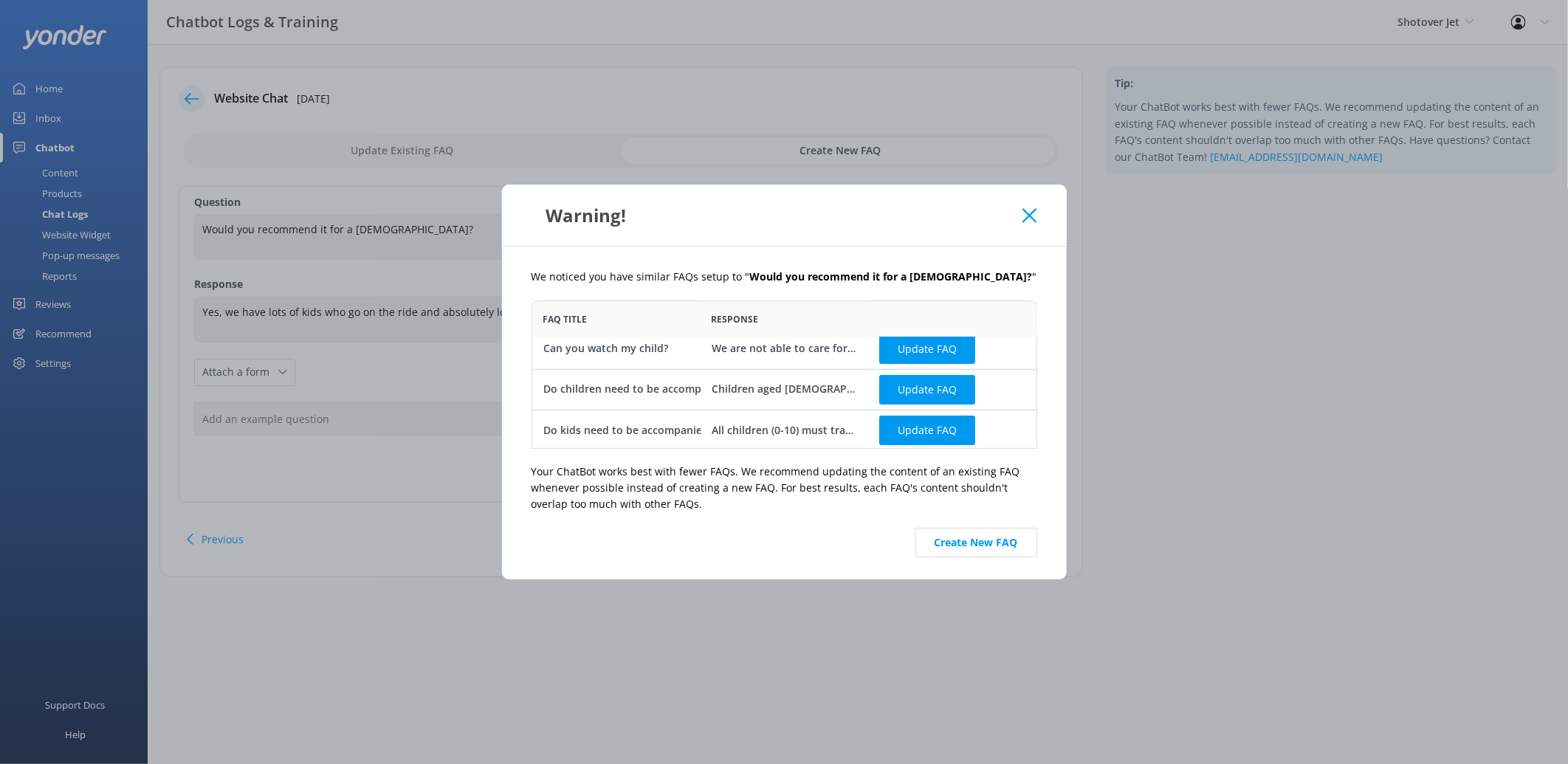
scroll to position [11, 0]
click at [966, 546] on button "Create New FAQ" at bounding box center [976, 542] width 122 height 30
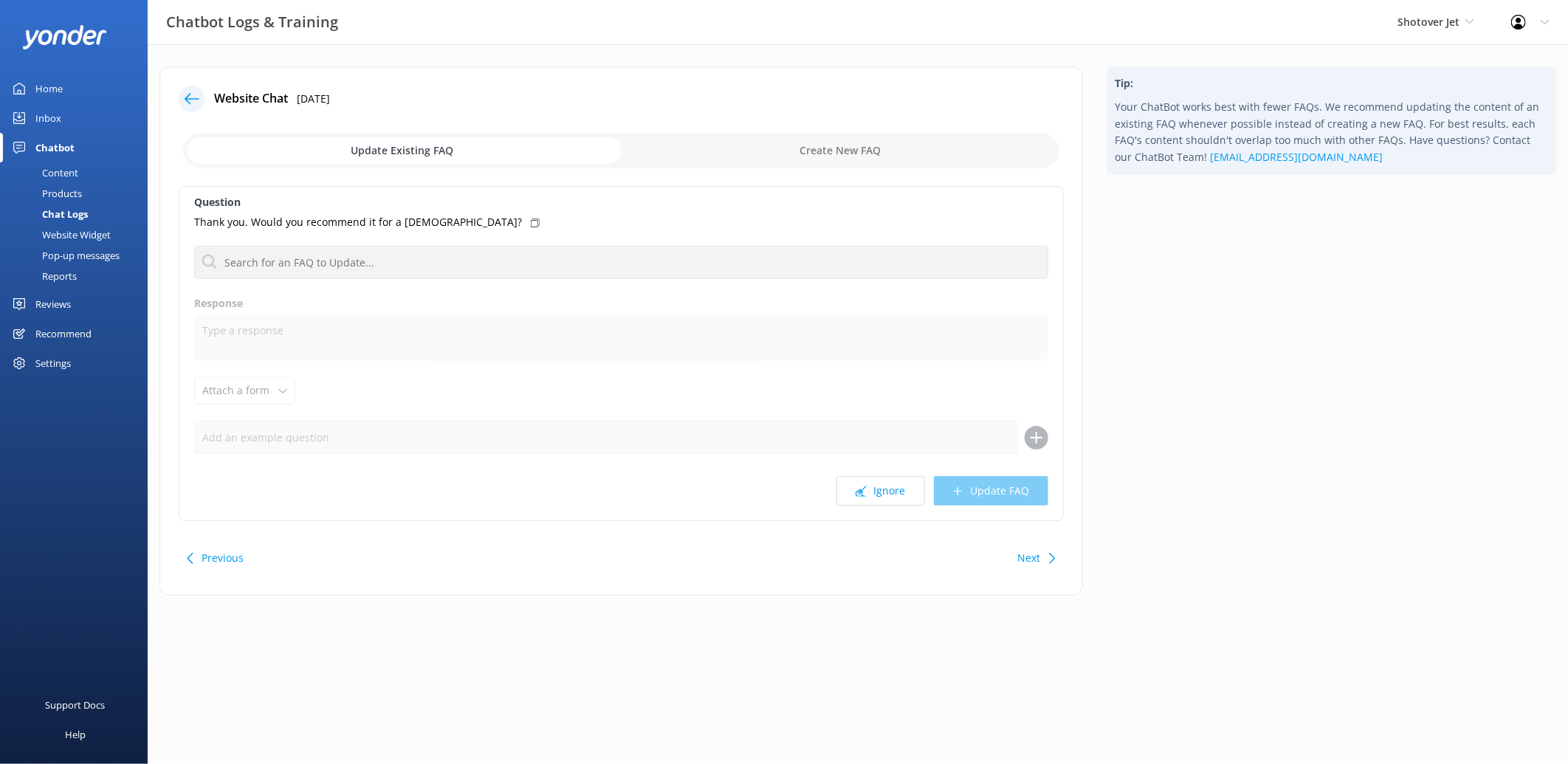
click at [883, 159] on input "checkbox" at bounding box center [620, 150] width 876 height 35
checkbox input "true"
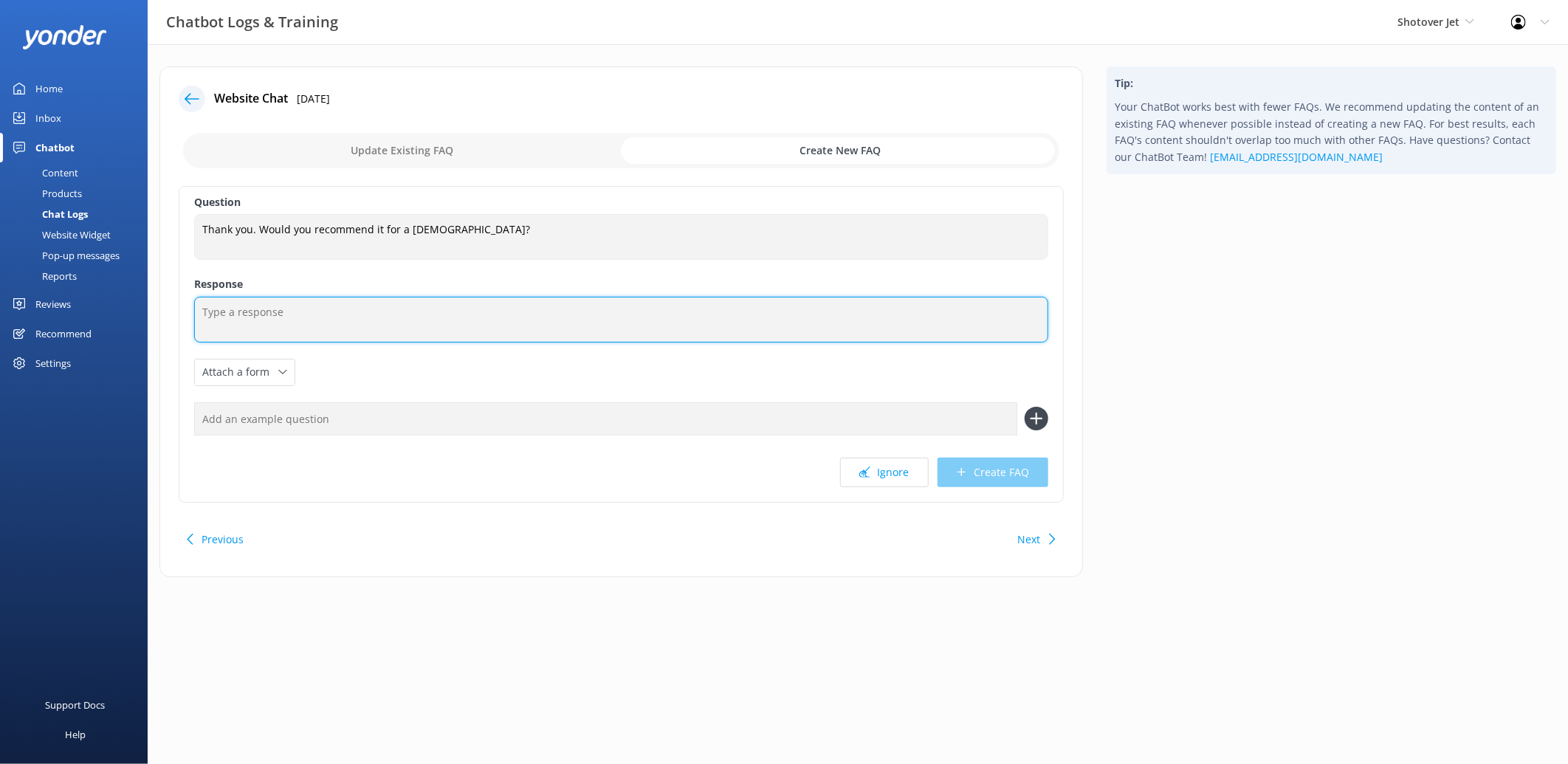
click at [488, 332] on textarea at bounding box center [621, 319] width 855 height 46
paste textarea "Yes, we have lots of kids who go on the ride and absolutely love it! Just make …"
type textarea "Yes, we have lots of kids who go on the ride and absolutely love it! Just make …"
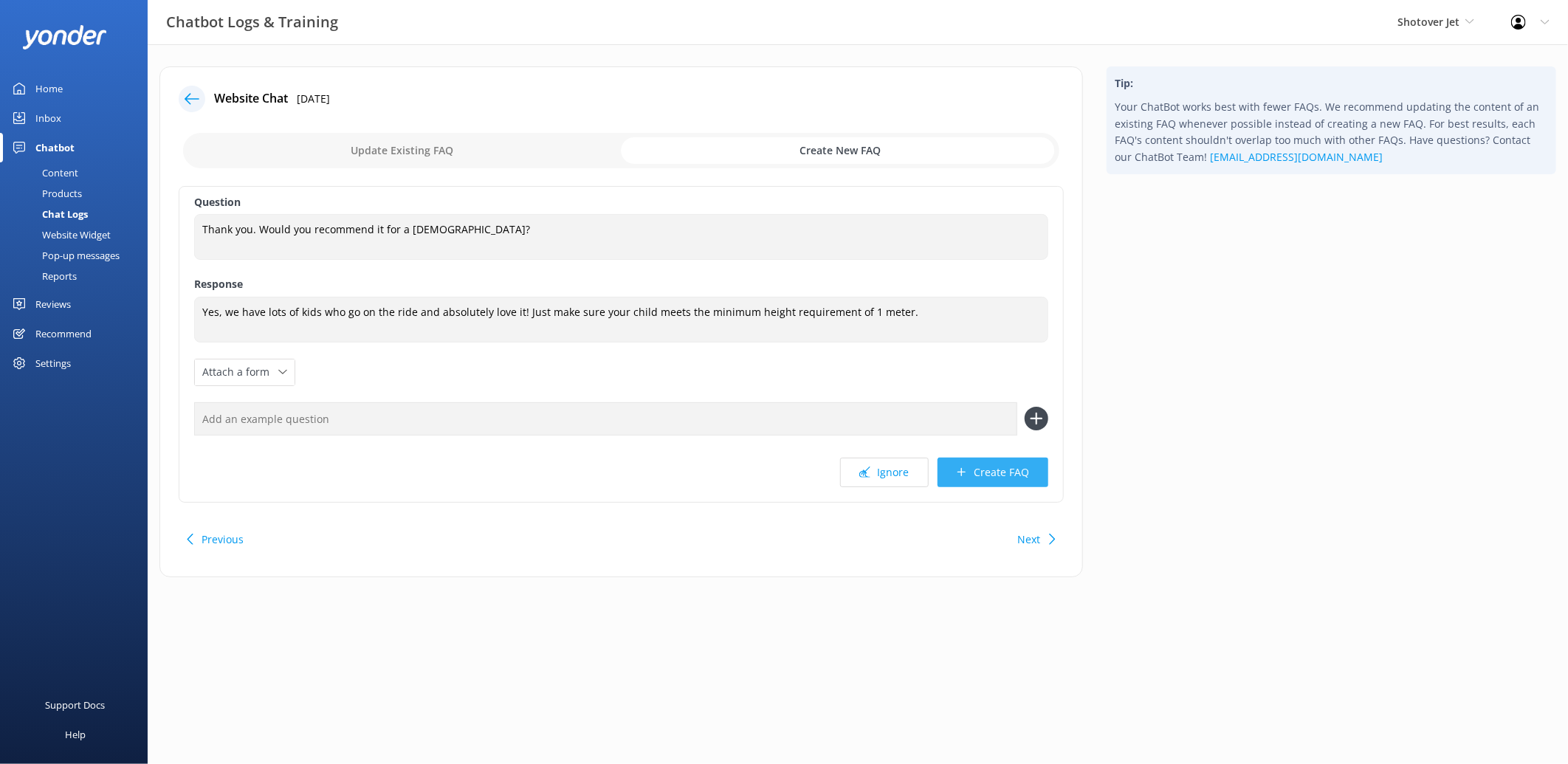
click at [997, 474] on button "Create FAQ" at bounding box center [993, 472] width 110 height 30
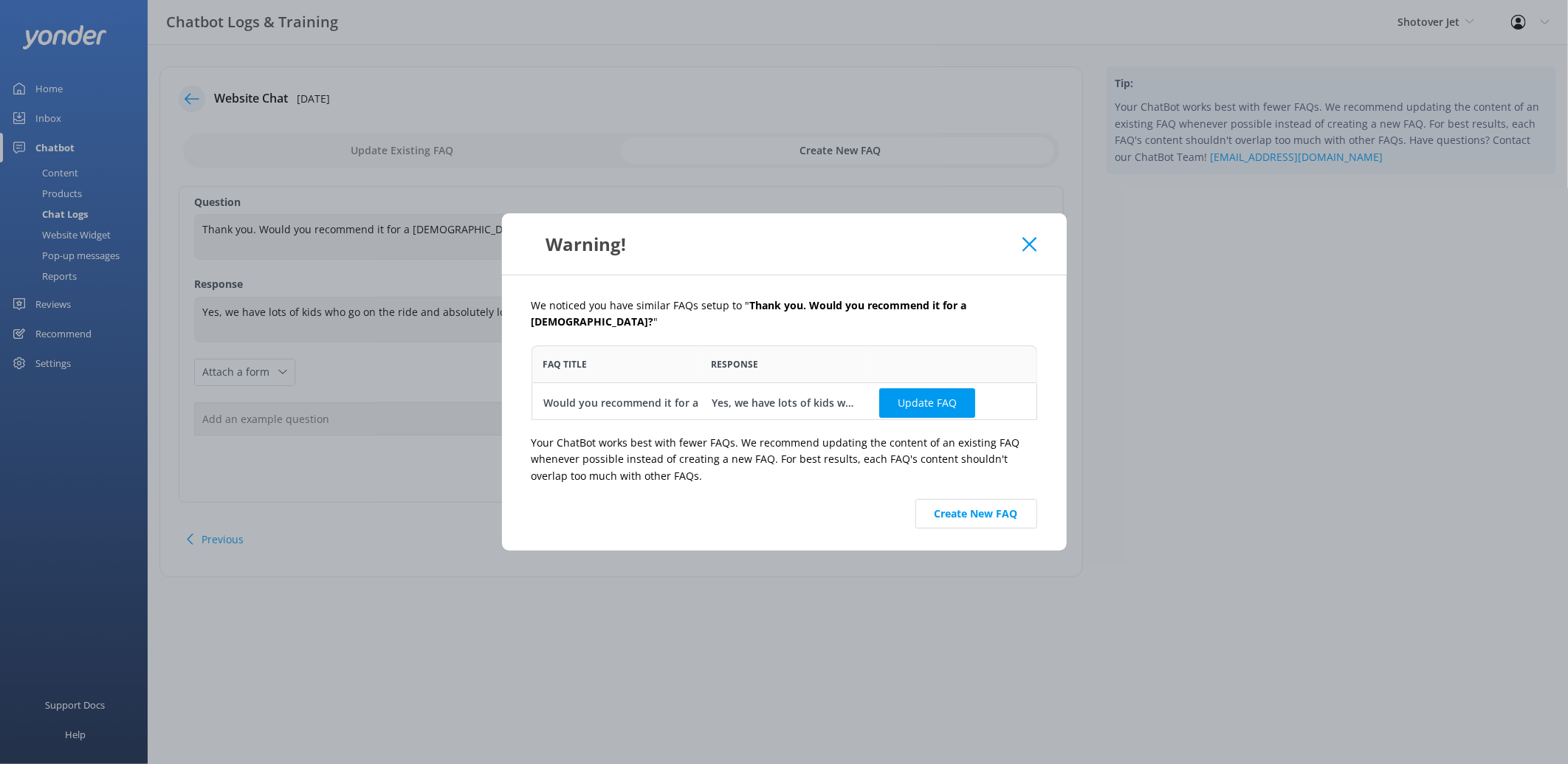
scroll to position [62, 493]
click at [939, 392] on button "Update FAQ" at bounding box center [927, 402] width 96 height 30
checkbox input "false"
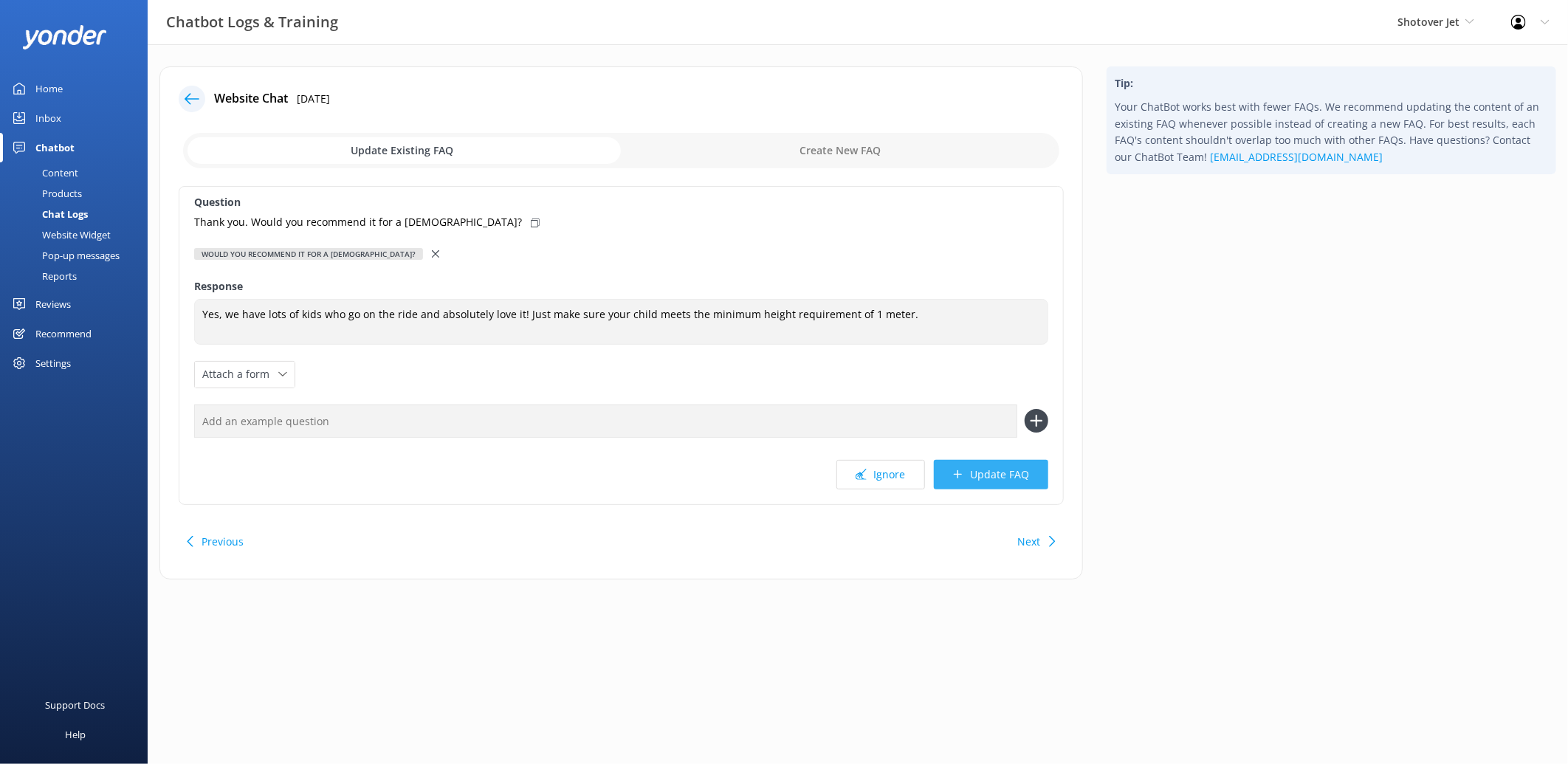
click at [969, 480] on button "Update FAQ" at bounding box center [991, 475] width 115 height 30
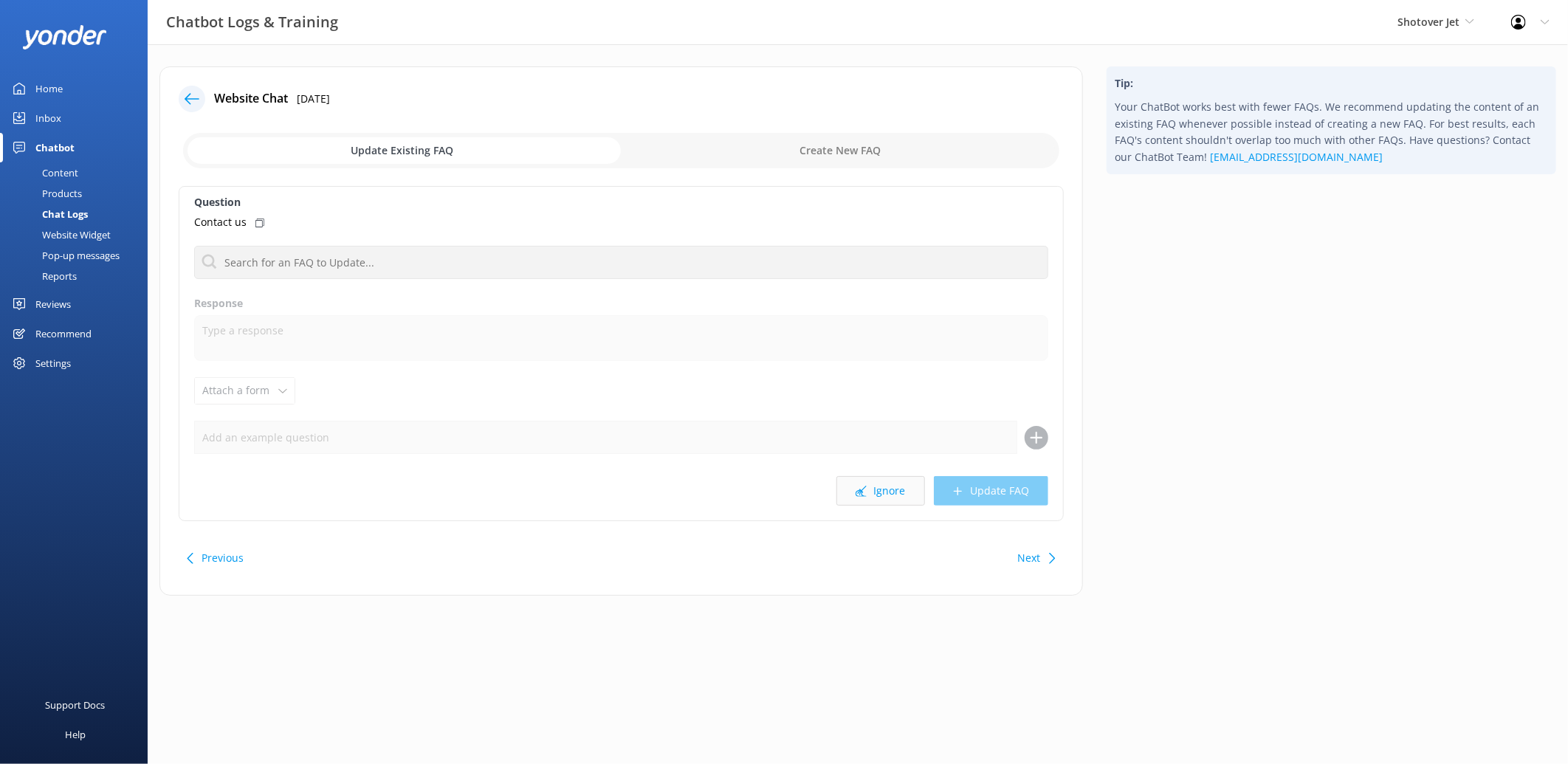
click at [898, 487] on button "Ignore" at bounding box center [881, 491] width 89 height 30
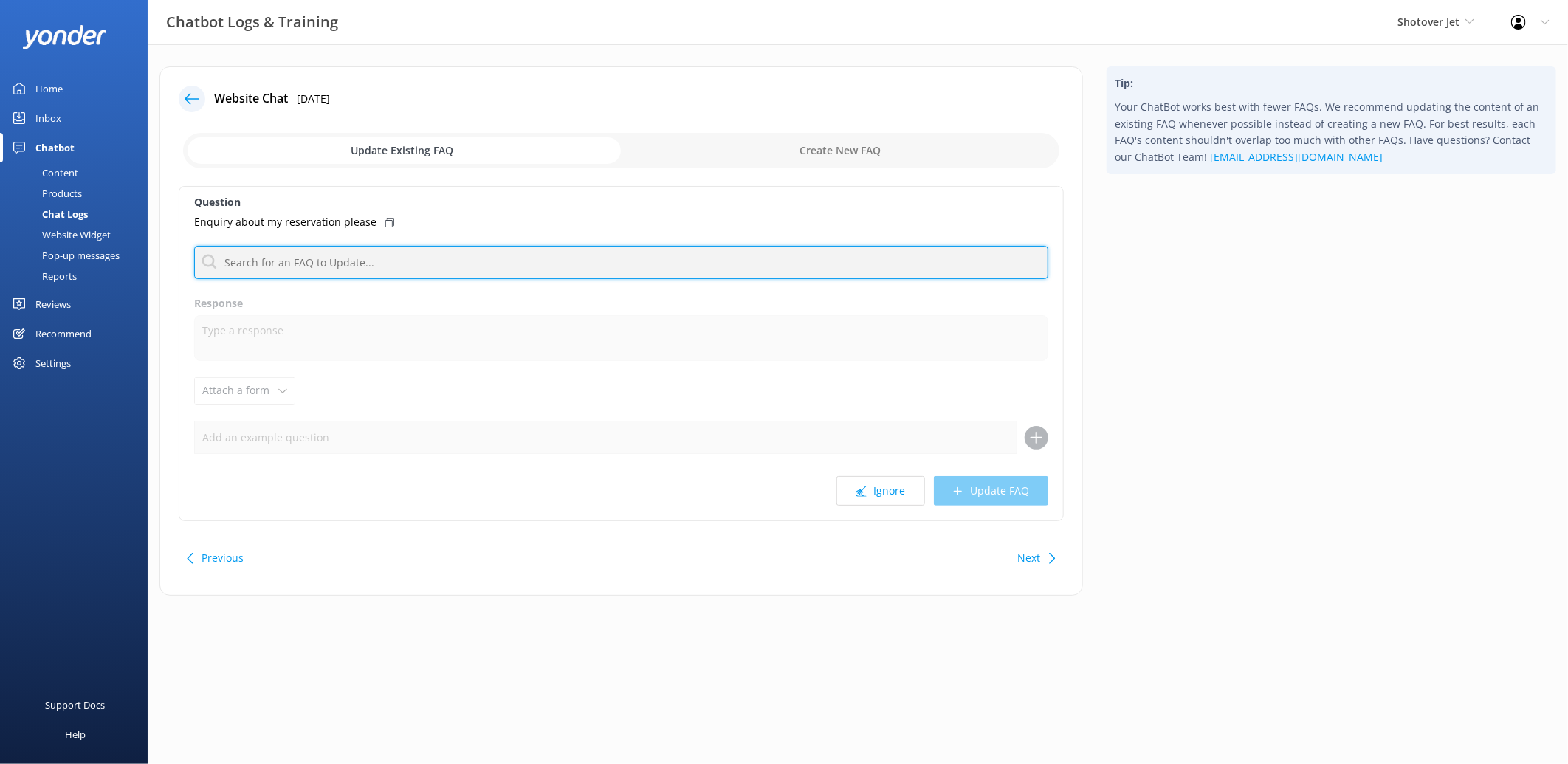
click at [277, 257] on input "text" at bounding box center [621, 262] width 855 height 33
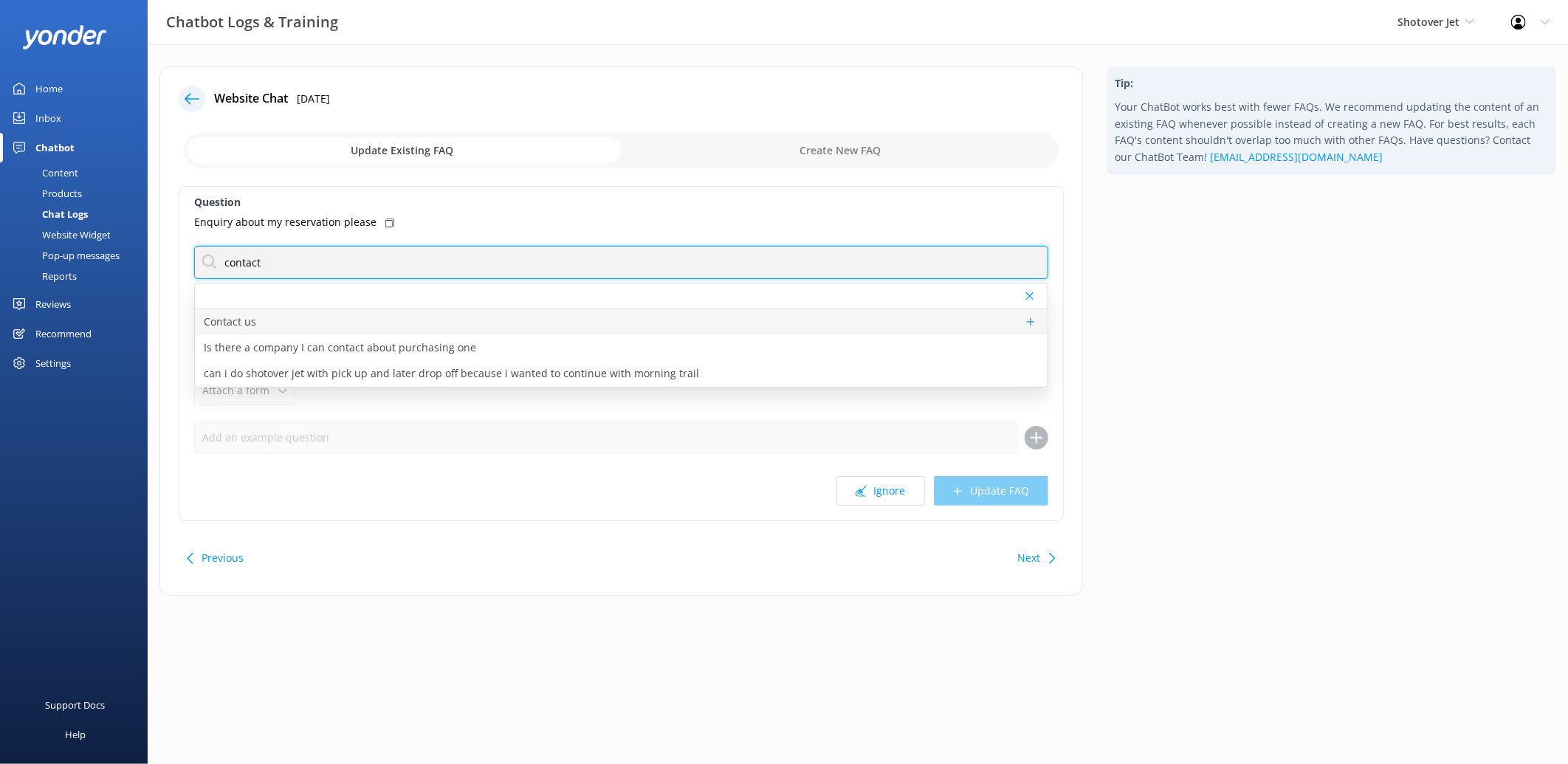
type input "contact"
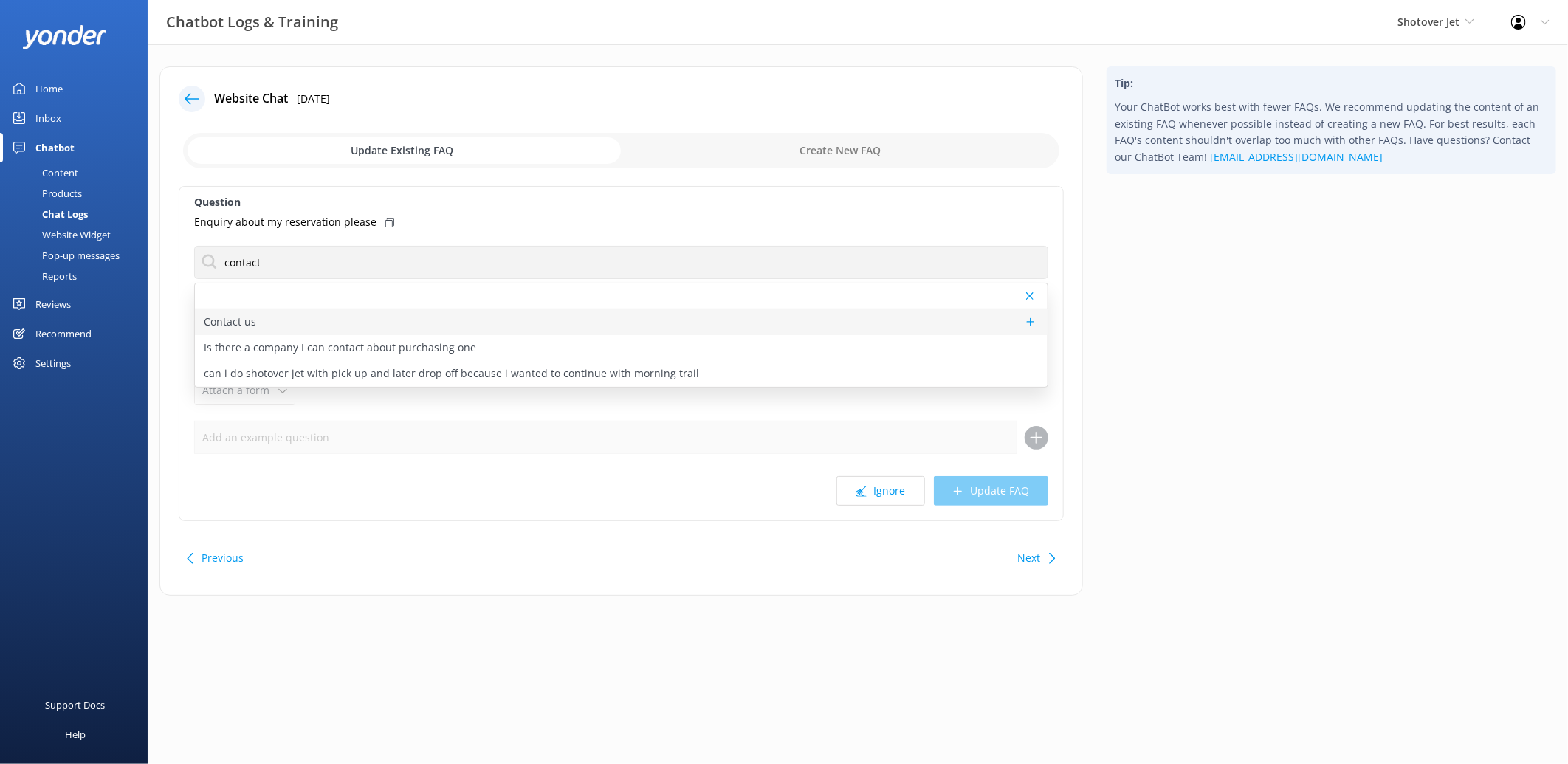
click at [242, 327] on p "Contact us" at bounding box center [230, 322] width 52 height 16
type textarea "You can contact the Shotover Jet team at [PHONE_NUMBER] (International), 0800 7…"
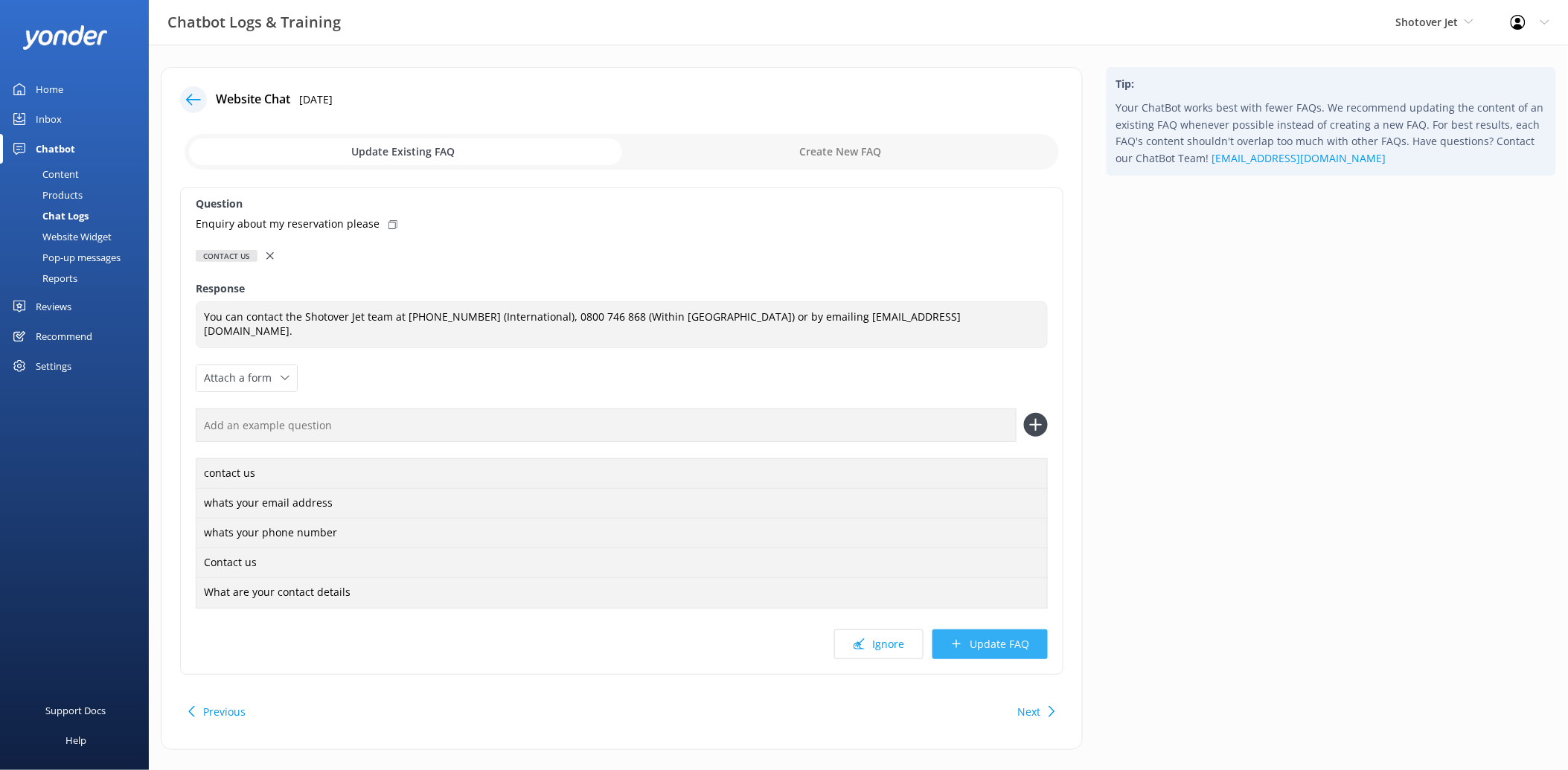
click at [1011, 643] on button "Update FAQ" at bounding box center [990, 644] width 116 height 30
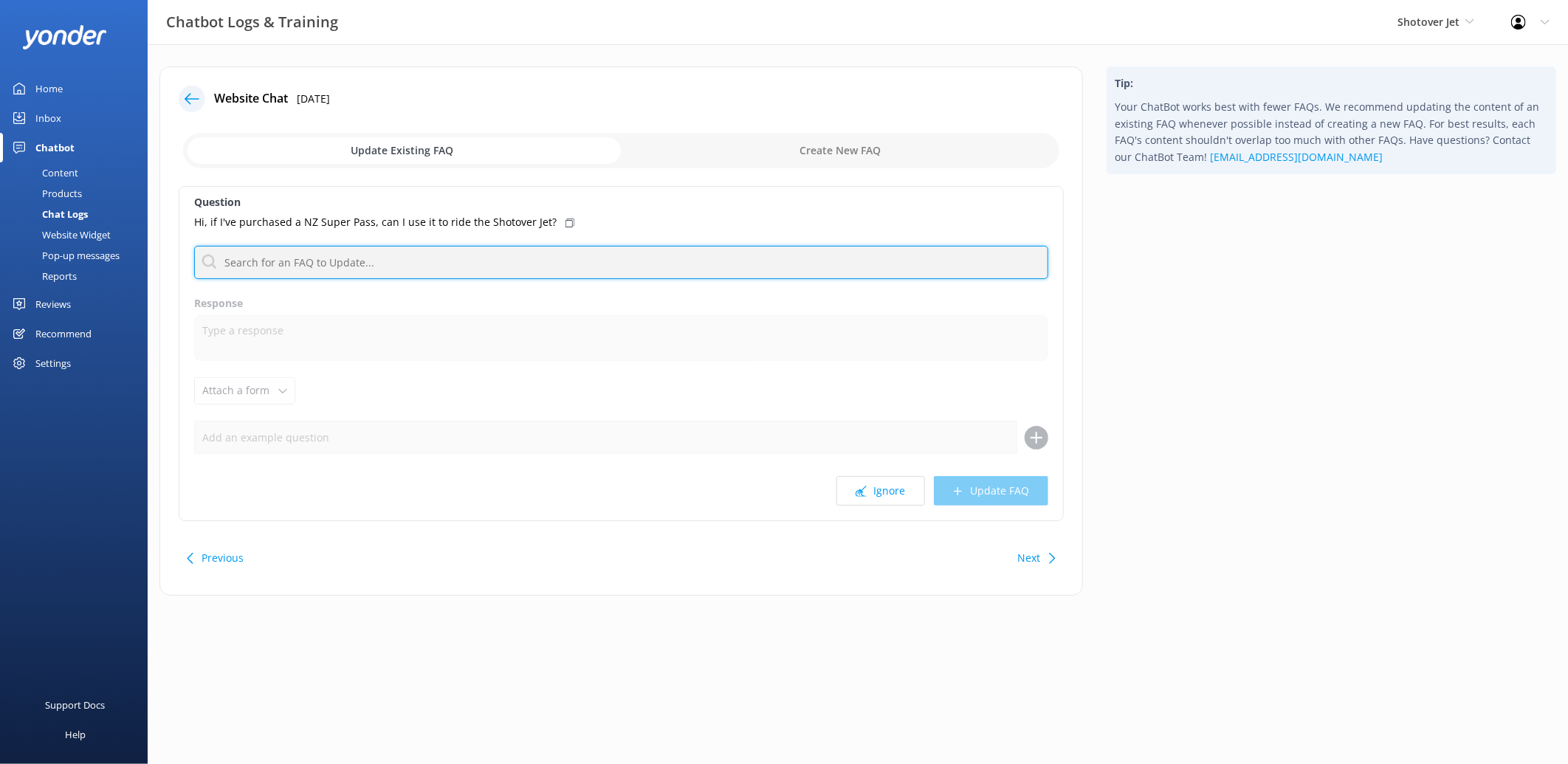
click at [468, 268] on input "text" at bounding box center [621, 262] width 855 height 33
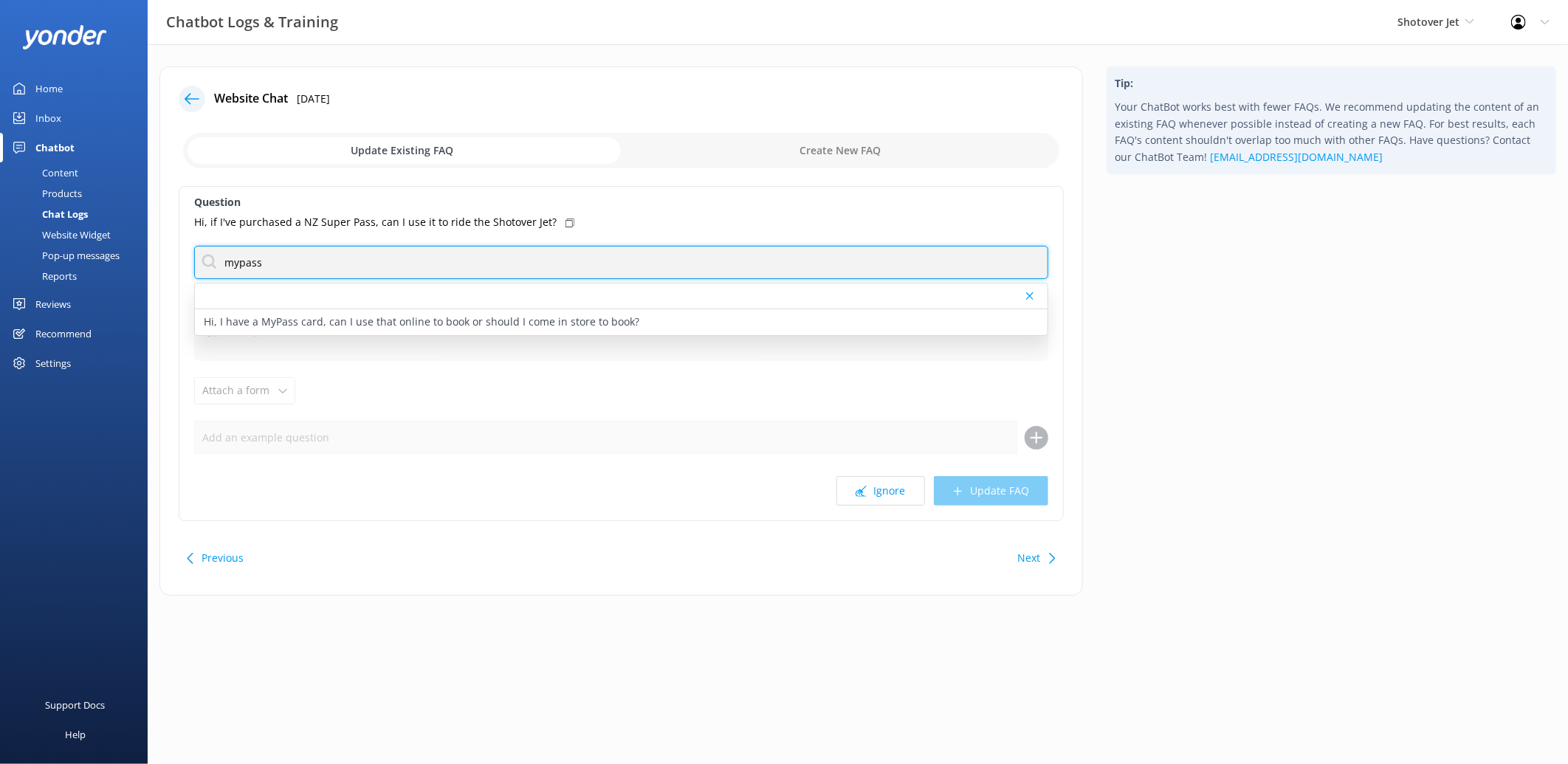
type input "mypass"
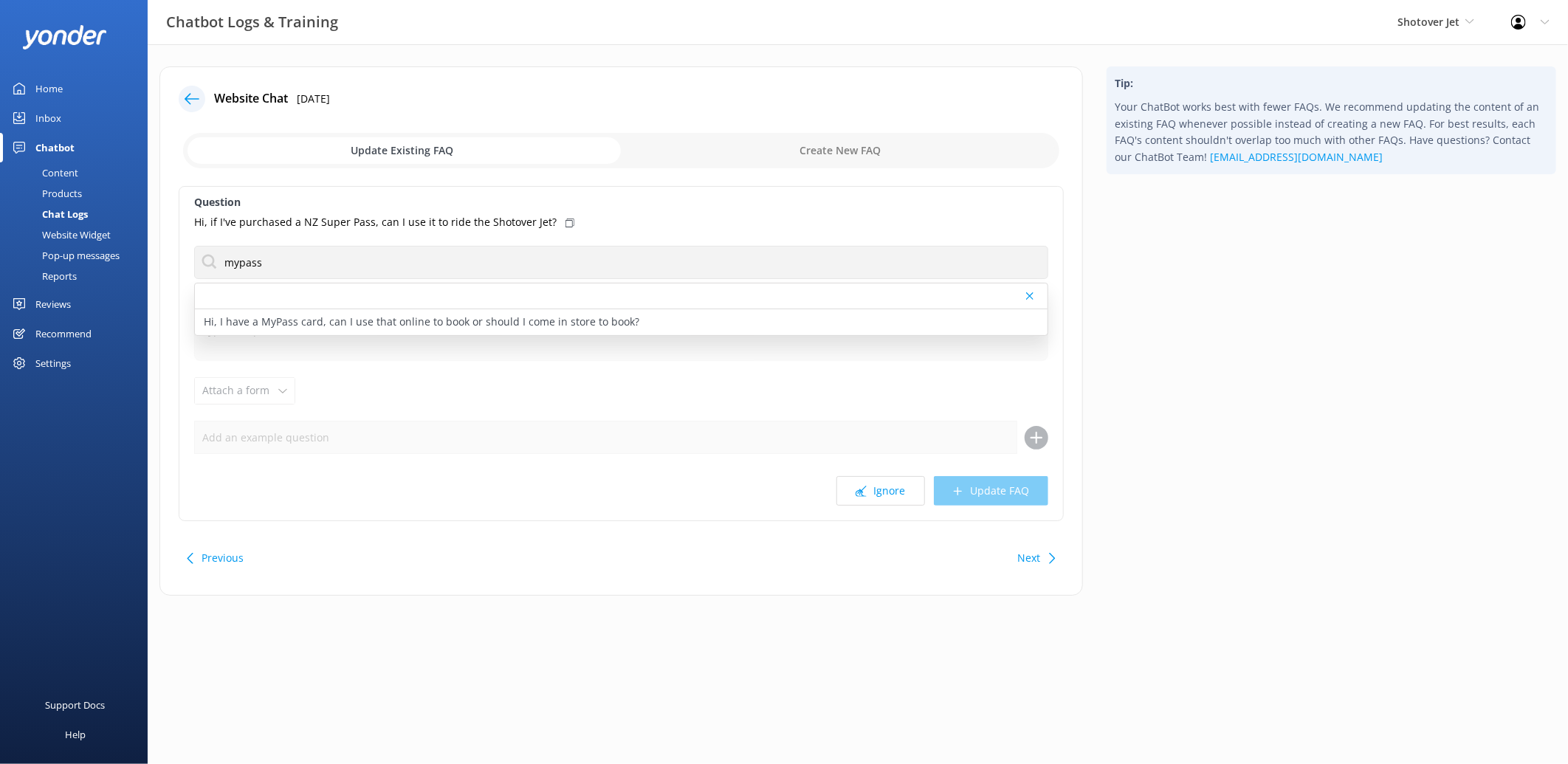
click at [318, 318] on p "Hi, I have a MyPass card, can I use that online to book or should I come in sto…" at bounding box center [421, 322] width 436 height 16
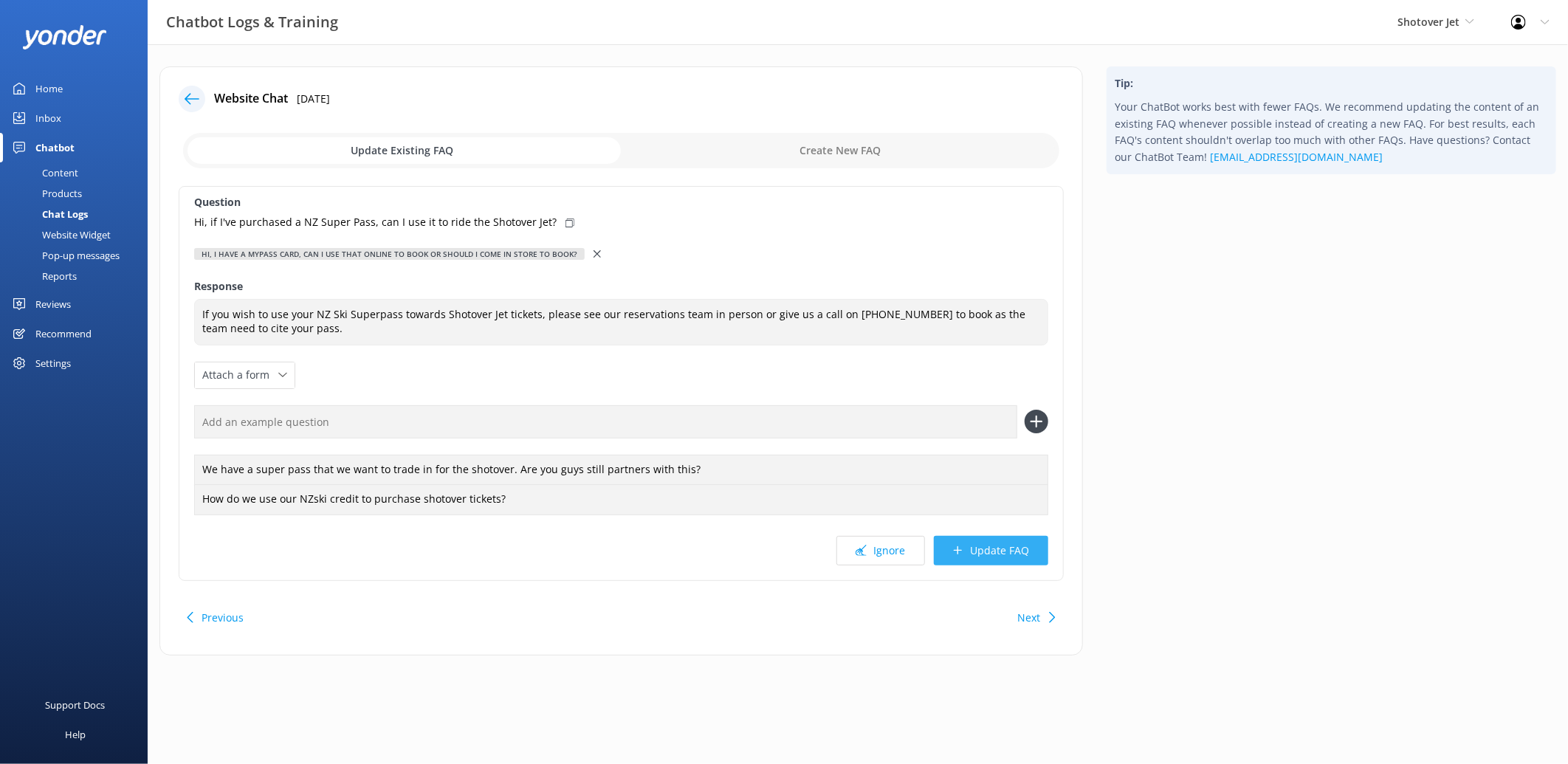
click at [975, 551] on button "Update FAQ" at bounding box center [991, 551] width 115 height 30
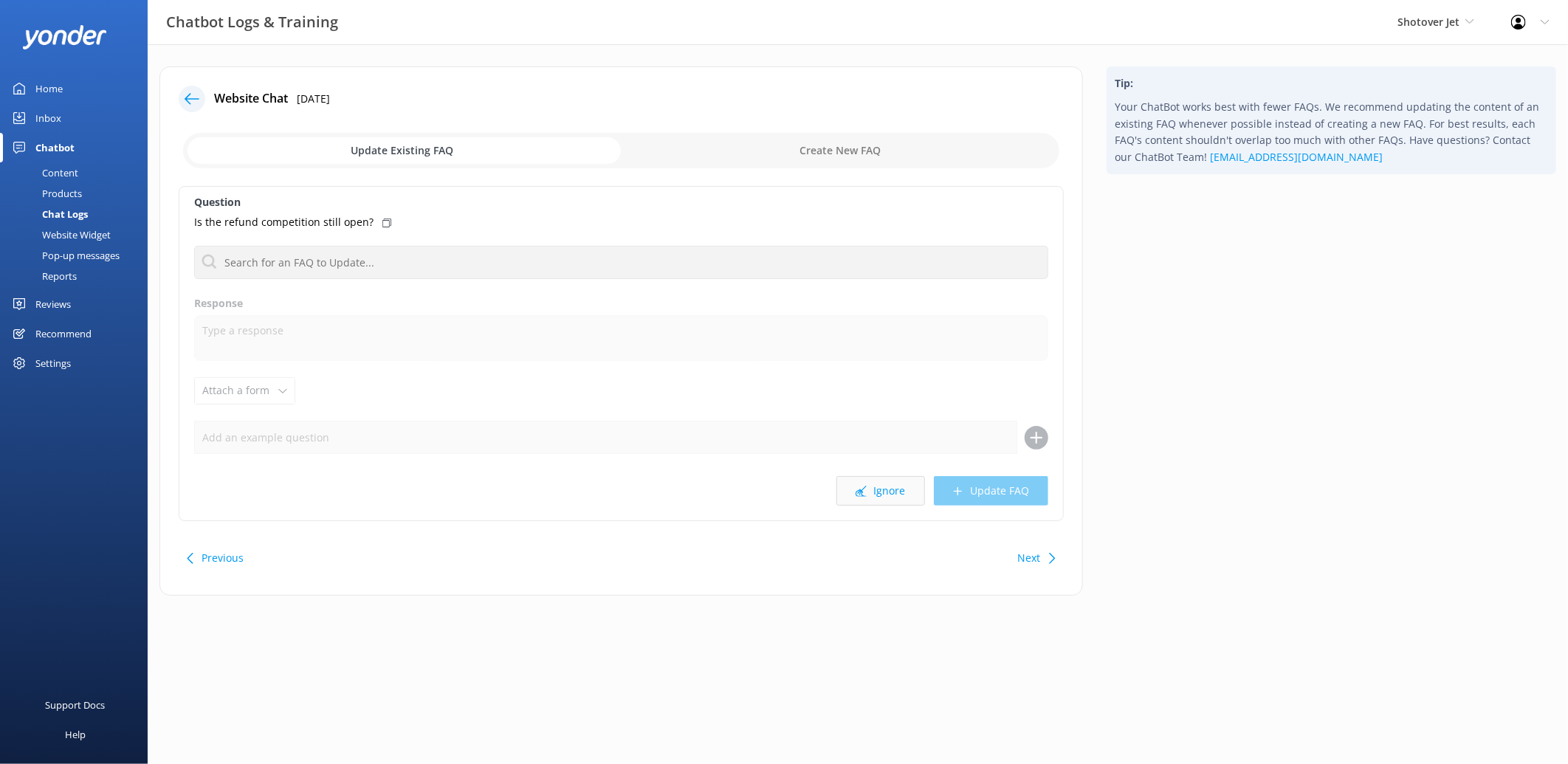
click at [874, 490] on button "Ignore" at bounding box center [881, 491] width 89 height 30
click at [853, 493] on button "Ignore" at bounding box center [881, 491] width 89 height 30
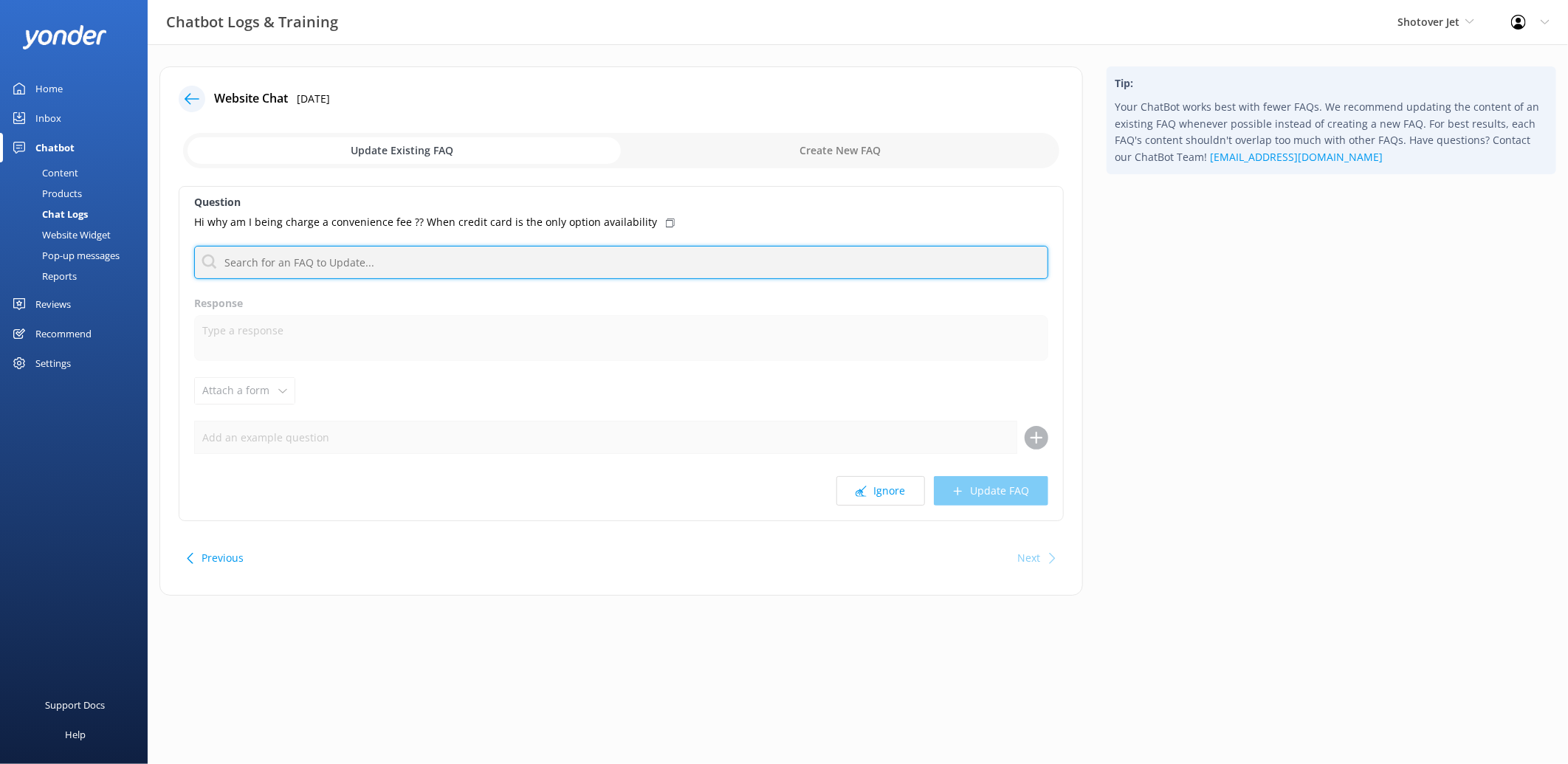
click at [564, 259] on input "text" at bounding box center [621, 262] width 855 height 33
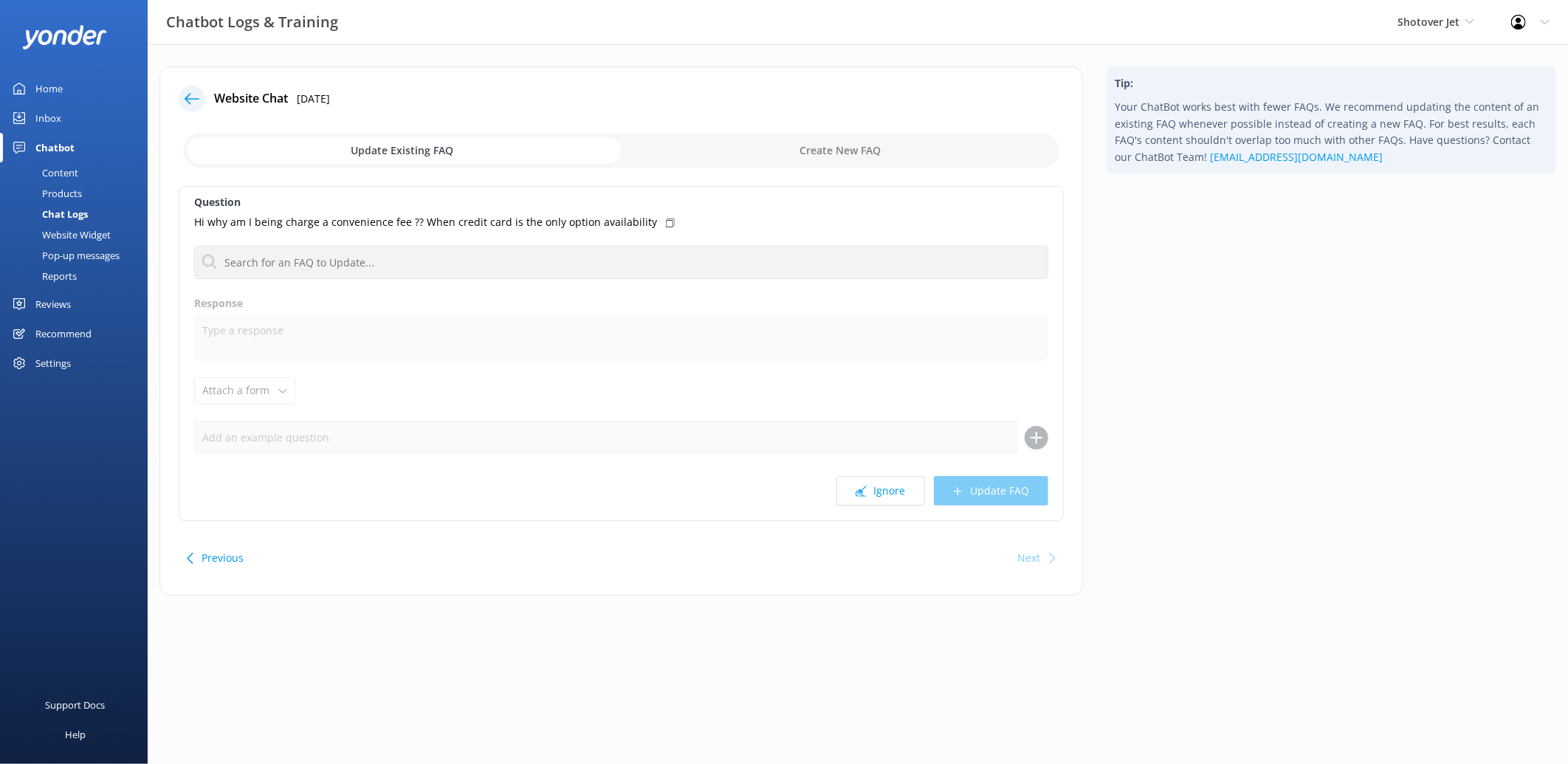
click at [666, 219] on icon at bounding box center [670, 223] width 9 height 9
click at [904, 167] on input "checkbox" at bounding box center [620, 150] width 876 height 35
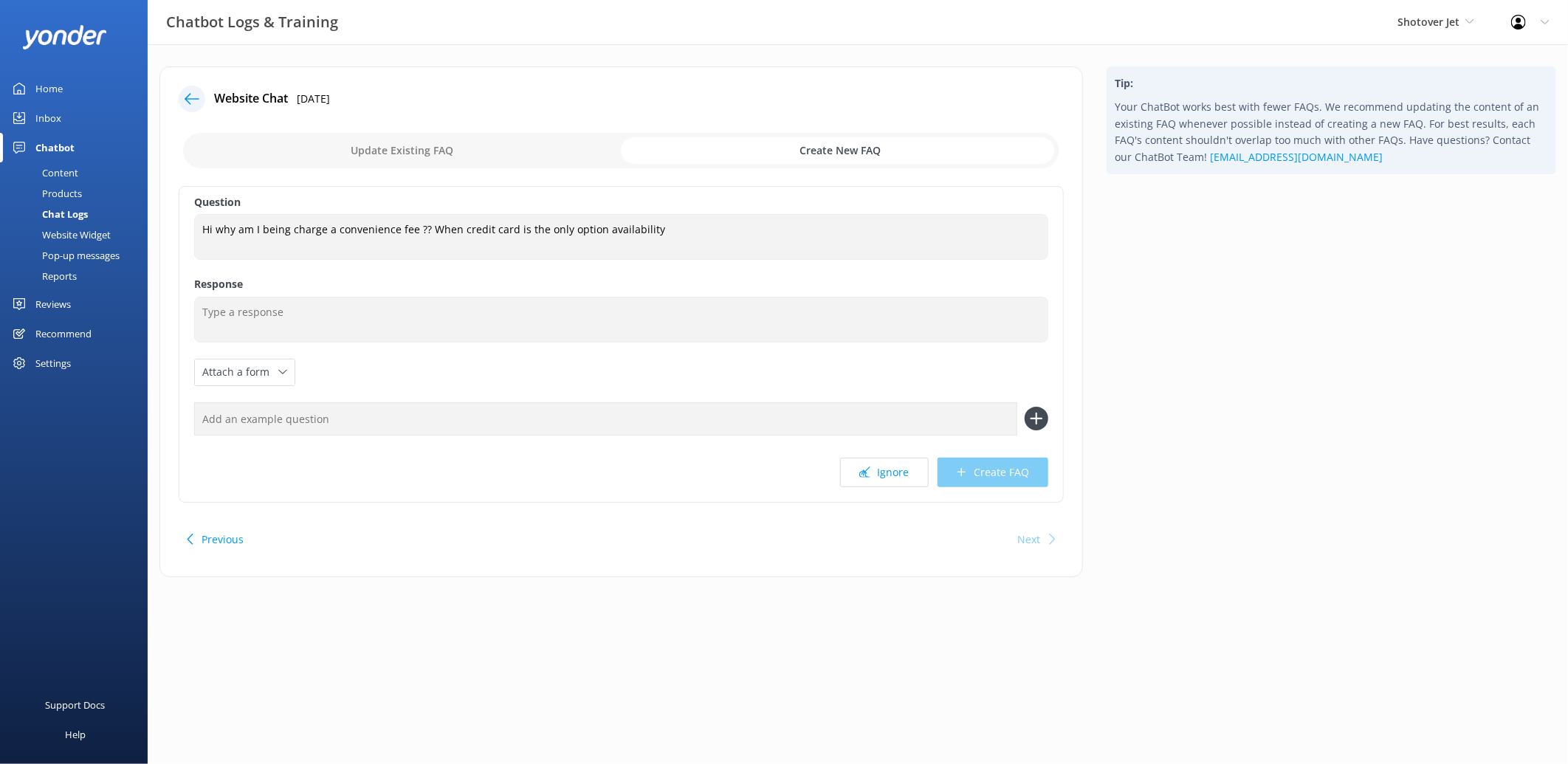
click at [602, 291] on label "Response" at bounding box center [621, 284] width 855 height 16
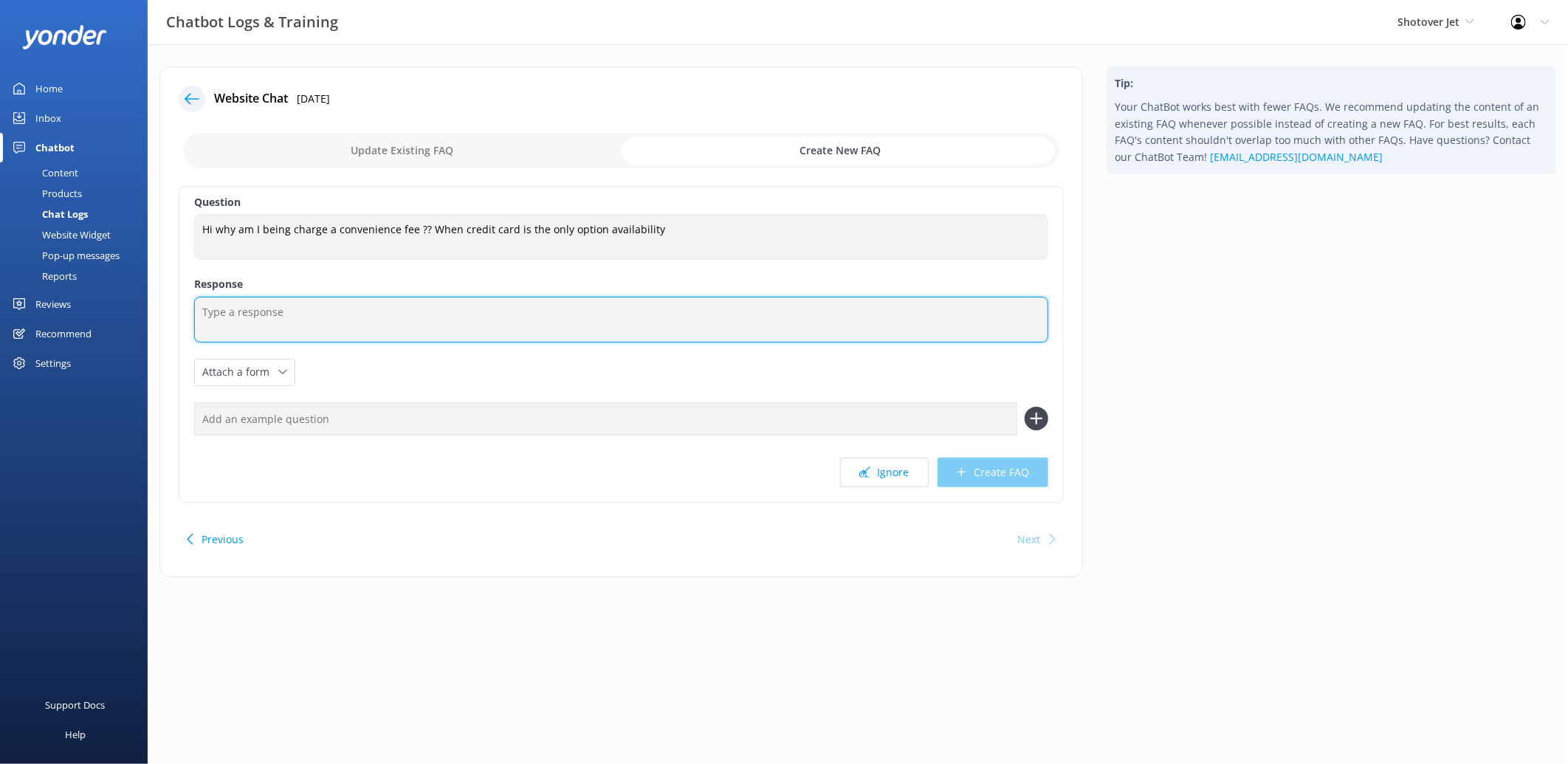
click at [601, 312] on textarea at bounding box center [621, 319] width 855 height 46
paste textarea "Thanks for your message. The small convenience fee comes from our payment provi…"
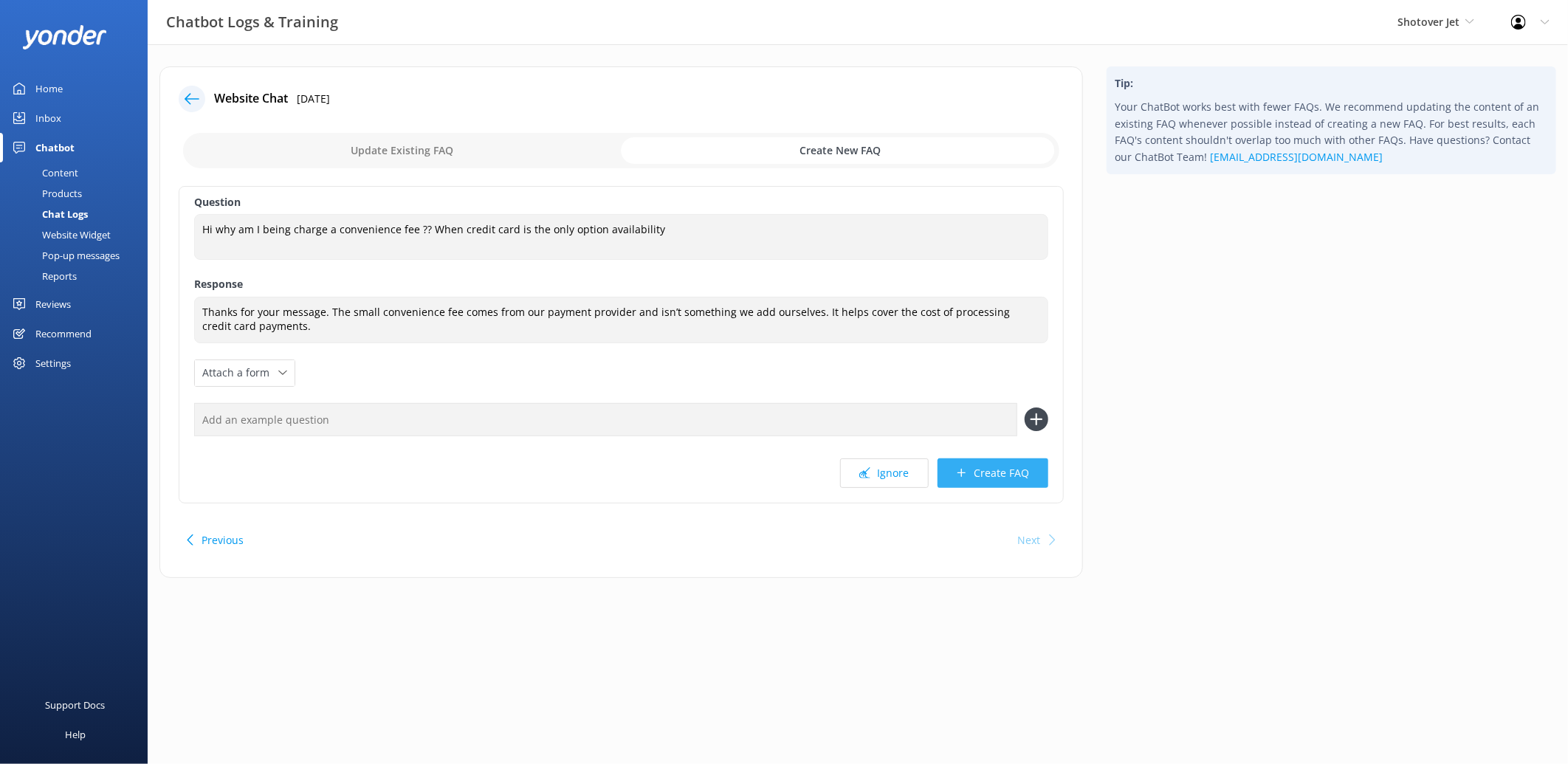
click at [1000, 472] on button "Create FAQ" at bounding box center [993, 473] width 110 height 30
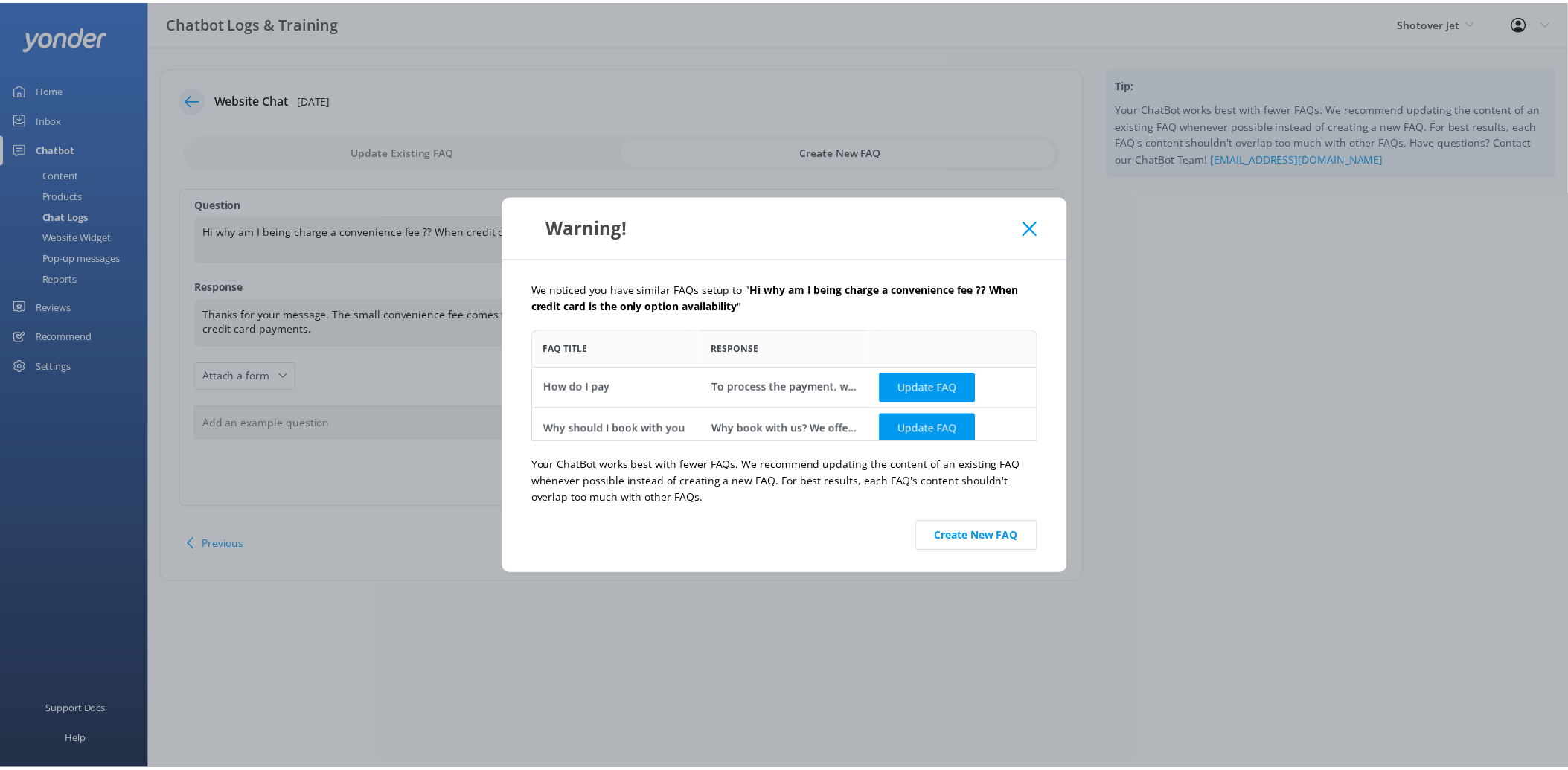
scroll to position [7, 0]
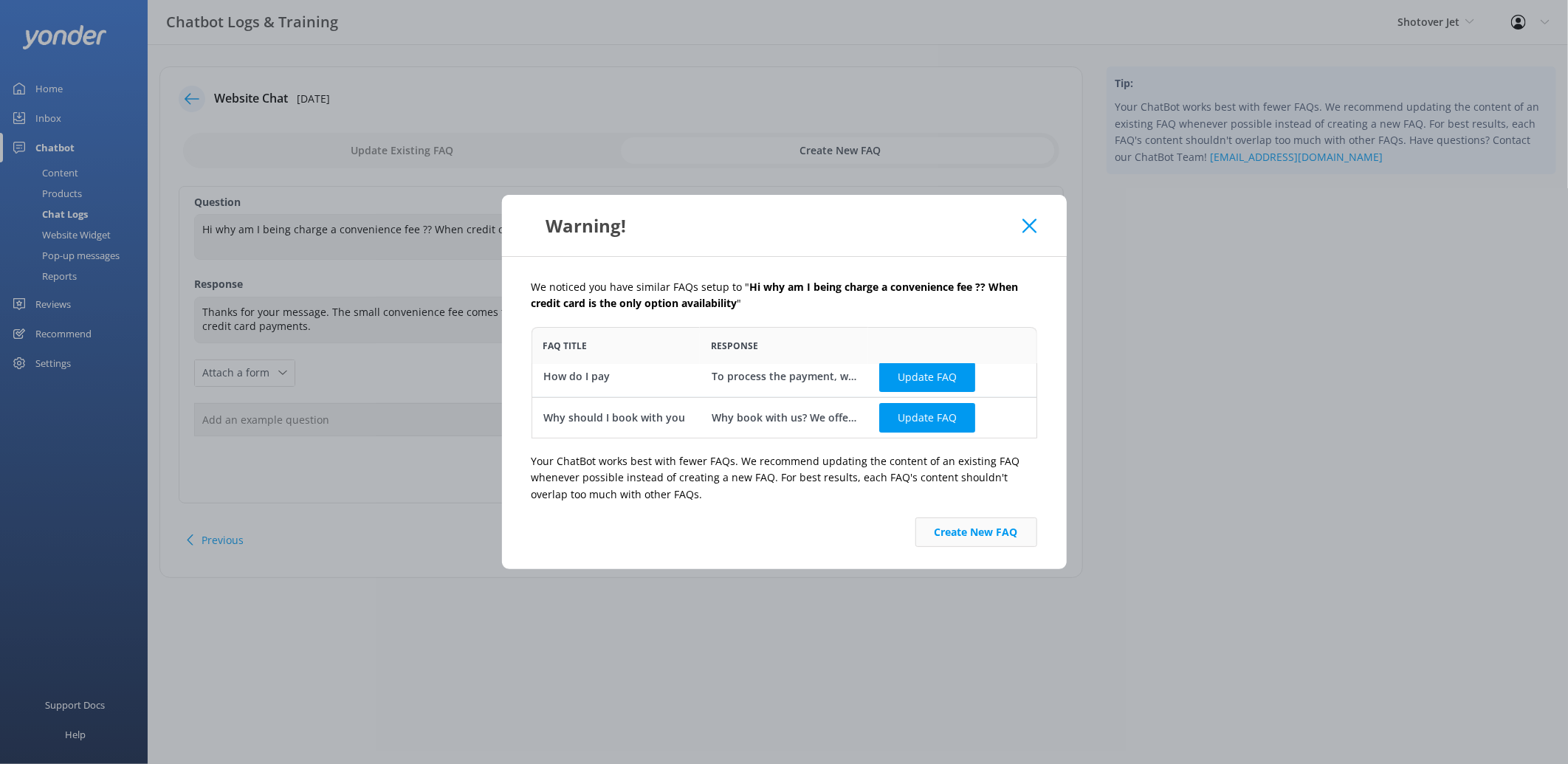
click at [971, 533] on button "Create New FAQ" at bounding box center [976, 532] width 122 height 30
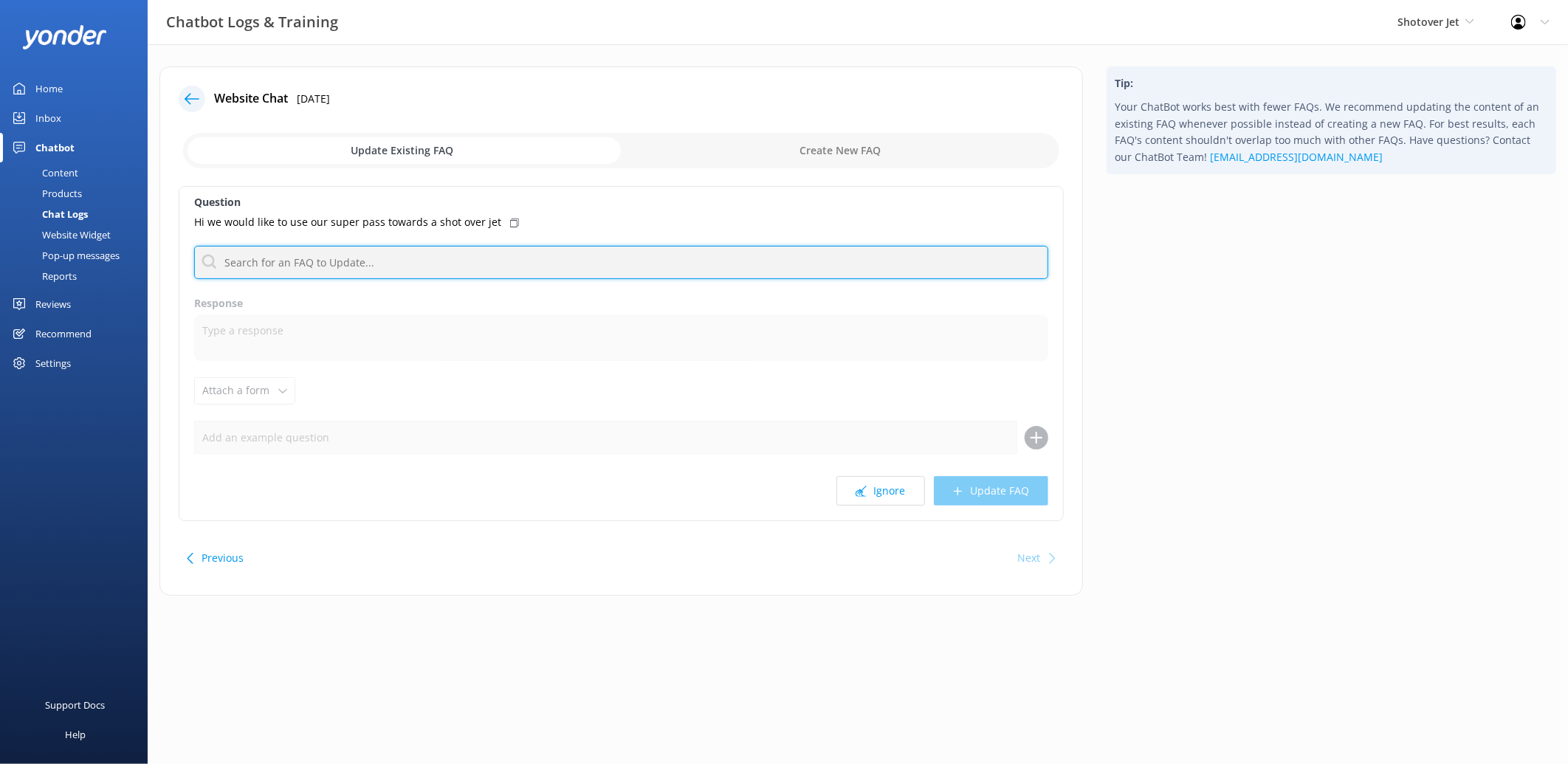
click at [645, 247] on input "text" at bounding box center [621, 262] width 855 height 33
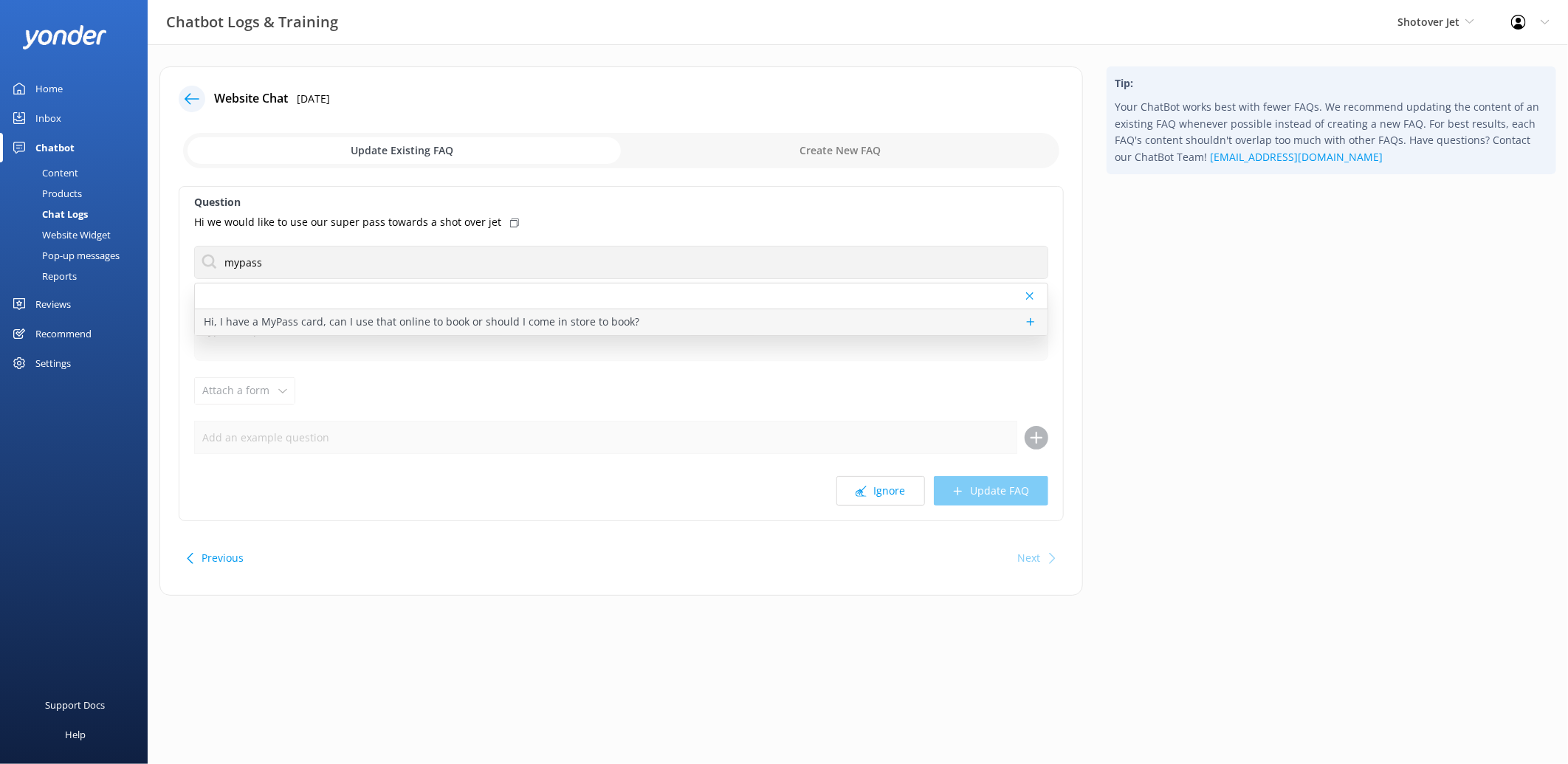
click at [241, 320] on p "Hi, I have a MyPass card, can I use that online to book or should I come in sto…" at bounding box center [421, 322] width 436 height 16
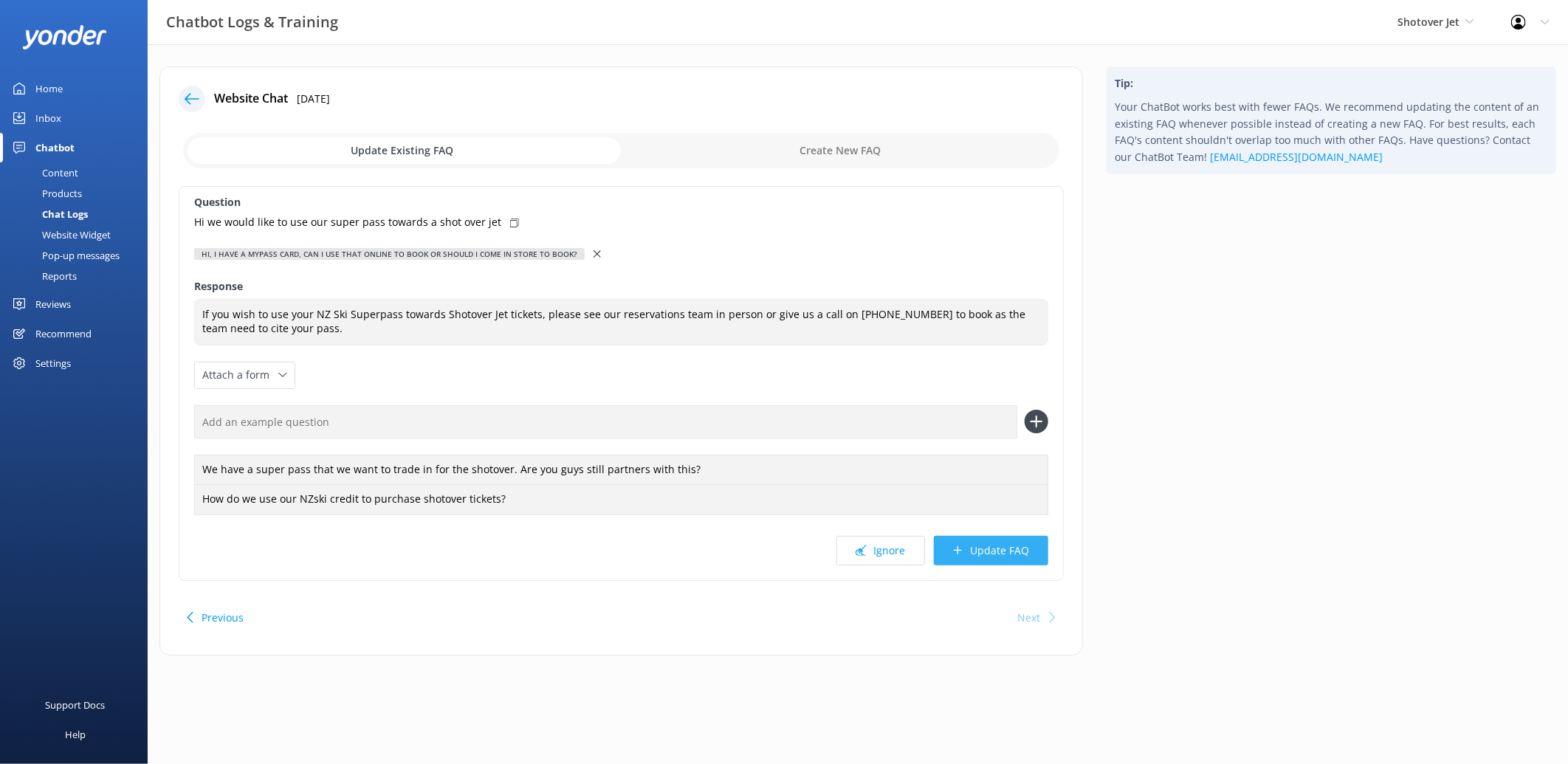
click at [1011, 556] on button "Update FAQ" at bounding box center [991, 551] width 115 height 30
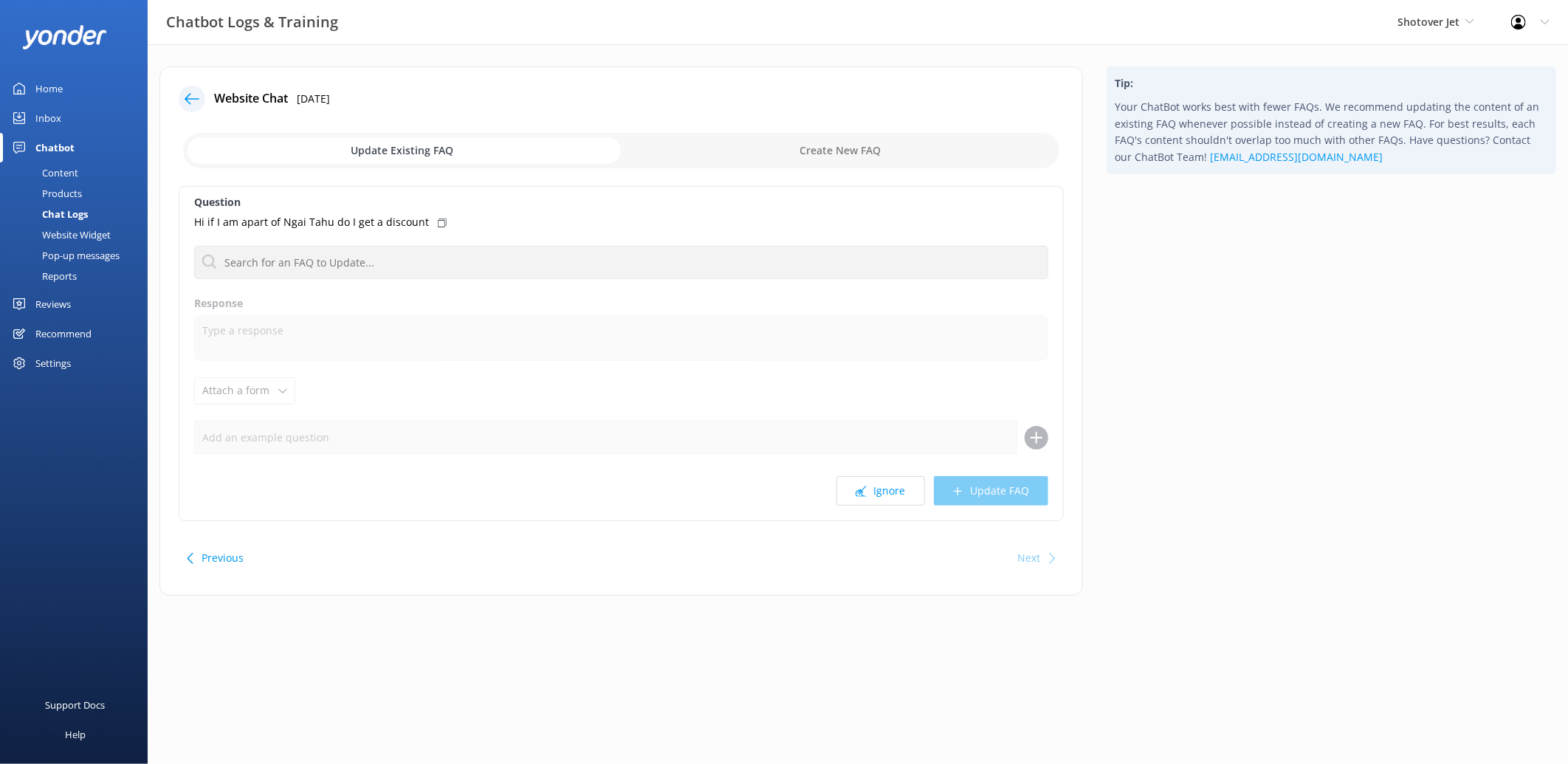
click at [186, 98] on use at bounding box center [192, 99] width 14 height 11
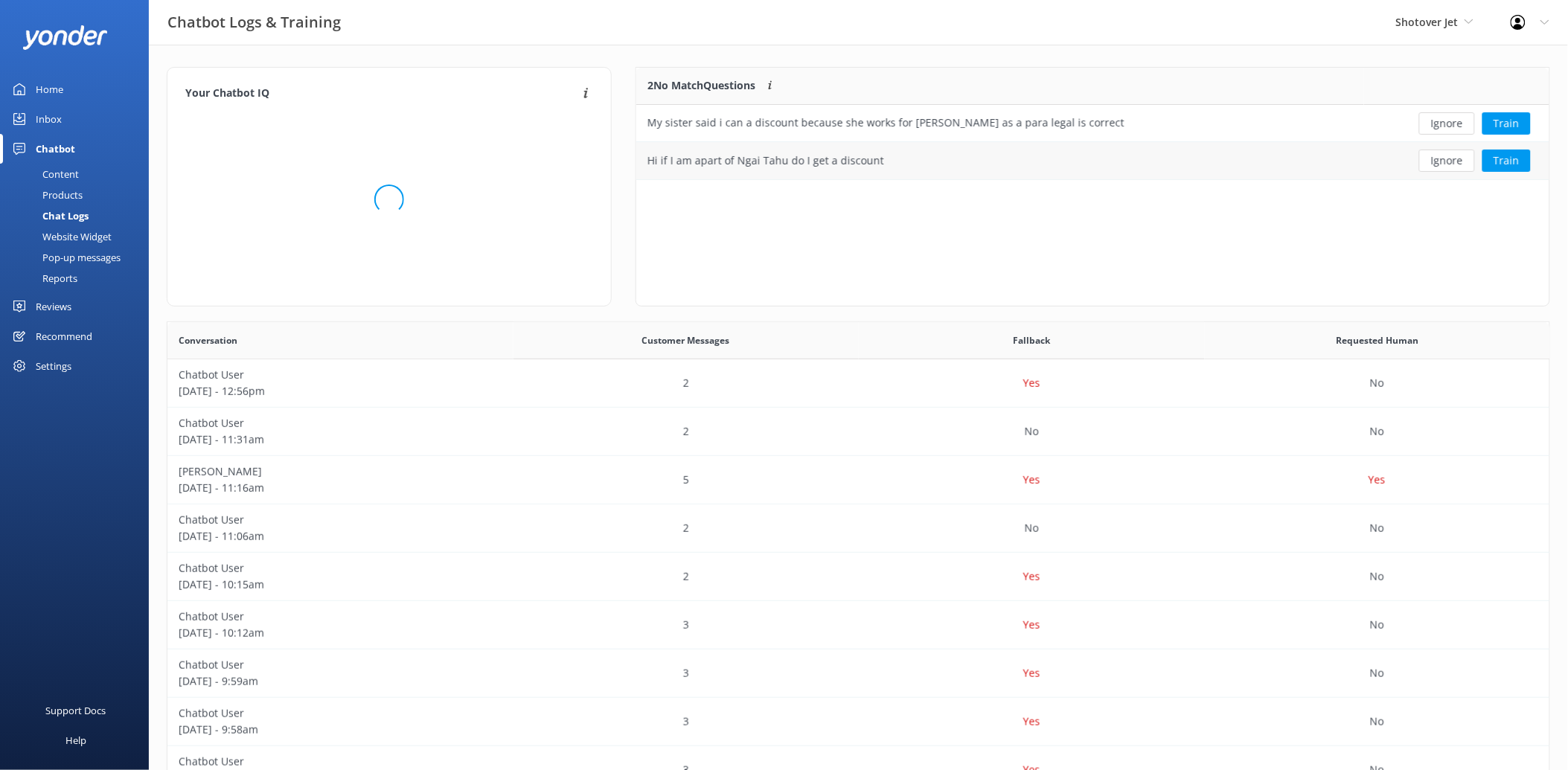
scroll to position [99, 902]
click at [886, 228] on div "2 No Match Questions Customers sometimes ask questions that don't fully match a…" at bounding box center [1092, 186] width 914 height 240
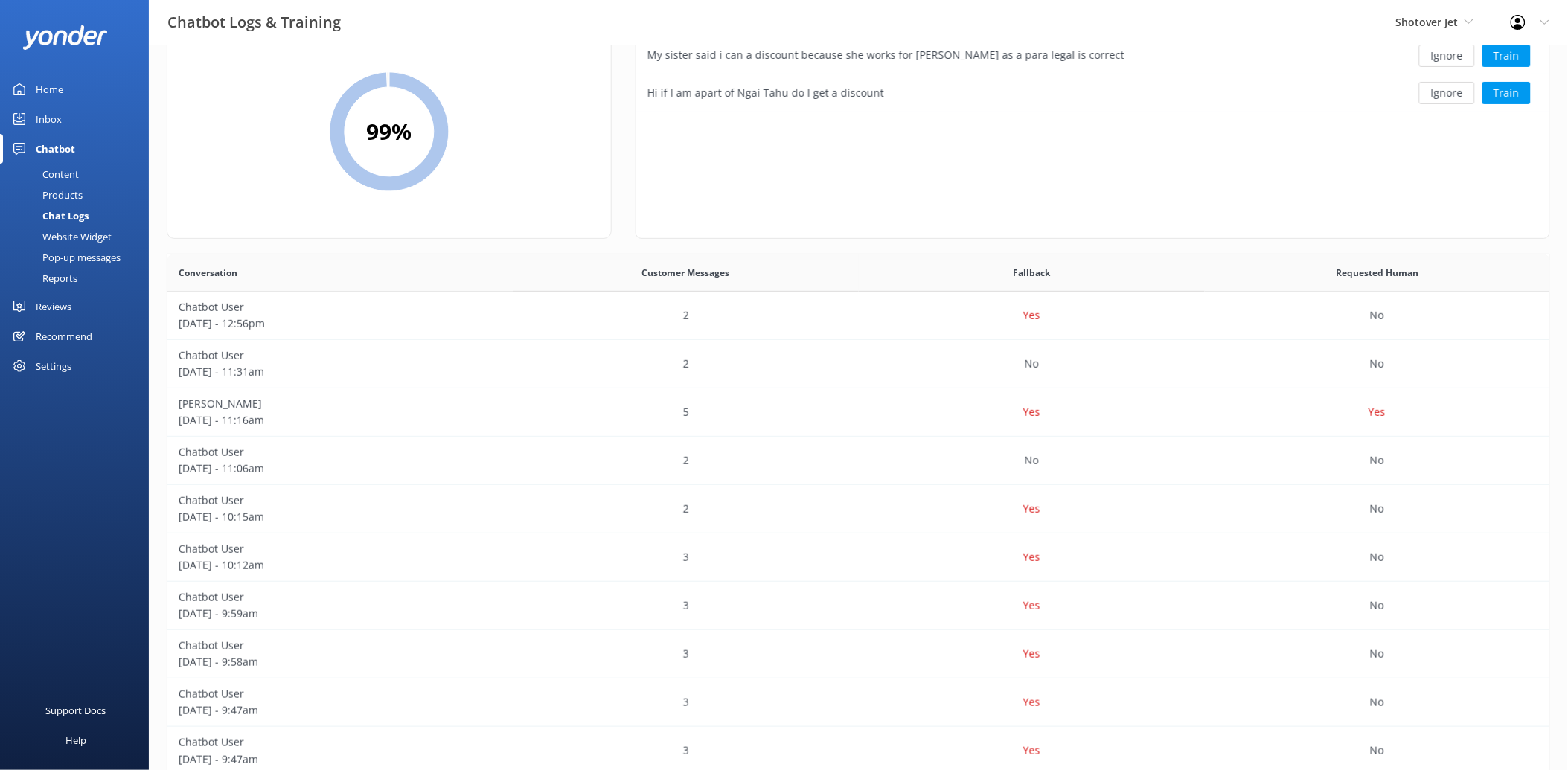
scroll to position [0, 0]
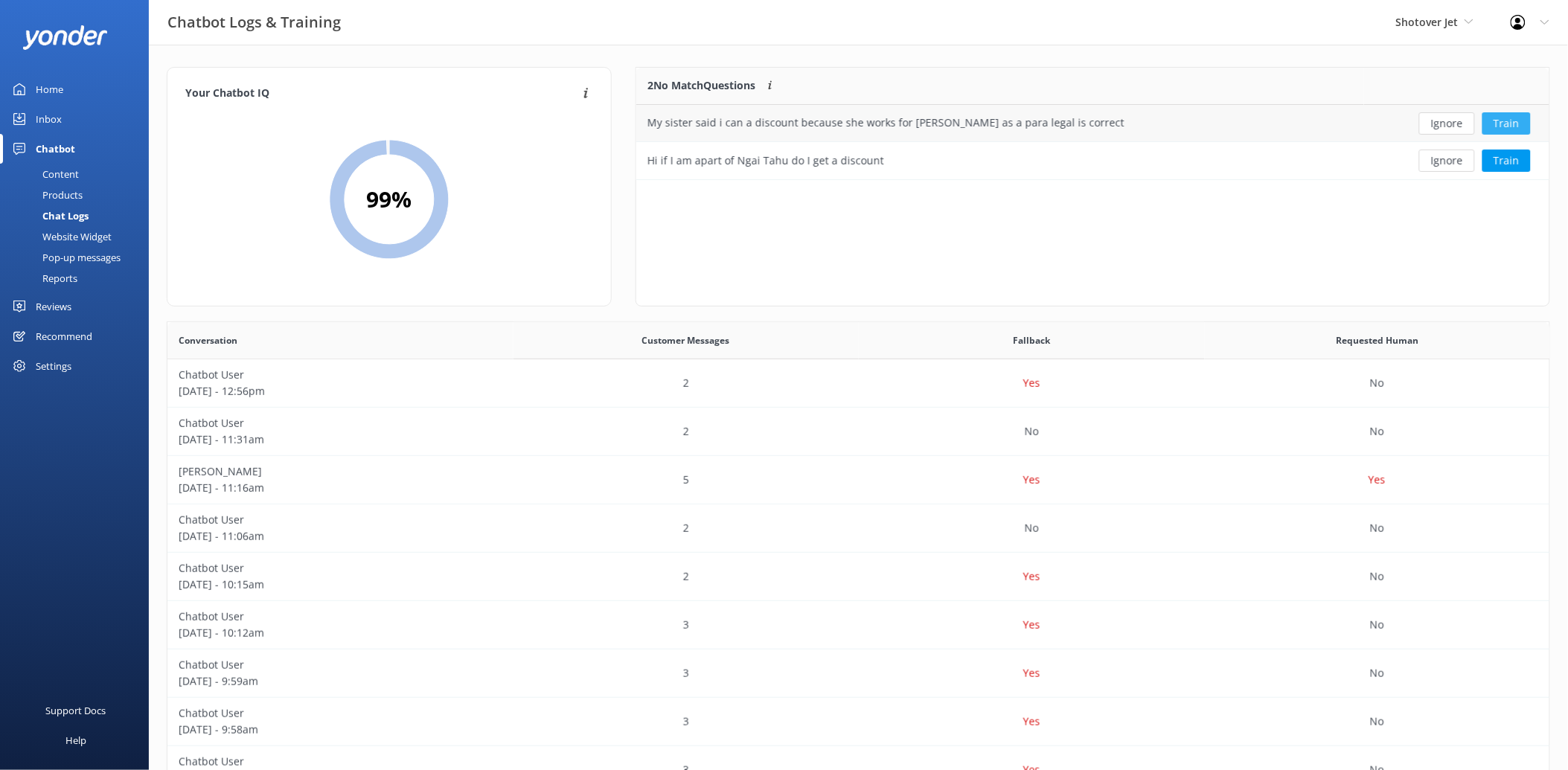
click at [1520, 119] on button "Train" at bounding box center [1506, 123] width 48 height 22
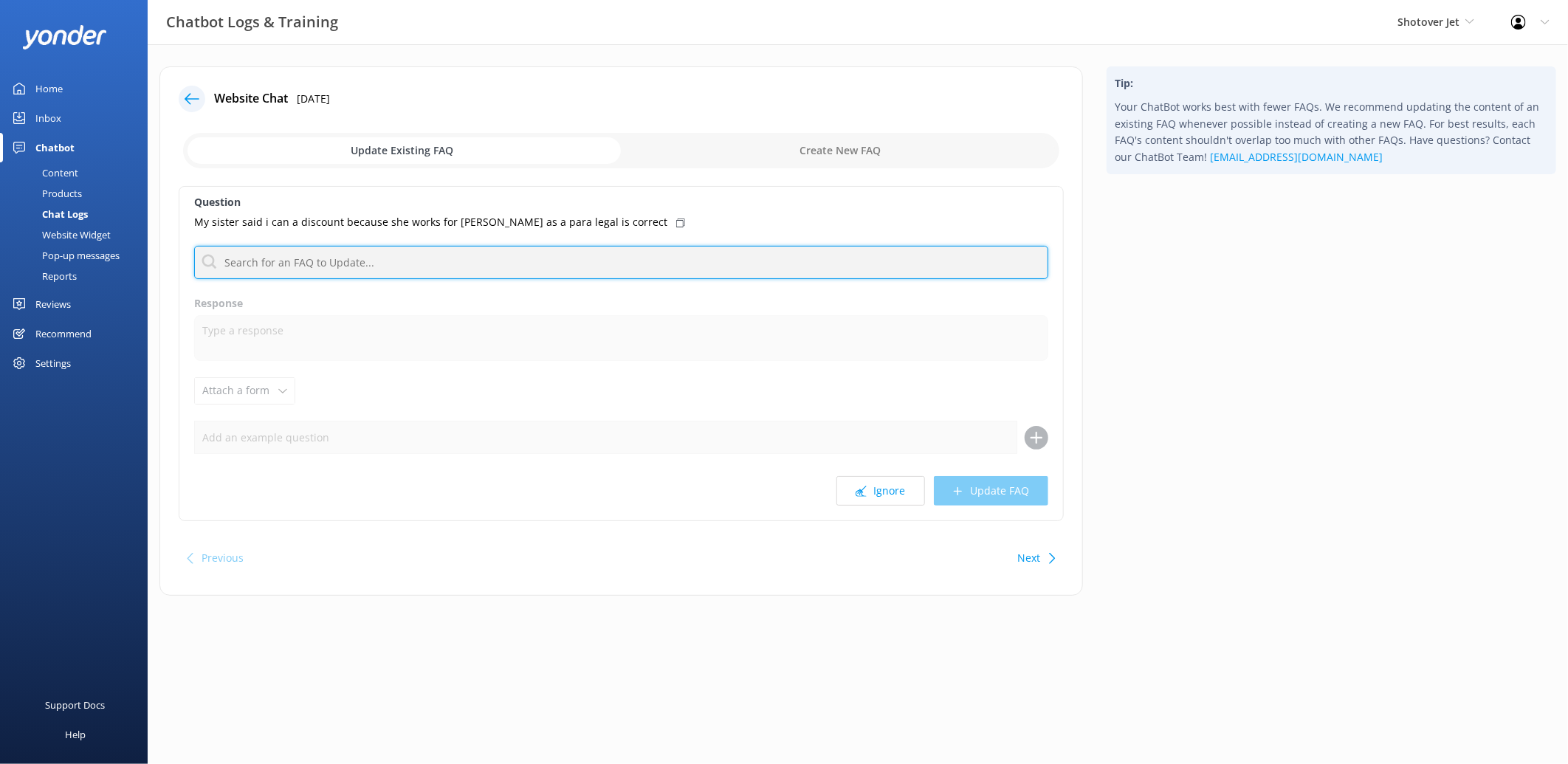
click at [318, 263] on input "text" at bounding box center [621, 262] width 855 height 33
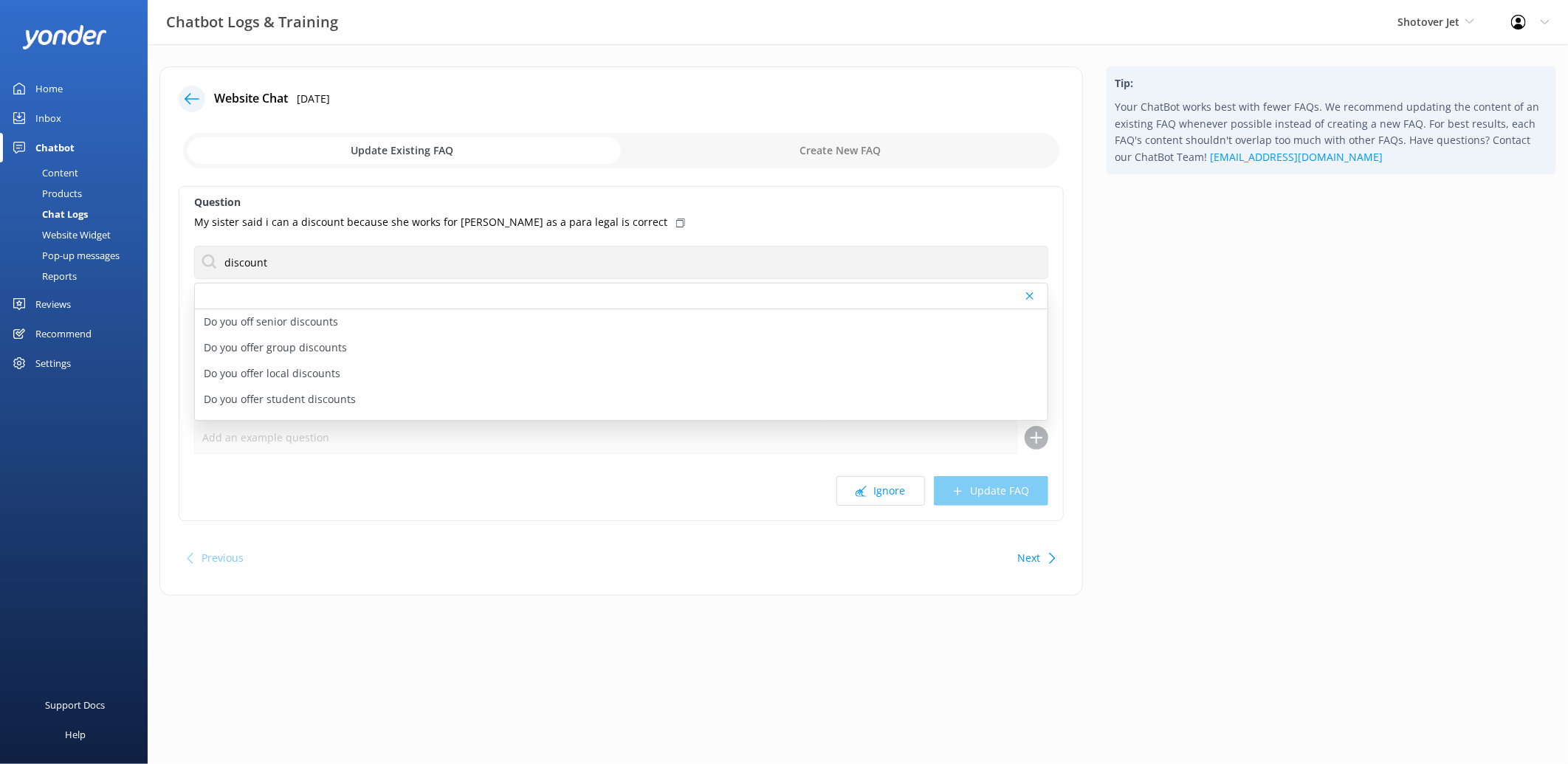
click at [863, 146] on input "checkbox" at bounding box center [620, 150] width 876 height 35
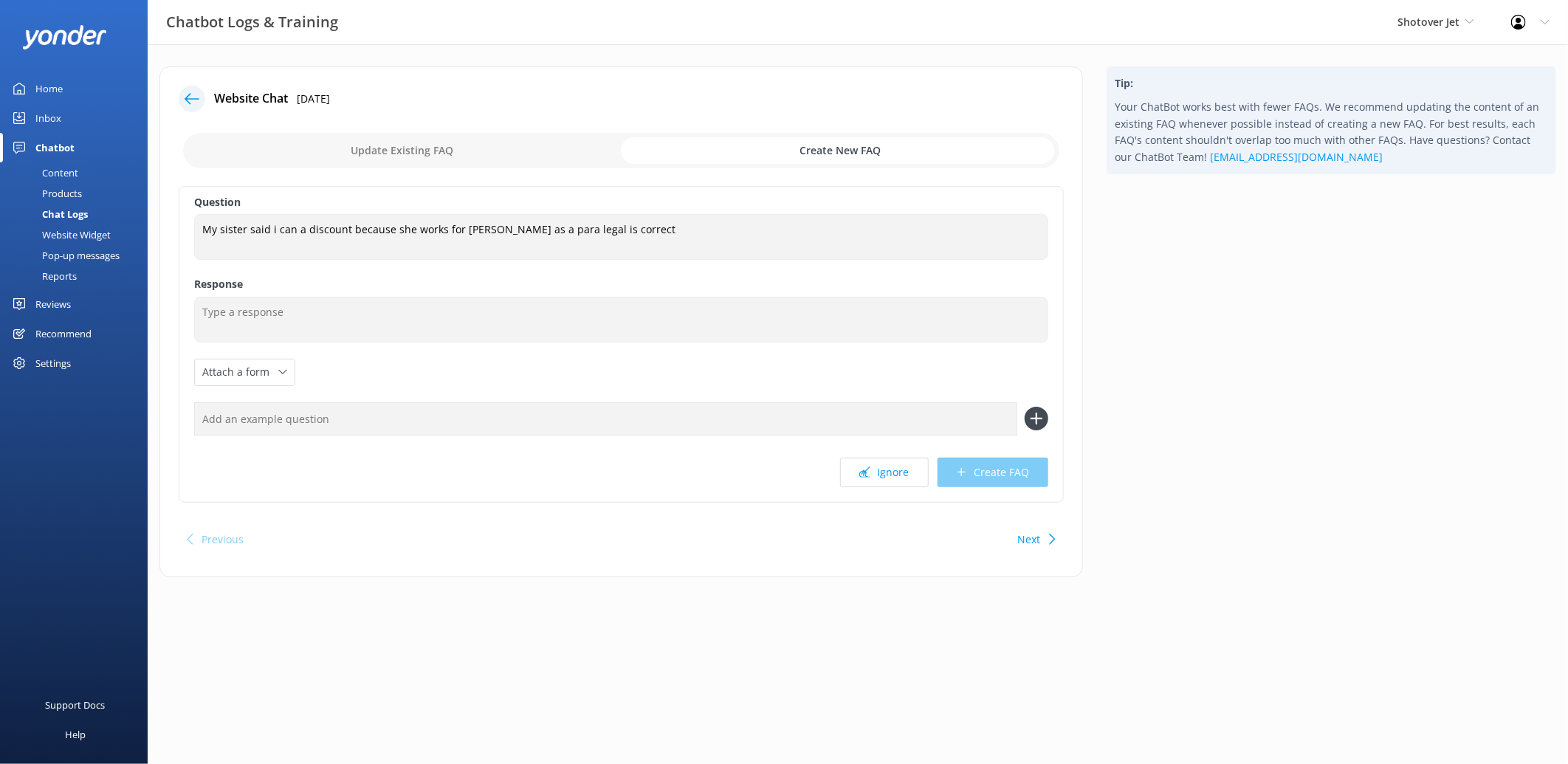
click at [198, 94] on icon at bounding box center [192, 99] width 14 height 14
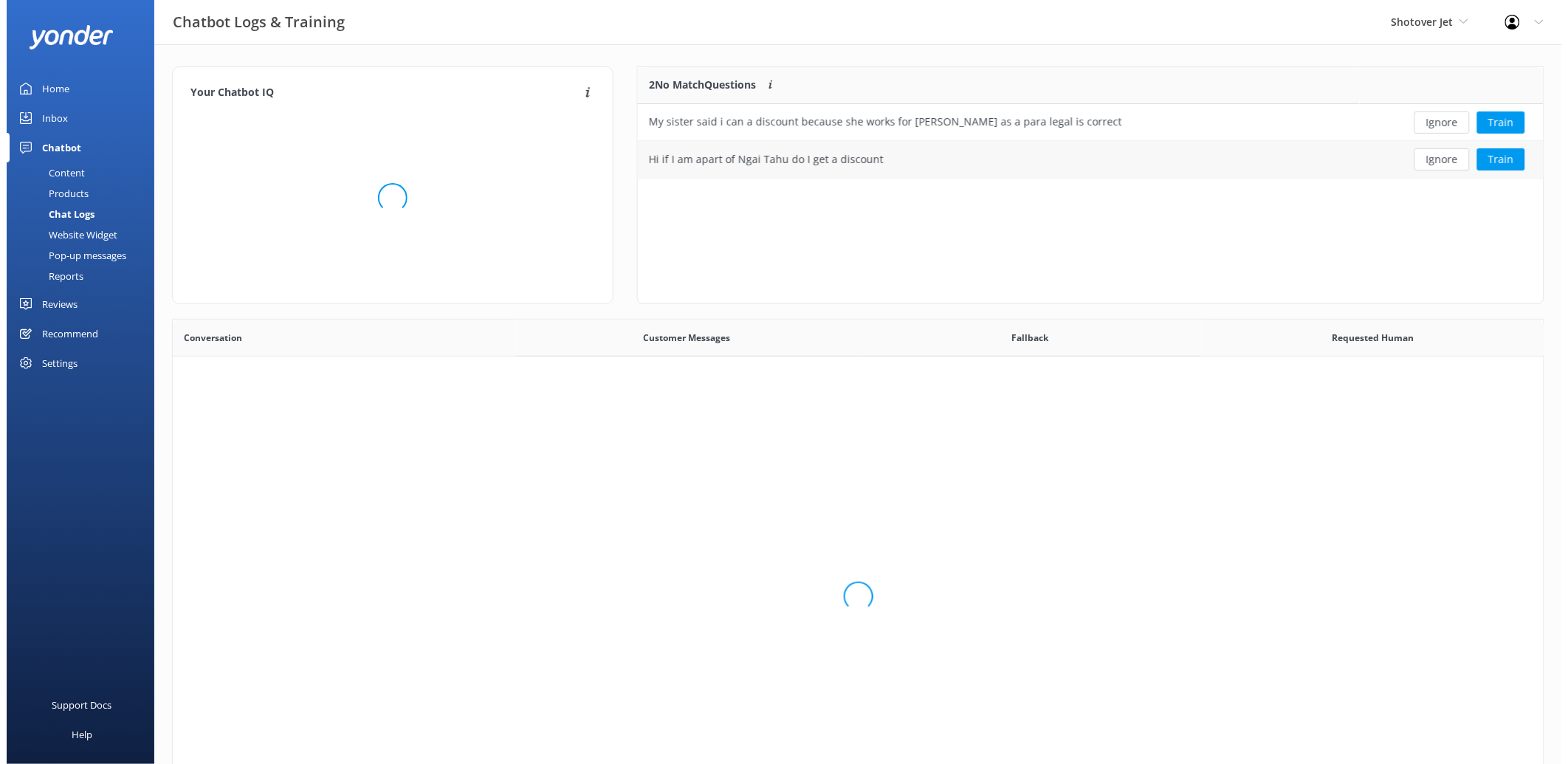
scroll to position [99, 894]
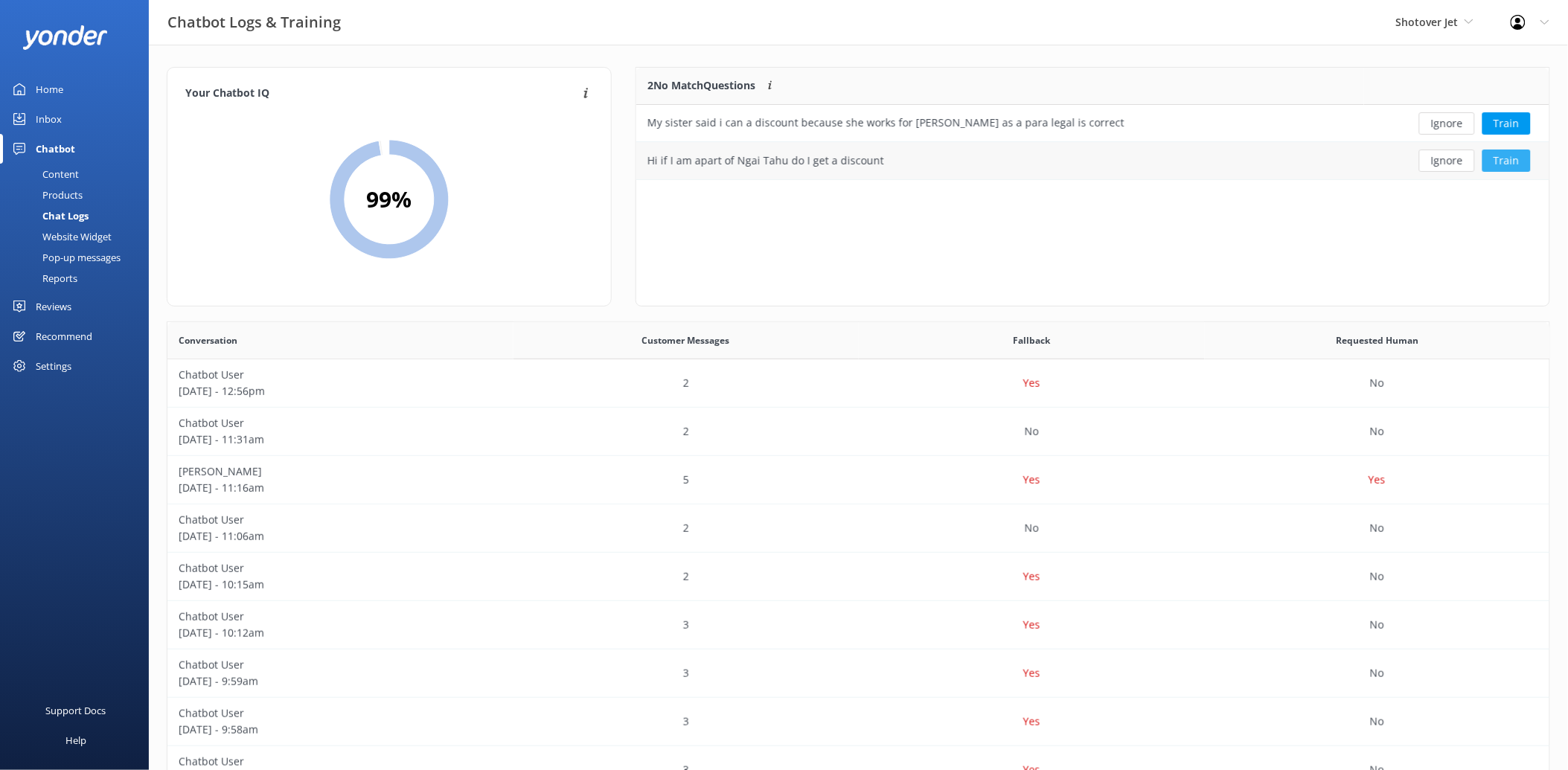
click at [1501, 154] on button "Train" at bounding box center [1506, 160] width 48 height 22
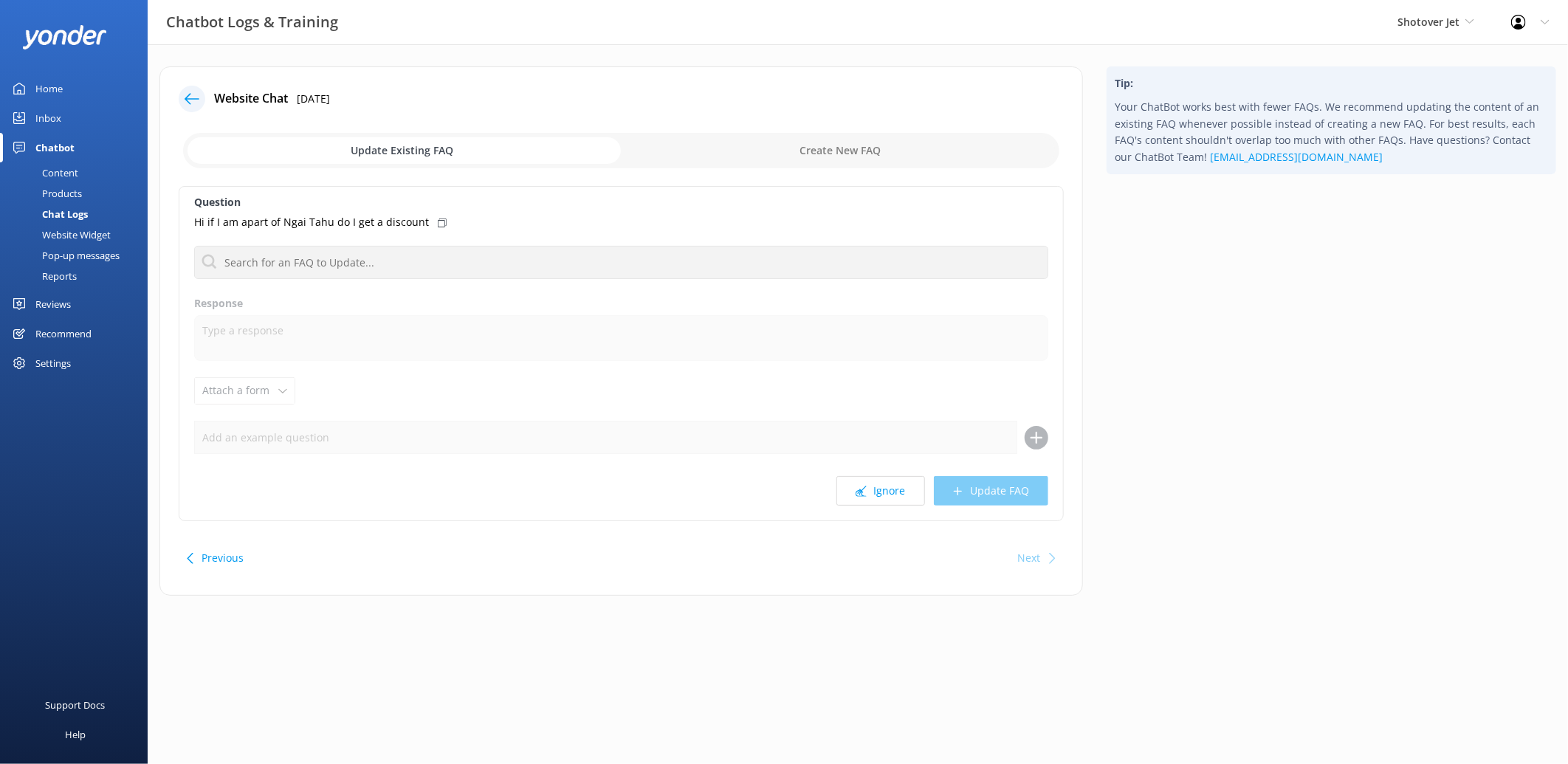
click at [430, 229] on div "Hi if I am apart of Ngai Tahu do I get a discount" at bounding box center [621, 222] width 855 height 16
click at [800, 144] on input "checkbox" at bounding box center [620, 150] width 876 height 35
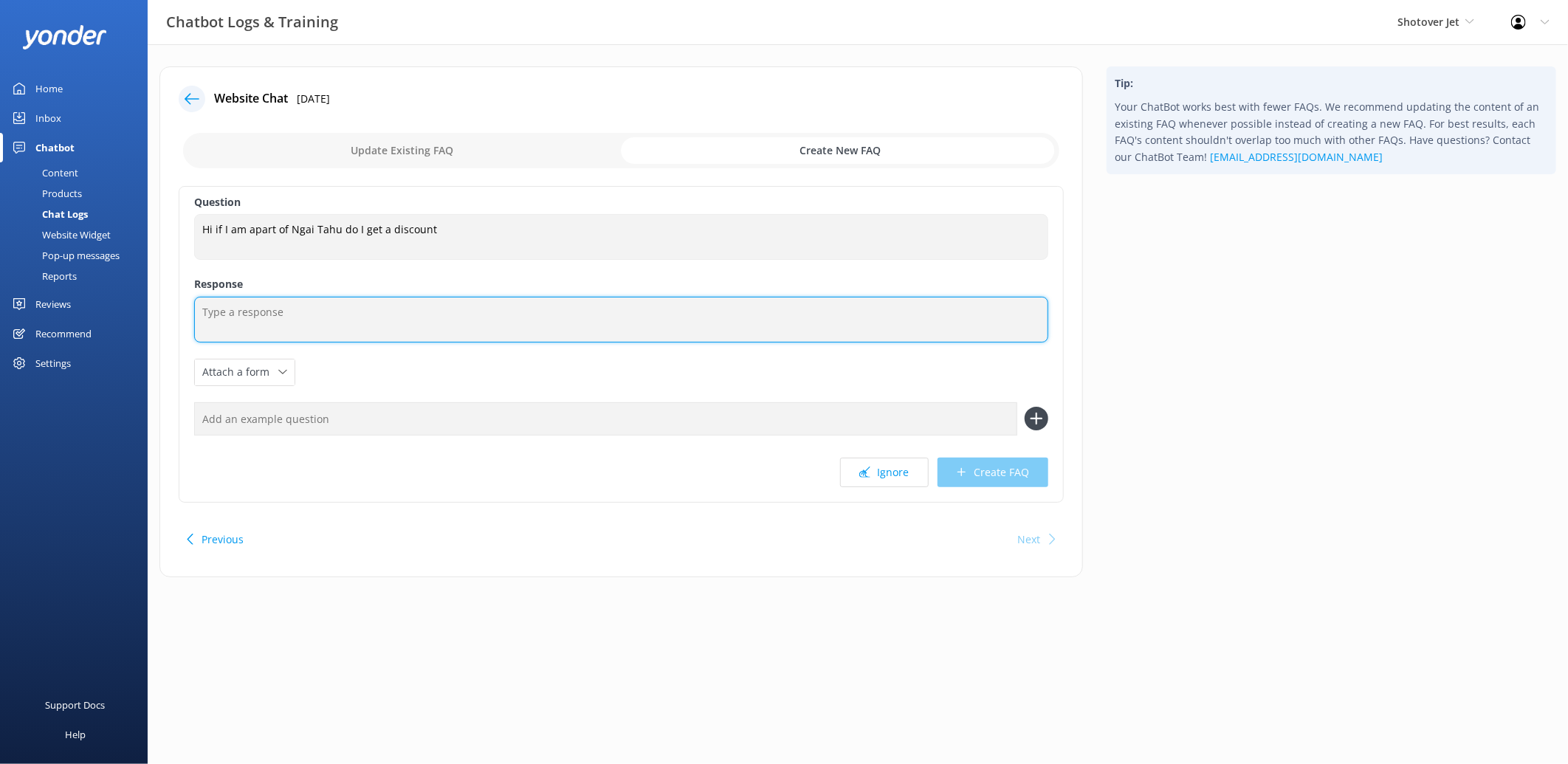
click at [379, 311] on textarea at bounding box center [621, 319] width 855 height 46
paste textarea "Thanks for your message. Please contact us directly regarding the Ngāi Tahu dis…"
paste textarea "You can contact the Shotover Jet team at +64 3 442 8570 (International), 0800 7…"
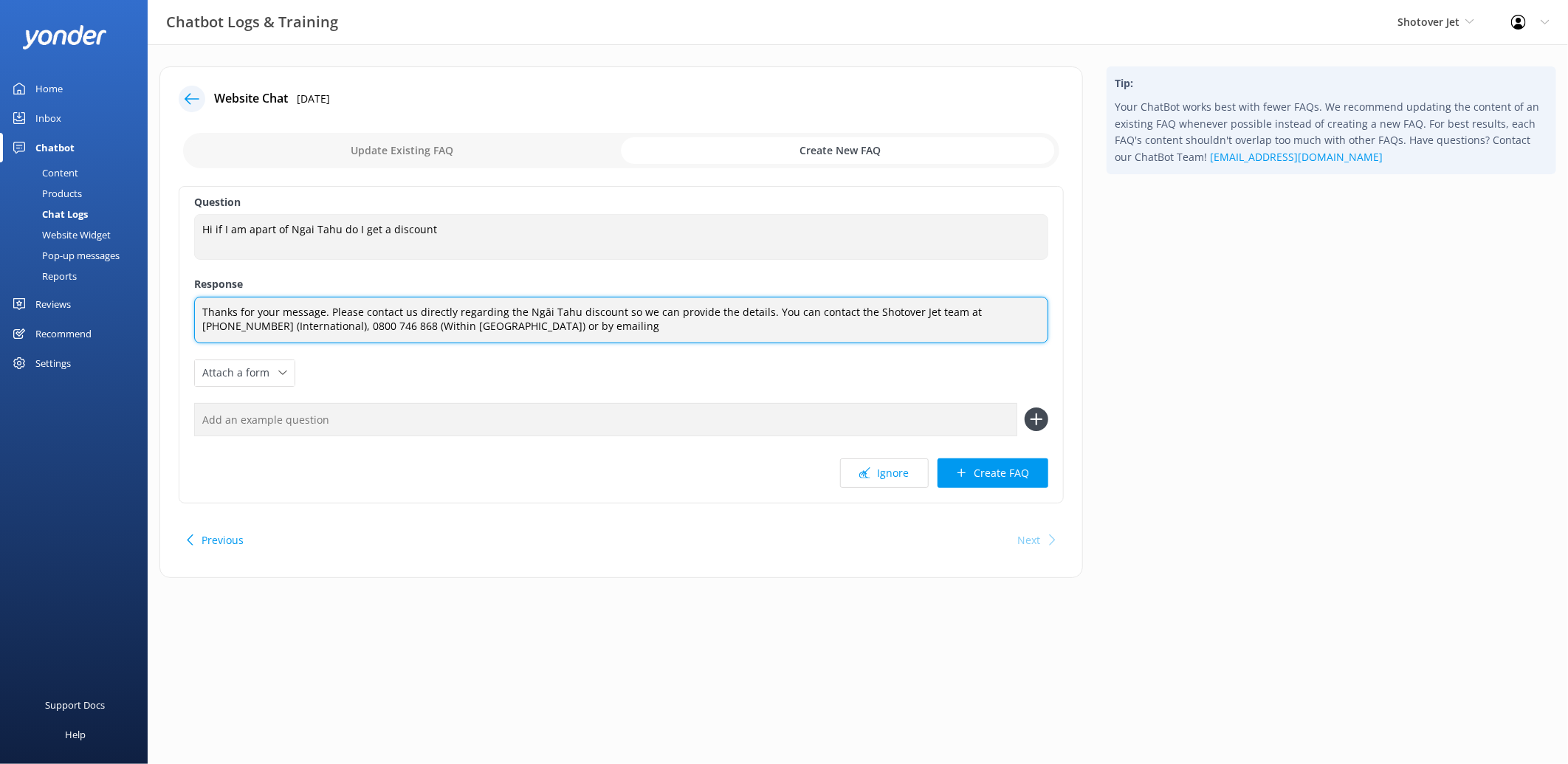
paste textarea "reservations@shotoverjet.co.nz."
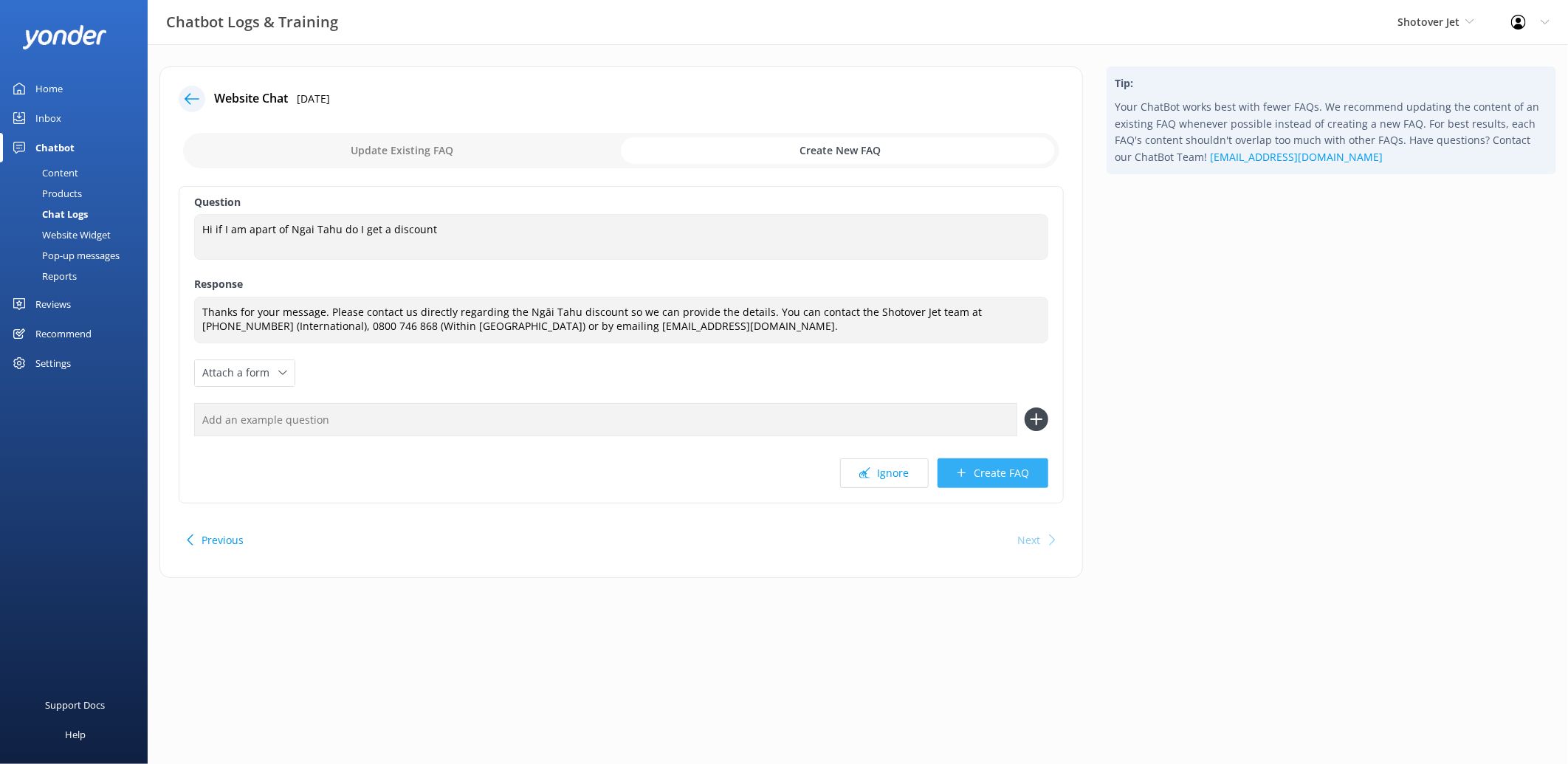
click at [1013, 476] on button "Create FAQ" at bounding box center [993, 473] width 110 height 30
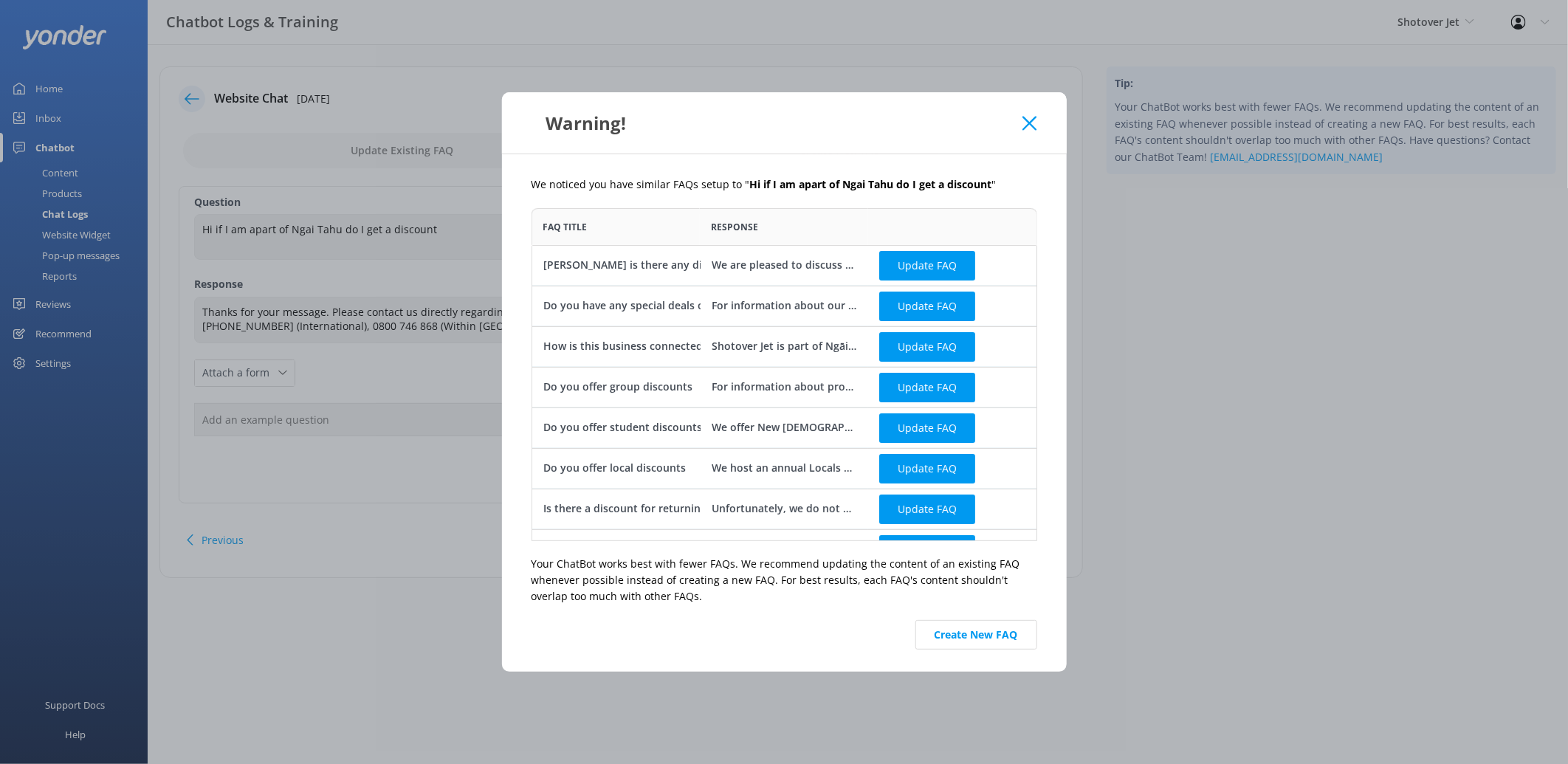
scroll to position [320, 493]
click at [947, 261] on button "Update FAQ" at bounding box center [927, 265] width 96 height 30
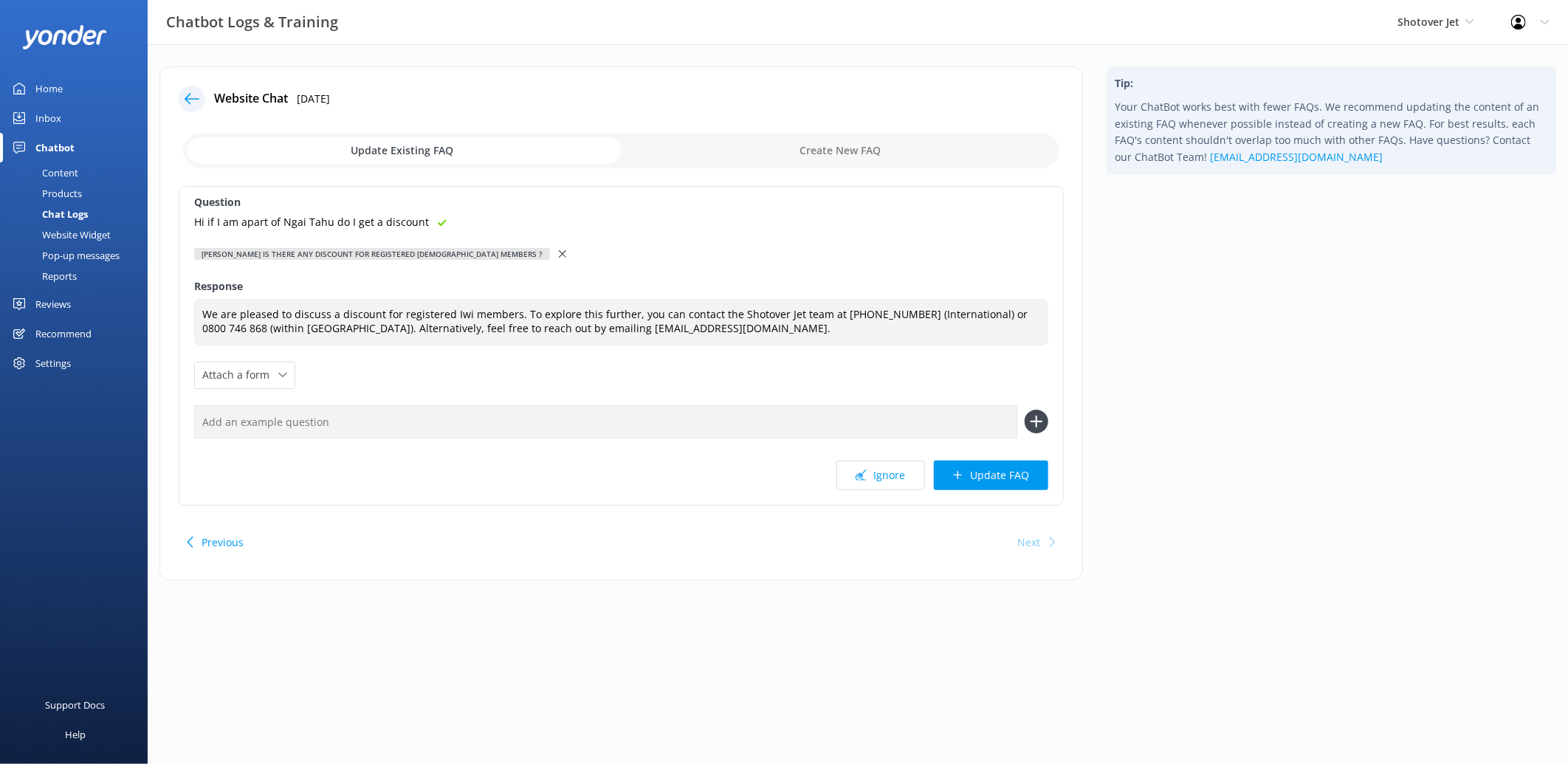
click at [837, 153] on input "checkbox" at bounding box center [620, 150] width 876 height 35
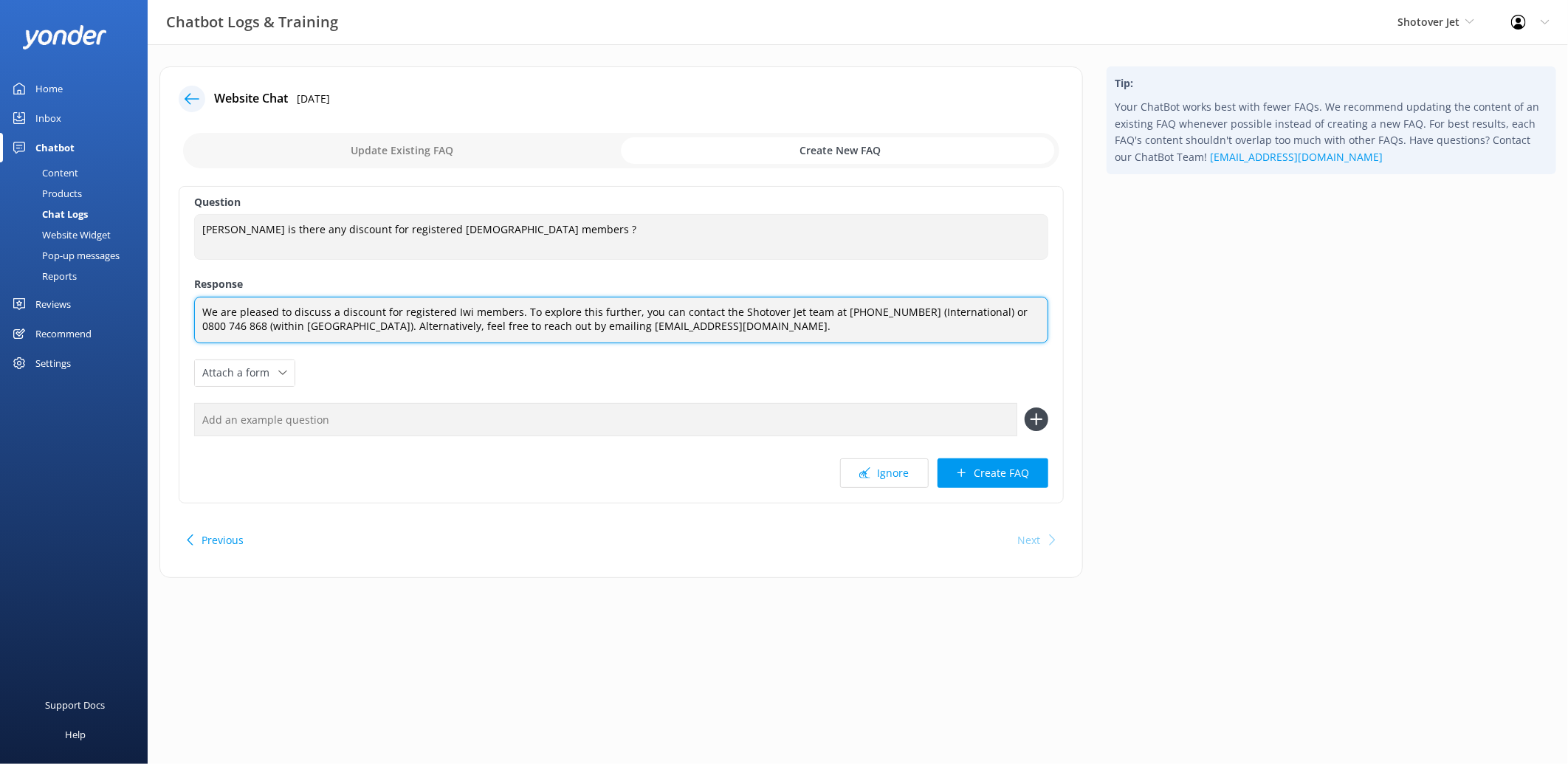
drag, startPoint x: 712, startPoint y: 333, endPoint x: 115, endPoint y: 285, distance: 598.9
click at [115, 285] on div "Chatbot Logs & Training Shotover Jet Shotover Jet Dart River Adventures Profile…" at bounding box center [784, 333] width 1568 height 578
paste textarea "Thanks for your message. Please contact us directly regarding the Ngāi Tahu dis…"
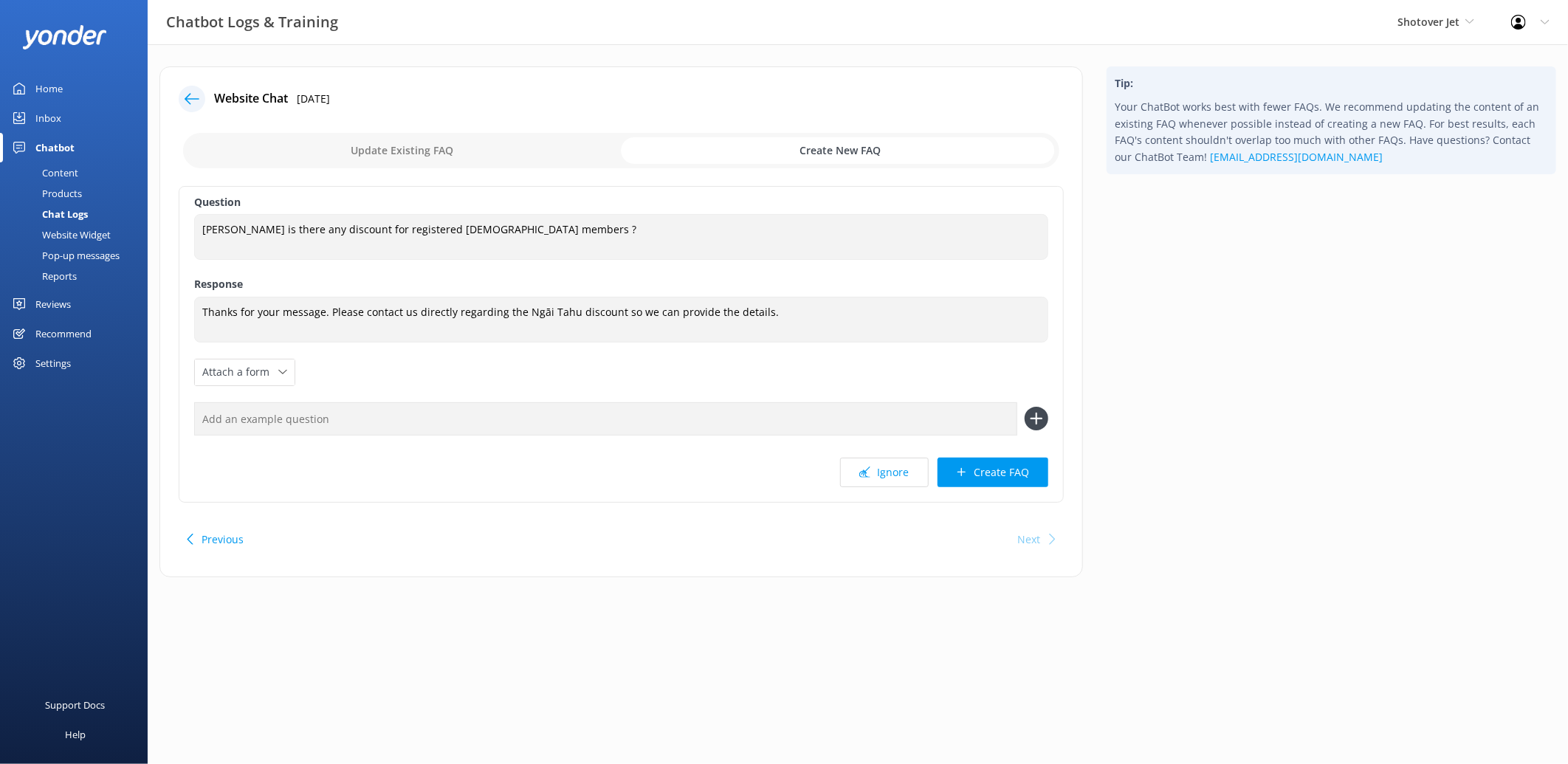
click at [314, 148] on input "checkbox" at bounding box center [620, 150] width 876 height 35
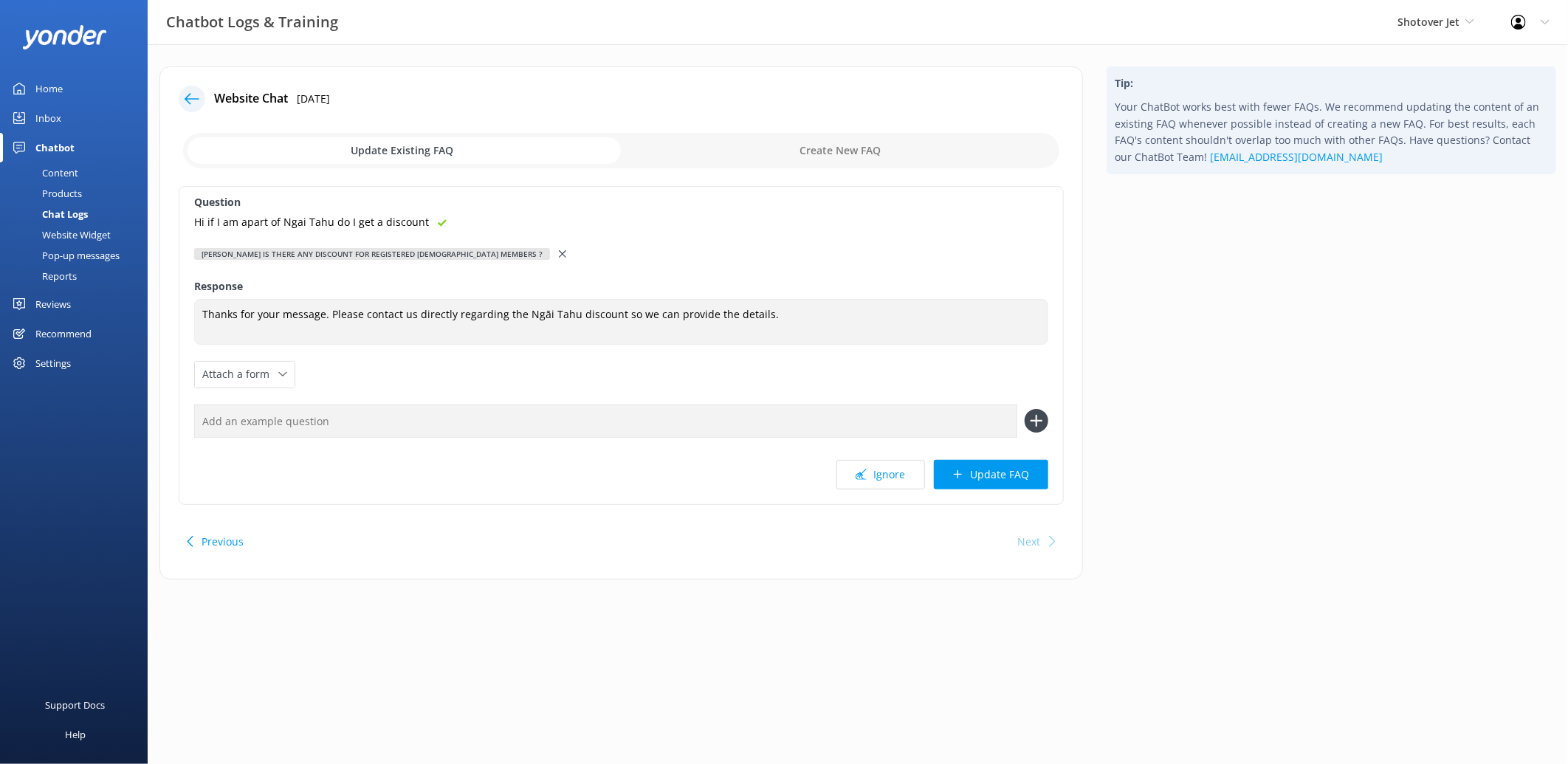
click at [559, 251] on use at bounding box center [562, 254] width 7 height 7
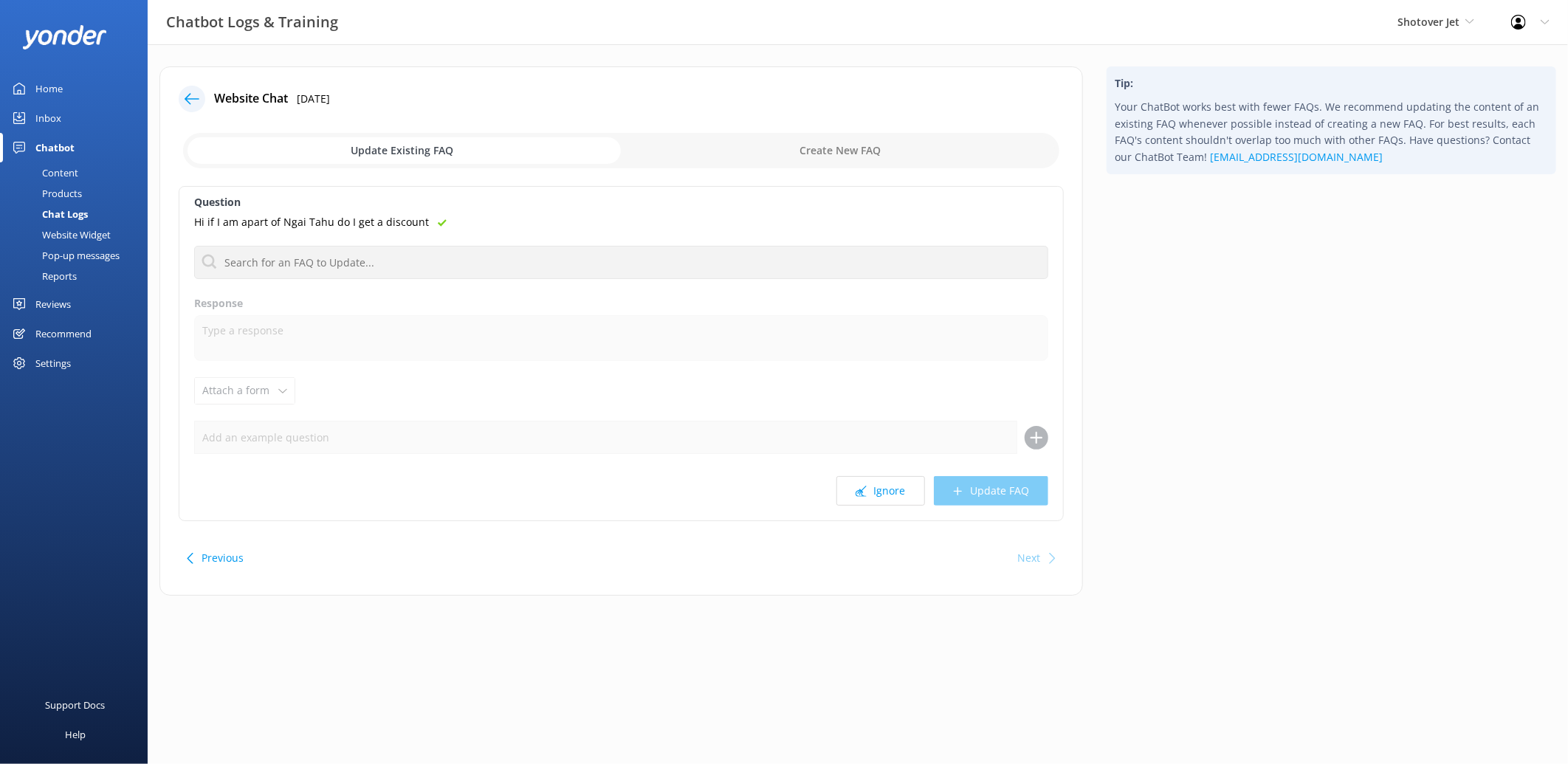
click at [857, 146] on input "checkbox" at bounding box center [620, 150] width 876 height 35
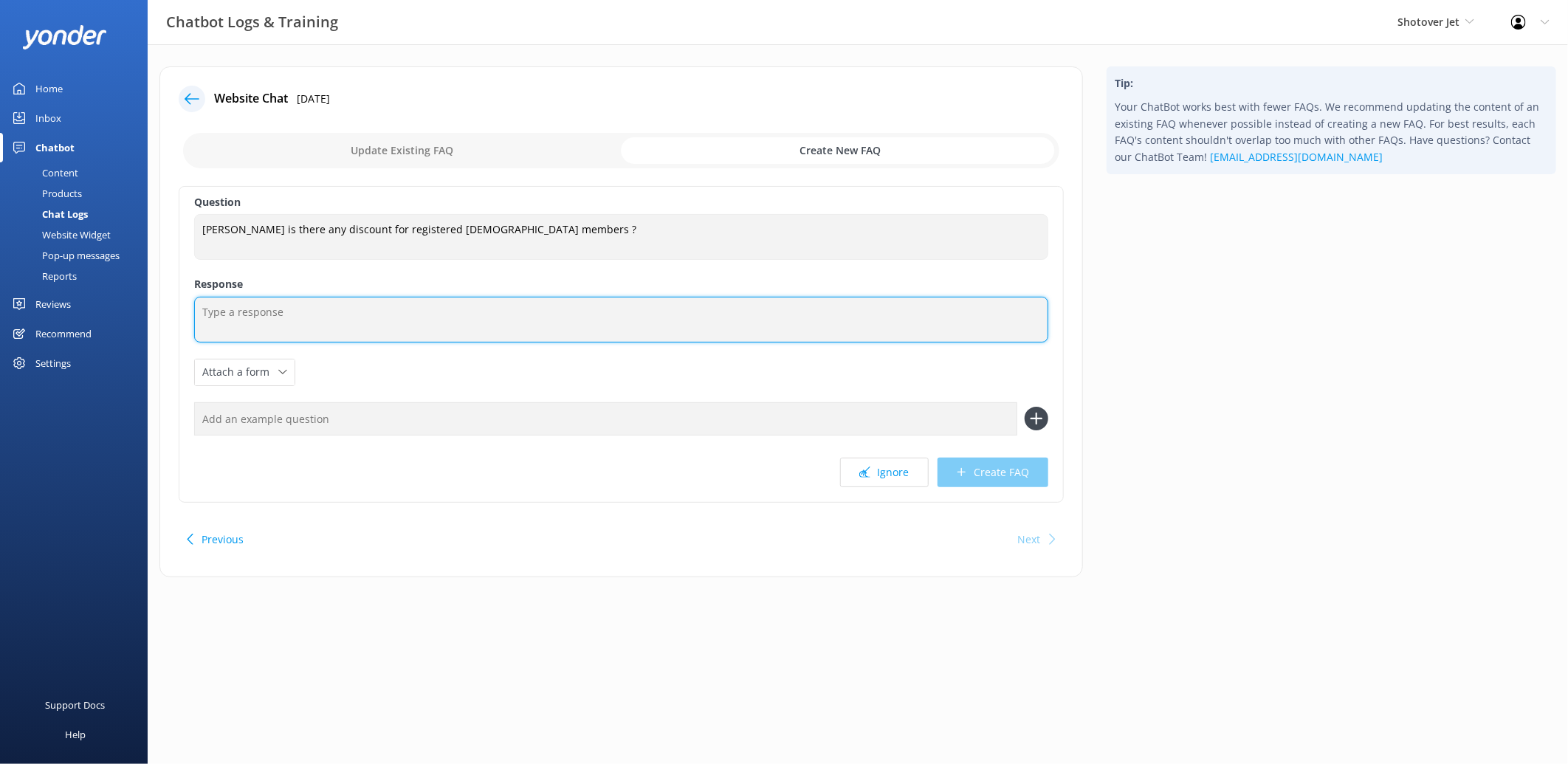
click at [289, 335] on textarea at bounding box center [621, 319] width 855 height 46
paste textarea "Thanks for your message. Please contact us directly regarding the Ngāi Tahu dis…"
paste textarea "Contact us You can contact the Shotover Jet team at +64 3 442 8570 (Internation…"
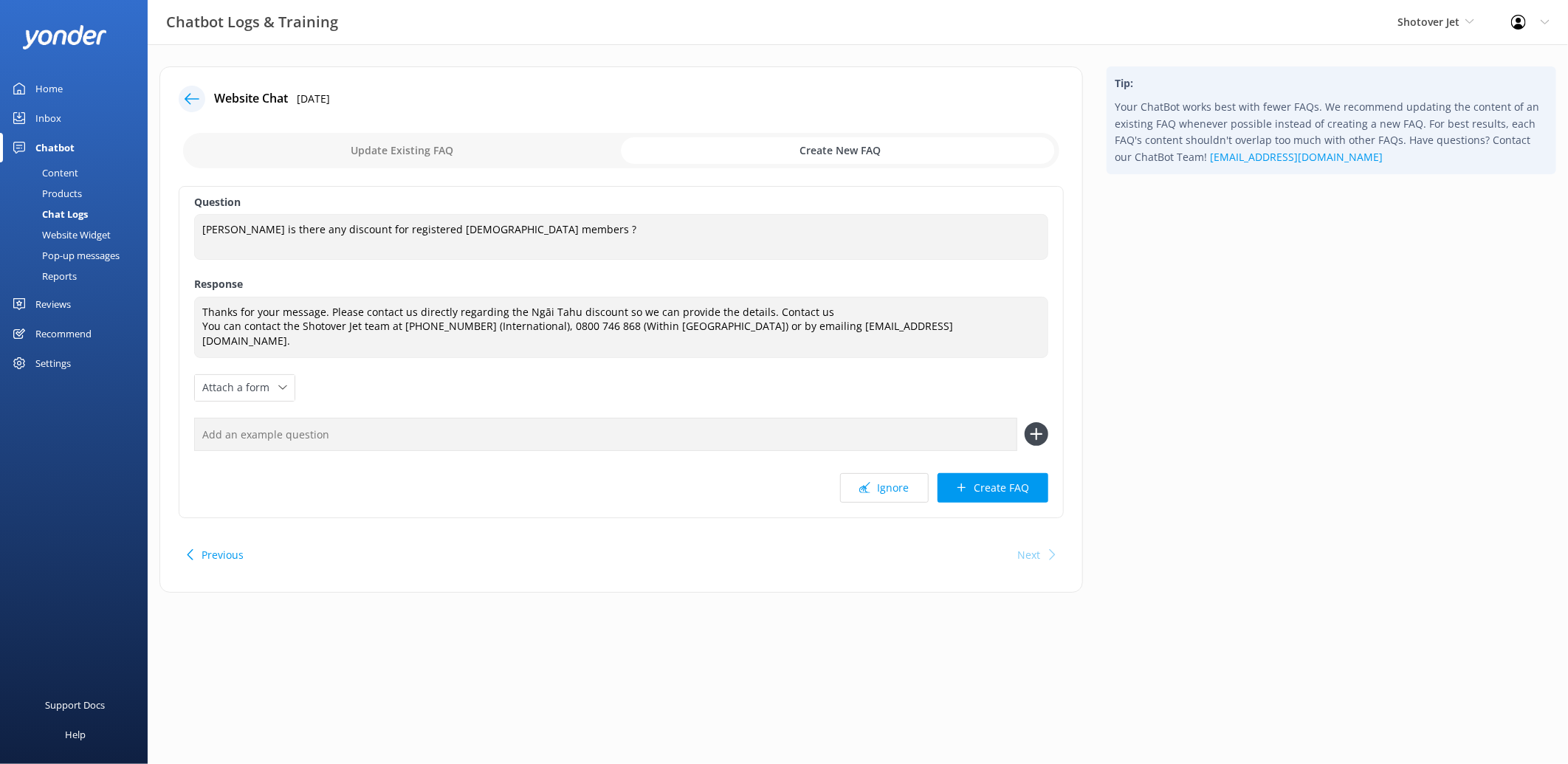
drag, startPoint x: 1007, startPoint y: 474, endPoint x: 273, endPoint y: 588, distance: 742.8
click at [281, 636] on html "Chatbot Logs & Training Shotover Jet Shotover Jet Dart River Adventures Profile…" at bounding box center [784, 382] width 1568 height 764
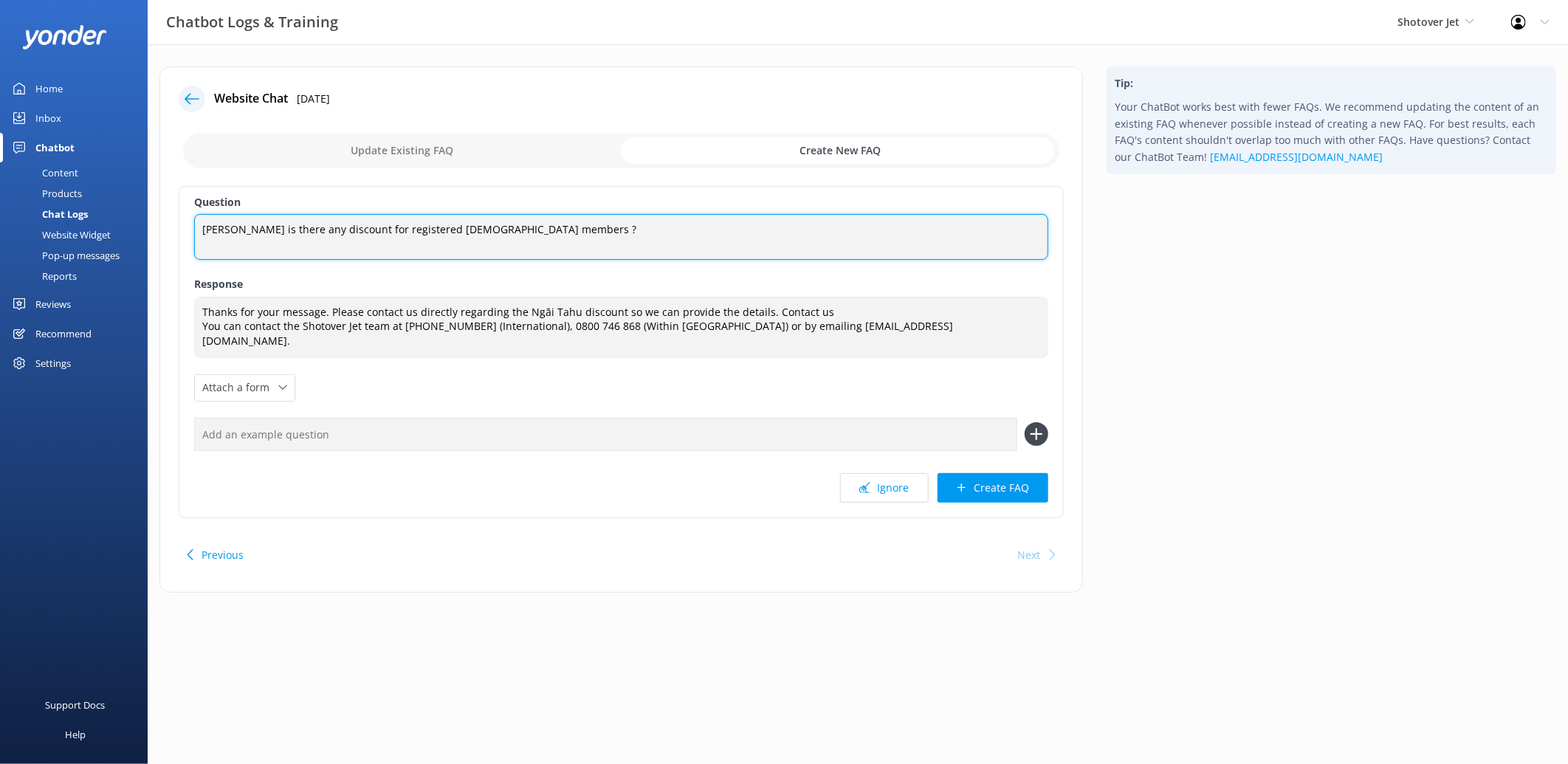
drag, startPoint x: 571, startPoint y: 234, endPoint x: 128, endPoint y: 203, distance: 444.1
click at [128, 203] on div "Chatbot Logs & Training Shotover Jet Shotover Jet Dart River Adventures Profile…" at bounding box center [784, 341] width 1568 height 593
paste textarea "Hi if I am apart of Ngai Tahu do I get a discount"
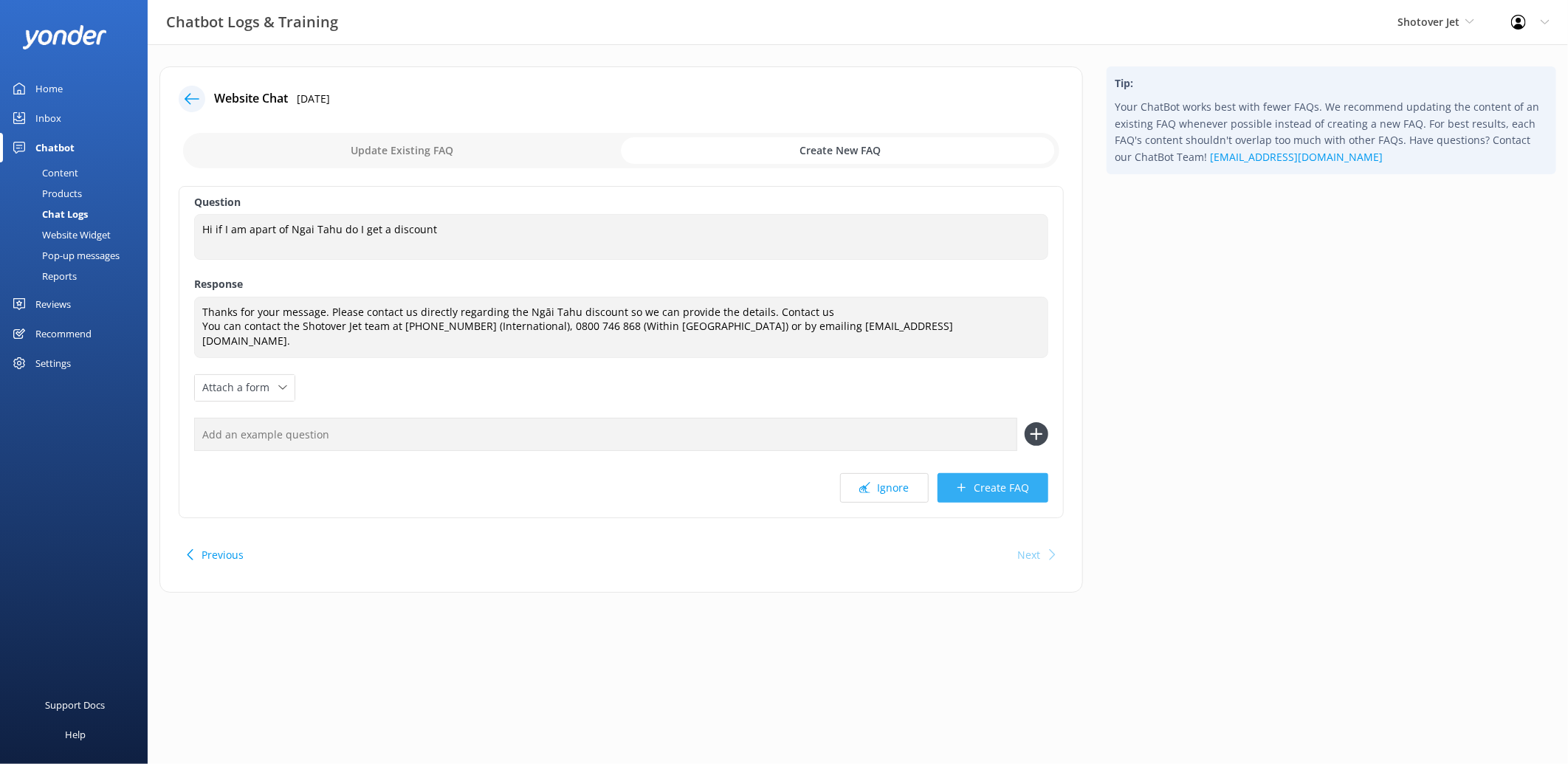
click at [997, 473] on button "Create FAQ" at bounding box center [993, 487] width 110 height 30
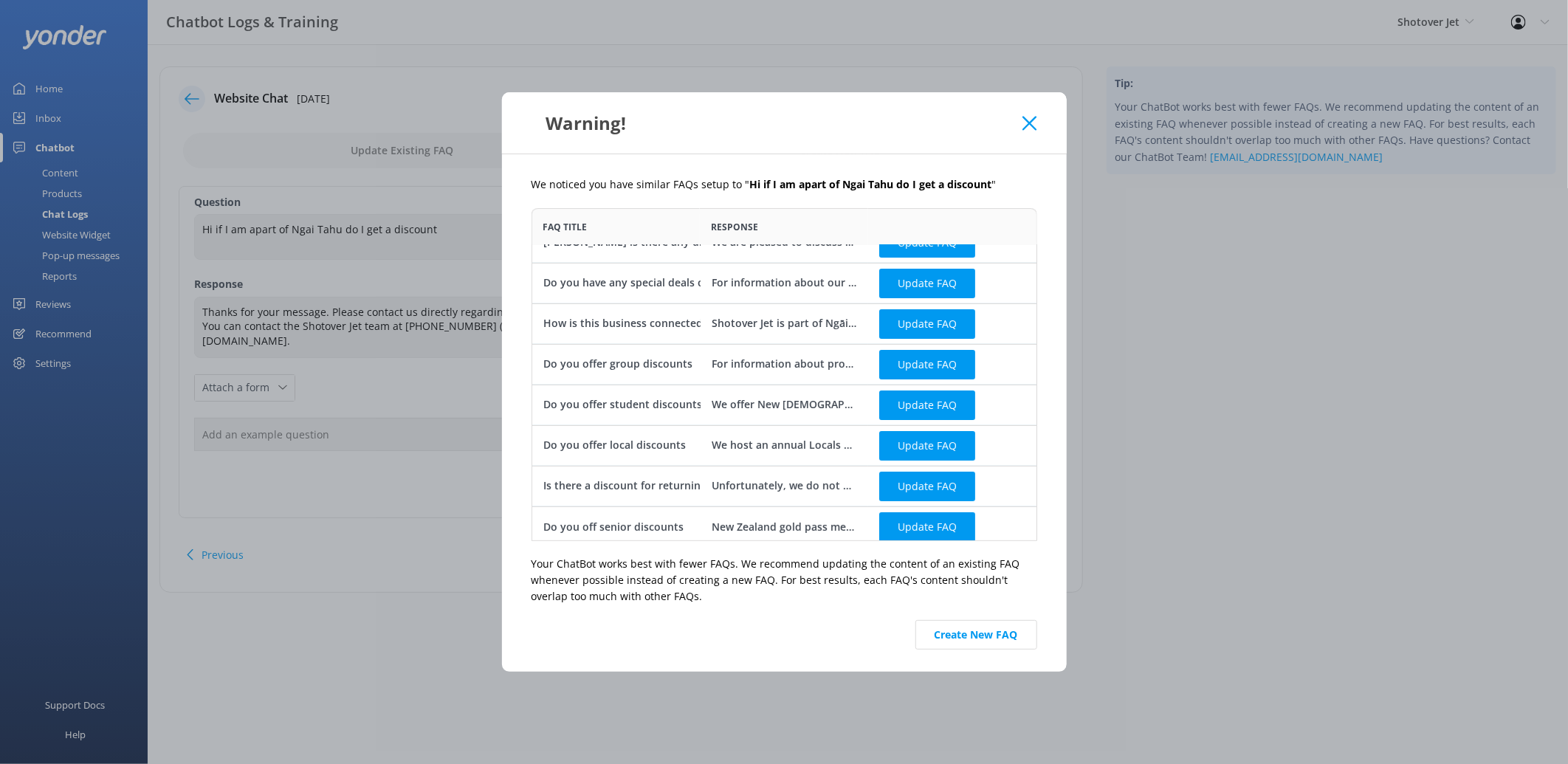
scroll to position [30, 0]
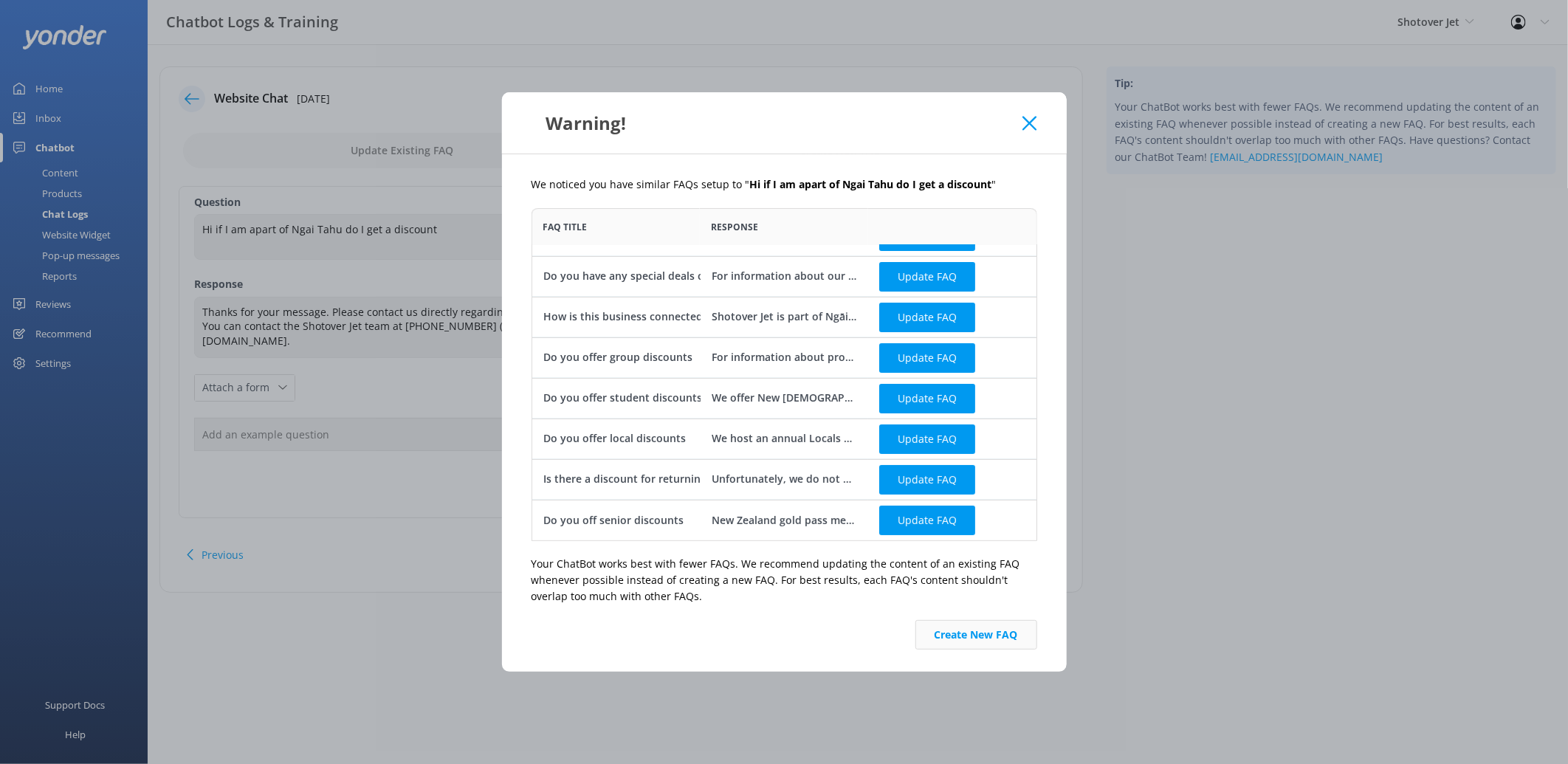
click at [969, 640] on button "Create New FAQ" at bounding box center [976, 635] width 122 height 30
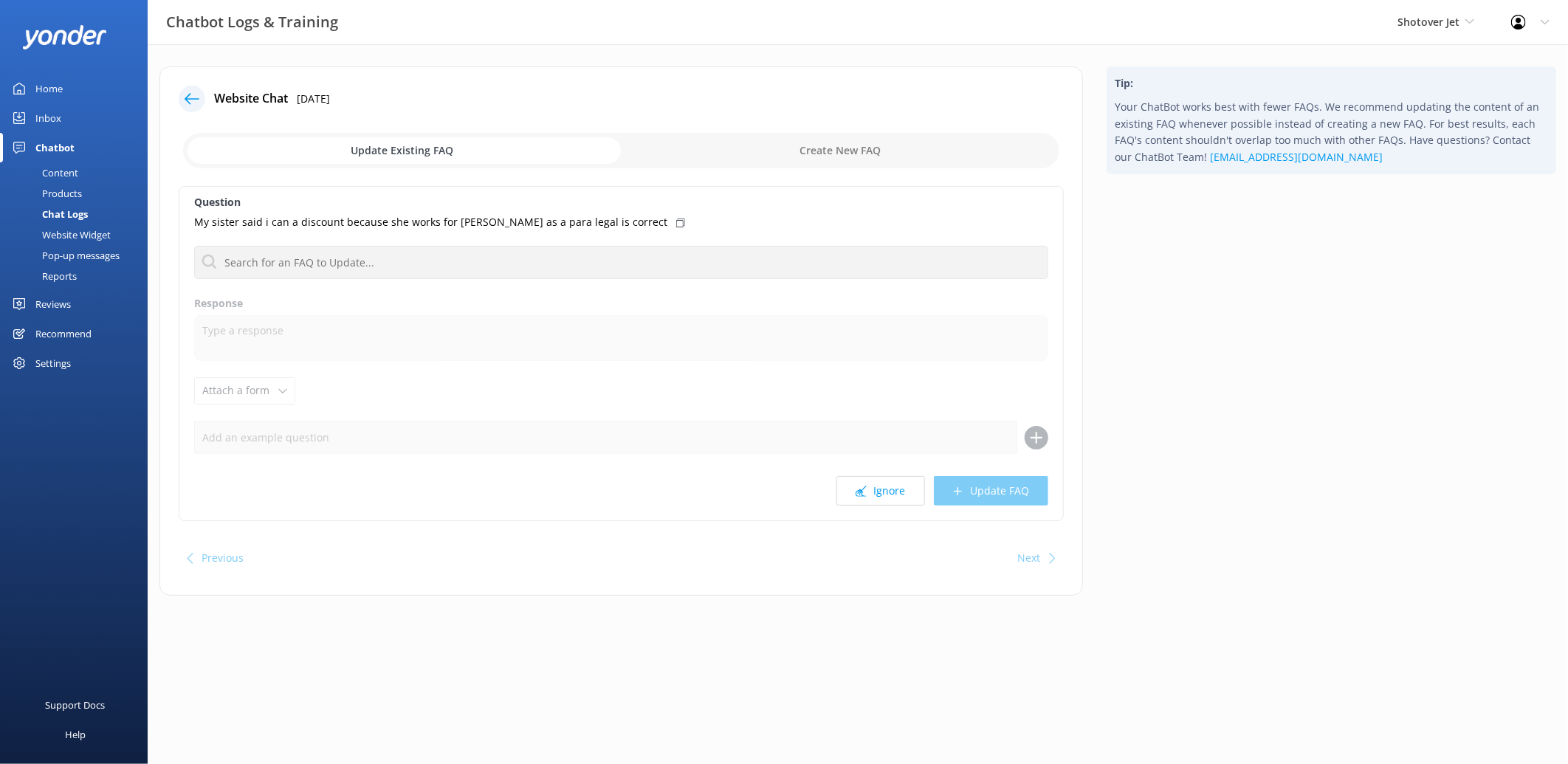
click at [758, 149] on input "checkbox" at bounding box center [620, 150] width 876 height 35
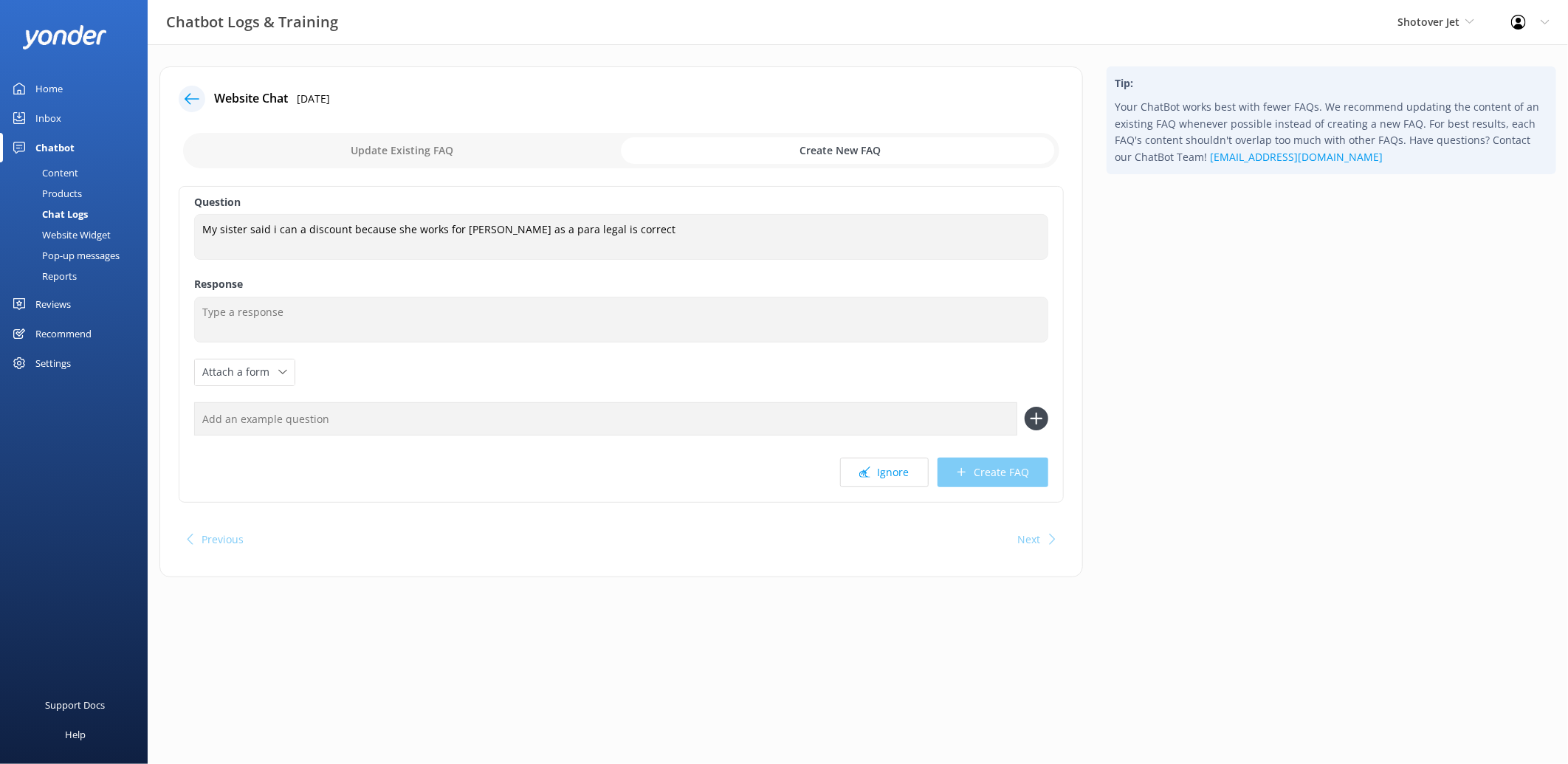
click at [493, 344] on div "Question My sister said i can a discount because she works for Nye Tahu as a pa…" at bounding box center [621, 344] width 885 height 316
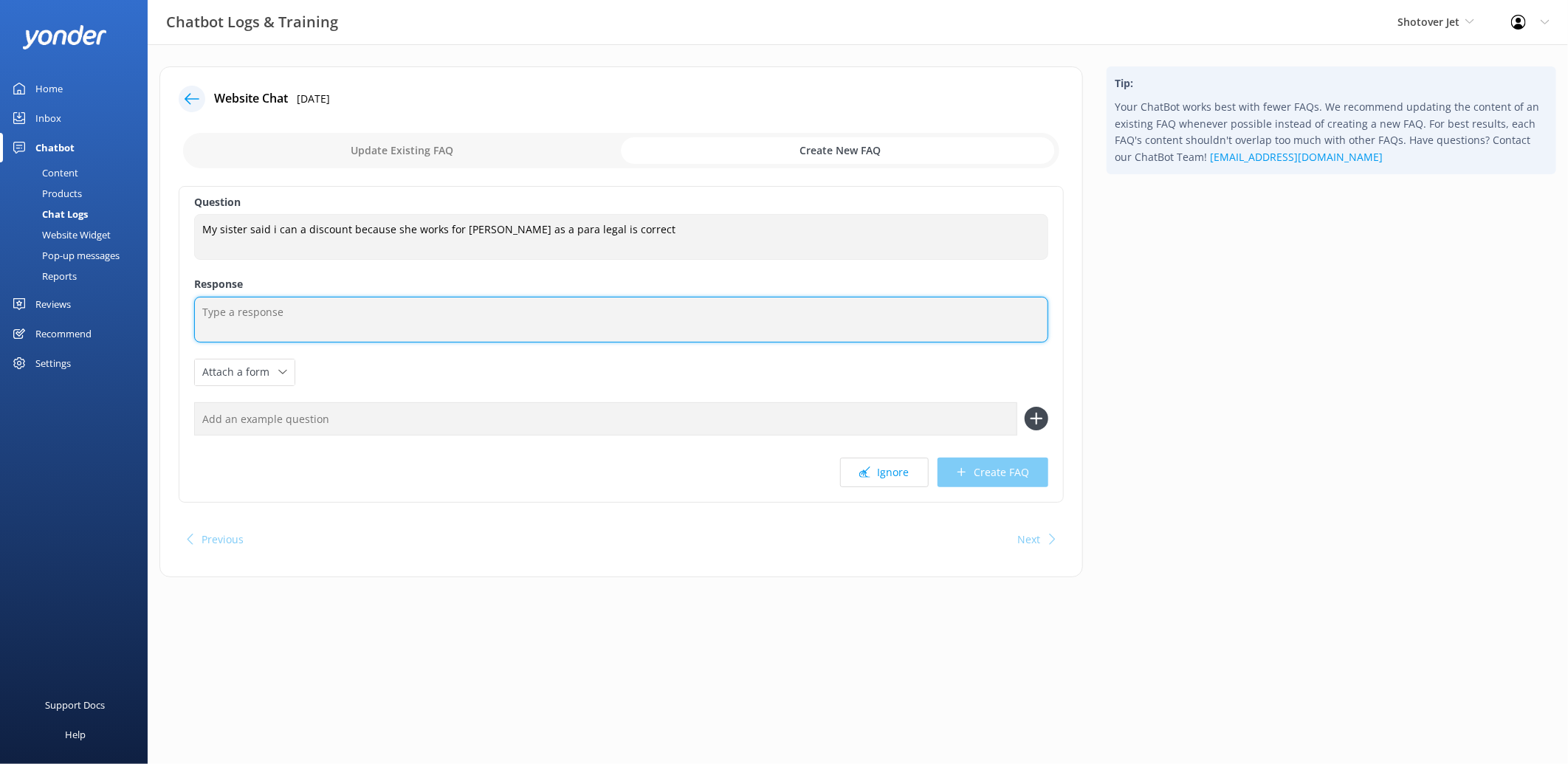
click at [492, 340] on textarea at bounding box center [621, 319] width 855 height 46
paste textarea "Thanks for your message. Please contact us directly regarding the Ngāi Tahu dis…"
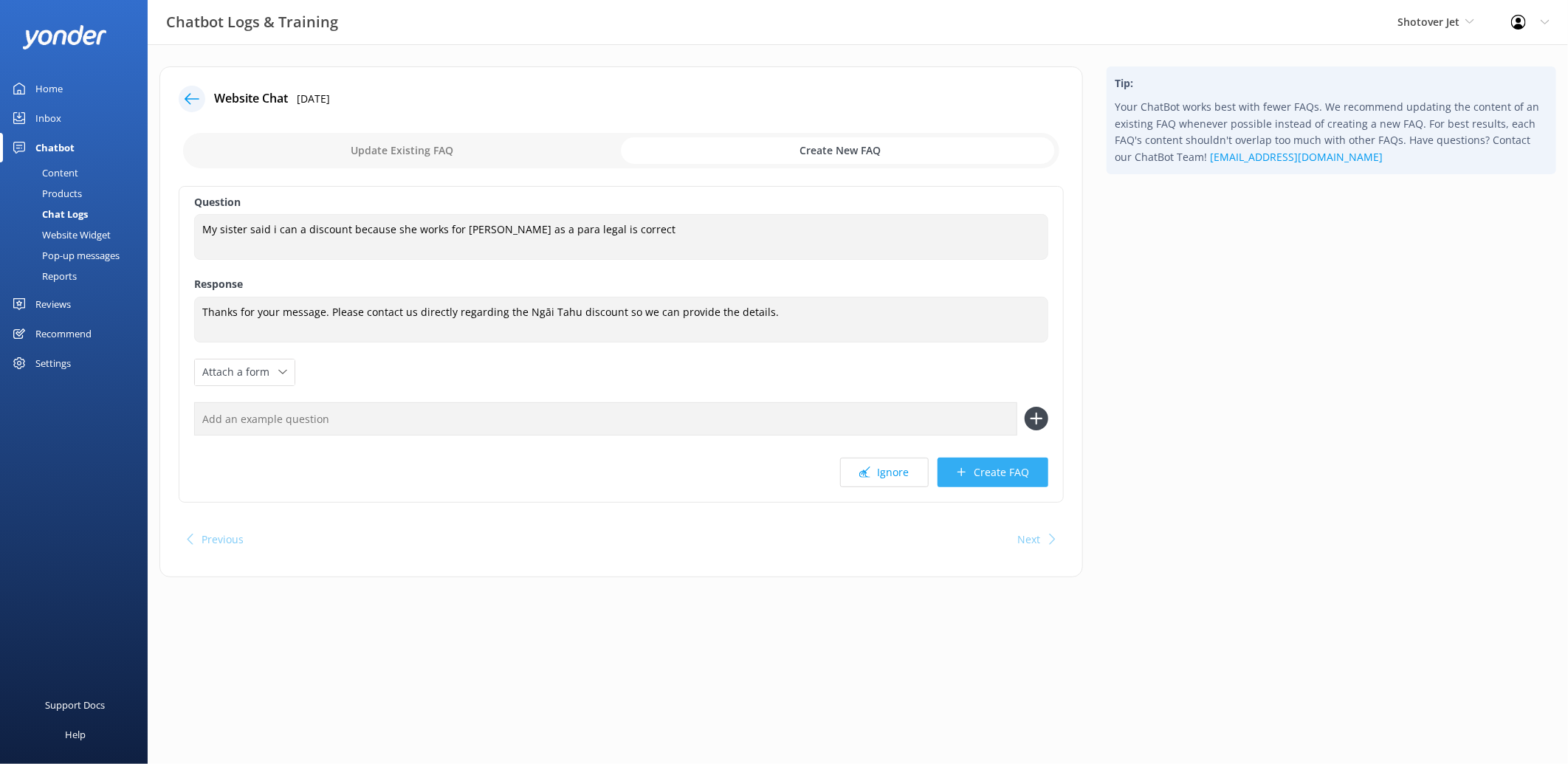
click at [1001, 467] on button "Create FAQ" at bounding box center [993, 472] width 110 height 30
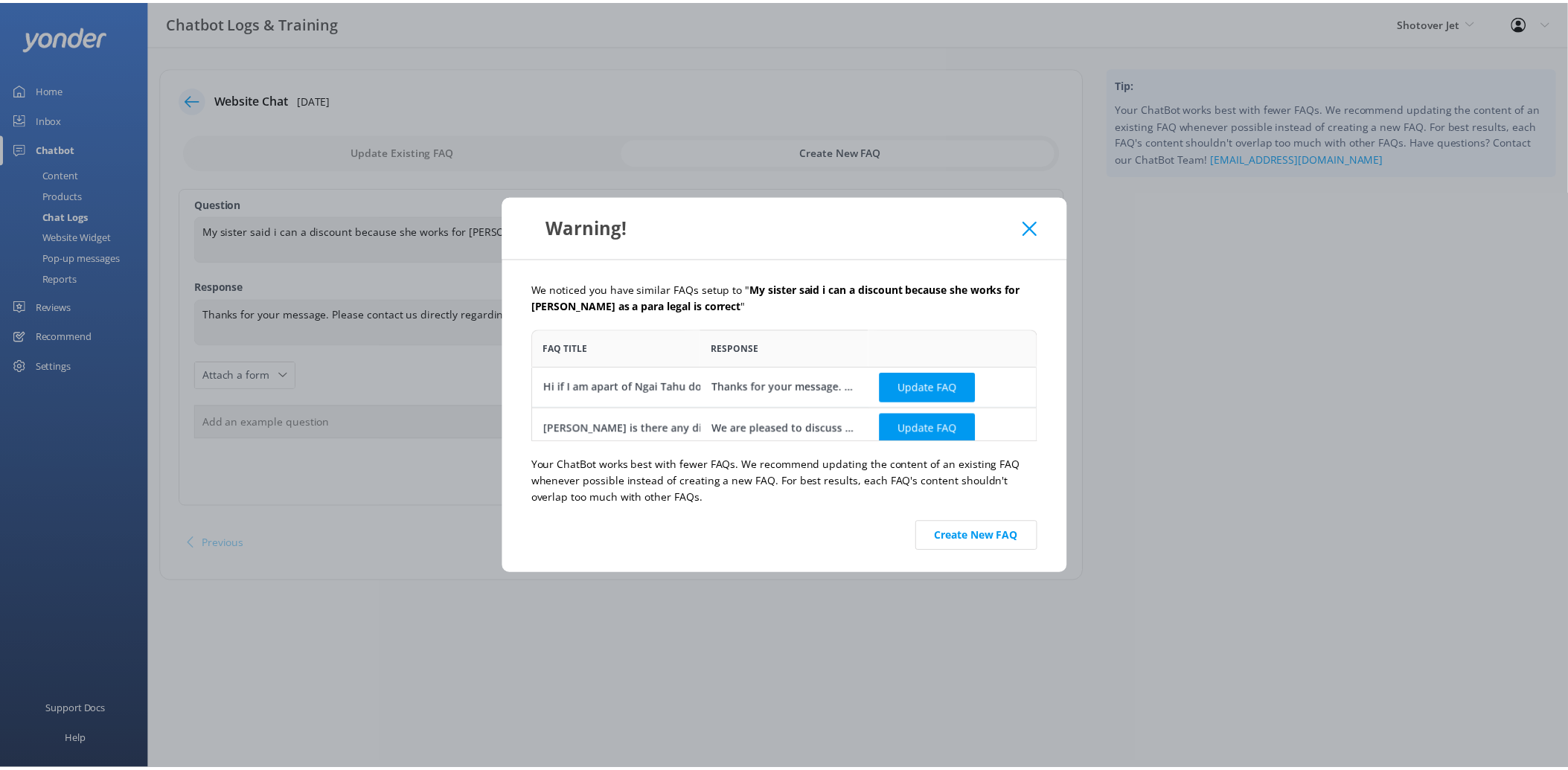
scroll to position [99, 497]
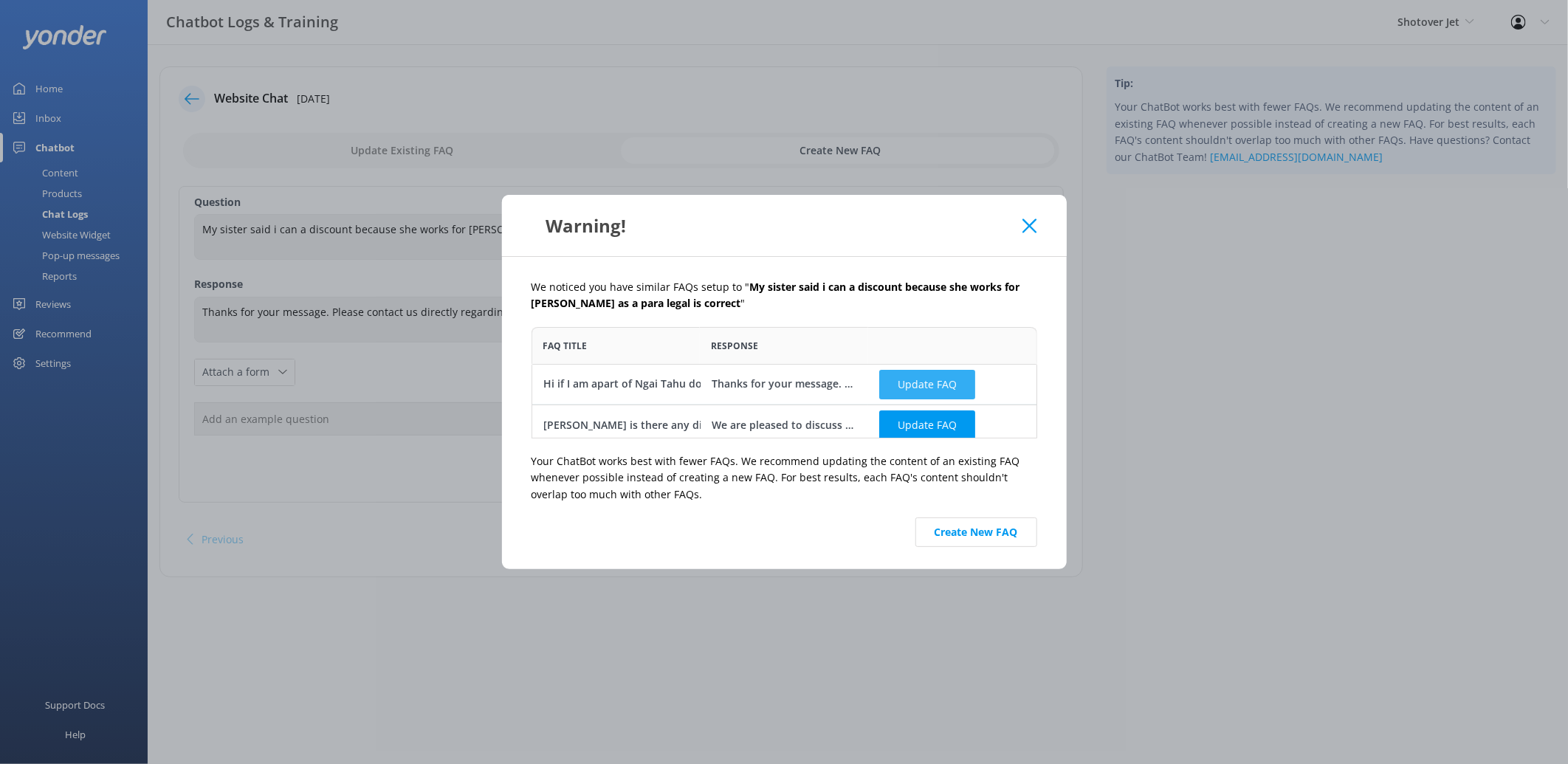
click at [934, 381] on button "Update FAQ" at bounding box center [927, 383] width 96 height 30
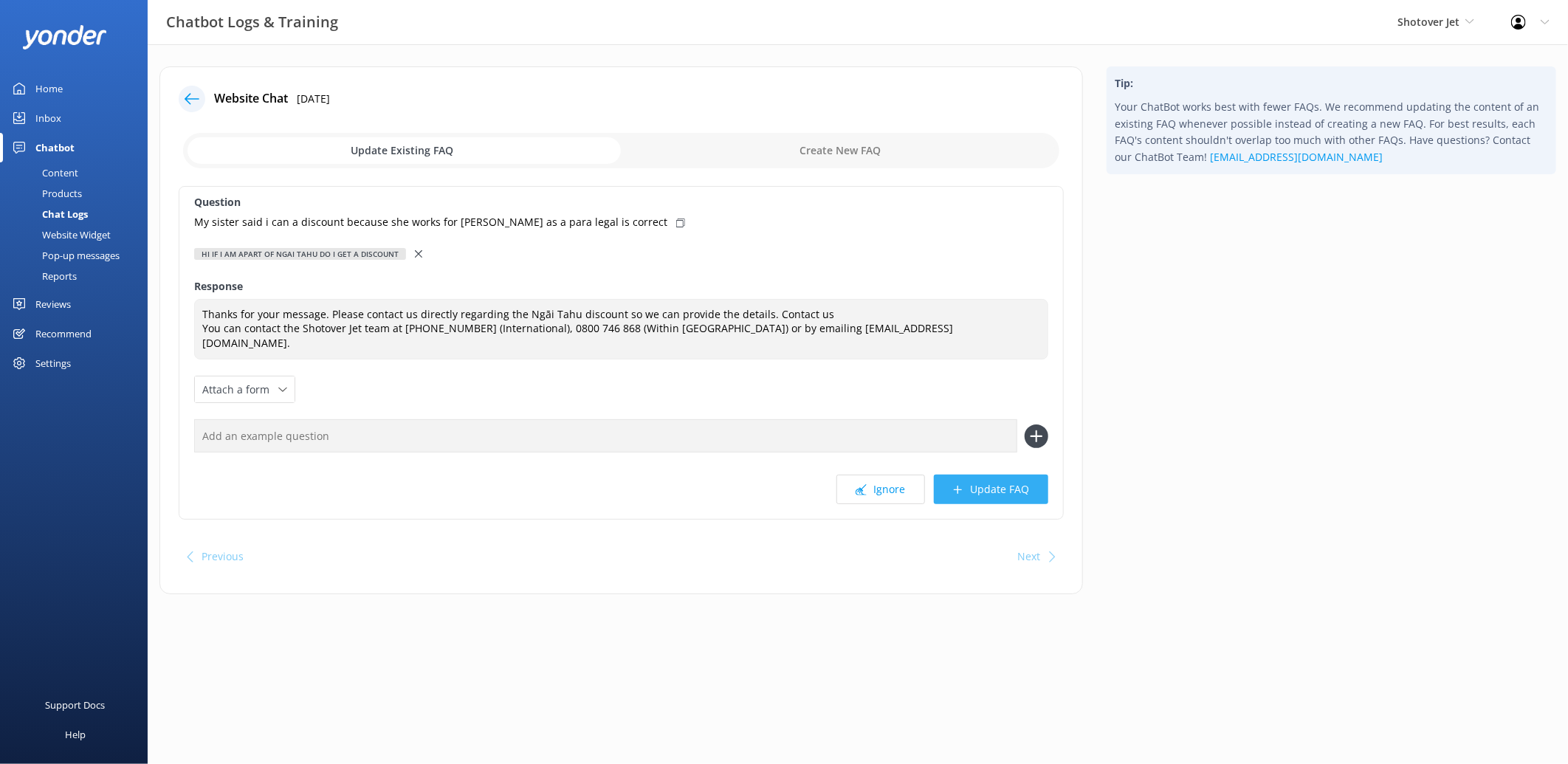
click at [972, 475] on button "Update FAQ" at bounding box center [991, 489] width 115 height 30
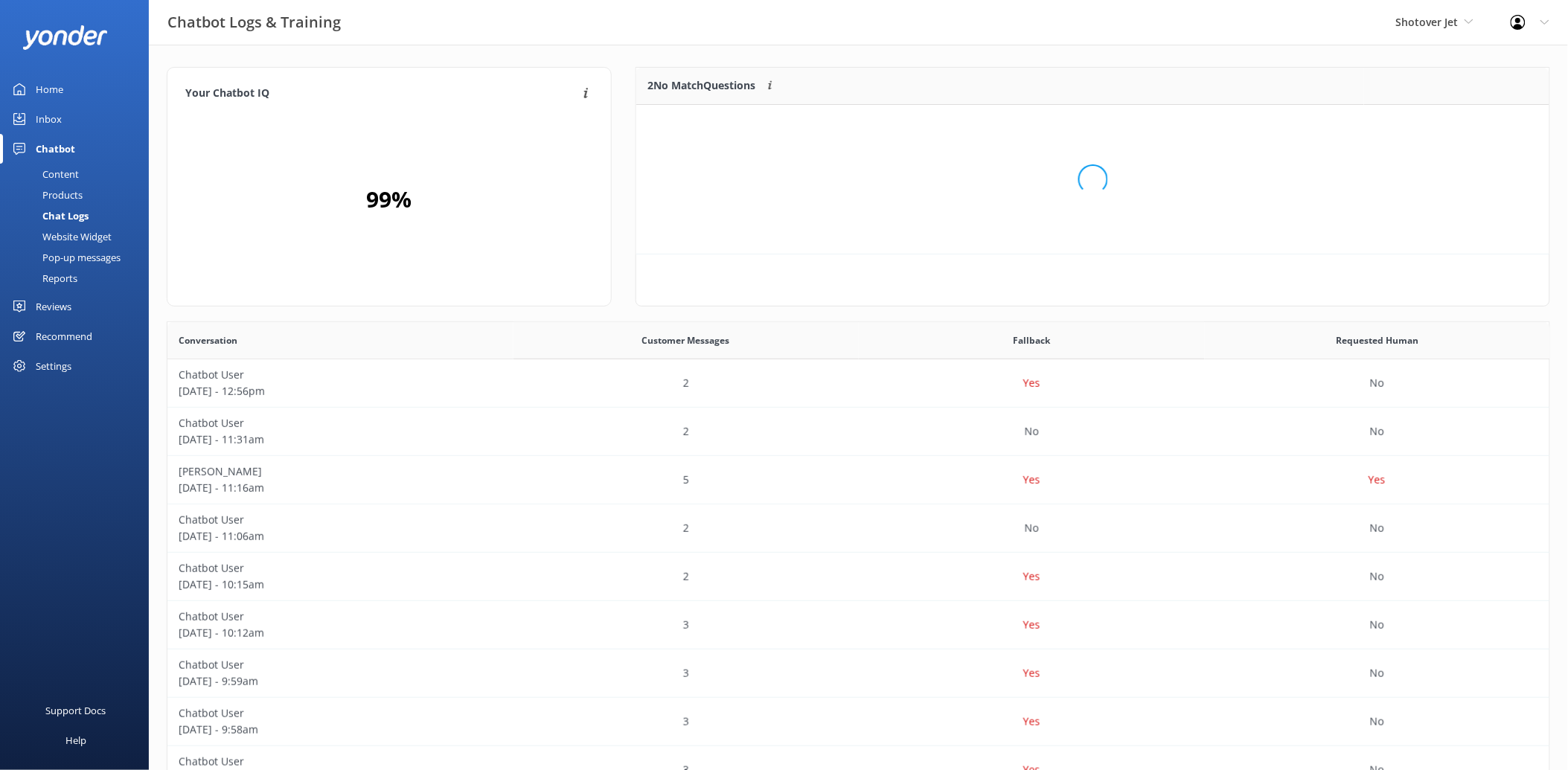
scroll to position [173, 902]
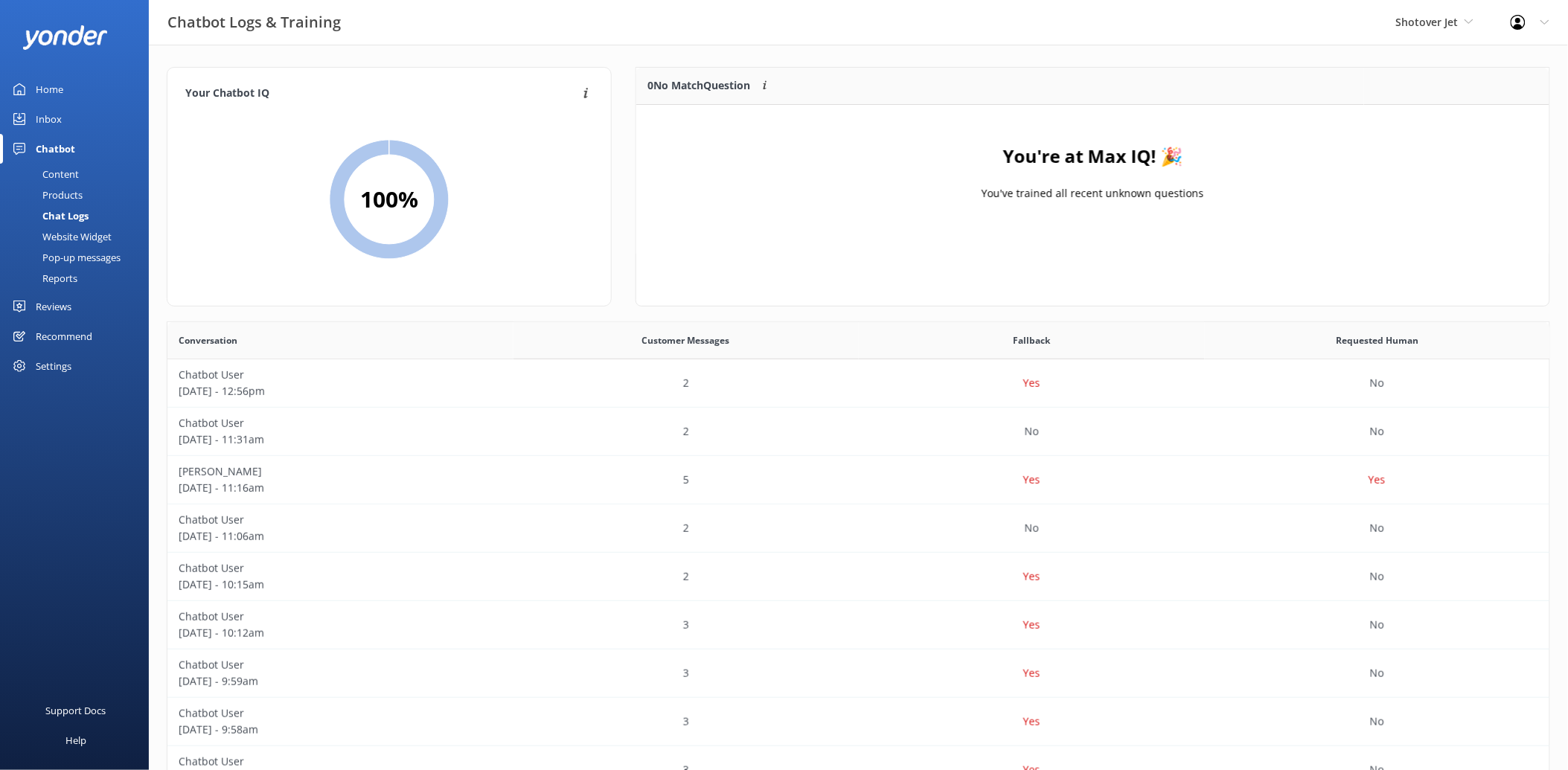
click at [994, 253] on div "You're at Max IQ! 🎉 You've trained all recent unknown questions" at bounding box center [1093, 179] width 913 height 149
click at [71, 173] on div "Content" at bounding box center [44, 174] width 70 height 21
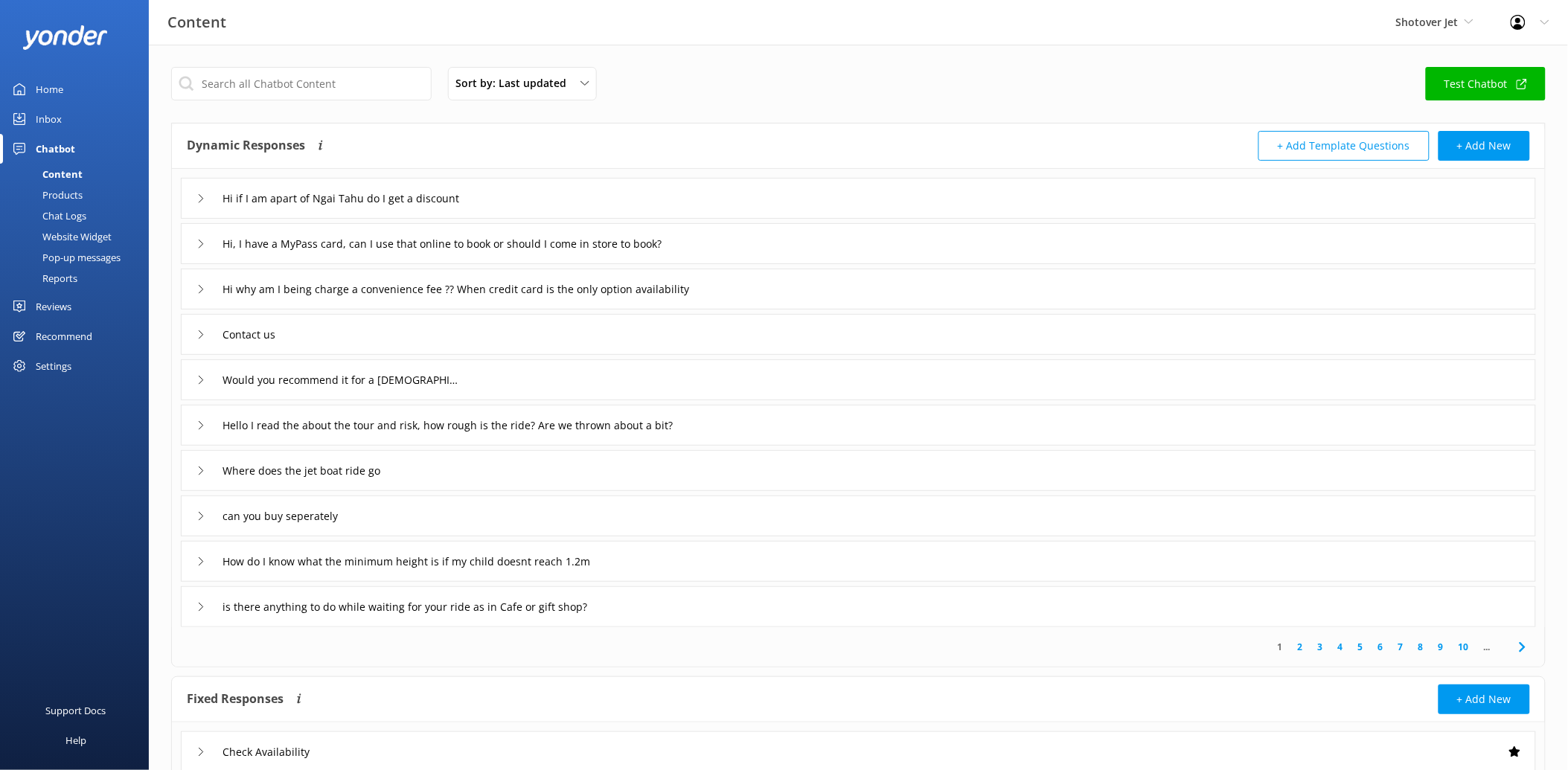
click at [202, 515] on use at bounding box center [201, 516] width 5 height 8
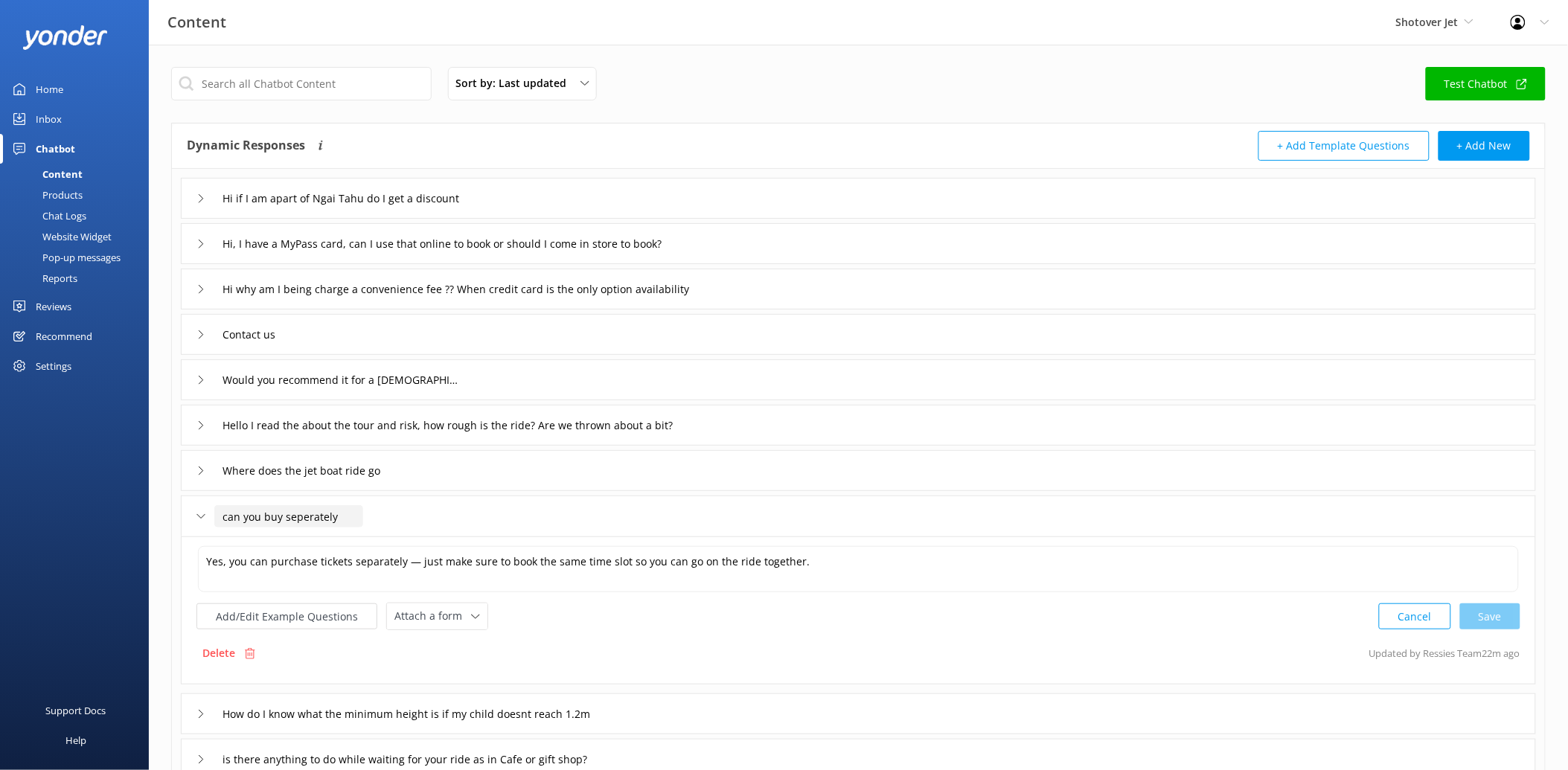
click at [266, 515] on input "can you buy seperately" at bounding box center [288, 516] width 149 height 22
drag, startPoint x: 344, startPoint y: 517, endPoint x: 159, endPoint y: 505, distance: 185.4
click at [159, 505] on div "Sort by: Last updated Title Last updated Test Chatbot Dynamic Responses Dynamic…" at bounding box center [858, 511] width 1419 height 934
click at [388, 537] on icon at bounding box center [386, 539] width 6 height 6
click at [300, 210] on input "Where does the jet boat ride go" at bounding box center [369, 199] width 310 height 22
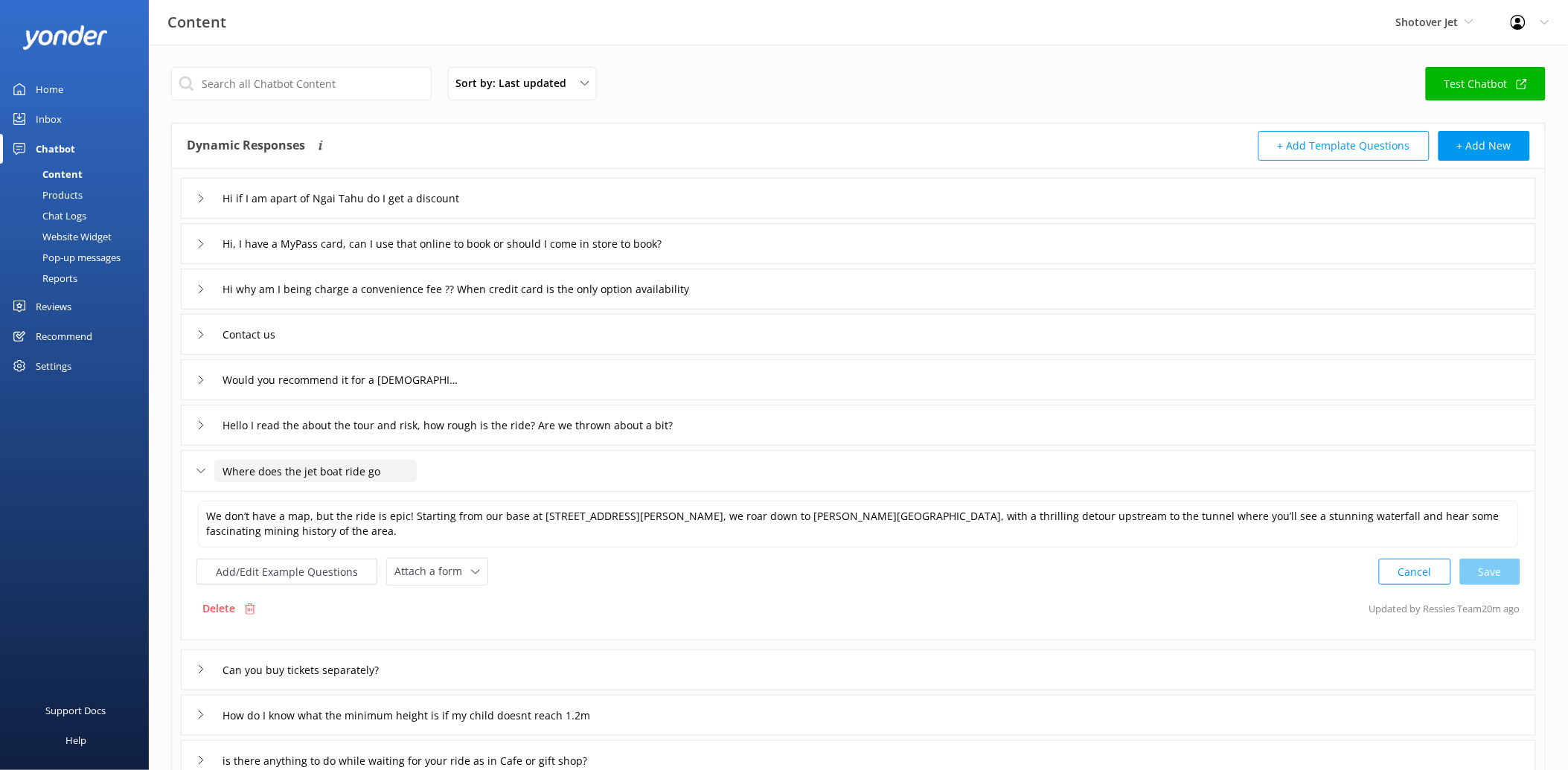
click at [392, 467] on input "Where does the jet boat ride go" at bounding box center [315, 471] width 202 height 22
click at [258, 210] on input "Contact us" at bounding box center [369, 199] width 310 height 22
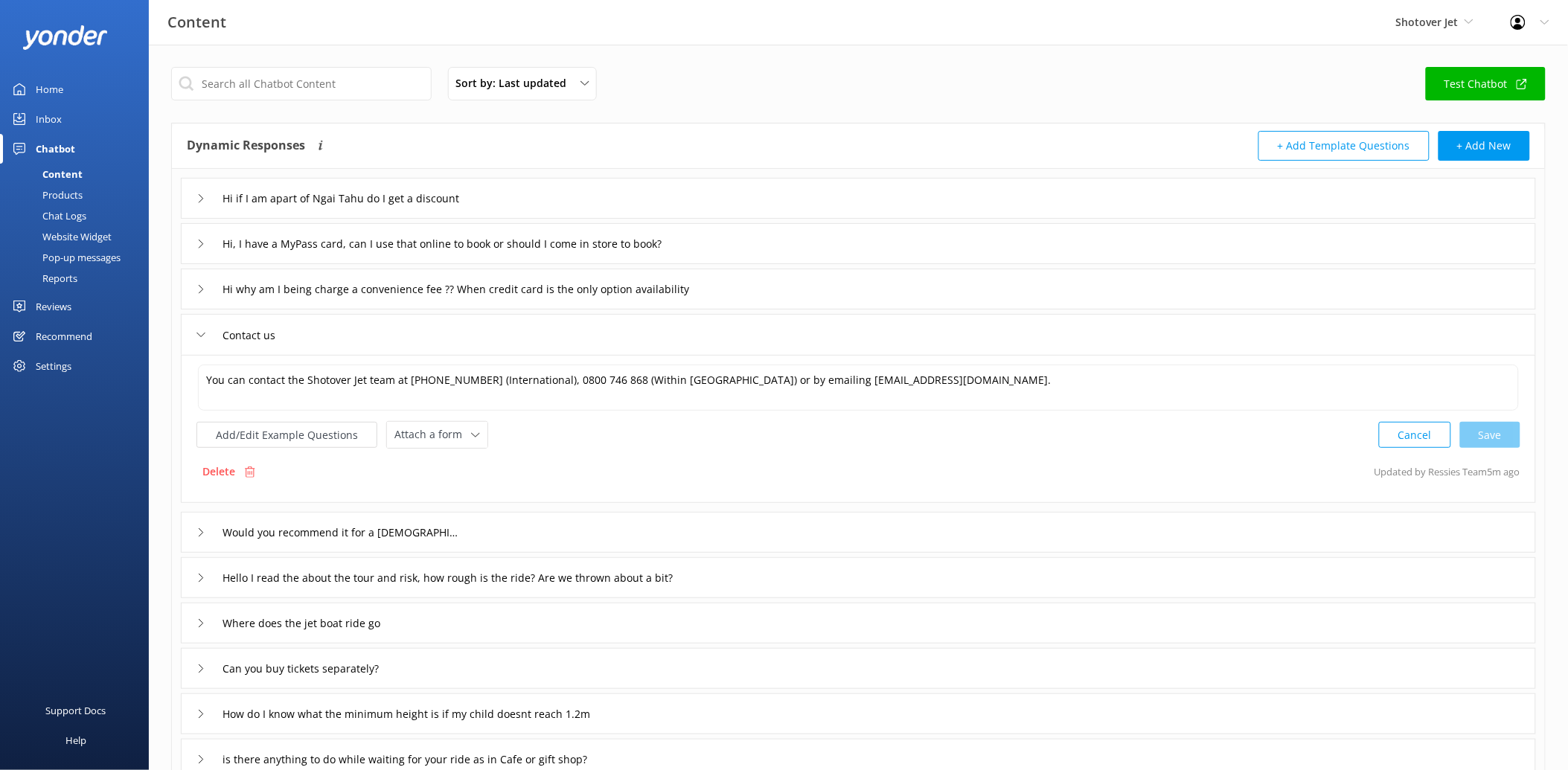
click at [198, 329] on div "Contact us" at bounding box center [238, 334] width 83 height 25
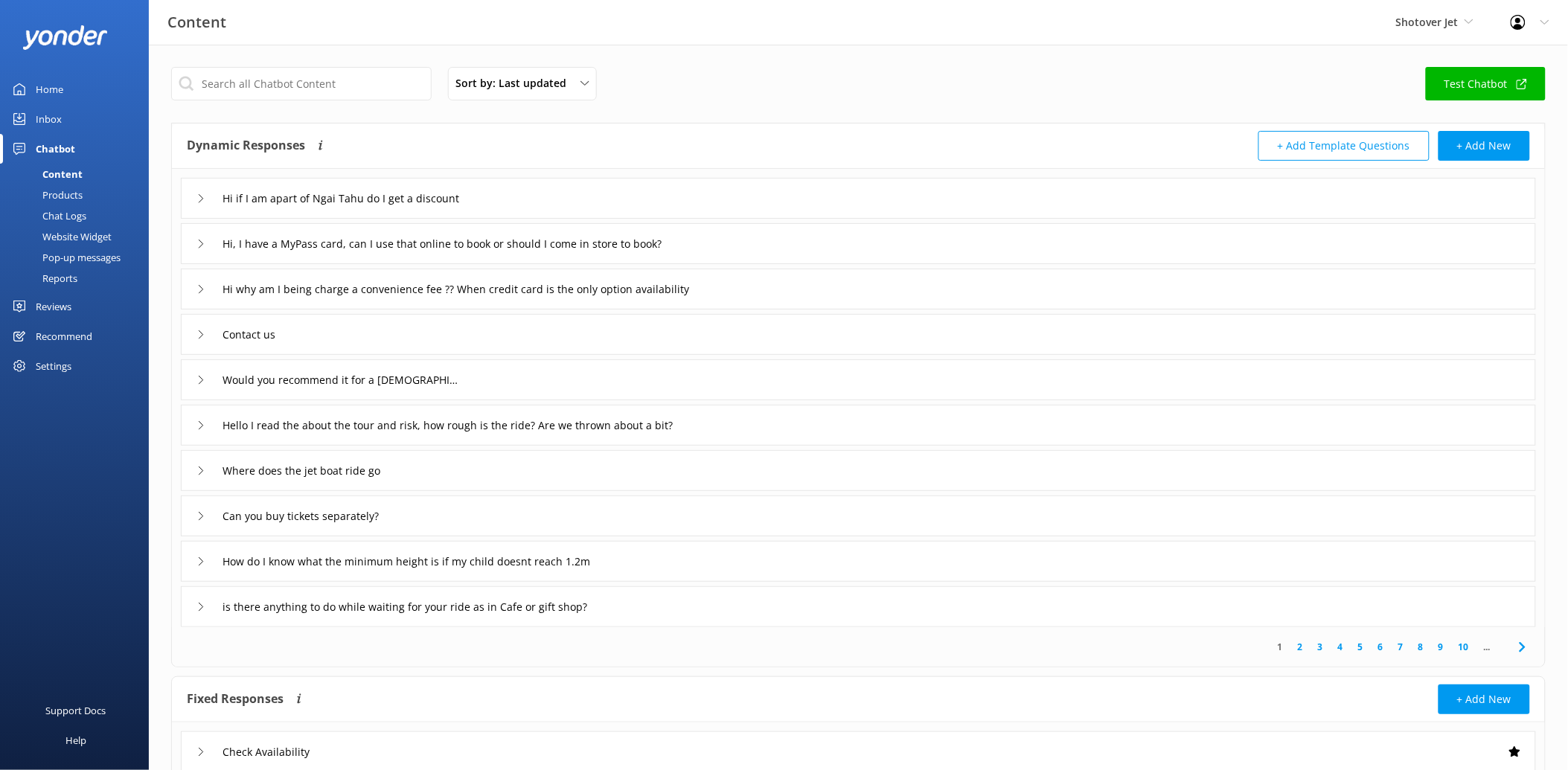
click at [201, 283] on div "Hi why am I being charge a convenience fee ?? When credit card is the only opti…" at bounding box center [486, 289] width 578 height 25
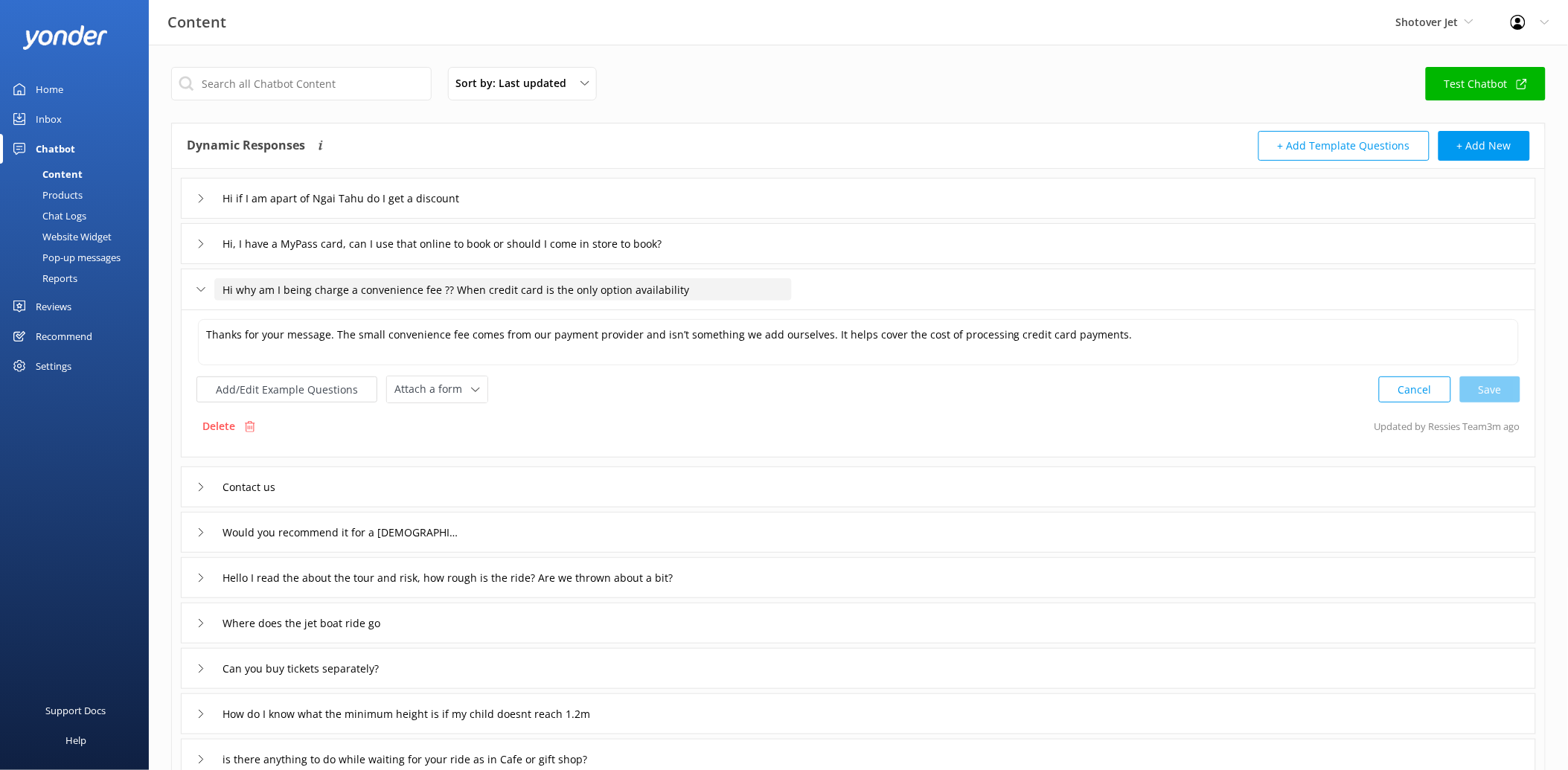
click at [269, 287] on input "Hi why am I being charge a convenience fee ?? When credit card is the only opti…" at bounding box center [503, 289] width 578 height 22
drag, startPoint x: 702, startPoint y: 290, endPoint x: 204, endPoint y: 278, distance: 498.1
click at [204, 278] on div "Hi why am I being charge a convenience fee ?? When credit card is the only opti…" at bounding box center [486, 290] width 578 height 25
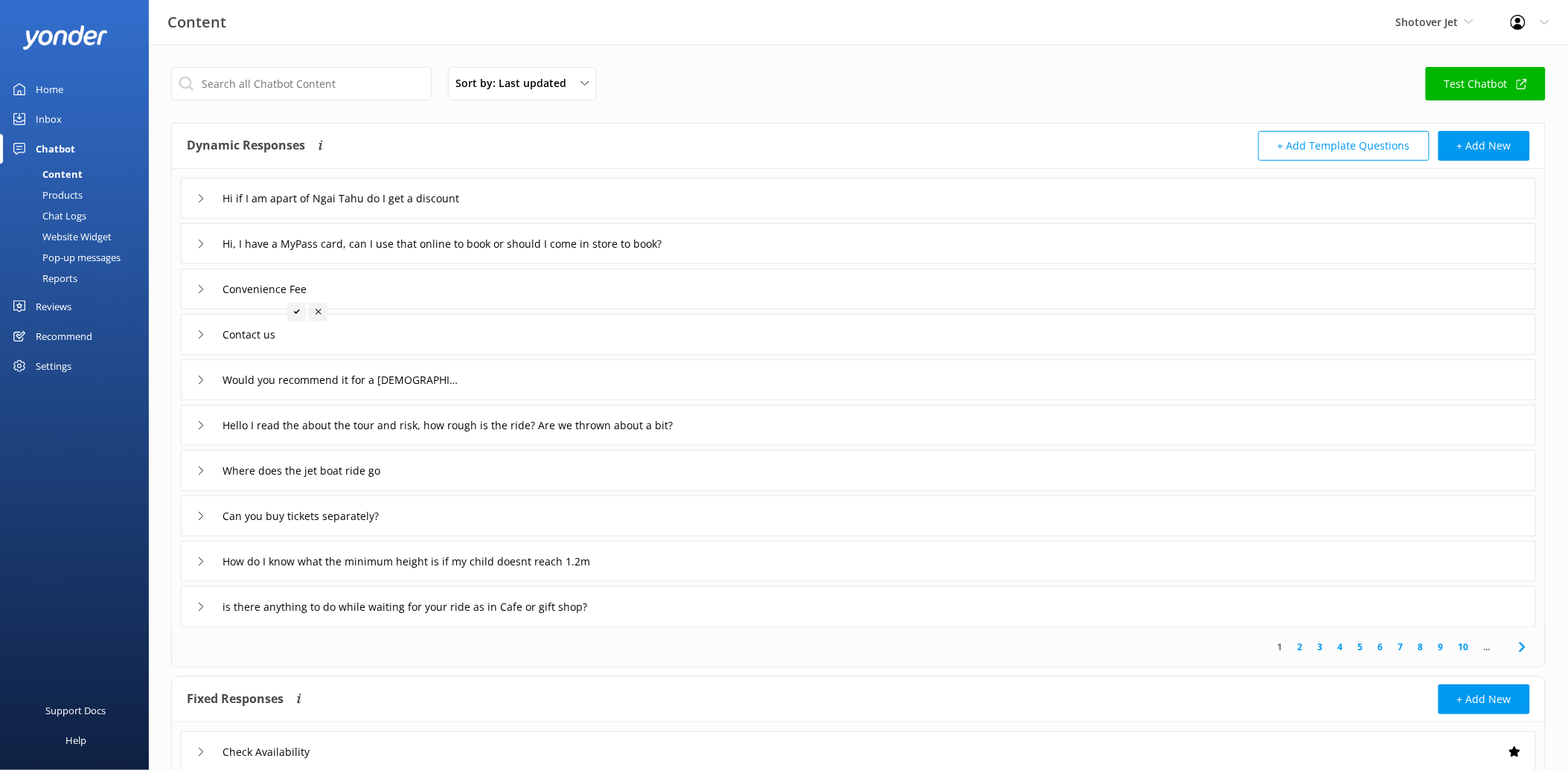
click at [291, 313] on div at bounding box center [296, 312] width 18 height 18
click at [524, 210] on input "Hi, I have a MyPass card, can I use that online to book or should I come in sto…" at bounding box center [369, 199] width 310 height 22
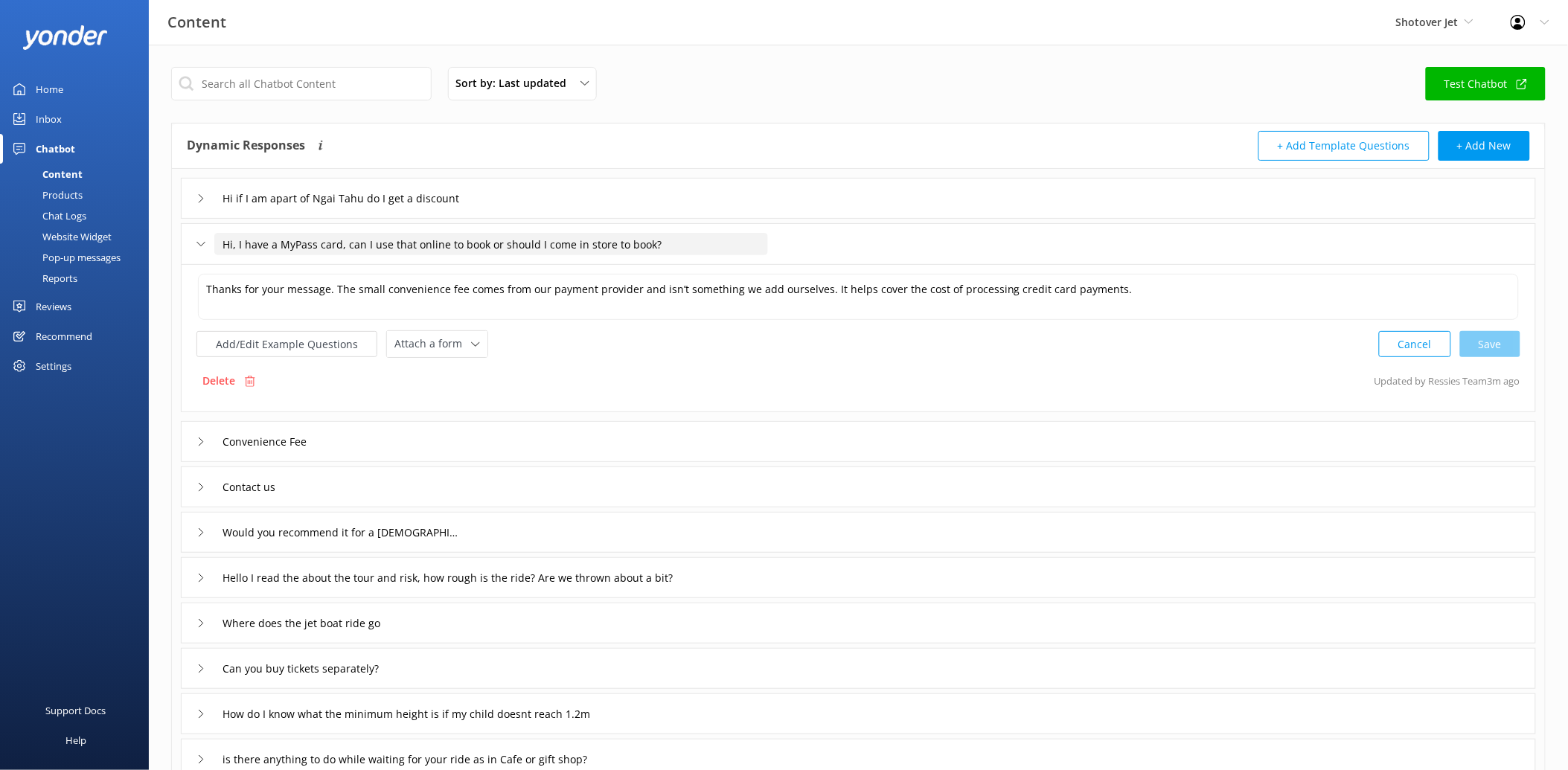
drag, startPoint x: 687, startPoint y: 247, endPoint x: 209, endPoint y: 248, distance: 478.0
click at [209, 248] on div "Hi, I have a MyPass card, can I use that online to book or should I come in sto…" at bounding box center [473, 244] width 553 height 25
click at [330, 244] on input "MyPass / NZski Super Pass" at bounding box center [297, 244] width 167 height 22
click at [441, 236] on div "Hi, I have a MyPass card, can I use that online to book or should I come in sto…" at bounding box center [858, 243] width 1356 height 41
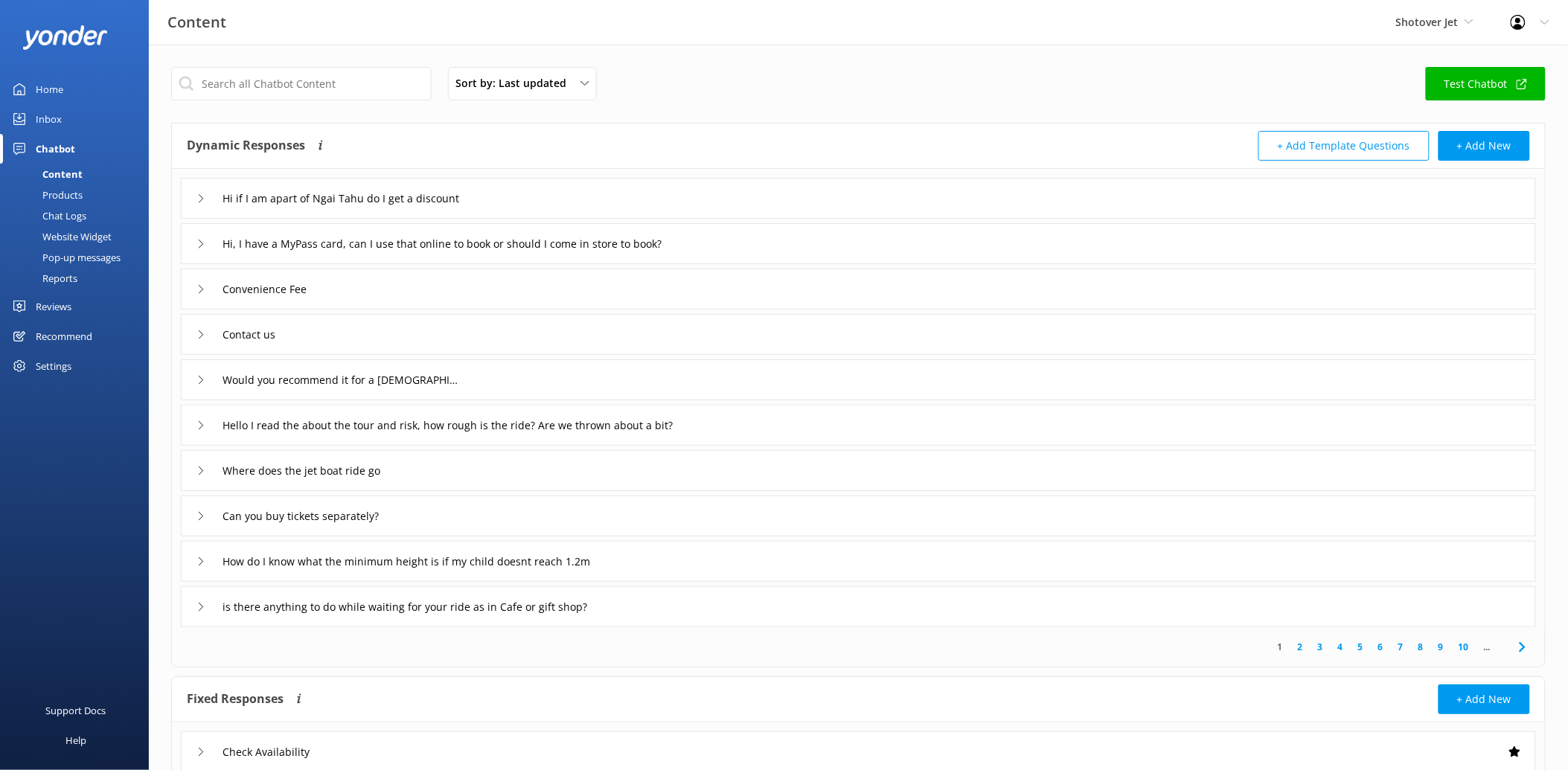
click at [204, 242] on icon at bounding box center [201, 244] width 9 height 9
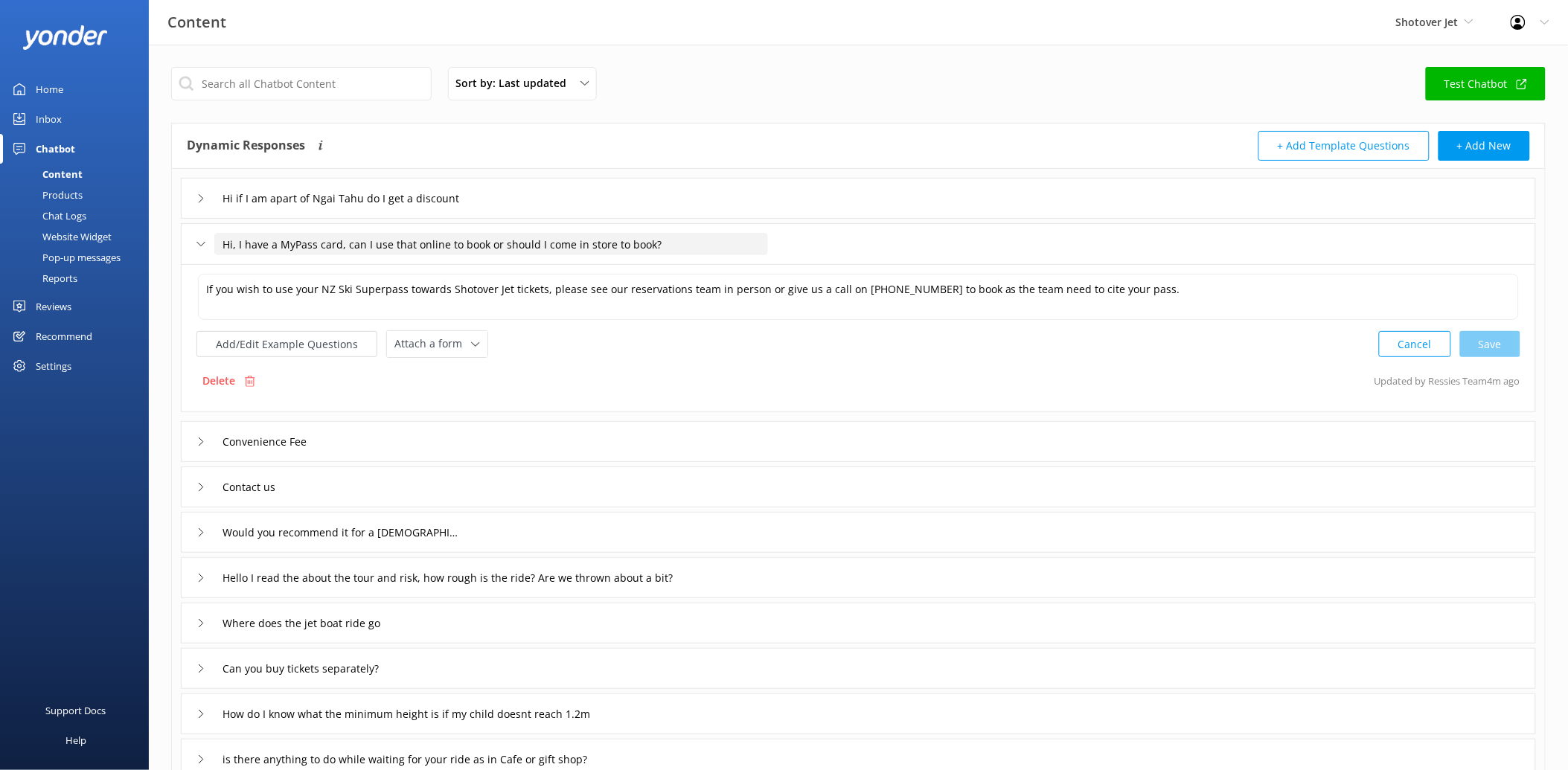
click at [245, 237] on input "Hi, I have a MyPass card, can I use that online to book or should I come in sto…" at bounding box center [490, 244] width 553 height 22
drag, startPoint x: 673, startPoint y: 241, endPoint x: 211, endPoint y: 242, distance: 462.0
click at [211, 242] on div "Hi, I have a MyPass card, can I use that online to book or should I come in sto…" at bounding box center [473, 244] width 553 height 25
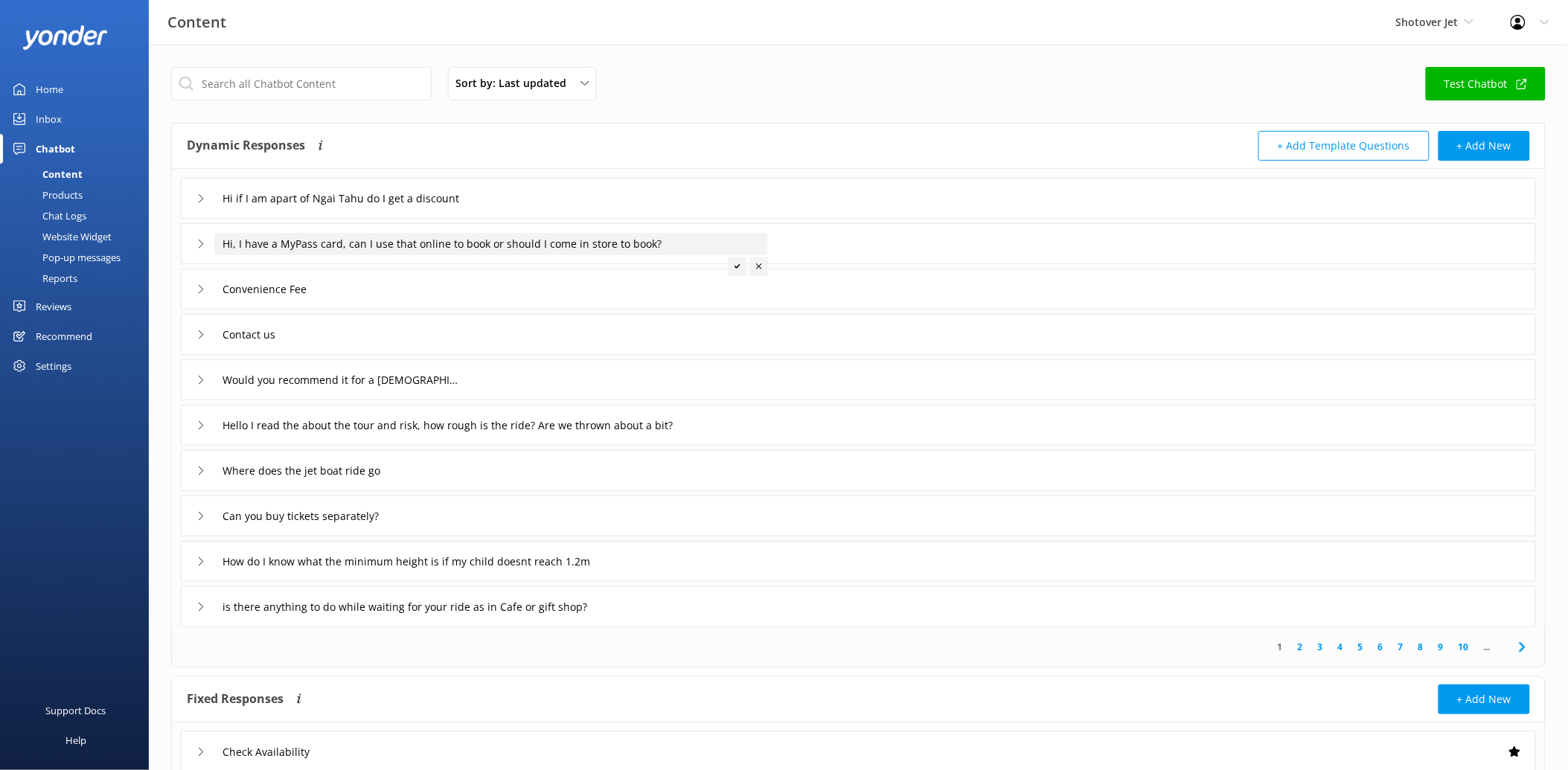
click at [396, 210] on input "Hi, I have a MyPass card, can I use that online to book or should I come in sto…" at bounding box center [369, 199] width 310 height 22
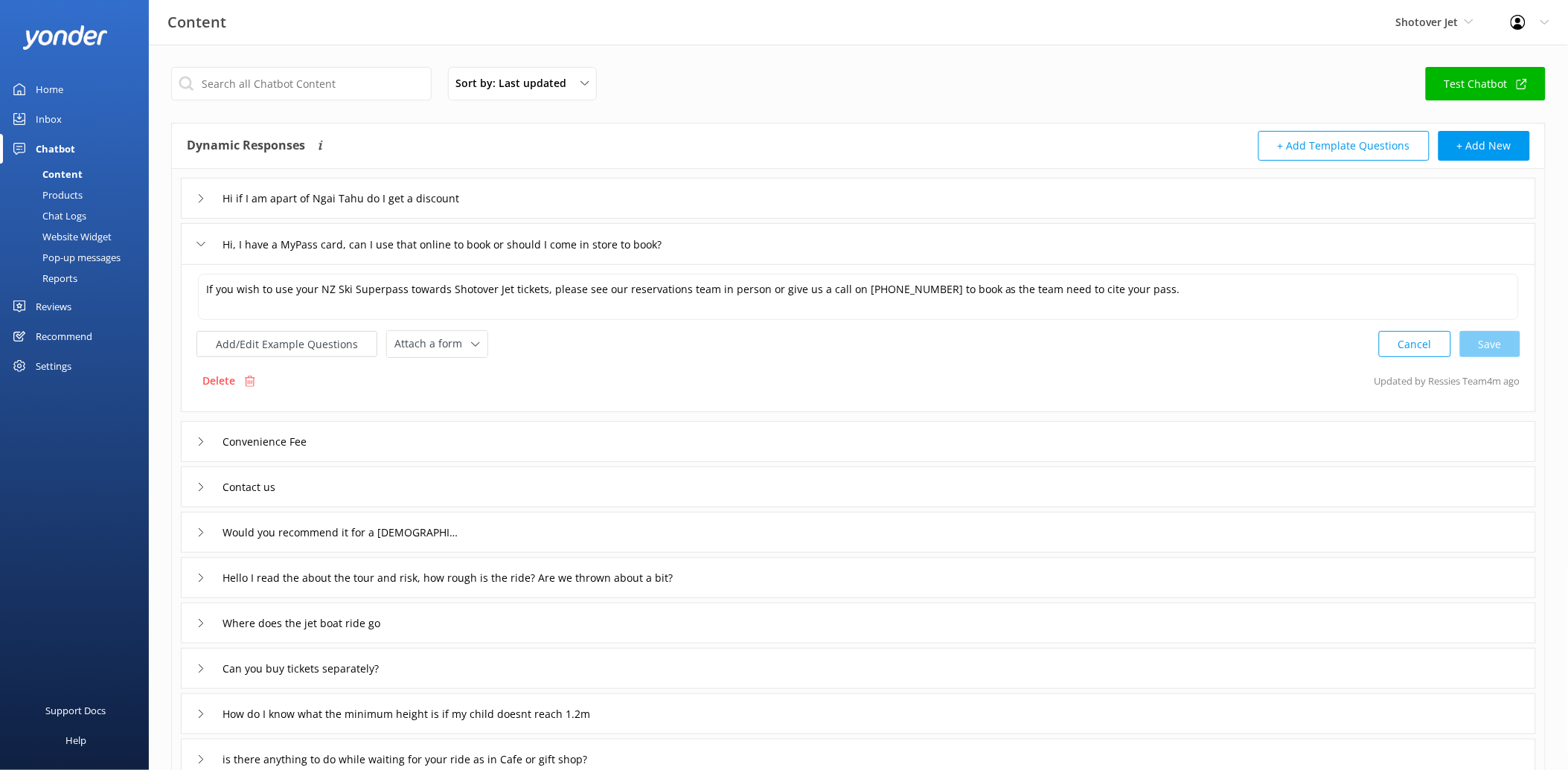
drag, startPoint x: 686, startPoint y: 228, endPoint x: 674, endPoint y: 229, distance: 12.0
click at [674, 229] on div "Hi, I have a MyPass card, can I use that online to book or should I come in sto…" at bounding box center [858, 243] width 1356 height 41
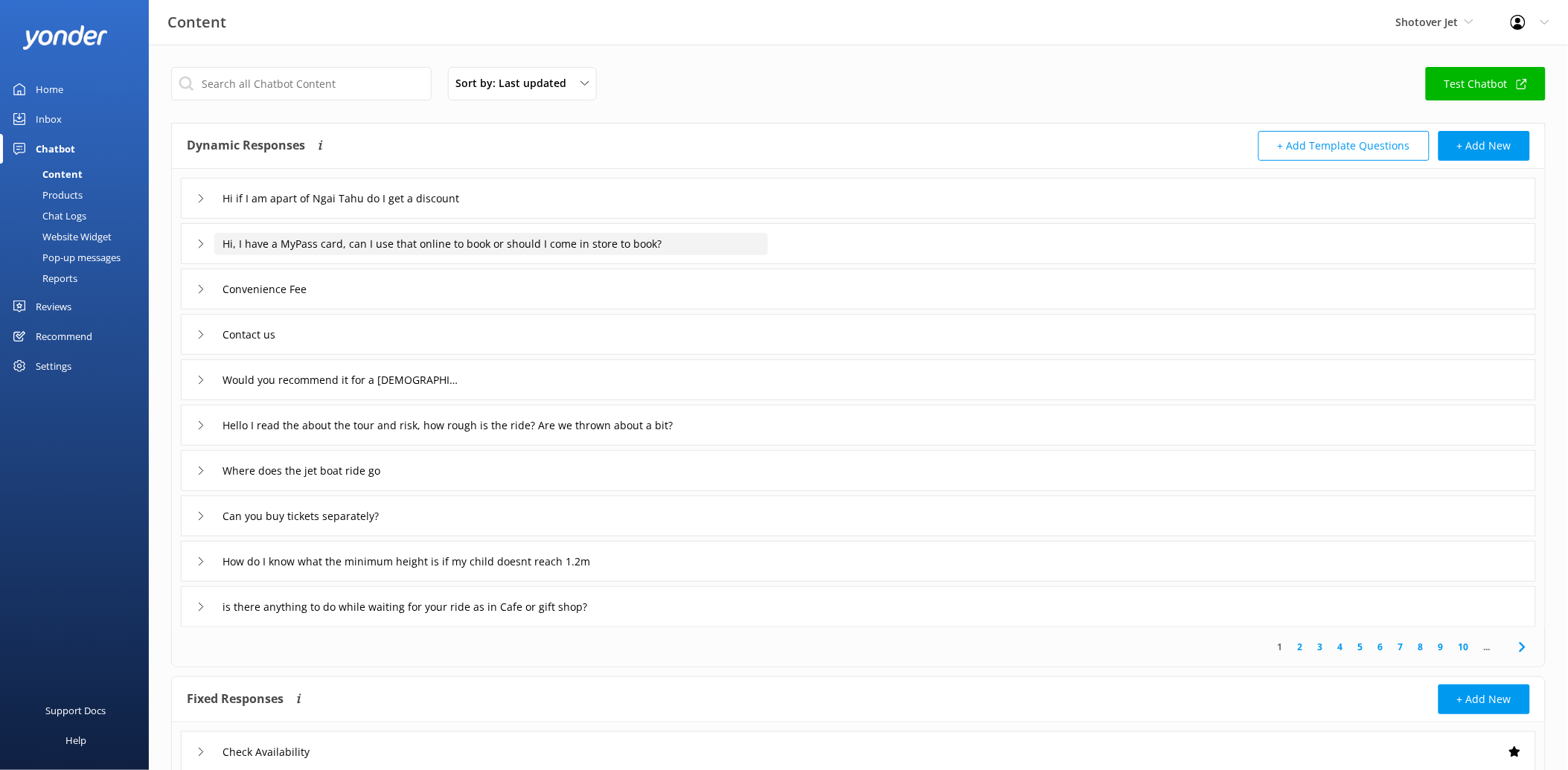
click at [524, 210] on input "Hi, I have a MyPass card, can I use that online to book or should I come in sto…" at bounding box center [369, 199] width 310 height 22
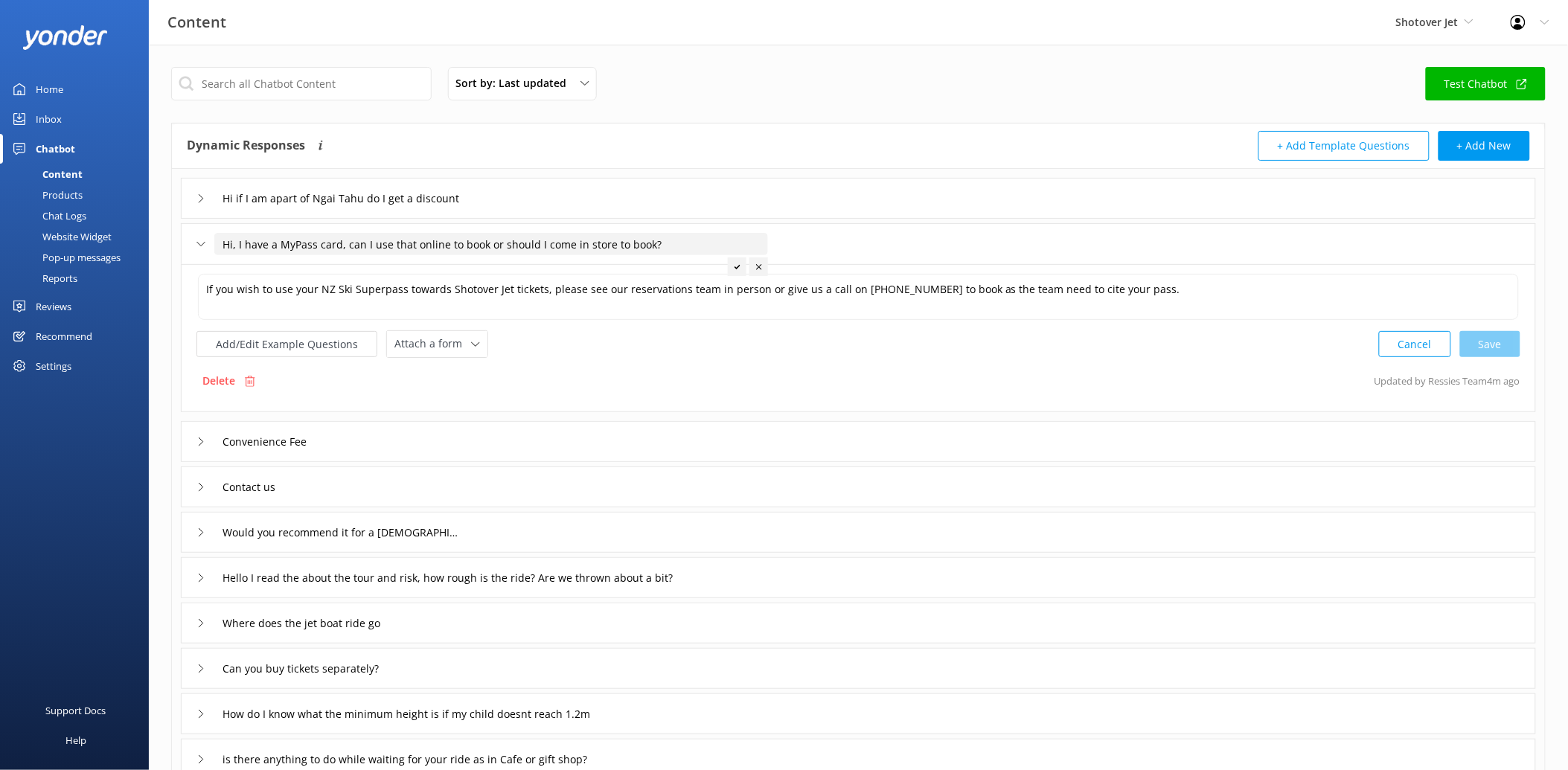
drag, startPoint x: 678, startPoint y: 242, endPoint x: 225, endPoint y: 249, distance: 453.1
click at [225, 249] on input "Hi, I have a MyPass card, can I use that online to book or should I come in sto…" at bounding box center [490, 244] width 553 height 22
click at [330, 244] on input "Hi, I have a MyPass card, can I use that online to book or should I come in sto…" at bounding box center [490, 244] width 553 height 22
drag, startPoint x: 318, startPoint y: 241, endPoint x: 711, endPoint y: 241, distance: 393.0
click at [711, 241] on input "Hi, I have a MyPass card, can I use that online to book or should I come in sto…" at bounding box center [490, 244] width 553 height 22
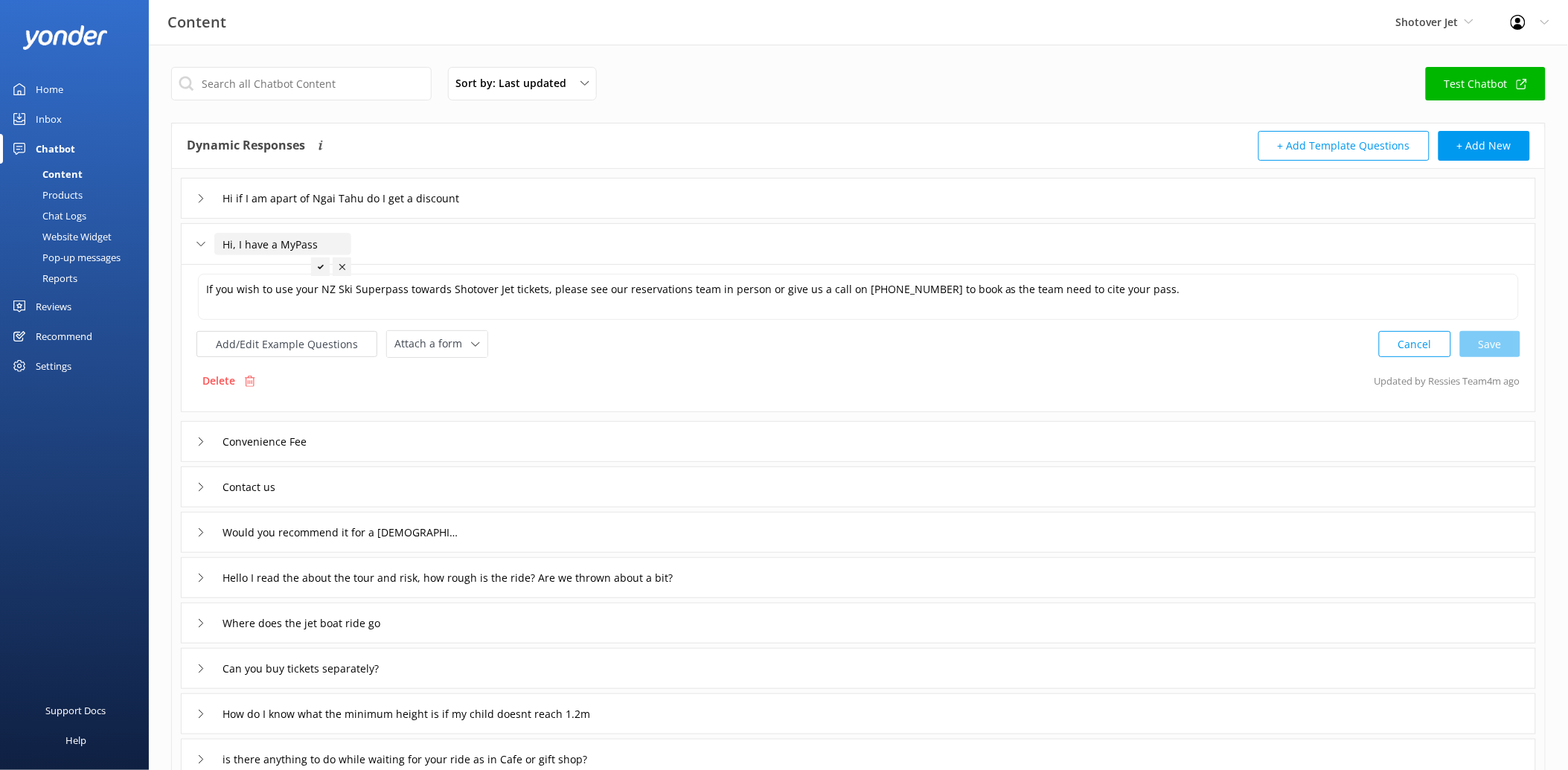
drag, startPoint x: 277, startPoint y: 240, endPoint x: 188, endPoint y: 240, distance: 89.0
click at [188, 240] on div "Hi, I have a MyPass" at bounding box center [858, 243] width 1356 height 41
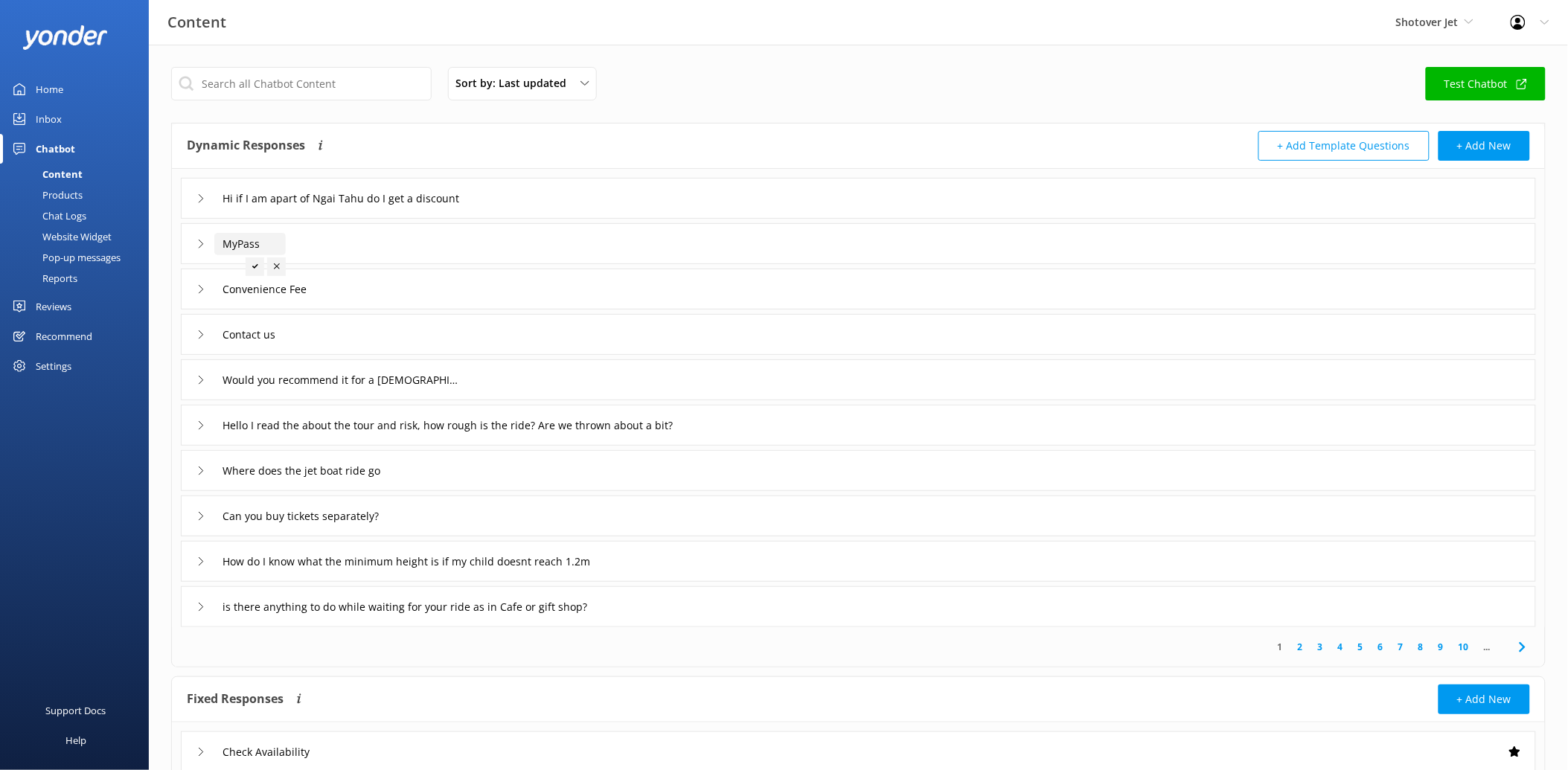
click at [223, 210] on input "MyPass" at bounding box center [369, 199] width 310 height 22
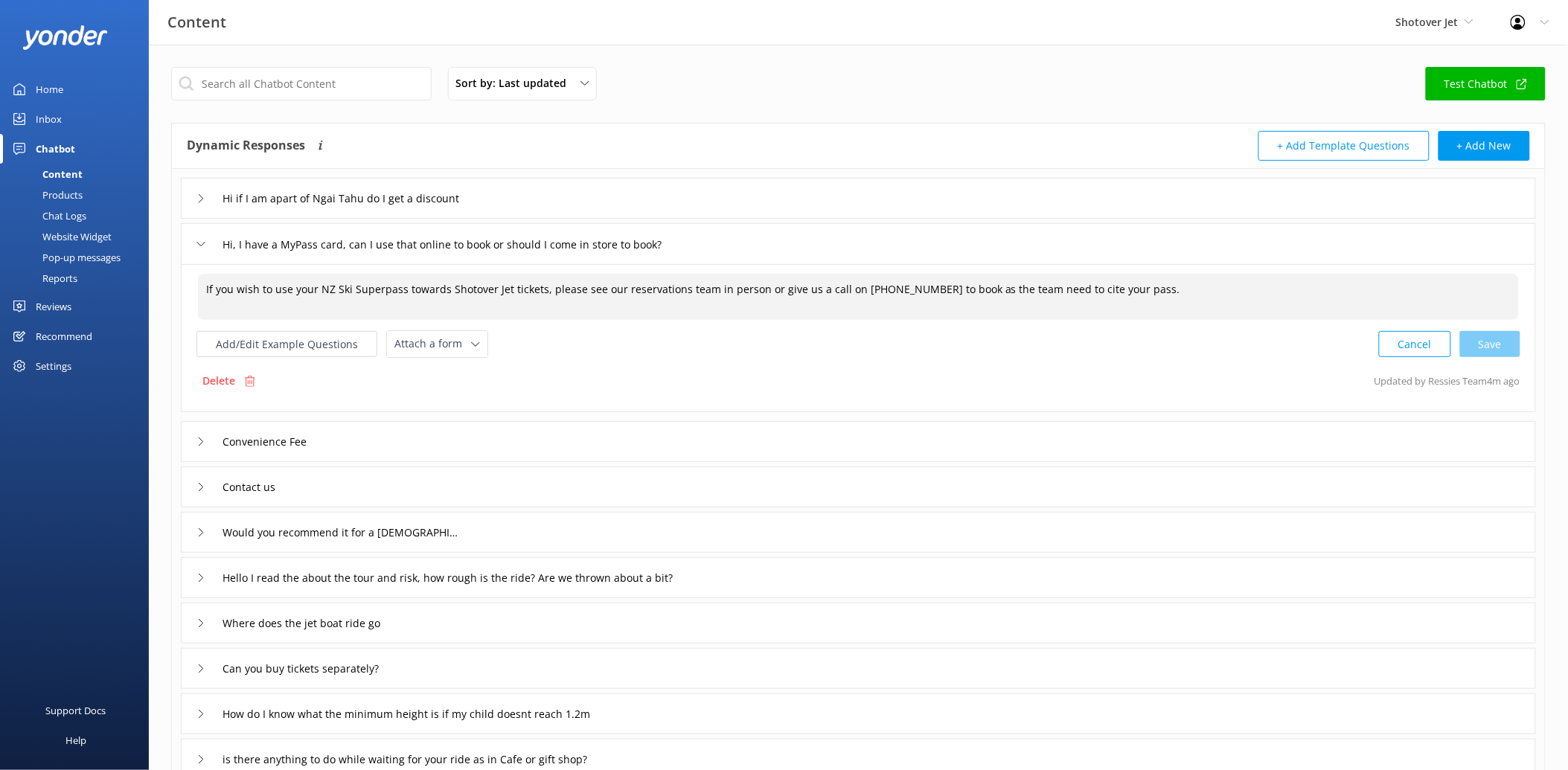
drag, startPoint x: 402, startPoint y: 285, endPoint x: 318, endPoint y: 285, distance: 84.0
click at [318, 285] on textarea "If you wish to use your NZ Ski Superpass towards Shotover Jet tickets, please s…" at bounding box center [858, 296] width 1321 height 46
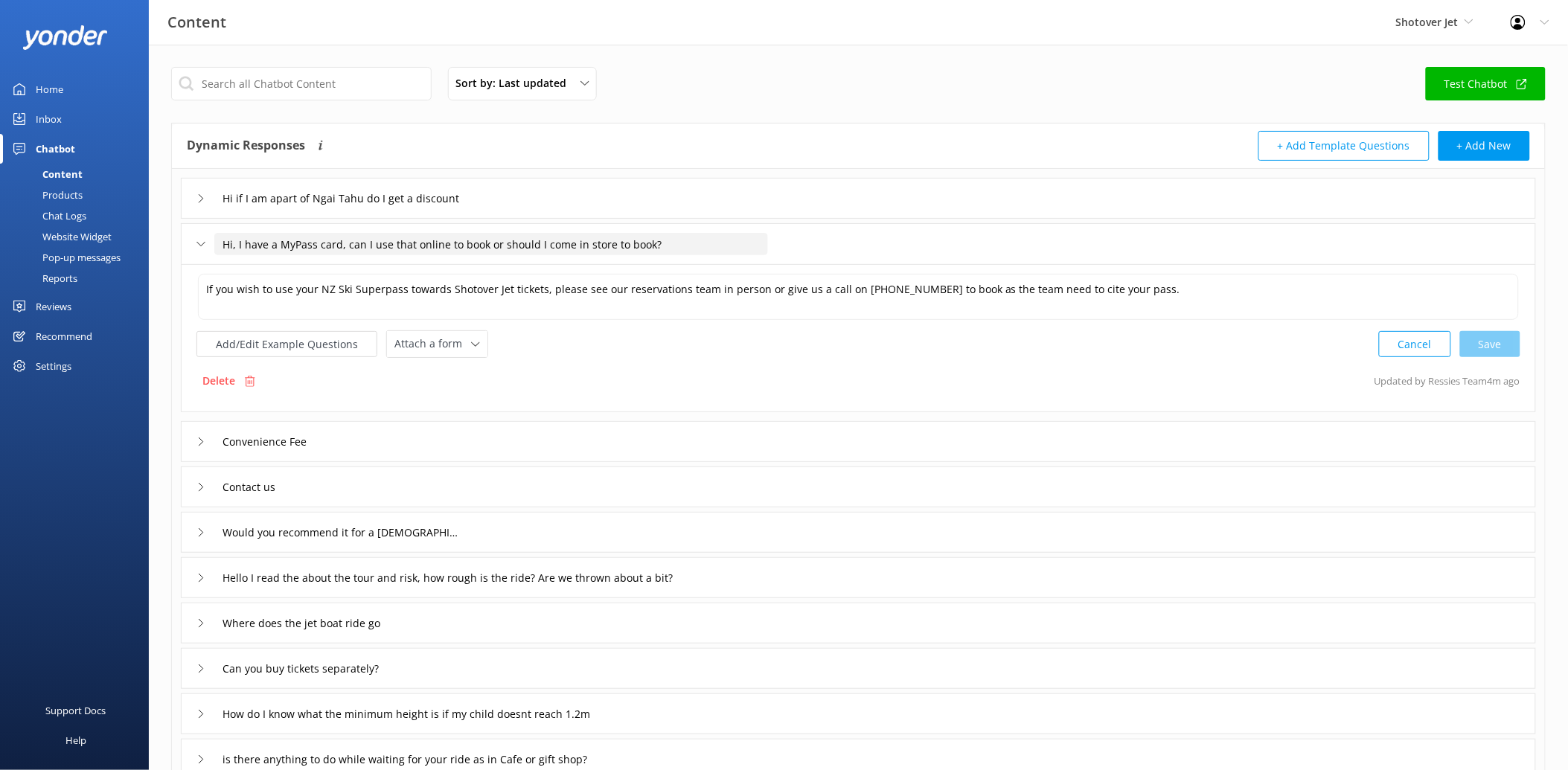
click at [325, 237] on input "Hi, I have a MyPass card, can I use that online to book or should I come in sto…" at bounding box center [490, 244] width 553 height 22
drag, startPoint x: 666, startPoint y: 238, endPoint x: 318, endPoint y: 246, distance: 348.1
click at [318, 246] on input "Hi, I have a MyPass card, can I use that online to book or should I come in sto…" at bounding box center [490, 244] width 553 height 22
paste input "NZ Ski Superpass"
drag, startPoint x: 279, startPoint y: 241, endPoint x: 211, endPoint y: 233, distance: 68.5
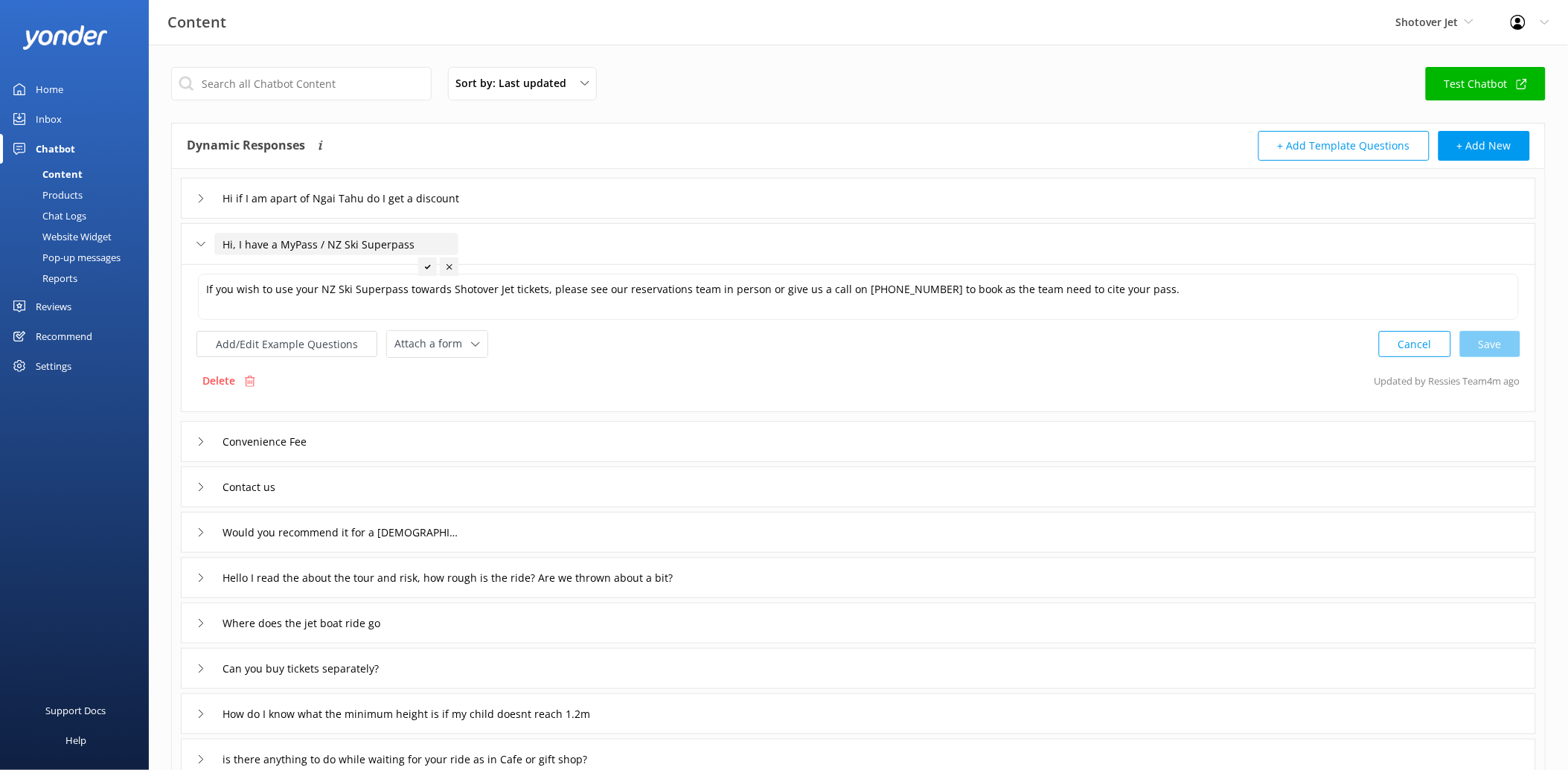
click at [211, 233] on div "Hi, I have a MyPass / NZ Ski Superpass" at bounding box center [319, 244] width 244 height 25
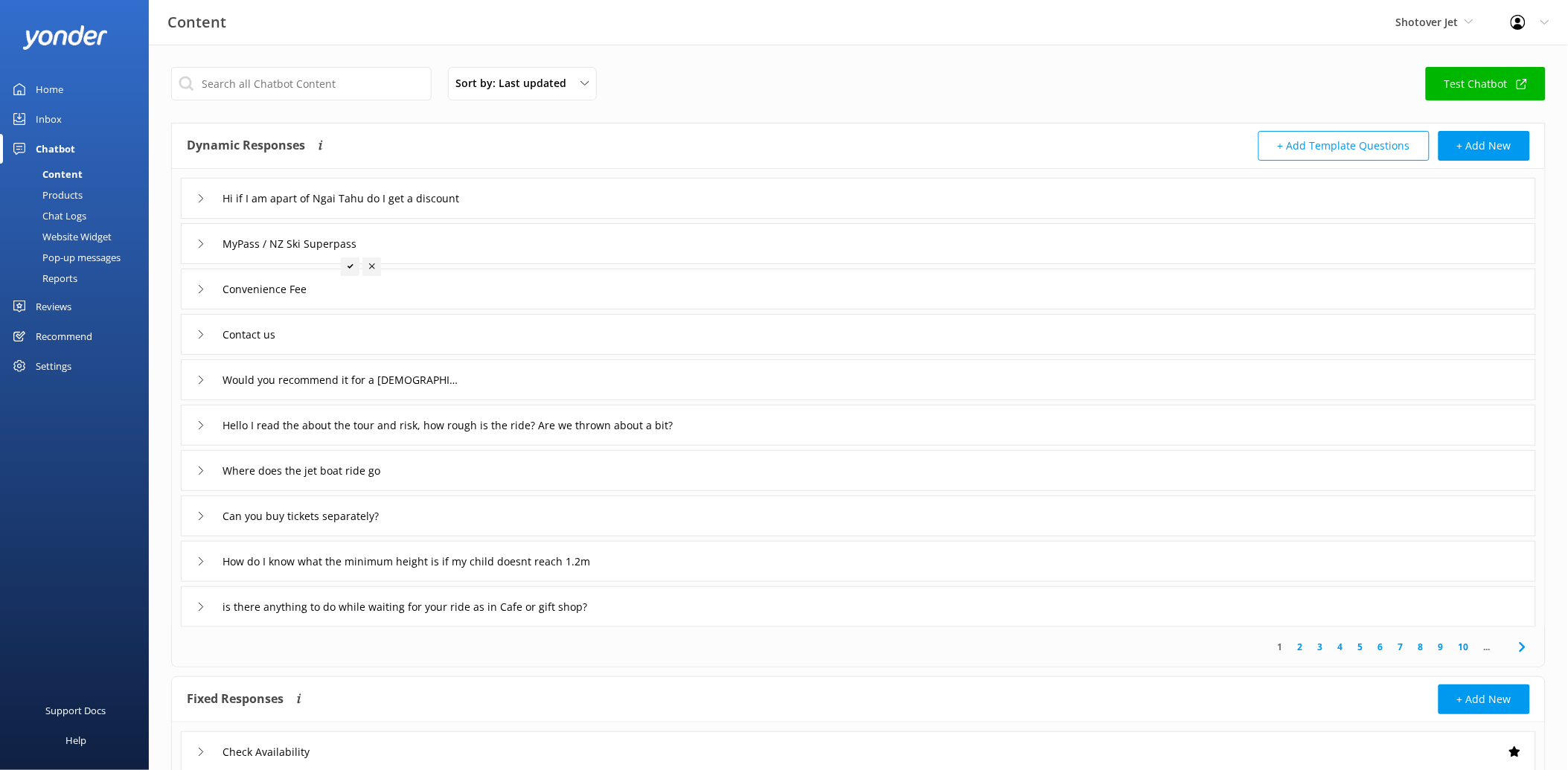
click at [348, 265] on icon at bounding box center [350, 266] width 6 height 6
click at [359, 210] on input "MyPass / NZ Ski Superpass" at bounding box center [369, 199] width 310 height 22
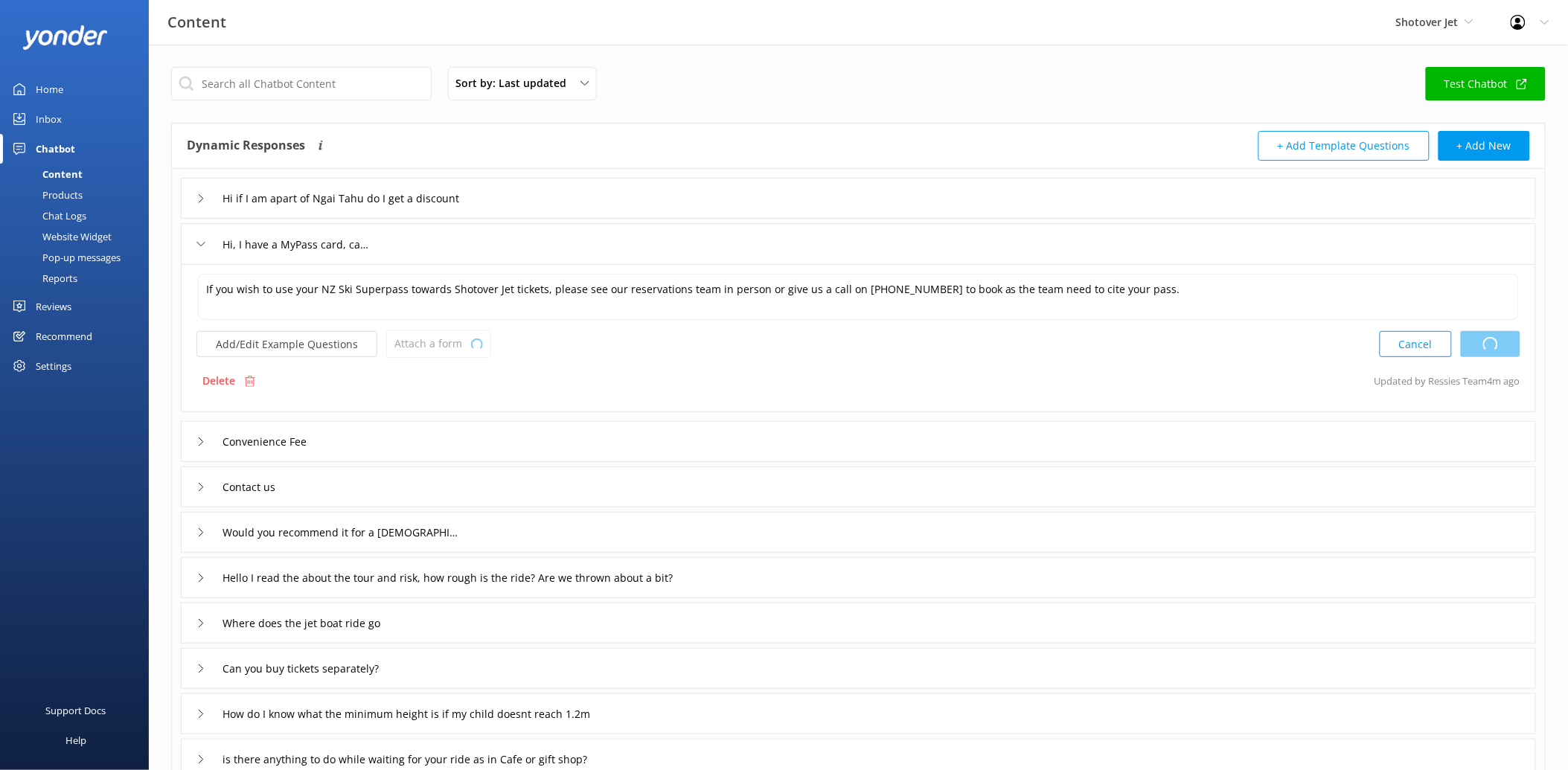
click at [439, 240] on div "Hi, I have a MyPass card, can I use that online to book or should I come in sto…" at bounding box center [858, 243] width 1356 height 41
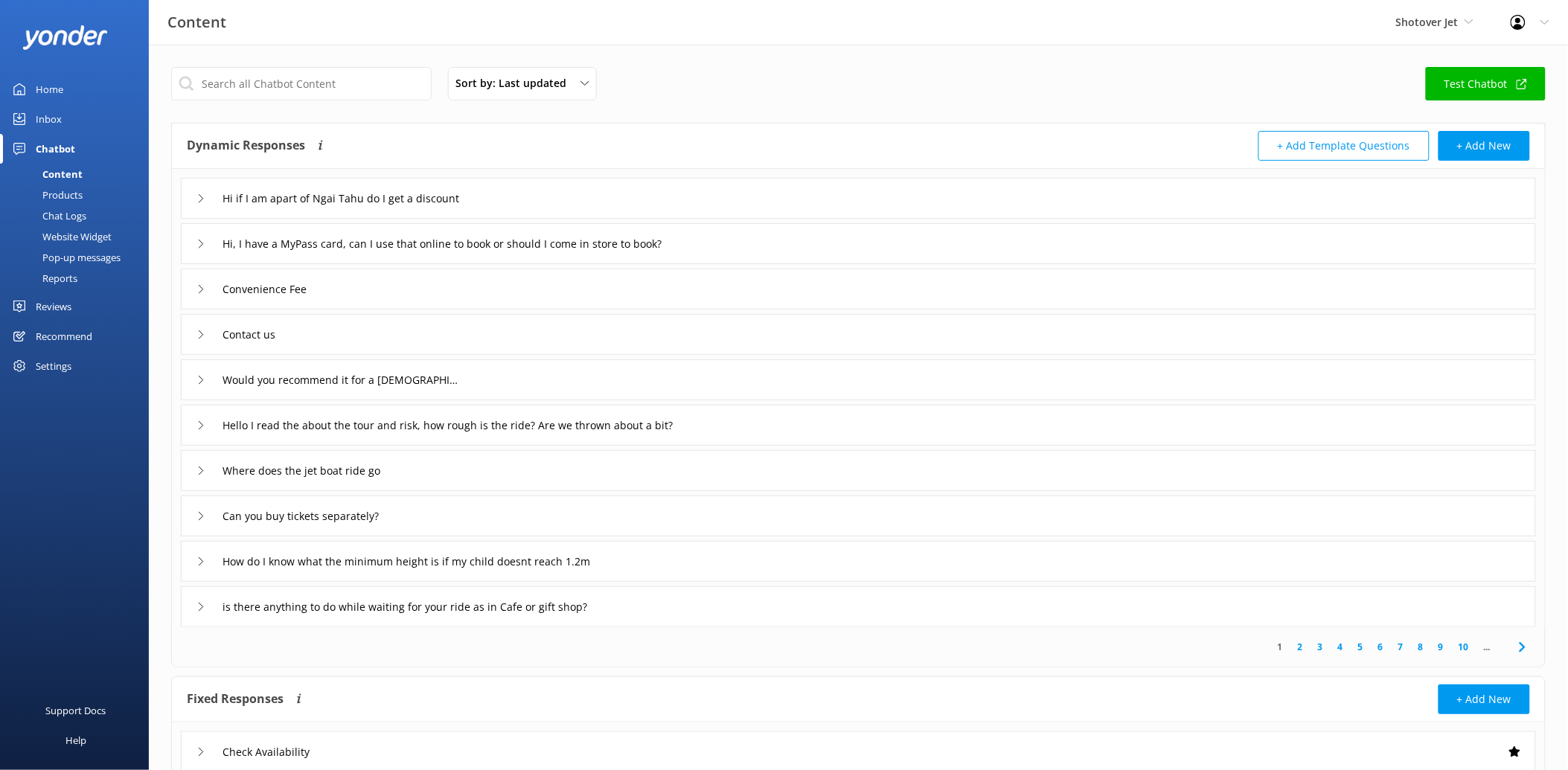
click at [724, 285] on div "Convenience Fee" at bounding box center [858, 289] width 1356 height 41
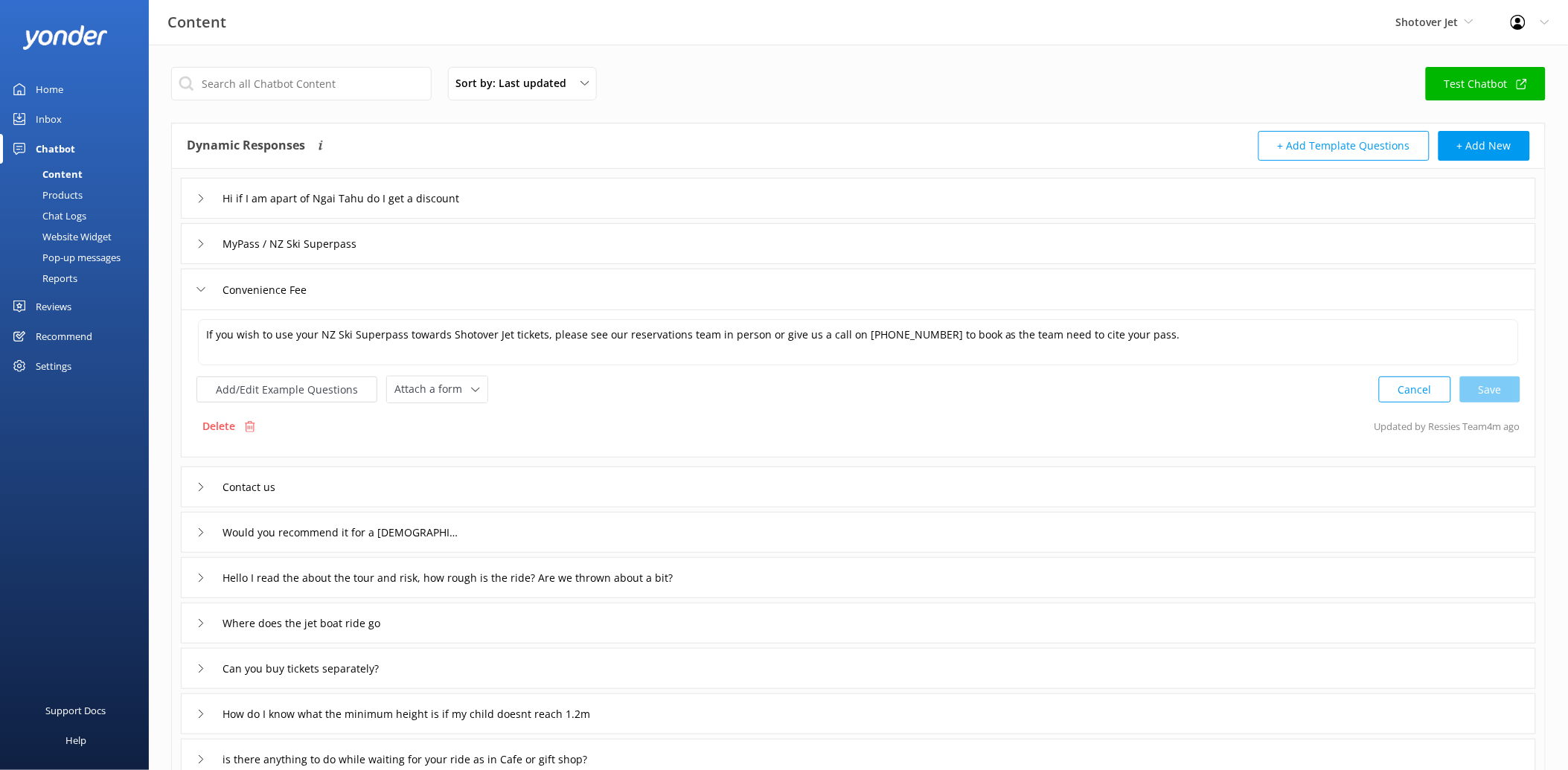
click at [421, 306] on div "Convenience Fee" at bounding box center [858, 289] width 1356 height 41
click at [430, 203] on input "Hi if I am apart of Ngai Tahu do I get a discount" at bounding box center [369, 199] width 310 height 22
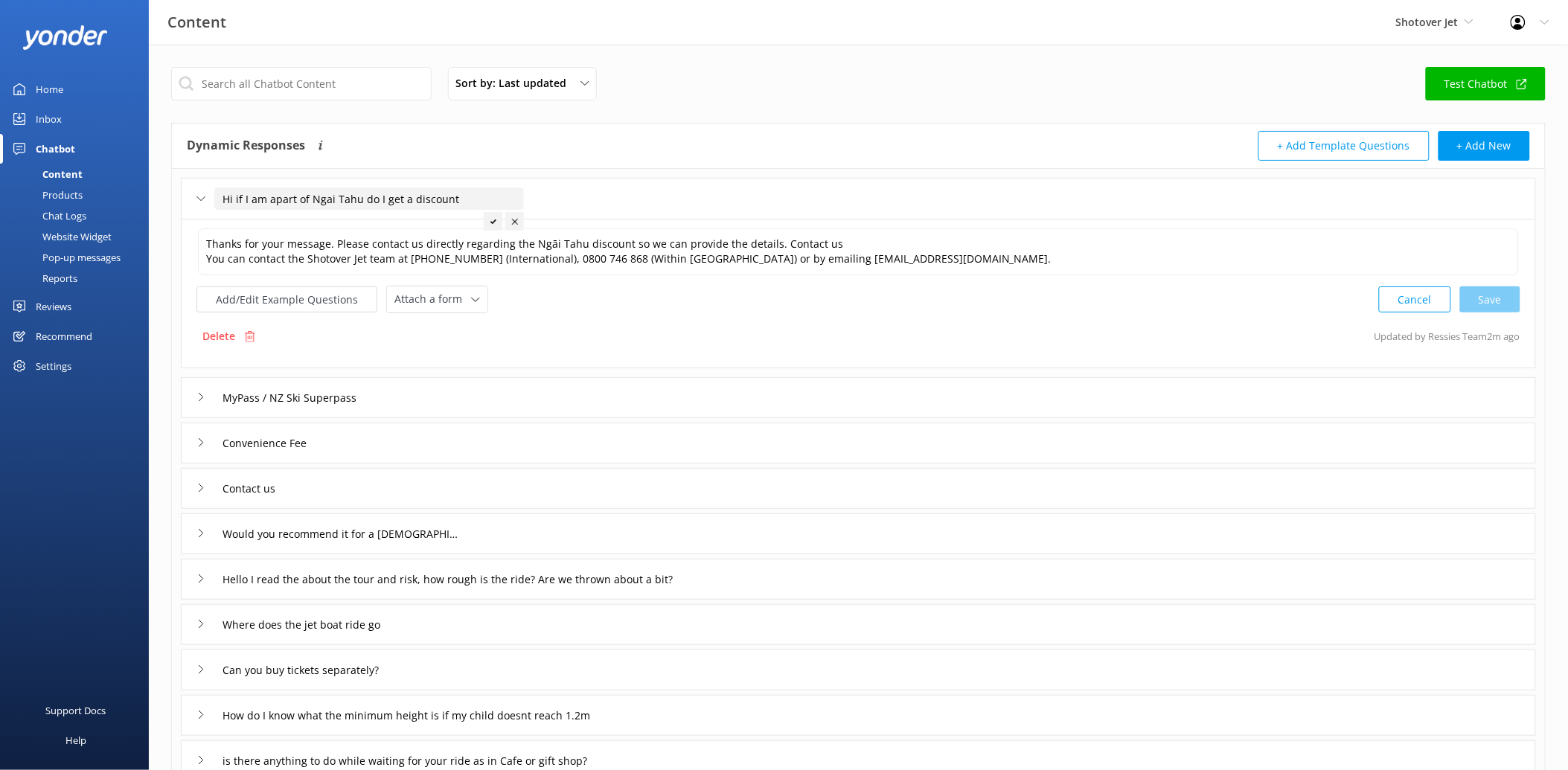
drag, startPoint x: 465, startPoint y: 199, endPoint x: 192, endPoint y: 182, distance: 273.5
click at [192, 182] on div "Hi if I am apart of Ngai Tahu do I get a discount" at bounding box center [858, 198] width 1356 height 41
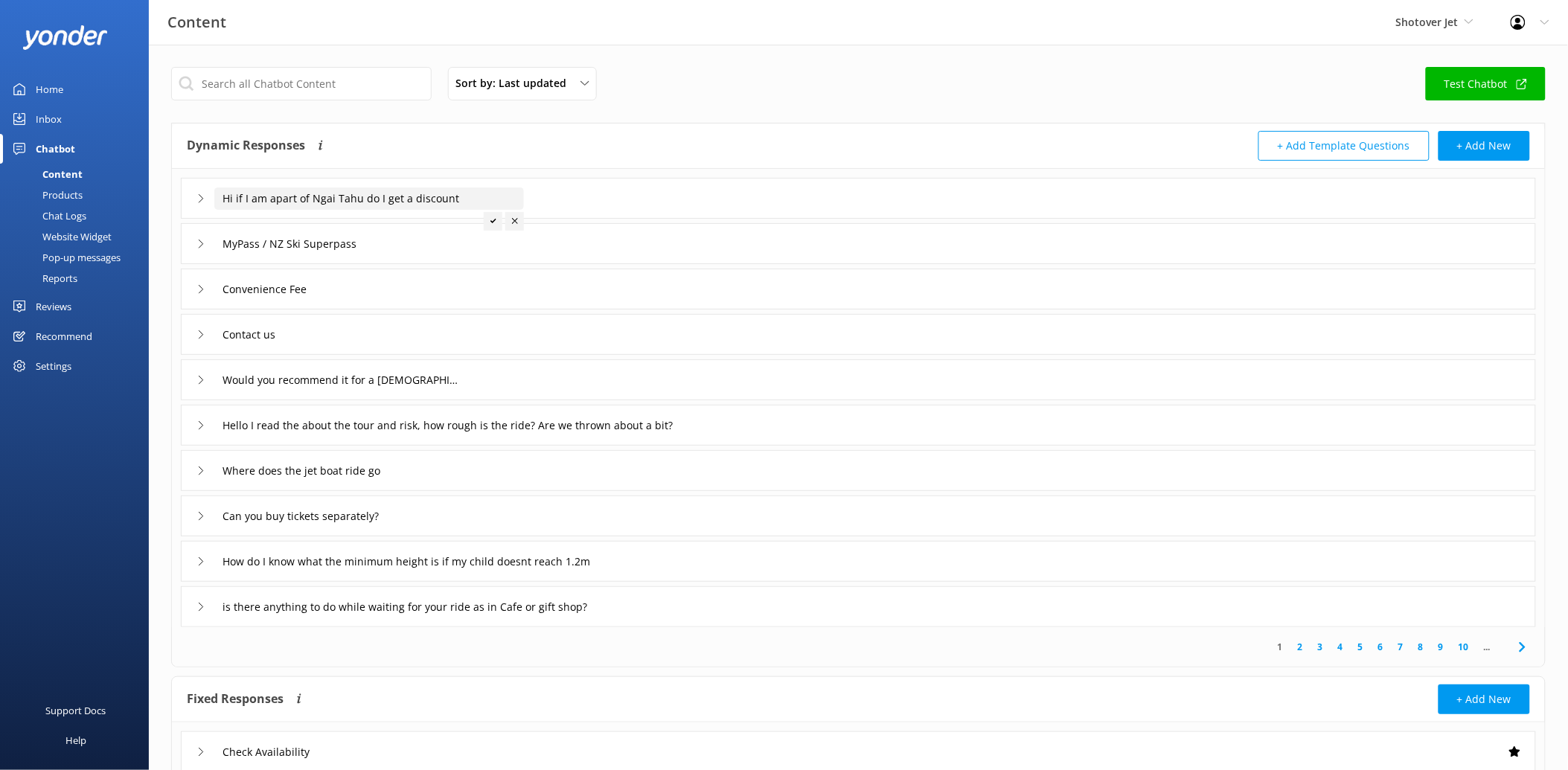
click at [356, 194] on input "Hi if I am apart of Ngai Tahu do I get a discount" at bounding box center [369, 199] width 310 height 22
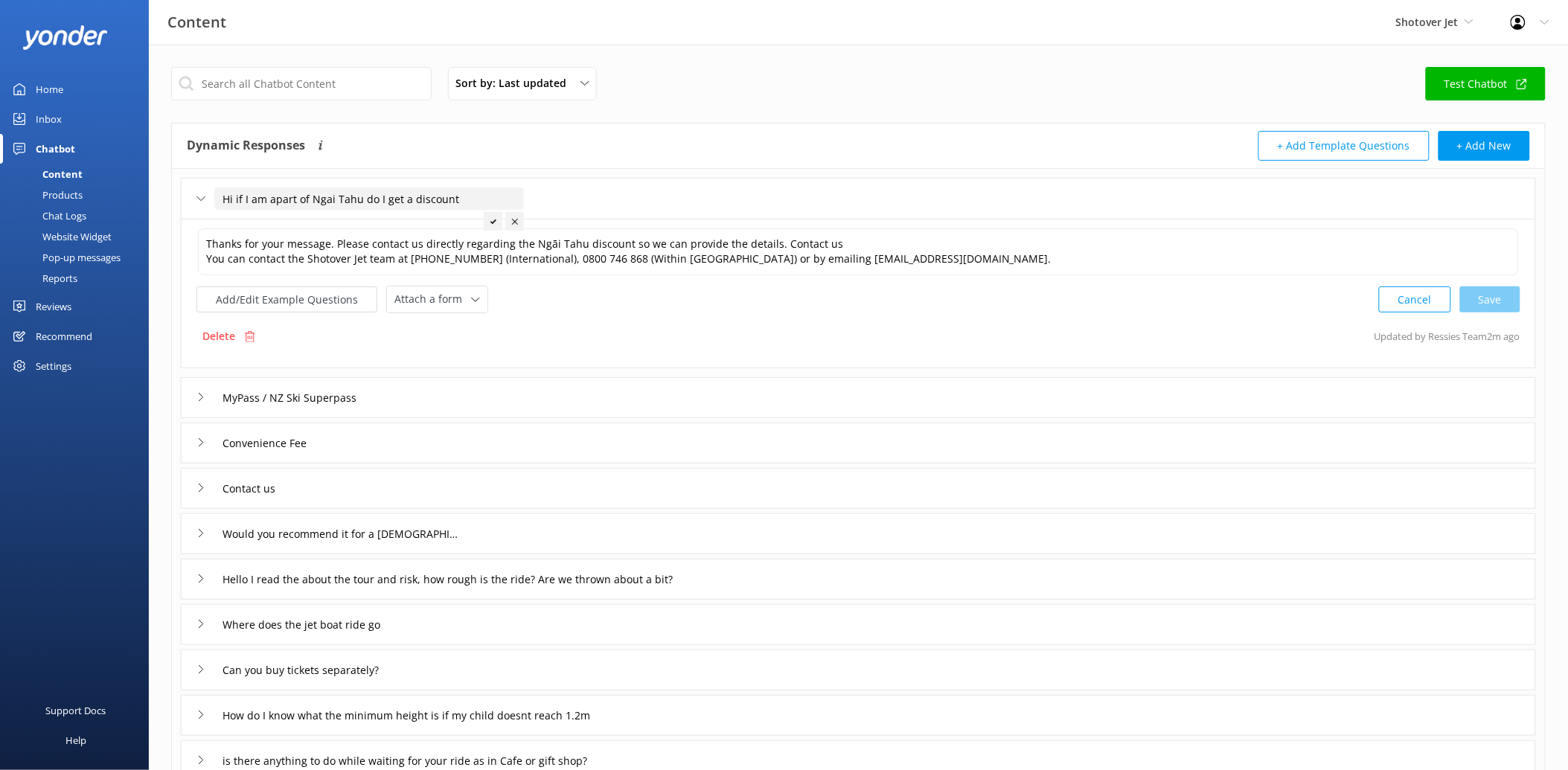
drag, startPoint x: 407, startPoint y: 196, endPoint x: 363, endPoint y: 193, distance: 44.1
click at [363, 193] on input "Hi if I am apart of Ngai Tahu do I get a discount" at bounding box center [369, 199] width 310 height 22
drag, startPoint x: 314, startPoint y: 195, endPoint x: 219, endPoint y: 193, distance: 95.0
click at [219, 193] on input "Hi if I am apart of Ngai Tahu discount" at bounding box center [336, 199] width 244 height 22
click at [311, 213] on div at bounding box center [315, 221] width 18 height 18
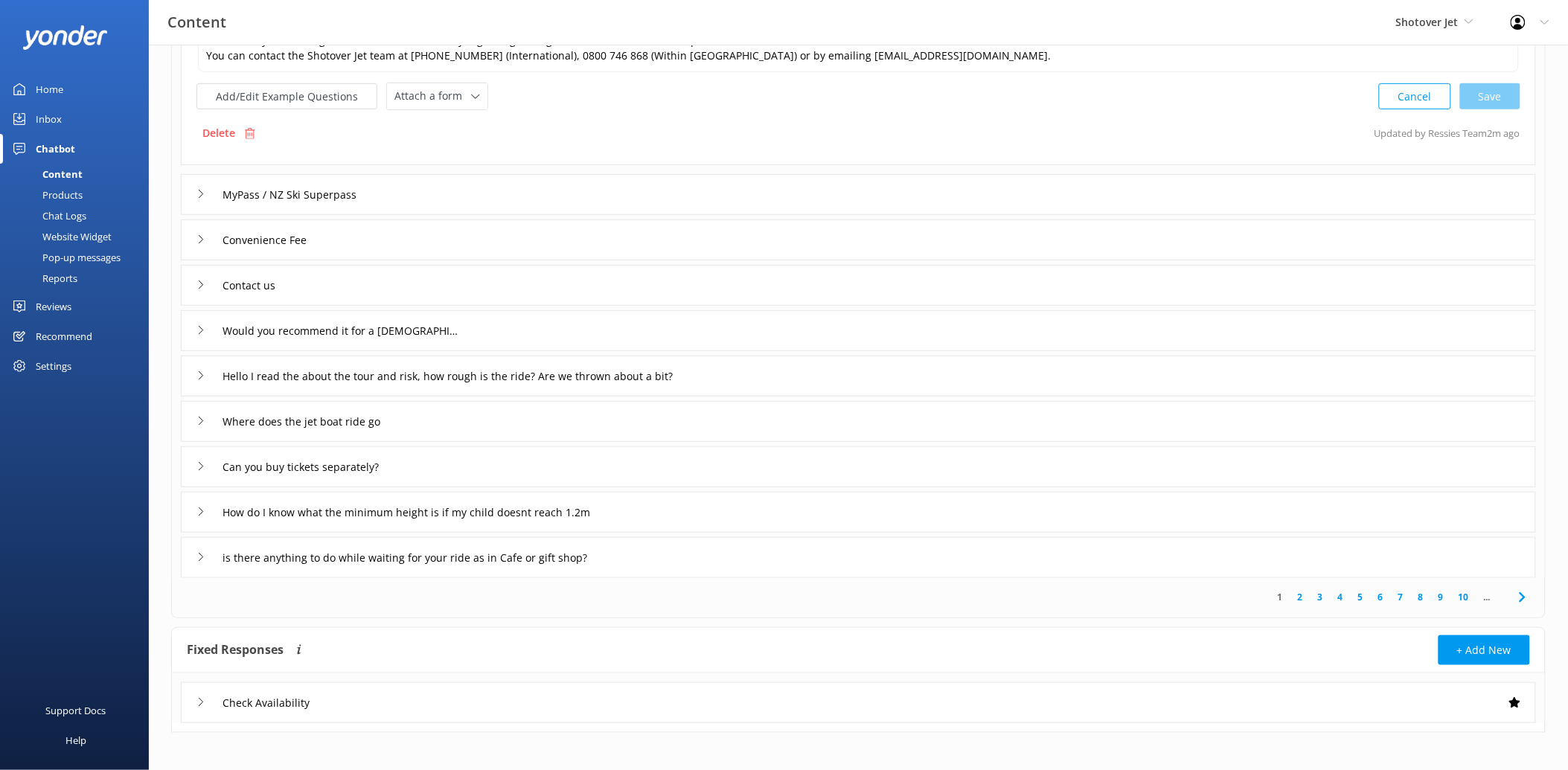
scroll to position [210, 0]
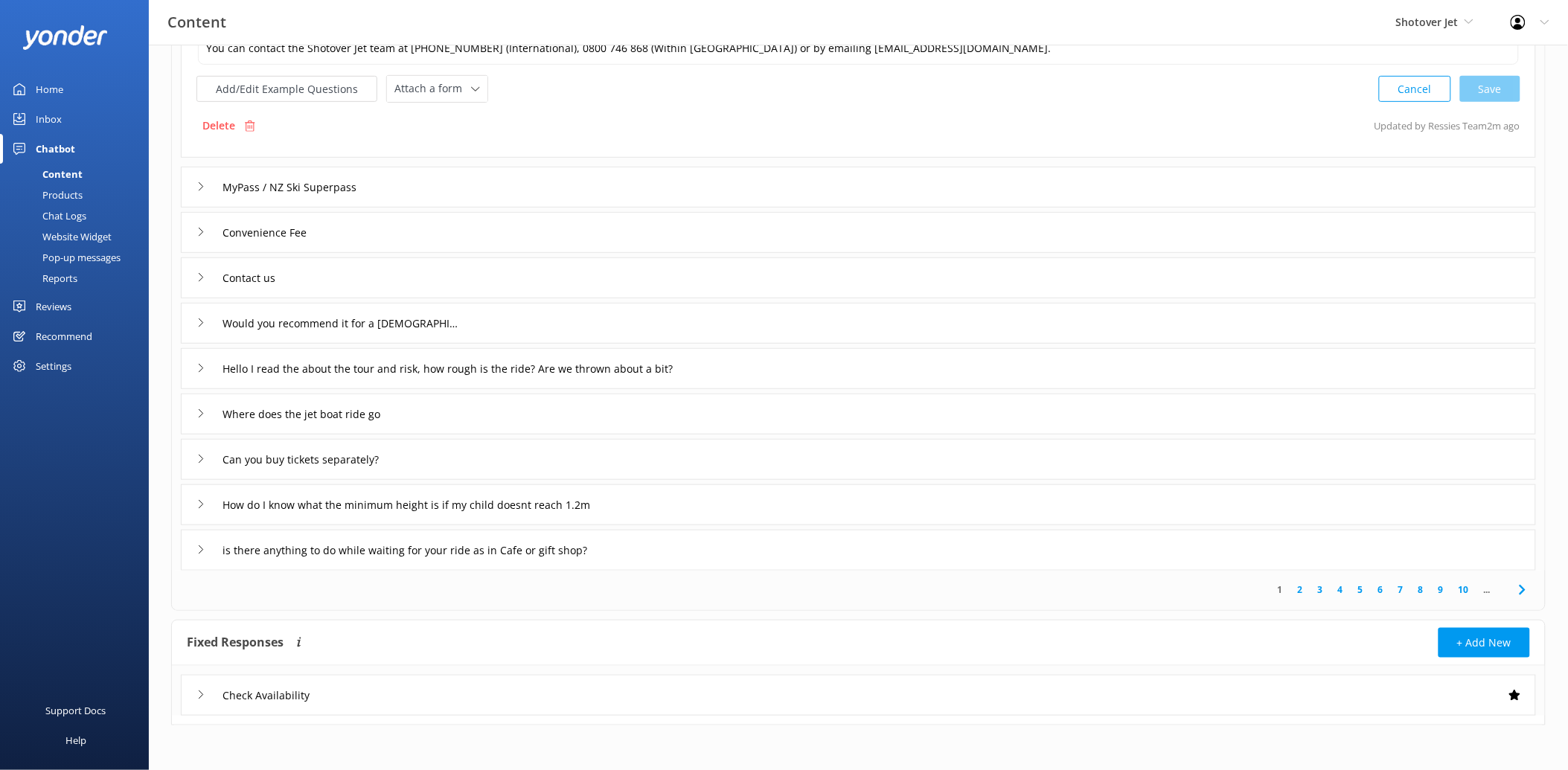
click at [192, 321] on div "Would you recommend it for a 5 year old?" at bounding box center [858, 323] width 1356 height 41
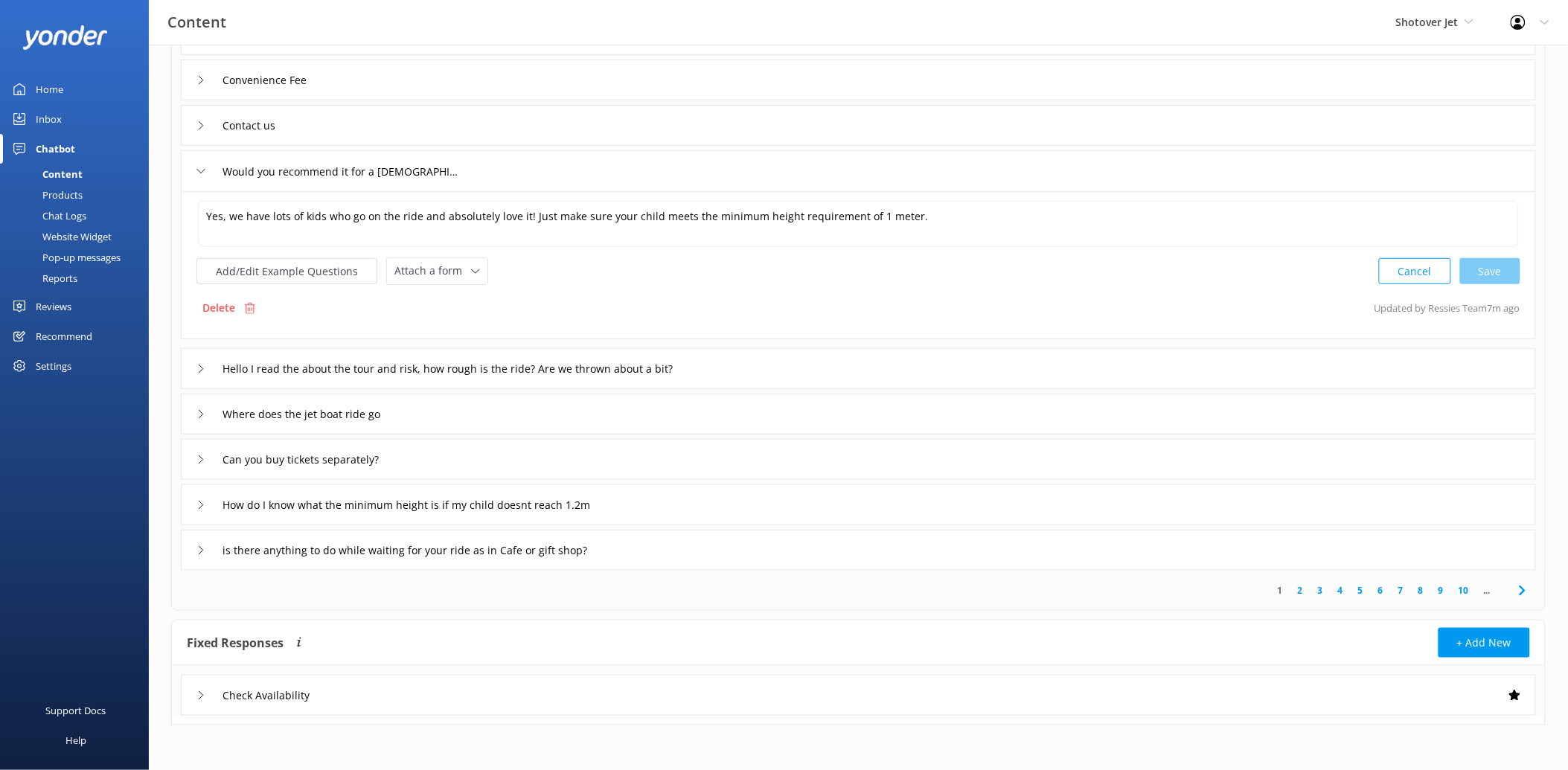
scroll to position [210, 0]
click at [197, 546] on div "is there anything to do while waiting for your ride as in Cafe or gift shop?" at bounding box center [432, 549] width 470 height 25
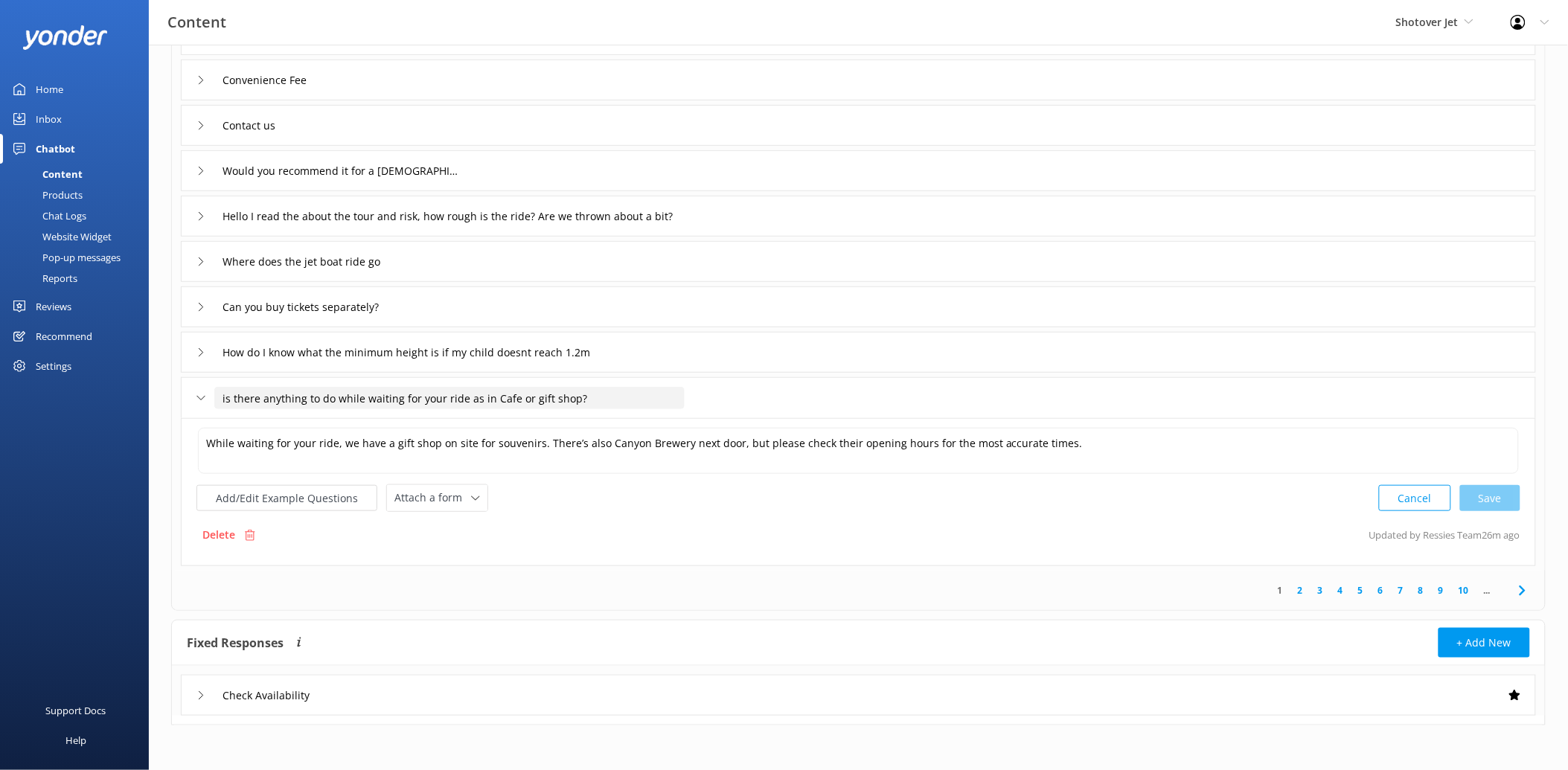
click at [343, 406] on input "is there anything to do while waiting for your ride as in Cafe or gift shop?" at bounding box center [449, 398] width 470 height 22
drag, startPoint x: 606, startPoint y: 395, endPoint x: 614, endPoint y: 390, distance: 9.4
click at [612, 390] on input "is there anything to do while waiting for your ride as in Cafe or gift shop?" at bounding box center [449, 398] width 470 height 22
click at [620, 391] on input "is there anything to do while waiting for your ride as in Cafe or gift shop?" at bounding box center [449, 398] width 470 height 22
click at [630, 598] on div "1 2 3 4 5 6 7 8 9 10 ..." at bounding box center [859, 590] width 1367 height 39
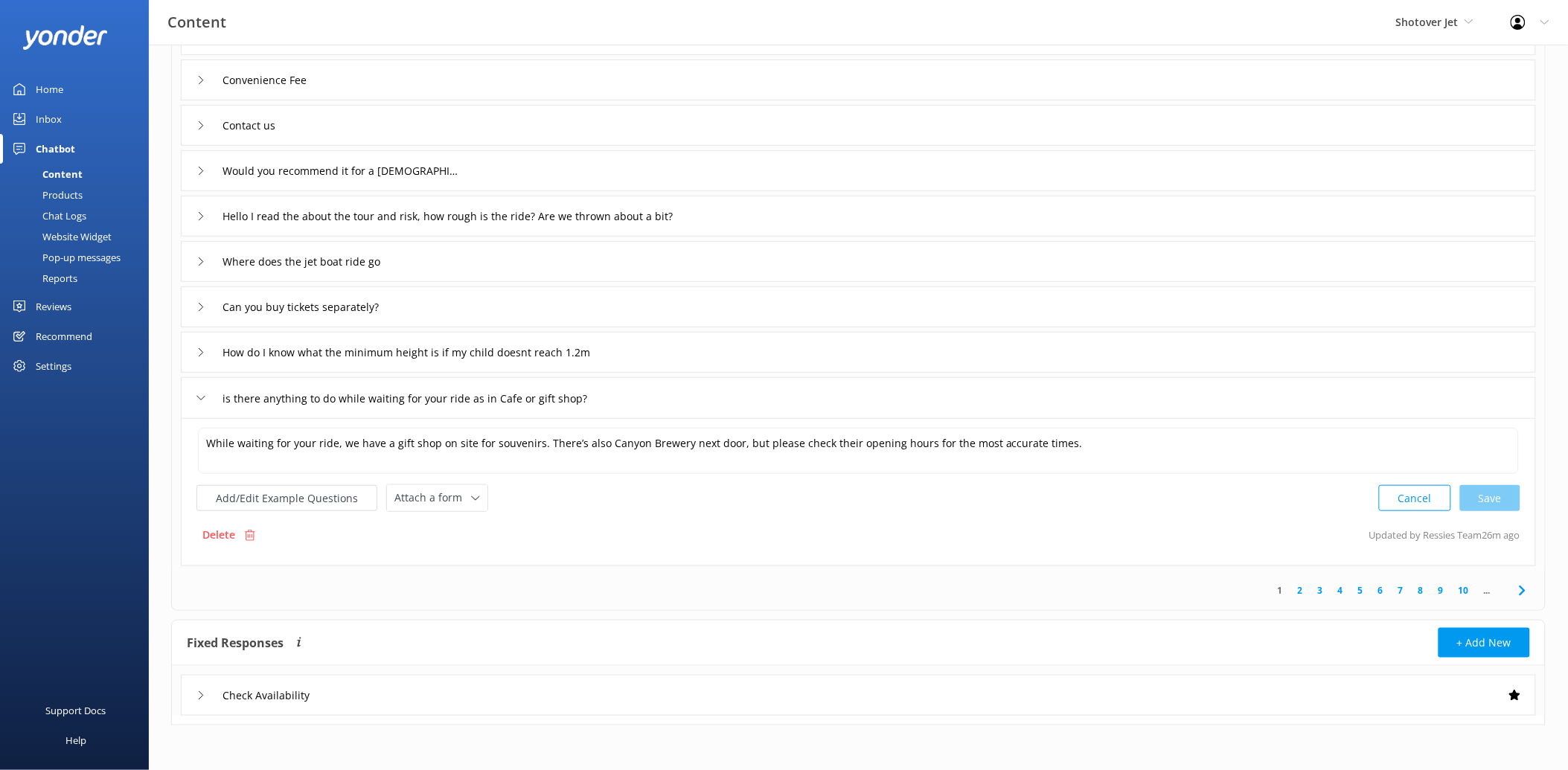
click at [1299, 591] on link "2" at bounding box center [1301, 590] width 20 height 15
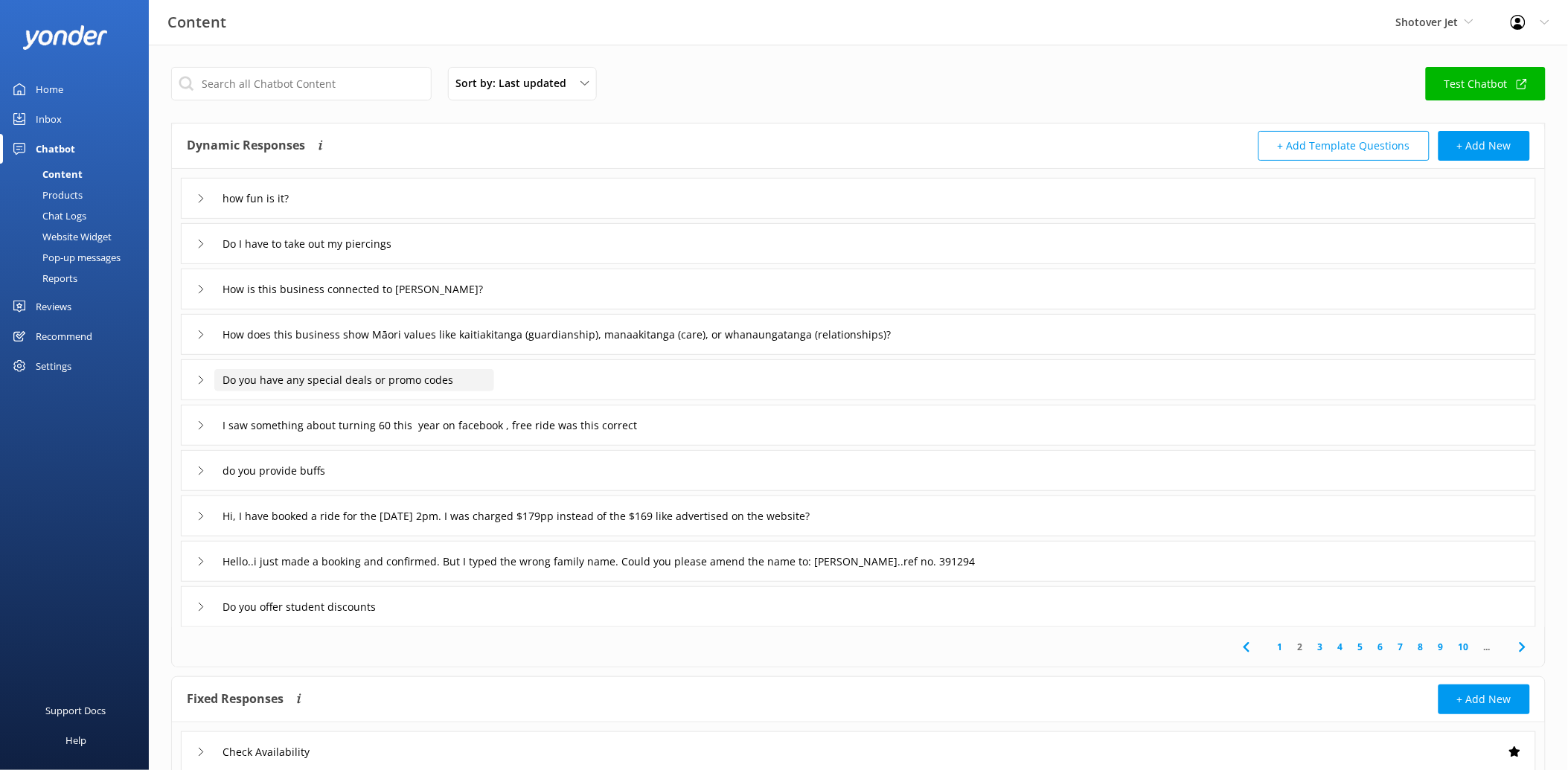
click at [322, 210] on input "Do you have any special deals or promo codes" at bounding box center [268, 199] width 108 height 22
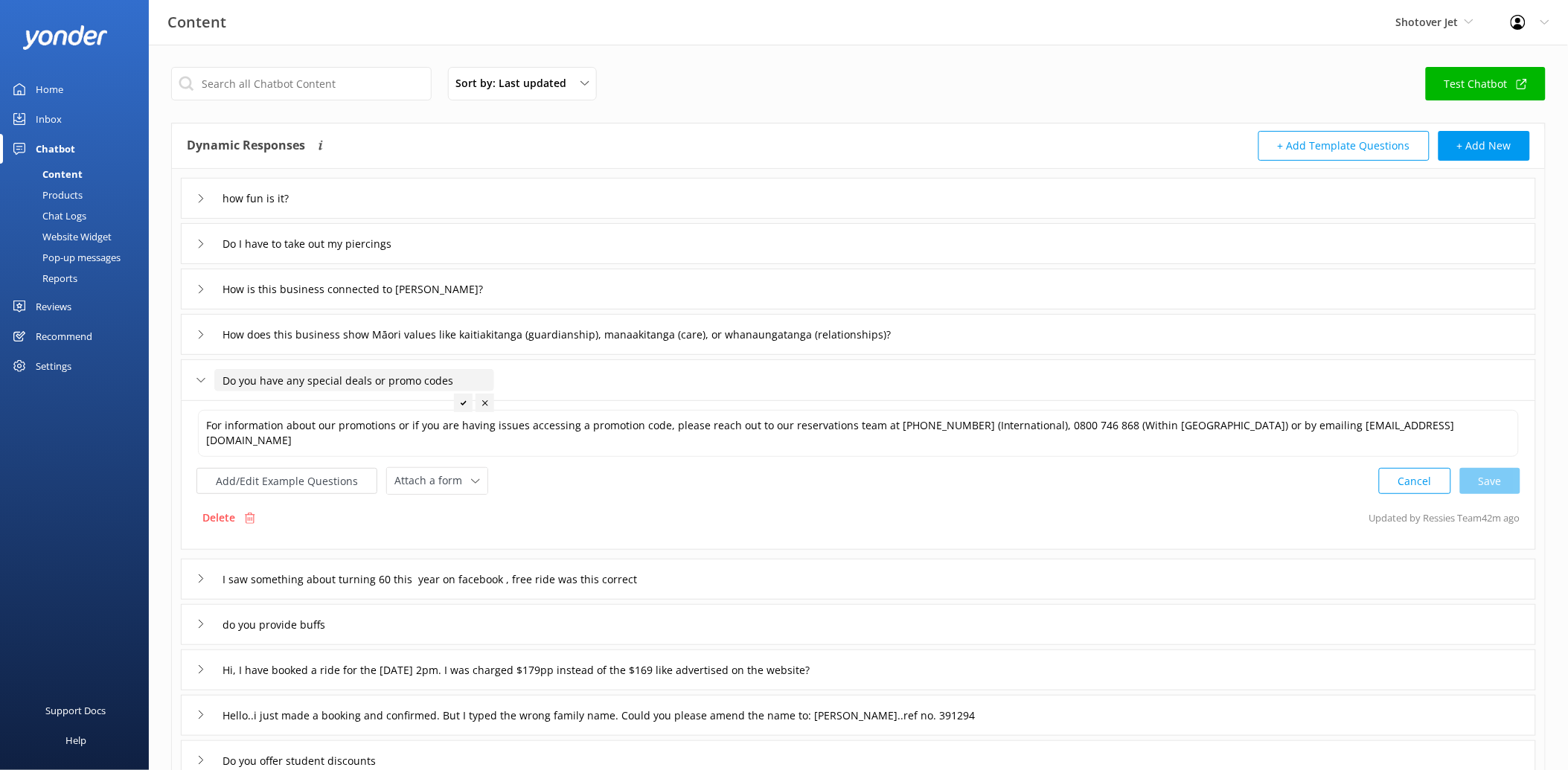
drag, startPoint x: 475, startPoint y: 377, endPoint x: 189, endPoint y: 377, distance: 286.0
click at [189, 377] on div "Do you have any special deals or promo codes" at bounding box center [858, 379] width 1356 height 41
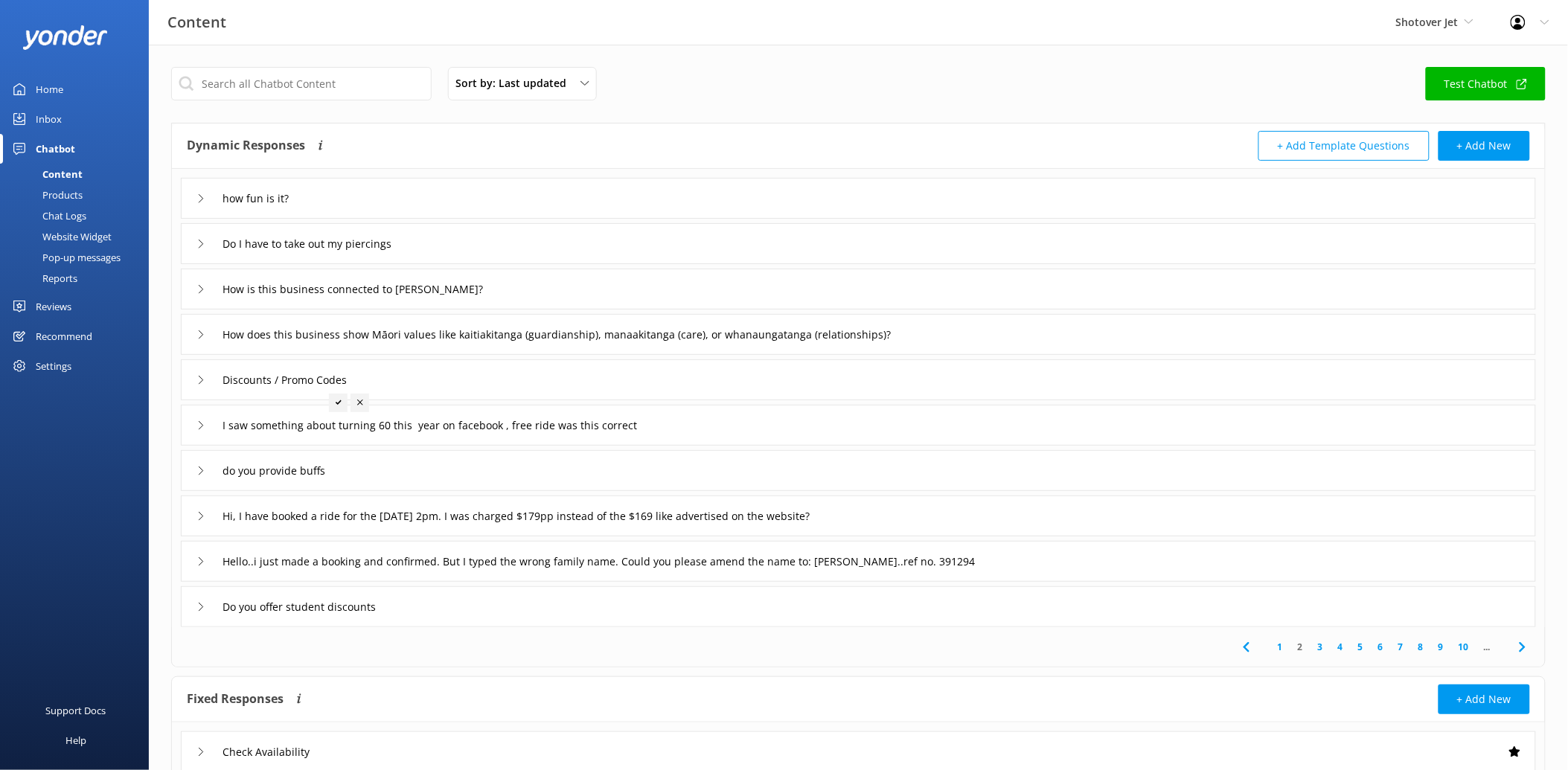
click at [338, 400] on icon at bounding box center [338, 402] width 6 height 6
click at [322, 210] on input "Discounts / Promo Codes" at bounding box center [268, 199] width 108 height 22
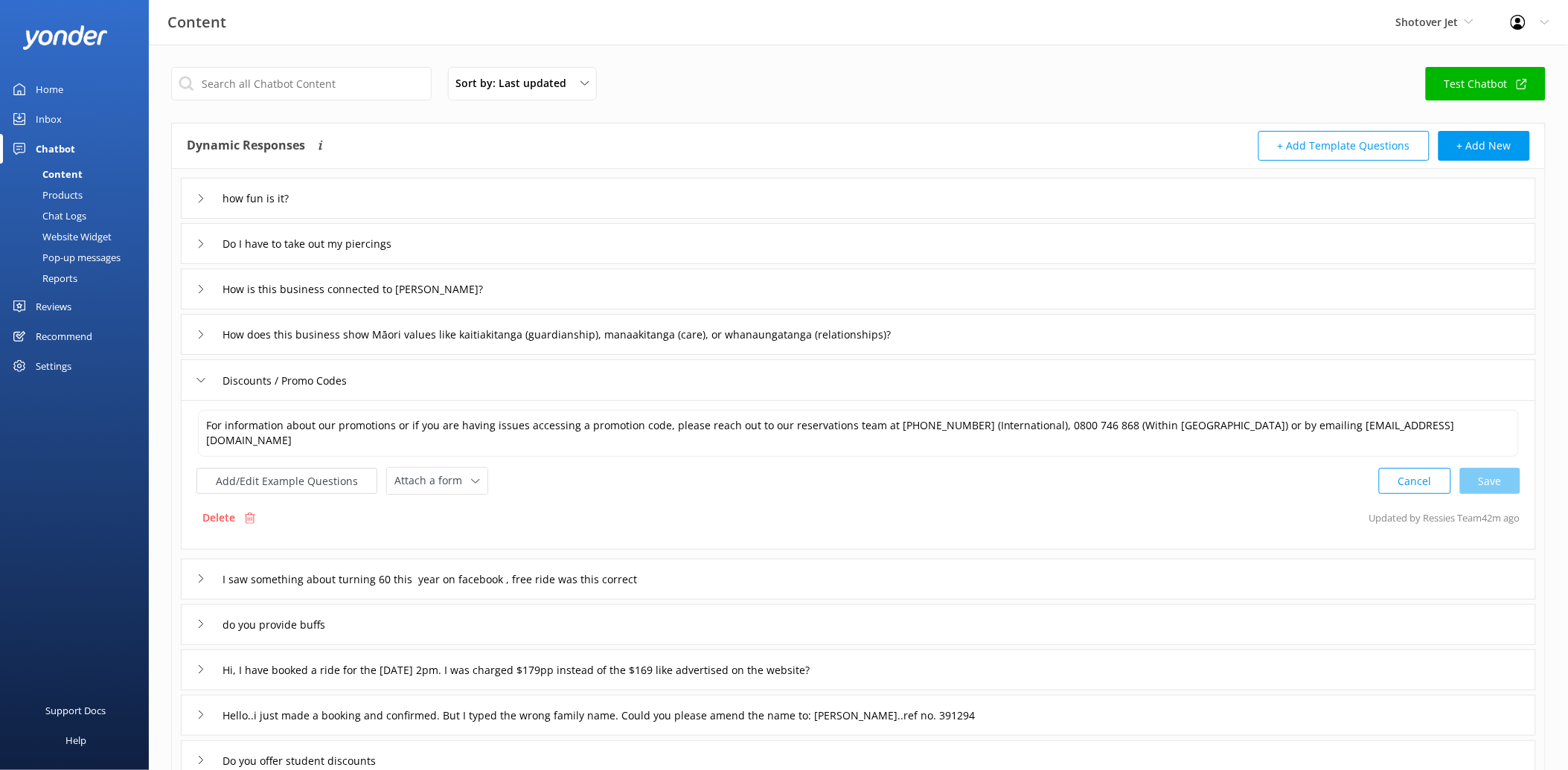
click at [429, 378] on div "Discounts / Promo Codes" at bounding box center [858, 379] width 1356 height 41
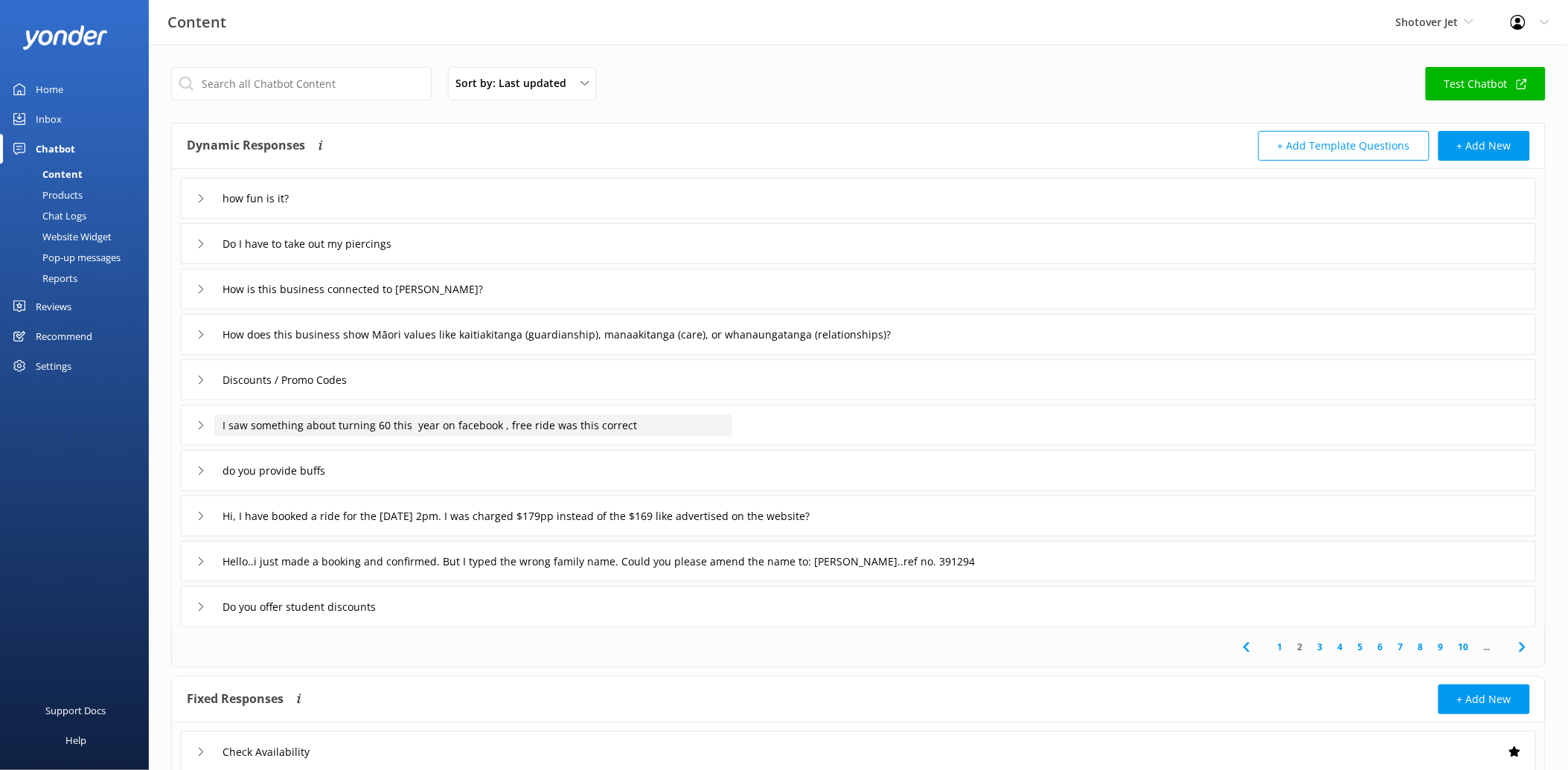
click at [322, 210] on input "I saw something about turning 60 this year on facebook , free ride was this cor…" at bounding box center [268, 199] width 108 height 22
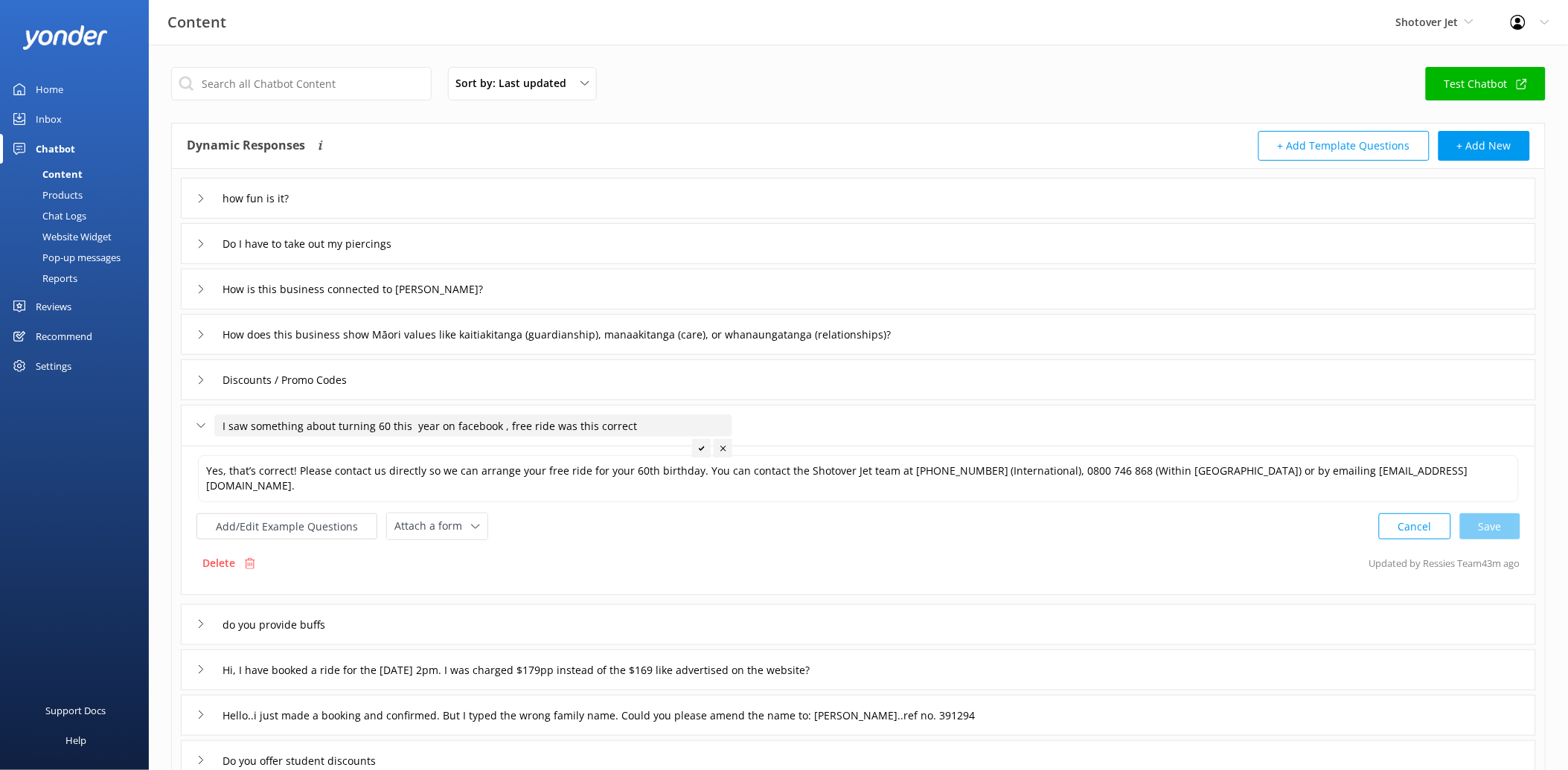
drag, startPoint x: 655, startPoint y: 422, endPoint x: 223, endPoint y: 418, distance: 432.0
click at [223, 418] on input "I saw something about turning 60 this year on facebook , free ride was this cor…" at bounding box center [473, 426] width 518 height 22
click at [346, 448] on div at bounding box center [338, 448] width 18 height 18
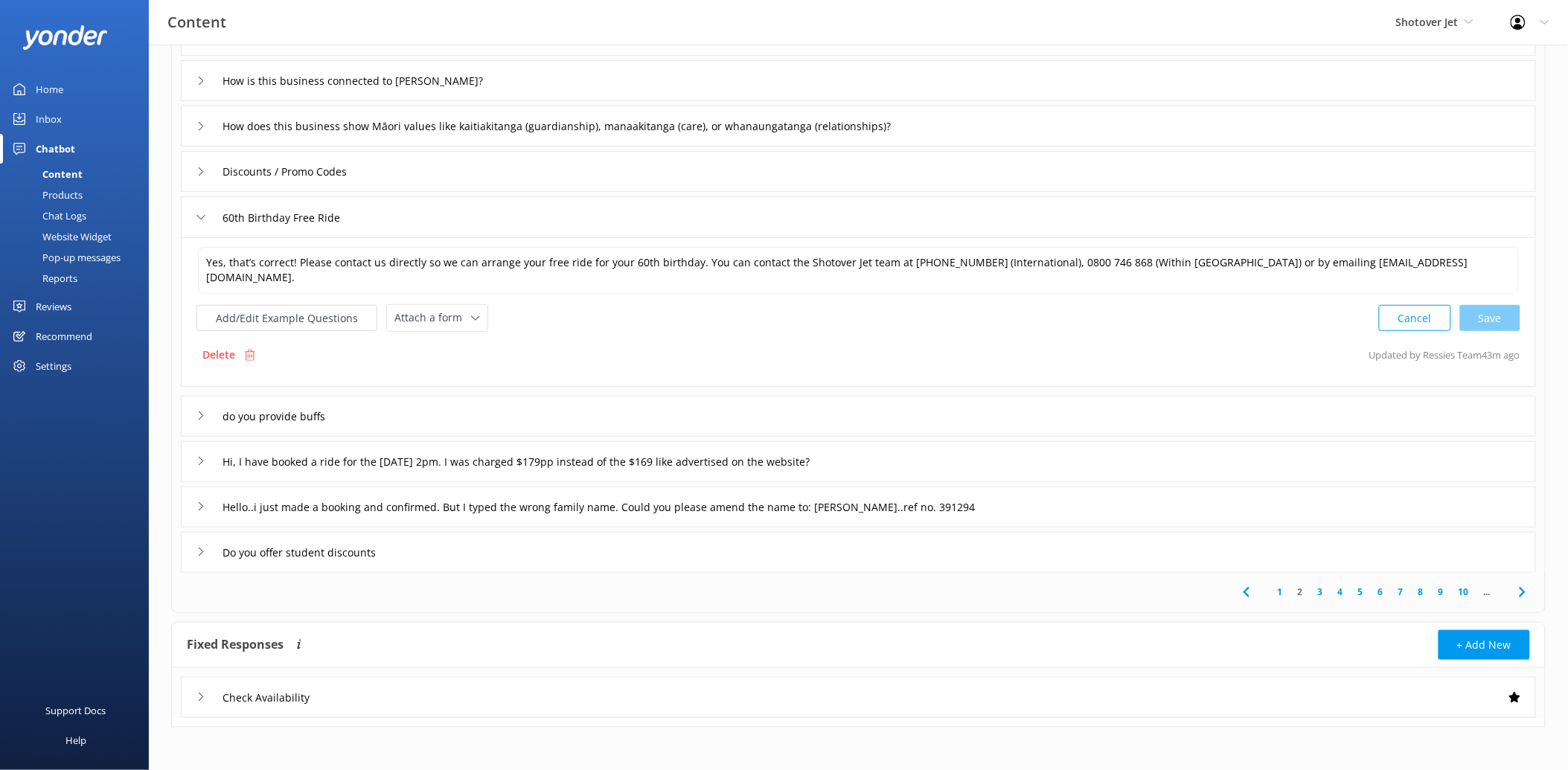
scroll to position [210, 0]
click at [356, 415] on div "do you provide buffs" at bounding box center [858, 415] width 1356 height 41
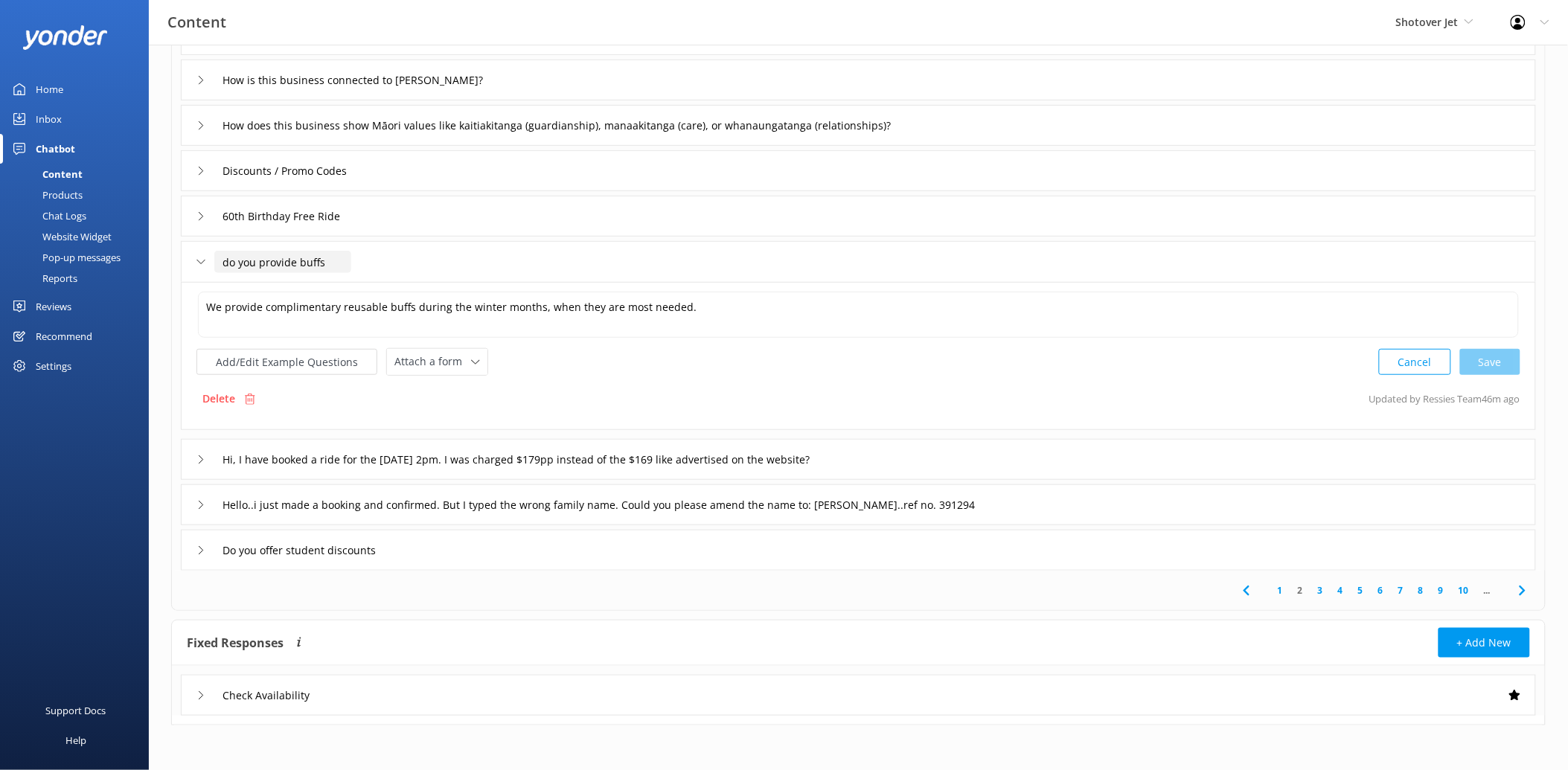
drag, startPoint x: 337, startPoint y: 262, endPoint x: 200, endPoint y: 261, distance: 137.0
click at [200, 261] on div "do you provide buffs" at bounding box center [265, 262] width 137 height 25
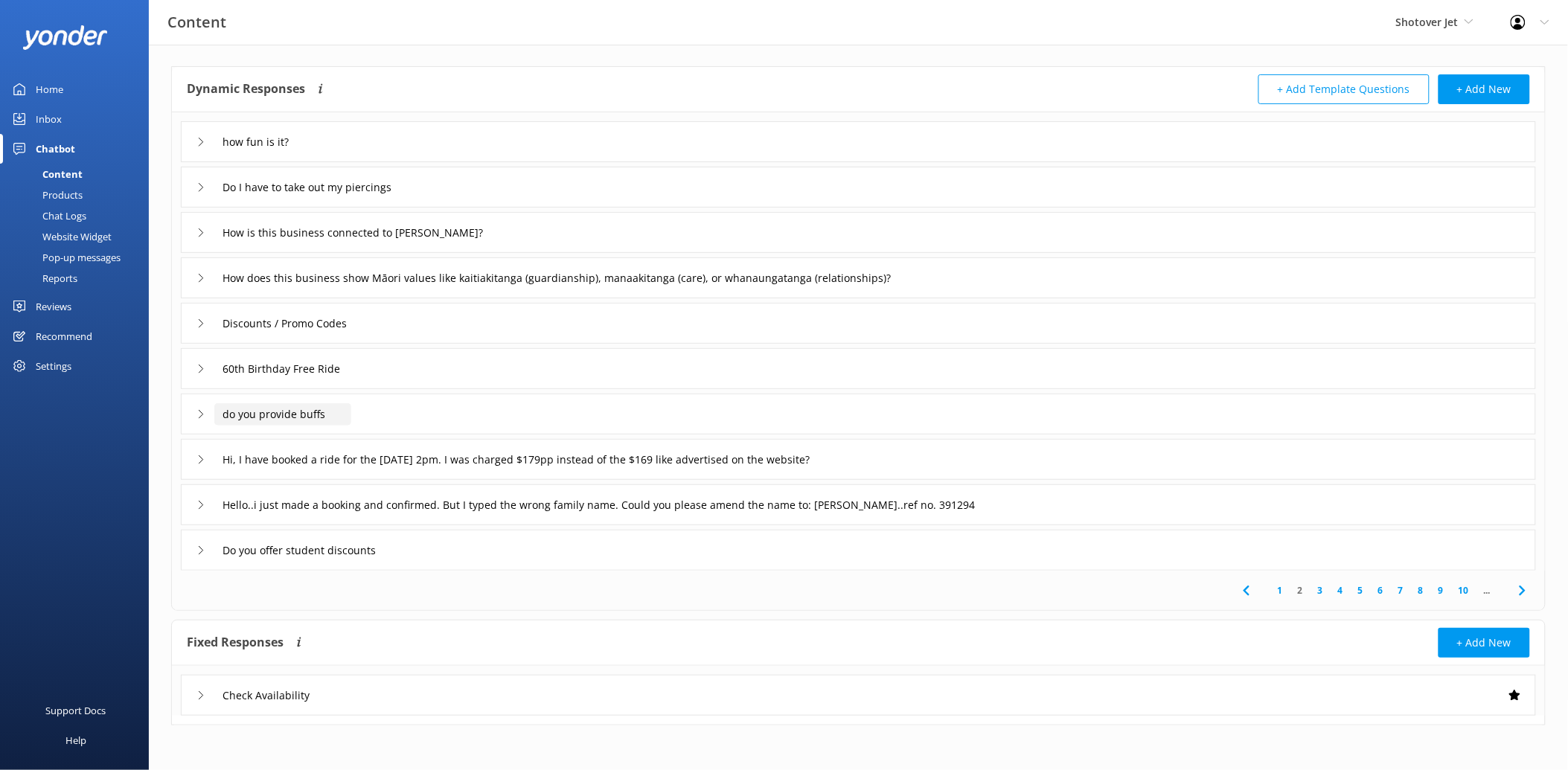
scroll to position [56, 0]
click at [242, 437] on use at bounding box center [243, 437] width 6 height 5
click at [322, 154] on input "Hi, I have booked a ride for the 1st of october at 2pm. I was charged $179pp in…" at bounding box center [268, 143] width 108 height 22
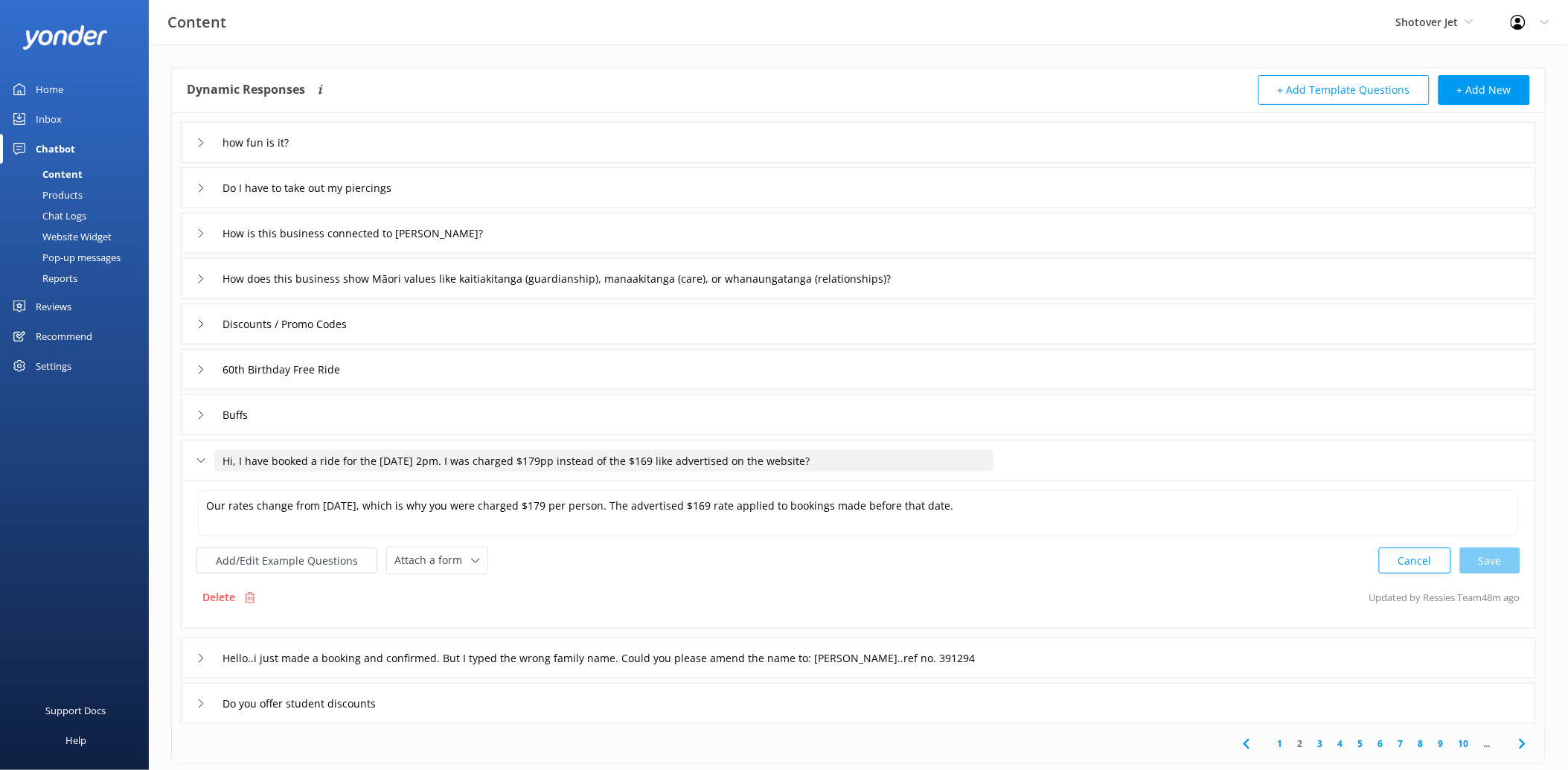
drag, startPoint x: 867, startPoint y: 462, endPoint x: 221, endPoint y: 460, distance: 646.0
click at [221, 460] on input "Hi, I have booked a ride for the 1st of october at 2pm. I was charged $179pp in…" at bounding box center [604, 460] width 780 height 22
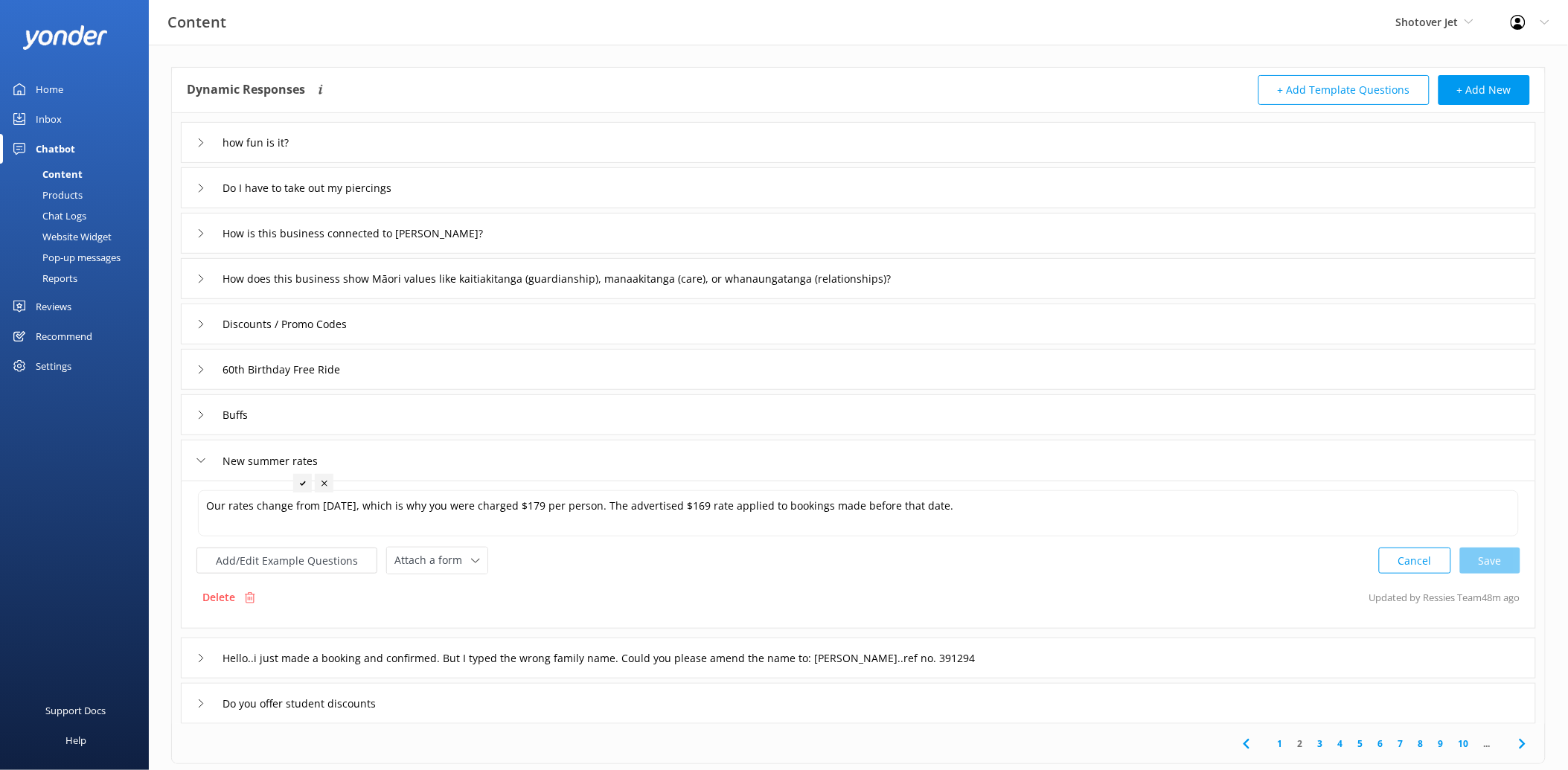
click at [300, 481] on icon at bounding box center [303, 483] width 6 height 6
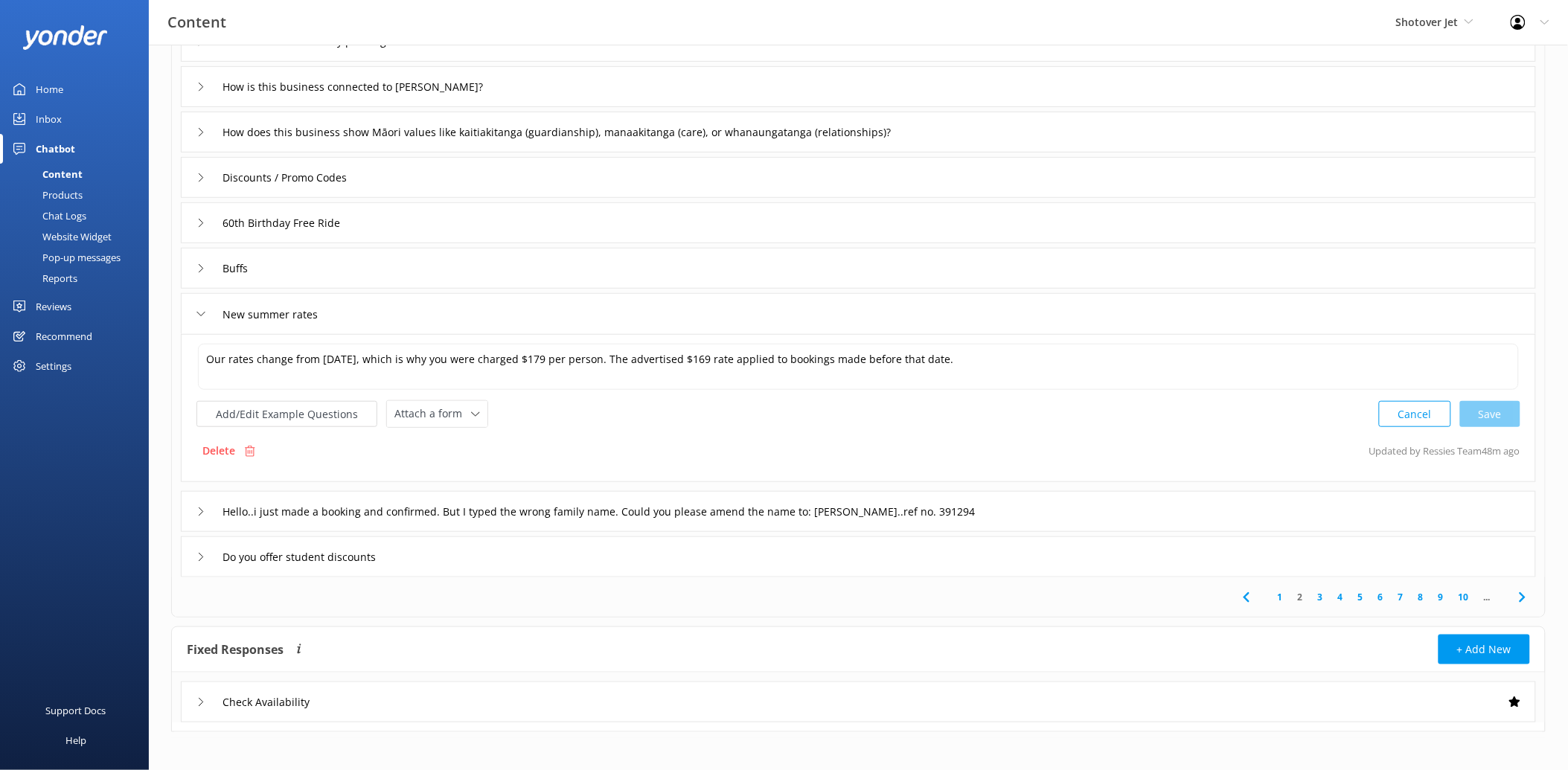
scroll to position [210, 0]
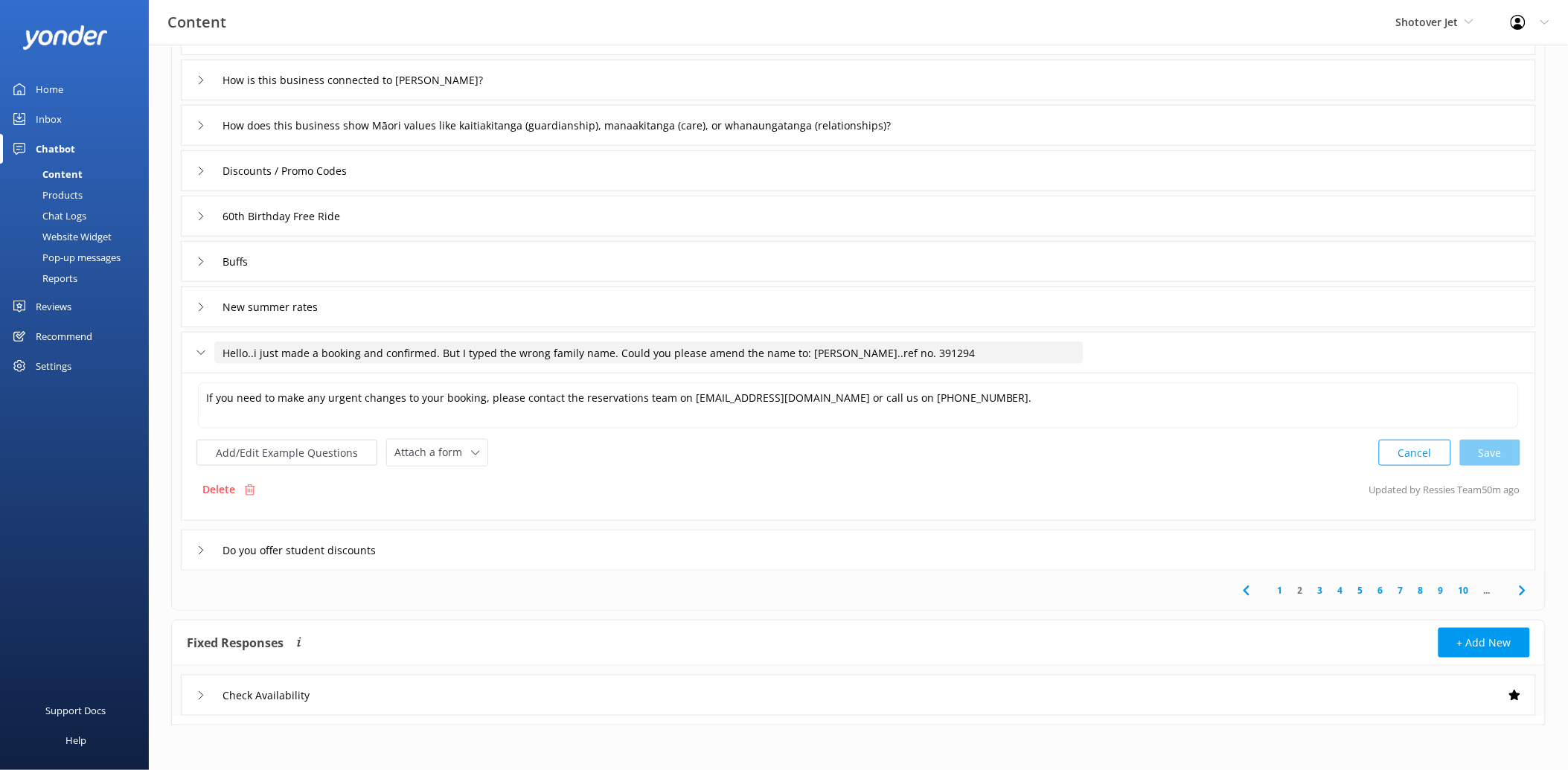
drag, startPoint x: 963, startPoint y: 354, endPoint x: 220, endPoint y: 348, distance: 743.0
click at [220, 348] on input "Hello..i just made a booking and confirmed. But I typed the wrong family name. …" at bounding box center [649, 353] width 870 height 22
click at [352, 373] on div at bounding box center [356, 375] width 18 height 18
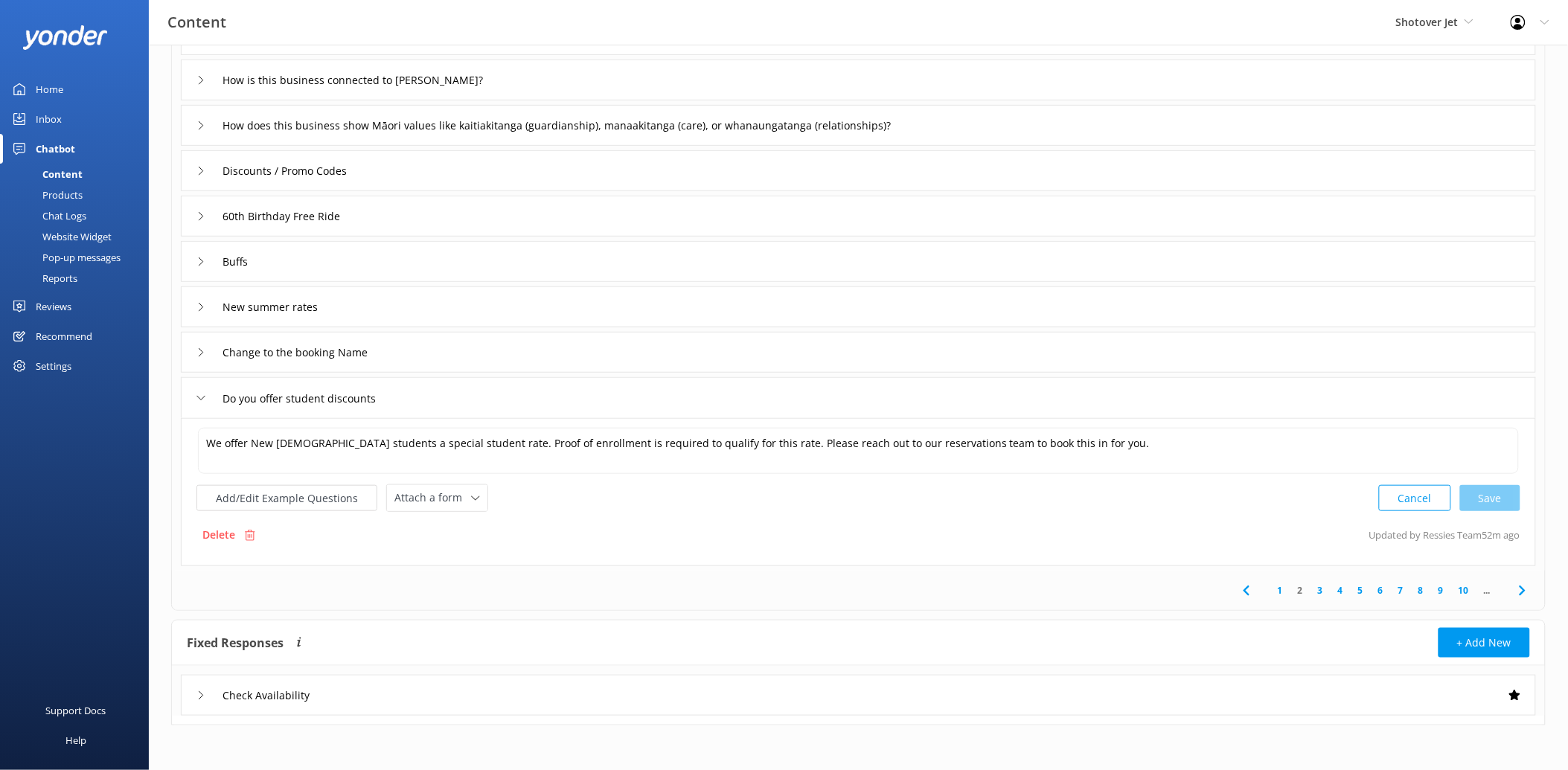
click at [358, 541] on div "Delete Updated by Ressies Team 52m ago" at bounding box center [859, 534] width 1324 height 28
click at [1323, 593] on link "3" at bounding box center [1321, 590] width 20 height 15
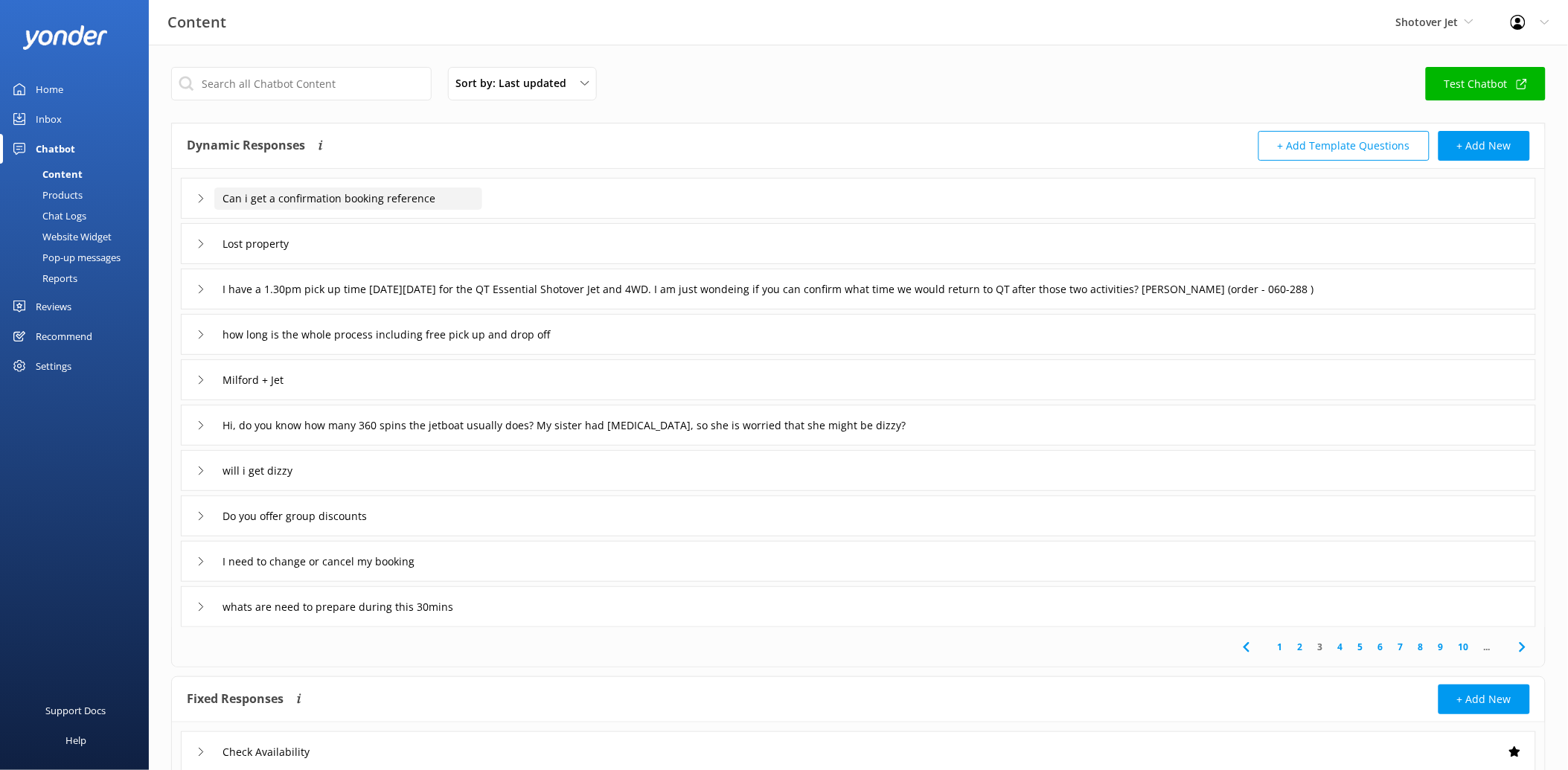
click at [376, 200] on input "Can i get a confirmation booking reference" at bounding box center [348, 199] width 268 height 22
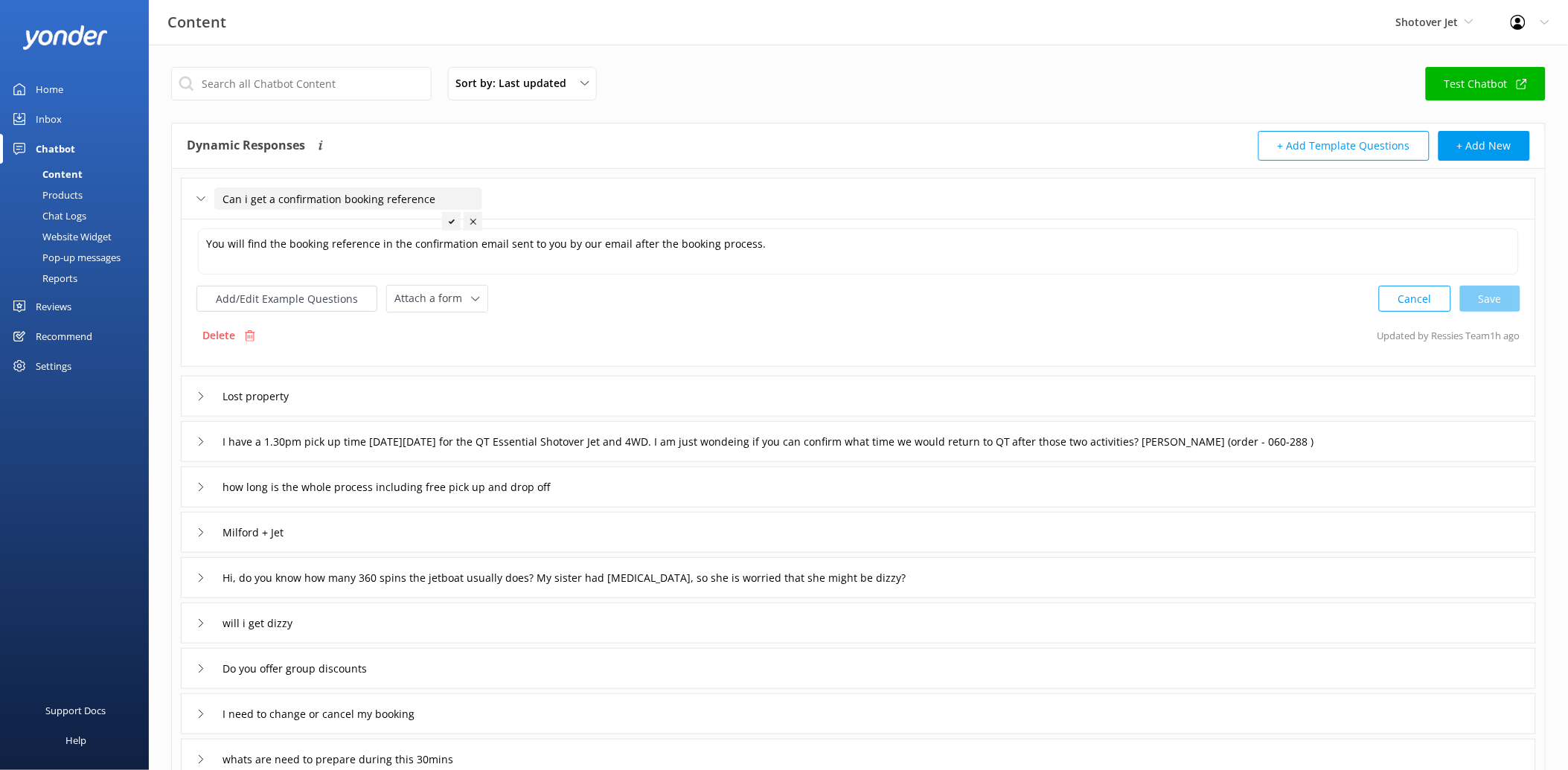
drag, startPoint x: 449, startPoint y: 196, endPoint x: 221, endPoint y: 198, distance: 228.0
click at [221, 198] on input "Can i get a confirmation booking reference" at bounding box center [348, 199] width 268 height 22
click at [378, 221] on icon at bounding box center [380, 221] width 6 height 6
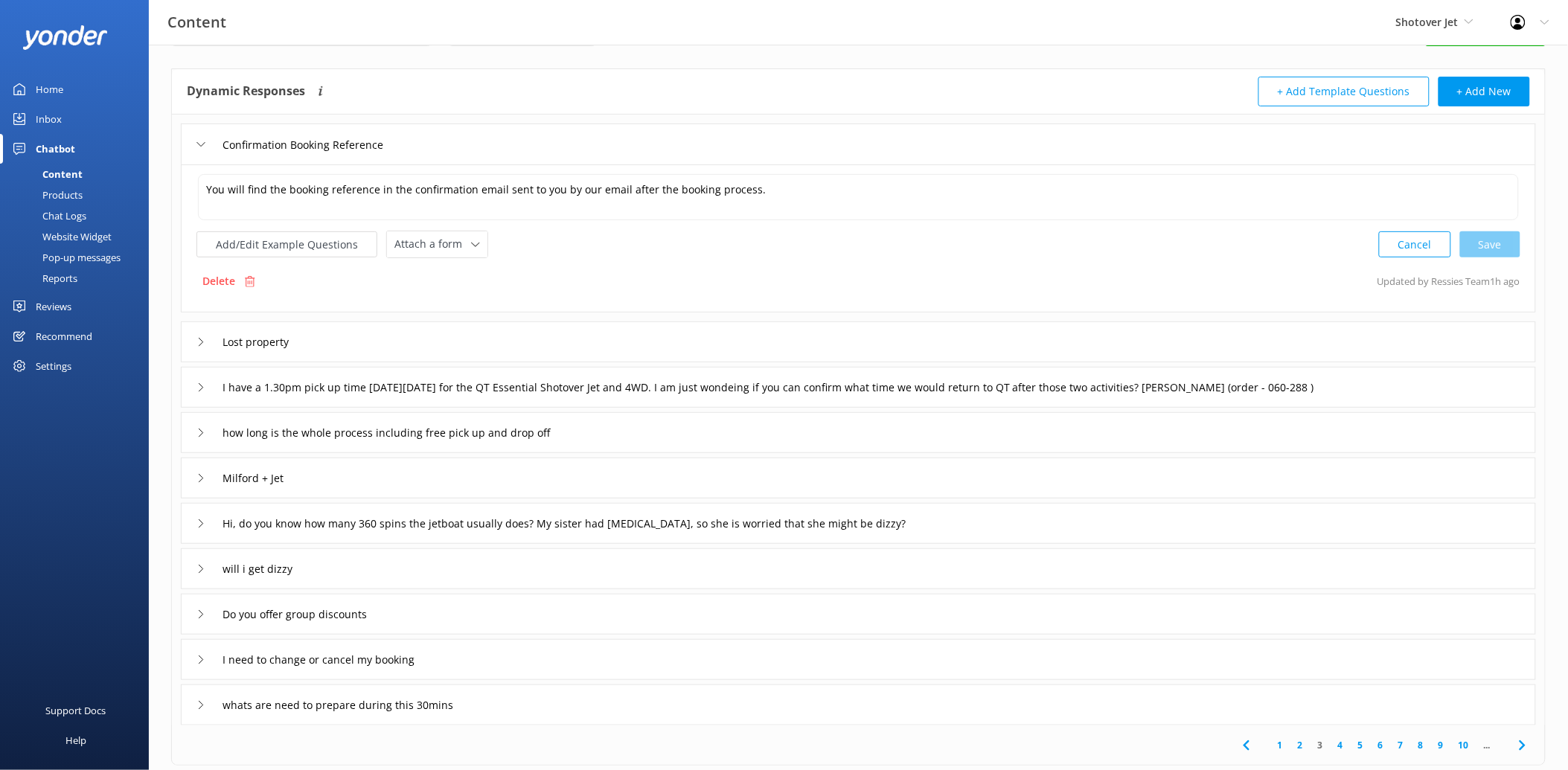
scroll to position [83, 0]
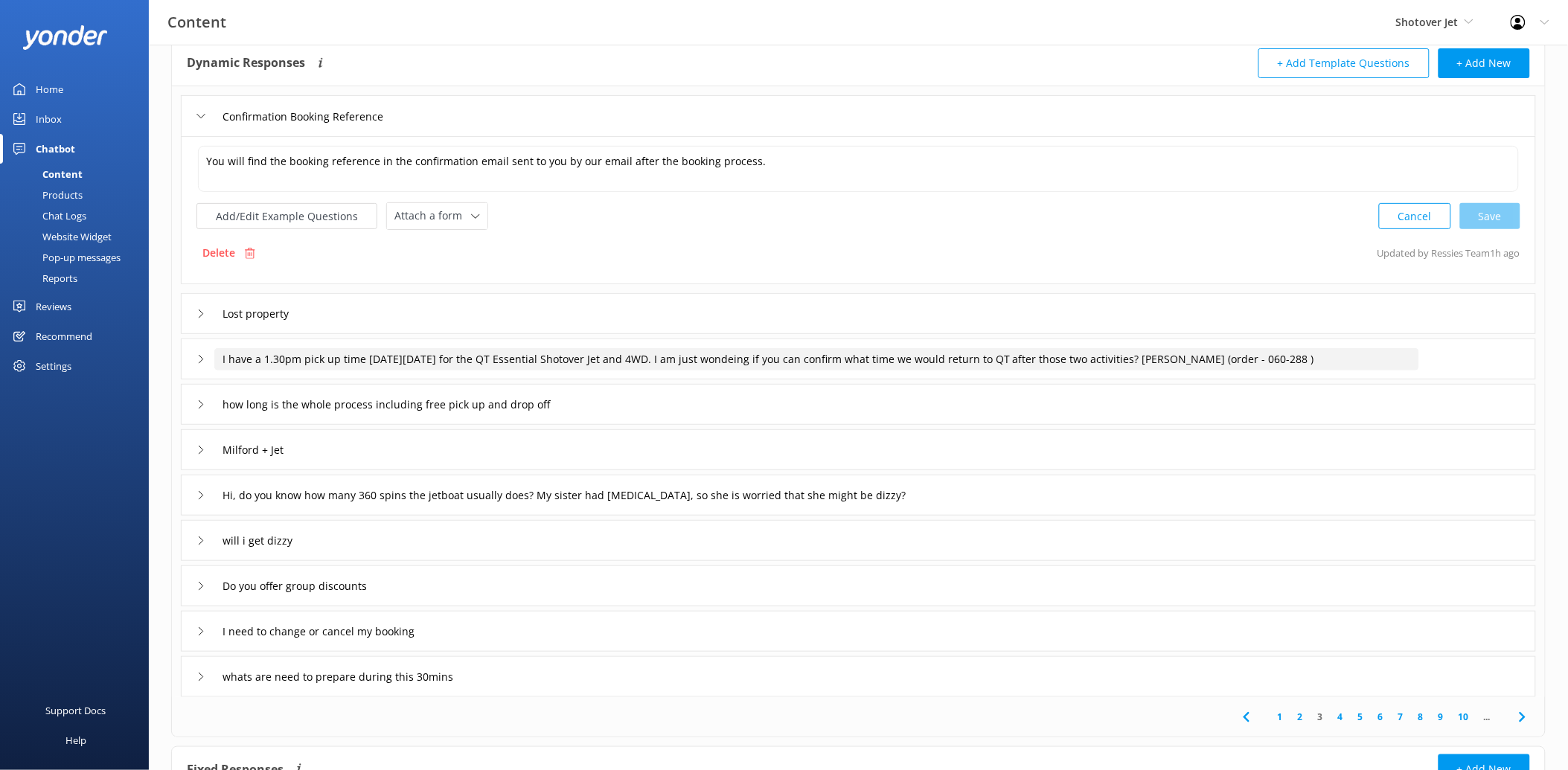
click at [411, 128] on input "I have a 1.30pm pick up time on Wed Oct 1 for the QT Essential Shotover Jet and…" at bounding box center [313, 116] width 197 height 22
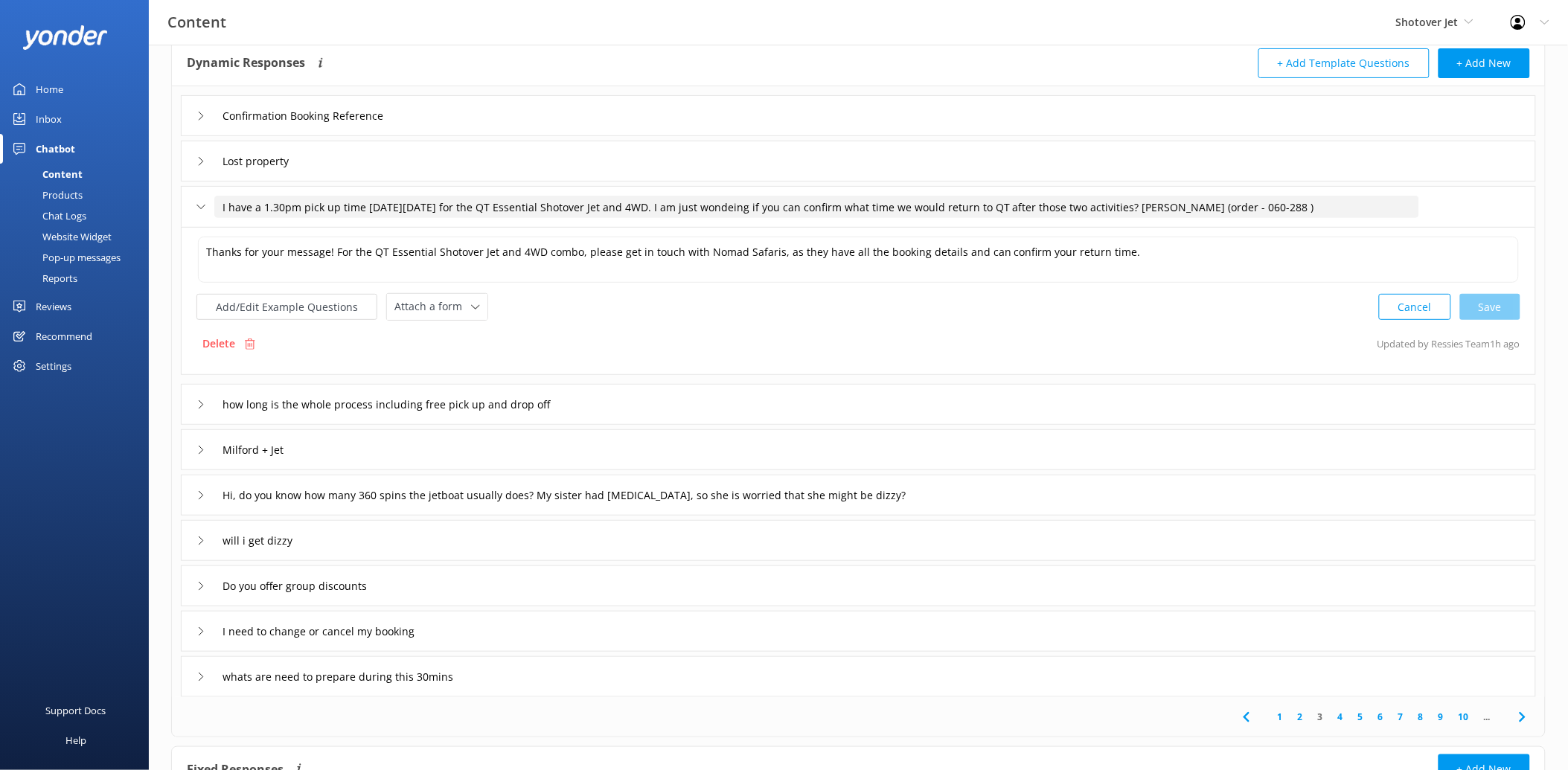
drag, startPoint x: 1289, startPoint y: 207, endPoint x: 205, endPoint y: 212, distance: 1084.0
click at [205, 212] on div "I have a 1.30pm pick up time on Wed Oct 1 for the QT Essential Shotover Jet and…" at bounding box center [799, 207] width 1205 height 25
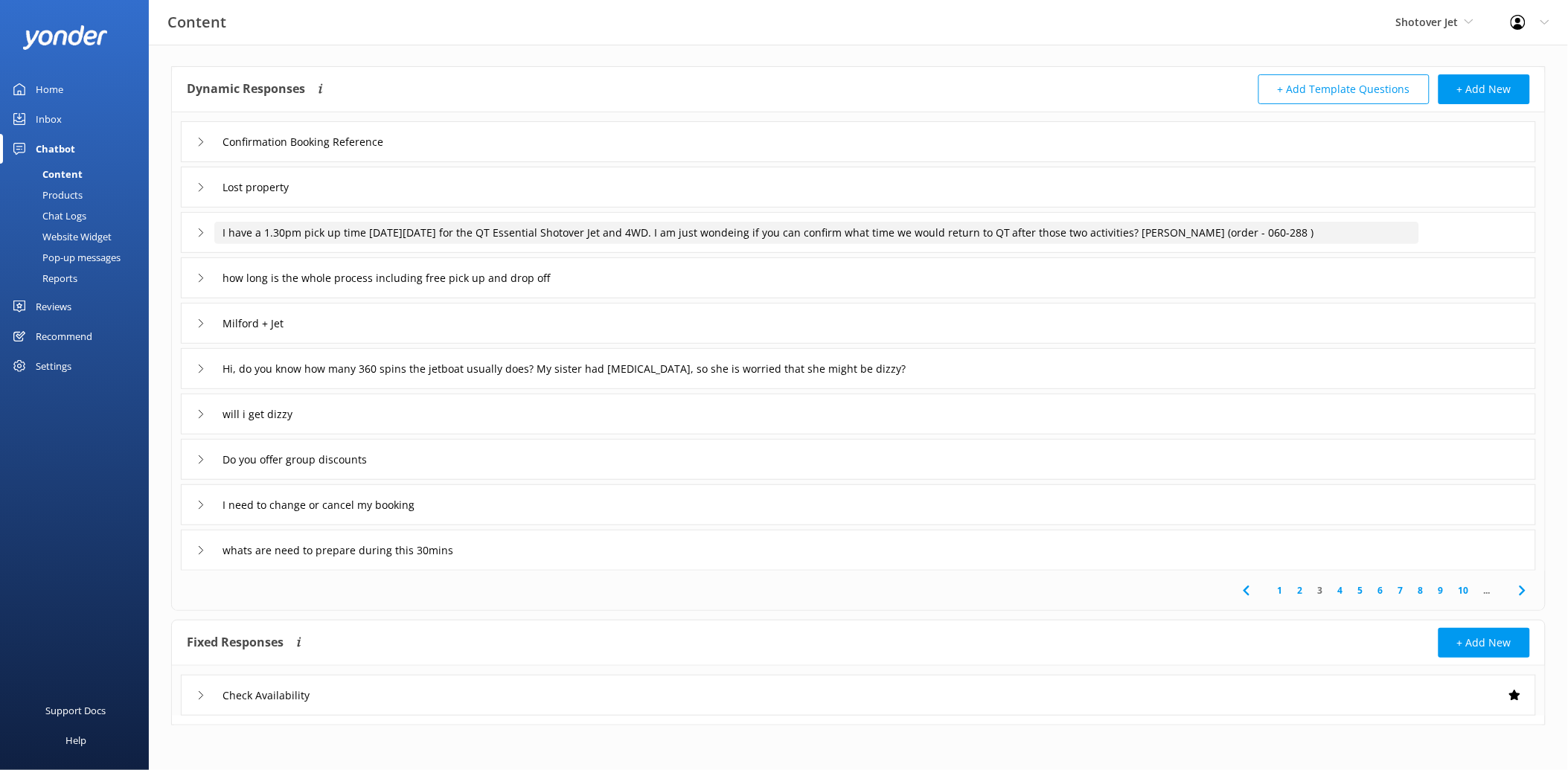
scroll to position [56, 0]
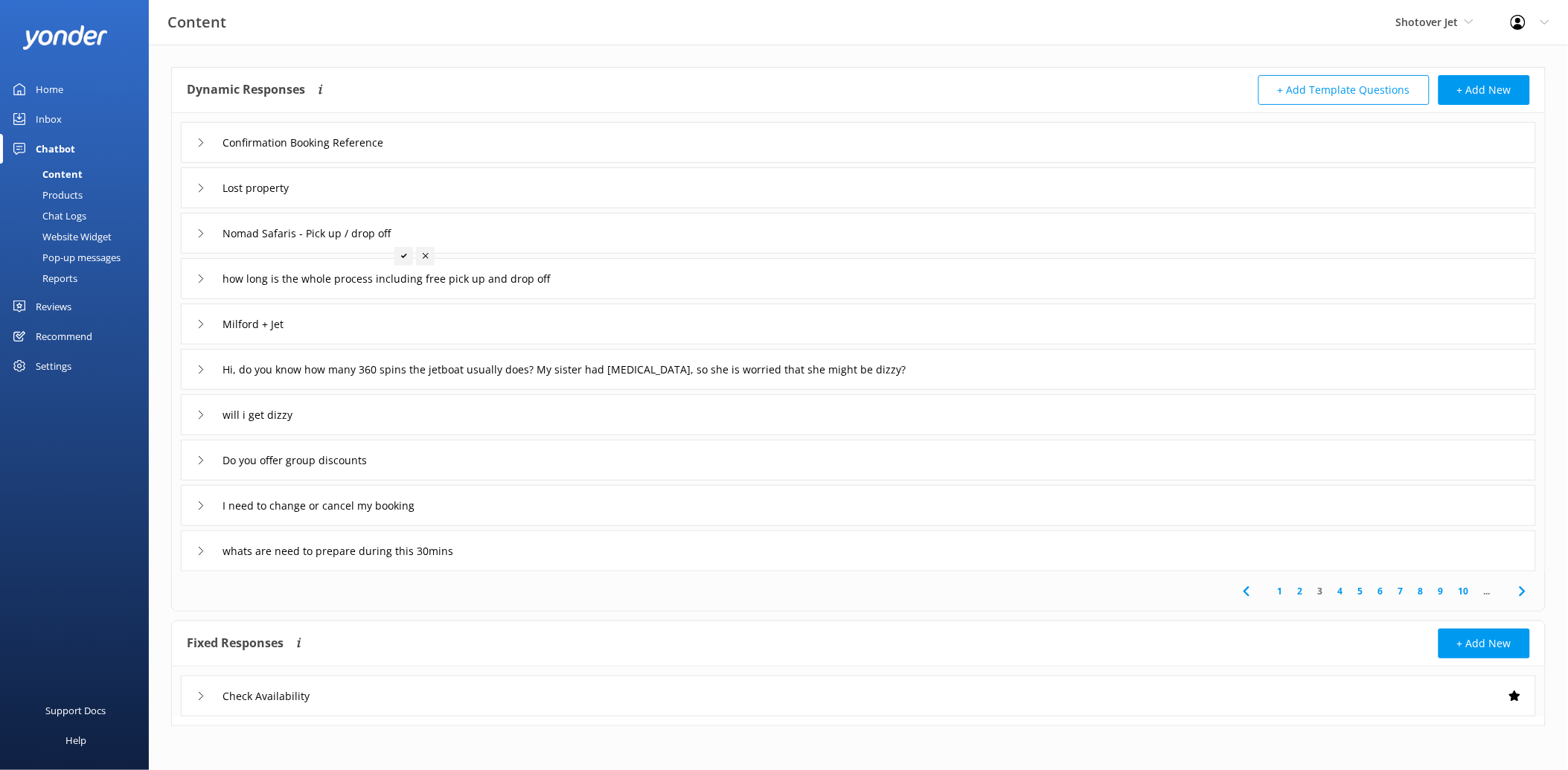
click at [403, 255] on icon at bounding box center [404, 256] width 6 height 6
click at [411, 154] on input "how long is the whole process including free pick up and drop off" at bounding box center [313, 143] width 197 height 22
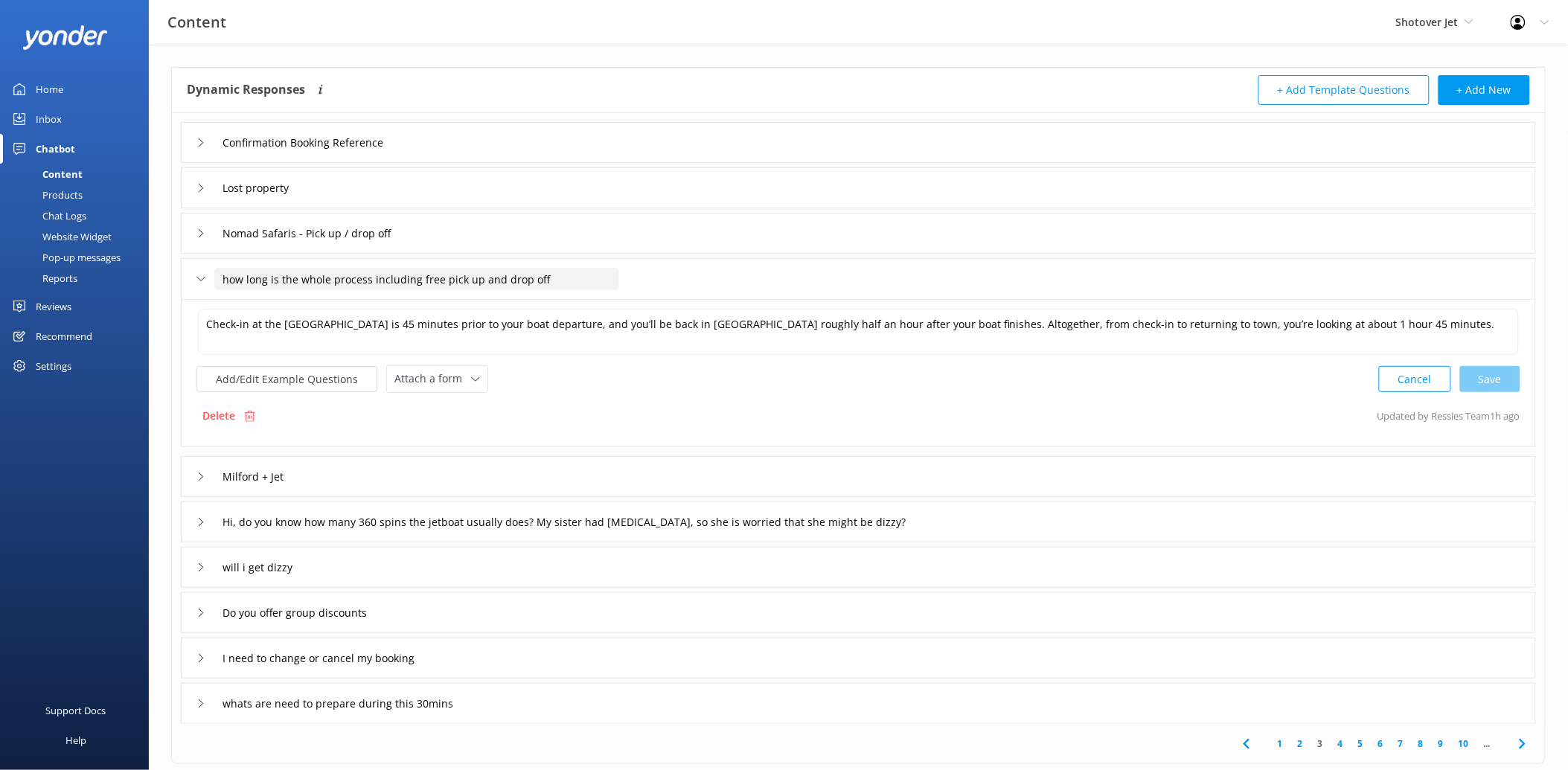
drag, startPoint x: 558, startPoint y: 279, endPoint x: 221, endPoint y: 281, distance: 337.0
click at [221, 281] on input "how long is the whole process including free pick up and drop off" at bounding box center [417, 279] width 405 height 22
click at [421, 298] on div at bounding box center [421, 302] width 18 height 18
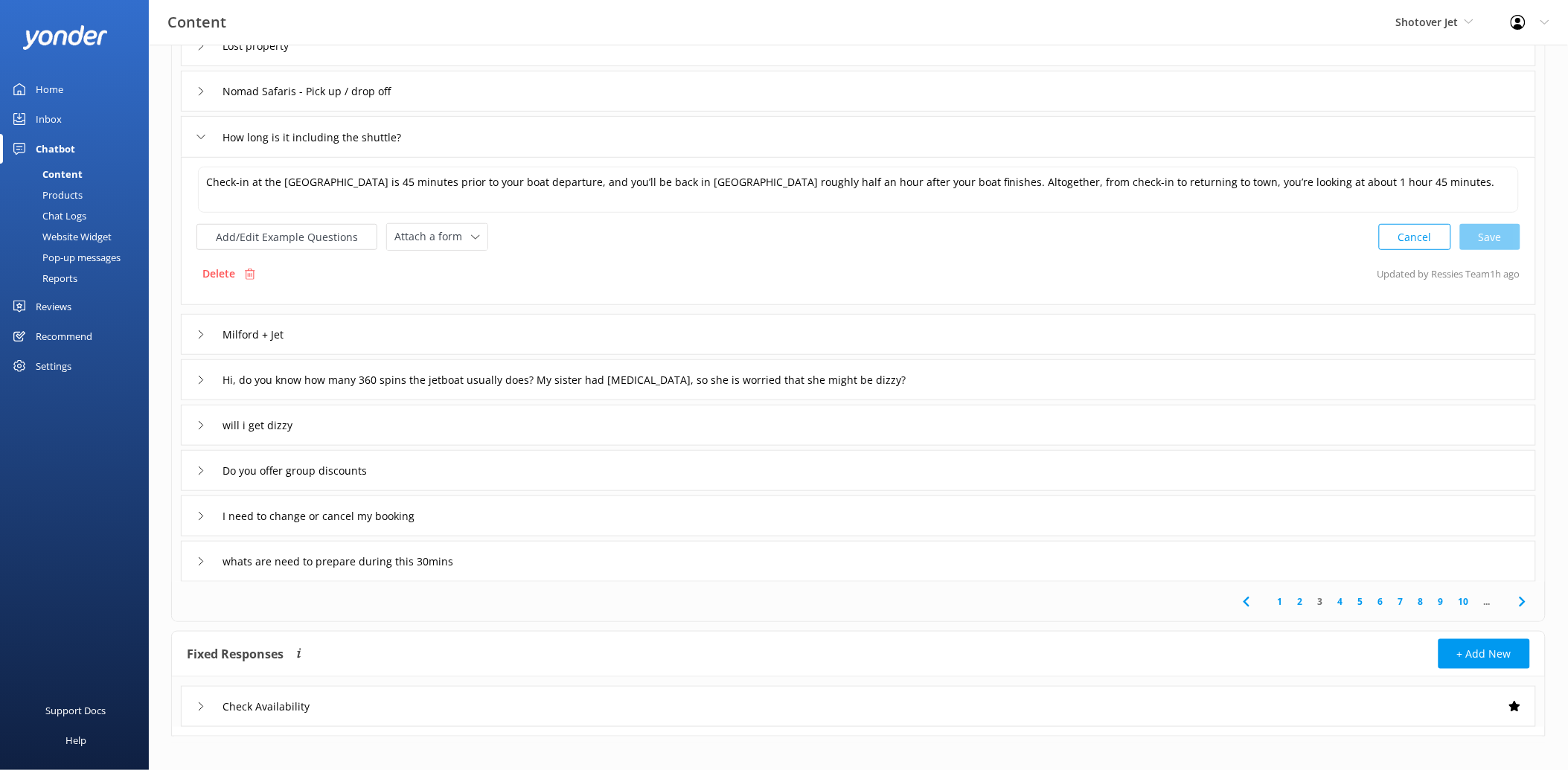
scroll to position [210, 0]
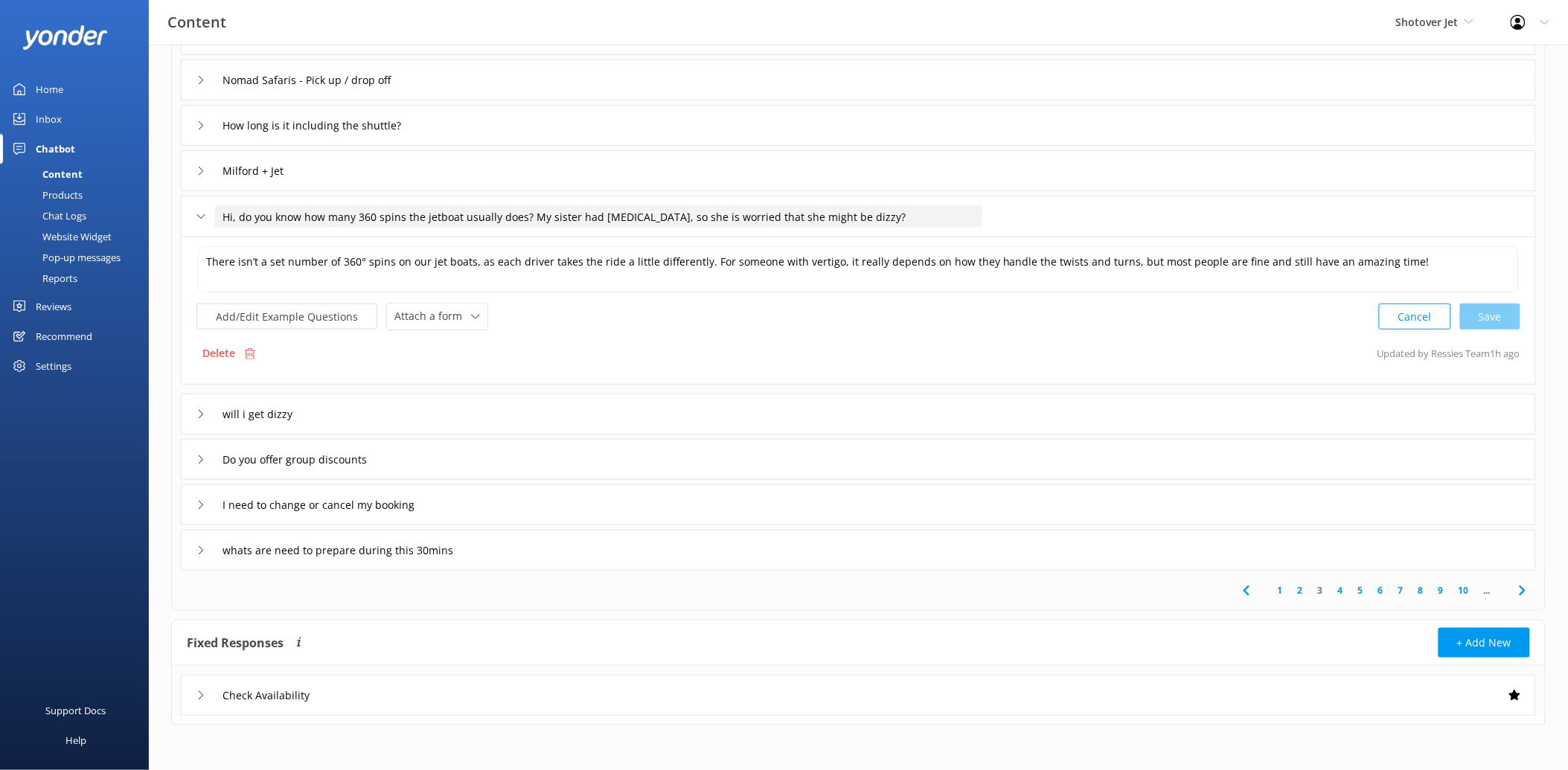
drag, startPoint x: 857, startPoint y: 213, endPoint x: 199, endPoint y: 216, distance: 658.0
click at [199, 216] on div "Hi, do you know how many 360 spins the jetboat usually does? My sister had vert…" at bounding box center [581, 217] width 769 height 25
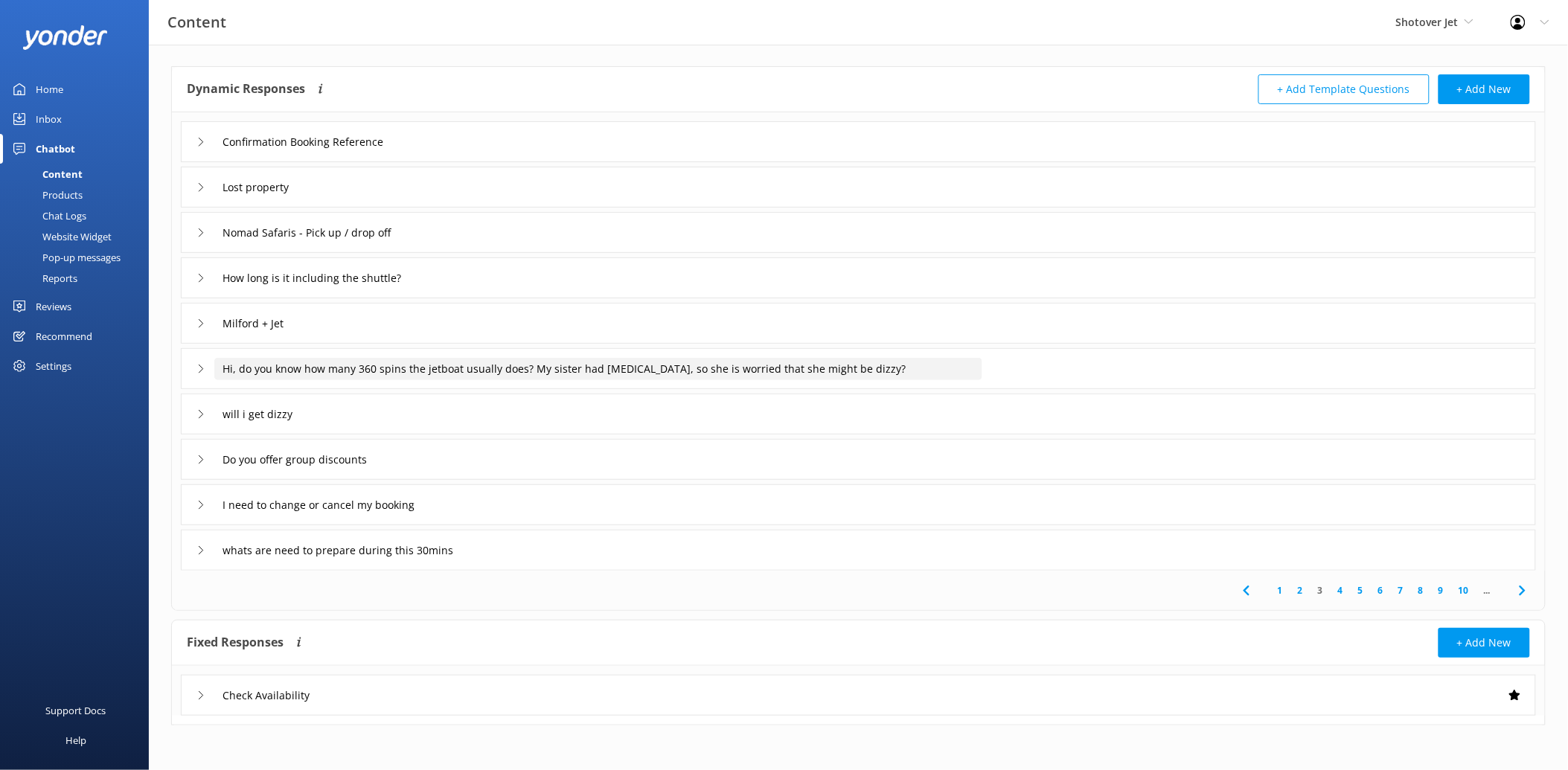
scroll to position [56, 0]
click at [375, 391] on use at bounding box center [374, 392] width 6 height 5
click at [347, 412] on div "will i get dizzy" at bounding box center [858, 415] width 1356 height 41
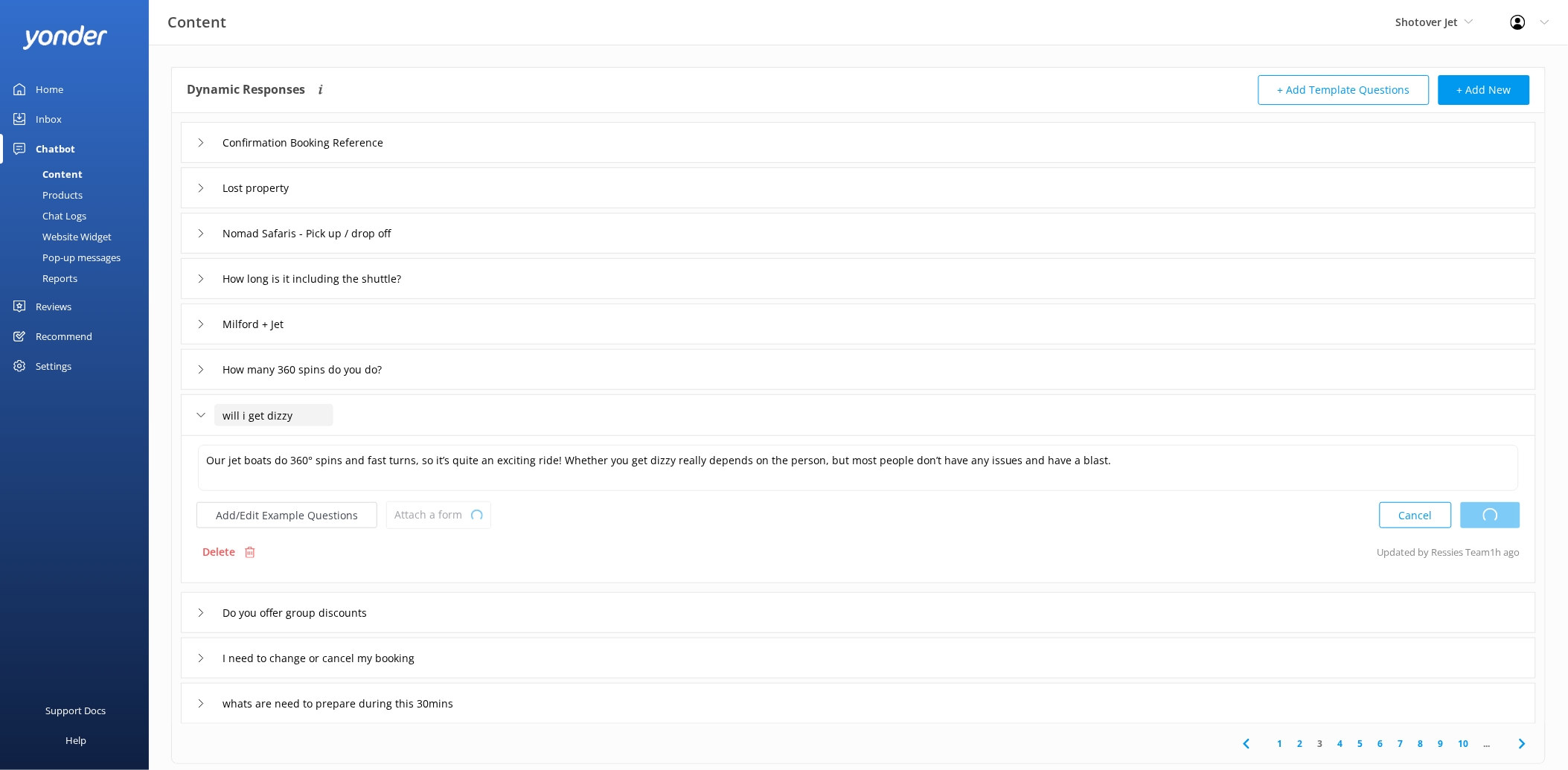
drag, startPoint x: 315, startPoint y: 413, endPoint x: 201, endPoint y: 412, distance: 114.0
click at [201, 412] on div "will i get dizzy" at bounding box center [256, 415] width 119 height 25
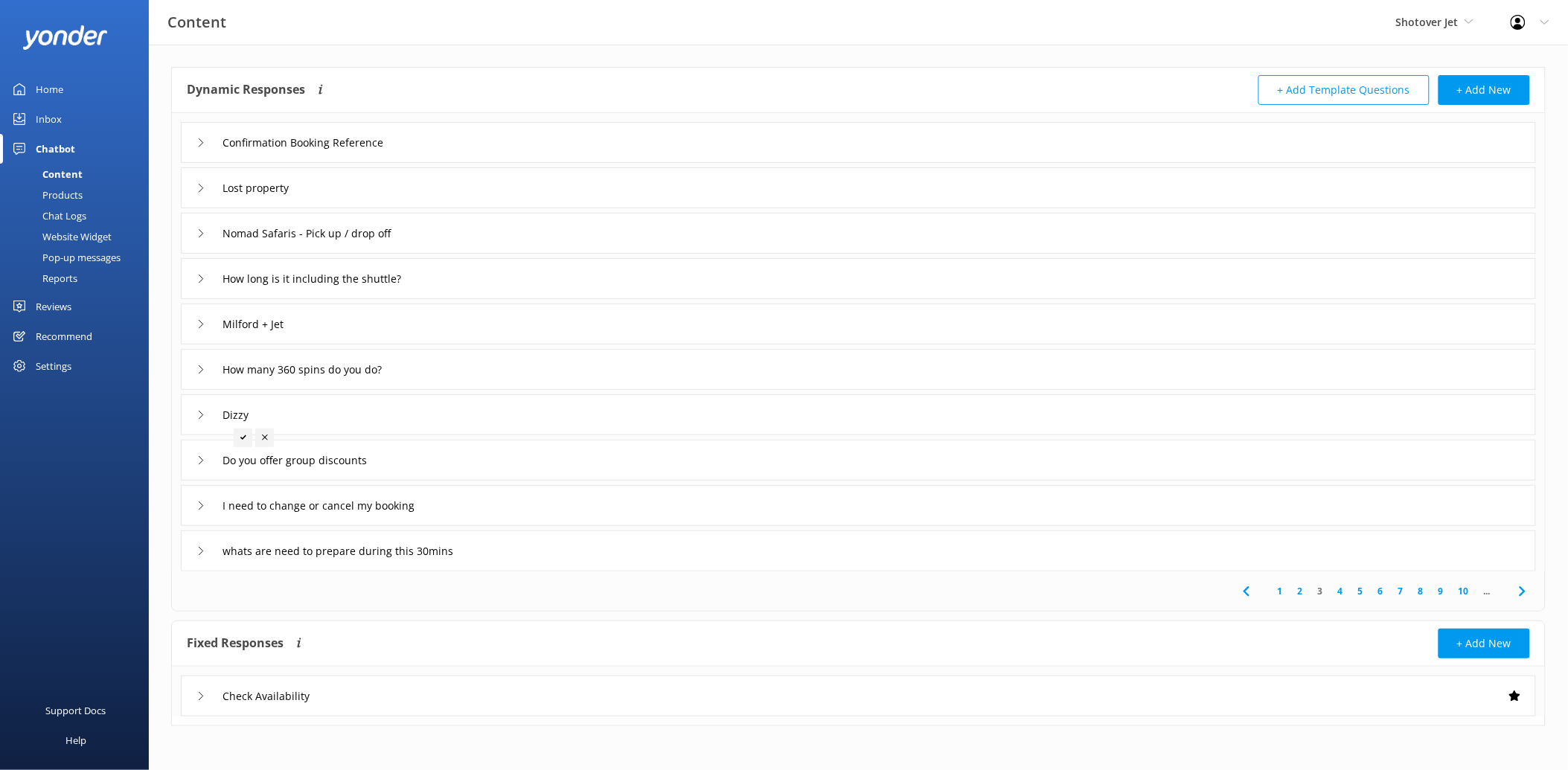
click at [243, 437] on icon at bounding box center [243, 437] width 6 height 6
click at [205, 417] on div "Dizzy" at bounding box center [226, 415] width 59 height 25
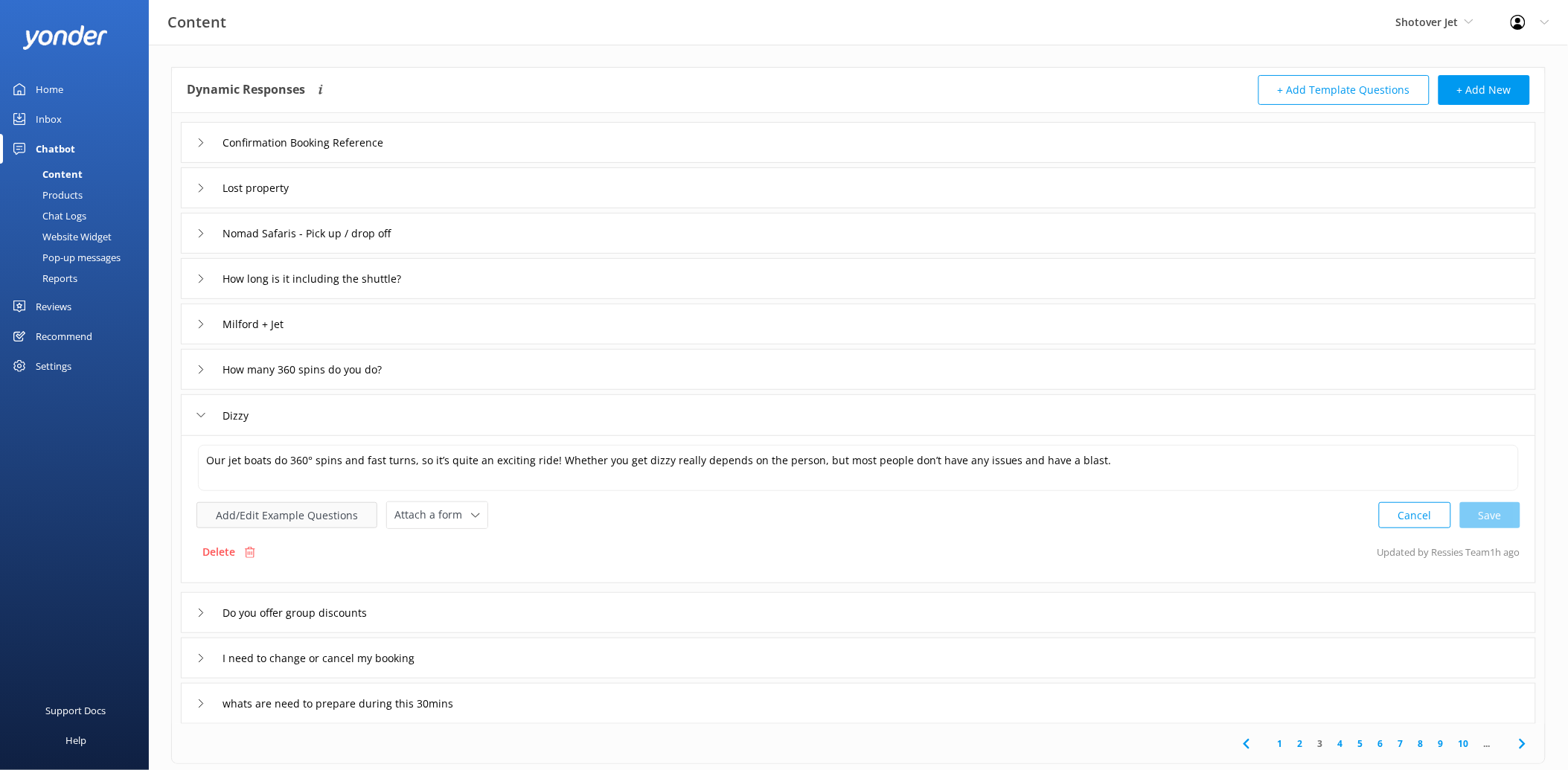
click at [257, 510] on button "Add/Edit Example Questions" at bounding box center [287, 515] width 181 height 26
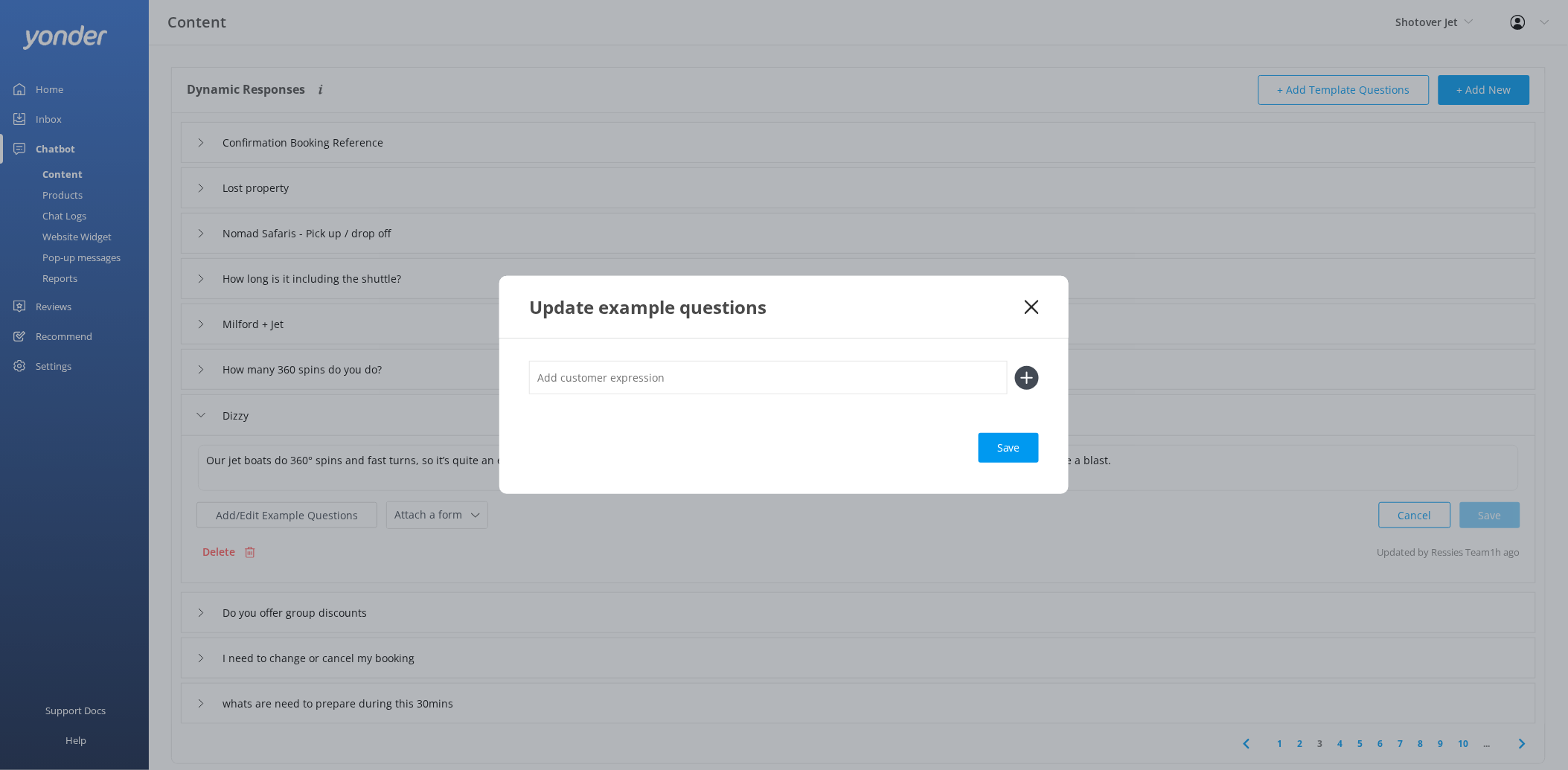
click at [628, 378] on input "text" at bounding box center [768, 377] width 479 height 34
paste input "will i get dizzy"
click at [1013, 444] on div "Loading.." at bounding box center [1008, 447] width 59 height 30
click at [1027, 379] on use at bounding box center [1027, 377] width 13 height 13
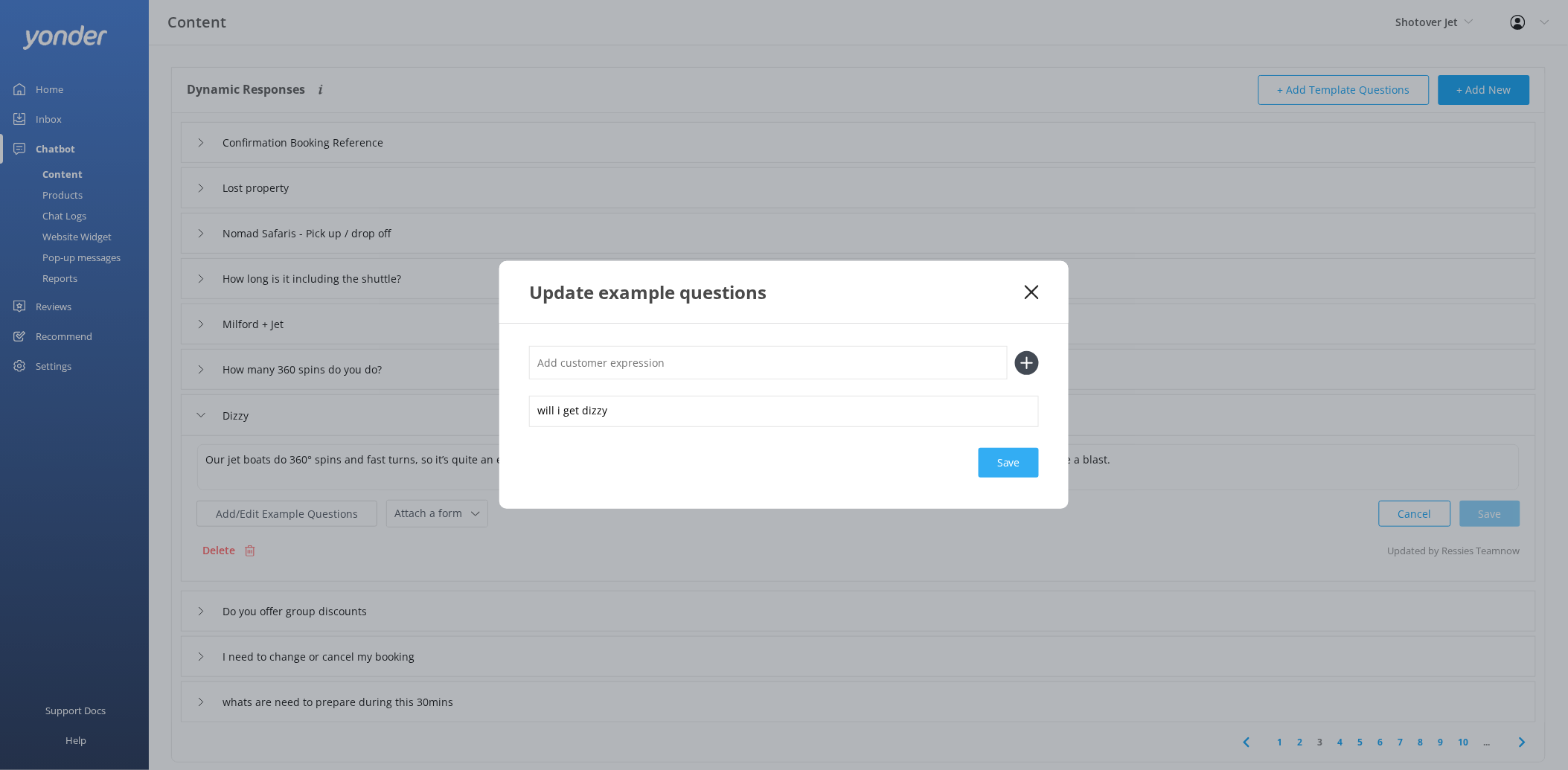
click at [1007, 457] on div "Save" at bounding box center [1009, 462] width 60 height 30
click at [1027, 292] on icon at bounding box center [1032, 293] width 15 height 15
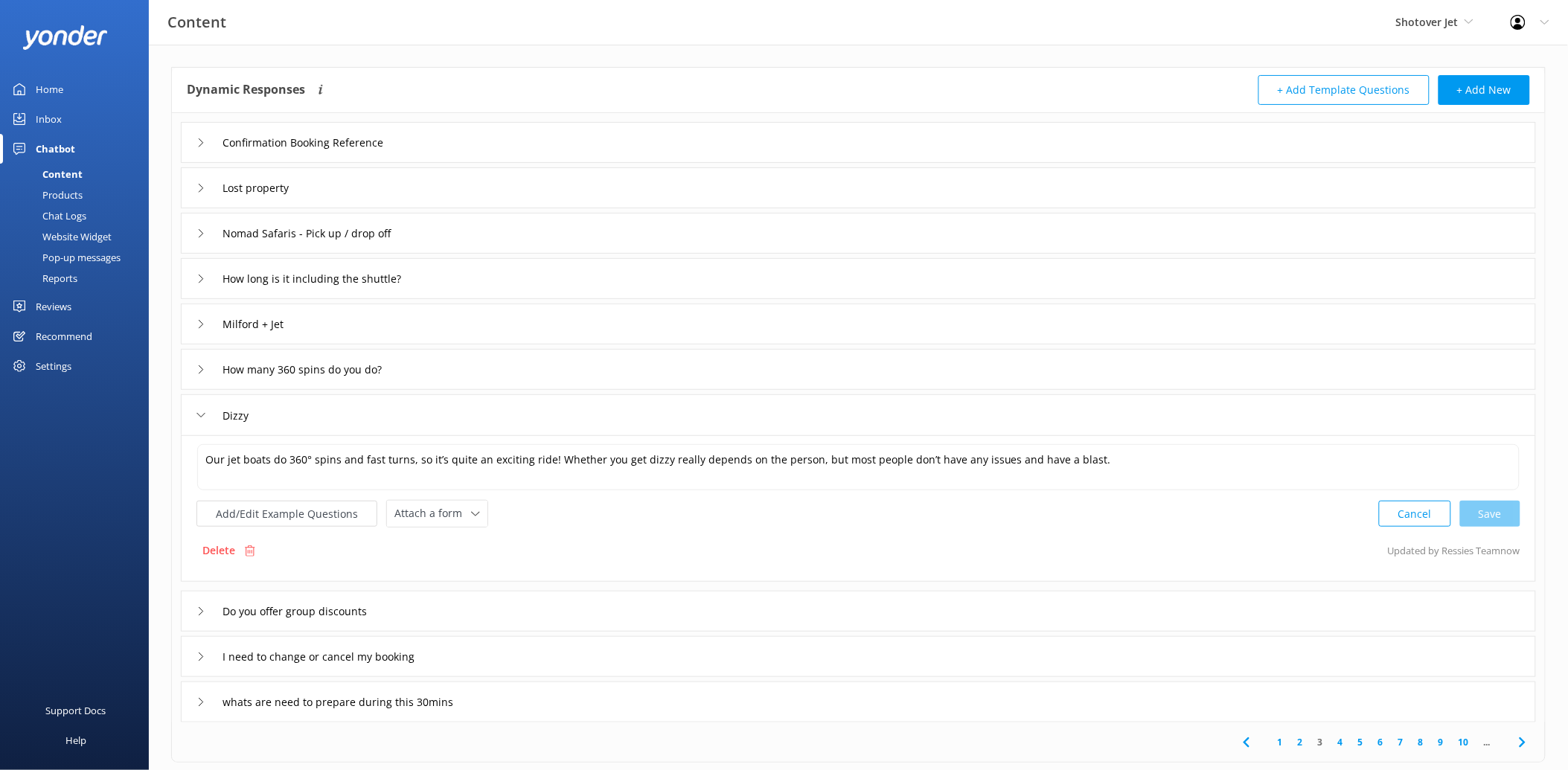
click at [545, 545] on div "Delete Updated by Ressies Team now" at bounding box center [859, 550] width 1324 height 28
click at [206, 407] on div "Dizzy" at bounding box center [226, 415] width 59 height 25
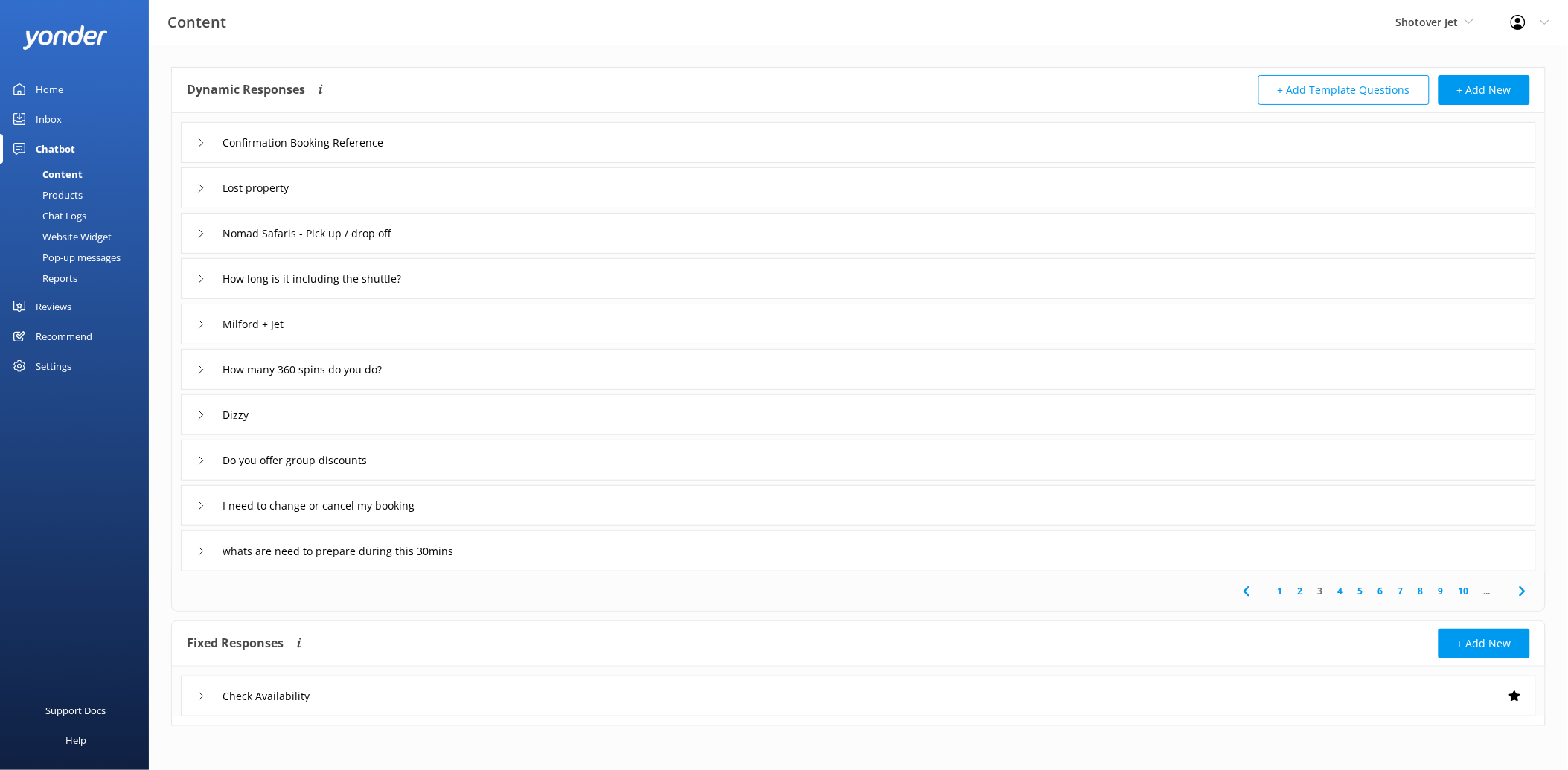
click at [203, 409] on div "Dizzy" at bounding box center [226, 415] width 59 height 25
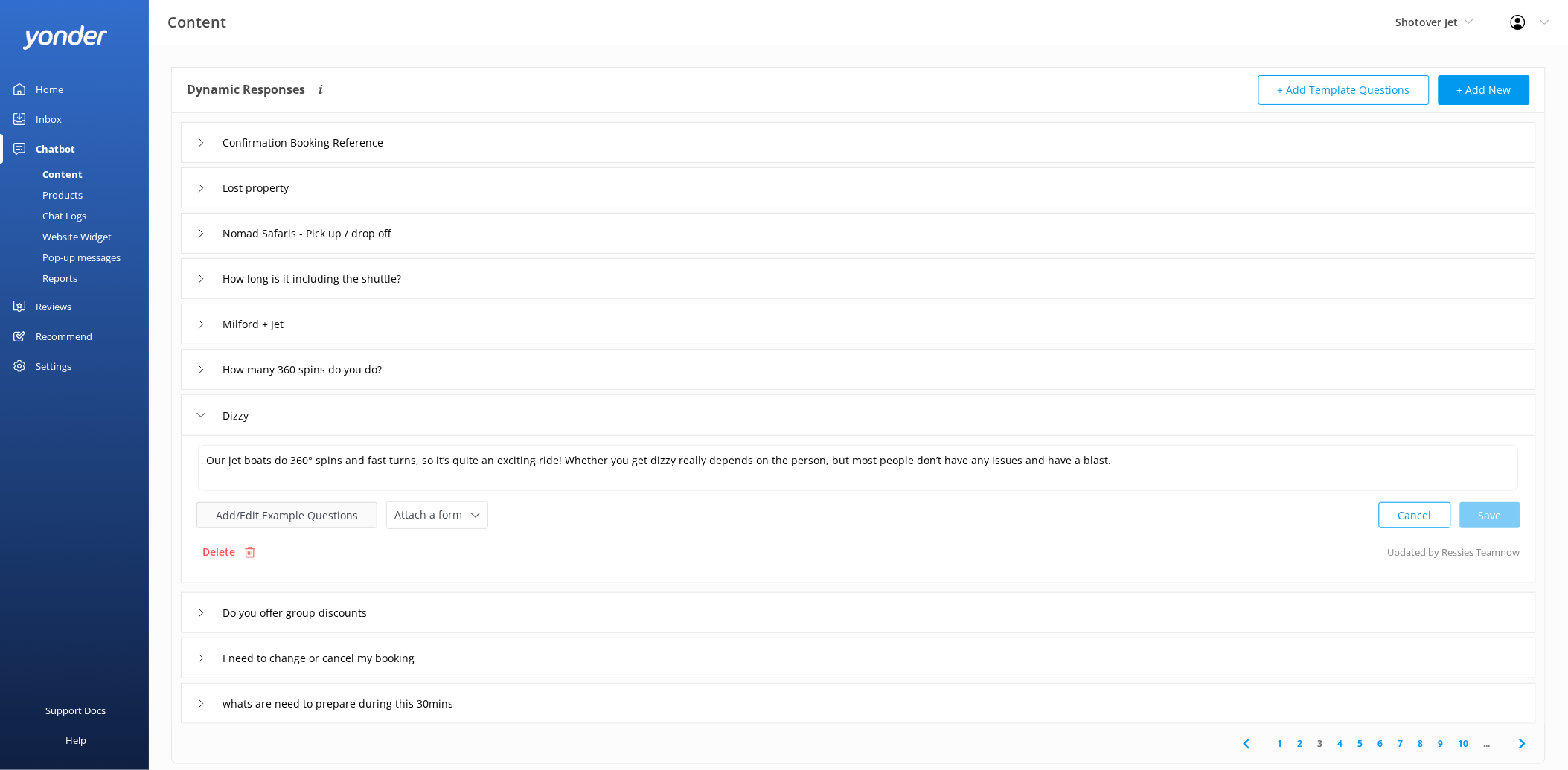
click at [291, 517] on button "Add/Edit Example Questions" at bounding box center [287, 515] width 181 height 26
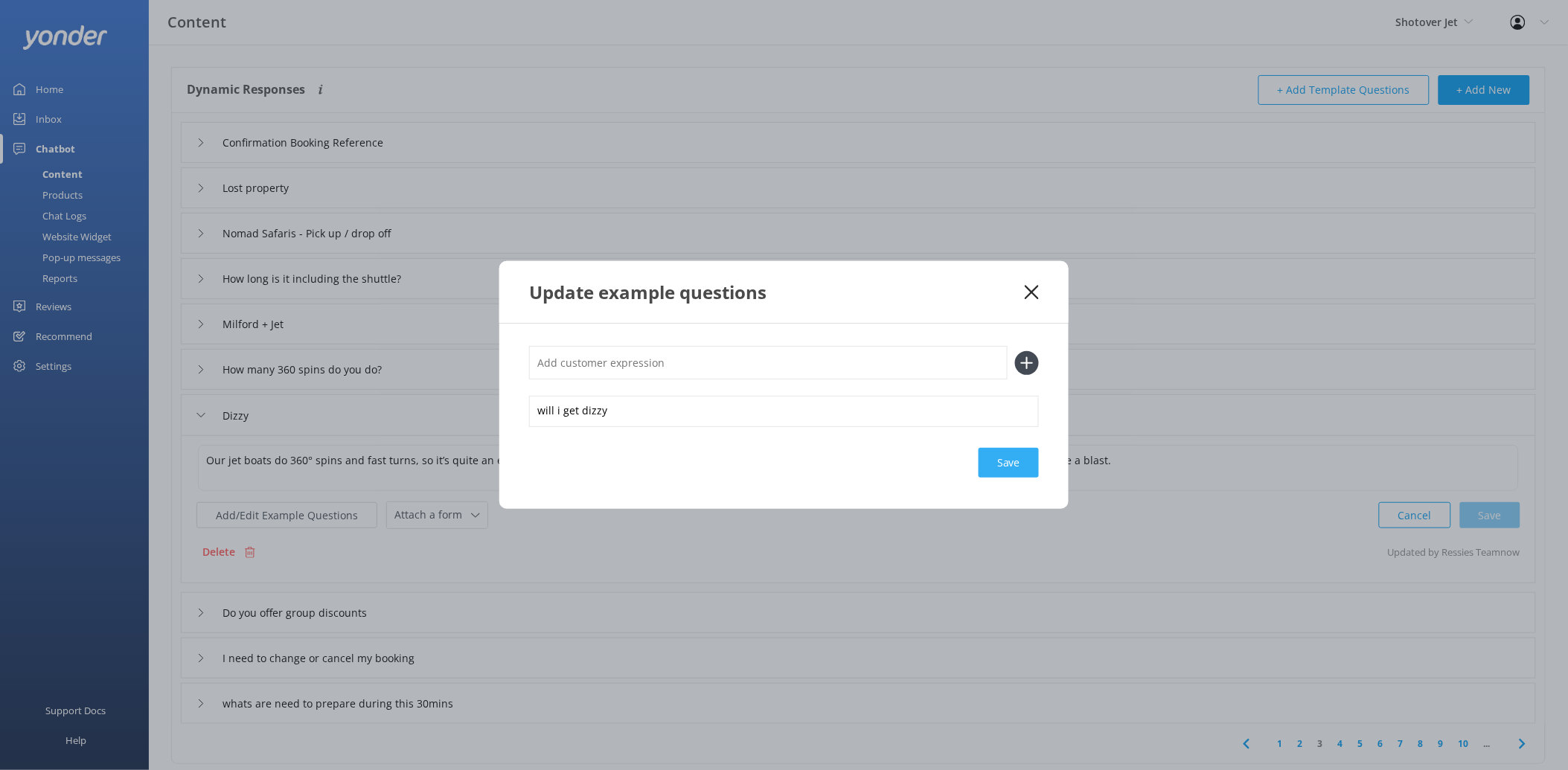
click at [1006, 467] on div "Save" at bounding box center [1009, 462] width 60 height 30
click at [316, 613] on div "Update example questions will i get dizzy Save" at bounding box center [784, 385] width 1568 height 770
click at [1036, 286] on icon at bounding box center [1032, 293] width 15 height 15
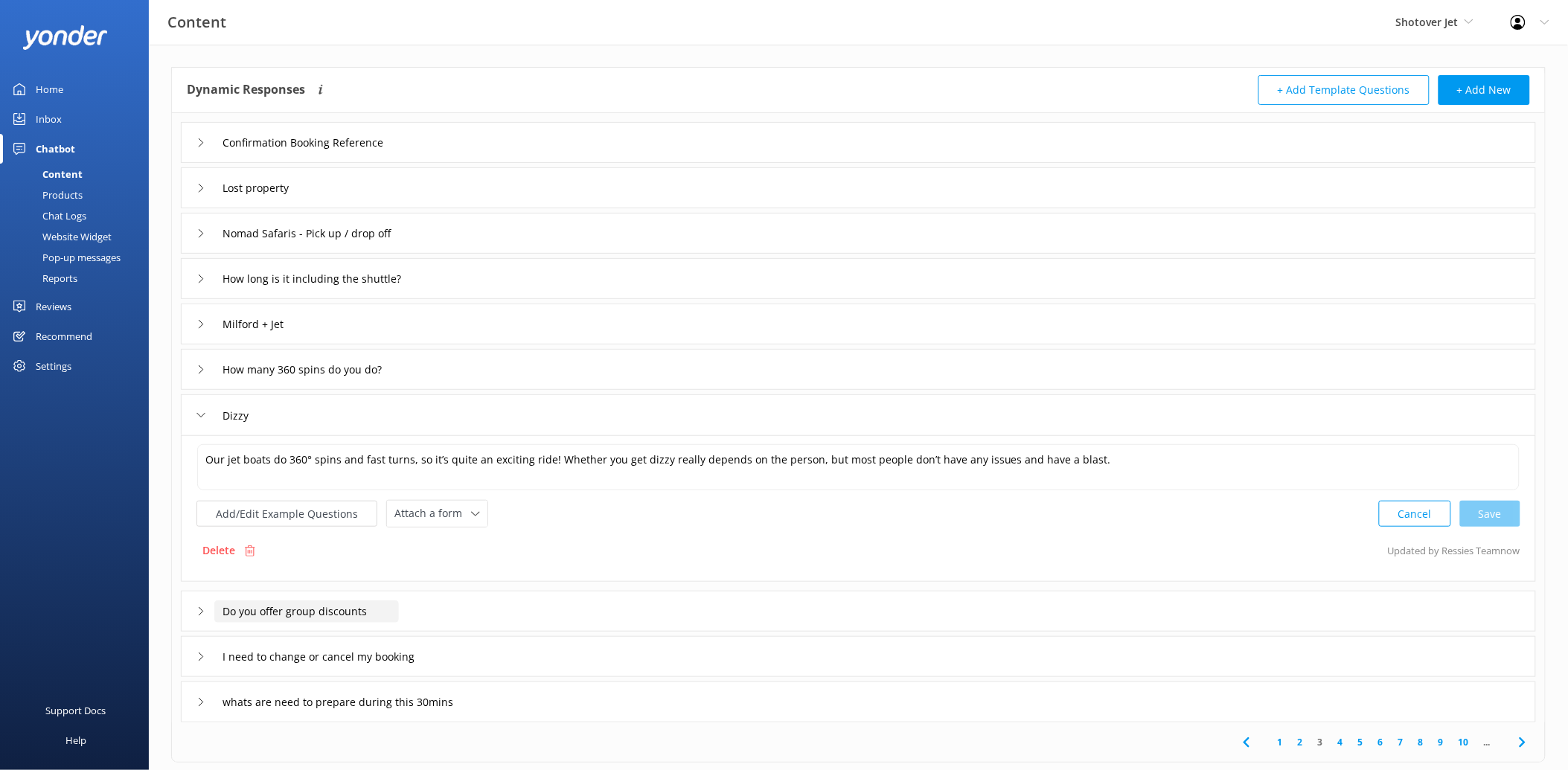
click at [278, 154] on input "Do you offer group discounts" at bounding box center [313, 143] width 197 height 22
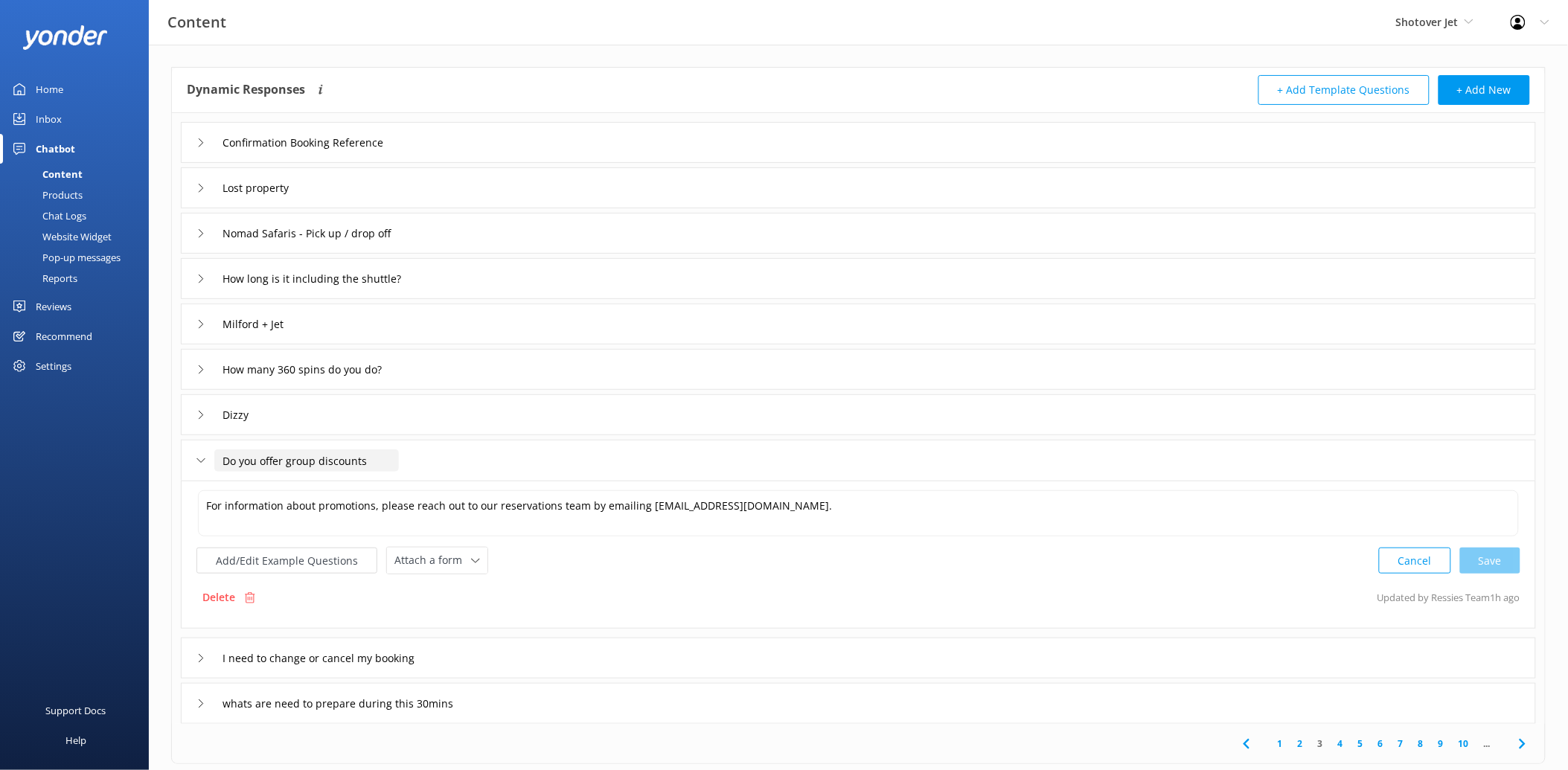
drag, startPoint x: 383, startPoint y: 462, endPoint x: 200, endPoint y: 462, distance: 183.0
click at [200, 462] on div "Do you offer group discounts" at bounding box center [289, 460] width 184 height 25
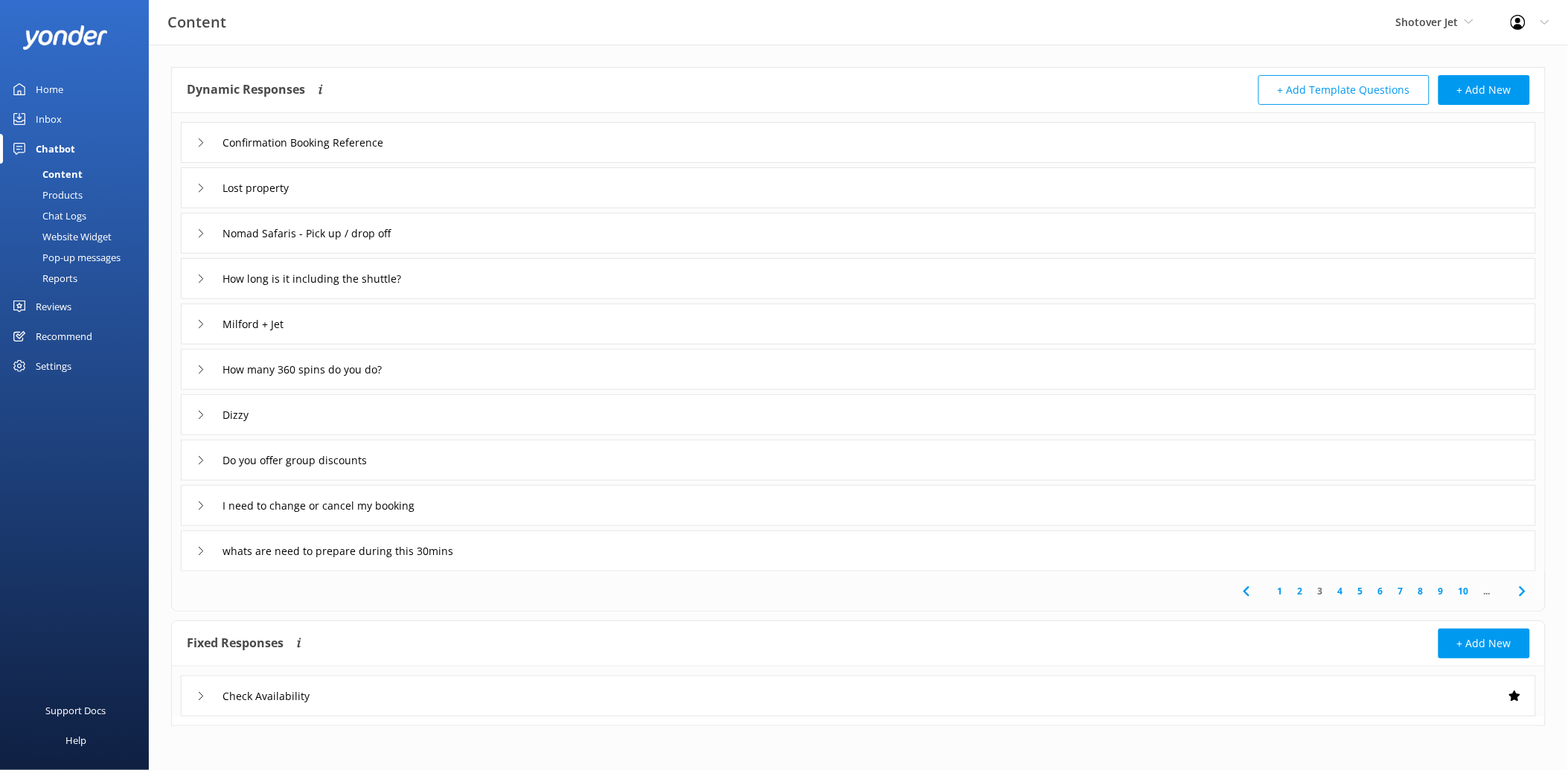
click at [202, 457] on icon at bounding box center [201, 460] width 9 height 9
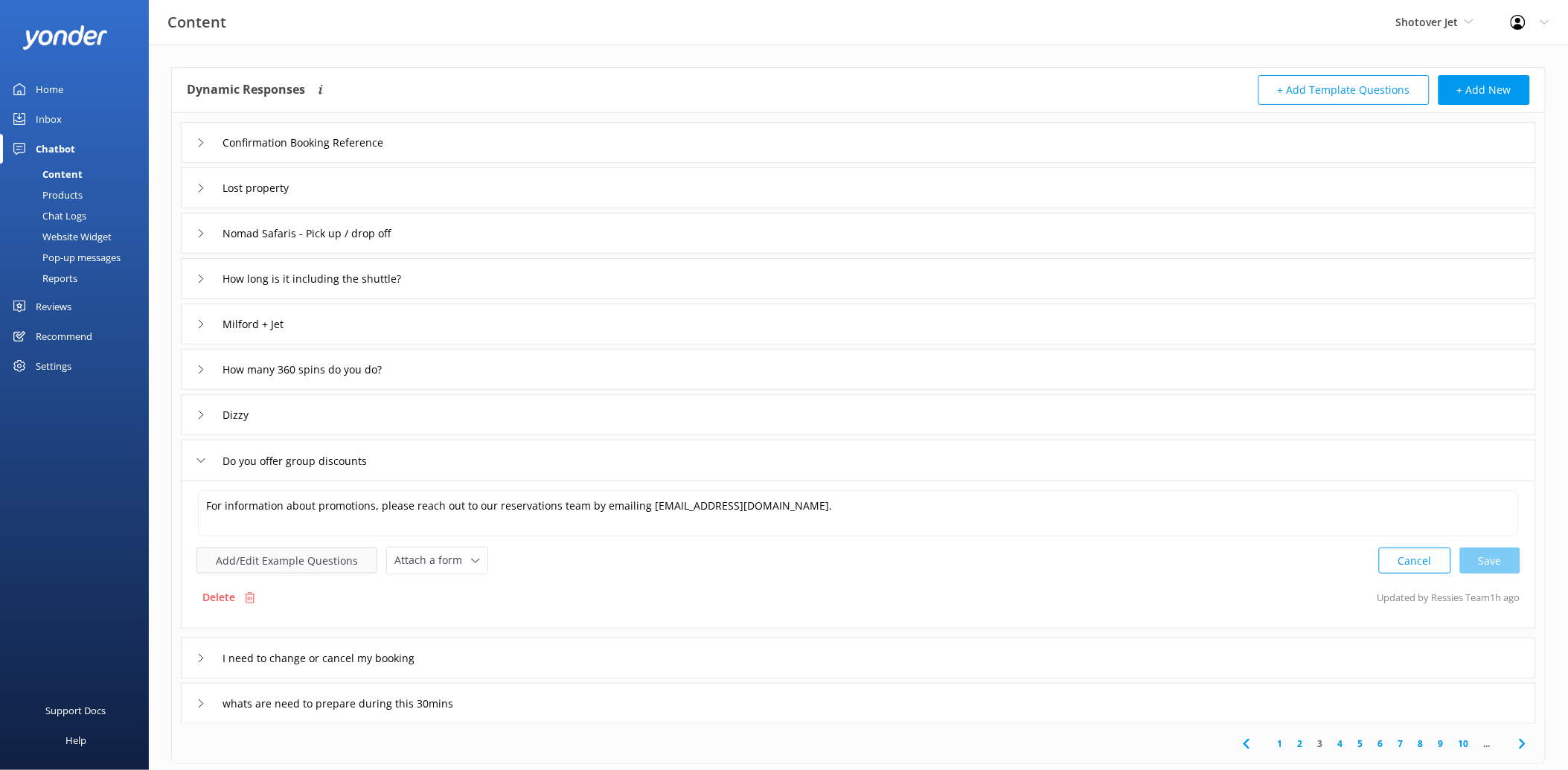
click at [282, 561] on button "Add/Edit Example Questions" at bounding box center [287, 560] width 181 height 26
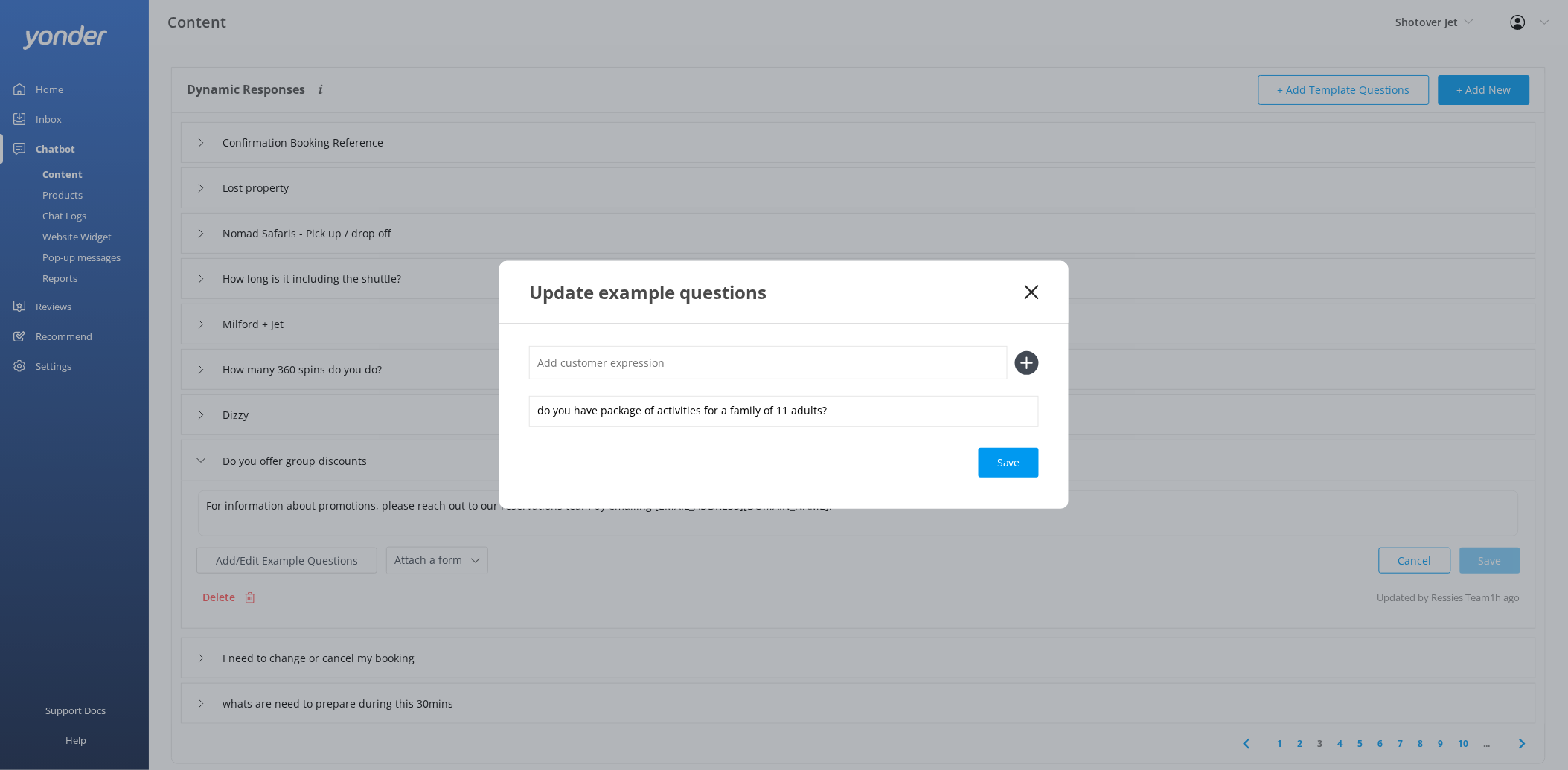
click at [706, 367] on input "text" at bounding box center [768, 363] width 479 height 34
paste input "Do you offer group discounts"
click at [1021, 360] on icon at bounding box center [1027, 363] width 24 height 24
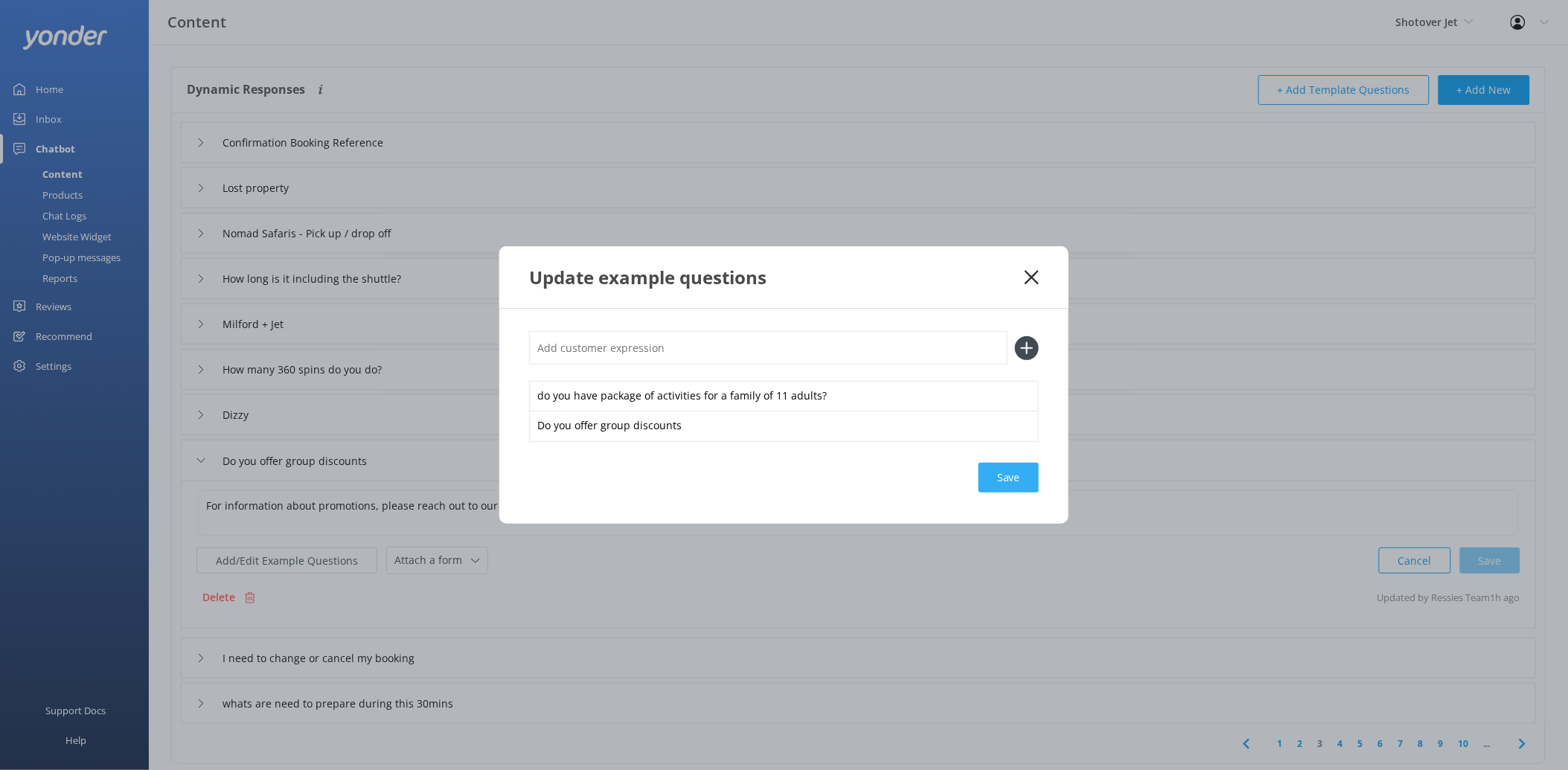
click at [1013, 475] on div "Save" at bounding box center [1009, 477] width 60 height 30
click at [1036, 272] on use at bounding box center [1032, 277] width 15 height 15
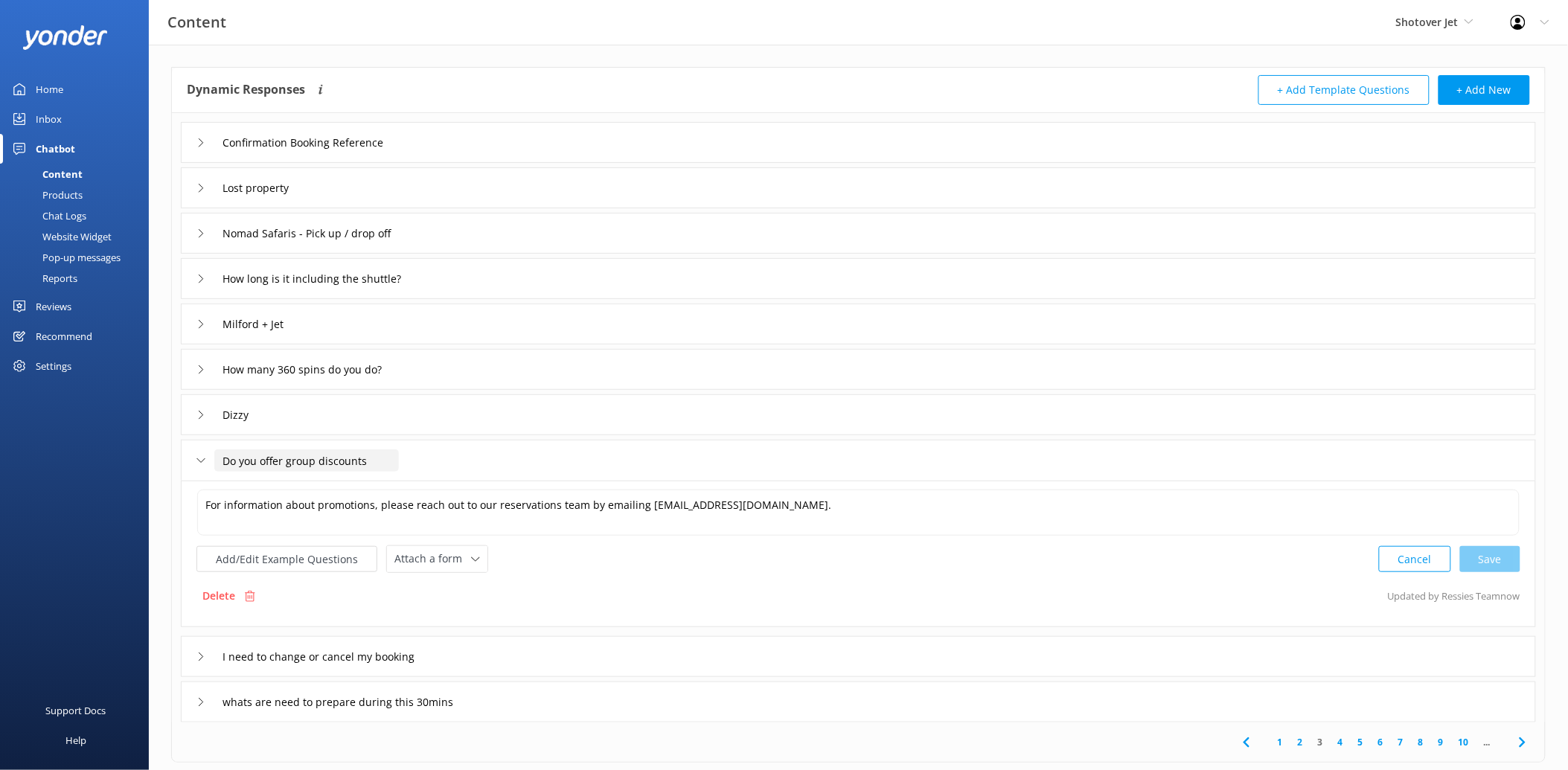
click at [360, 456] on input "Do you offer group discounts" at bounding box center [306, 460] width 184 height 22
drag, startPoint x: 379, startPoint y: 458, endPoint x: 189, endPoint y: 447, distance: 190.3
click at [189, 447] on div "Do you offer group discounts" at bounding box center [858, 459] width 1356 height 41
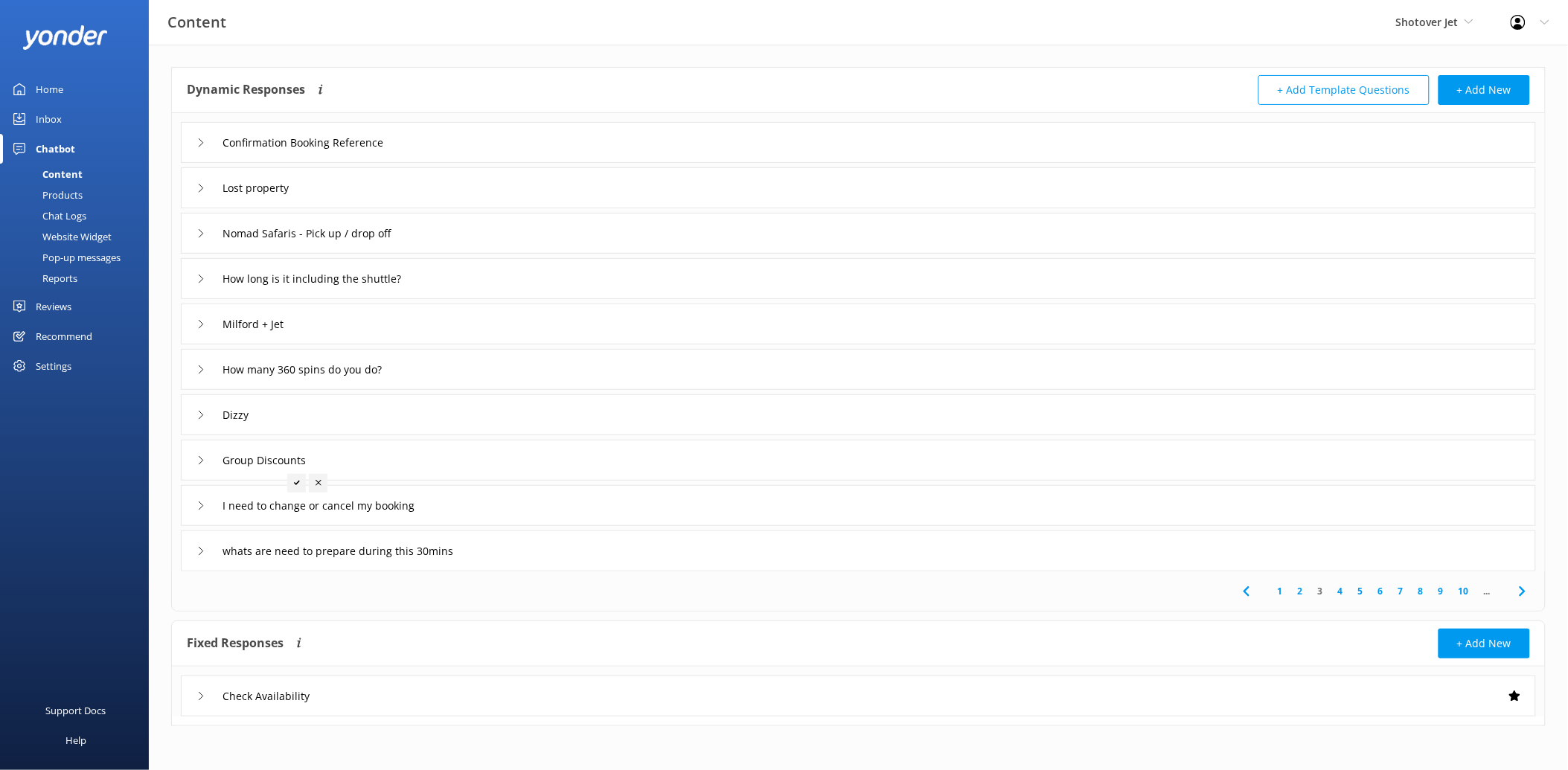
click at [295, 478] on div at bounding box center [296, 483] width 18 height 18
click at [355, 154] on input "whats are need to prepare during this 30mins" at bounding box center [313, 143] width 197 height 22
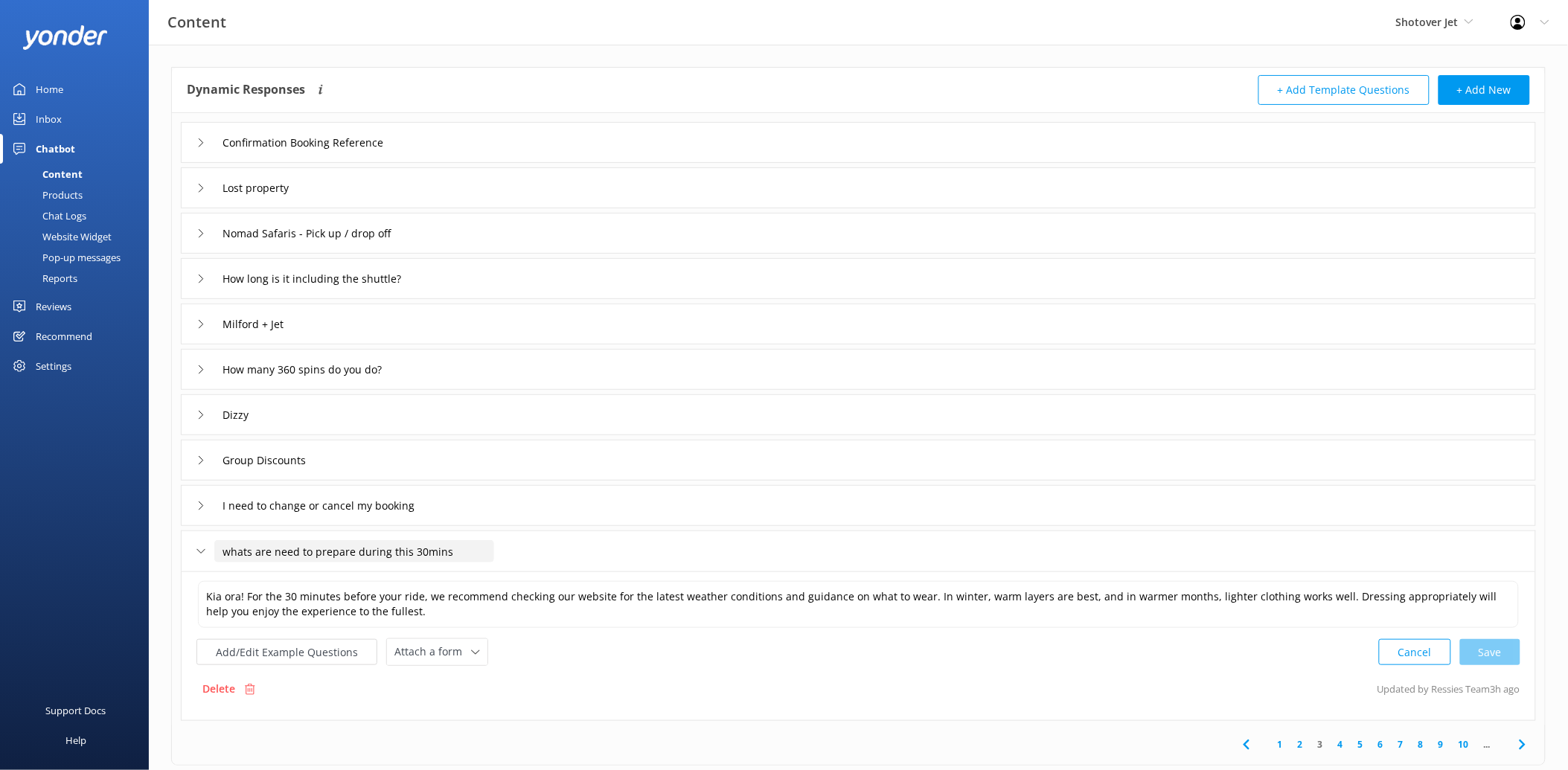
drag, startPoint x: 457, startPoint y: 547, endPoint x: 217, endPoint y: 556, distance: 240.2
click at [217, 556] on input "whats are need to prepare during this 30mins" at bounding box center [354, 551] width 280 height 22
click at [352, 570] on div at bounding box center [356, 574] width 18 height 18
drag, startPoint x: 300, startPoint y: 547, endPoint x: 278, endPoint y: 549, distance: 22.1
click at [278, 549] on input "What to do after check in?" at bounding box center [300, 551] width 172 height 22
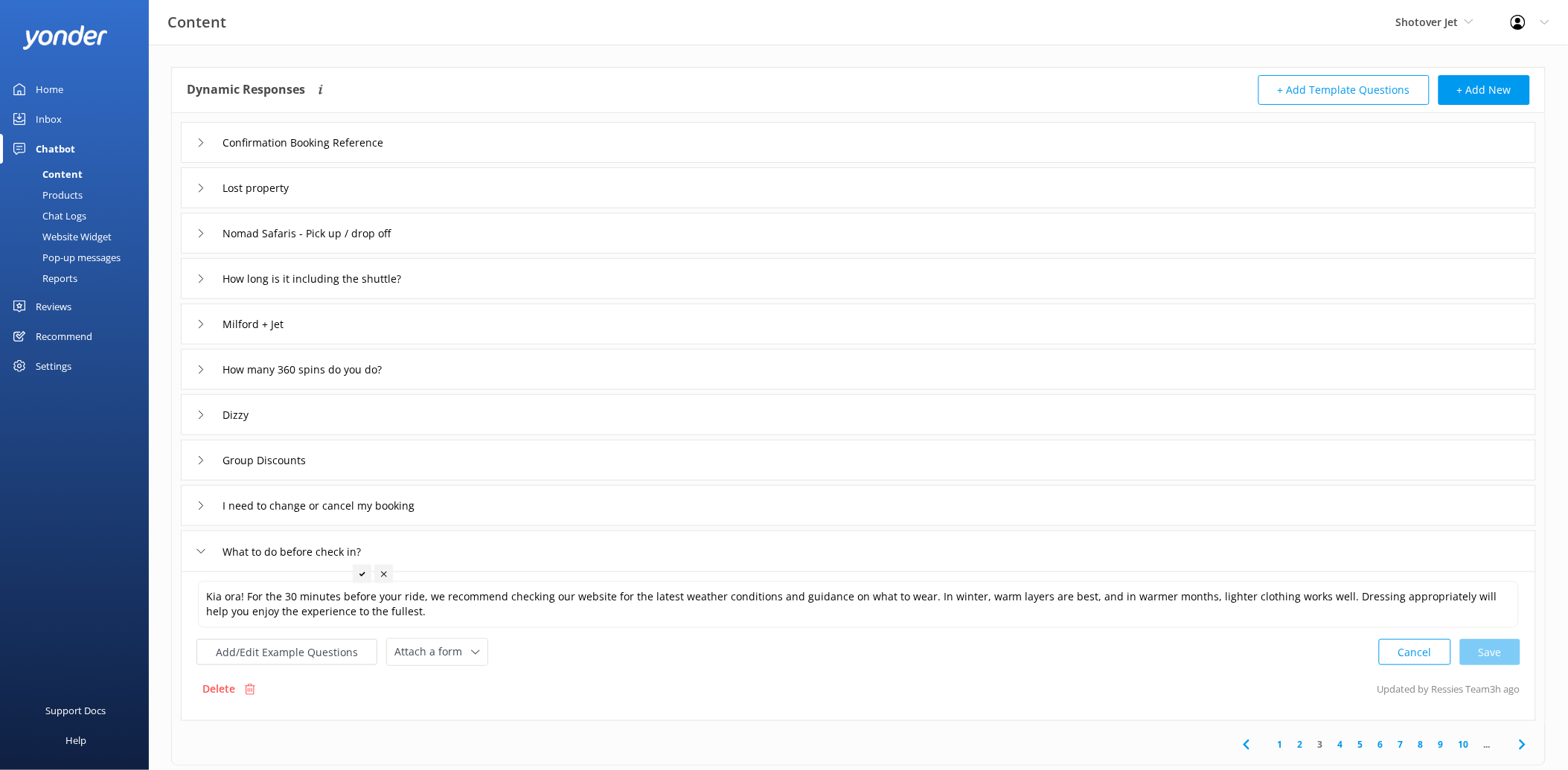
click at [366, 573] on div at bounding box center [362, 574] width 18 height 18
click at [643, 703] on div "Kia ora! For the 30 minutes before your ride, we recommend checking our website…" at bounding box center [858, 646] width 1356 height 149
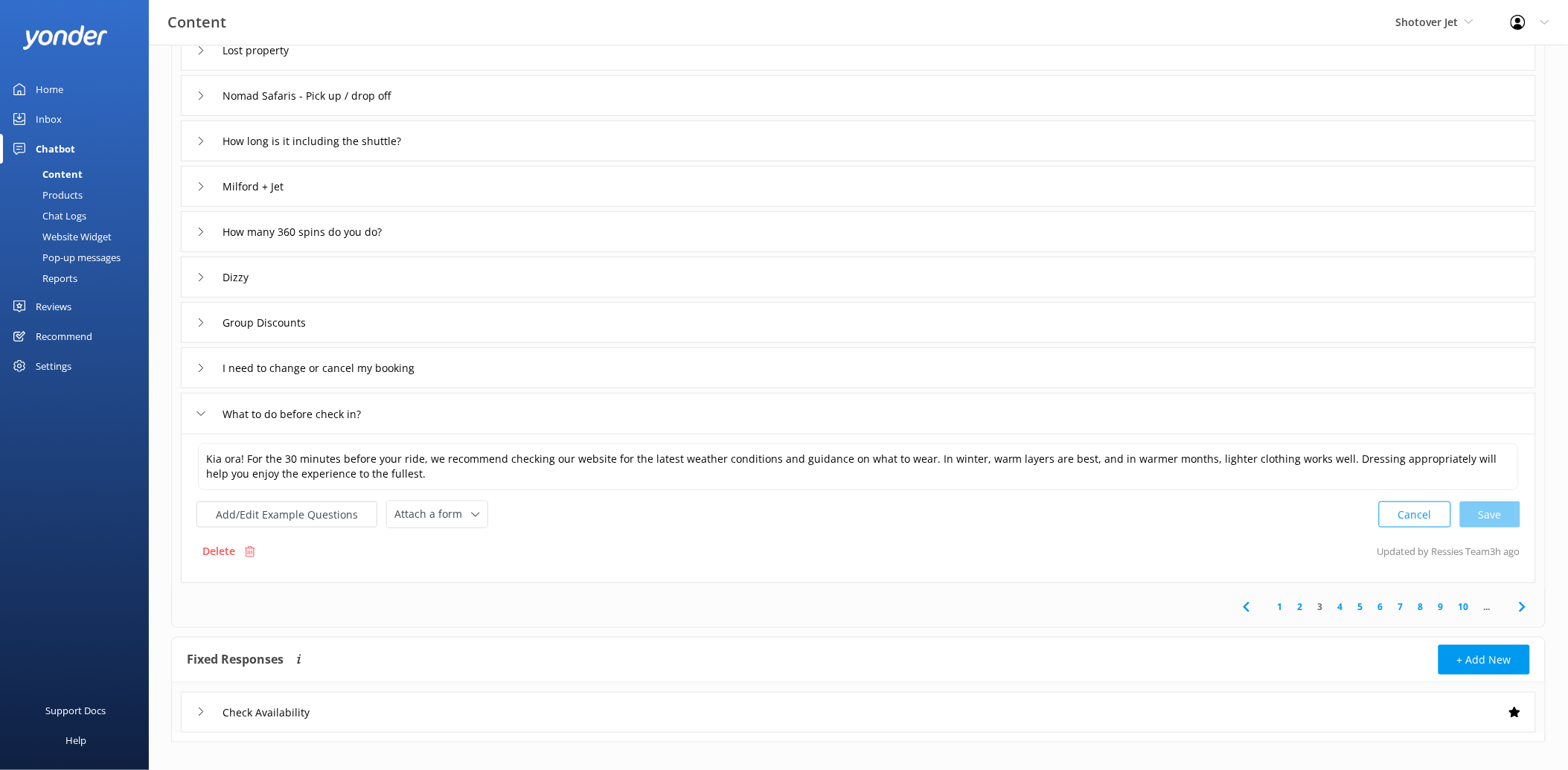
scroll to position [210, 0]
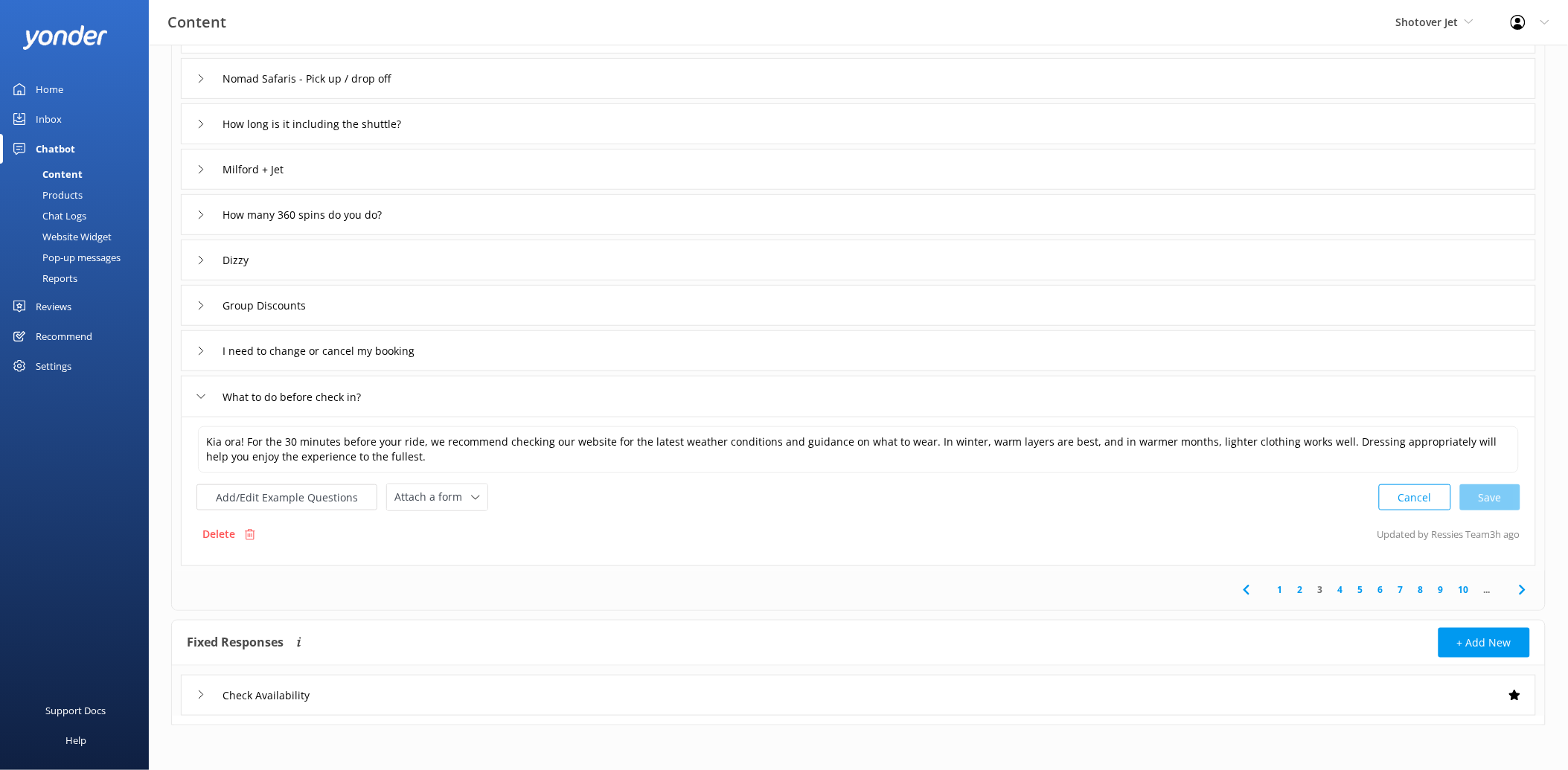
click at [1344, 591] on link "4" at bounding box center [1341, 590] width 20 height 15
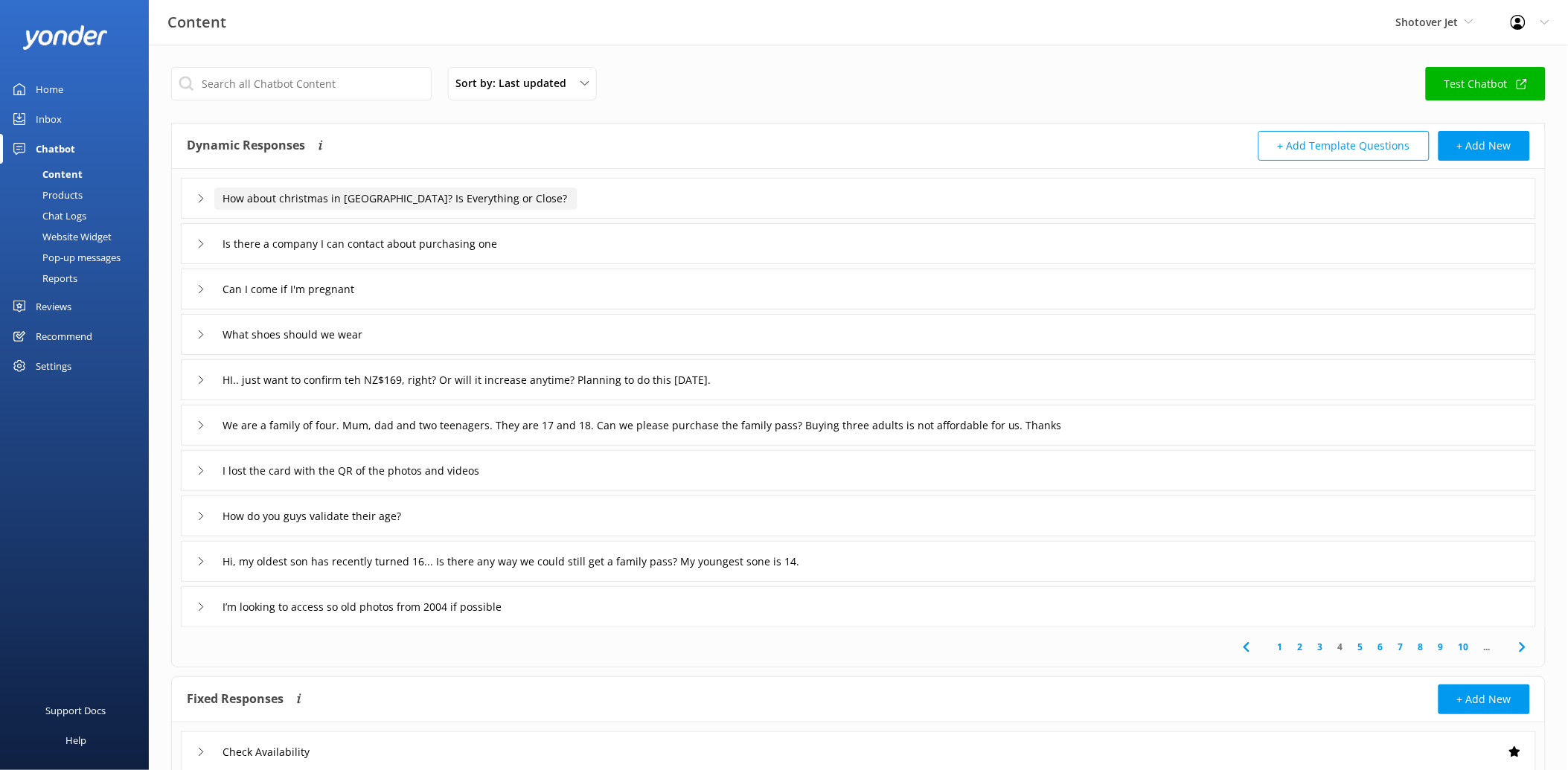
click at [315, 194] on input "How about christmas in [GEOGRAPHIC_DATA]? Is Everything or Close?" at bounding box center [396, 199] width 363 height 22
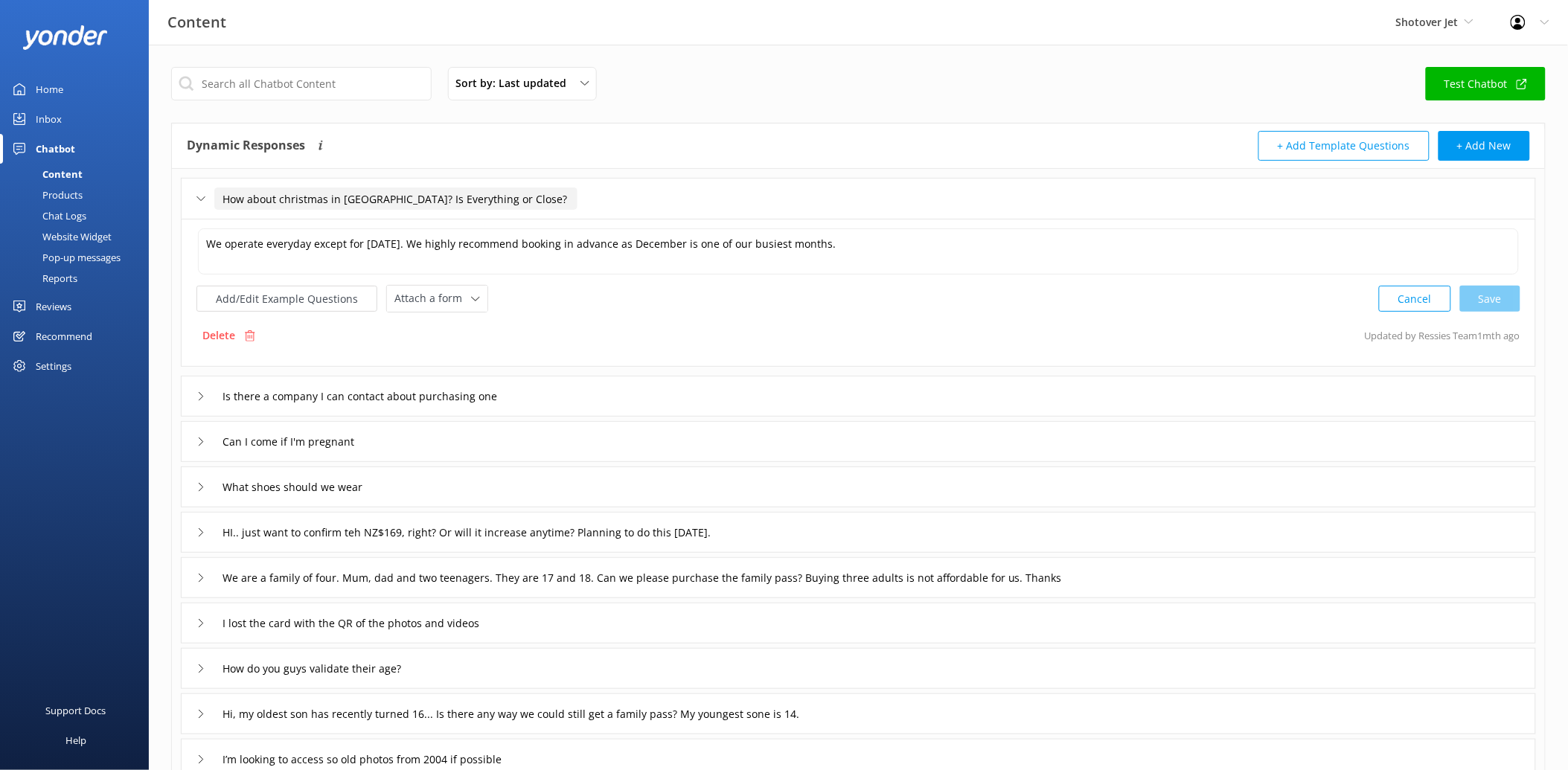
drag, startPoint x: 531, startPoint y: 199, endPoint x: 207, endPoint y: 197, distance: 324.0
click at [207, 197] on div "How about christmas in [GEOGRAPHIC_DATA]? Is Everything or Close?" at bounding box center [378, 199] width 363 height 25
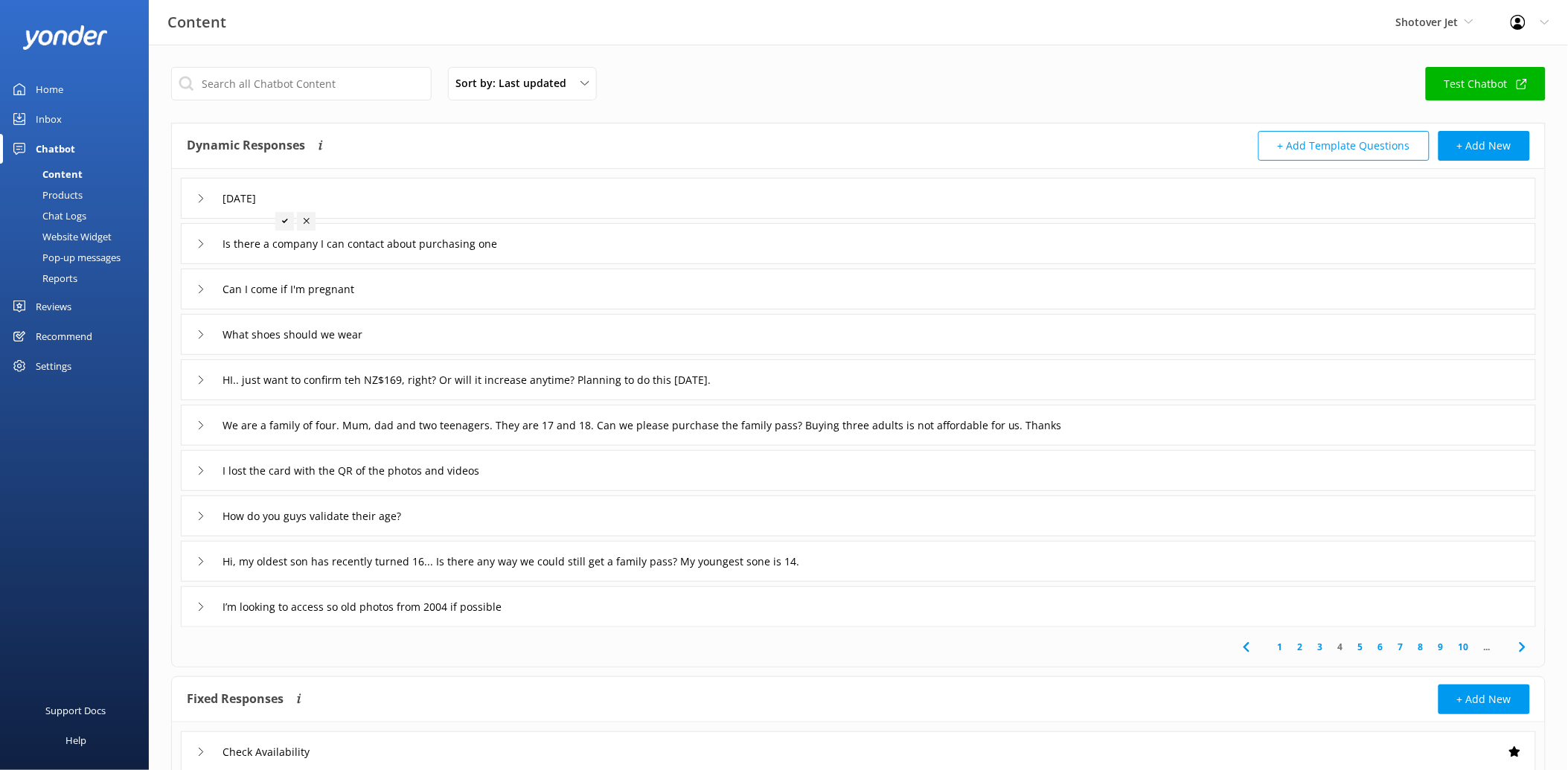
click at [283, 218] on icon at bounding box center [284, 221] width 6 height 6
click at [300, 210] on input "Is there a company I can contact about purchasing one" at bounding box center [264, 199] width 101 height 22
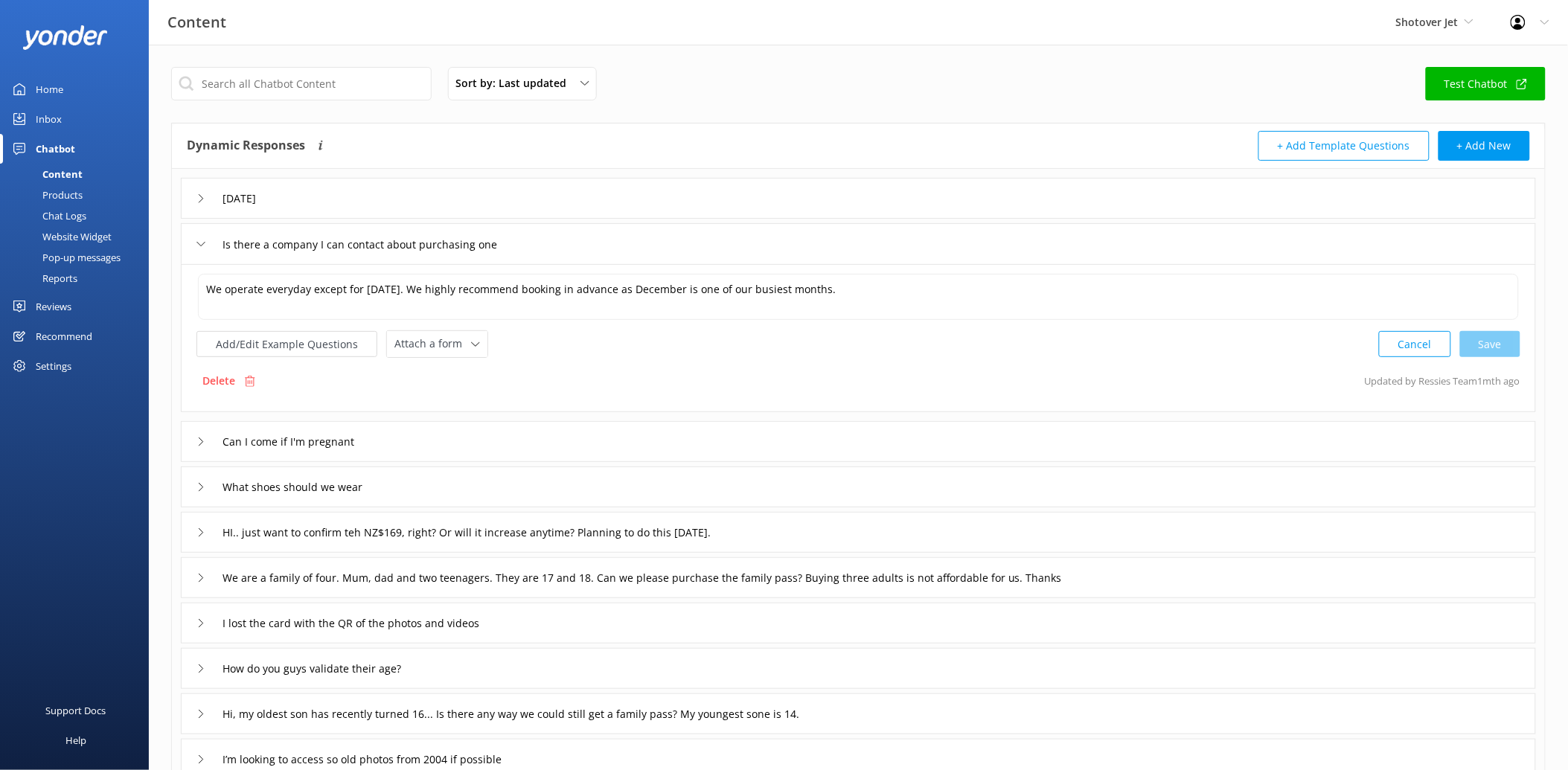
click at [463, 204] on div "Christmas Day" at bounding box center [858, 198] width 1356 height 41
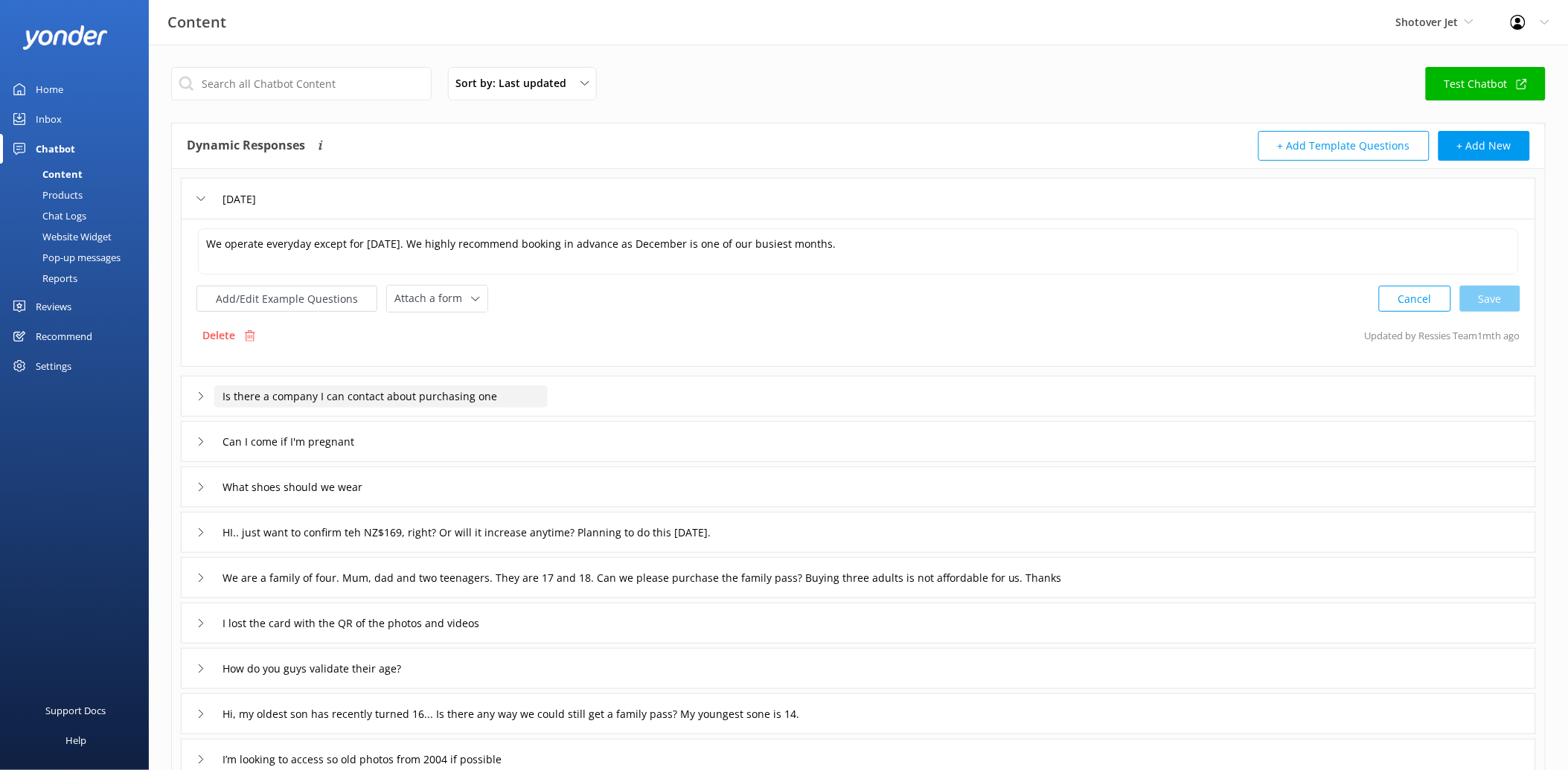
click at [315, 210] on input "Is there a company I can contact about purchasing one" at bounding box center [264, 199] width 101 height 22
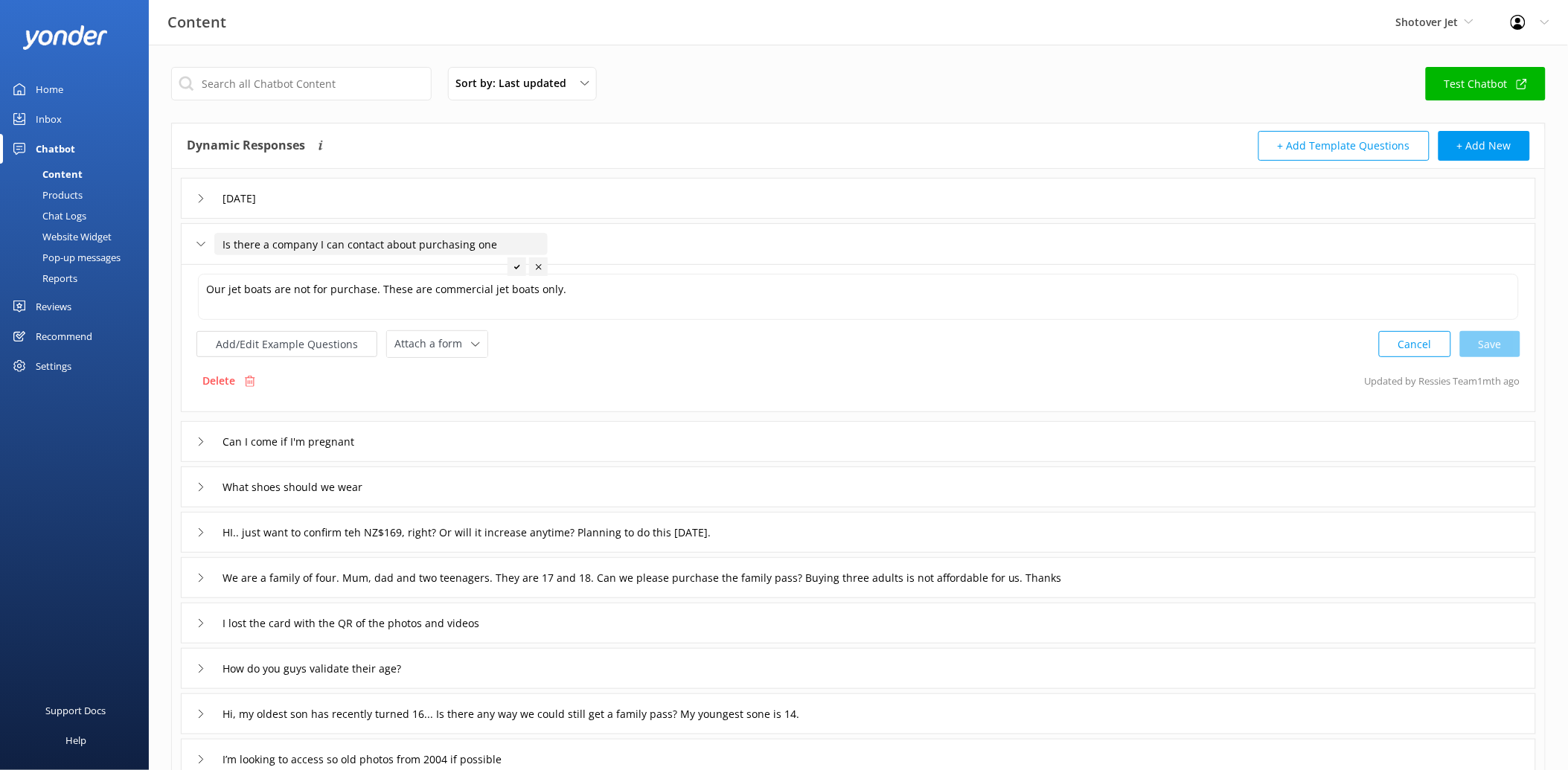
drag, startPoint x: 504, startPoint y: 244, endPoint x: 211, endPoint y: 218, distance: 294.2
click at [211, 218] on div "Christmas Day Is there a company I can contact about purchasing one Our jet boa…" at bounding box center [859, 474] width 1373 height 611
click at [311, 268] on div at bounding box center [308, 266] width 18 height 18
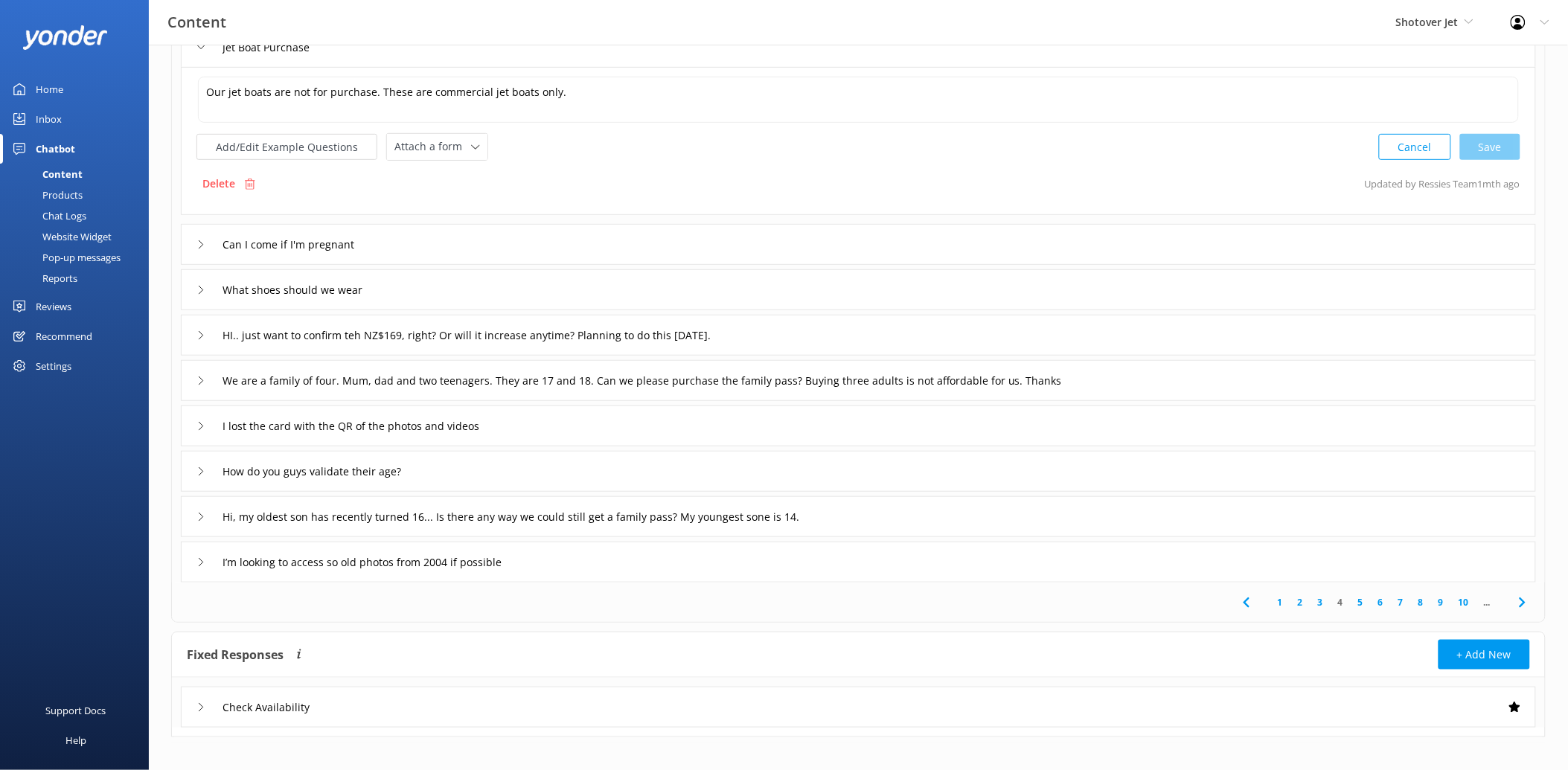
scroll to position [210, 0]
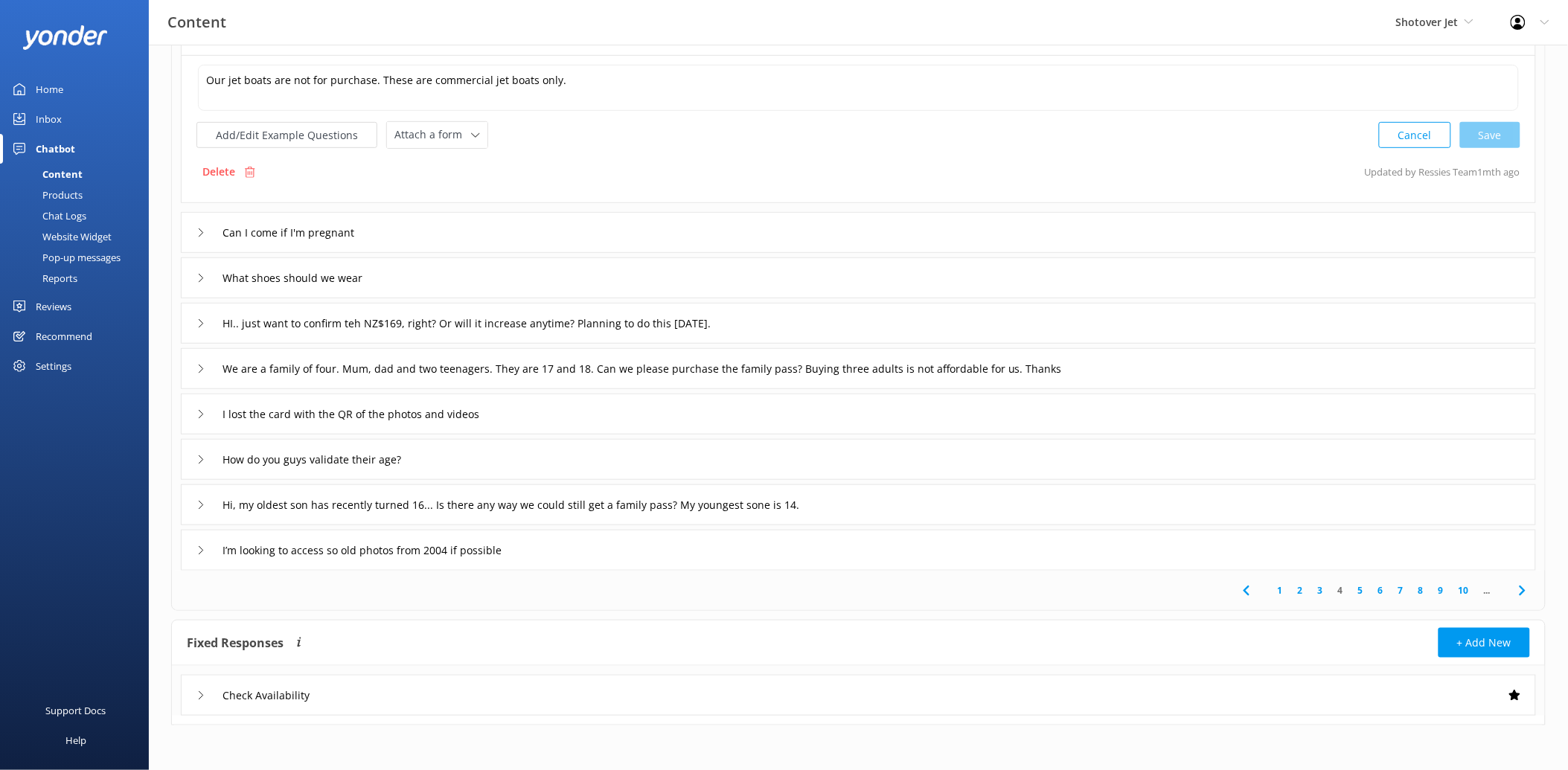
click at [197, 229] on icon at bounding box center [201, 233] width 9 height 9
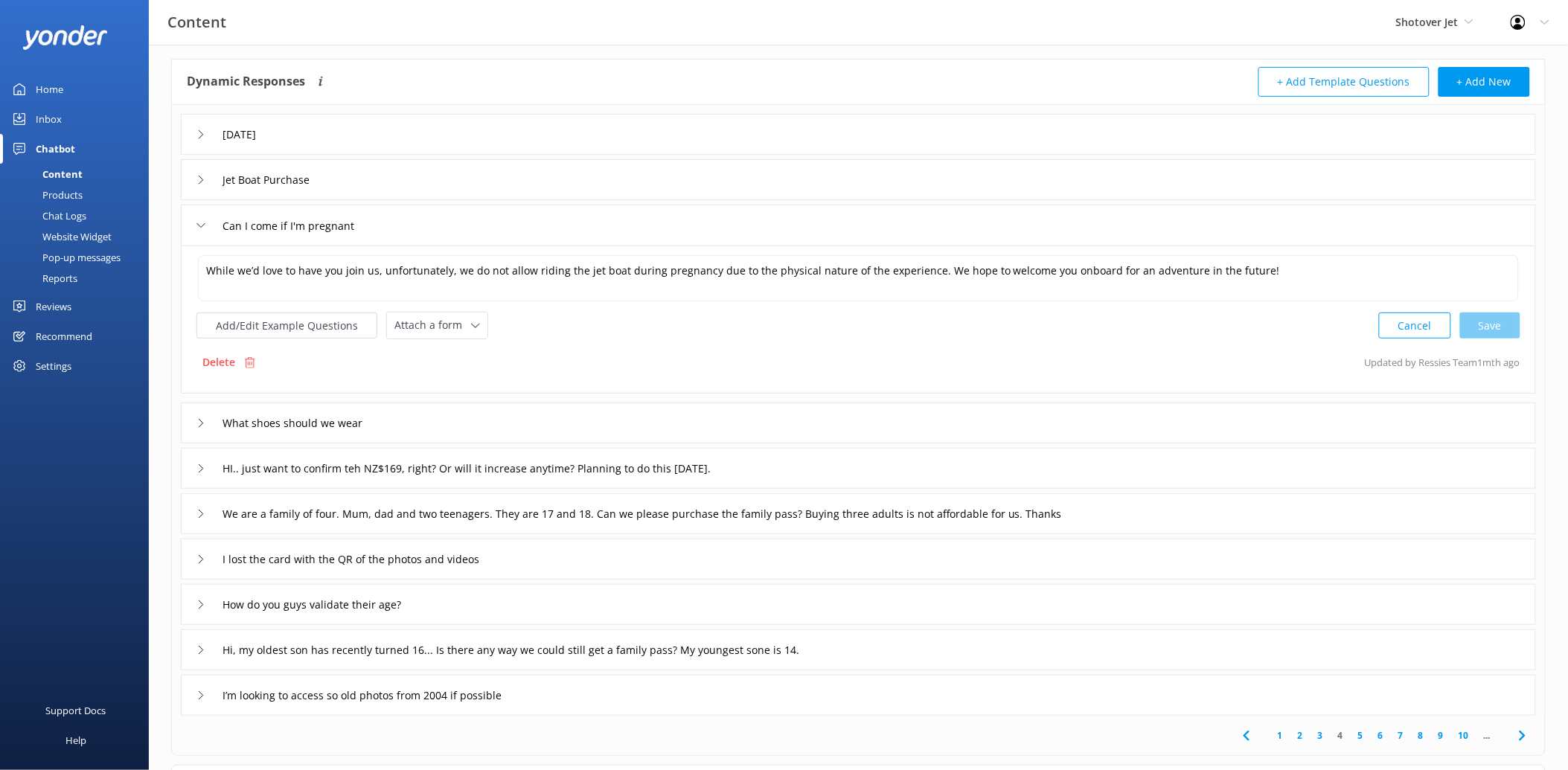
scroll to position [45, 0]
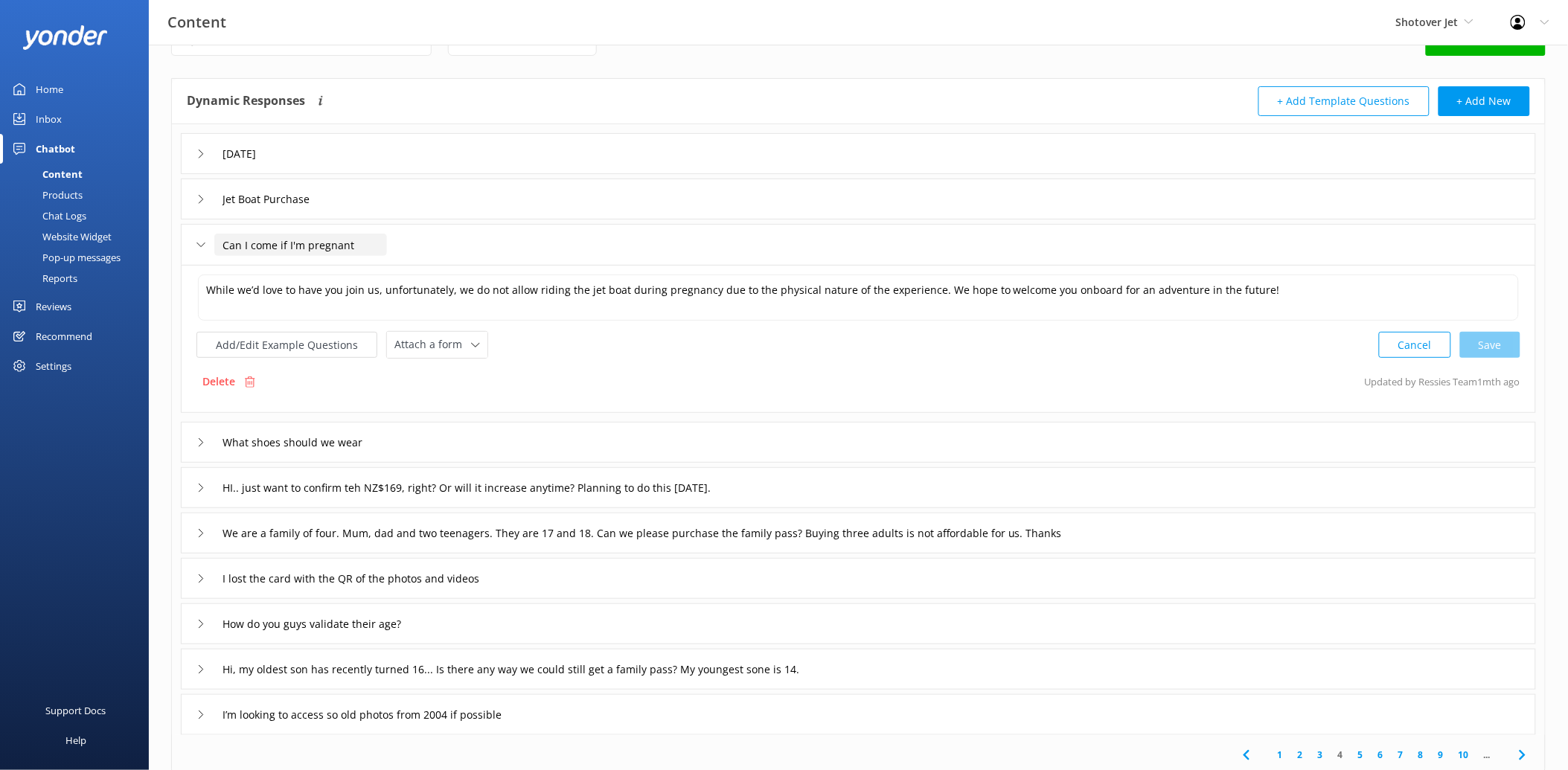
drag, startPoint x: 360, startPoint y: 248, endPoint x: 211, endPoint y: 246, distance: 149.0
click at [211, 246] on div "Can I come if I'm pregnant" at bounding box center [283, 245] width 172 height 25
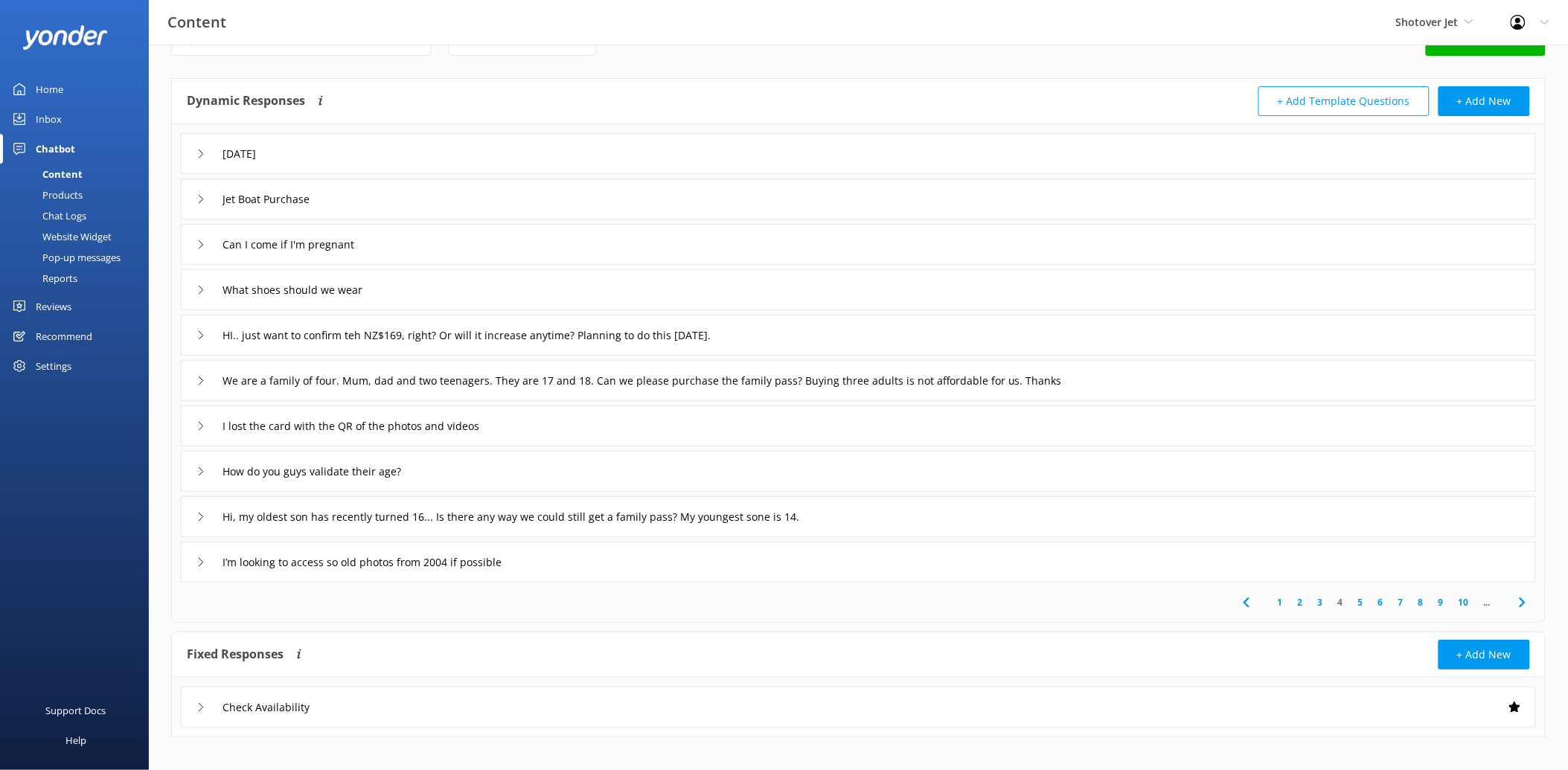
click at [206, 248] on div "Can I come if I'm pregnant" at bounding box center [283, 244] width 172 height 25
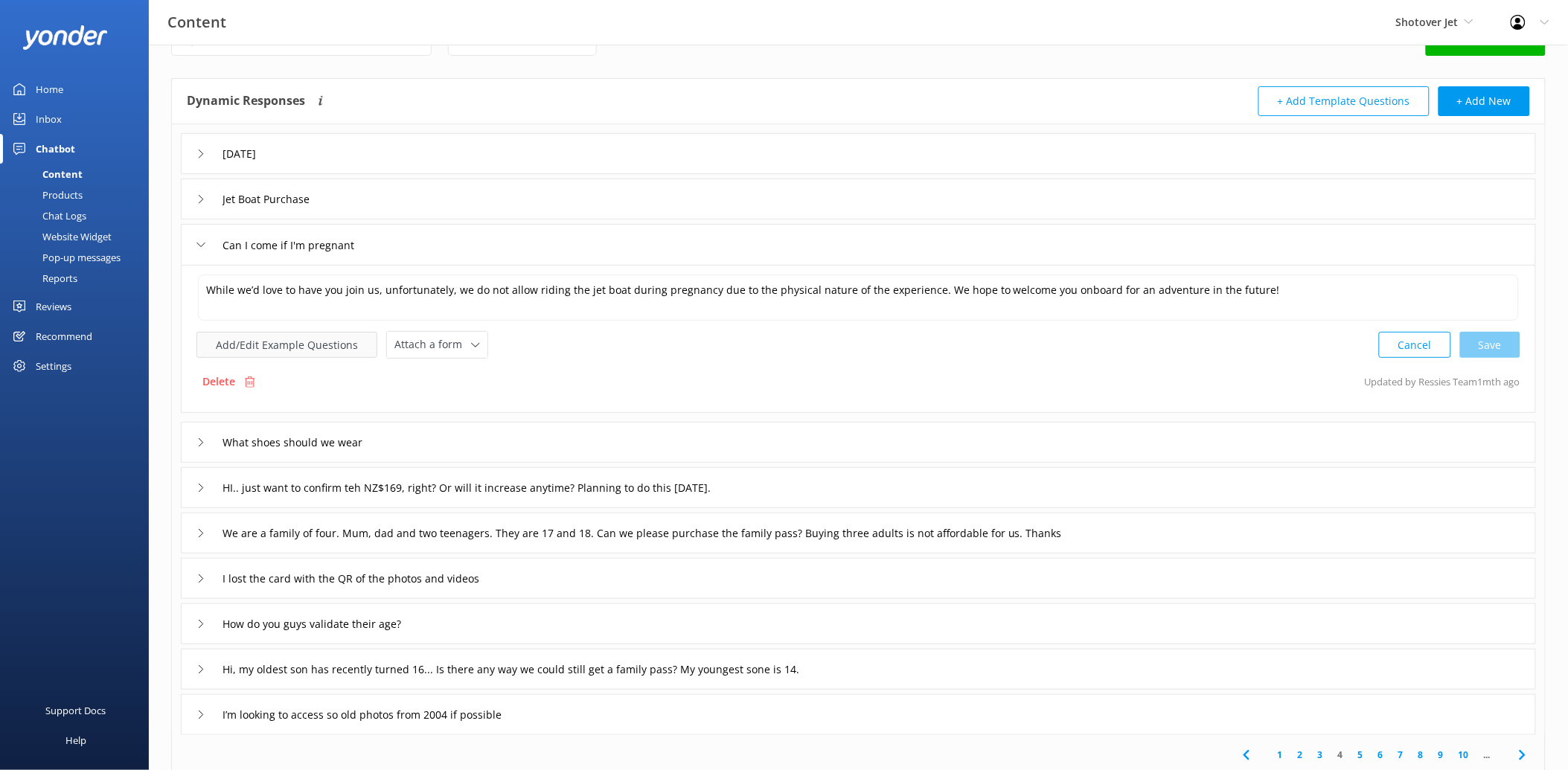
click at [291, 350] on button "Add/Edit Example Questions" at bounding box center [287, 344] width 181 height 26
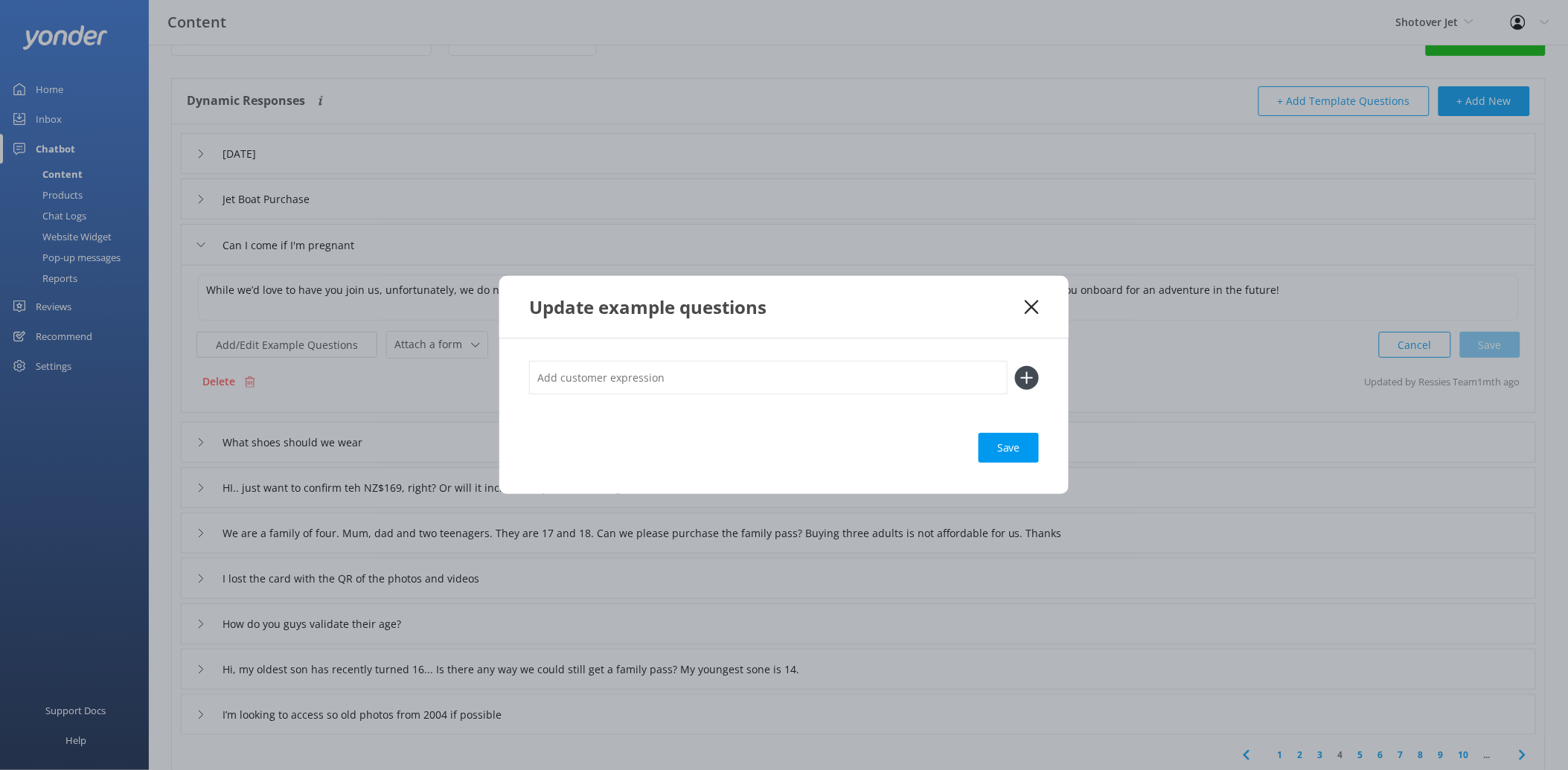
click at [593, 372] on input "text" at bounding box center [768, 377] width 479 height 34
paste input "Can I come if I'm pregnant"
click at [1031, 378] on icon at bounding box center [1027, 378] width 24 height 24
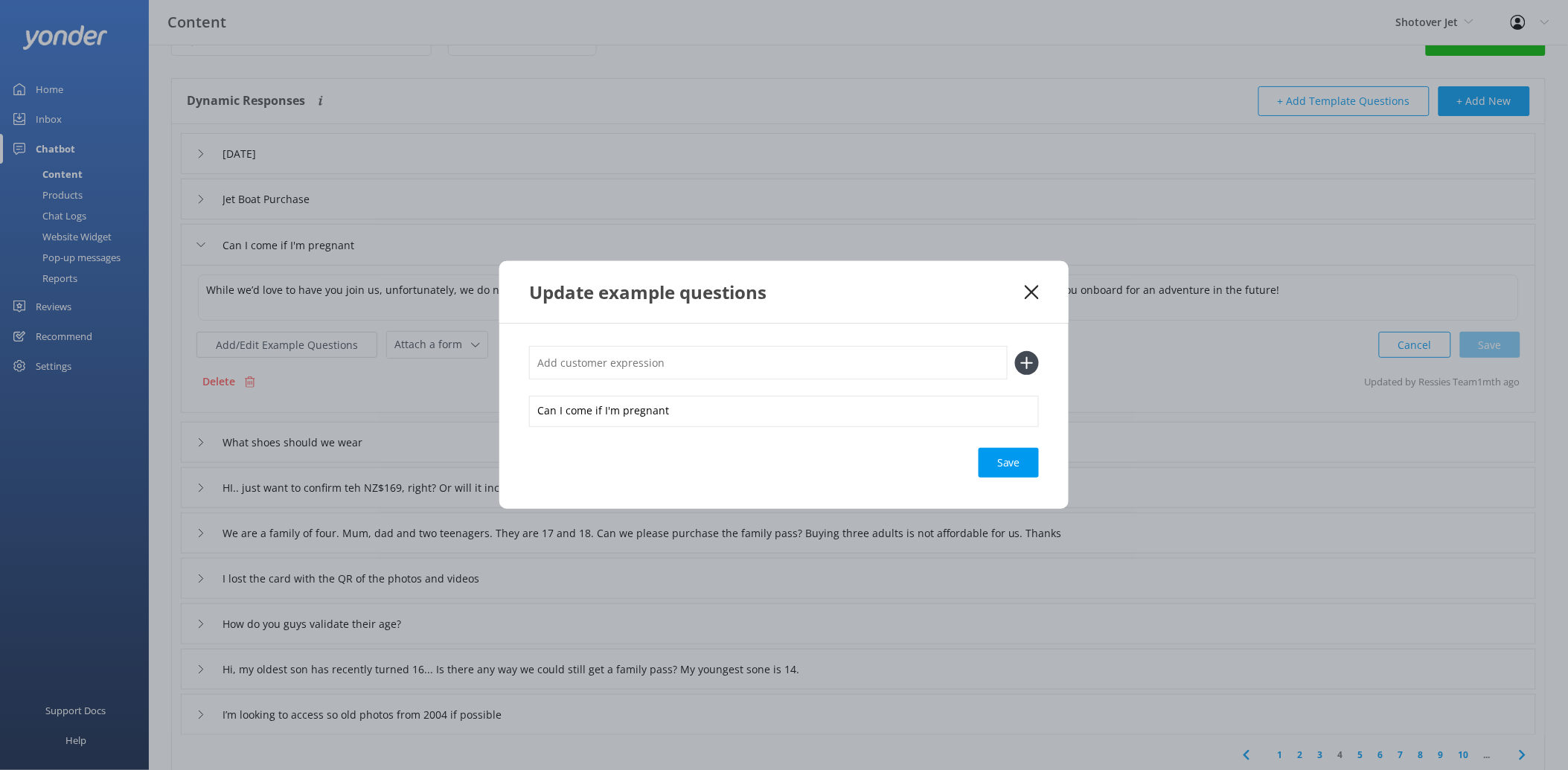
click at [866, 370] on input "text" at bounding box center [768, 363] width 479 height 34
click at [1028, 360] on icon at bounding box center [1027, 363] width 24 height 24
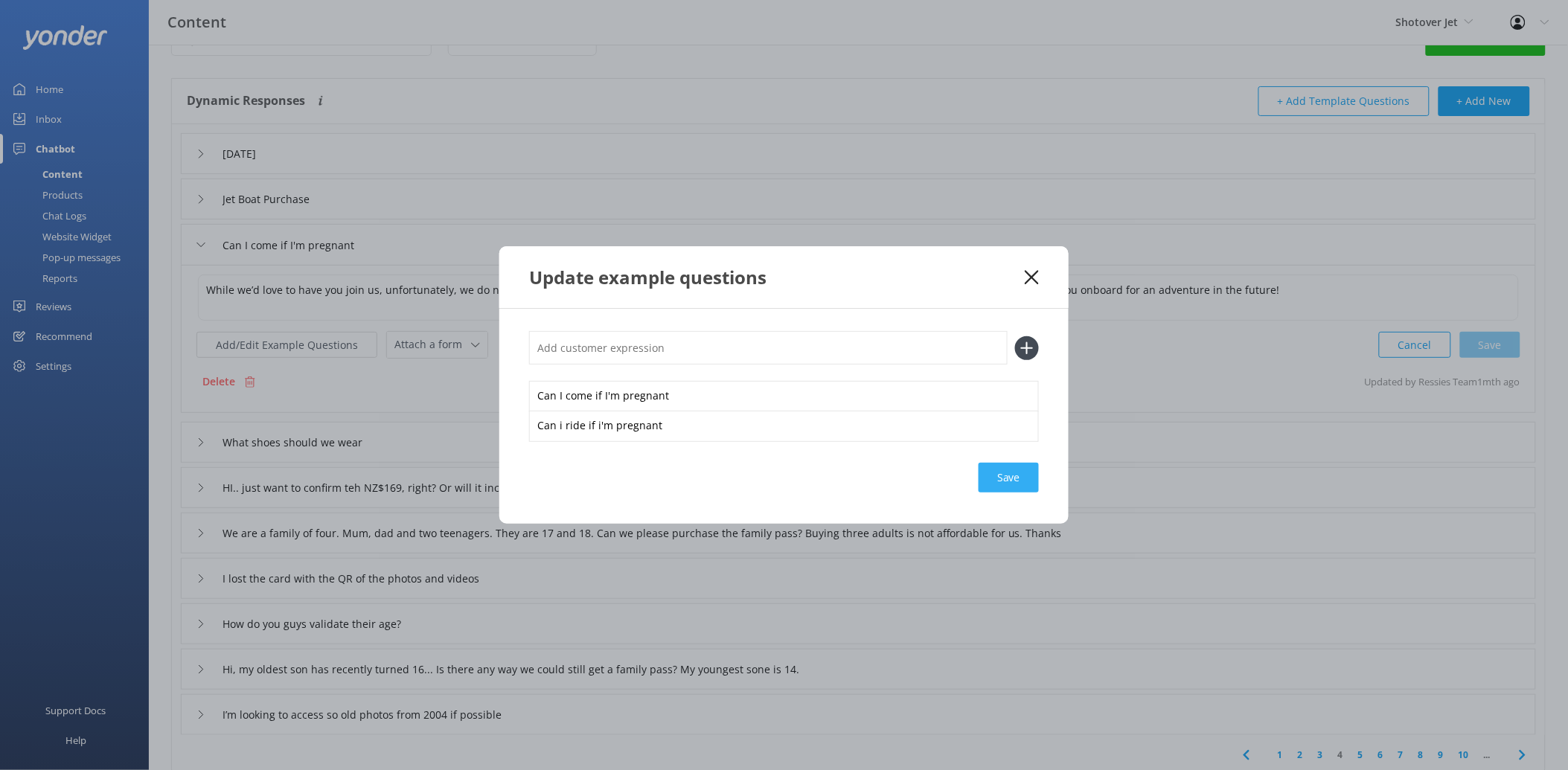
click at [1009, 477] on div "Save" at bounding box center [1009, 477] width 60 height 30
click at [347, 249] on div "Update example questions Can I come if I'm pregnant Can i ride if i'm pregnant …" at bounding box center [784, 385] width 1568 height 770
click at [1036, 270] on icon at bounding box center [1032, 277] width 15 height 15
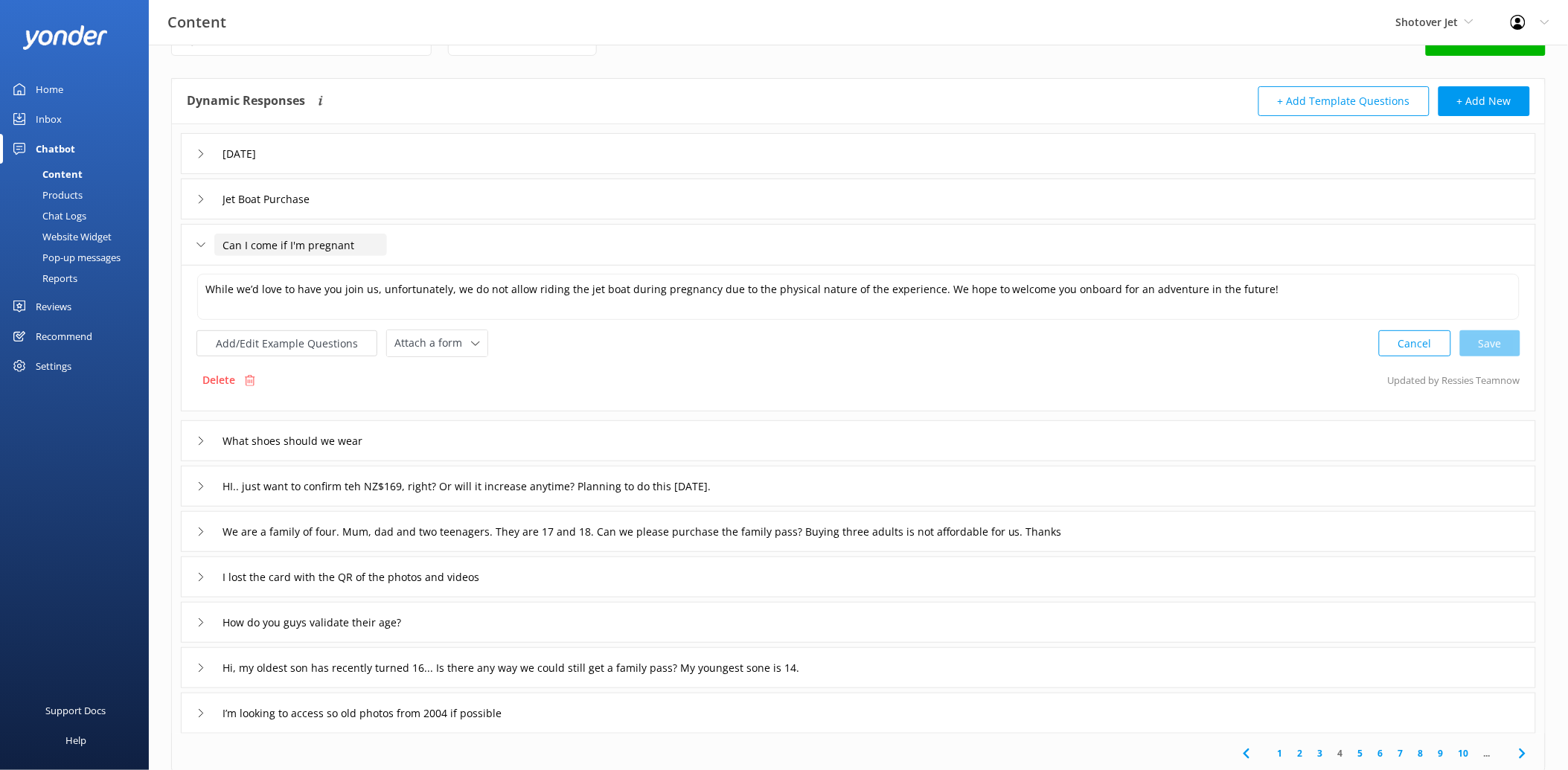
click at [359, 238] on input "Can I come if I'm pregnant" at bounding box center [300, 244] width 172 height 22
drag, startPoint x: 366, startPoint y: 239, endPoint x: 173, endPoint y: 240, distance: 193.0
click at [173, 240] on div "Christmas Day Jet Boat Purchase Can I come if I'm pregnant While we’d love to h…" at bounding box center [859, 428] width 1373 height 610
click at [252, 265] on div at bounding box center [261, 267] width 18 height 18
click at [411, 440] on div "What shoes should we wear" at bounding box center [858, 440] width 1356 height 41
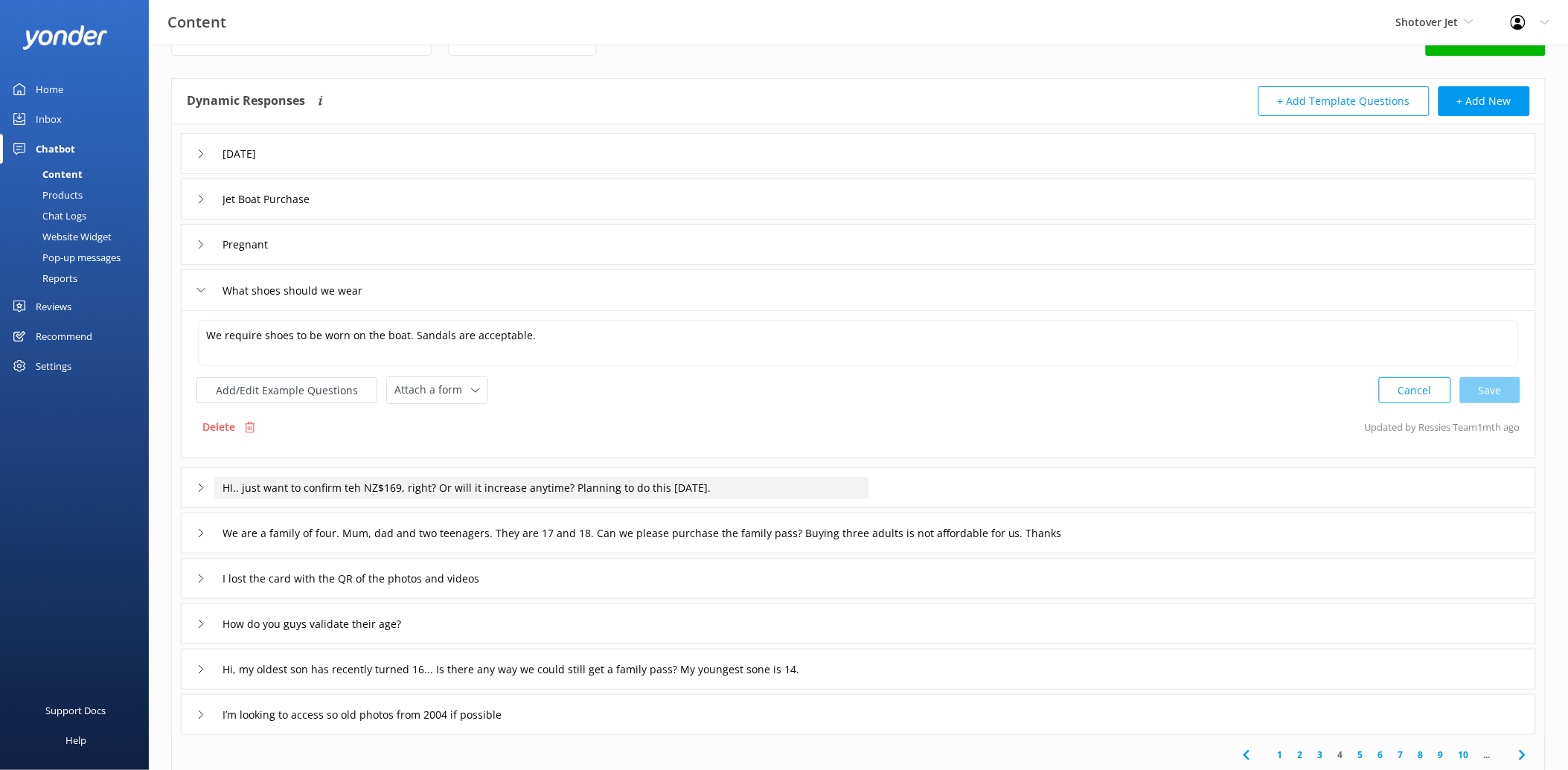
click at [315, 165] on input "HI.. just want to confirm teh NZ$169, right? Or will it increase anytime? Plann…" at bounding box center [264, 154] width 101 height 22
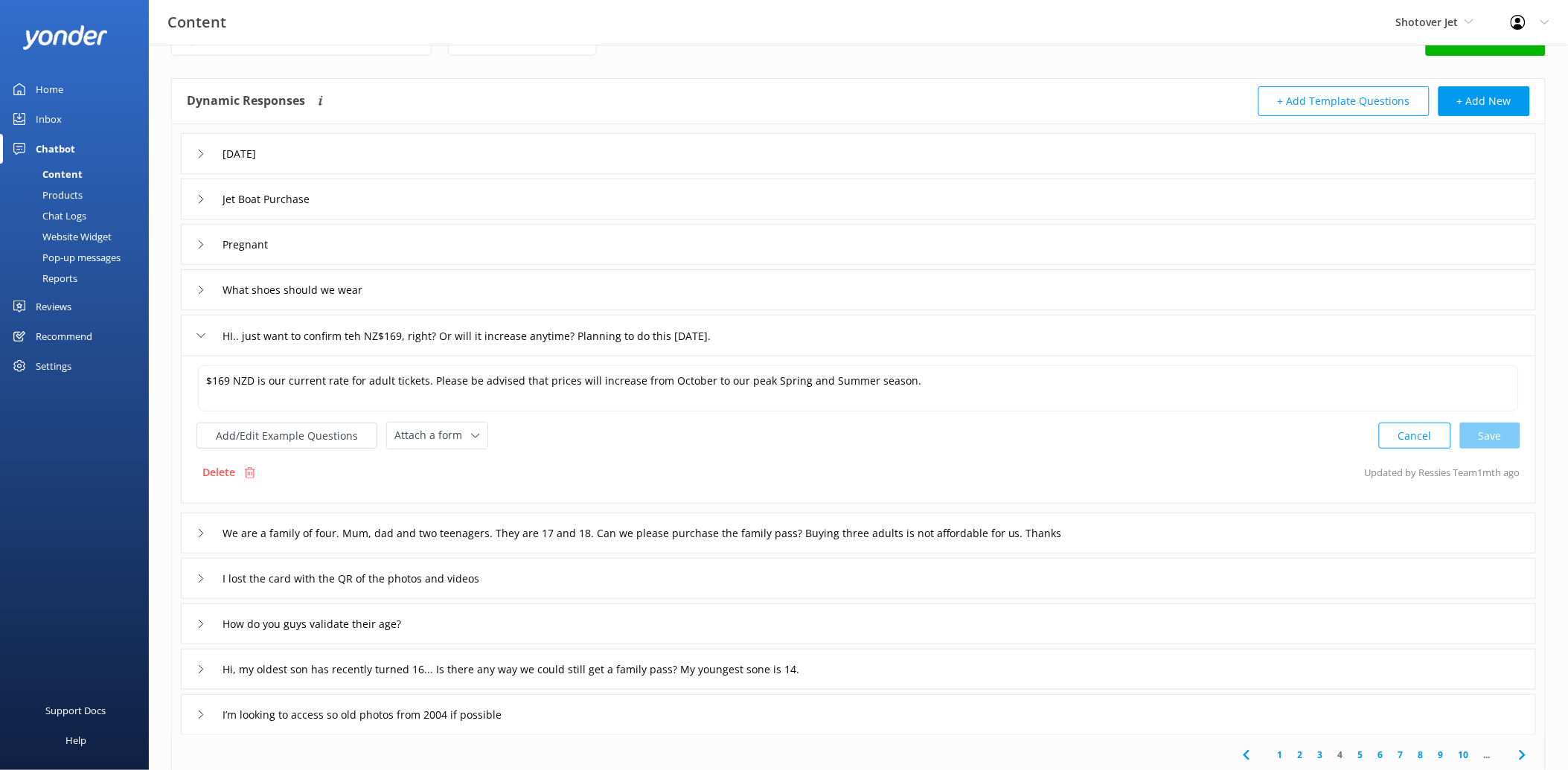
click at [686, 486] on div "Delete Updated by Ressies Team 1mth ago" at bounding box center [859, 472] width 1324 height 28
click at [315, 165] on input "We are a family of four. Mum, dad and two teenagers. They are 17 and 18. Can we…" at bounding box center [264, 154] width 101 height 22
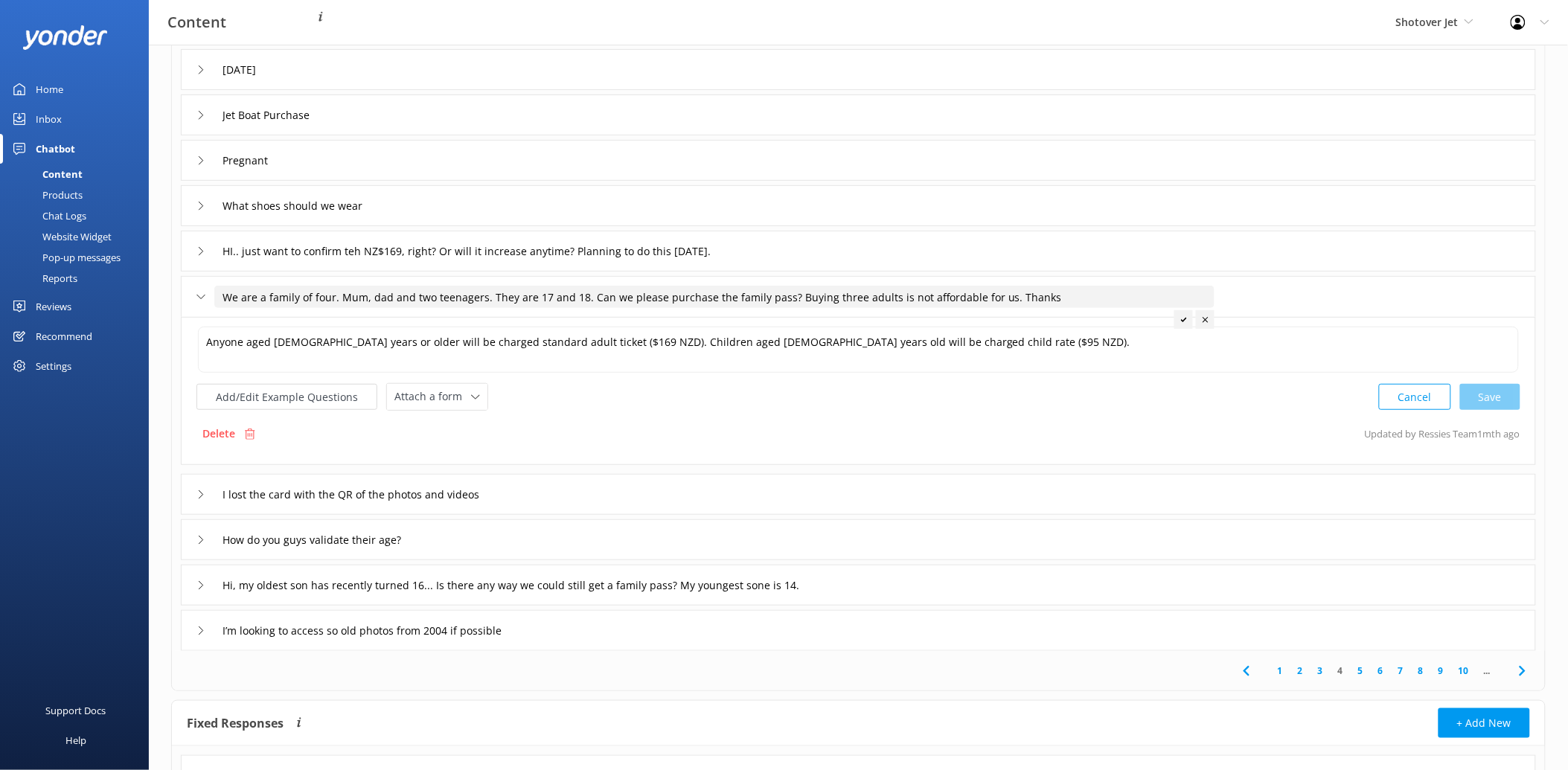
scroll to position [210, 0]
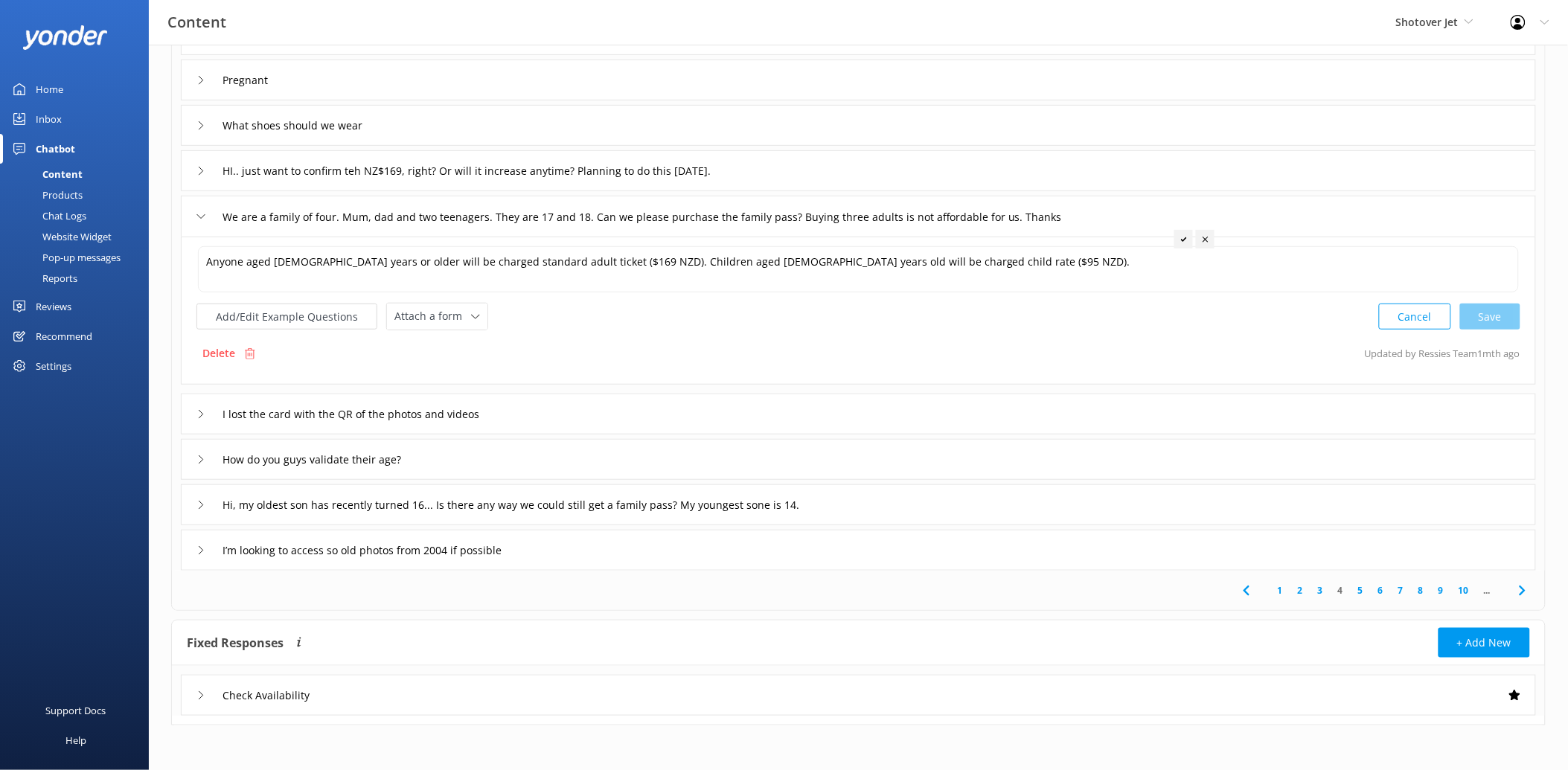
click at [533, 440] on div "How do you guys validate their age?" at bounding box center [858, 459] width 1356 height 41
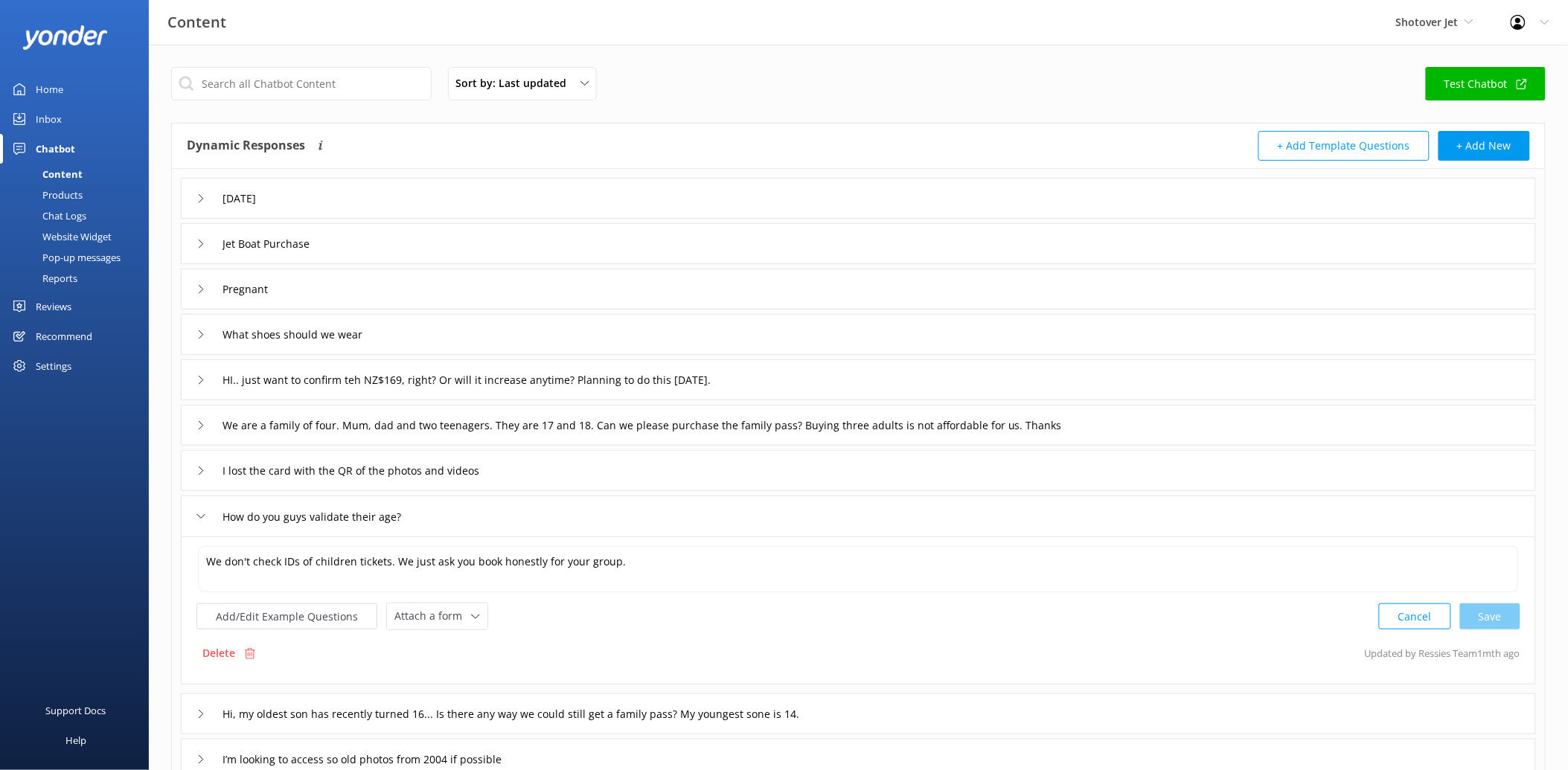
click at [51, 112] on div "Inbox" at bounding box center [48, 118] width 26 height 30
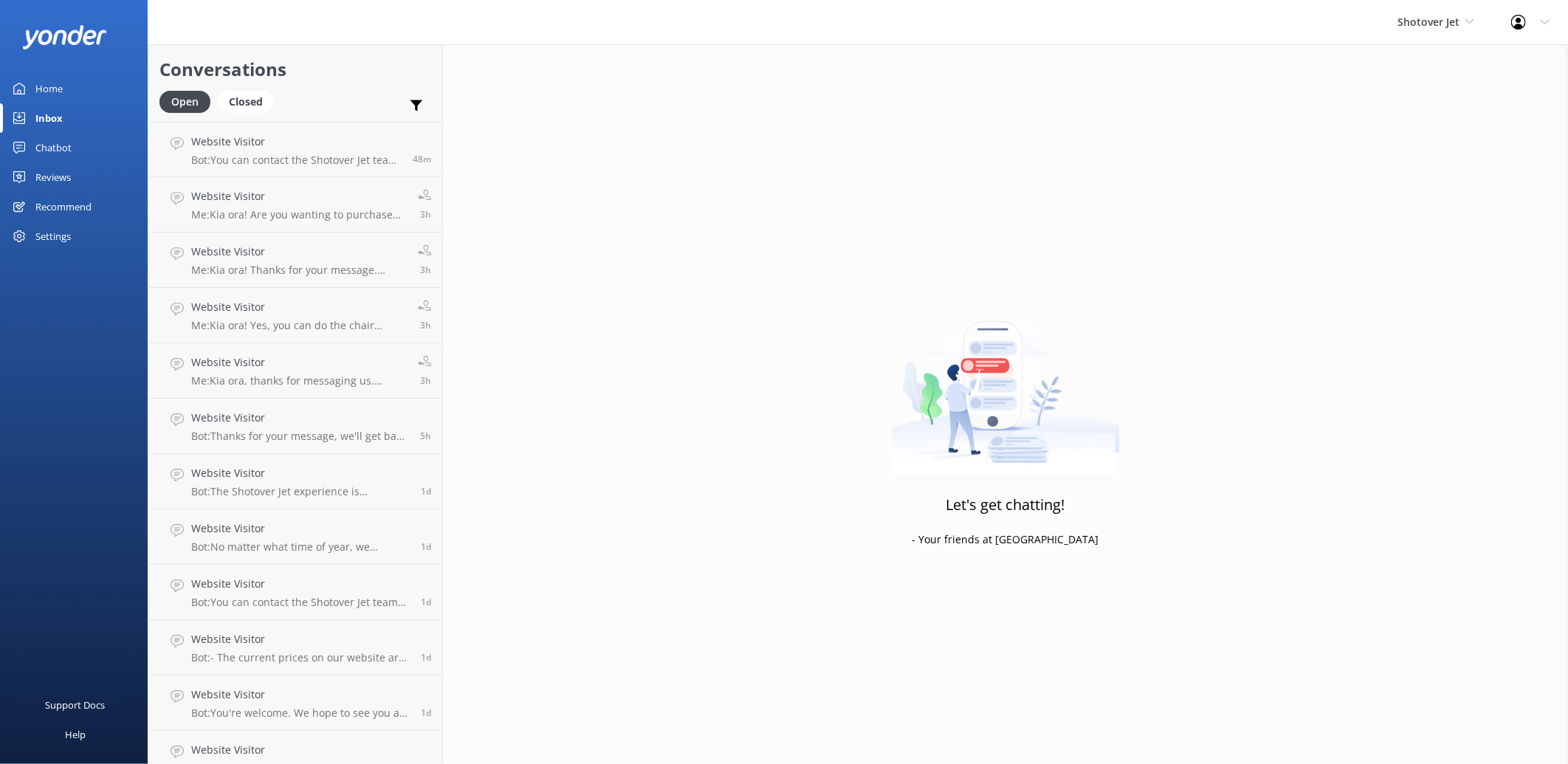
click at [38, 82] on div "Home" at bounding box center [49, 89] width 27 height 30
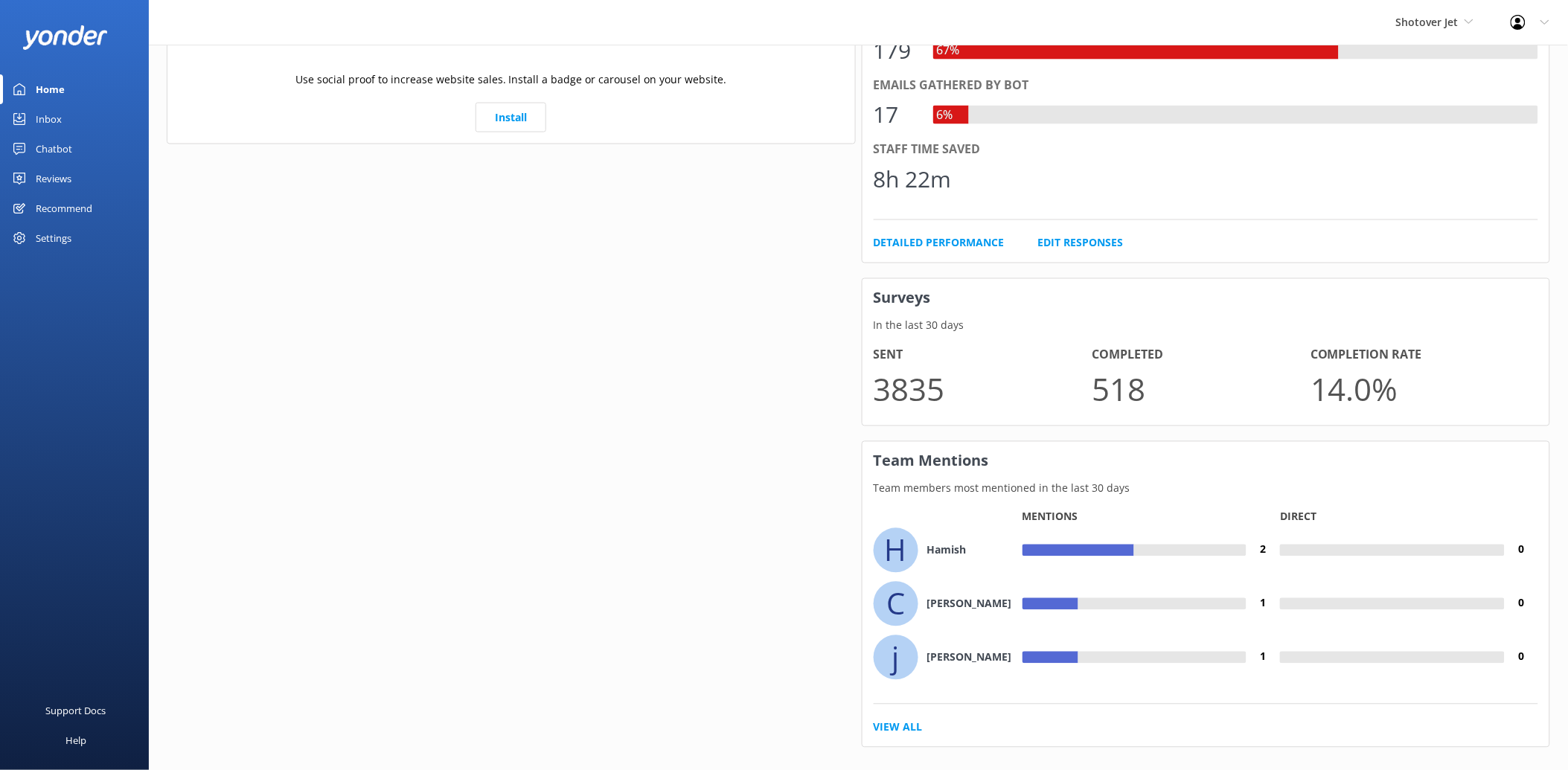
scroll to position [794, 0]
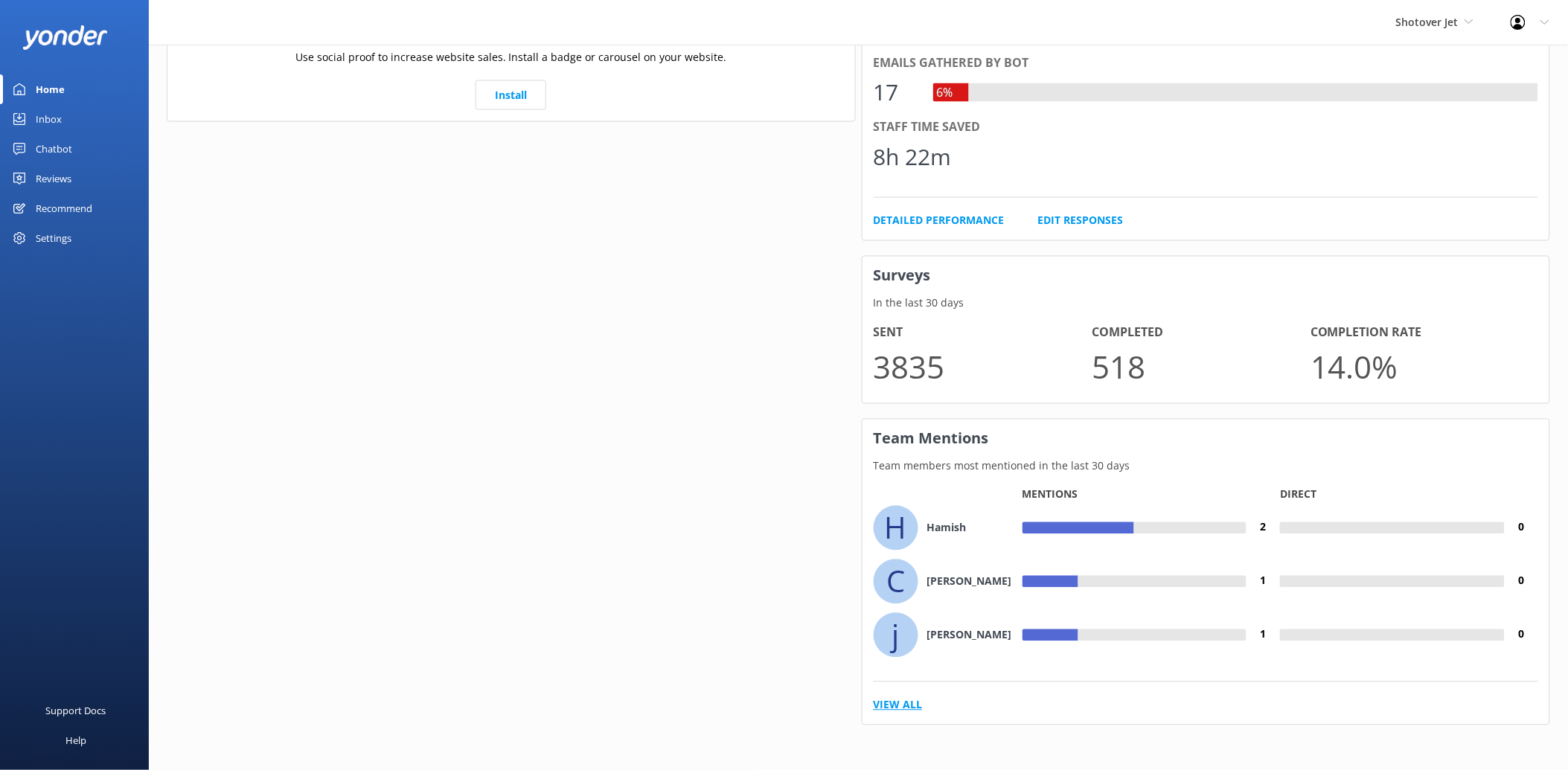
click at [893, 701] on link "View All" at bounding box center [898, 705] width 49 height 16
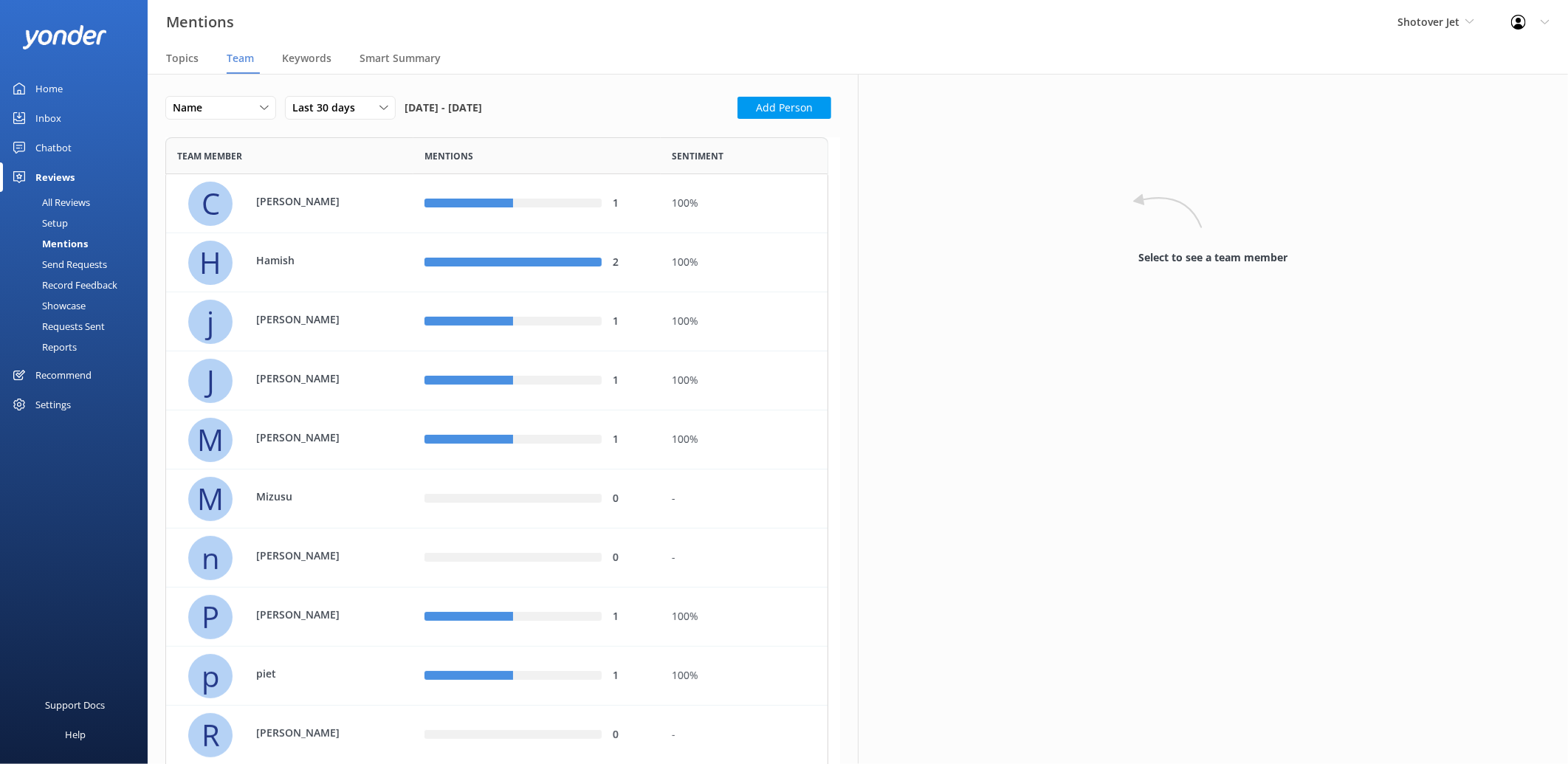
click at [69, 89] on link "Home" at bounding box center [73, 89] width 147 height 30
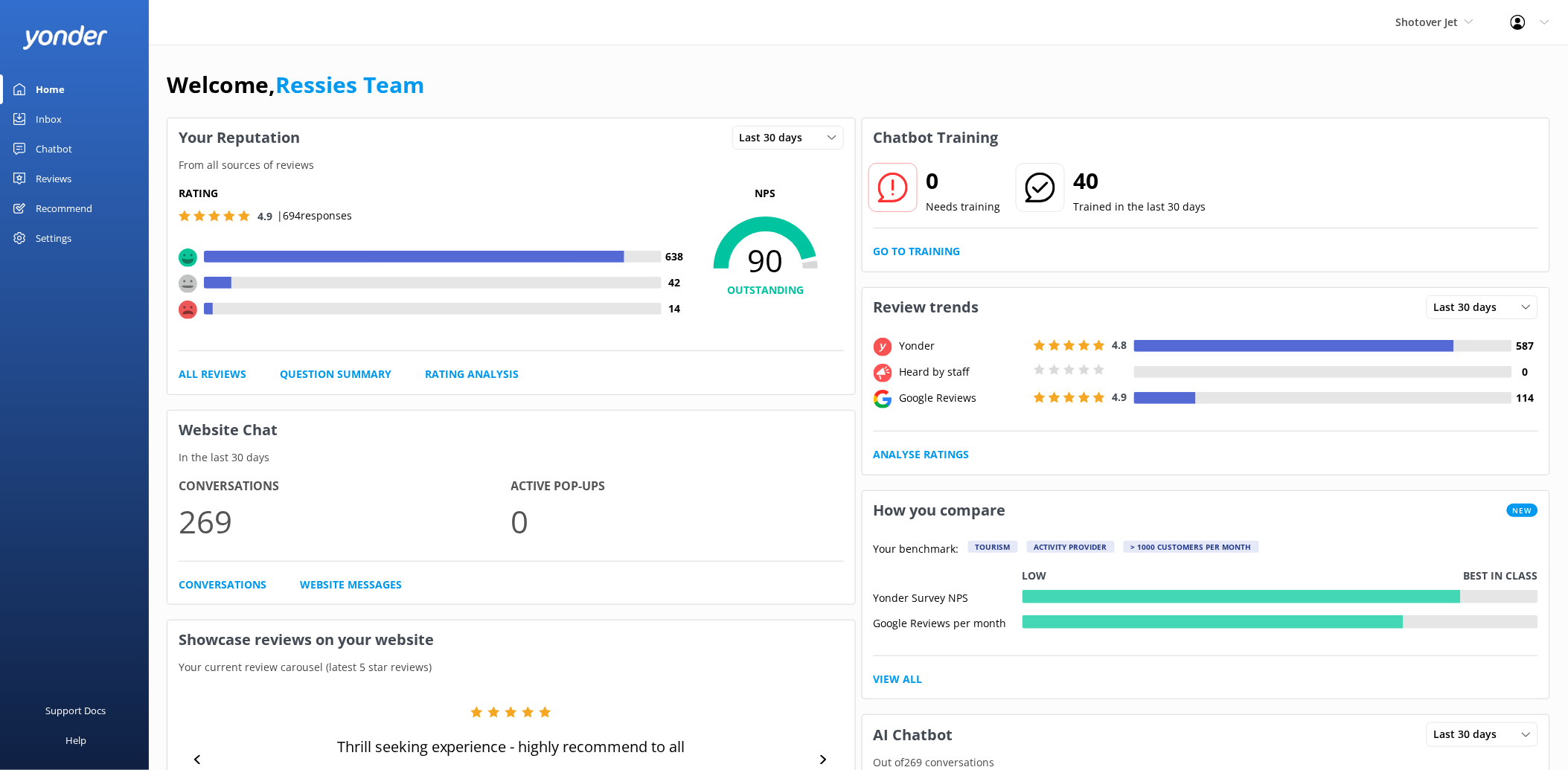
click at [101, 180] on link "Reviews" at bounding box center [74, 179] width 149 height 30
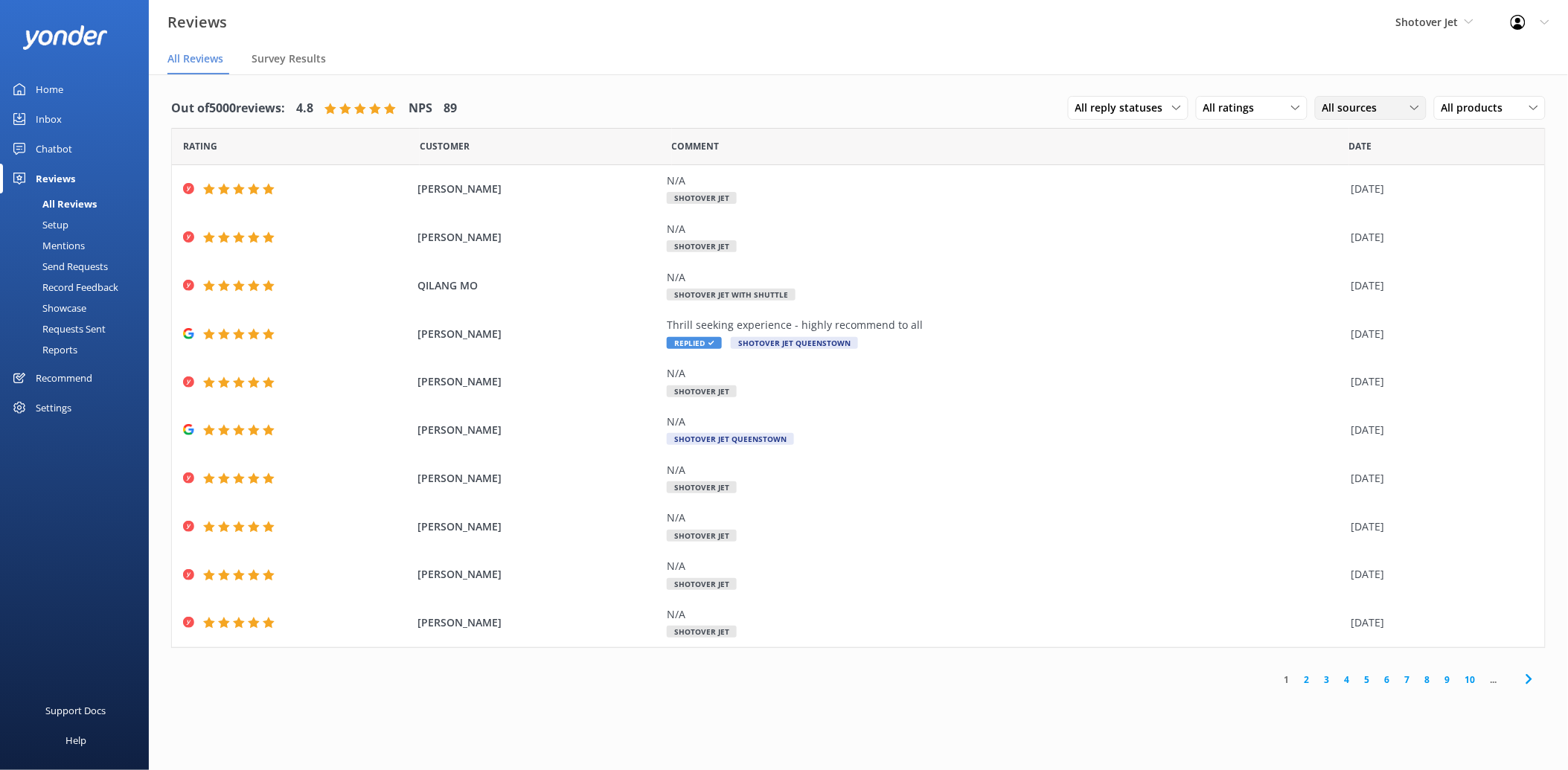
click at [1357, 115] on span "All sources" at bounding box center [1355, 108] width 64 height 16
click at [1355, 225] on div "Google reviews" at bounding box center [1380, 229] width 88 height 15
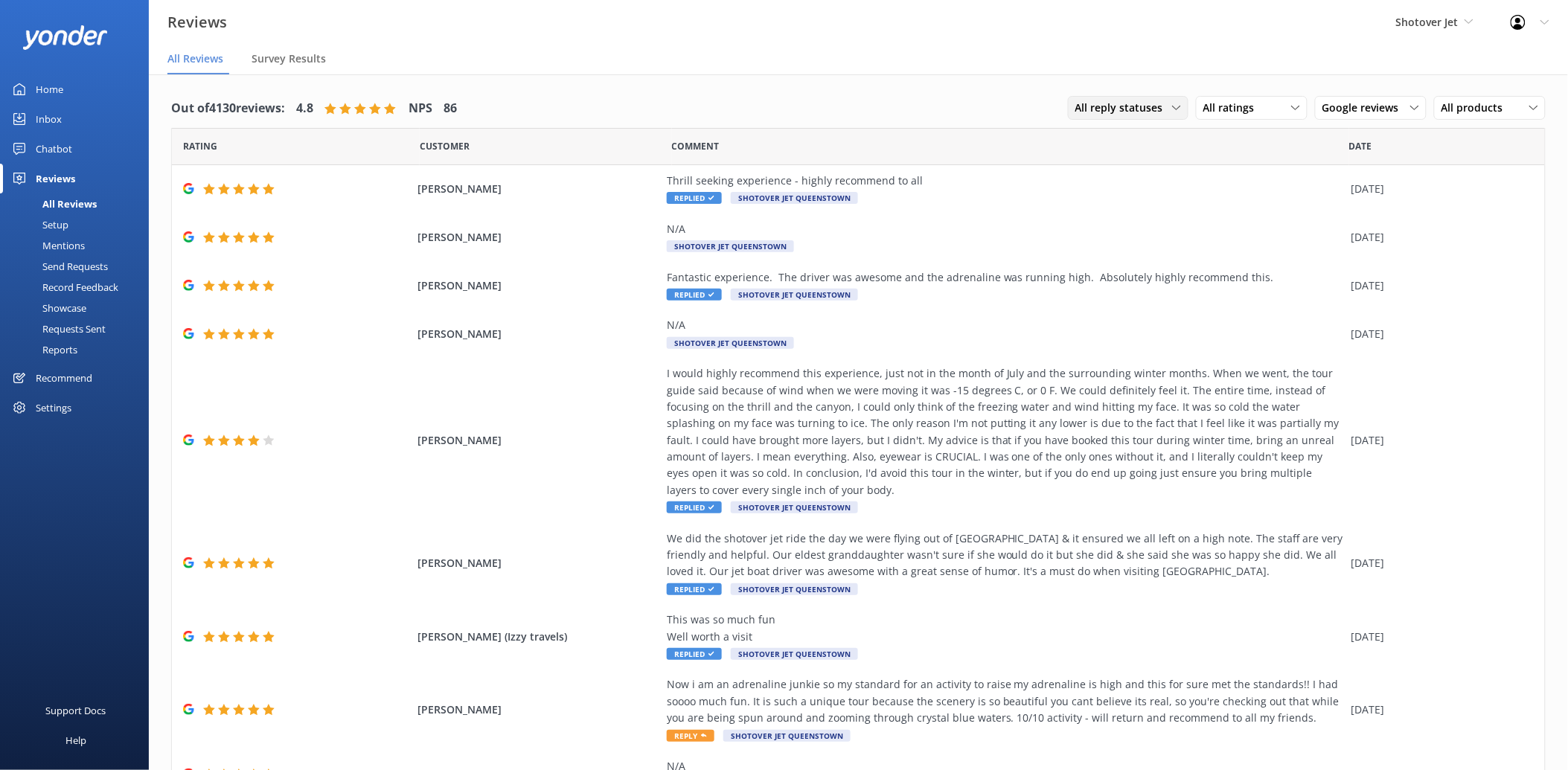
click at [1135, 107] on span "All reply statuses" at bounding box center [1124, 108] width 97 height 16
click at [1135, 168] on link "Needs a reply" at bounding box center [1134, 169] width 132 height 30
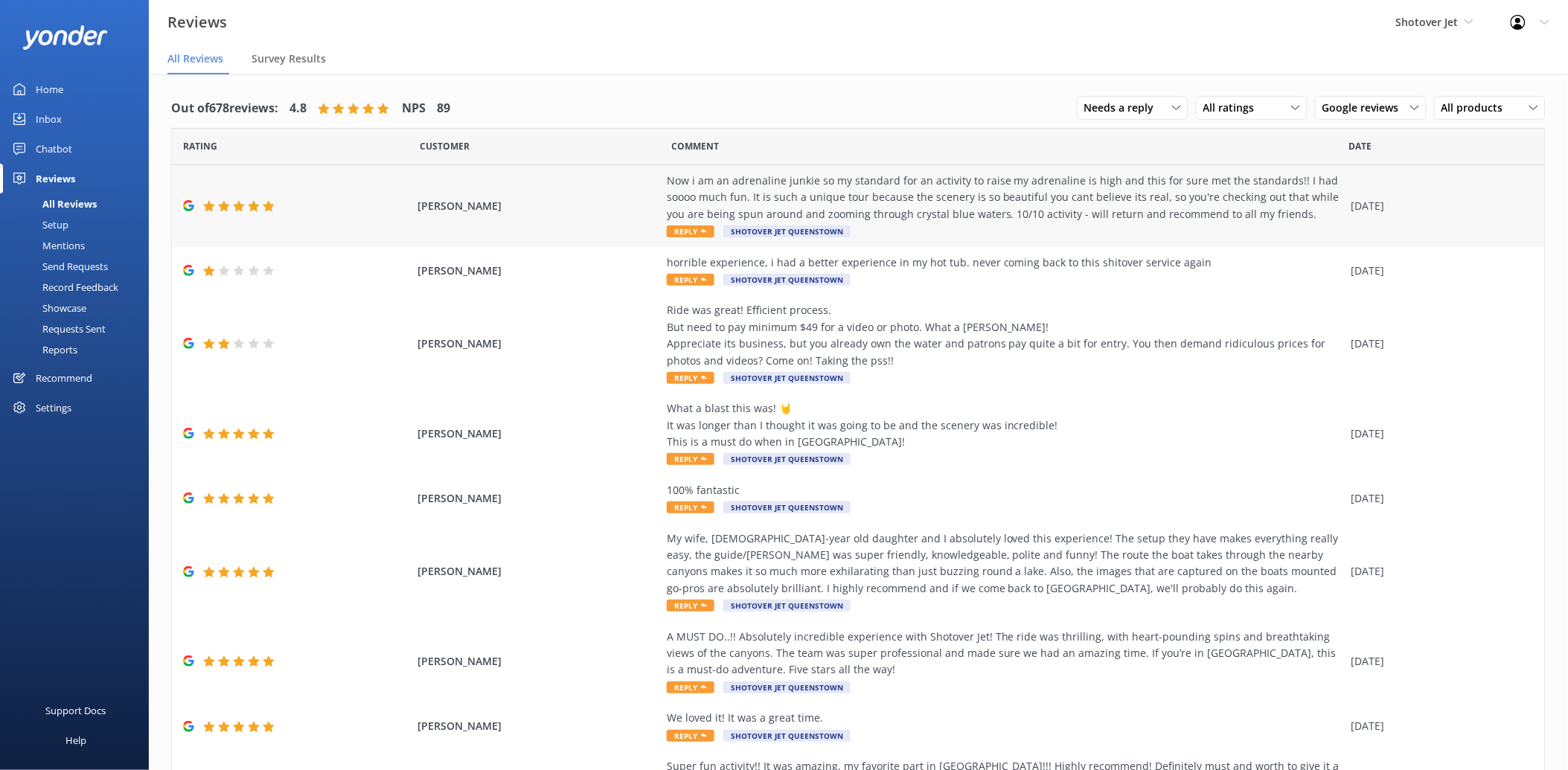
click at [1063, 209] on div "Now i am an adrenaline junkie so my standard for an activity to raise my adrena…" at bounding box center [1005, 197] width 677 height 50
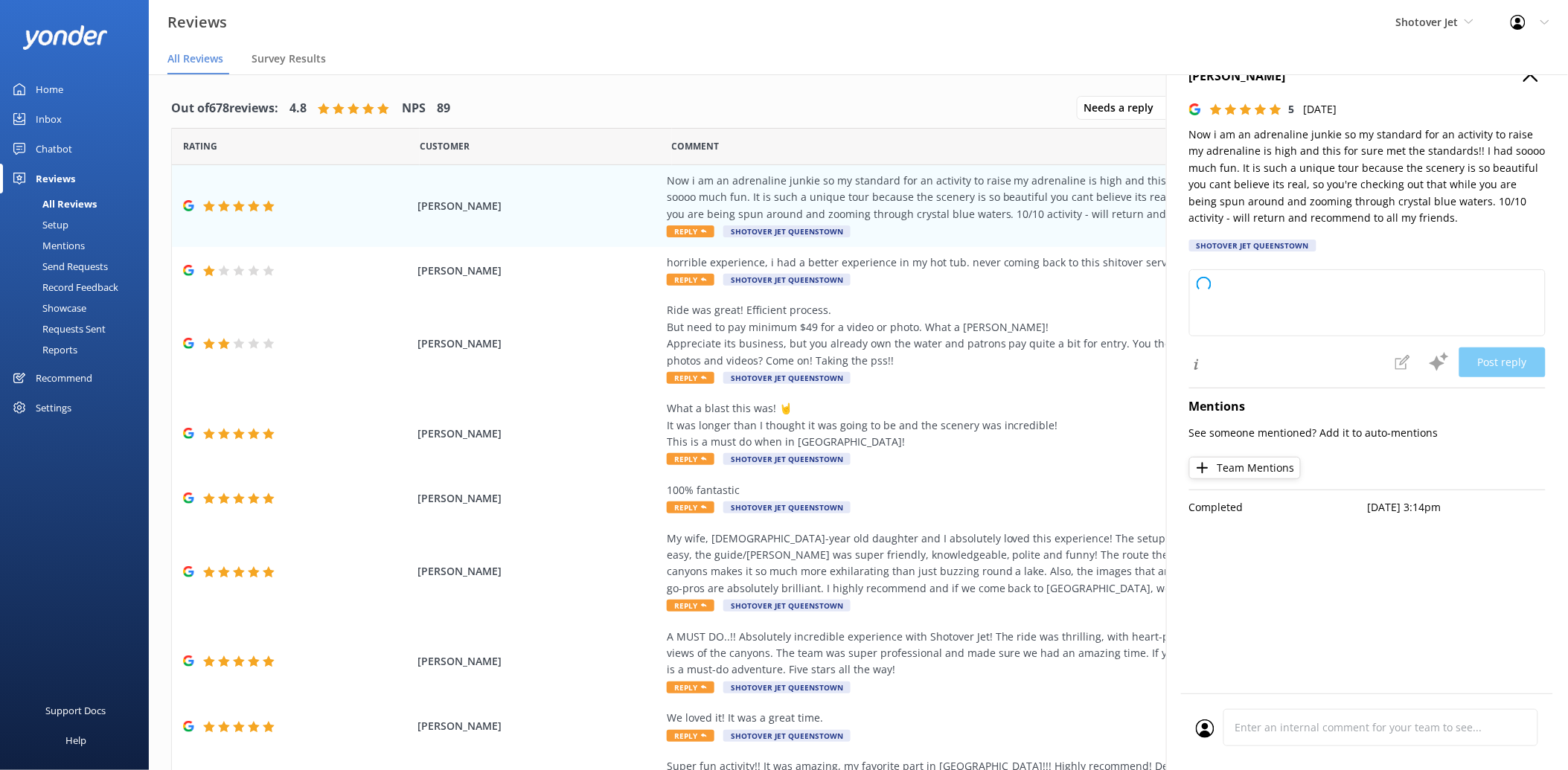
type textarea "Thank you so much for your amazing review! We're thrilled to hear our tour met …"
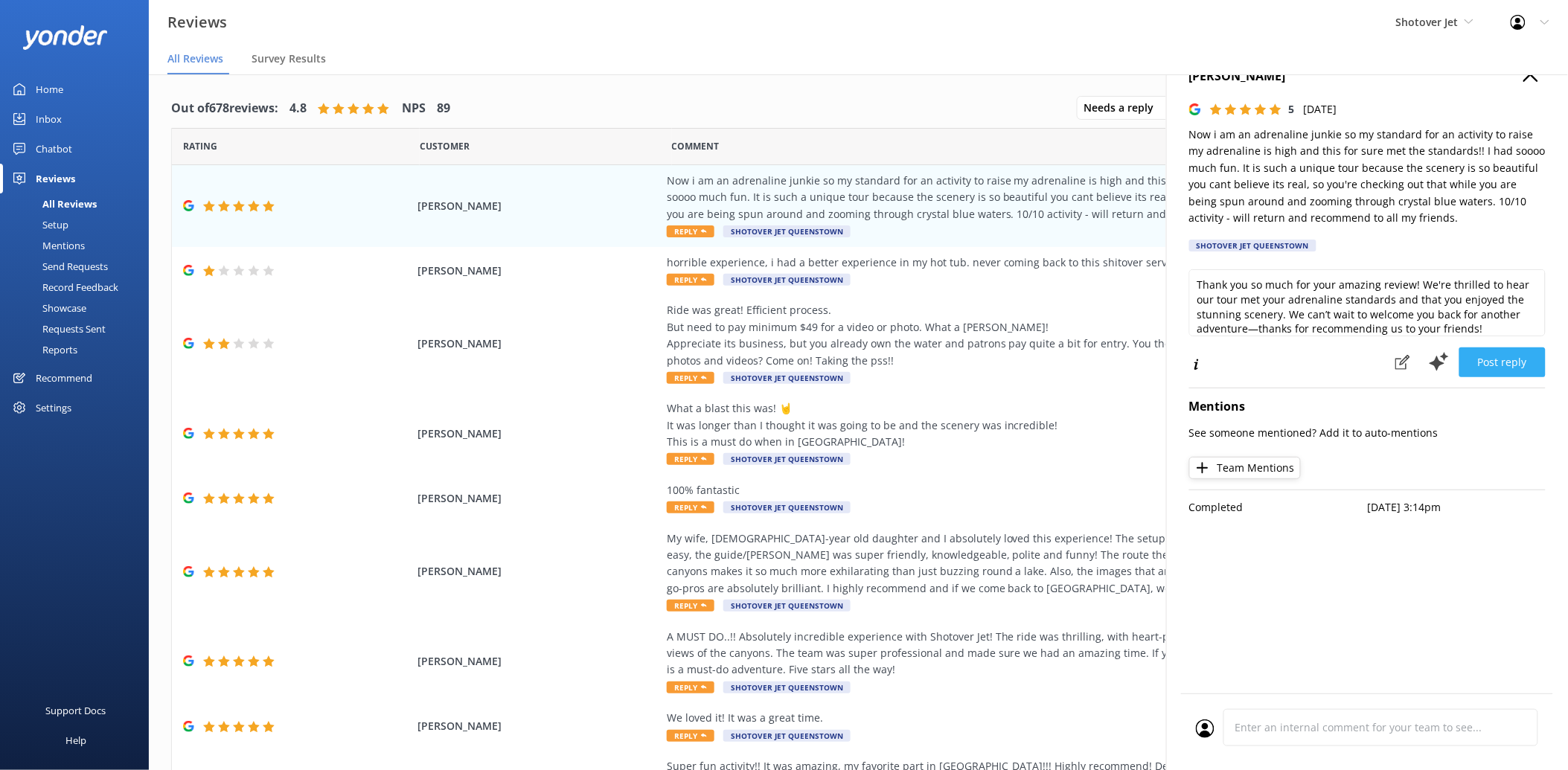
click at [1510, 363] on button "Post reply" at bounding box center [1502, 362] width 87 height 30
click at [1534, 79] on icon "button" at bounding box center [1531, 74] width 15 height 15
